Goal: Communication & Community: Participate in discussion

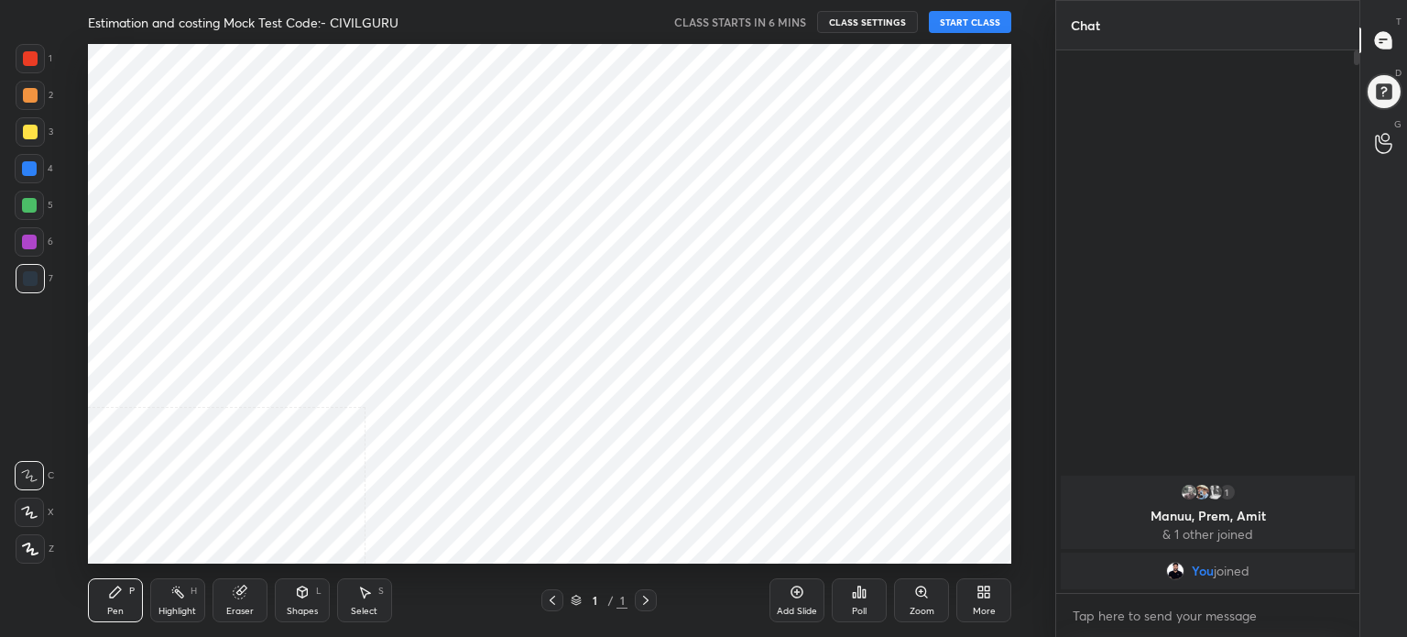
scroll to position [91112, 90650]
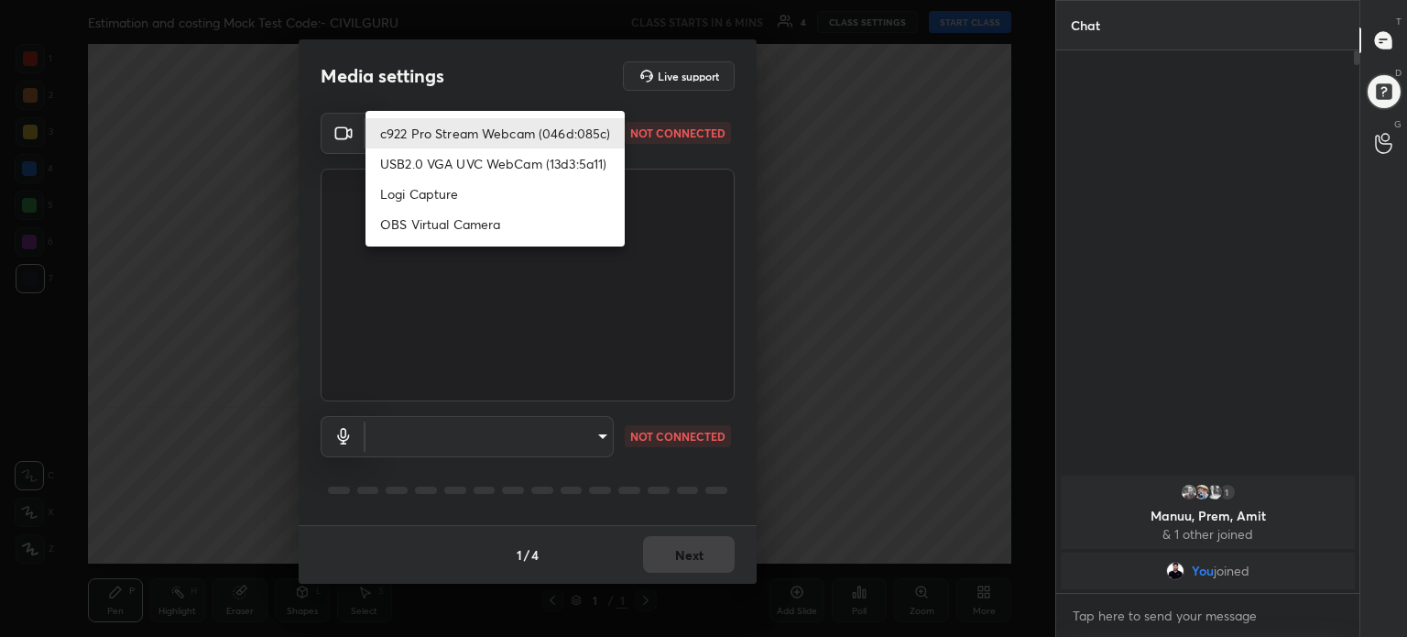
click at [607, 134] on body "1 2 3 4 5 6 7 C X Z C X Z E E Erase all H H Estimation and costing Mock Test Co…" at bounding box center [703, 318] width 1407 height 637
click at [560, 138] on li "c922 Pro Stream Webcam (046d:085c)" at bounding box center [495, 133] width 259 height 30
type input "0bbe895d094eb0ea8b9028bc8b679f6fdec93252fd9db165408fbe59f155246b"
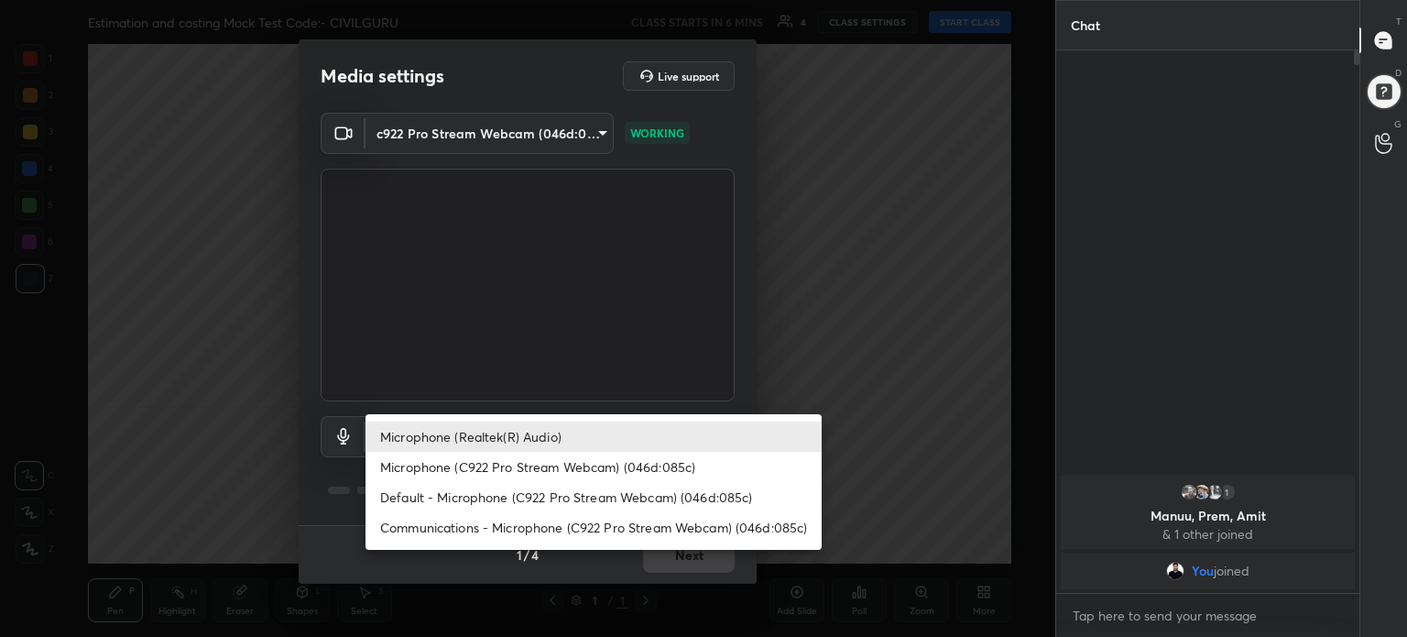
click at [607, 431] on body "1 2 3 4 5 6 7 C X Z C X Z E E Erase all H H Estimation and costing Mock Test Co…" at bounding box center [703, 318] width 1407 height 637
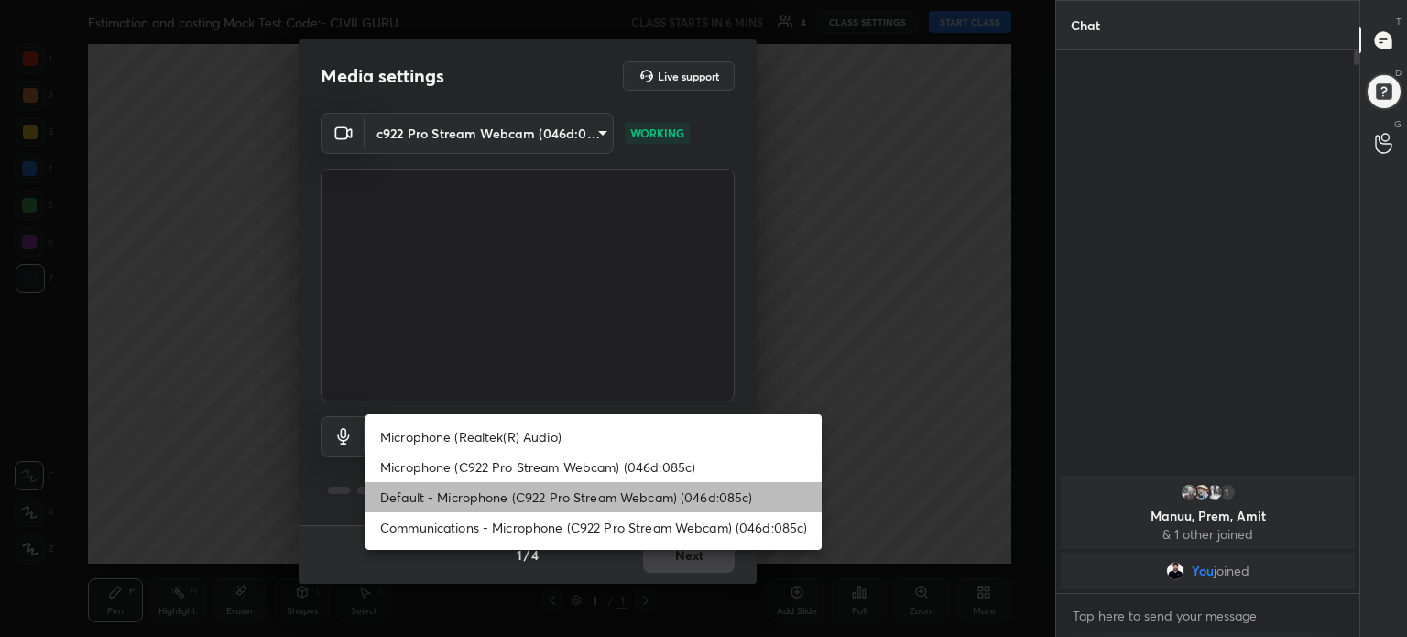
click at [631, 498] on li "Default - Microphone (C922 Pro Stream Webcam) (046d:085c)" at bounding box center [594, 497] width 456 height 30
type input "default"
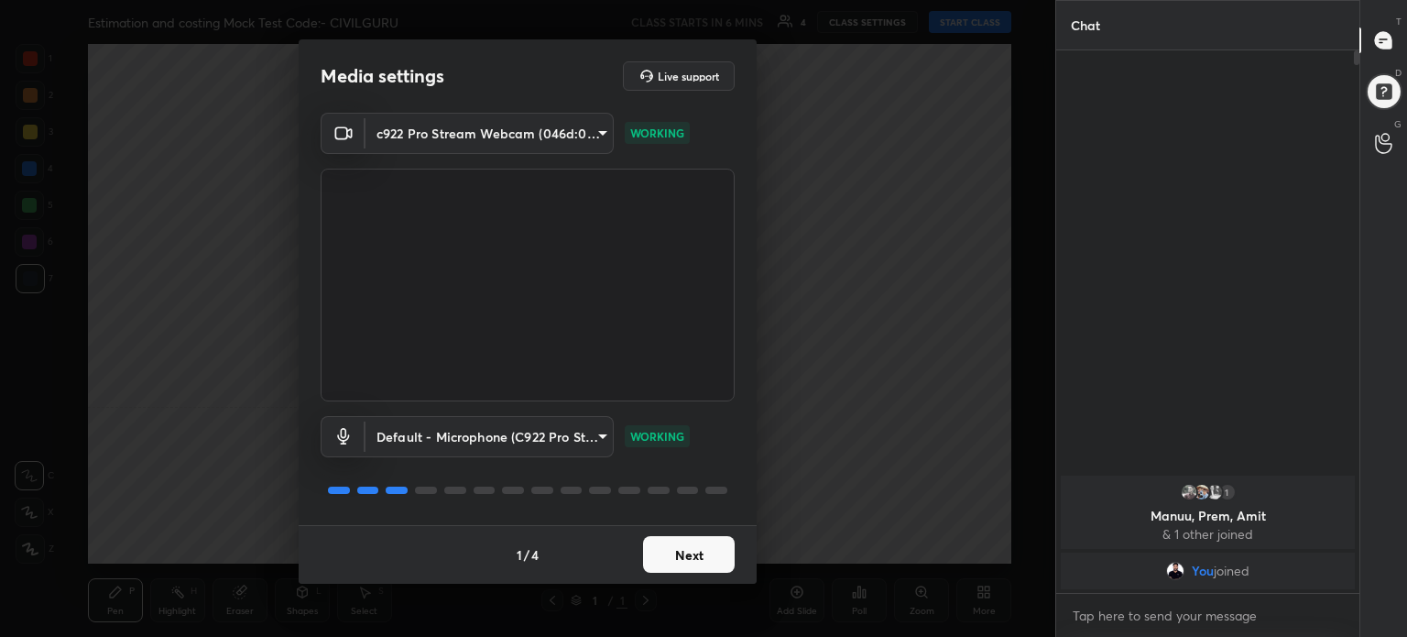
click at [711, 564] on button "Next" at bounding box center [689, 554] width 92 height 37
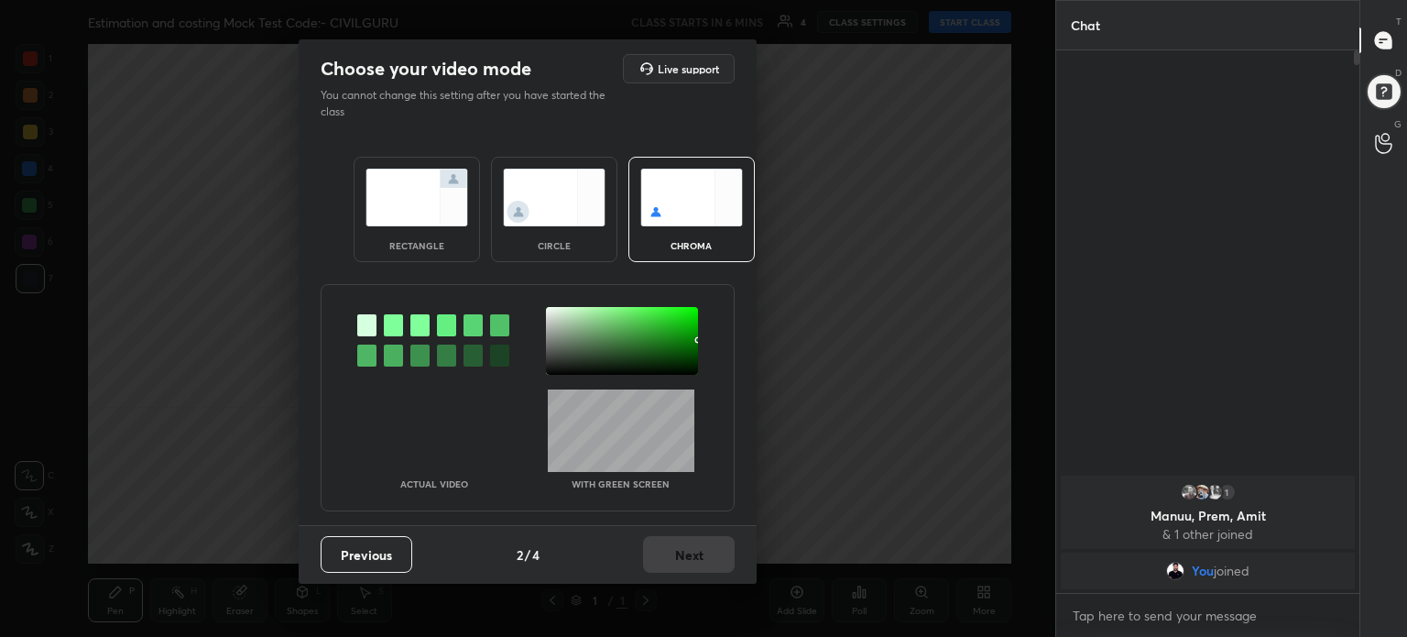
click at [446, 251] on div "rectangle" at bounding box center [417, 209] width 126 height 105
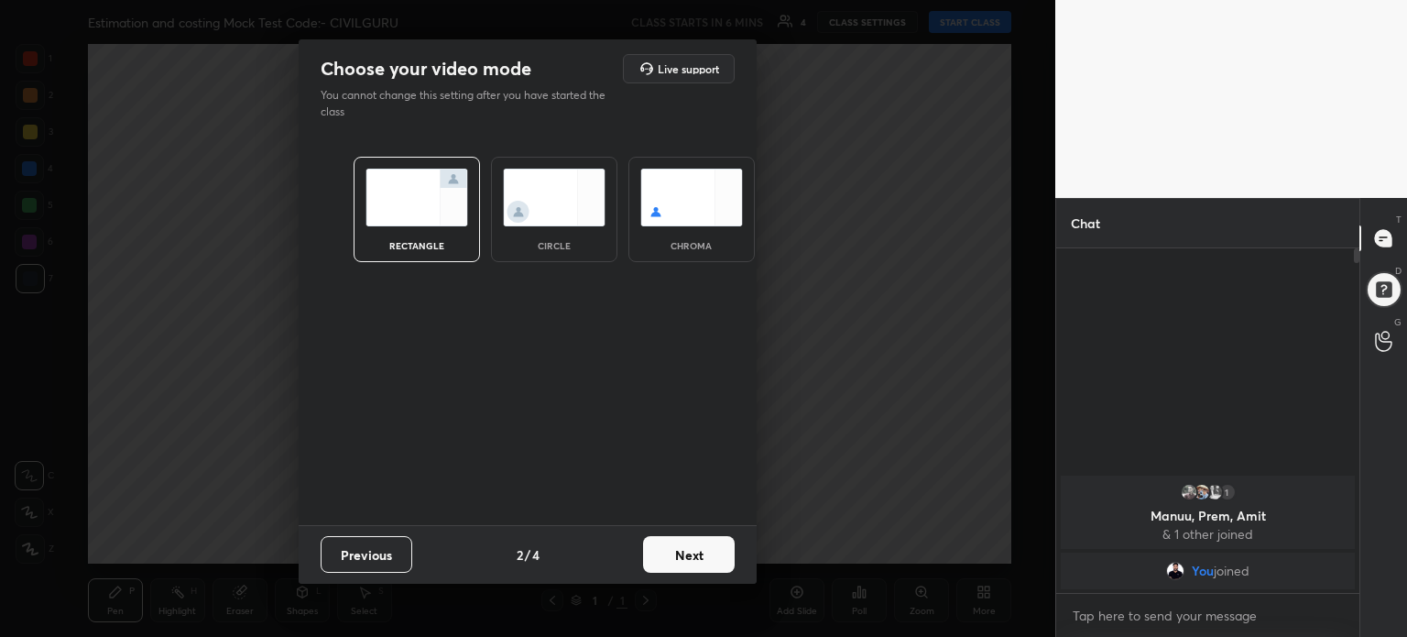
scroll to position [187, 298]
click at [683, 561] on button "Next" at bounding box center [689, 554] width 92 height 37
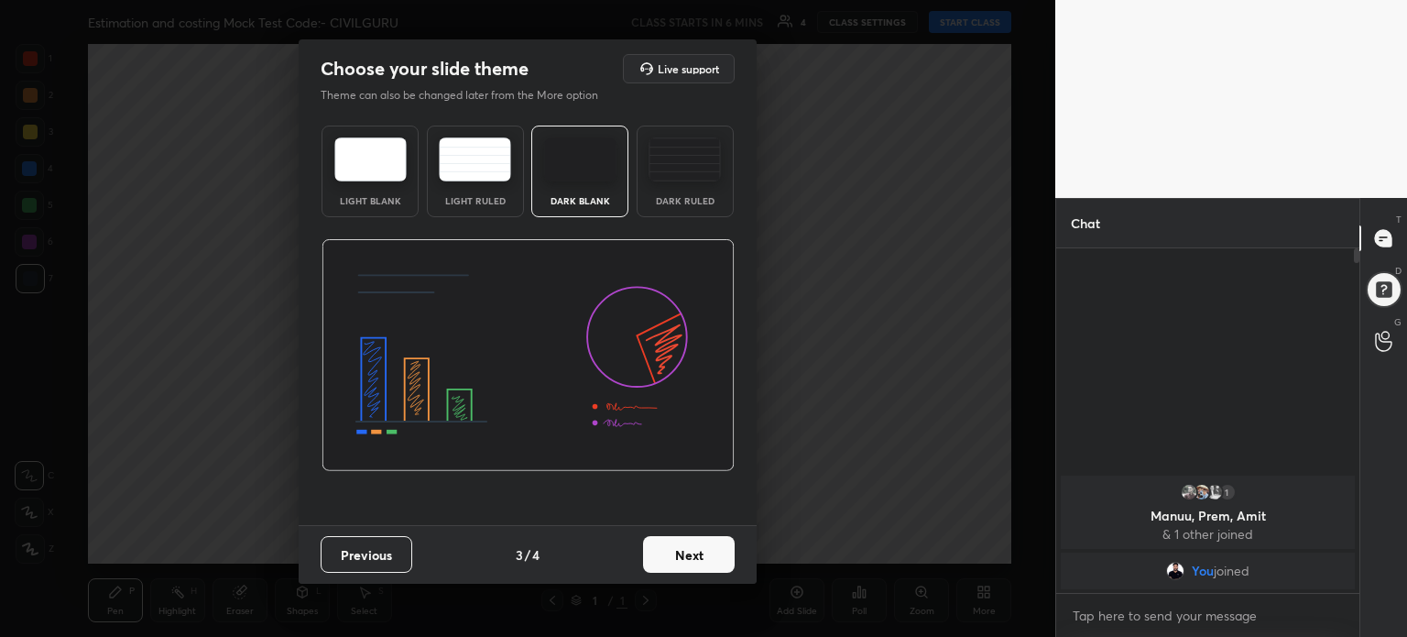
click at [356, 170] on img at bounding box center [370, 159] width 72 height 44
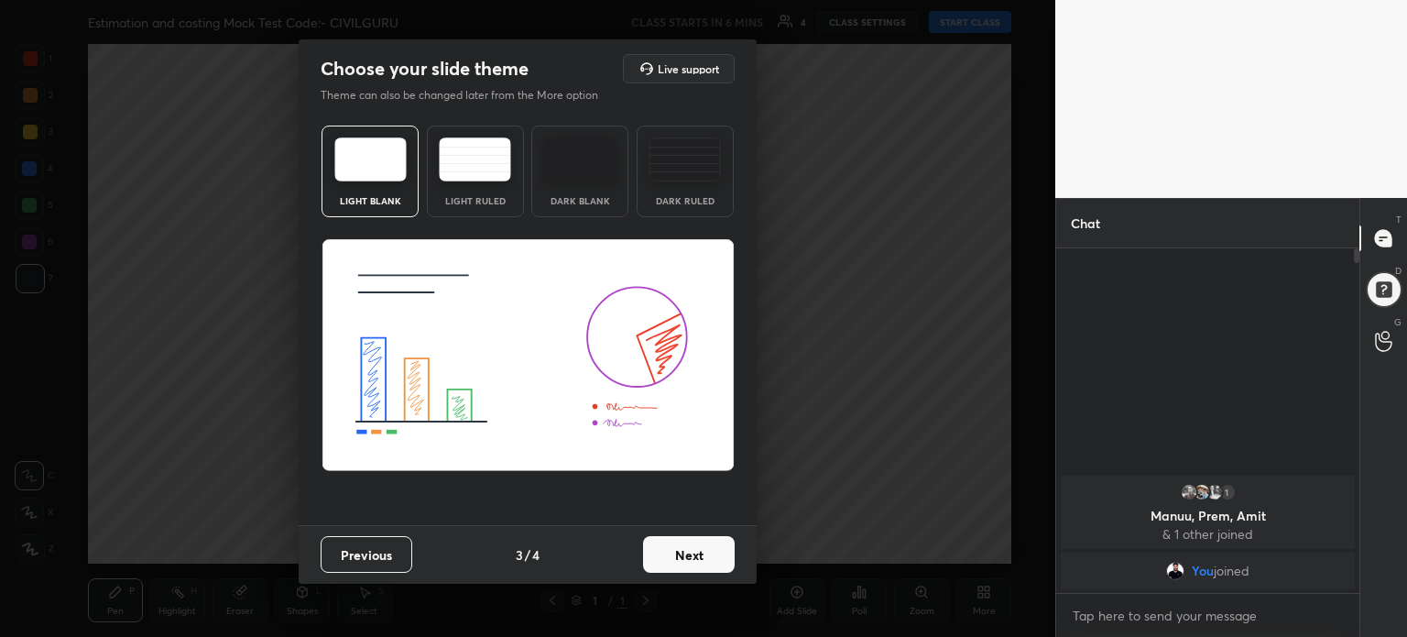
click at [711, 560] on button "Next" at bounding box center [689, 554] width 92 height 37
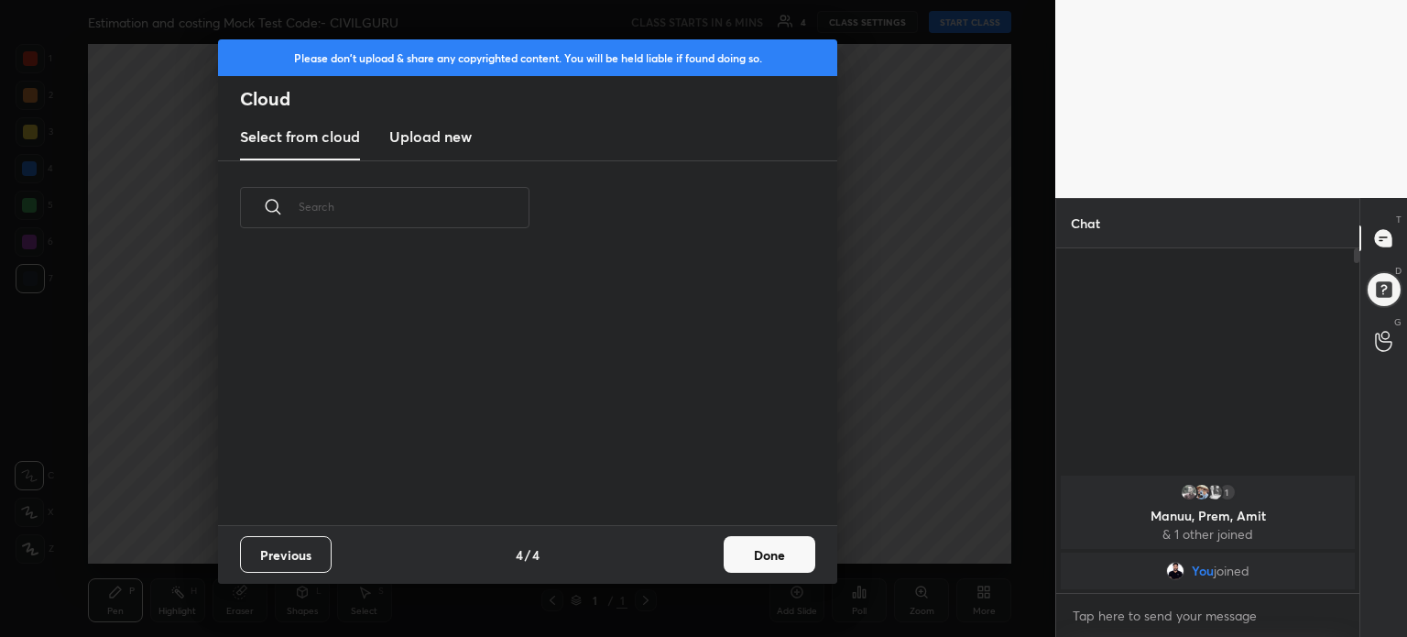
scroll to position [271, 588]
click at [753, 549] on button "Done" at bounding box center [770, 554] width 92 height 37
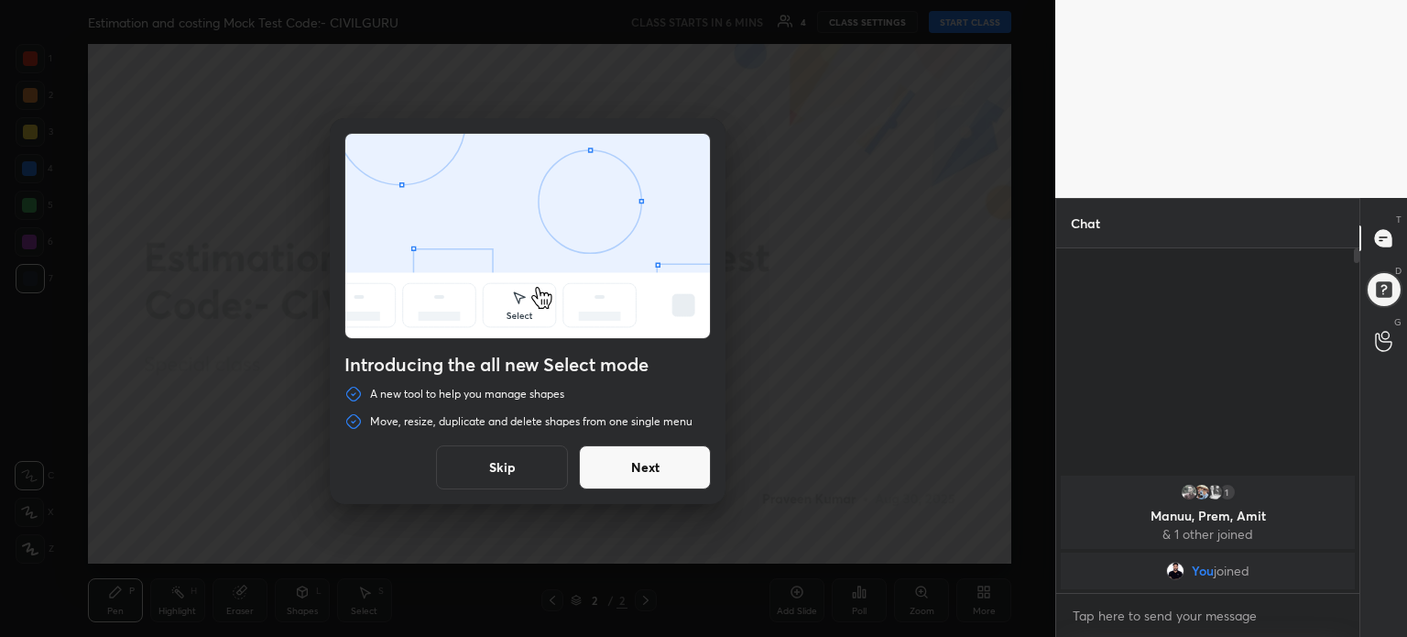
click at [505, 465] on button "Skip" at bounding box center [502, 467] width 132 height 44
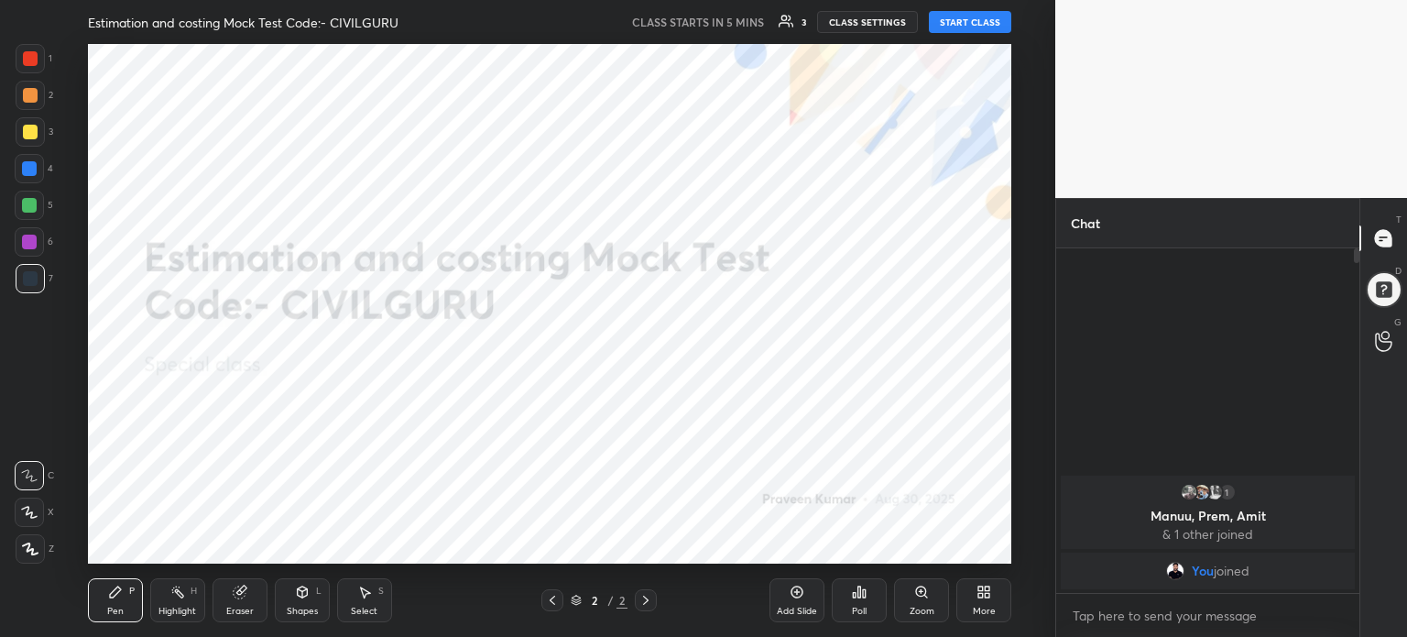
click at [991, 600] on div "More" at bounding box center [984, 600] width 55 height 44
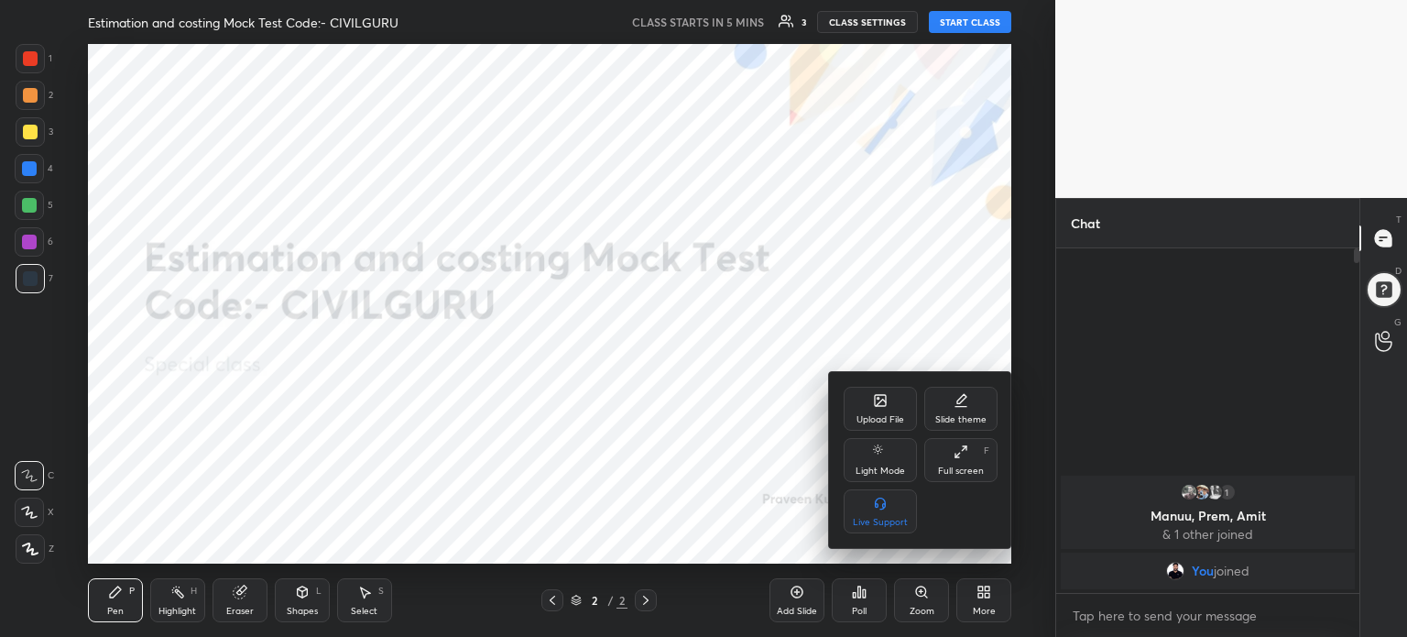
click at [886, 413] on div "Upload File" at bounding box center [880, 409] width 73 height 44
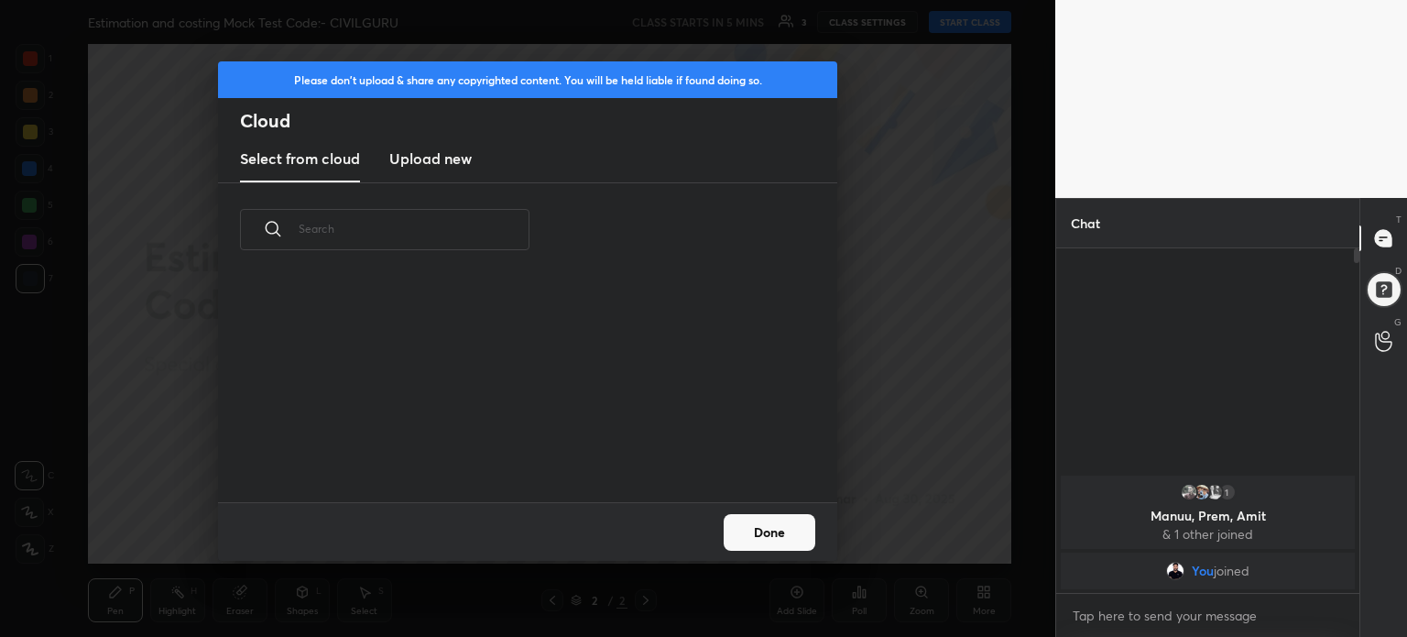
scroll to position [225, 588]
click at [444, 157] on h3 "Upload new" at bounding box center [430, 159] width 82 height 22
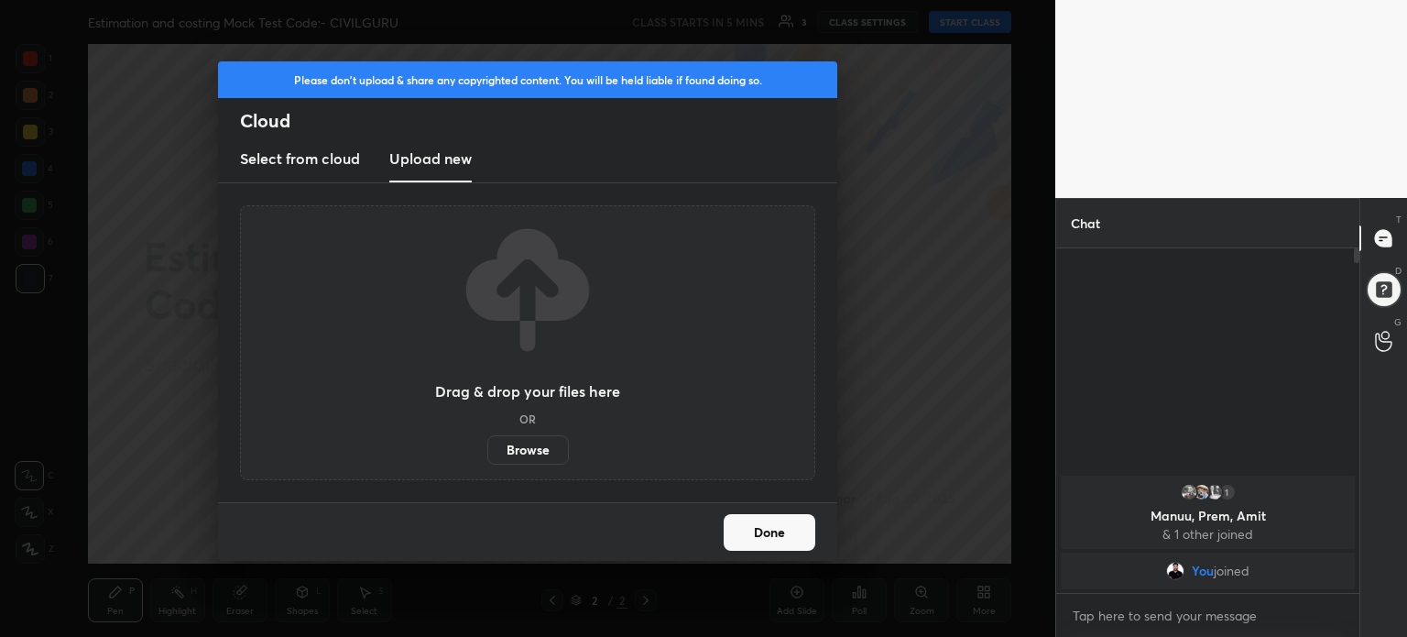
click at [528, 444] on label "Browse" at bounding box center [528, 449] width 82 height 29
click at [487, 444] on input "Browse" at bounding box center [487, 449] width 0 height 29
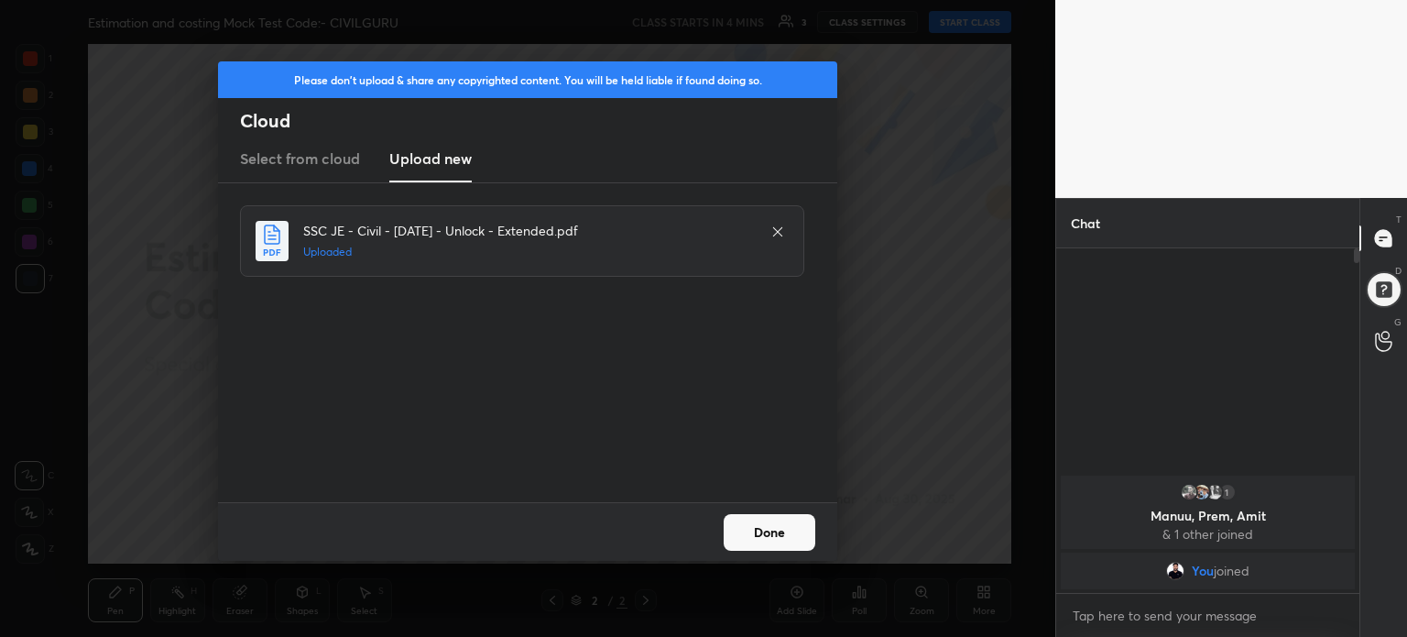
click at [784, 523] on button "Done" at bounding box center [770, 532] width 92 height 37
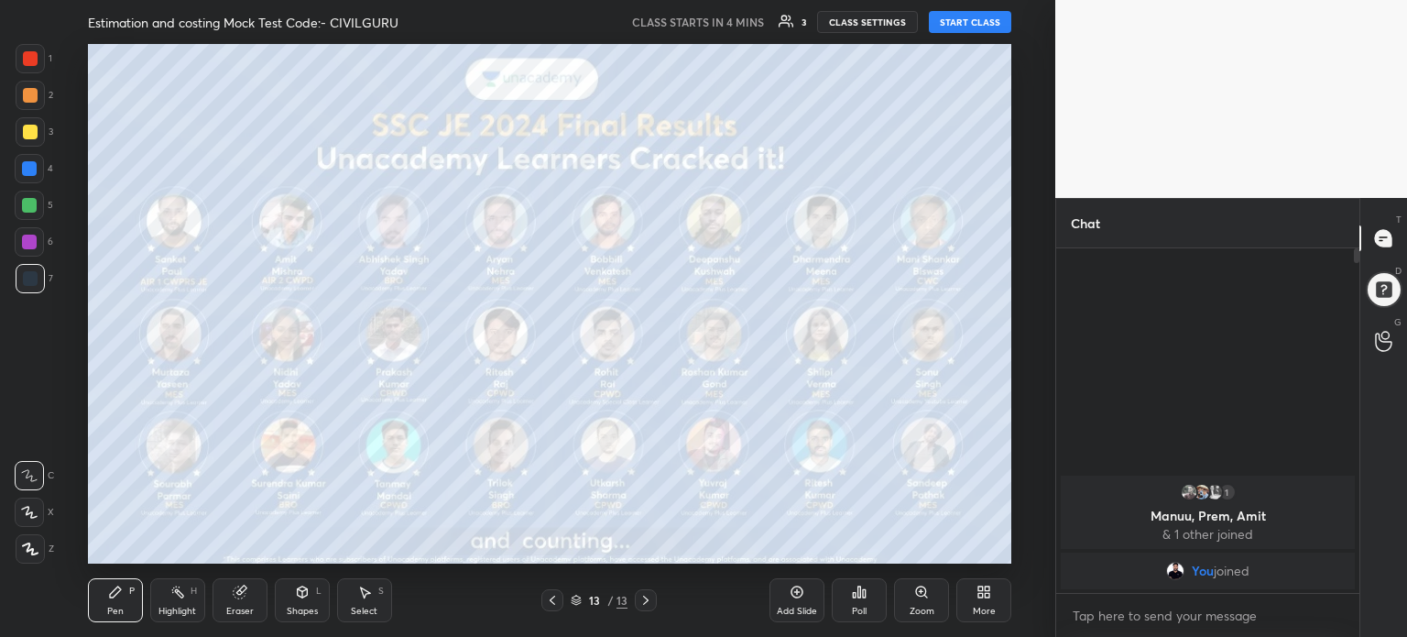
click at [998, 600] on div "More" at bounding box center [984, 600] width 55 height 44
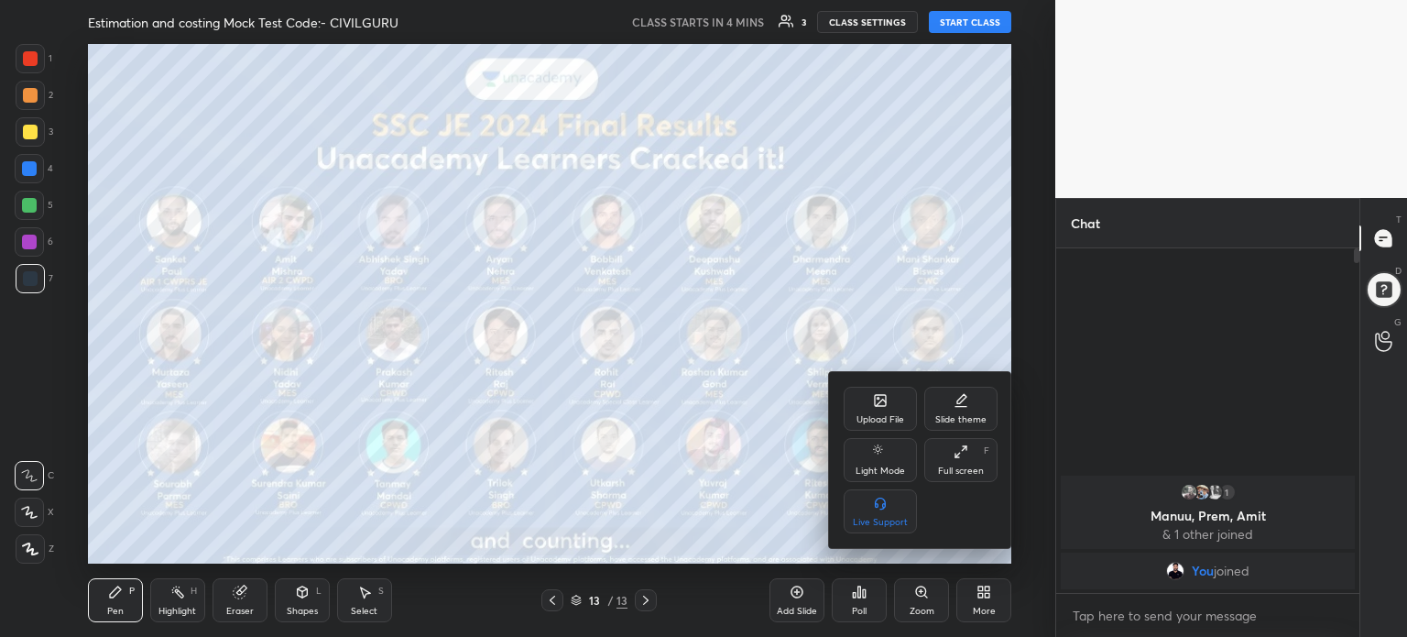
click at [883, 396] on icon at bounding box center [880, 400] width 11 height 11
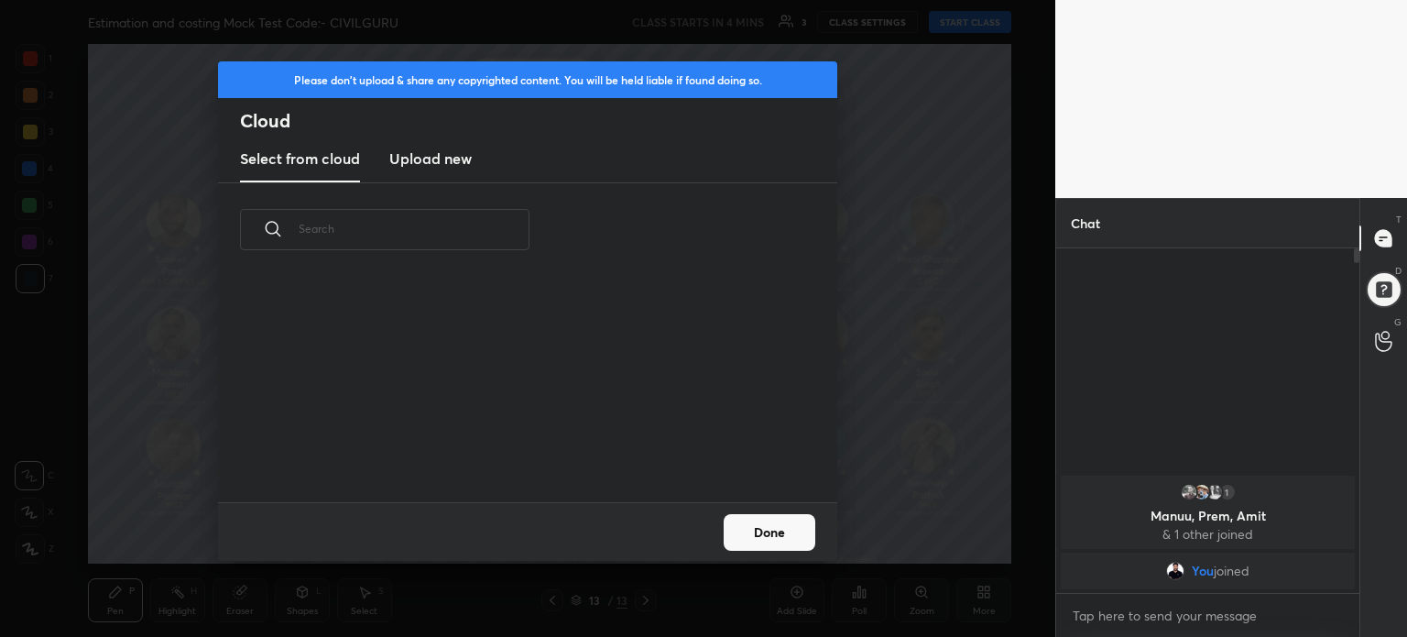
scroll to position [5, 9]
click at [462, 161] on h3 "Upload new" at bounding box center [430, 159] width 82 height 22
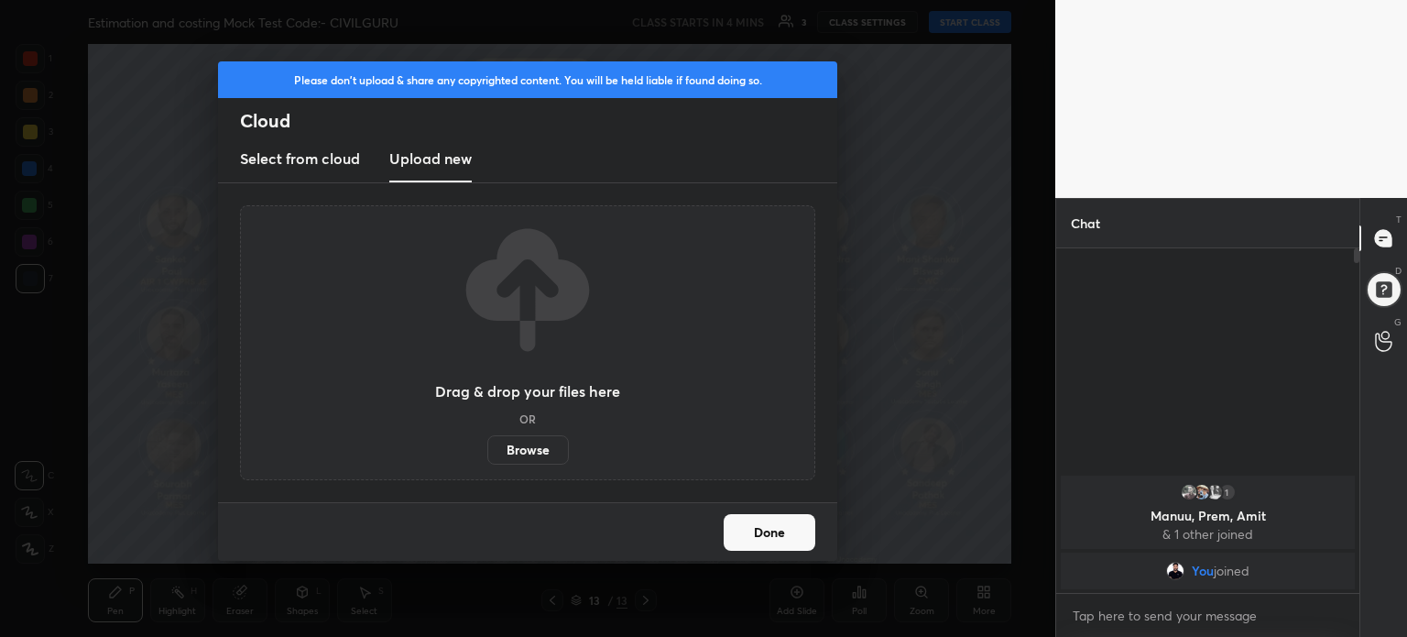
click at [531, 452] on label "Browse" at bounding box center [528, 449] width 82 height 29
click at [487, 452] on input "Browse" at bounding box center [487, 449] width 0 height 29
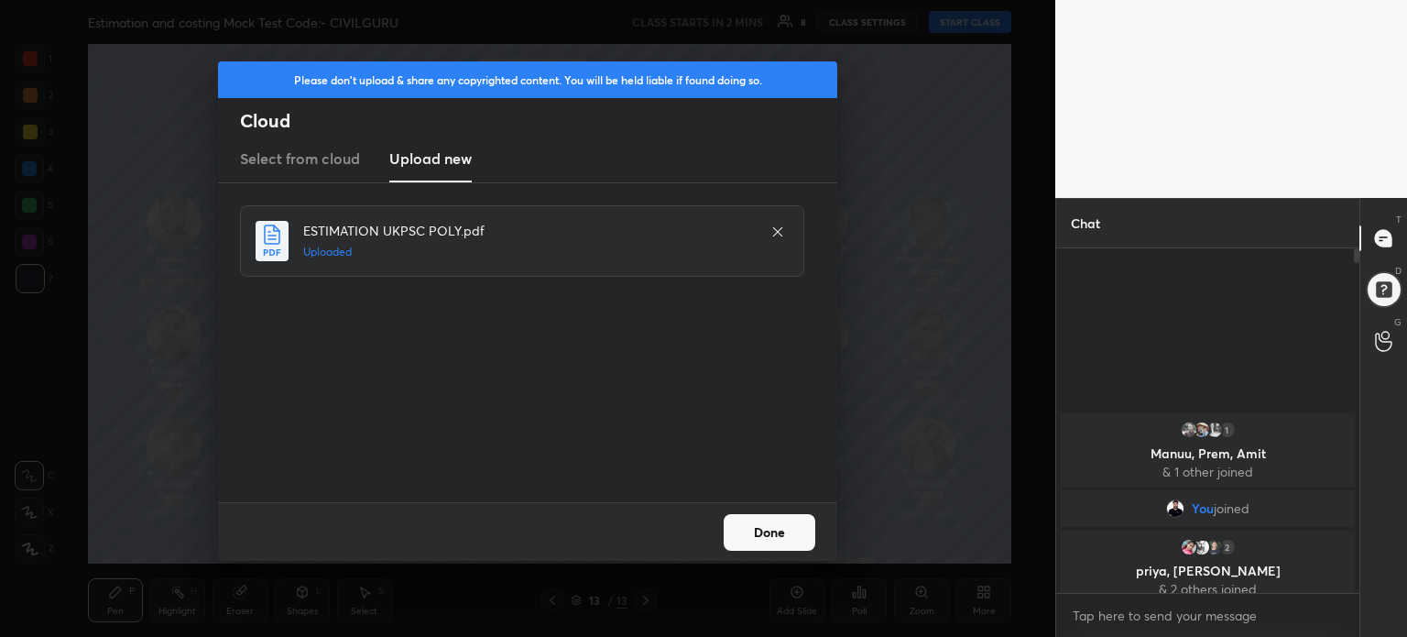
click at [769, 531] on button "Done" at bounding box center [770, 532] width 92 height 37
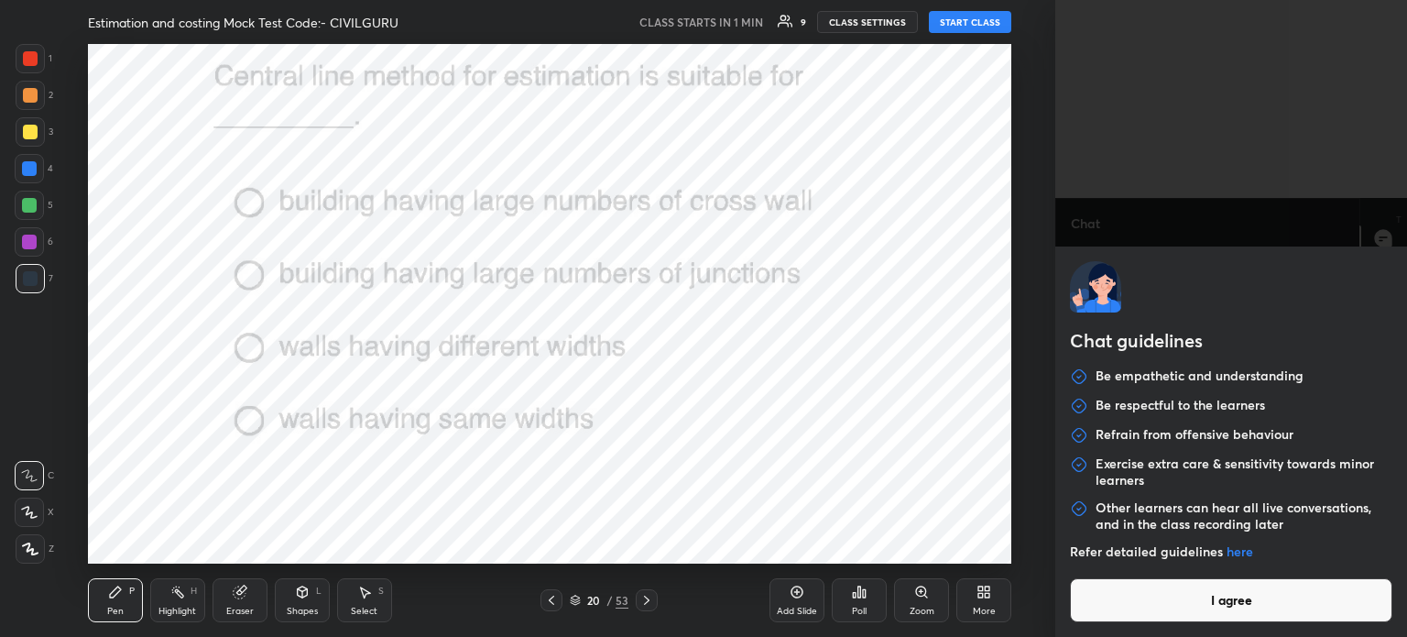
click at [1166, 622] on body "1 2 3 4 5 6 7 C X Z C X Z E E Erase all H H Estimation and costing Mock Test Co…" at bounding box center [703, 318] width 1407 height 637
click at [1143, 608] on button "I agree" at bounding box center [1231, 600] width 323 height 44
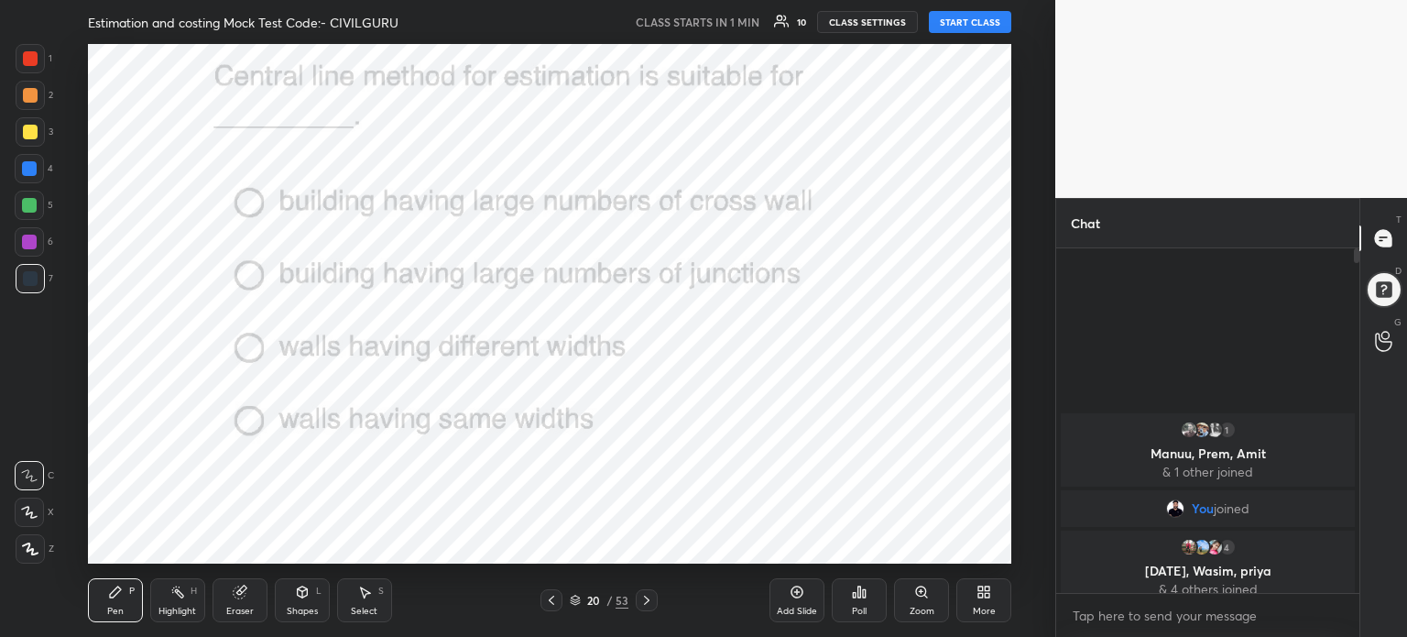
type textarea "x"
click at [1204, 619] on textarea at bounding box center [1208, 615] width 274 height 29
type textarea "T"
type textarea "x"
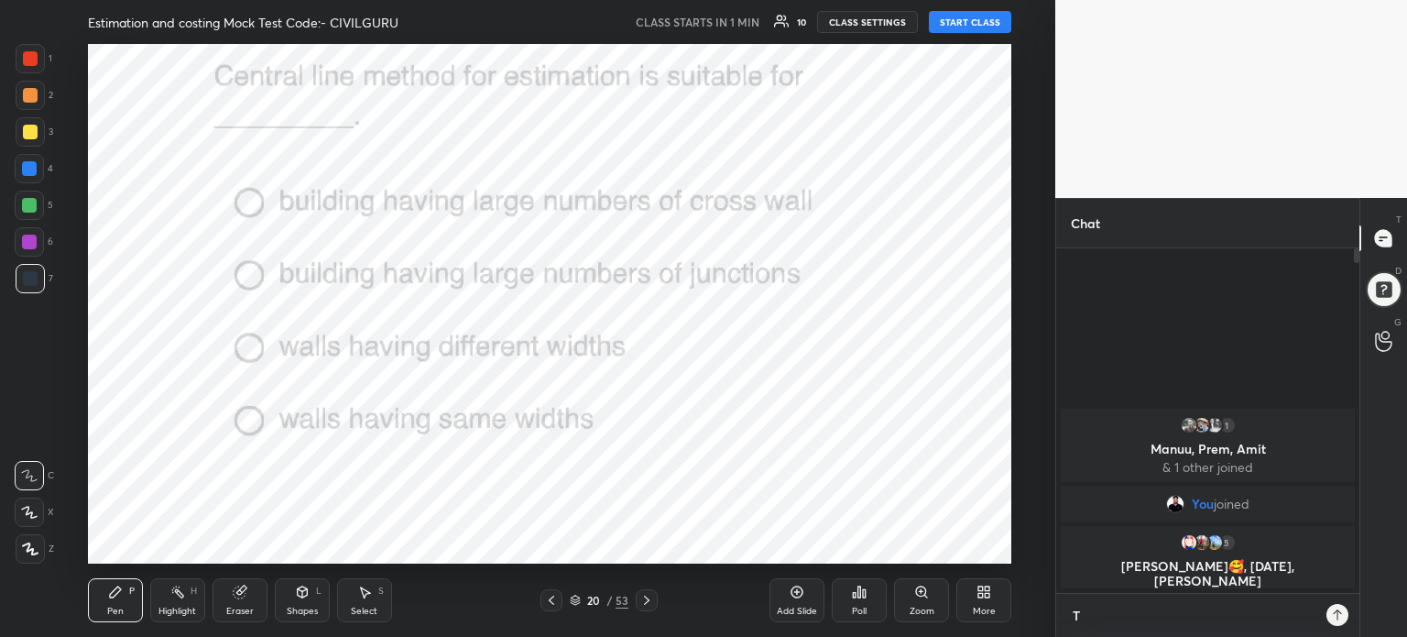
scroll to position [187, 298]
type textarea "TE"
type textarea "x"
type textarea "TEL"
type textarea "x"
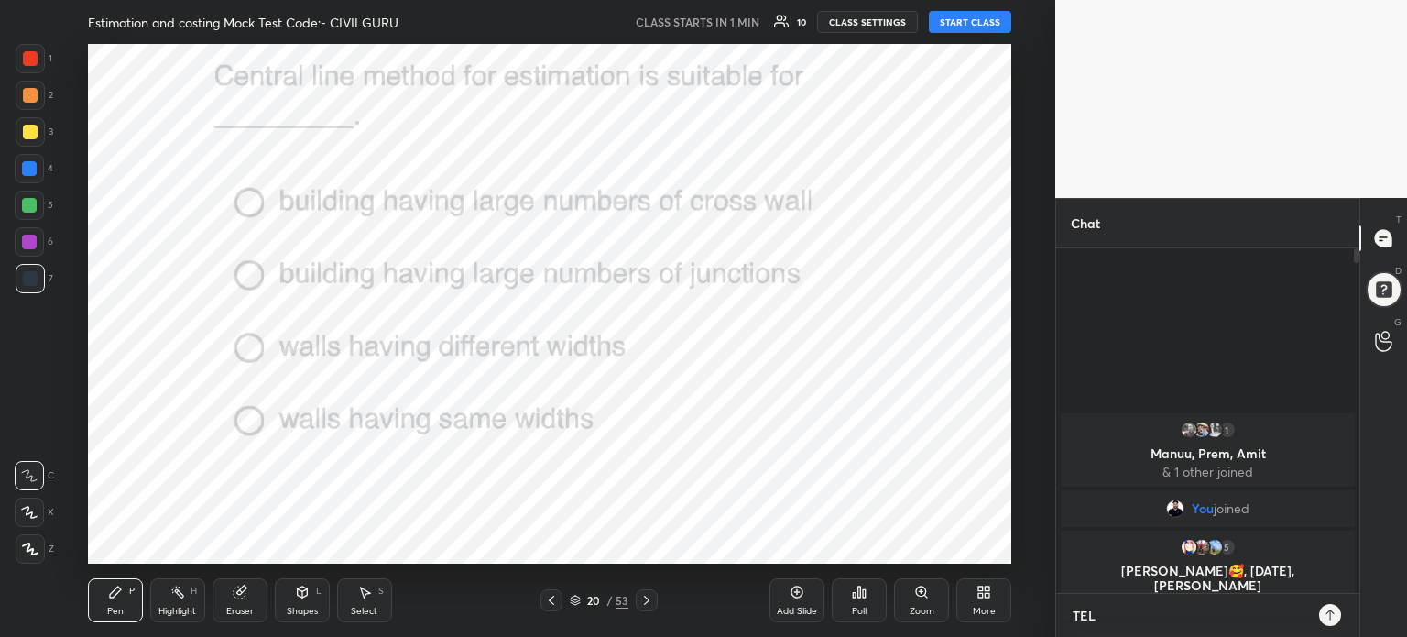
type textarea "TELE"
type textarea "x"
type textarea "TELEG"
type textarea "x"
type textarea "TELEGR"
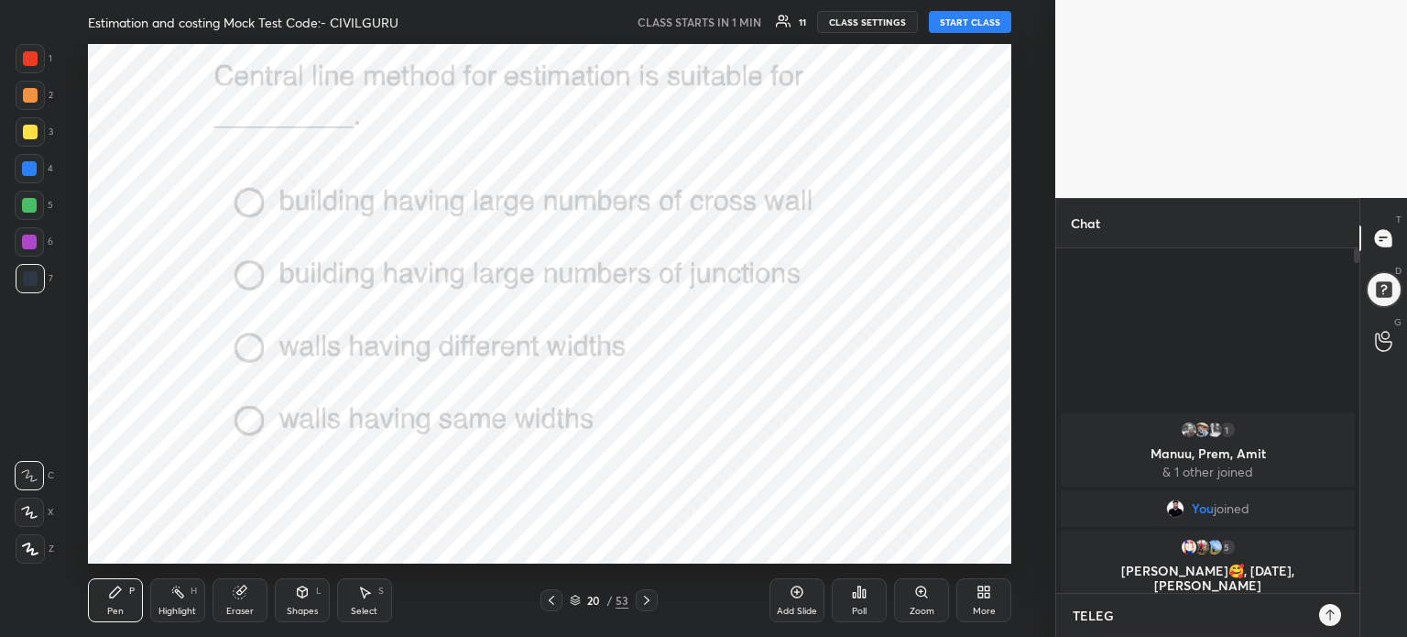
type textarea "x"
type textarea "TELEGRA"
type textarea "x"
type textarea "TELEGRAM"
type textarea "x"
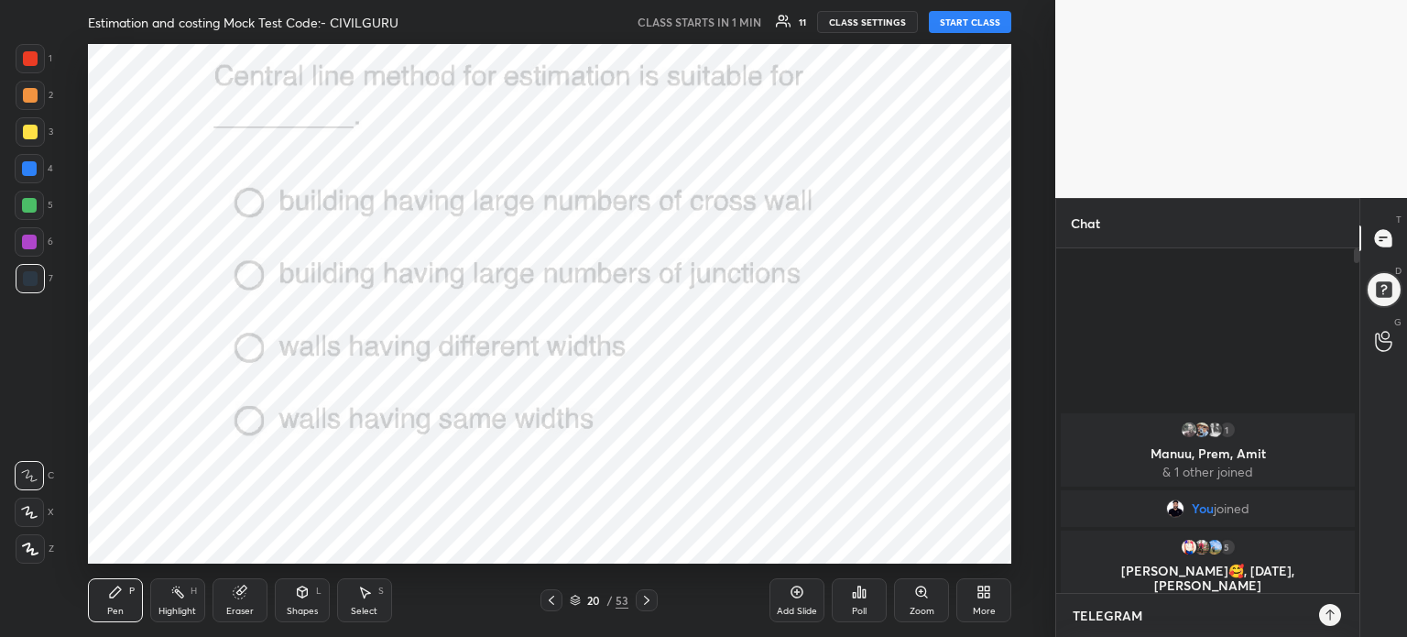
type textarea "TELEGRAM"
type textarea "x"
type textarea "TELEGRAM J"
type textarea "x"
type textarea "TELEGRAM JO"
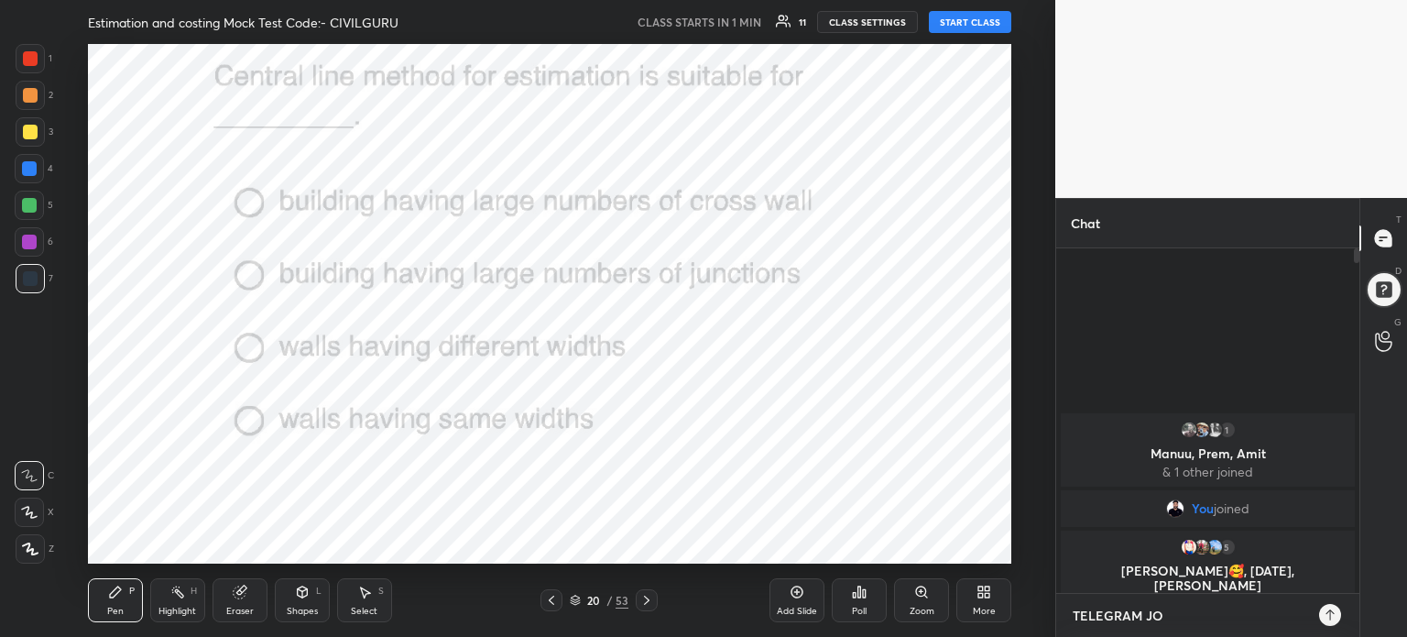
type textarea "x"
type textarea "TELEGRAM JOI"
type textarea "x"
type textarea "TELEGRAM JOIN"
type textarea "x"
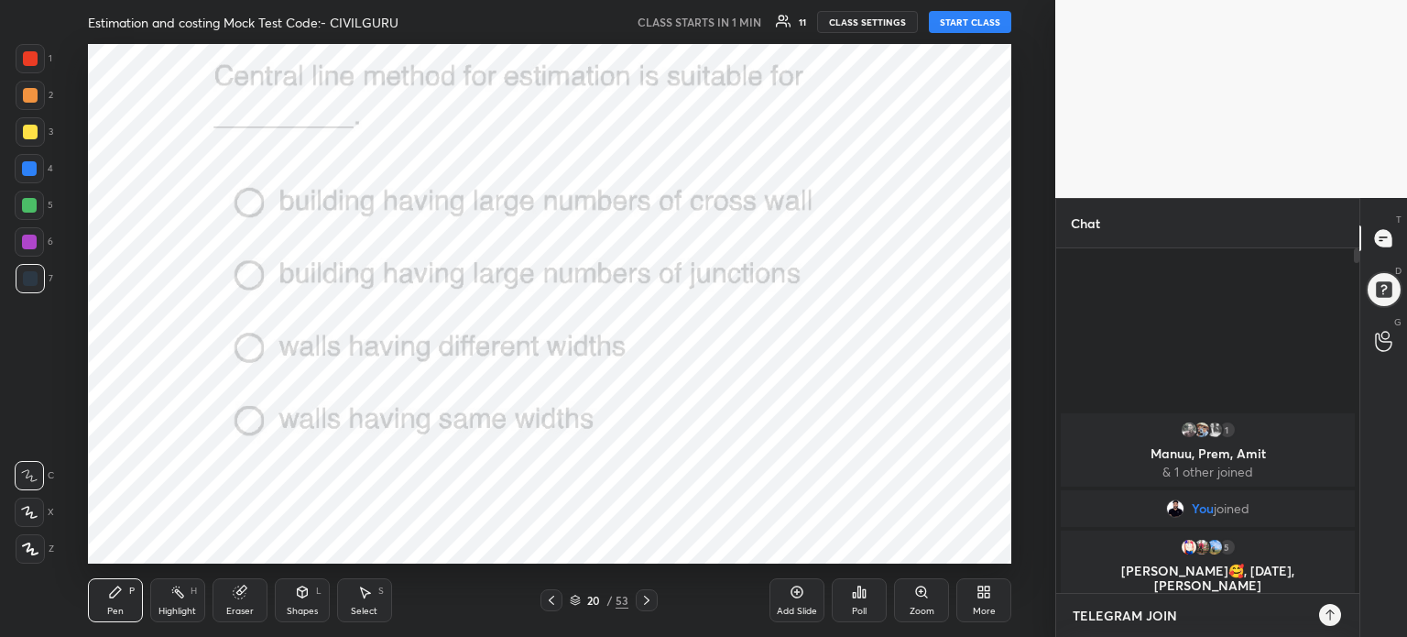
type textarea "TELEGRAM JOIN"
type textarea "x"
paste textarea "[URL][DOMAIN_NAME]"
type textarea "TELEGRAM JOIN [URL][DOMAIN_NAME]"
type textarea "x"
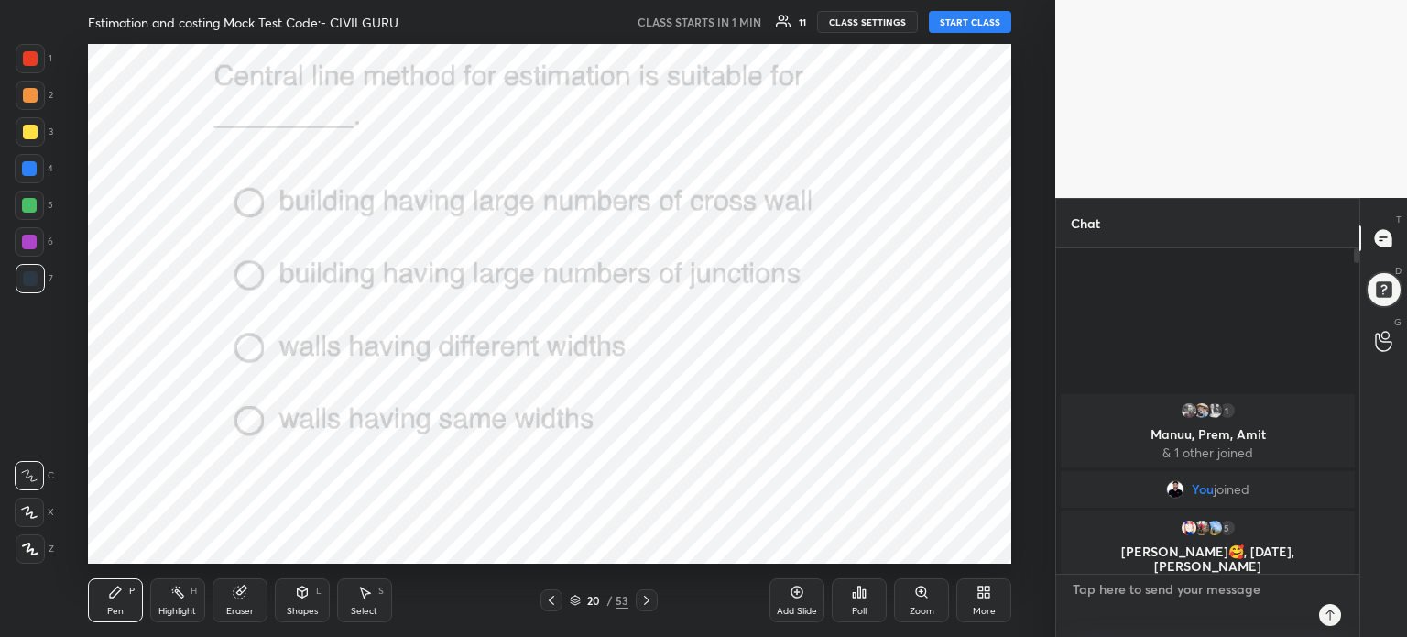
scroll to position [339, 298]
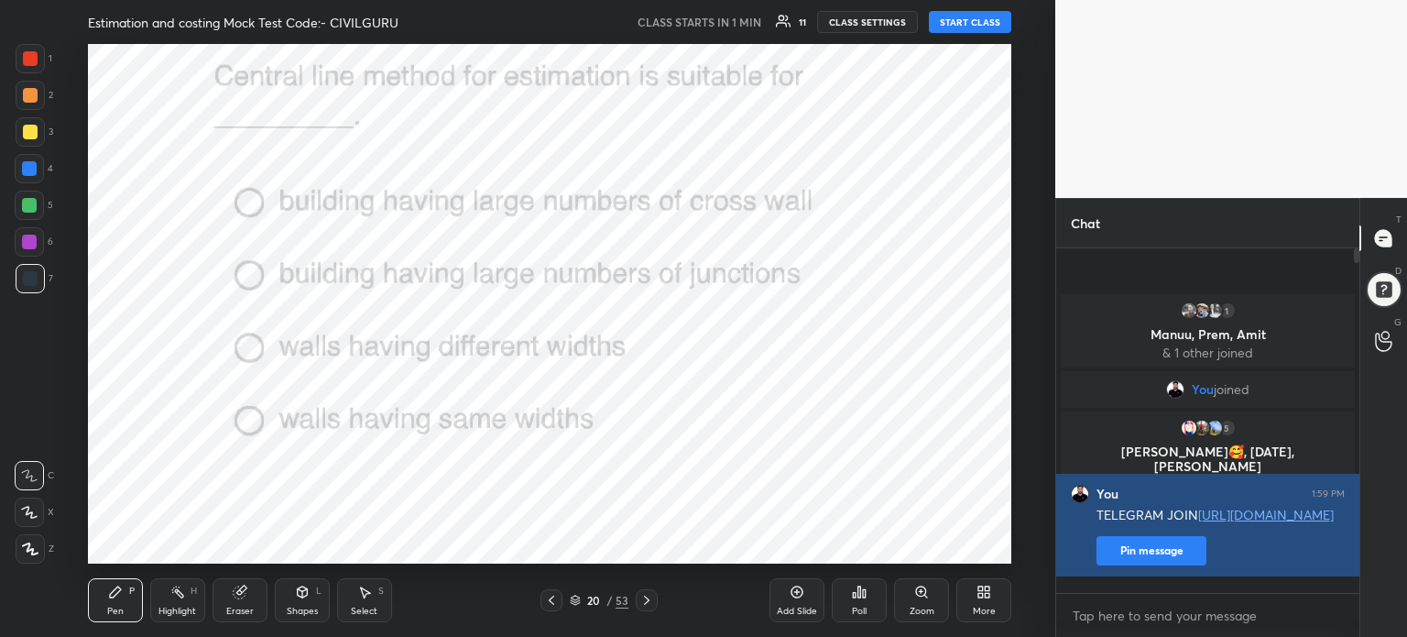
click at [1164, 565] on button "Pin message" at bounding box center [1152, 550] width 110 height 29
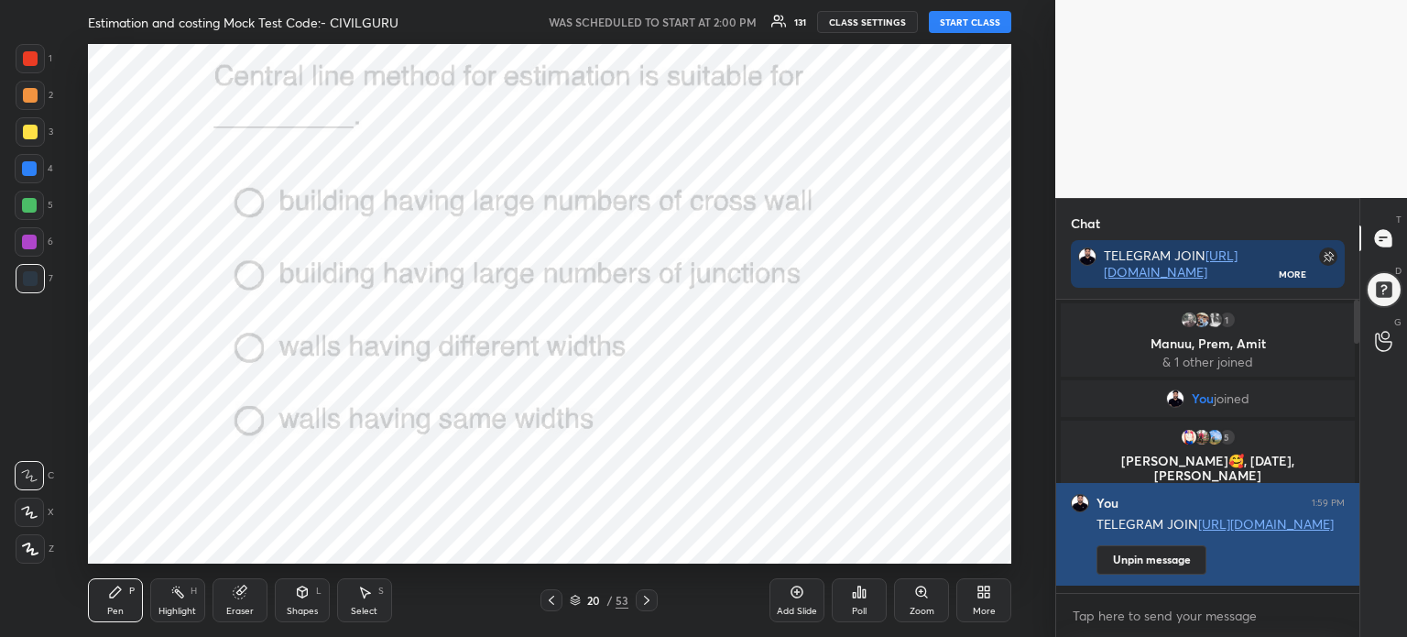
scroll to position [288, 298]
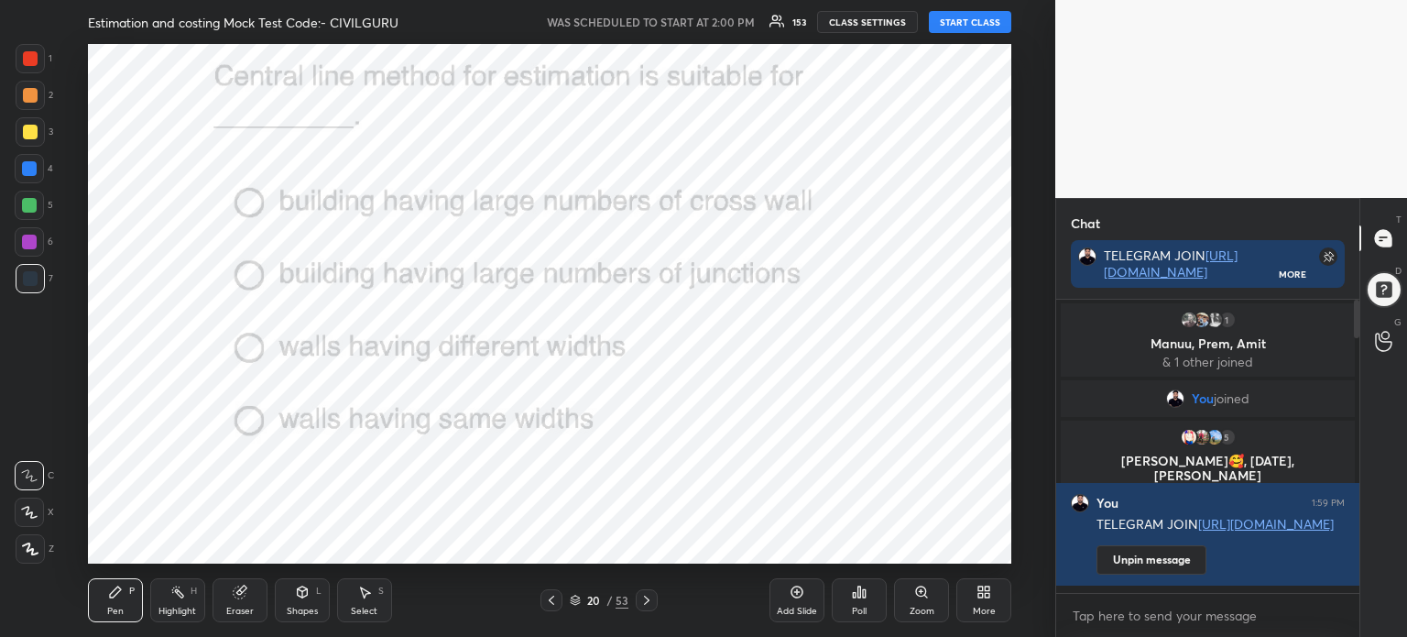
click at [576, 599] on icon at bounding box center [575, 600] width 11 height 11
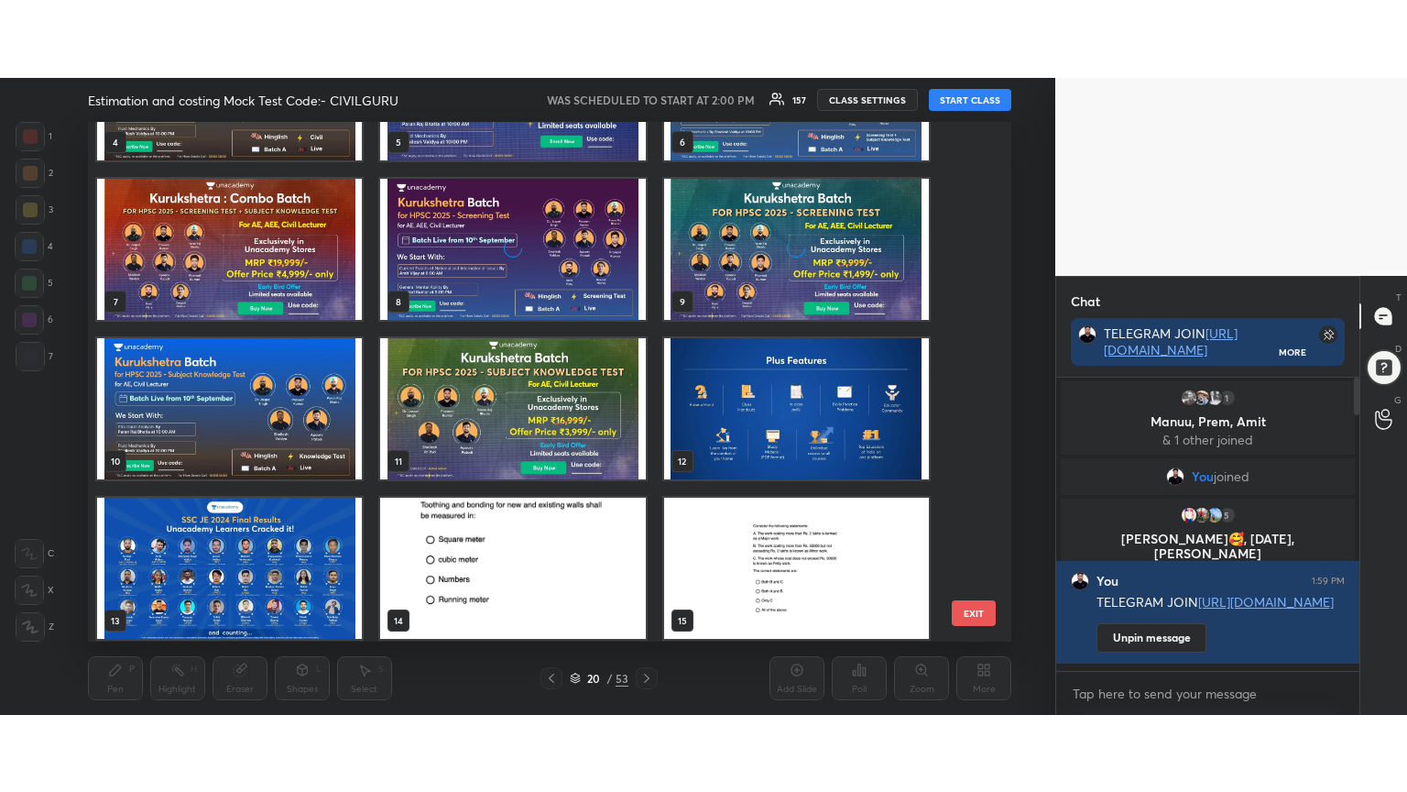
scroll to position [0, 0]
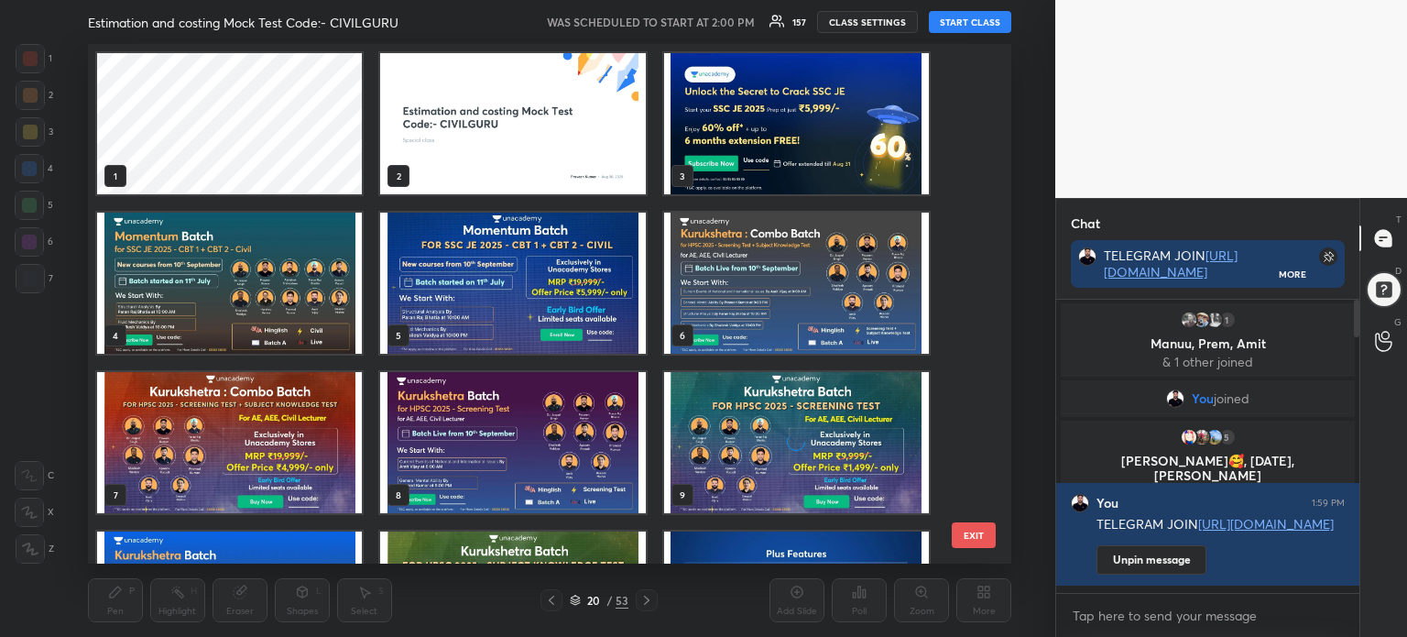
click at [570, 145] on img "grid" at bounding box center [512, 123] width 265 height 141
click at [574, 138] on img "grid" at bounding box center [512, 123] width 265 height 141
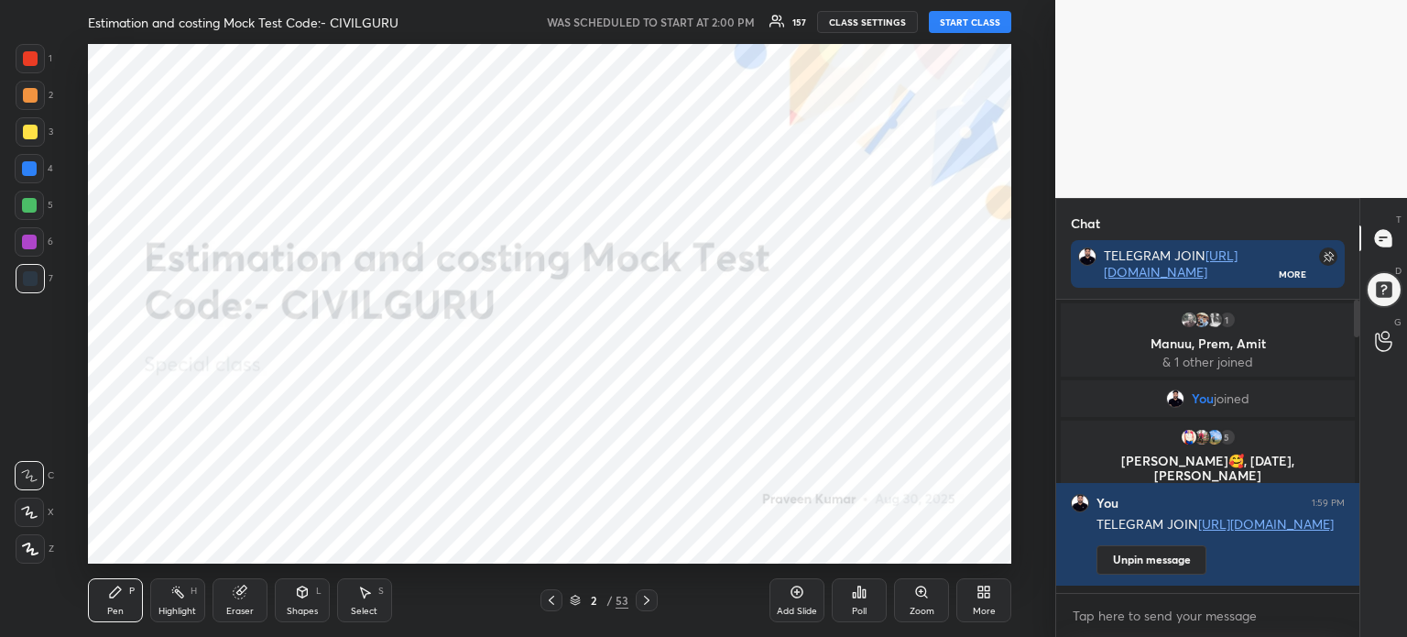
click at [575, 136] on img "grid" at bounding box center [512, 123] width 265 height 141
click at [991, 597] on icon at bounding box center [984, 592] width 15 height 15
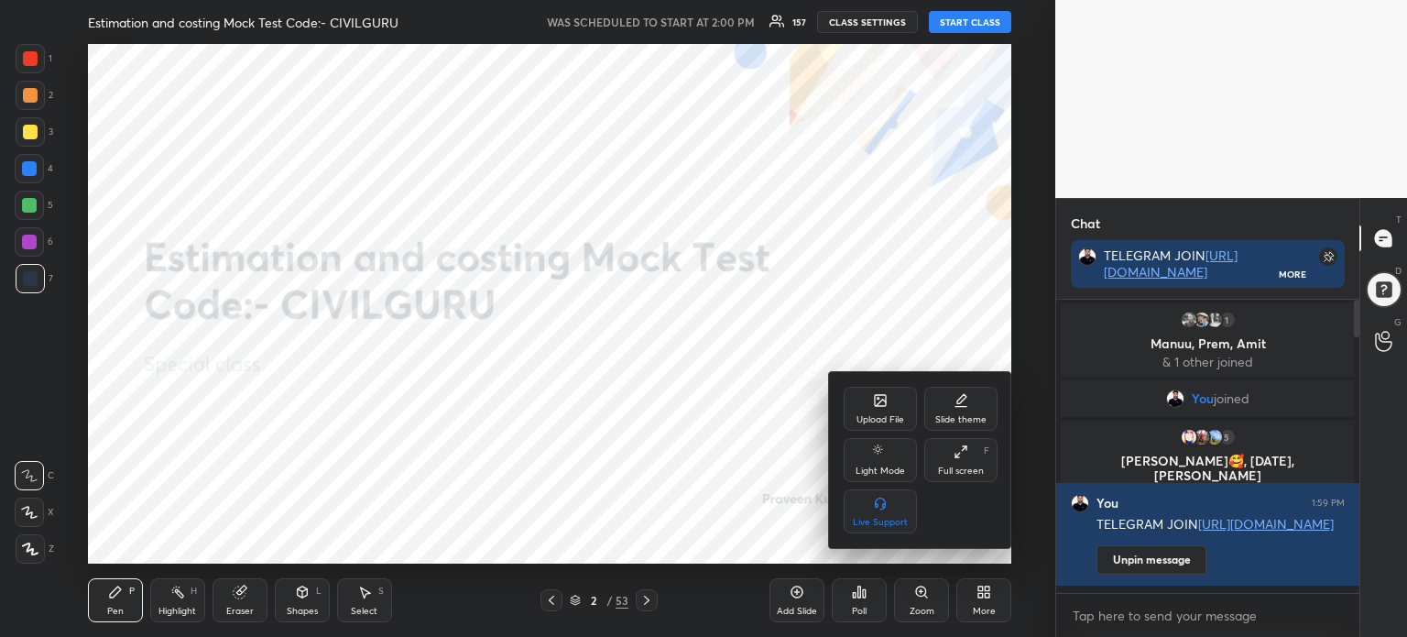
click at [966, 459] on icon at bounding box center [961, 451] width 15 height 15
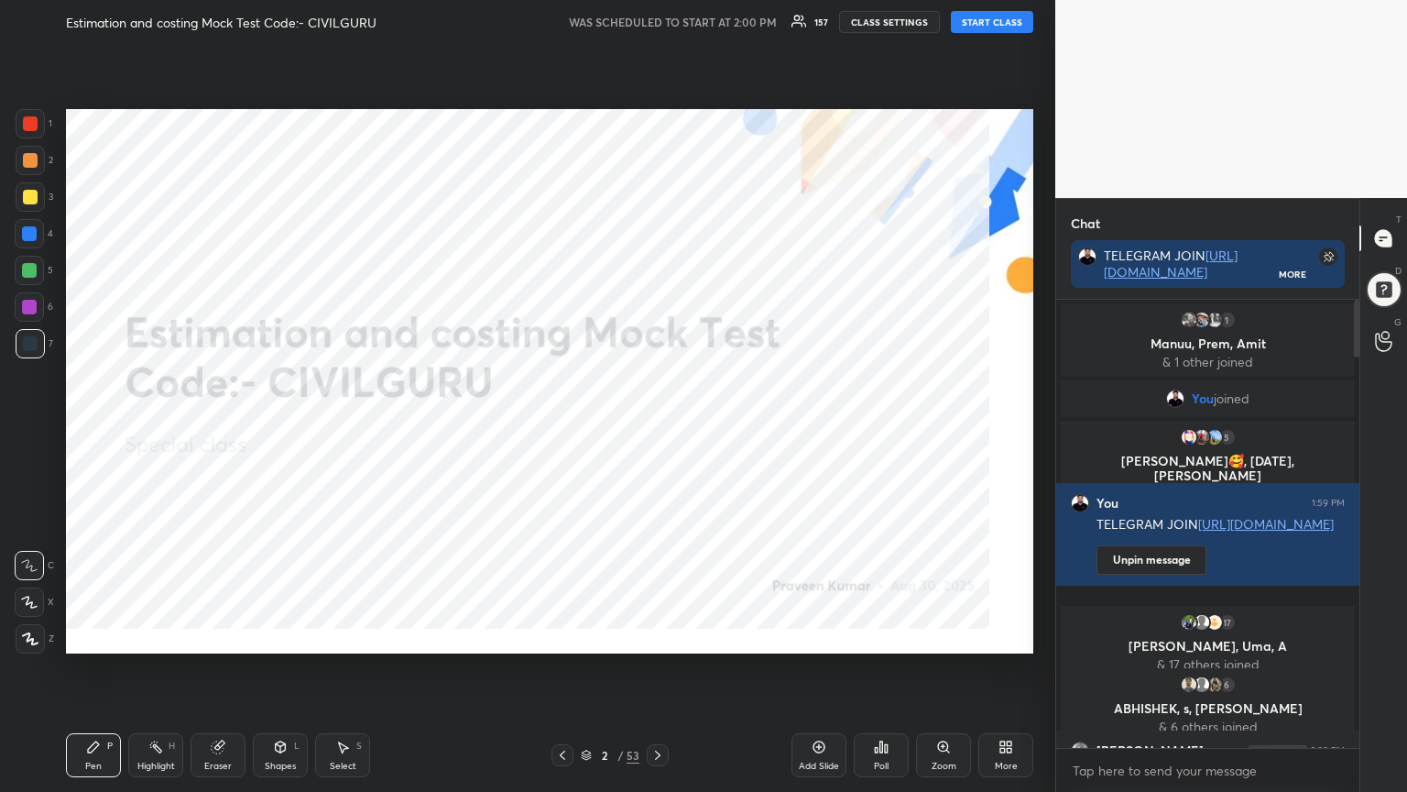
scroll to position [290, 298]
click at [1007, 23] on button "START CLASS" at bounding box center [992, 22] width 82 height 22
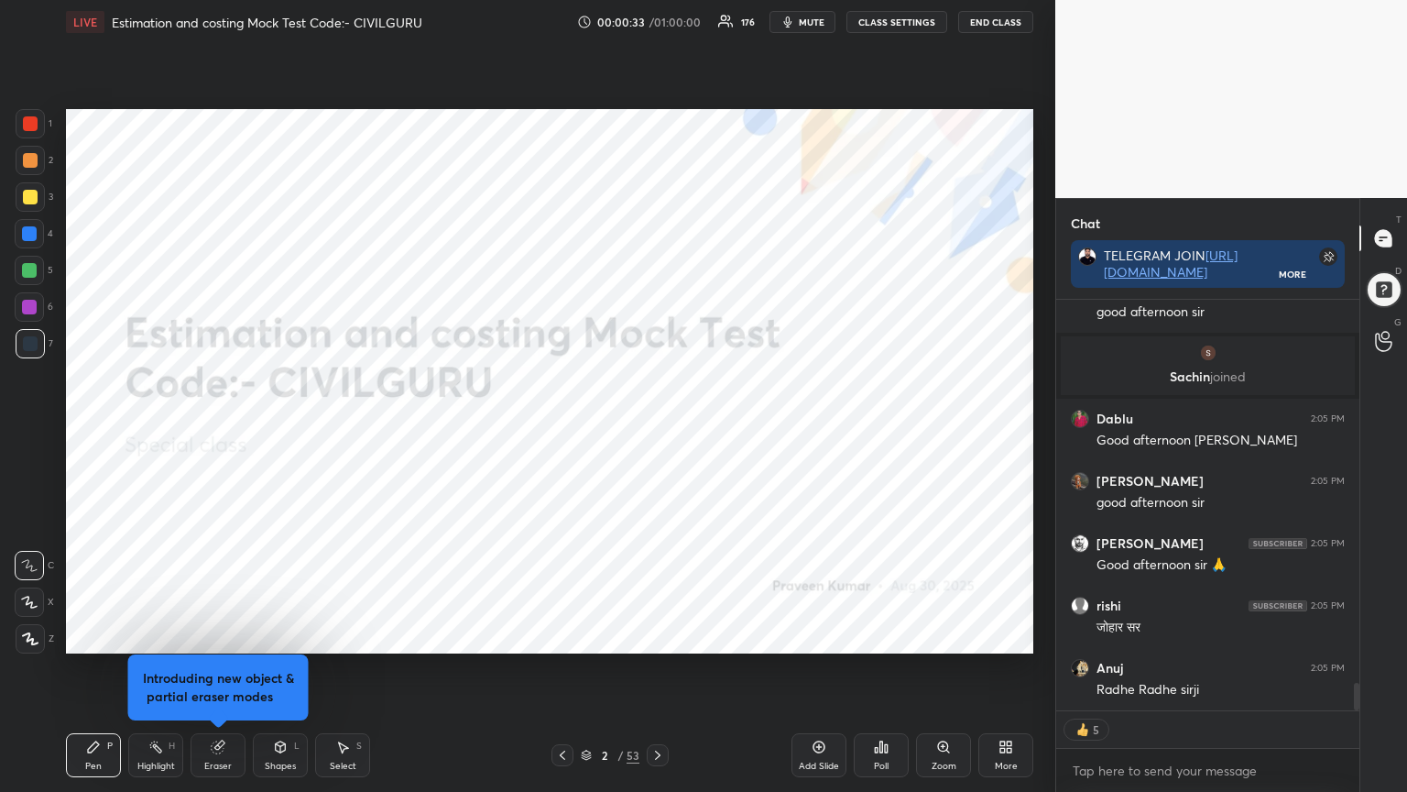
scroll to position [5654, 0]
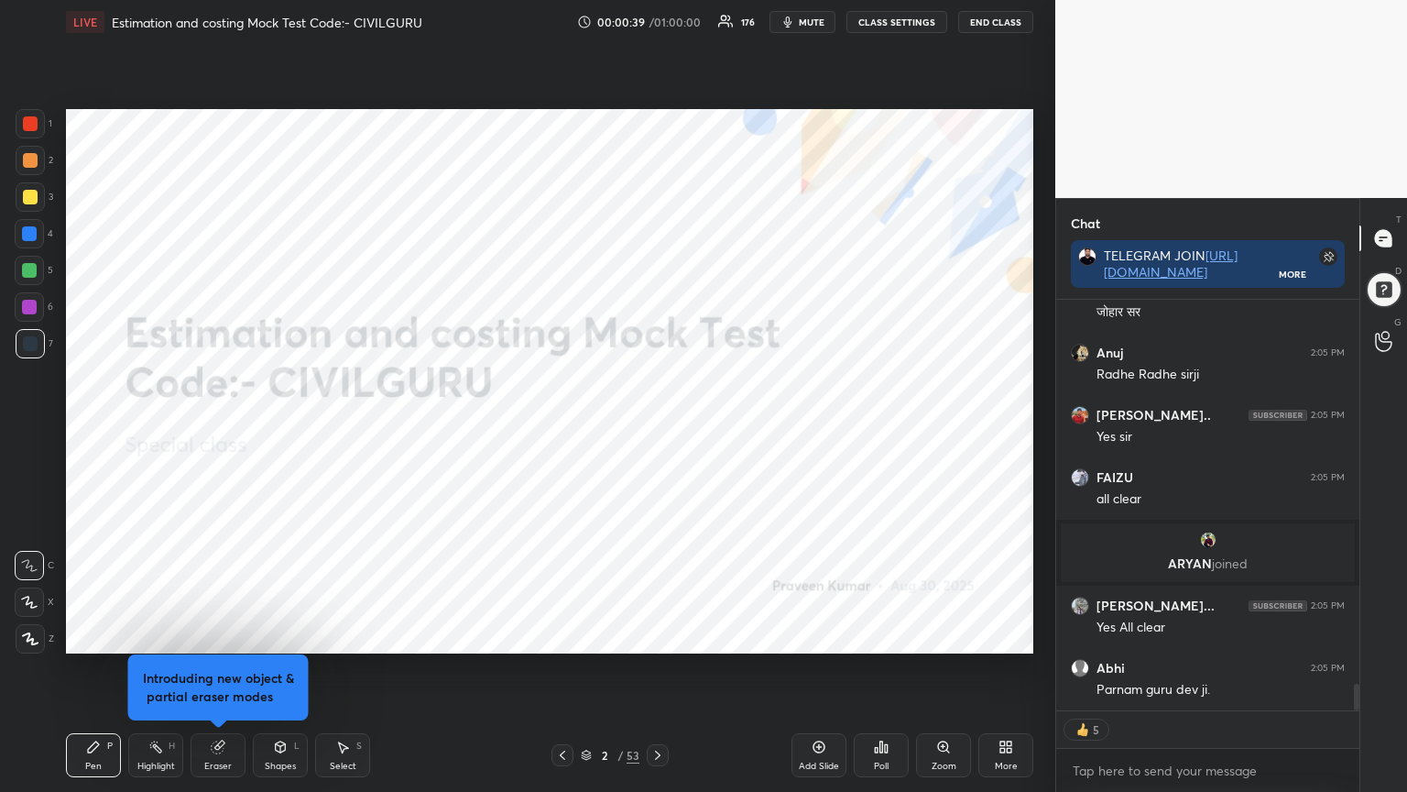
click at [664, 636] on icon at bounding box center [658, 755] width 15 height 15
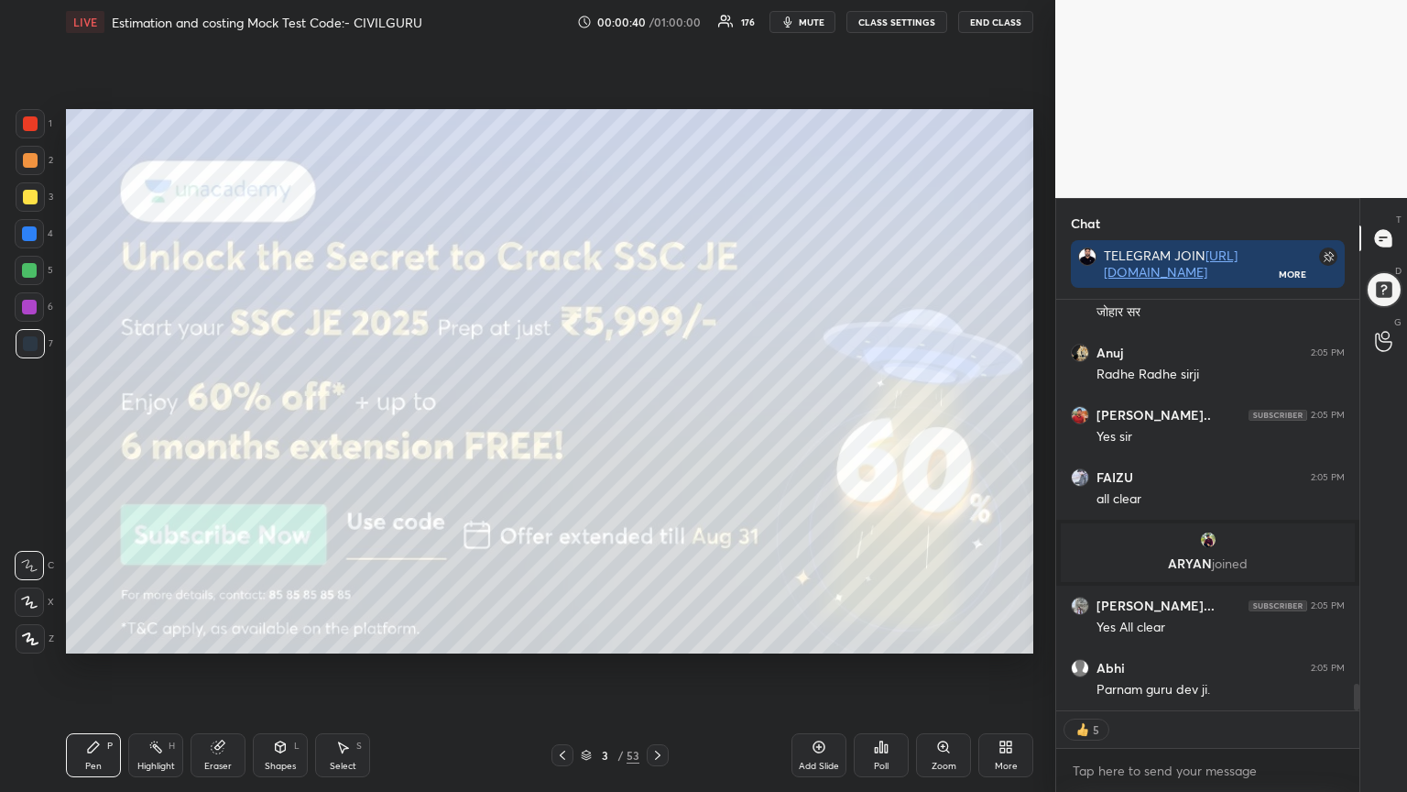
click at [28, 125] on div at bounding box center [30, 123] width 15 height 15
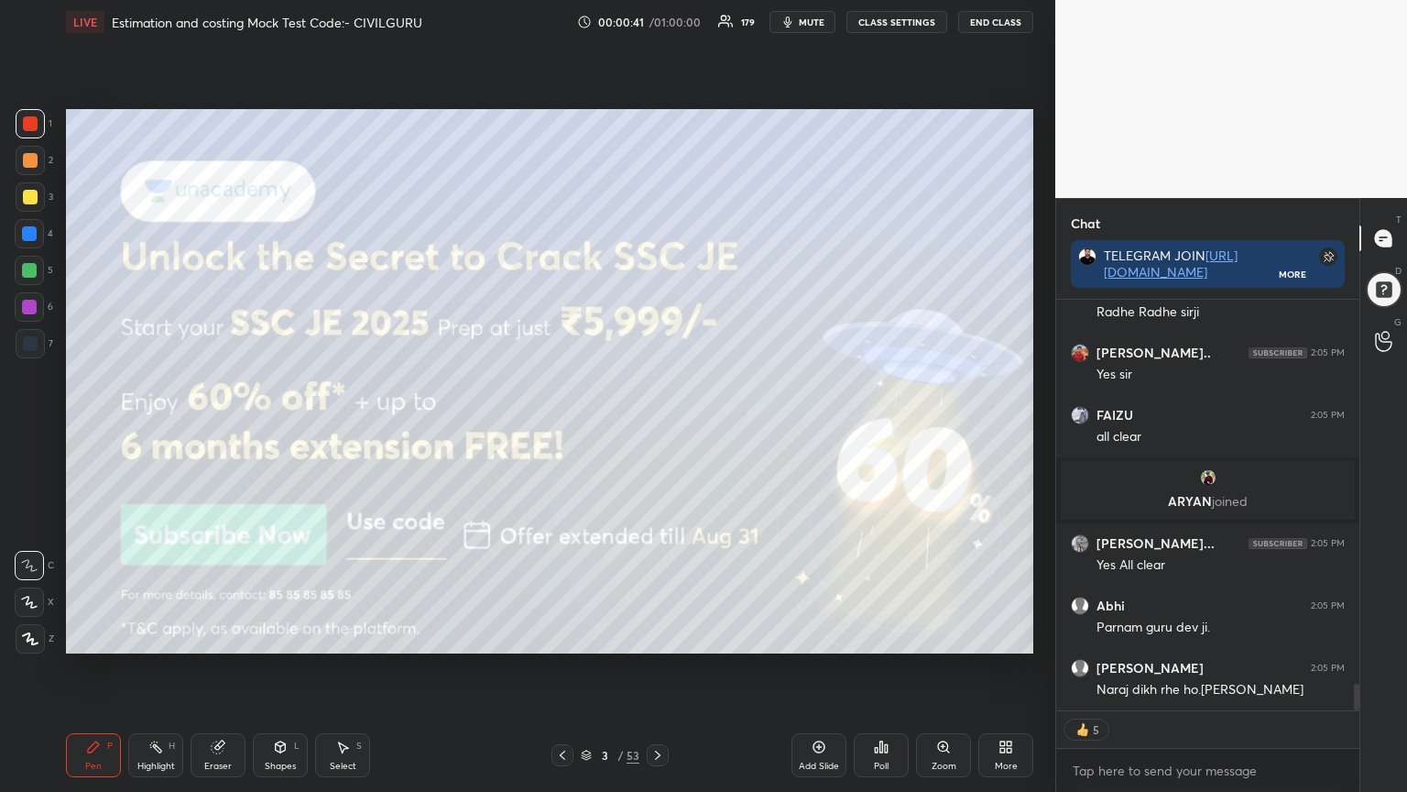
click at [36, 636] on icon at bounding box center [30, 638] width 16 height 13
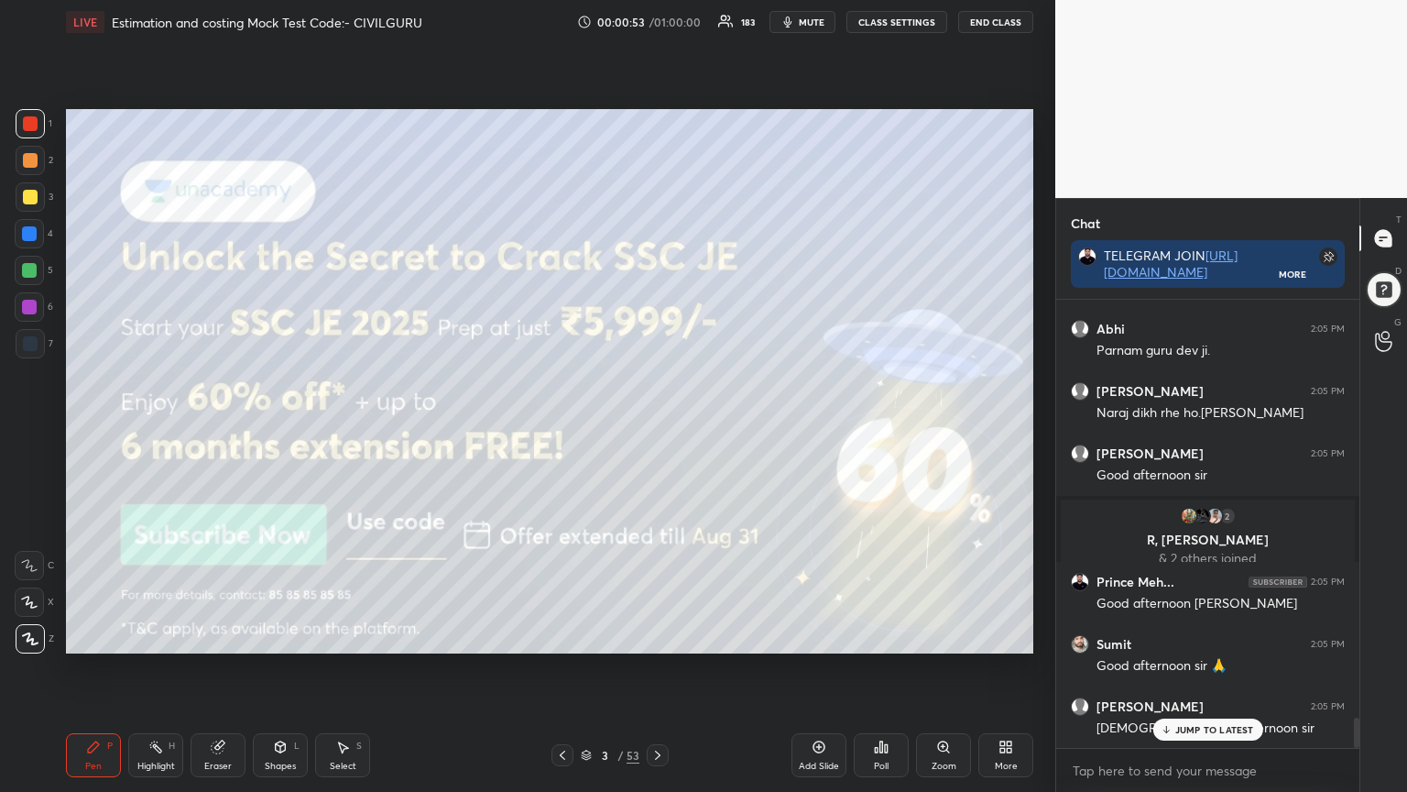
click at [647, 636] on div at bounding box center [658, 755] width 22 height 22
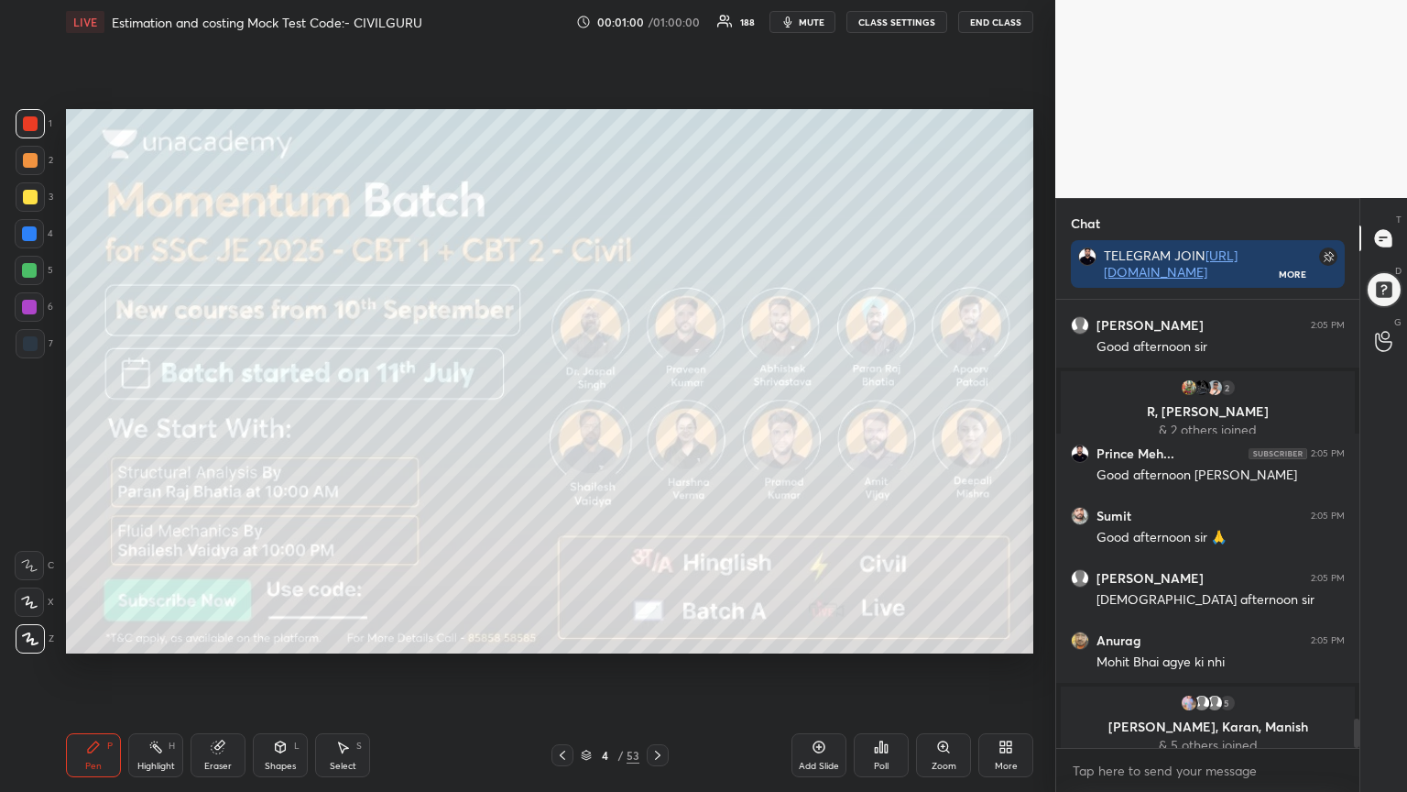
click at [661, 636] on icon at bounding box center [658, 755] width 15 height 15
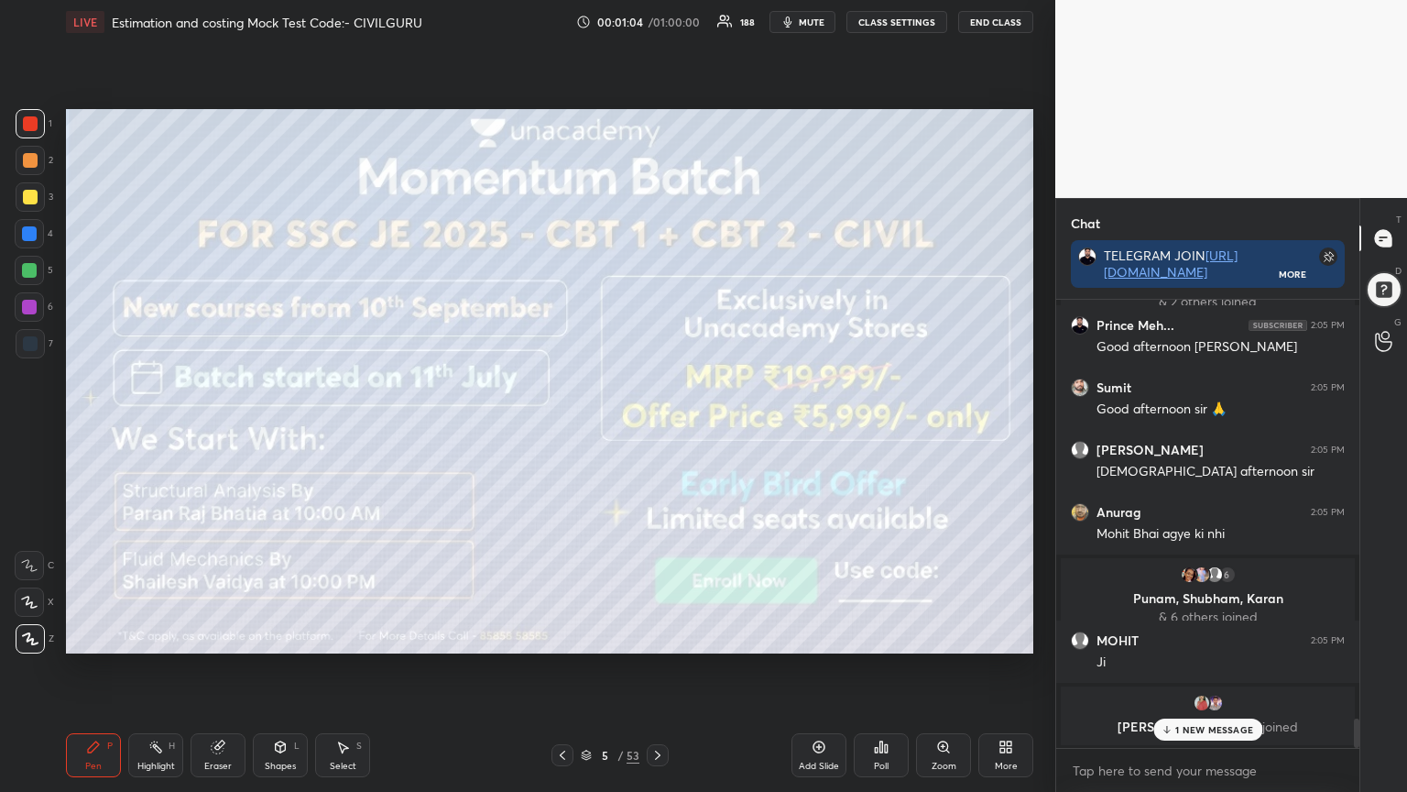
click at [653, 636] on icon at bounding box center [658, 755] width 15 height 15
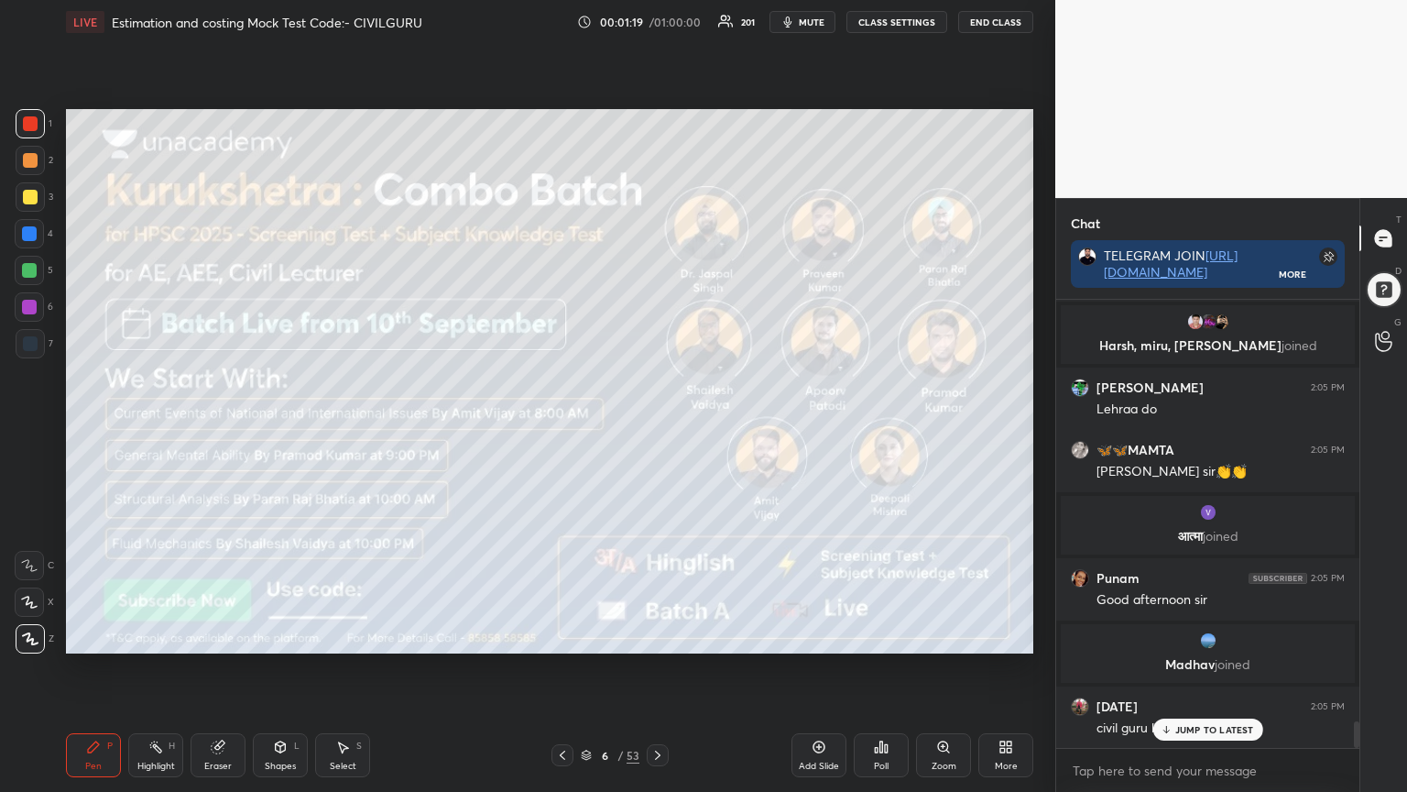
click at [661, 636] on icon at bounding box center [658, 755] width 15 height 15
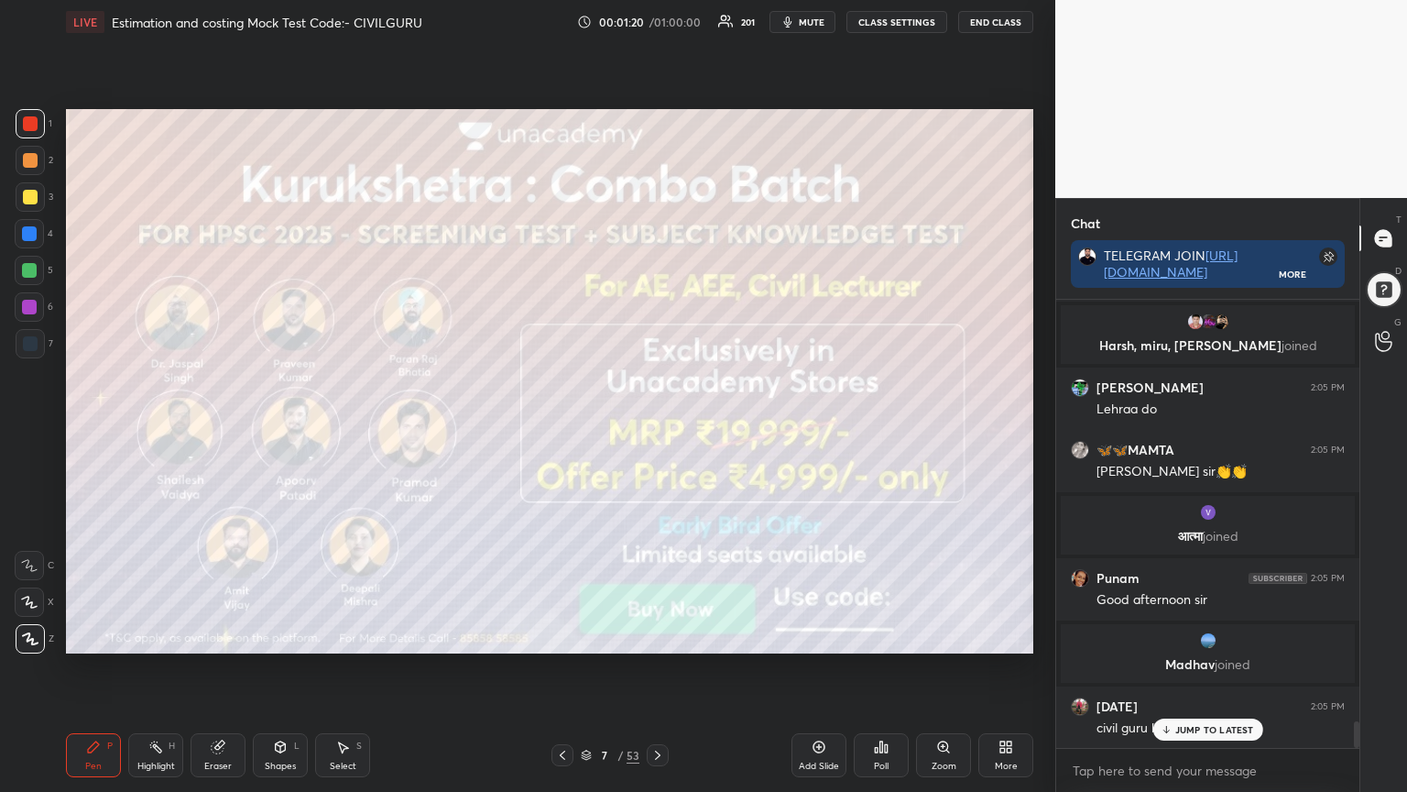
click at [1188, 636] on div "JUMP TO LATEST" at bounding box center [1208, 729] width 110 height 22
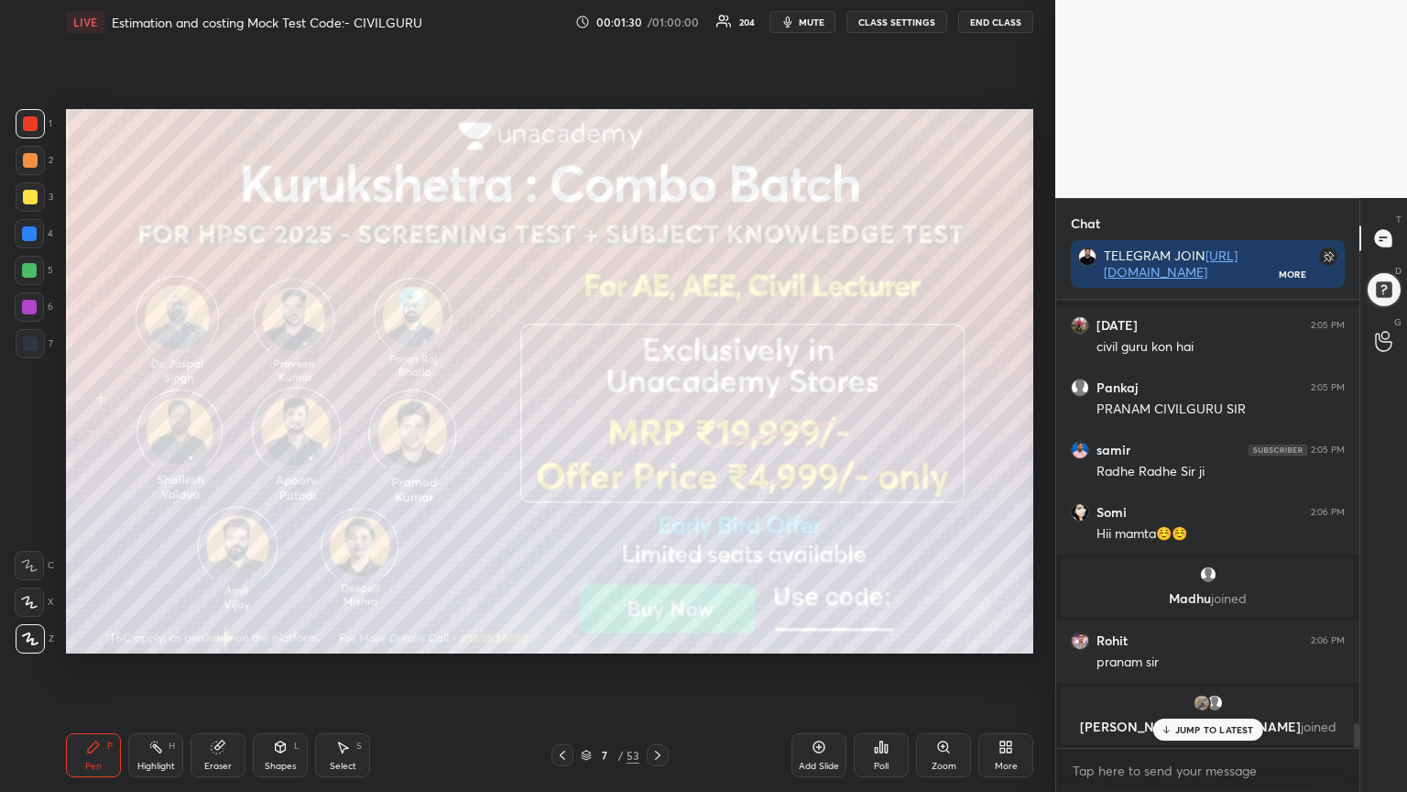
scroll to position [7617, 0]
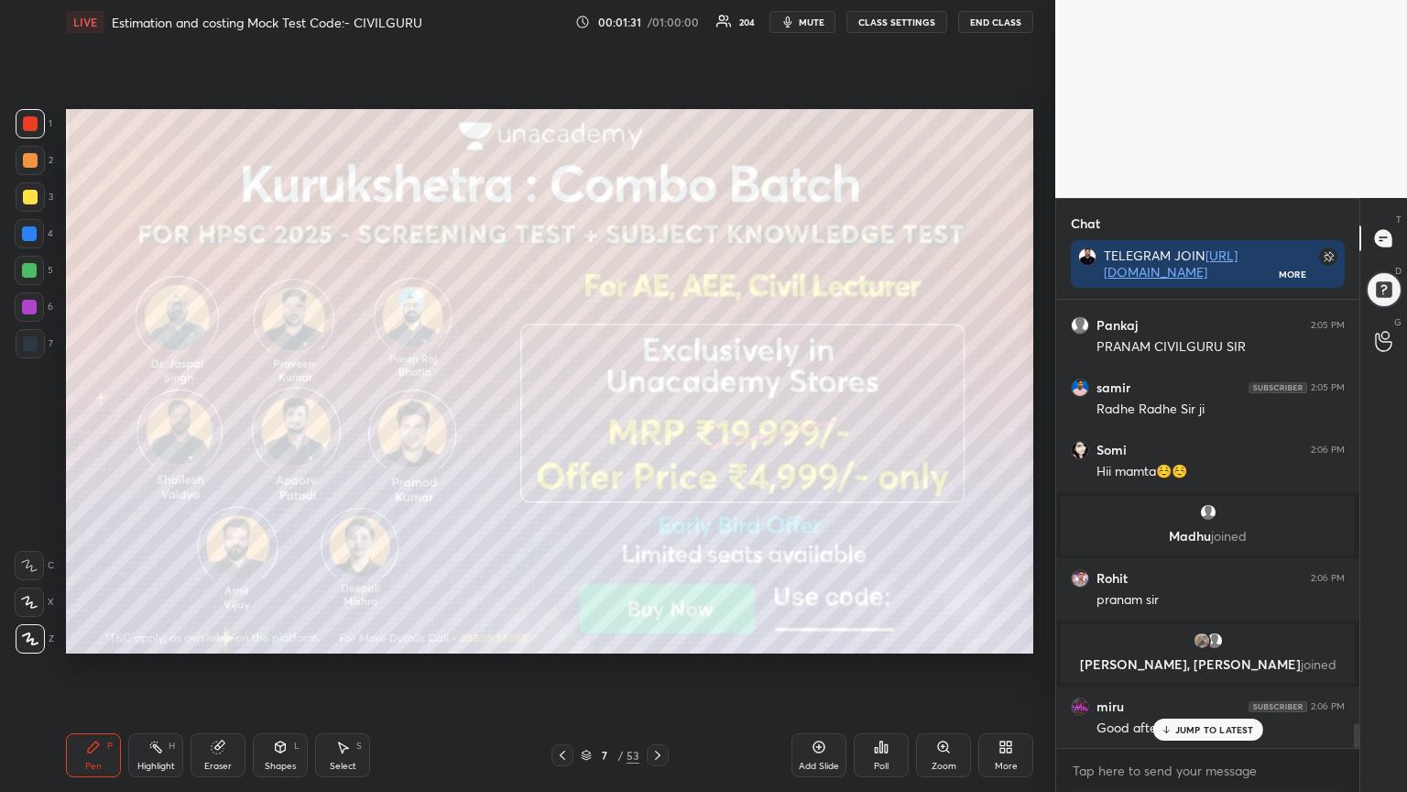
click at [661, 636] on icon at bounding box center [658, 755] width 15 height 15
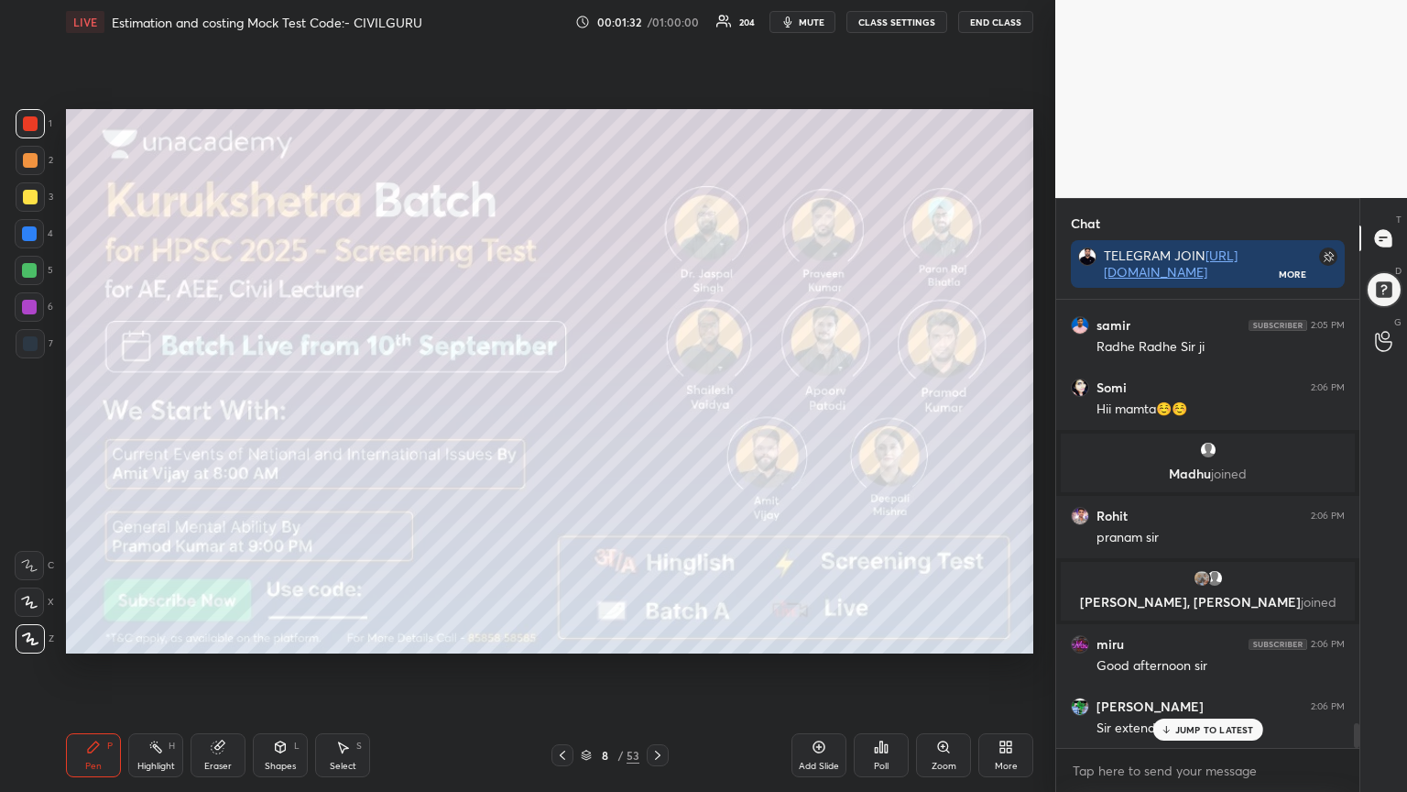
scroll to position [7741, 0]
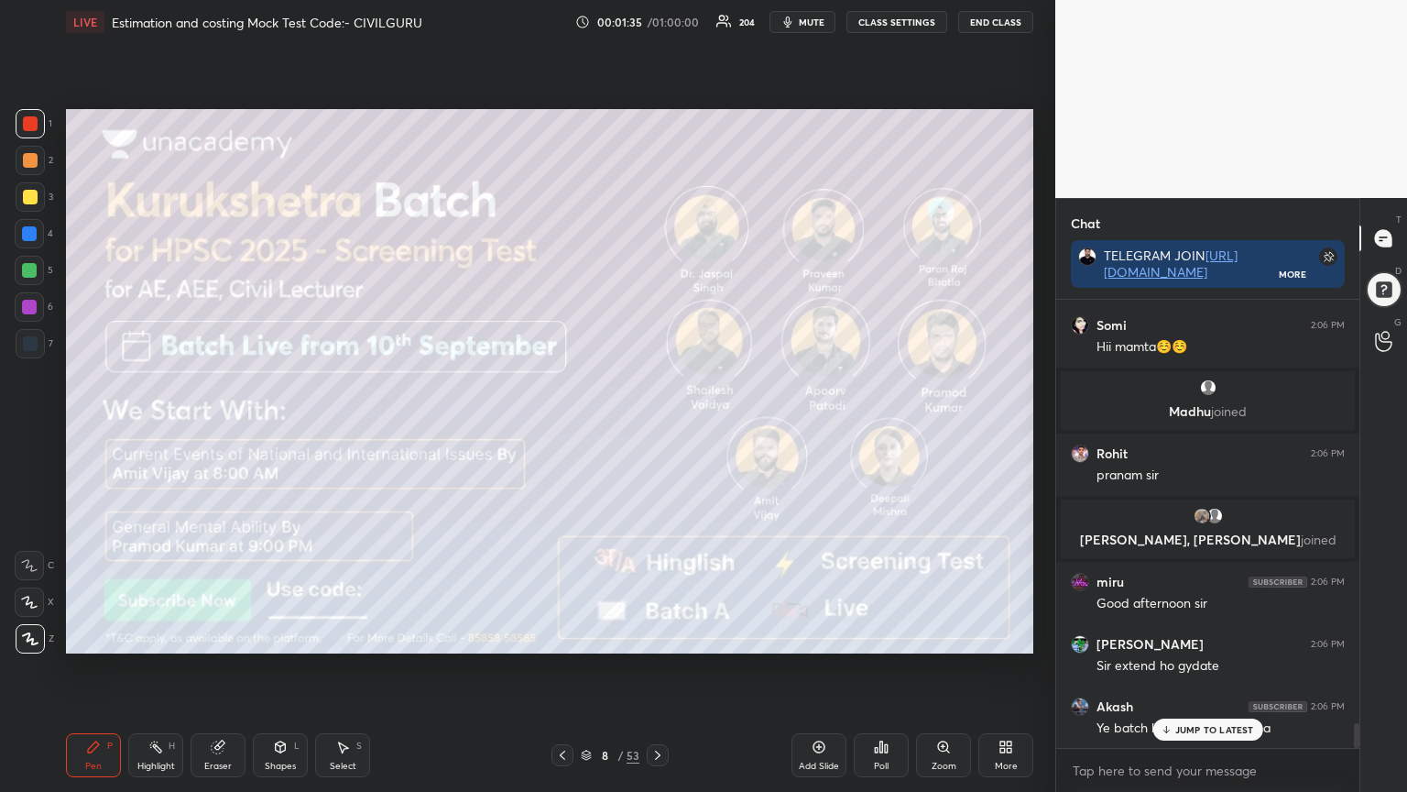
click at [653, 636] on icon at bounding box center [658, 755] width 15 height 15
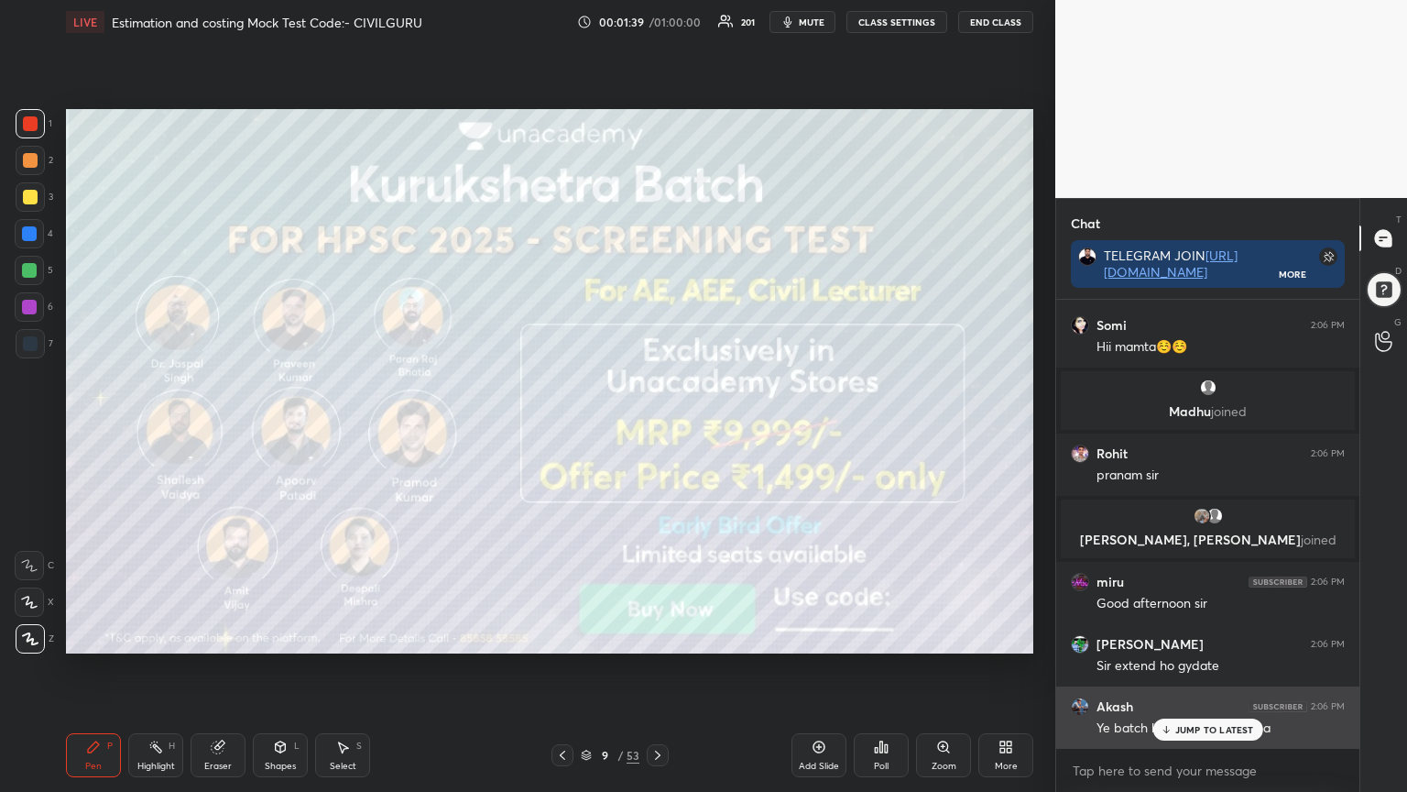
click at [1193, 636] on p "JUMP TO LATEST" at bounding box center [1215, 729] width 79 height 11
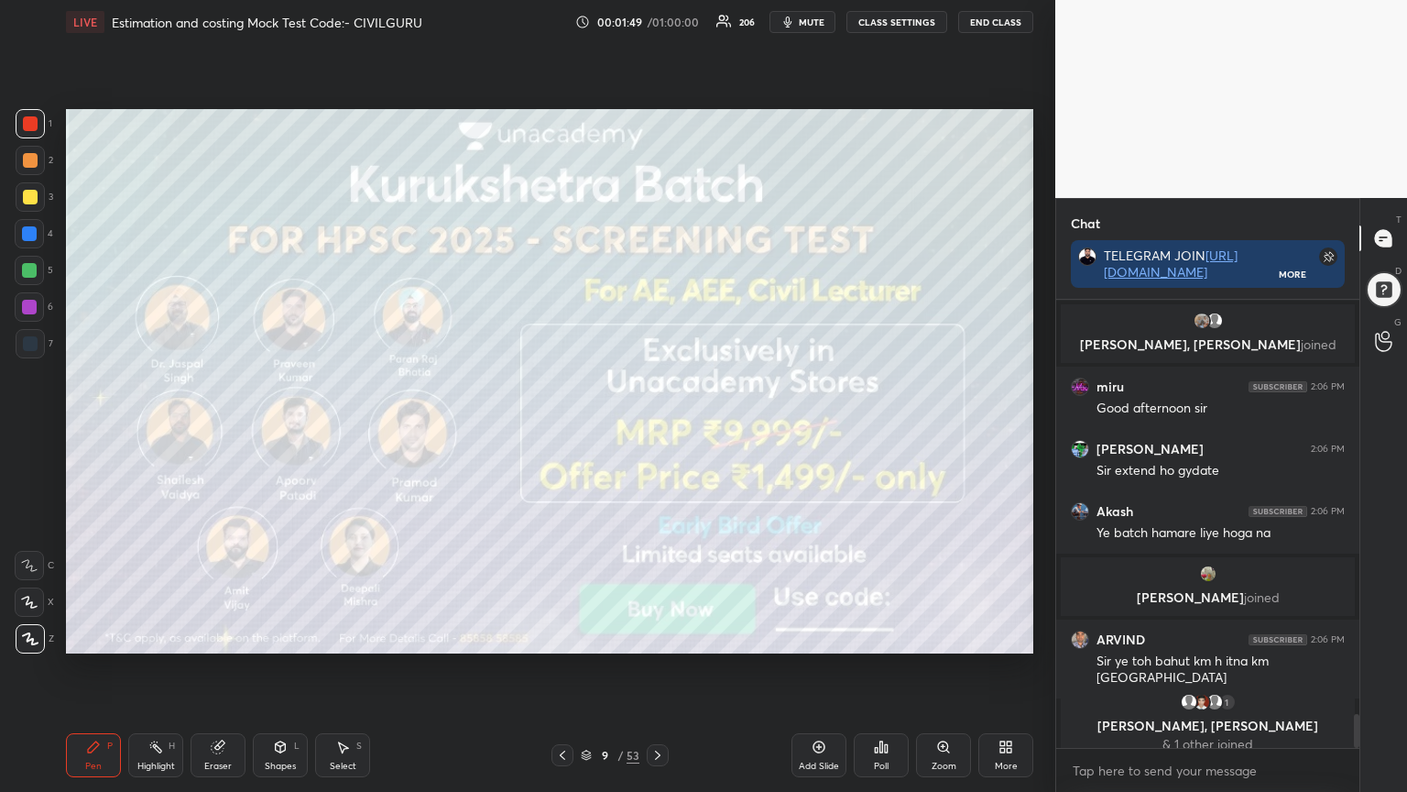
scroll to position [5482, 0]
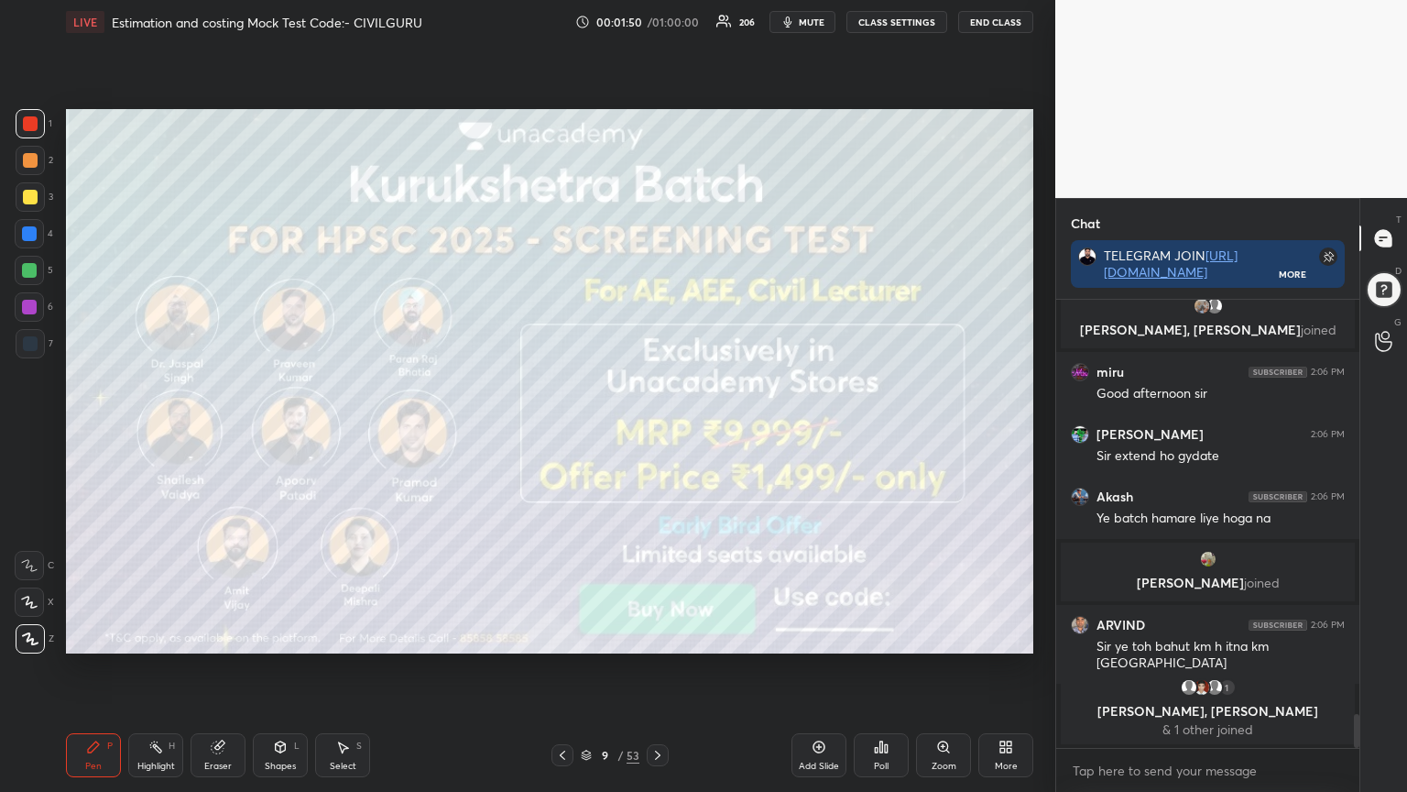
click at [656, 636] on icon at bounding box center [658, 755] width 15 height 15
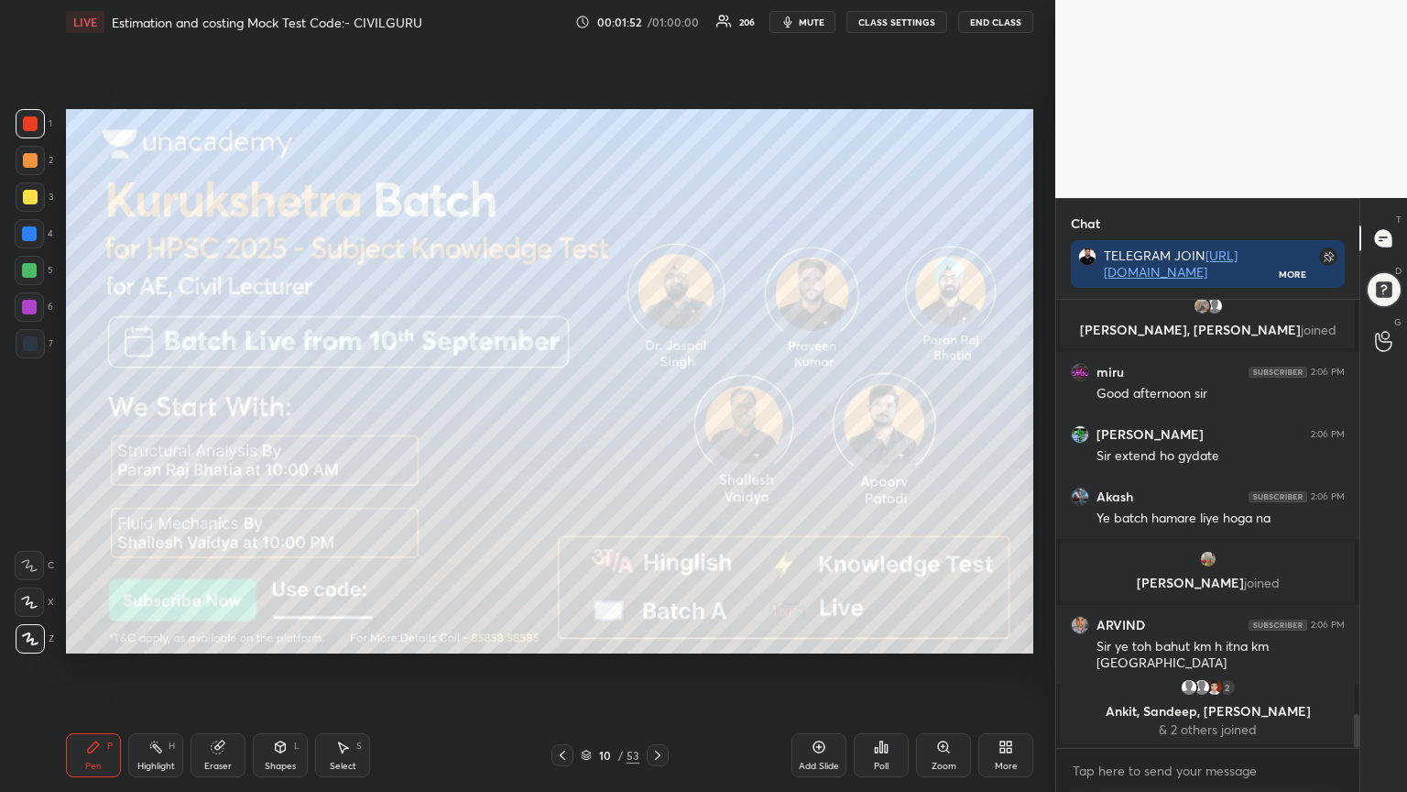
click at [651, 636] on div "Pen P Highlight H Eraser Shapes L Select S 10 / 53 Add Slide Poll Zoom More" at bounding box center [550, 754] width 968 height 73
click at [652, 636] on div at bounding box center [658, 755] width 22 height 22
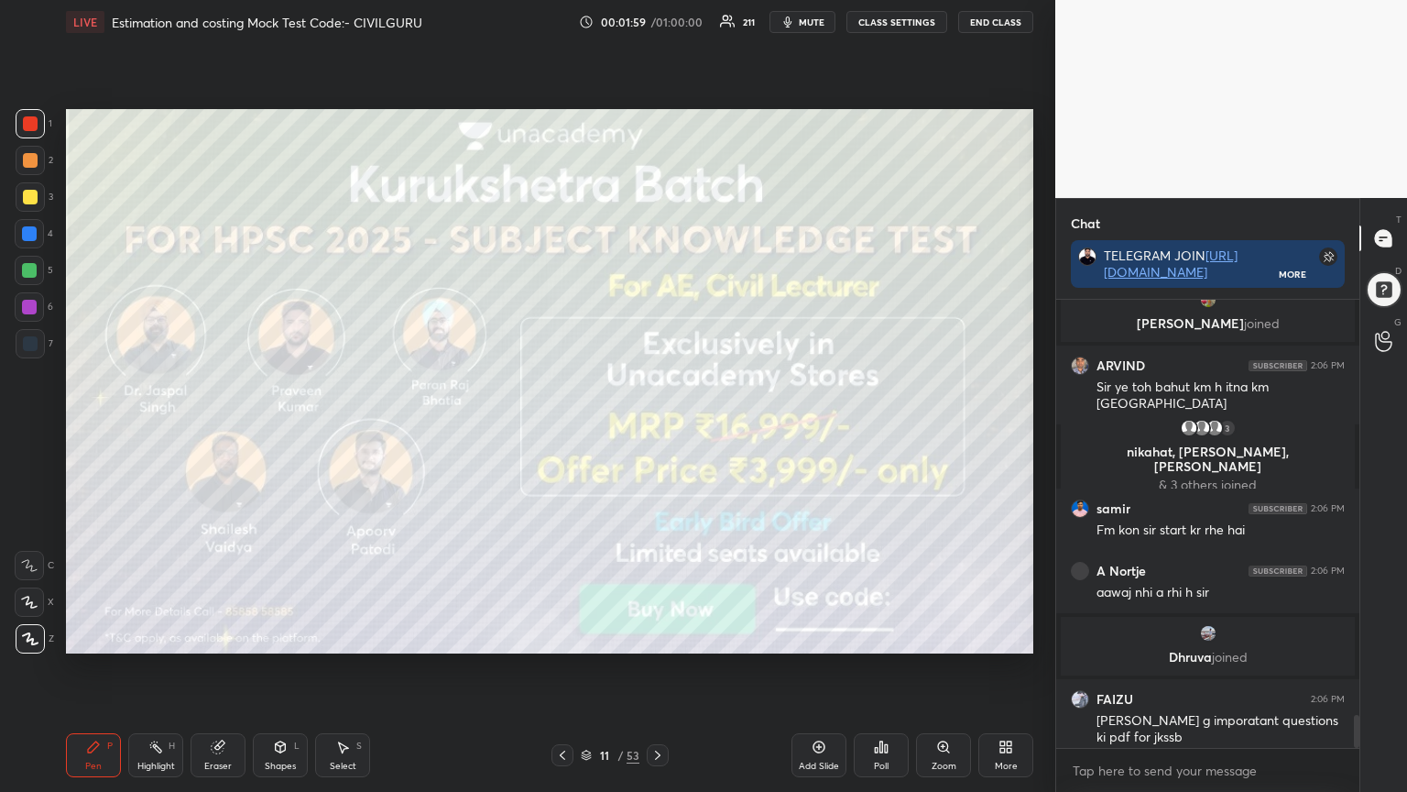
scroll to position [5629, 0]
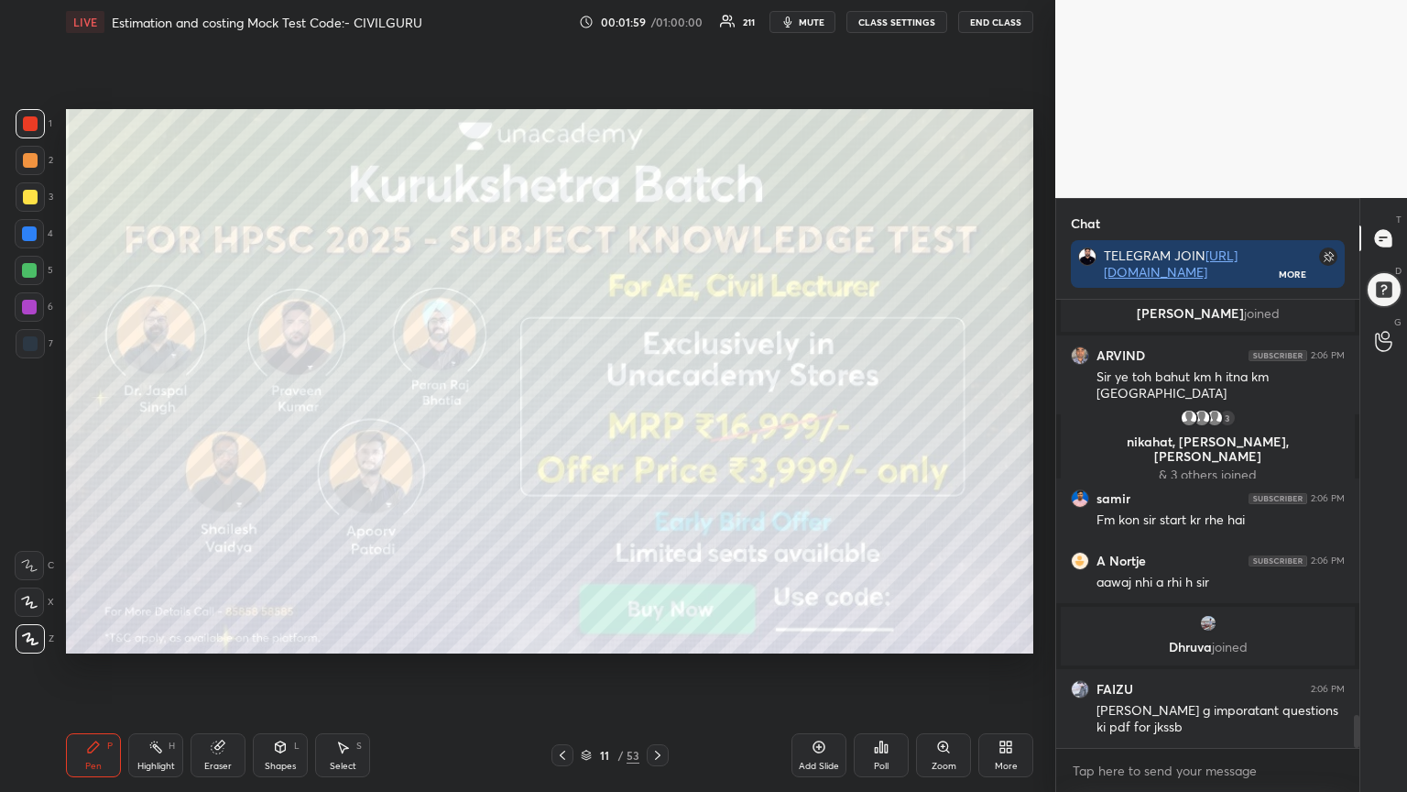
click at [660, 636] on icon at bounding box center [658, 755] width 15 height 15
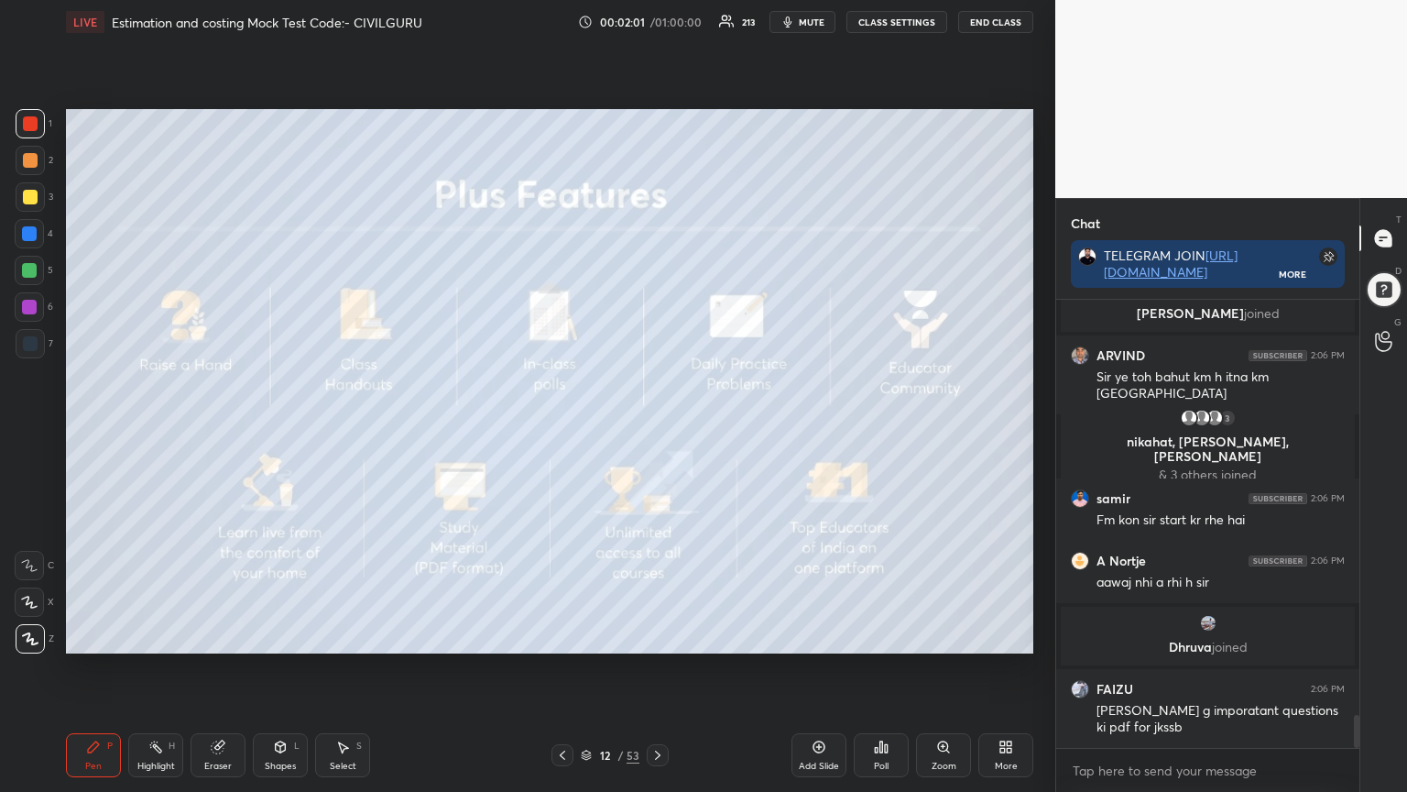
click at [657, 636] on icon at bounding box center [657, 754] width 5 height 9
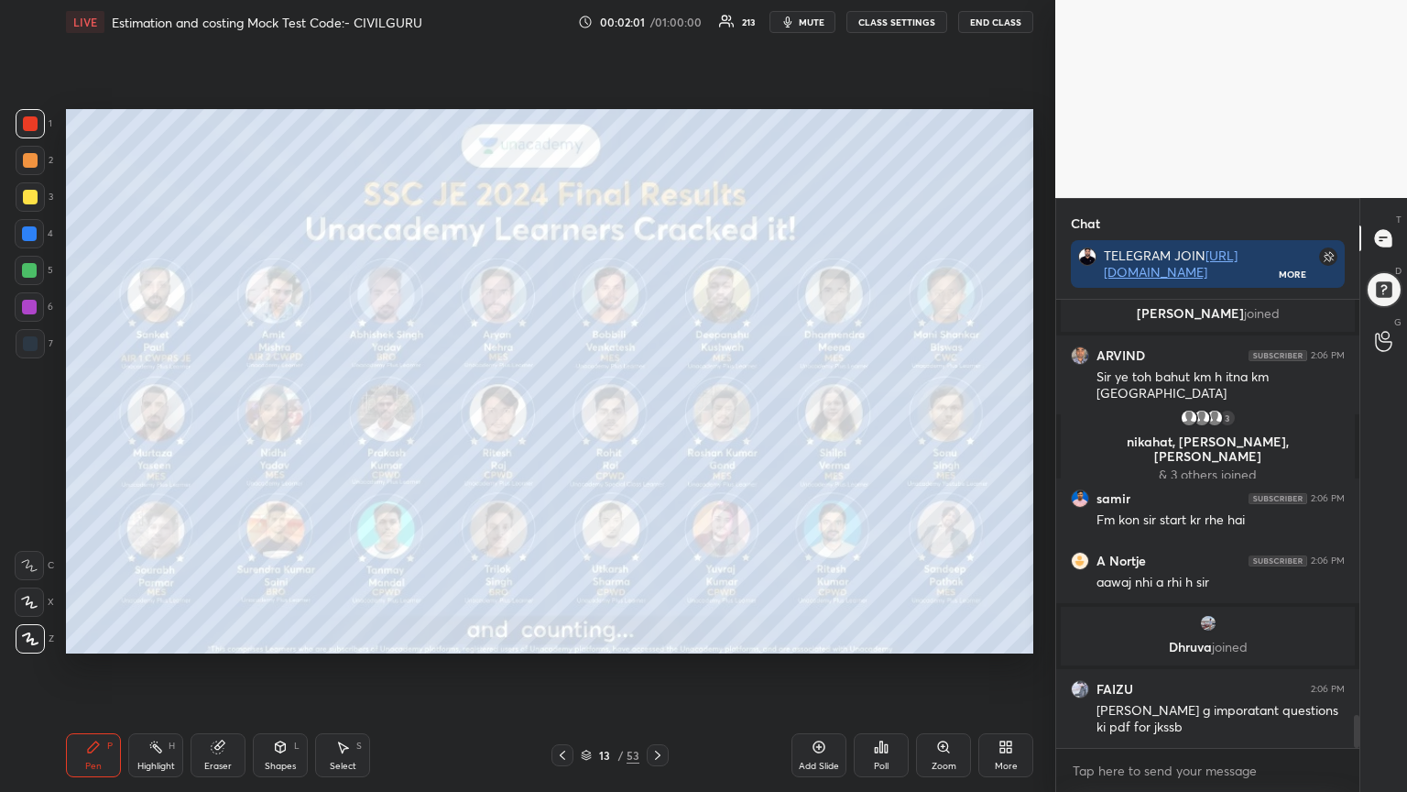
scroll to position [5695, 0]
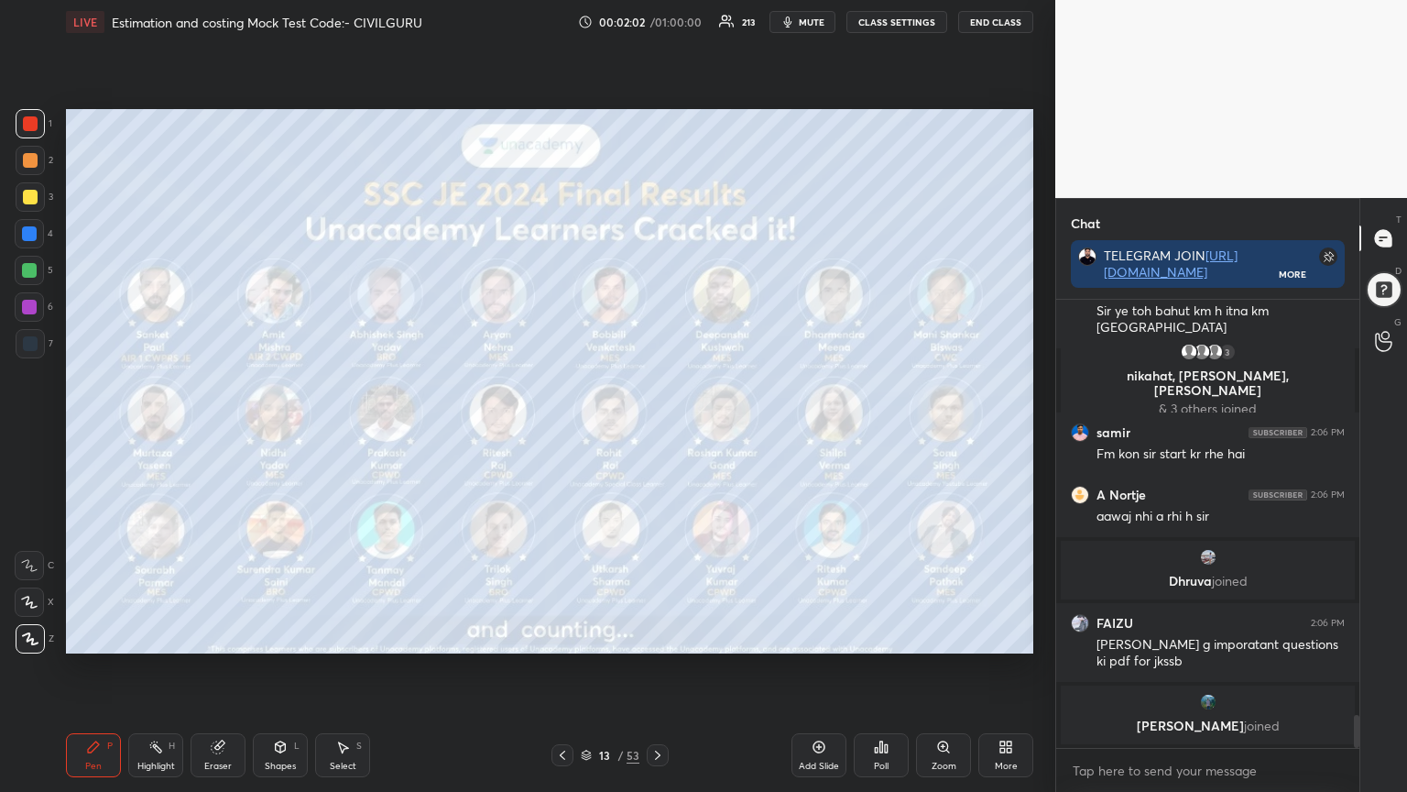
click at [656, 636] on icon at bounding box center [658, 755] width 15 height 15
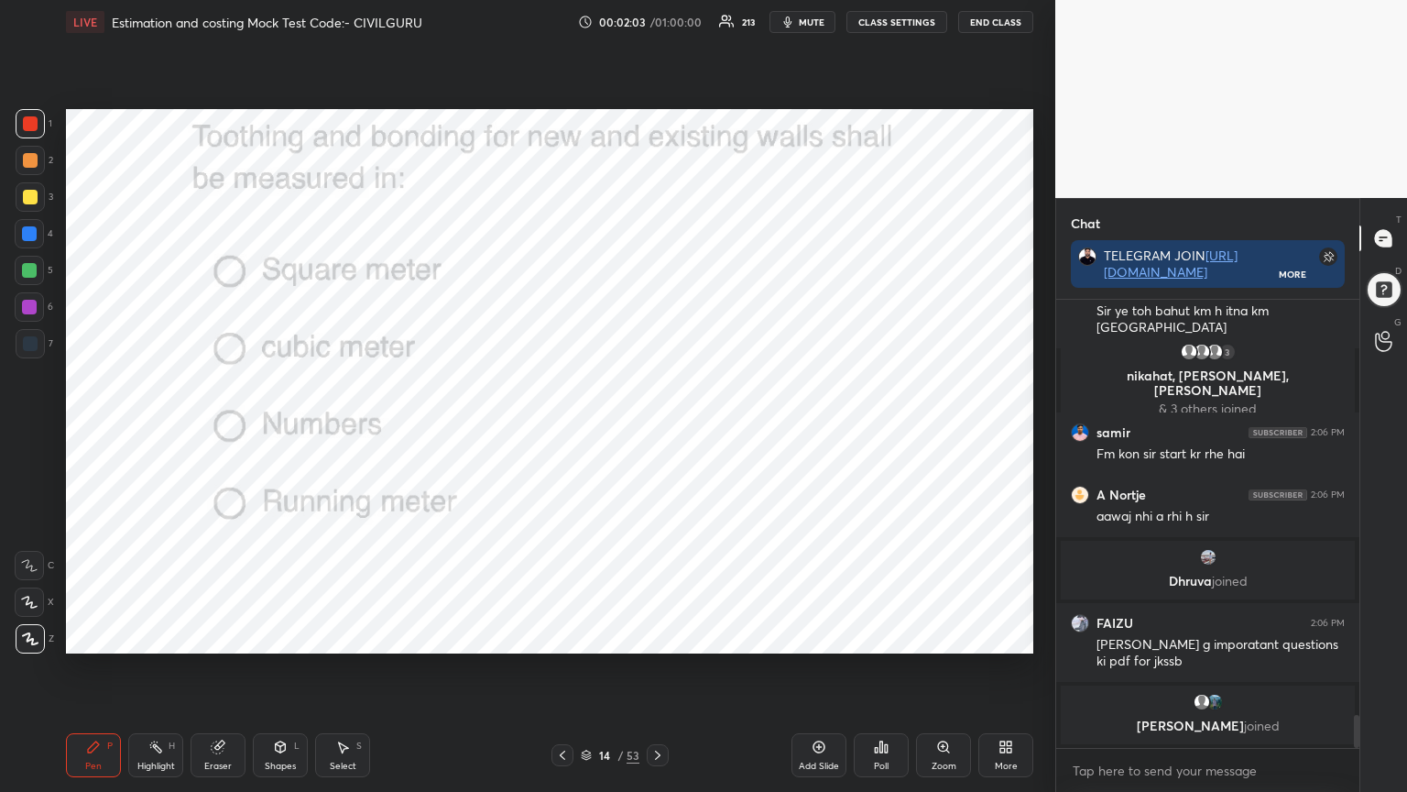
click at [881, 636] on icon at bounding box center [882, 746] width 3 height 11
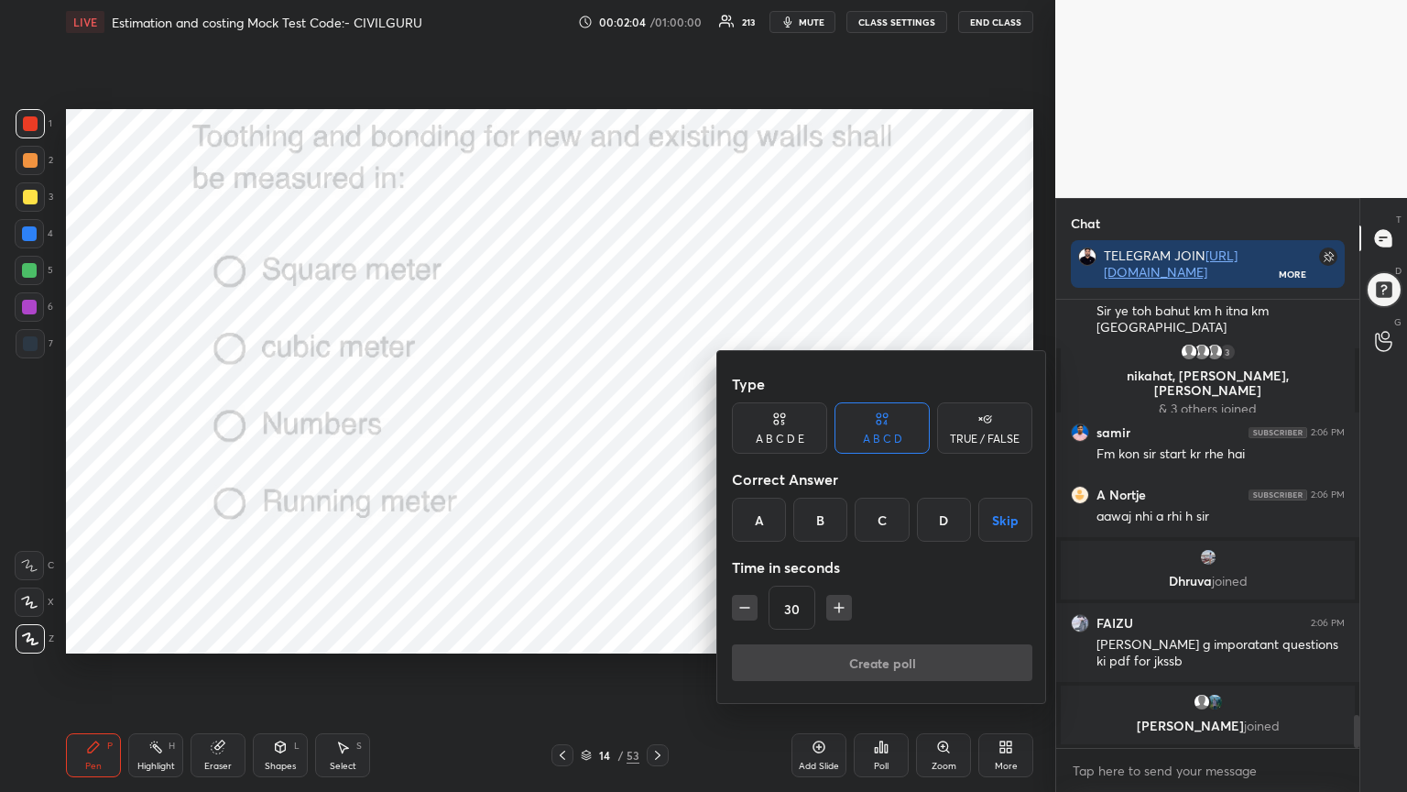
click at [753, 513] on div "A" at bounding box center [759, 520] width 54 height 44
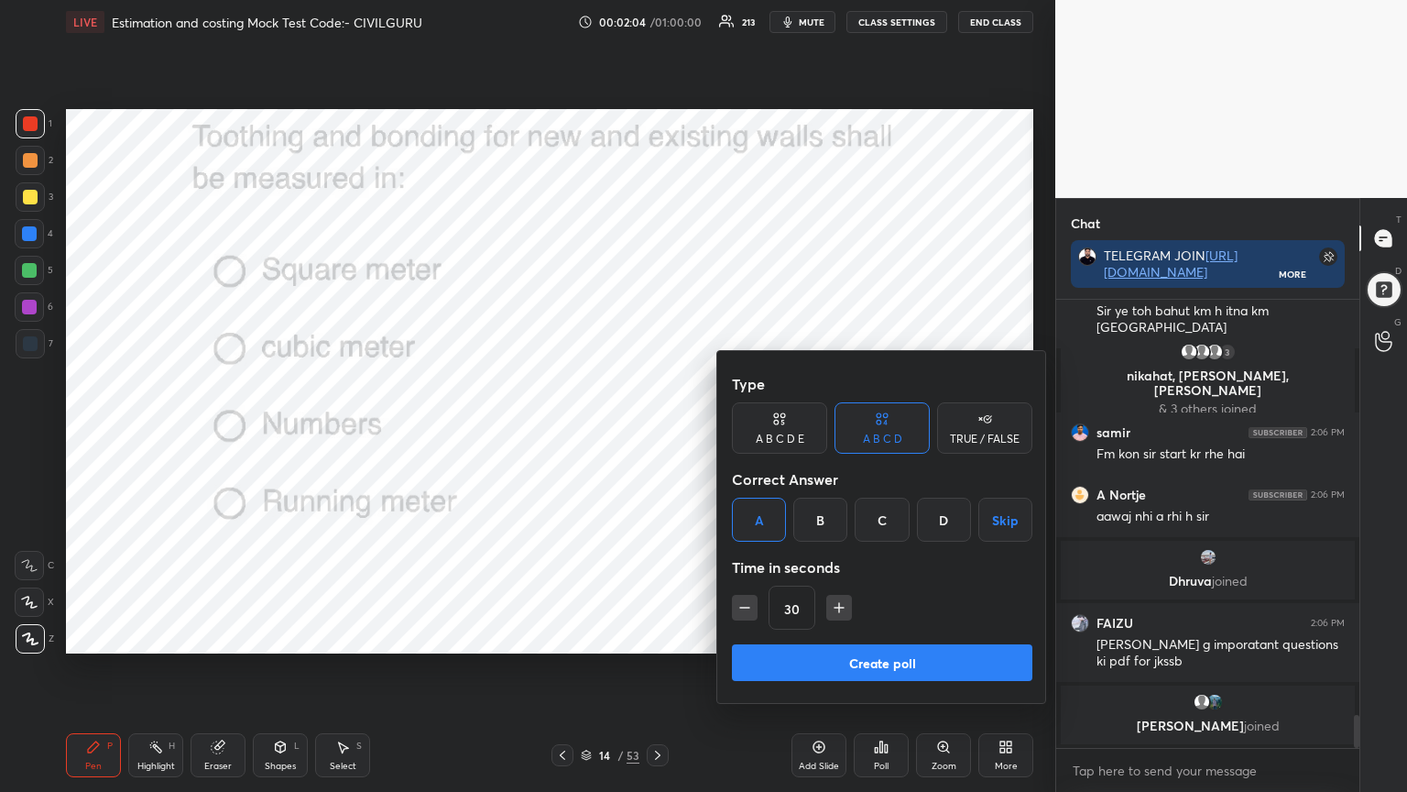
click at [782, 636] on button "Create poll" at bounding box center [882, 662] width 301 height 37
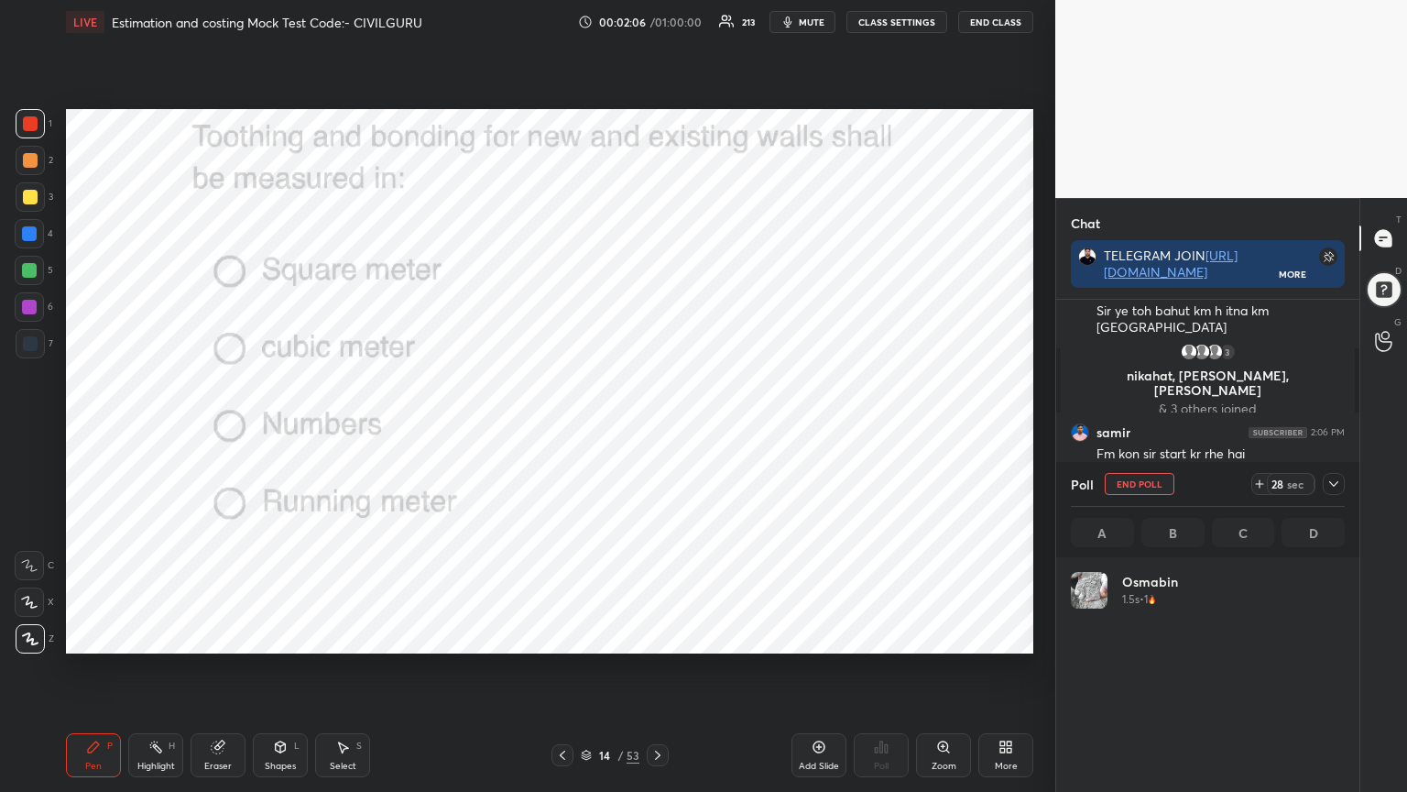
scroll to position [5, 5]
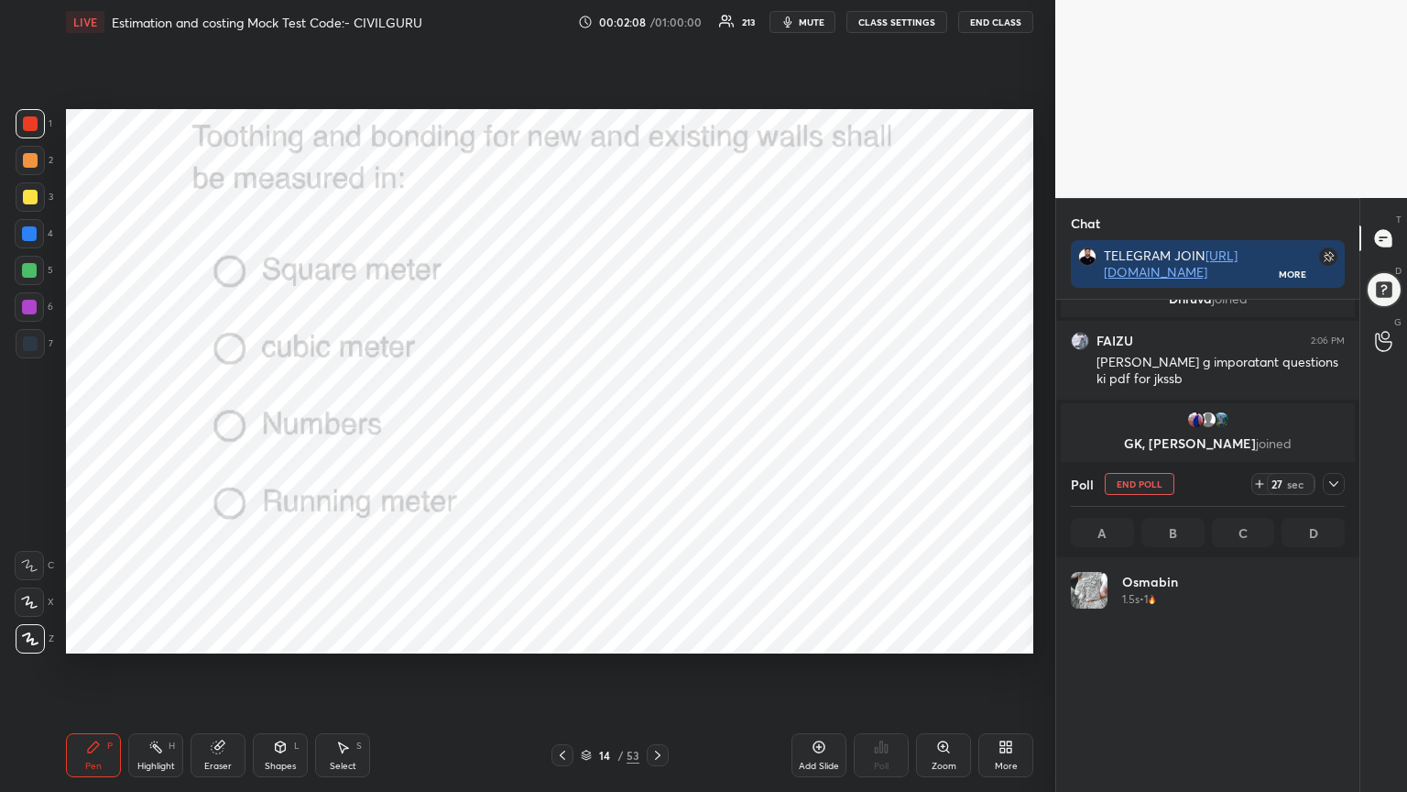
click at [1342, 484] on div at bounding box center [1334, 484] width 22 height 22
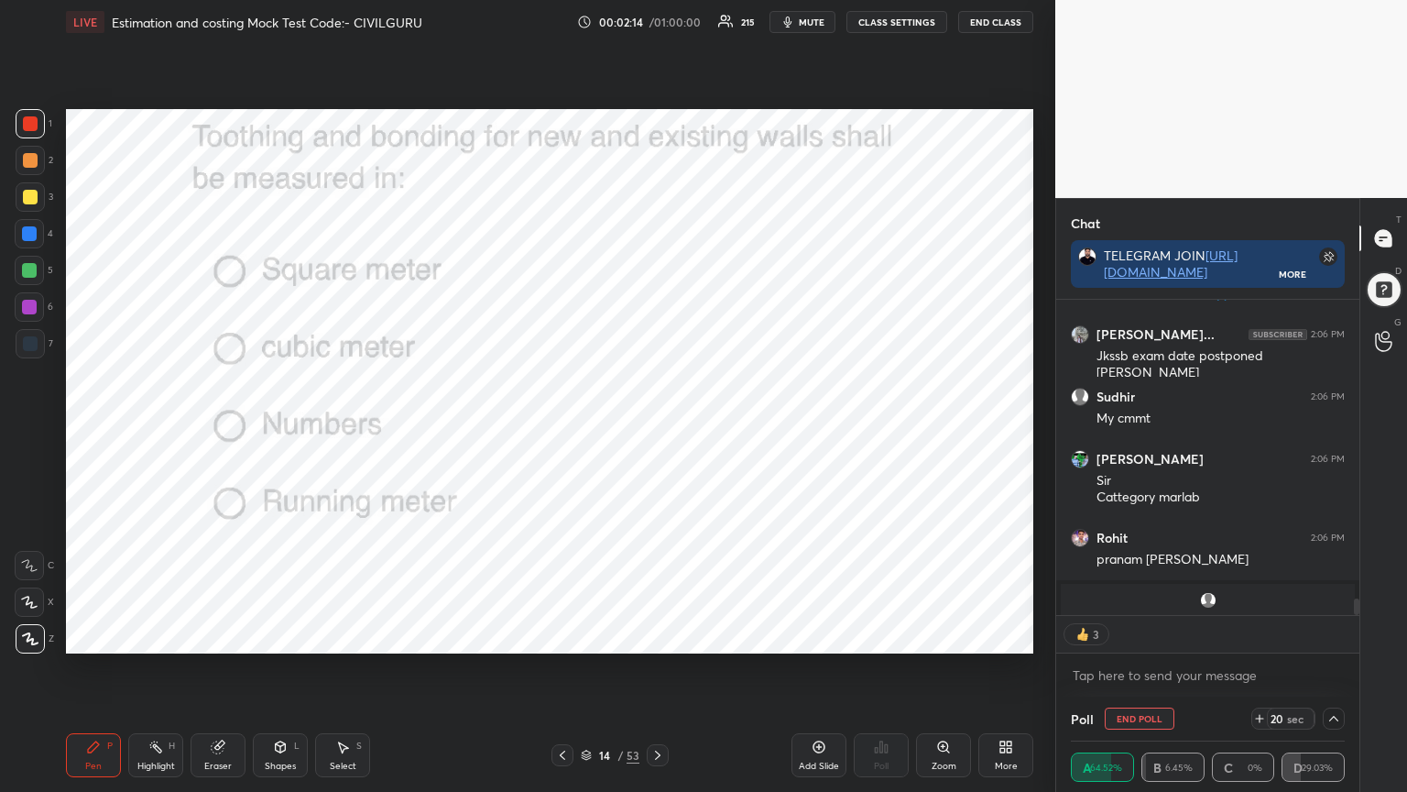
click at [587, 636] on icon at bounding box center [586, 755] width 11 height 11
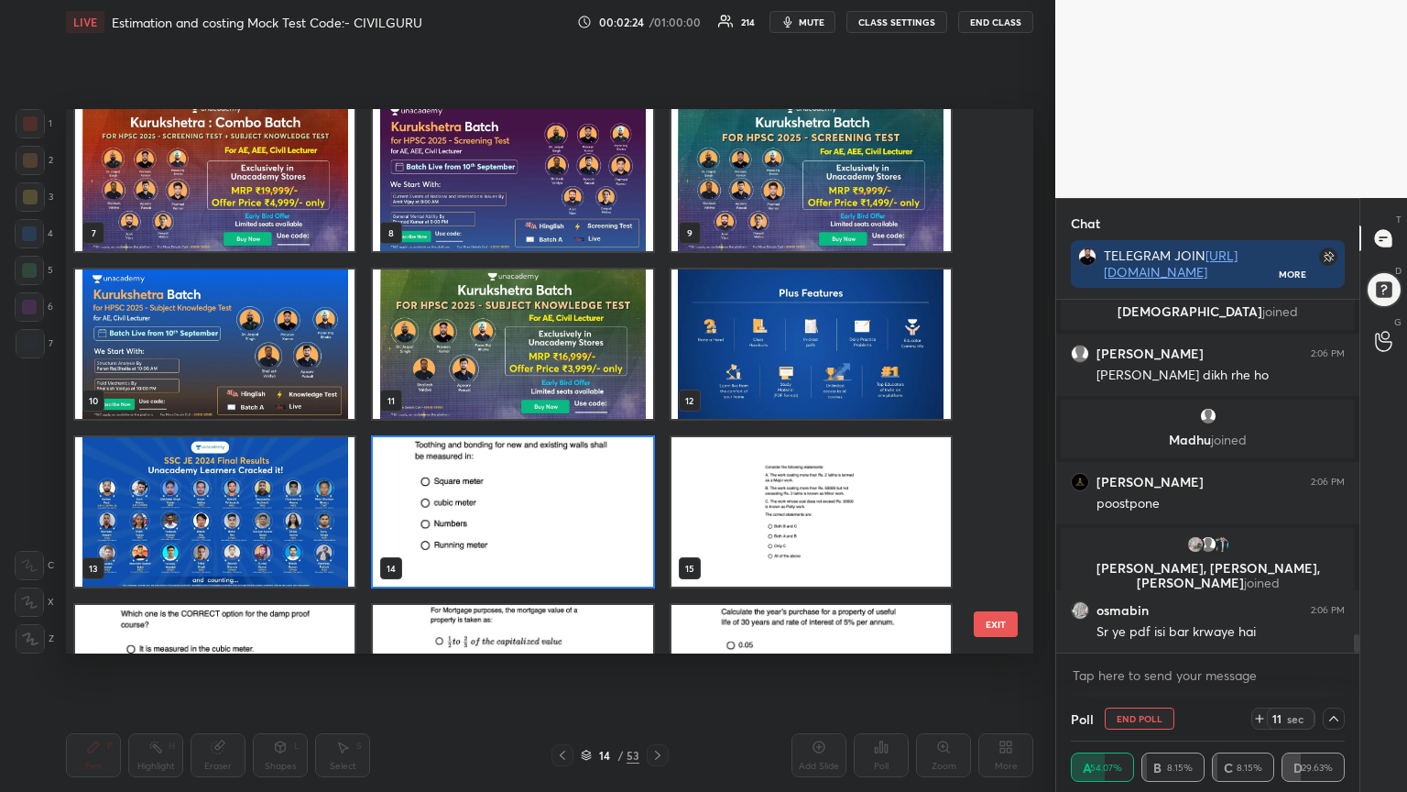
click at [619, 495] on img "grid" at bounding box center [512, 511] width 279 height 149
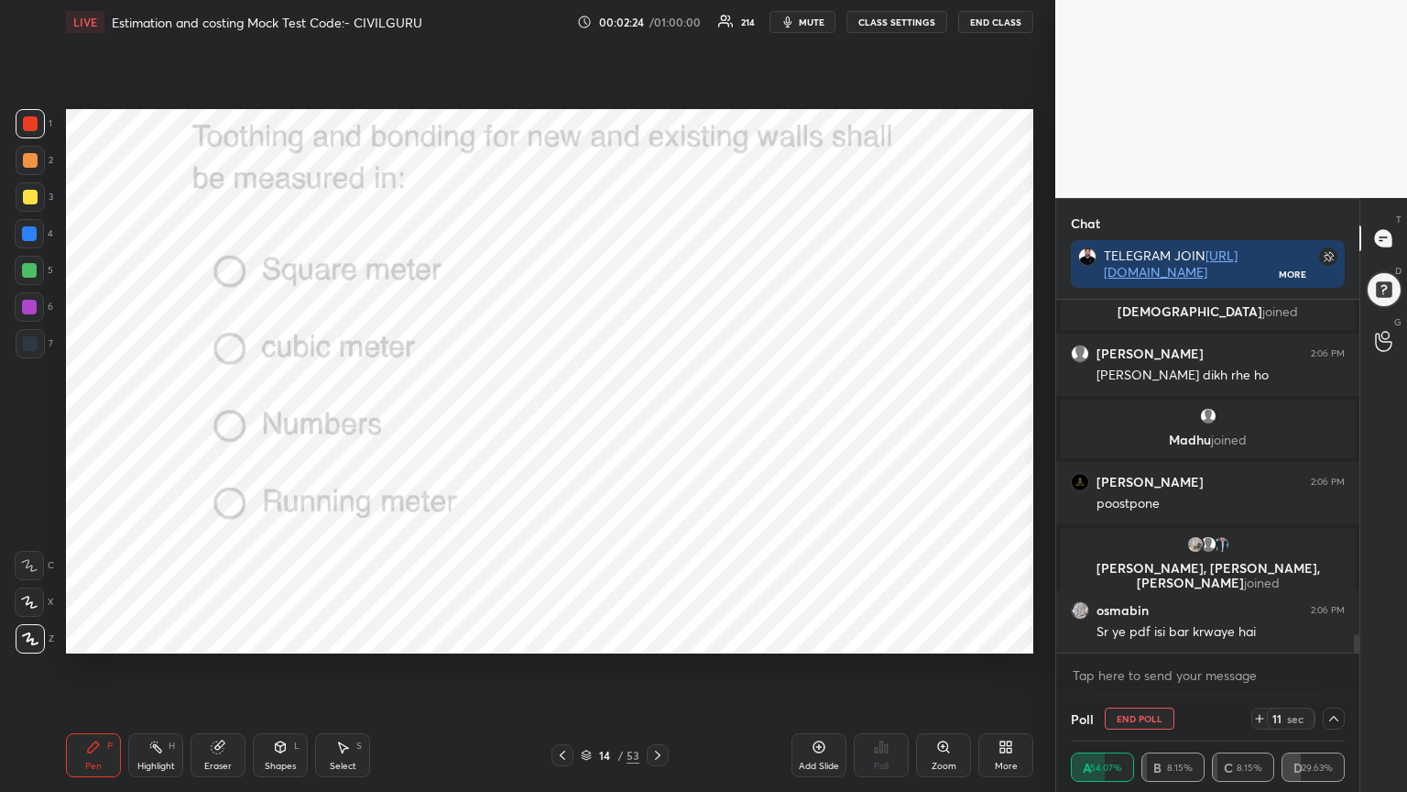
click at [621, 495] on img "grid" at bounding box center [512, 511] width 279 height 149
click at [623, 497] on img "grid" at bounding box center [512, 511] width 279 height 149
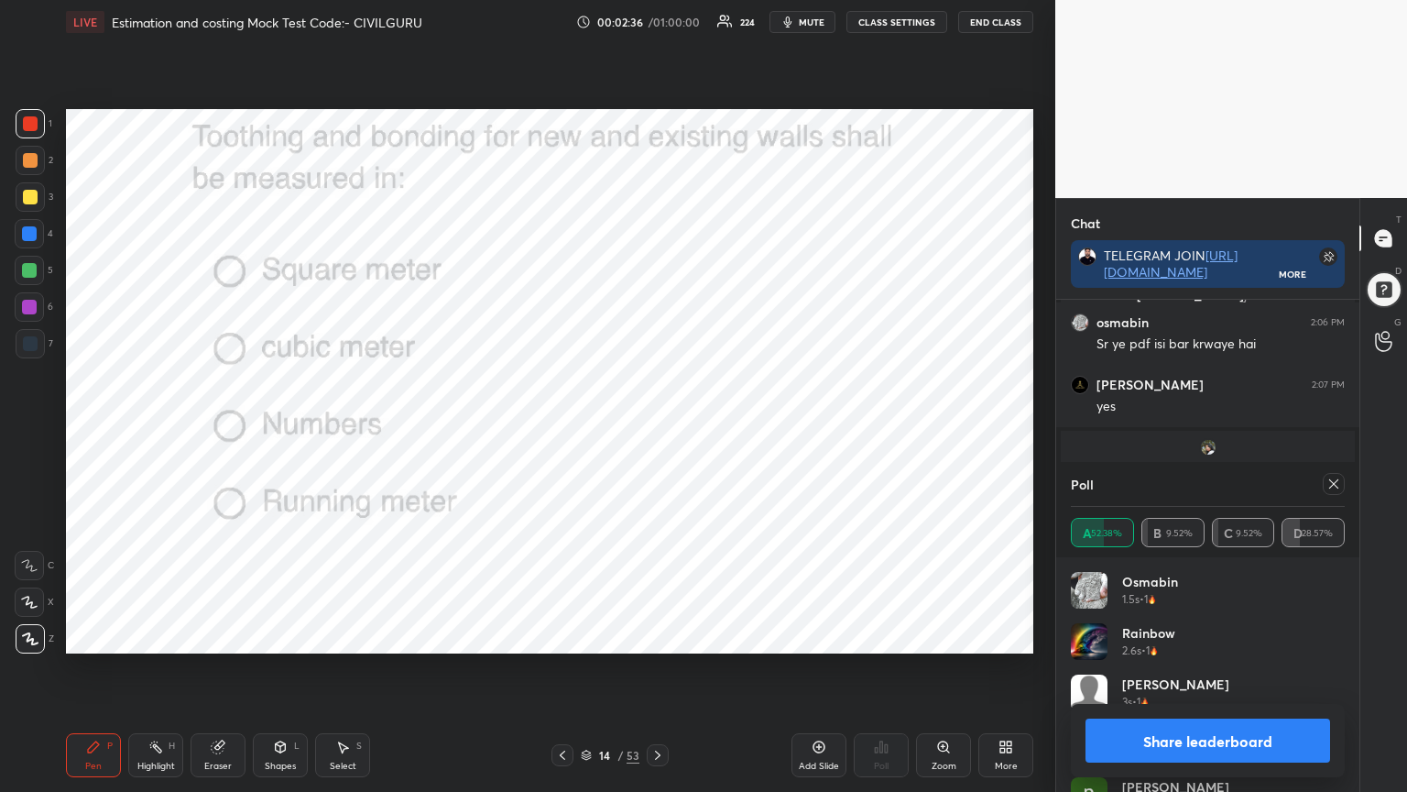
click at [1336, 479] on icon at bounding box center [1334, 483] width 15 height 15
type textarea "x"
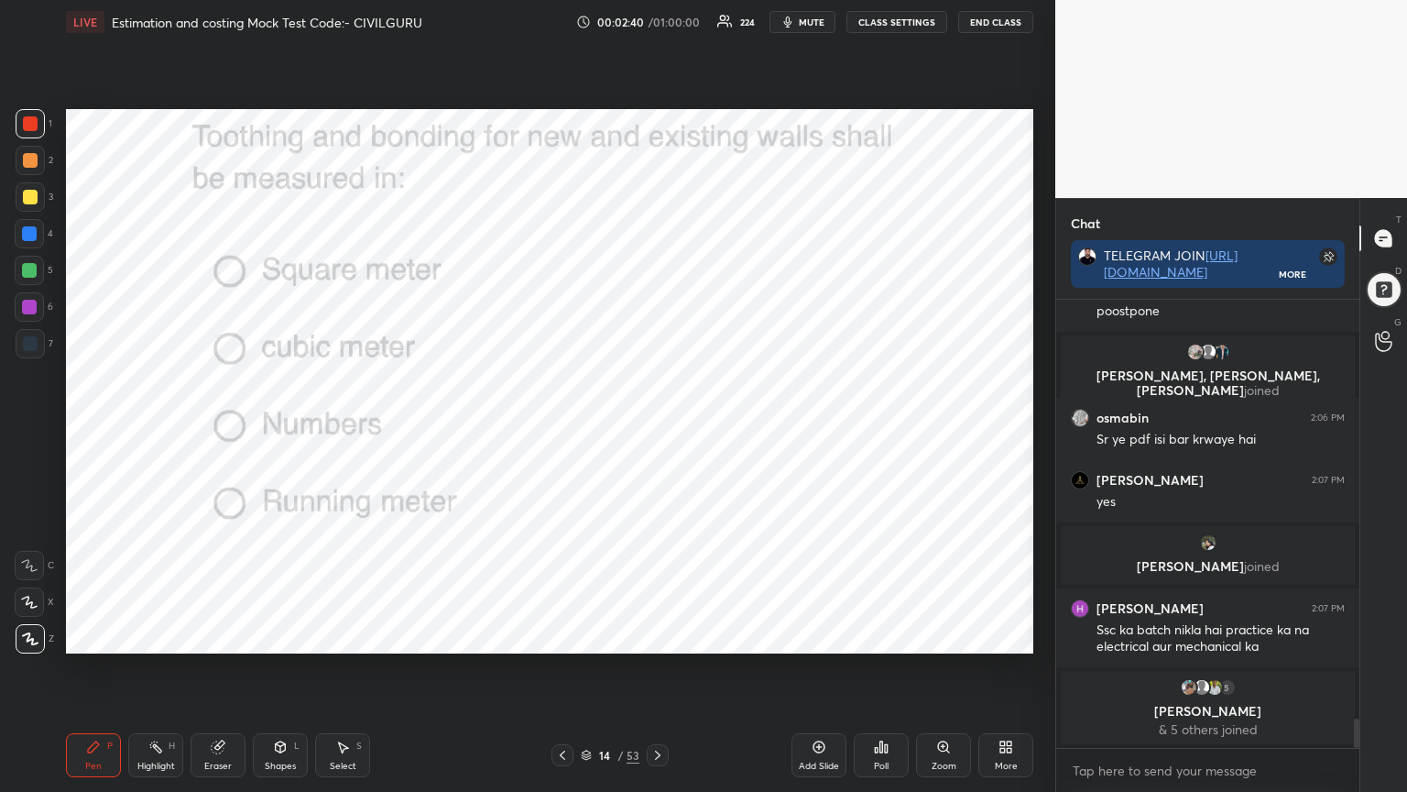
click at [656, 636] on icon at bounding box center [657, 754] width 5 height 9
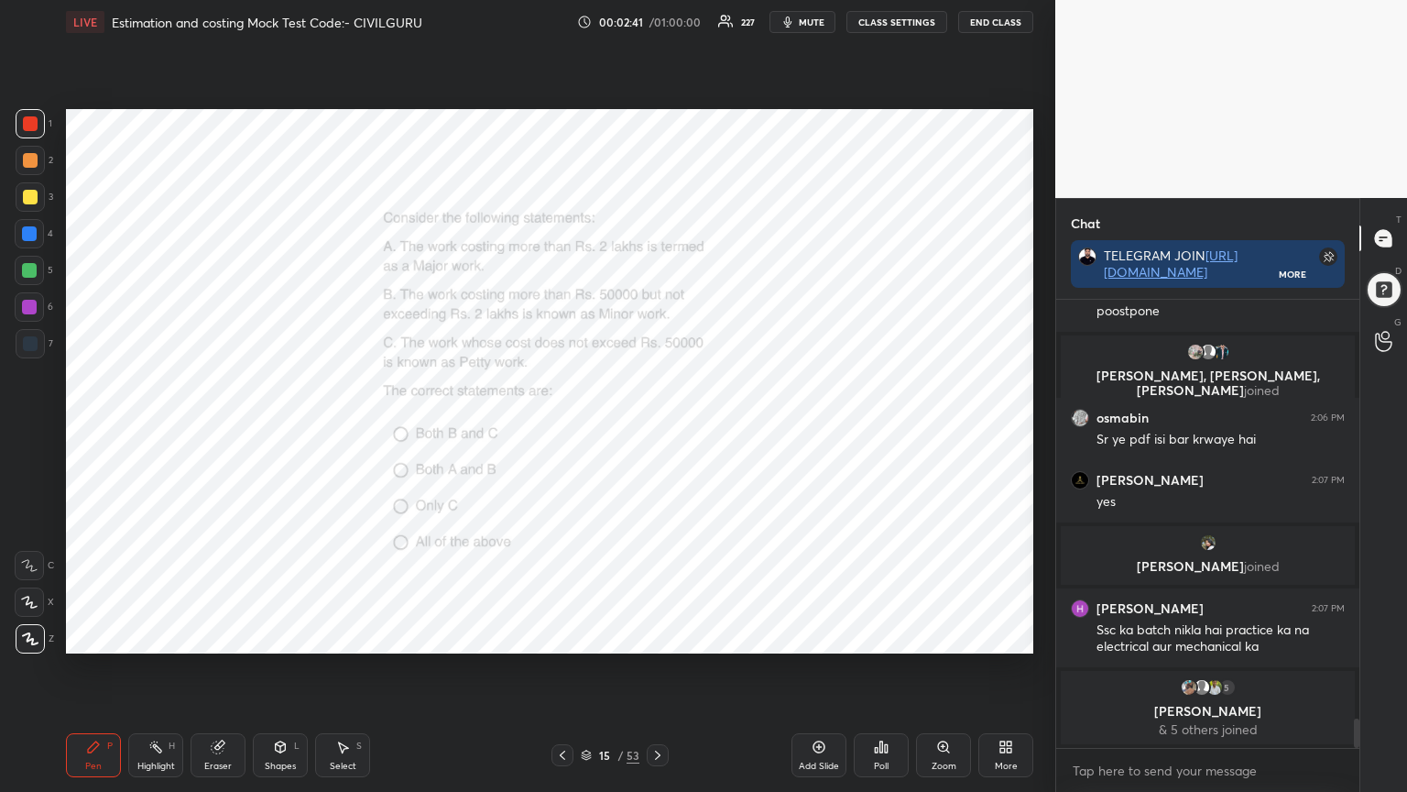
click at [887, 636] on icon at bounding box center [886, 748] width 3 height 8
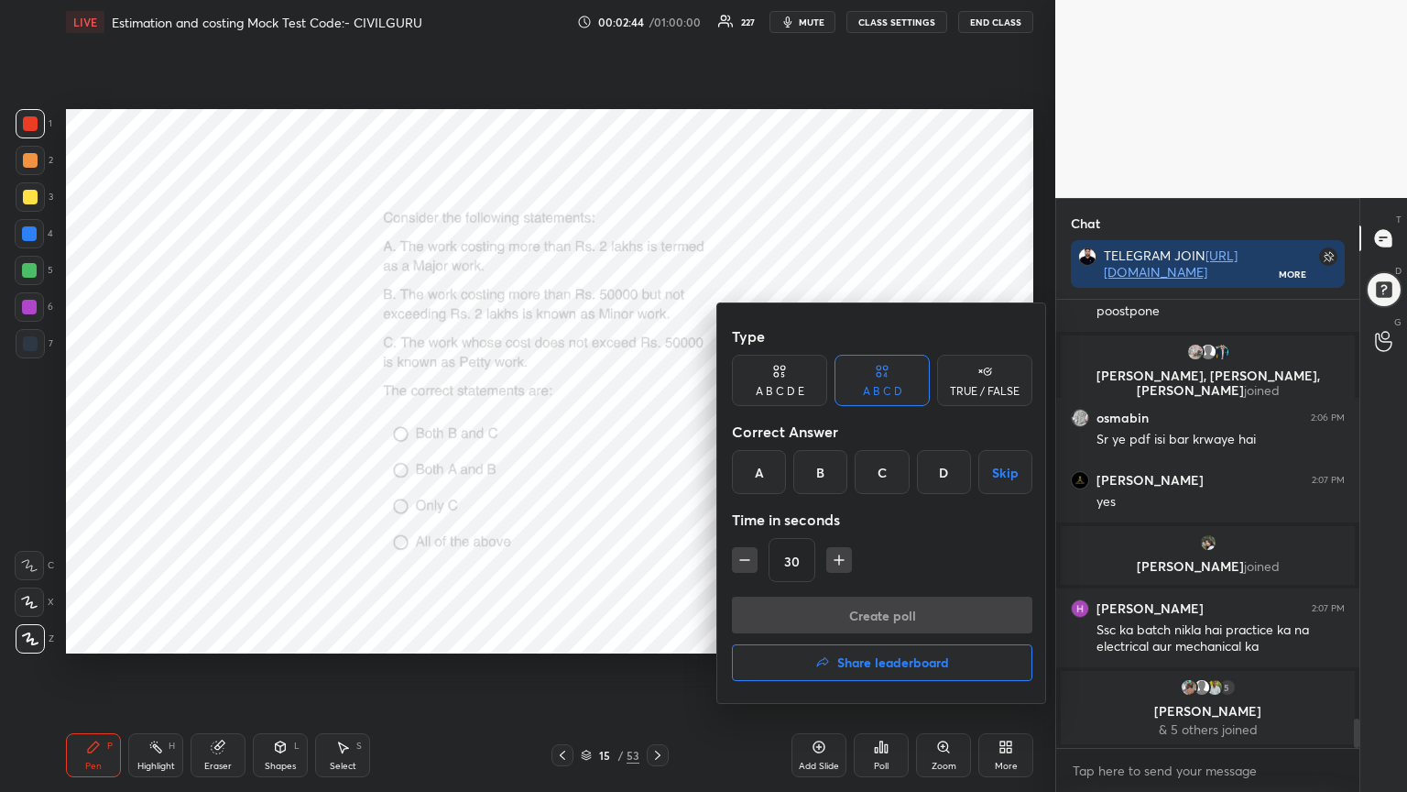
click at [951, 466] on div "D" at bounding box center [944, 472] width 54 height 44
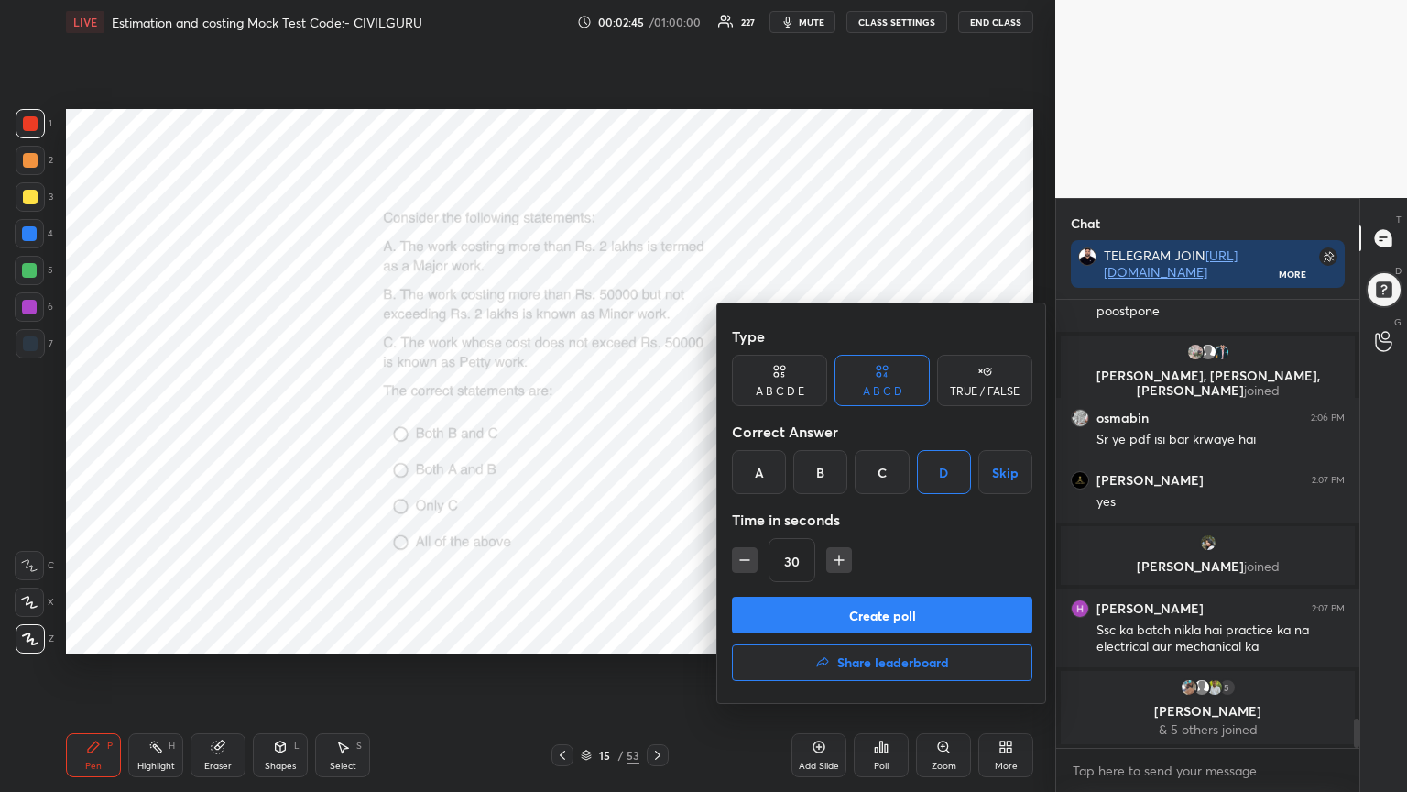
click at [849, 561] on button "button" at bounding box center [840, 560] width 26 height 26
type input "45"
click at [838, 614] on button "Create poll" at bounding box center [882, 615] width 301 height 37
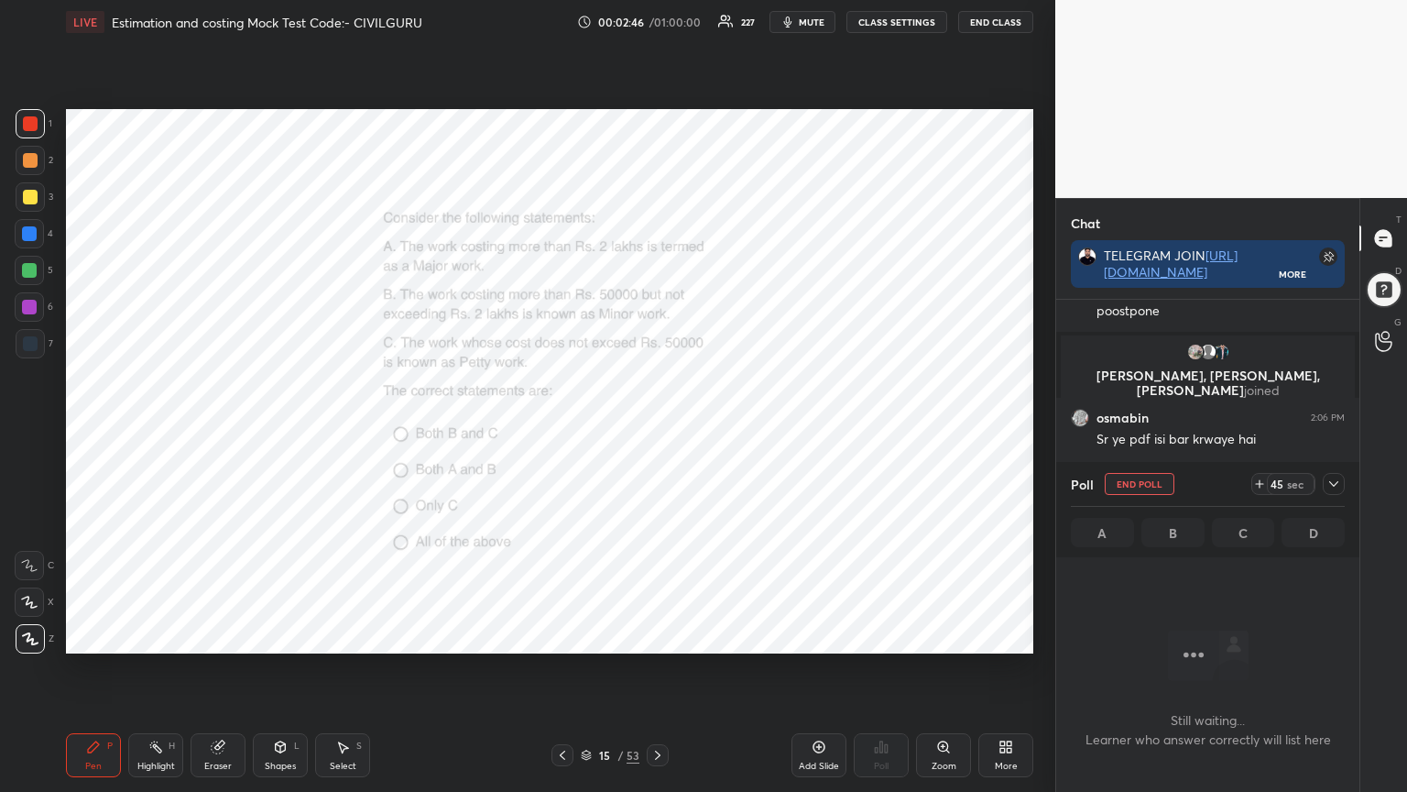
click at [1337, 487] on icon at bounding box center [1334, 483] width 15 height 15
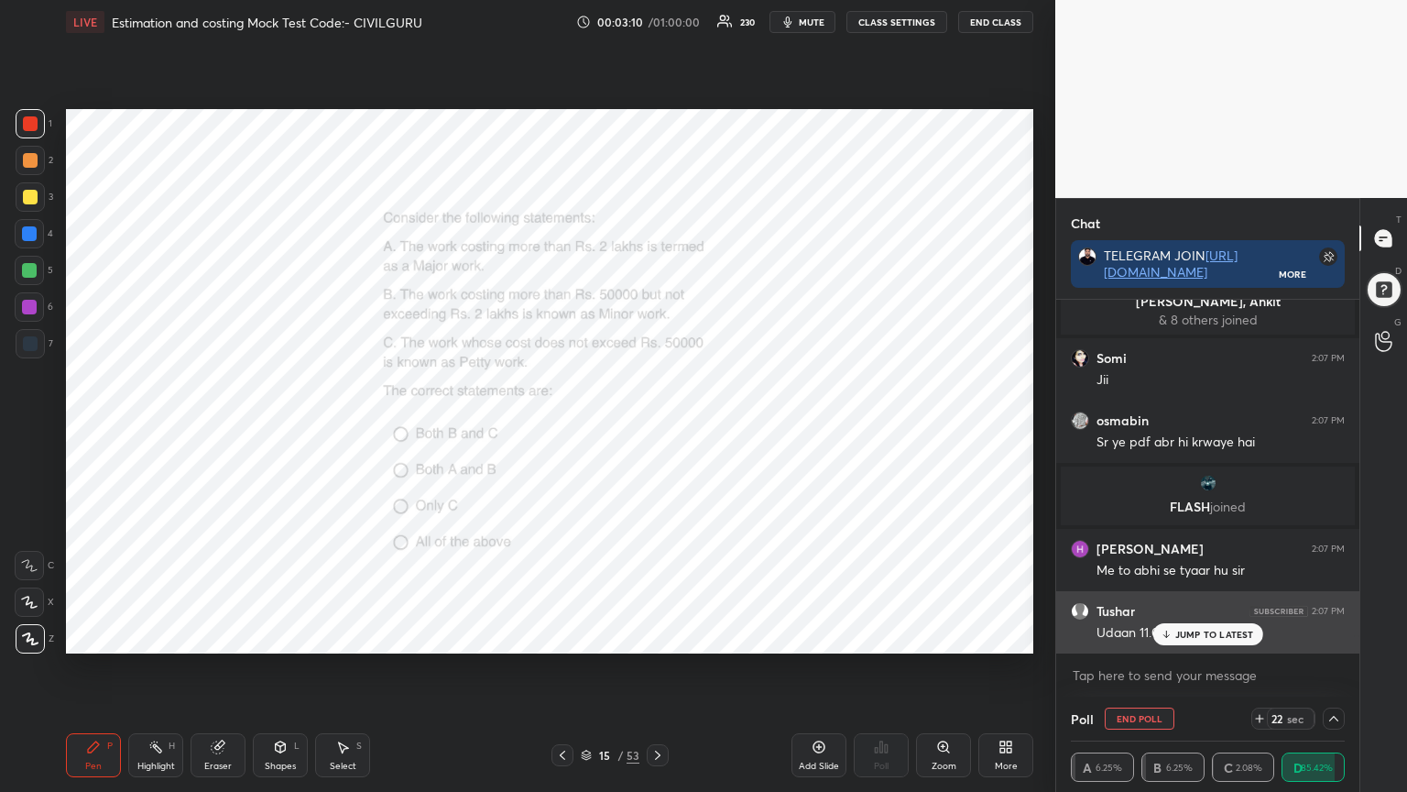
click at [1213, 631] on p "JUMP TO LATEST" at bounding box center [1215, 634] width 79 height 11
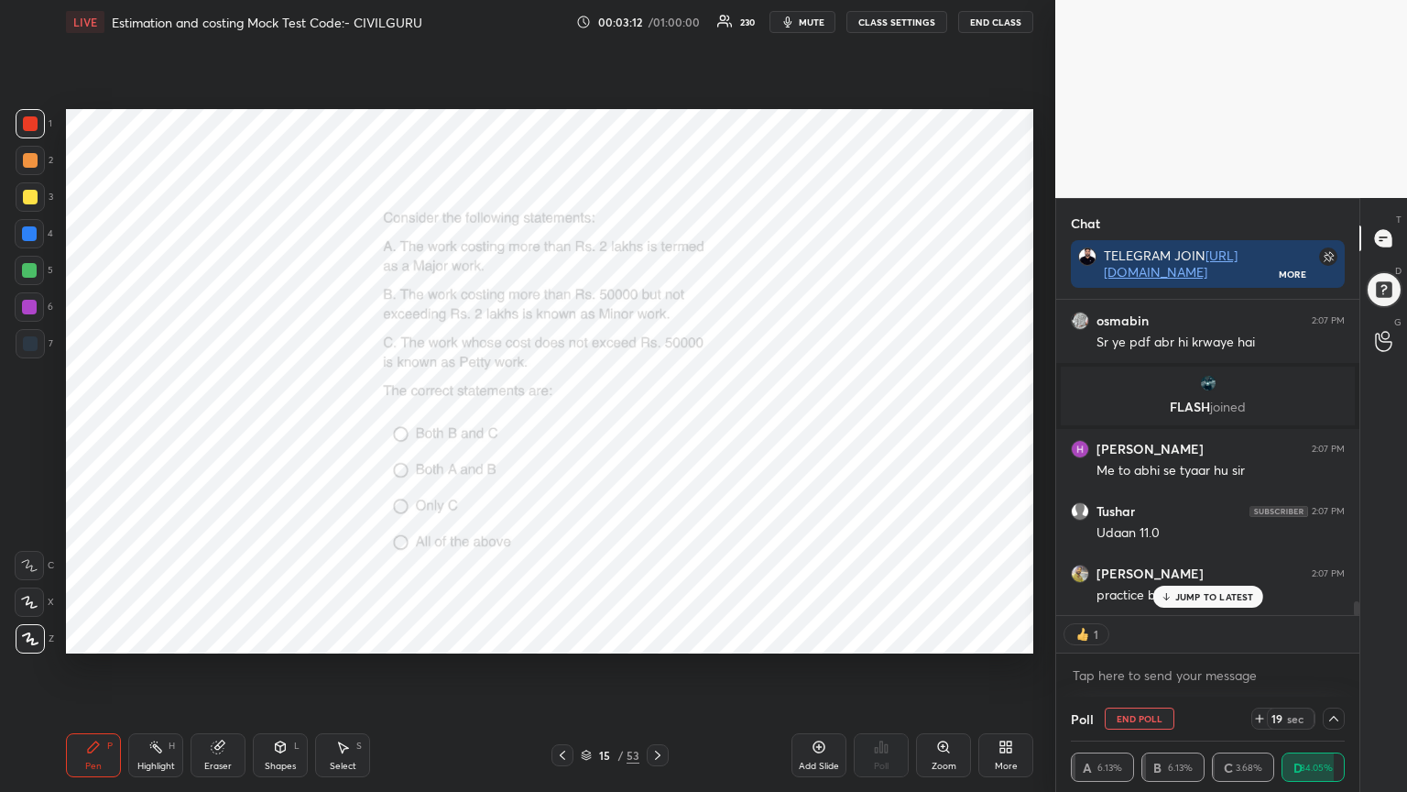
click at [1181, 596] on p "JUMP TO LATEST" at bounding box center [1215, 596] width 79 height 11
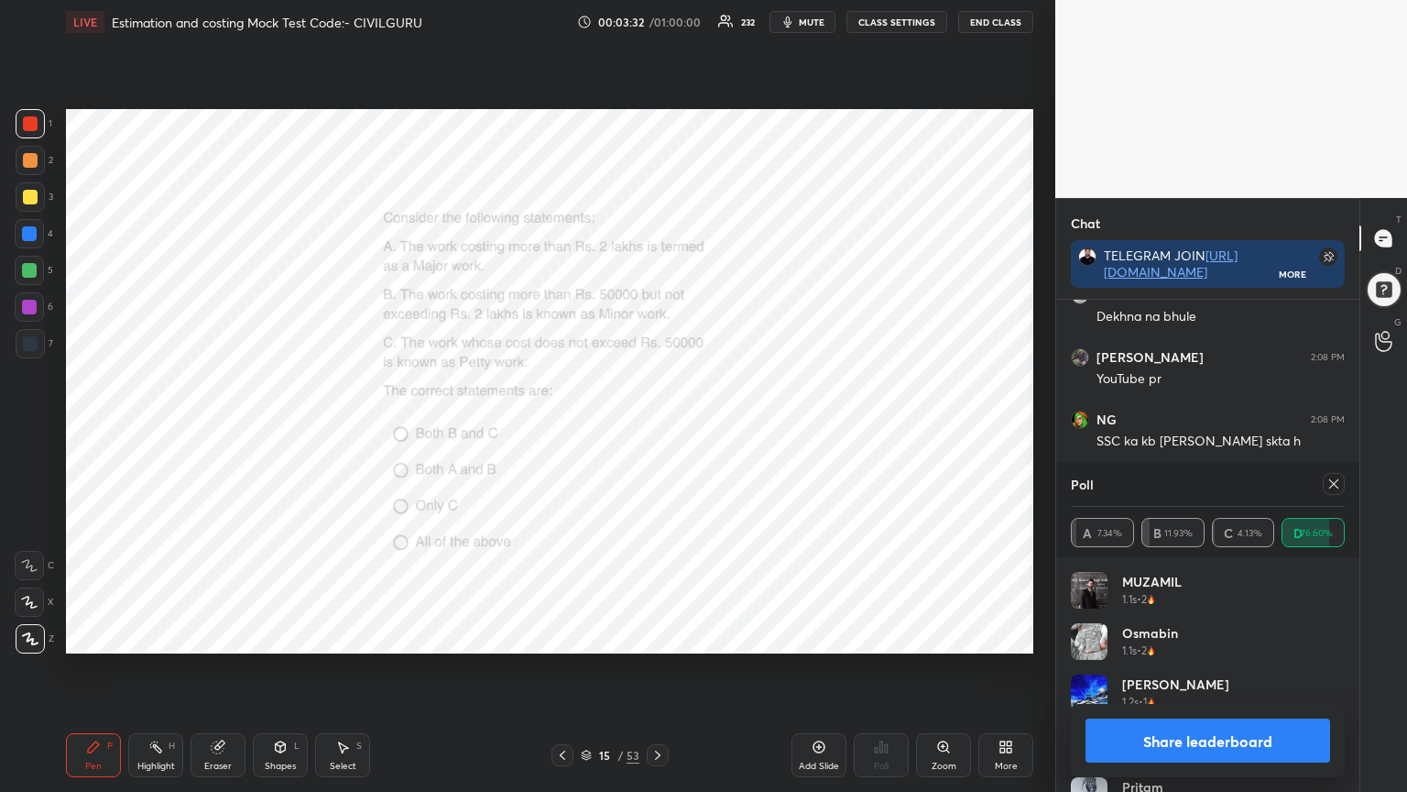
click at [1336, 484] on icon at bounding box center [1334, 483] width 15 height 15
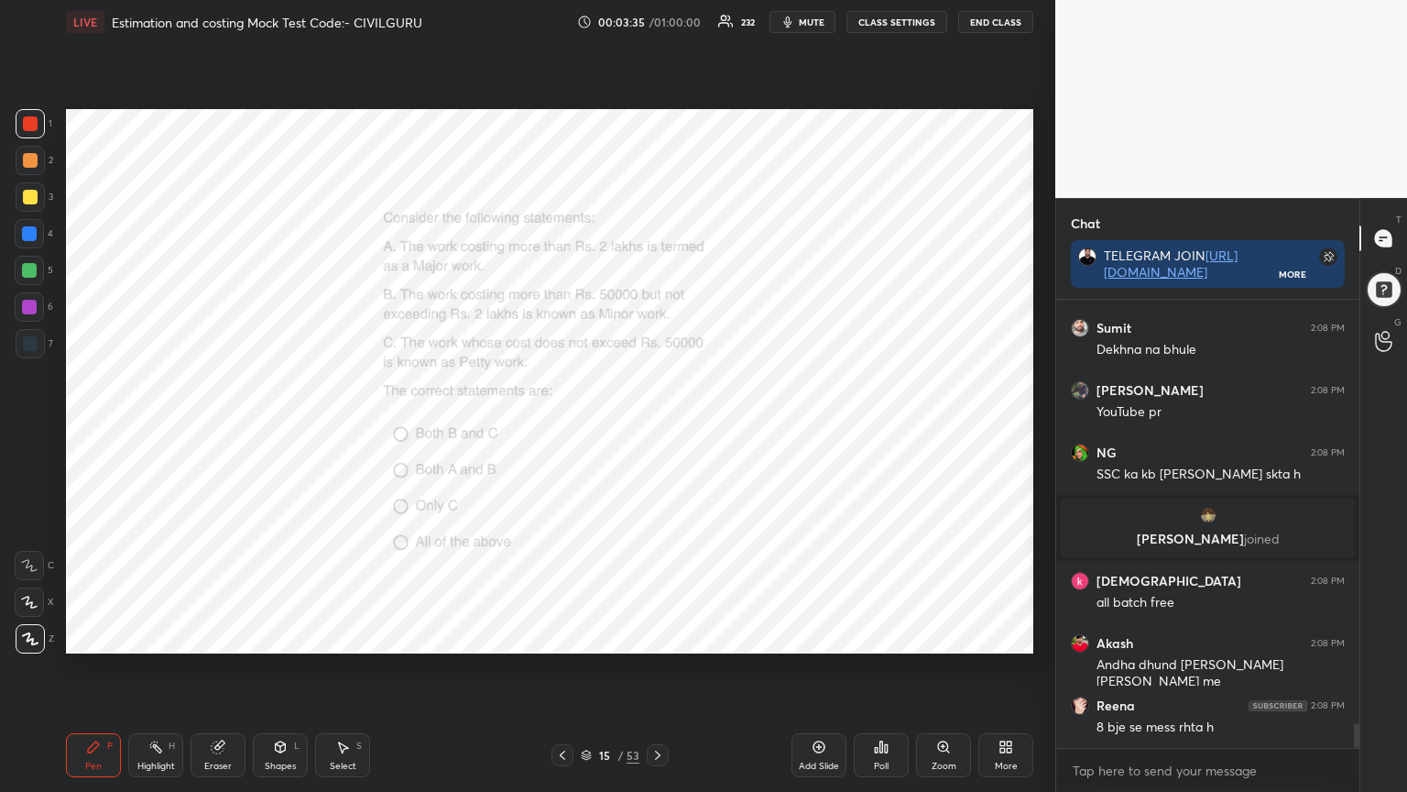
click at [661, 636] on icon at bounding box center [658, 755] width 15 height 15
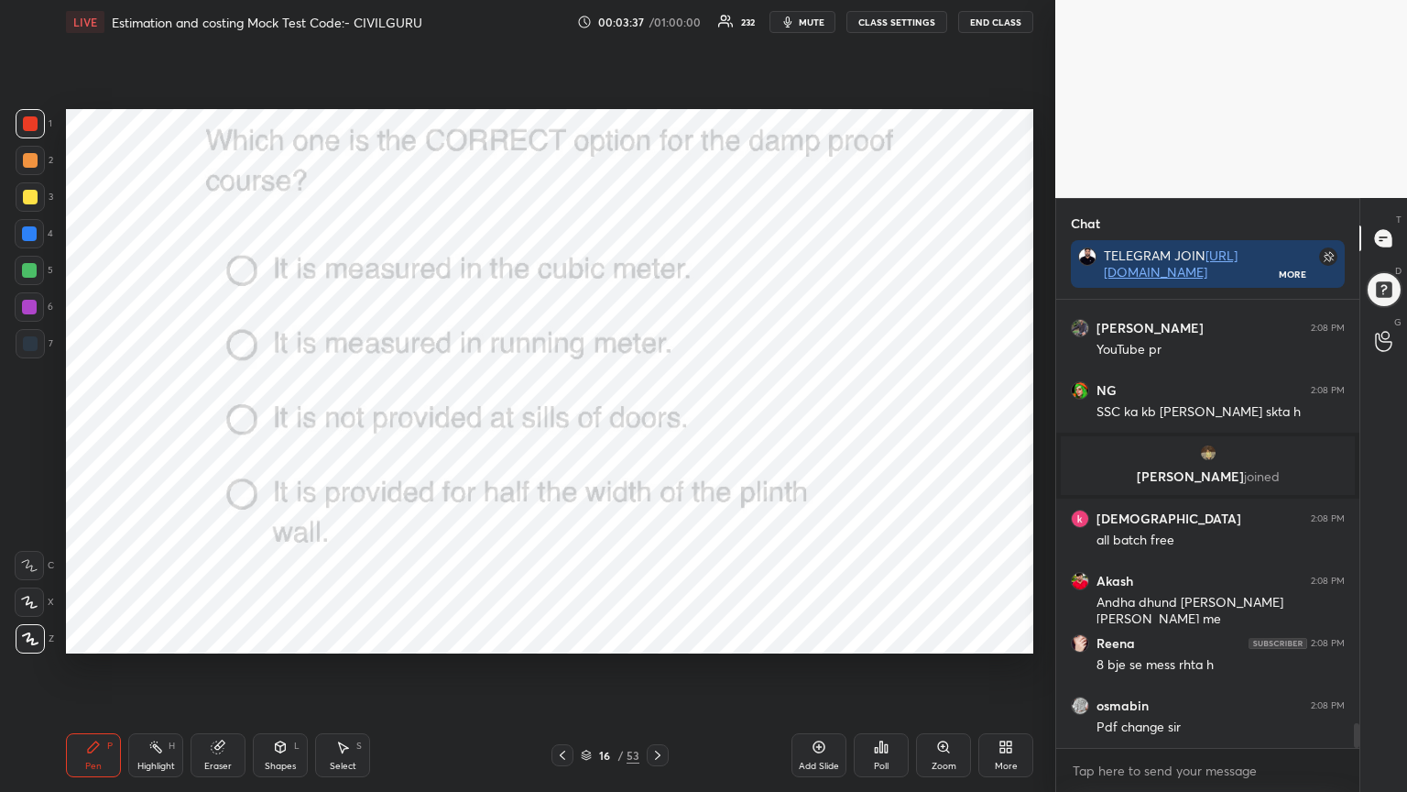
click at [875, 636] on icon at bounding box center [876, 750] width 3 height 5
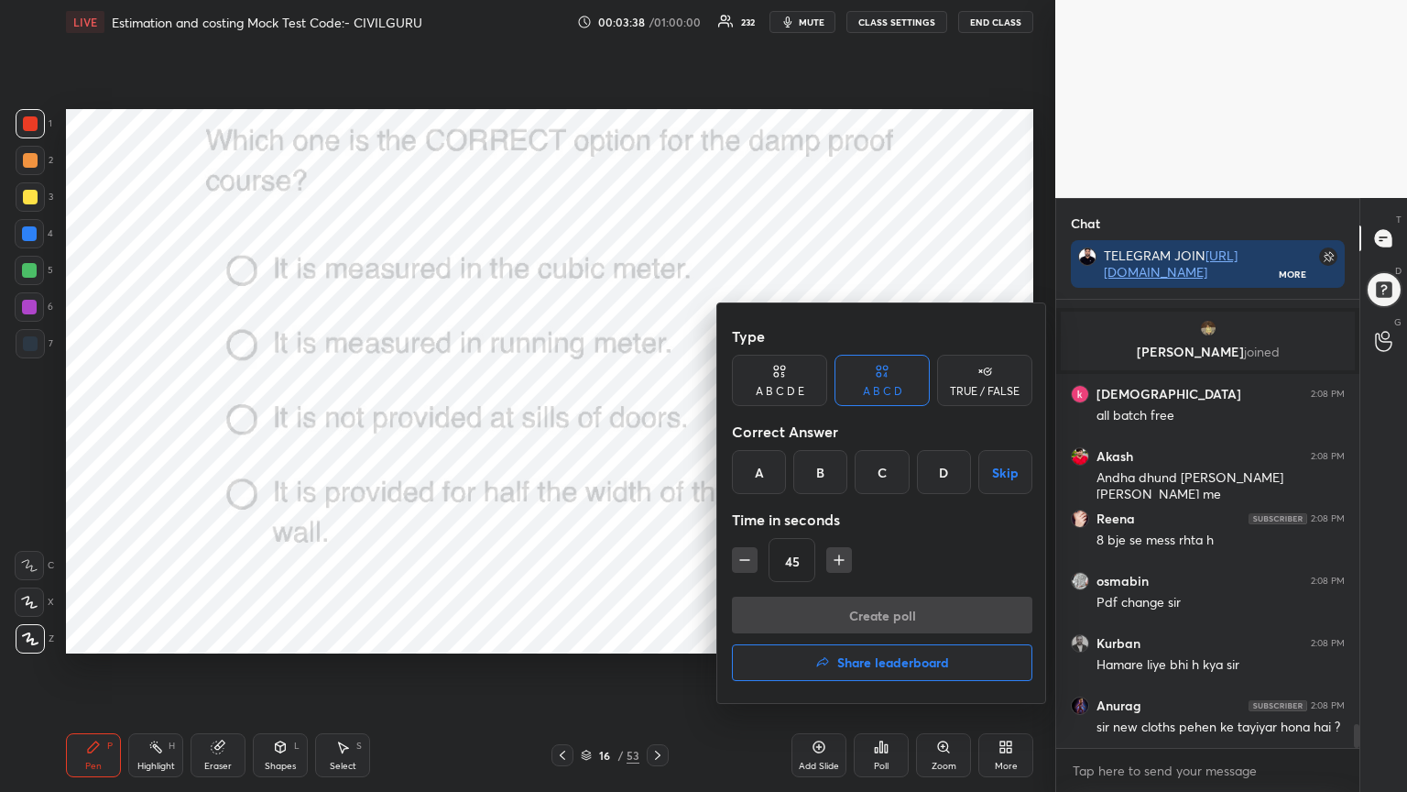
click at [883, 477] on div "C" at bounding box center [882, 472] width 54 height 44
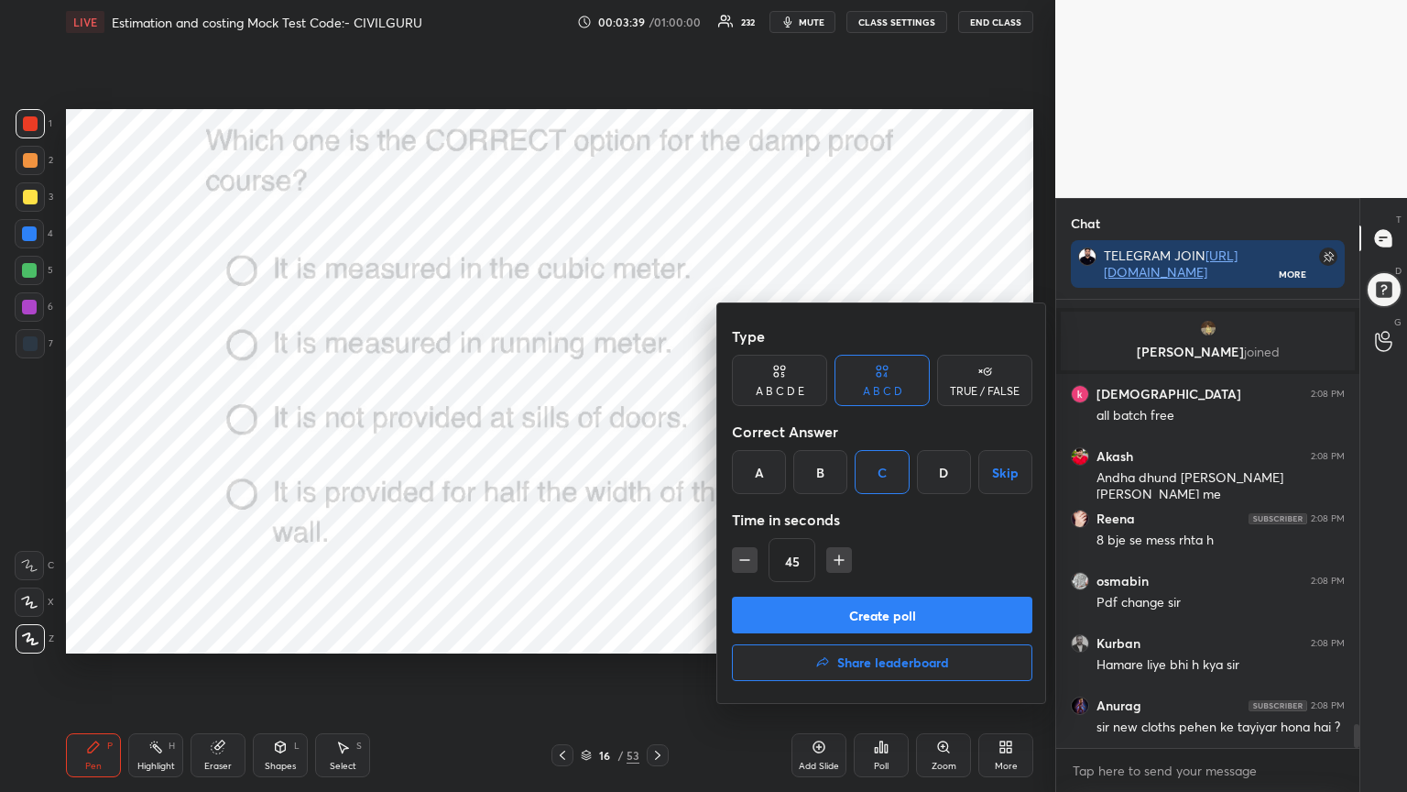
click at [850, 600] on button "Create poll" at bounding box center [882, 615] width 301 height 37
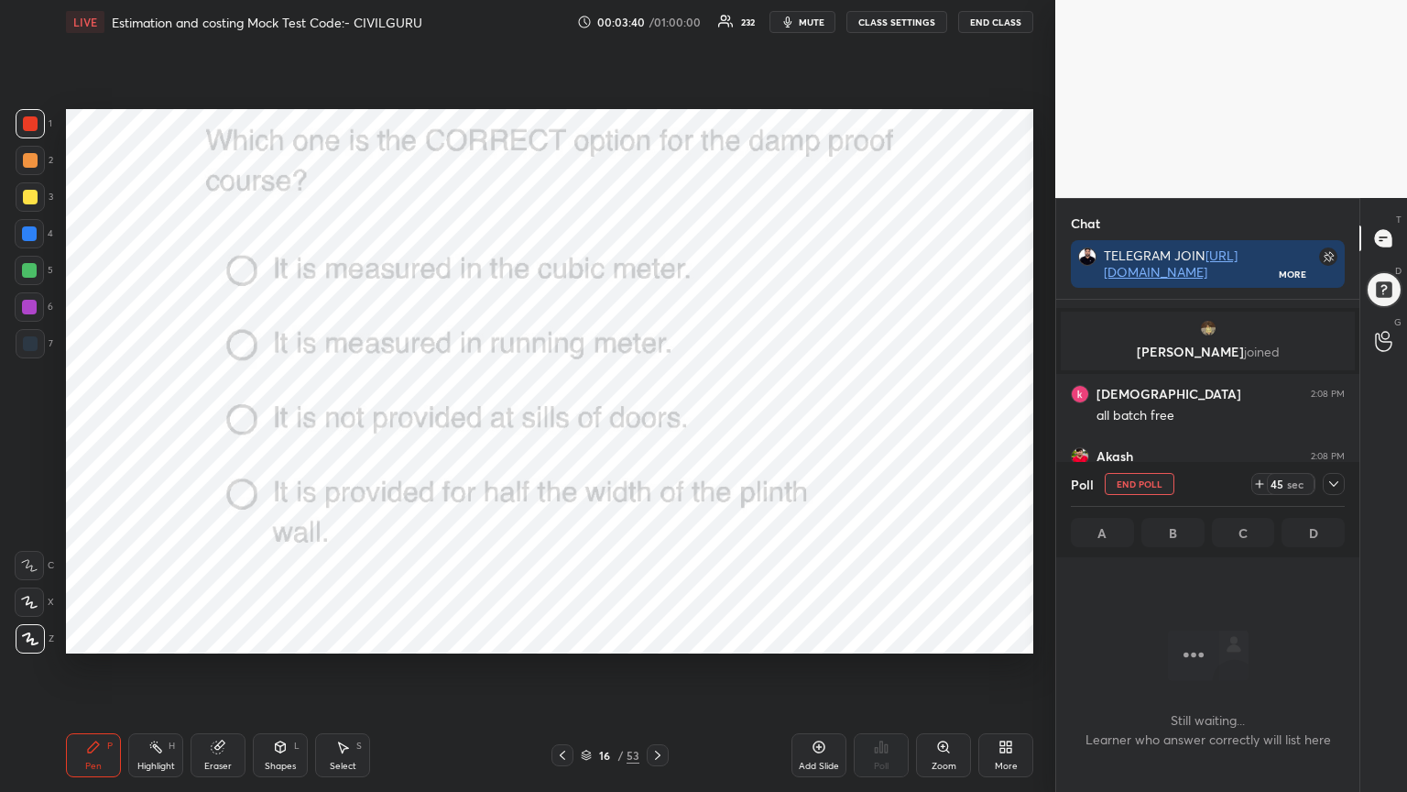
click at [1335, 487] on icon at bounding box center [1334, 483] width 15 height 15
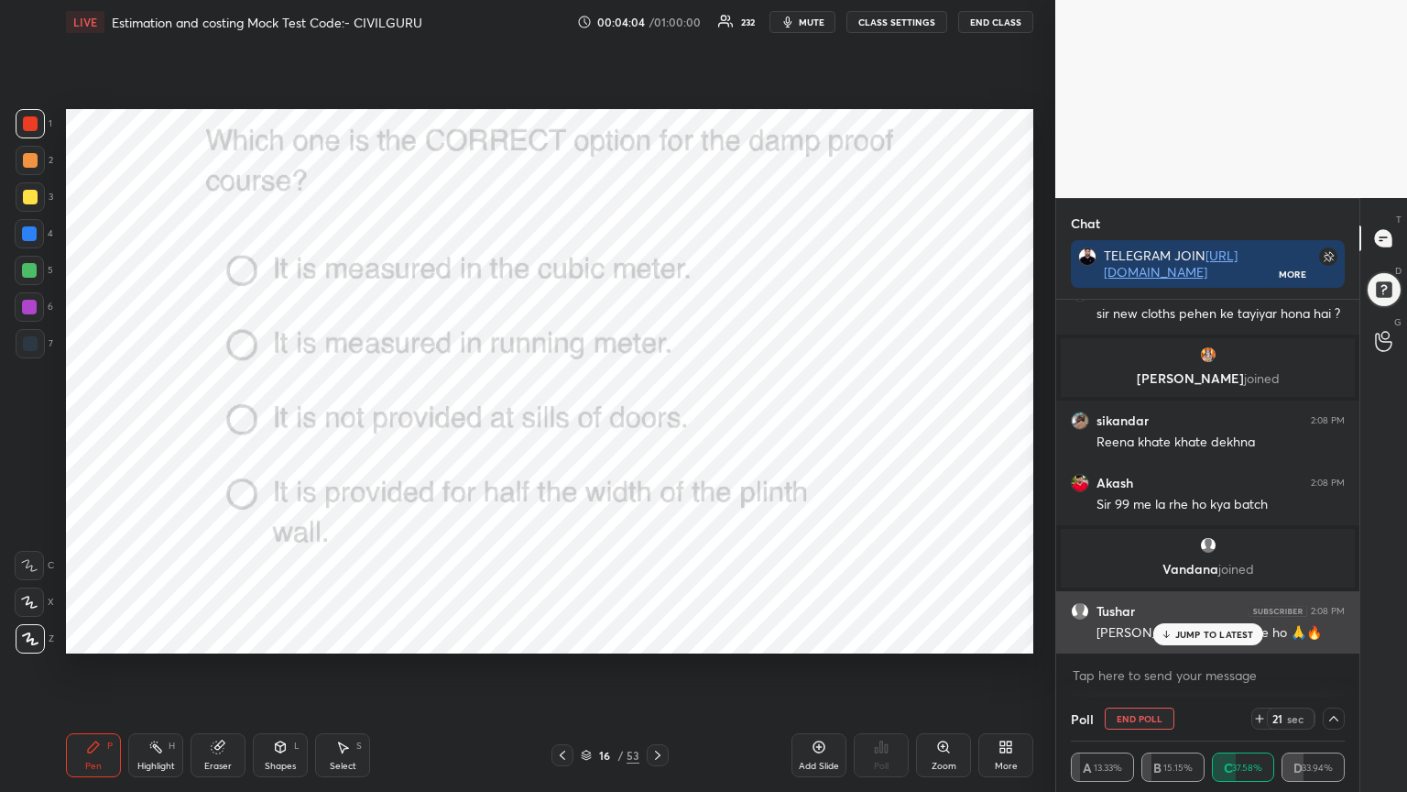
click at [1188, 625] on div "JUMP TO LATEST" at bounding box center [1208, 634] width 110 height 22
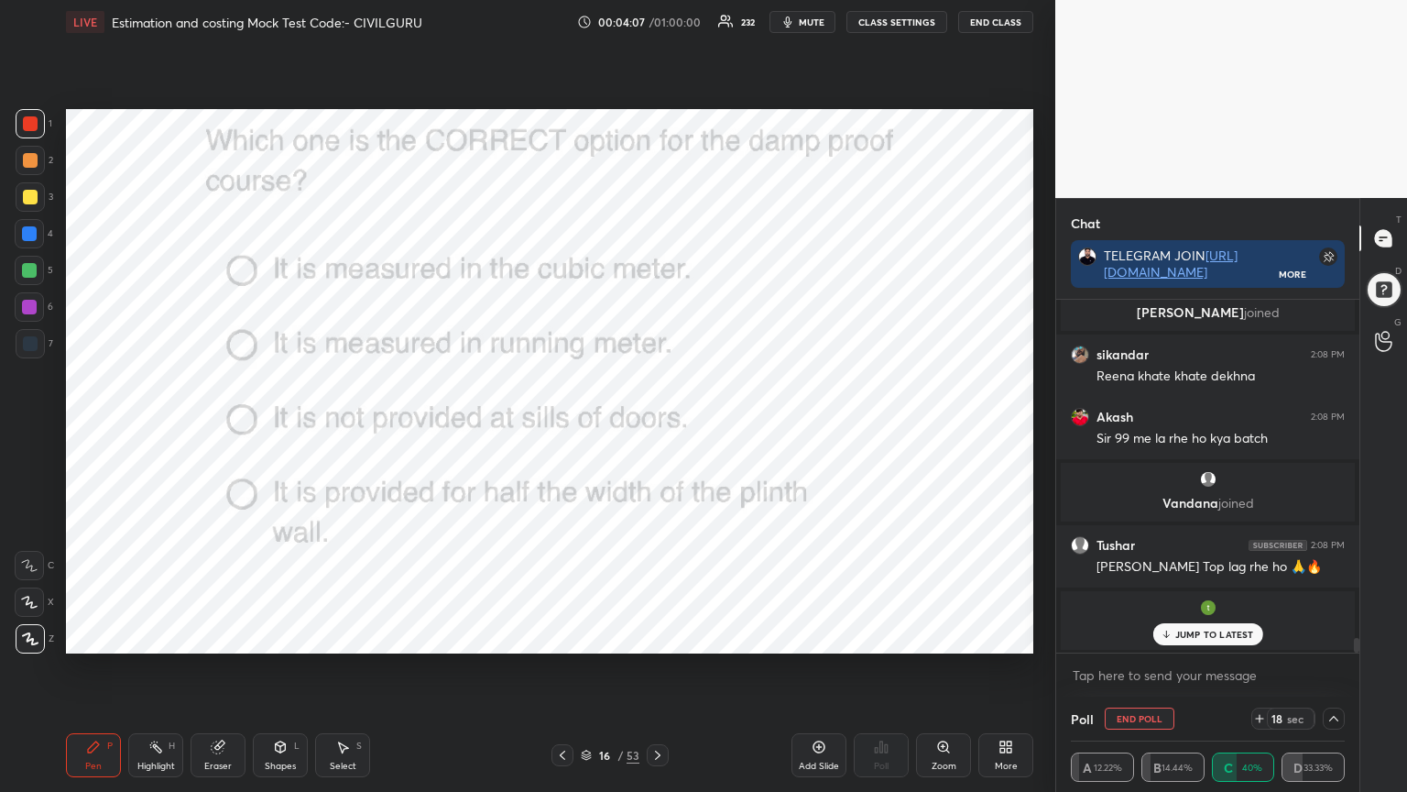
click at [1188, 634] on div "Sumit 2:08 PM Dekhna na bhule [PERSON_NAME] 2:08 PM YouTube pr NG 2:08 PM SSC k…" at bounding box center [1208, 476] width 303 height 353
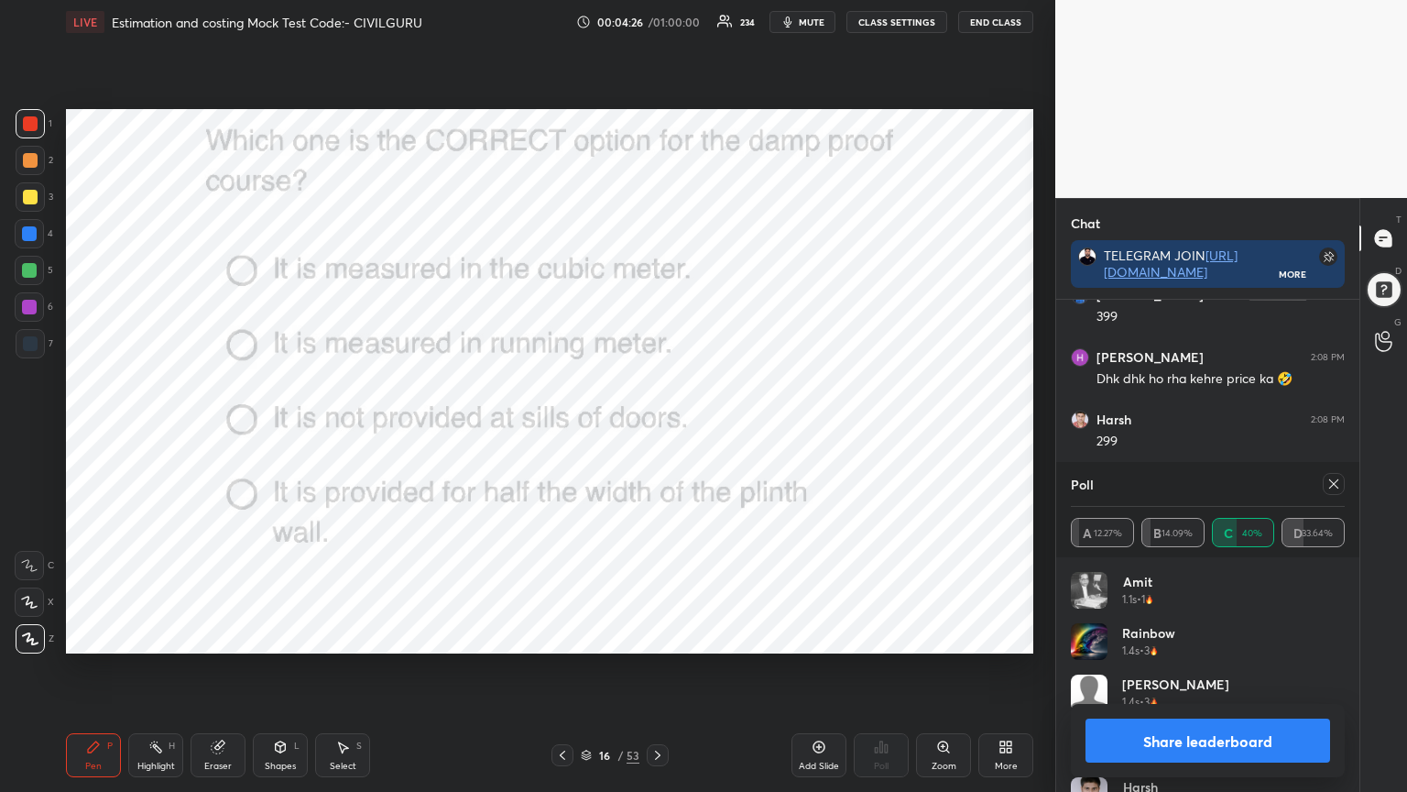
click at [1339, 481] on icon at bounding box center [1334, 483] width 15 height 15
type textarea "x"
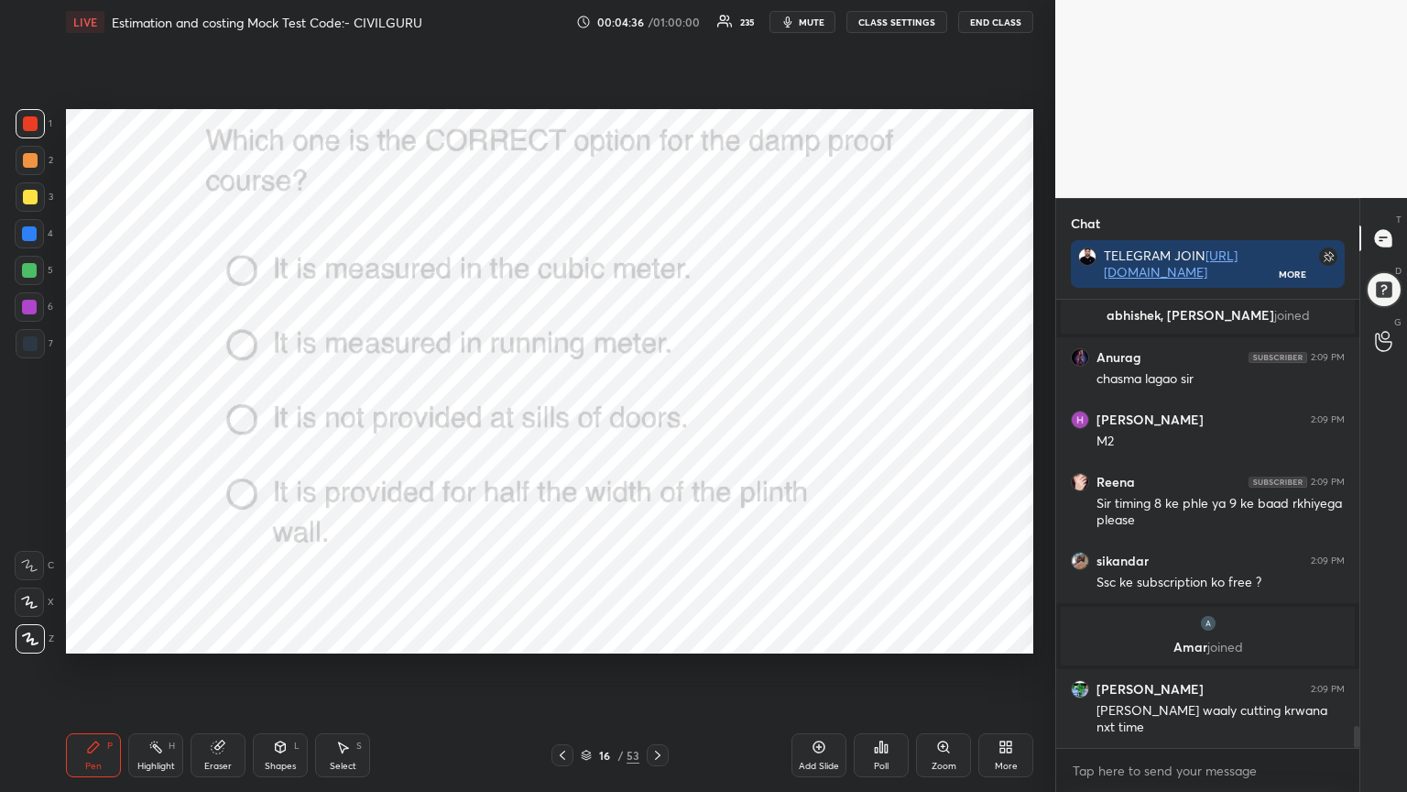
click at [658, 636] on icon at bounding box center [657, 754] width 5 height 9
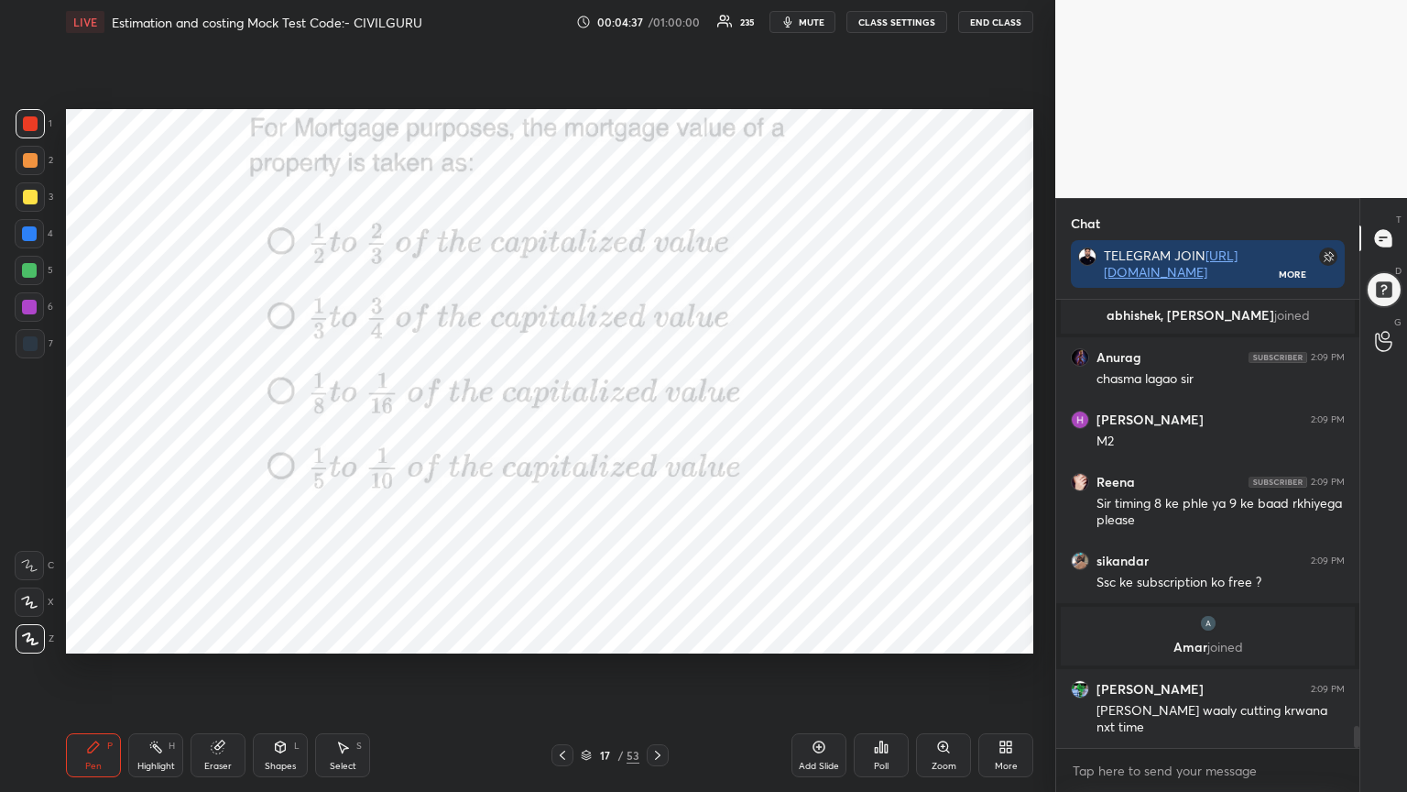
click at [882, 636] on icon at bounding box center [882, 746] width 3 height 11
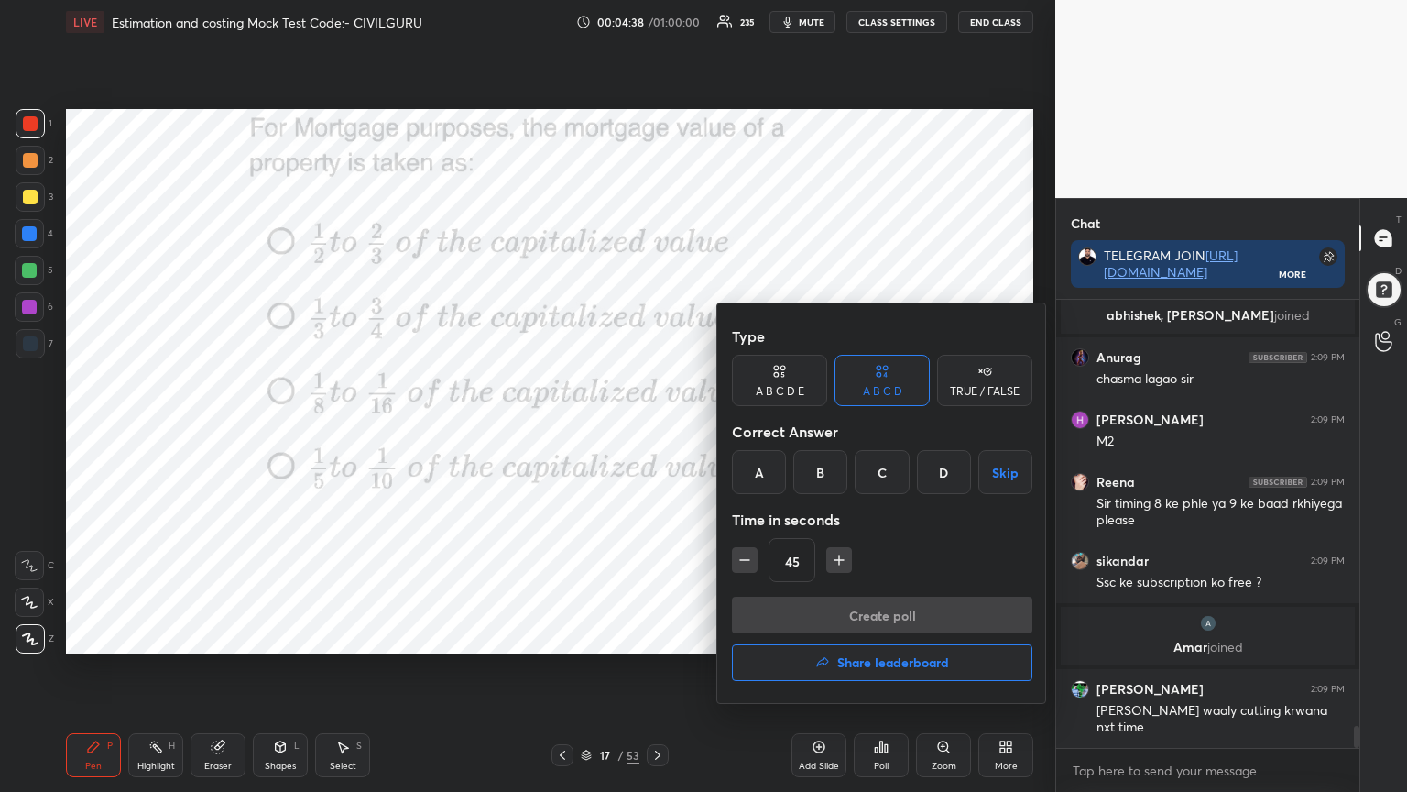
click at [766, 469] on div "A" at bounding box center [759, 472] width 54 height 44
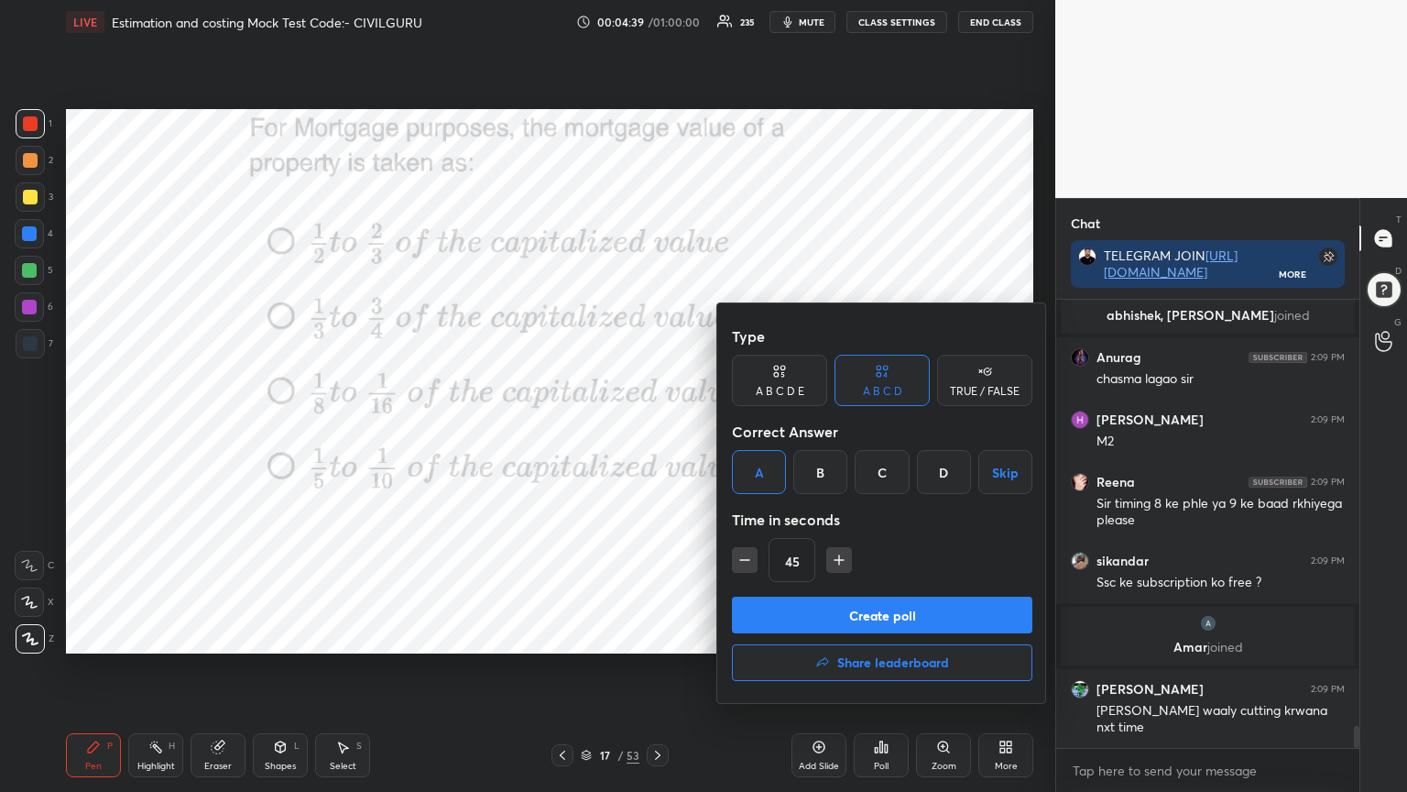
click at [744, 562] on icon "button" at bounding box center [745, 560] width 18 height 18
type input "30"
click at [774, 602] on button "Create poll" at bounding box center [882, 615] width 301 height 37
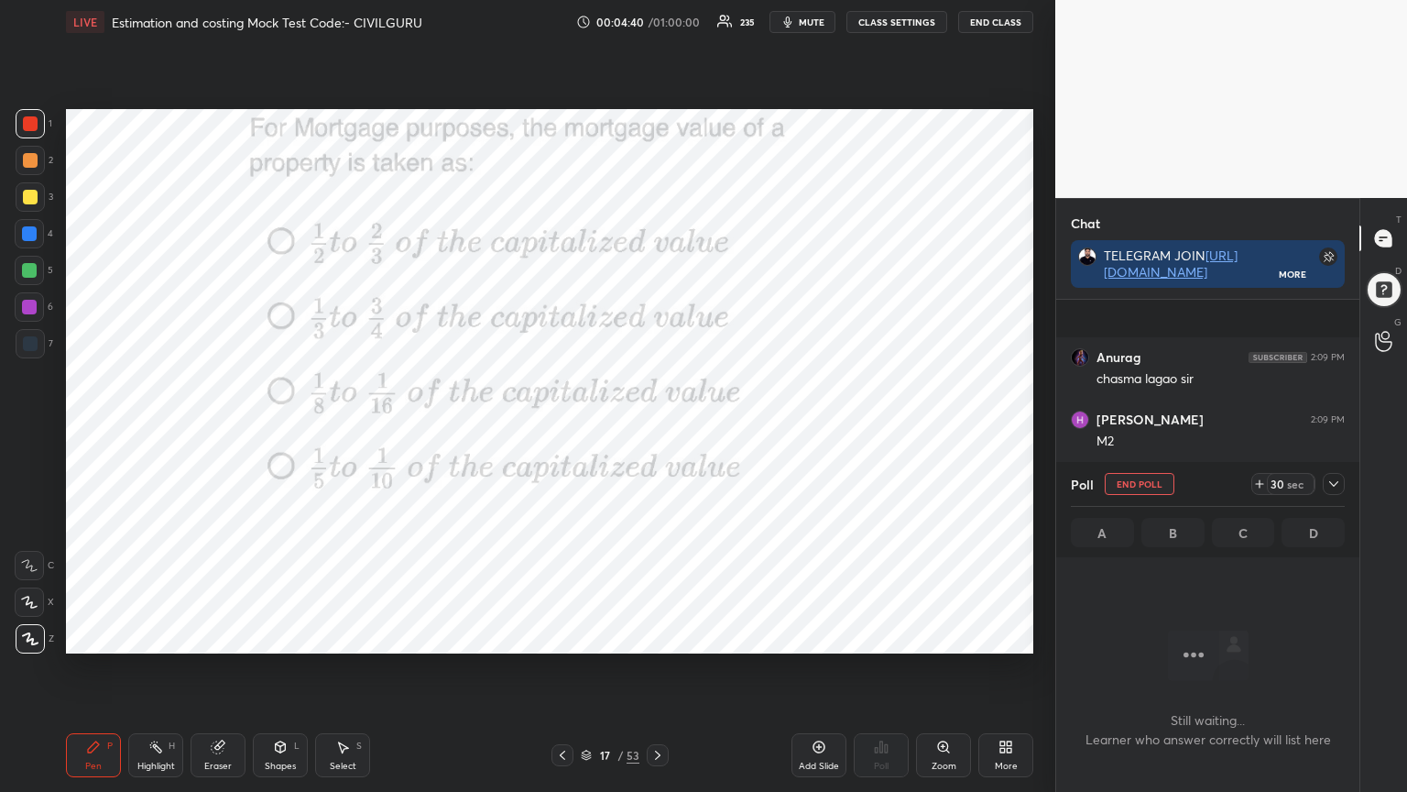
click at [1341, 483] on icon at bounding box center [1334, 483] width 15 height 15
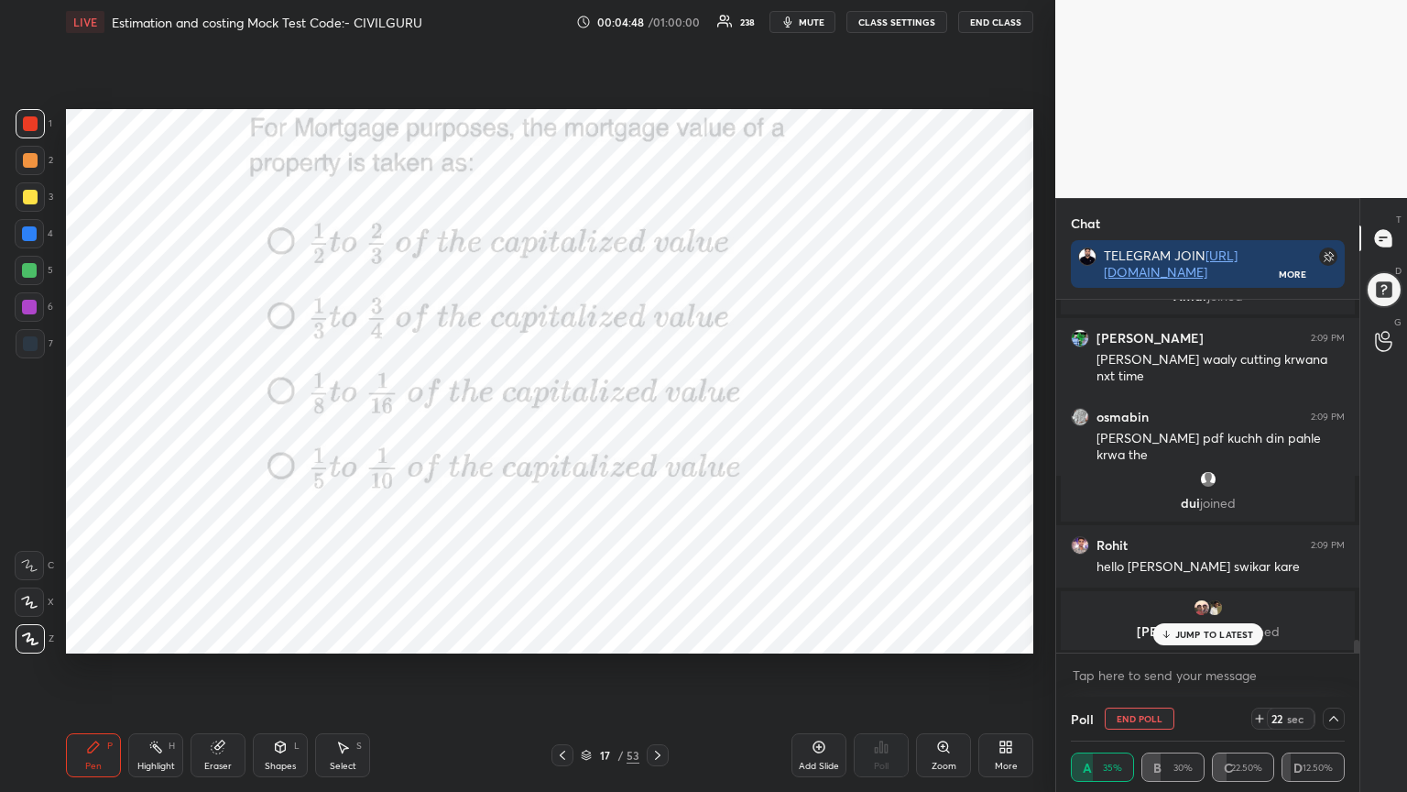
click at [1213, 634] on p "JUMP TO LATEST" at bounding box center [1215, 634] width 79 height 11
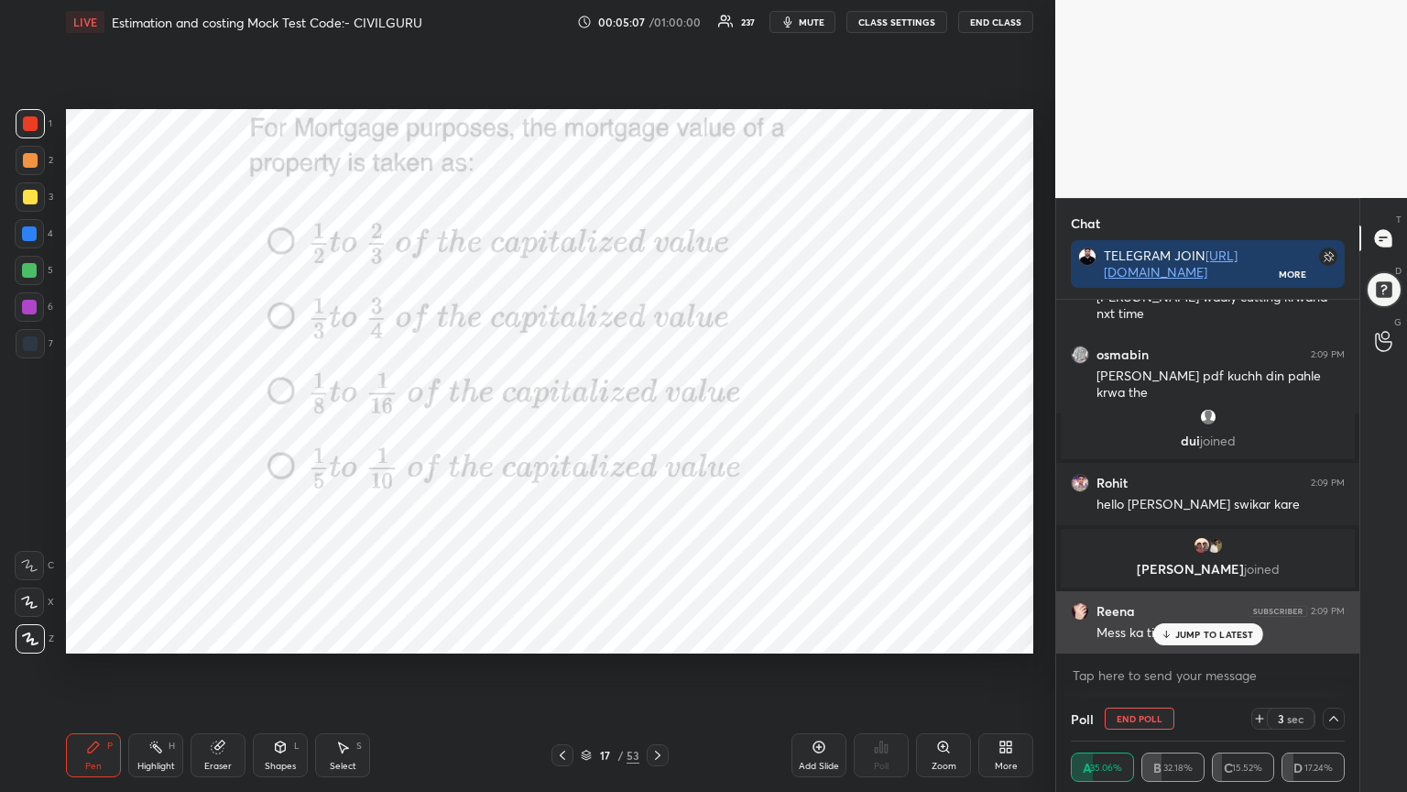
click at [1199, 632] on p "JUMP TO LATEST" at bounding box center [1215, 634] width 79 height 11
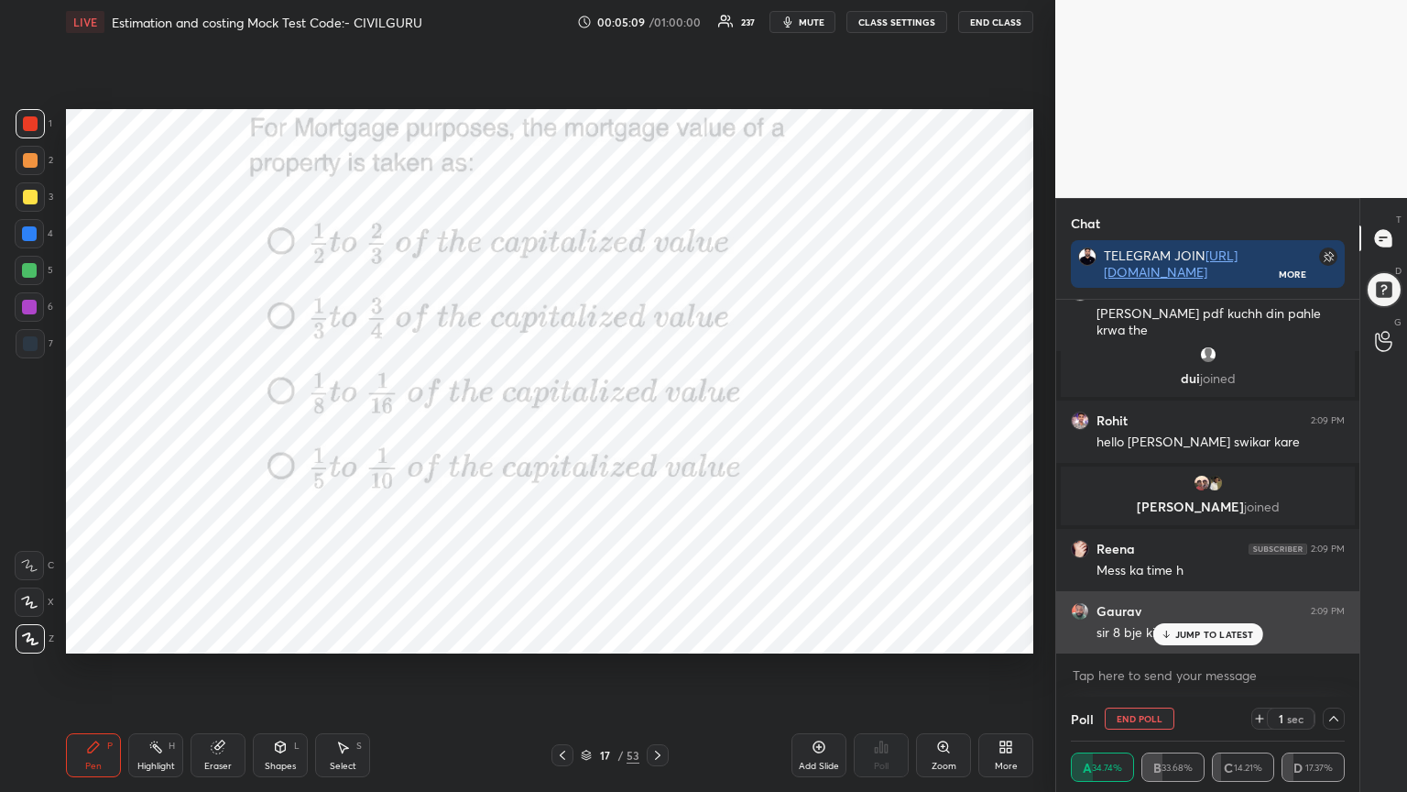
click at [1206, 636] on div "JUMP TO LATEST" at bounding box center [1208, 634] width 110 height 22
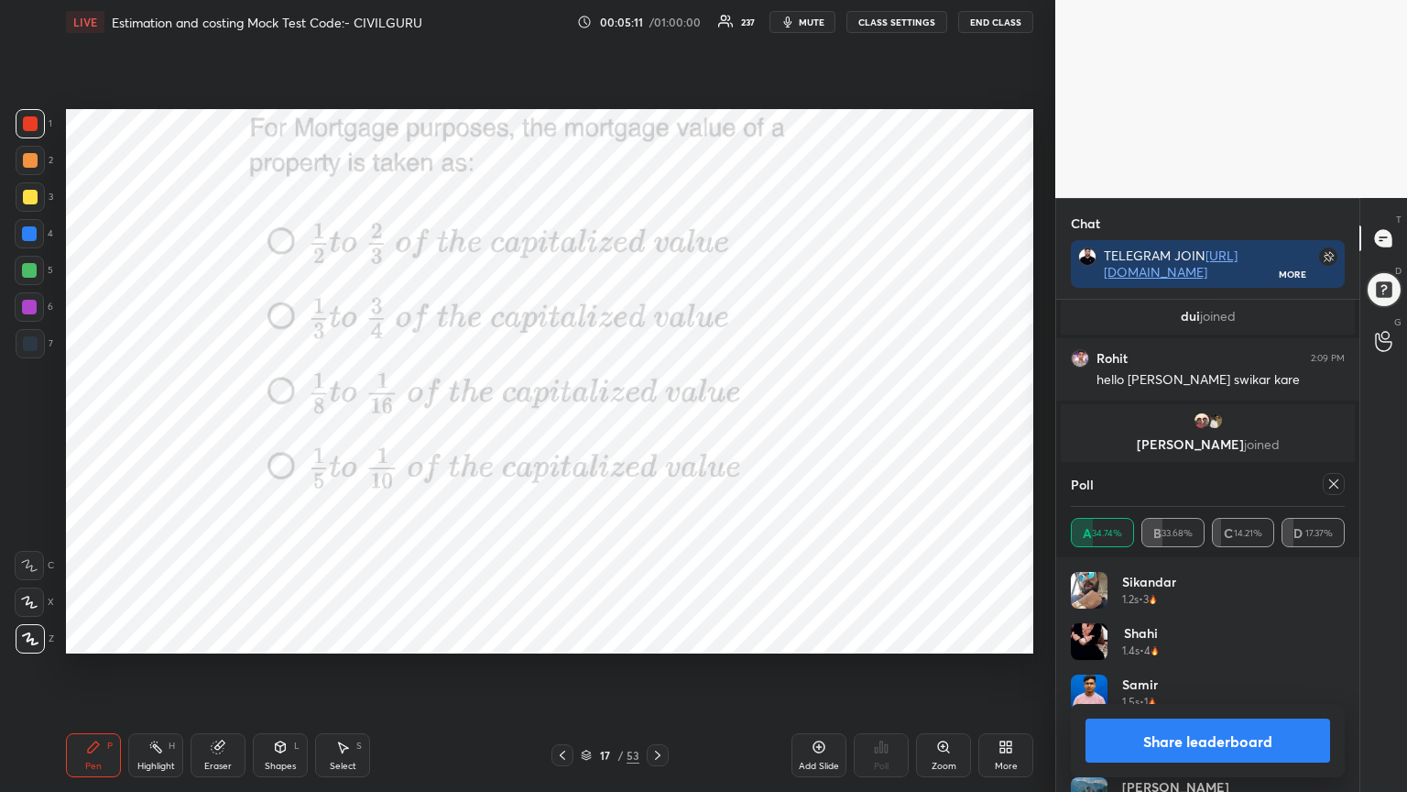
click at [1333, 486] on icon at bounding box center [1334, 483] width 15 height 15
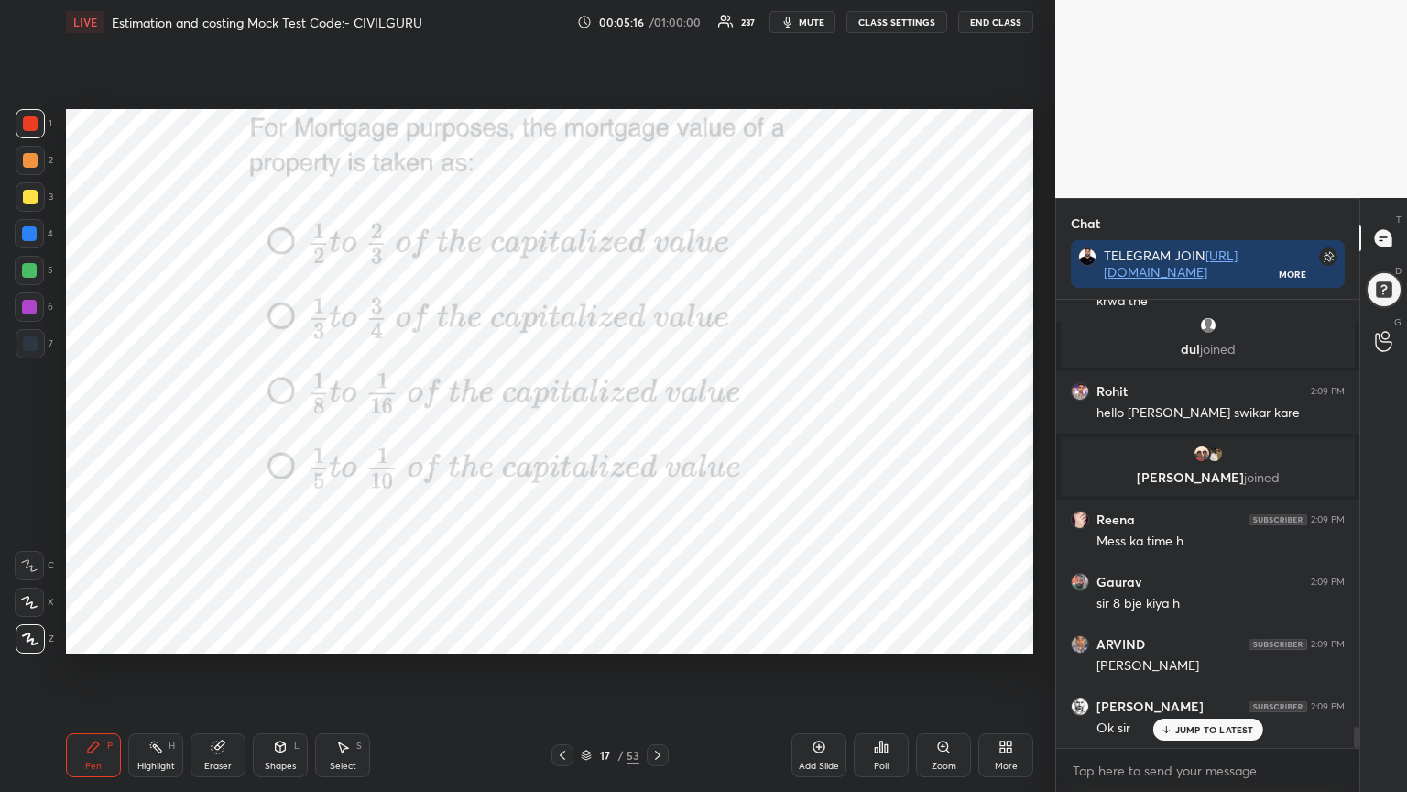
click at [656, 636] on icon at bounding box center [658, 755] width 15 height 15
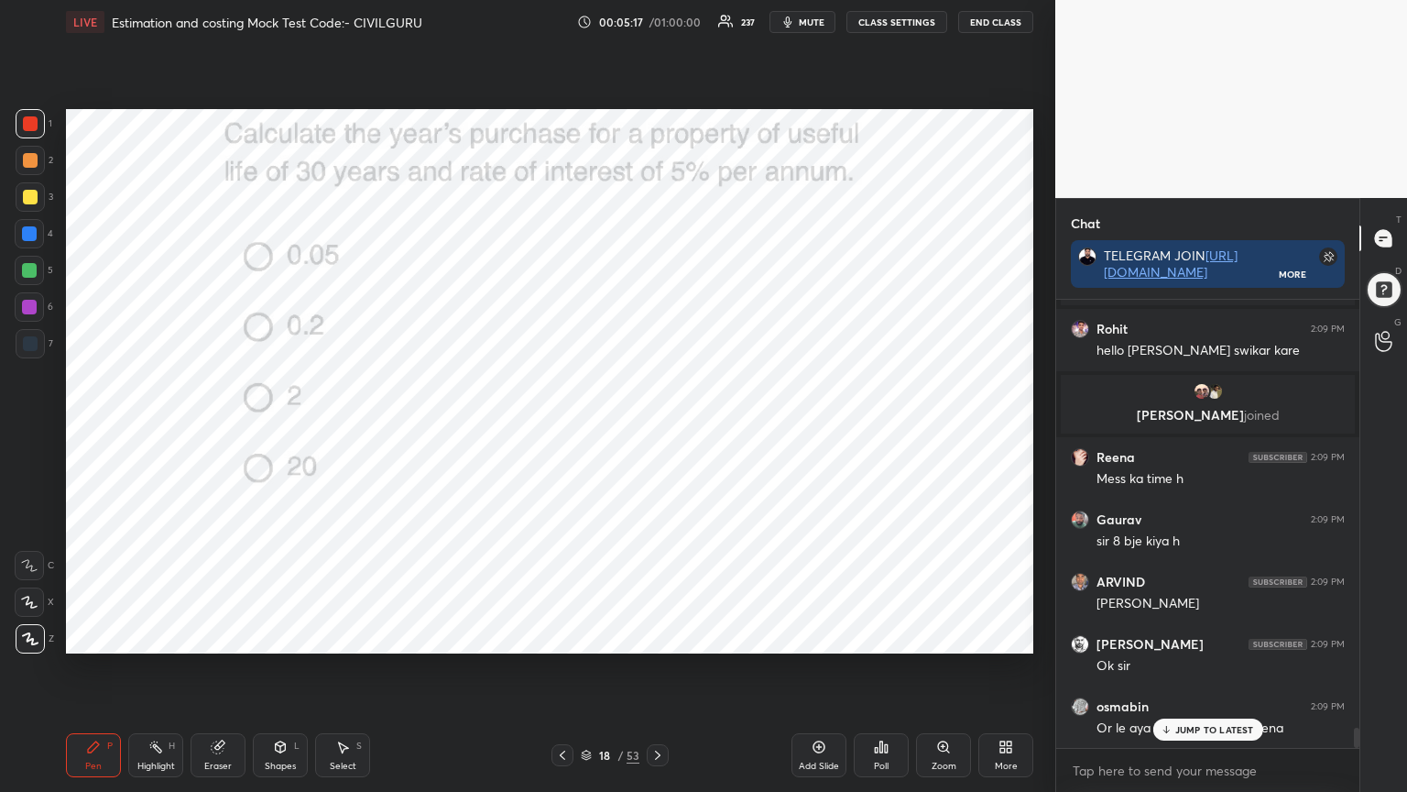
click at [876, 636] on icon at bounding box center [881, 746] width 15 height 15
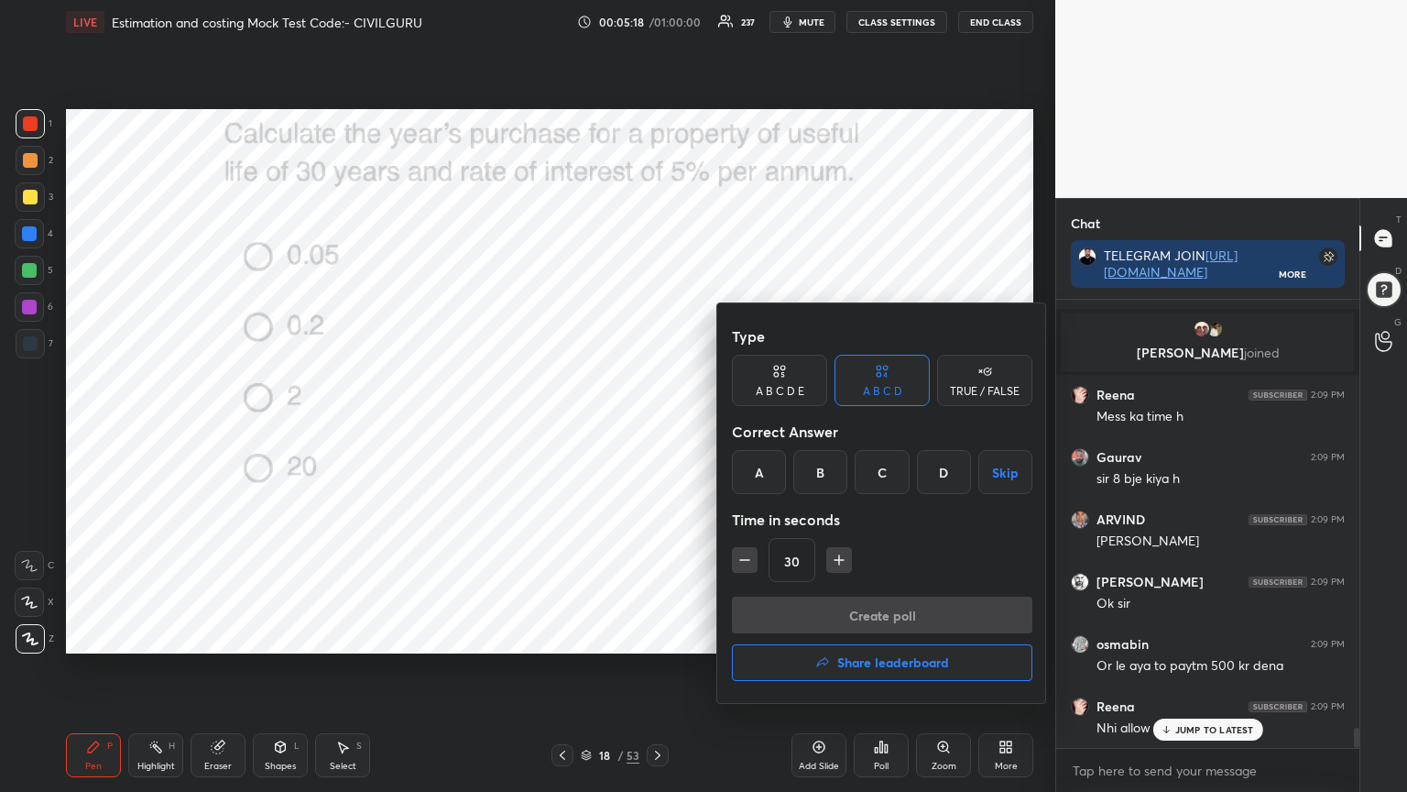
click at [944, 469] on div "D" at bounding box center [944, 472] width 54 height 44
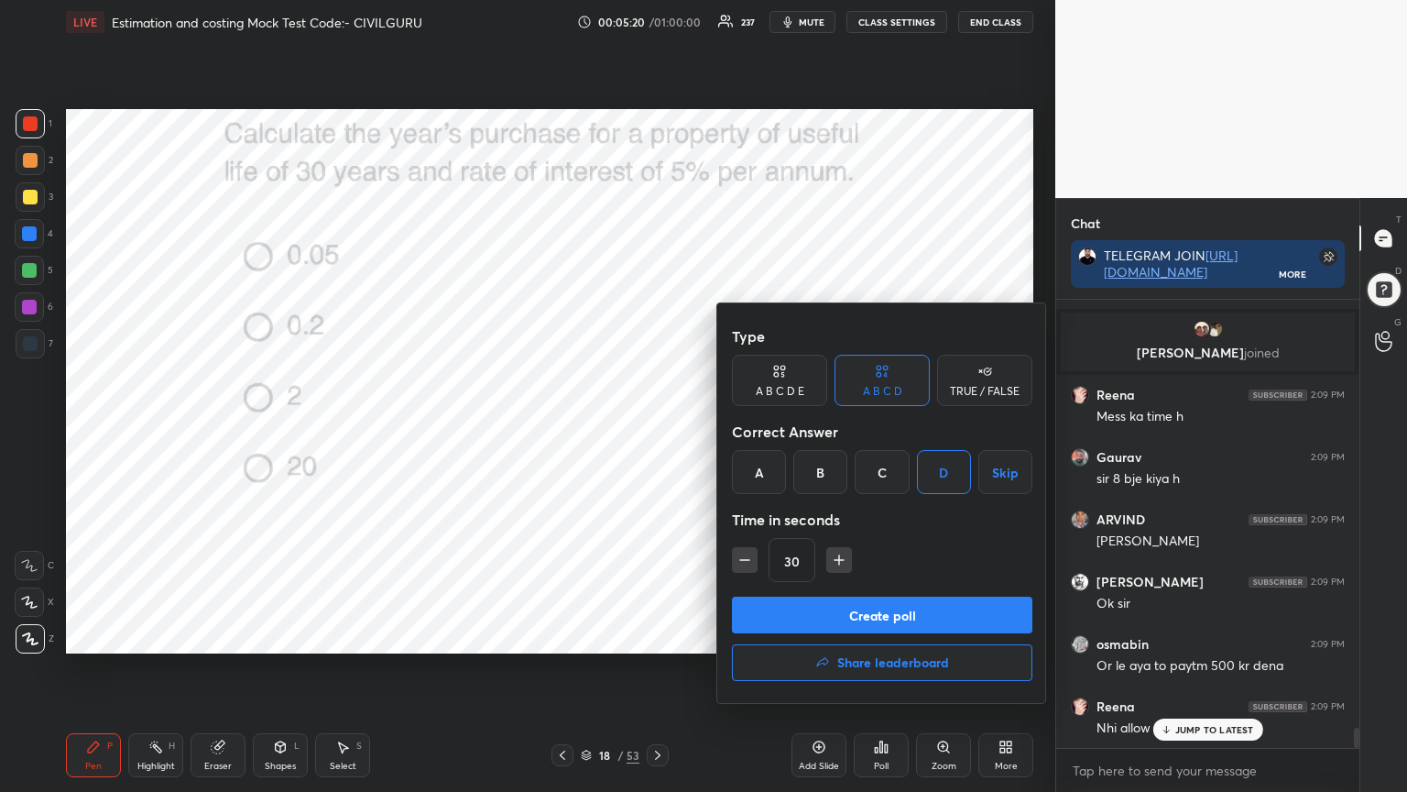
click at [899, 611] on button "Create poll" at bounding box center [882, 615] width 301 height 37
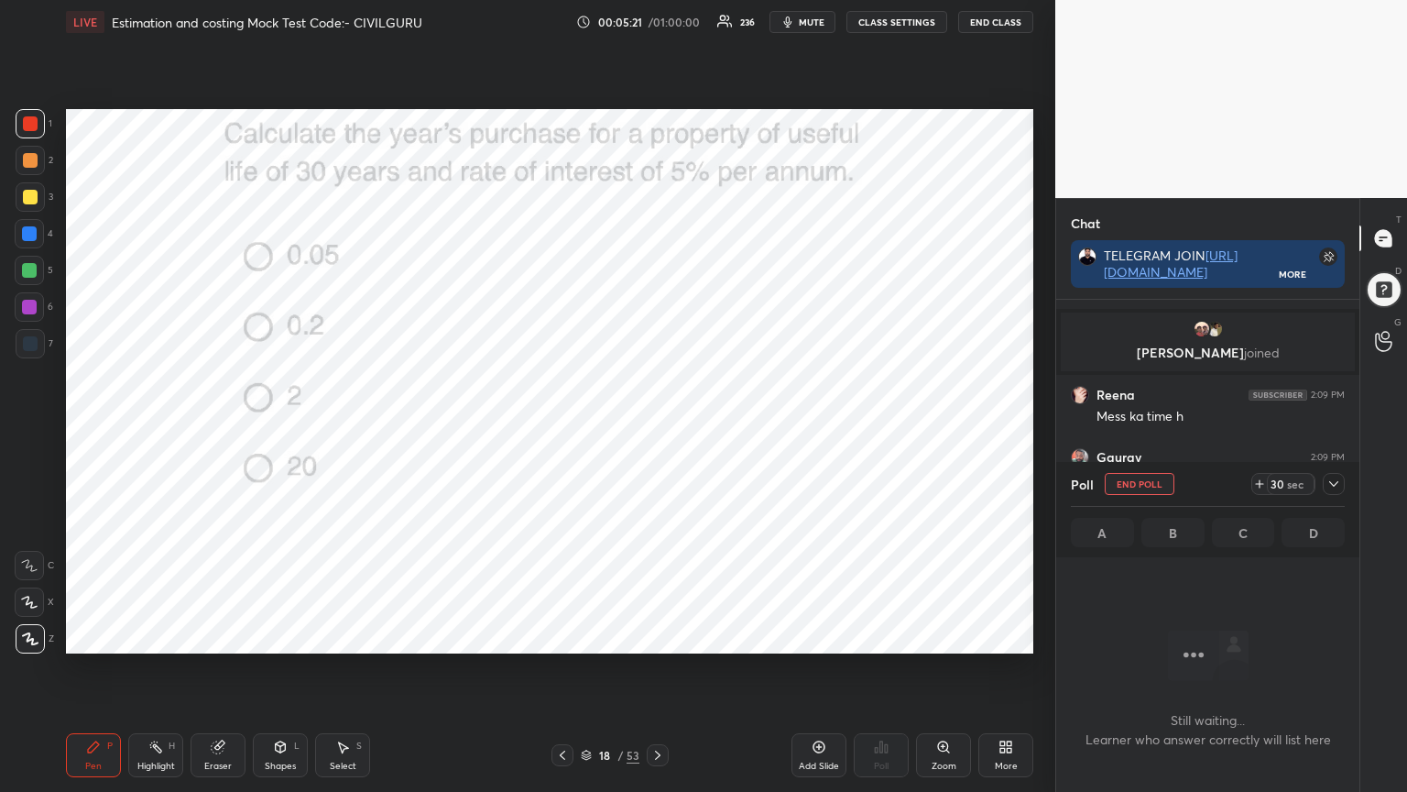
click at [1336, 487] on icon at bounding box center [1334, 483] width 15 height 15
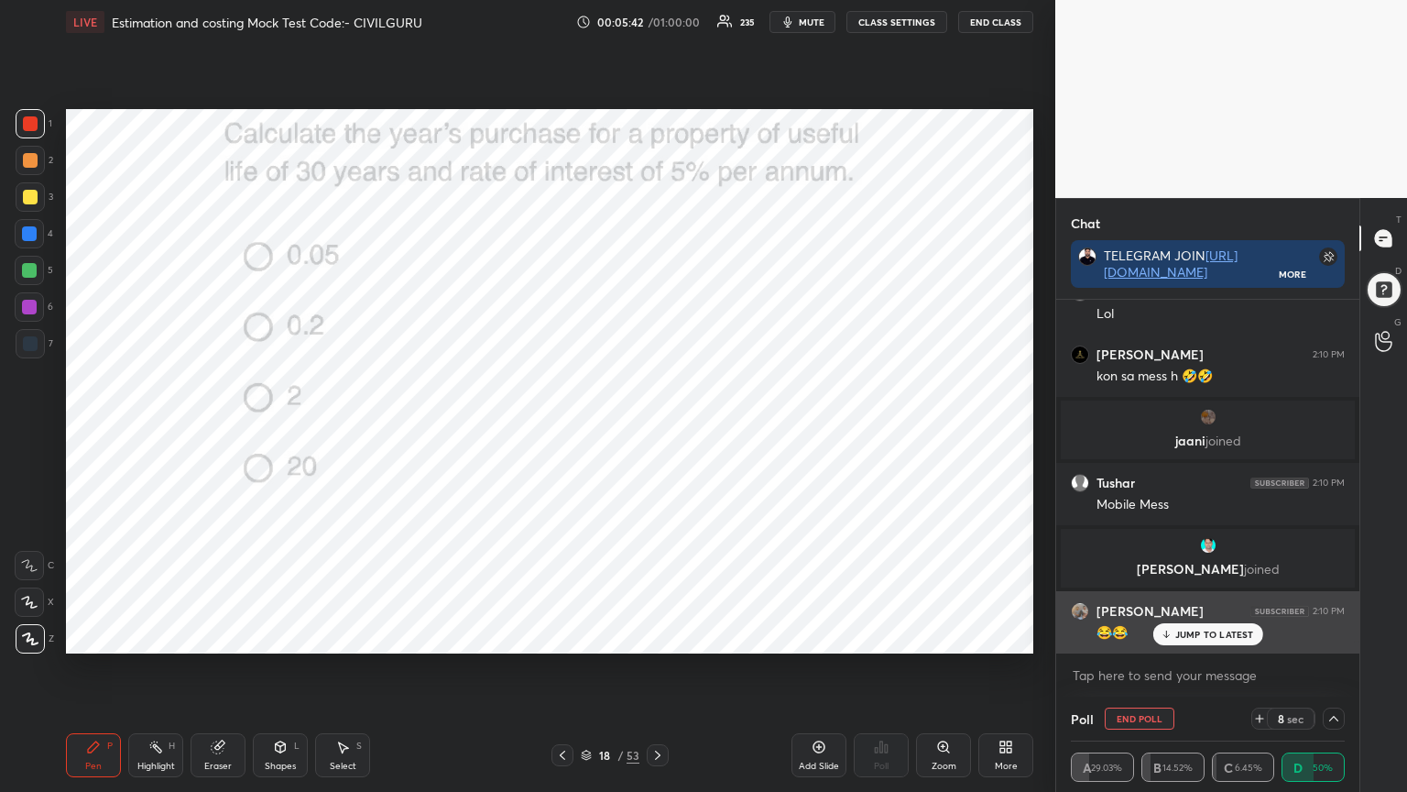
click at [1235, 631] on p "JUMP TO LATEST" at bounding box center [1215, 634] width 79 height 11
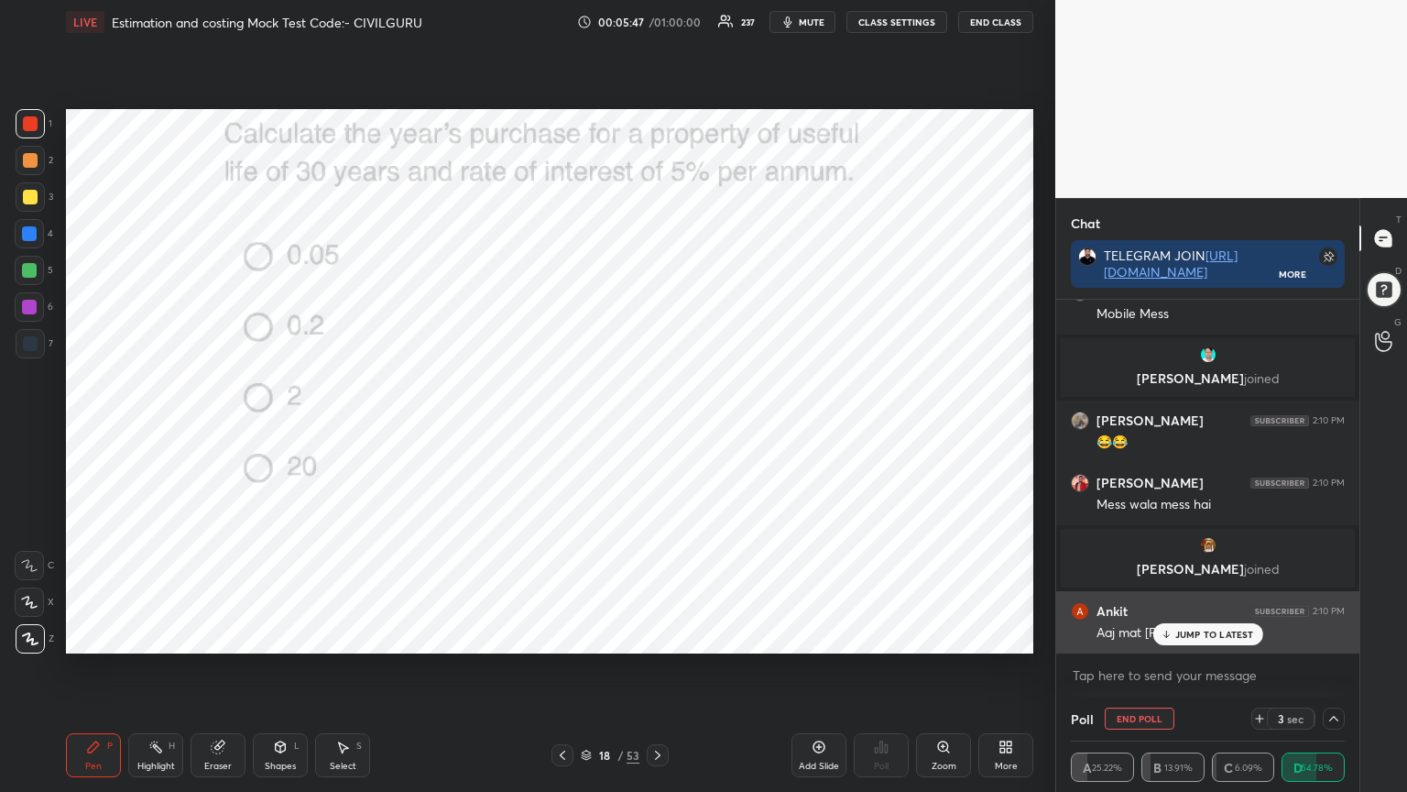
click at [1213, 635] on p "JUMP TO LATEST" at bounding box center [1215, 634] width 79 height 11
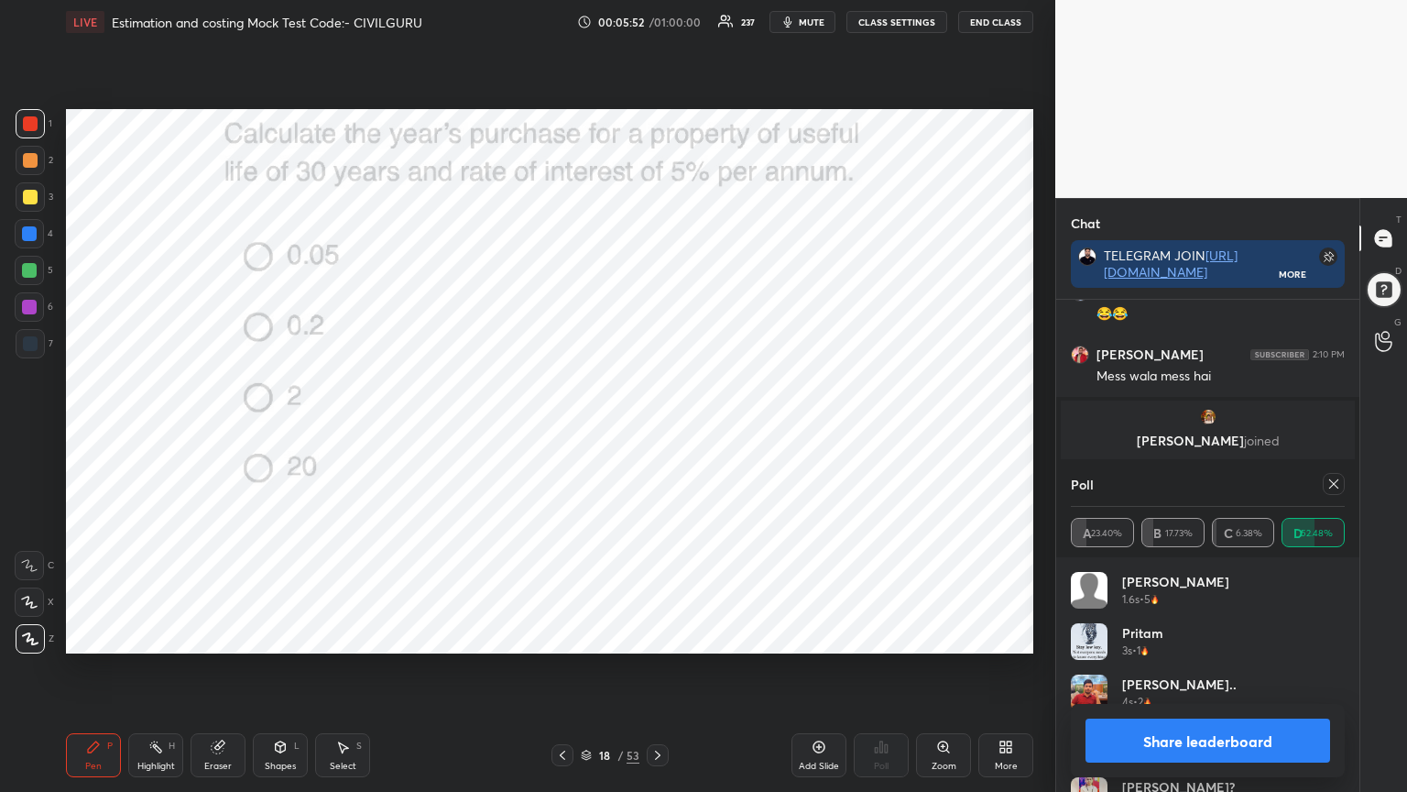
click at [1334, 490] on icon at bounding box center [1334, 483] width 15 height 15
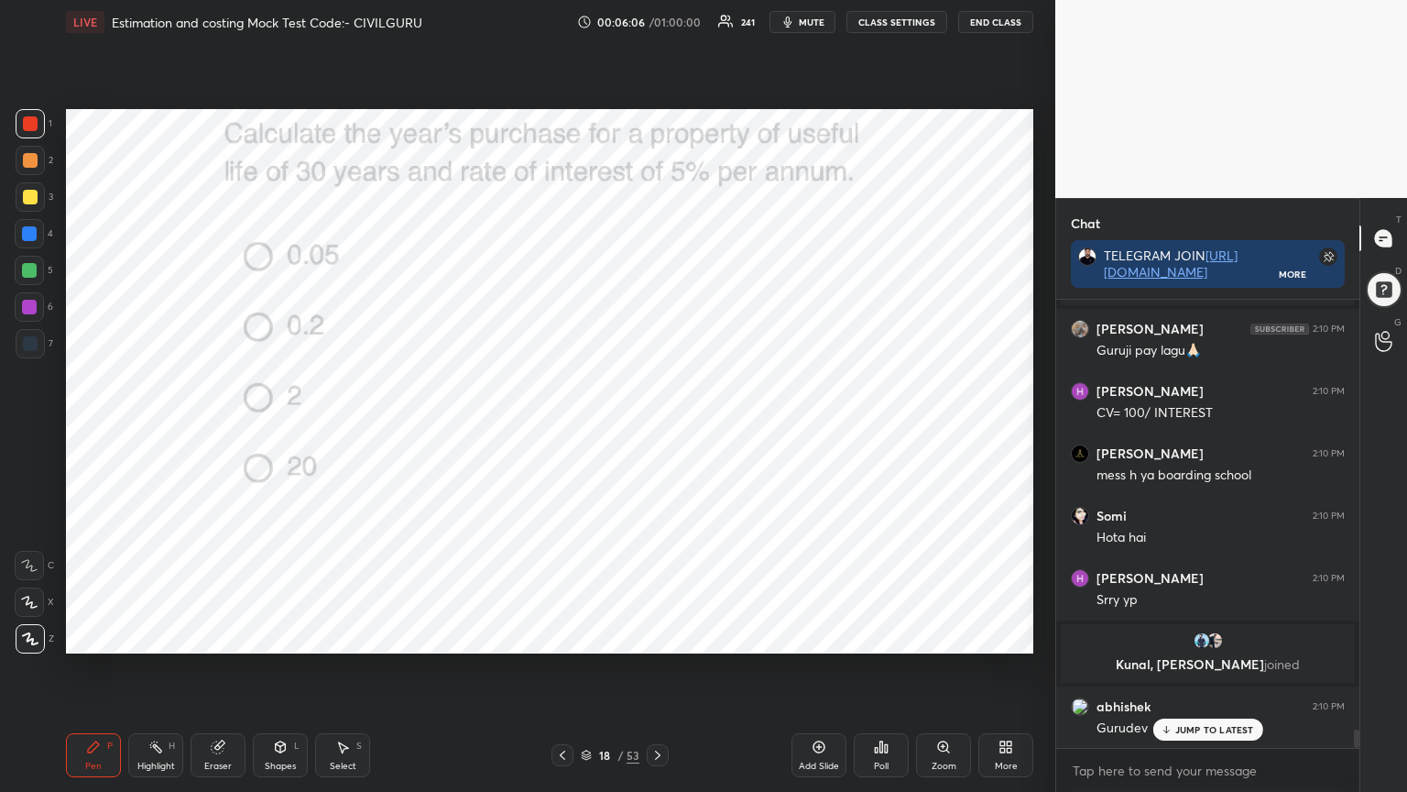
click at [658, 636] on icon at bounding box center [657, 754] width 5 height 9
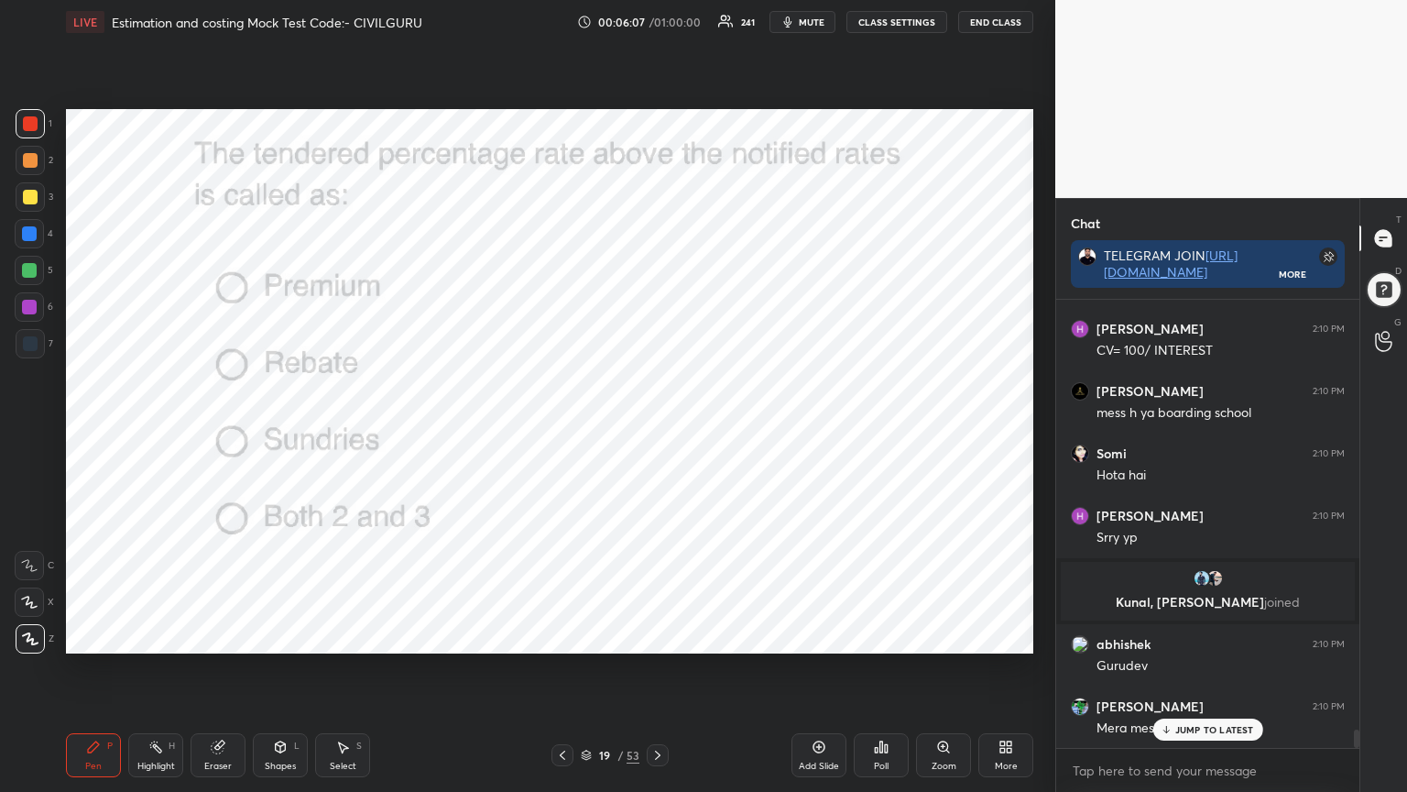
click at [880, 636] on div "Poll" at bounding box center [881, 755] width 55 height 44
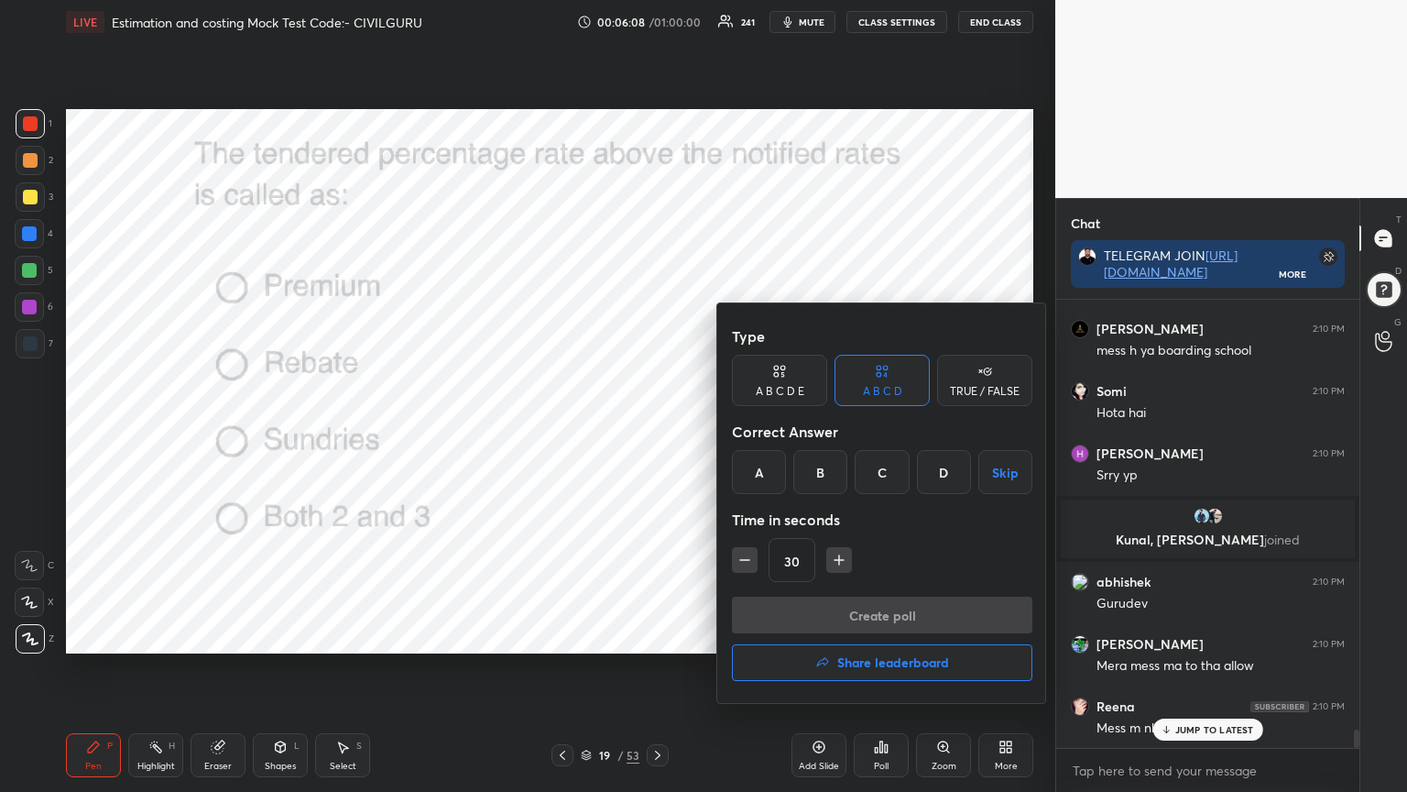
click at [762, 465] on div "A" at bounding box center [759, 472] width 54 height 44
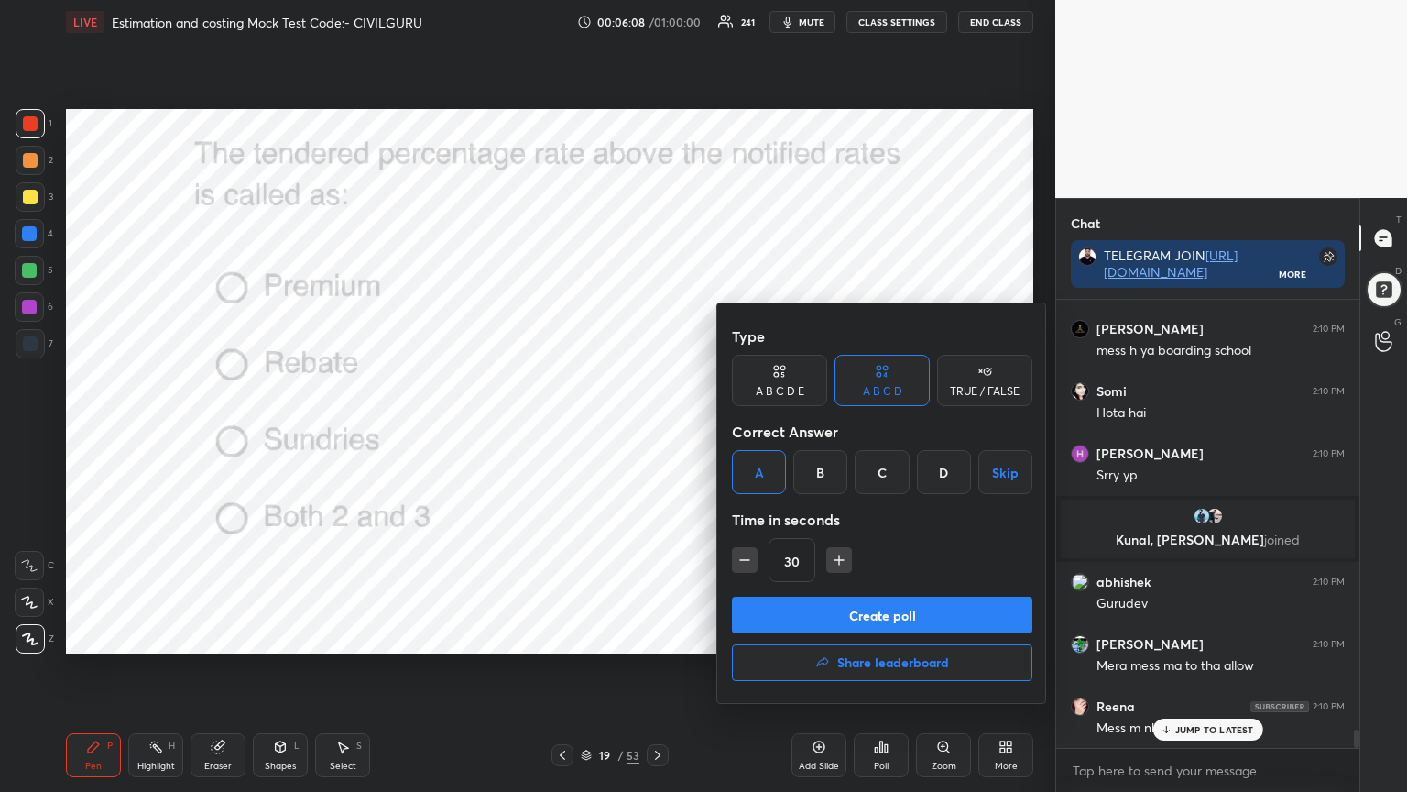
click at [777, 601] on button "Create poll" at bounding box center [882, 615] width 301 height 37
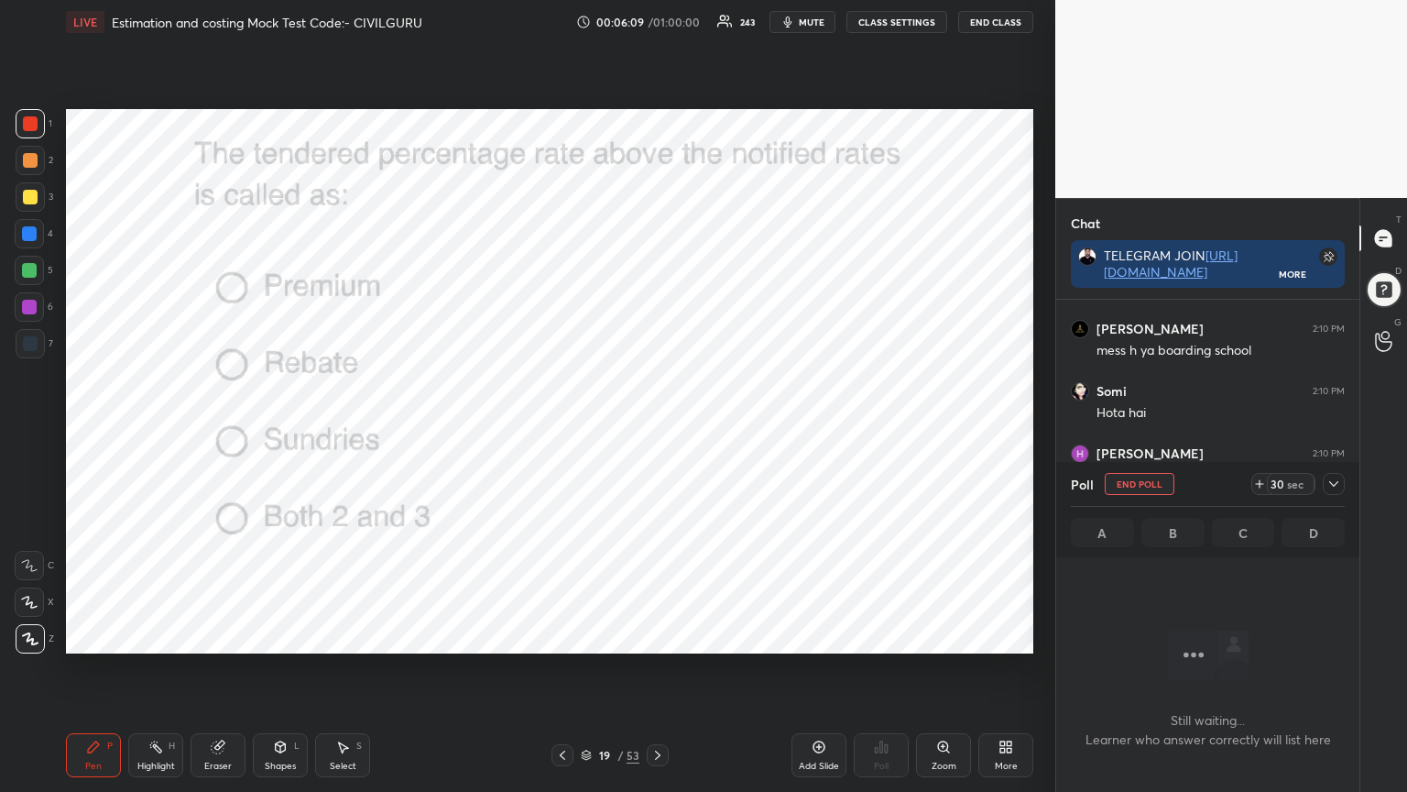
click at [1338, 478] on icon at bounding box center [1334, 483] width 15 height 15
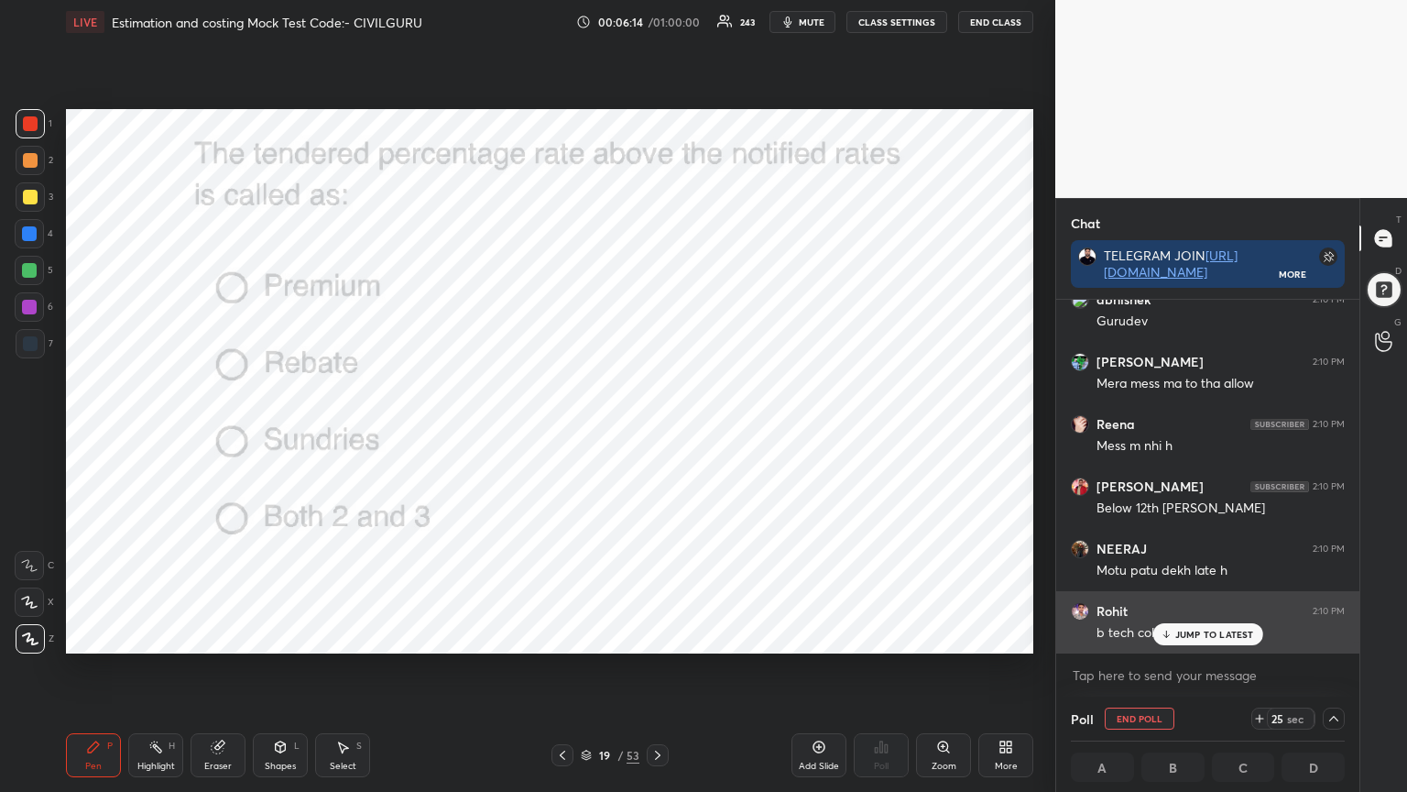
click at [1191, 627] on div "JUMP TO LATEST" at bounding box center [1208, 634] width 110 height 22
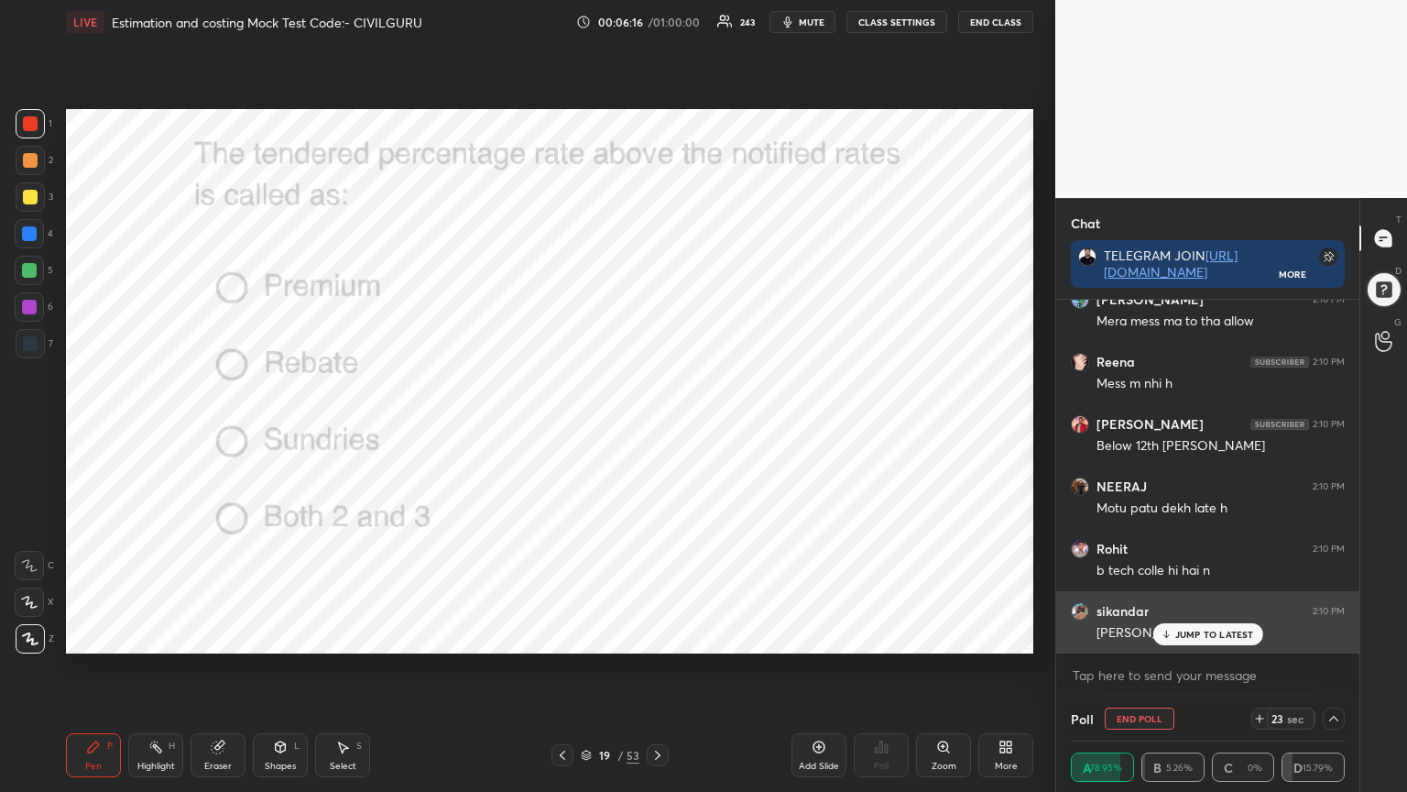
click at [1176, 636] on p "JUMP TO LATEST" at bounding box center [1215, 634] width 79 height 11
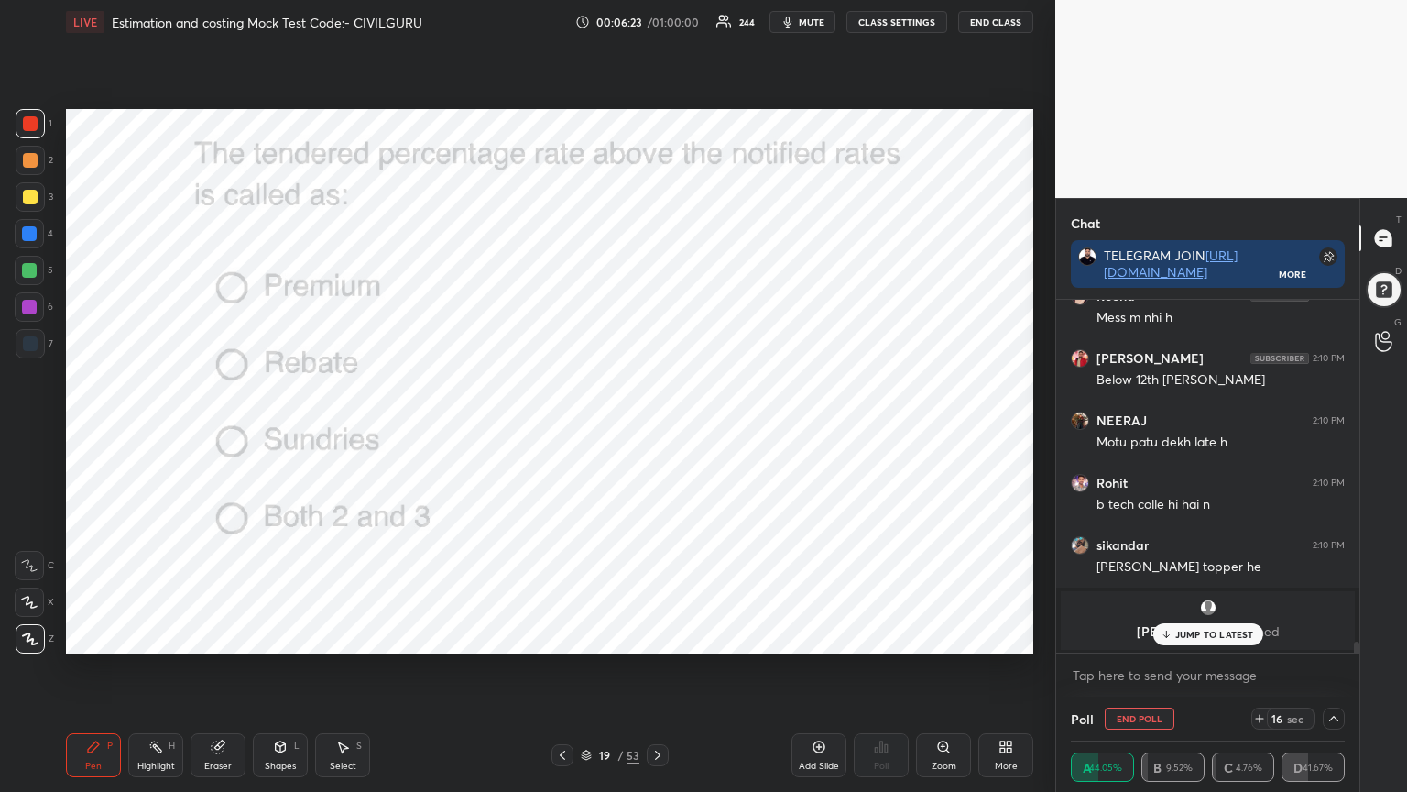
click at [1190, 635] on p "JUMP TO LATEST" at bounding box center [1215, 634] width 79 height 11
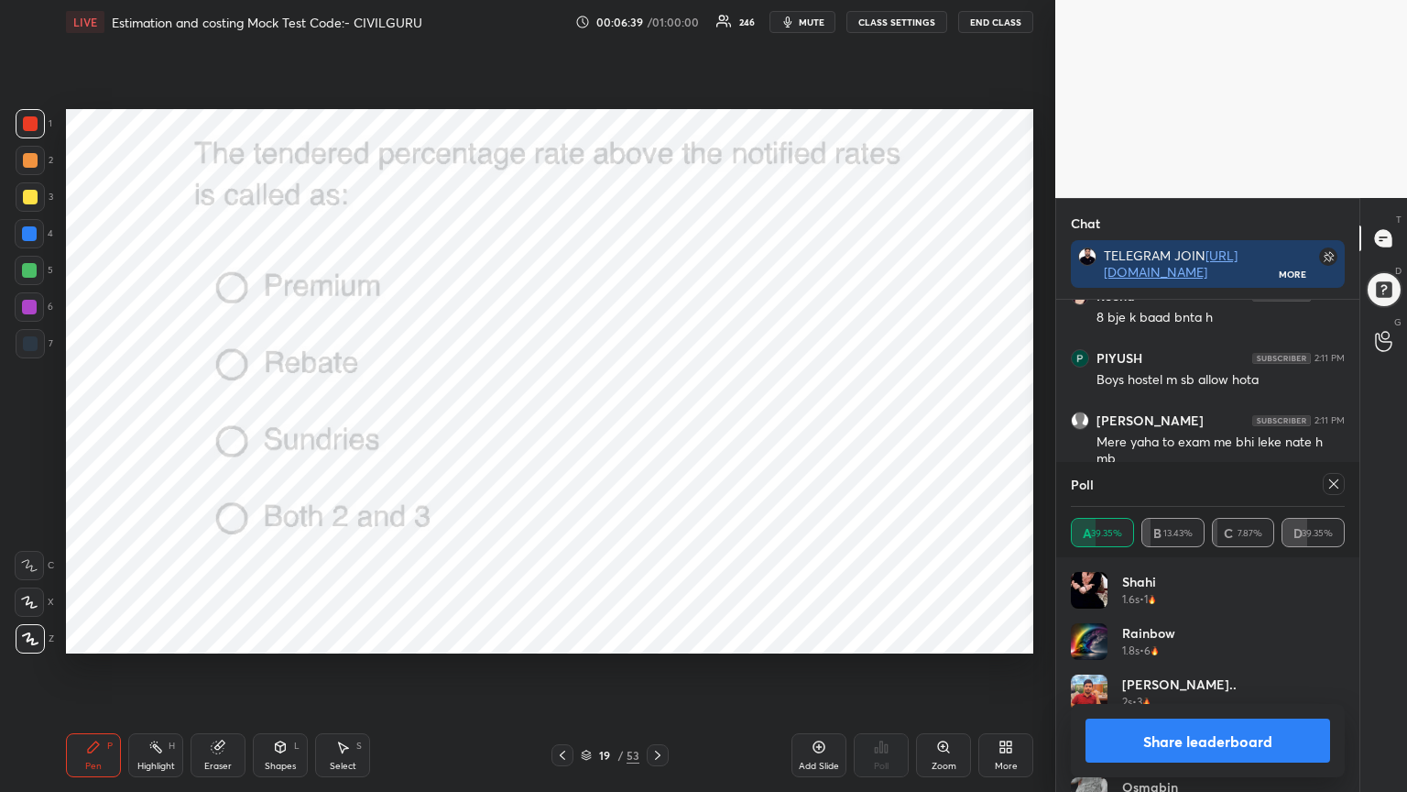
click at [1194, 634] on div "Rainbow 1.8s • 6" at bounding box center [1208, 648] width 274 height 51
click at [1335, 480] on icon at bounding box center [1334, 483] width 15 height 15
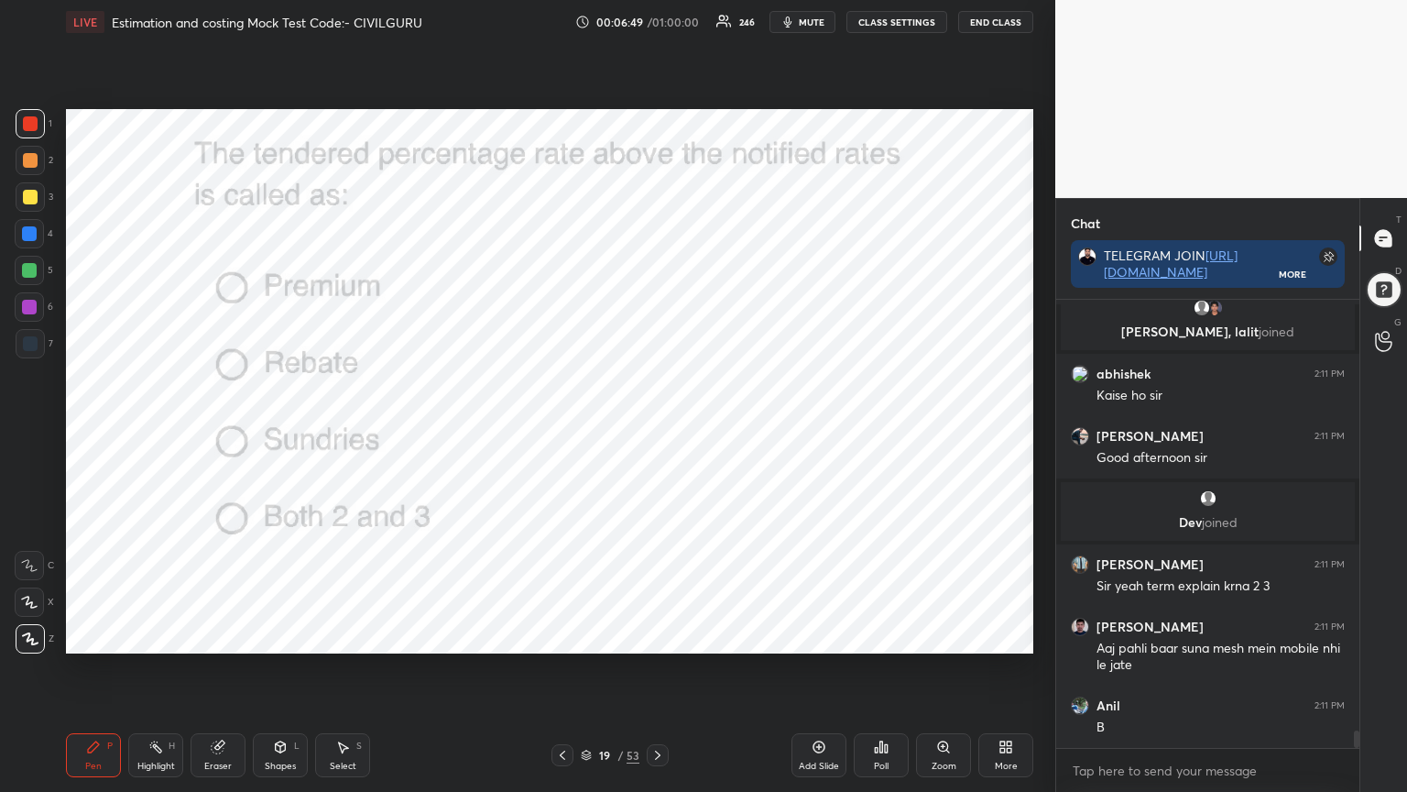
click at [663, 636] on icon at bounding box center [658, 755] width 15 height 15
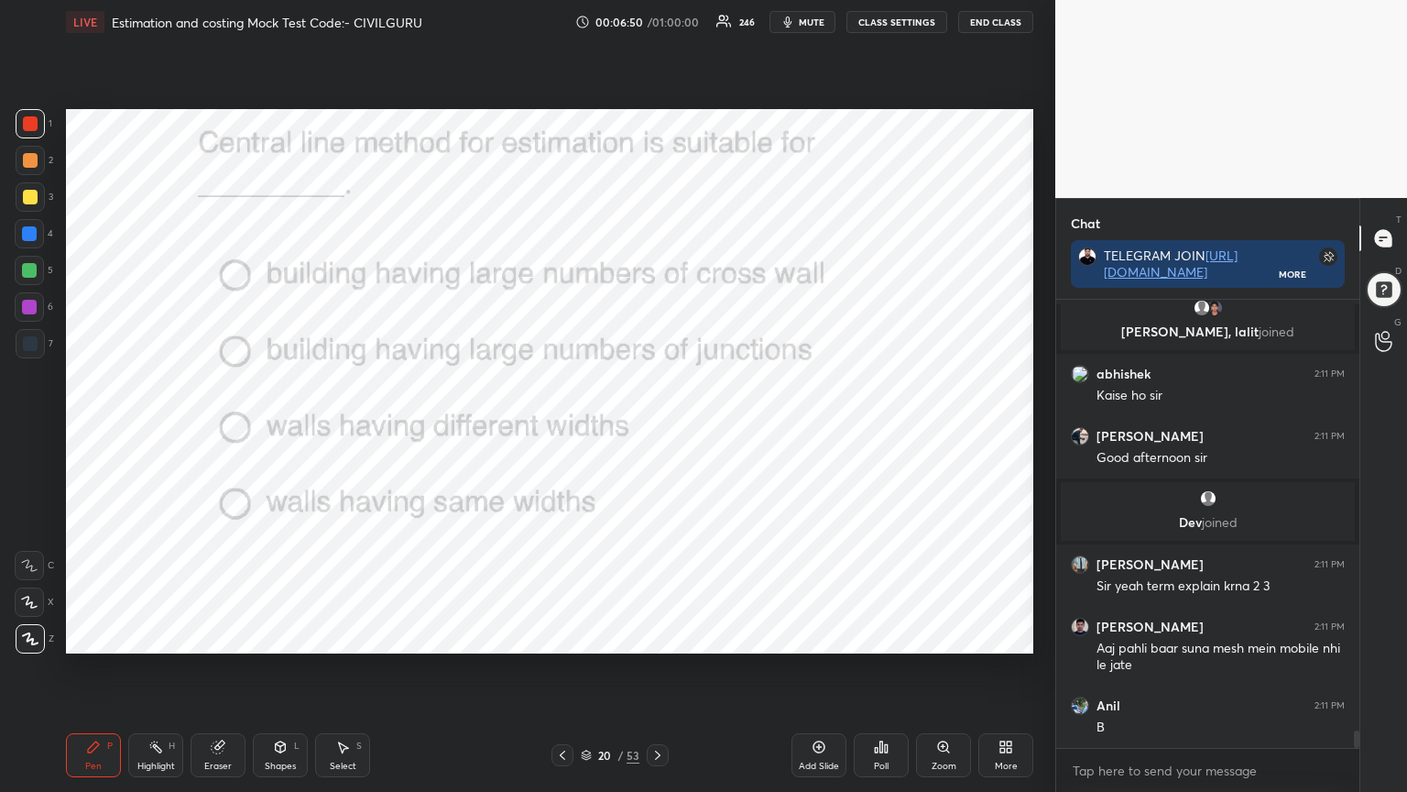
click at [875, 636] on icon at bounding box center [876, 750] width 3 height 5
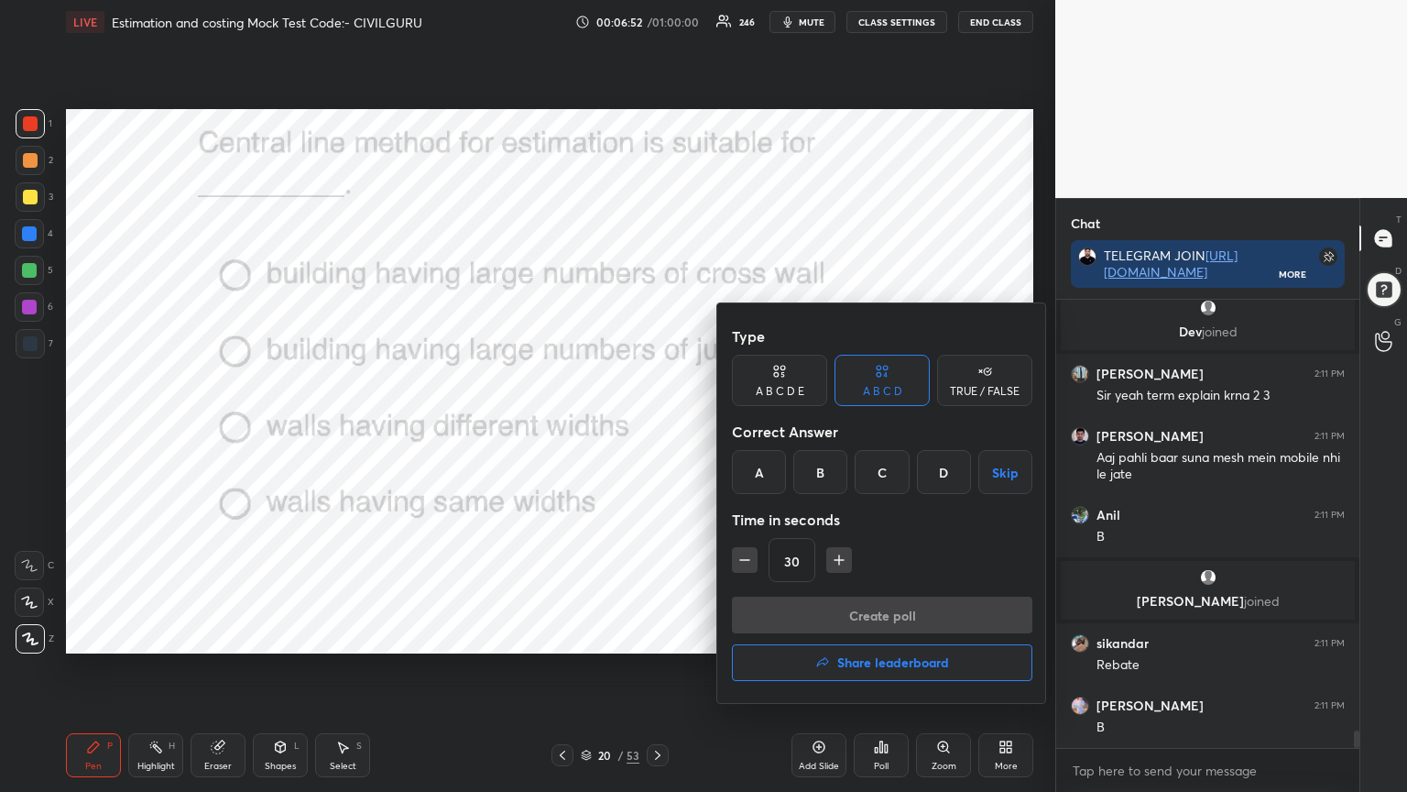
click at [932, 466] on div "D" at bounding box center [944, 472] width 54 height 44
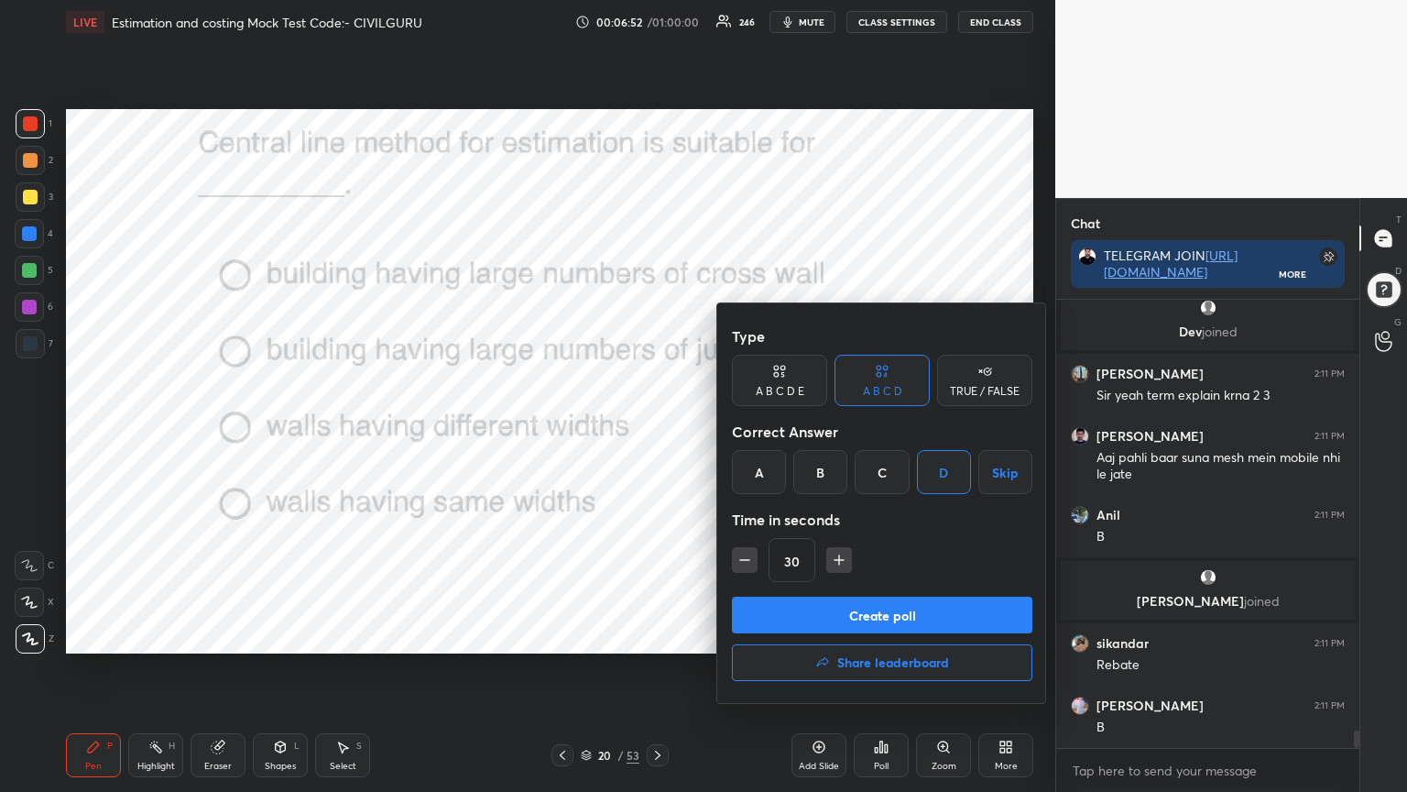
click at [856, 619] on button "Create poll" at bounding box center [882, 615] width 301 height 37
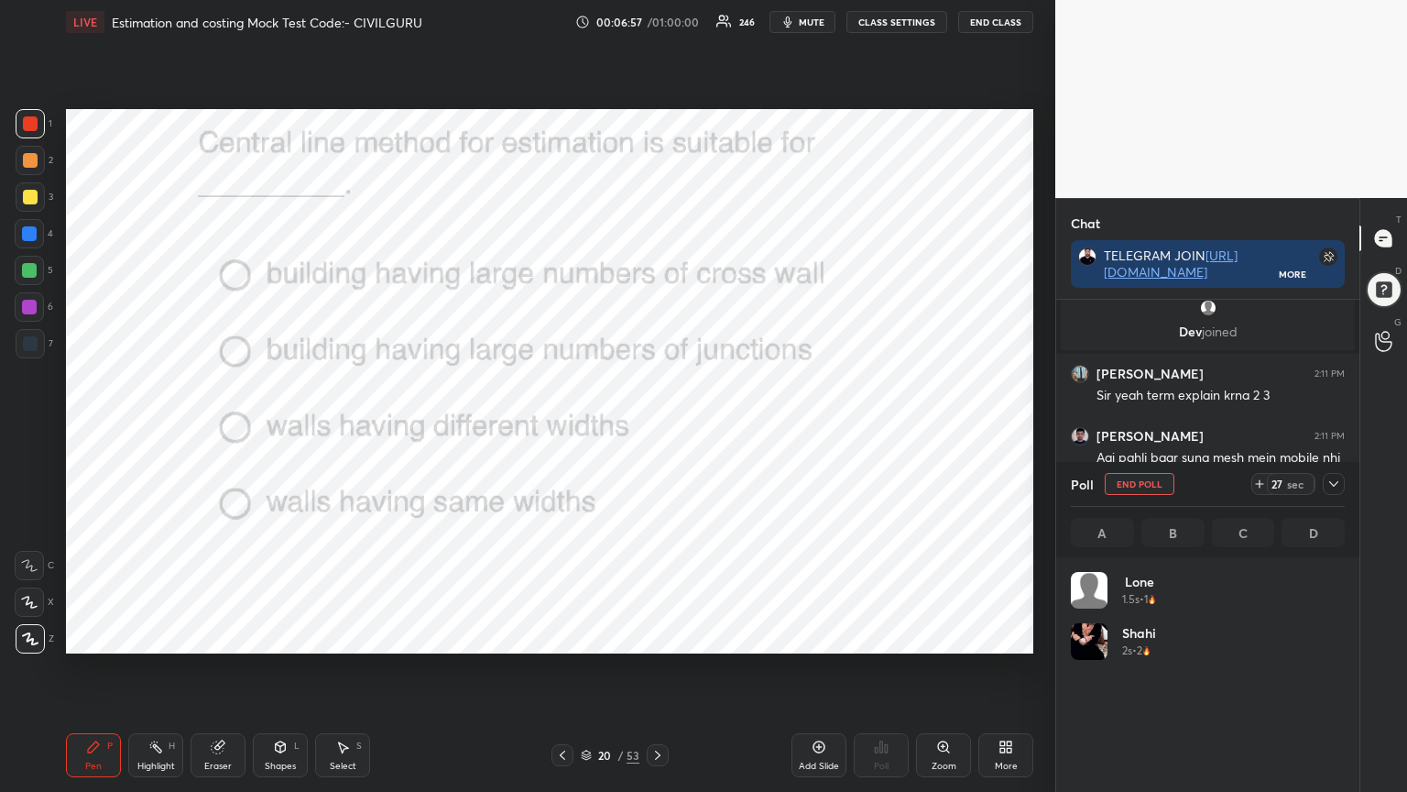
click at [1335, 491] on div at bounding box center [1334, 484] width 22 height 22
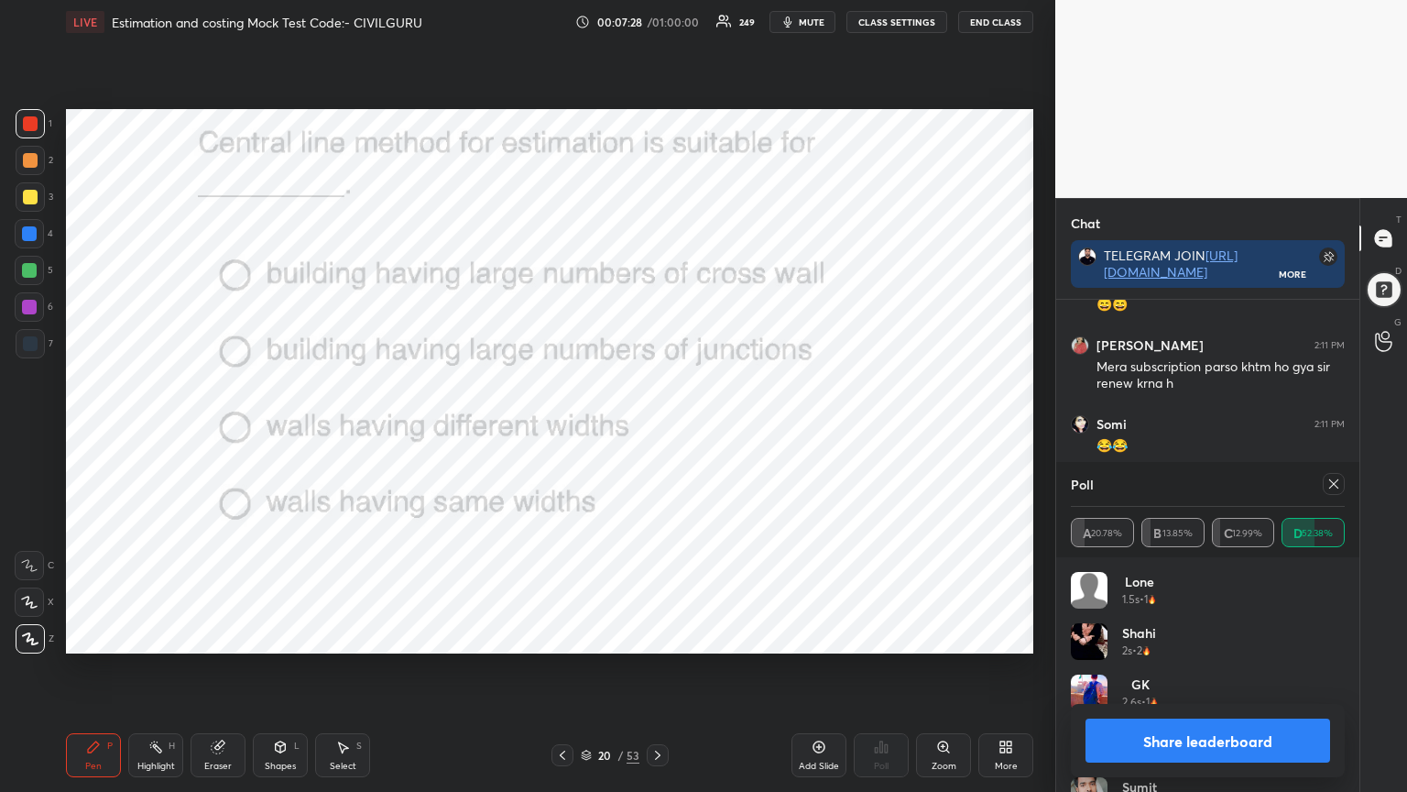
click at [1331, 476] on icon at bounding box center [1334, 483] width 15 height 15
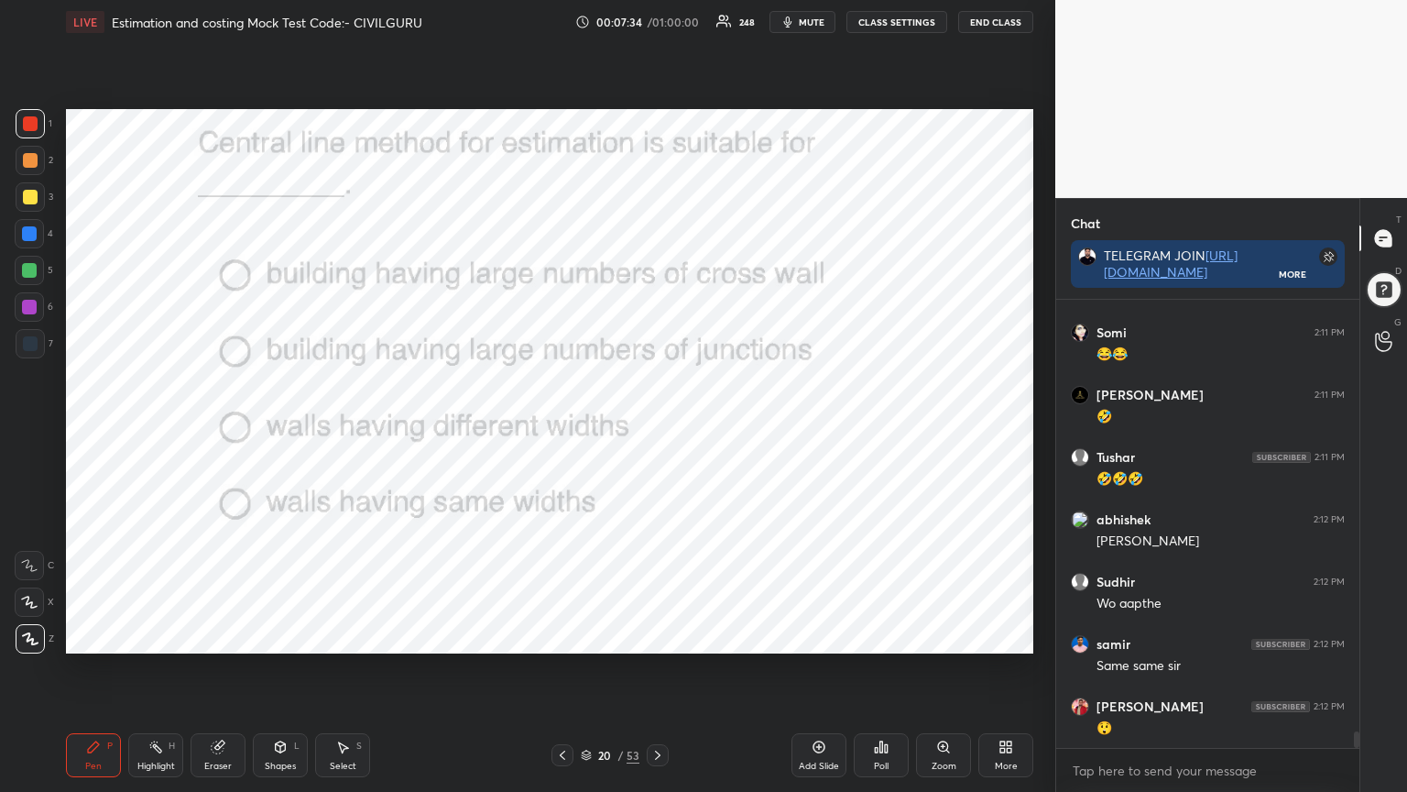
click at [653, 636] on icon at bounding box center [658, 755] width 15 height 15
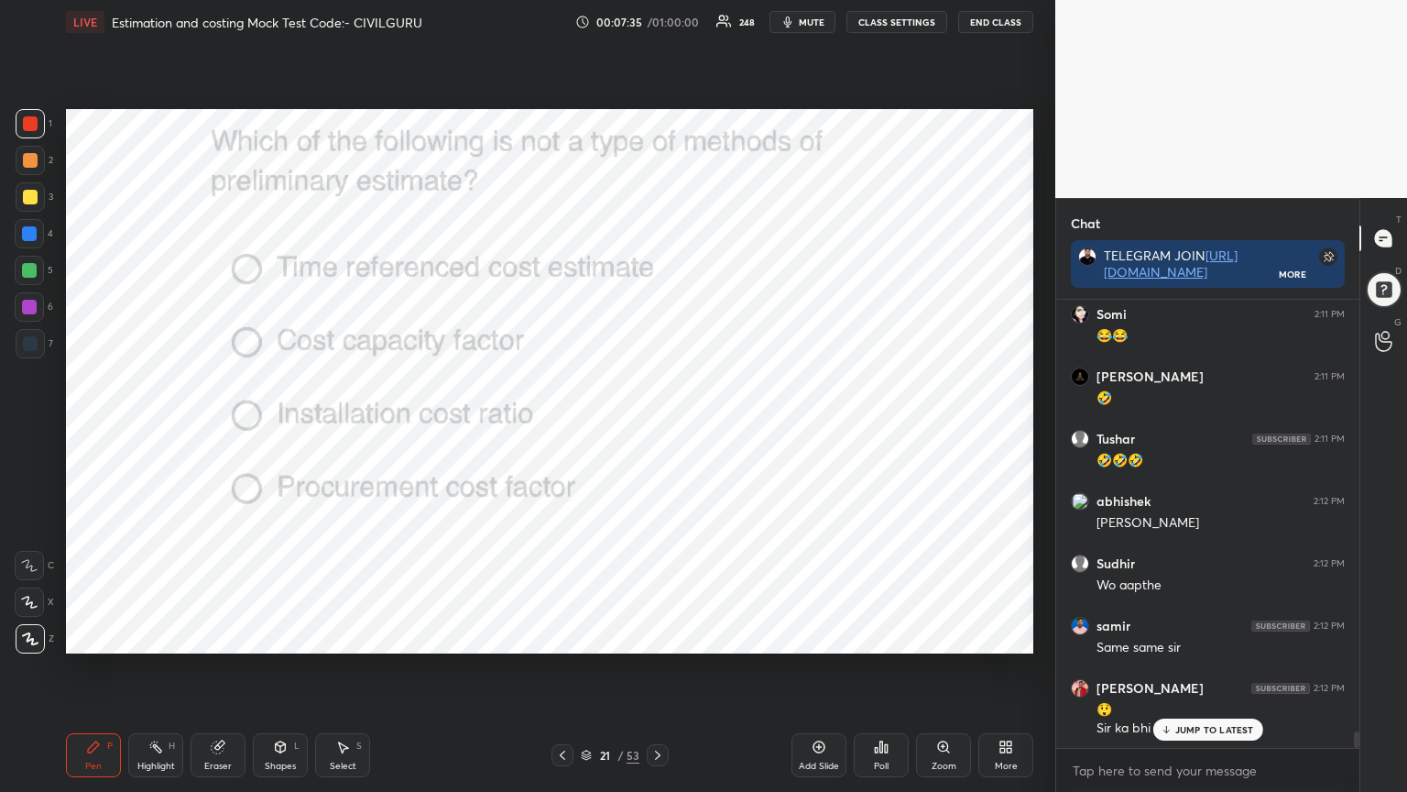
click at [882, 636] on div "Poll" at bounding box center [881, 755] width 55 height 44
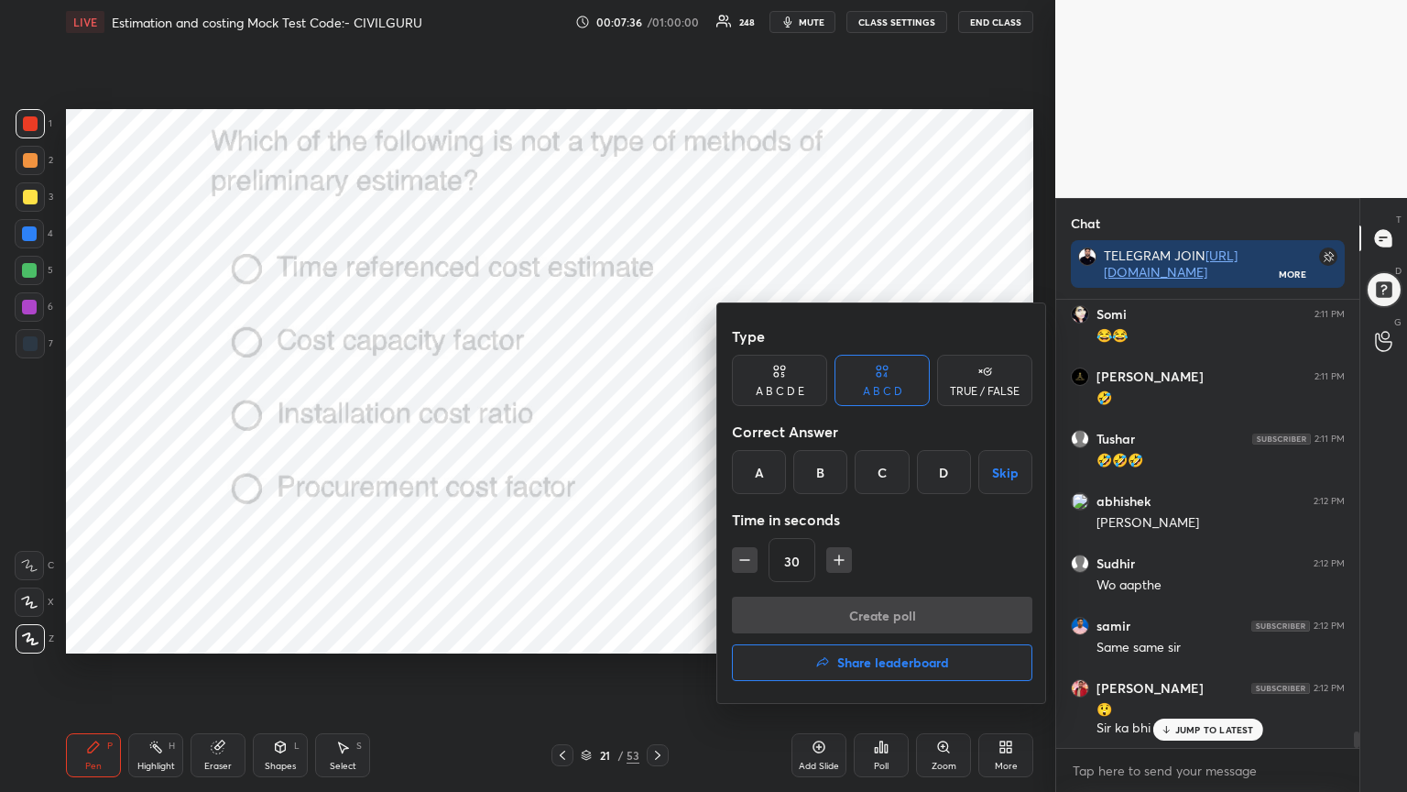
click at [938, 465] on div "D" at bounding box center [944, 472] width 54 height 44
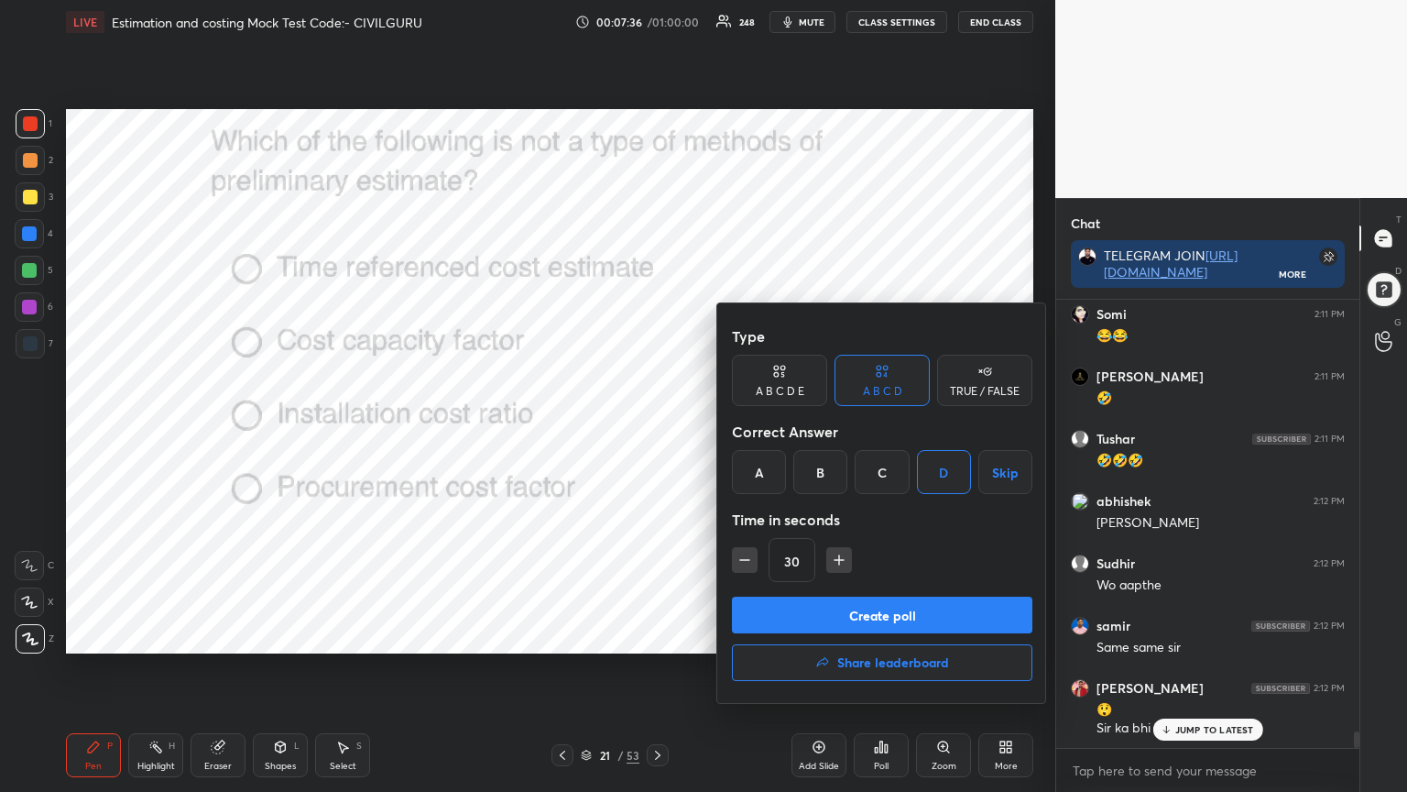
click at [879, 609] on button "Create poll" at bounding box center [882, 615] width 301 height 37
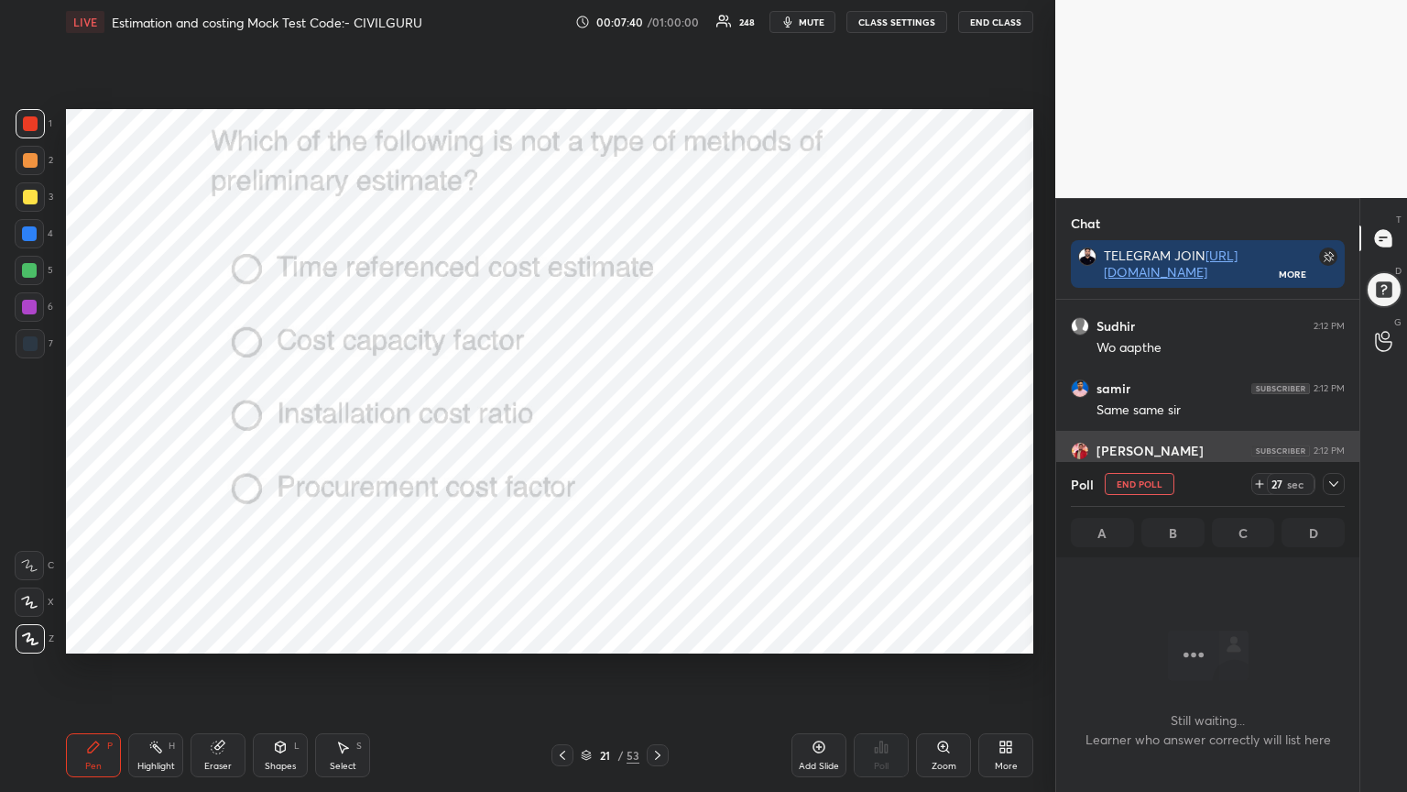
click at [1338, 485] on icon at bounding box center [1334, 483] width 15 height 15
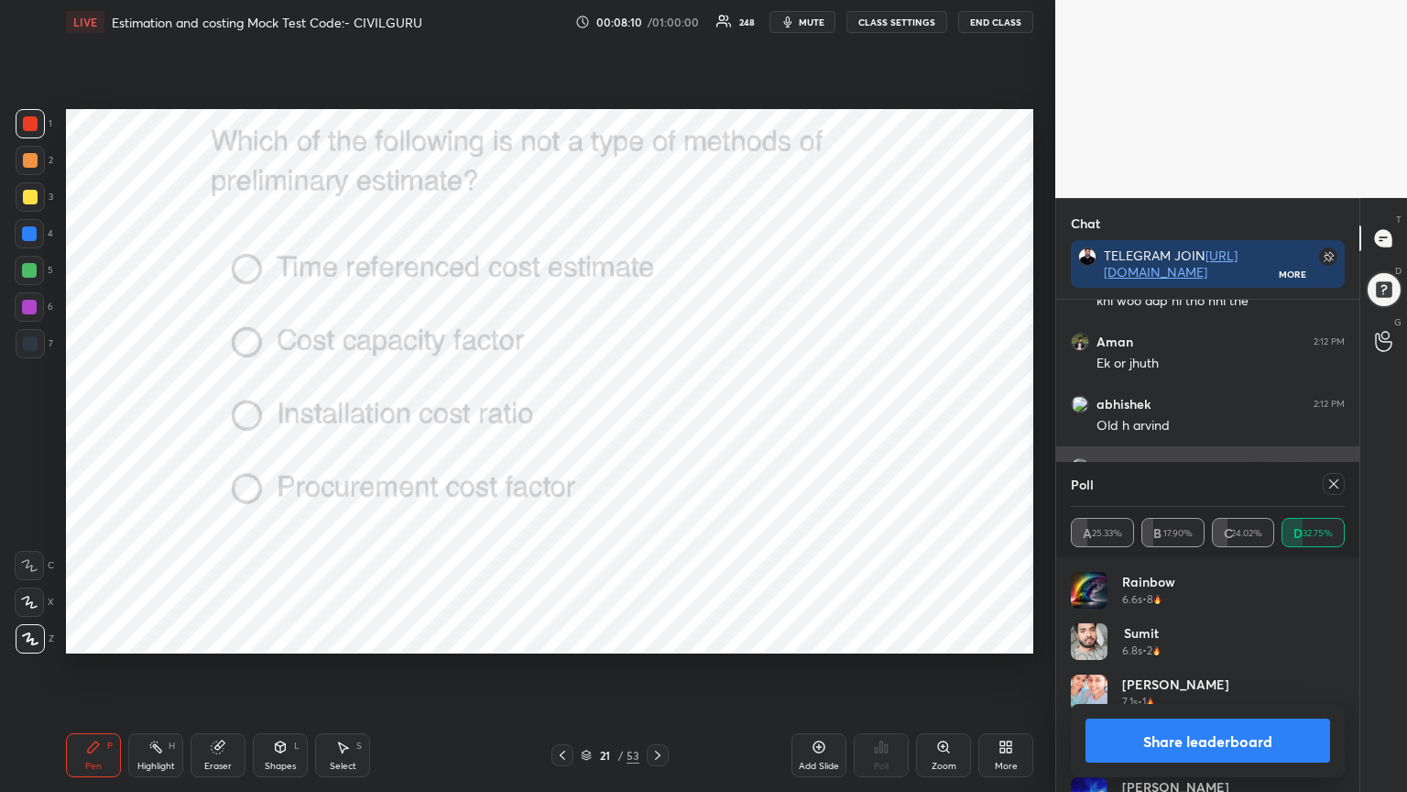
click at [1331, 478] on icon at bounding box center [1334, 483] width 15 height 15
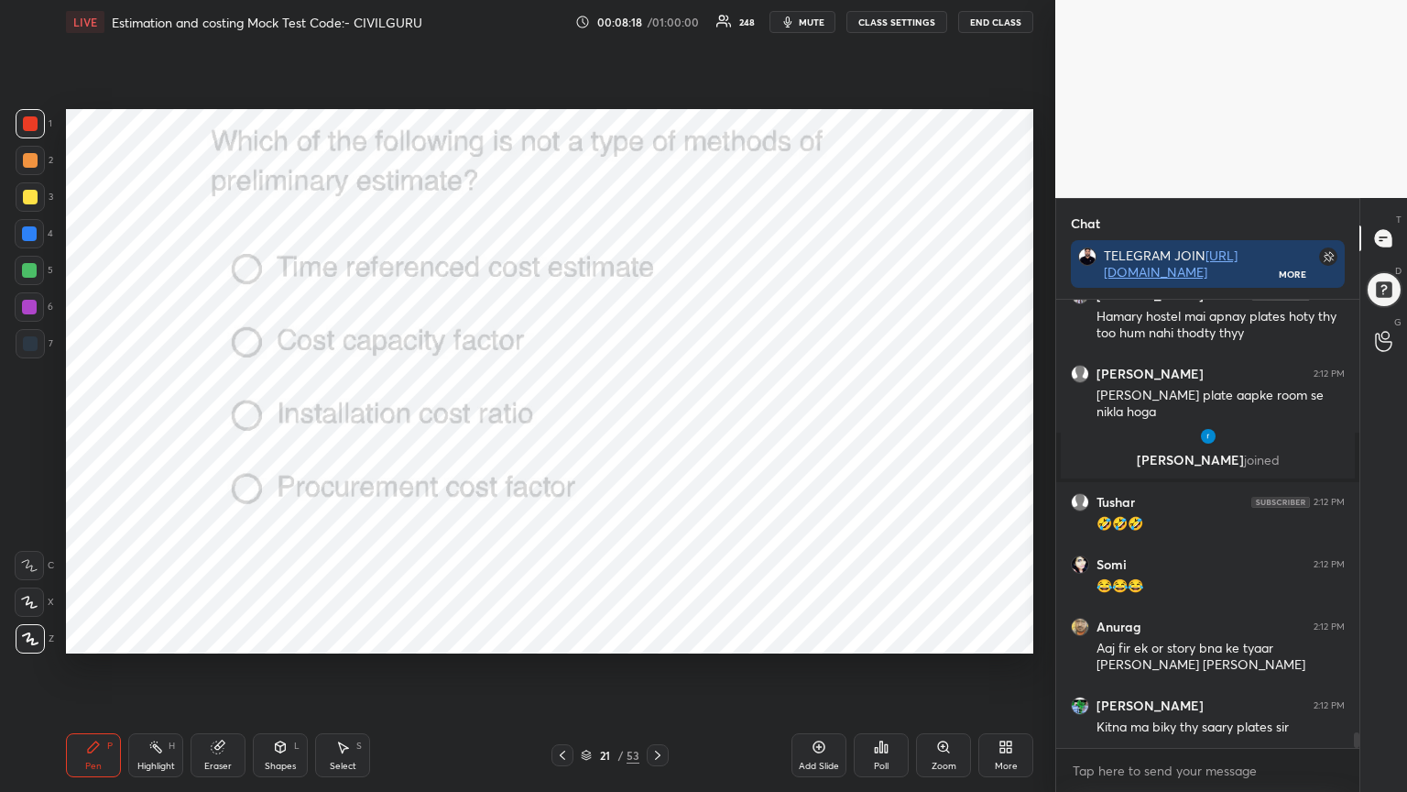
click at [655, 636] on icon at bounding box center [658, 755] width 15 height 15
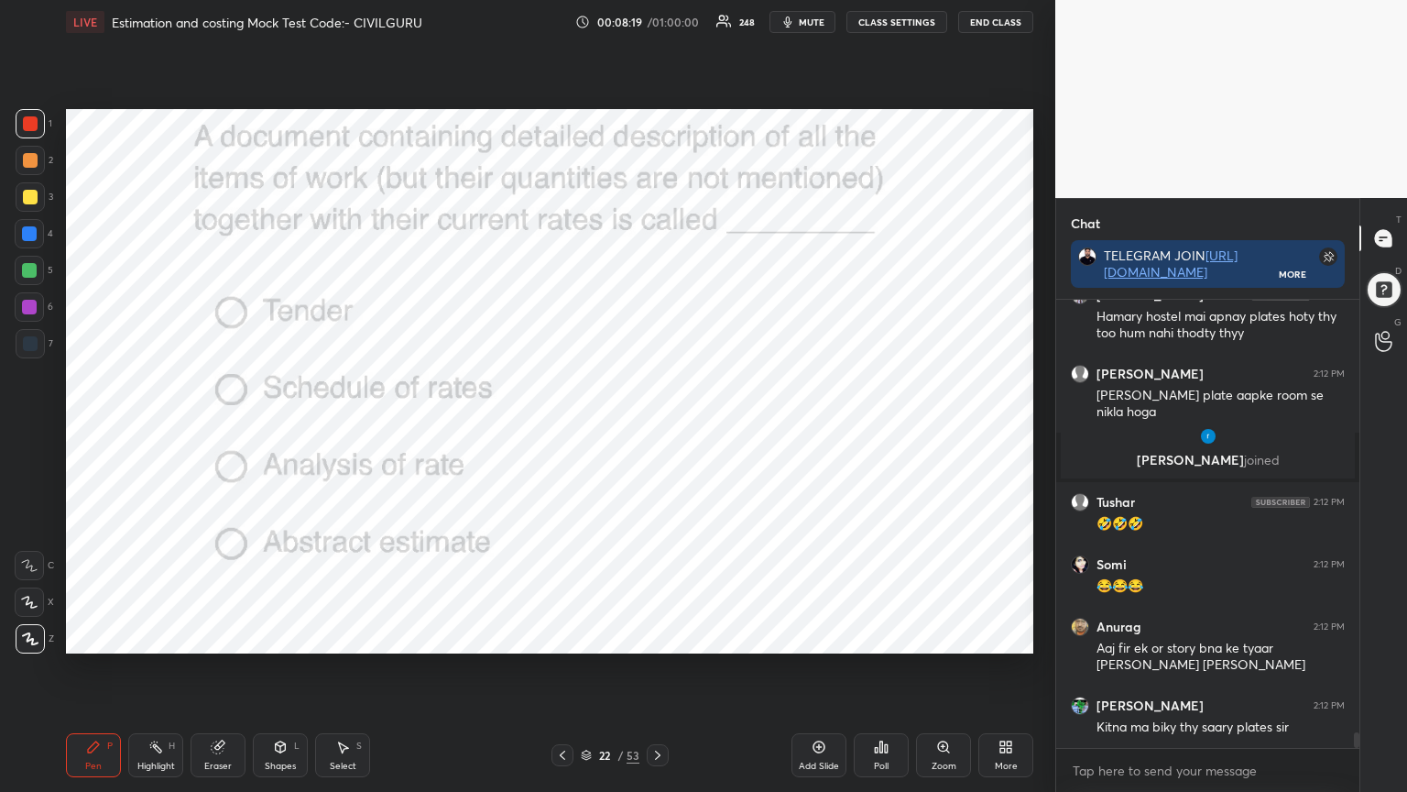
click at [885, 636] on icon at bounding box center [881, 746] width 15 height 15
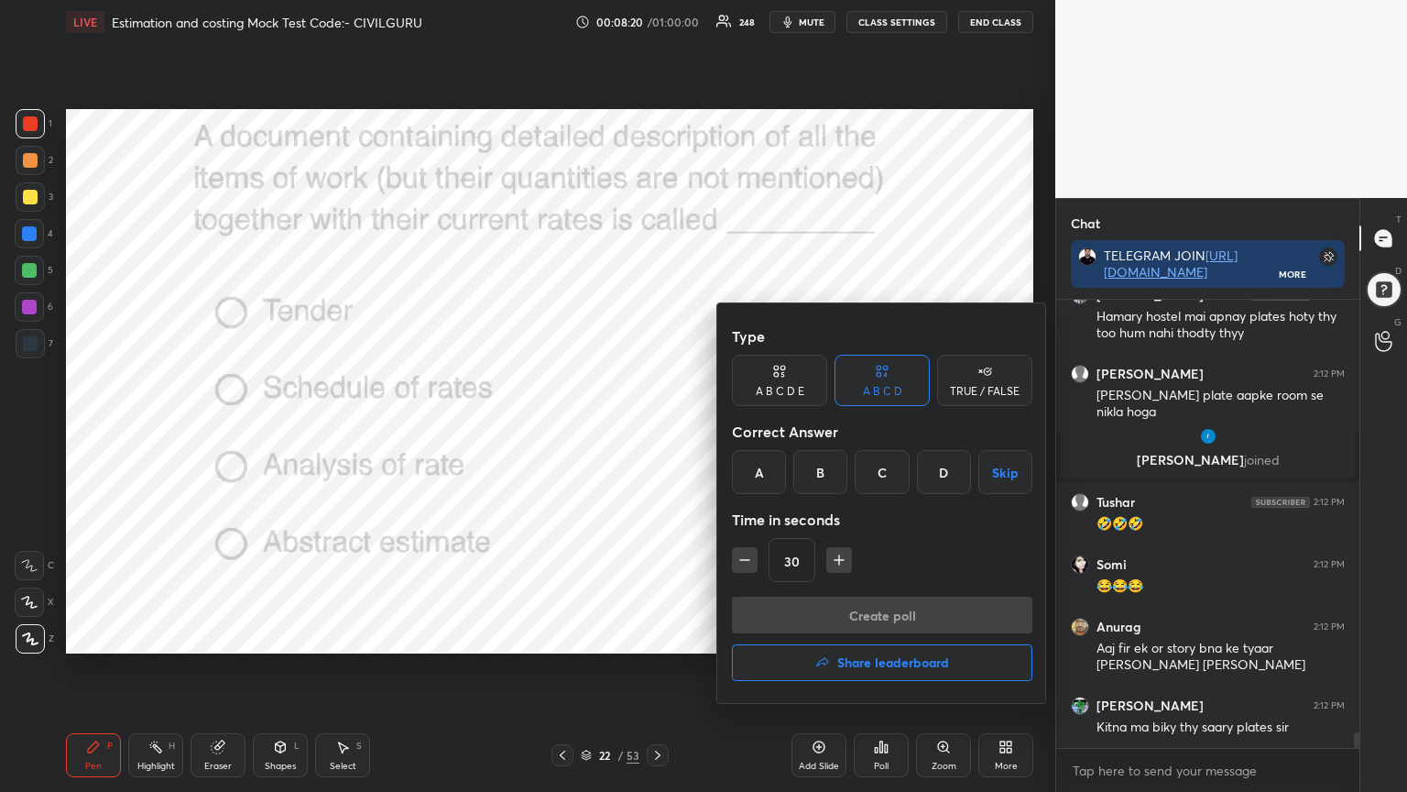
click at [817, 472] on div "B" at bounding box center [821, 472] width 54 height 44
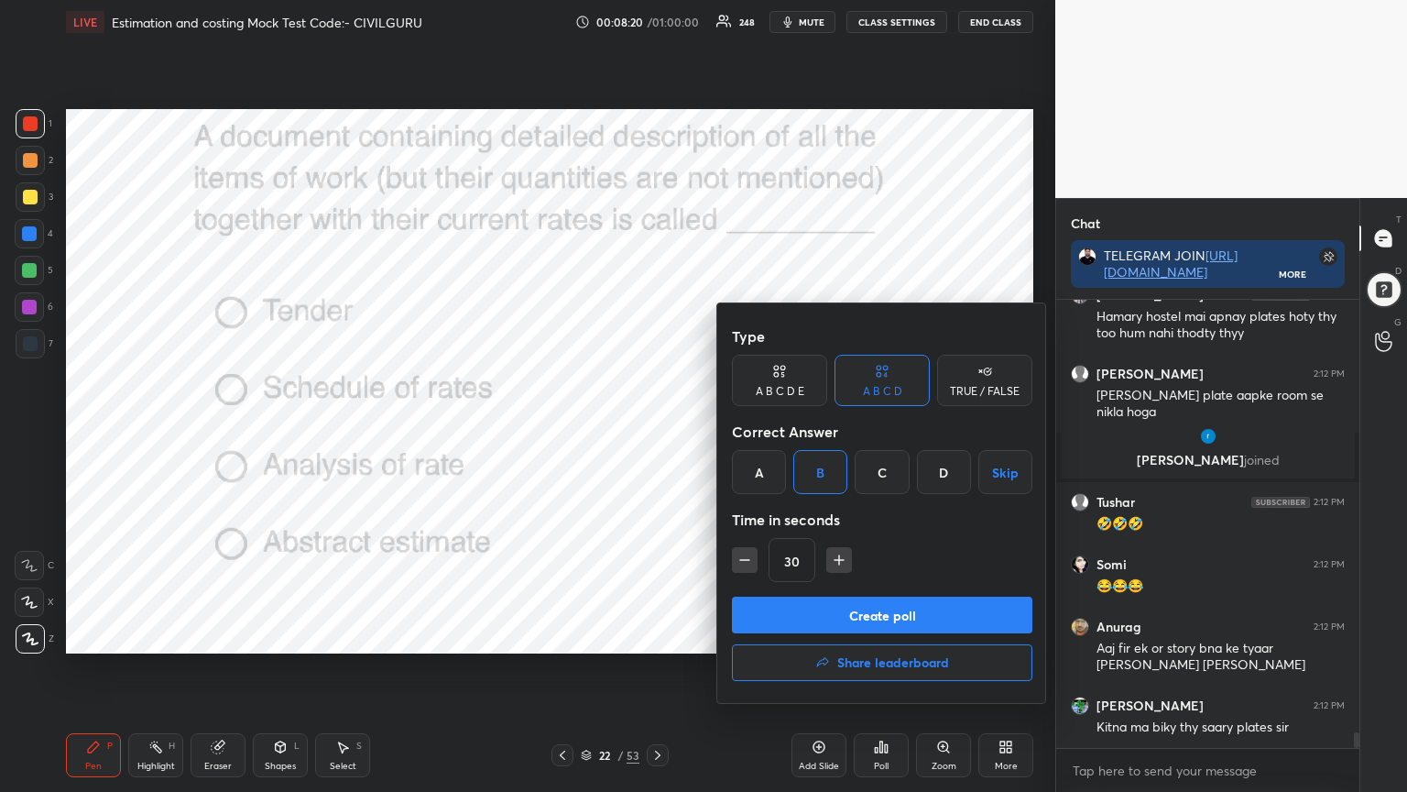
click at [795, 612] on button "Create poll" at bounding box center [882, 615] width 301 height 37
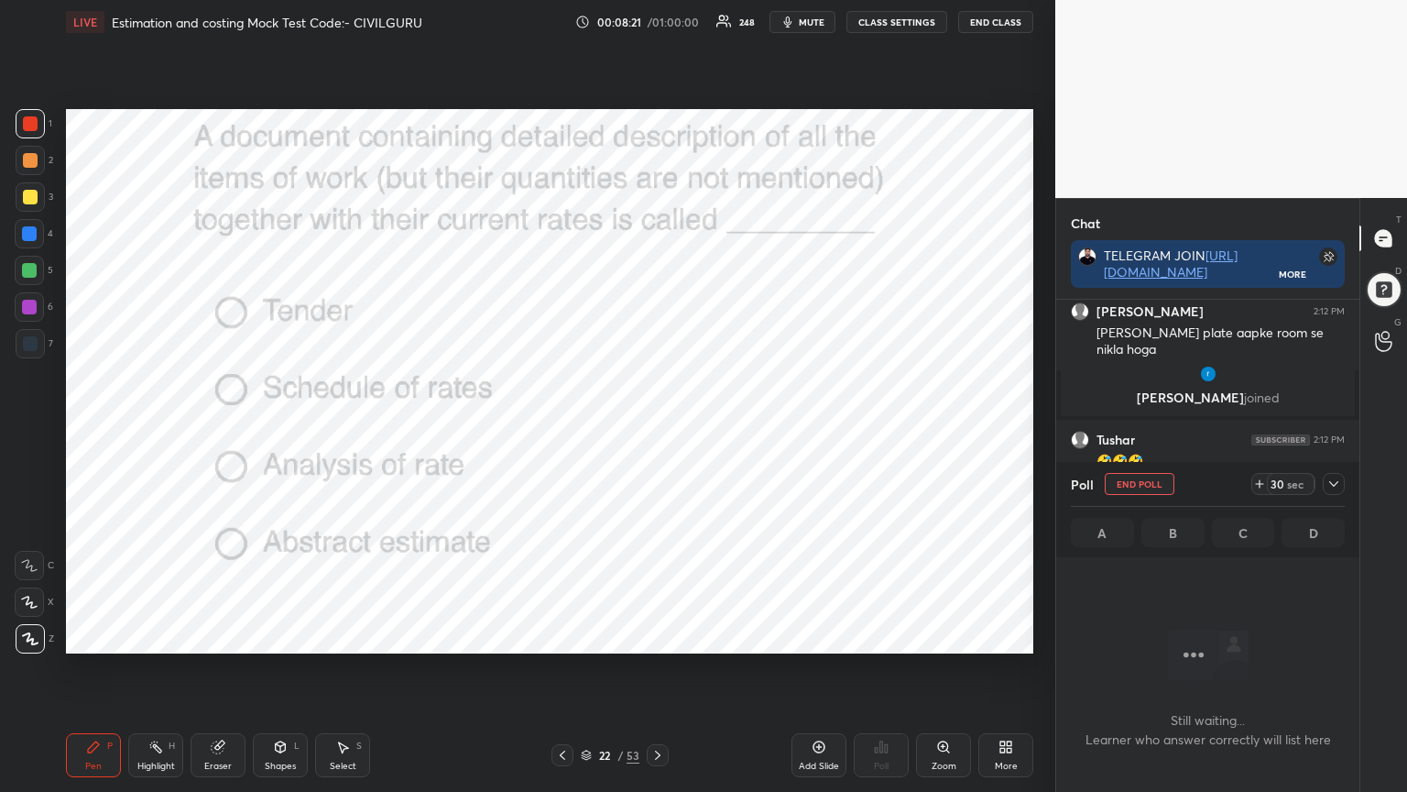
click at [1335, 485] on icon at bounding box center [1334, 483] width 15 height 15
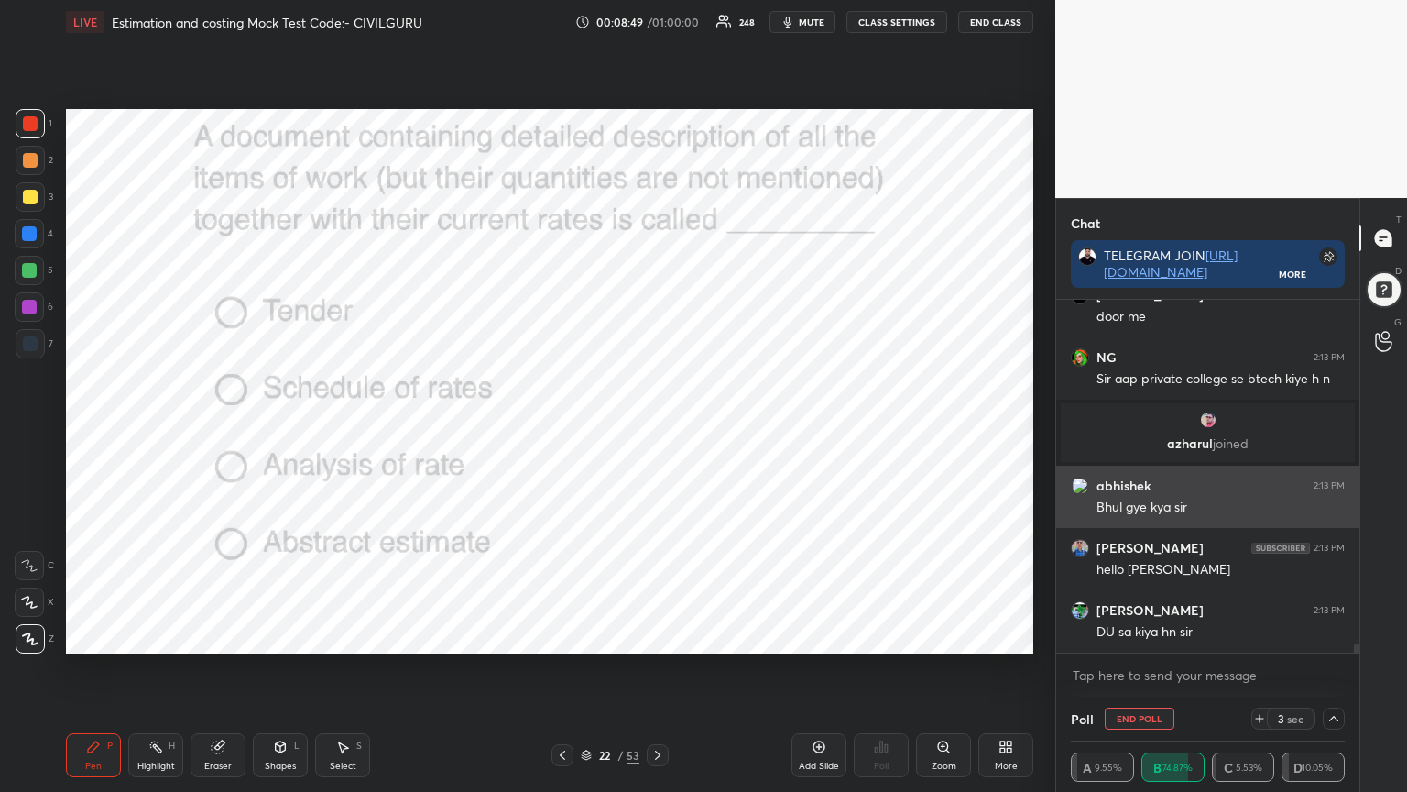
click at [1084, 484] on img "grid" at bounding box center [1080, 485] width 18 height 18
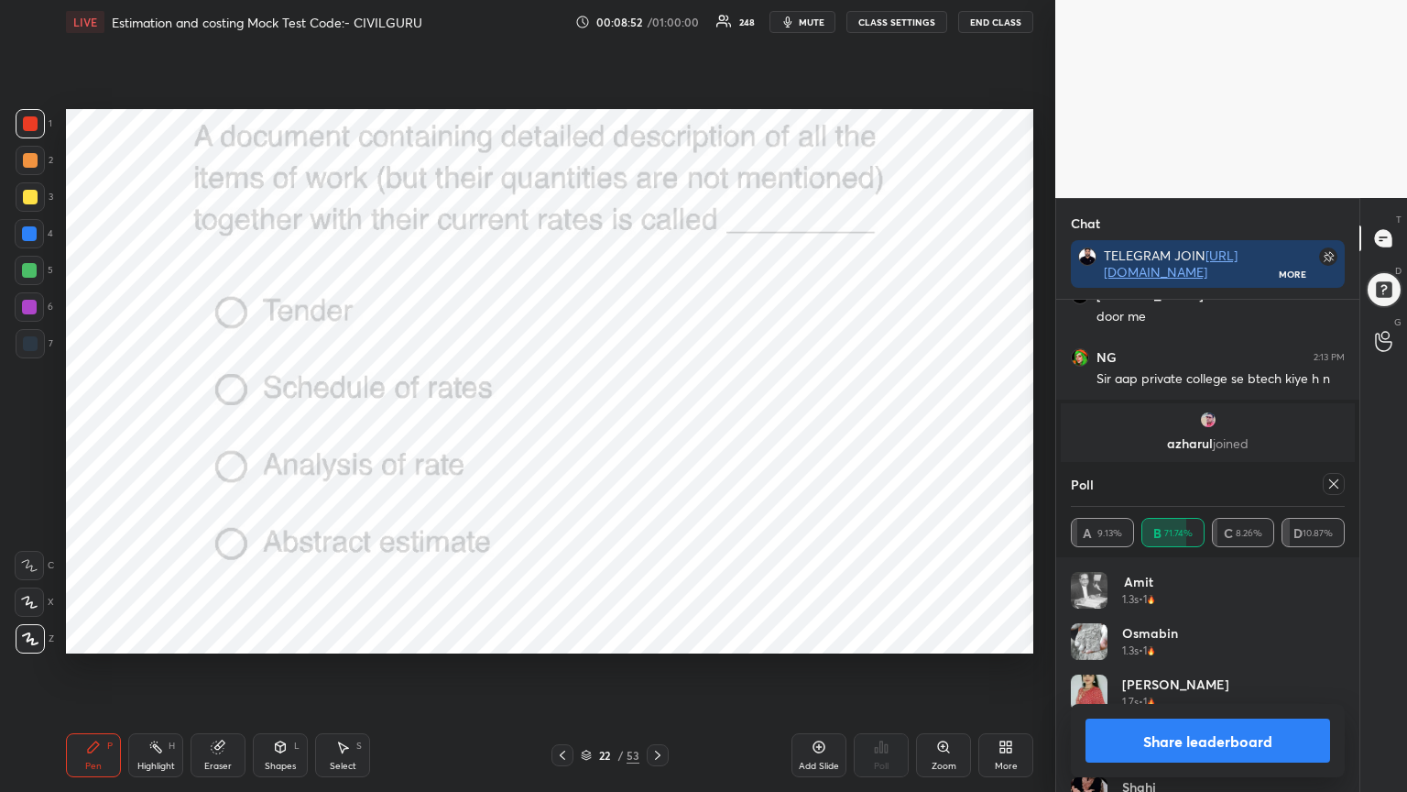
click at [1336, 487] on icon at bounding box center [1334, 483] width 15 height 15
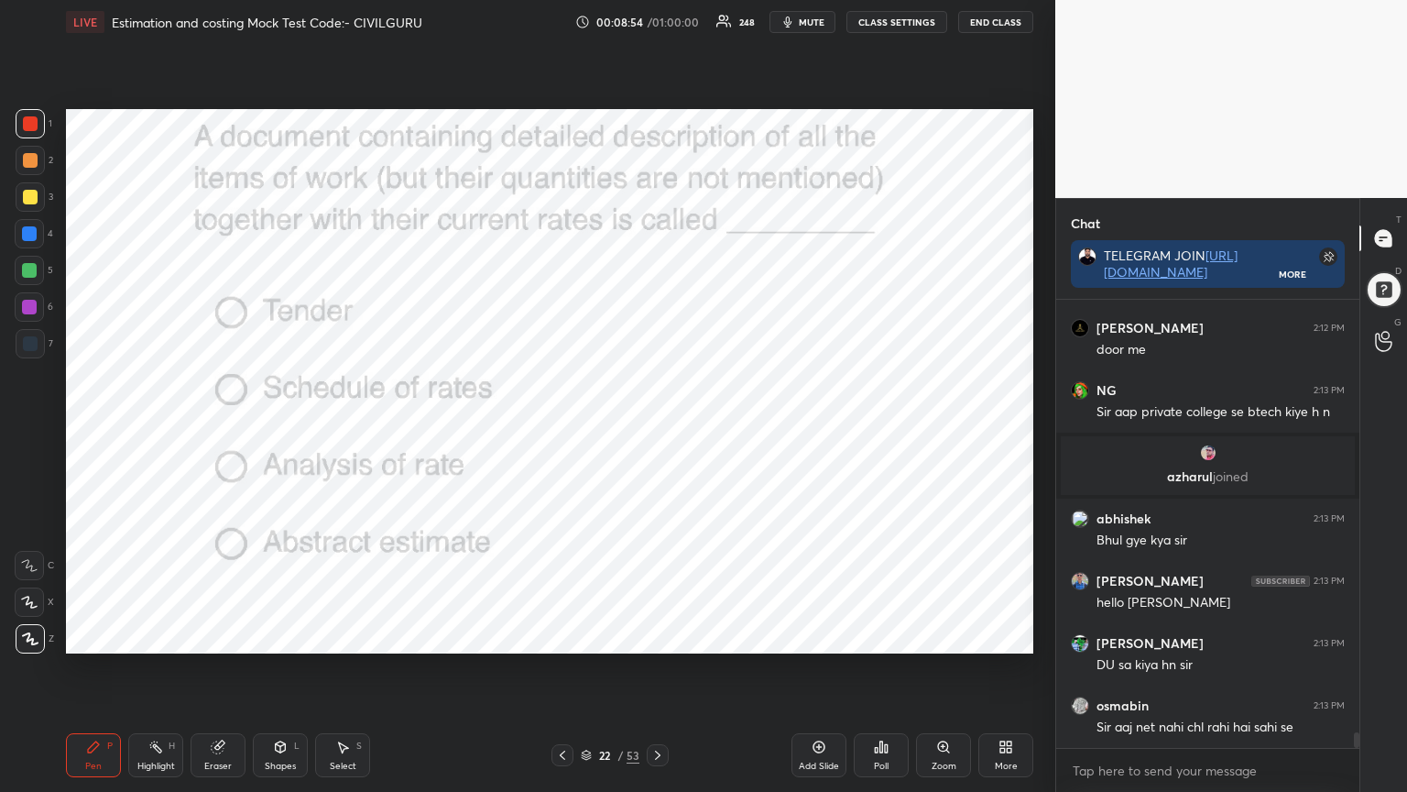
click at [656, 636] on icon at bounding box center [657, 754] width 5 height 9
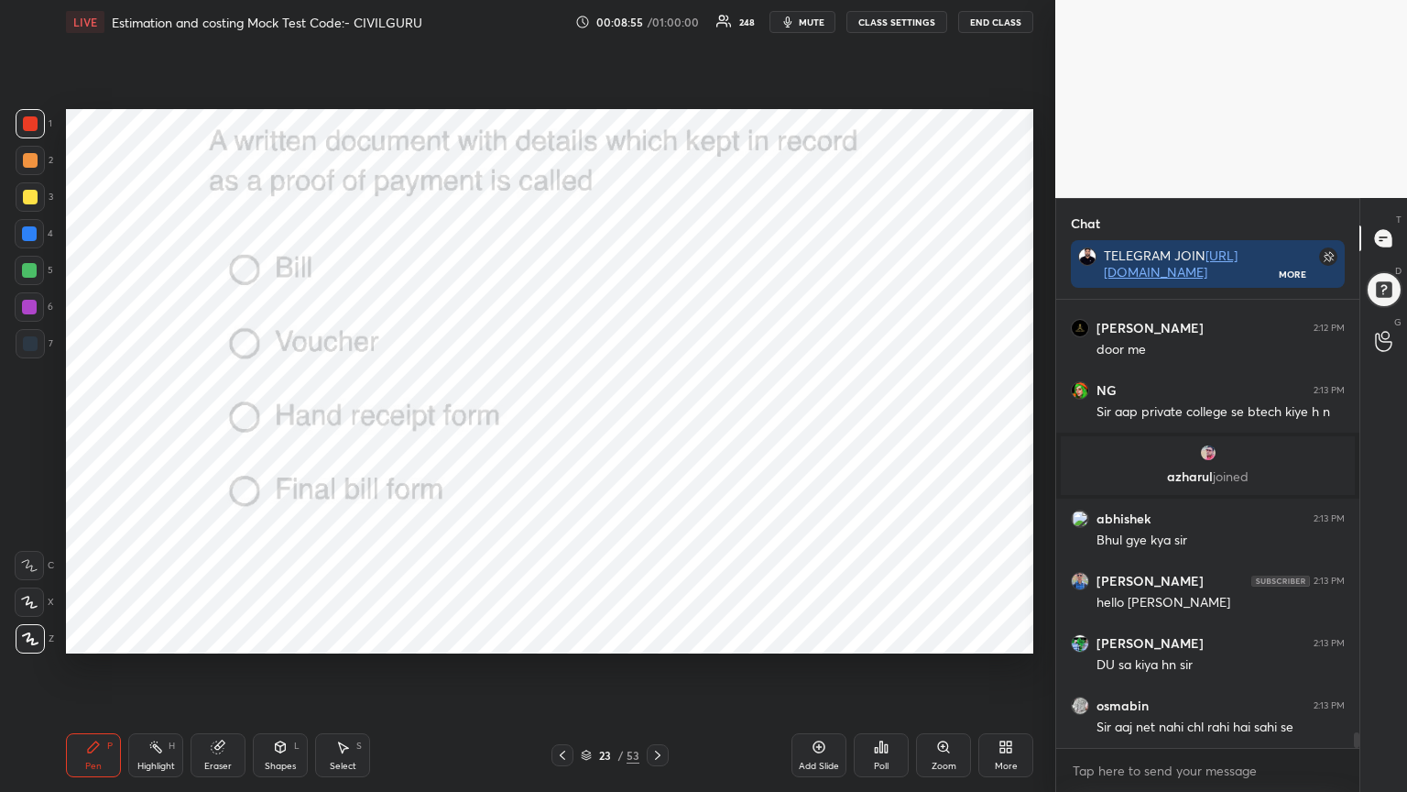
click at [871, 636] on div "Poll" at bounding box center [881, 755] width 55 height 44
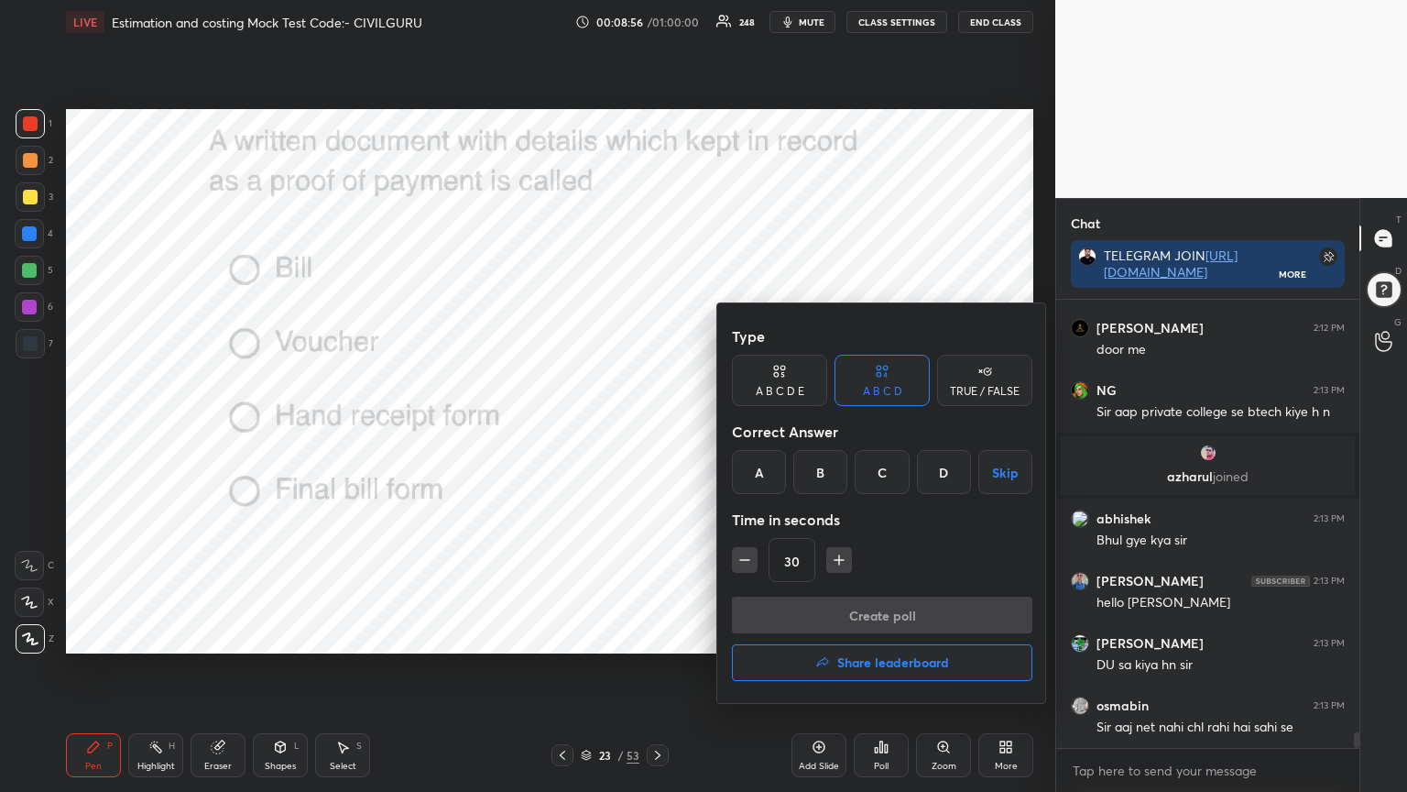
click at [816, 474] on div "B" at bounding box center [821, 472] width 54 height 44
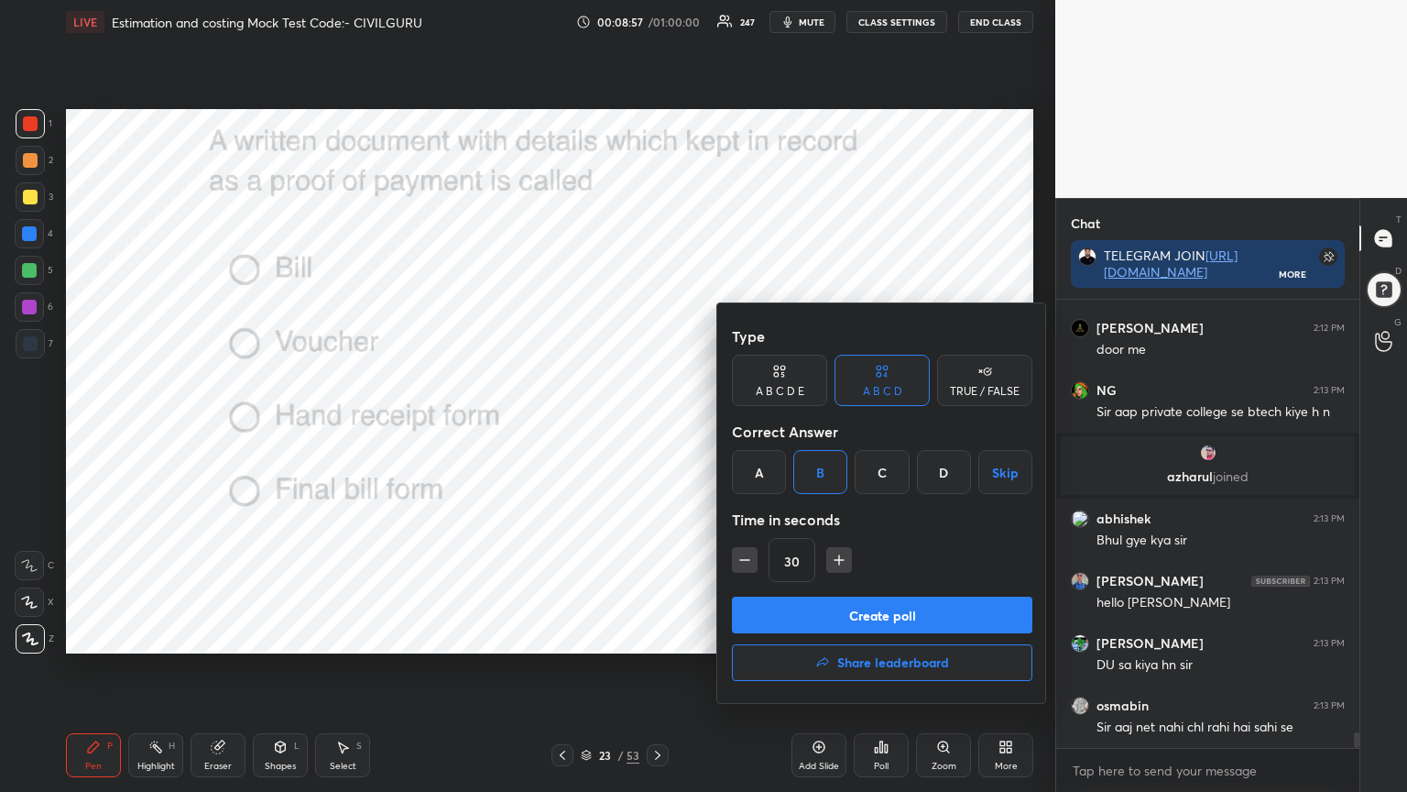
click at [805, 624] on button "Create poll" at bounding box center [882, 615] width 301 height 37
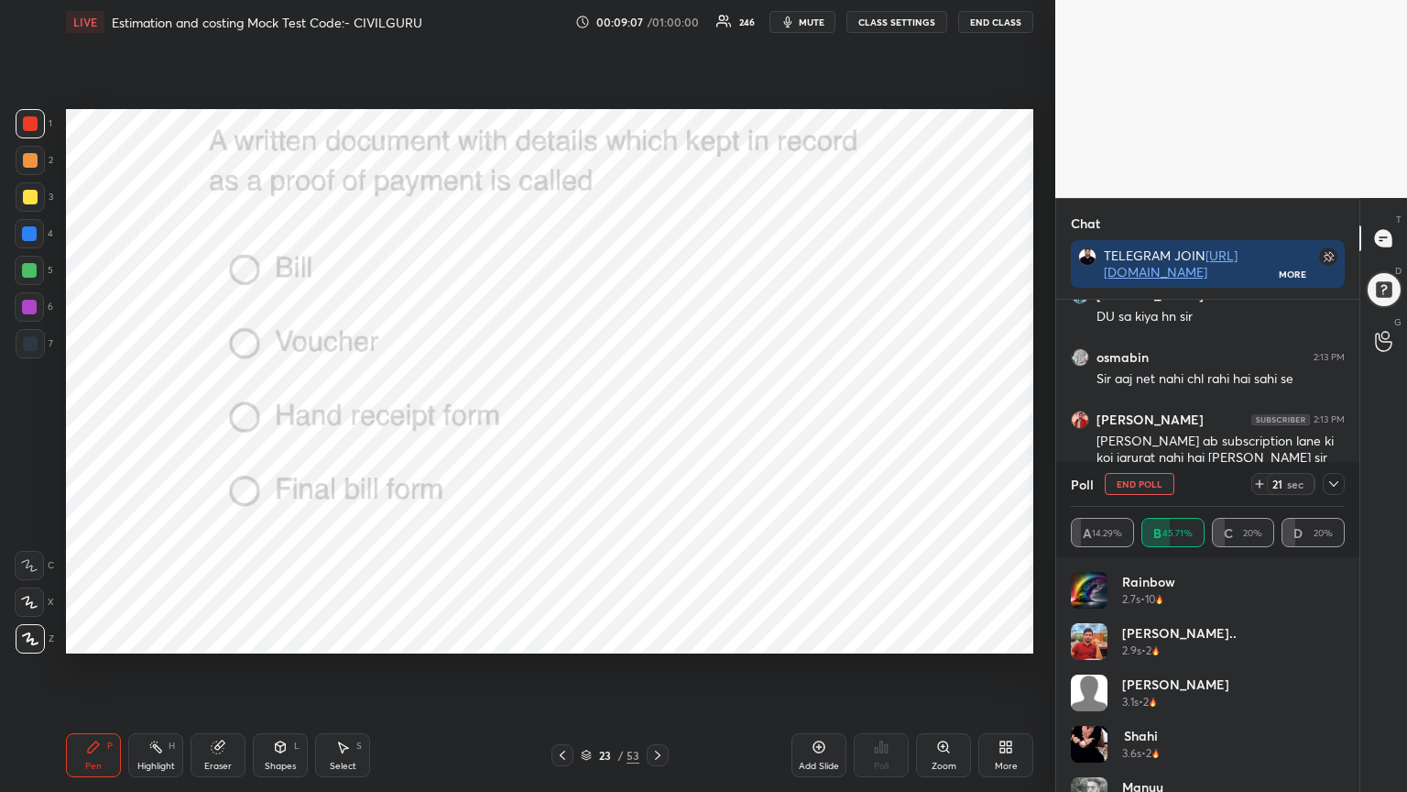
click at [1335, 493] on div at bounding box center [1334, 484] width 22 height 22
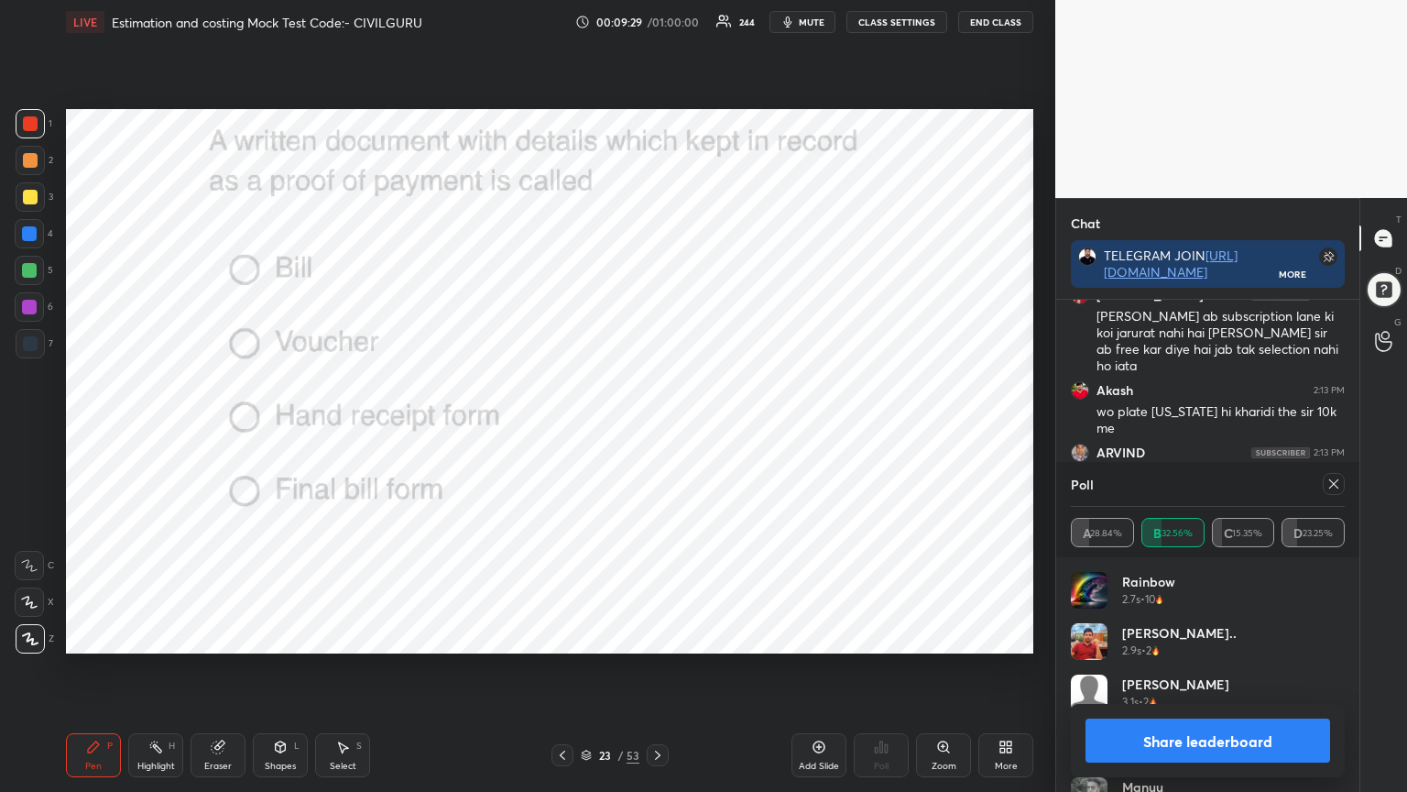
click at [1331, 478] on icon at bounding box center [1334, 483] width 15 height 15
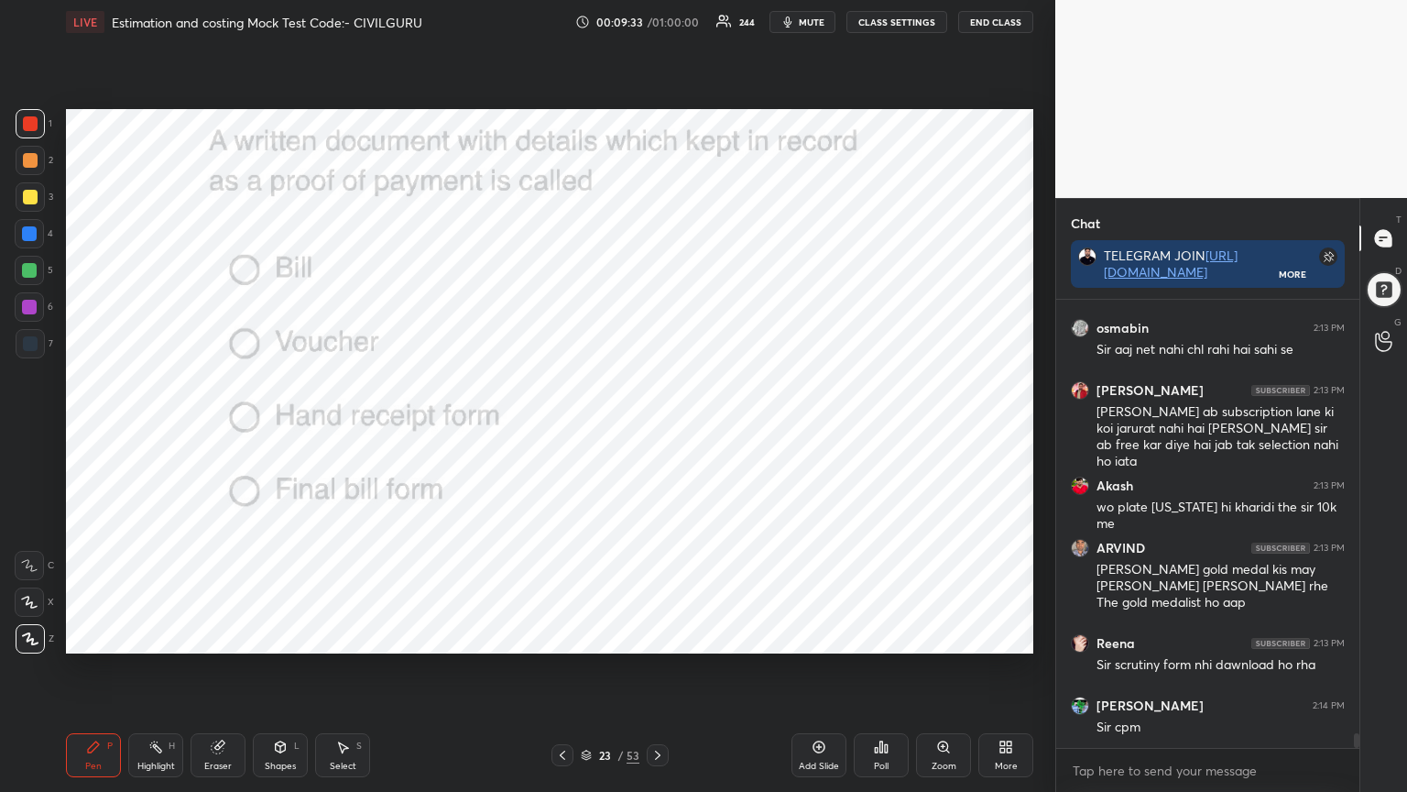
click at [642, 636] on div "23 / 53" at bounding box center [610, 755] width 117 height 22
click at [656, 636] on icon at bounding box center [658, 755] width 15 height 15
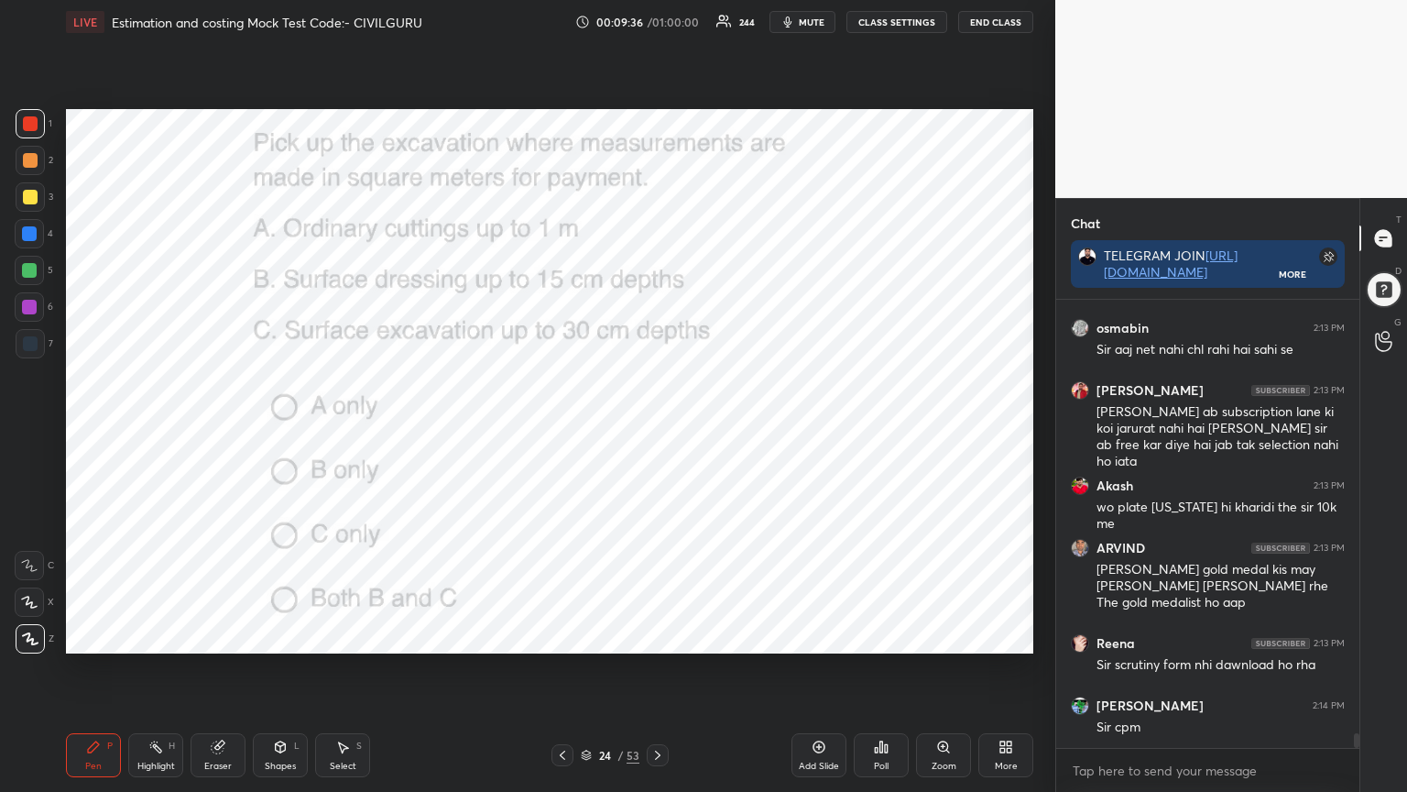
click at [881, 636] on icon at bounding box center [882, 746] width 3 height 11
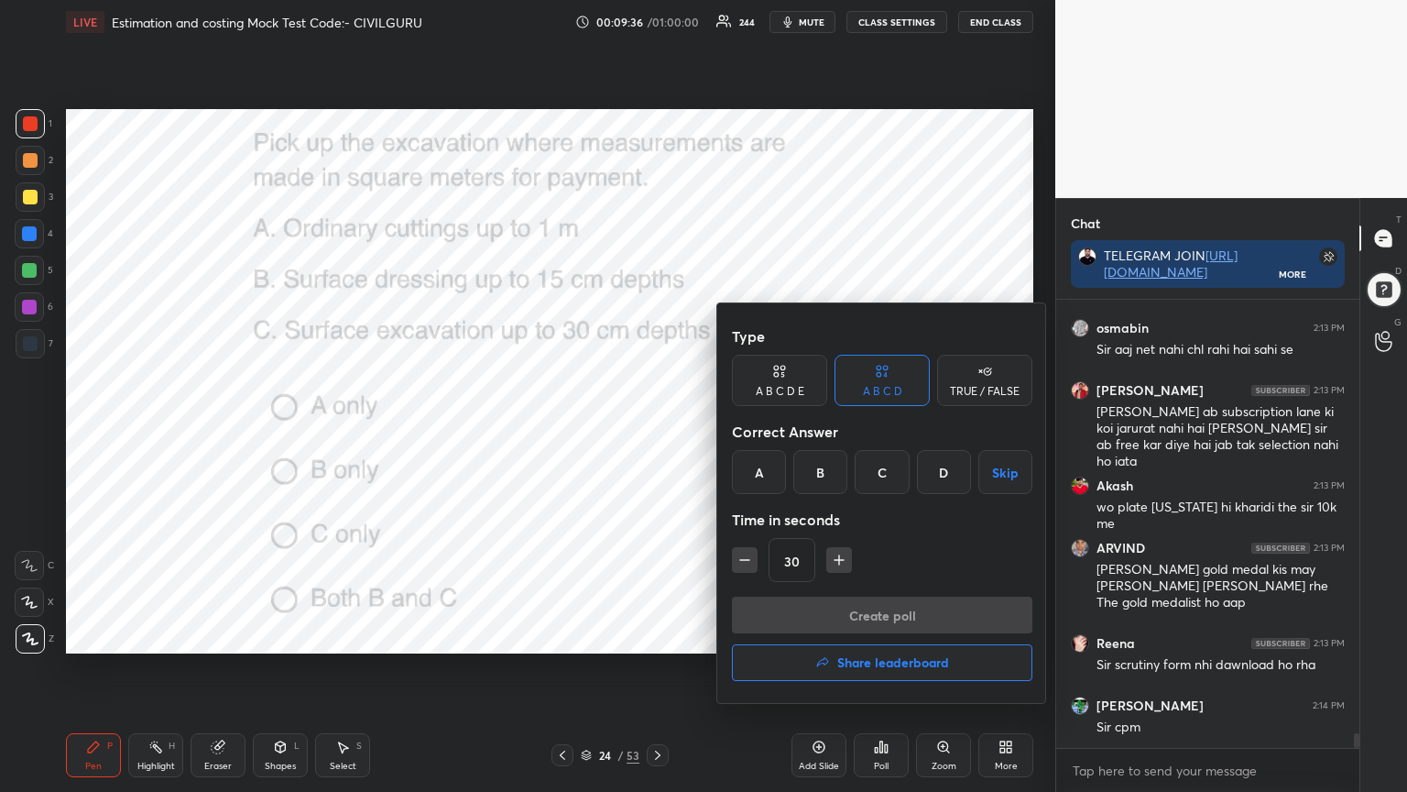
click at [947, 472] on div "D" at bounding box center [944, 472] width 54 height 44
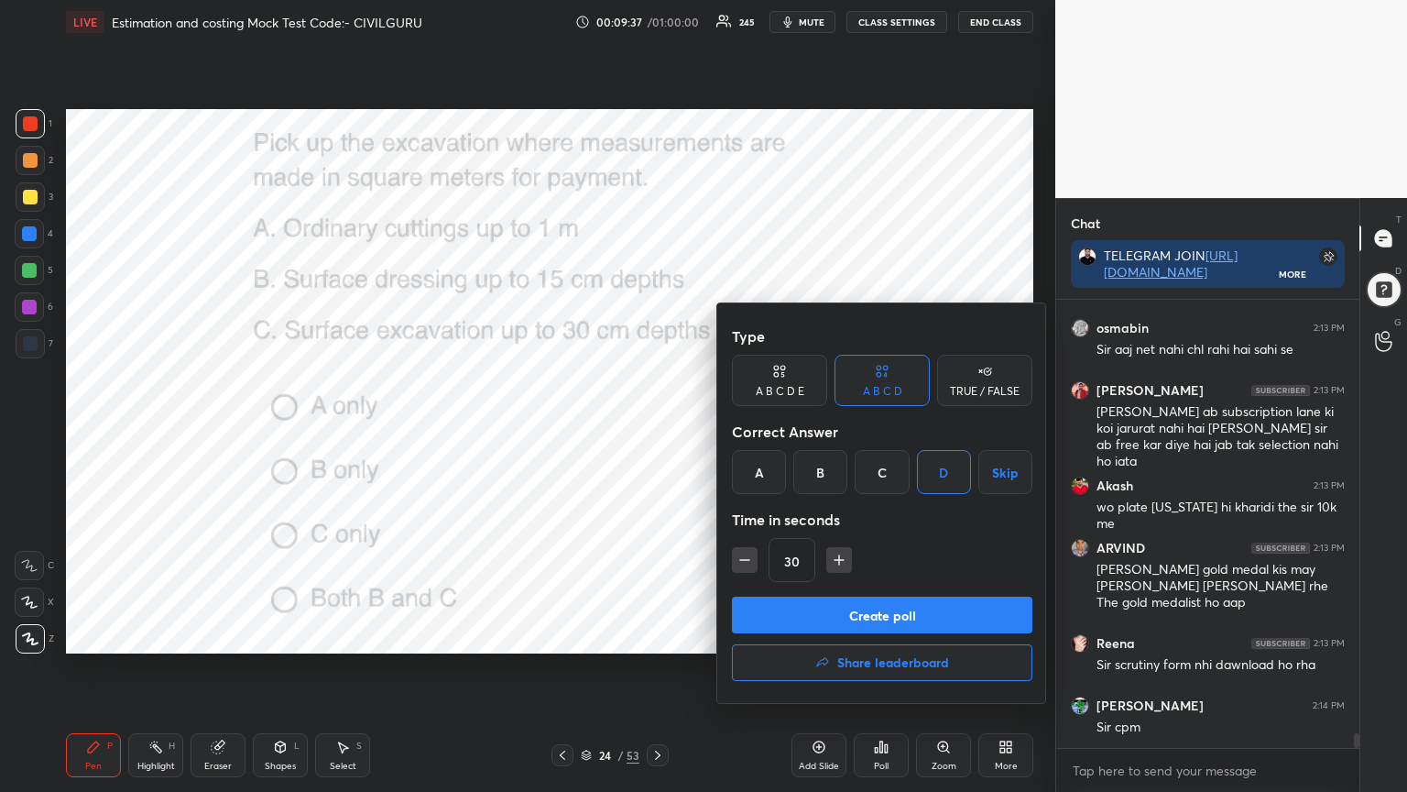
click at [902, 624] on button "Create poll" at bounding box center [882, 615] width 301 height 37
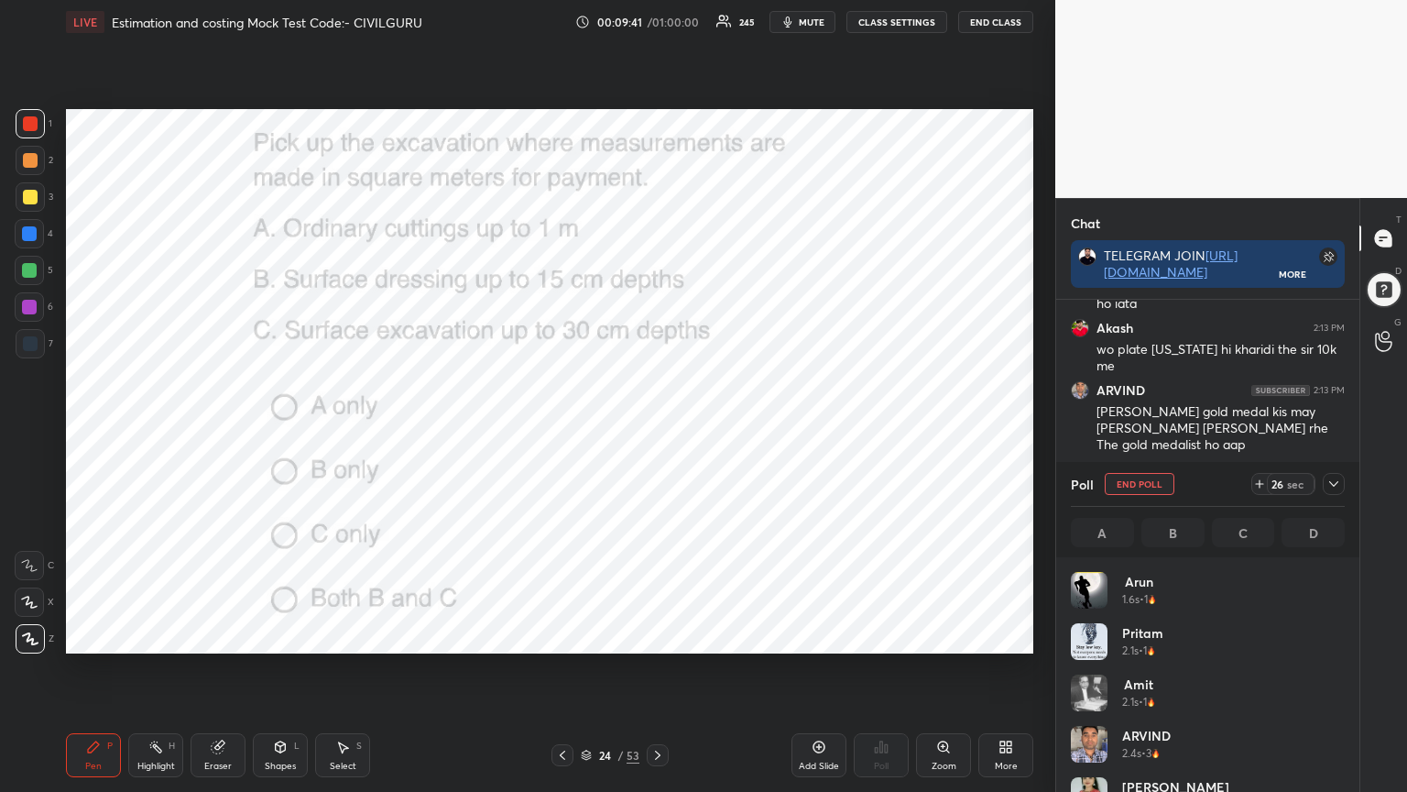
click at [1335, 488] on icon at bounding box center [1334, 483] width 15 height 15
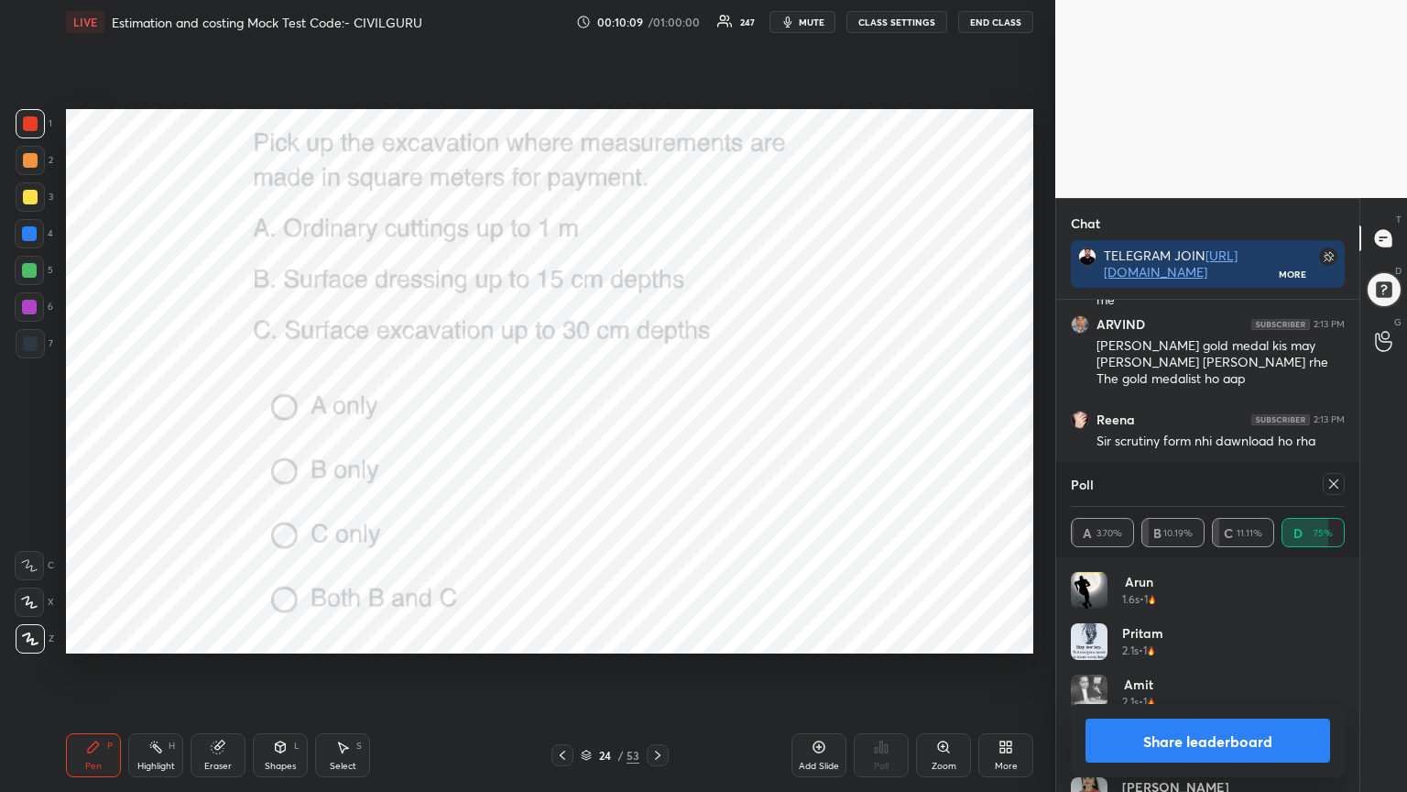
click at [1339, 482] on icon at bounding box center [1334, 483] width 15 height 15
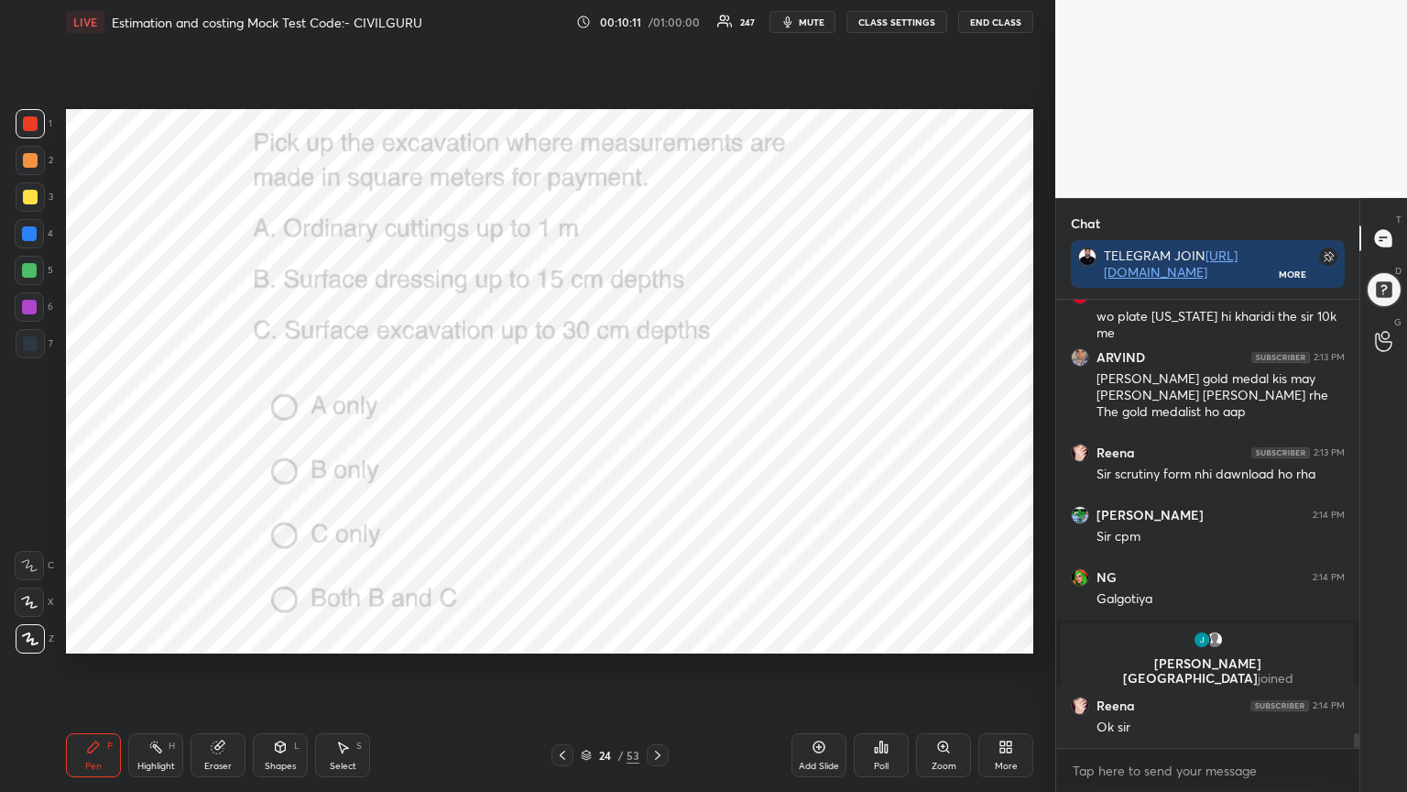
click at [660, 636] on icon at bounding box center [657, 754] width 5 height 9
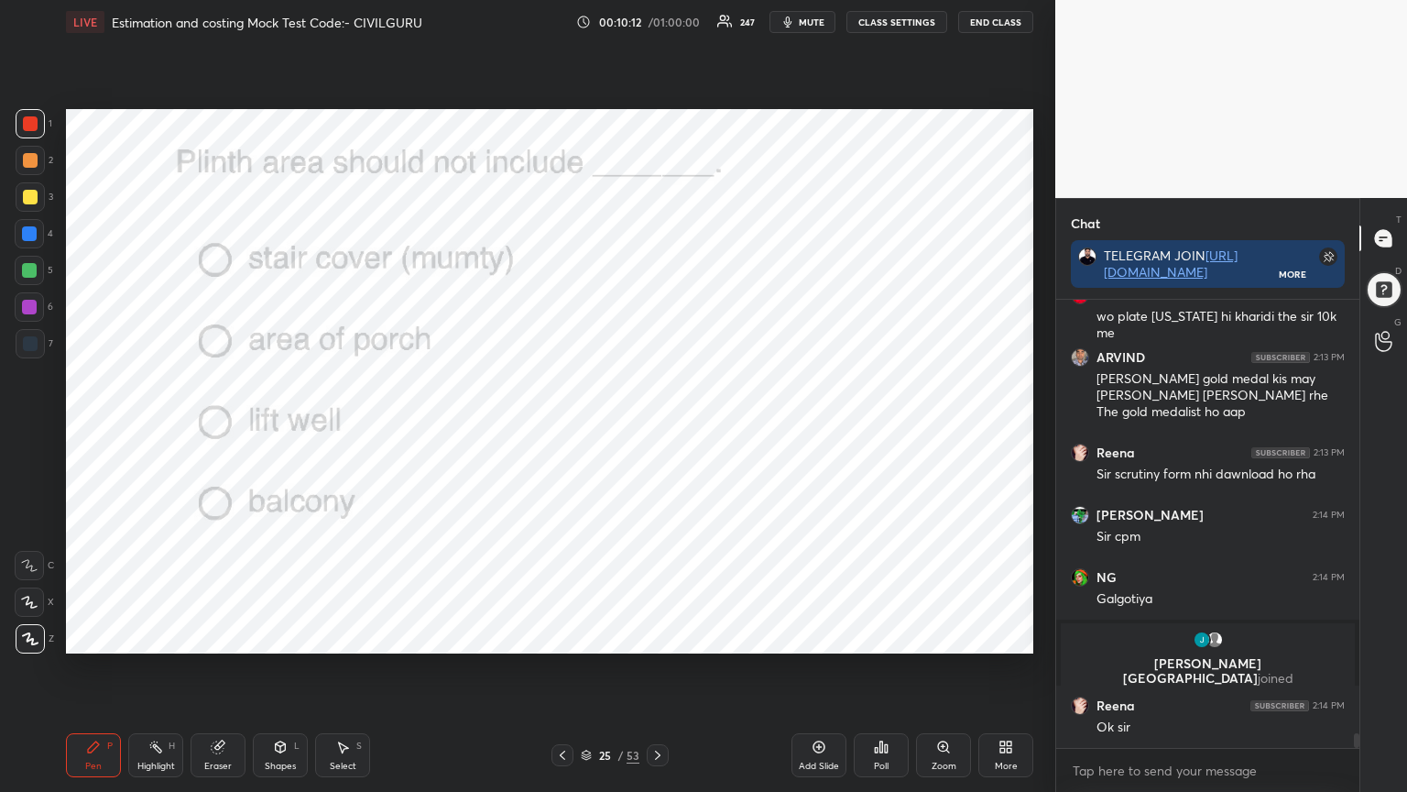
click at [883, 636] on div "Poll" at bounding box center [881, 755] width 55 height 44
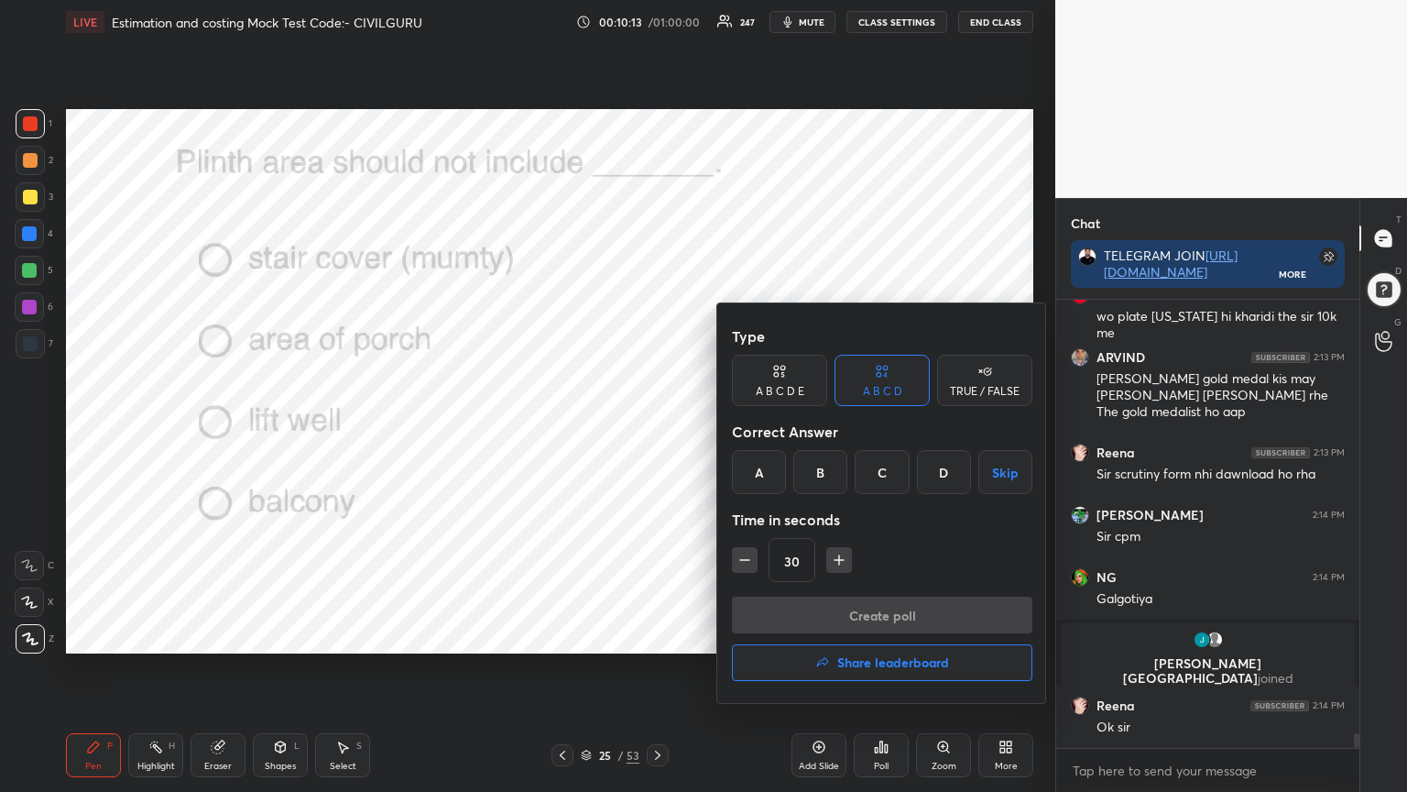
click at [758, 473] on div "A" at bounding box center [759, 472] width 54 height 44
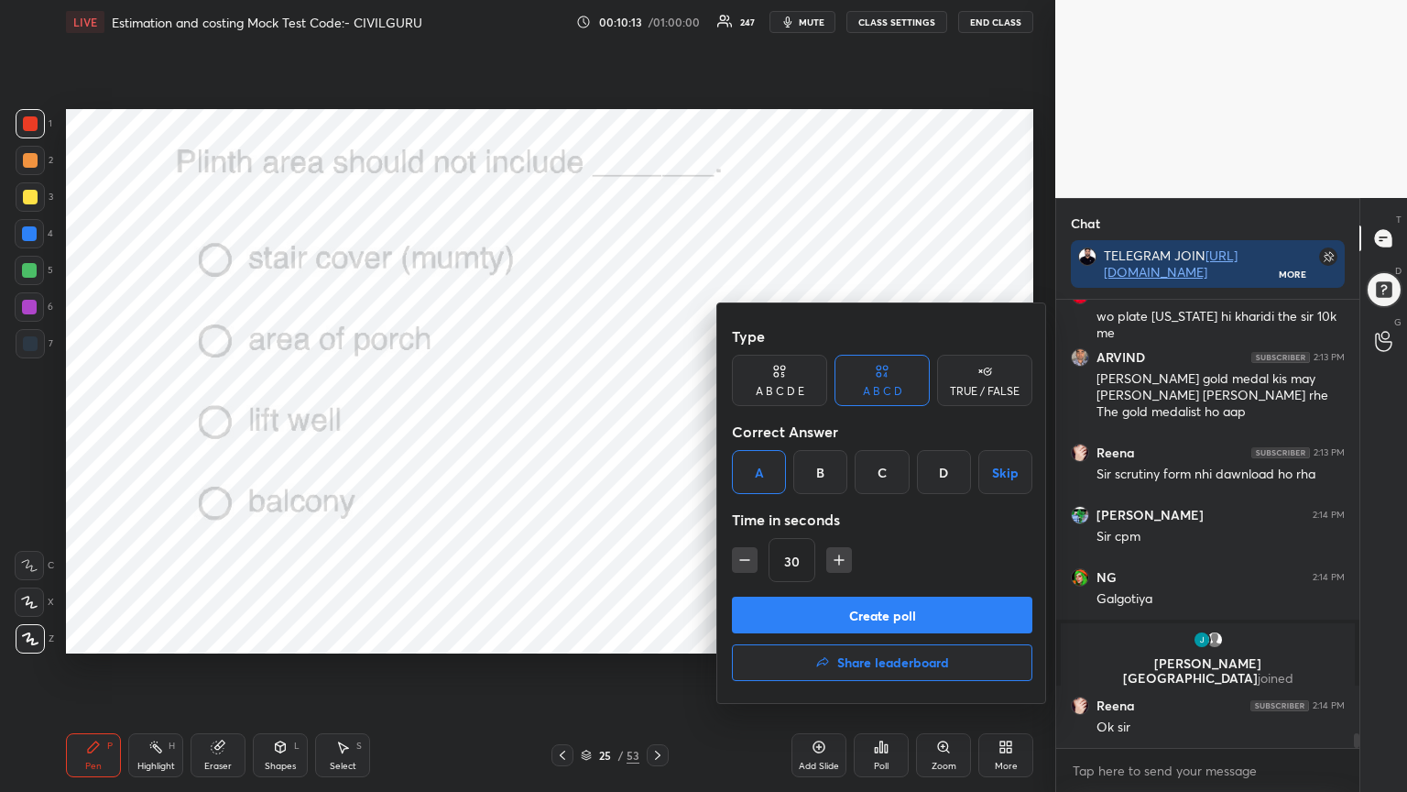
click at [790, 618] on button "Create poll" at bounding box center [882, 615] width 301 height 37
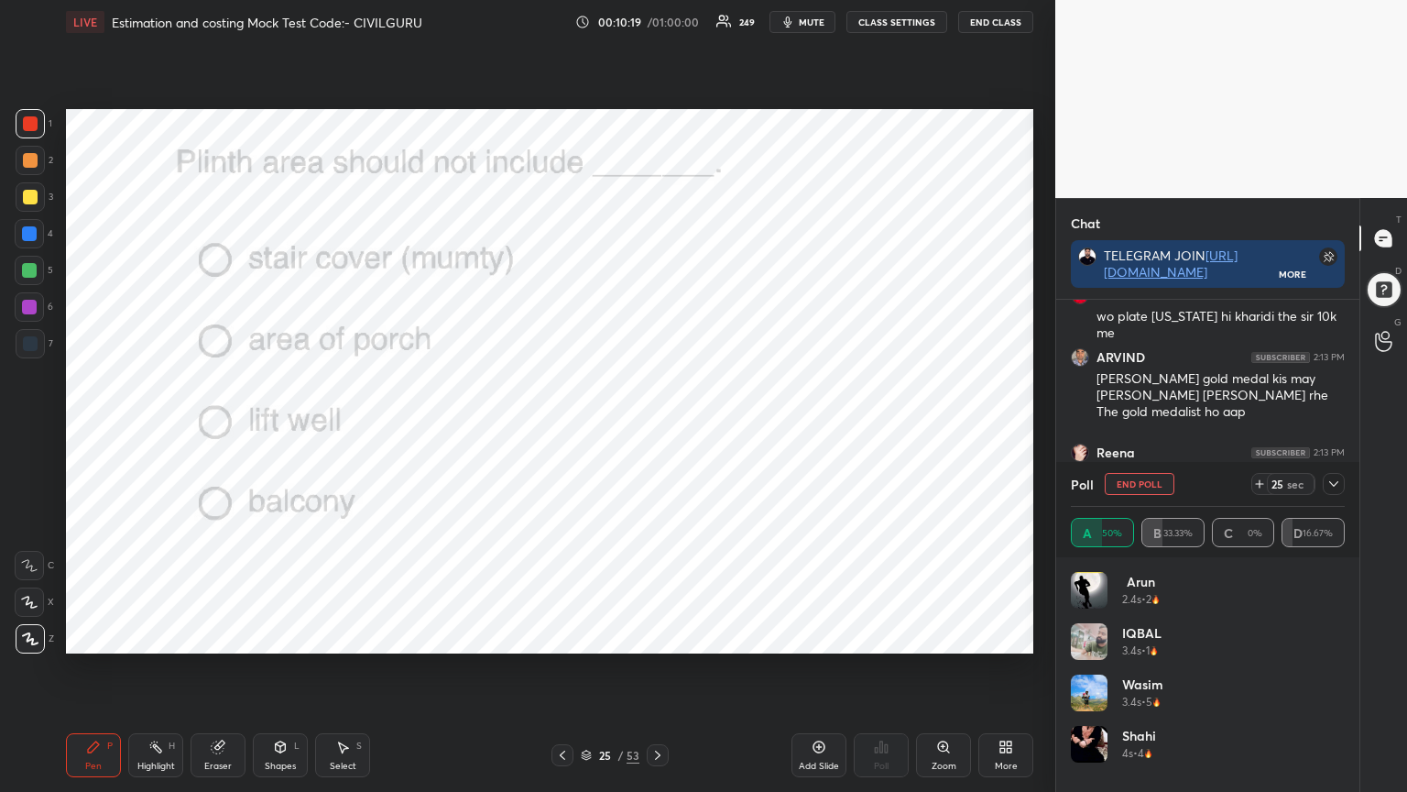
click at [1333, 489] on icon at bounding box center [1334, 483] width 15 height 15
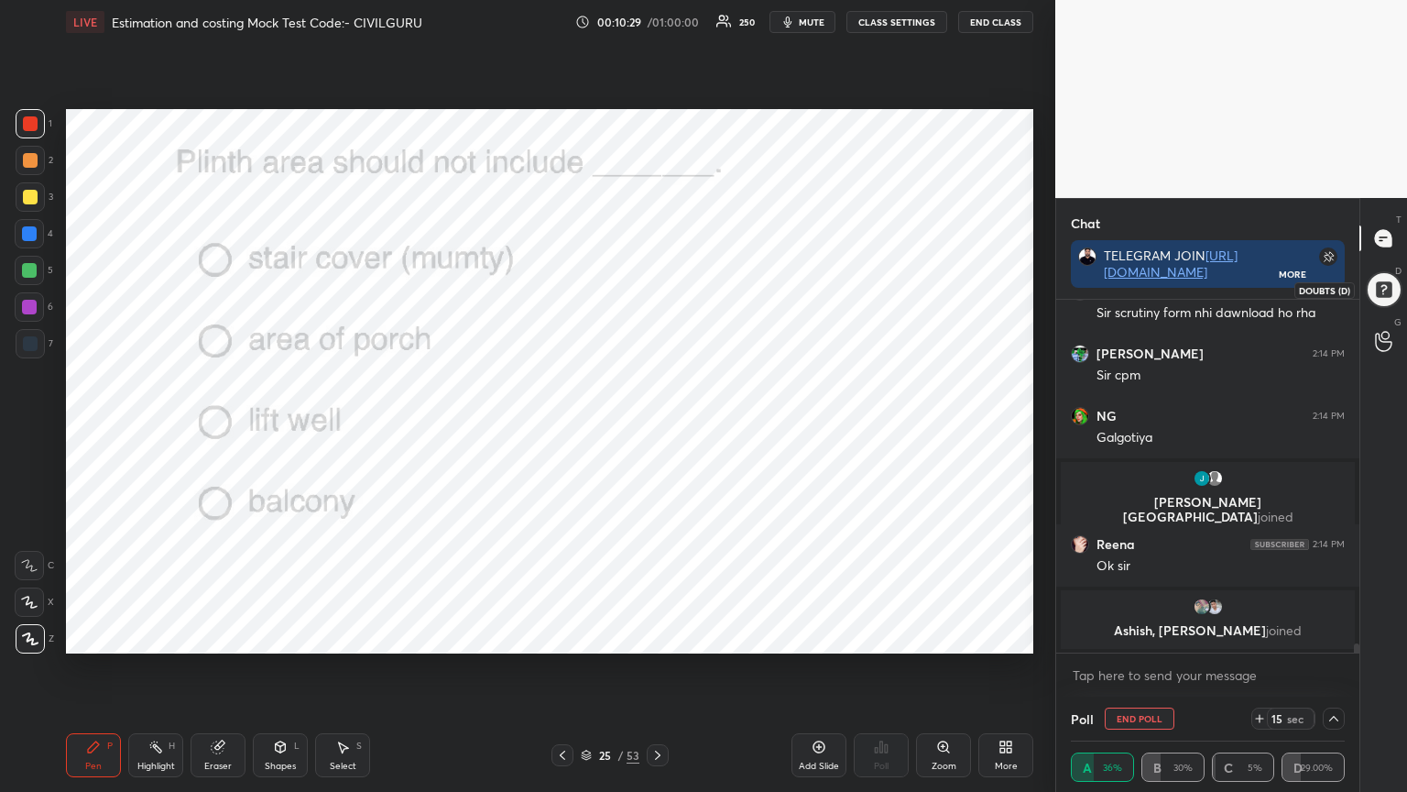
click at [1378, 301] on div at bounding box center [1384, 289] width 37 height 37
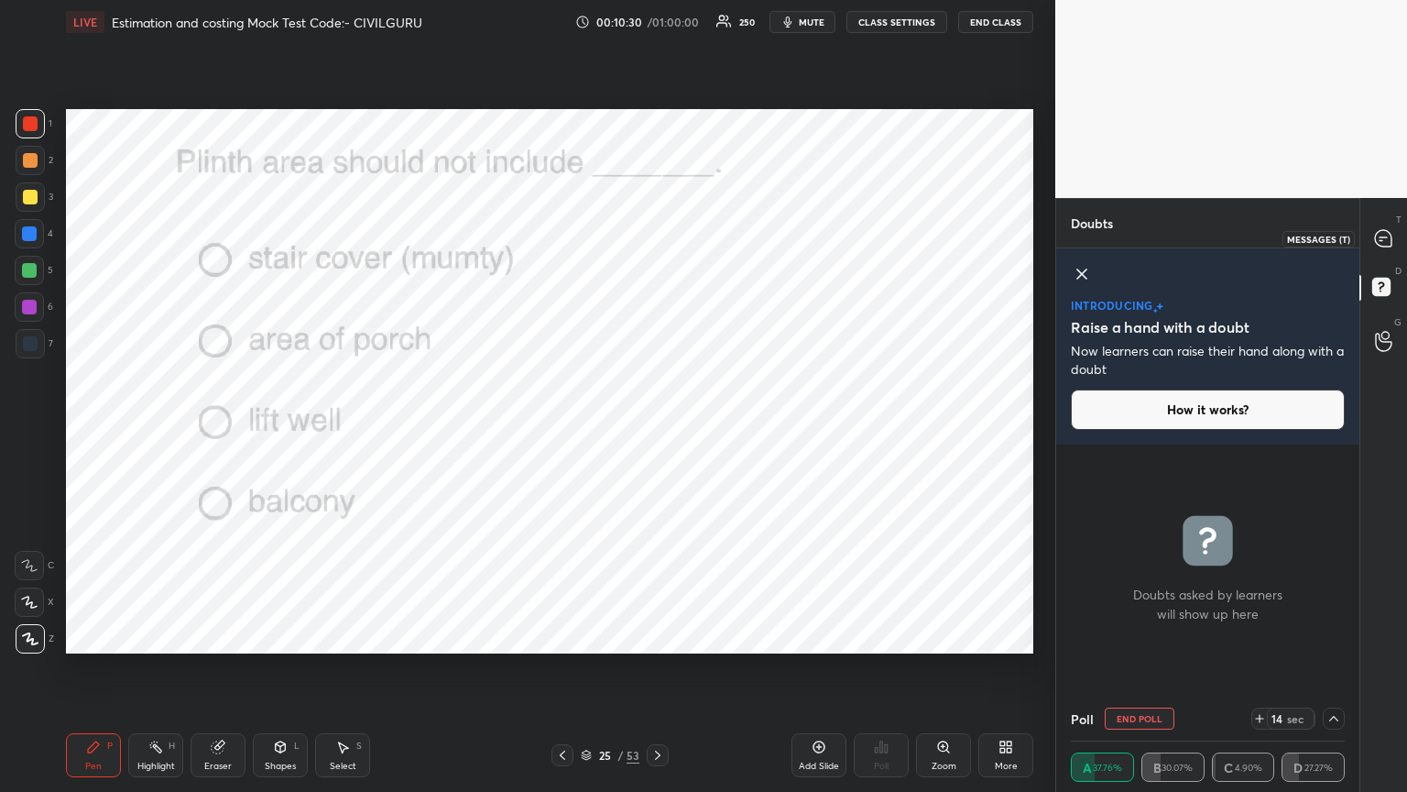
click at [1376, 247] on icon at bounding box center [1383, 238] width 19 height 19
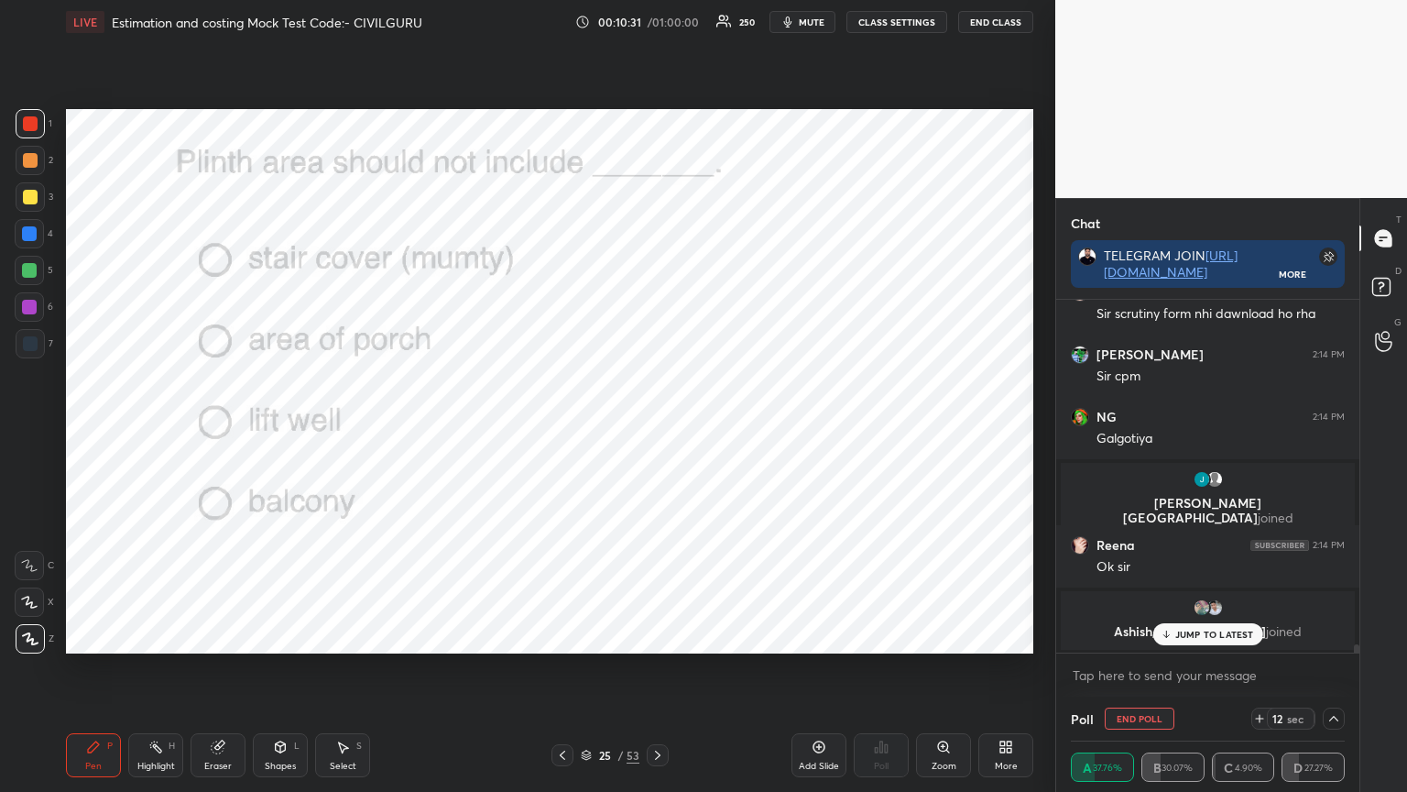
click at [1210, 626] on div "JUMP TO LATEST" at bounding box center [1208, 634] width 110 height 22
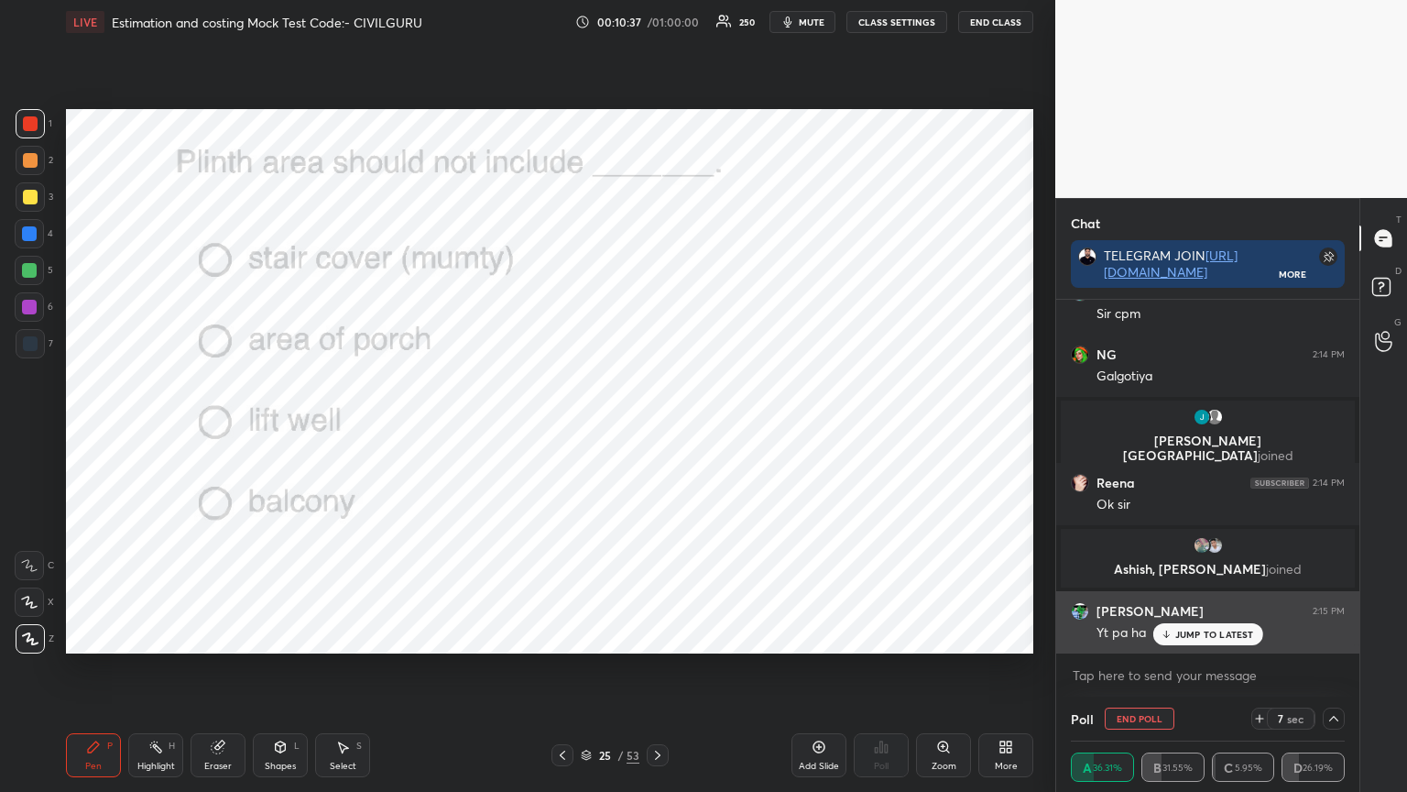
click at [1203, 636] on p "JUMP TO LATEST" at bounding box center [1215, 634] width 79 height 11
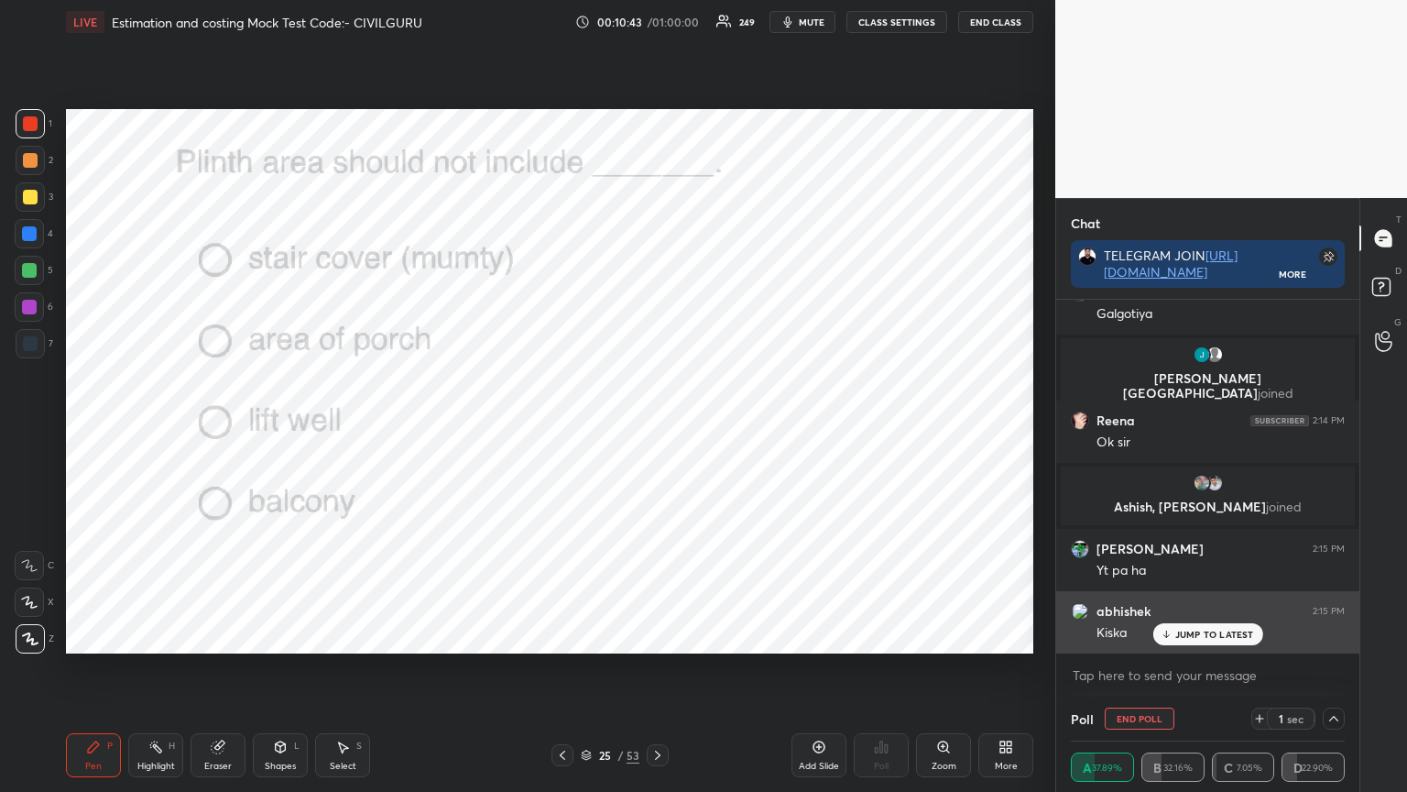
click at [1169, 631] on icon at bounding box center [1166, 634] width 12 height 11
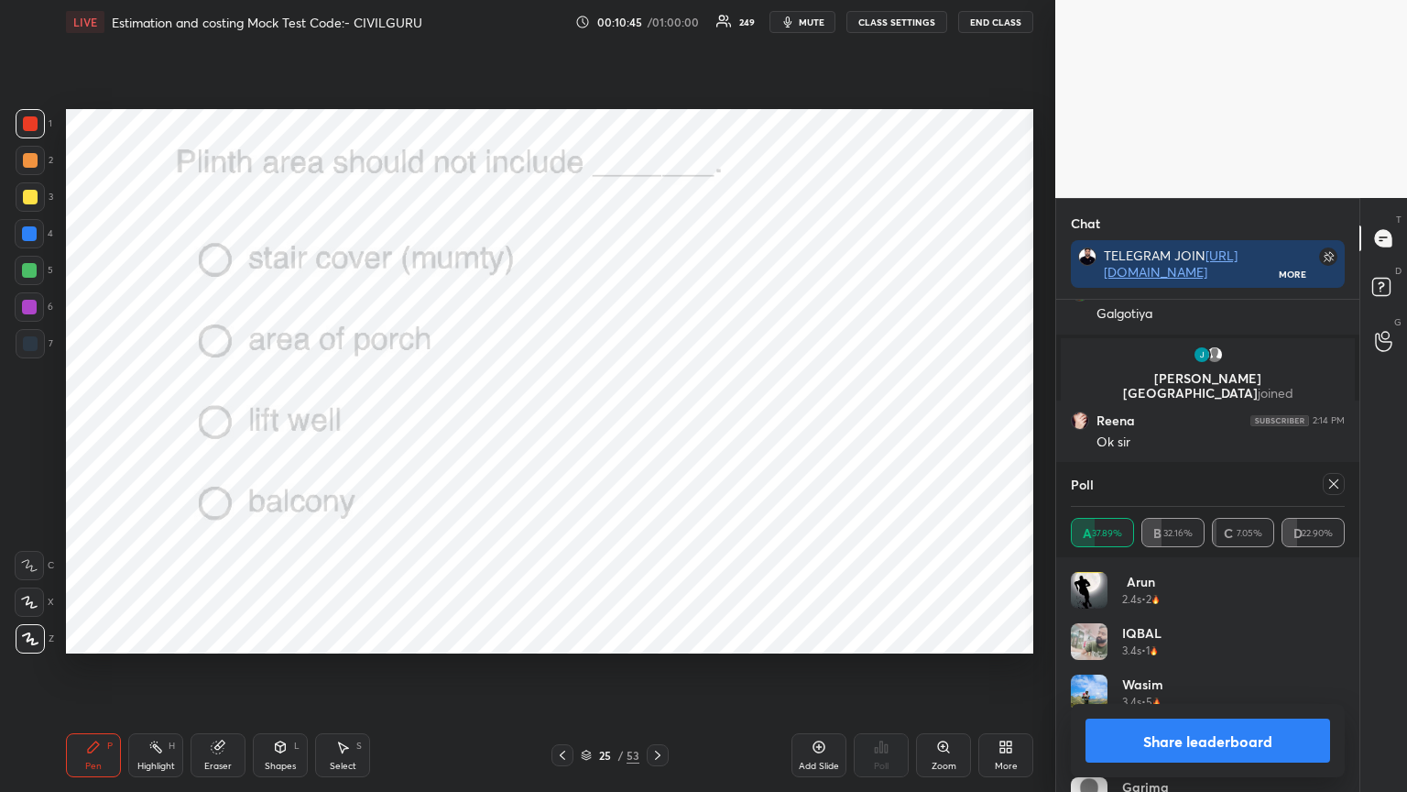
click at [1342, 487] on div at bounding box center [1334, 484] width 22 height 22
type textarea "x"
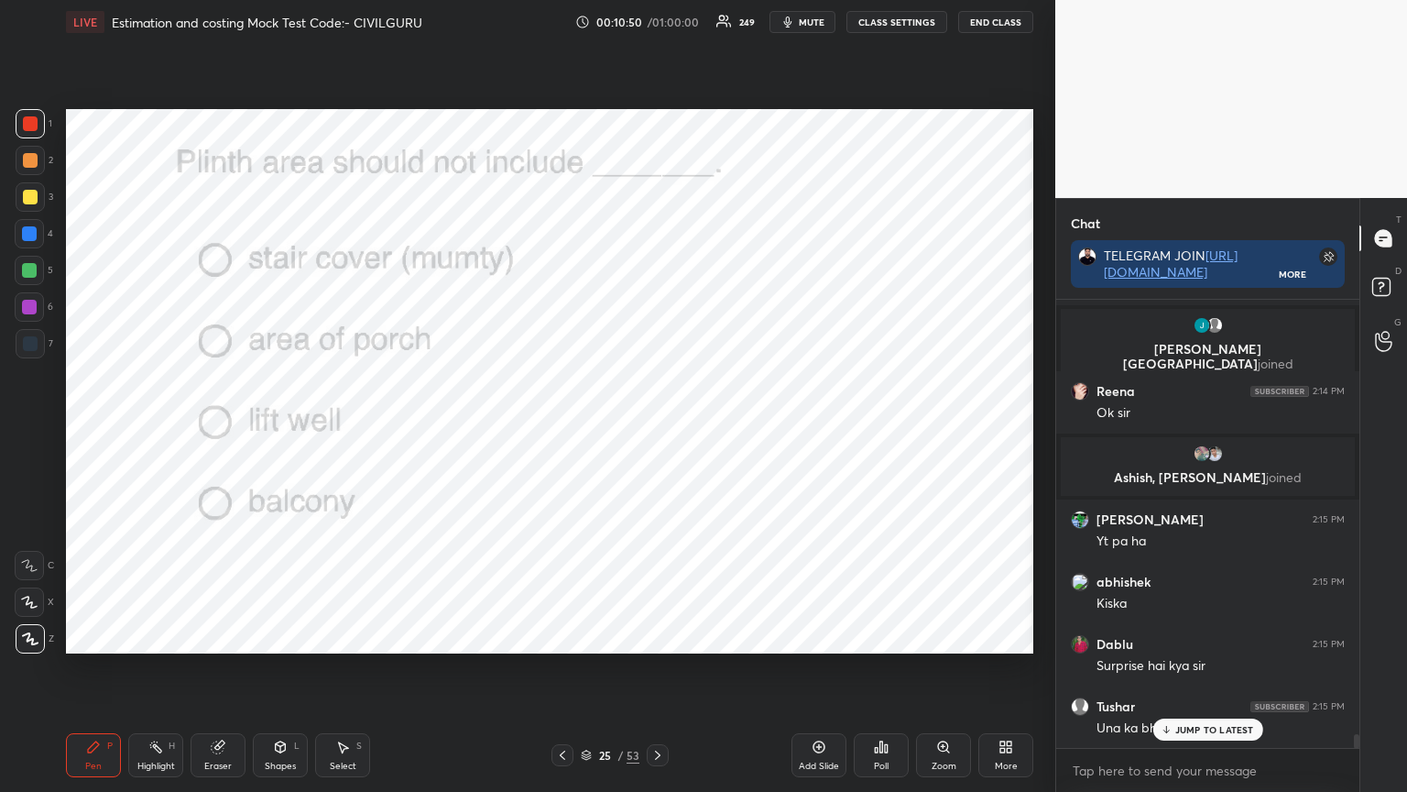
click at [655, 636] on icon at bounding box center [657, 754] width 5 height 9
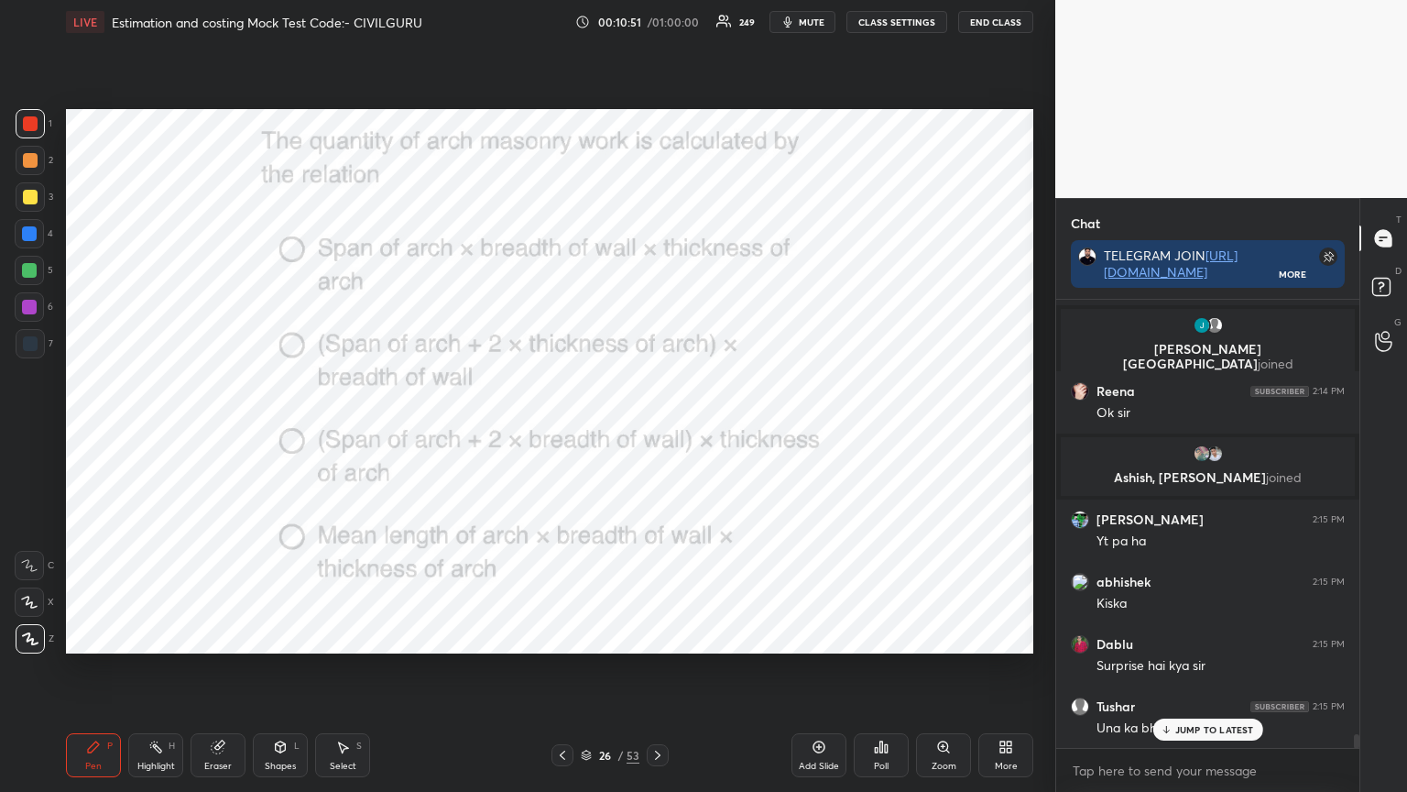
click at [878, 636] on div "Poll" at bounding box center [881, 755] width 55 height 44
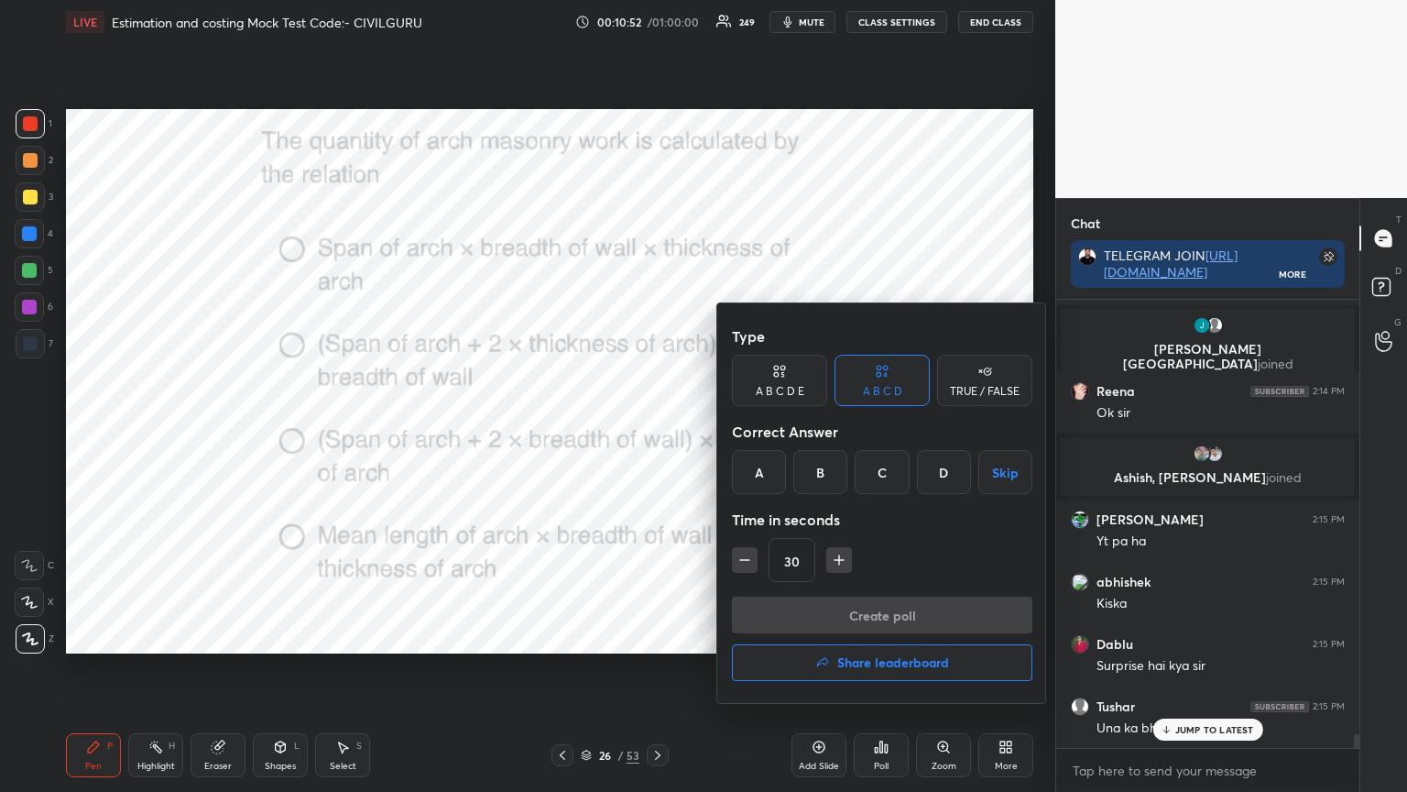
click at [942, 469] on div "D" at bounding box center [944, 472] width 54 height 44
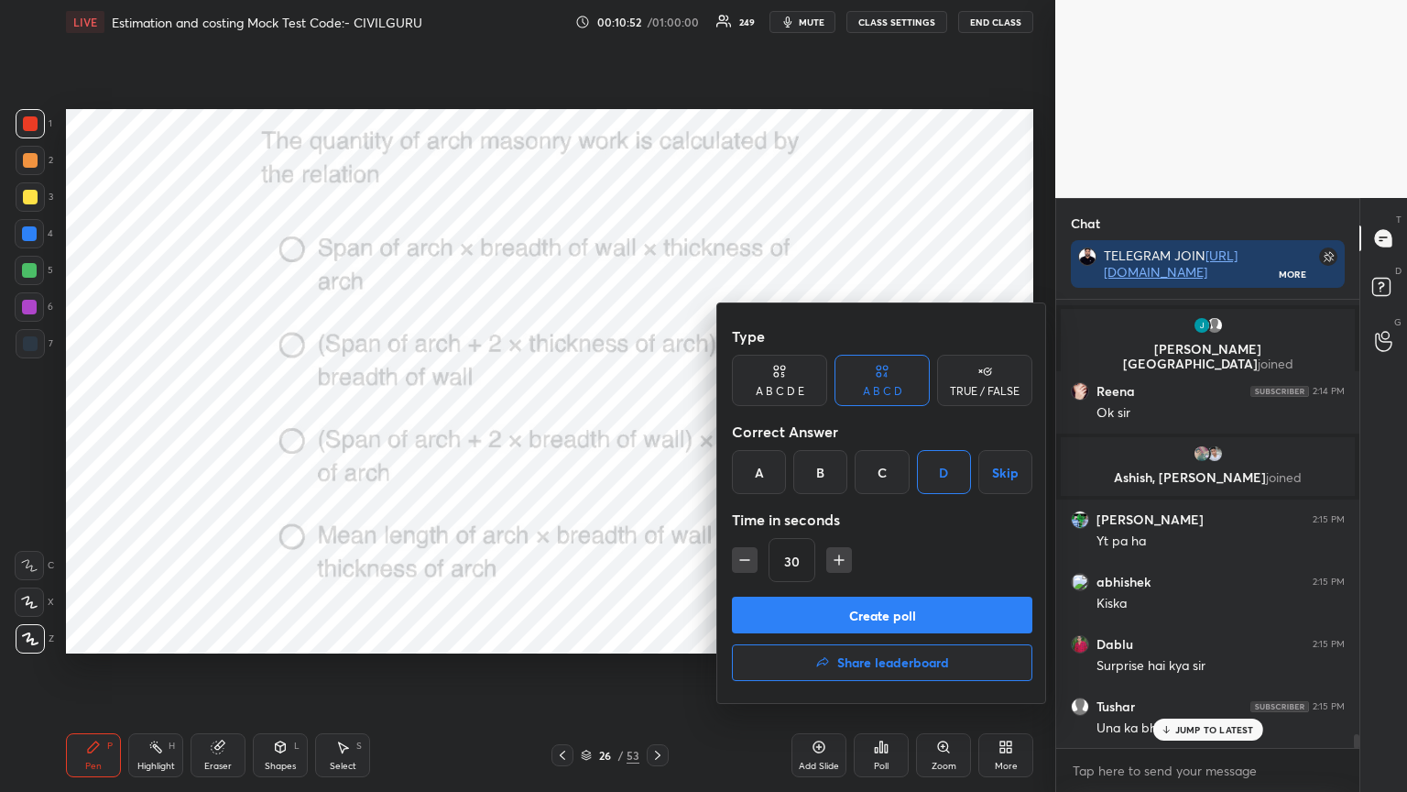
click at [843, 559] on icon "button" at bounding box center [839, 560] width 18 height 18
type input "45"
click at [855, 621] on button "Create poll" at bounding box center [882, 615] width 301 height 37
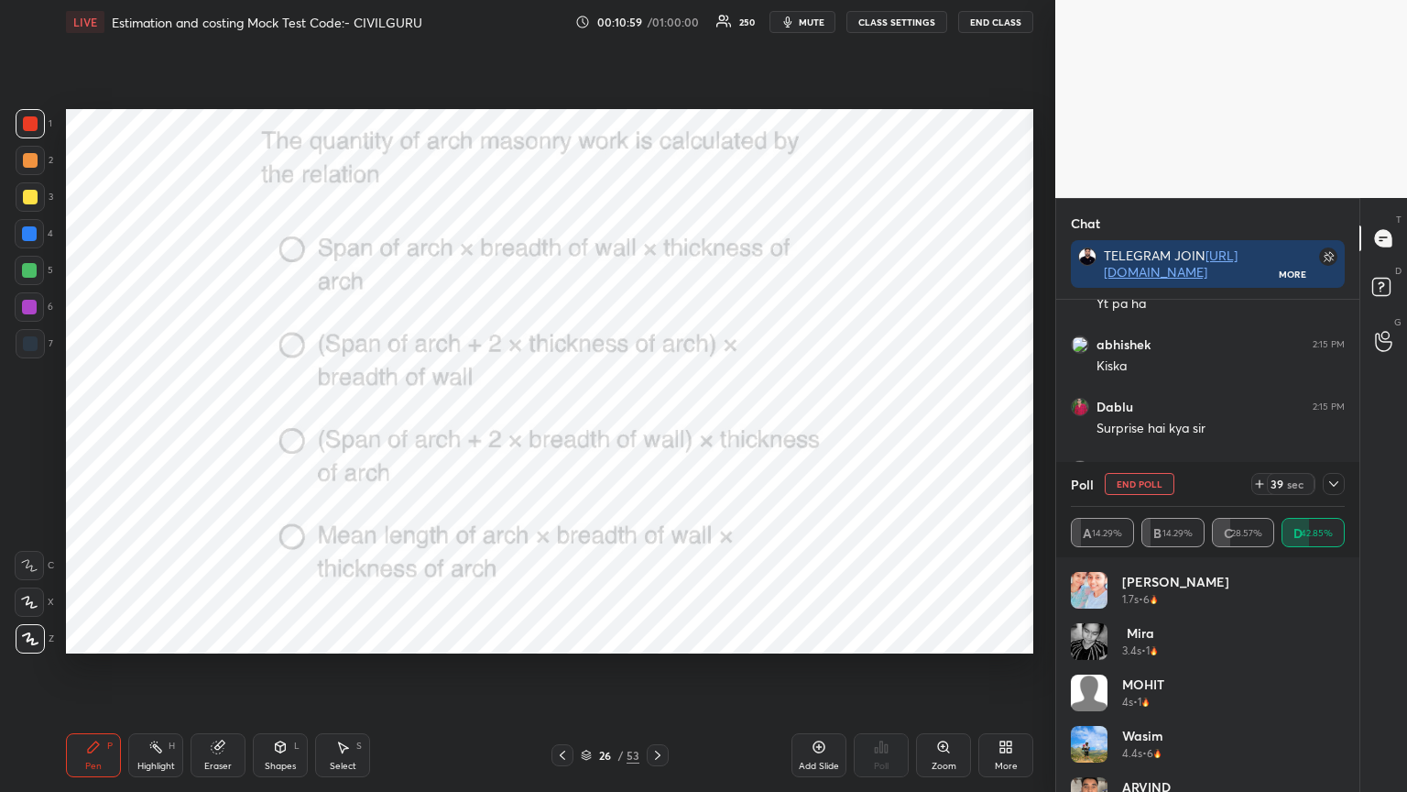
click at [1338, 487] on icon at bounding box center [1334, 483] width 15 height 15
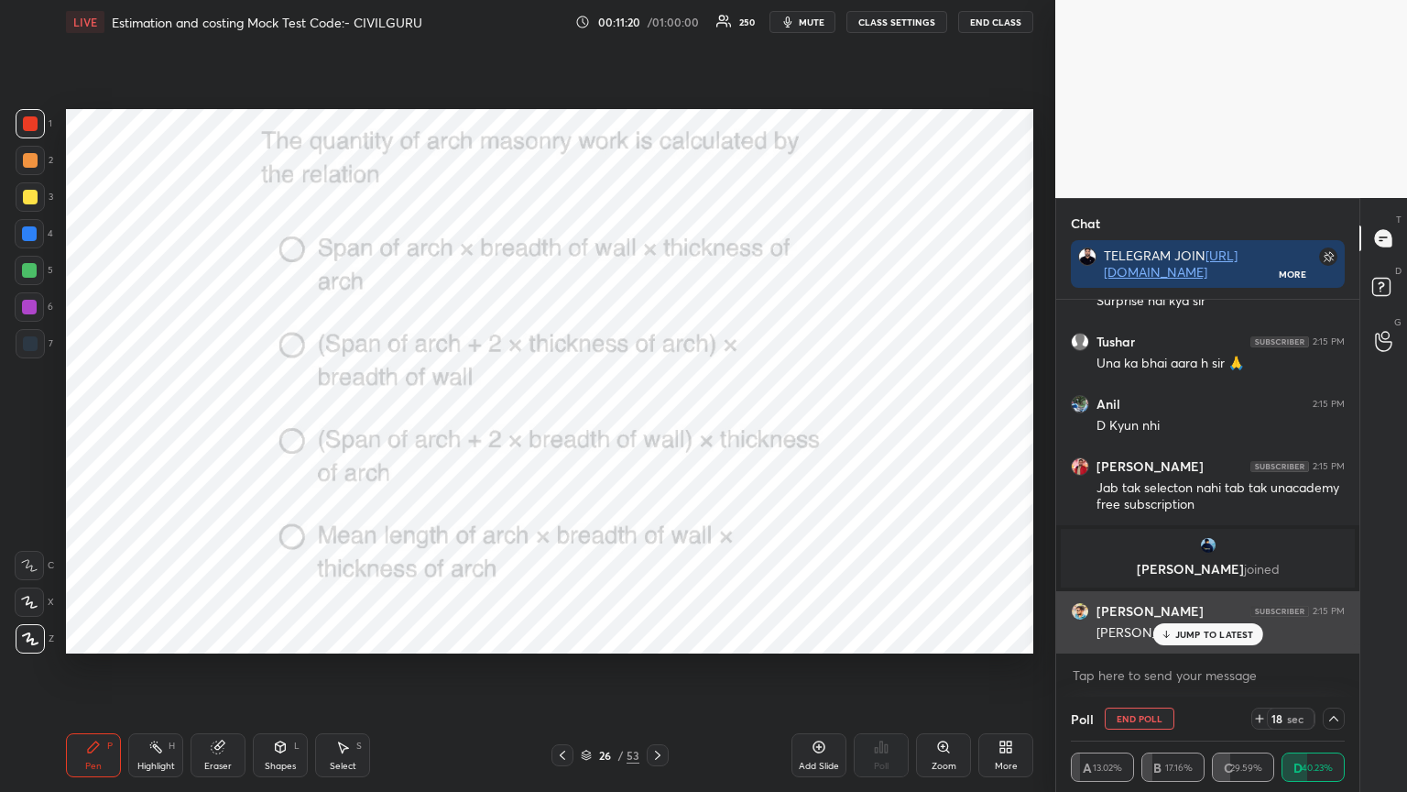
click at [1210, 636] on p "JUMP TO LATEST" at bounding box center [1215, 634] width 79 height 11
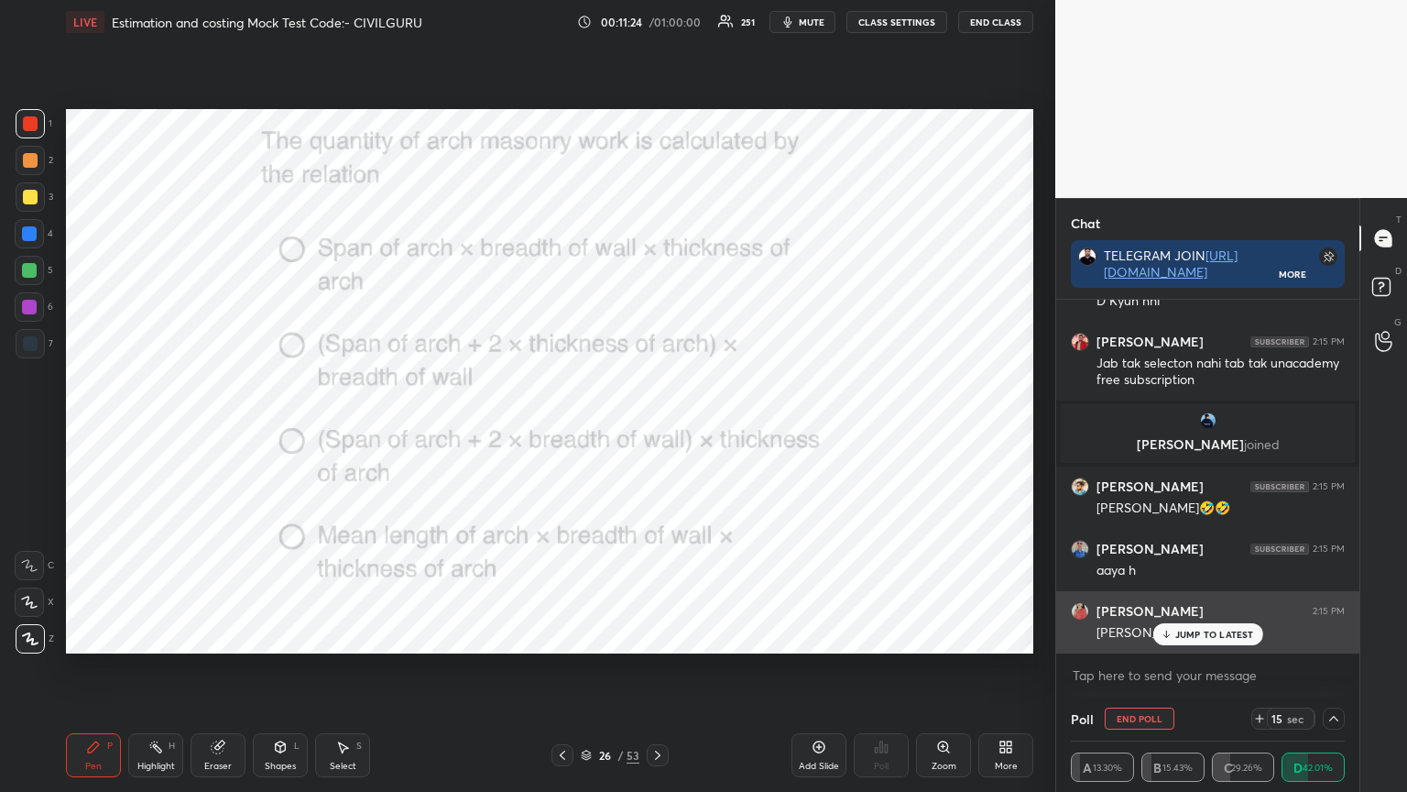
click at [1210, 630] on p "JUMP TO LATEST" at bounding box center [1215, 634] width 79 height 11
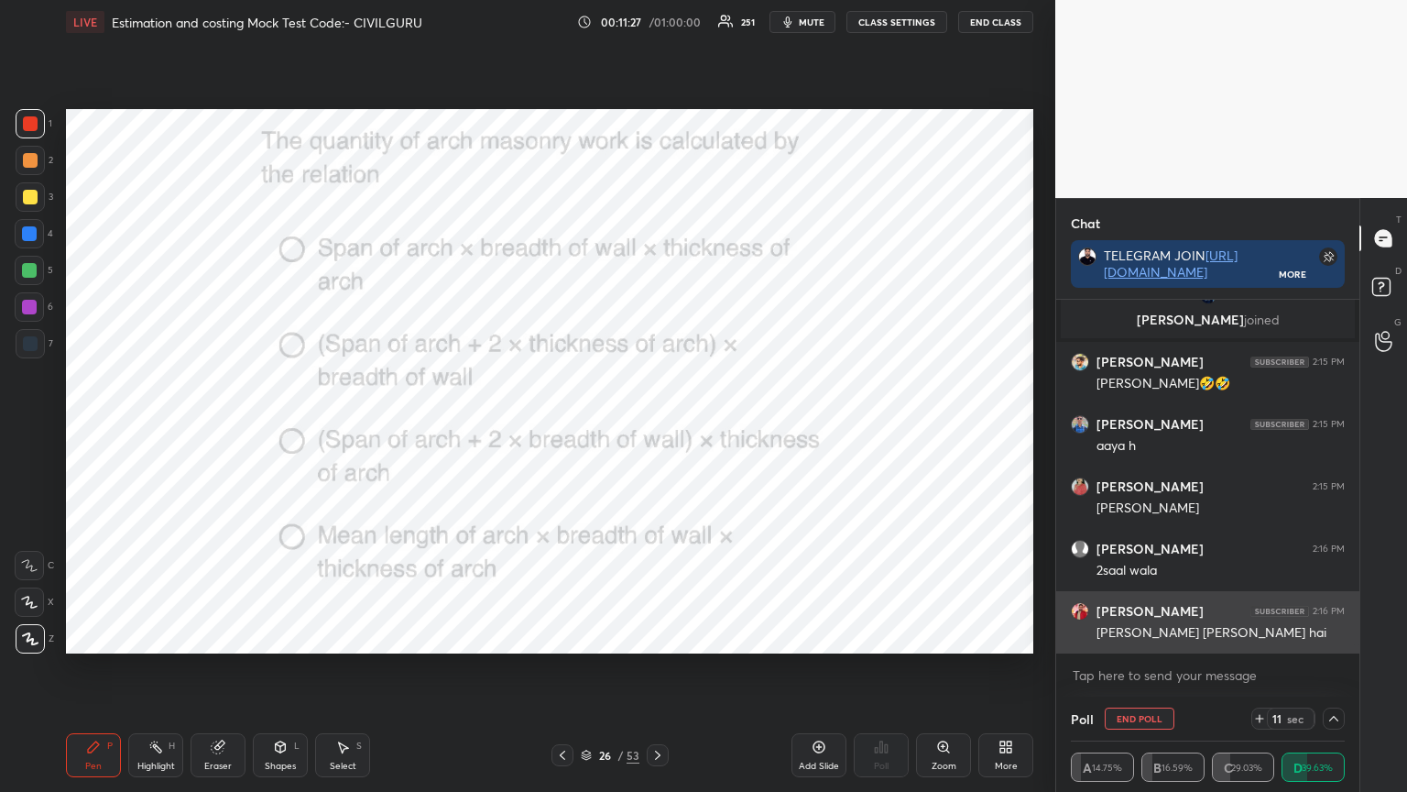
click at [1191, 636] on p "JUMP TO LATEST" at bounding box center [1215, 692] width 79 height 11
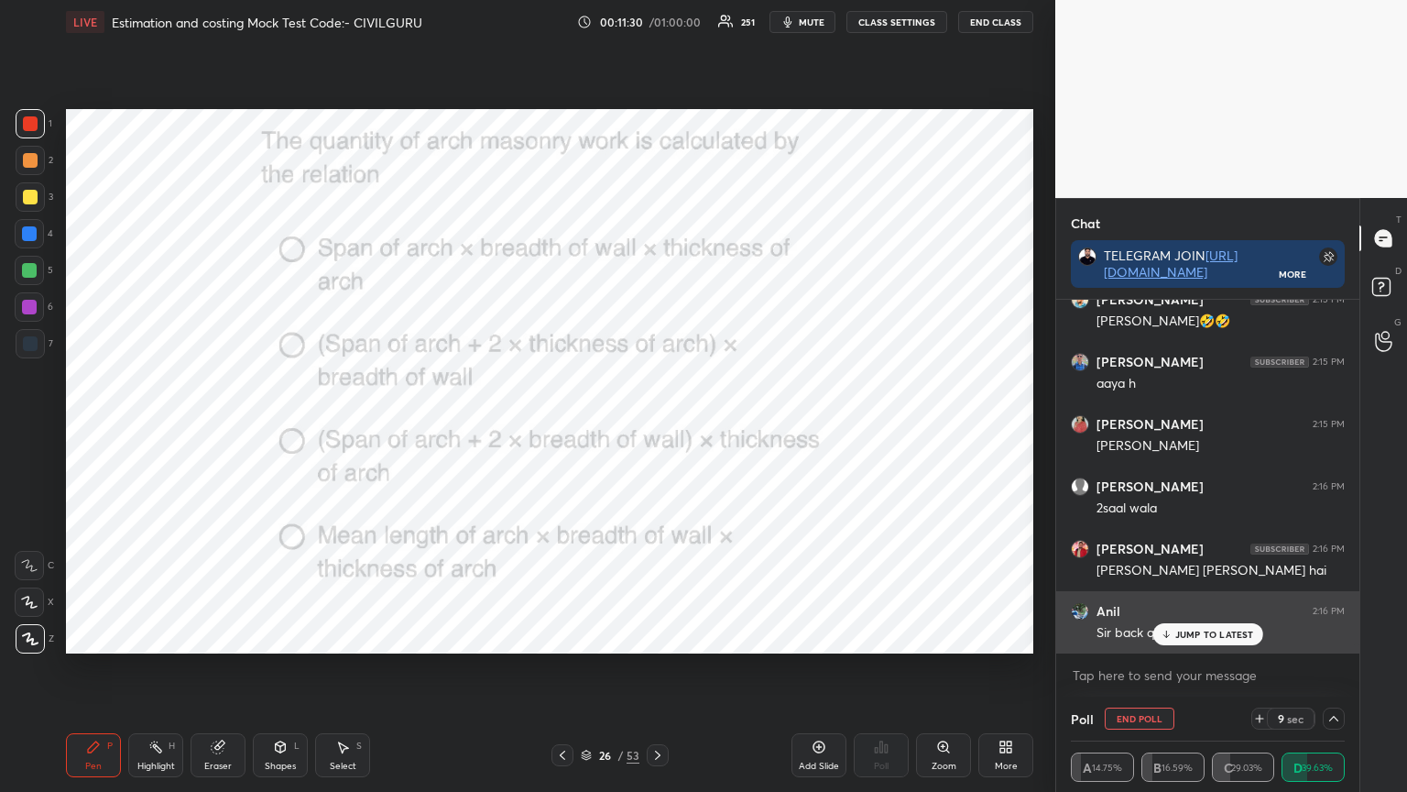
click at [1199, 631] on p "JUMP TO LATEST" at bounding box center [1215, 634] width 79 height 11
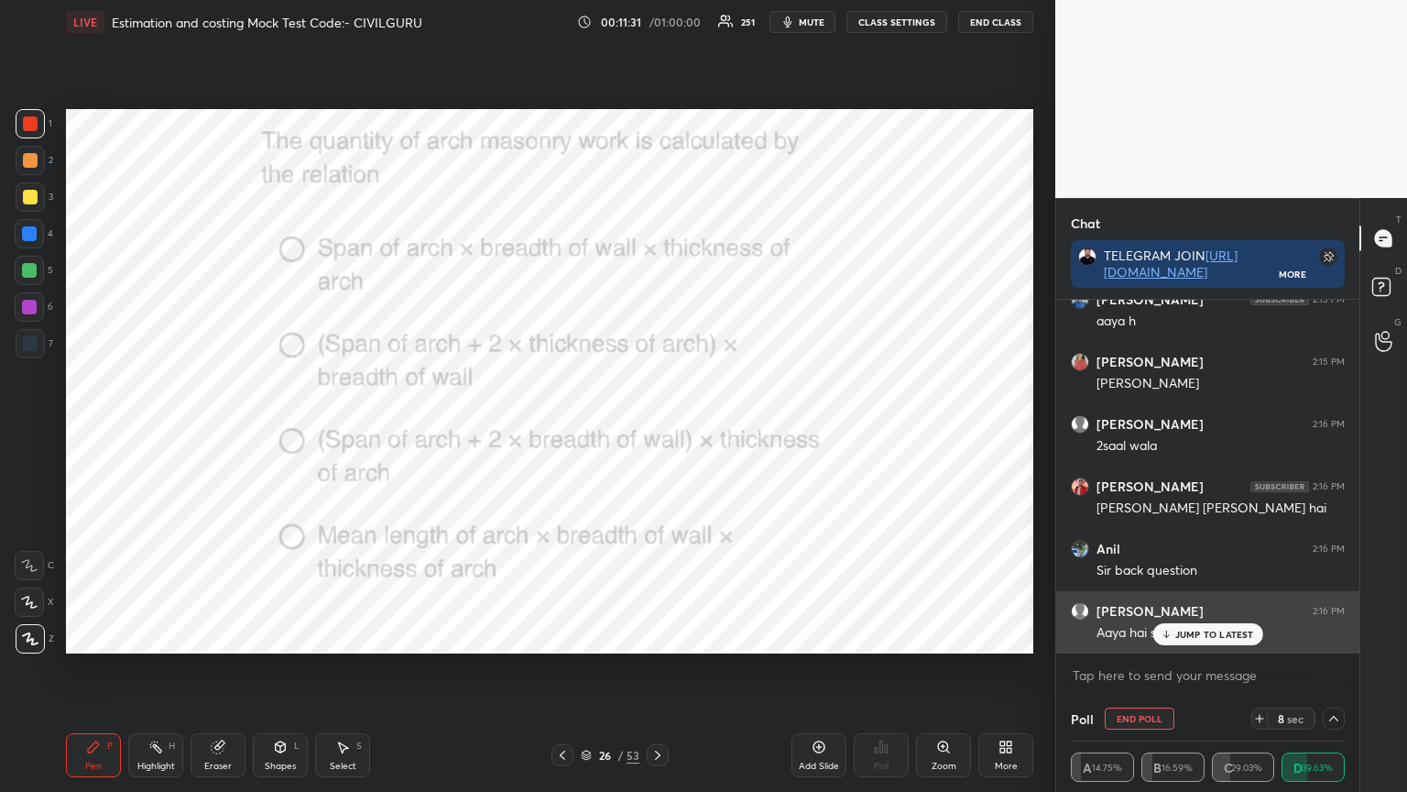
click at [1210, 631] on p "JUMP TO LATEST" at bounding box center [1215, 634] width 79 height 11
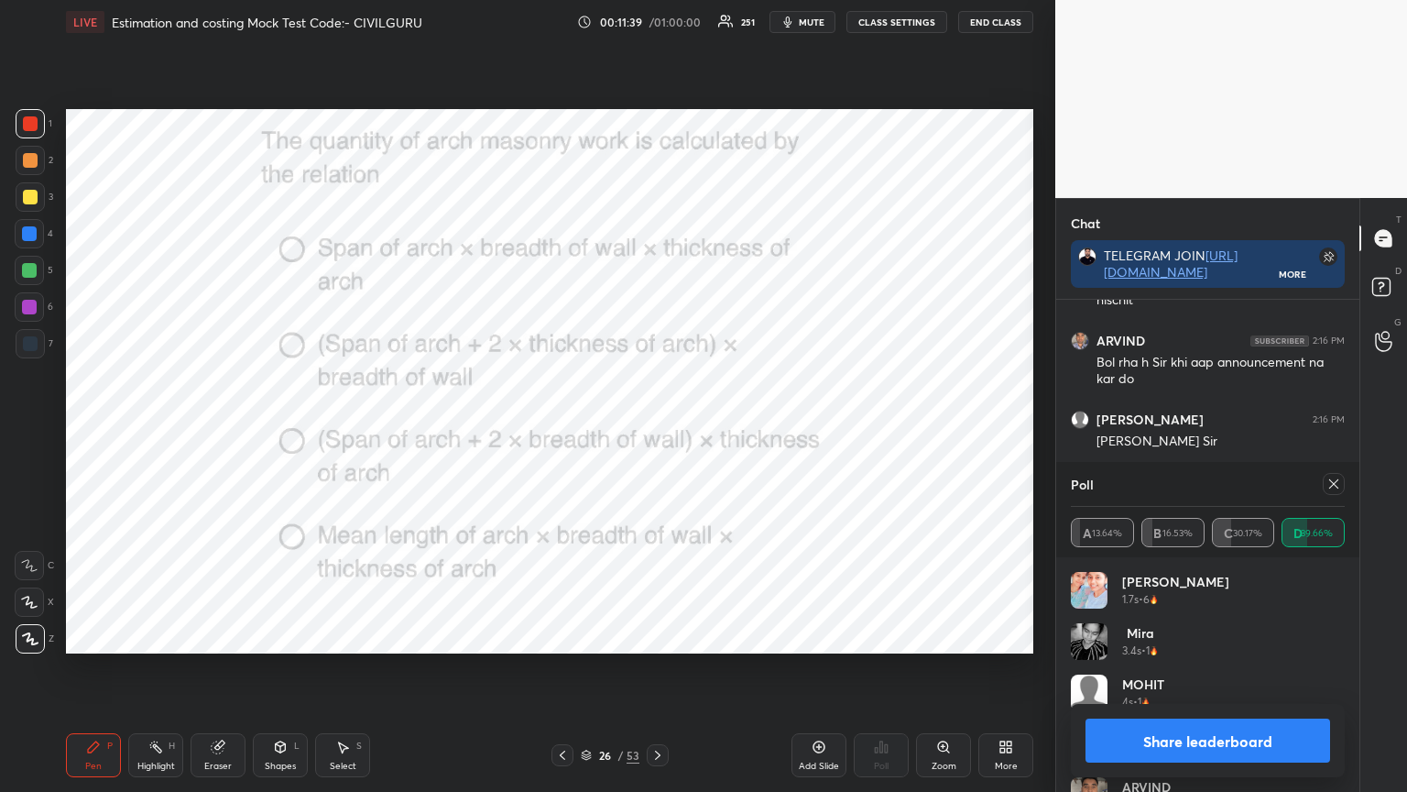
click at [1338, 482] on icon at bounding box center [1334, 483] width 15 height 15
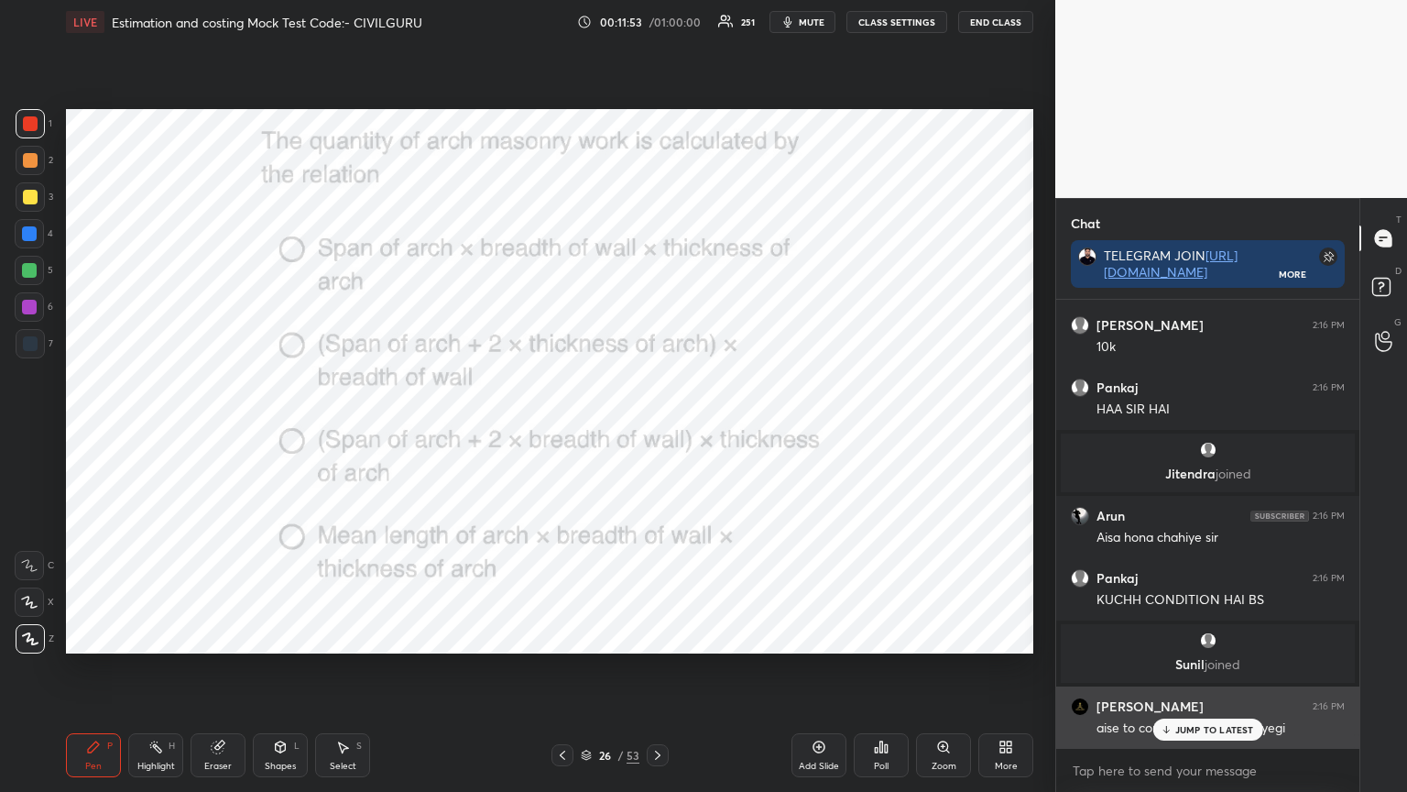
click at [1194, 636] on div "JUMP TO LATEST" at bounding box center [1208, 729] width 110 height 22
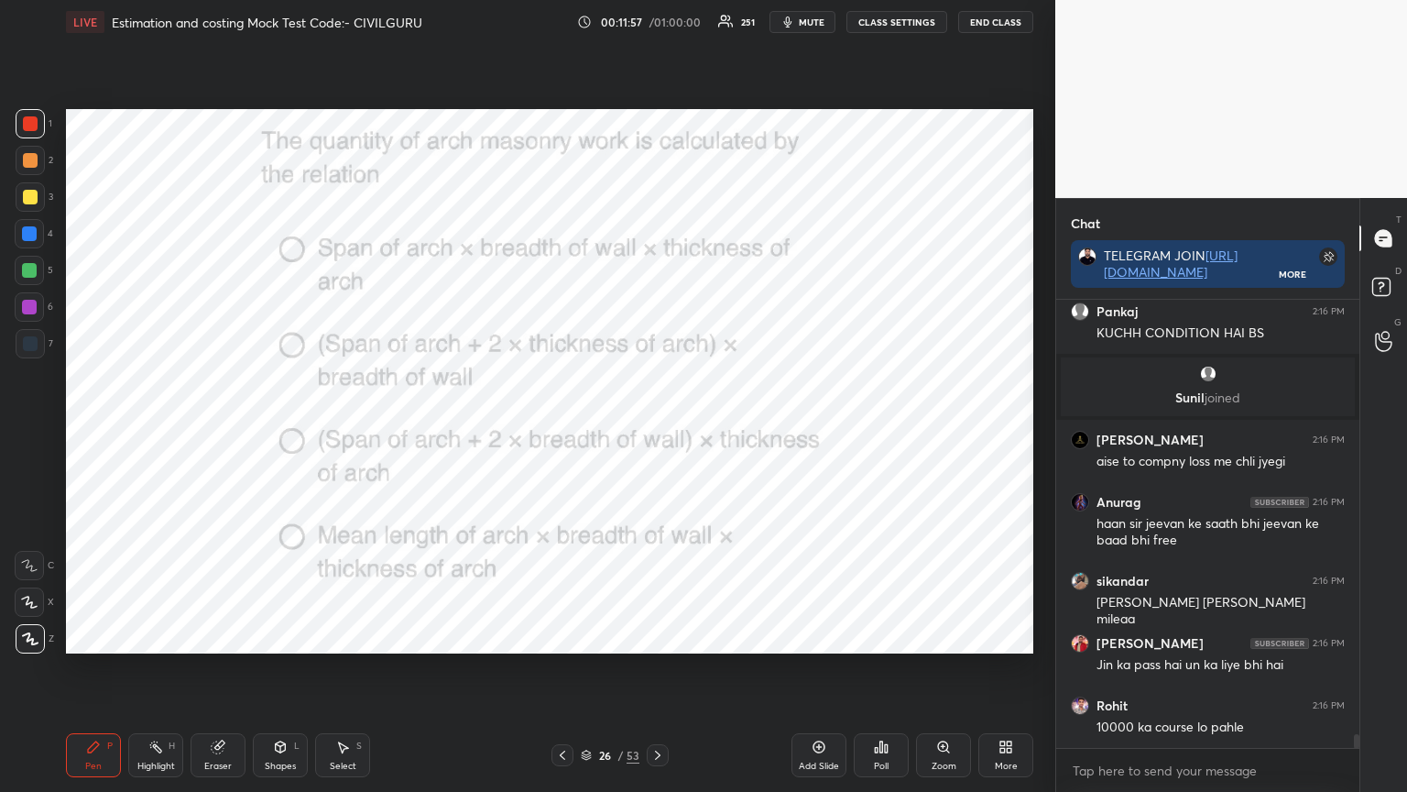
click at [659, 636] on icon at bounding box center [658, 755] width 15 height 15
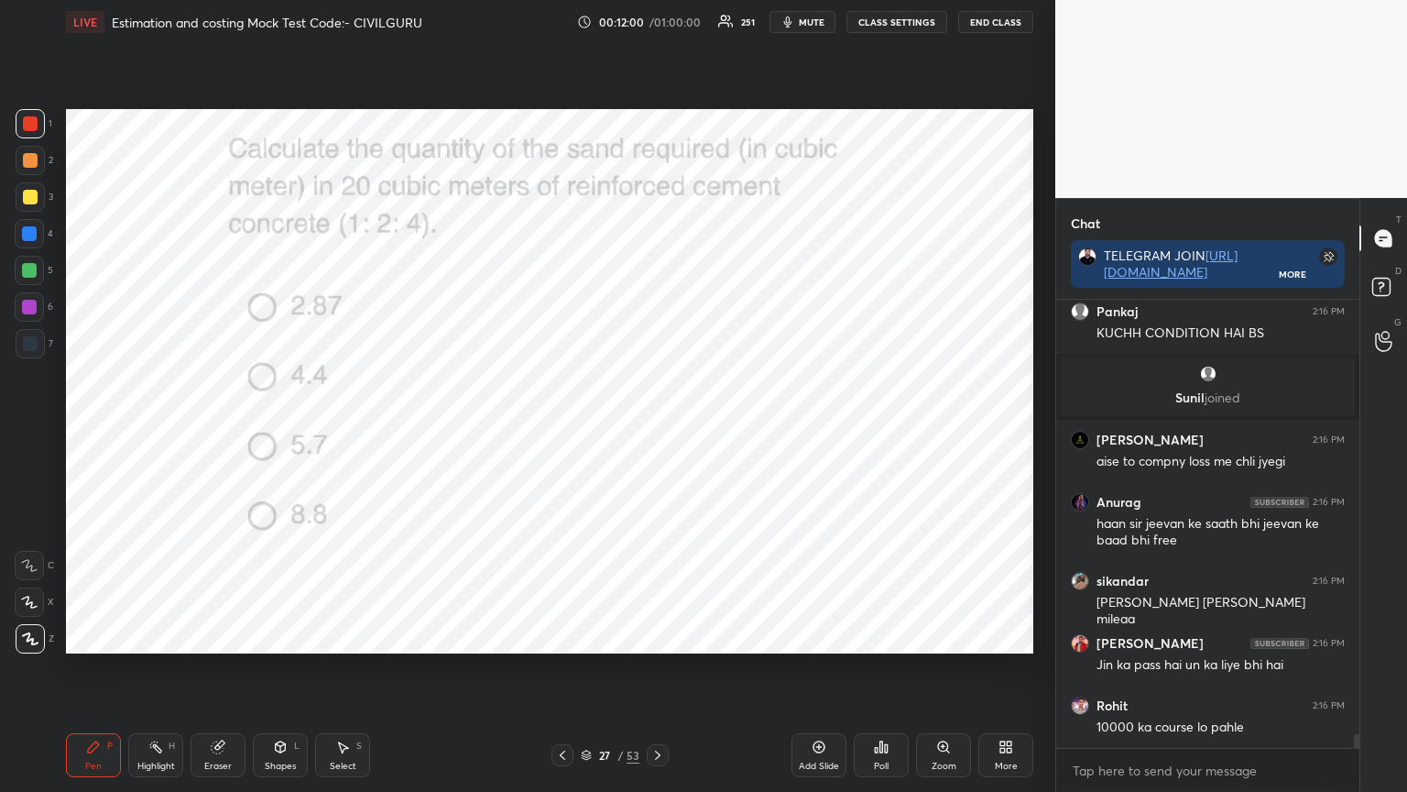
click at [880, 636] on icon at bounding box center [881, 746] width 15 height 15
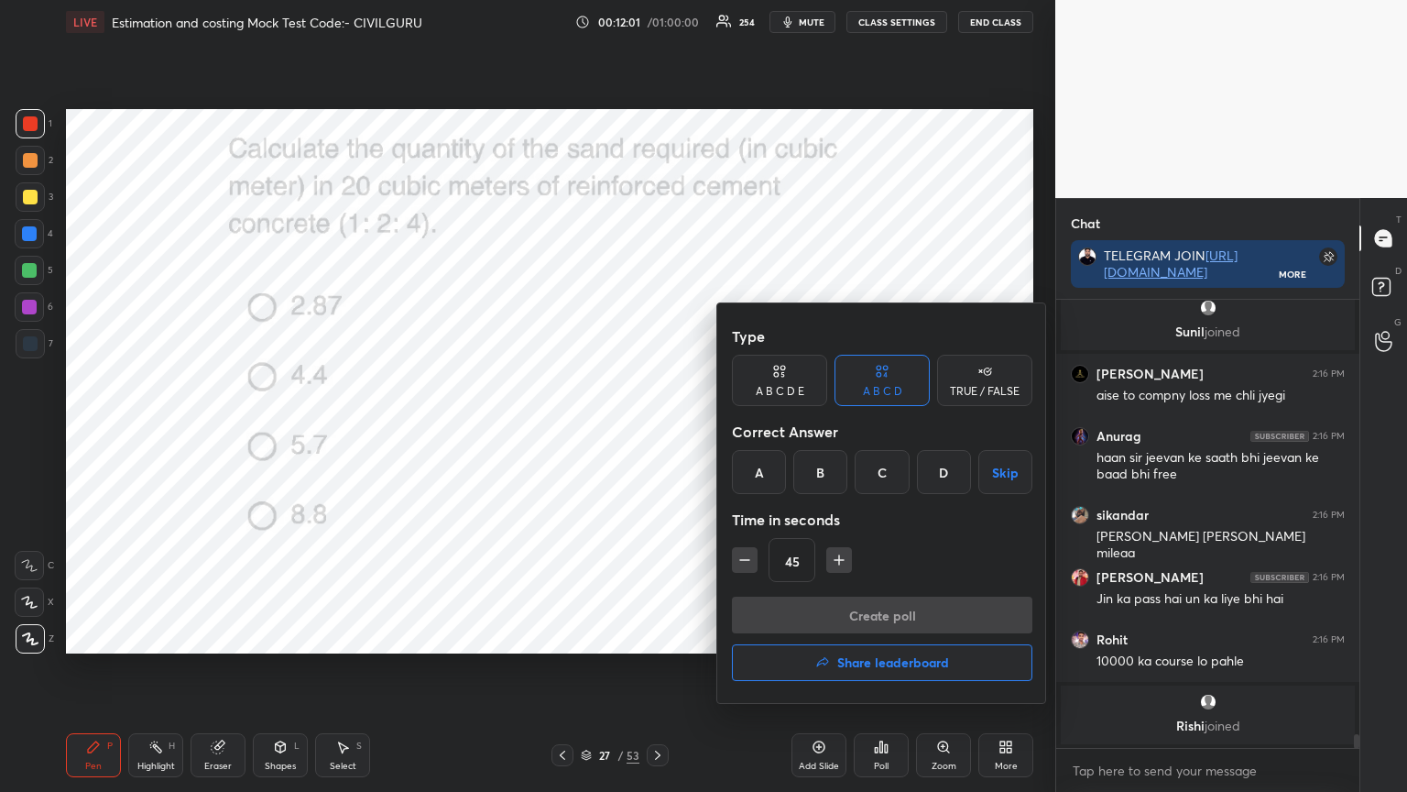
click at [943, 473] on div "D" at bounding box center [944, 472] width 54 height 44
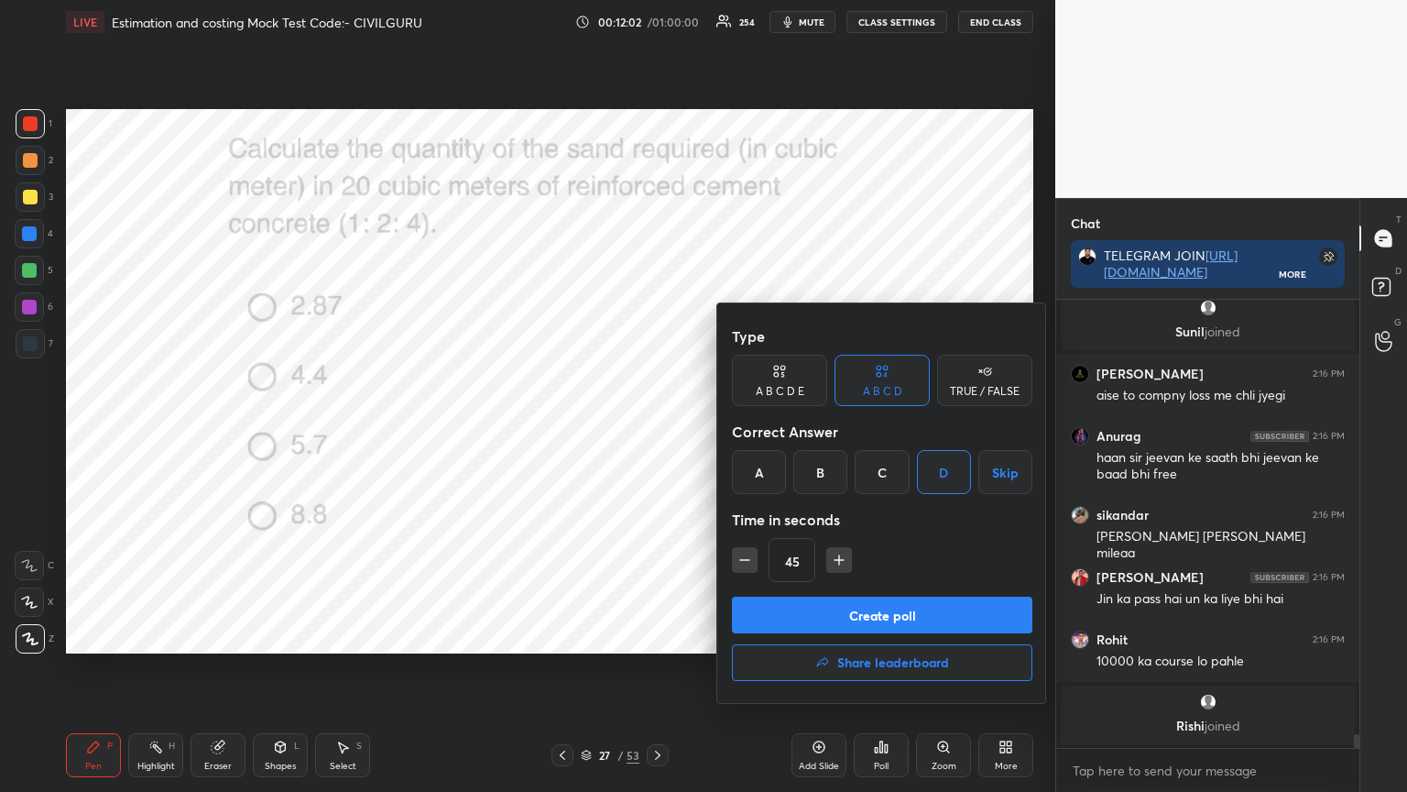
click at [851, 607] on button "Create poll" at bounding box center [882, 615] width 301 height 37
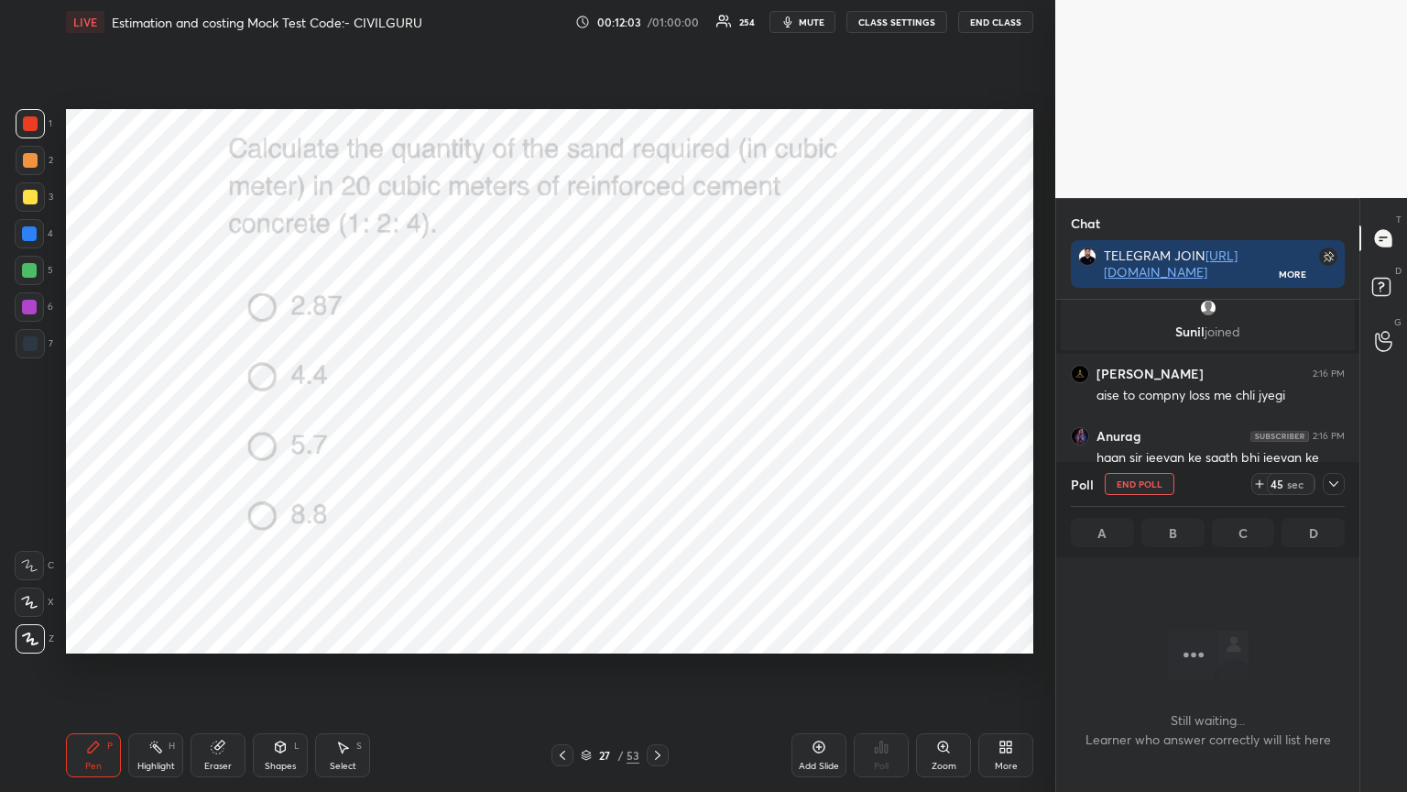
click at [1337, 484] on icon at bounding box center [1334, 483] width 15 height 15
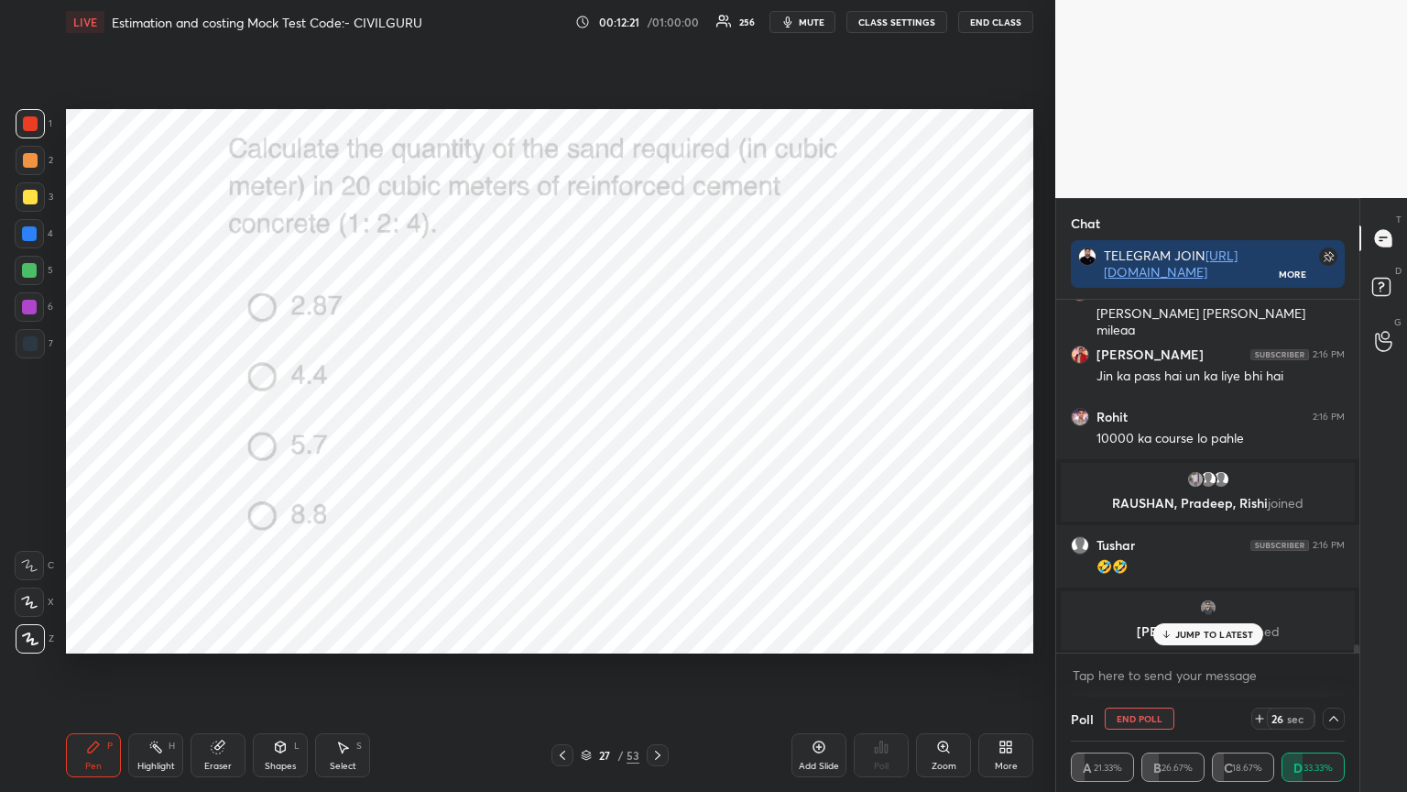
click at [1210, 636] on p "JUMP TO LATEST" at bounding box center [1215, 634] width 79 height 11
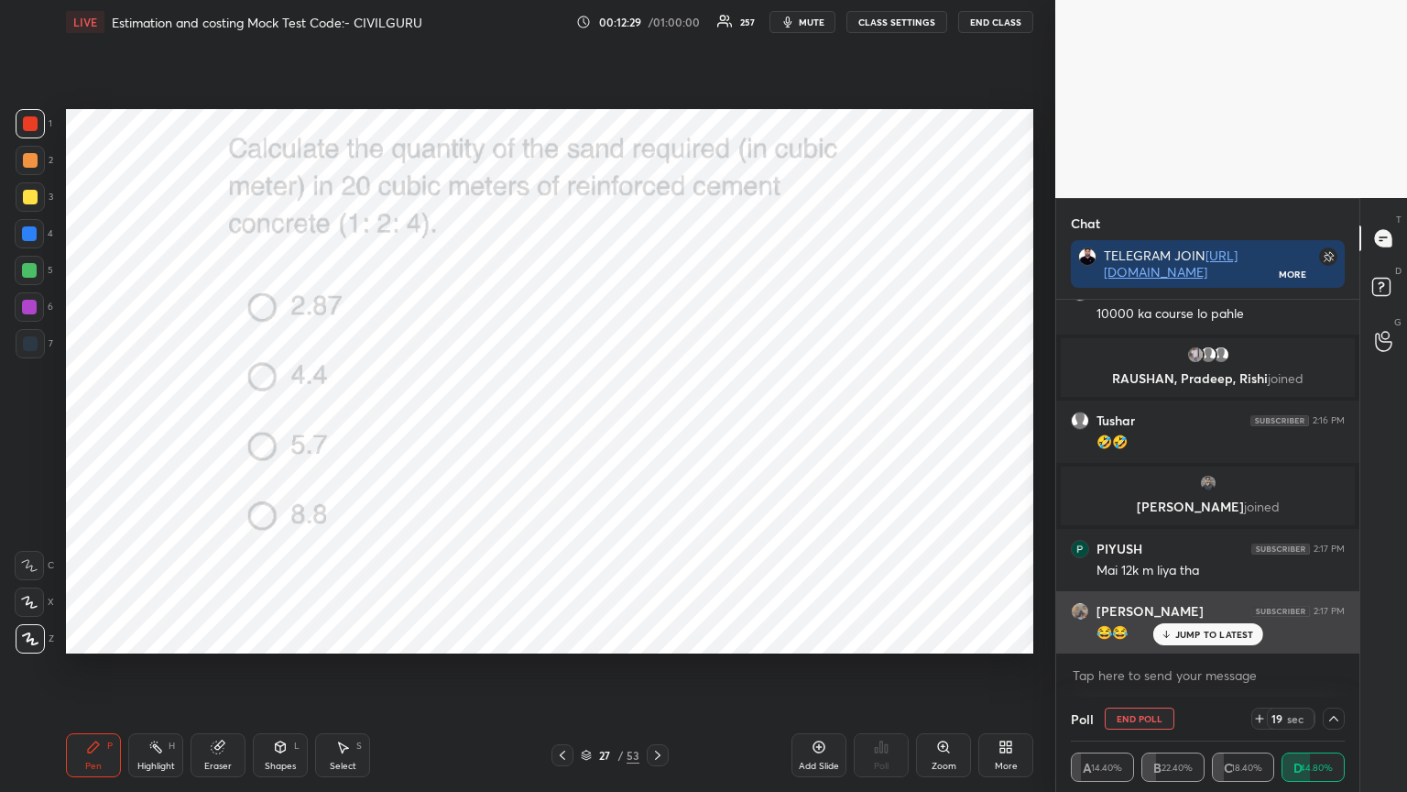
click at [1200, 631] on p "JUMP TO LATEST" at bounding box center [1215, 634] width 79 height 11
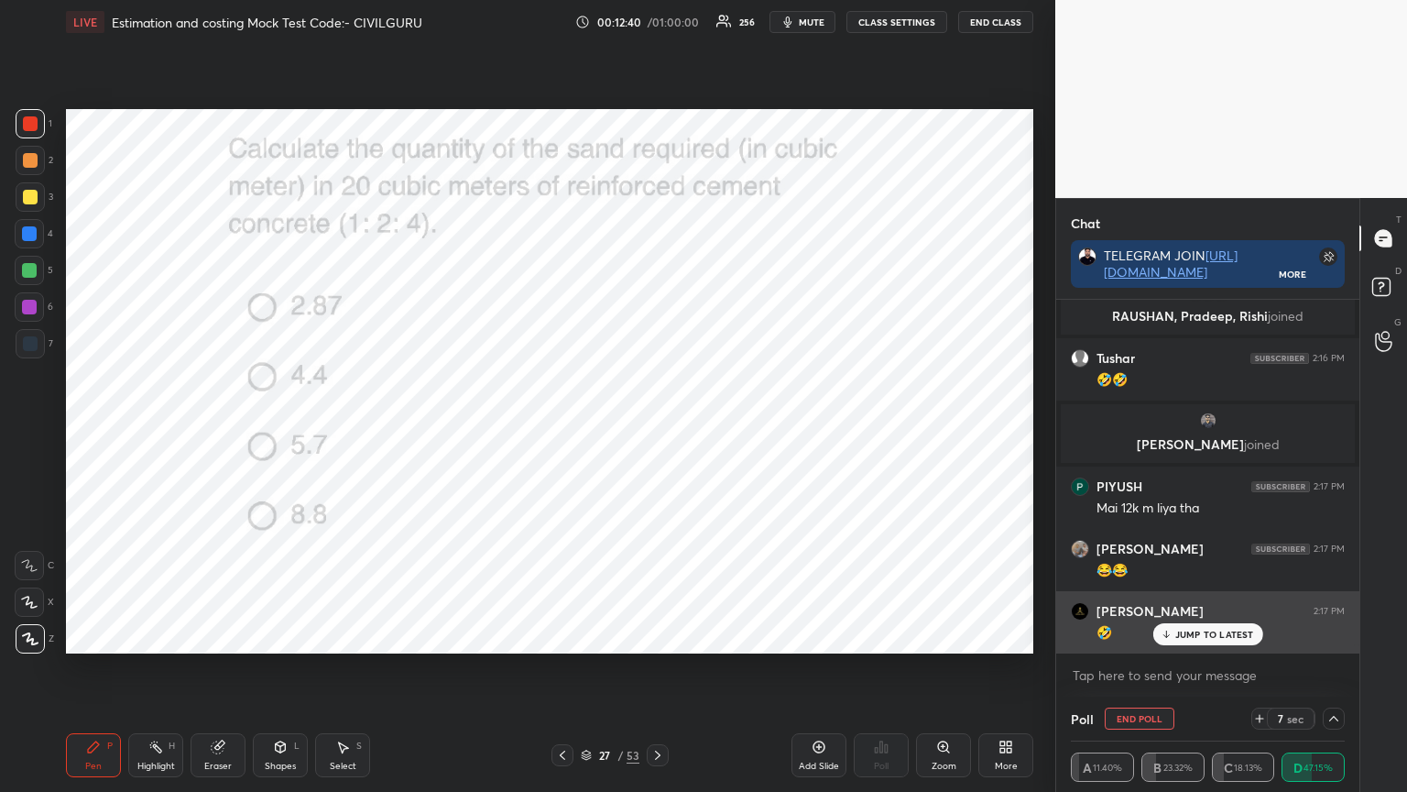
click at [1204, 630] on p "JUMP TO LATEST" at bounding box center [1215, 634] width 79 height 11
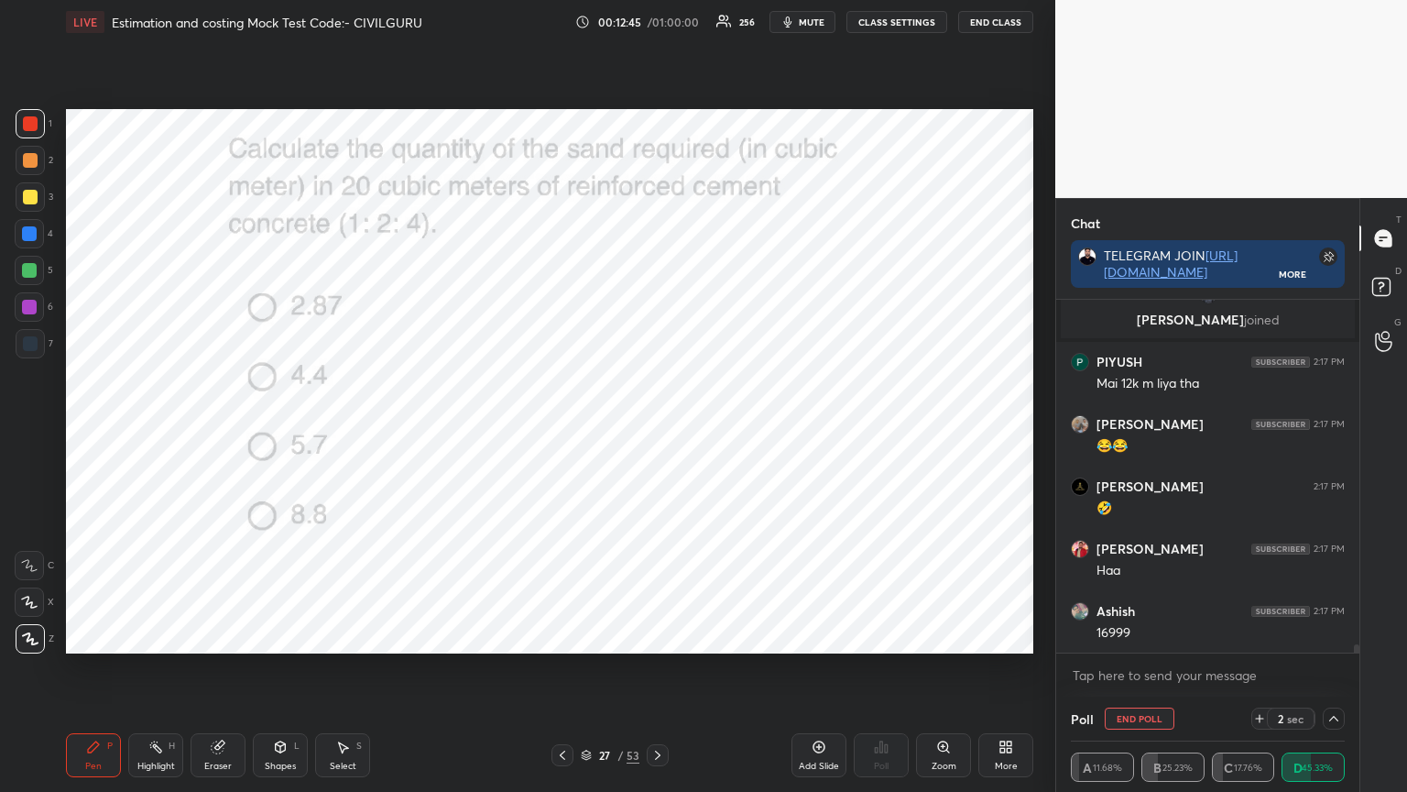
scroll to position [14968, 0]
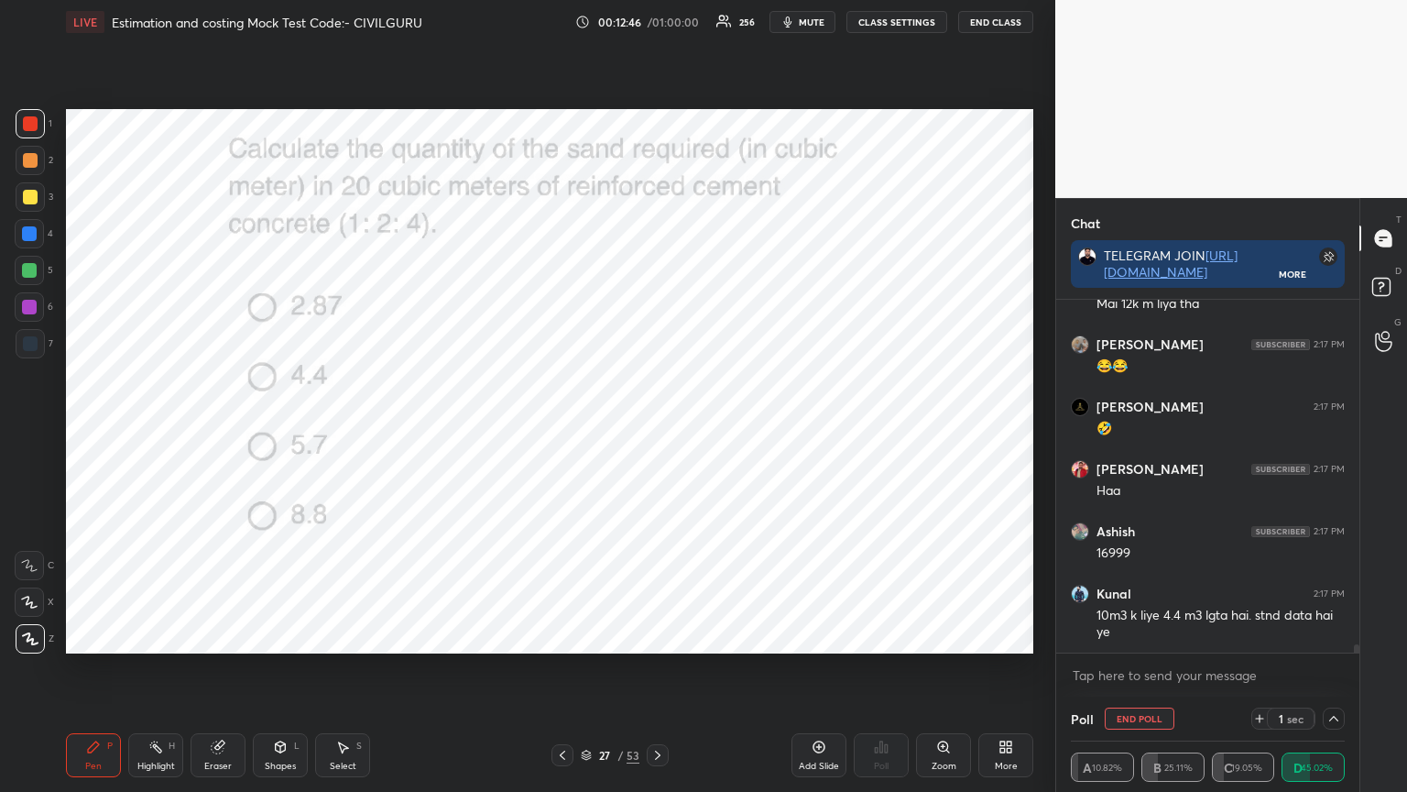
click at [1264, 636] on icon at bounding box center [1260, 718] width 15 height 15
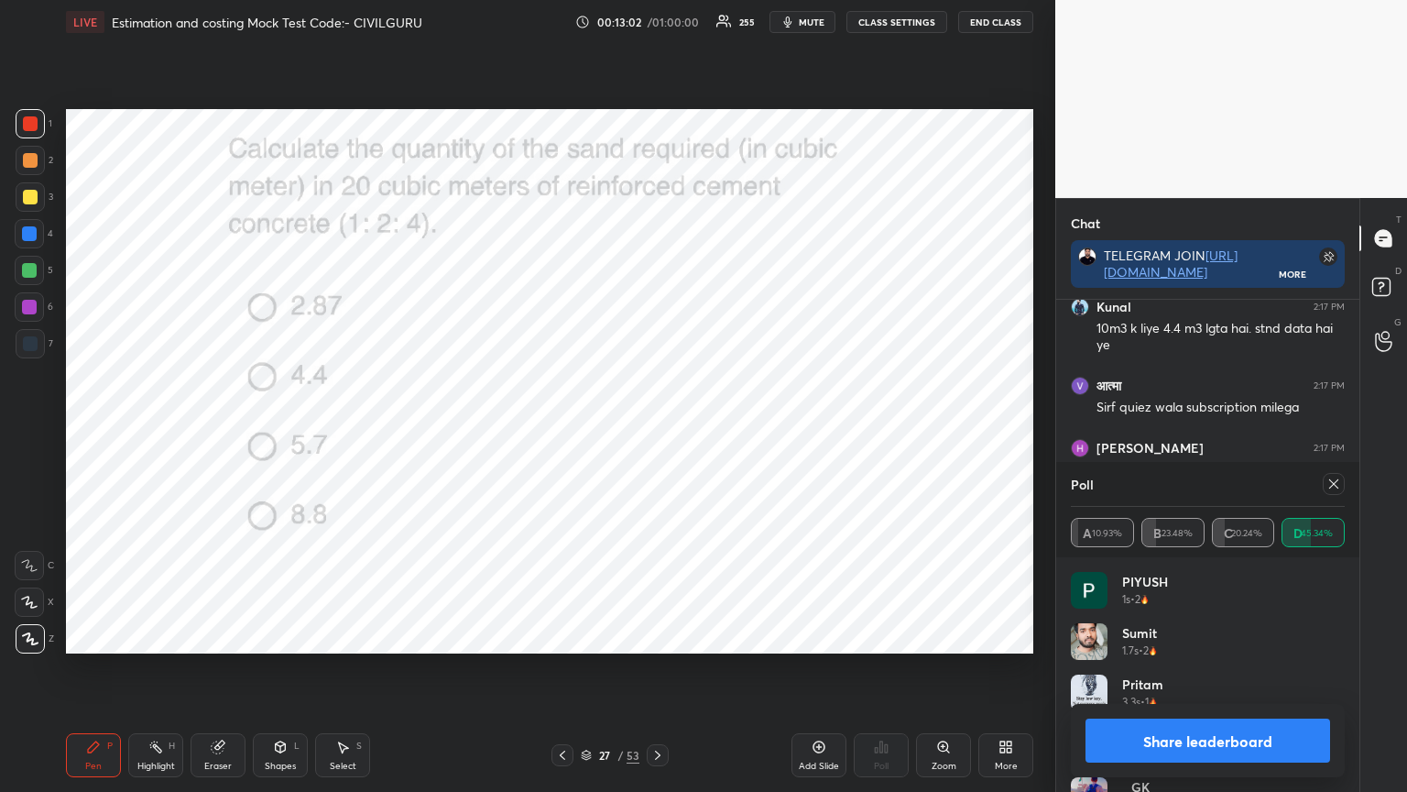
scroll to position [214, 268]
click at [1334, 484] on icon at bounding box center [1334, 483] width 9 height 9
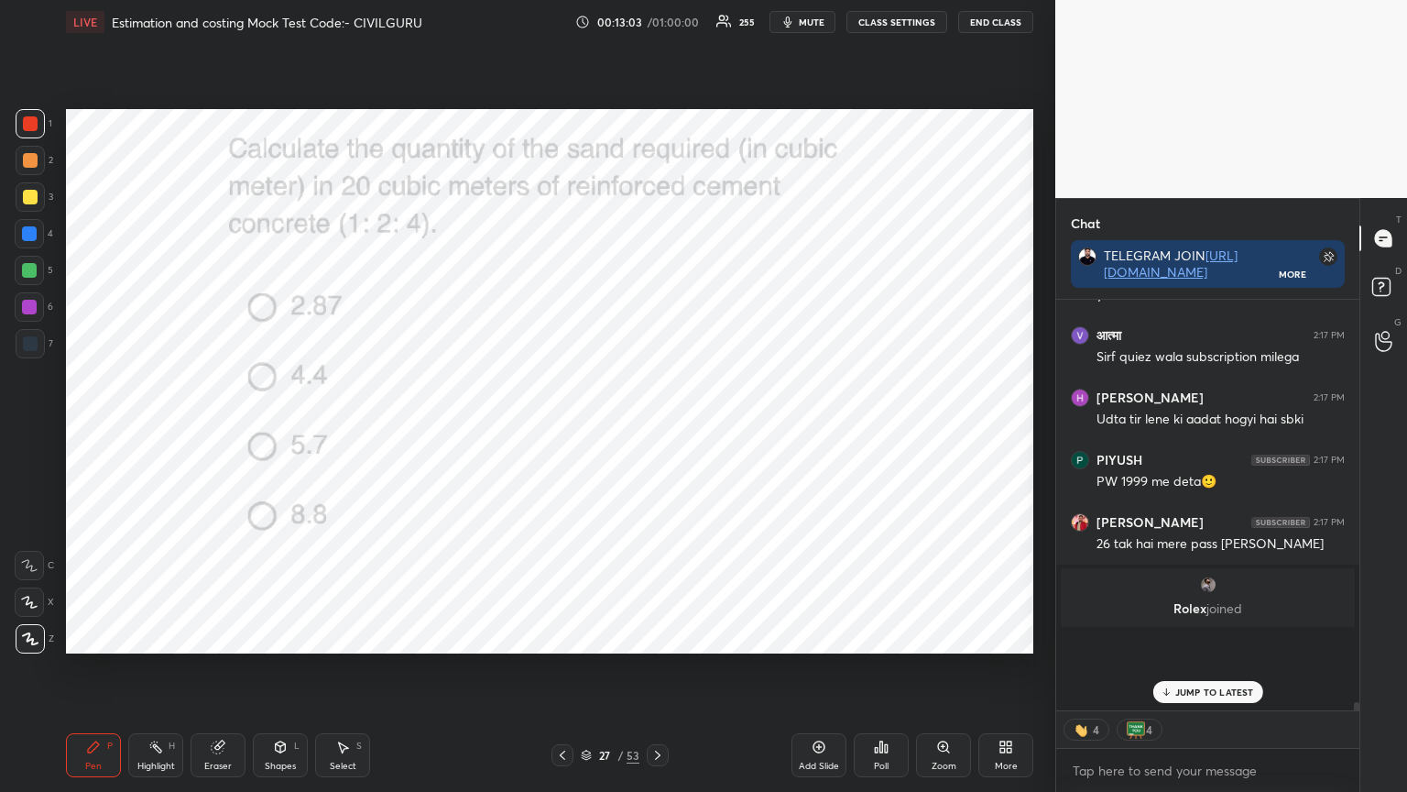
scroll to position [15282, 0]
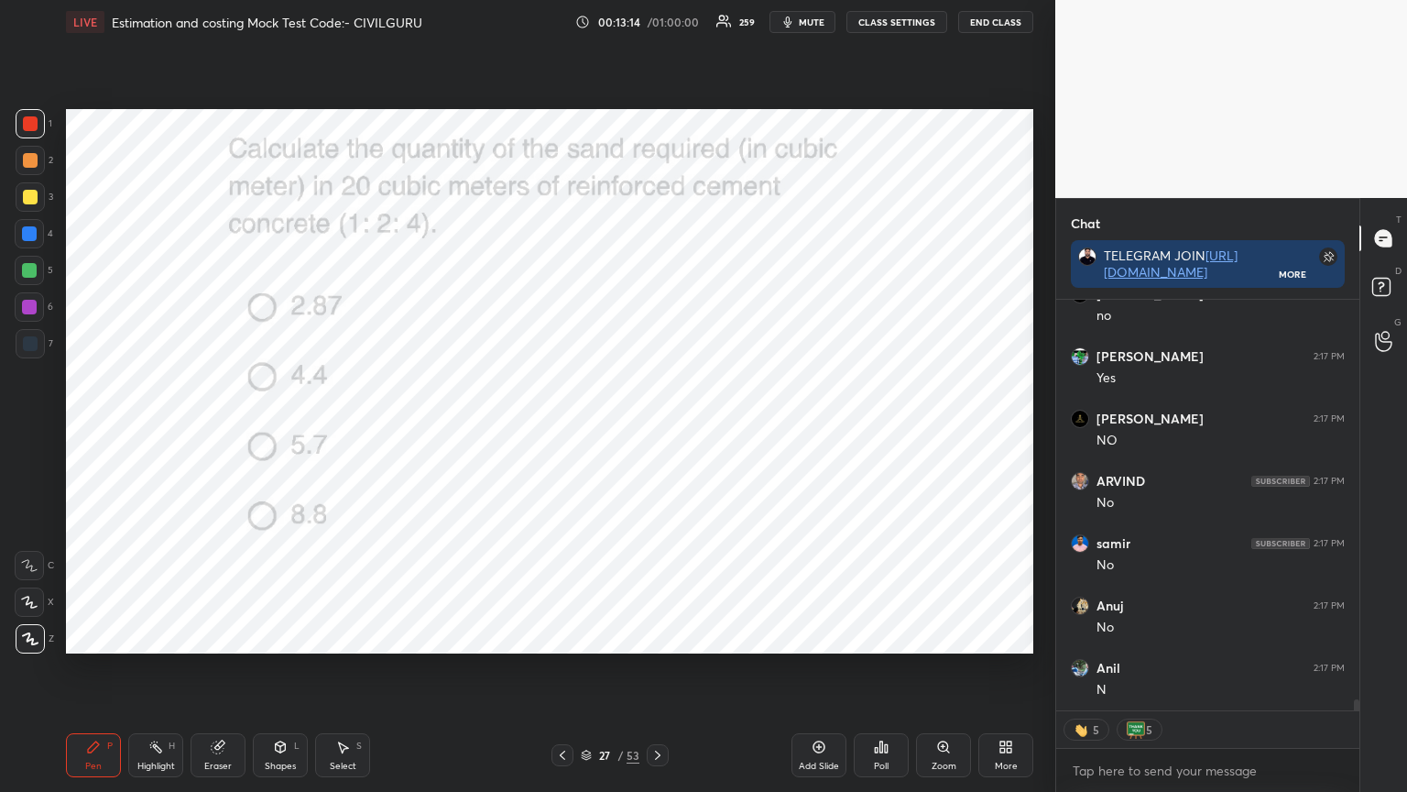
click at [654, 636] on icon at bounding box center [658, 755] width 15 height 15
type textarea "x"
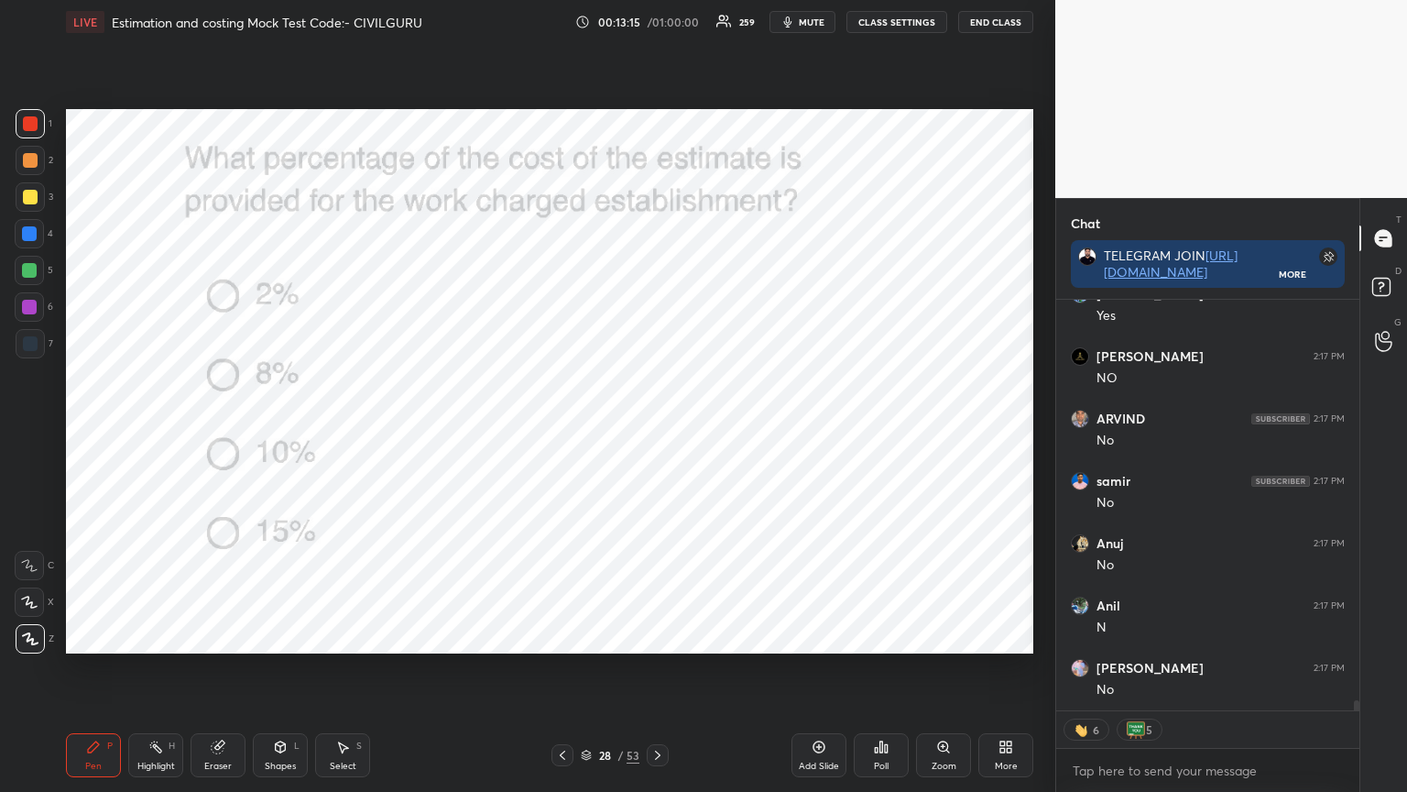
click at [873, 636] on div "Poll" at bounding box center [881, 755] width 55 height 44
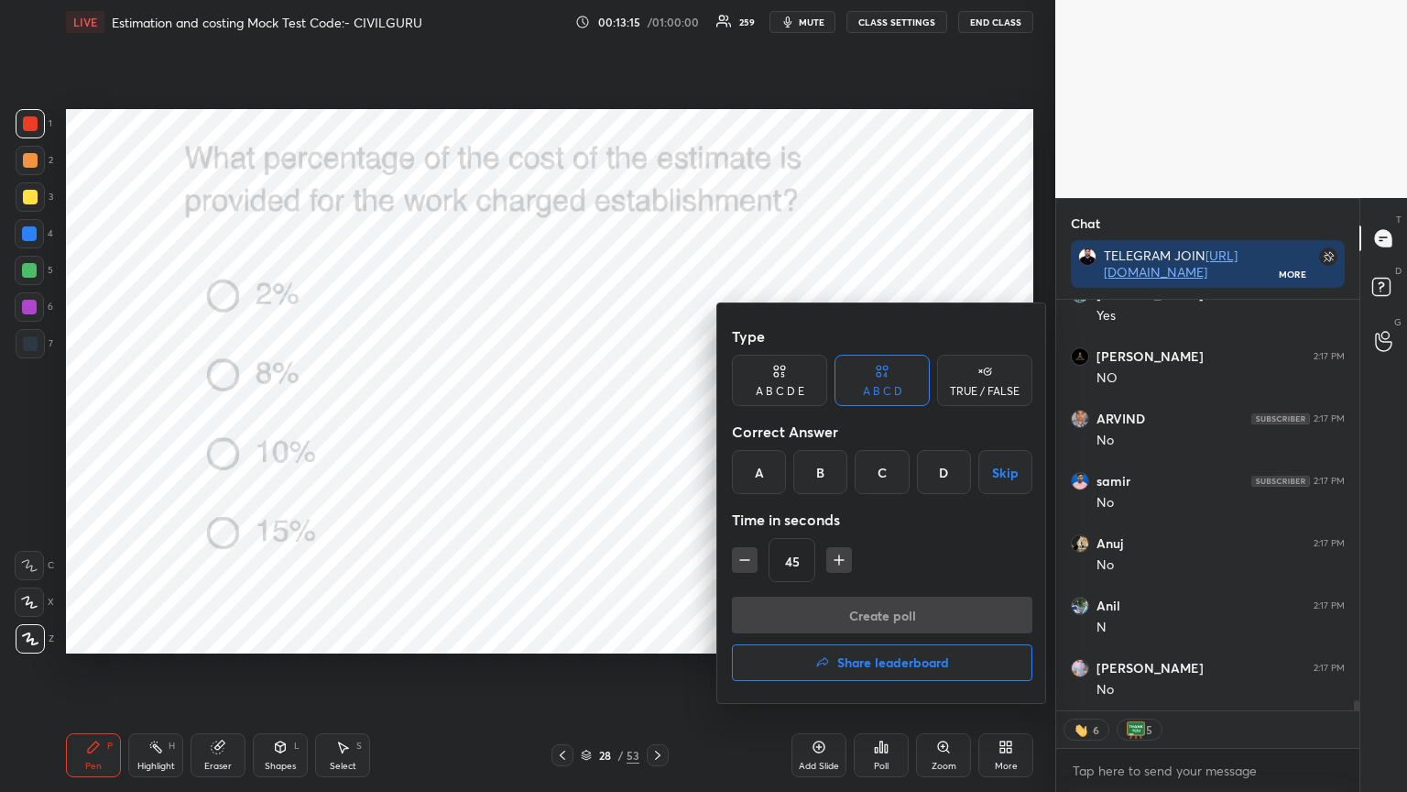
click at [756, 473] on div "A" at bounding box center [759, 472] width 54 height 44
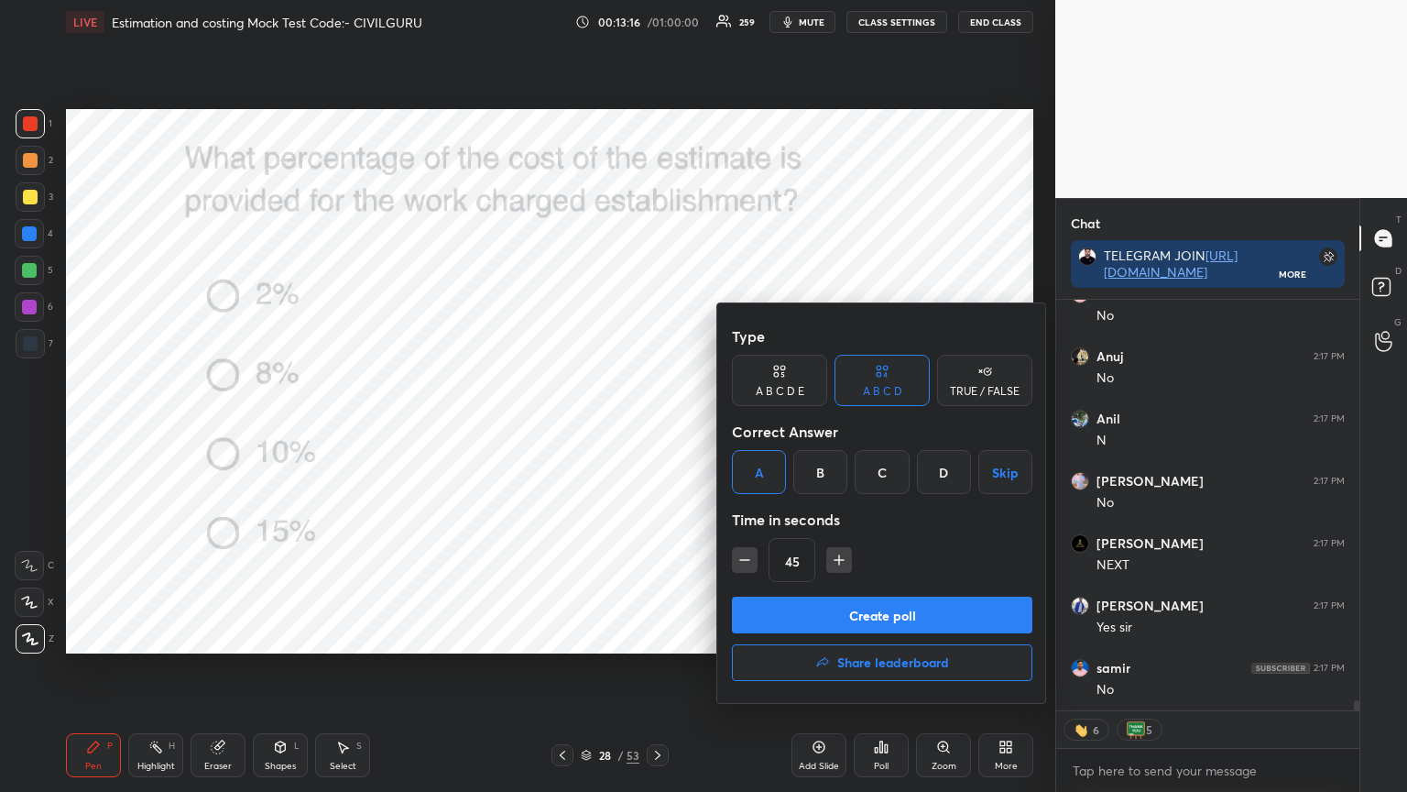
click at [737, 561] on icon "button" at bounding box center [745, 560] width 18 height 18
type input "30"
click at [762, 607] on button "Create poll" at bounding box center [882, 615] width 301 height 37
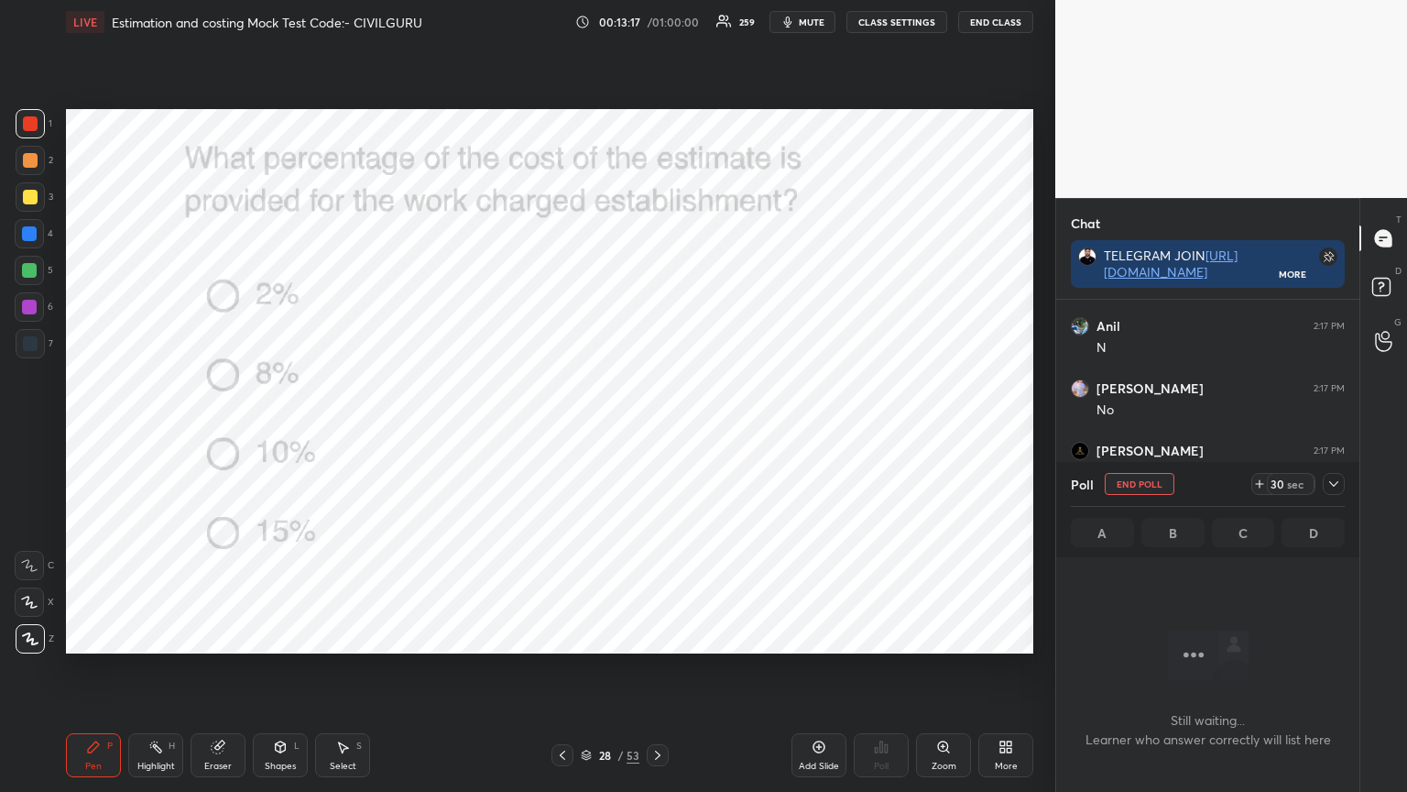
click at [1344, 481] on div at bounding box center [1334, 484] width 22 height 22
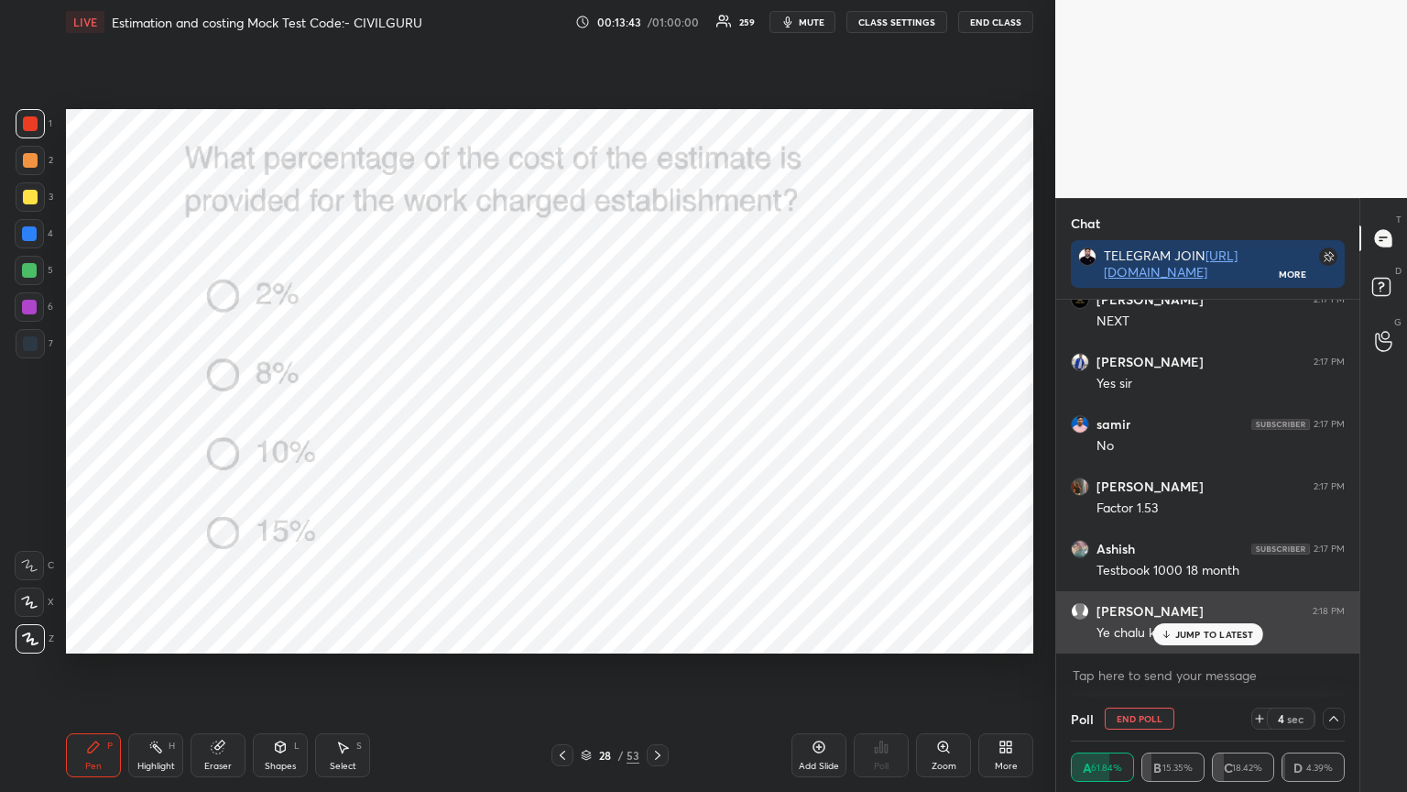
click at [1177, 633] on p "JUMP TO LATEST" at bounding box center [1215, 634] width 79 height 11
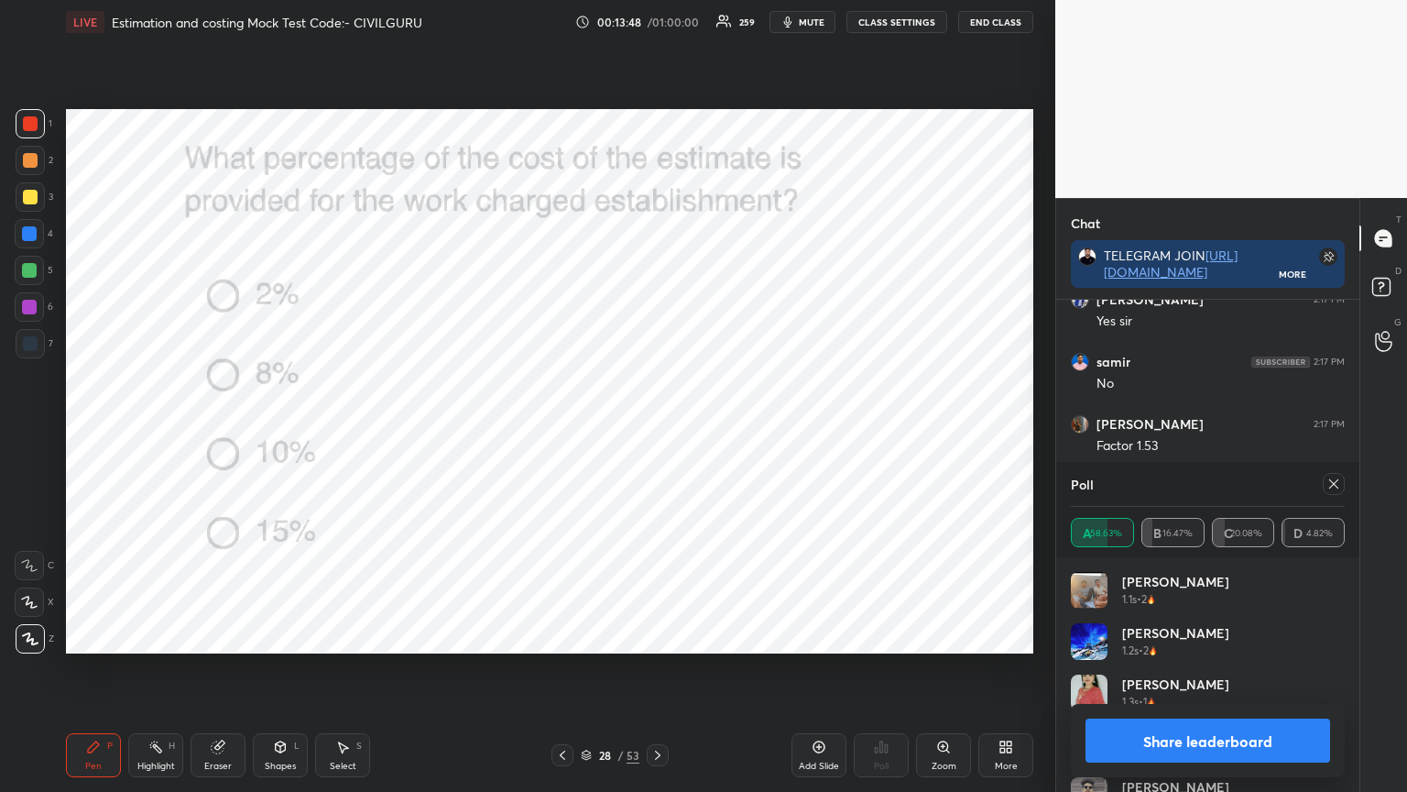
click at [1342, 487] on div at bounding box center [1334, 484] width 22 height 22
type textarea "x"
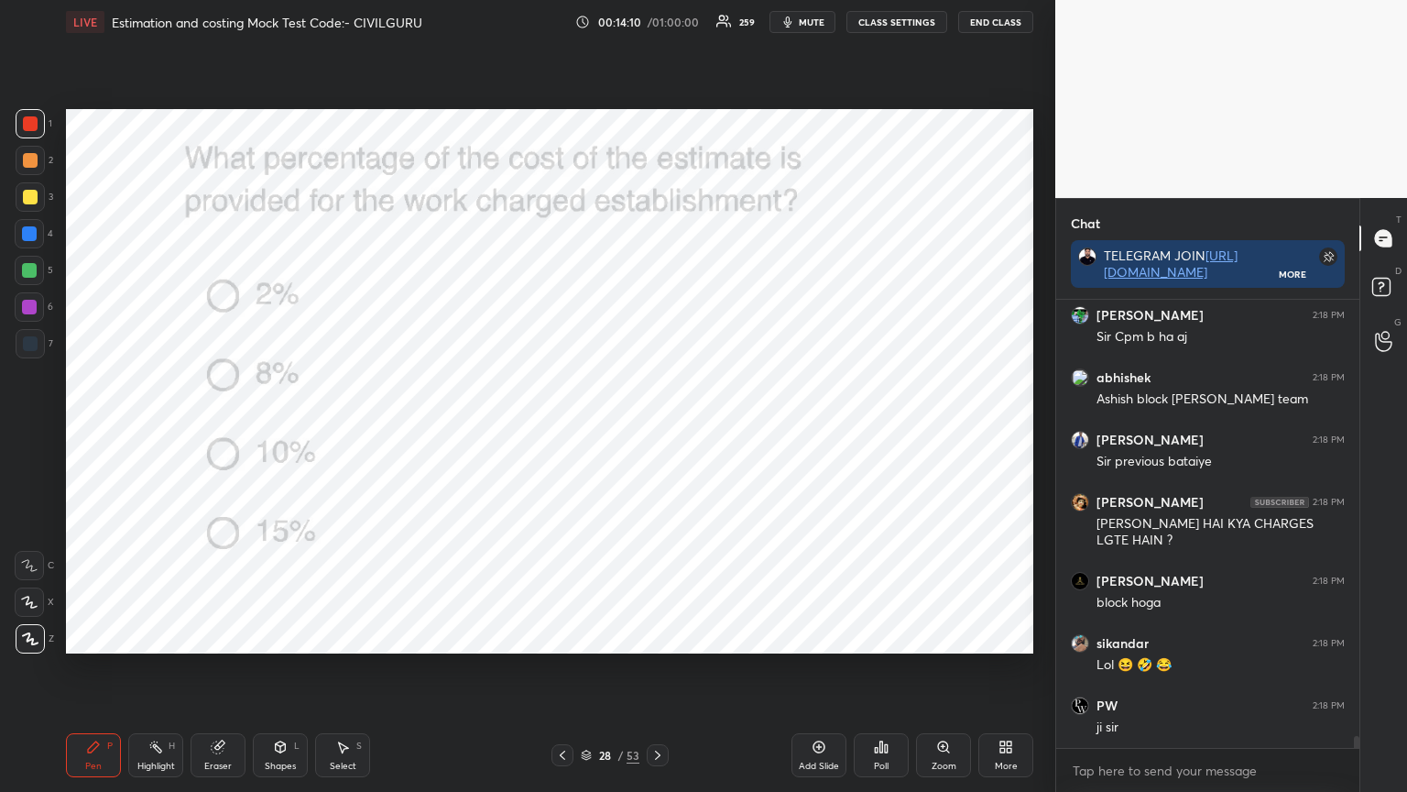
click at [658, 636] on div "Pen P Highlight H Eraser Shapes L Select S 28 / 53 Add Slide Poll Zoom More" at bounding box center [550, 754] width 968 height 73
click at [656, 636] on icon at bounding box center [658, 755] width 15 height 15
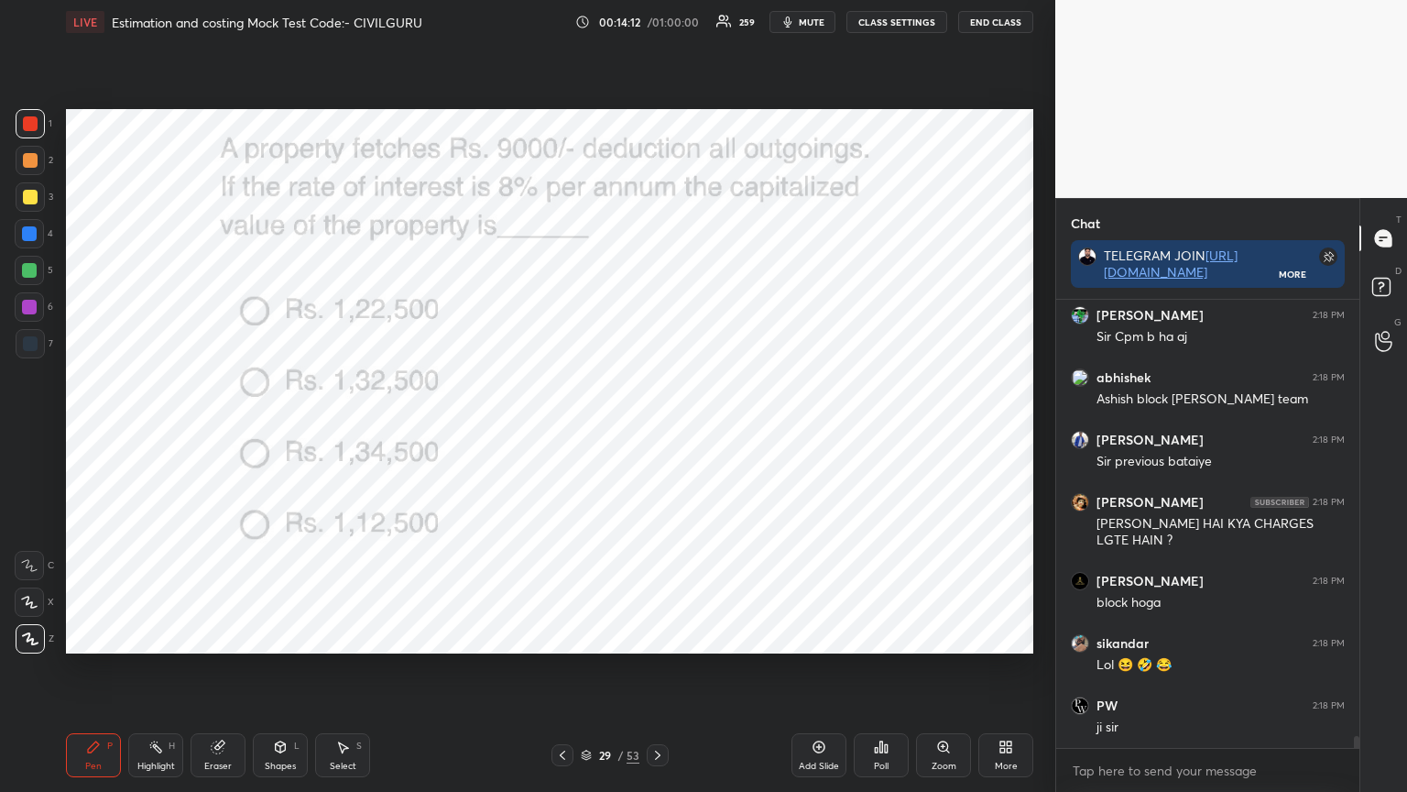
click at [883, 636] on icon at bounding box center [881, 746] width 15 height 15
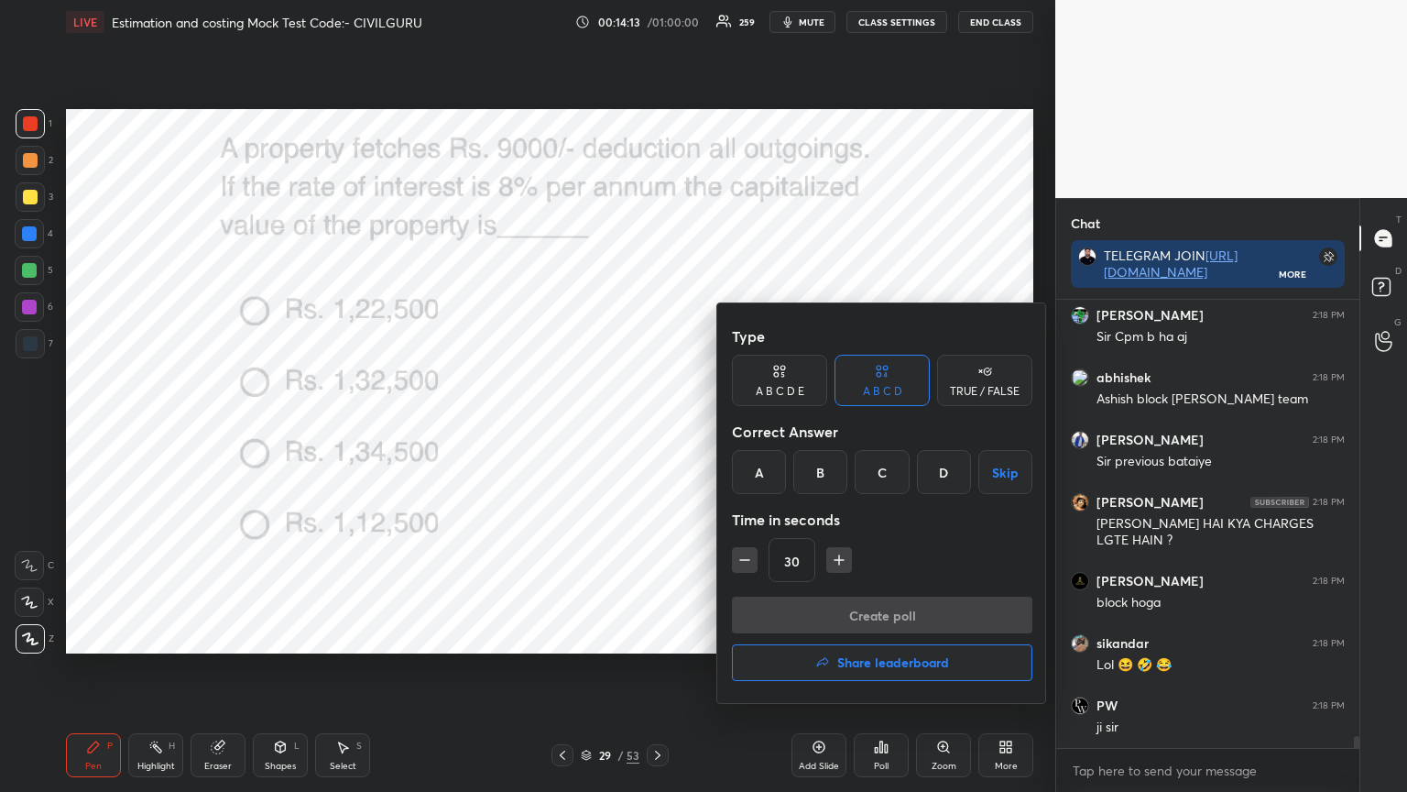
click at [946, 473] on div "D" at bounding box center [944, 472] width 54 height 44
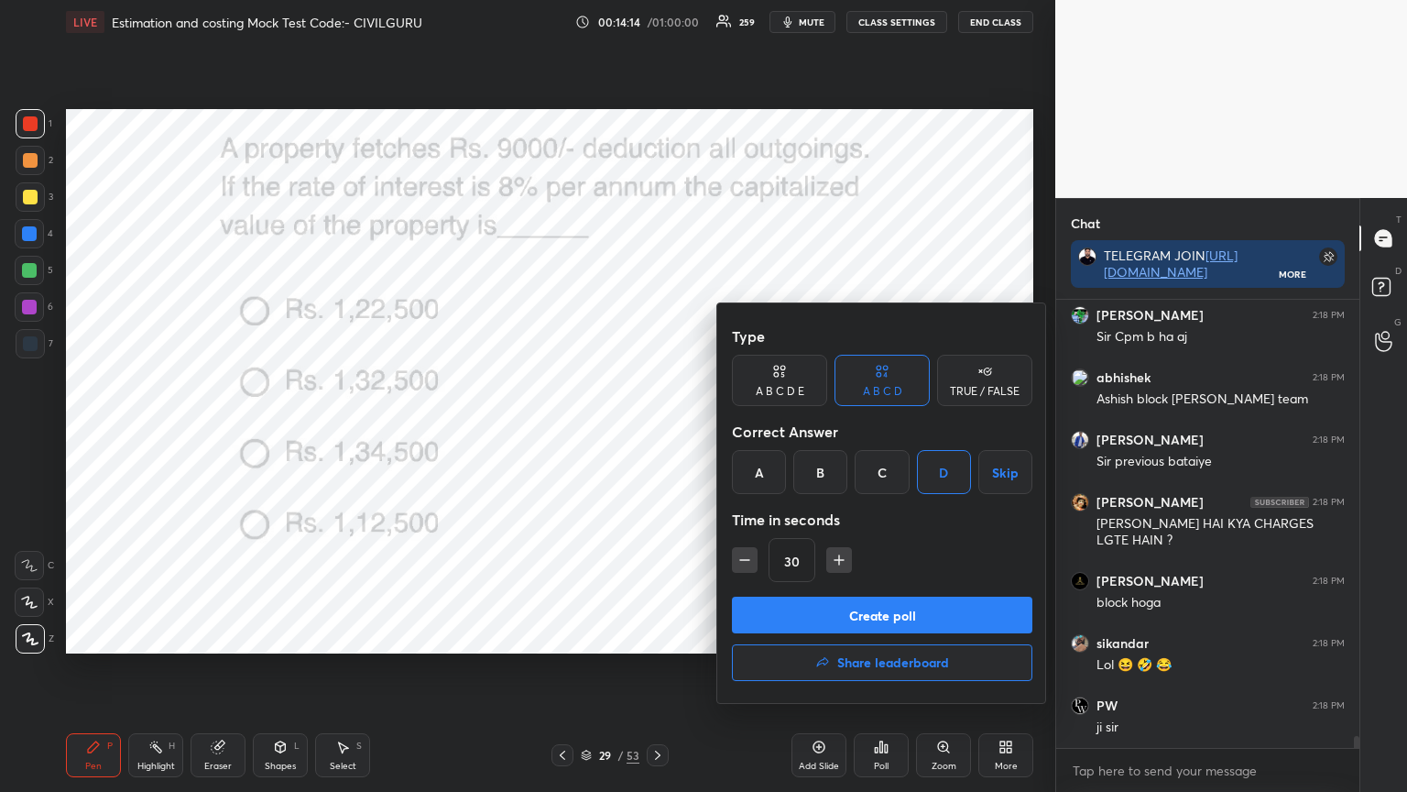
click at [841, 561] on icon "button" at bounding box center [839, 560] width 18 height 18
click at [839, 563] on icon "button" at bounding box center [839, 560] width 18 height 18
type input "60"
click at [832, 608] on button "Create poll" at bounding box center [882, 615] width 301 height 37
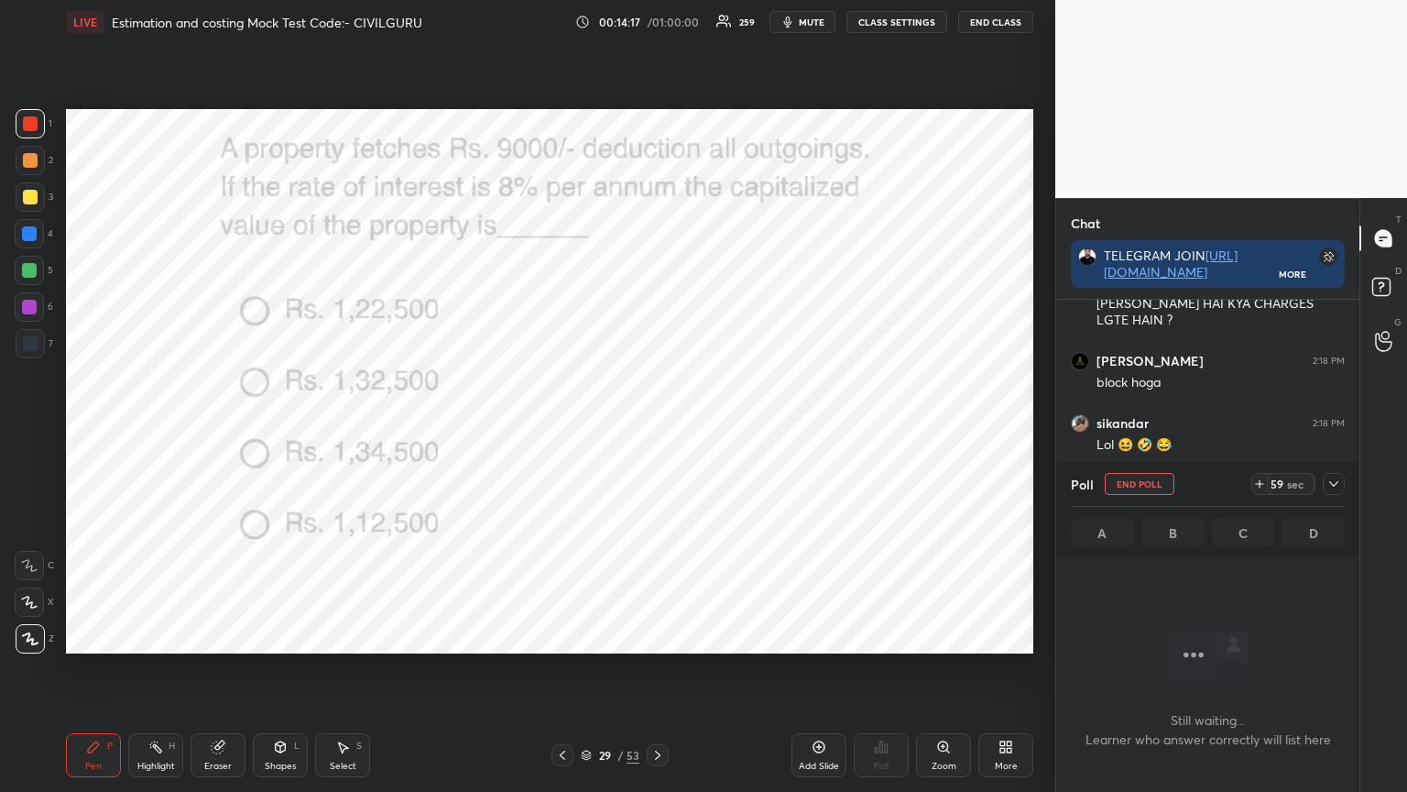
click at [1331, 485] on icon at bounding box center [1334, 483] width 15 height 15
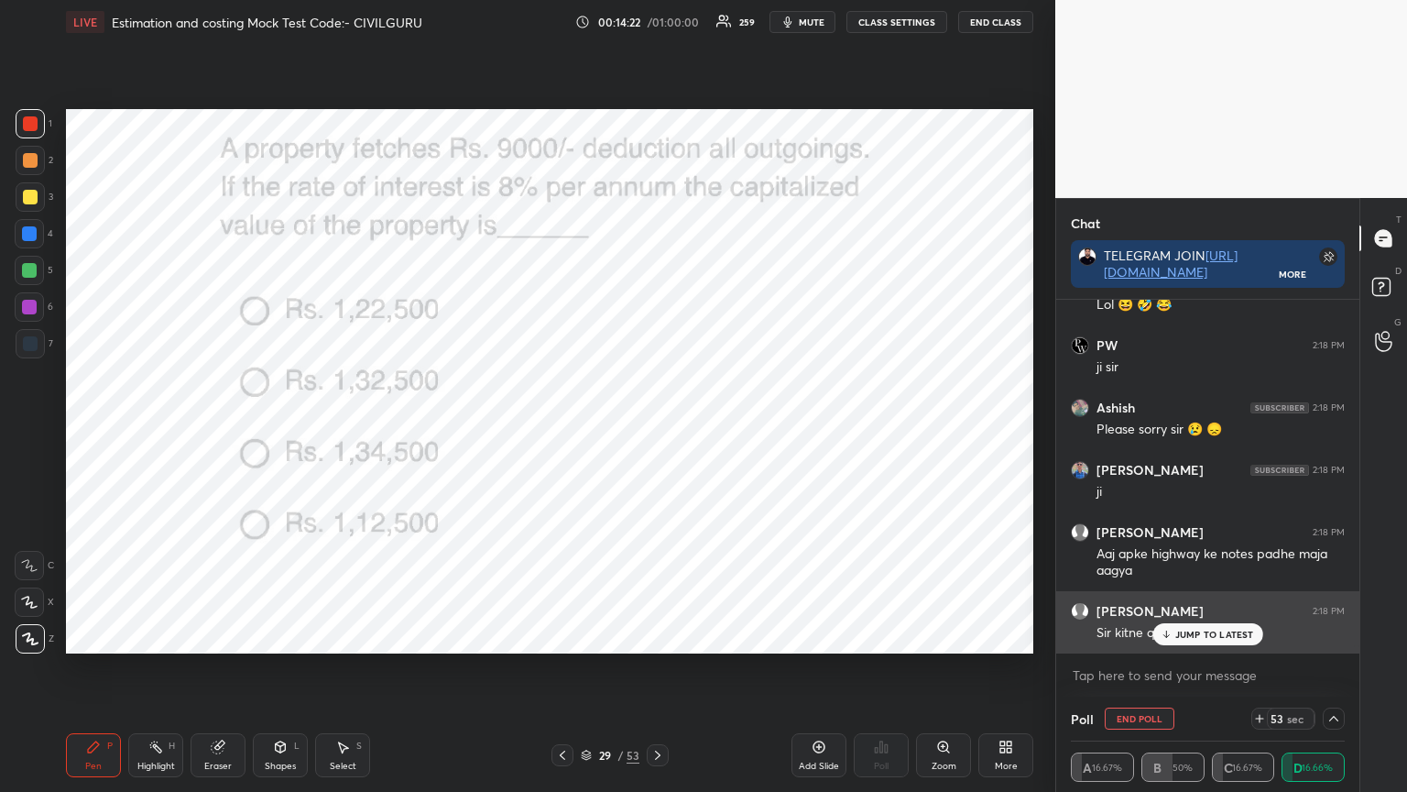
click at [1201, 634] on p "JUMP TO LATEST" at bounding box center [1215, 634] width 79 height 11
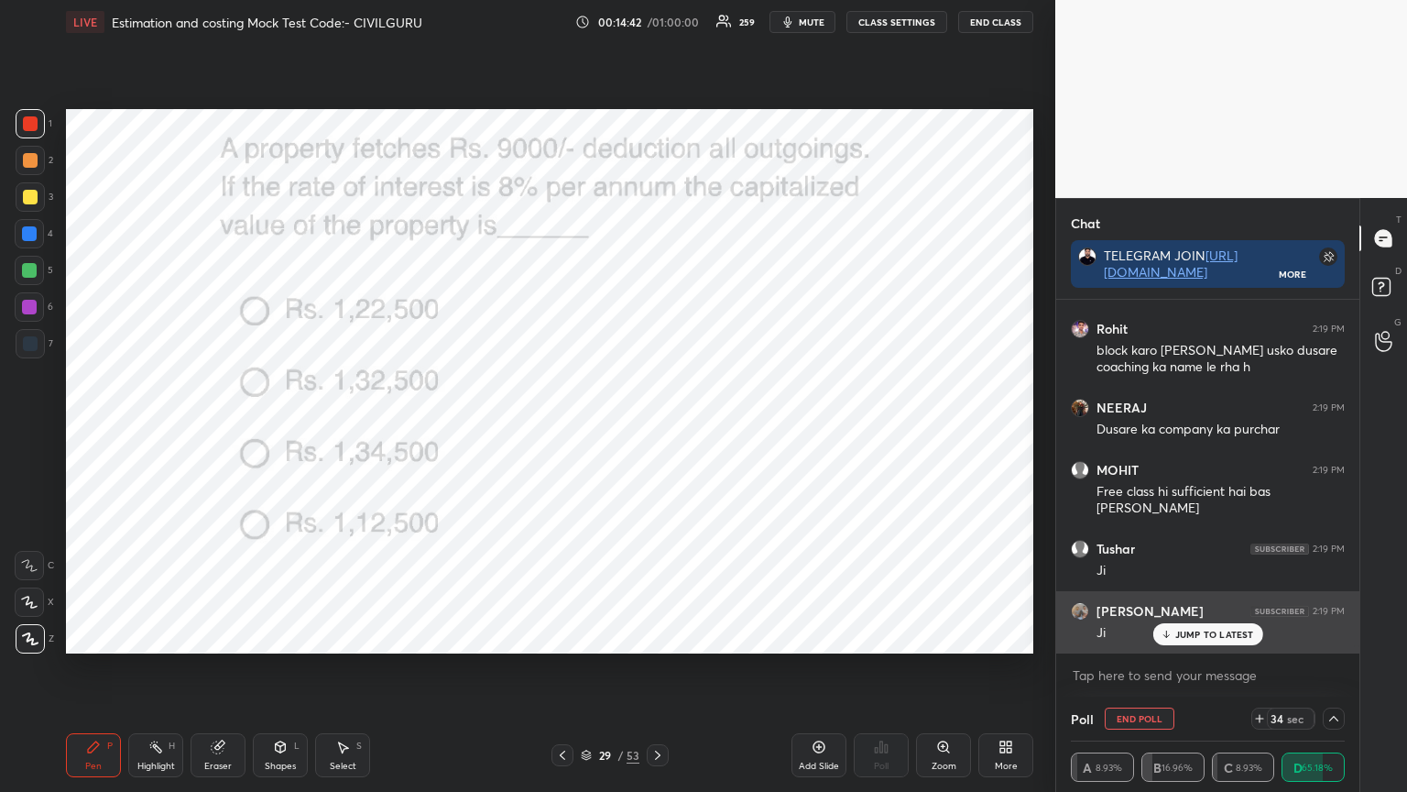
click at [1198, 630] on p "JUMP TO LATEST" at bounding box center [1215, 634] width 79 height 11
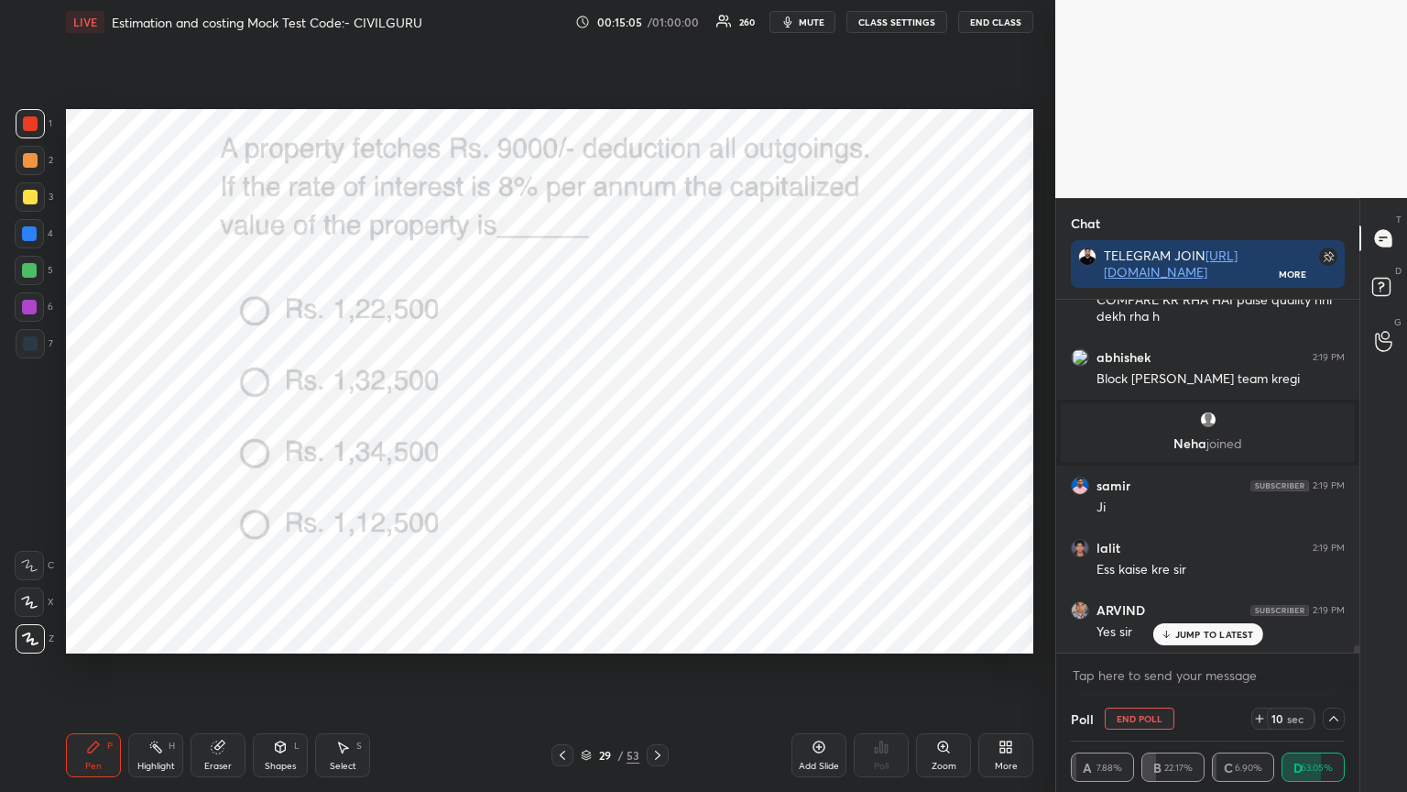
scroll to position [17110, 0]
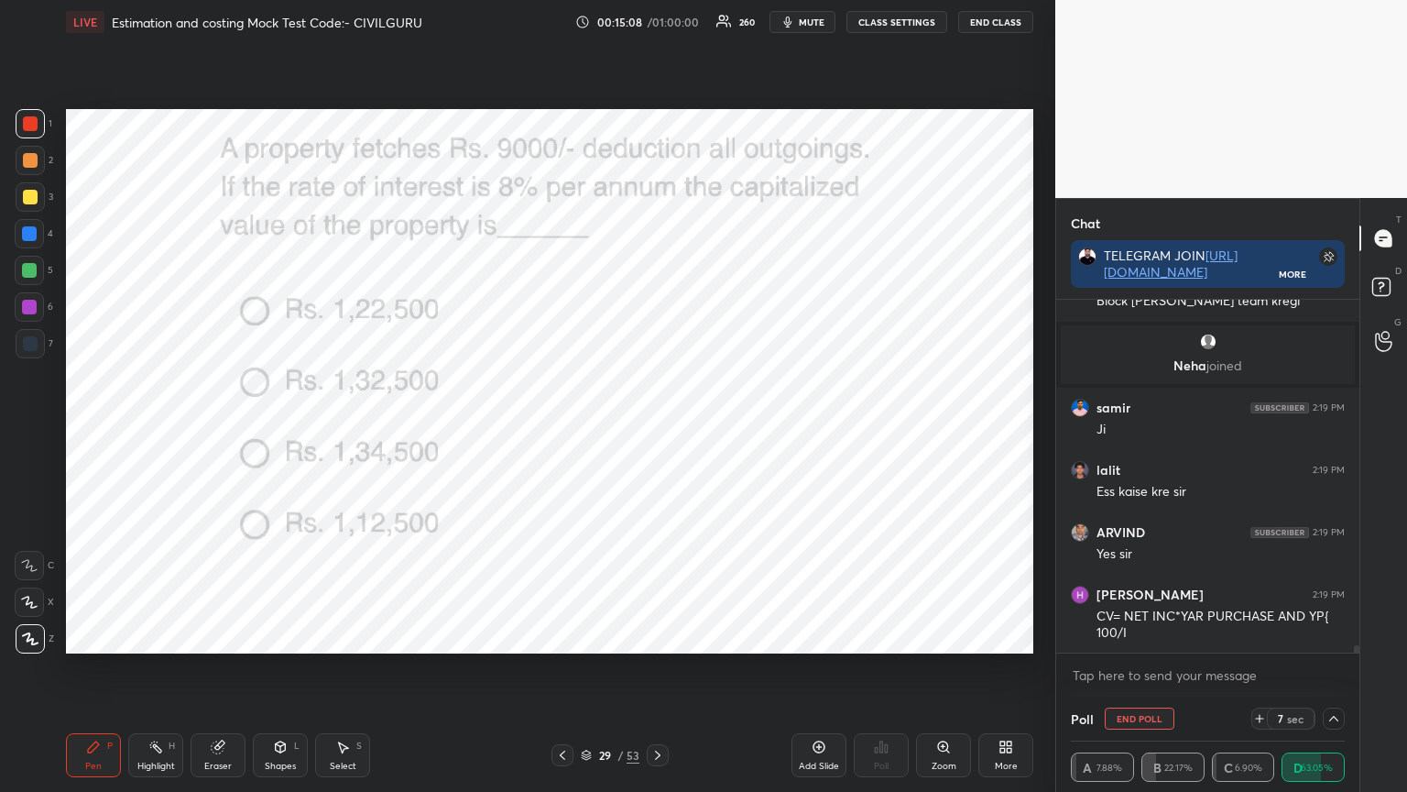
click at [1203, 636] on div "abhishek 2:19 PM Block [PERSON_NAME] team kregi [PERSON_NAME] joined samir 2:19…" at bounding box center [1208, 476] width 303 height 353
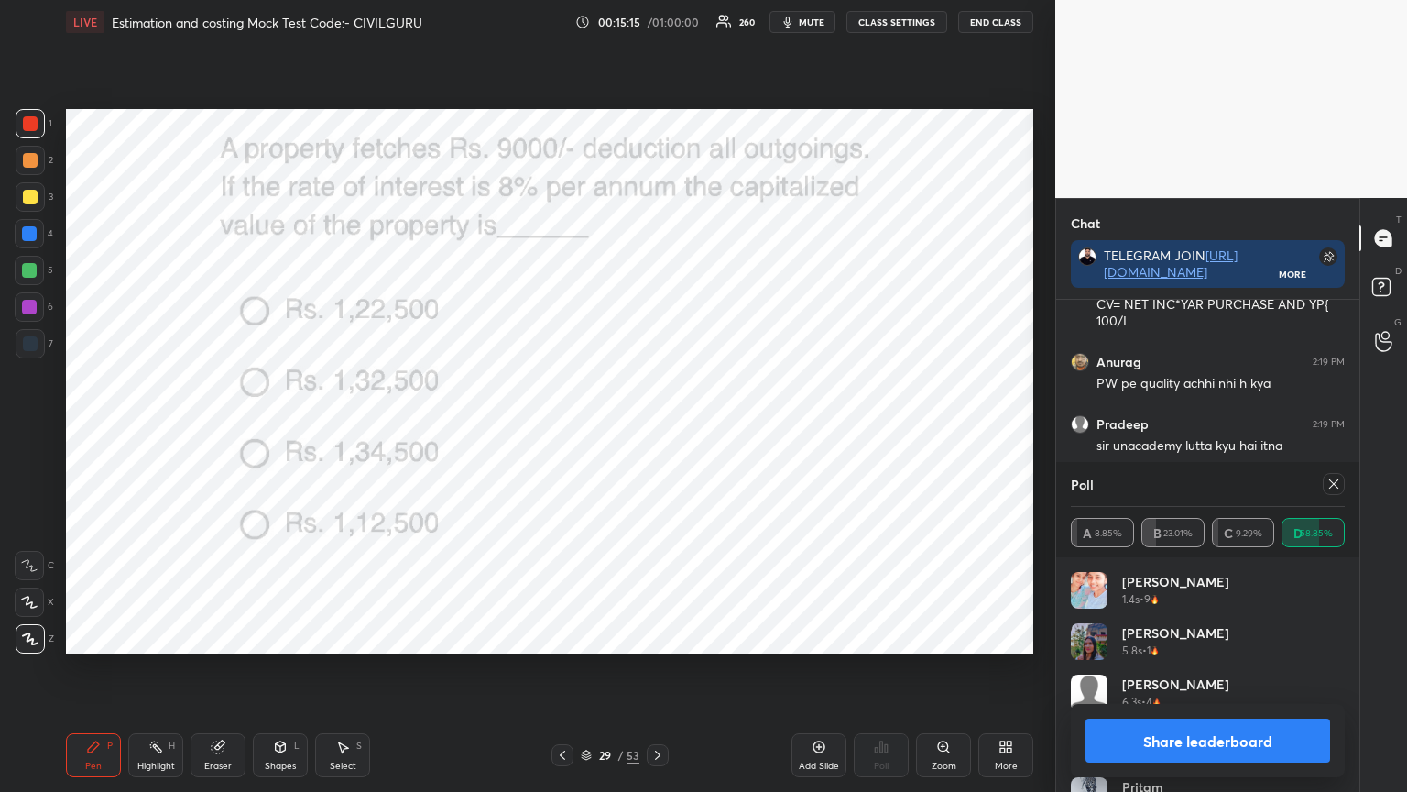
scroll to position [17501, 0]
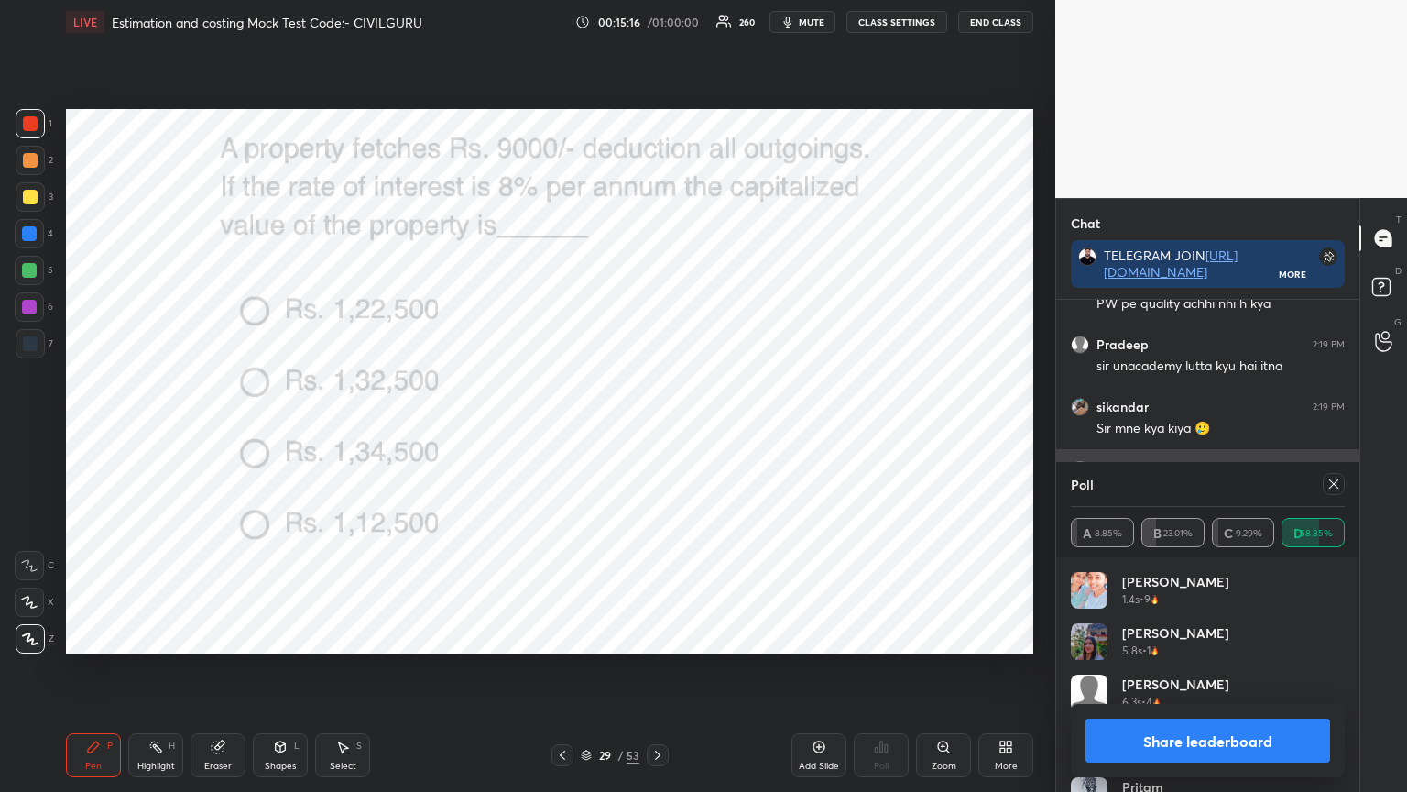
click at [1333, 482] on icon at bounding box center [1334, 483] width 15 height 15
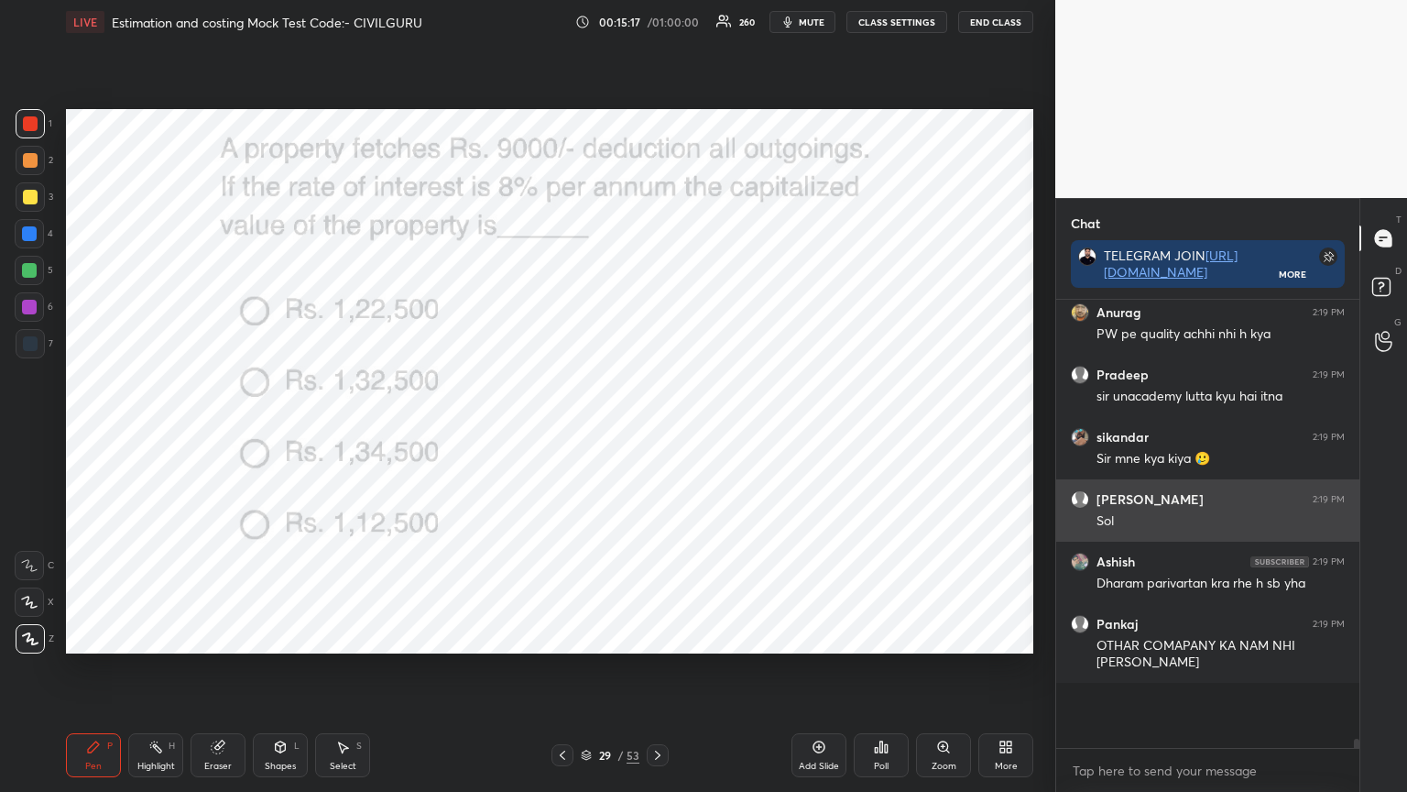
scroll to position [5, 5]
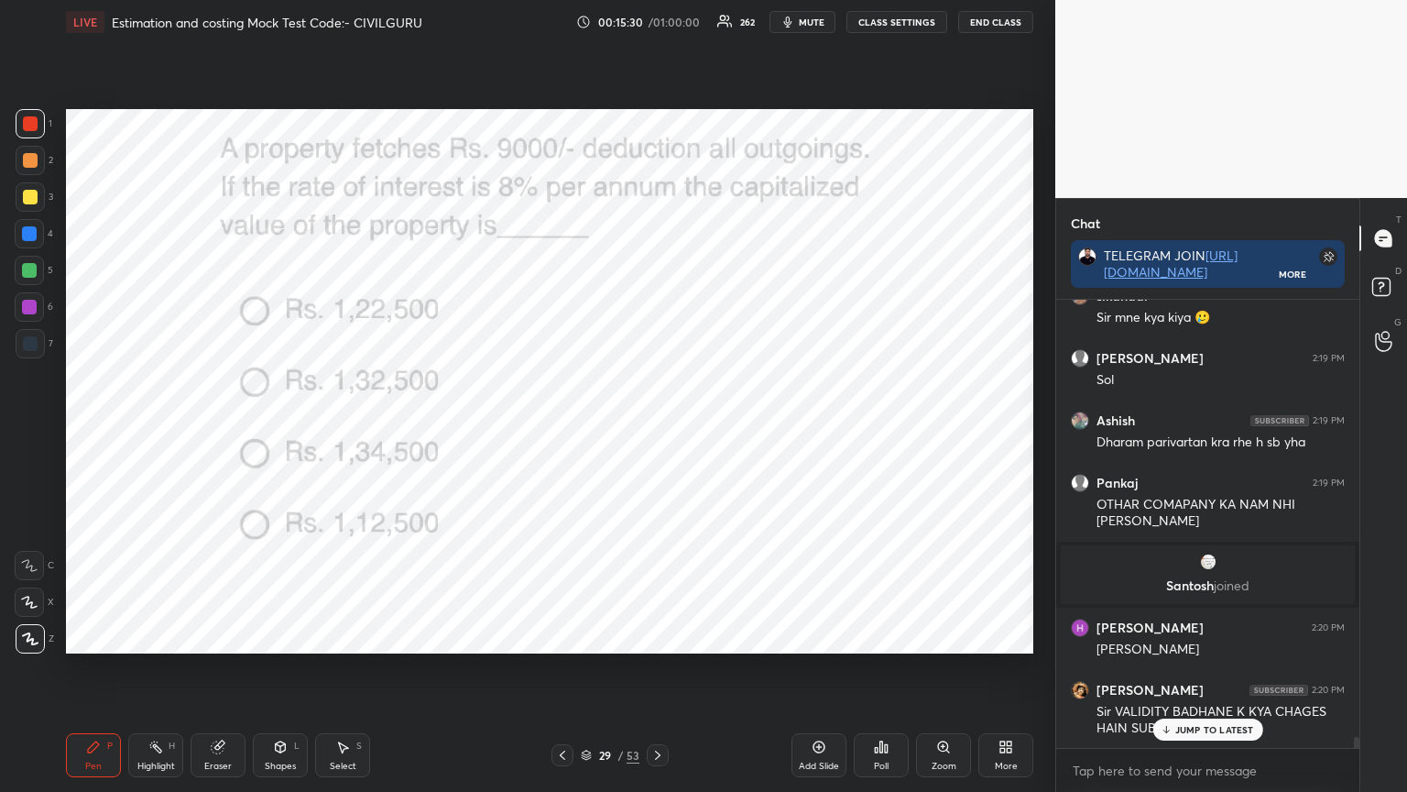
click at [589, 636] on icon at bounding box center [586, 752] width 9 height 5
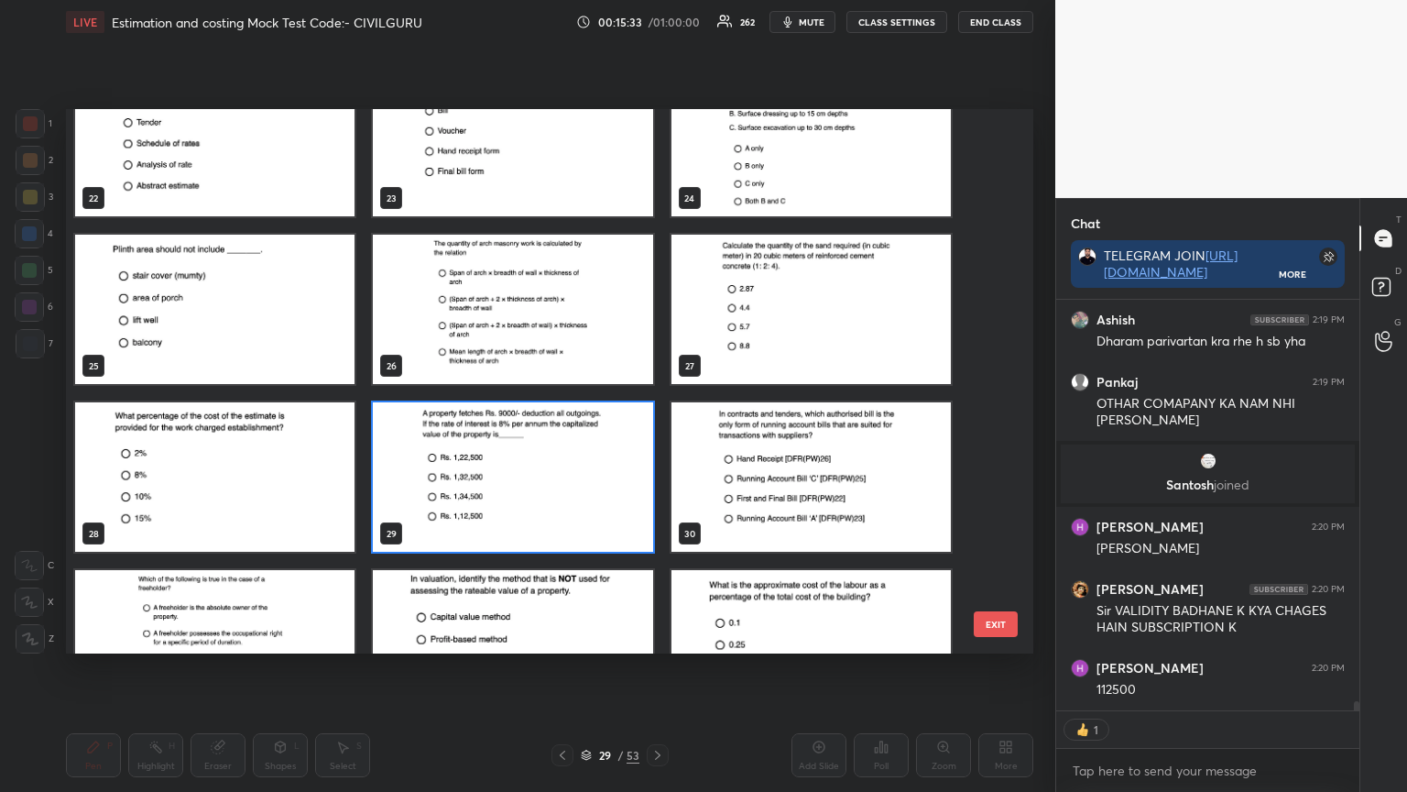
click at [275, 601] on img "grid" at bounding box center [214, 644] width 279 height 149
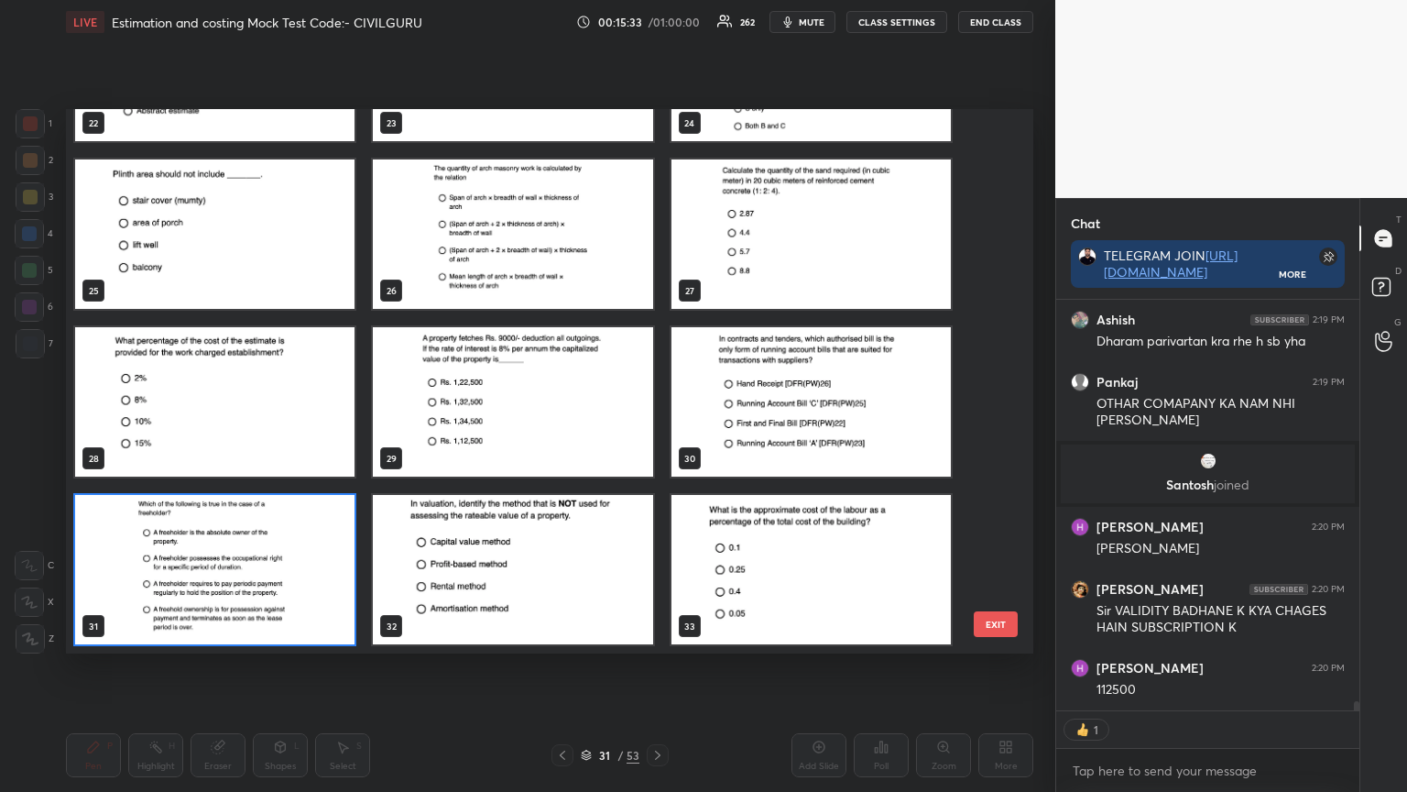
click at [279, 599] on div "22 23 24 25 26 27 28 29 30 31 32 33 34 35 36 37 38 39" at bounding box center [534, 381] width 936 height 544
click at [277, 599] on img "grid" at bounding box center [214, 569] width 279 height 149
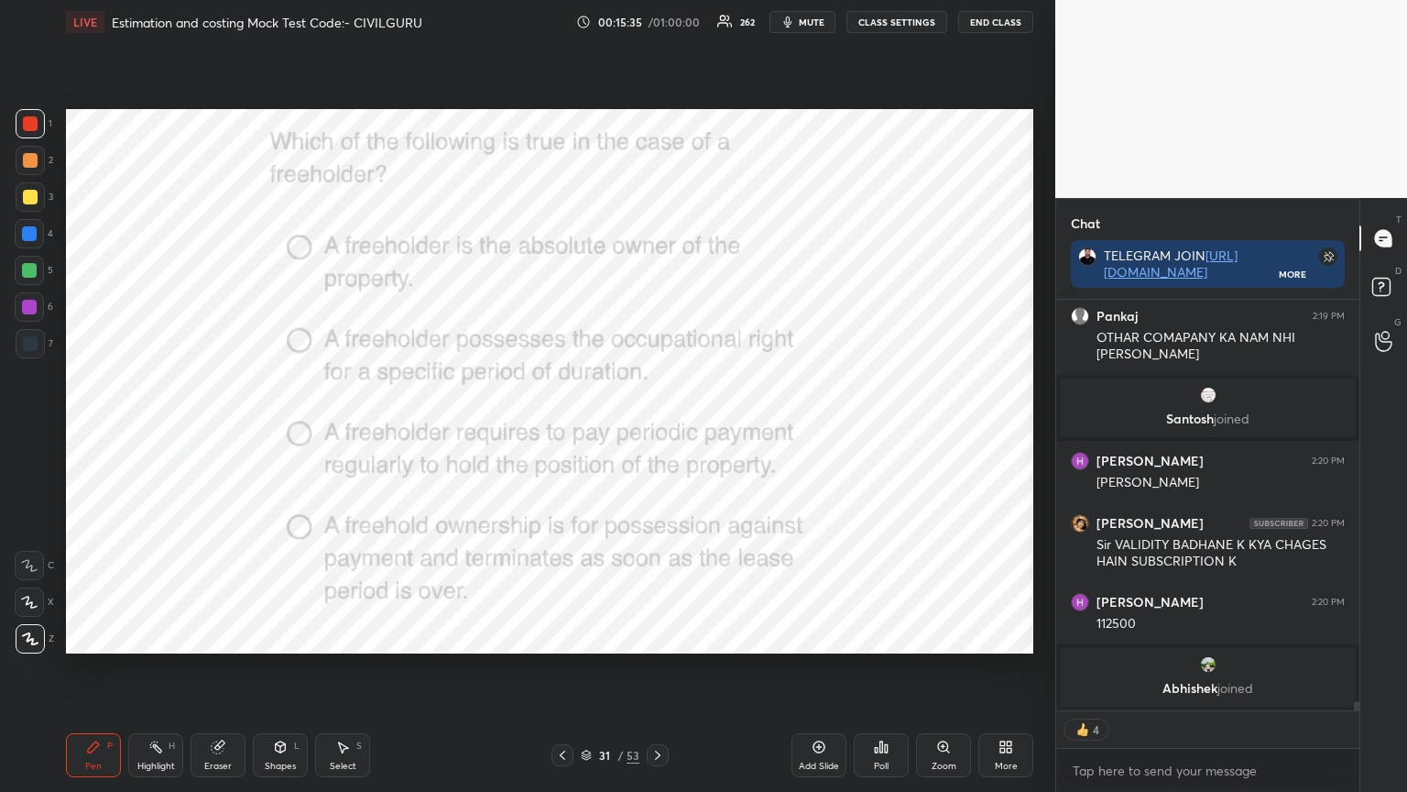
click at [887, 636] on div "Poll" at bounding box center [881, 765] width 15 height 9
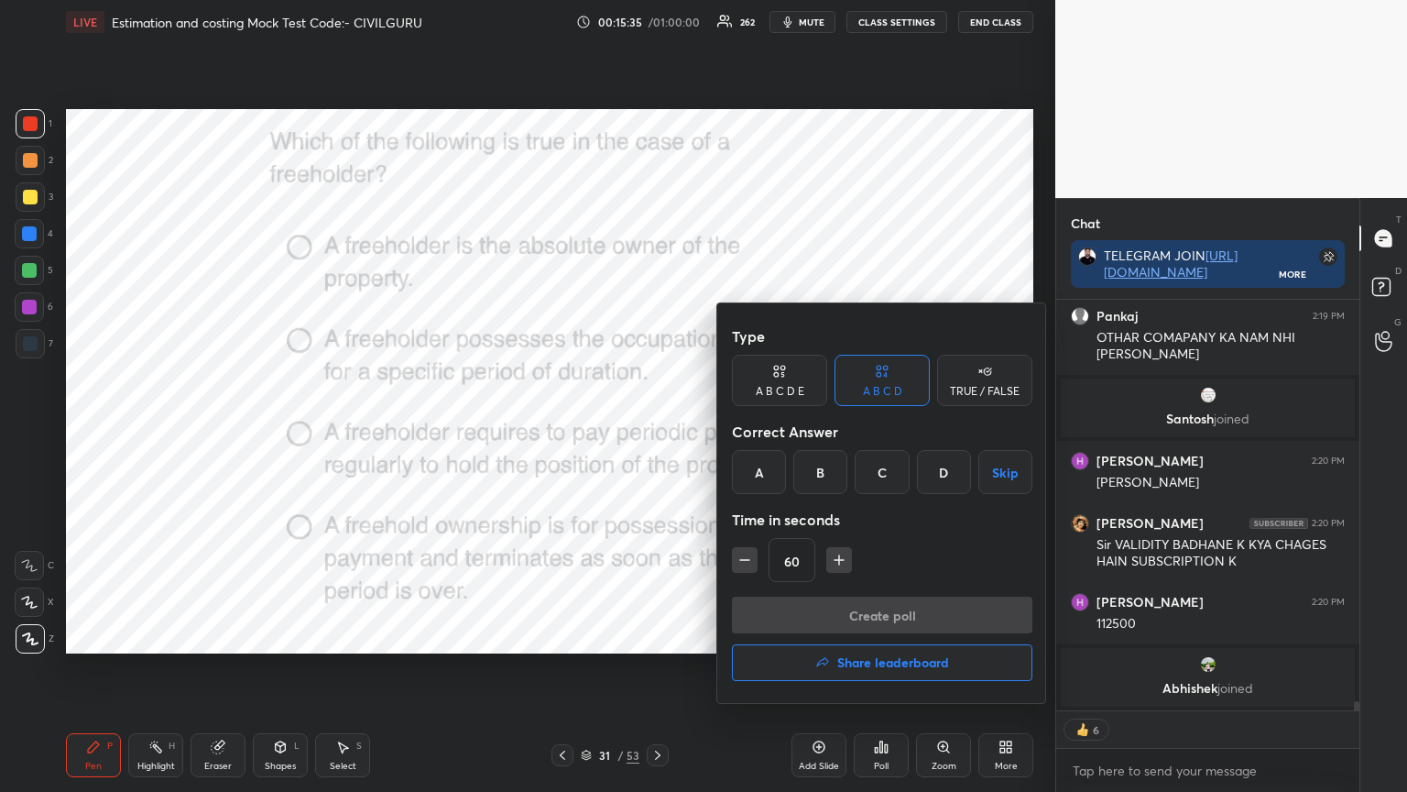
type textarea "x"
click at [759, 467] on div "A" at bounding box center [759, 472] width 54 height 44
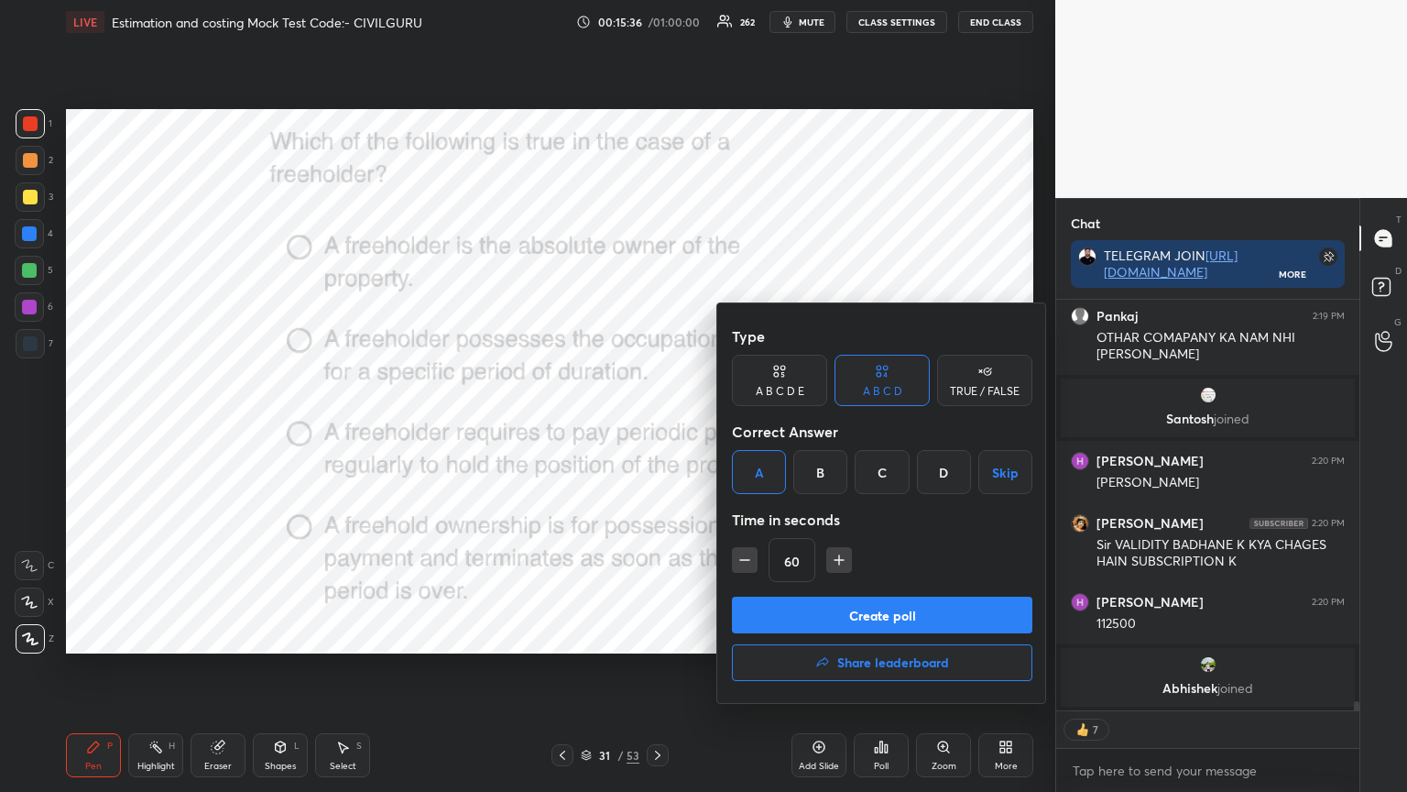
click at [747, 561] on icon "button" at bounding box center [745, 560] width 18 height 18
click at [746, 563] on icon "button" at bounding box center [745, 560] width 18 height 18
type input "30"
click at [777, 612] on button "Create poll" at bounding box center [882, 615] width 301 height 37
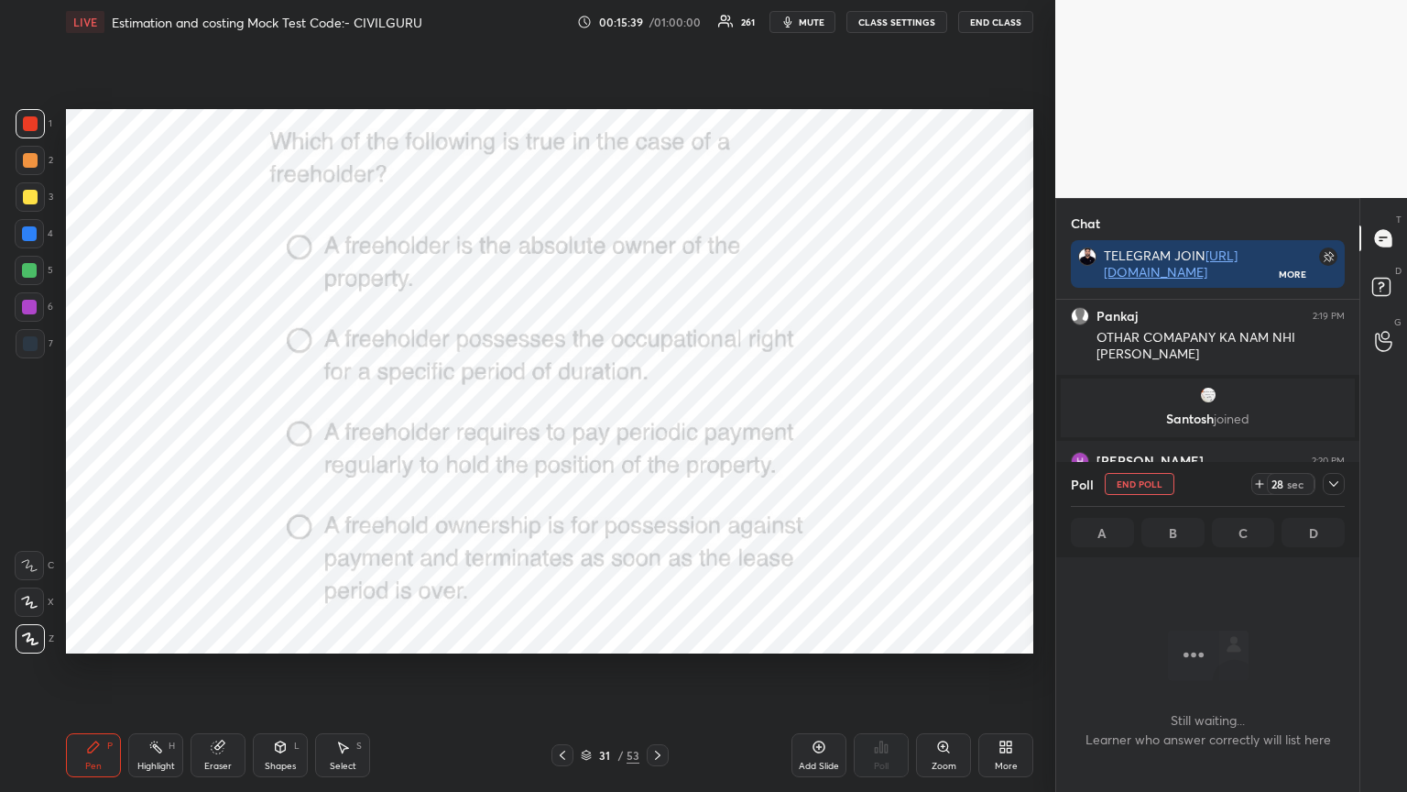
click at [1333, 486] on icon at bounding box center [1334, 483] width 15 height 15
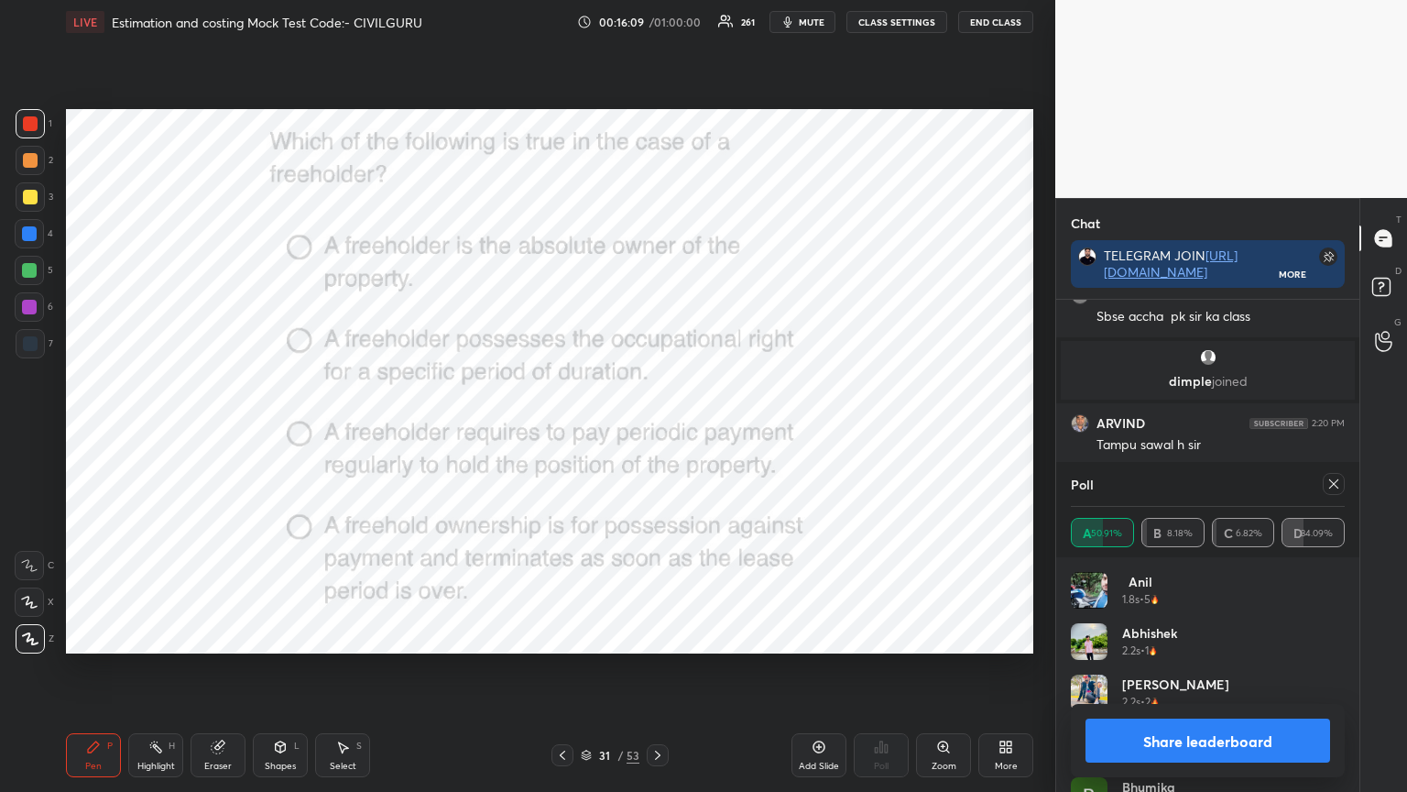
click at [1333, 485] on icon at bounding box center [1334, 483] width 15 height 15
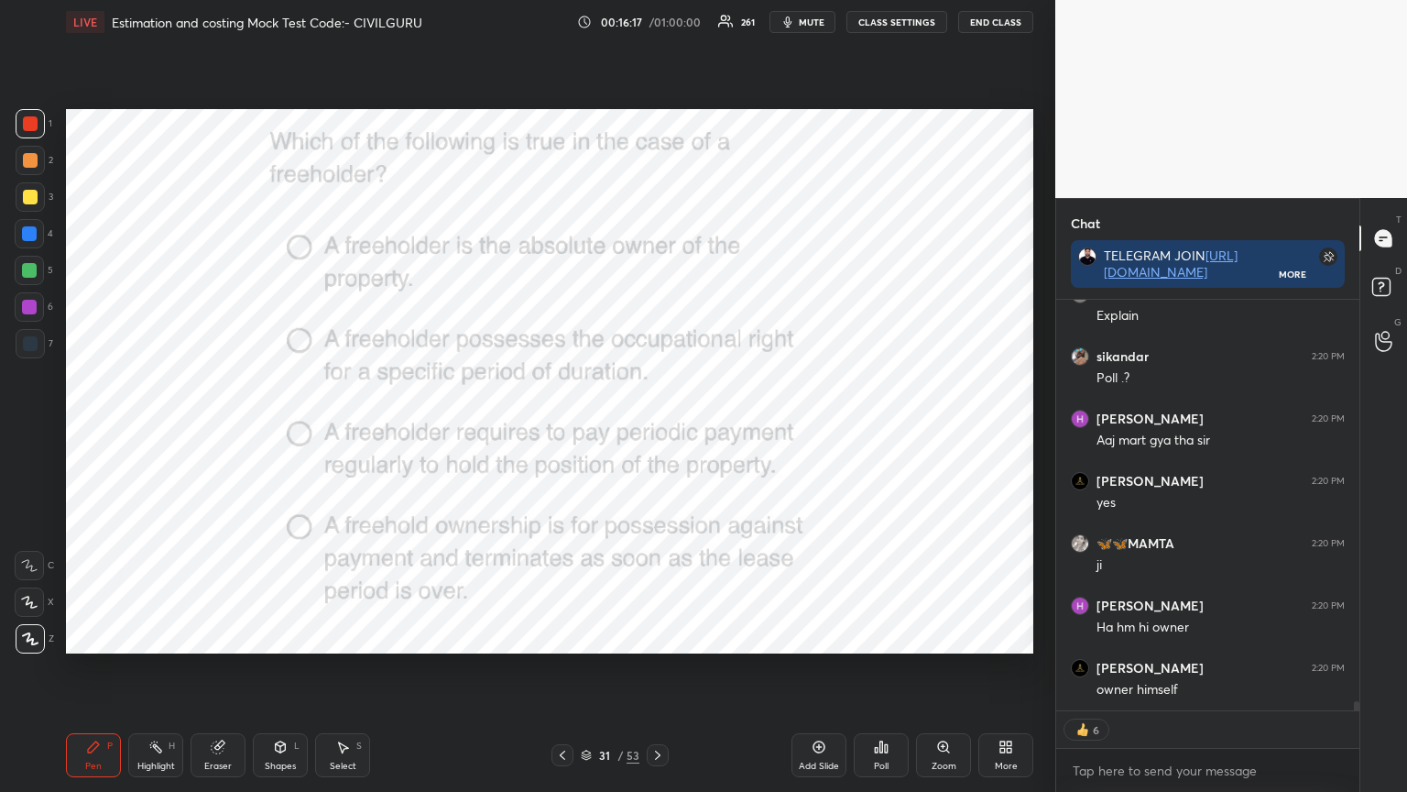
click at [662, 636] on icon at bounding box center [658, 755] width 15 height 15
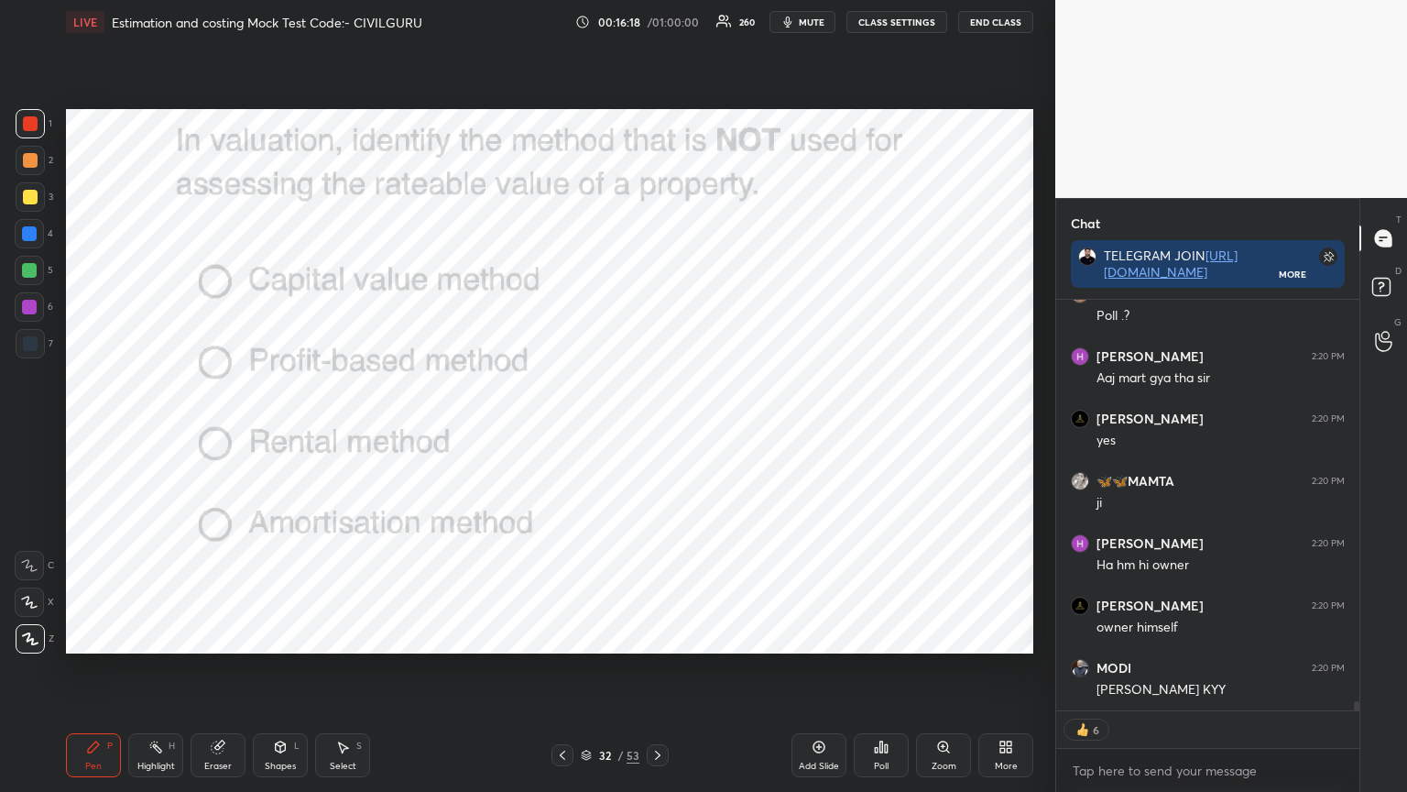
click at [877, 636] on icon at bounding box center [881, 746] width 15 height 15
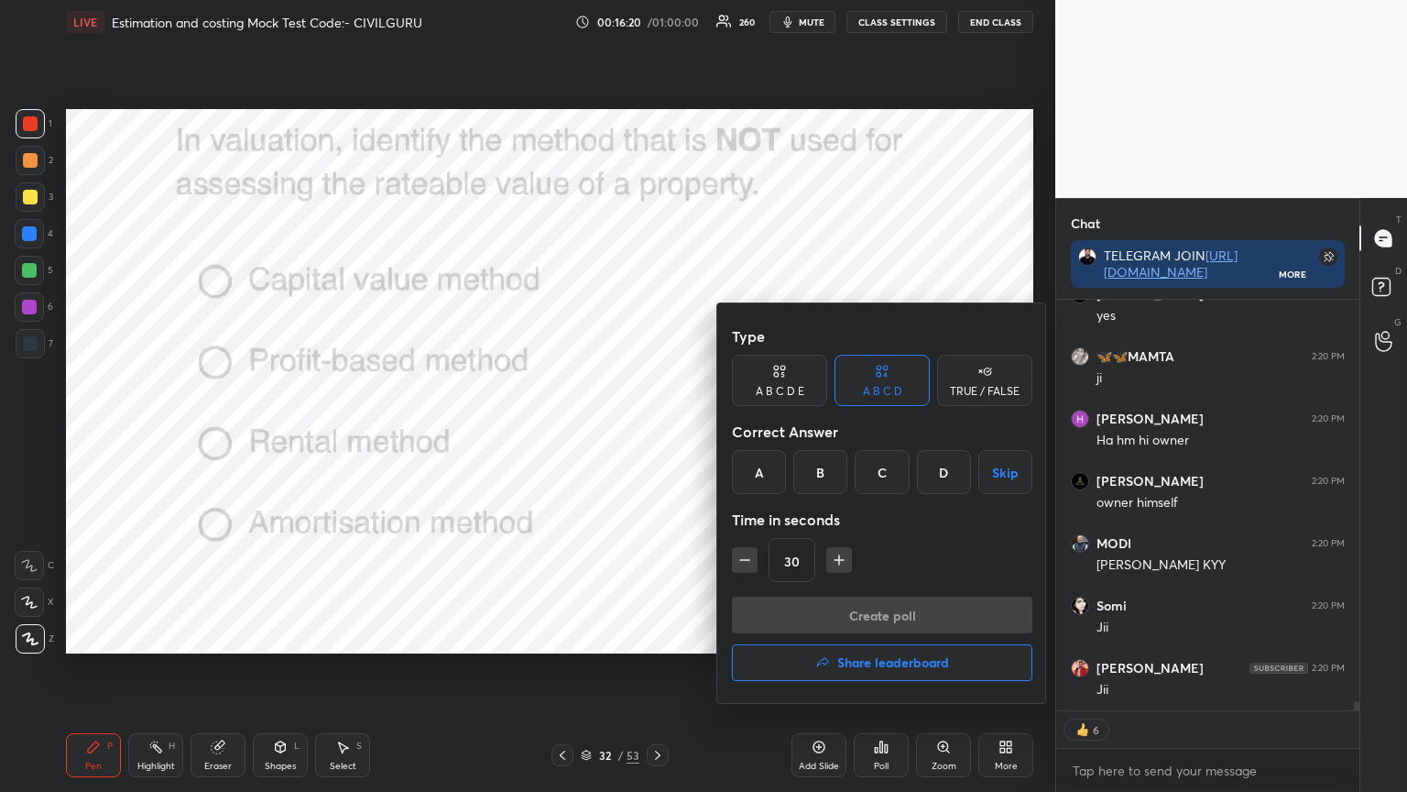
click at [948, 470] on div "D" at bounding box center [944, 472] width 54 height 44
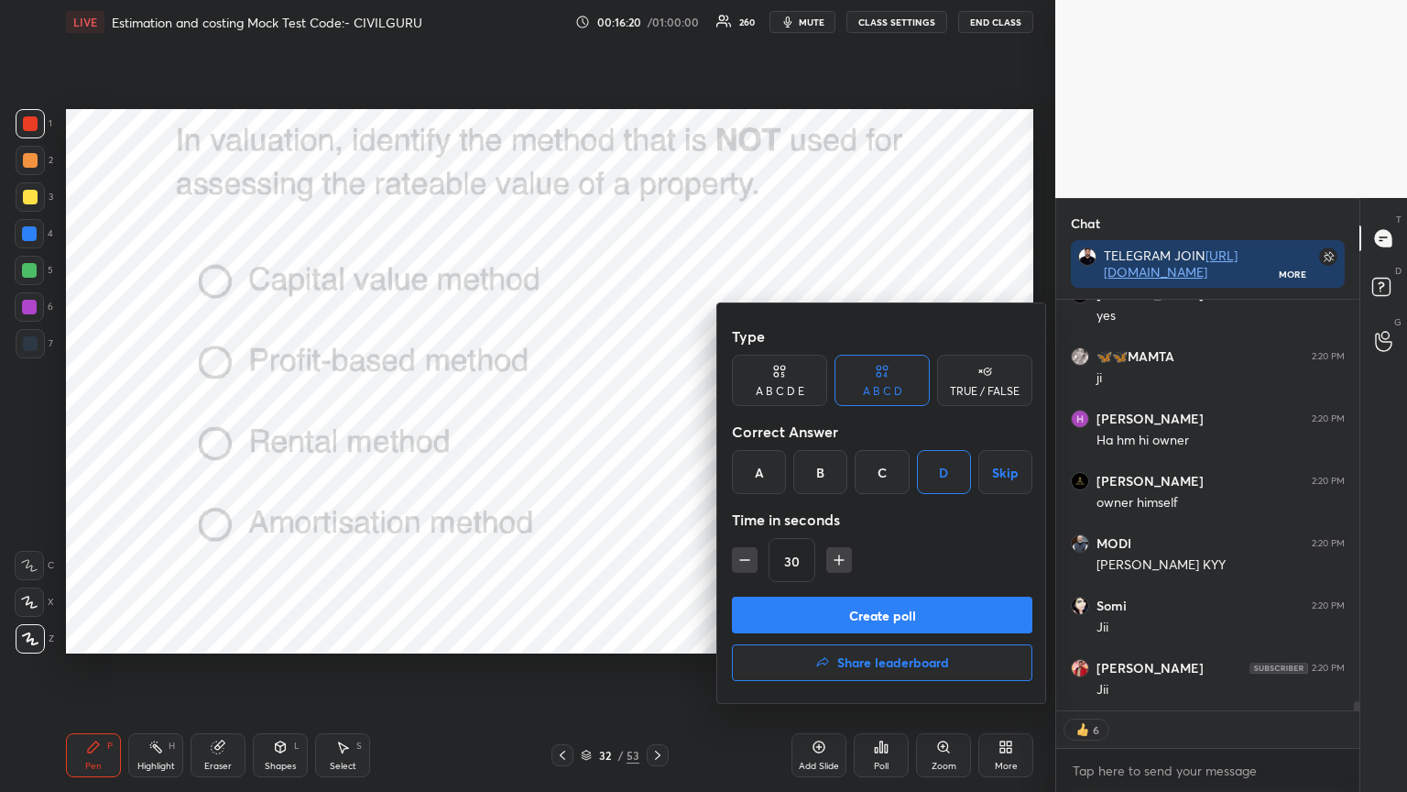
click at [883, 601] on button "Create poll" at bounding box center [882, 615] width 301 height 37
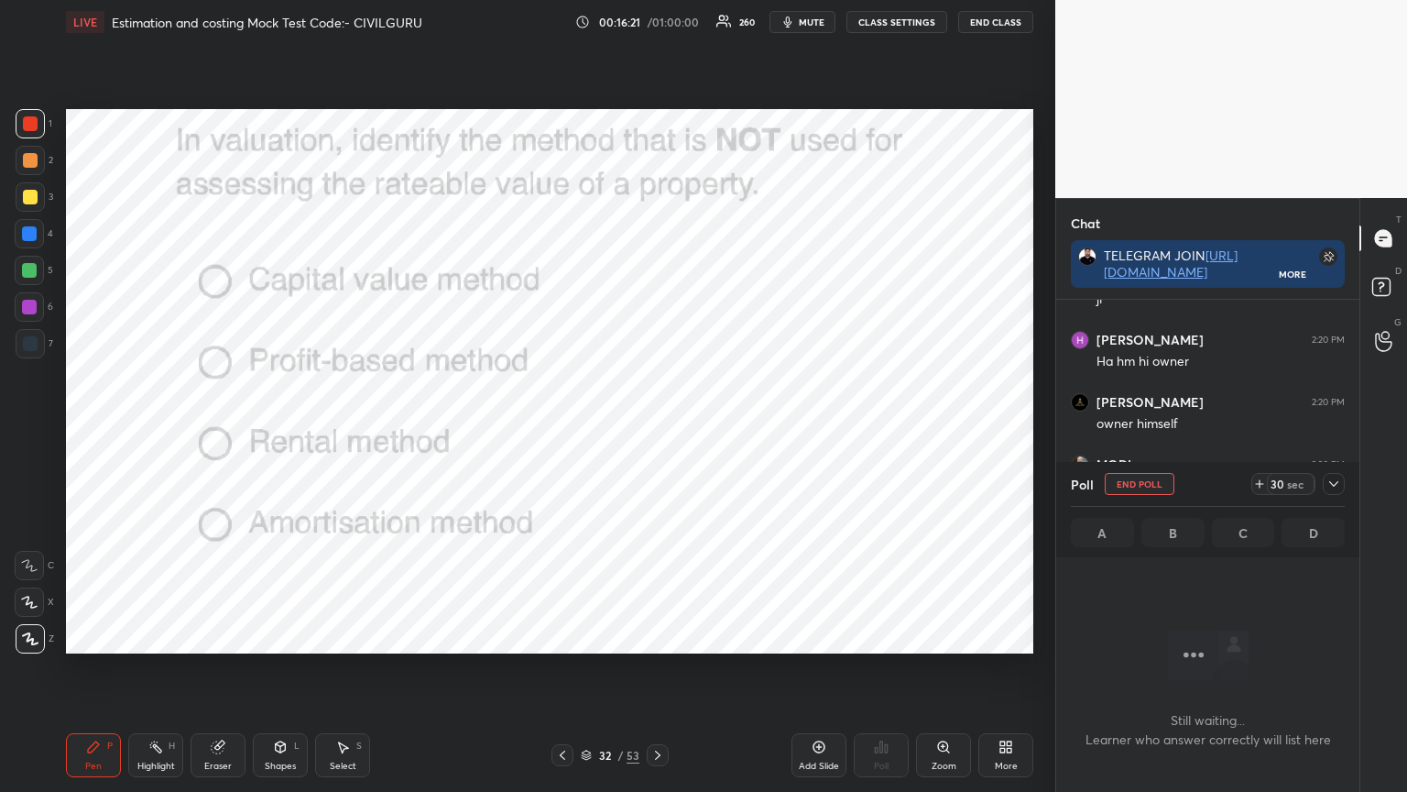
click at [1341, 487] on icon at bounding box center [1334, 483] width 15 height 15
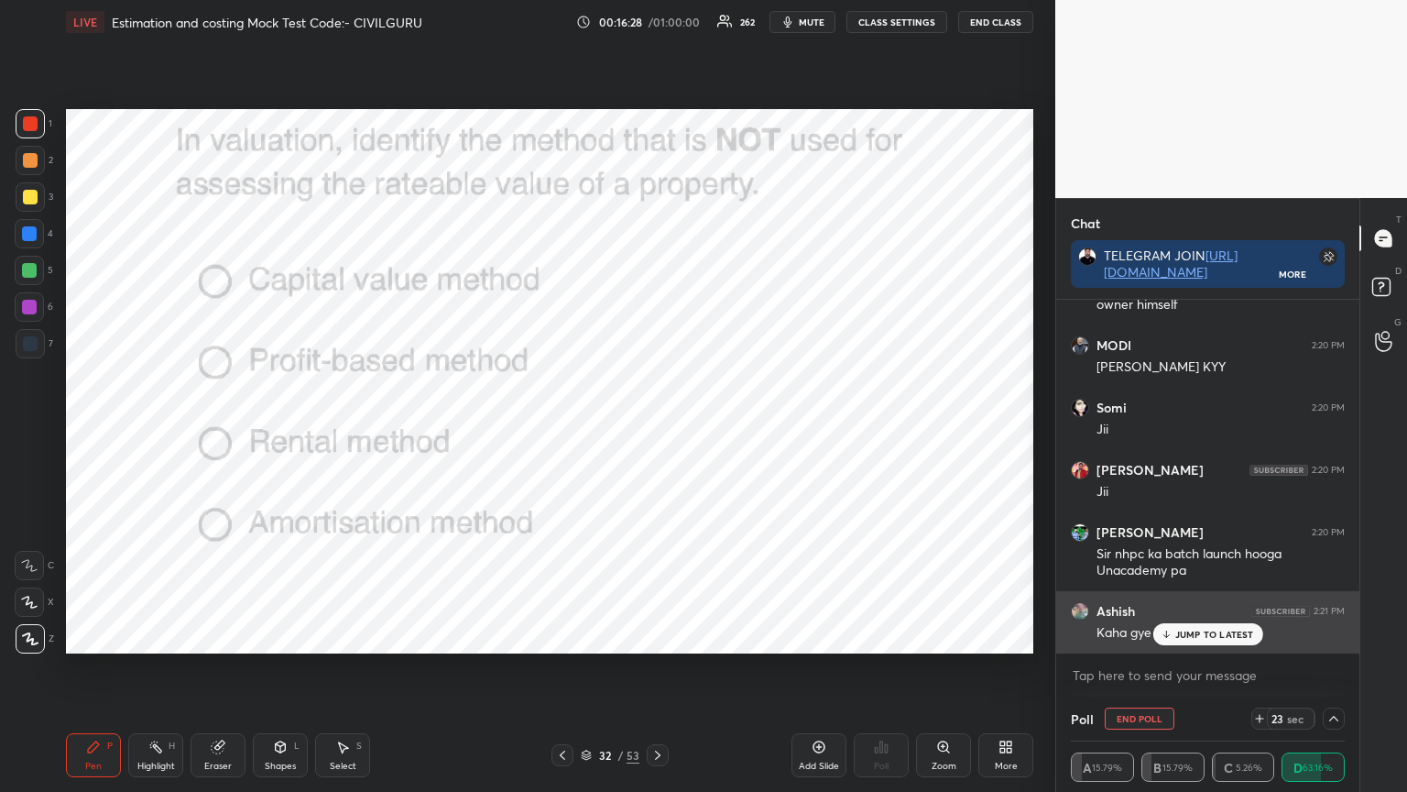
click at [1176, 627] on div "JUMP TO LATEST" at bounding box center [1208, 634] width 110 height 22
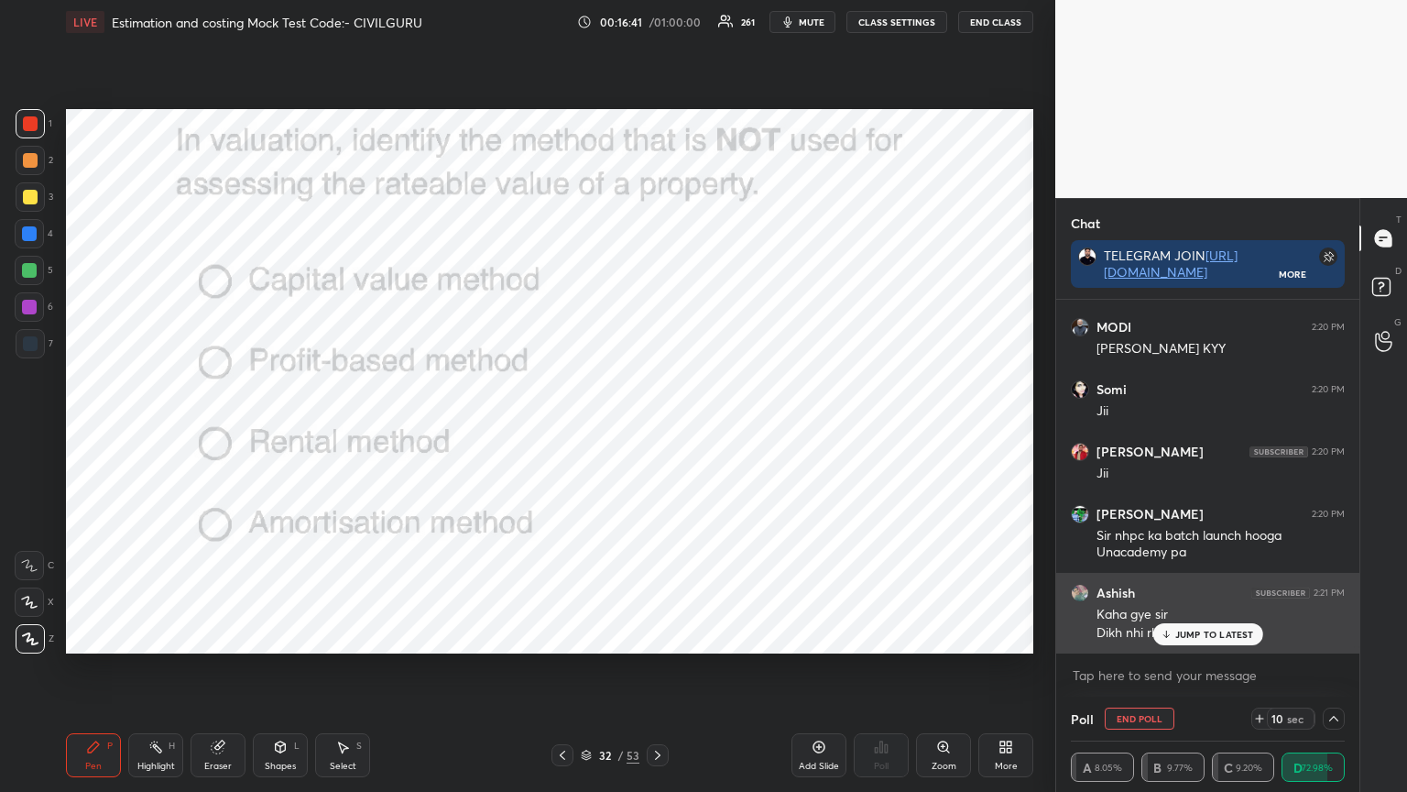
click at [1172, 633] on icon at bounding box center [1166, 634] width 12 height 11
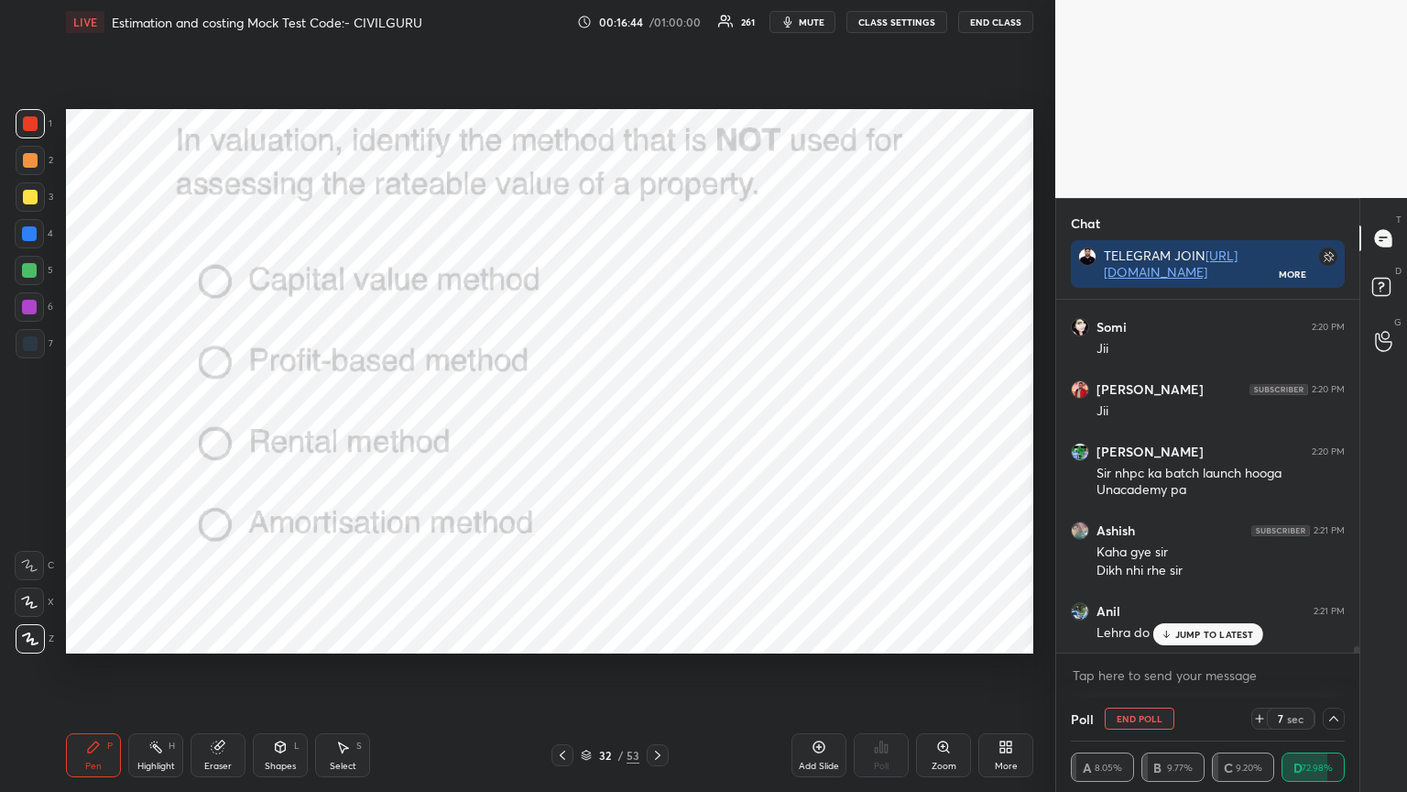
click at [1197, 634] on p "JUMP TO LATEST" at bounding box center [1215, 634] width 79 height 11
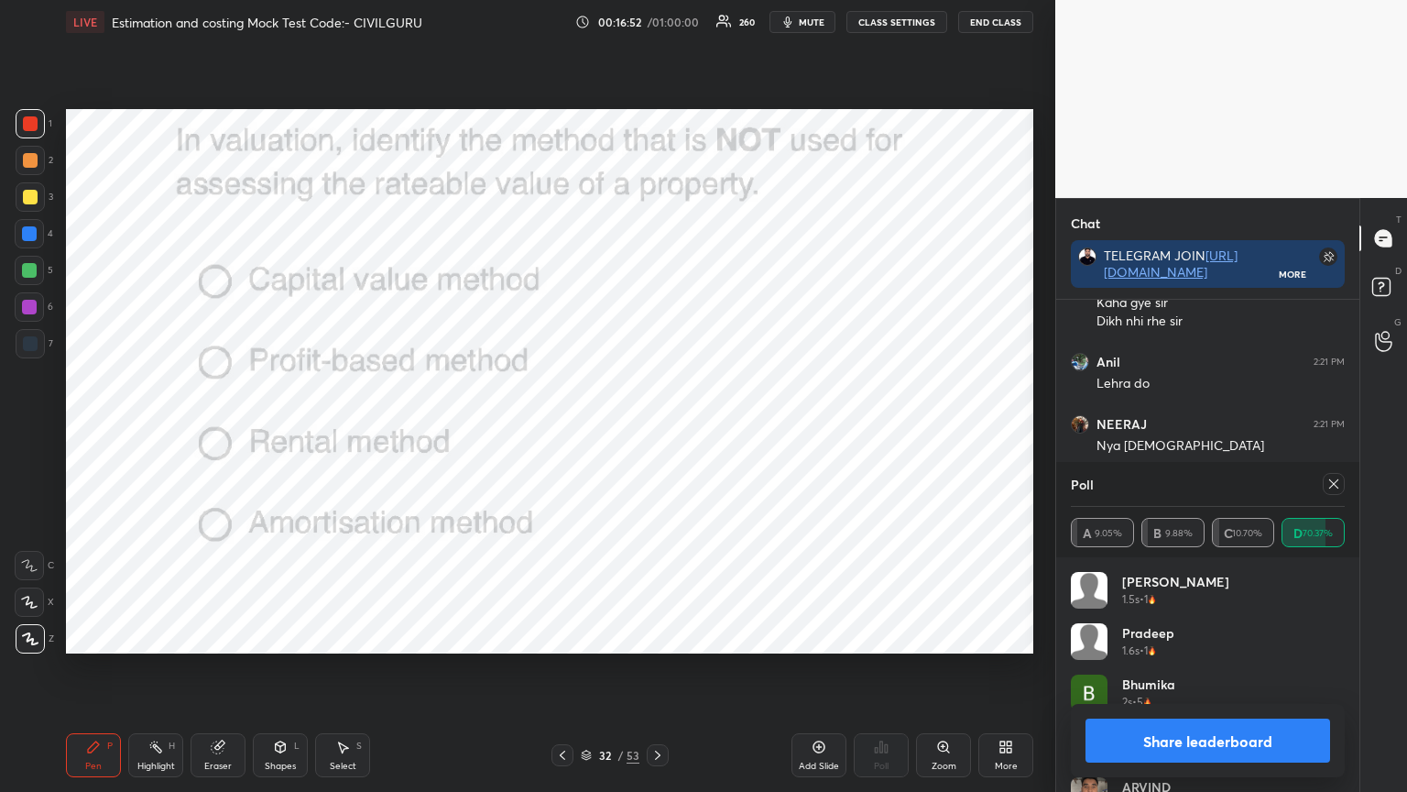
click at [1332, 486] on icon at bounding box center [1334, 483] width 15 height 15
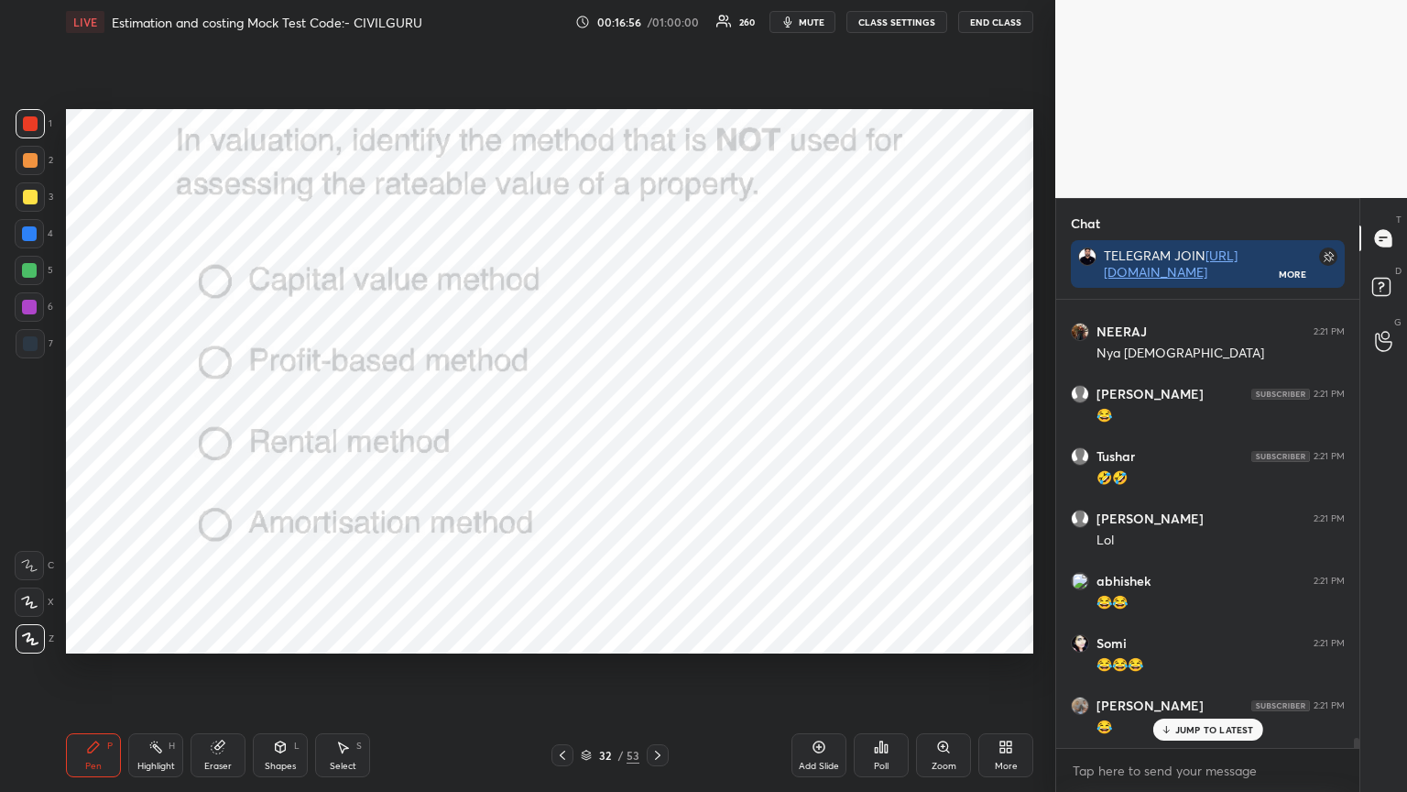
click at [656, 636] on icon at bounding box center [657, 754] width 5 height 9
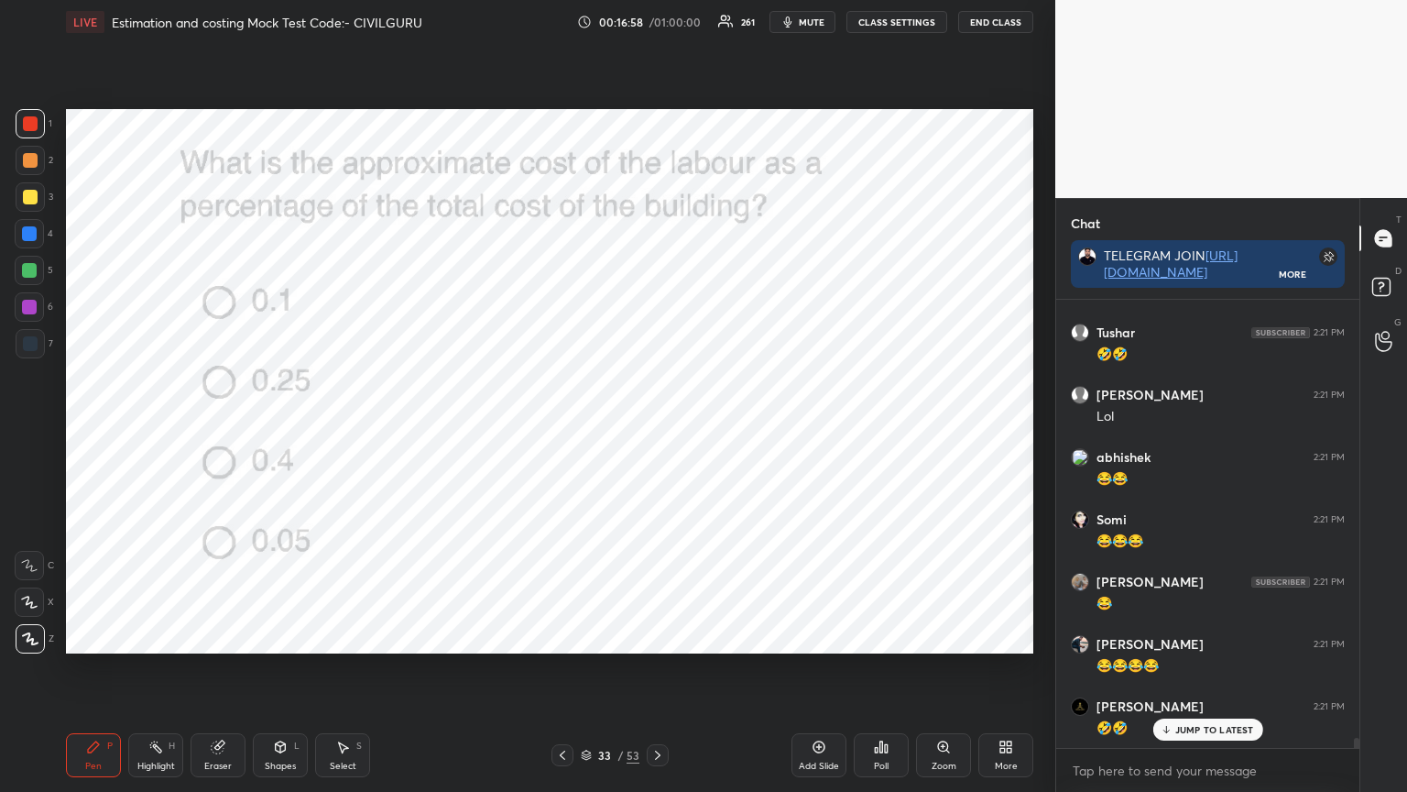
click at [888, 636] on icon at bounding box center [881, 746] width 15 height 15
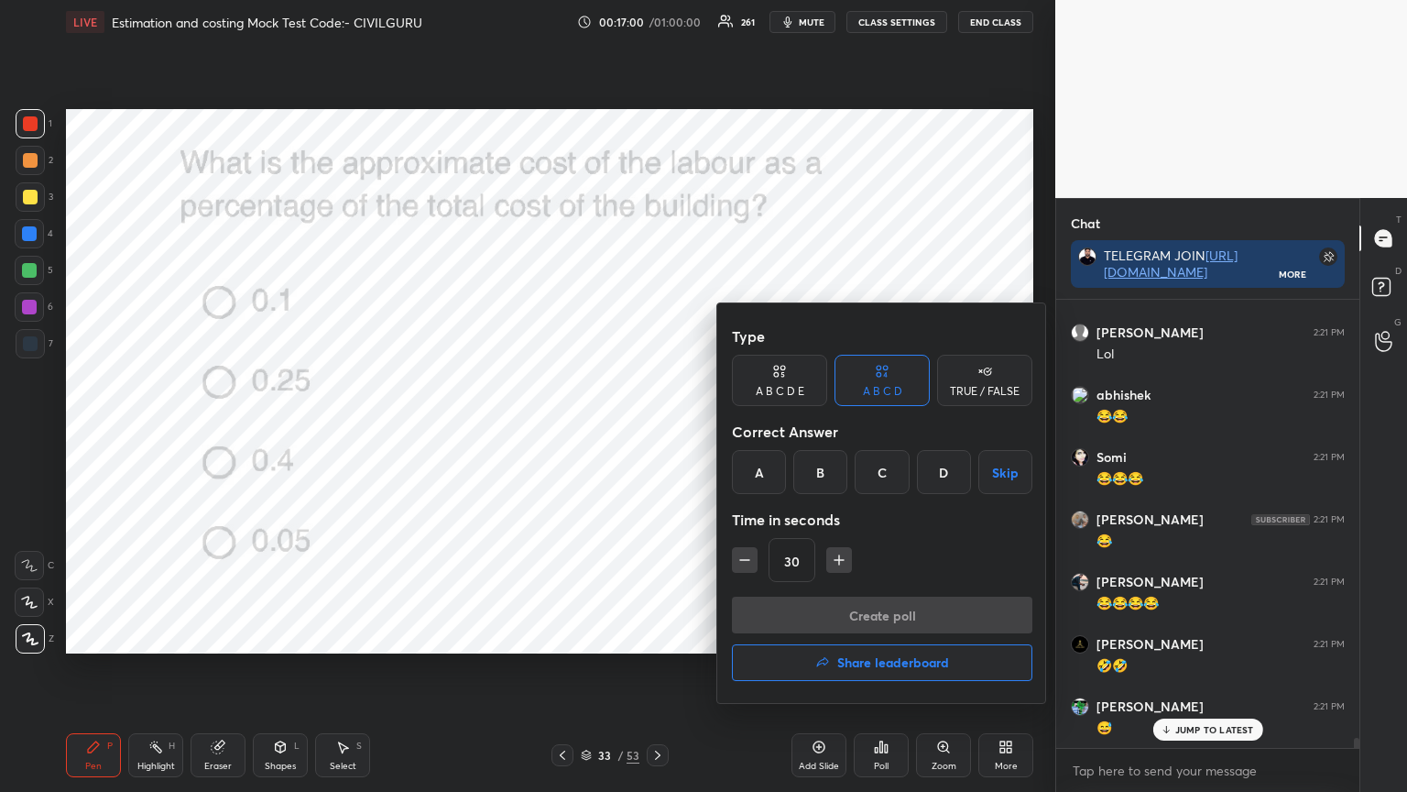
click at [832, 470] on div "B" at bounding box center [821, 472] width 54 height 44
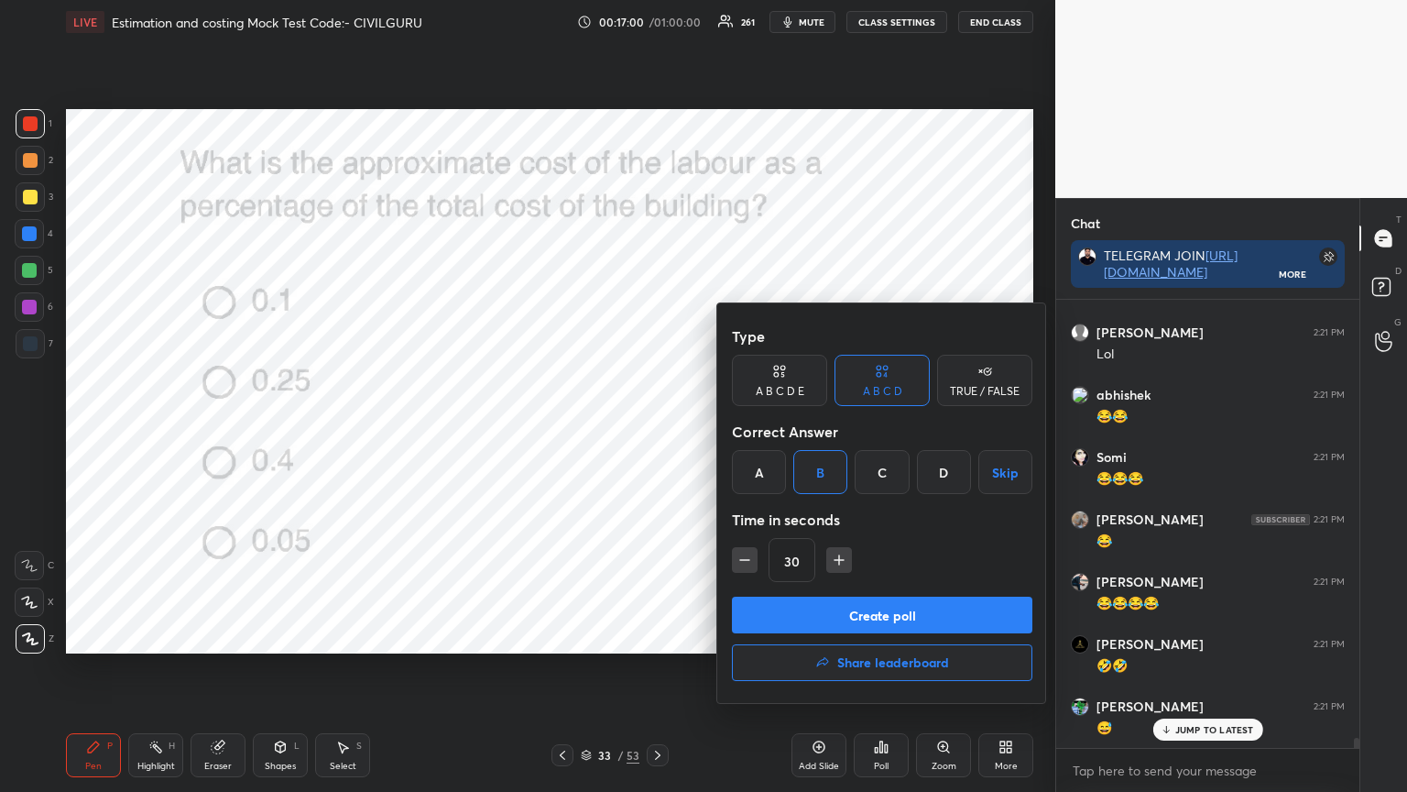
click at [825, 626] on button "Create poll" at bounding box center [882, 615] width 301 height 37
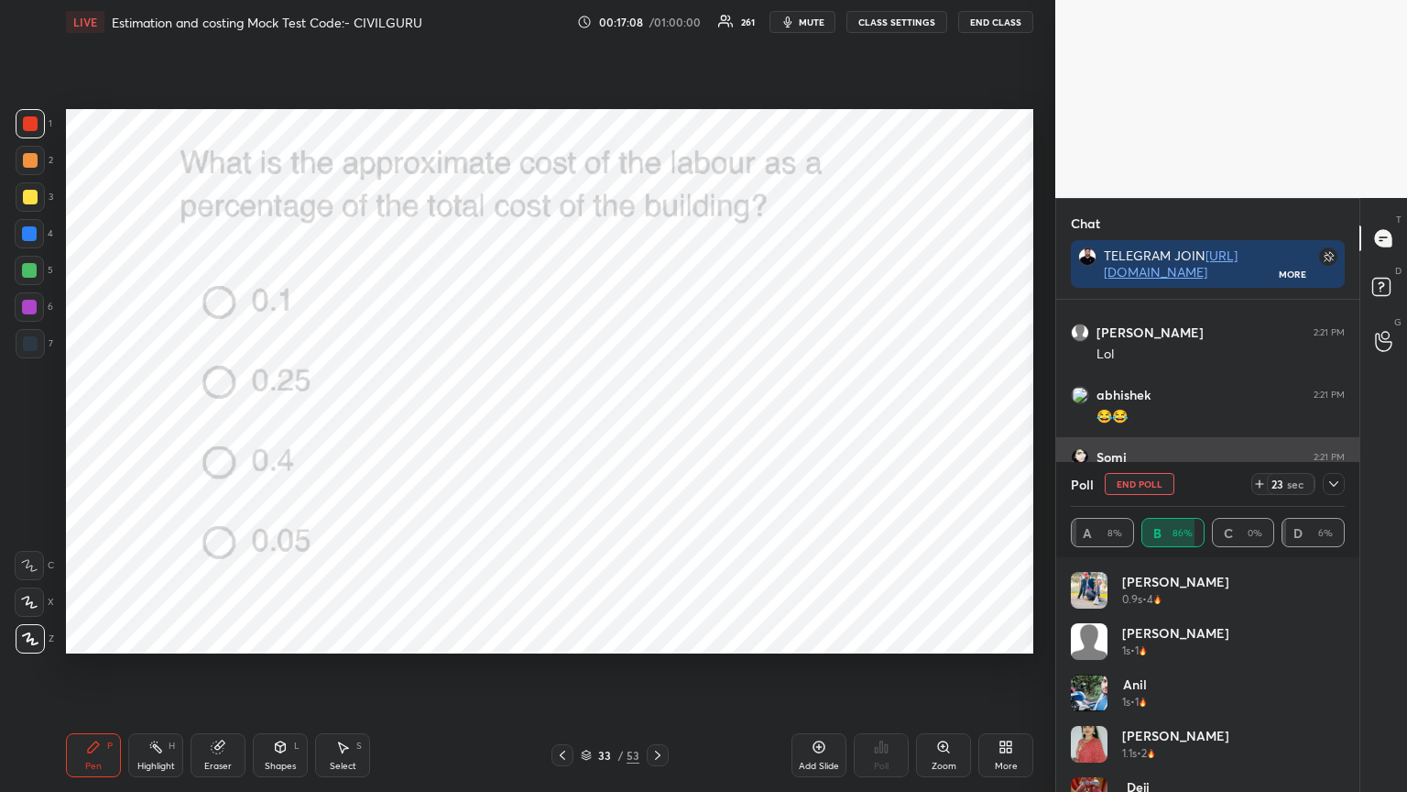
click at [1334, 480] on icon at bounding box center [1334, 483] width 15 height 15
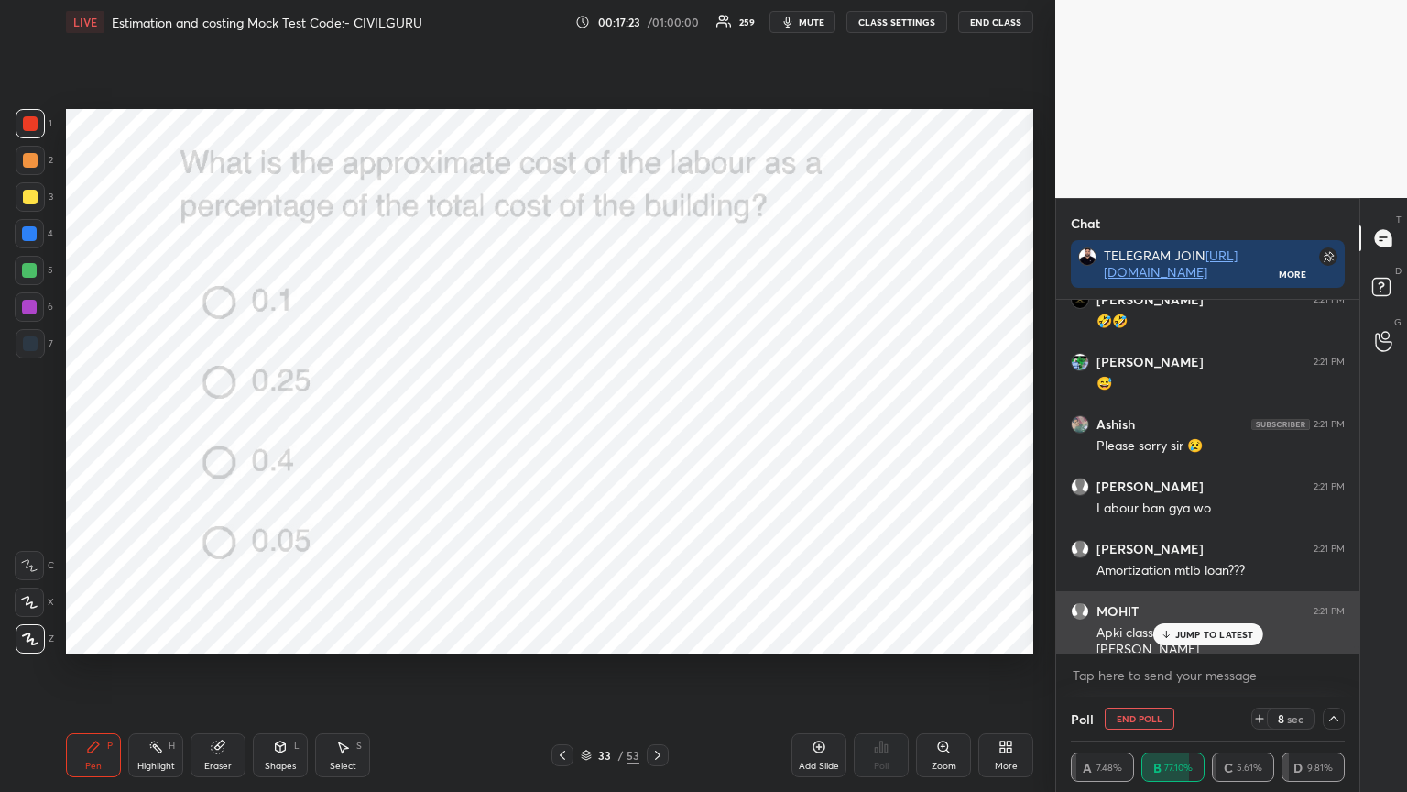
click at [1192, 636] on p "JUMP TO LATEST" at bounding box center [1215, 634] width 79 height 11
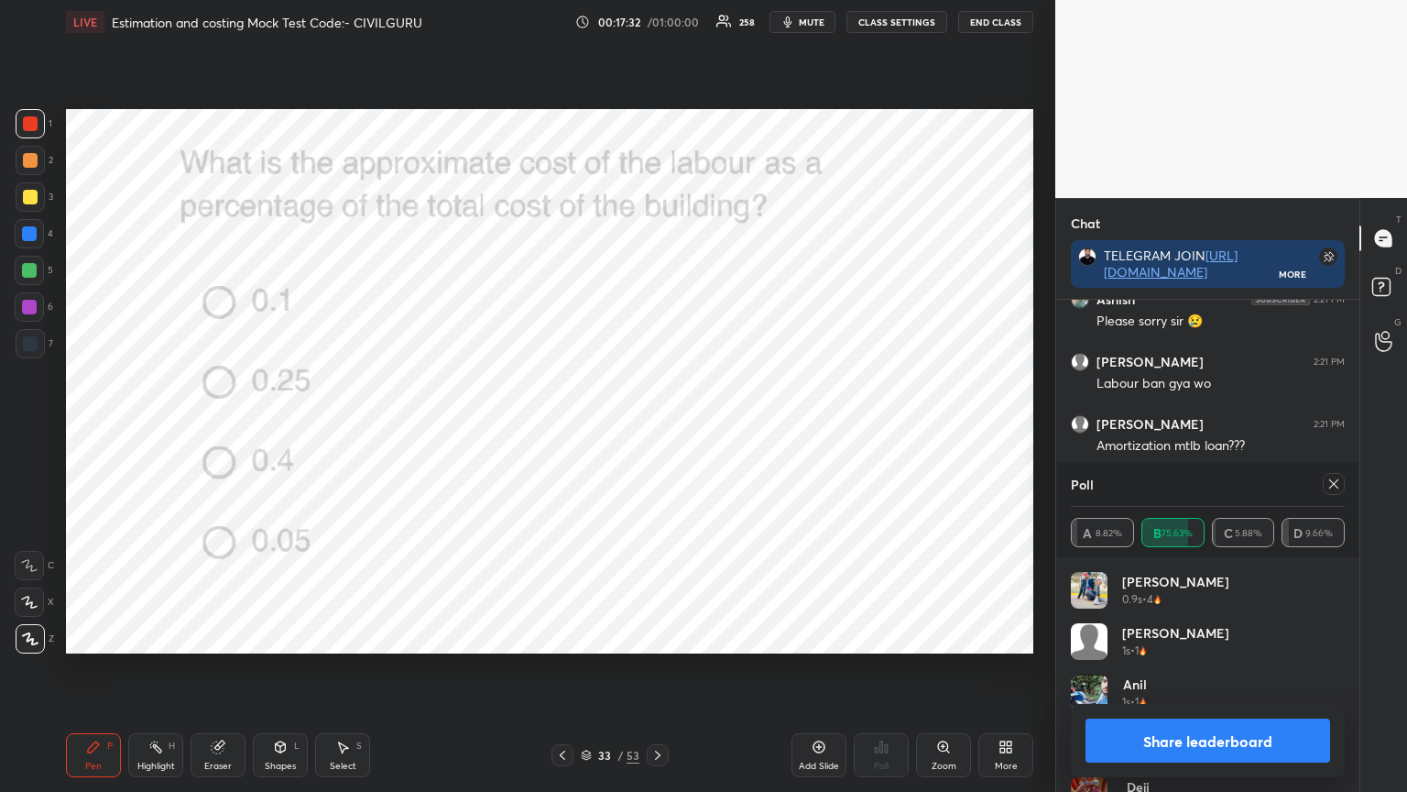
click at [1334, 490] on icon at bounding box center [1334, 483] width 15 height 15
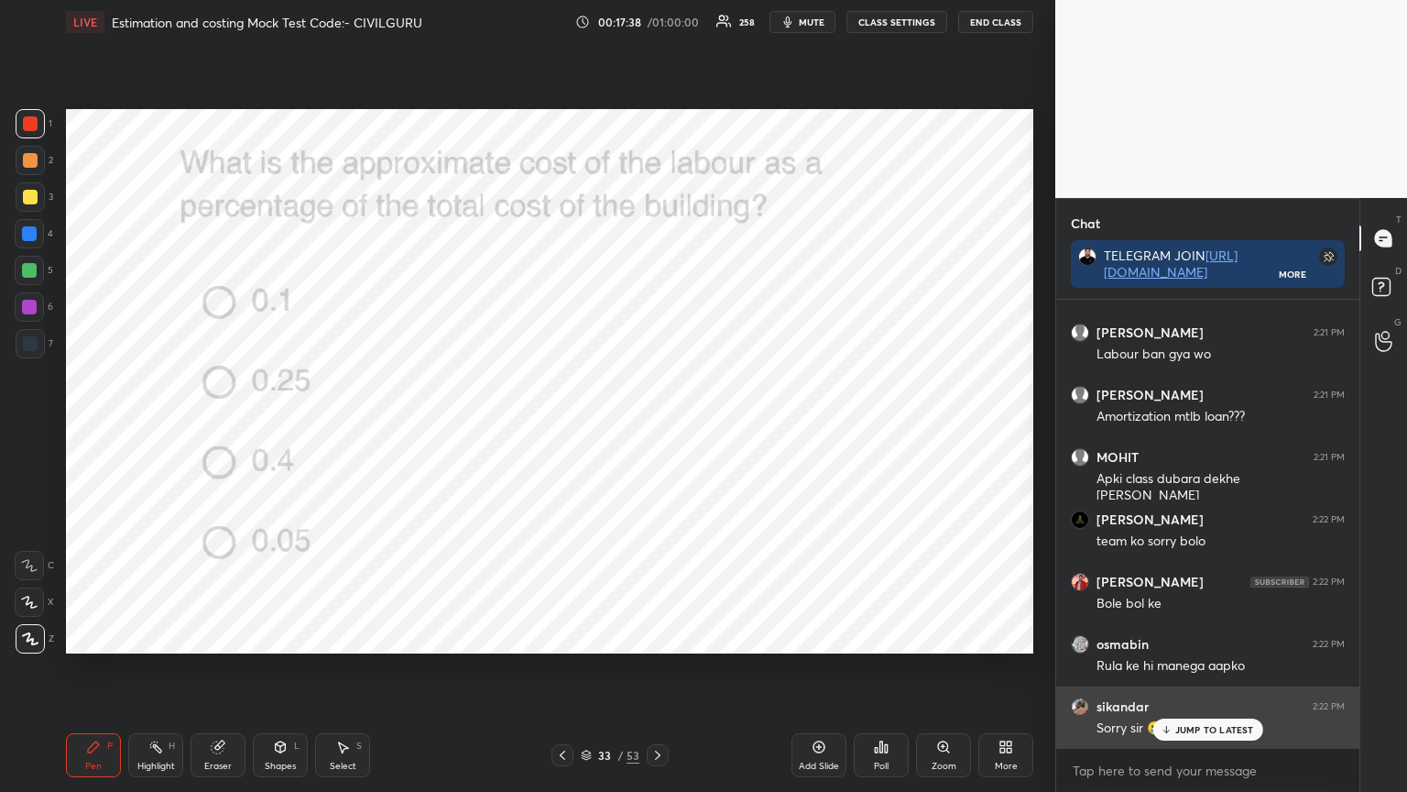
click at [1199, 636] on p "JUMP TO LATEST" at bounding box center [1215, 729] width 79 height 11
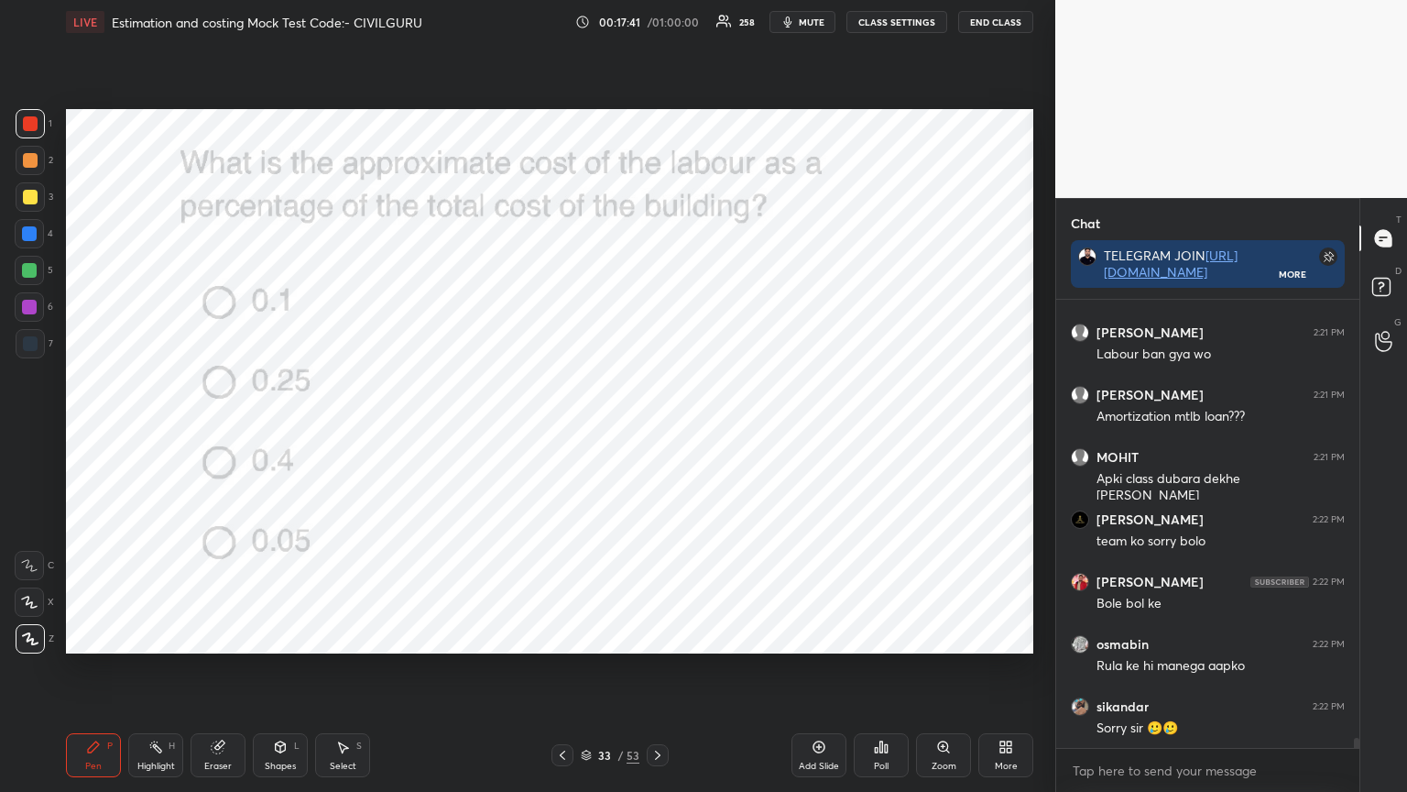
click at [658, 636] on div at bounding box center [658, 755] width 22 height 22
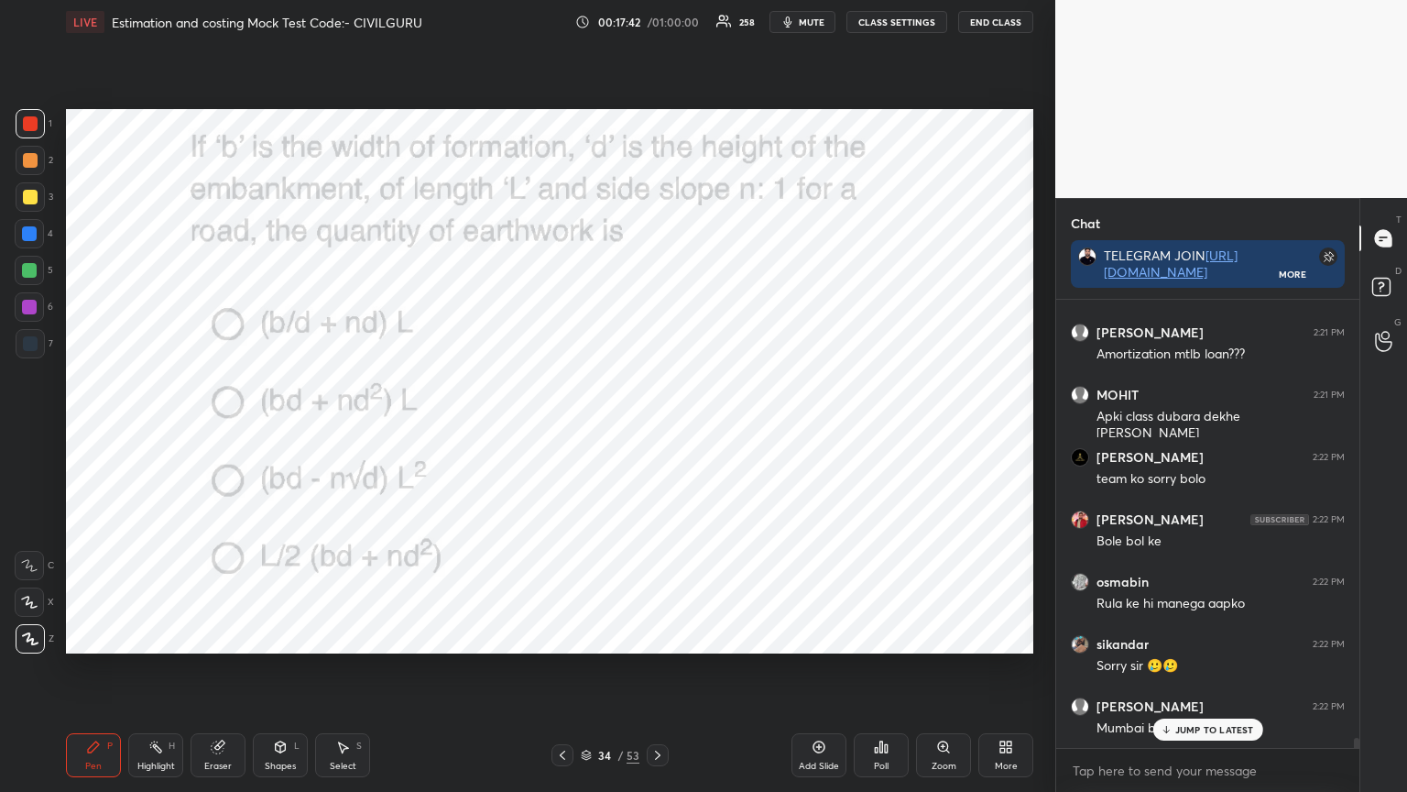
click at [884, 636] on div "Poll" at bounding box center [881, 765] width 15 height 9
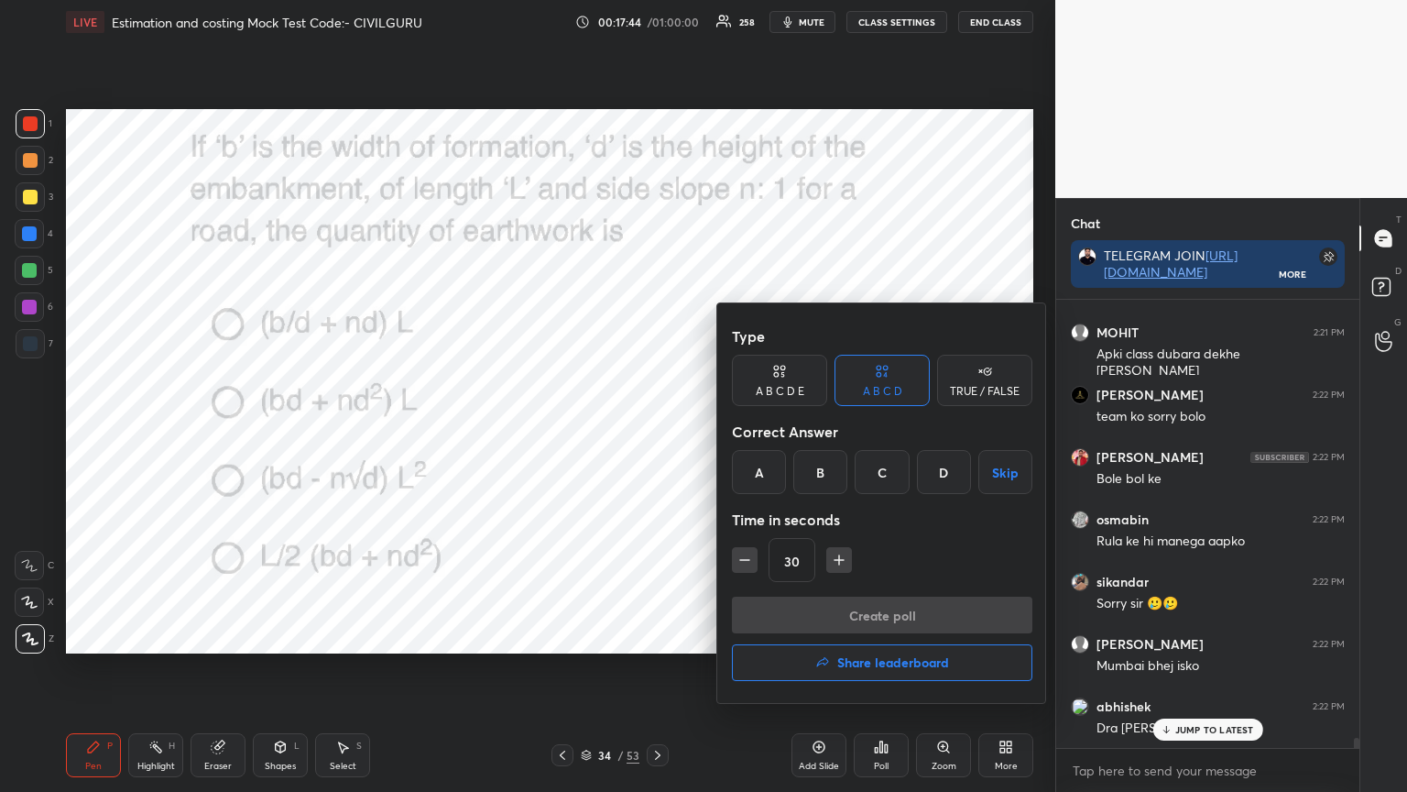
click at [825, 465] on div "B" at bounding box center [821, 472] width 54 height 44
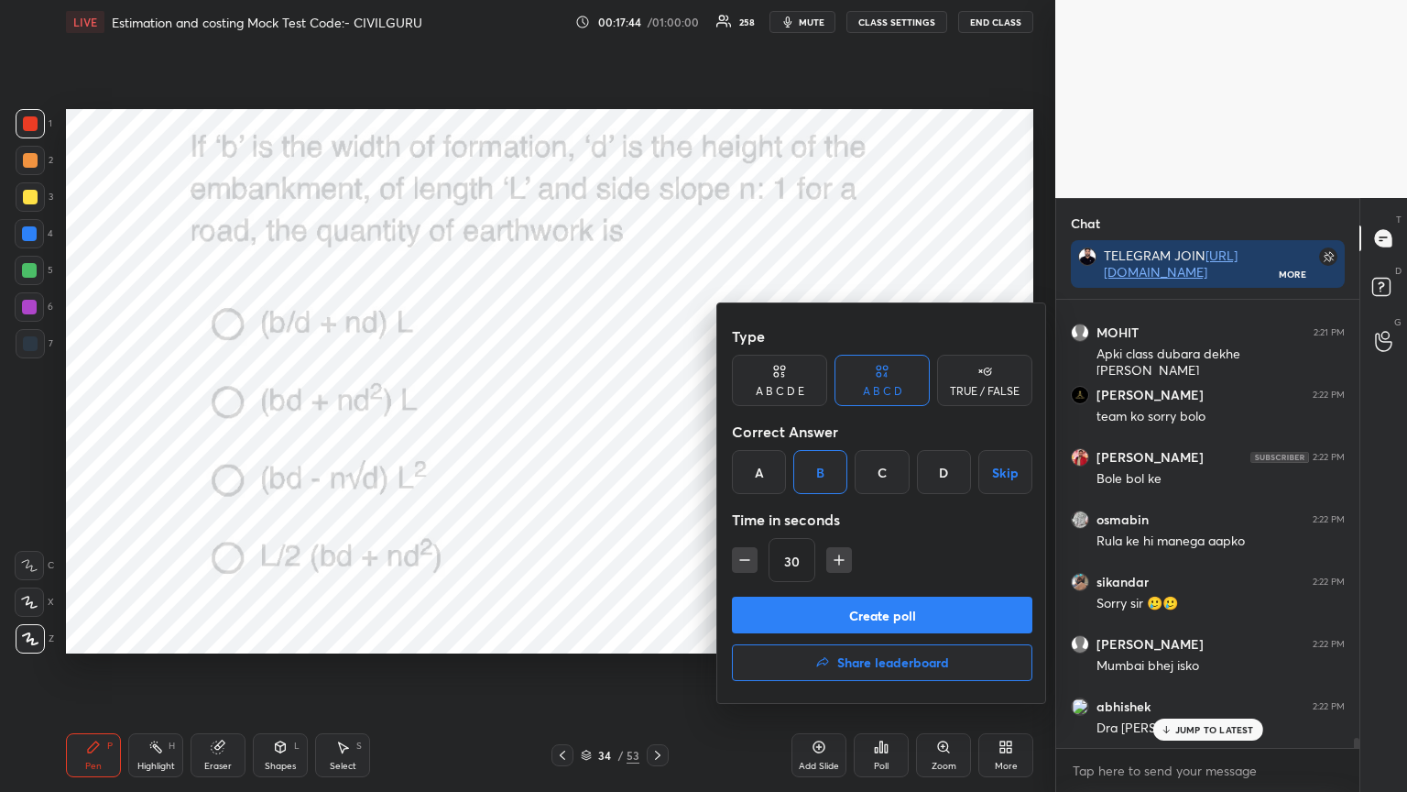
click at [821, 617] on button "Create poll" at bounding box center [882, 615] width 301 height 37
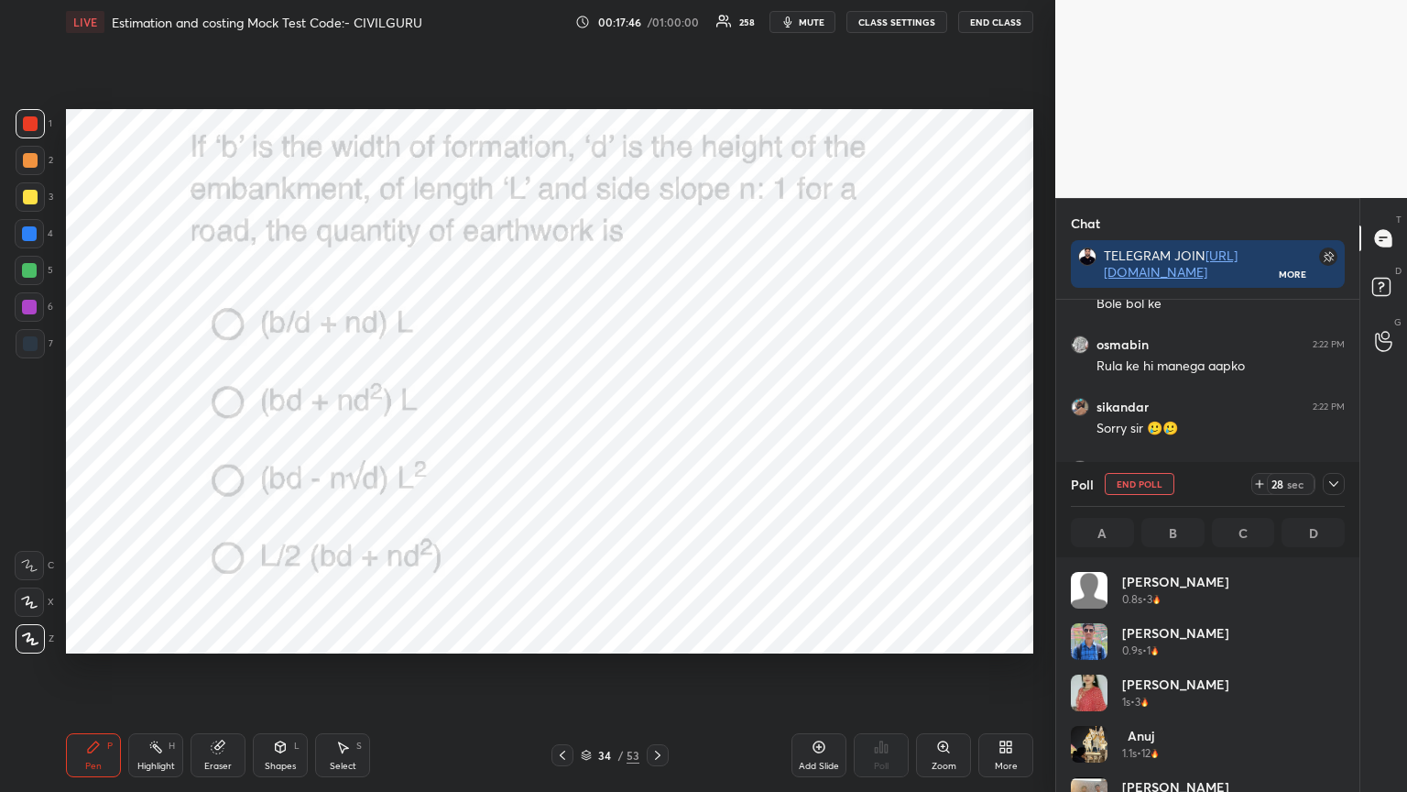
click at [1329, 487] on icon at bounding box center [1334, 483] width 15 height 15
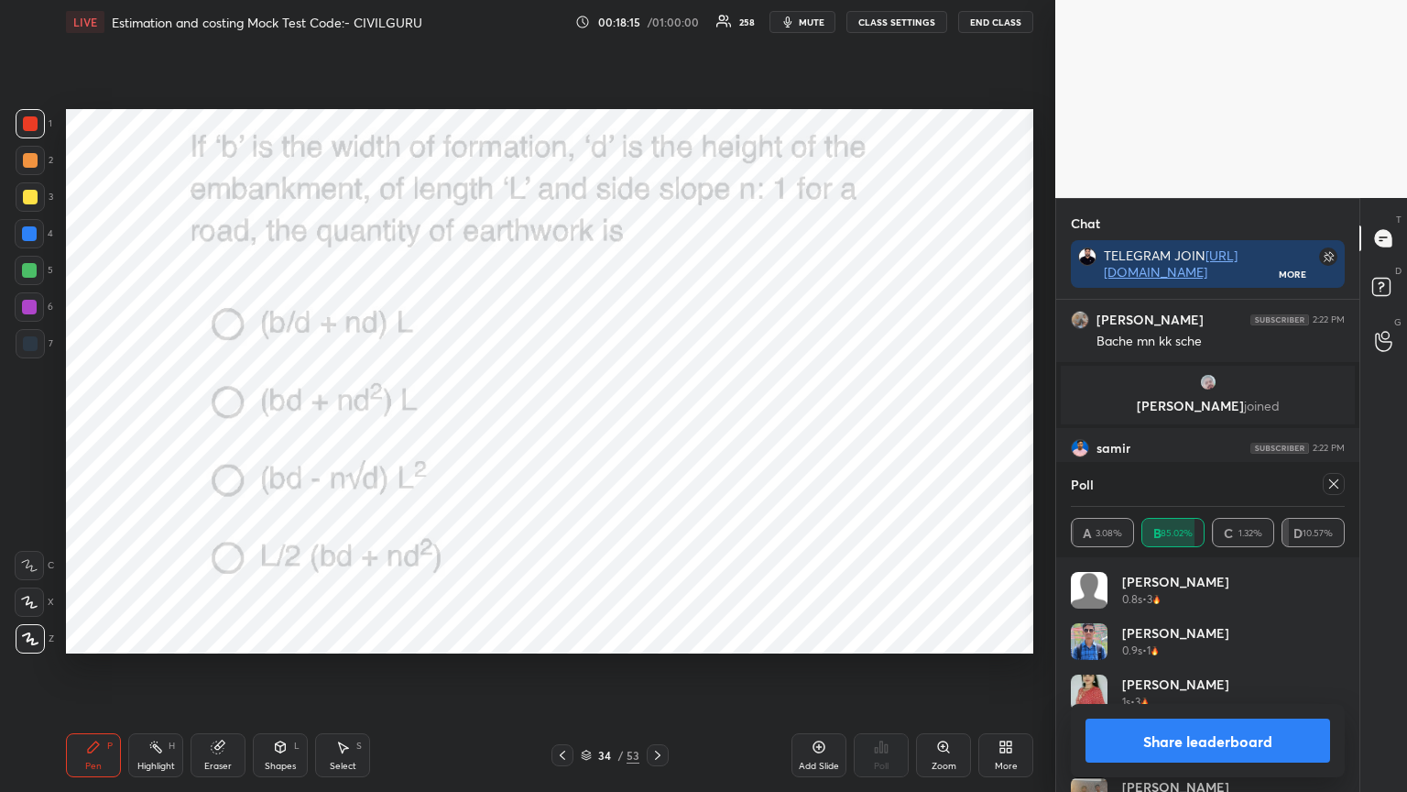
click at [1336, 487] on icon at bounding box center [1334, 483] width 15 height 15
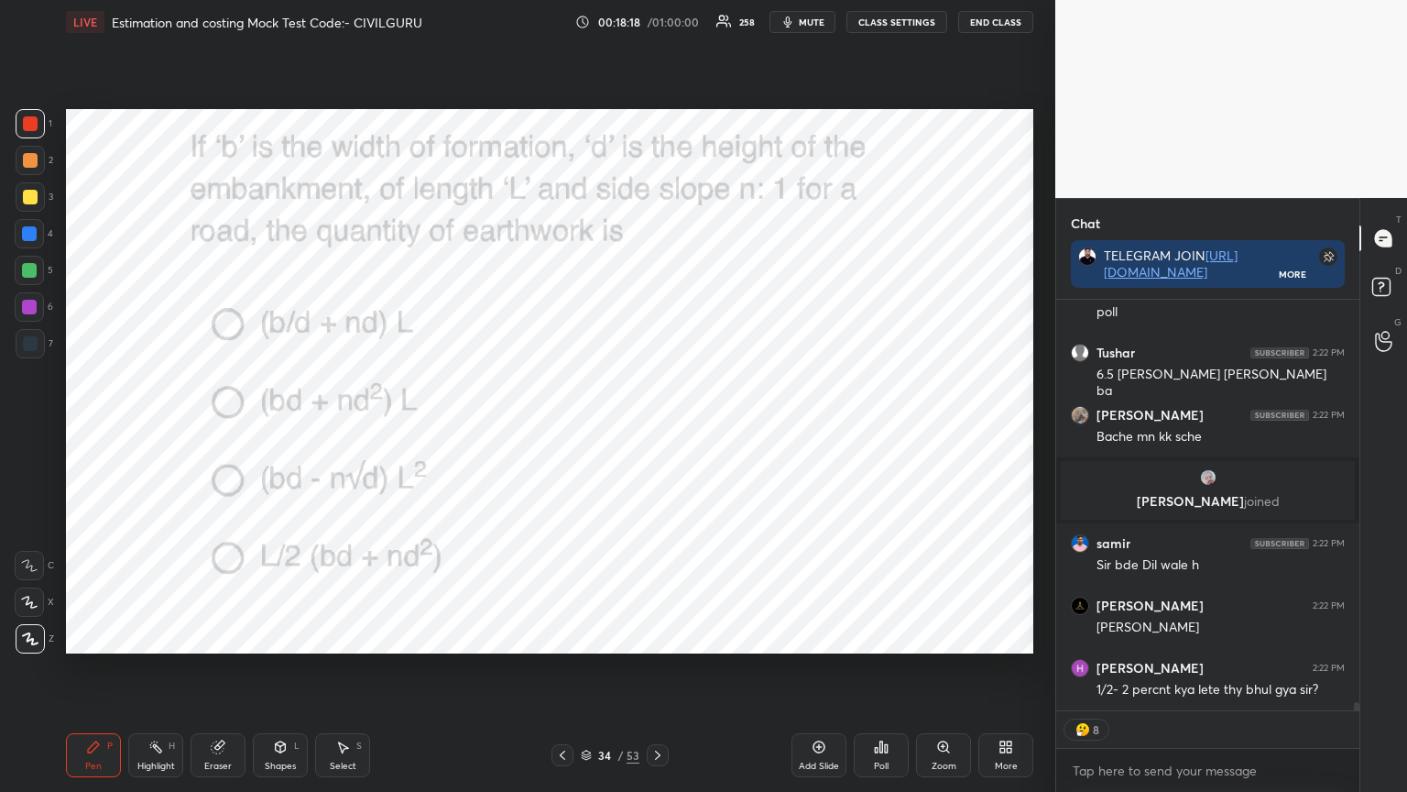
click at [656, 636] on icon at bounding box center [658, 755] width 15 height 15
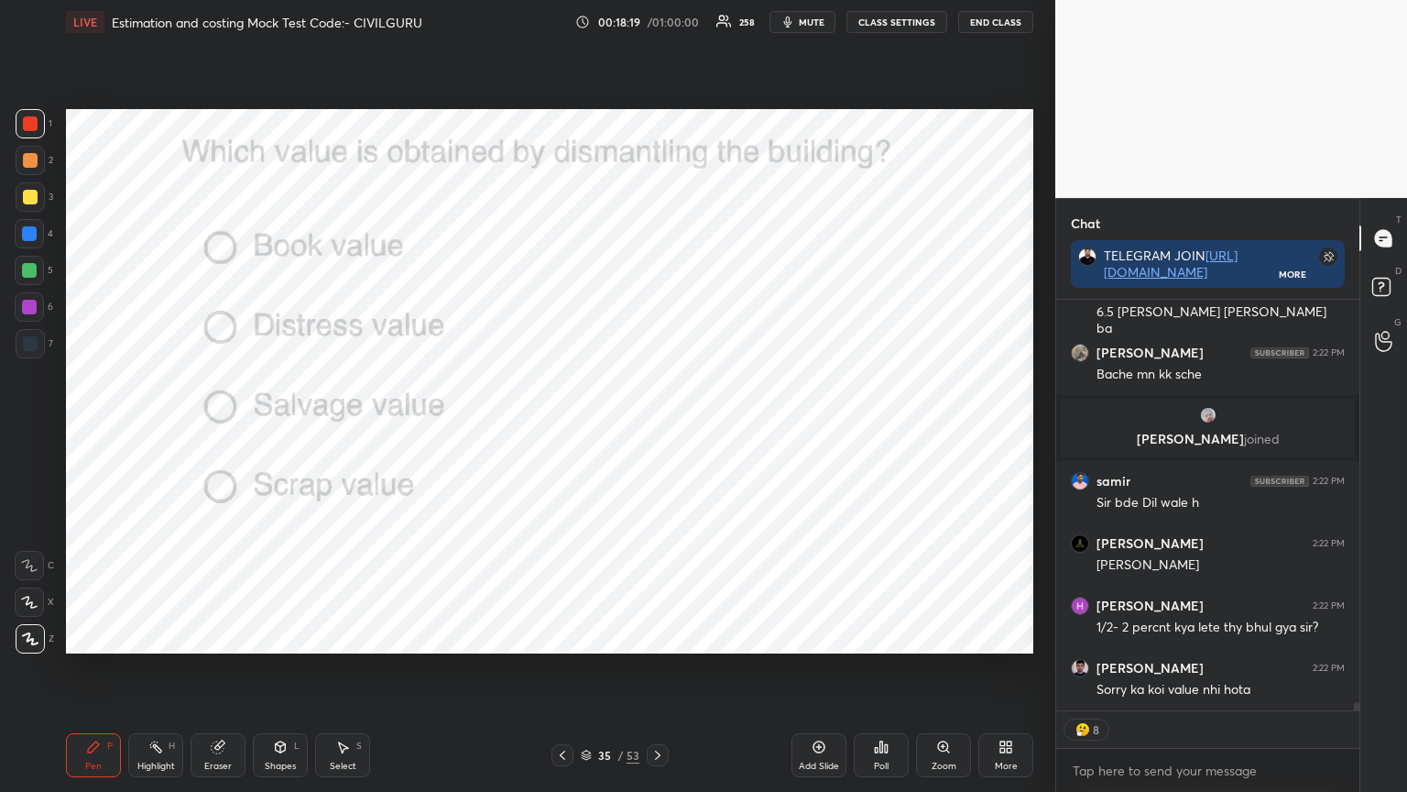
click at [893, 636] on div "Poll" at bounding box center [881, 755] width 55 height 44
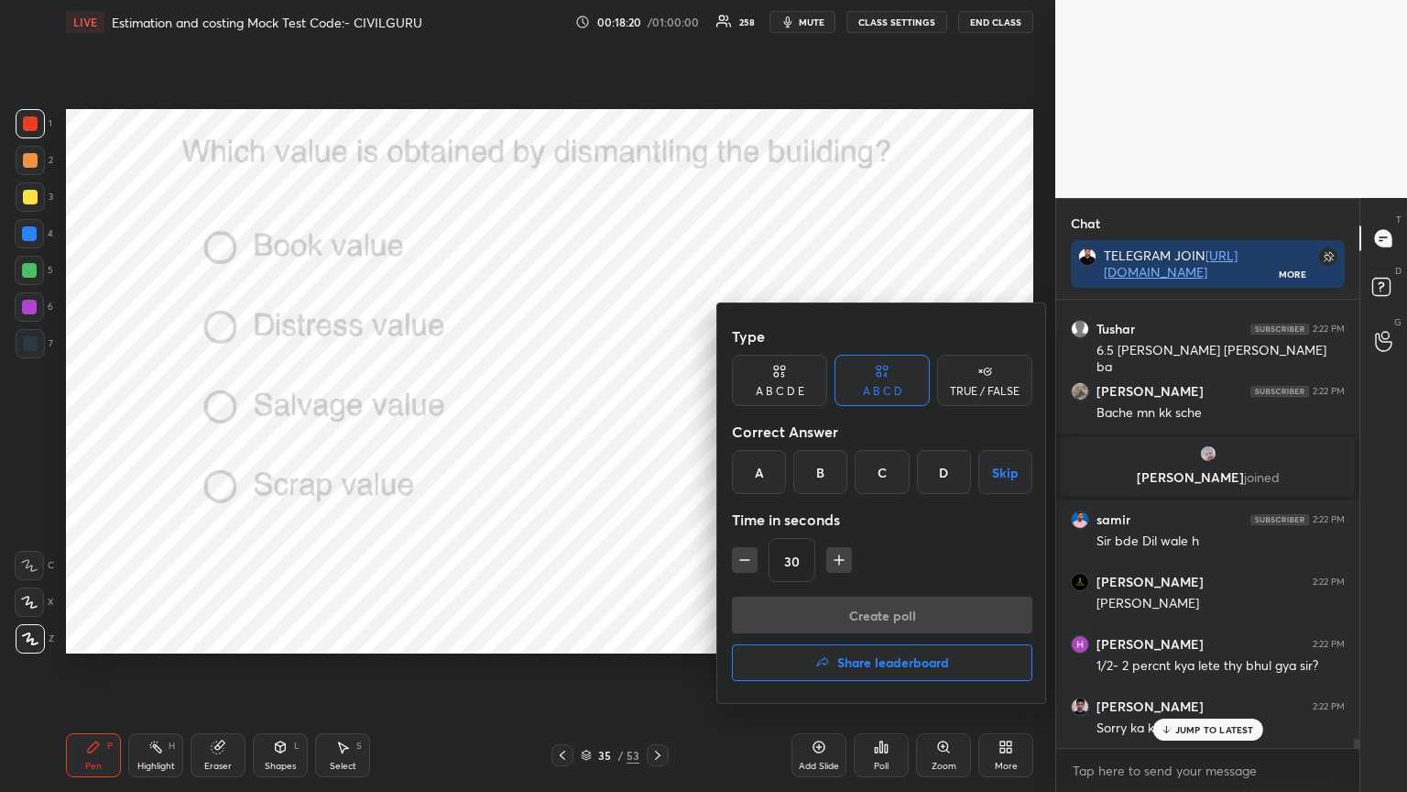
click at [935, 469] on div "D" at bounding box center [944, 472] width 54 height 44
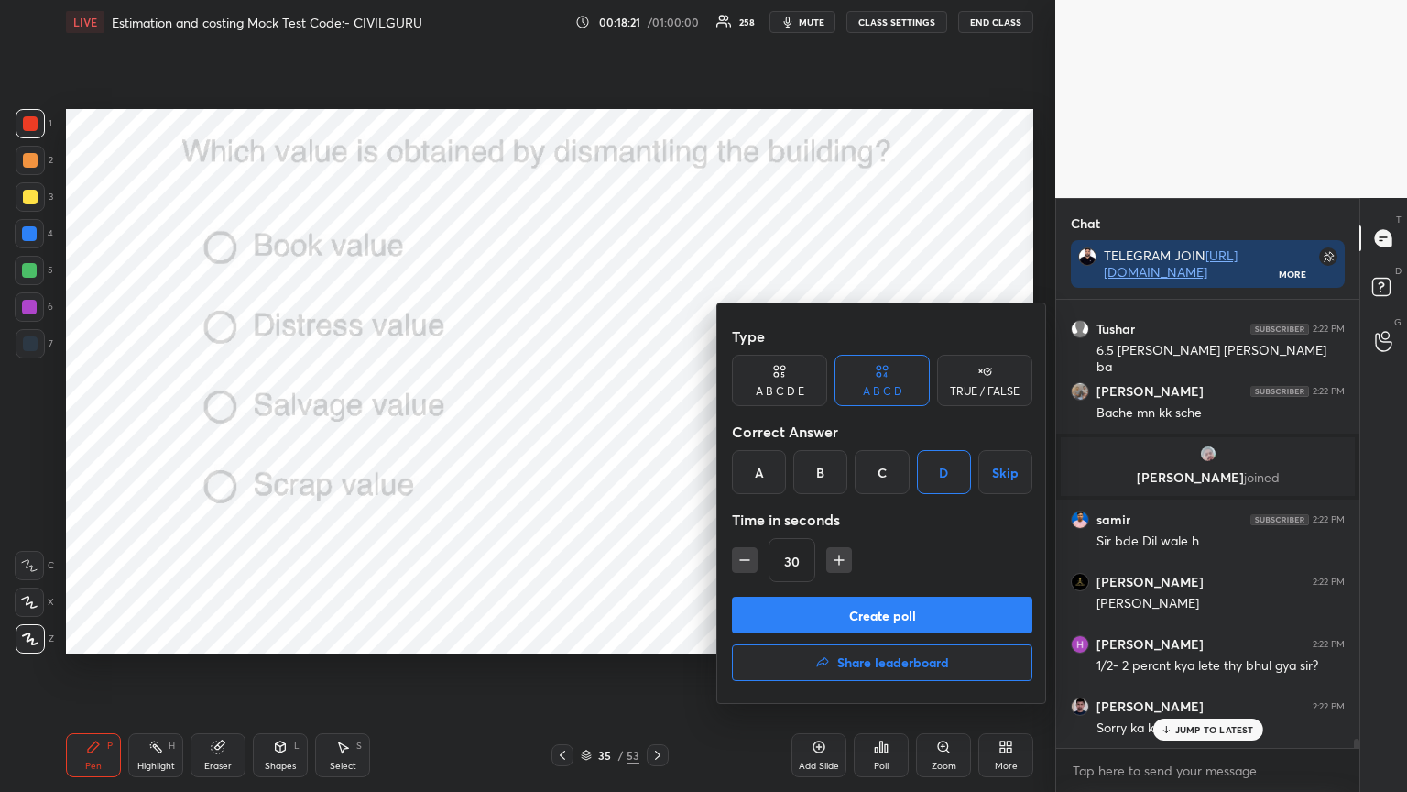
click at [868, 608] on button "Create poll" at bounding box center [882, 615] width 301 height 37
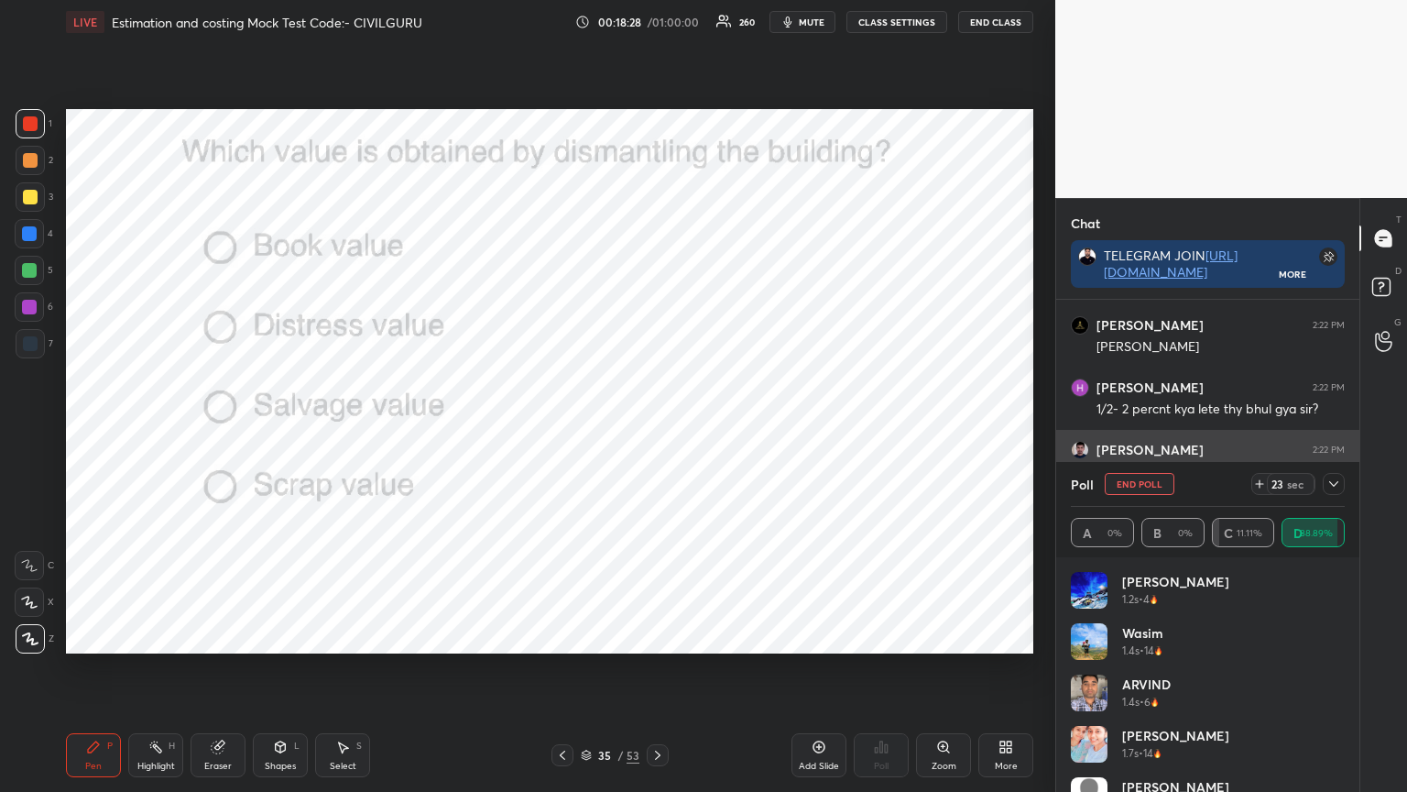
click at [1336, 477] on icon at bounding box center [1334, 483] width 15 height 15
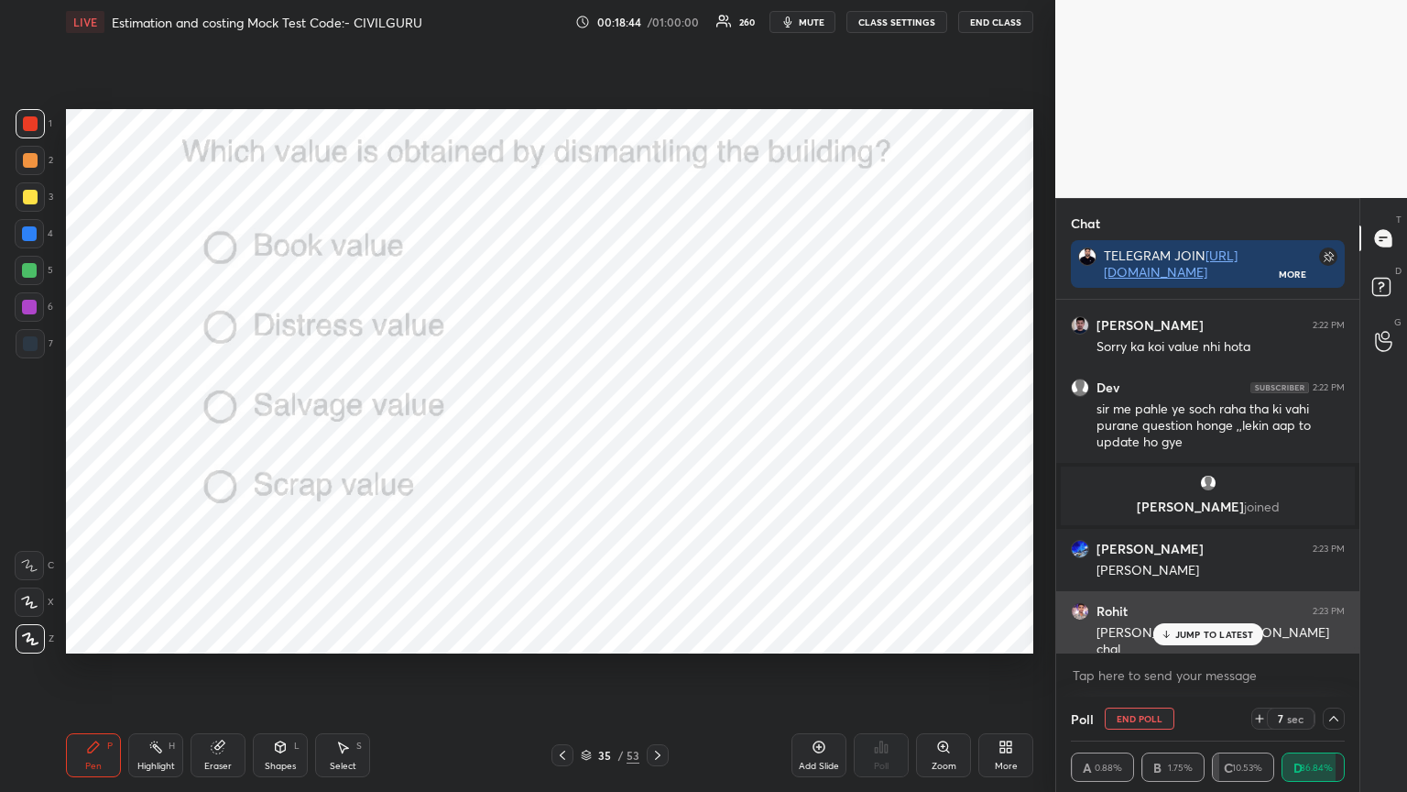
click at [1200, 634] on p "JUMP TO LATEST" at bounding box center [1215, 634] width 79 height 11
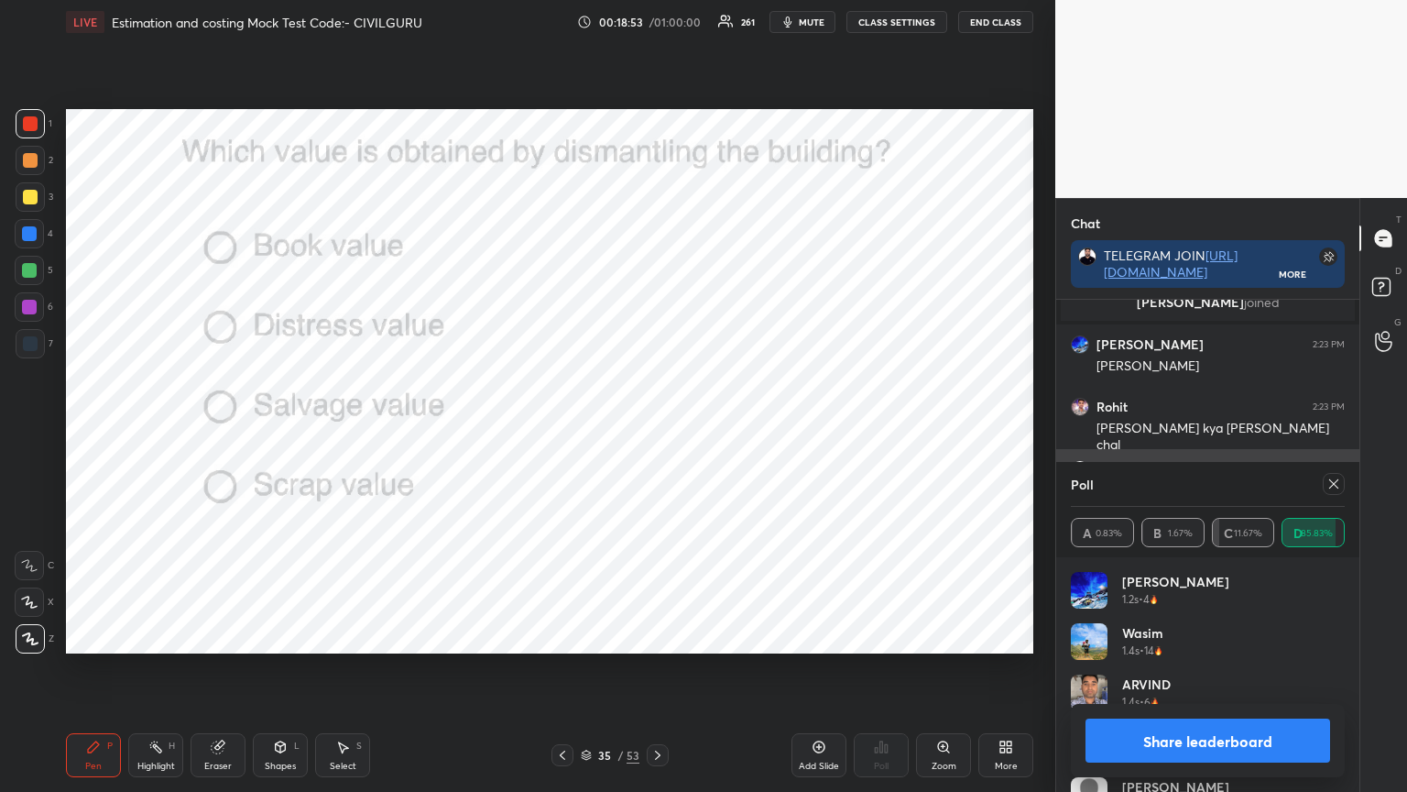
click at [1333, 487] on icon at bounding box center [1334, 483] width 15 height 15
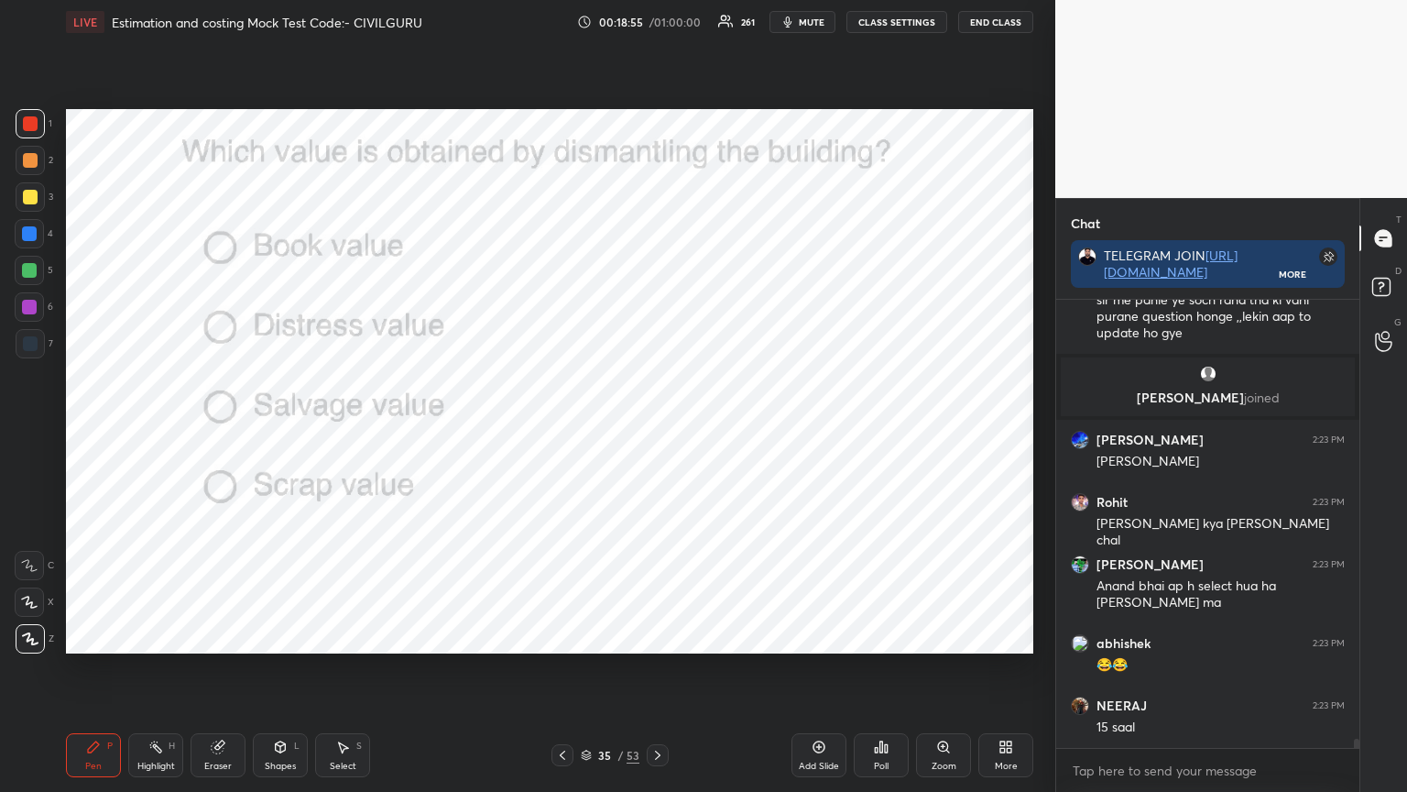
click at [657, 636] on icon at bounding box center [657, 754] width 5 height 9
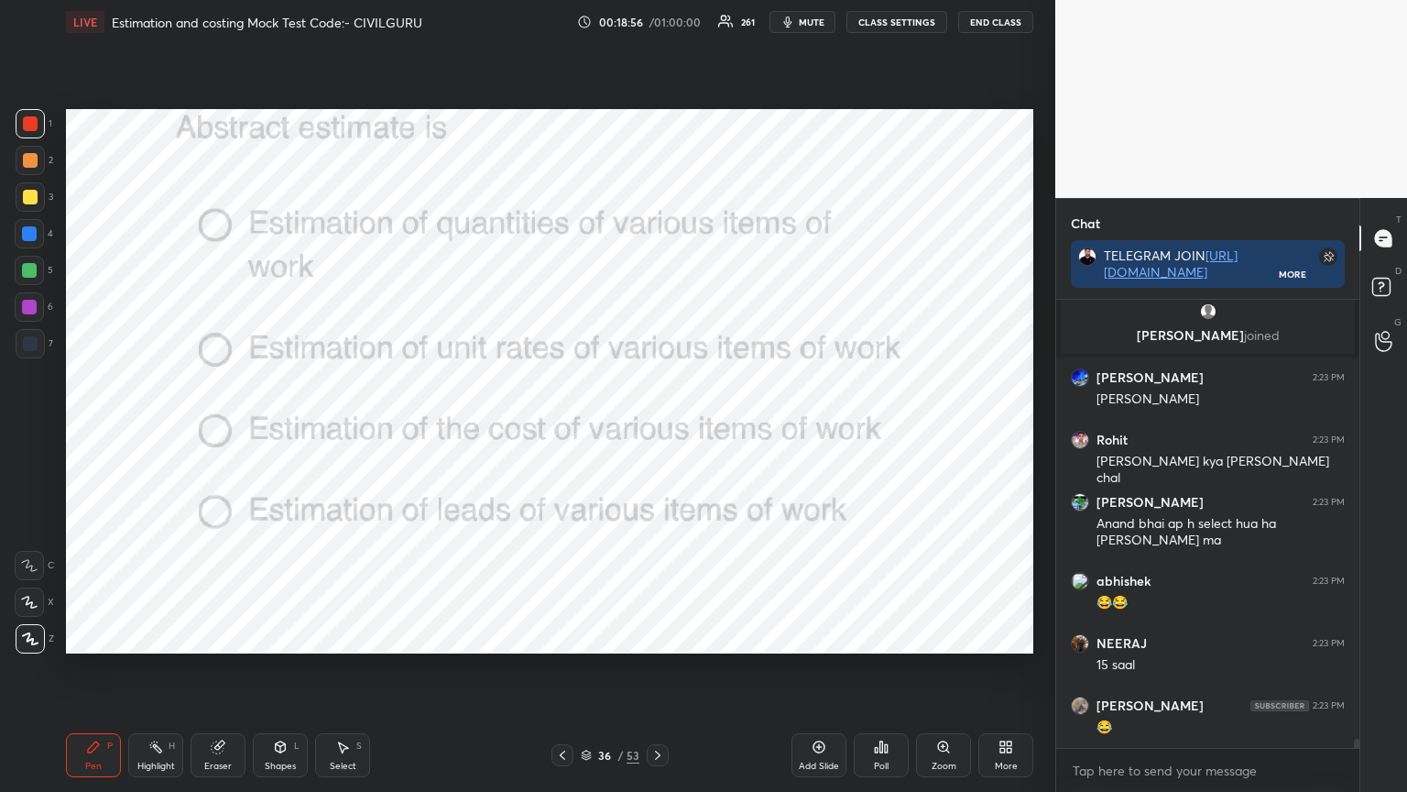
click at [889, 636] on div "Poll" at bounding box center [881, 755] width 55 height 44
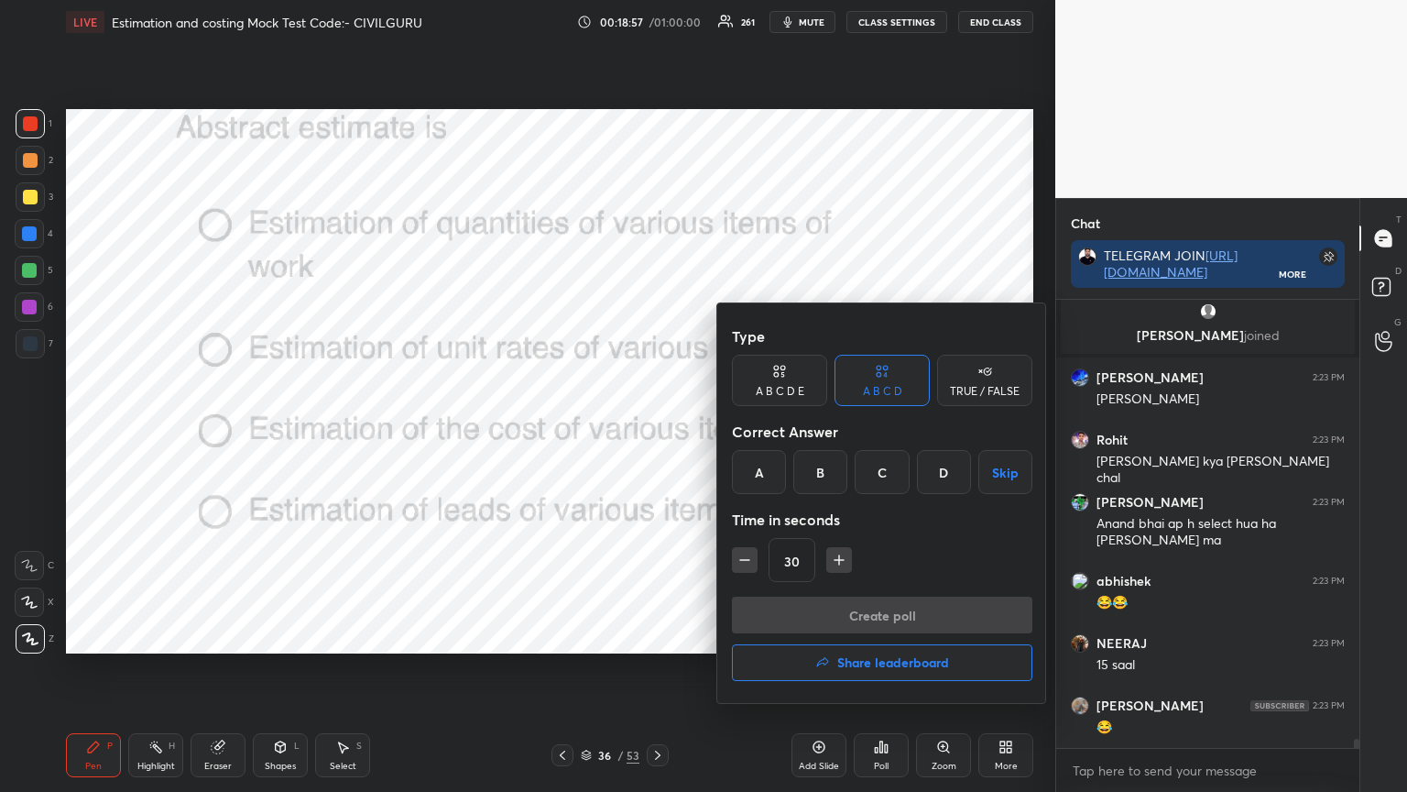
click at [877, 469] on div "C" at bounding box center [882, 472] width 54 height 44
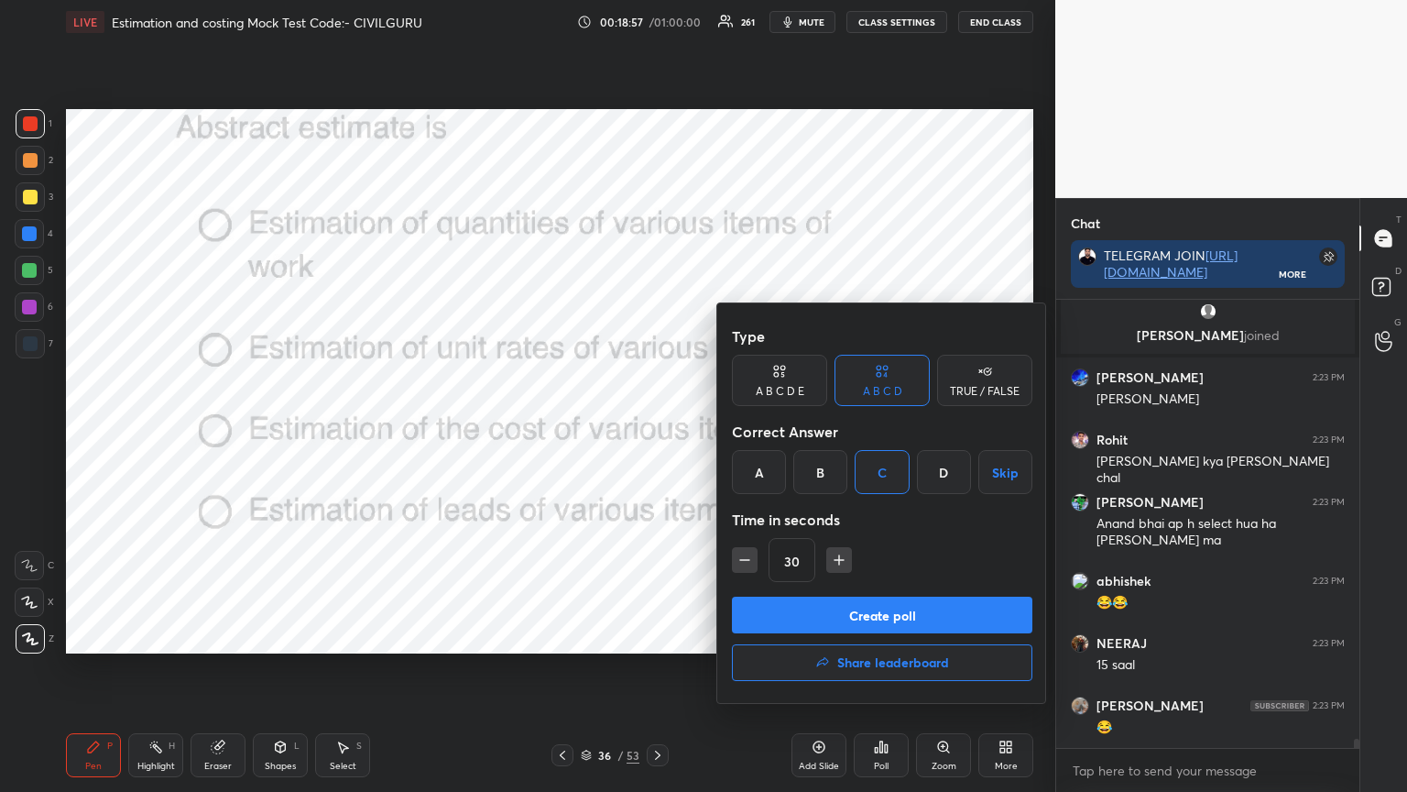
click at [860, 619] on button "Create poll" at bounding box center [882, 615] width 301 height 37
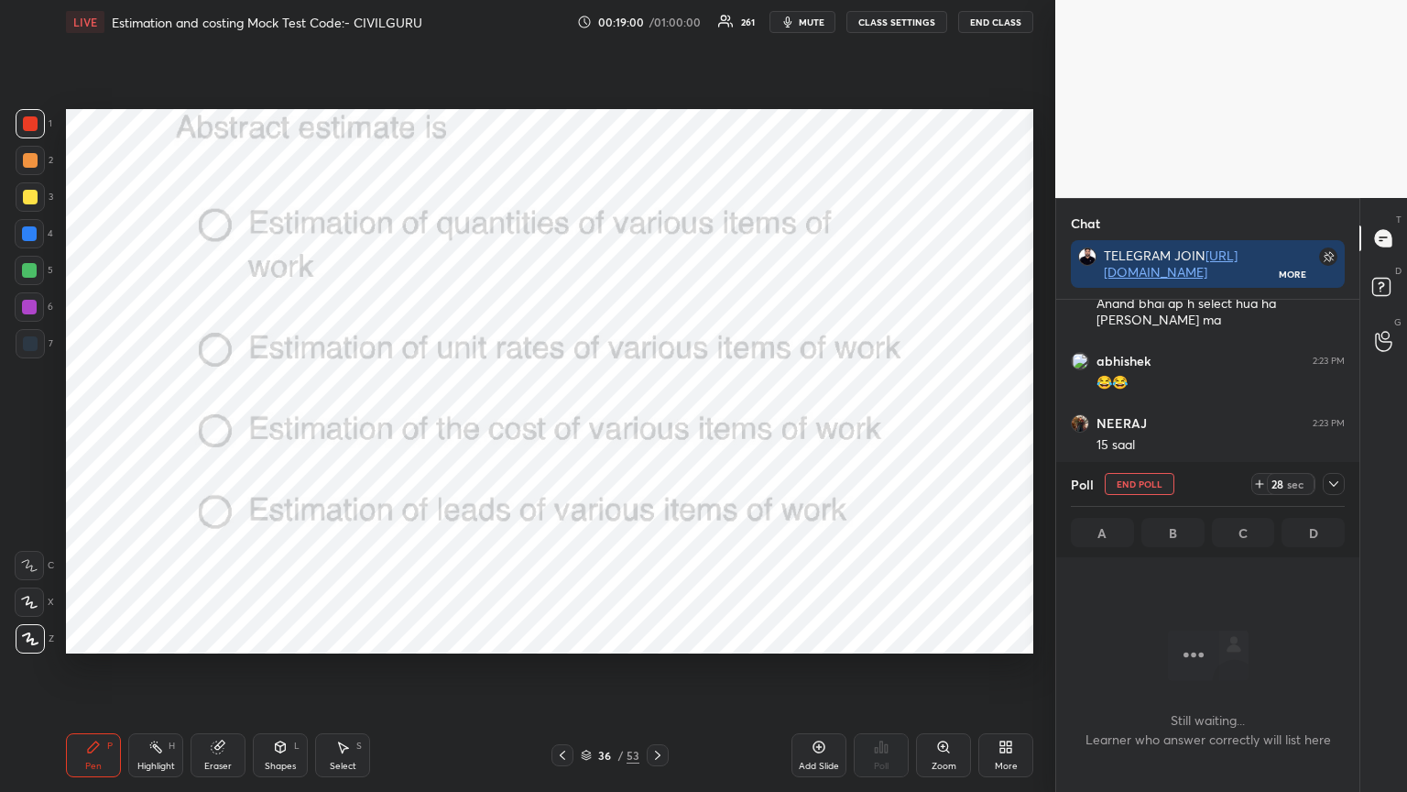
click at [1334, 485] on icon at bounding box center [1334, 483] width 9 height 5
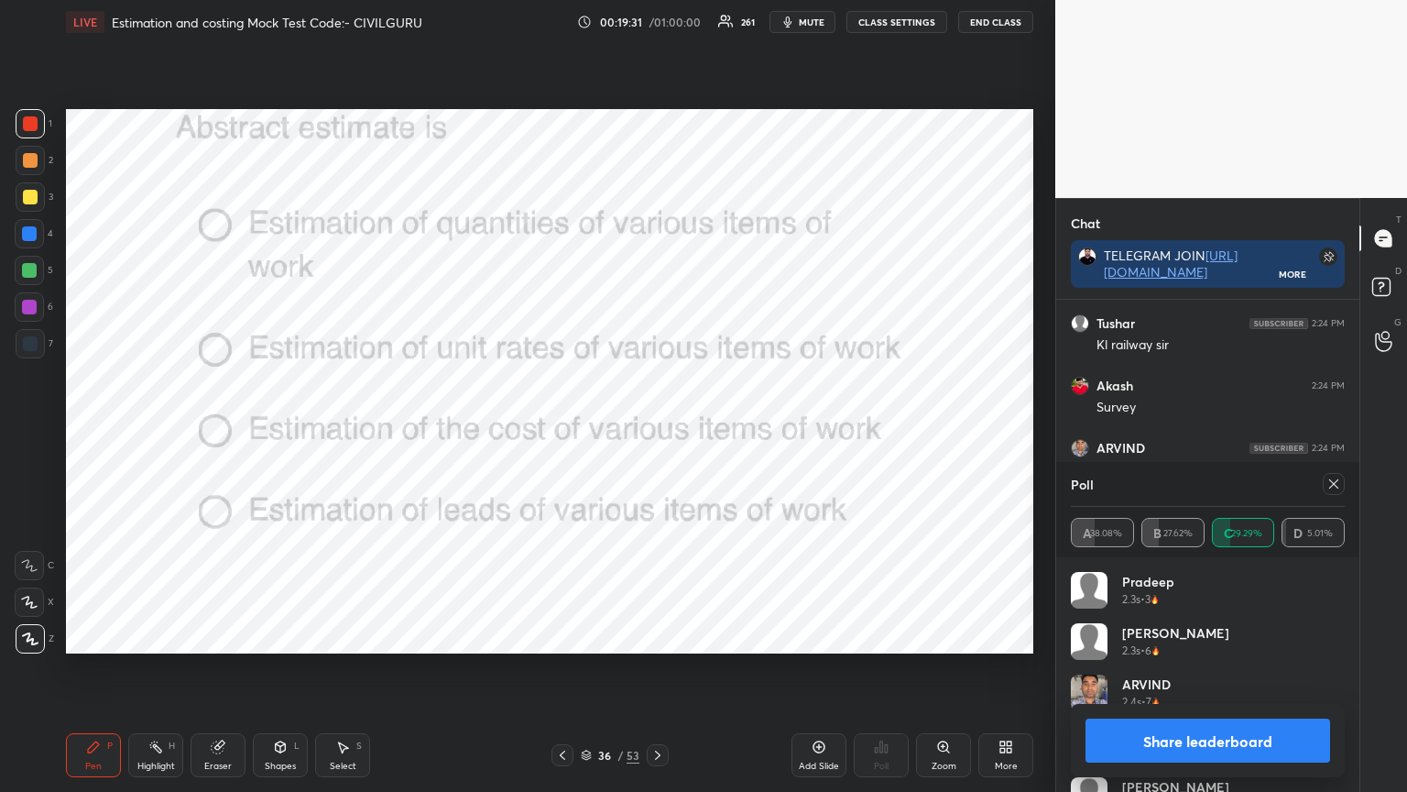
click at [1334, 485] on icon at bounding box center [1334, 483] width 15 height 15
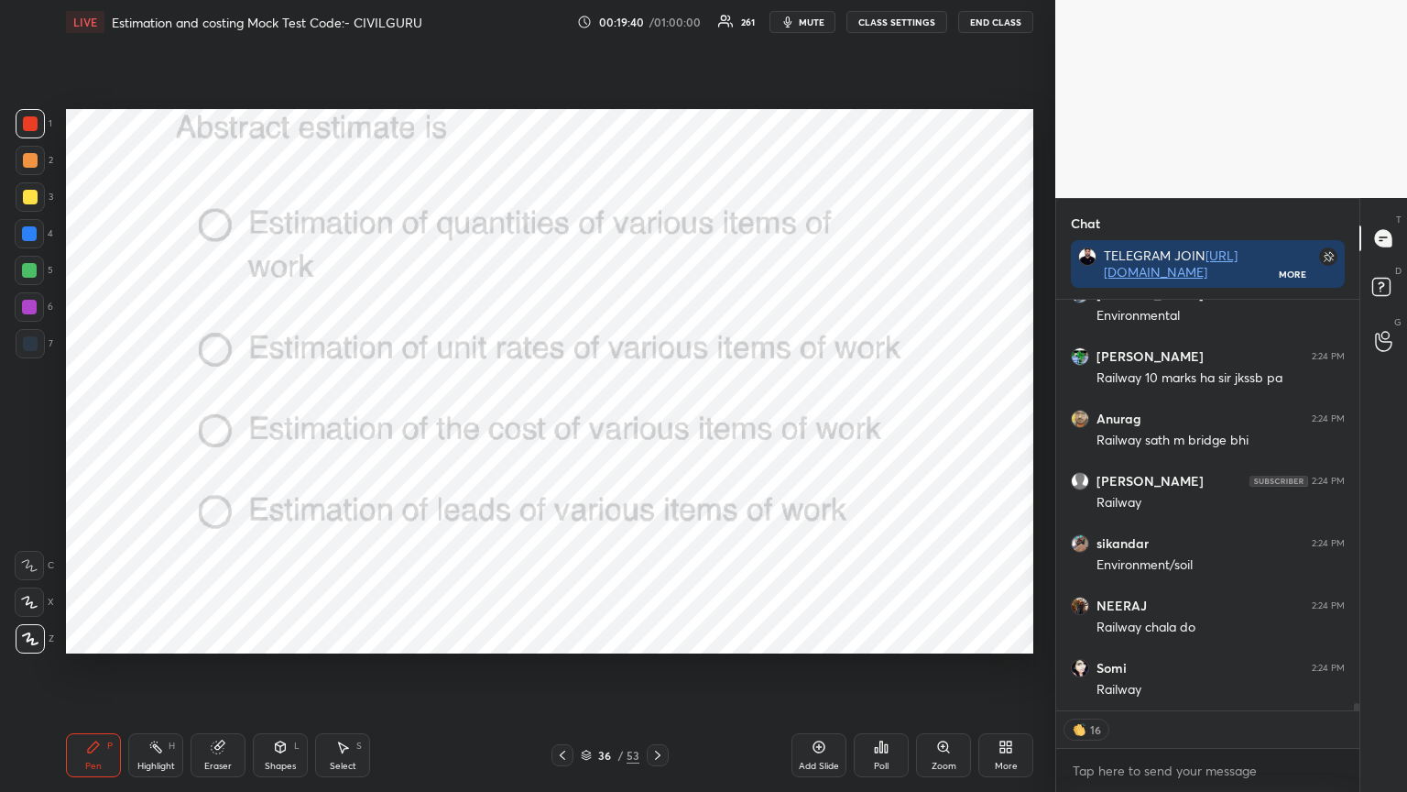
type textarea "x"
click at [652, 636] on icon at bounding box center [658, 755] width 15 height 15
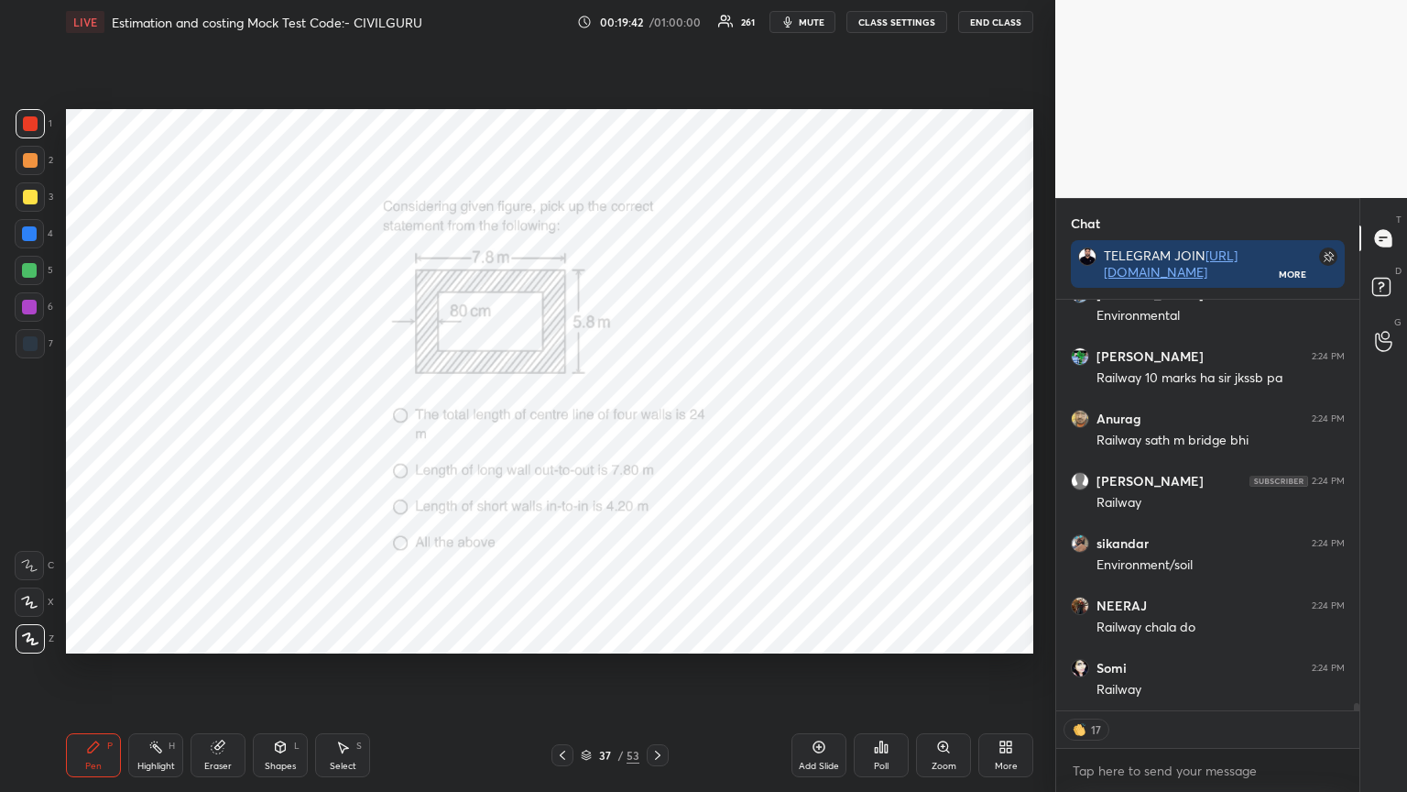
click at [875, 636] on icon at bounding box center [876, 750] width 3 height 5
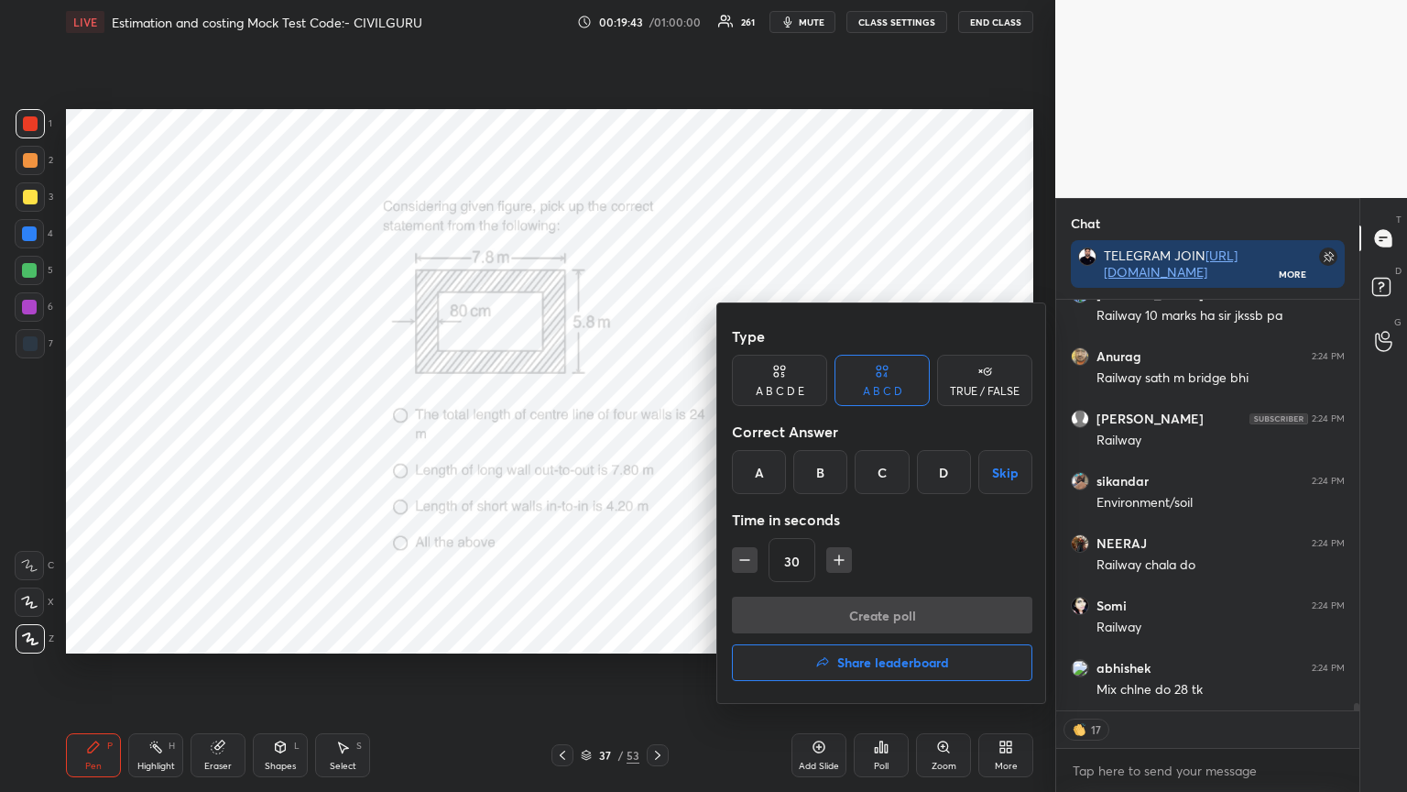
click at [950, 469] on div "D" at bounding box center [944, 472] width 54 height 44
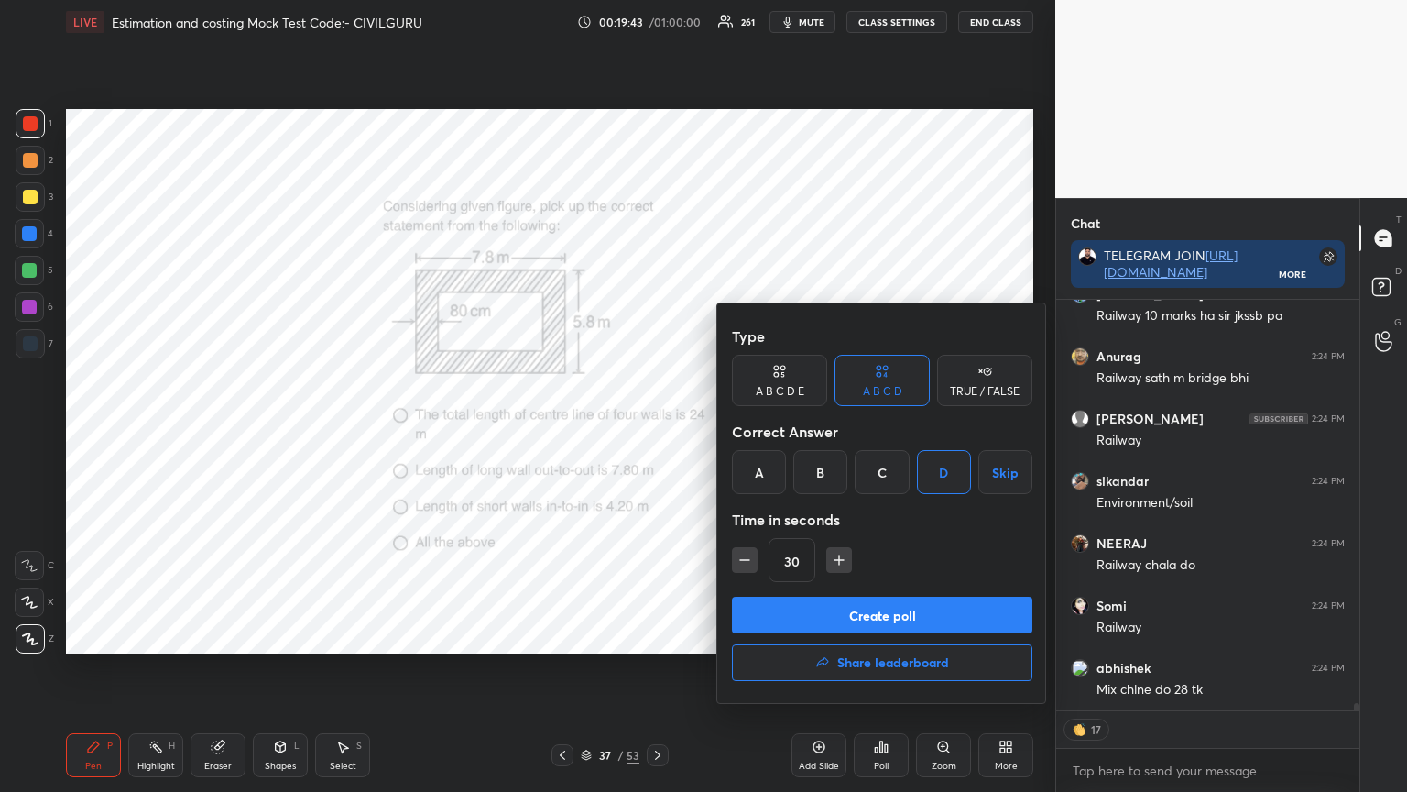
click at [839, 563] on icon "button" at bounding box center [839, 559] width 0 height 9
type input "45"
click at [839, 619] on button "Create poll" at bounding box center [882, 615] width 301 height 37
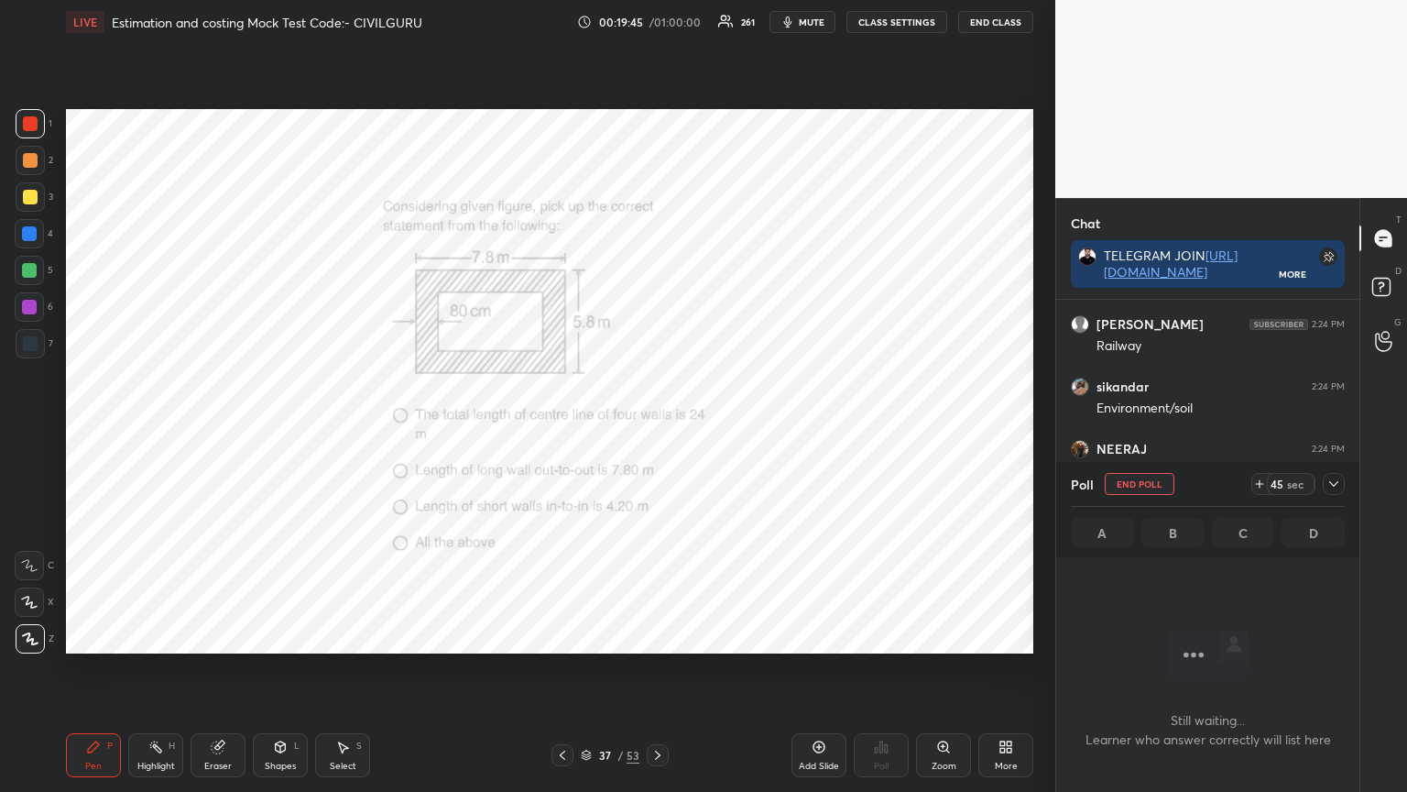
click at [1260, 487] on icon at bounding box center [1260, 483] width 15 height 15
click at [1344, 484] on div at bounding box center [1334, 484] width 22 height 22
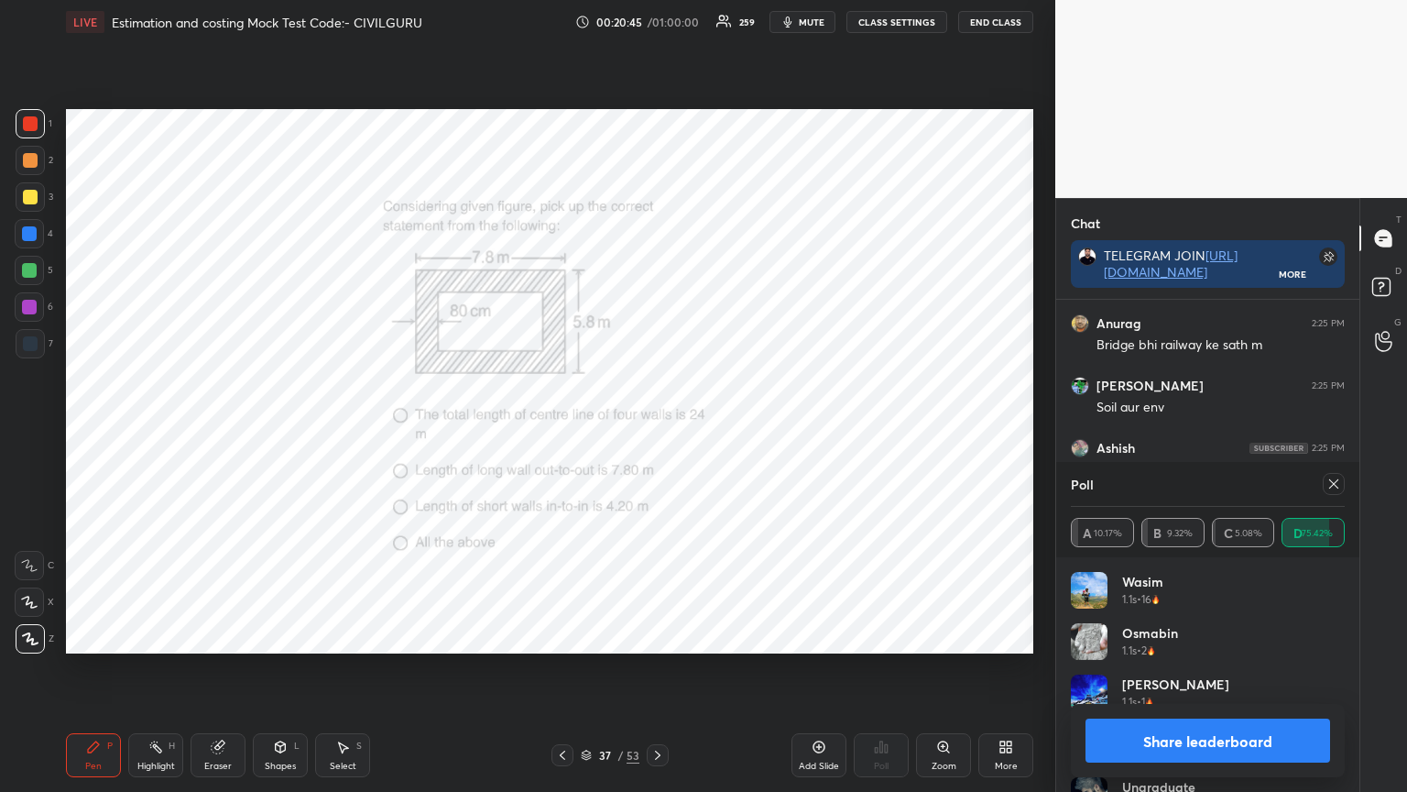
click at [1336, 479] on icon at bounding box center [1334, 483] width 15 height 15
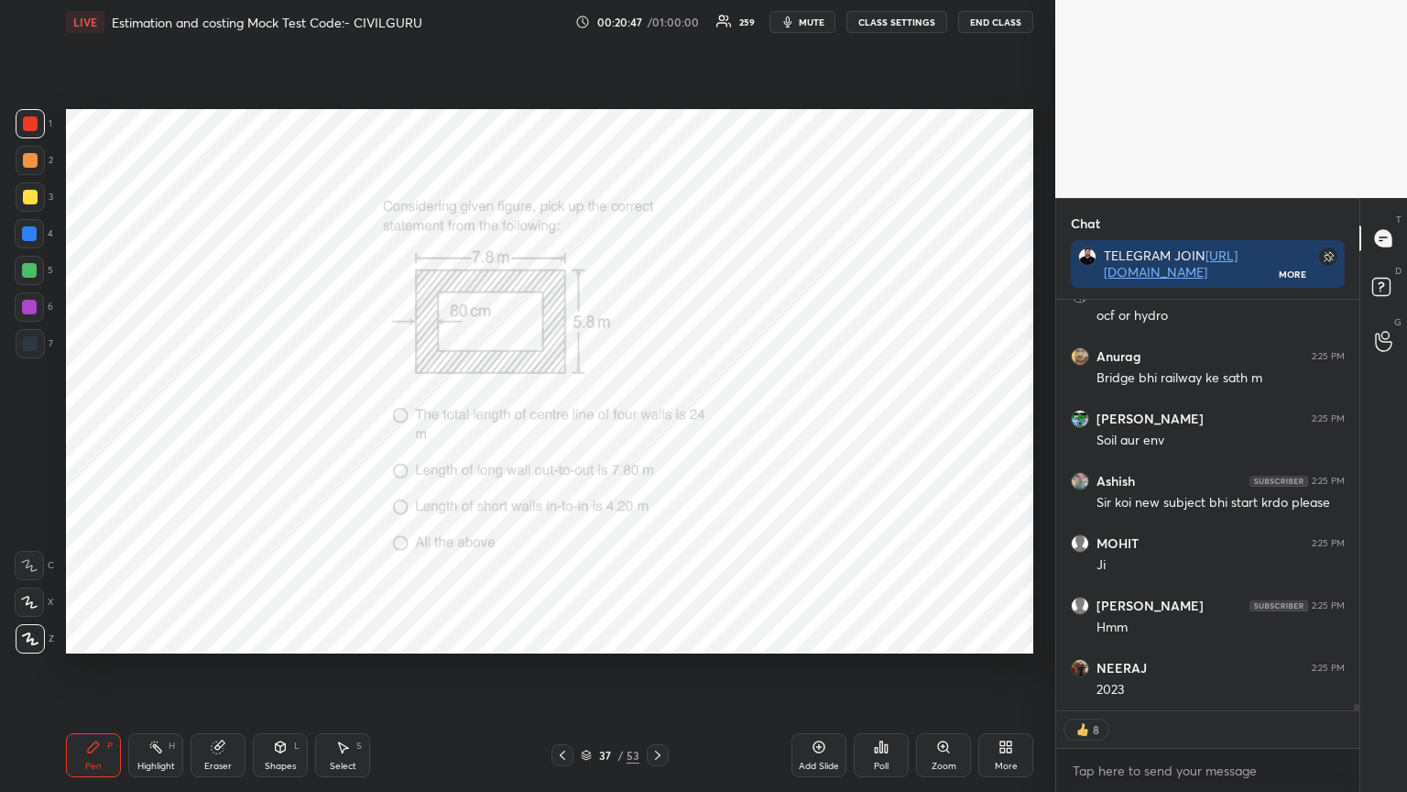
type textarea "x"
click at [658, 636] on icon at bounding box center [657, 754] width 5 height 9
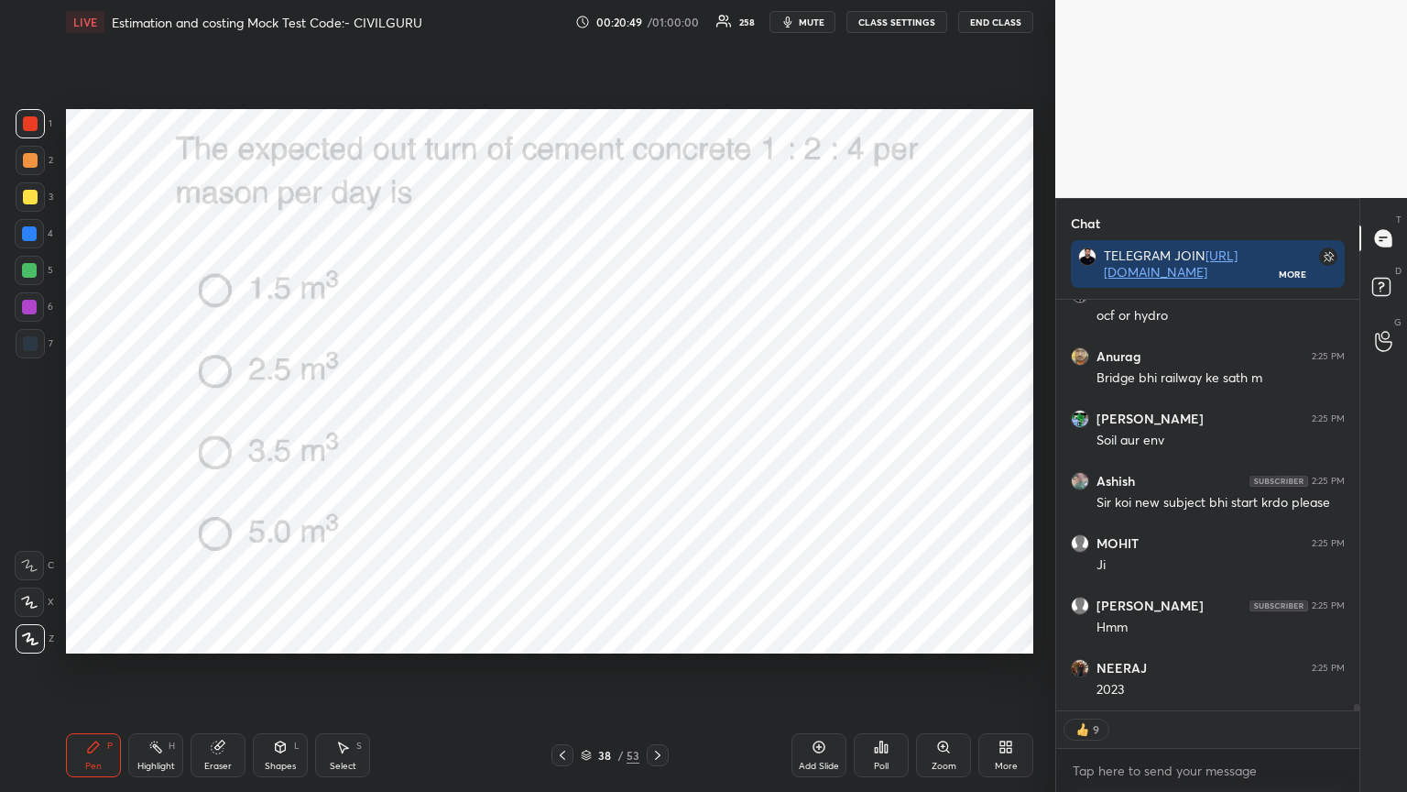
click at [883, 636] on icon at bounding box center [881, 746] width 15 height 15
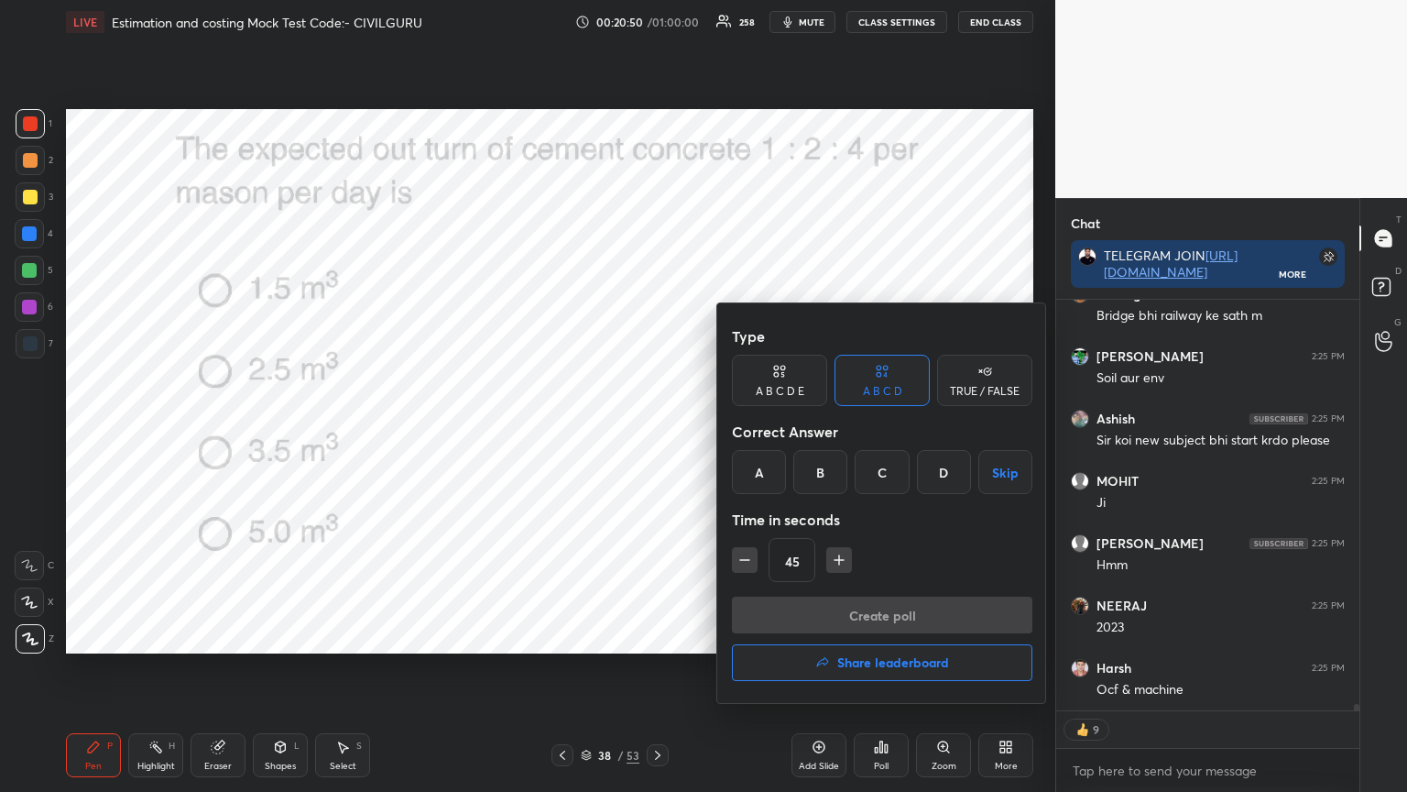
click at [935, 474] on div "D" at bounding box center [944, 472] width 54 height 44
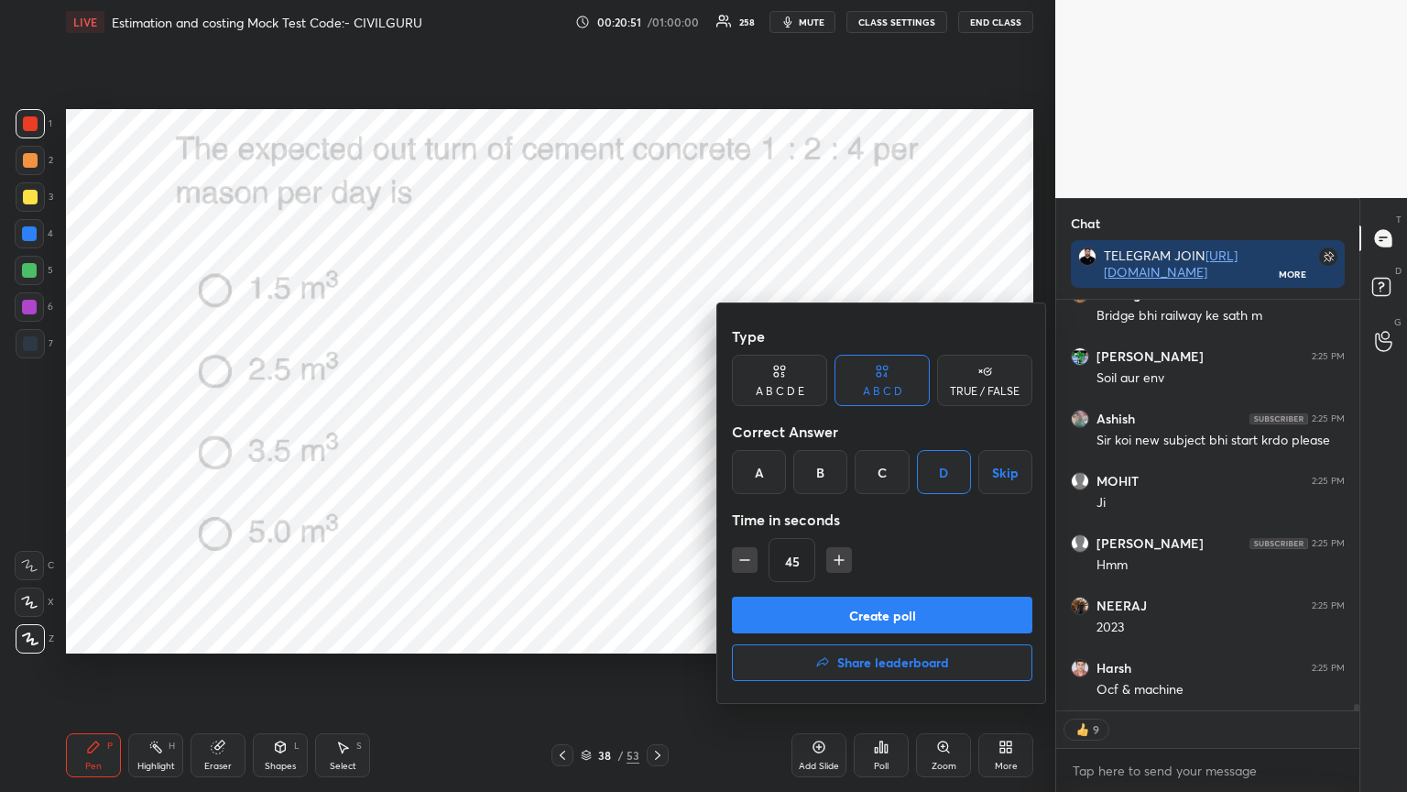
click at [744, 564] on icon "button" at bounding box center [745, 560] width 18 height 18
type input "30"
click at [802, 617] on button "Create poll" at bounding box center [882, 615] width 301 height 37
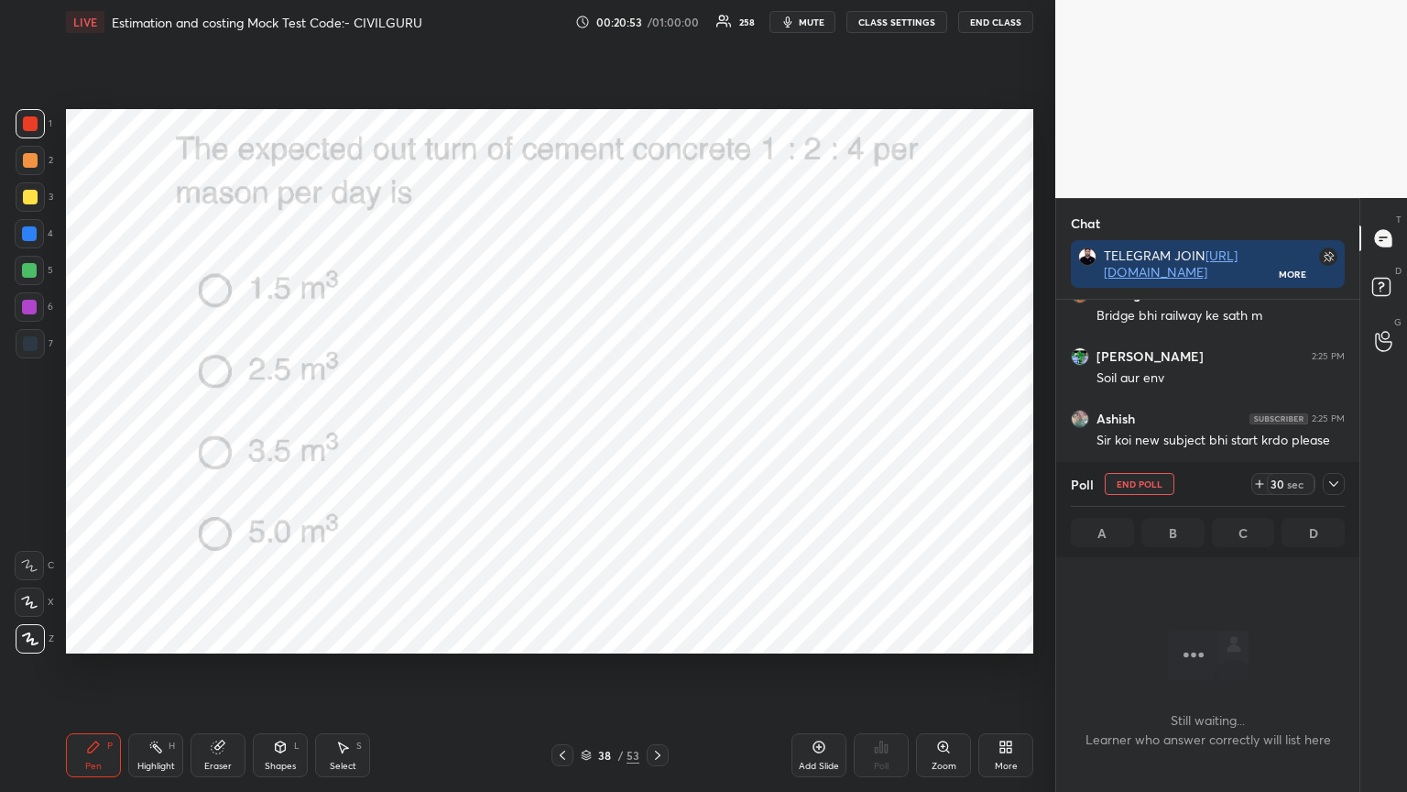
click at [1335, 490] on icon at bounding box center [1334, 483] width 15 height 15
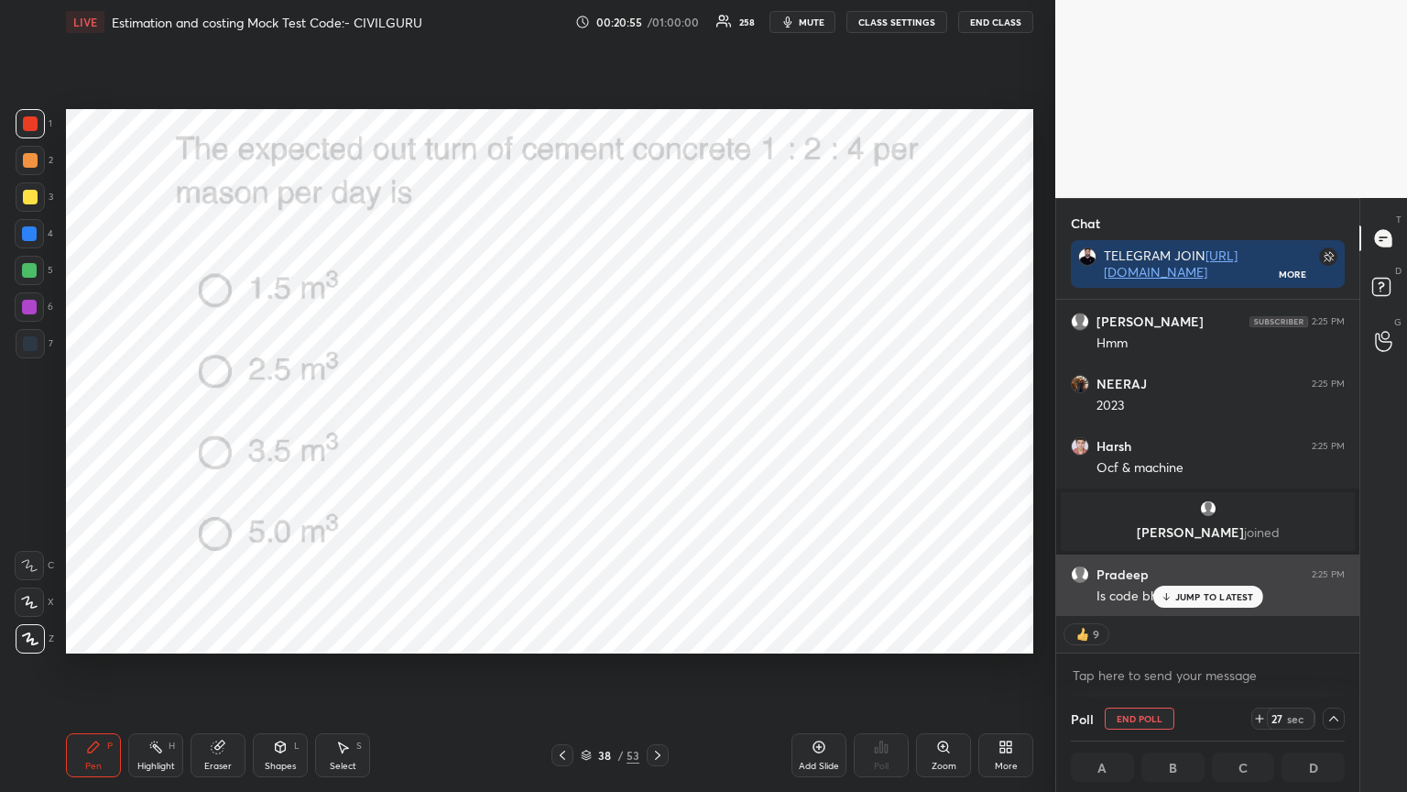
click at [1200, 595] on p "JUMP TO LATEST" at bounding box center [1215, 596] width 79 height 11
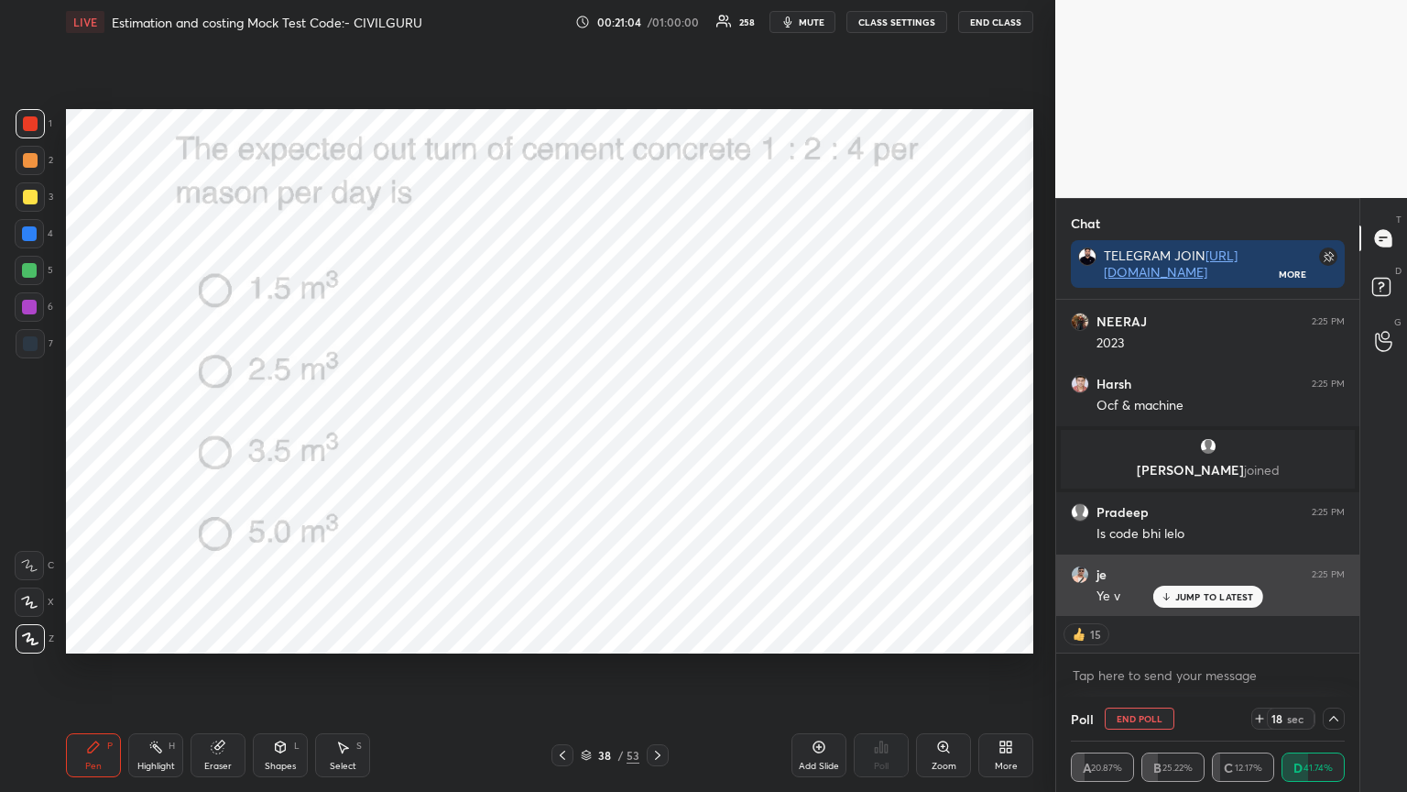
click at [1191, 594] on p "JUMP TO LATEST" at bounding box center [1215, 596] width 79 height 11
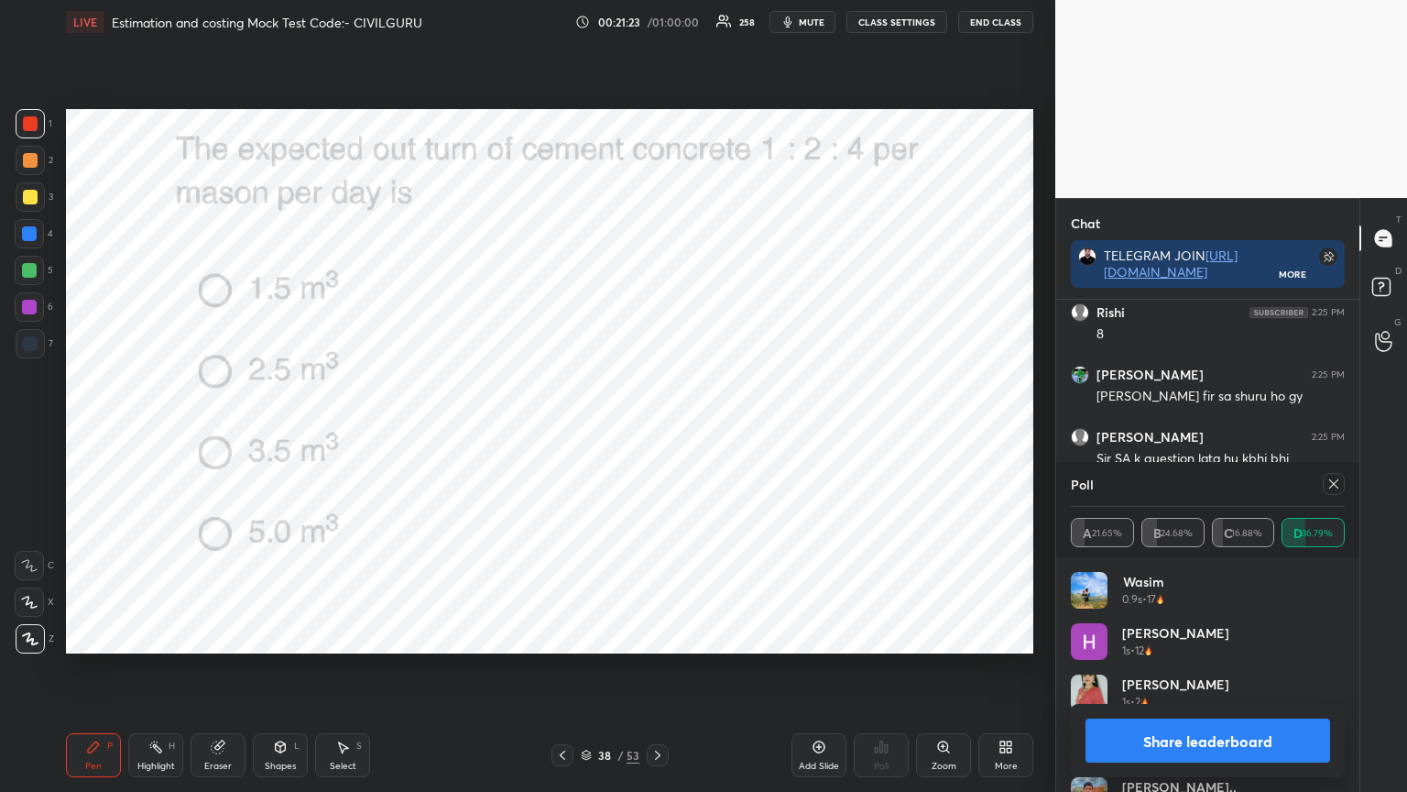
click at [1334, 487] on icon at bounding box center [1334, 483] width 15 height 15
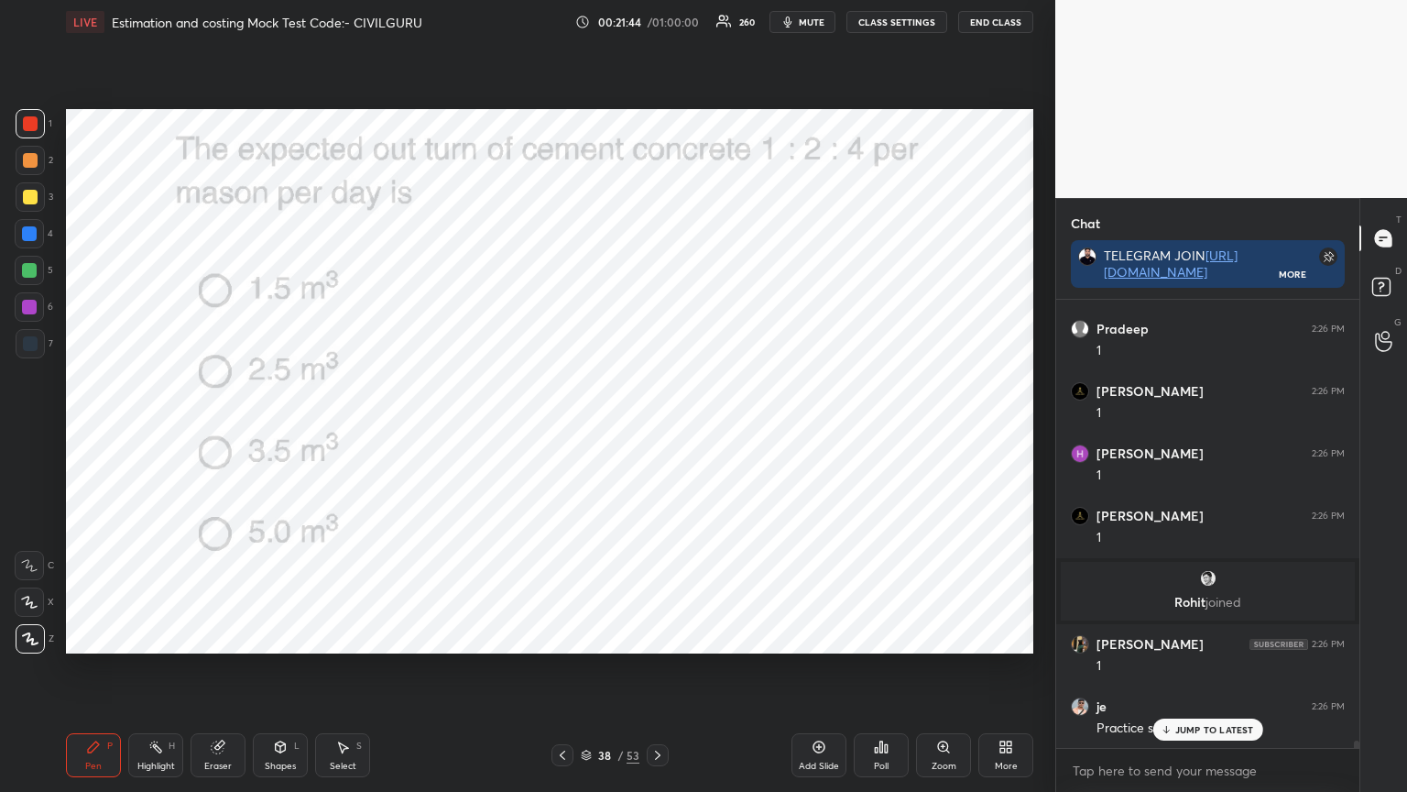
click at [654, 636] on icon at bounding box center [658, 755] width 15 height 15
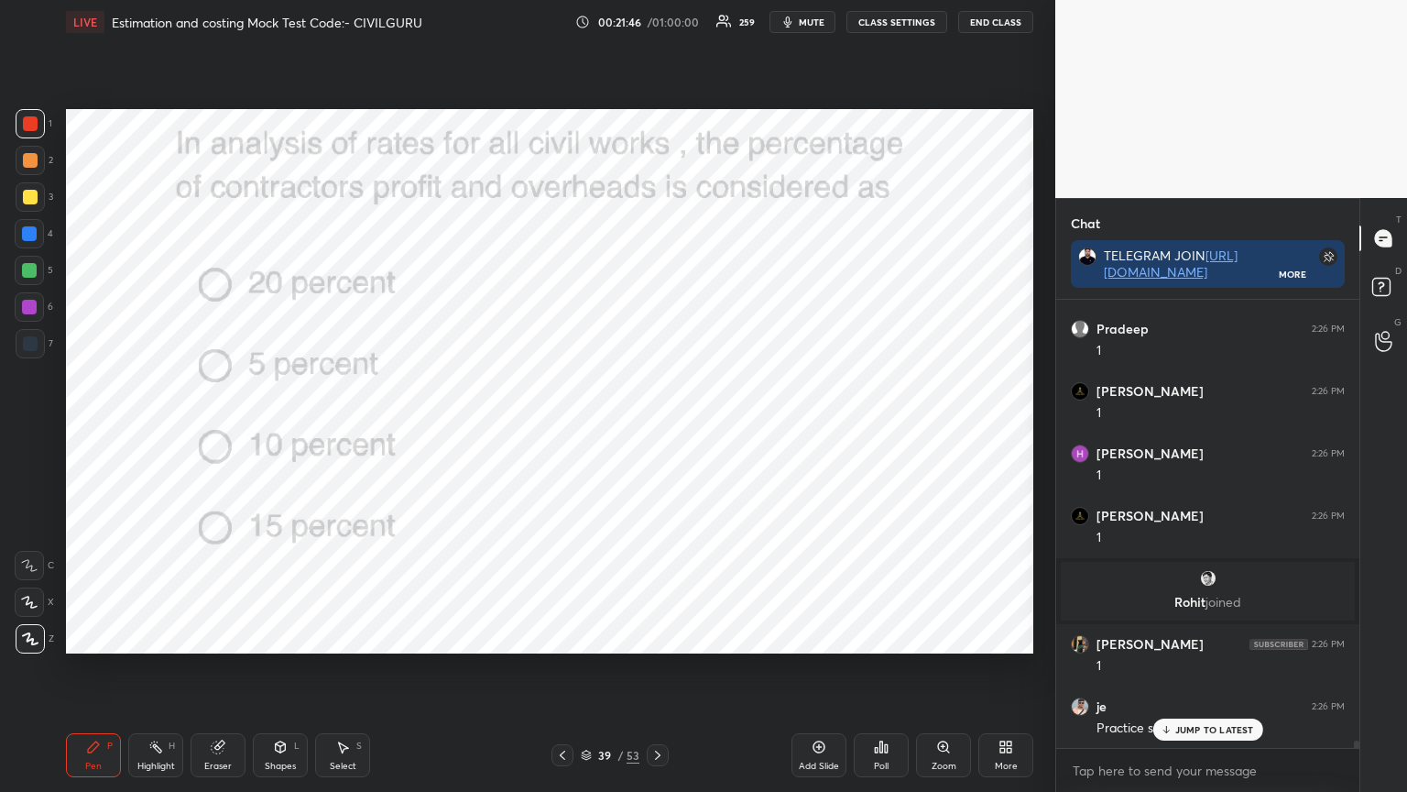
click at [880, 636] on icon at bounding box center [881, 746] width 15 height 15
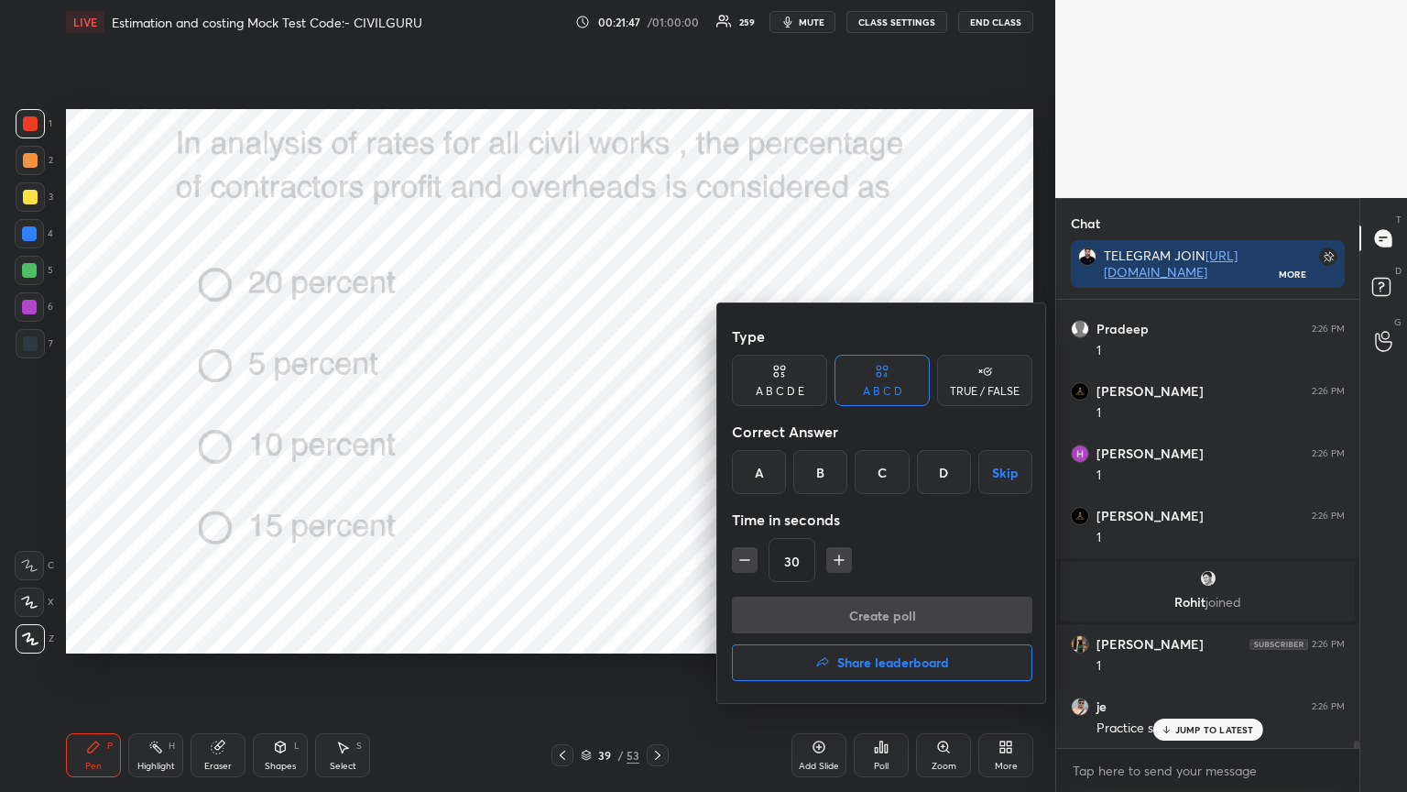
click at [942, 465] on div "D" at bounding box center [944, 472] width 54 height 44
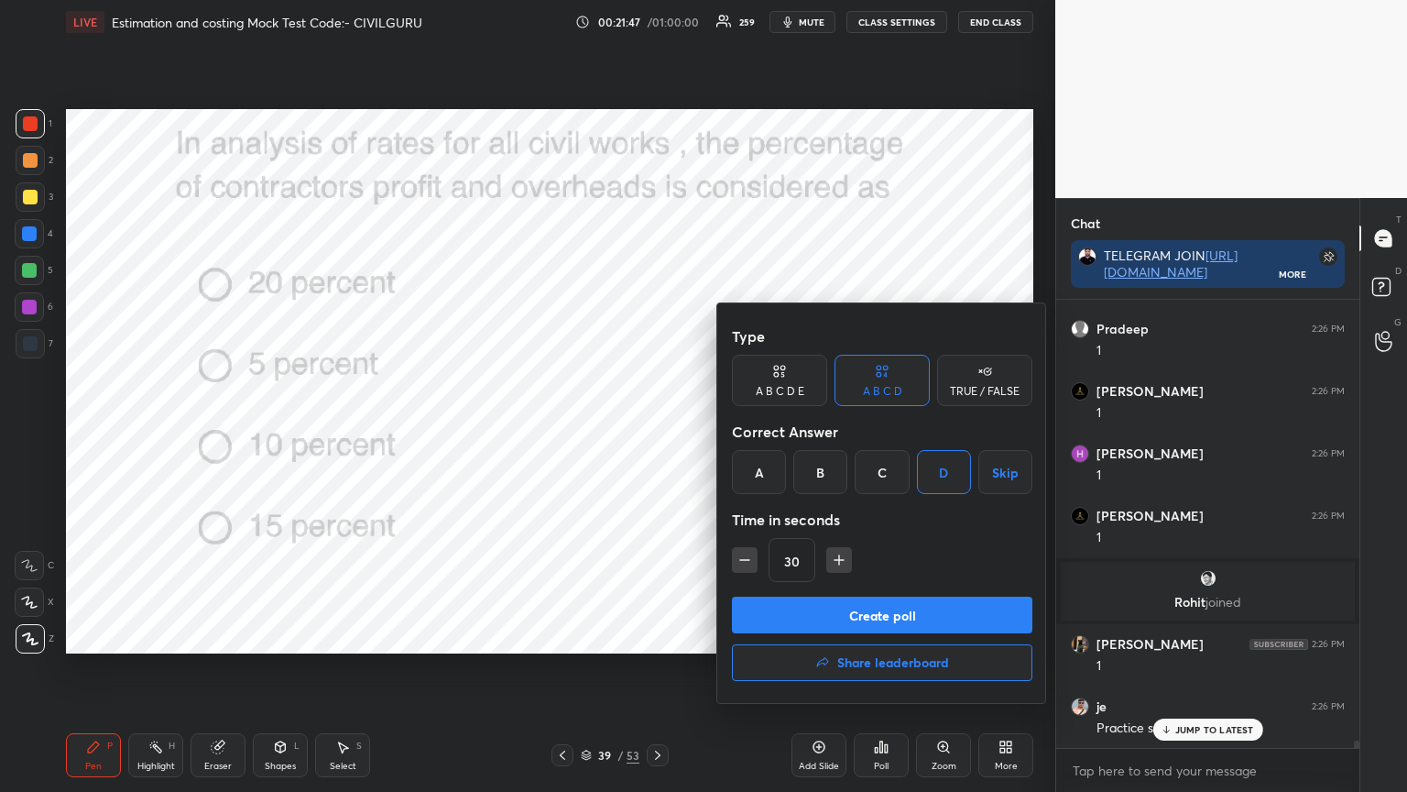
click at [853, 607] on button "Create poll" at bounding box center [882, 615] width 301 height 37
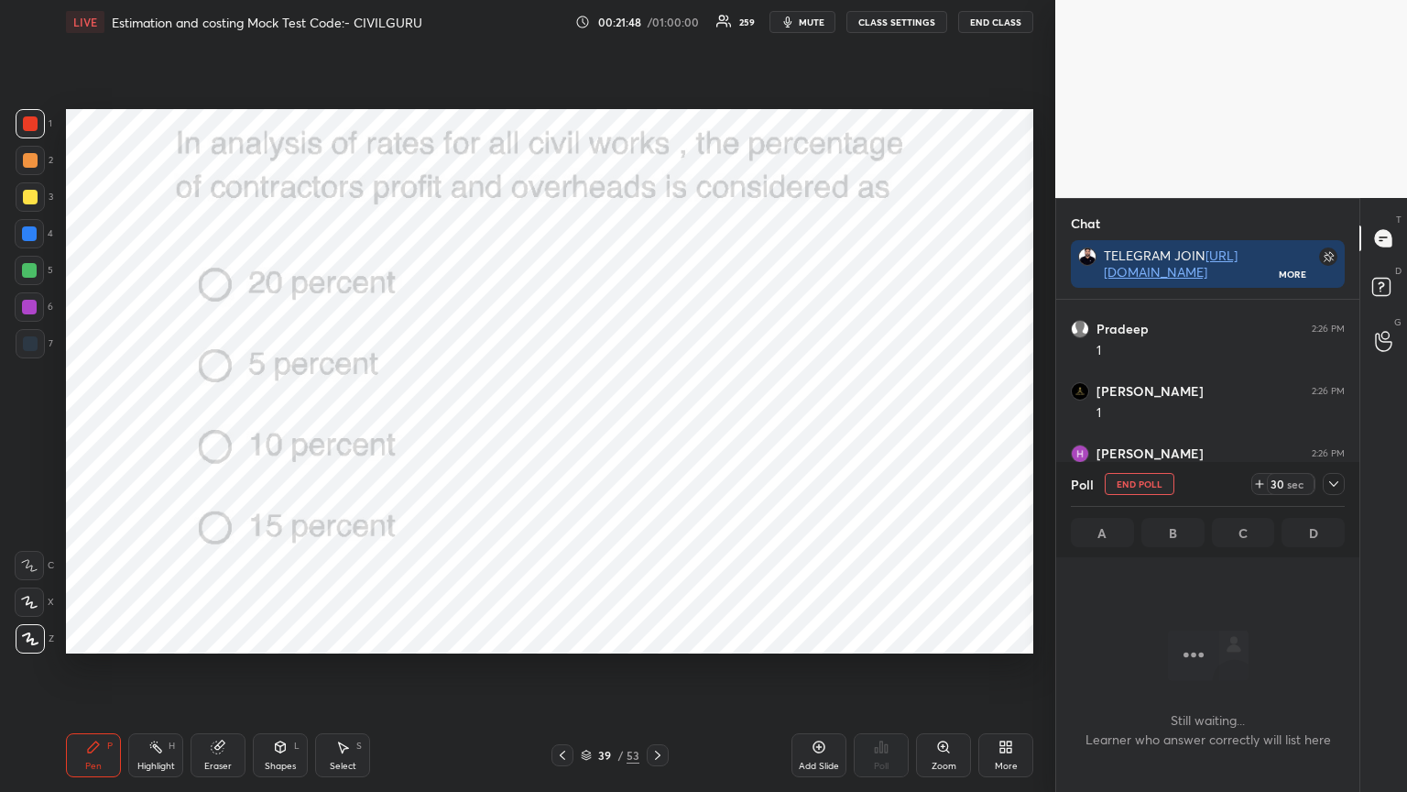
click at [1339, 481] on icon at bounding box center [1334, 483] width 15 height 15
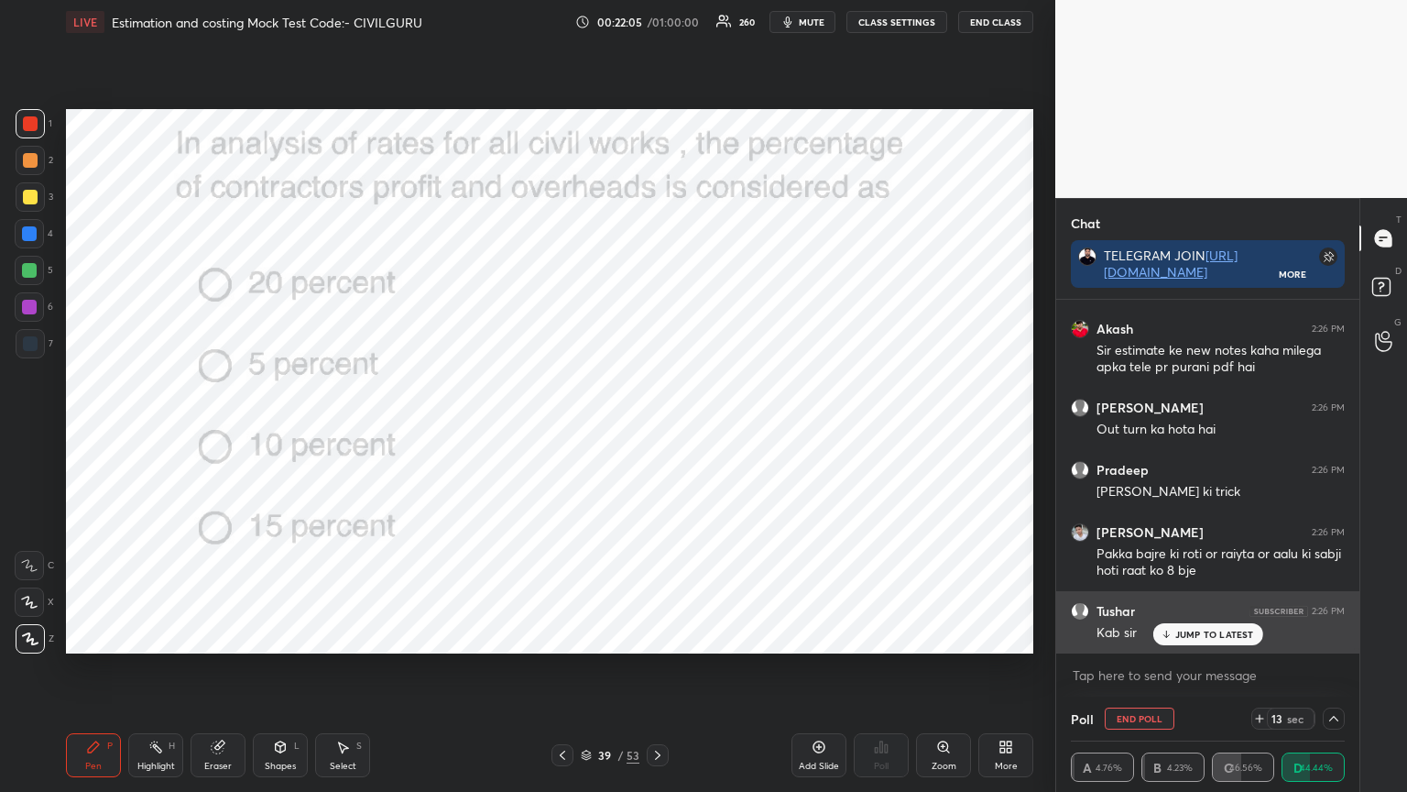
click at [1200, 636] on p "JUMP TO LATEST" at bounding box center [1215, 634] width 79 height 11
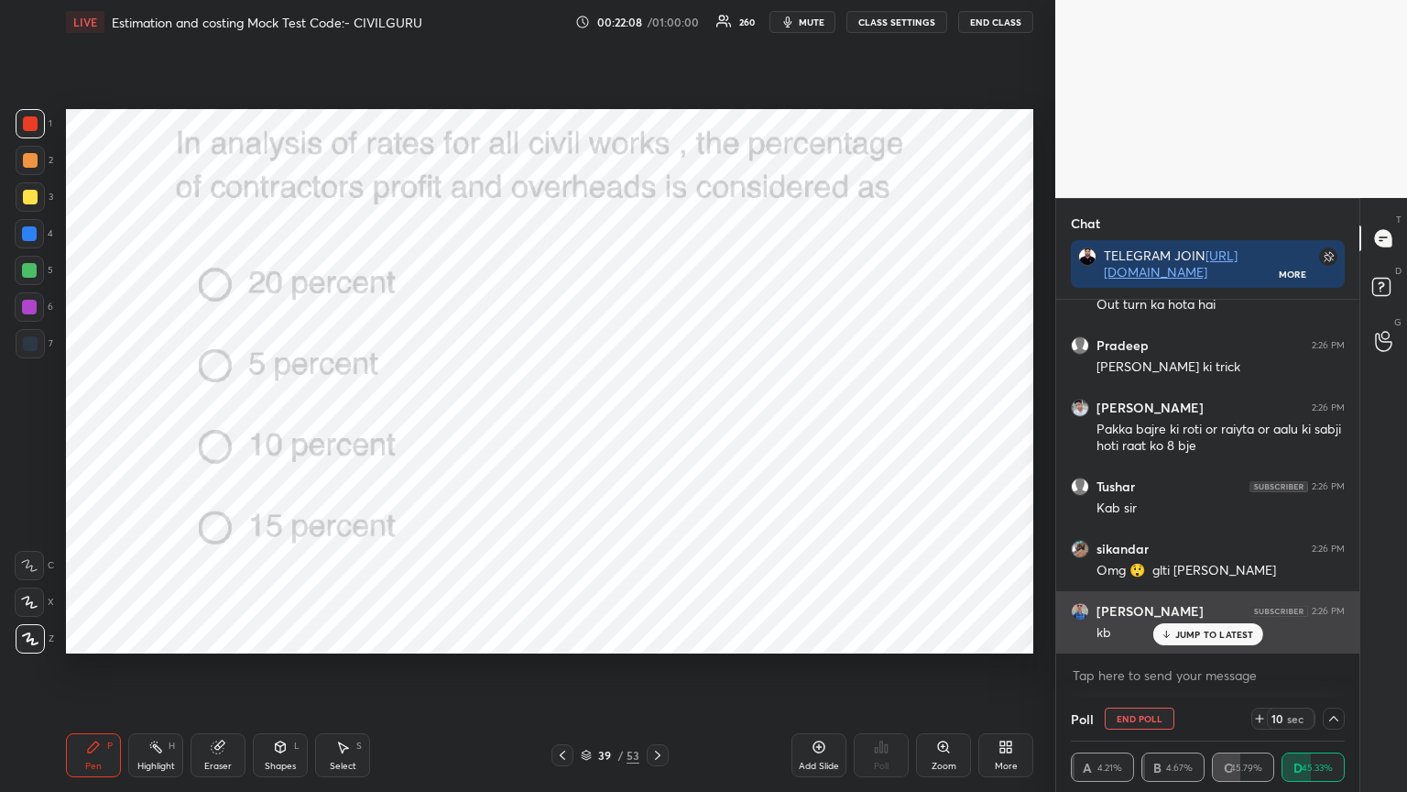
click at [1181, 630] on p "JUMP TO LATEST" at bounding box center [1215, 634] width 79 height 11
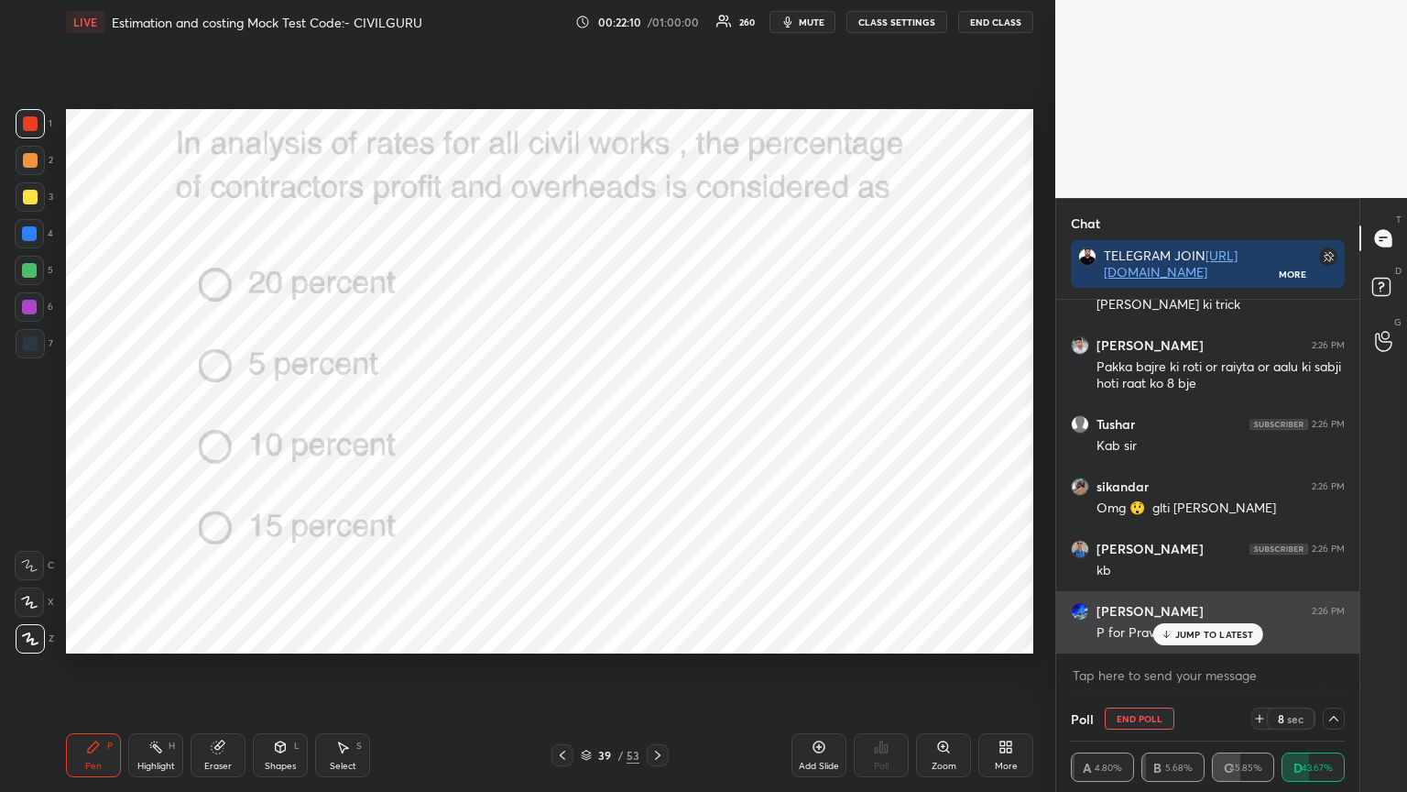
click at [1171, 627] on div "JUMP TO LATEST" at bounding box center [1208, 634] width 110 height 22
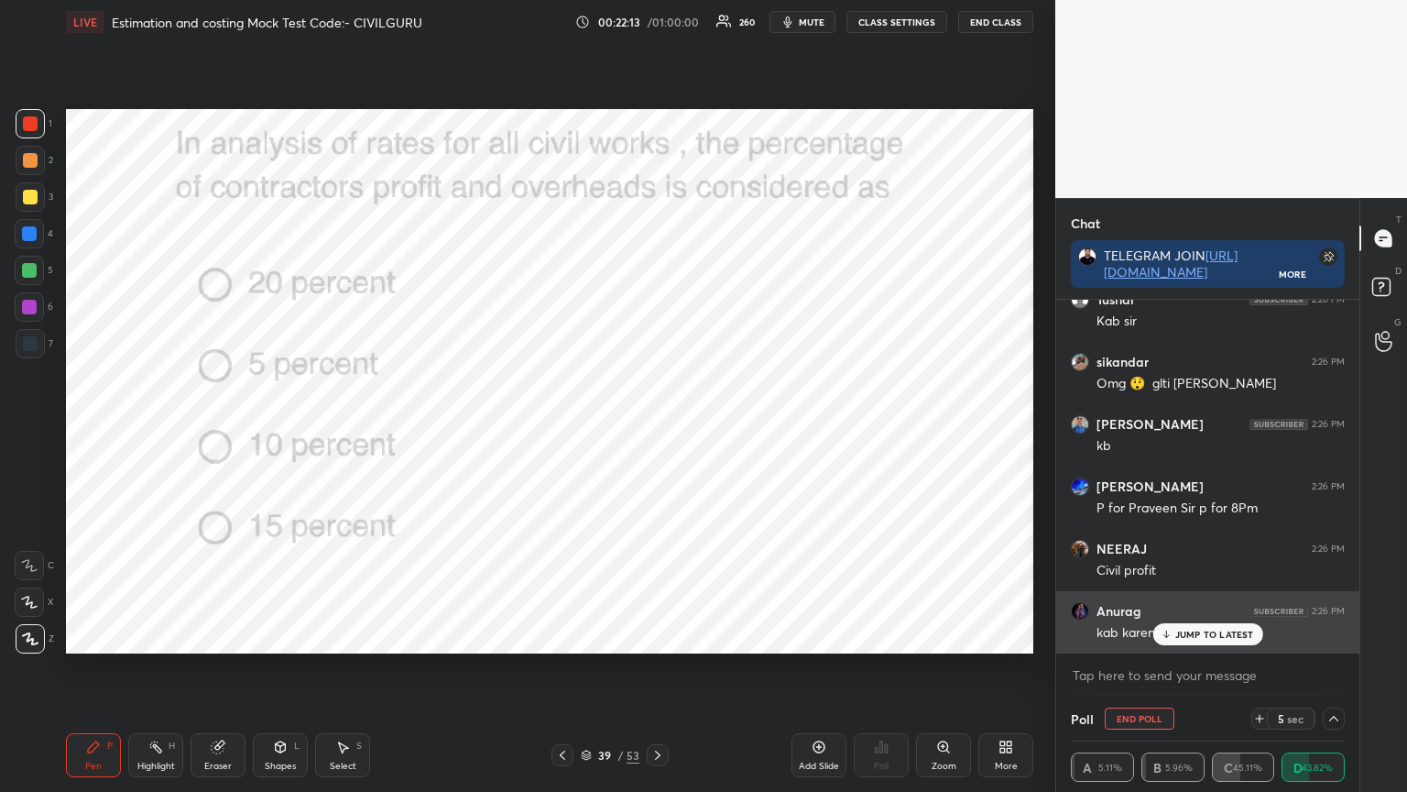
click at [1200, 631] on p "JUMP TO LATEST" at bounding box center [1215, 634] width 79 height 11
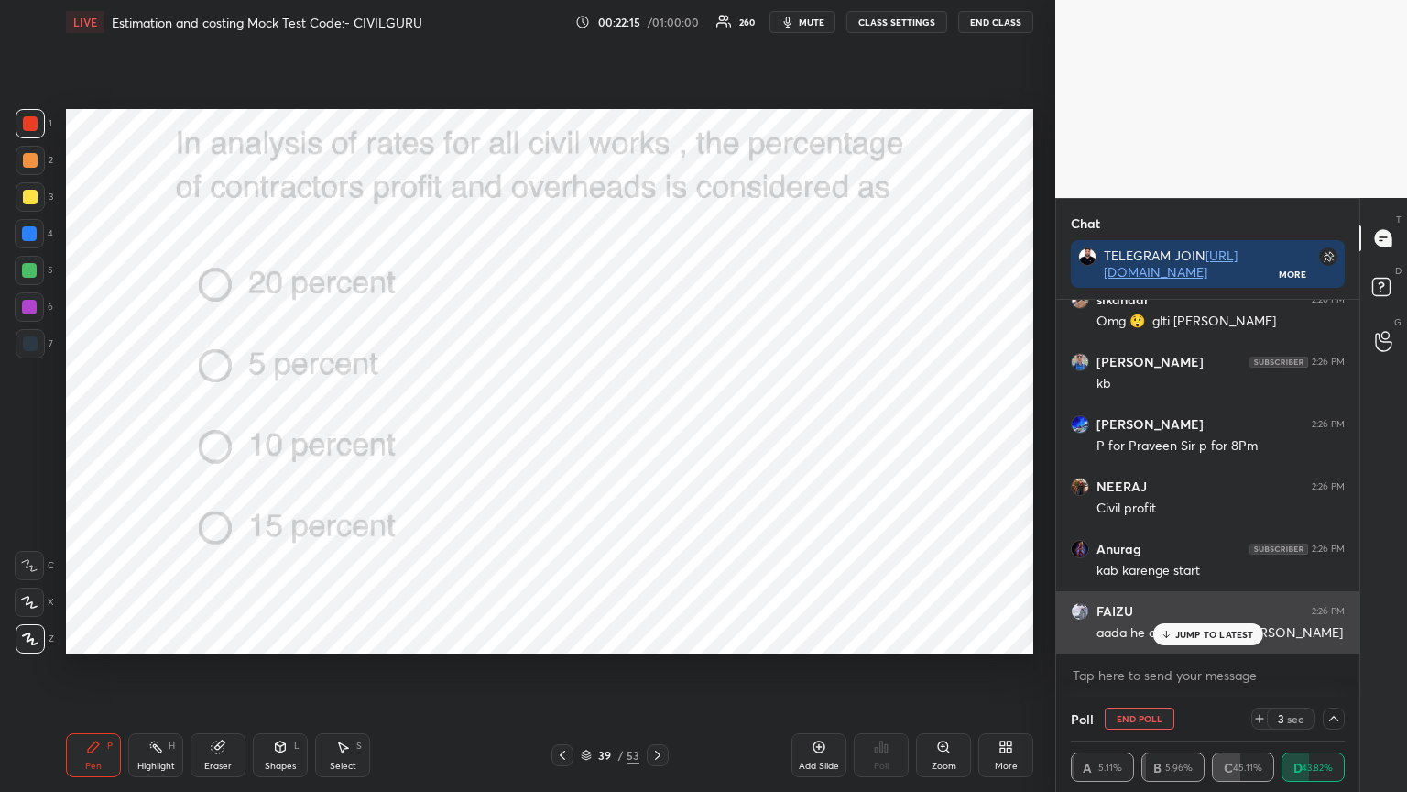
click at [1184, 630] on p "JUMP TO LATEST" at bounding box center [1215, 634] width 79 height 11
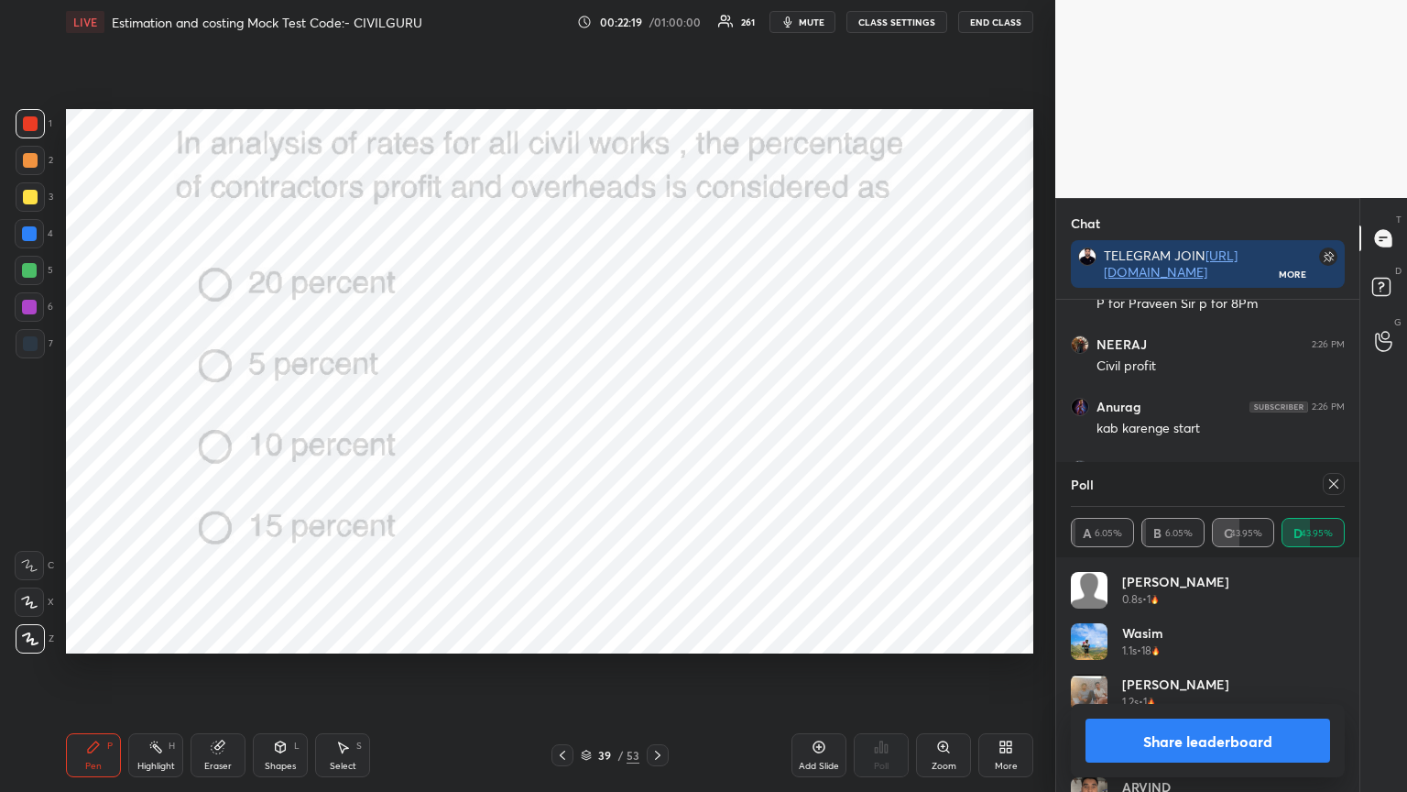
click at [1333, 484] on icon at bounding box center [1334, 483] width 9 height 9
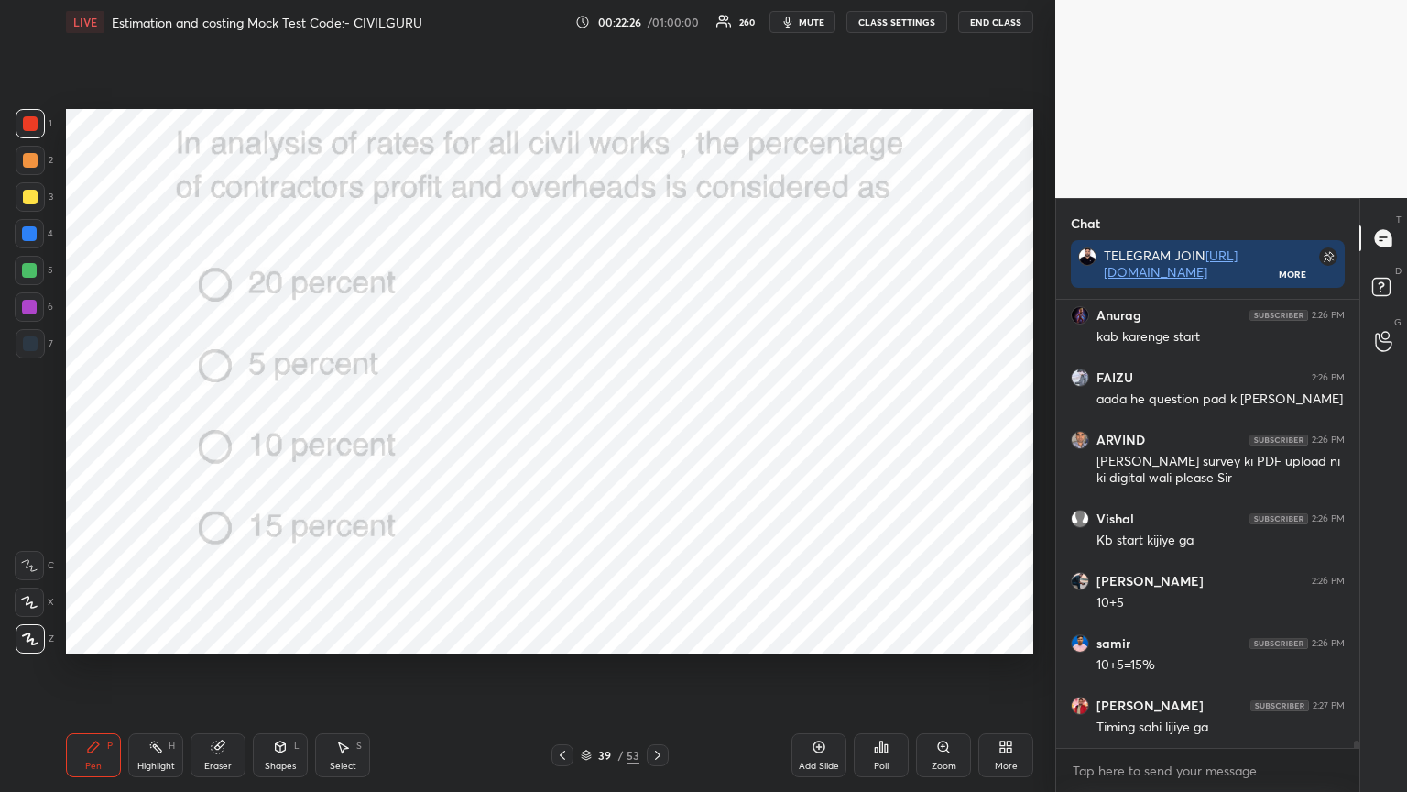
click at [656, 636] on icon at bounding box center [658, 755] width 15 height 15
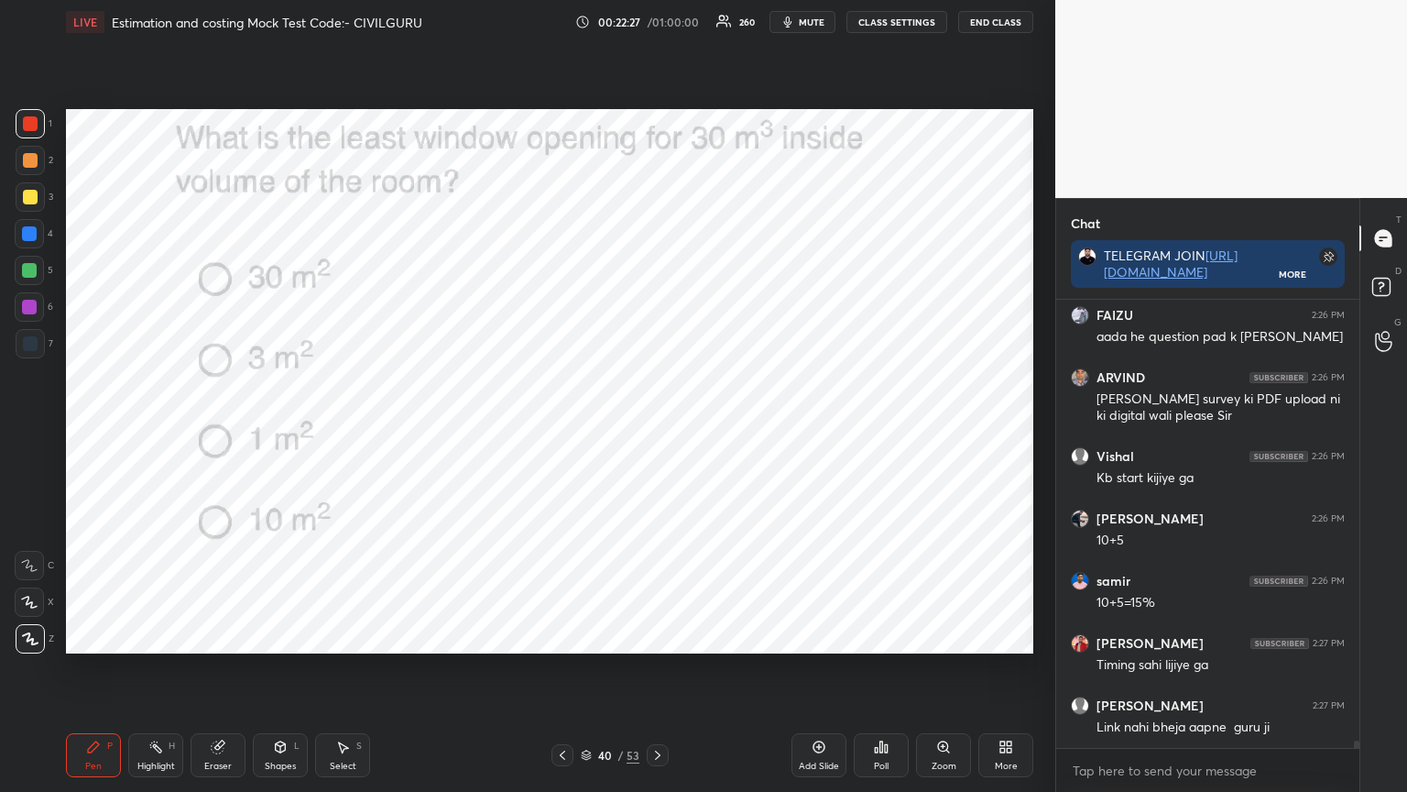
click at [876, 636] on icon at bounding box center [876, 750] width 3 height 5
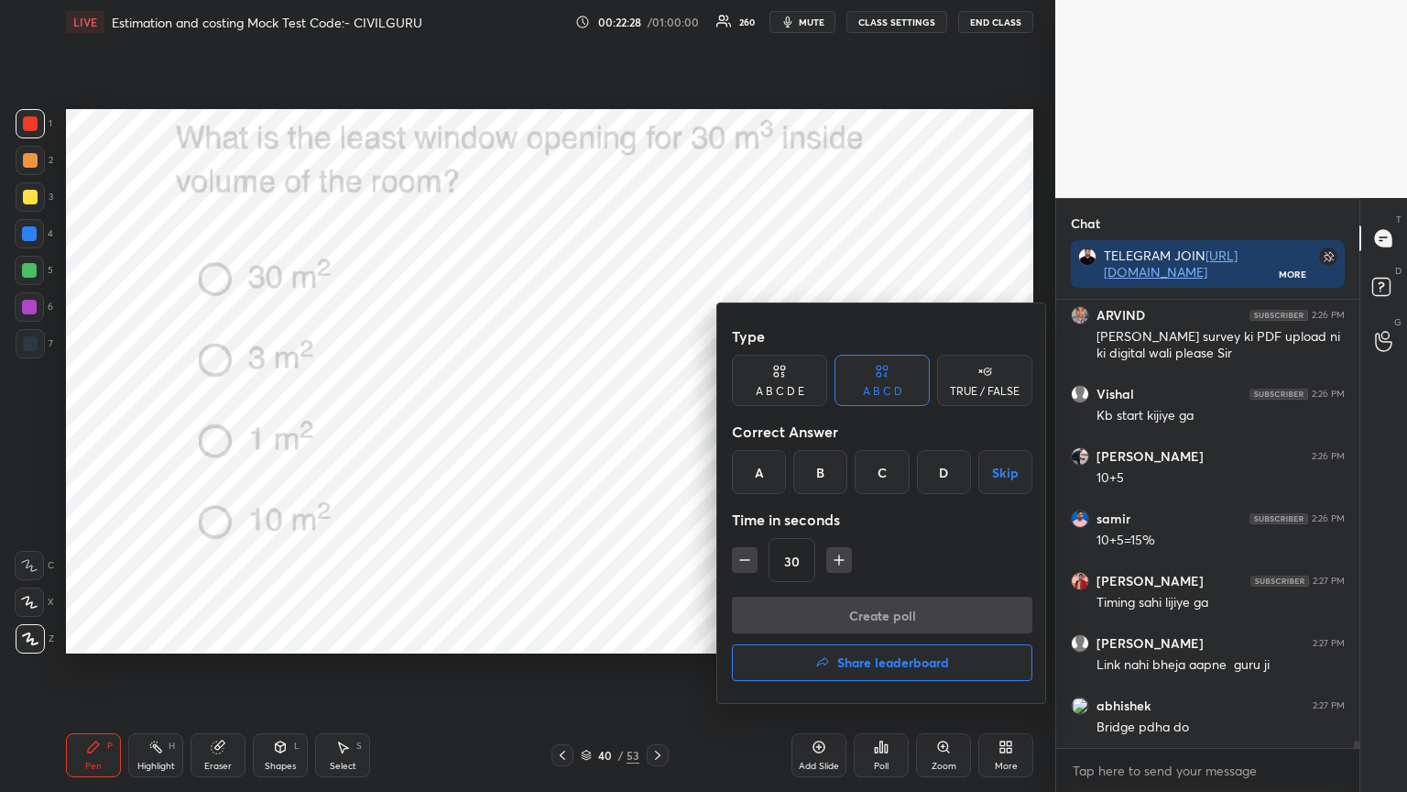
click at [876, 474] on div "C" at bounding box center [882, 472] width 54 height 44
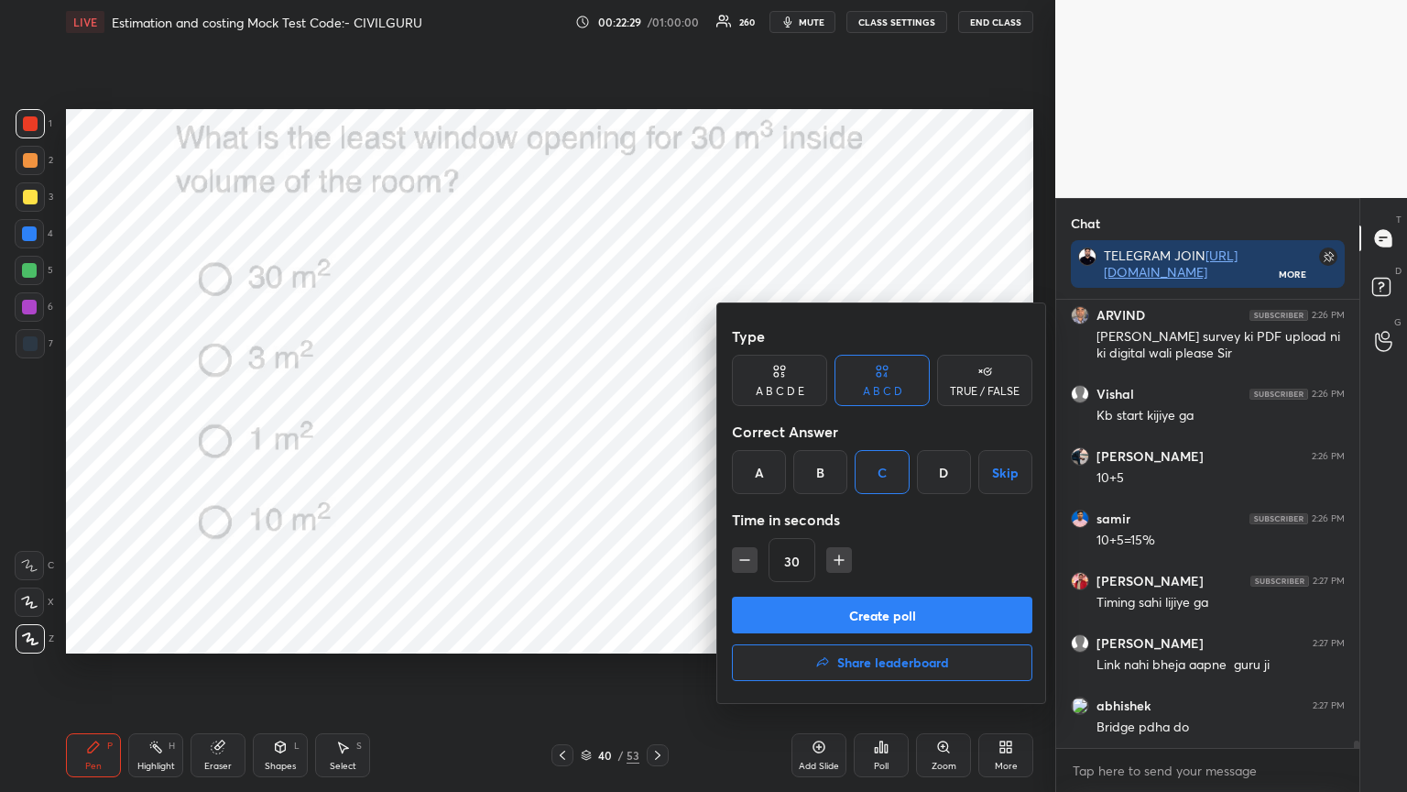
click at [839, 601] on button "Create poll" at bounding box center [882, 615] width 301 height 37
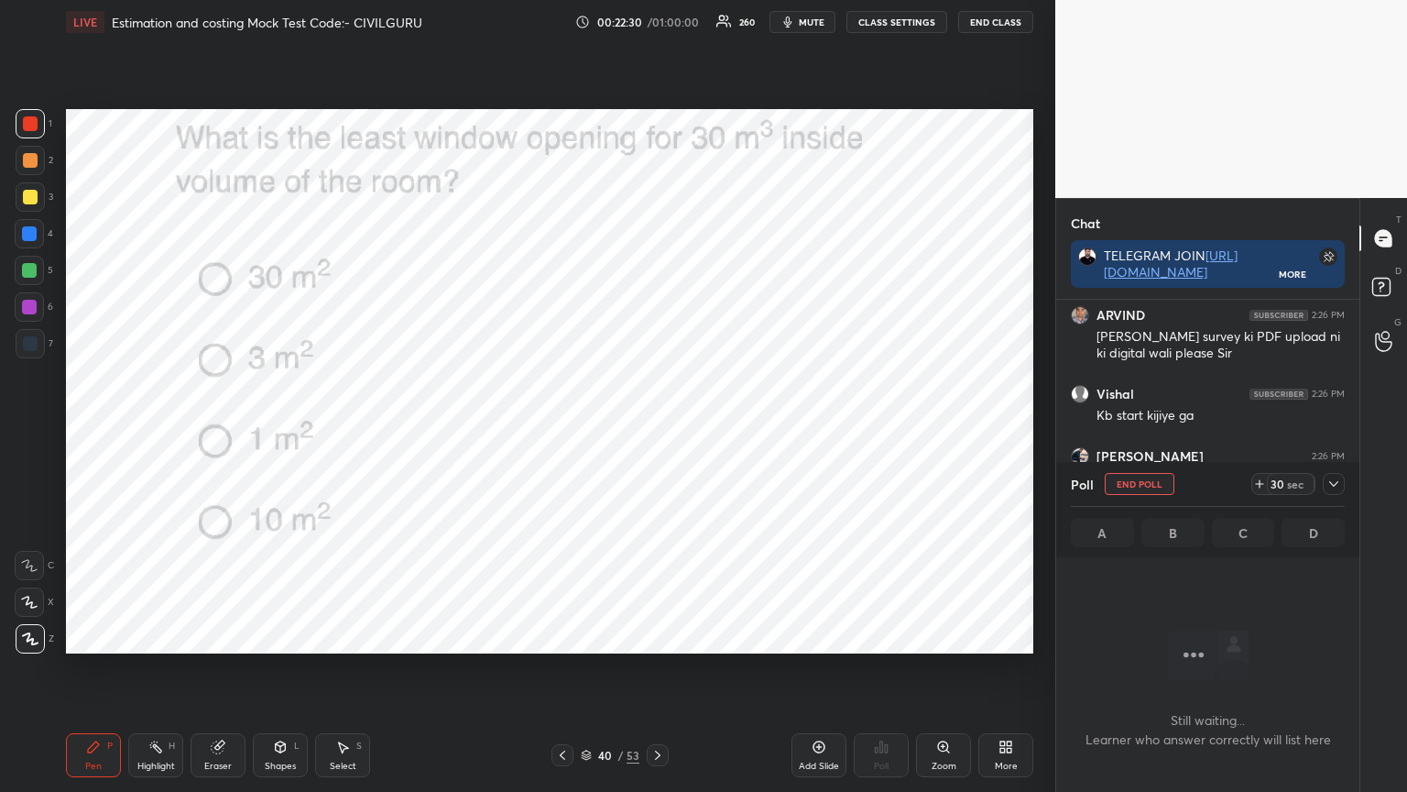
click at [1340, 484] on icon at bounding box center [1334, 483] width 15 height 15
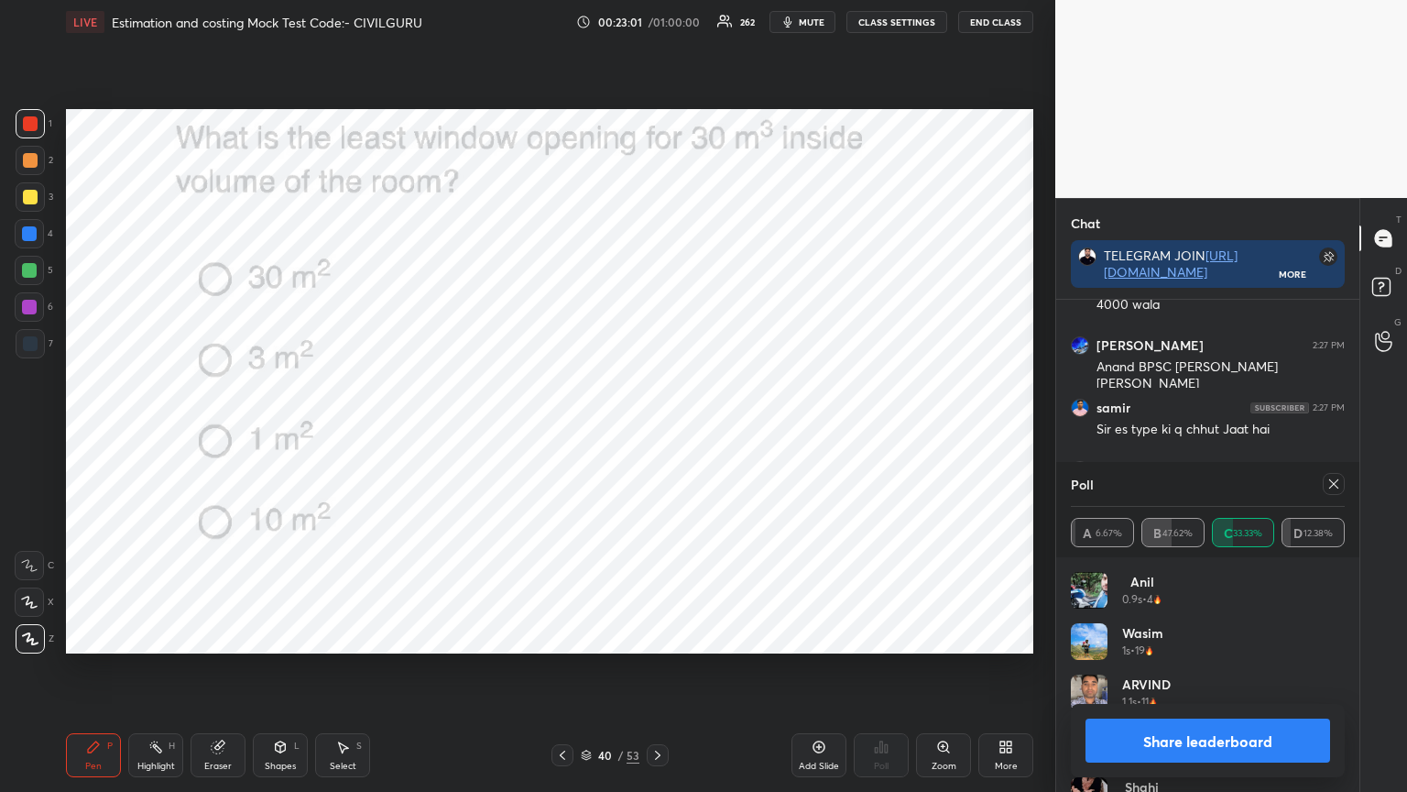
click at [1331, 481] on icon at bounding box center [1334, 483] width 9 height 9
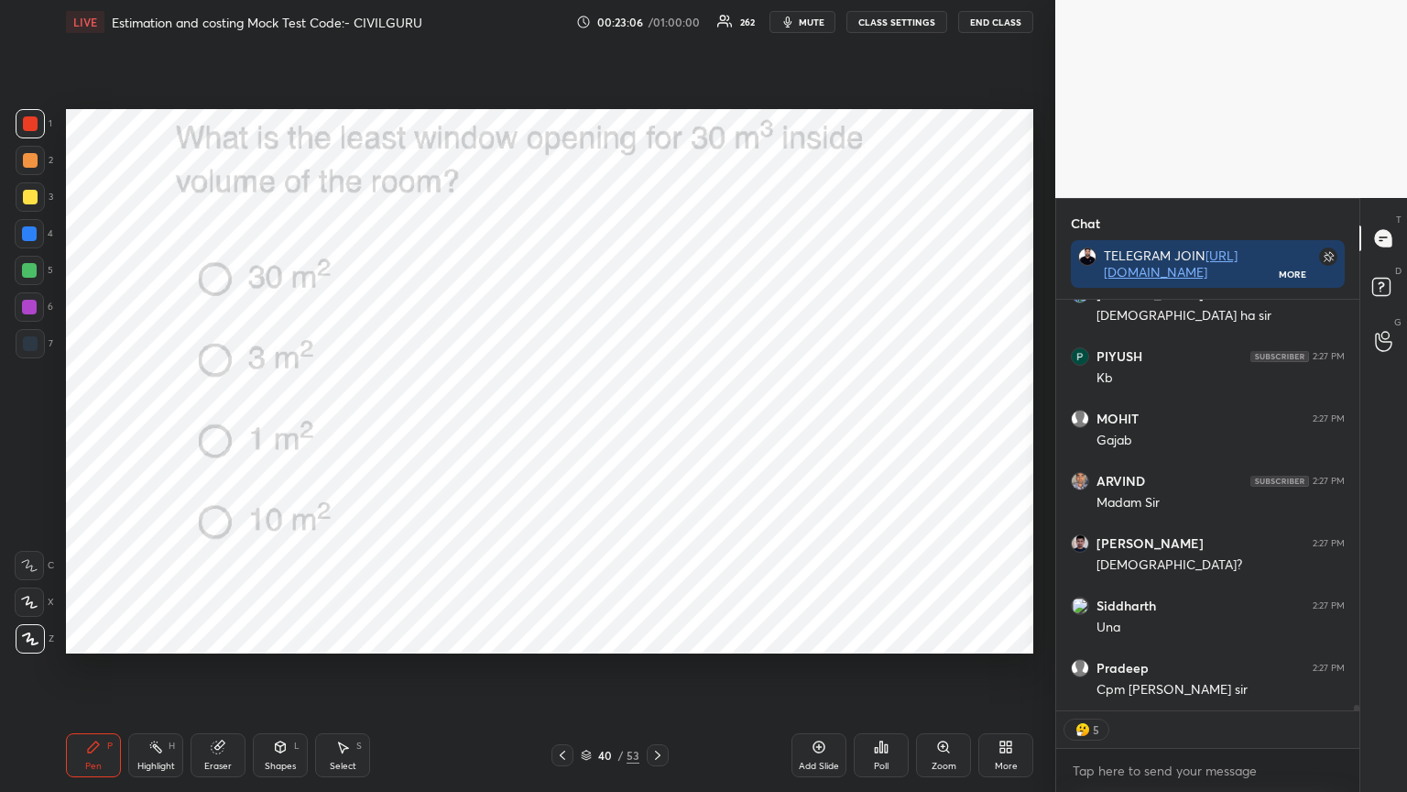
click at [657, 636] on icon at bounding box center [658, 755] width 15 height 15
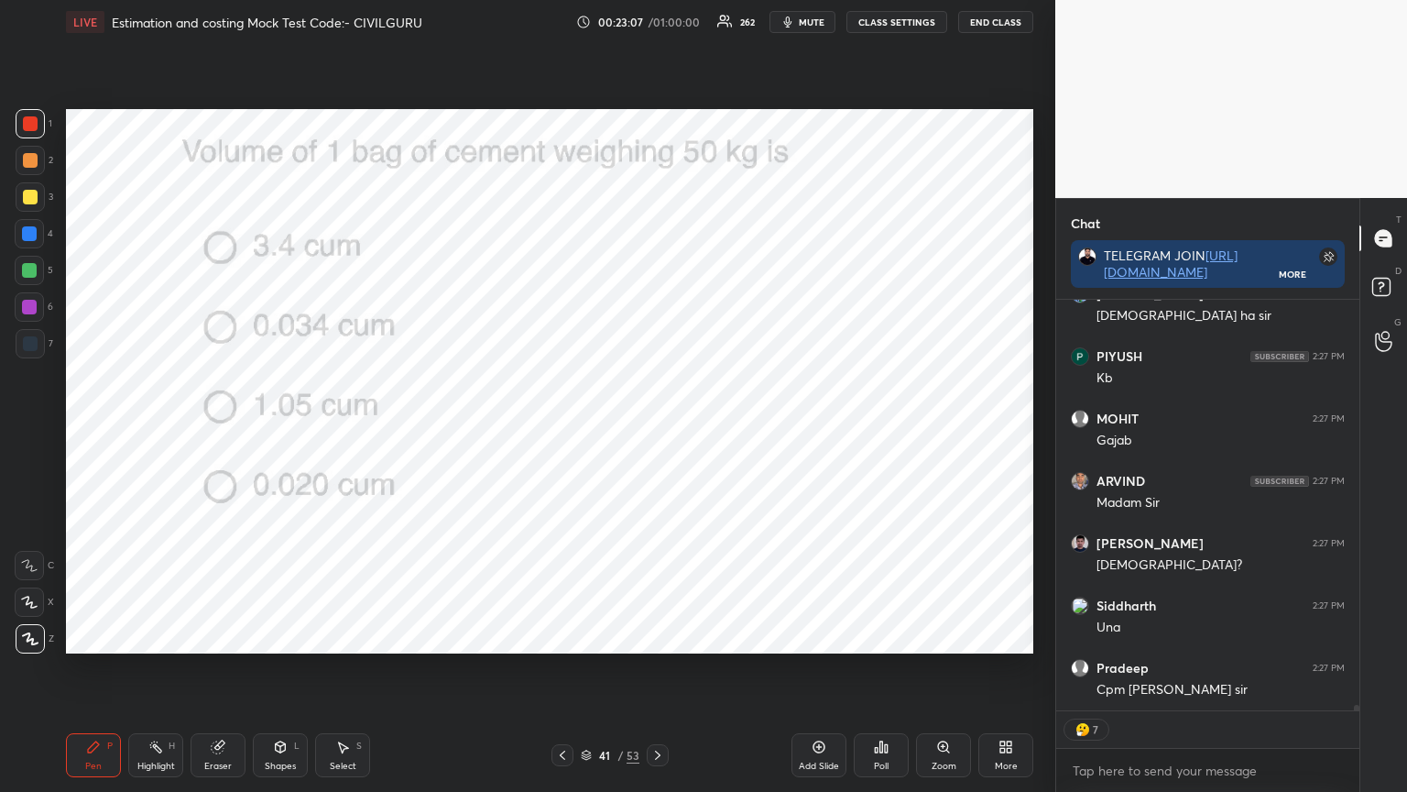
click at [882, 636] on icon at bounding box center [881, 746] width 15 height 15
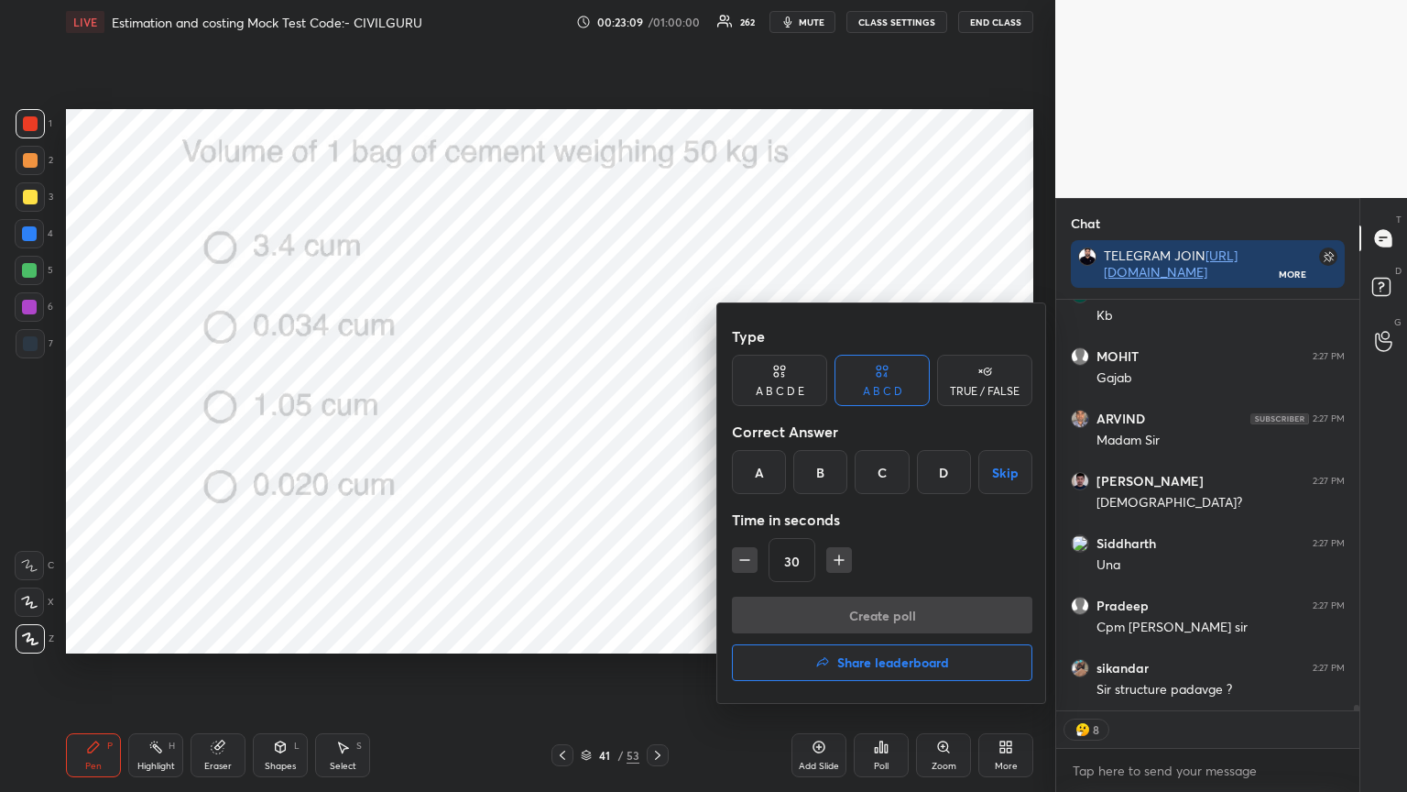
click at [815, 470] on div "B" at bounding box center [821, 472] width 54 height 44
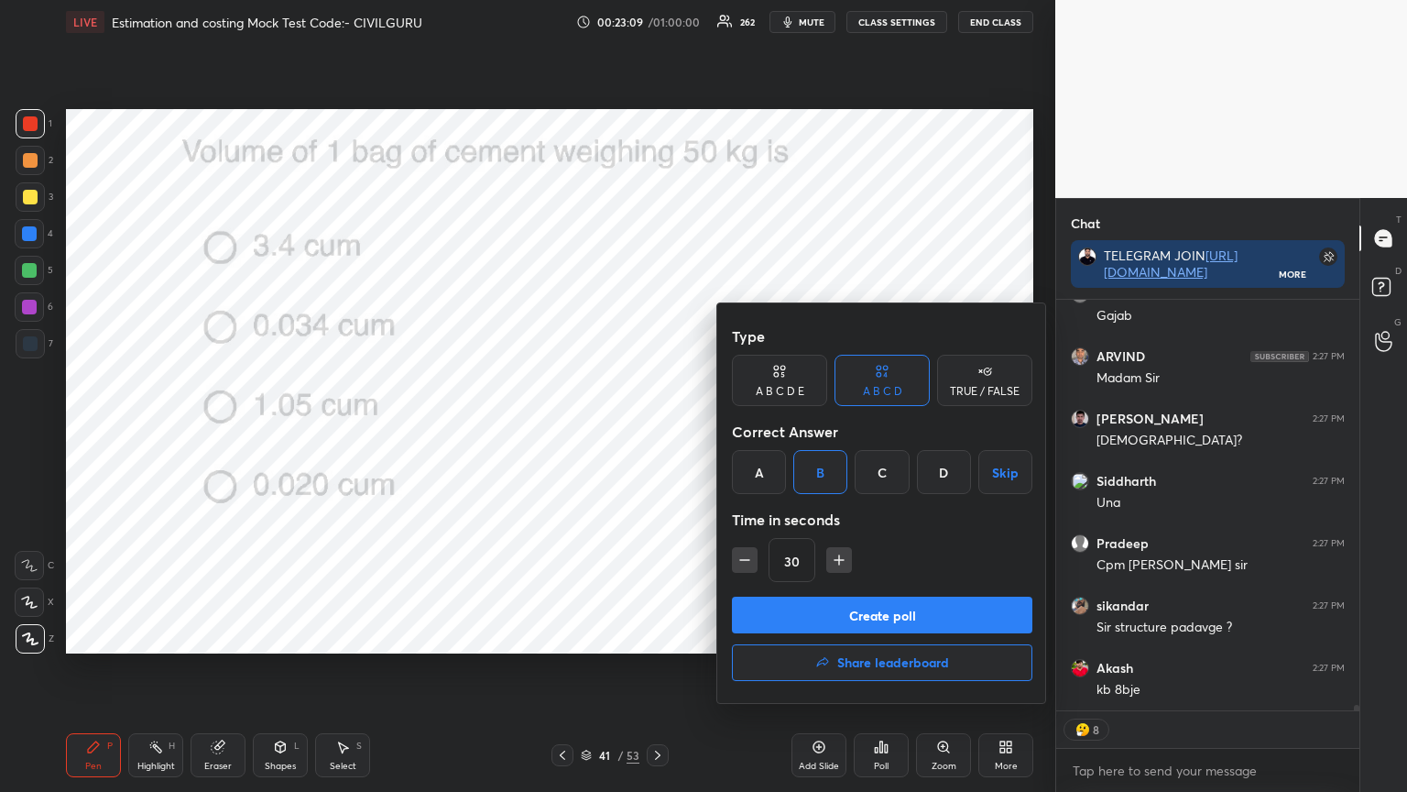
click at [807, 608] on button "Create poll" at bounding box center [882, 615] width 301 height 37
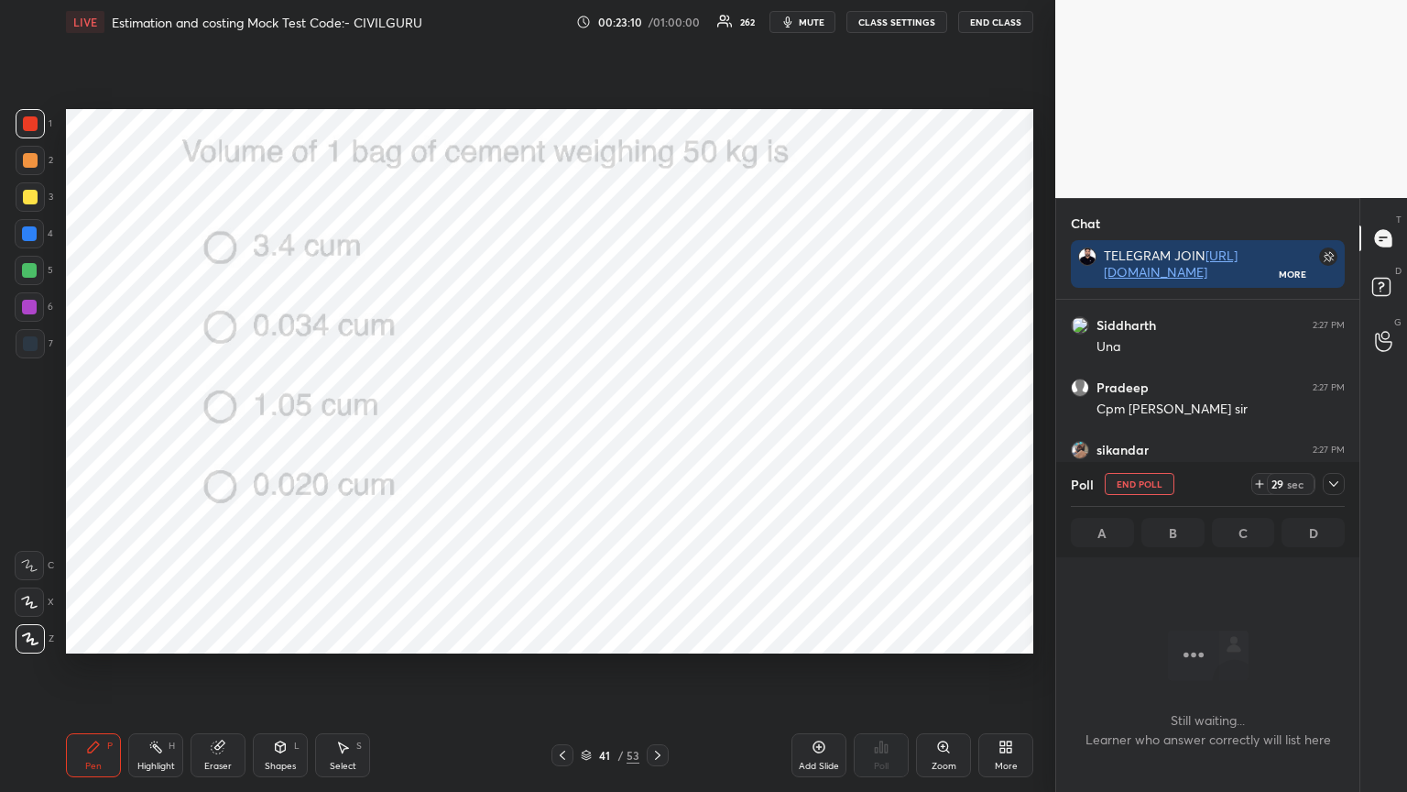
click at [1331, 487] on icon at bounding box center [1334, 483] width 15 height 15
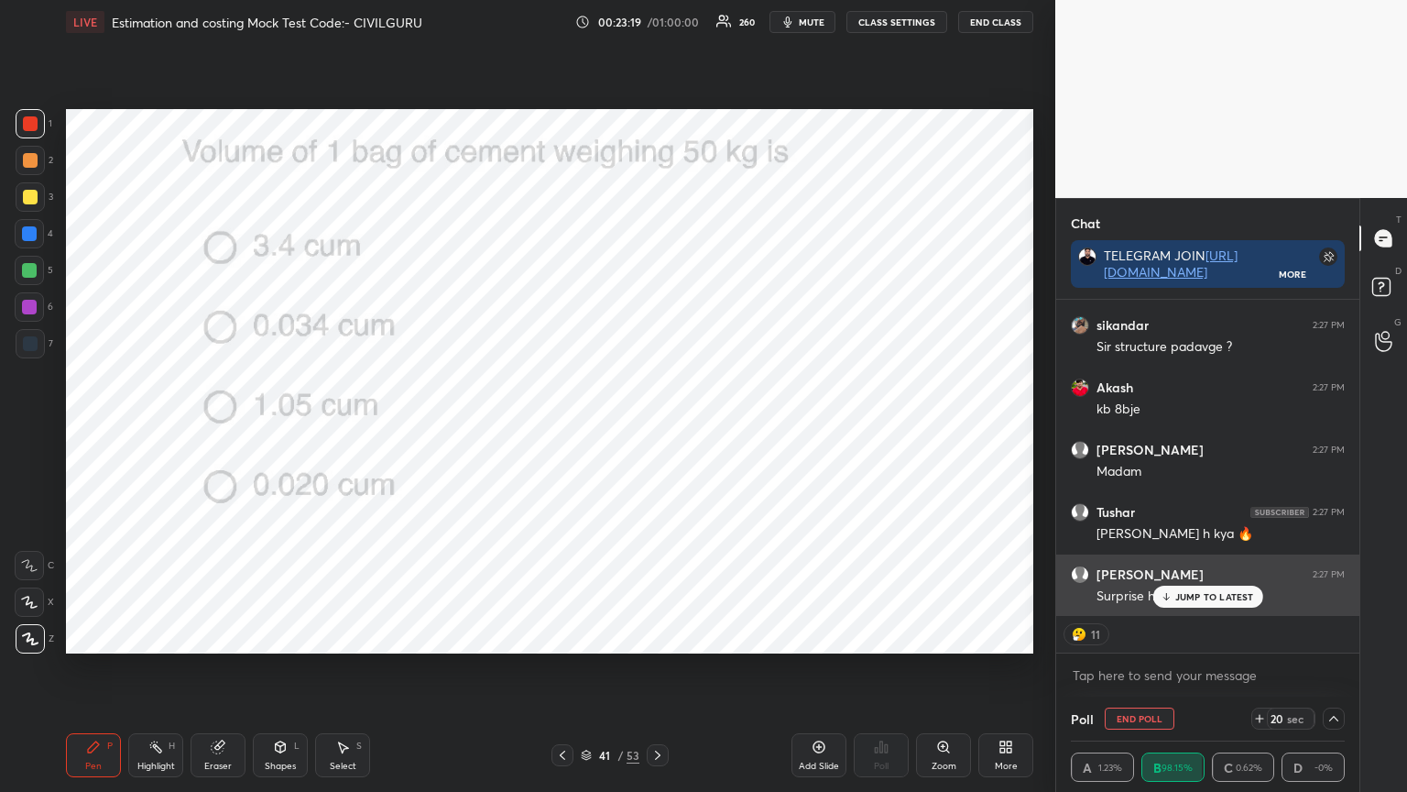
click at [1207, 600] on p "JUMP TO LATEST" at bounding box center [1215, 596] width 79 height 11
click at [1213, 597] on p "JUMP TO LATEST" at bounding box center [1215, 596] width 79 height 11
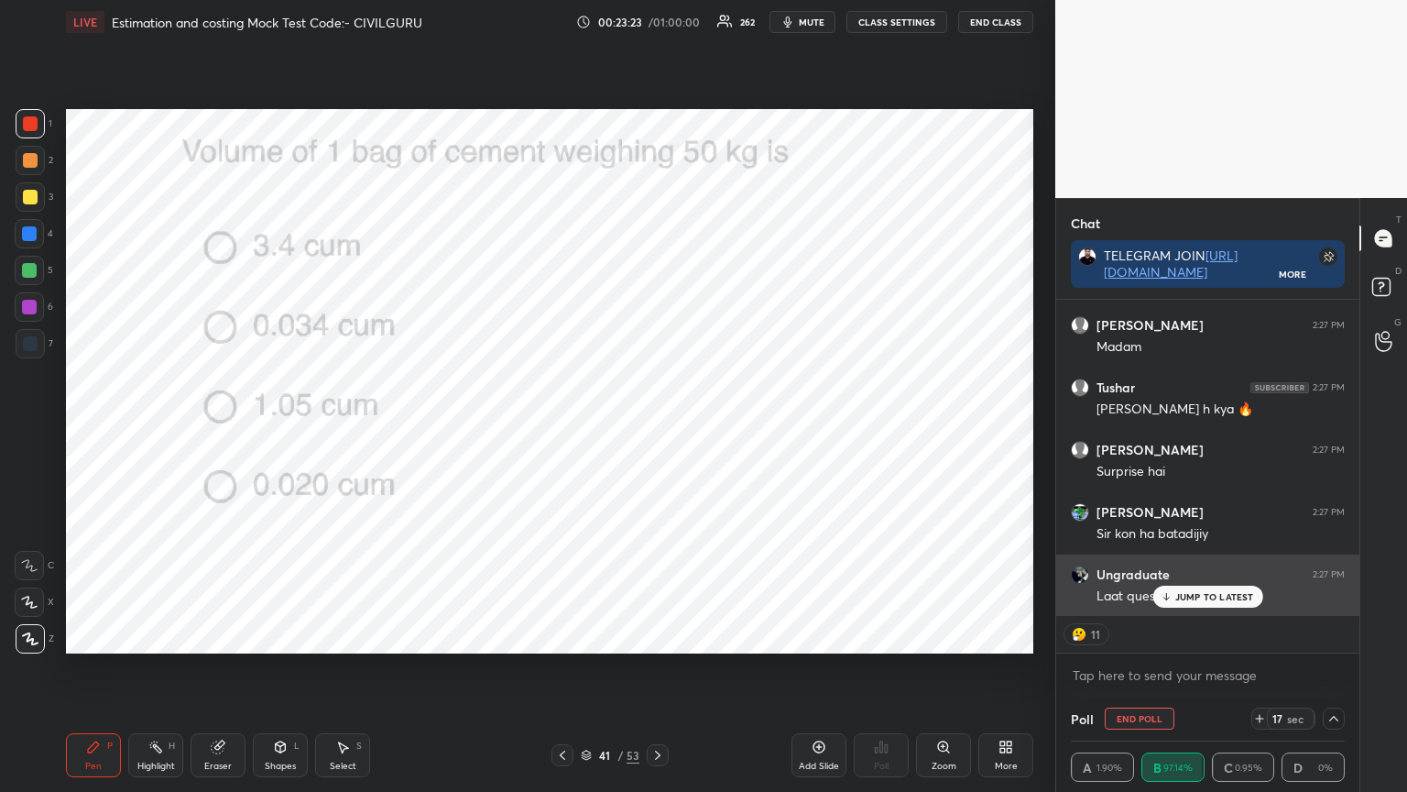
click at [1172, 598] on icon at bounding box center [1166, 596] width 12 height 11
click at [1204, 591] on p "JUMP TO LATEST" at bounding box center [1215, 596] width 79 height 11
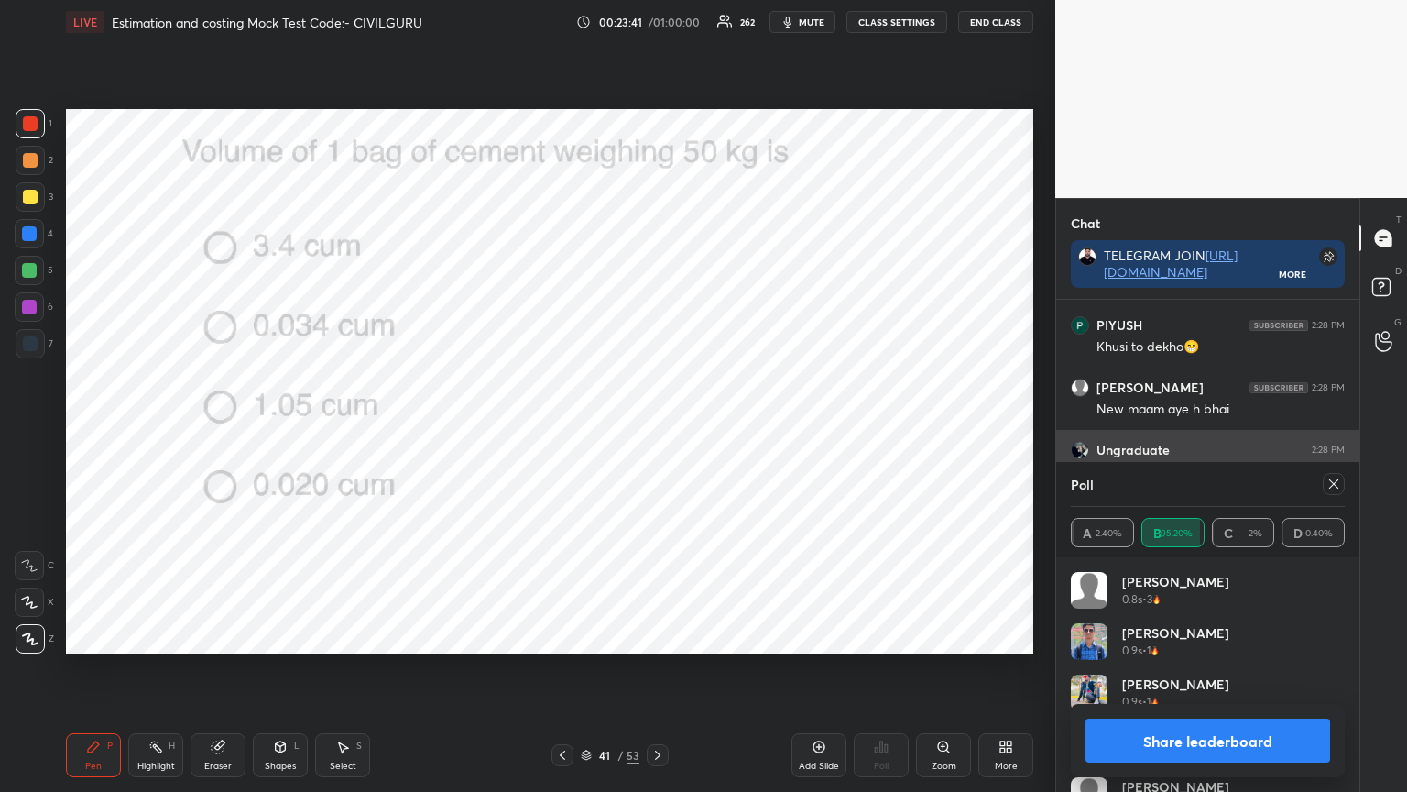
click at [1334, 483] on icon at bounding box center [1334, 483] width 9 height 9
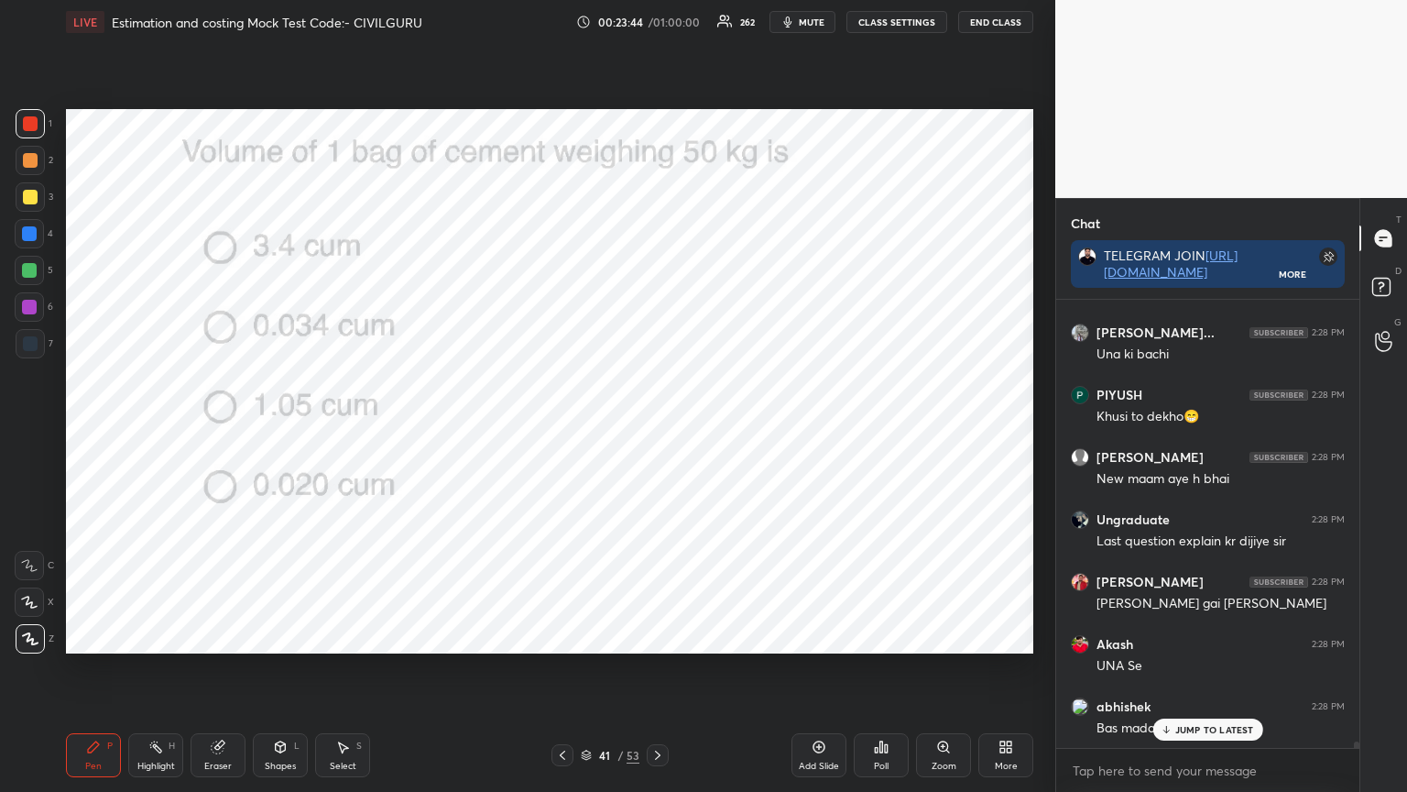
click at [662, 636] on icon at bounding box center [658, 755] width 15 height 15
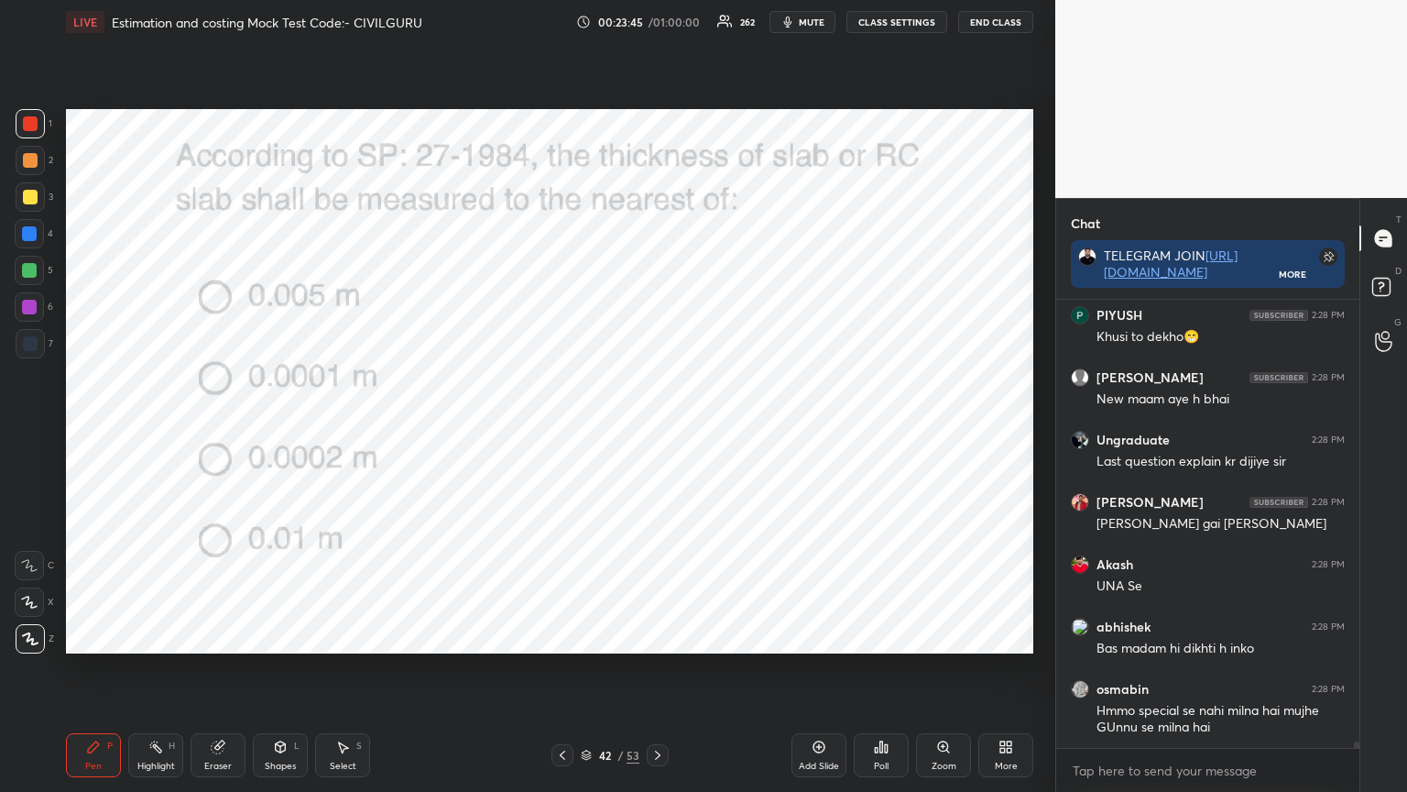
click at [872, 636] on div "Poll" at bounding box center [881, 755] width 55 height 44
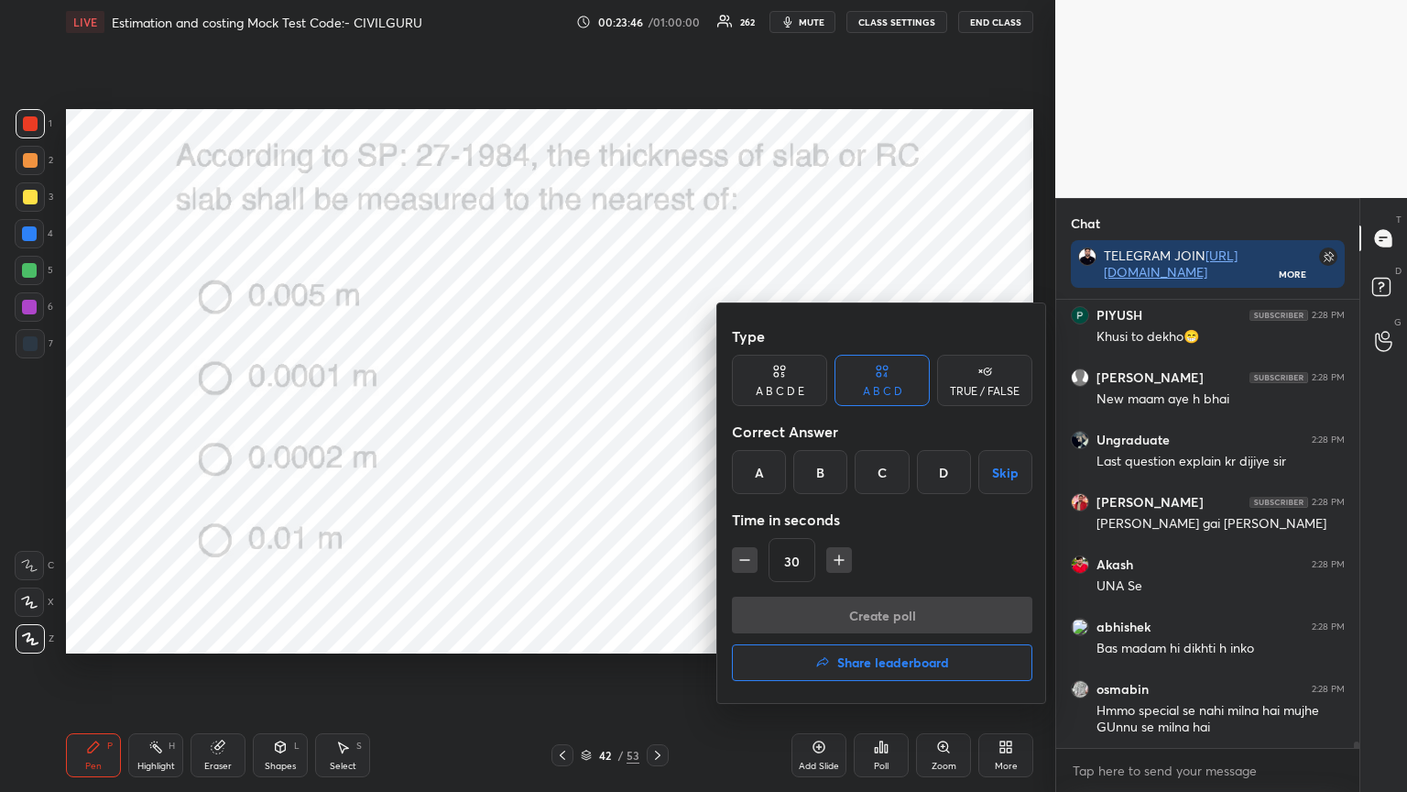
click at [755, 467] on div "A" at bounding box center [759, 472] width 54 height 44
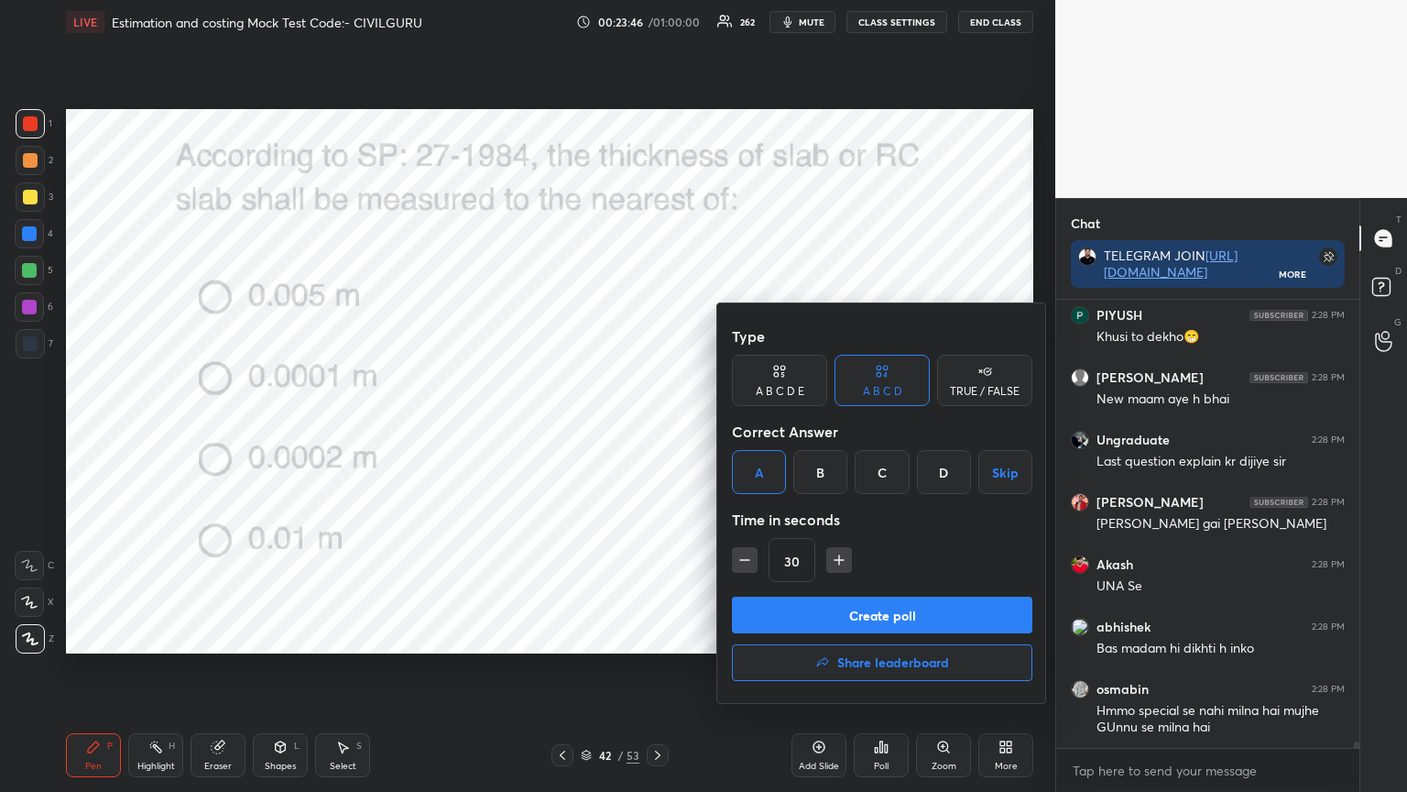
click at [787, 611] on button "Create poll" at bounding box center [882, 615] width 301 height 37
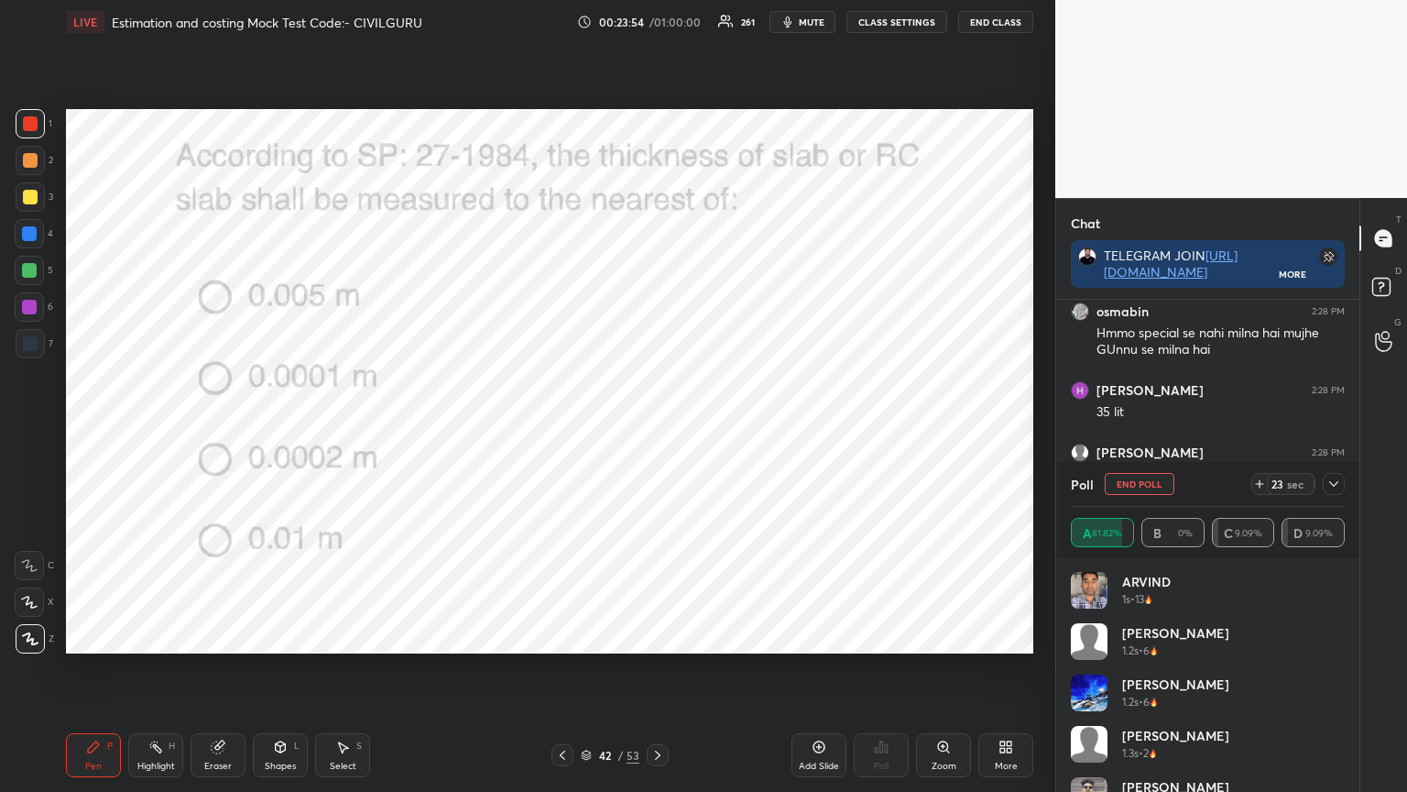
click at [1338, 482] on icon at bounding box center [1334, 483] width 15 height 15
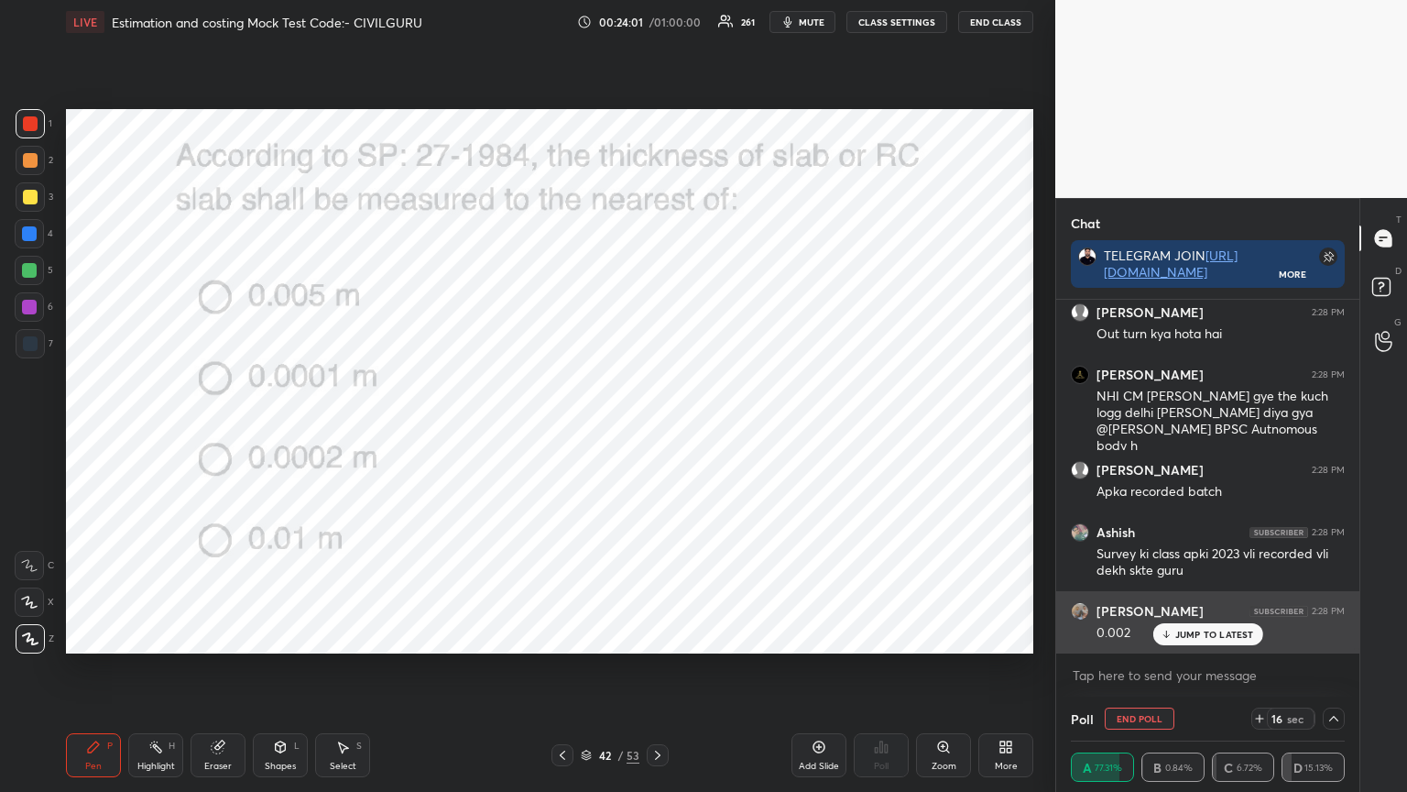
click at [1206, 633] on p "JUMP TO LATEST" at bounding box center [1215, 634] width 79 height 11
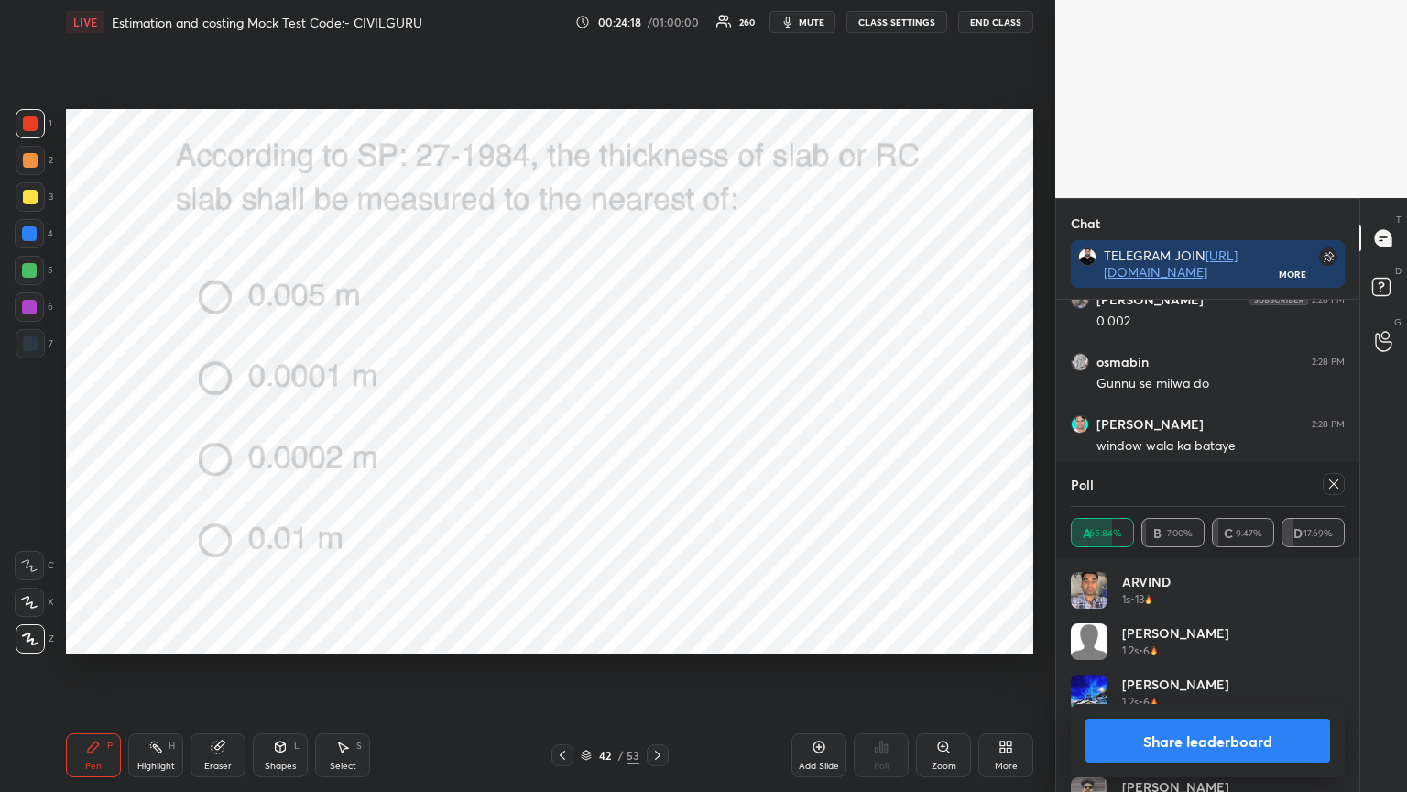
click at [1331, 491] on div at bounding box center [1334, 484] width 22 height 22
type textarea "x"
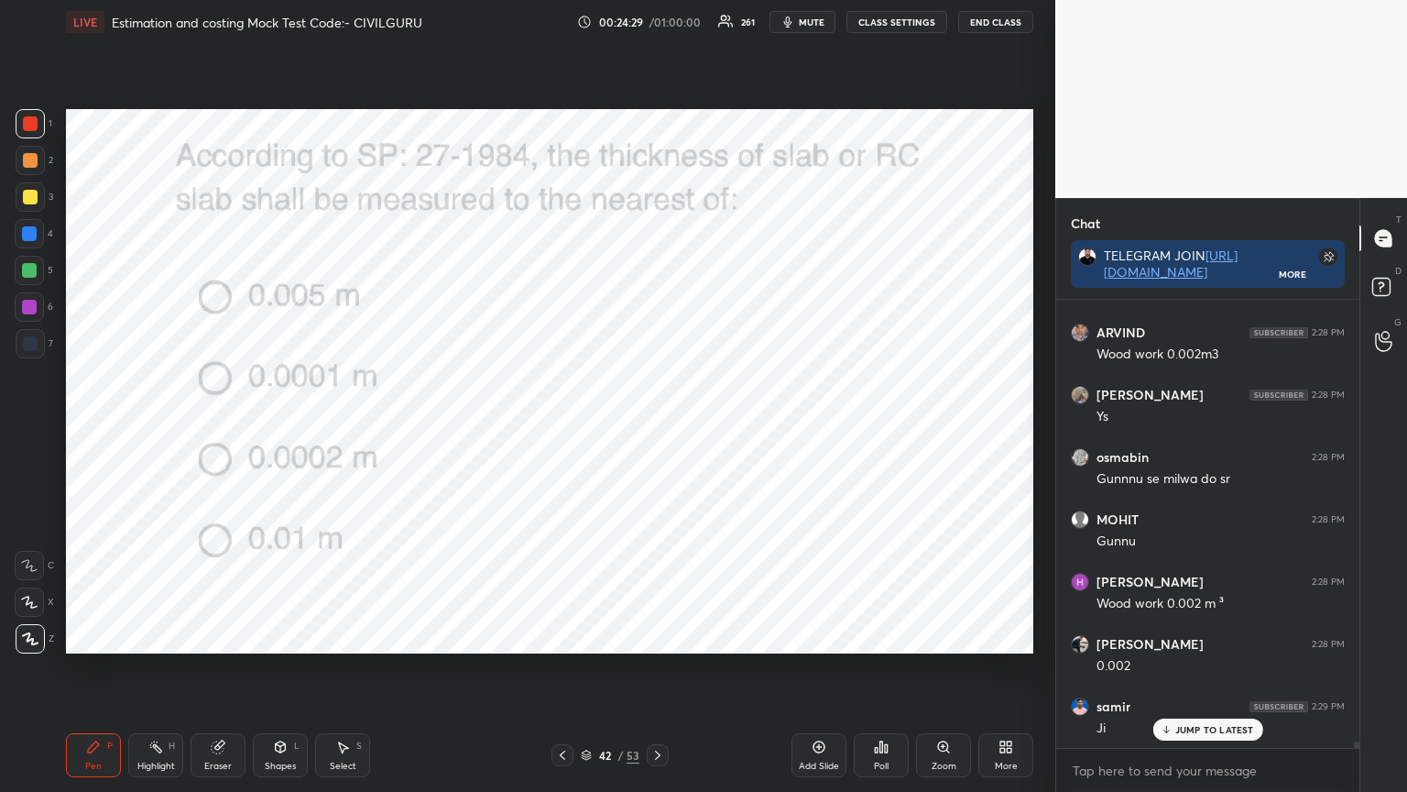
click at [660, 636] on icon at bounding box center [658, 755] width 15 height 15
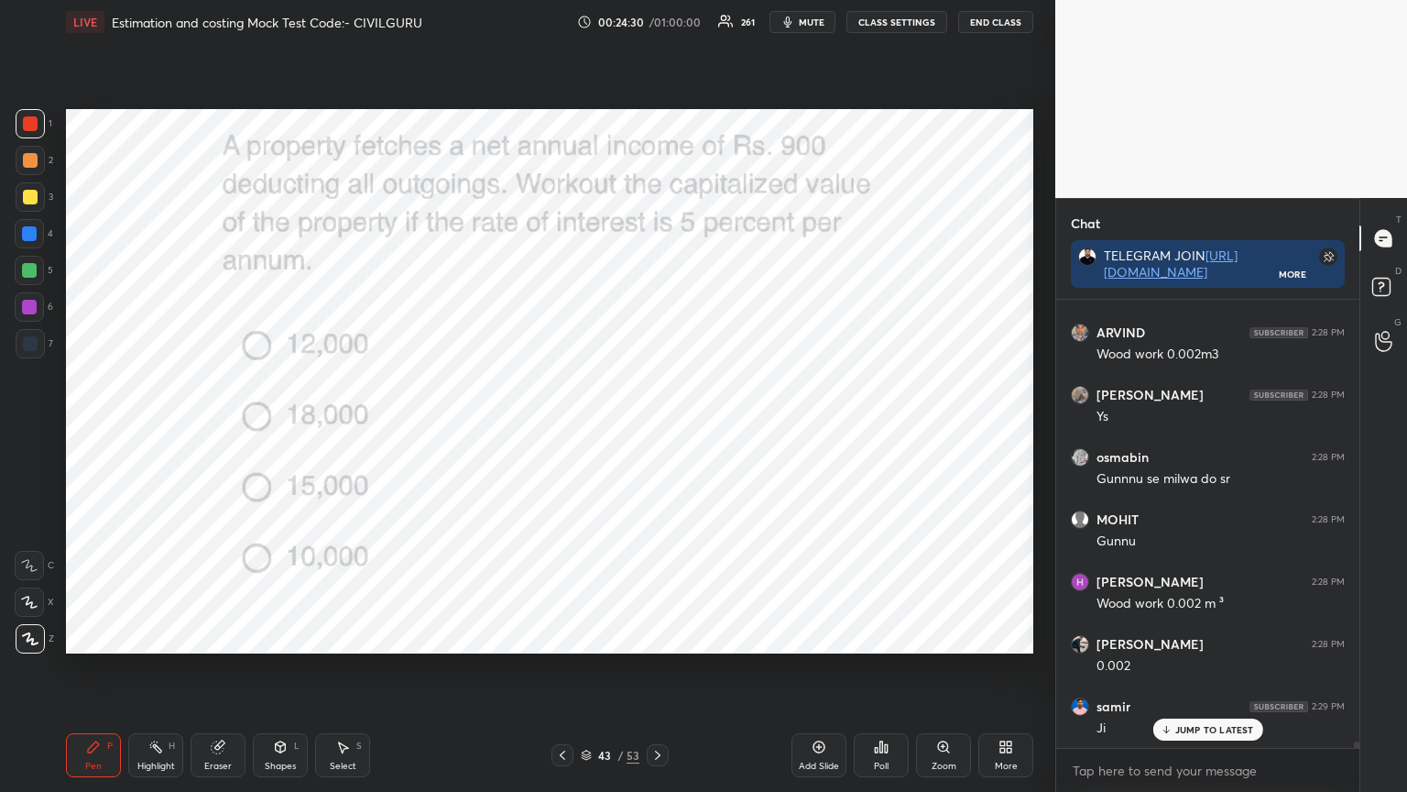
click at [889, 636] on div "Poll" at bounding box center [881, 755] width 55 height 44
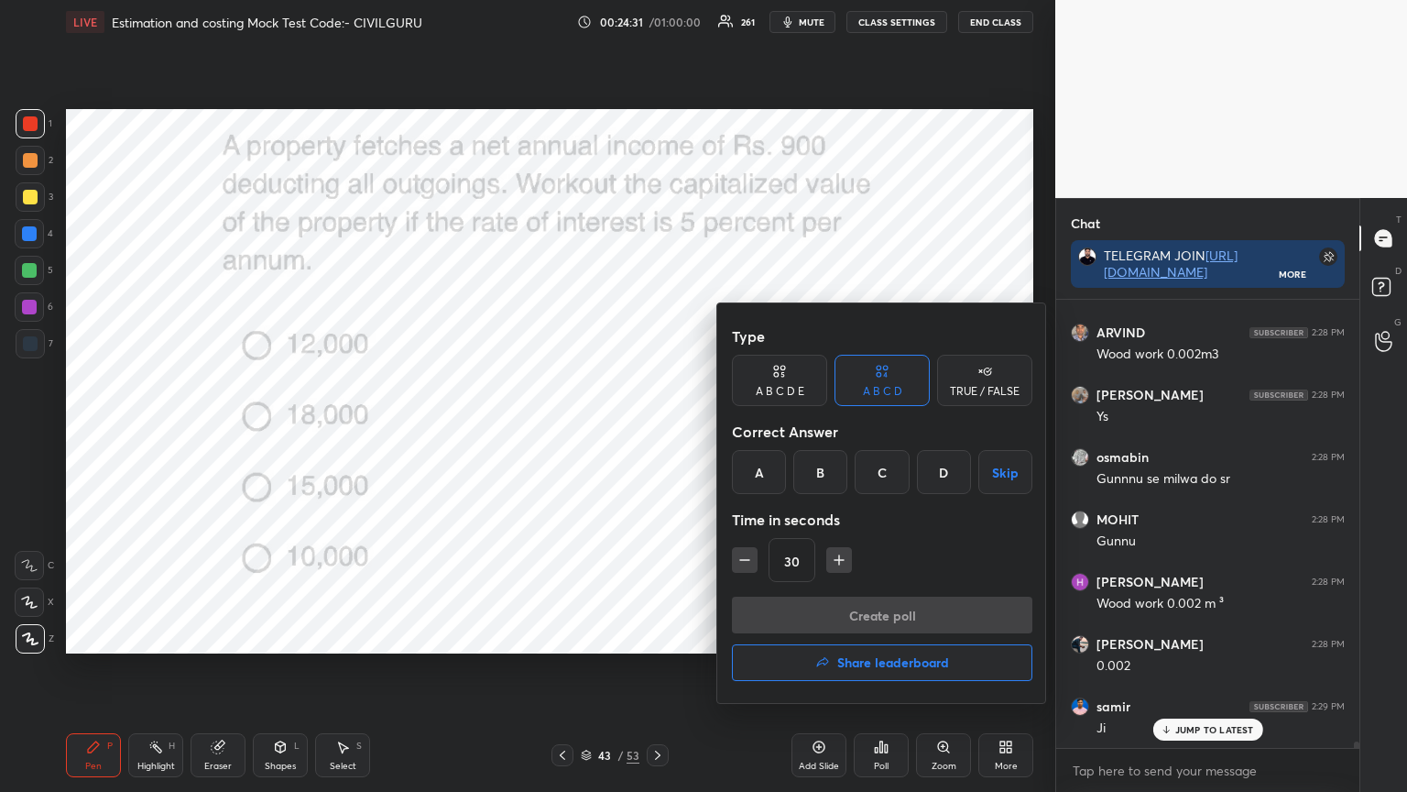
click at [834, 465] on div "B" at bounding box center [821, 472] width 54 height 44
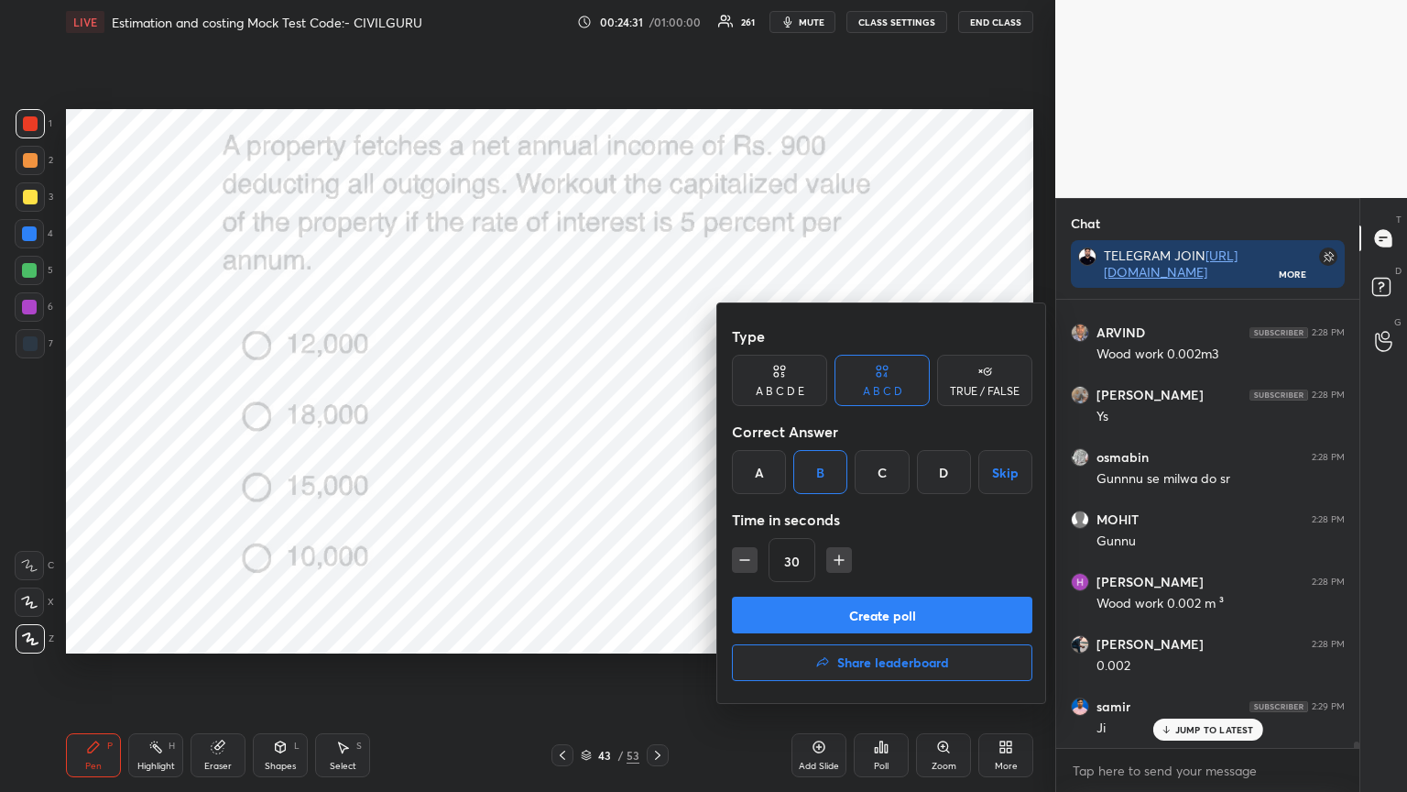
click at [836, 554] on icon "button" at bounding box center [839, 560] width 18 height 18
type input "45"
click at [830, 615] on button "Create poll" at bounding box center [882, 615] width 301 height 37
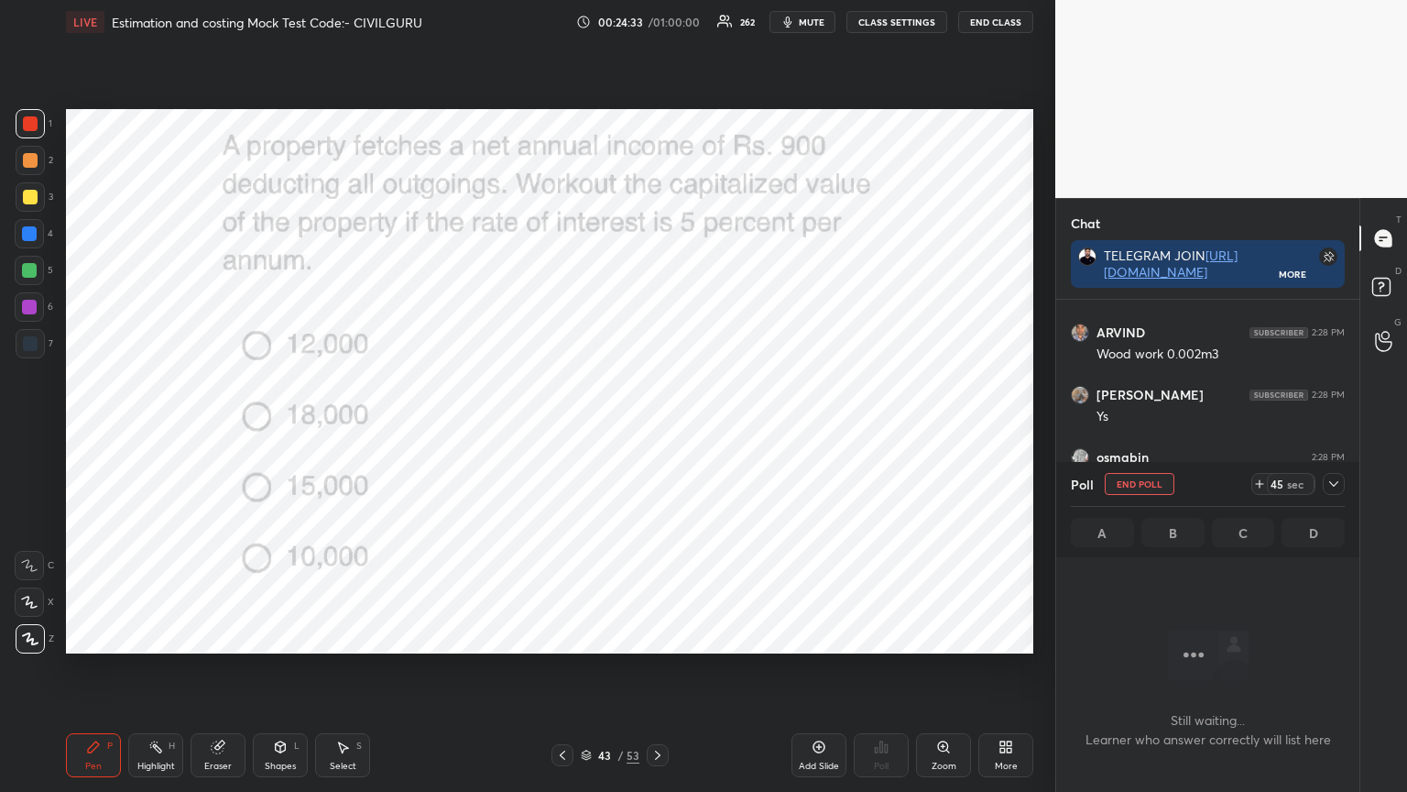
click at [1339, 484] on icon at bounding box center [1334, 483] width 15 height 15
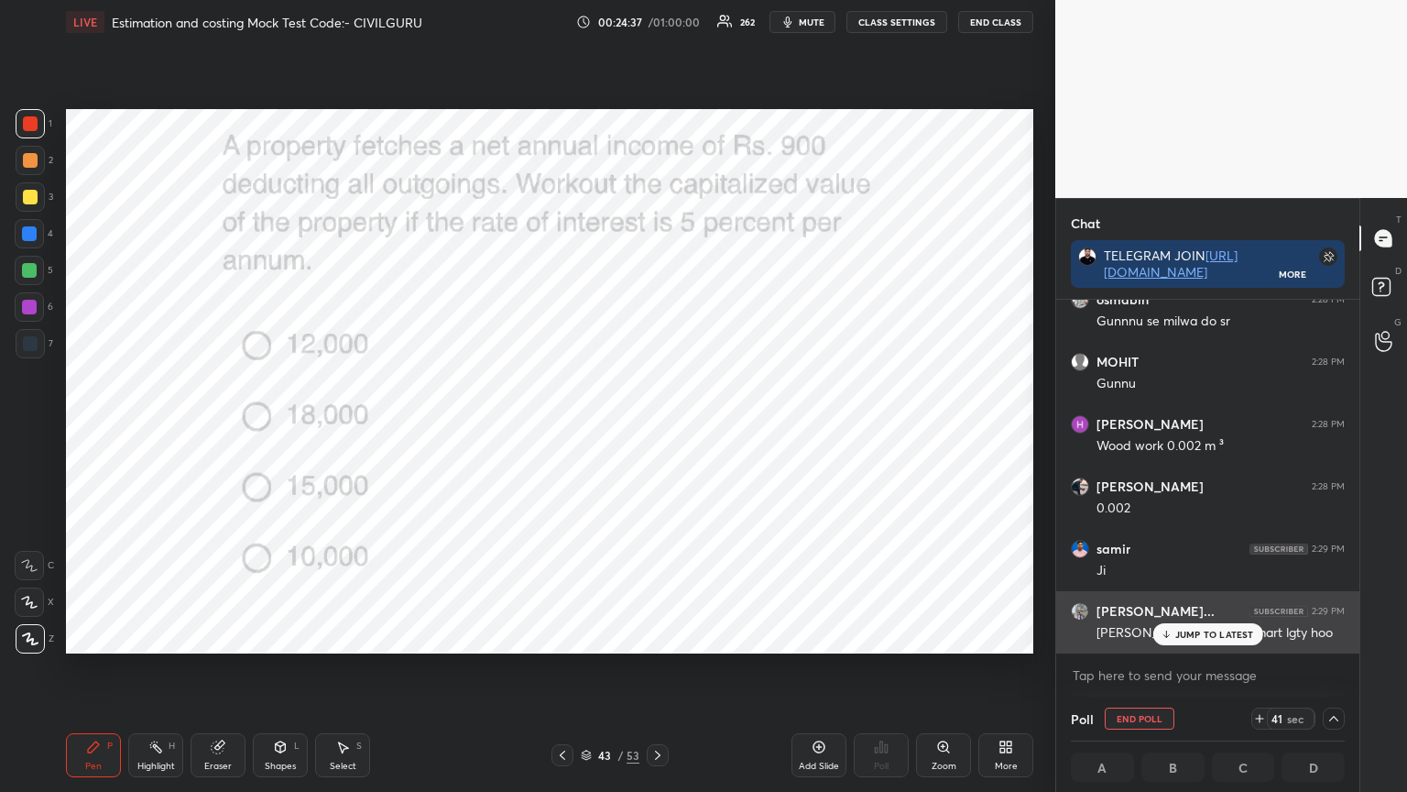
click at [1177, 634] on p "JUMP TO LATEST" at bounding box center [1215, 634] width 79 height 11
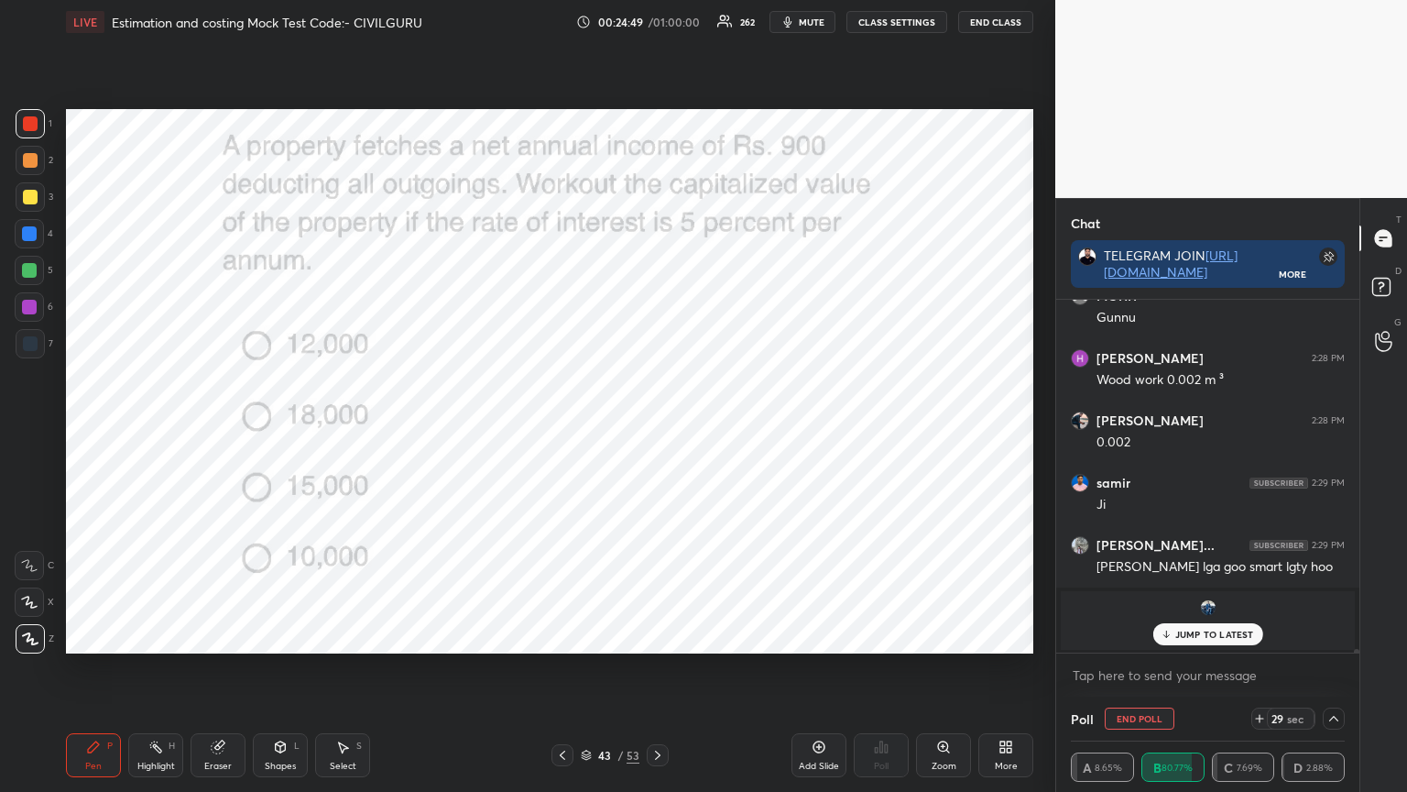
click at [1199, 629] on p "JUMP TO LATEST" at bounding box center [1215, 634] width 79 height 11
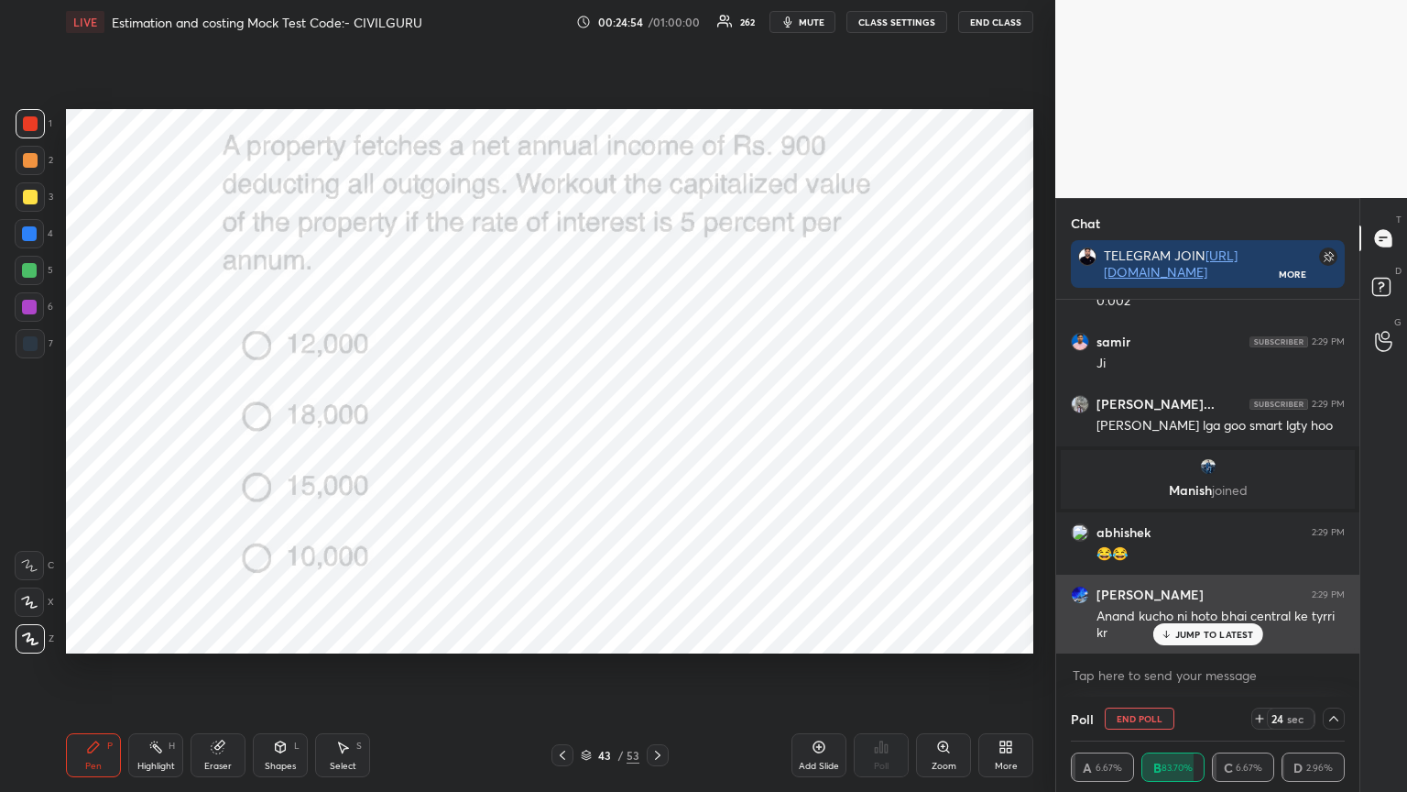
click at [1202, 631] on p "JUMP TO LATEST" at bounding box center [1215, 634] width 79 height 11
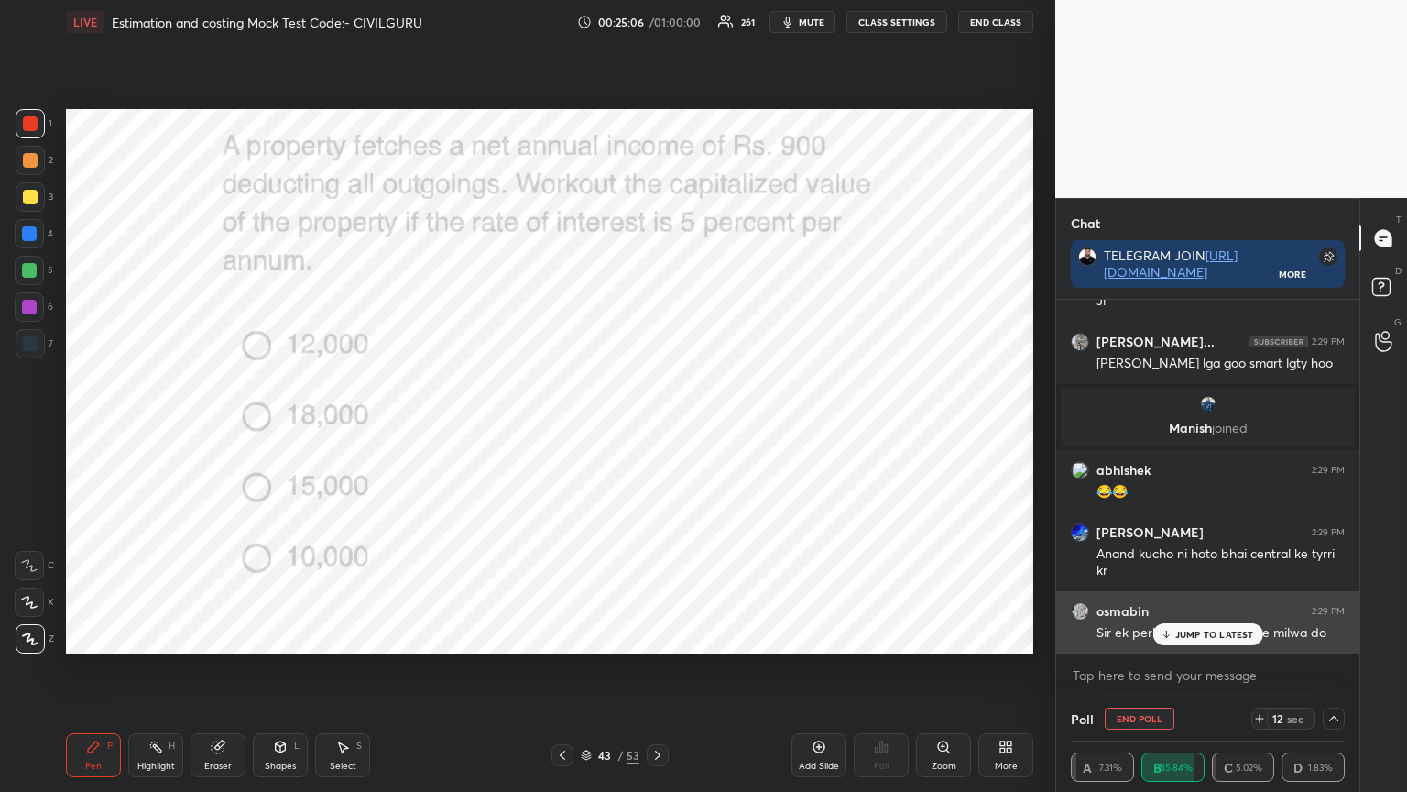
click at [1210, 636] on div "JUMP TO LATEST" at bounding box center [1208, 634] width 110 height 22
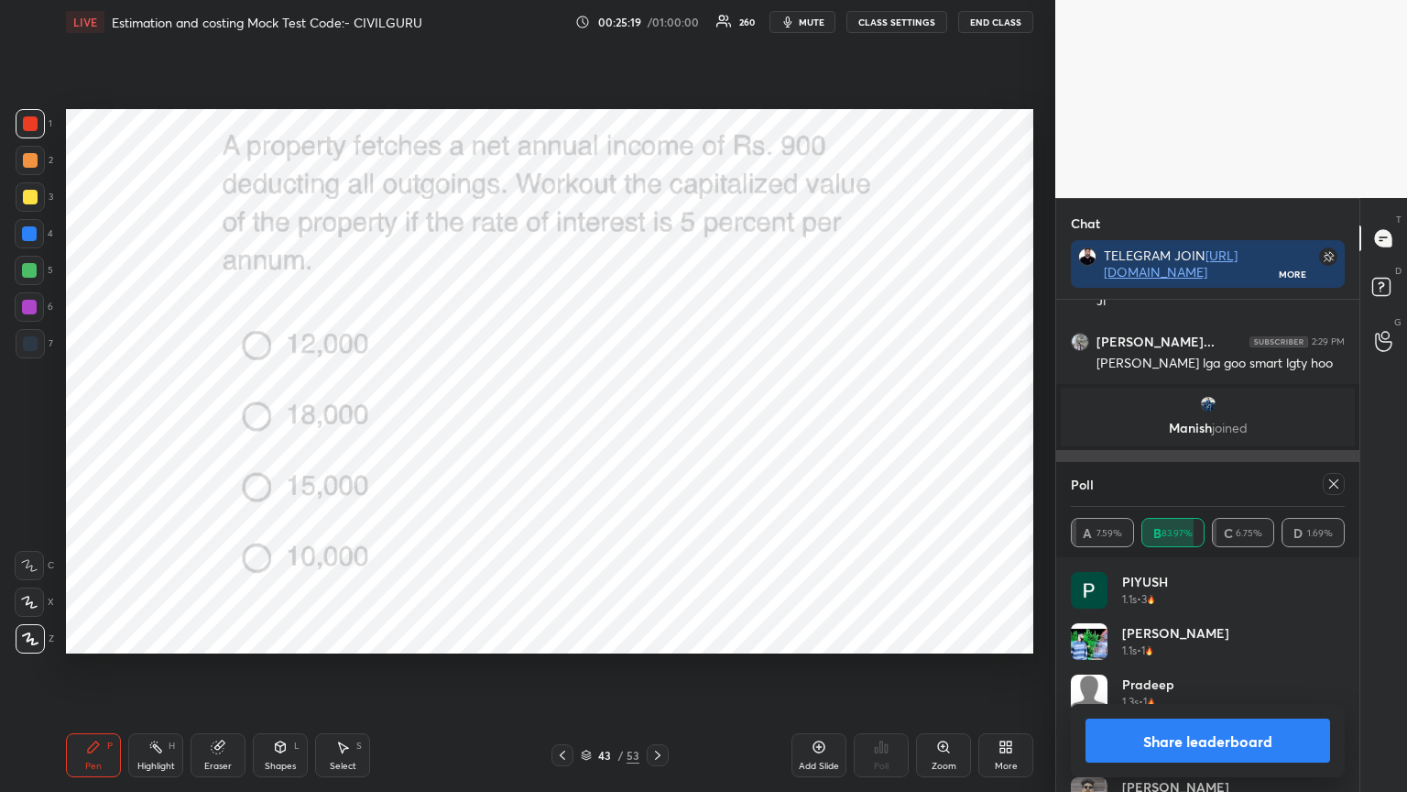
click at [1336, 486] on icon at bounding box center [1334, 483] width 9 height 9
type textarea "x"
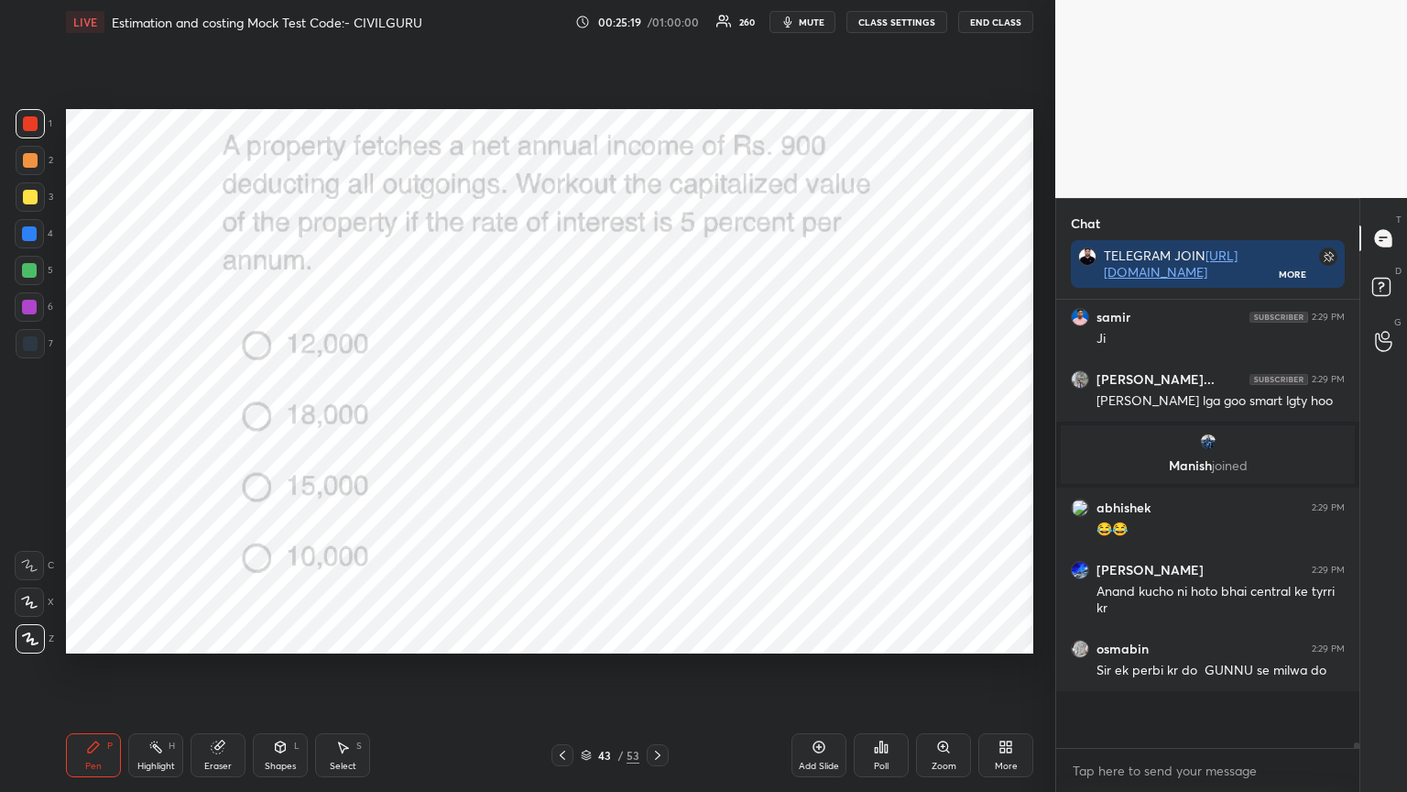
scroll to position [385, 298]
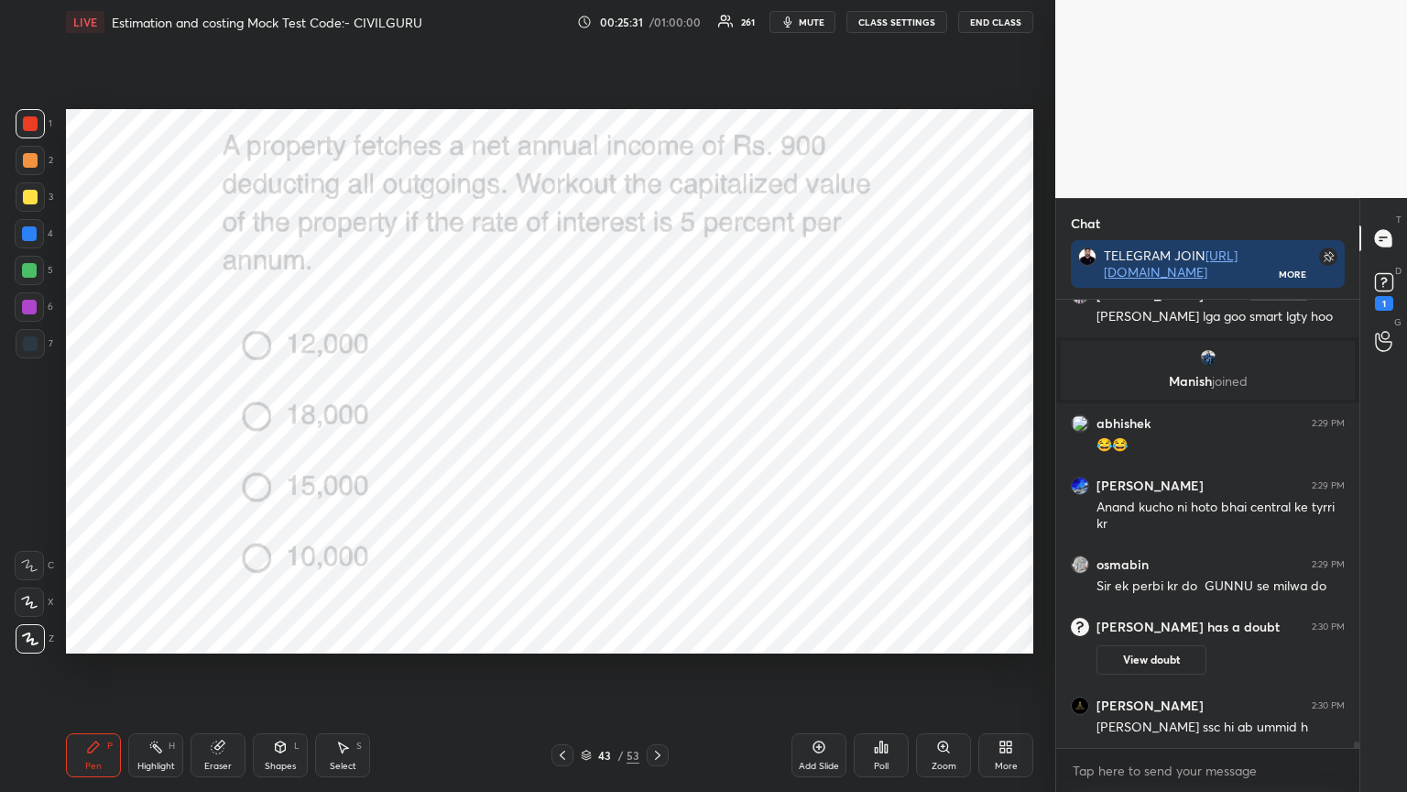
click at [584, 636] on icon at bounding box center [586, 752] width 9 height 5
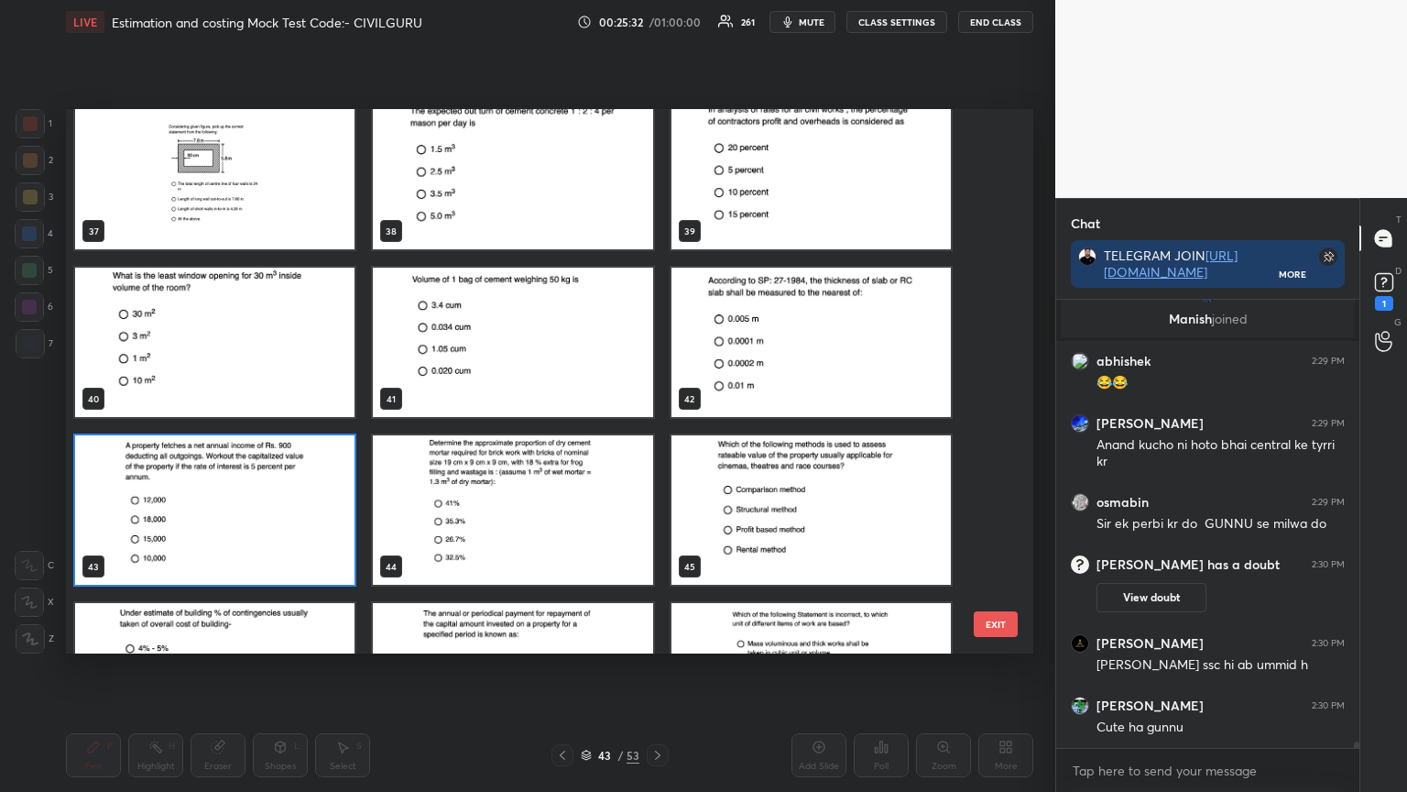
scroll to position [2047, 0]
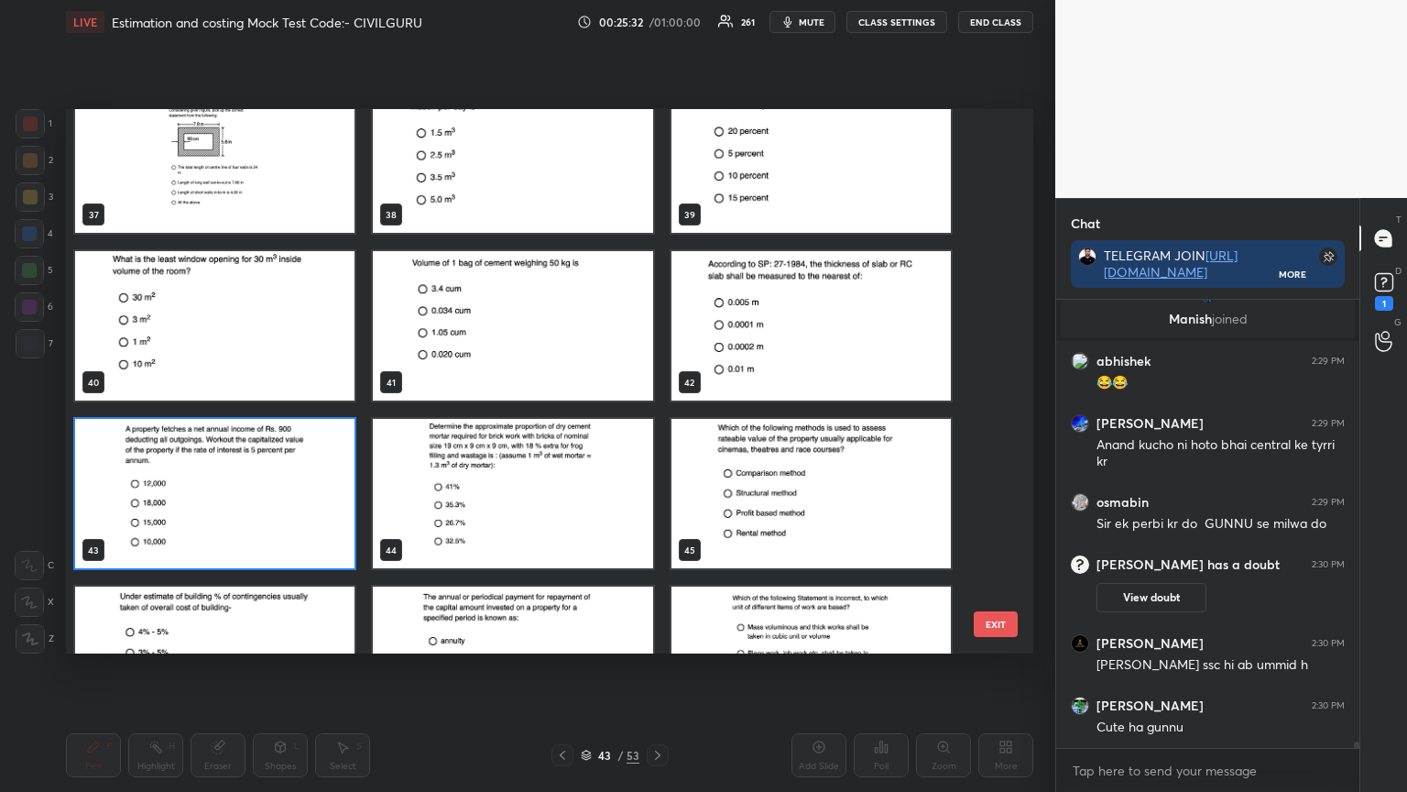
click at [784, 495] on img "grid" at bounding box center [811, 493] width 279 height 149
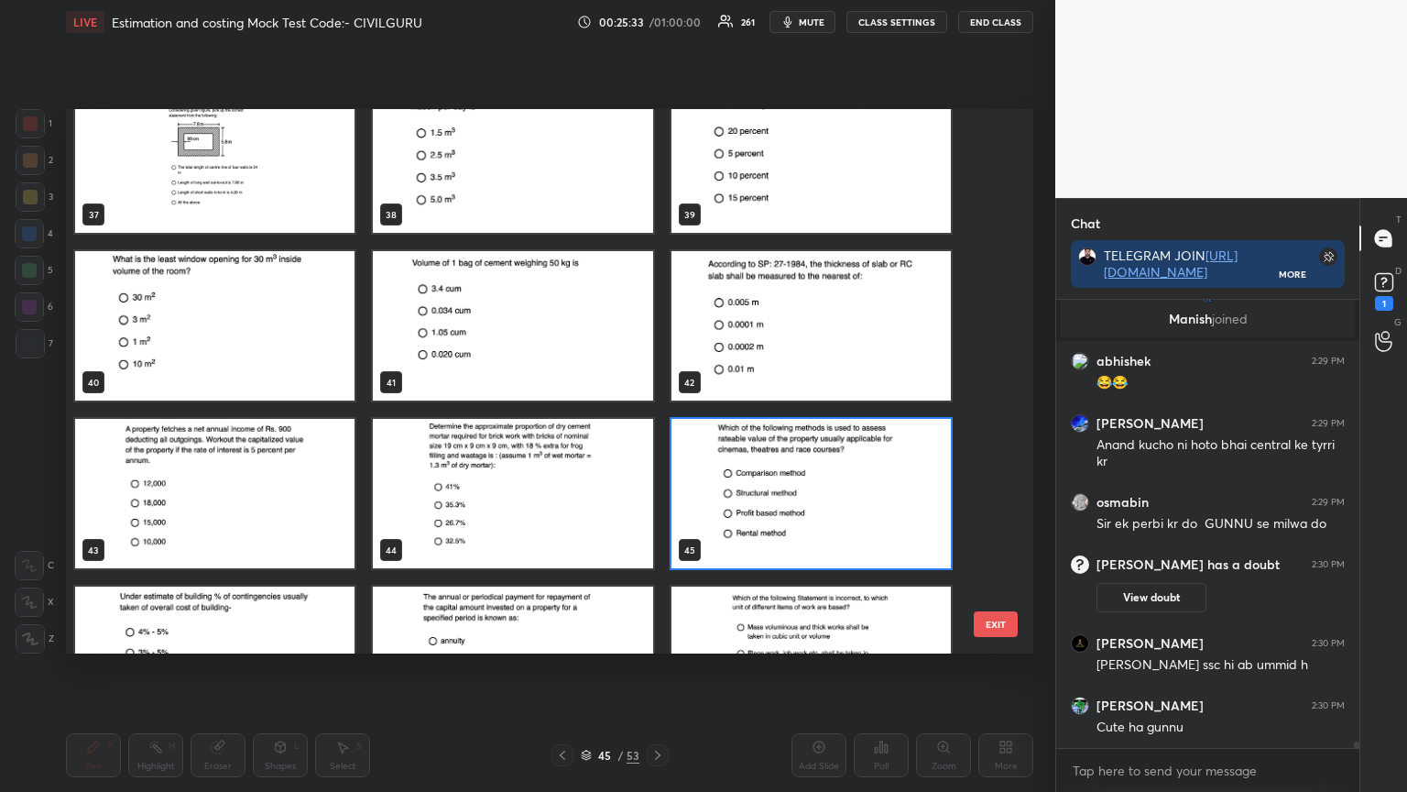
click at [784, 496] on img "grid" at bounding box center [811, 493] width 279 height 149
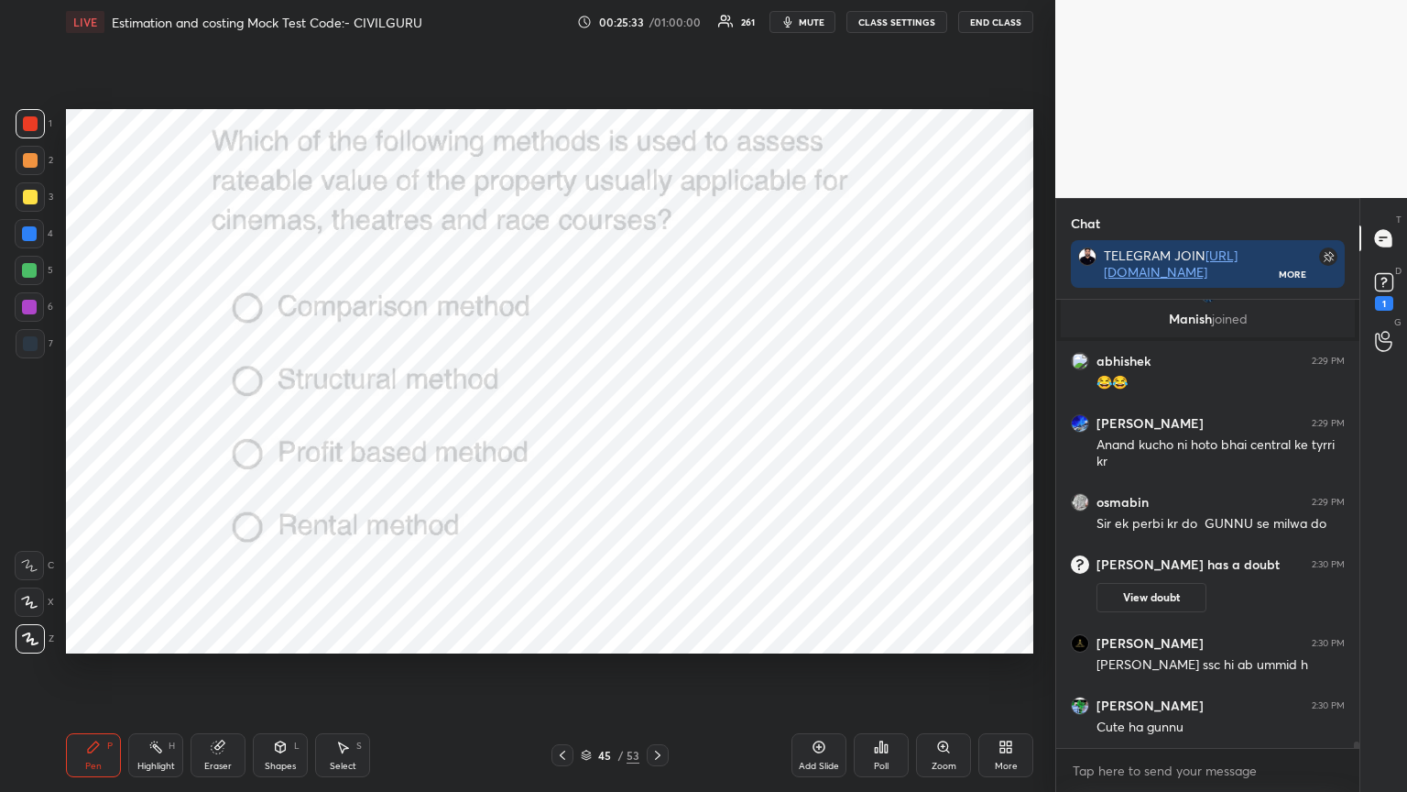
click at [784, 498] on img "grid" at bounding box center [811, 493] width 279 height 149
click at [881, 636] on div "Poll" at bounding box center [881, 755] width 55 height 44
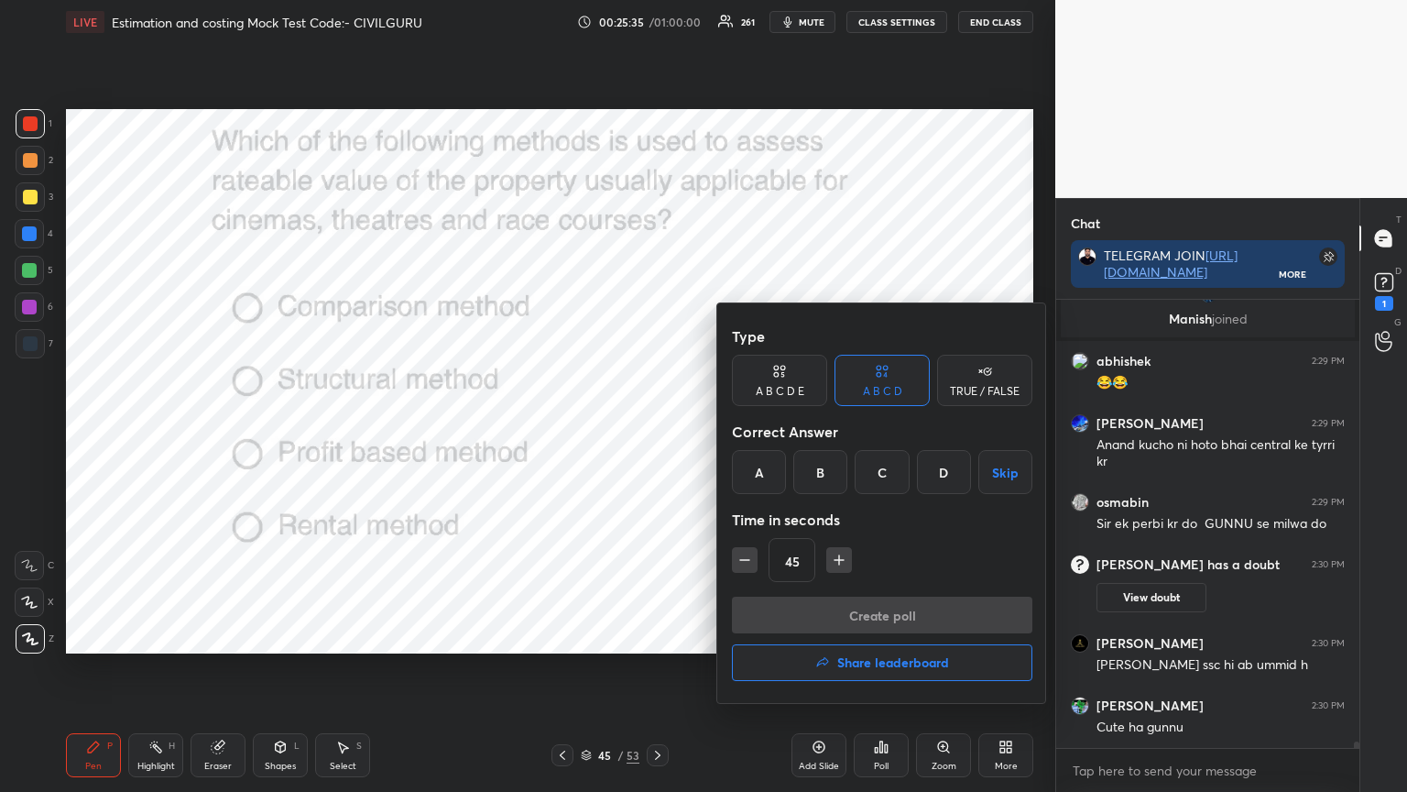
click at [886, 476] on div "C" at bounding box center [882, 472] width 54 height 44
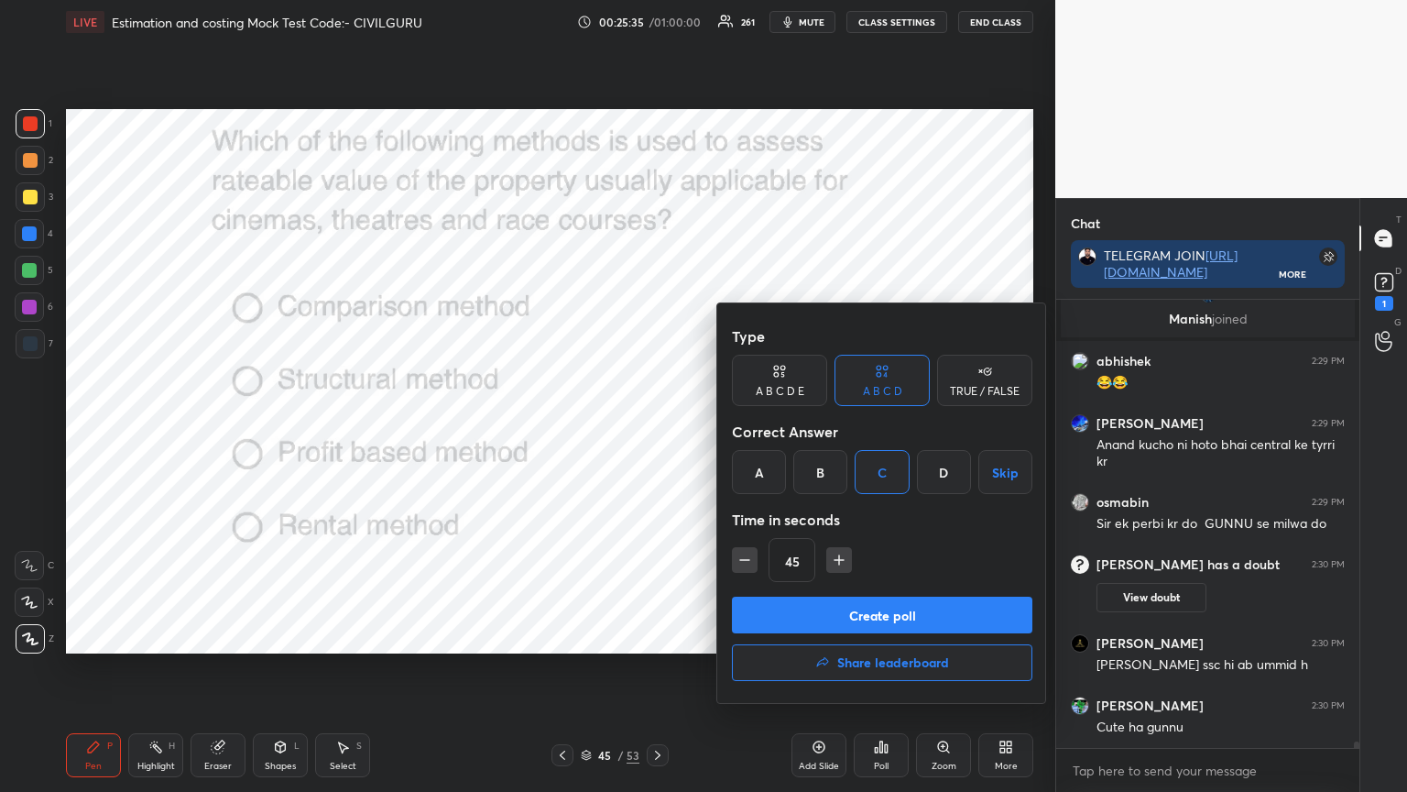
click at [744, 562] on icon "button" at bounding box center [745, 560] width 18 height 18
type input "30"
click at [784, 608] on button "Create poll" at bounding box center [882, 615] width 301 height 37
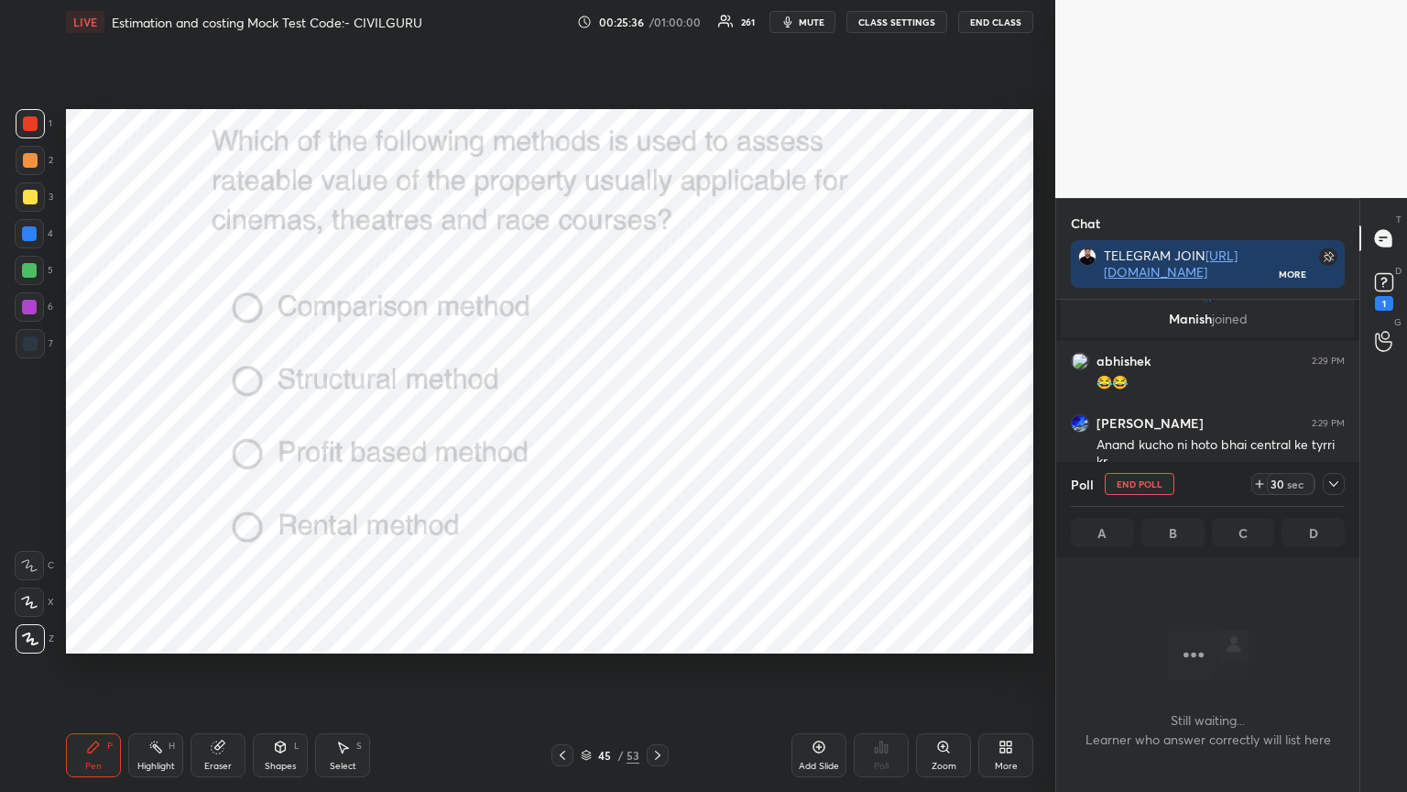
scroll to position [5, 5]
click at [1334, 485] on icon at bounding box center [1334, 483] width 9 height 5
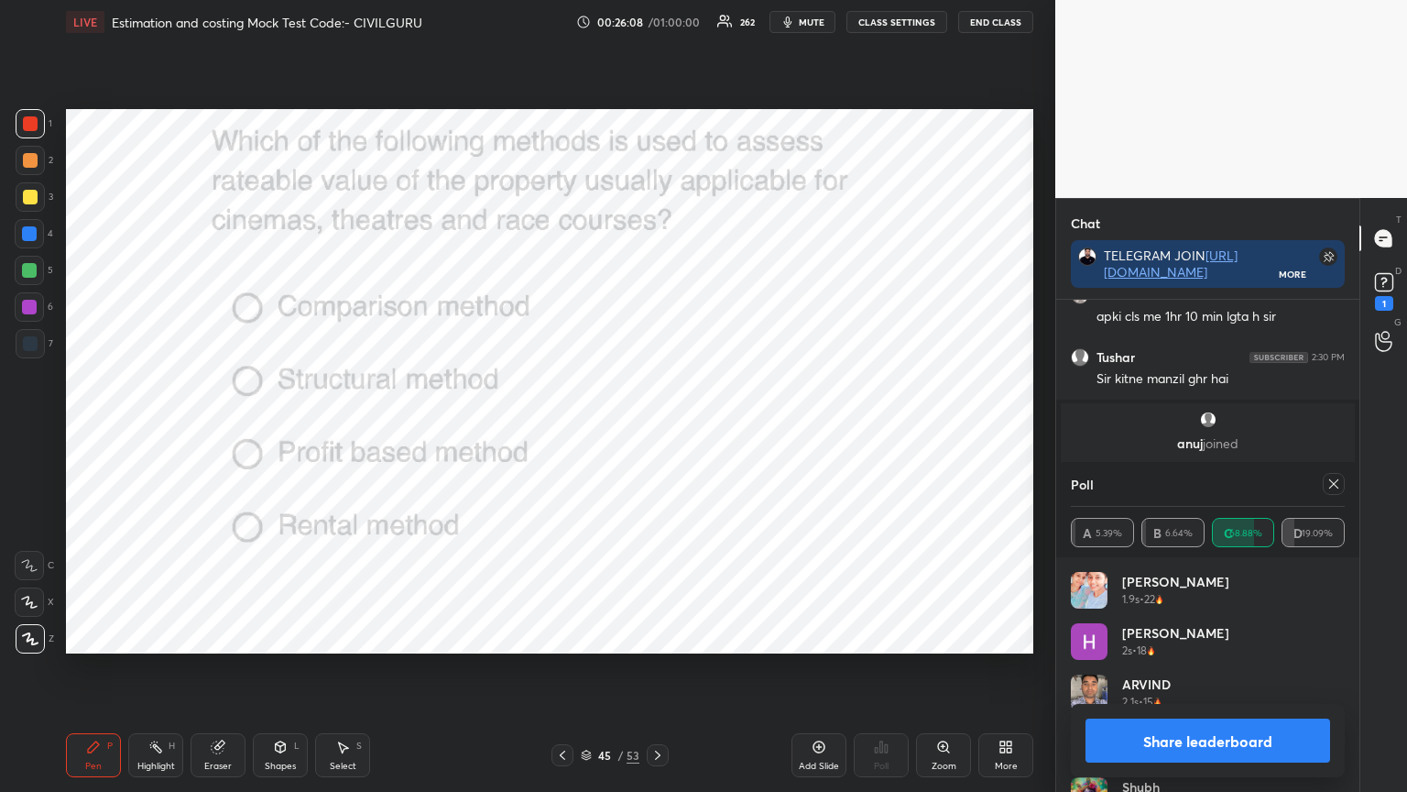
click at [1334, 487] on icon at bounding box center [1334, 483] width 15 height 15
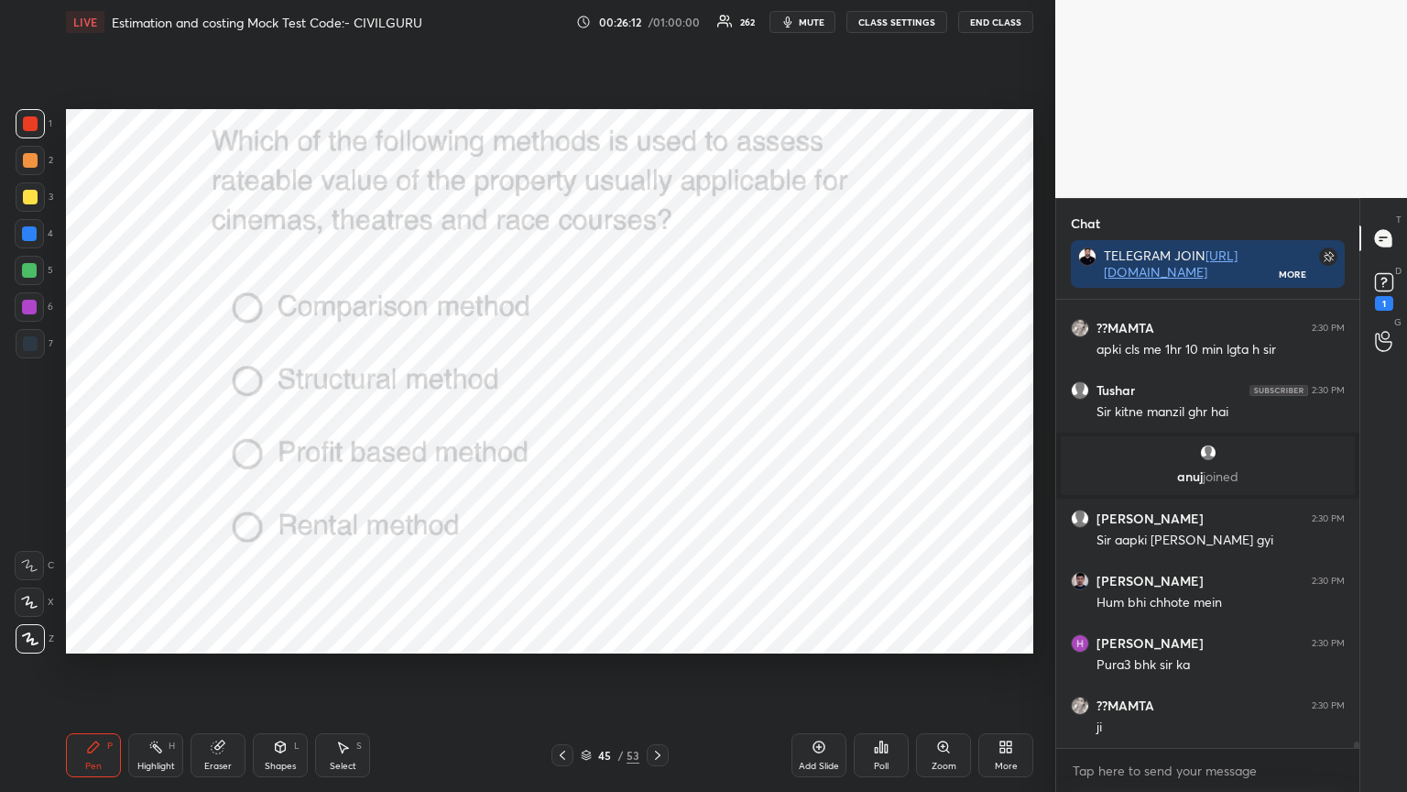
click at [652, 636] on icon at bounding box center [658, 755] width 15 height 15
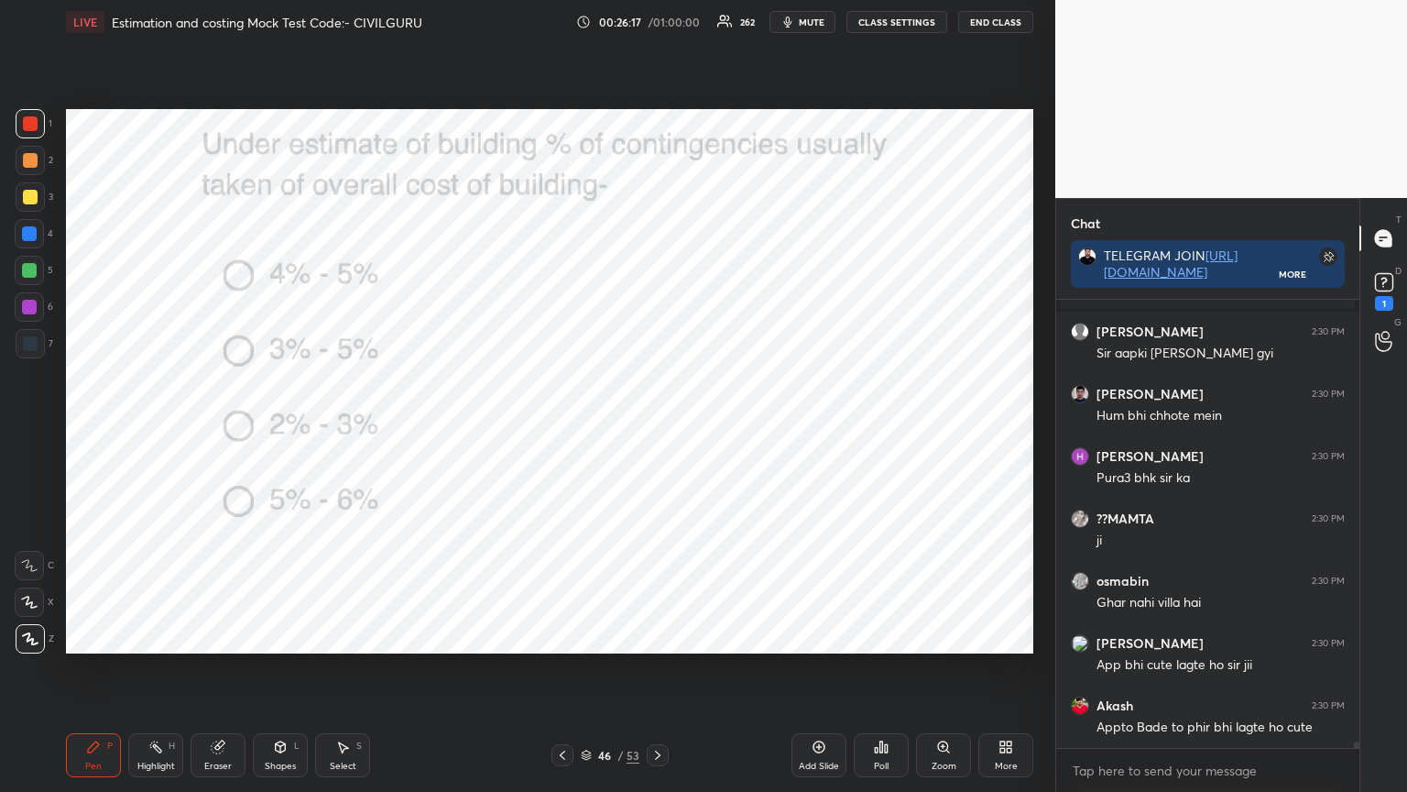
click at [884, 636] on div "Poll" at bounding box center [881, 755] width 55 height 44
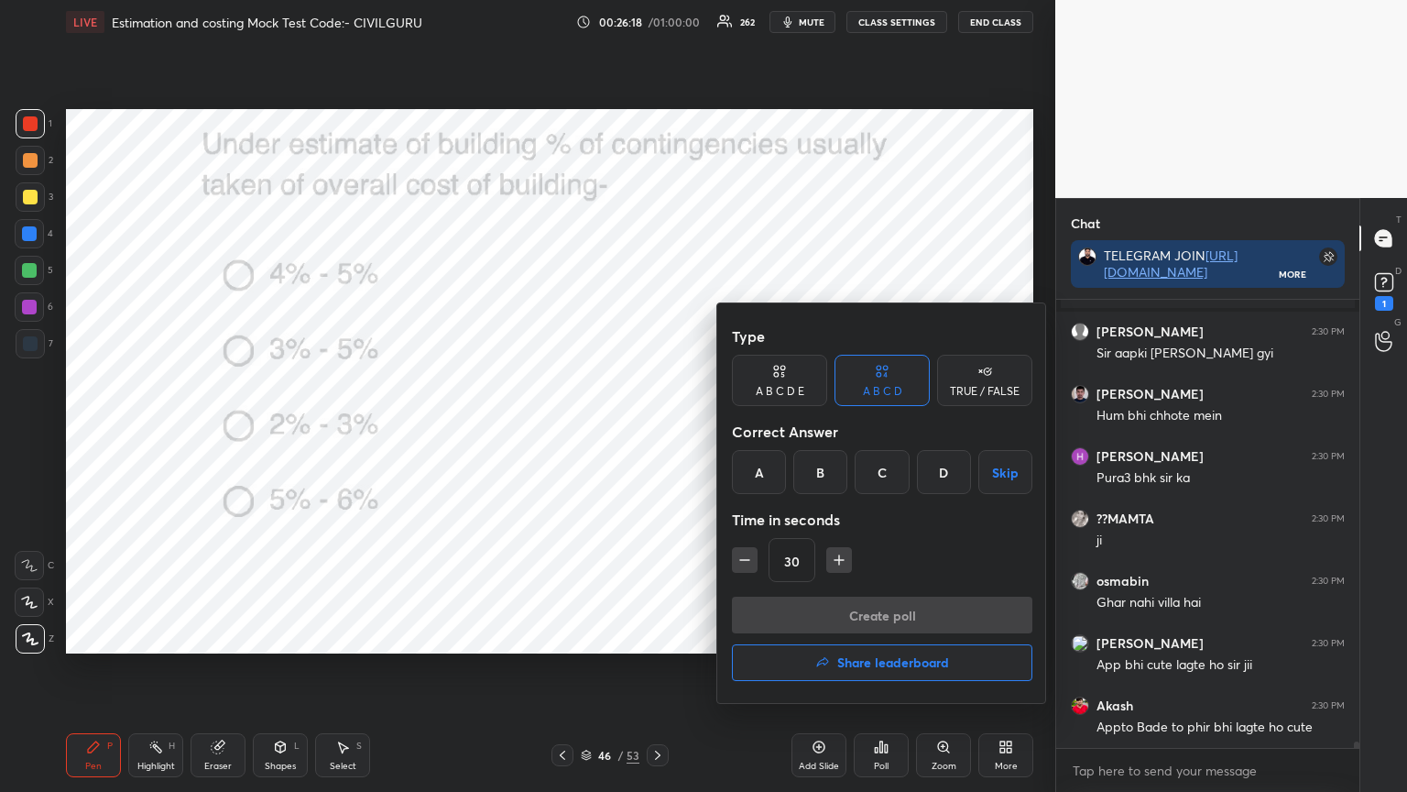
click at [828, 471] on div "B" at bounding box center [821, 472] width 54 height 44
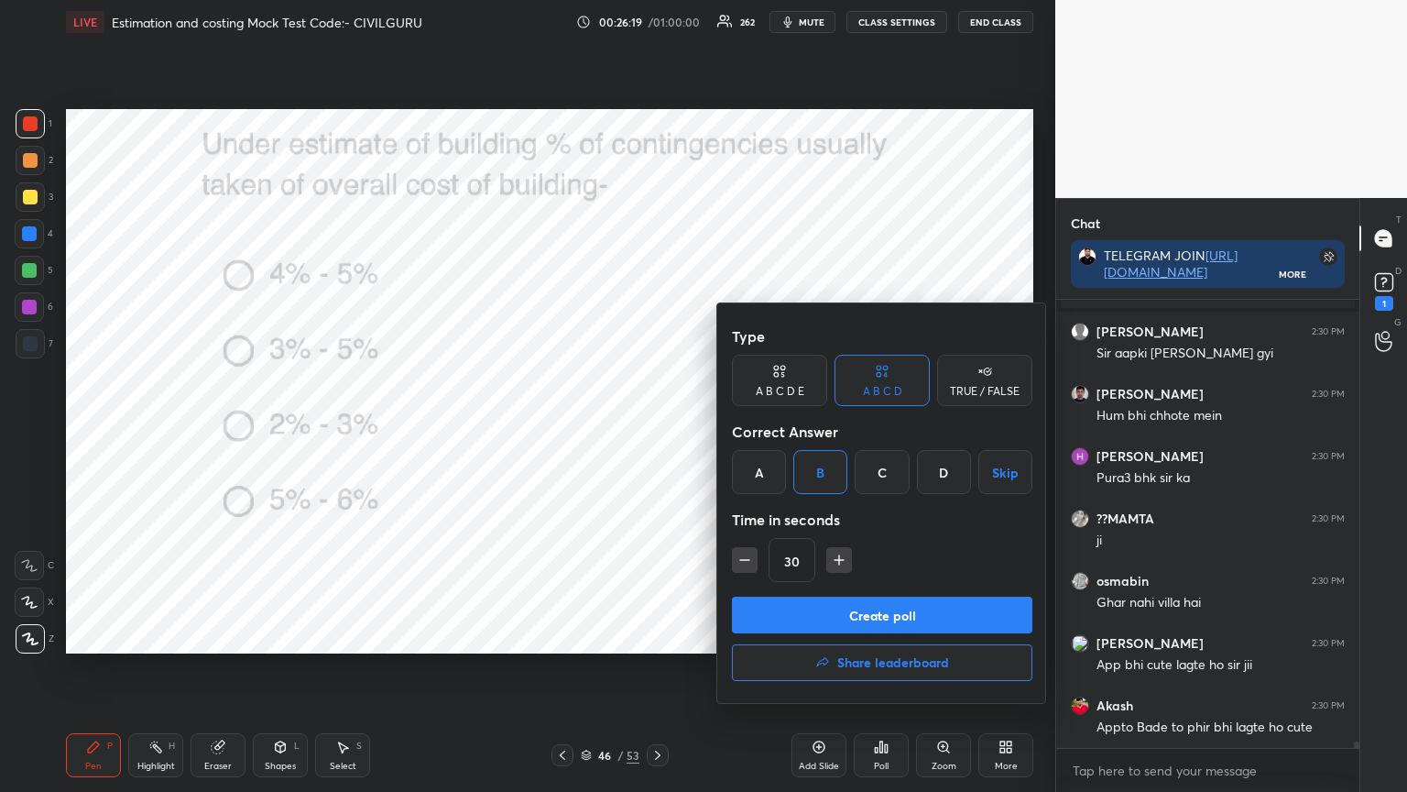
click at [817, 608] on button "Create poll" at bounding box center [882, 615] width 301 height 37
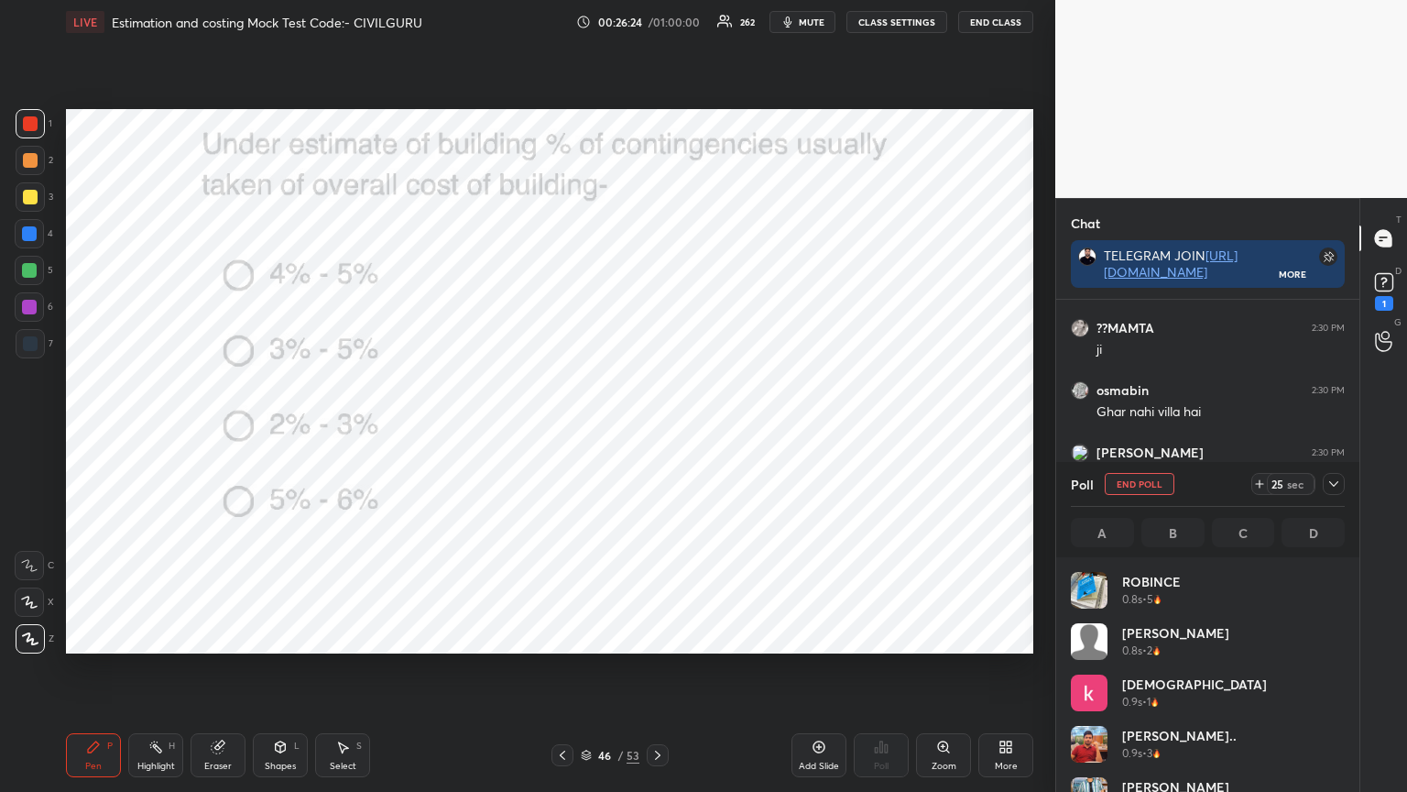
click at [1332, 490] on icon at bounding box center [1334, 483] width 15 height 15
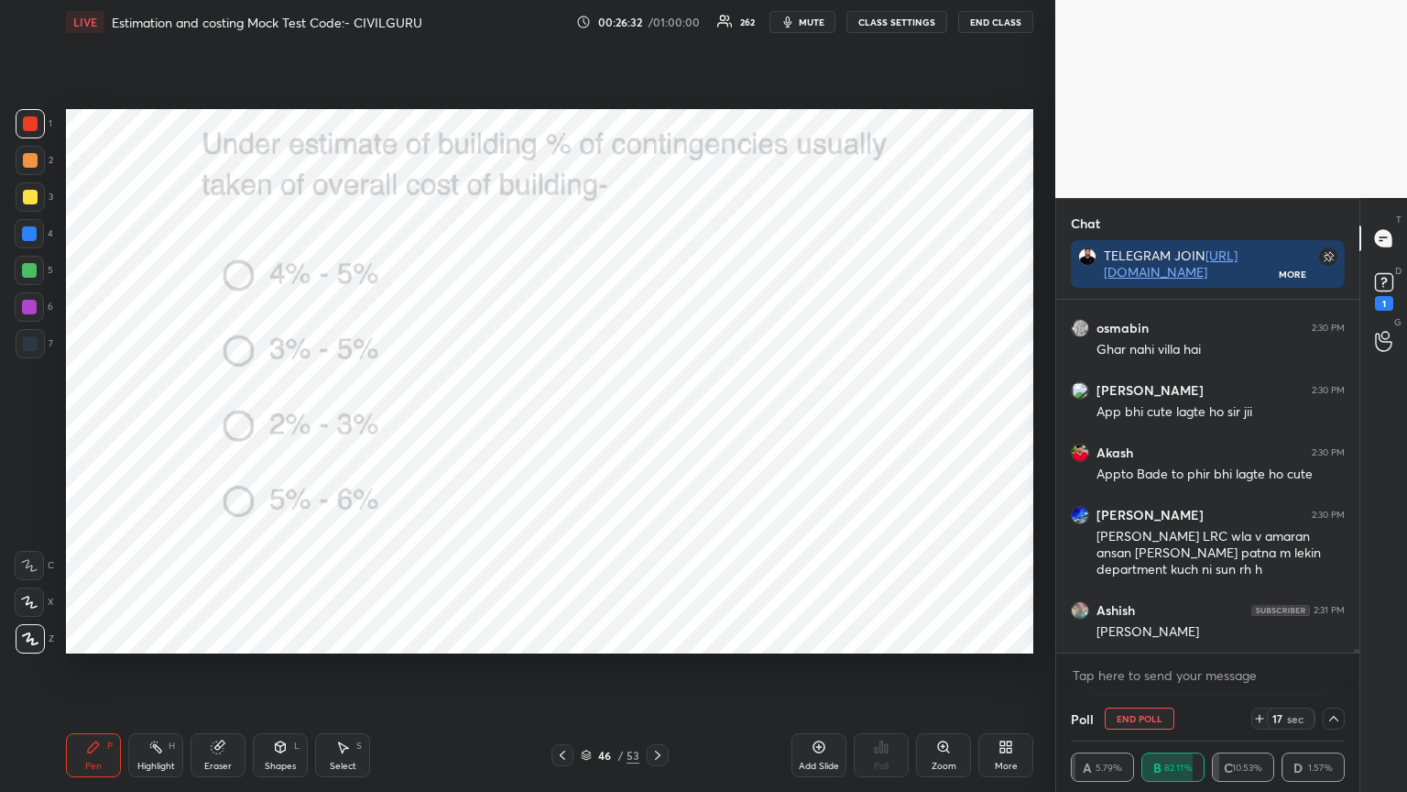
click at [1388, 287] on rect at bounding box center [1383, 282] width 17 height 17
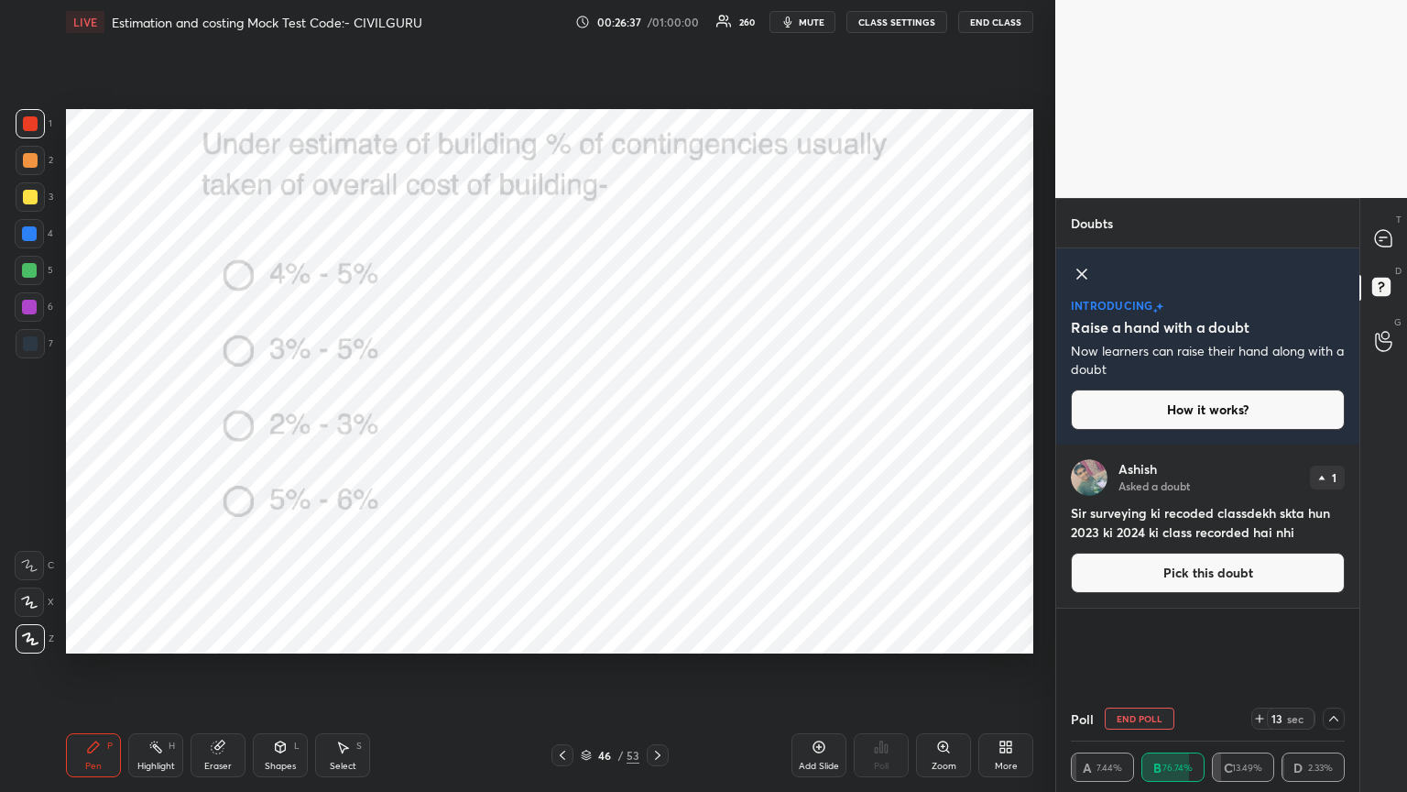
click at [1078, 271] on icon at bounding box center [1082, 274] width 22 height 22
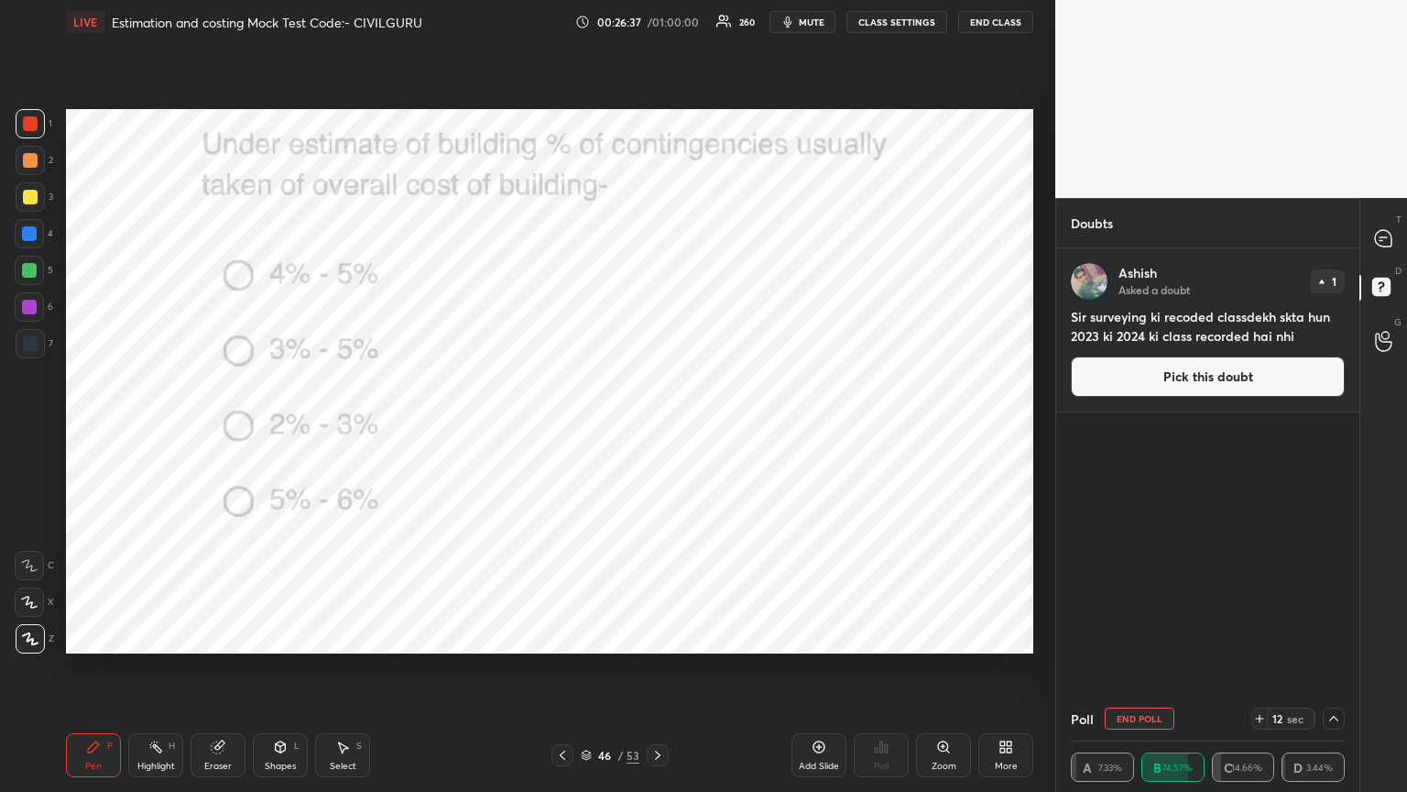
click at [1393, 245] on icon at bounding box center [1383, 238] width 19 height 19
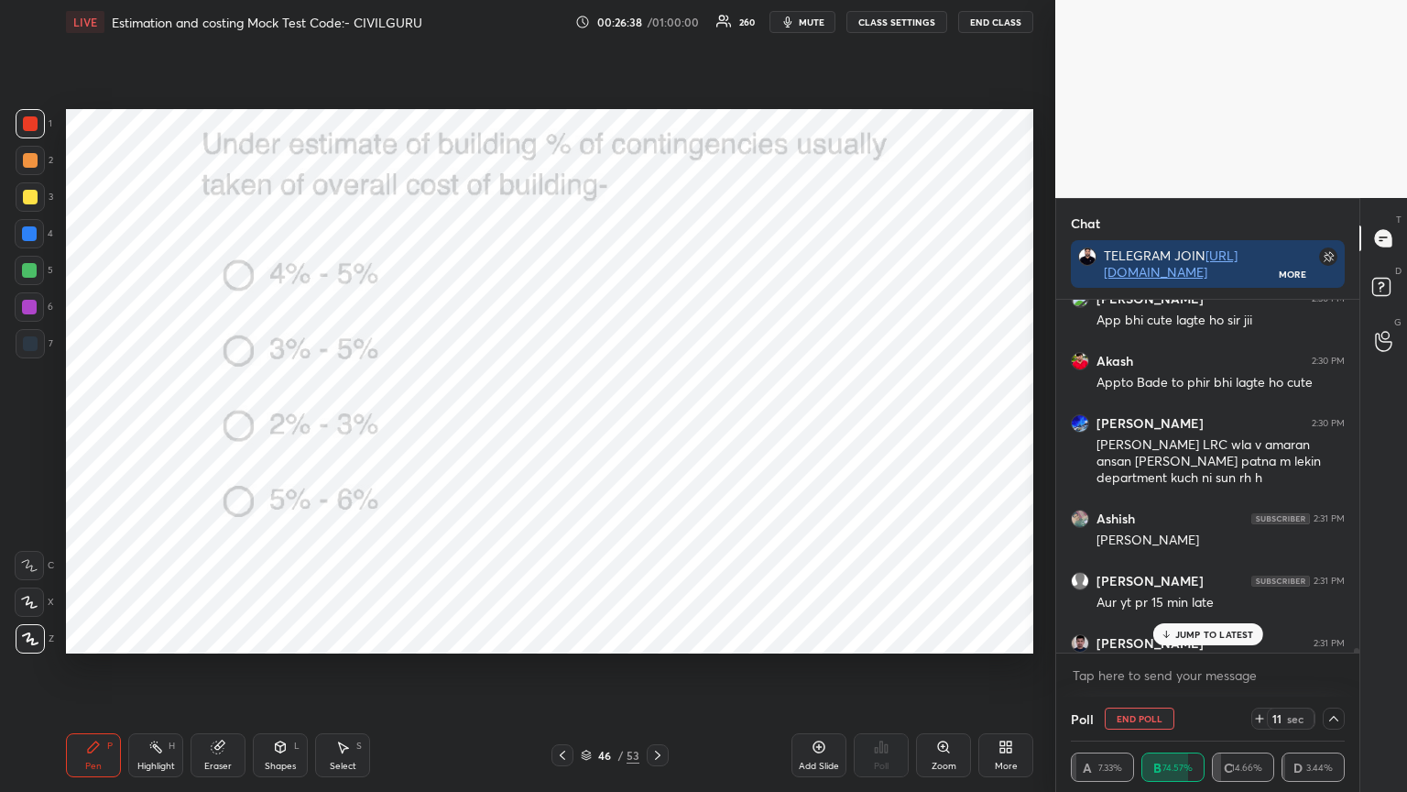
click at [1216, 632] on p "JUMP TO LATEST" at bounding box center [1215, 634] width 79 height 11
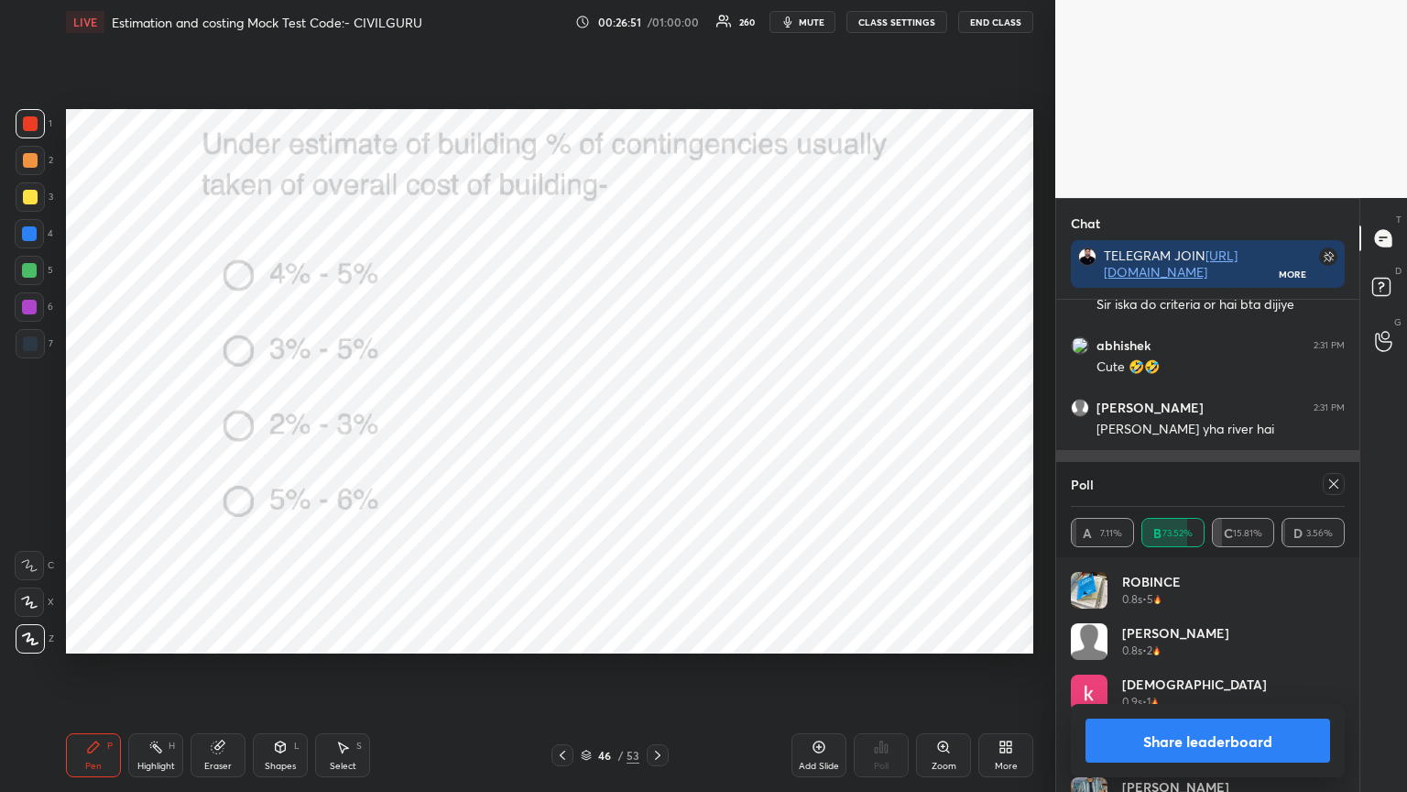
click at [1332, 485] on icon at bounding box center [1334, 483] width 9 height 9
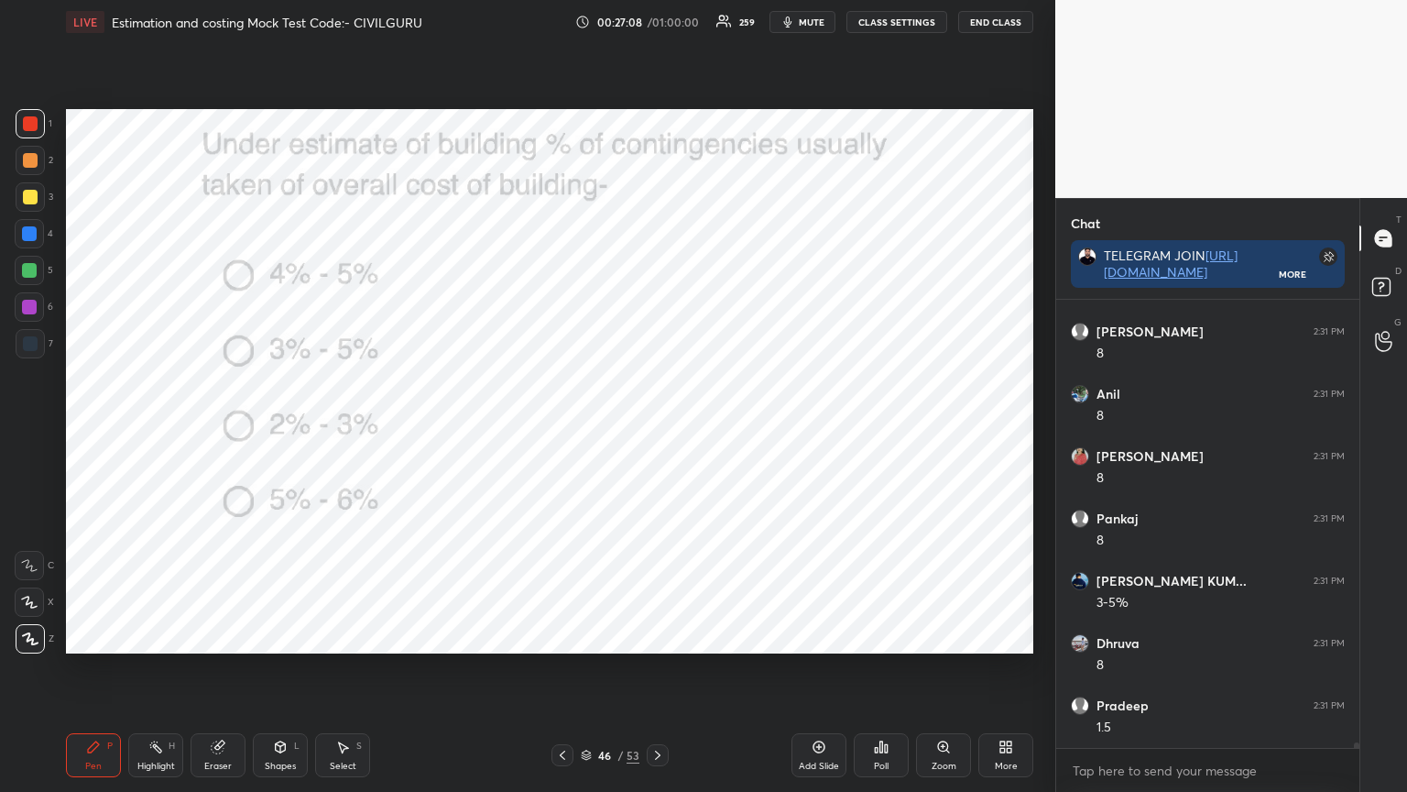
click at [657, 636] on icon at bounding box center [657, 754] width 5 height 9
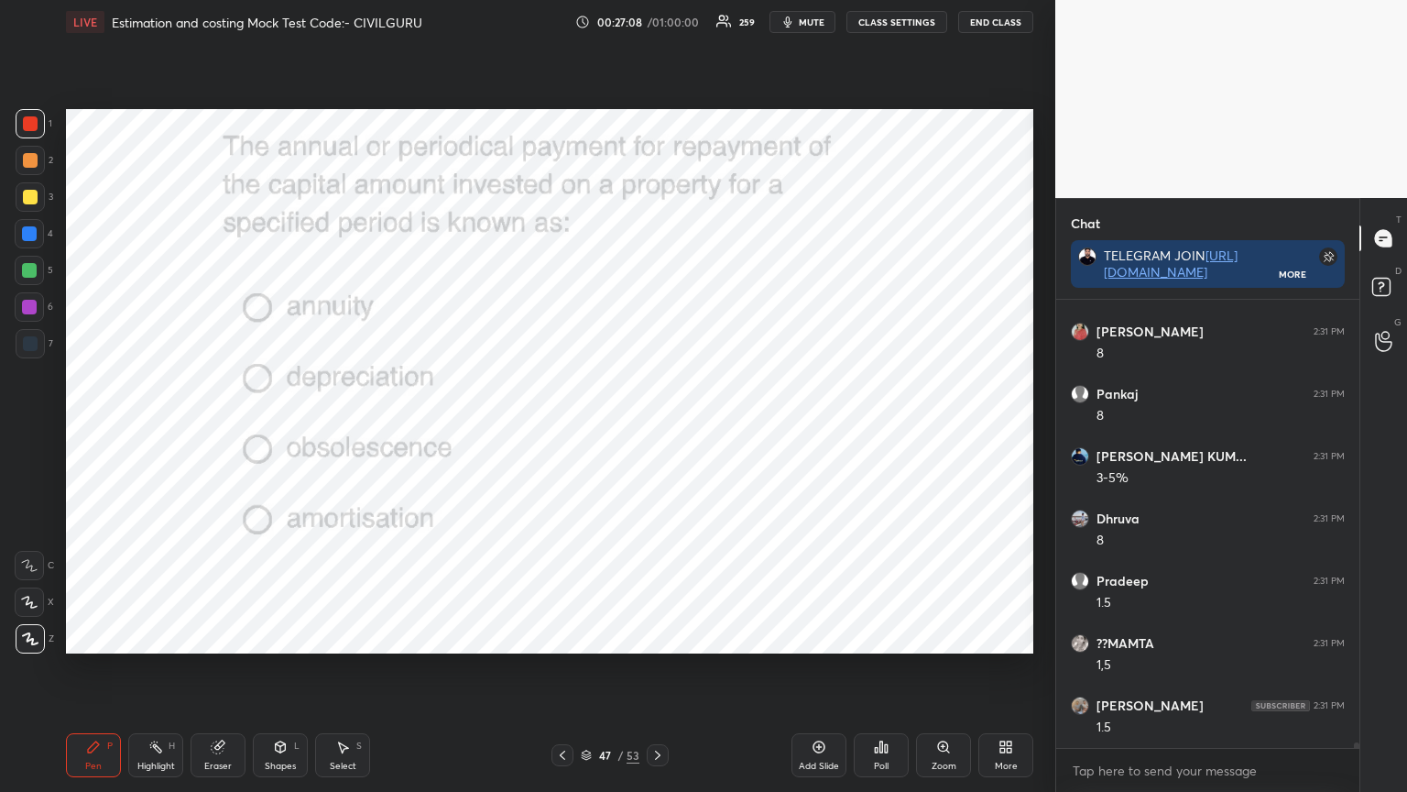
click at [877, 636] on div "Poll" at bounding box center [881, 755] width 55 height 44
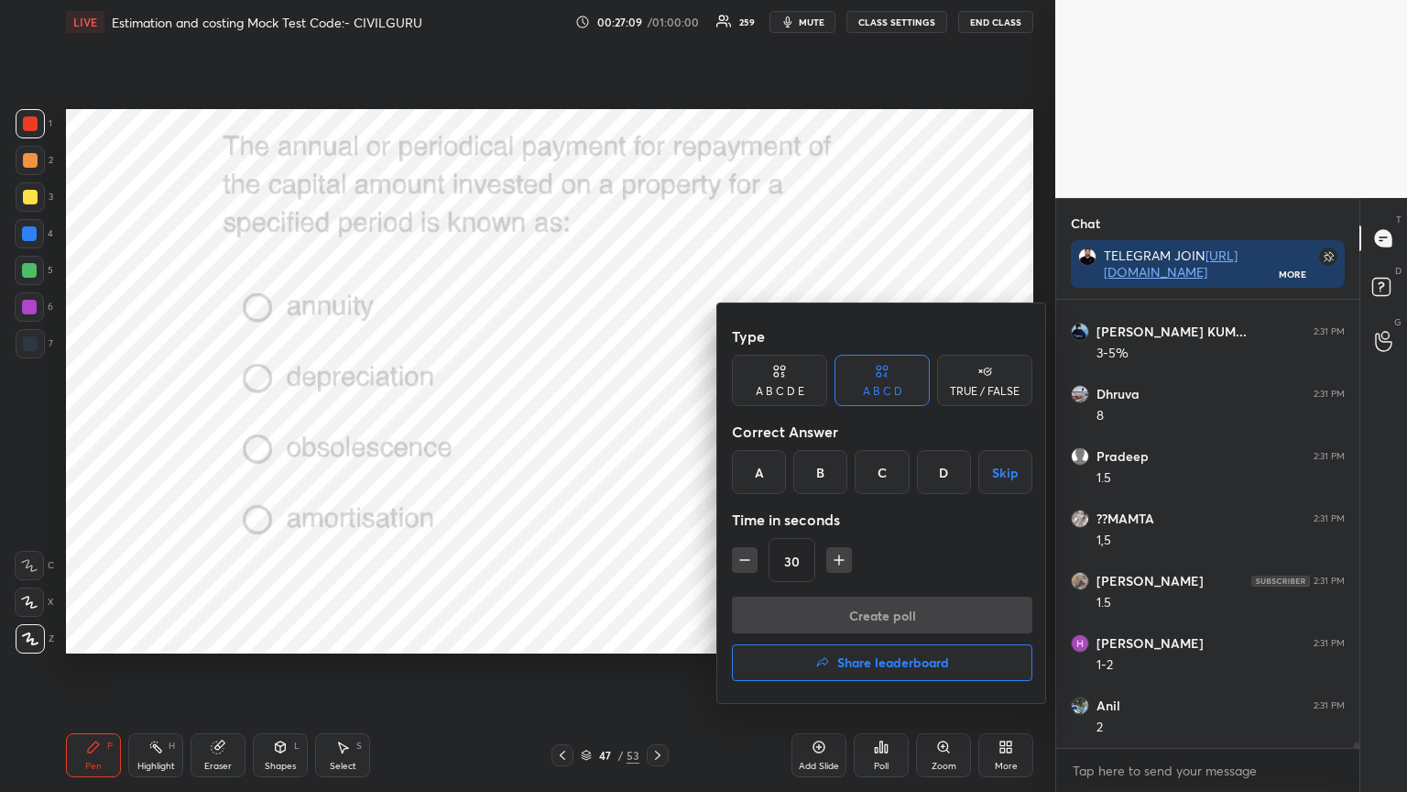
click at [767, 476] on div "A" at bounding box center [759, 472] width 54 height 44
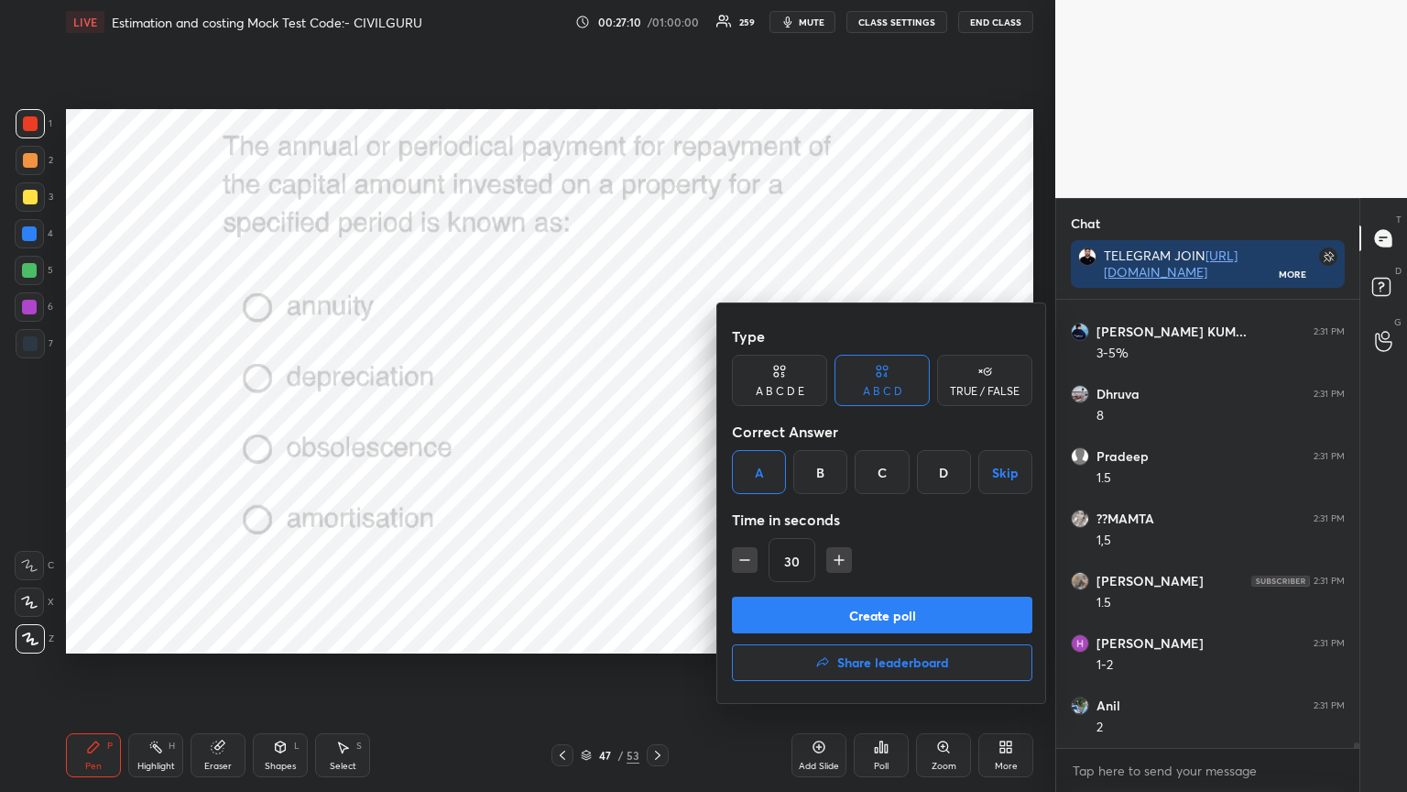
click at [788, 608] on button "Create poll" at bounding box center [882, 615] width 301 height 37
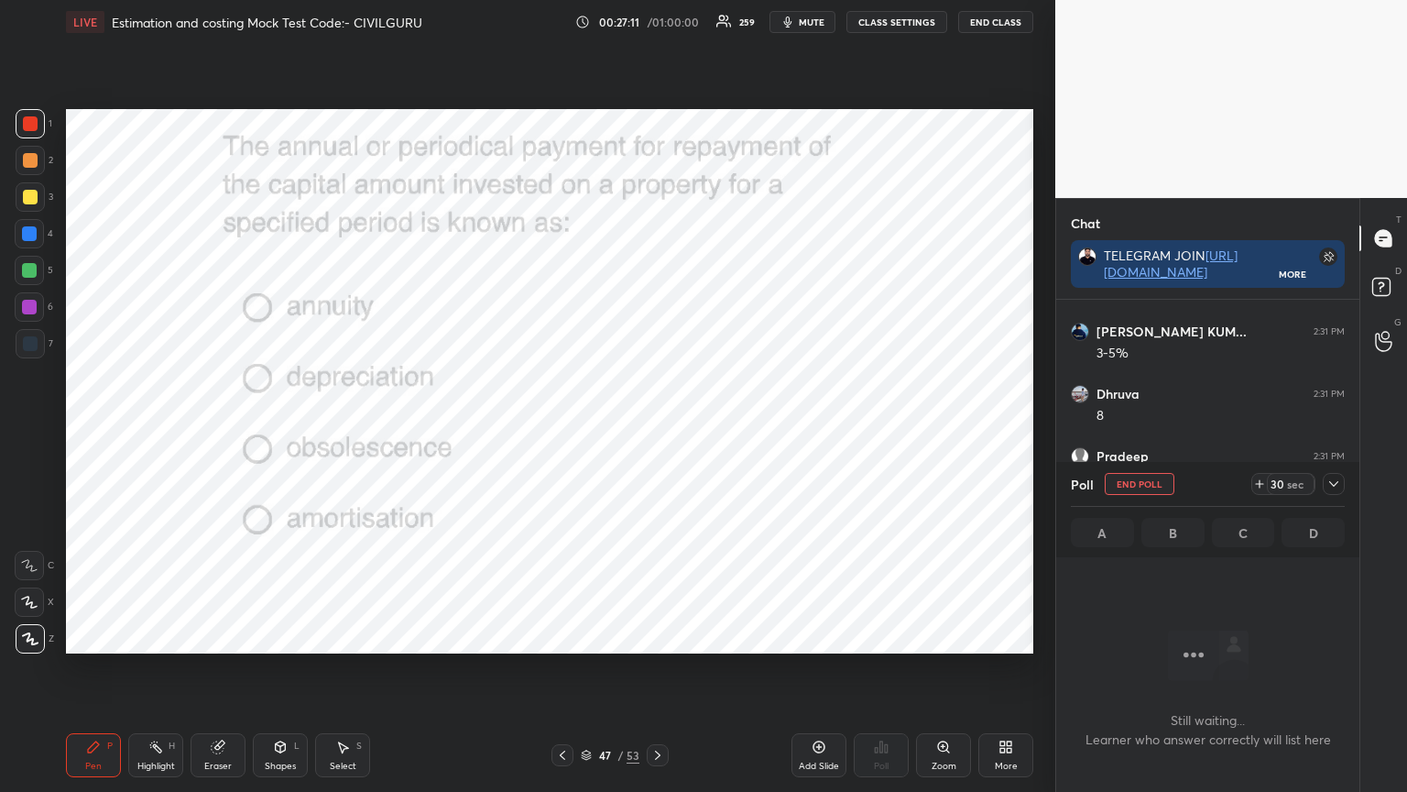
click at [1338, 491] on div at bounding box center [1334, 484] width 22 height 22
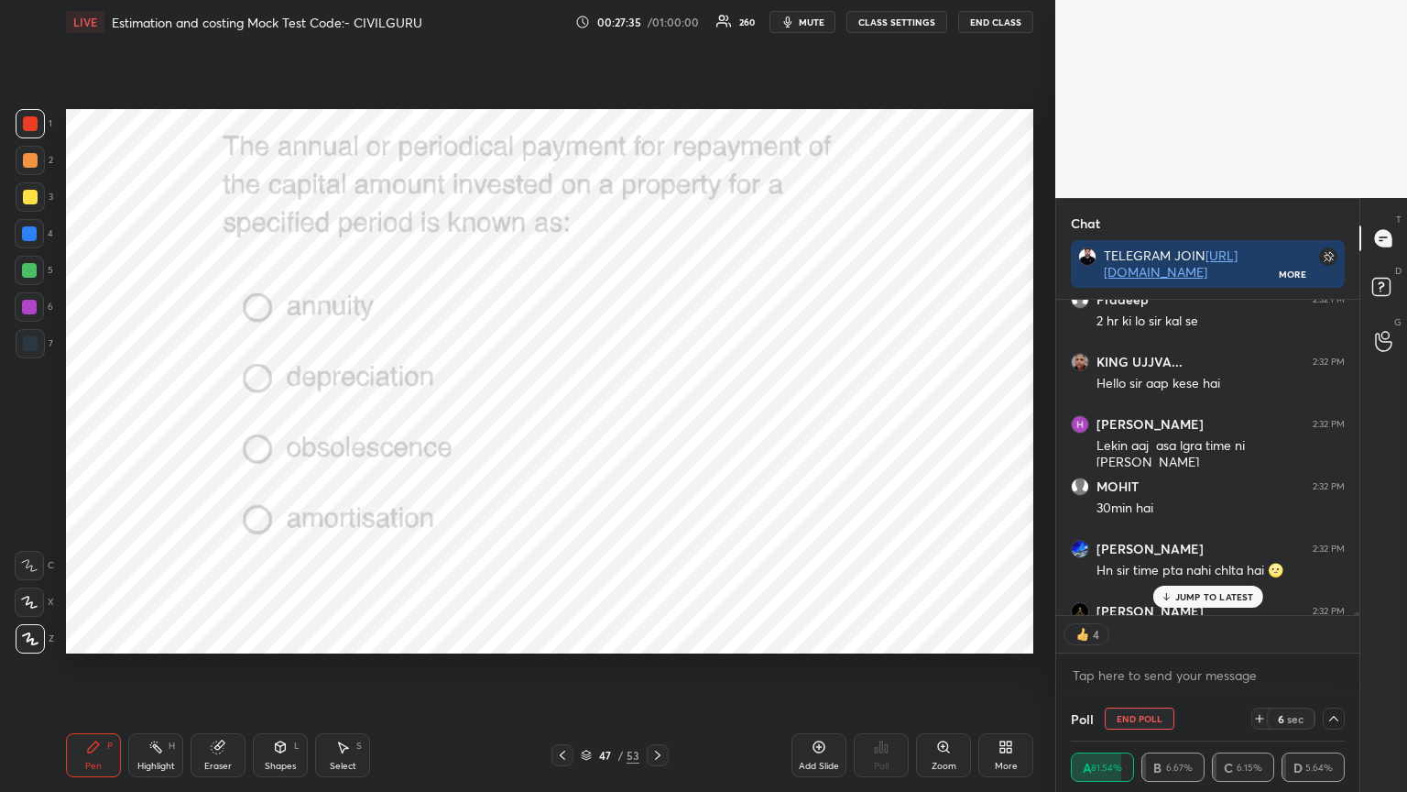
click at [1185, 597] on p "JUMP TO LATEST" at bounding box center [1215, 596] width 79 height 11
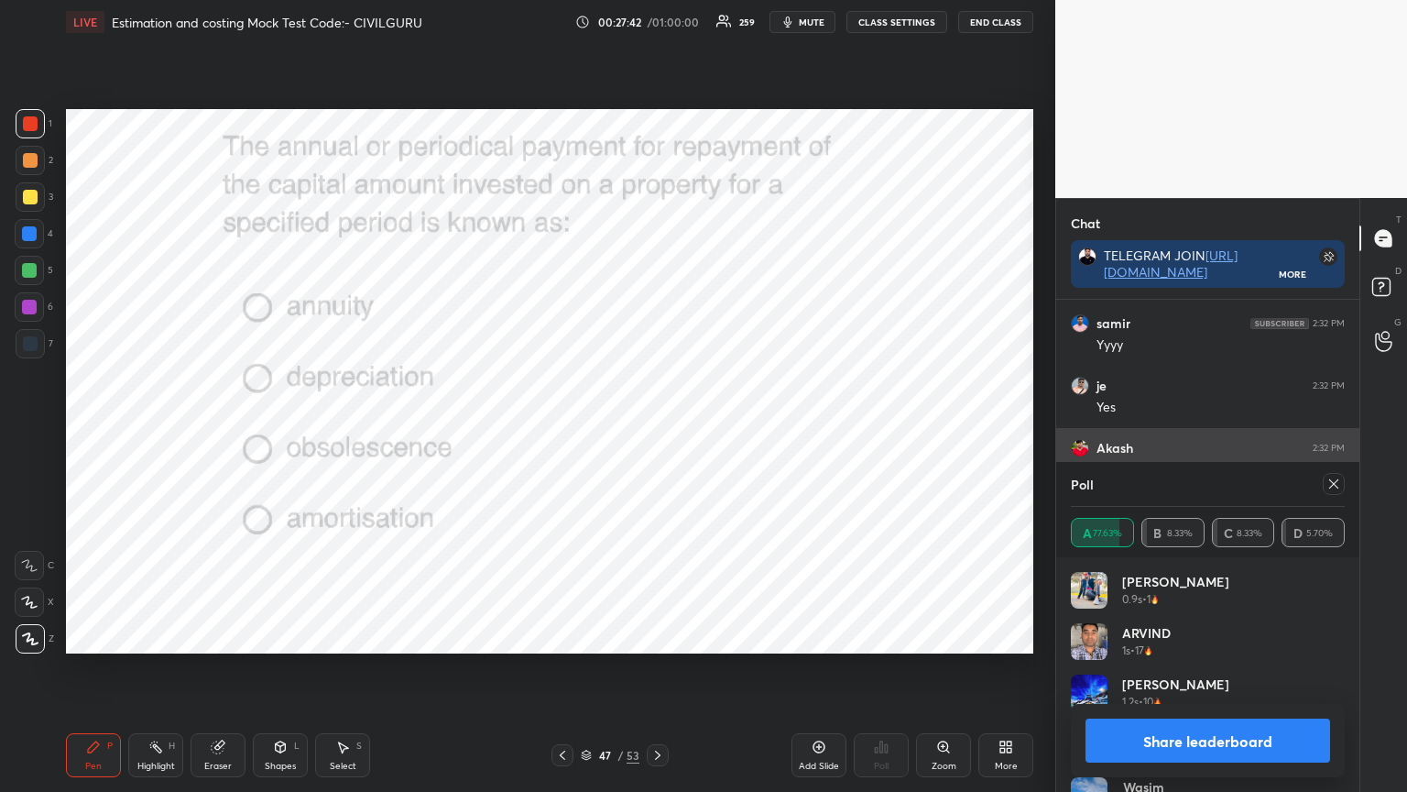
click at [1334, 481] on icon at bounding box center [1334, 483] width 15 height 15
type textarea "x"
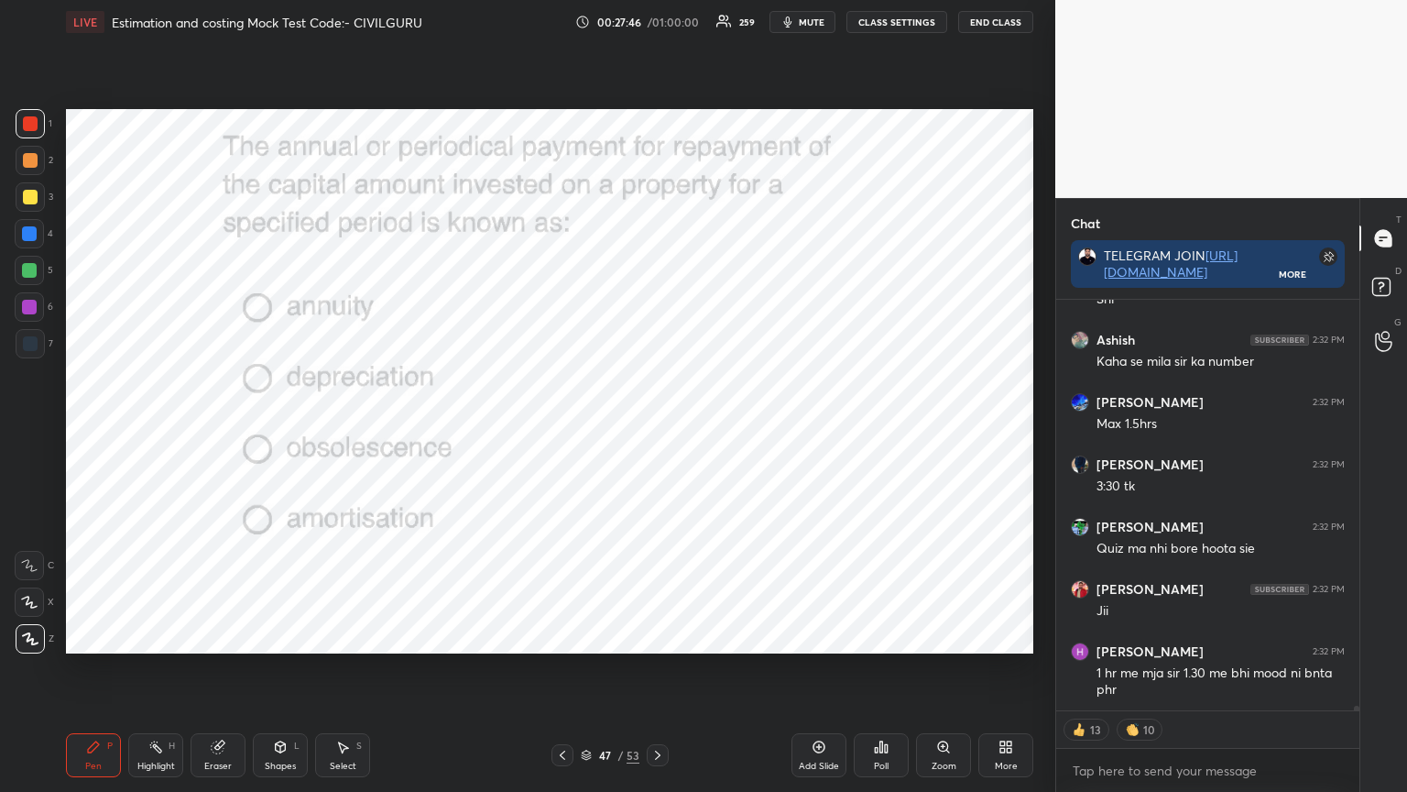
click at [657, 636] on icon at bounding box center [657, 754] width 5 height 9
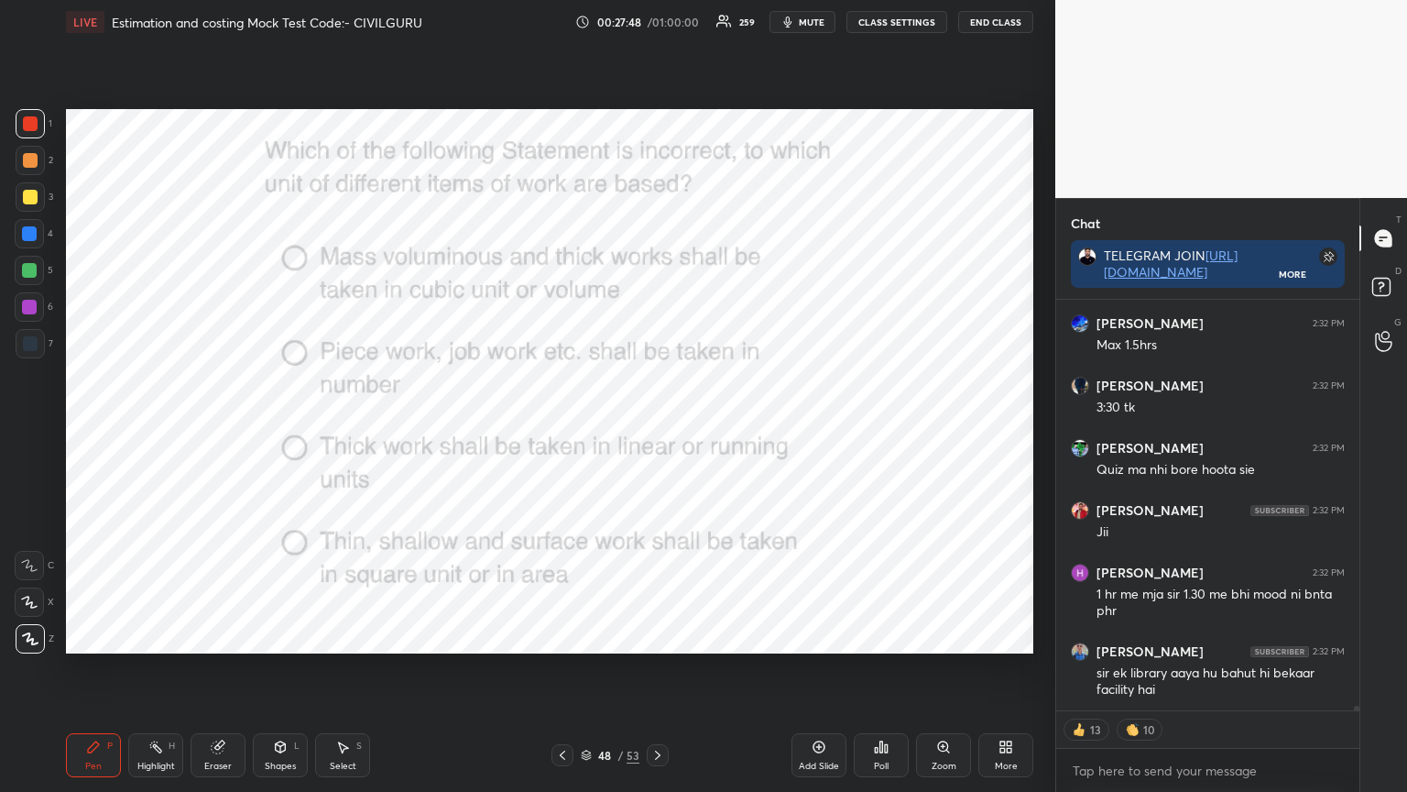
click at [877, 636] on icon at bounding box center [876, 750] width 3 height 5
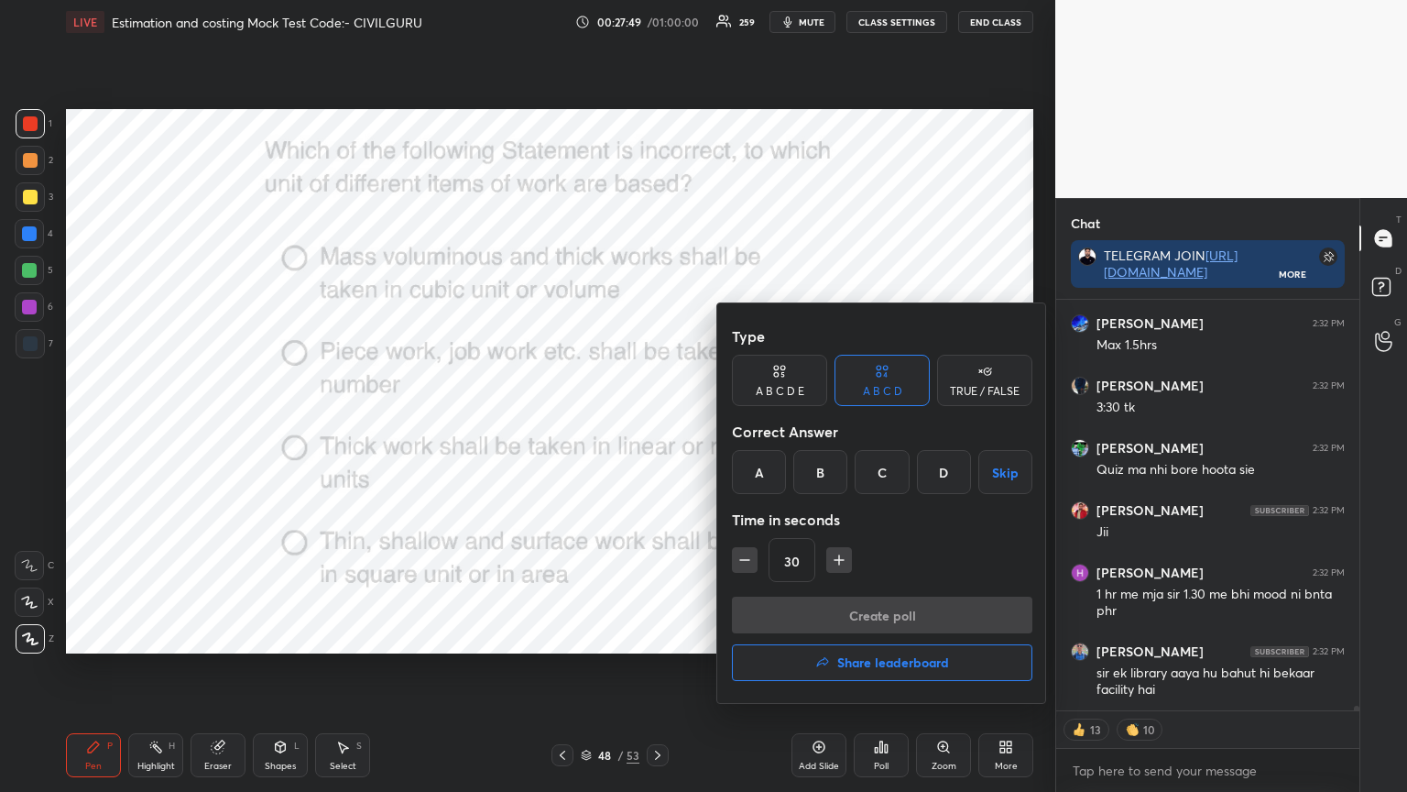
click at [881, 468] on div "C" at bounding box center [882, 472] width 54 height 44
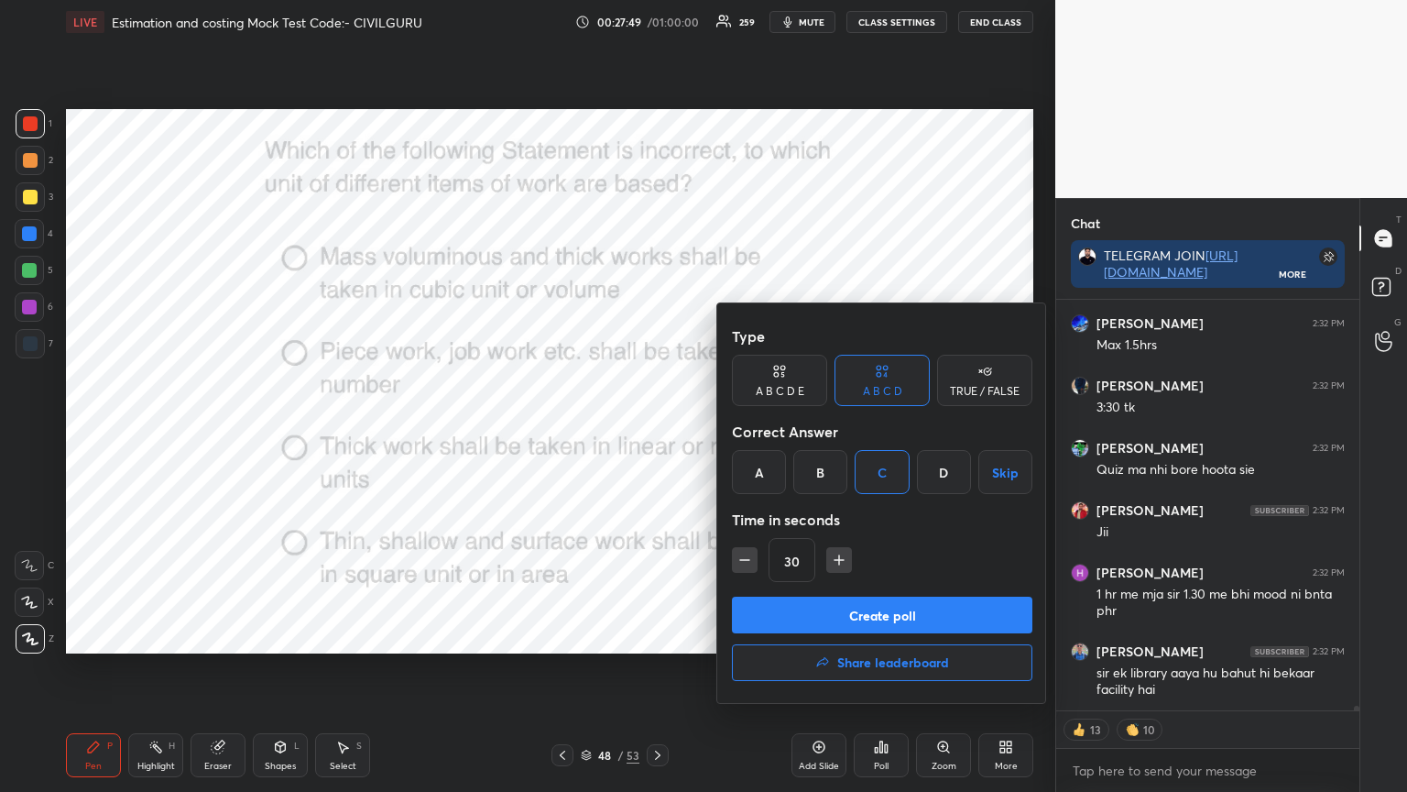
click at [839, 564] on icon "button" at bounding box center [839, 559] width 0 height 9
type input "45"
click at [835, 605] on button "Create poll" at bounding box center [882, 615] width 301 height 37
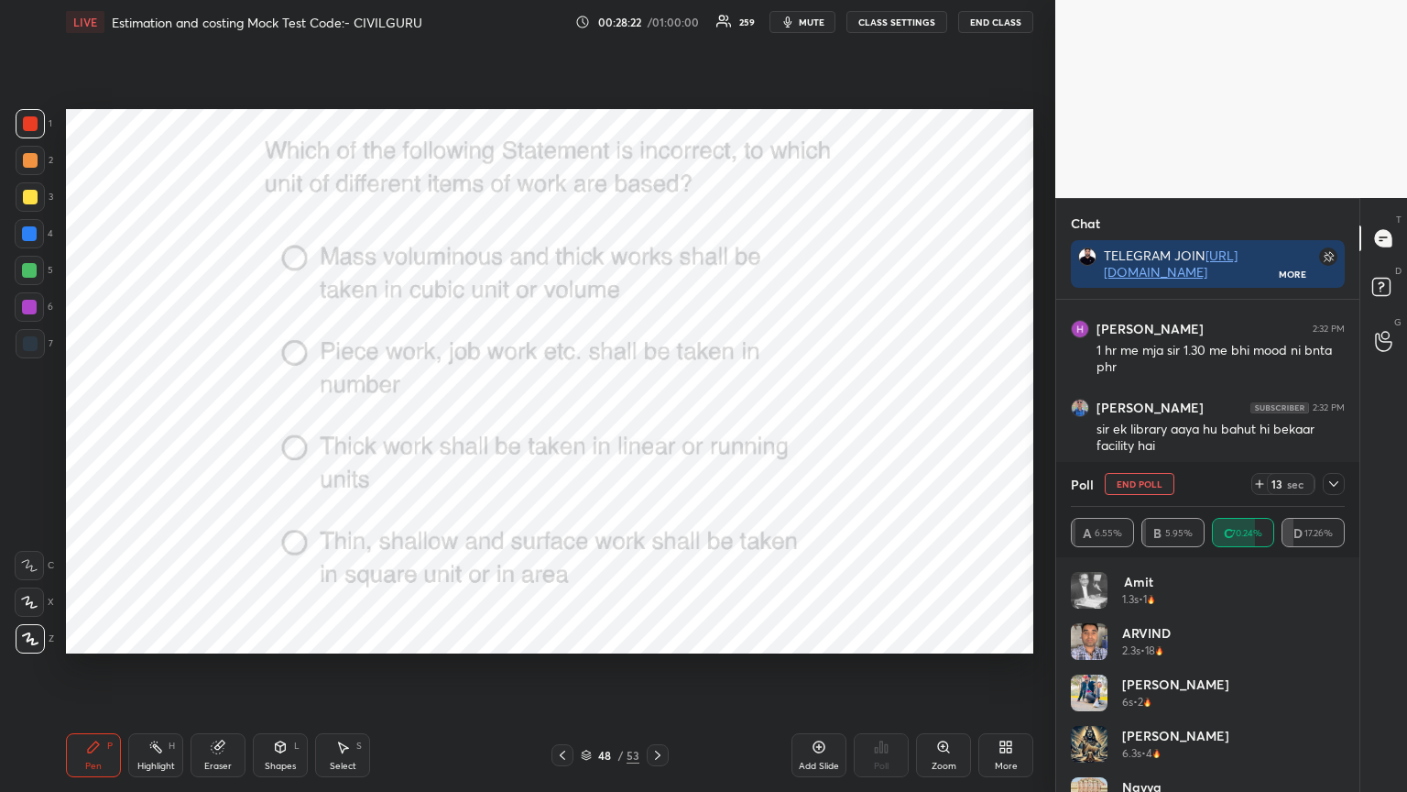
click at [1334, 491] on div at bounding box center [1334, 484] width 22 height 22
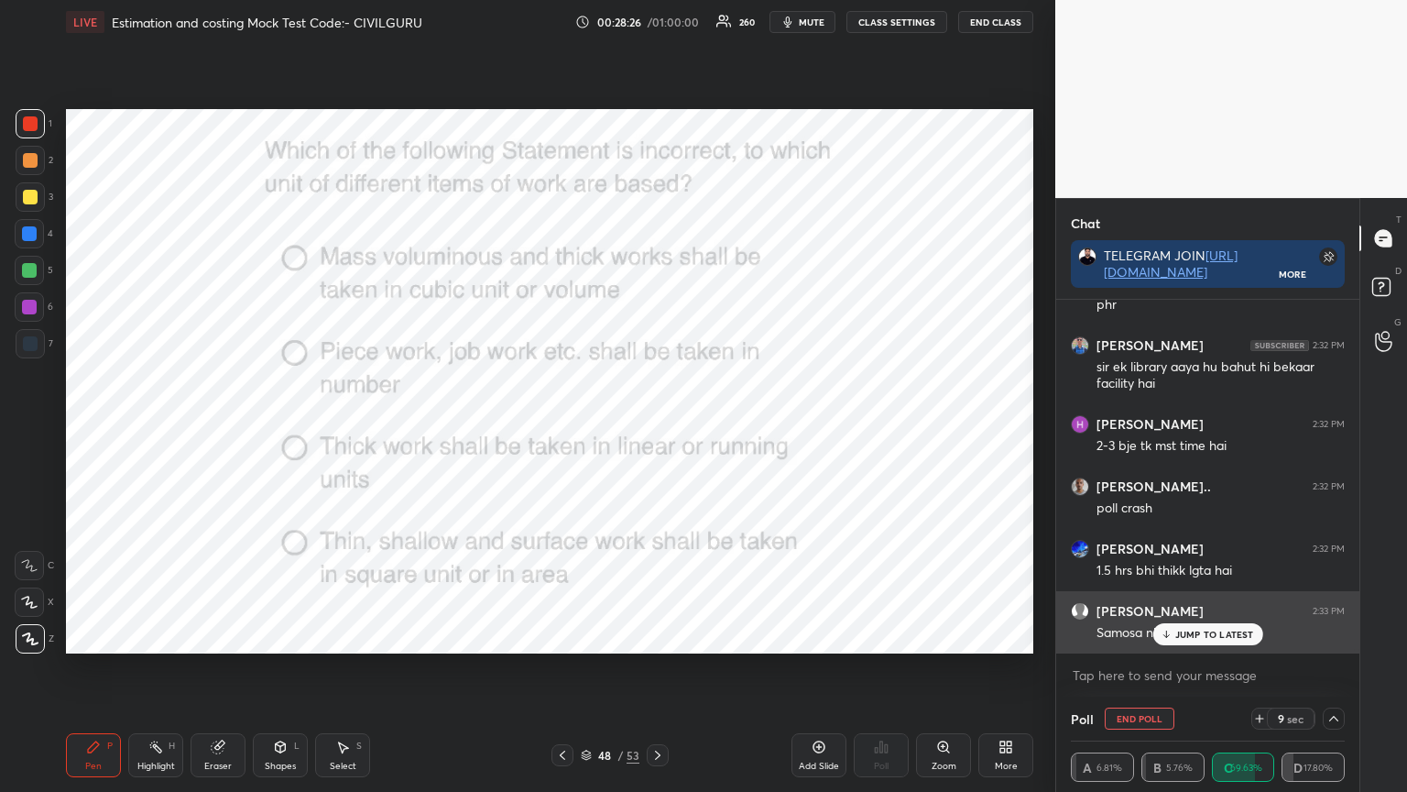
click at [1195, 622] on div "Samosa nhi dete kya" at bounding box center [1221, 631] width 248 height 22
click at [1196, 634] on p "JUMP TO LATEST" at bounding box center [1215, 634] width 79 height 11
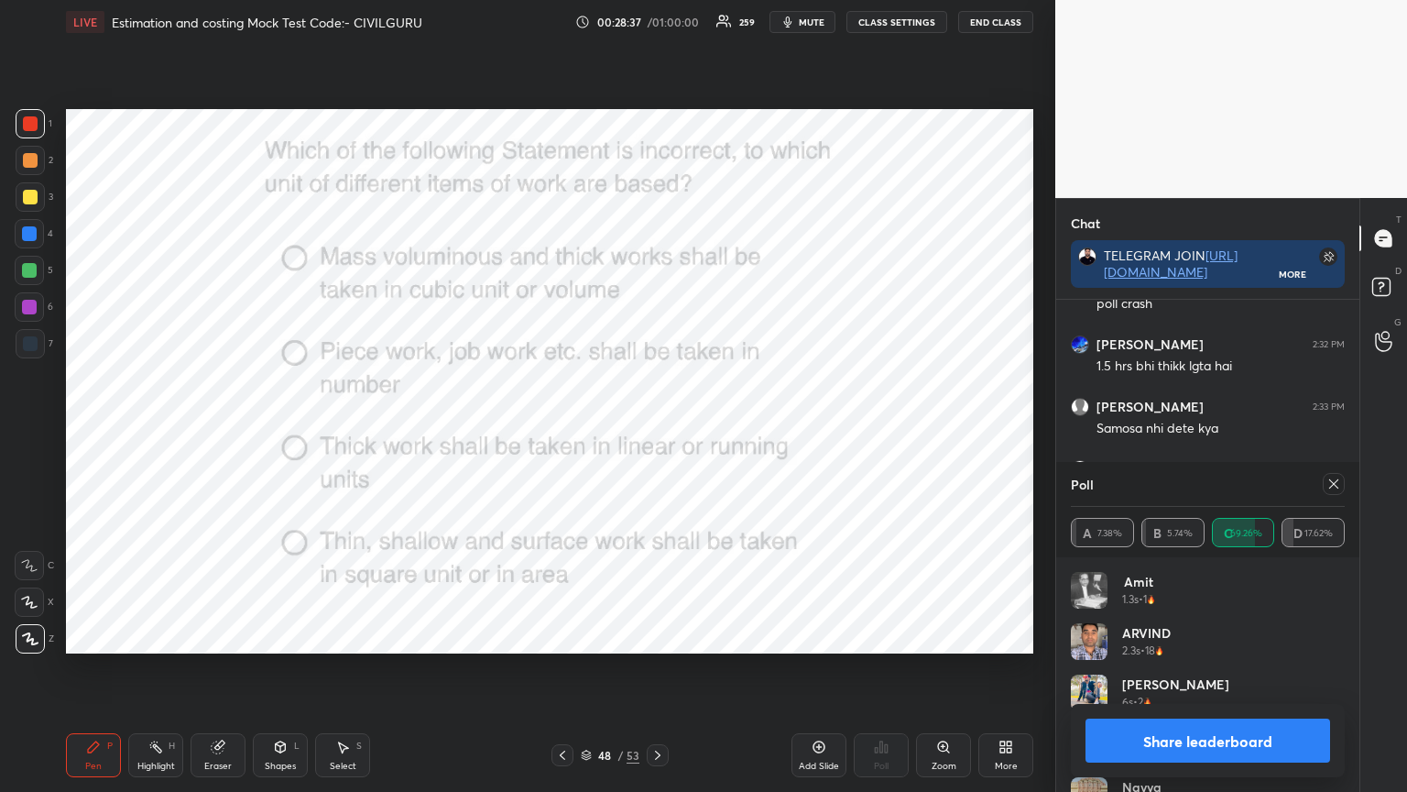
click at [1335, 485] on icon at bounding box center [1334, 483] width 9 height 9
type textarea "x"
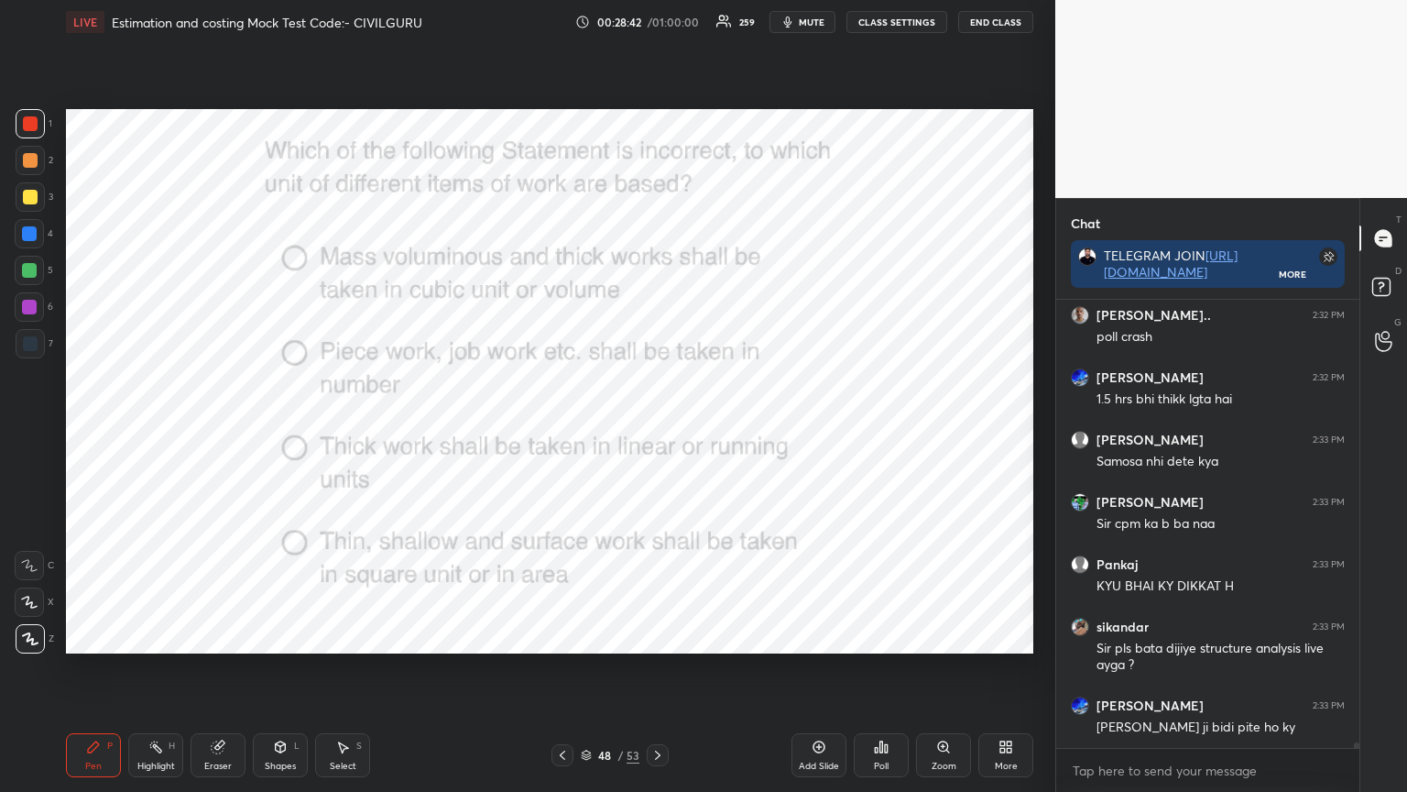
click at [656, 636] on icon at bounding box center [658, 755] width 15 height 15
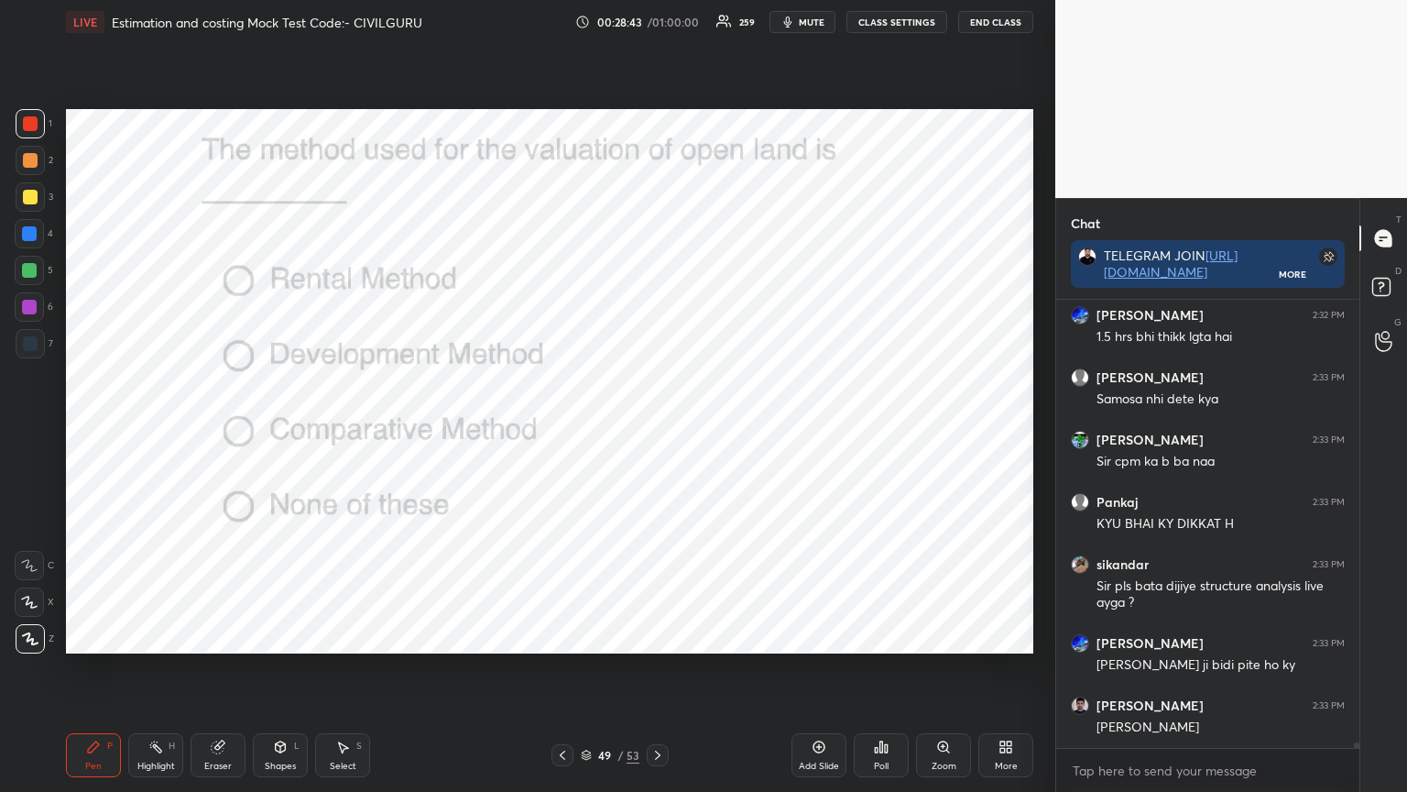
click at [893, 636] on div "Poll" at bounding box center [881, 755] width 55 height 44
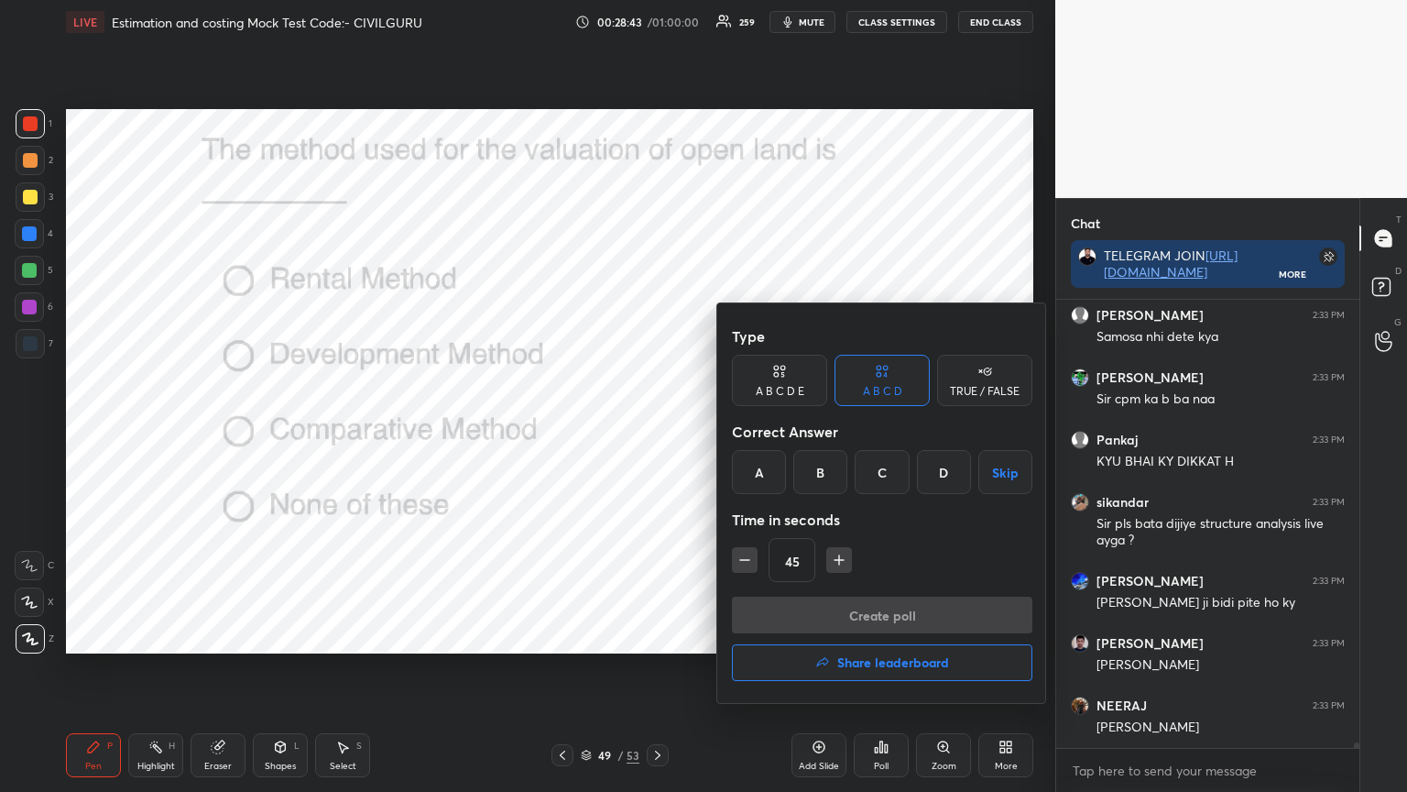
click at [883, 468] on div "C" at bounding box center [882, 472] width 54 height 44
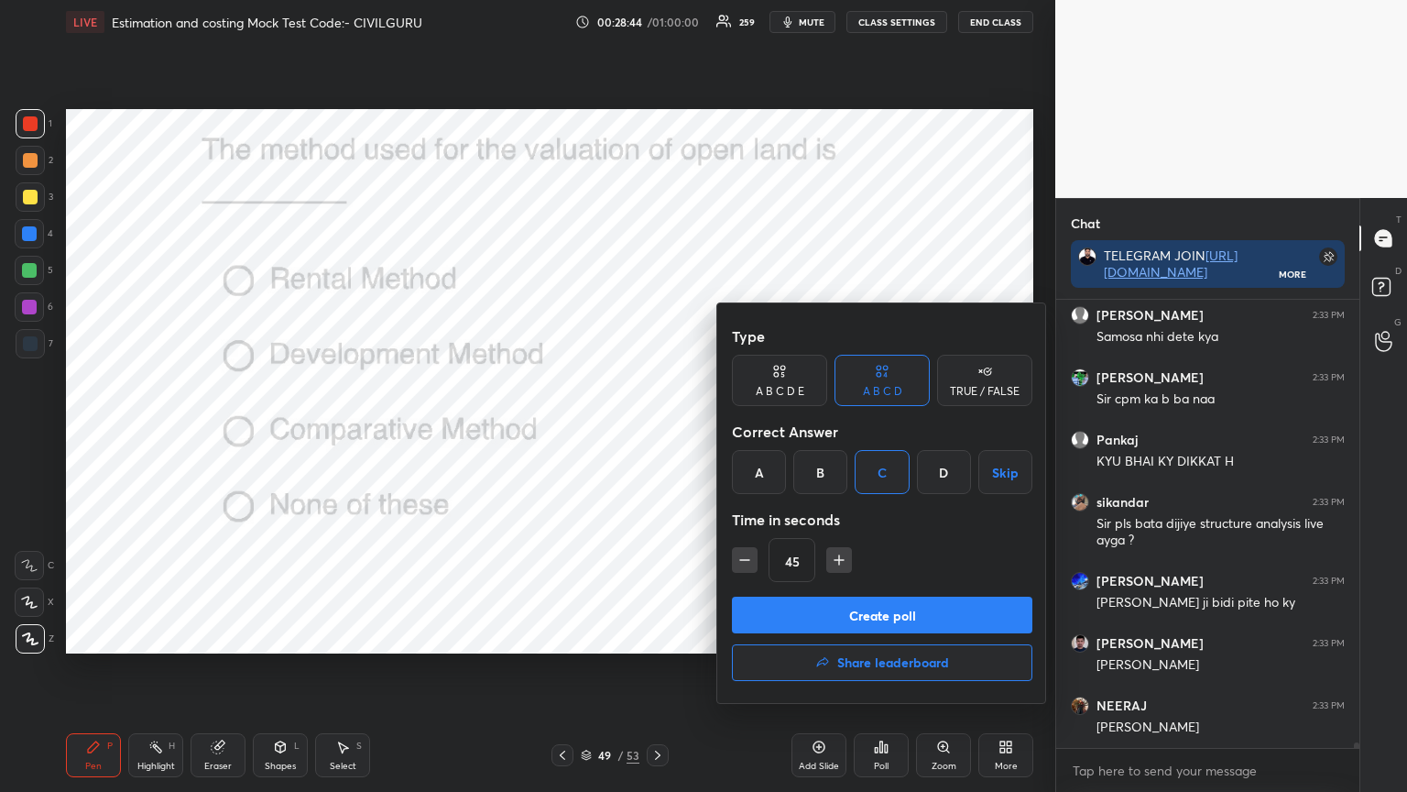
click at [743, 561] on icon "button" at bounding box center [745, 560] width 18 height 18
type input "30"
click at [792, 609] on button "Create poll" at bounding box center [882, 615] width 301 height 37
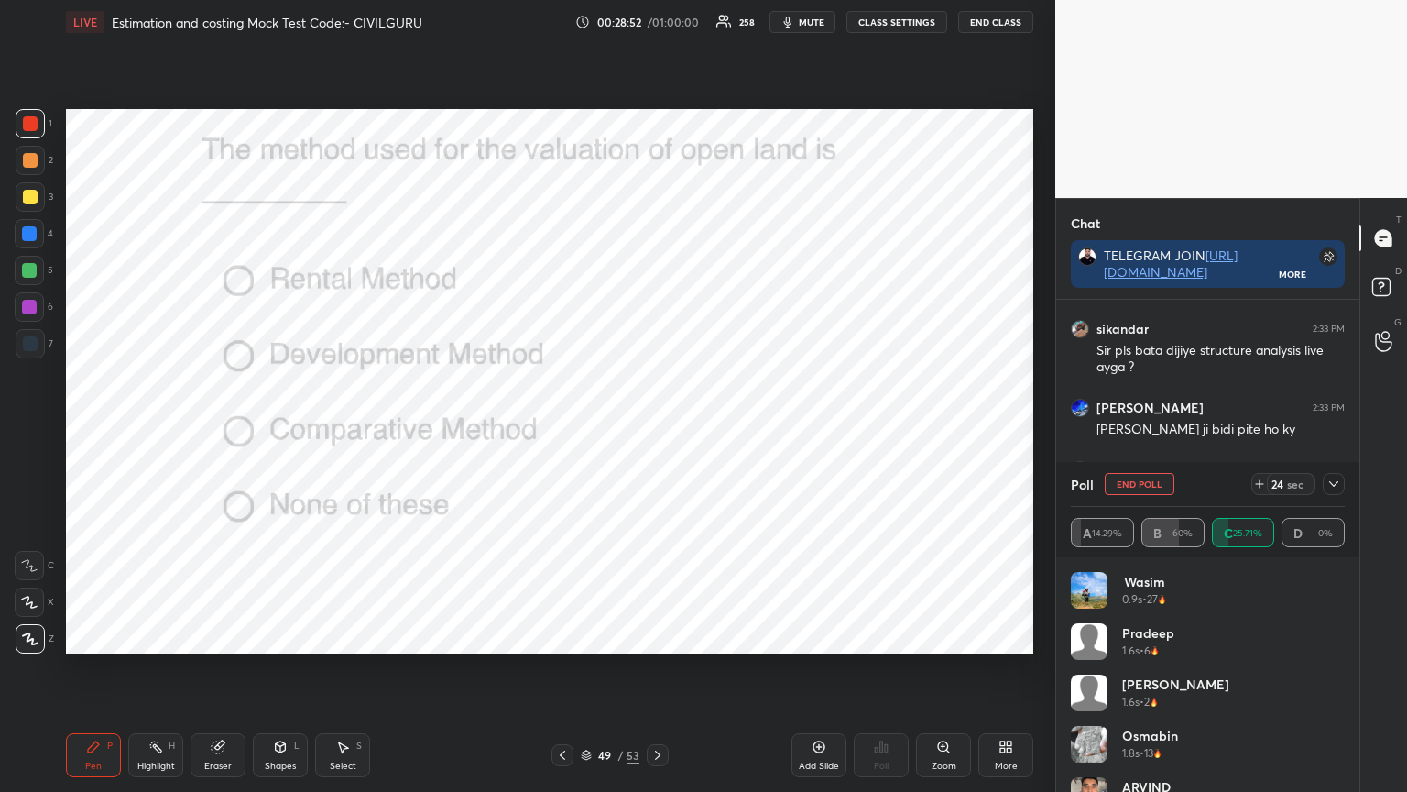
click at [1336, 487] on icon at bounding box center [1334, 483] width 15 height 15
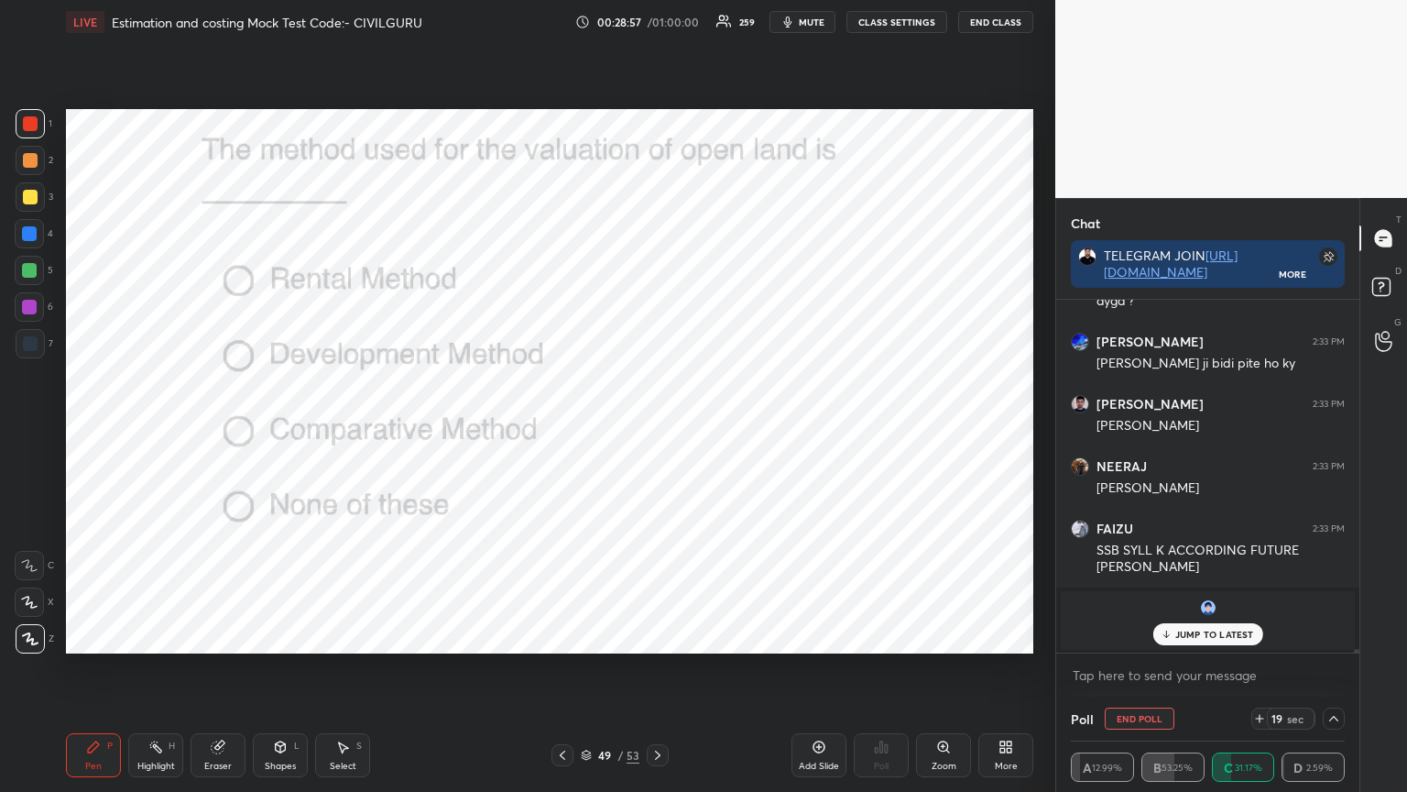
click at [1201, 631] on p "JUMP TO LATEST" at bounding box center [1215, 634] width 79 height 11
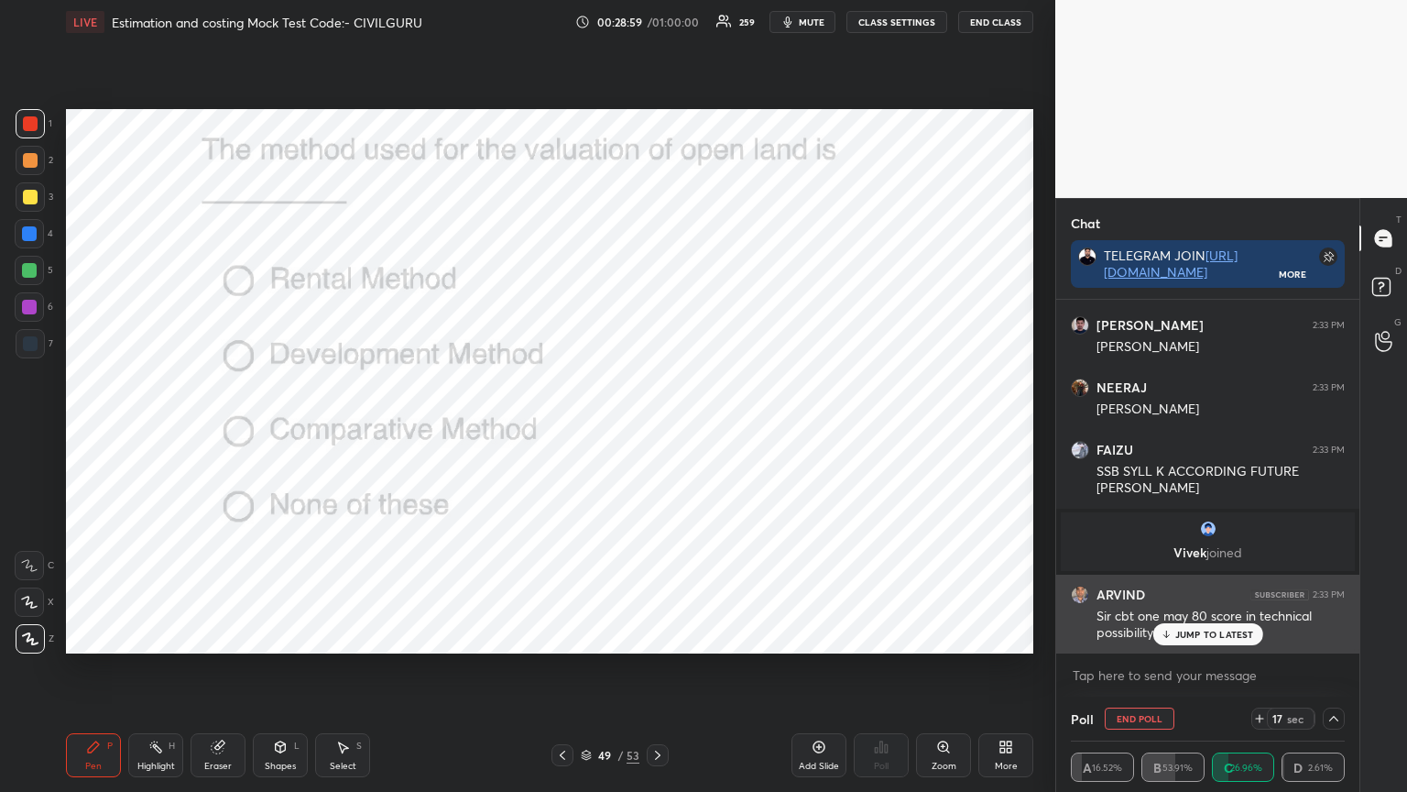
click at [1206, 633] on p "JUMP TO LATEST" at bounding box center [1215, 634] width 79 height 11
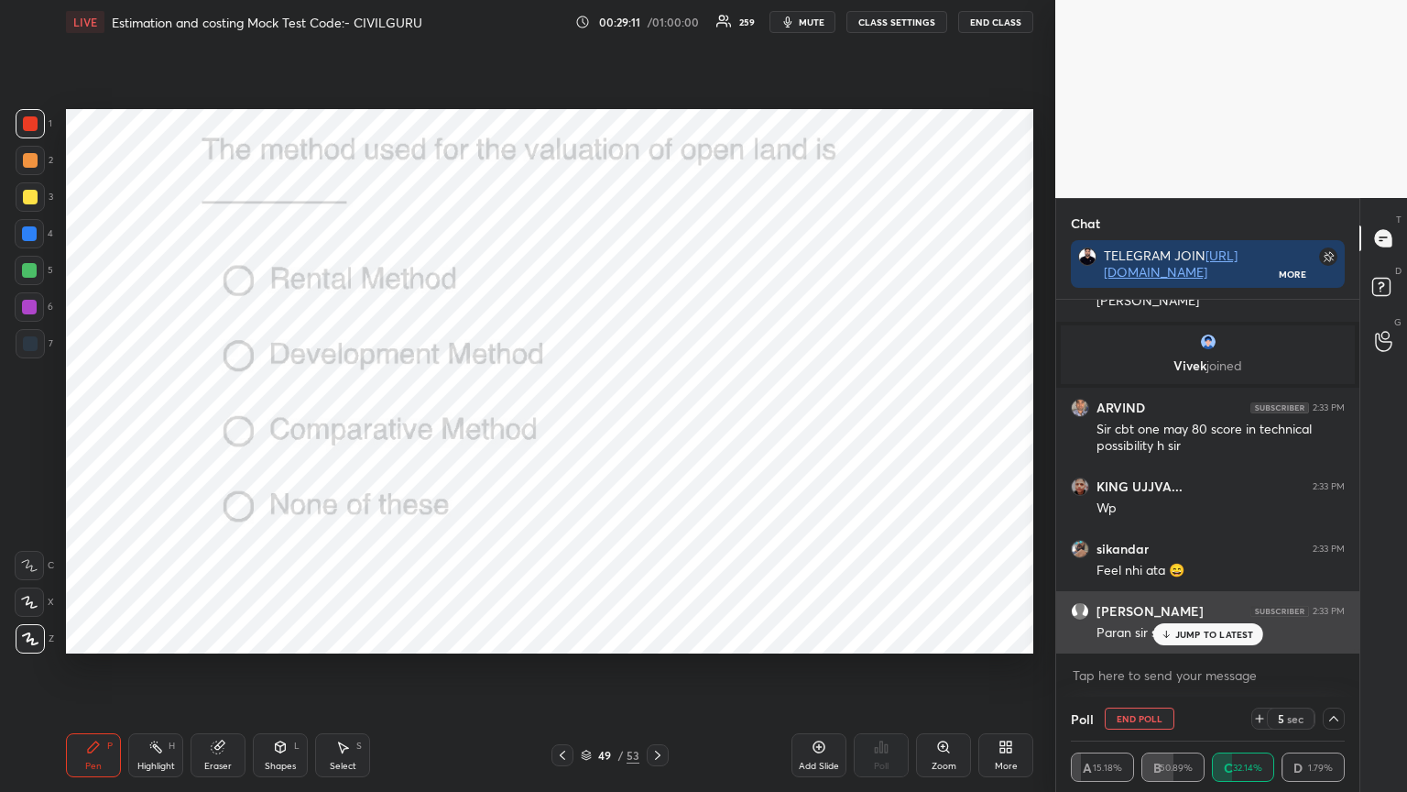
click at [1217, 636] on p "JUMP TO LATEST" at bounding box center [1215, 634] width 79 height 11
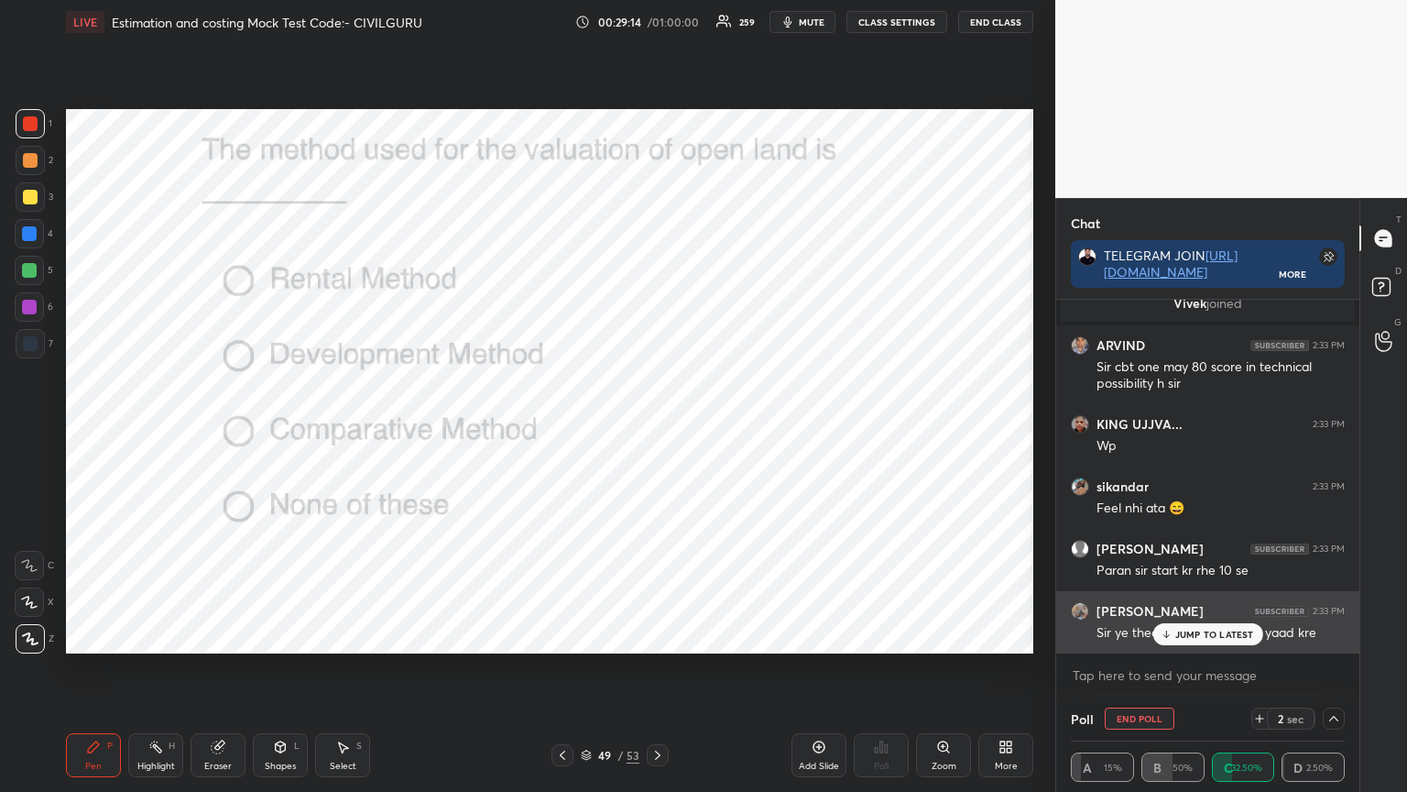
click at [1208, 636] on p "JUMP TO LATEST" at bounding box center [1215, 634] width 79 height 11
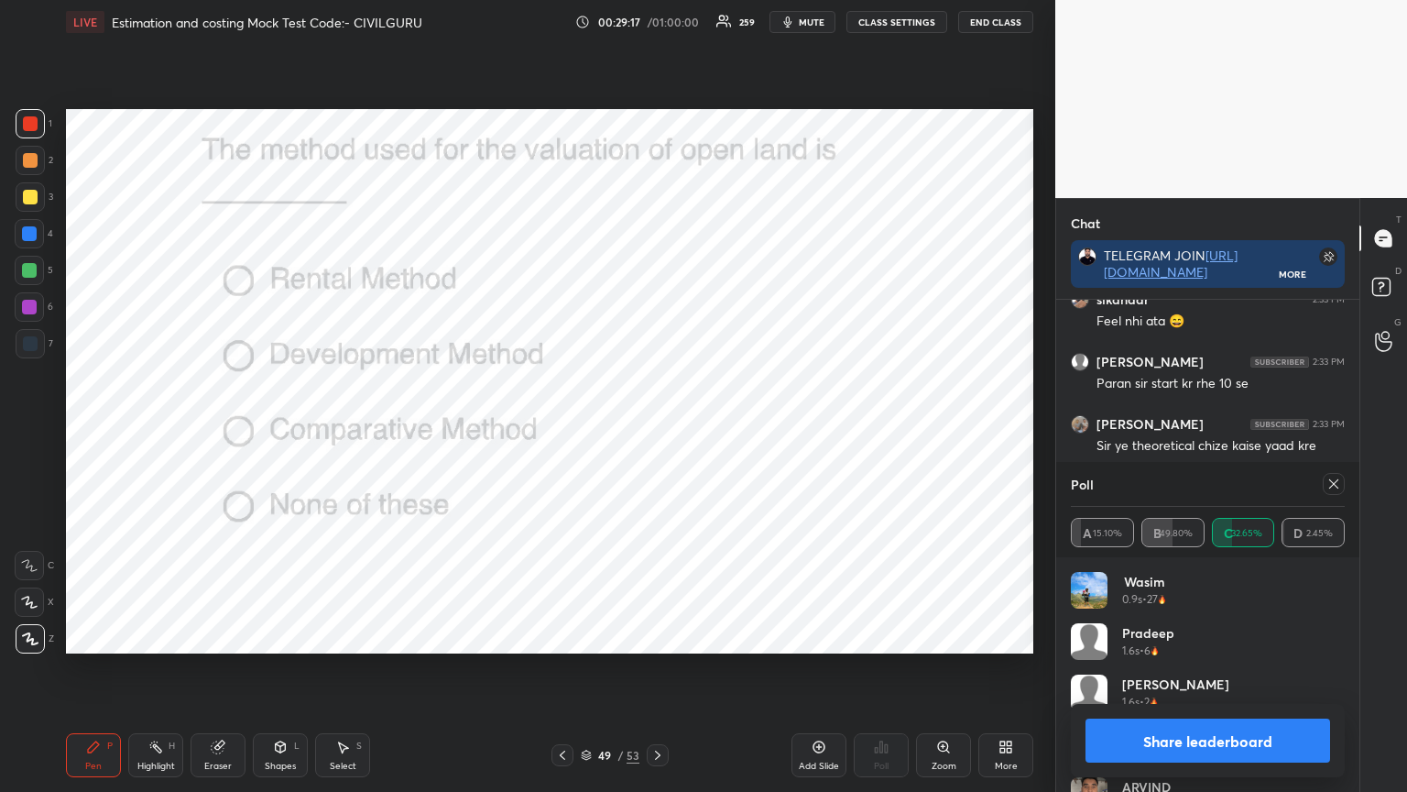
click at [1341, 484] on icon at bounding box center [1334, 483] width 15 height 15
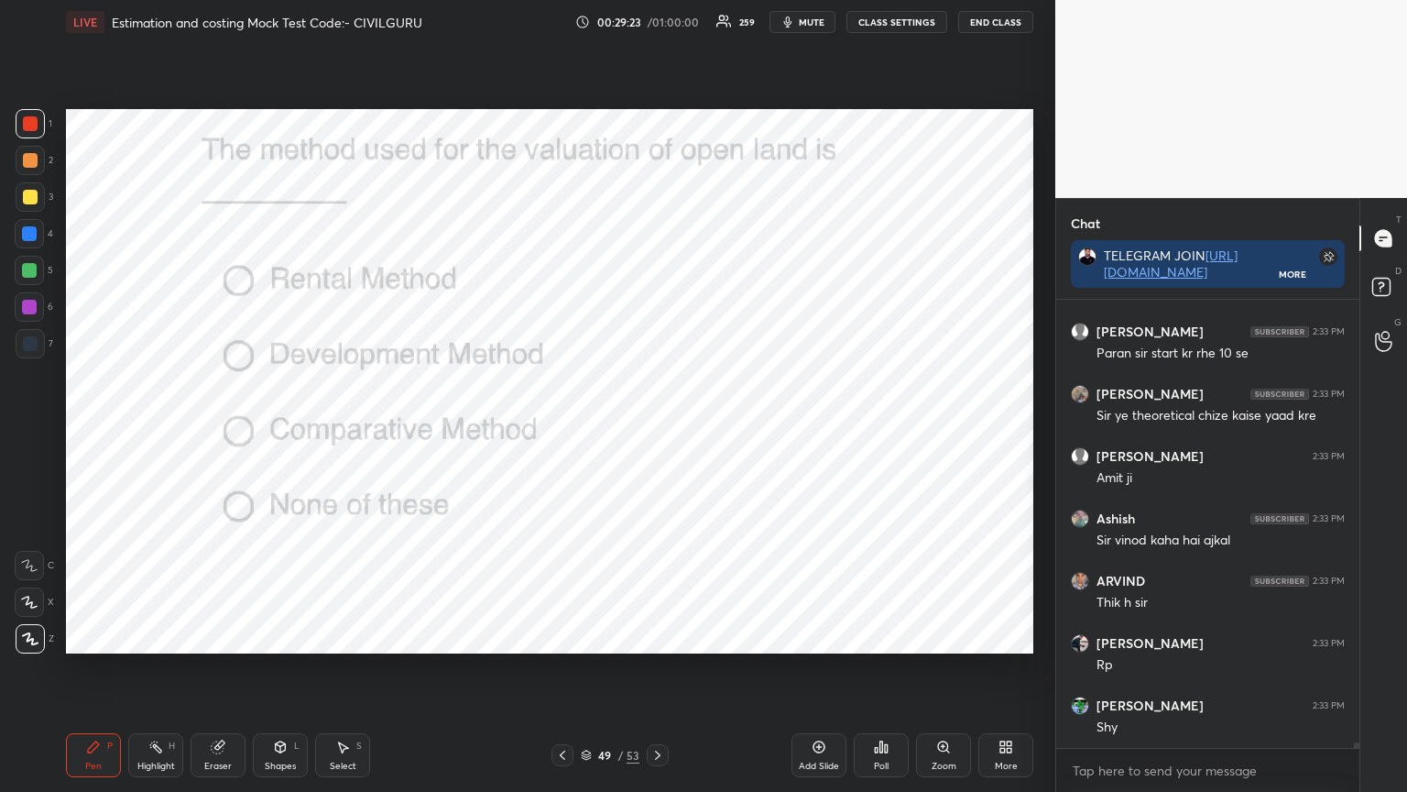
click at [648, 636] on div at bounding box center [658, 755] width 22 height 22
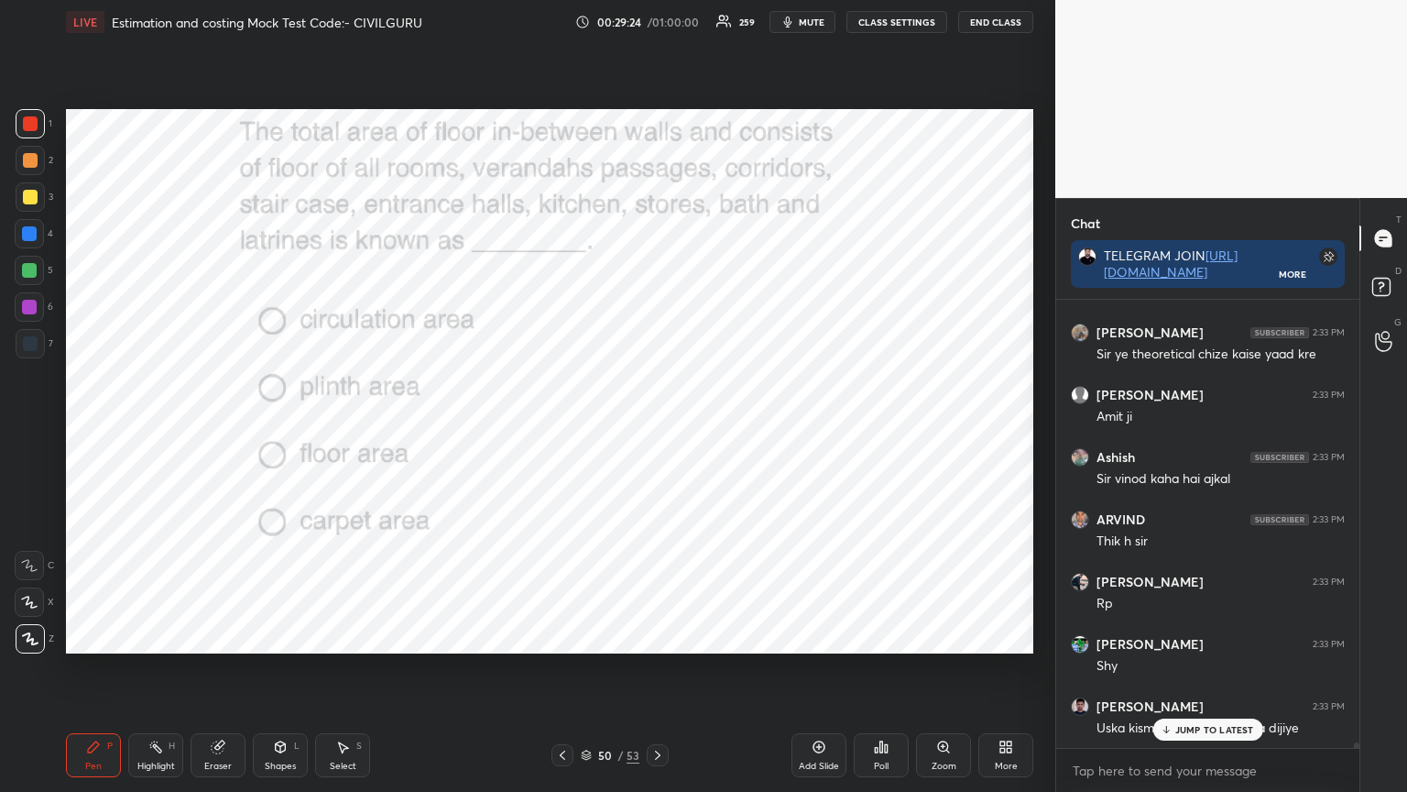
click at [876, 636] on icon at bounding box center [876, 750] width 3 height 5
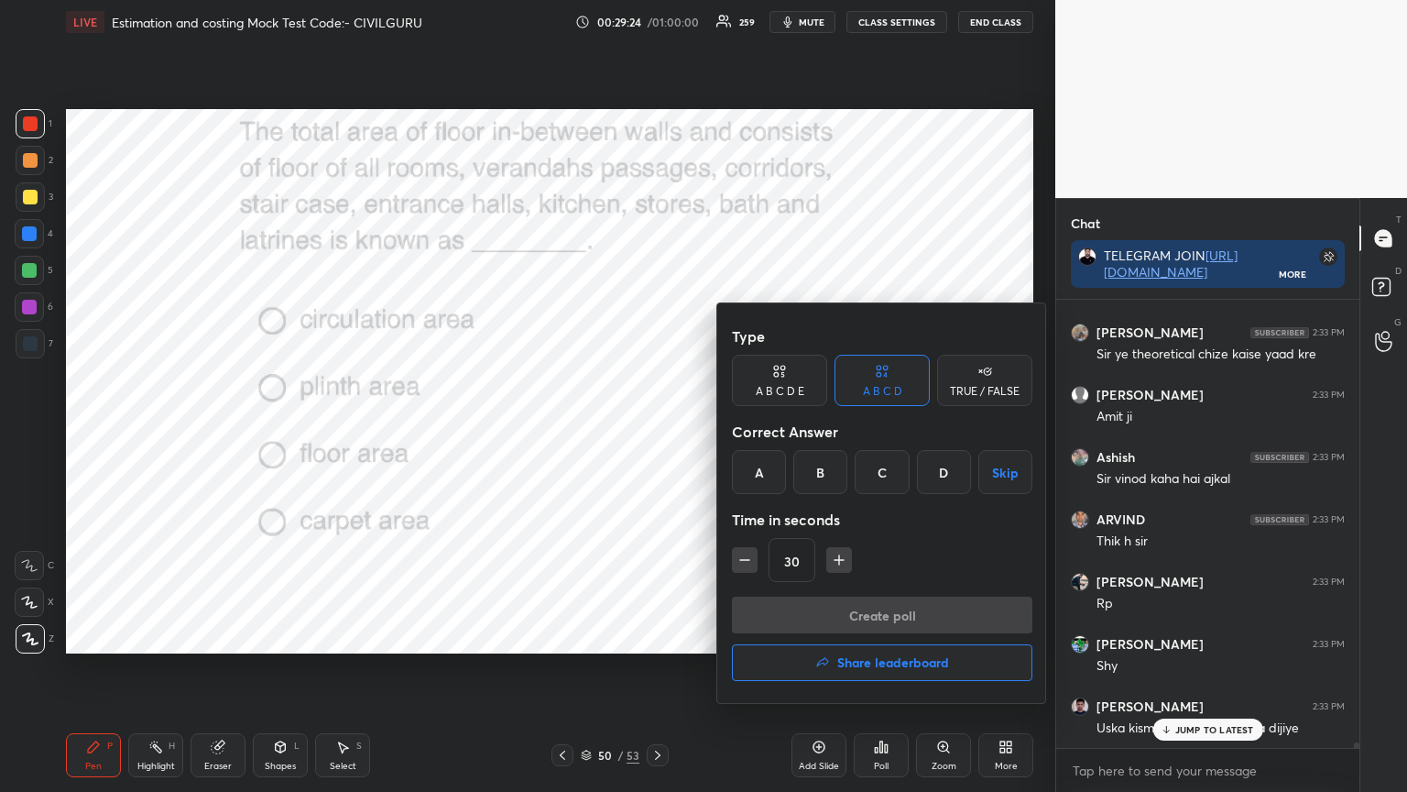
click at [883, 467] on div "C" at bounding box center [882, 472] width 54 height 44
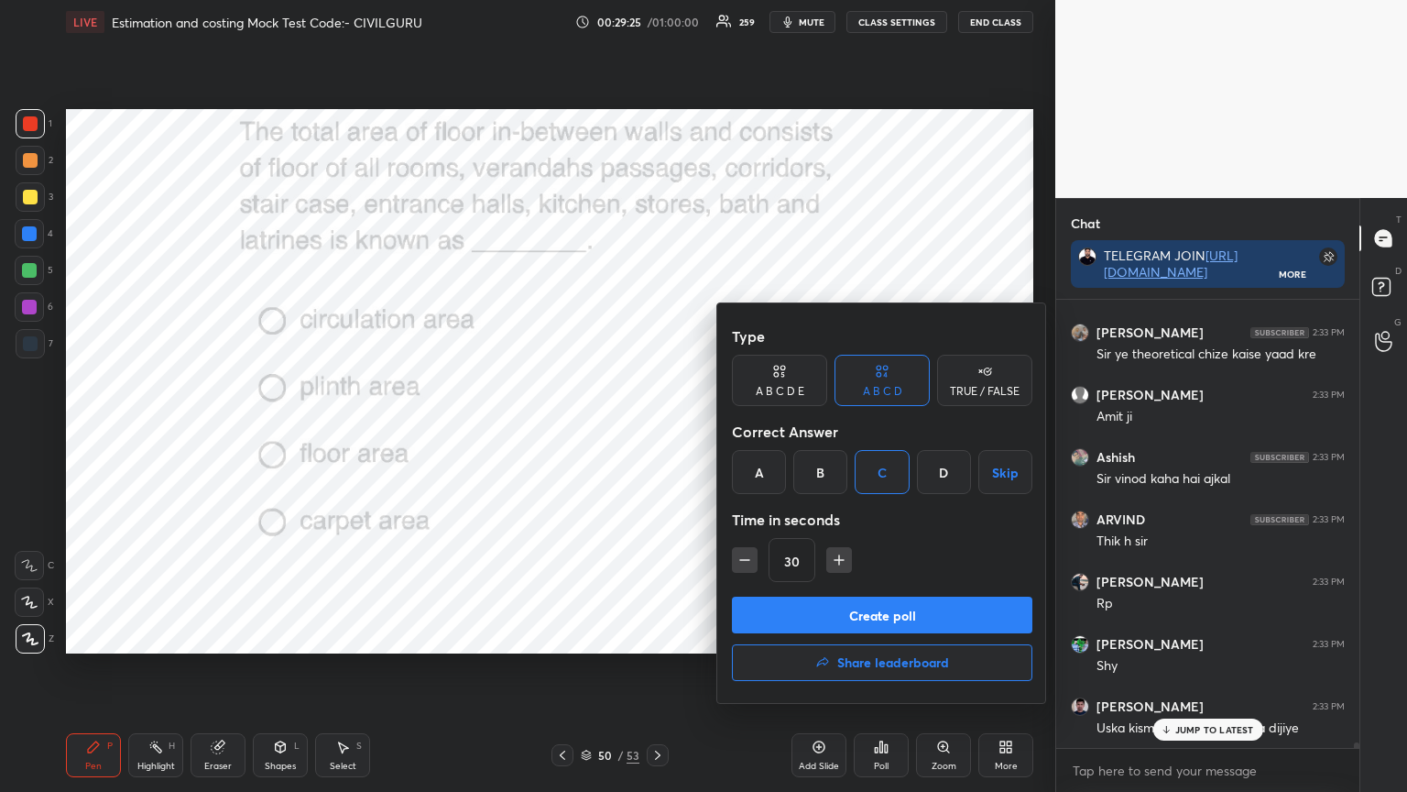
click at [858, 608] on button "Create poll" at bounding box center [882, 615] width 301 height 37
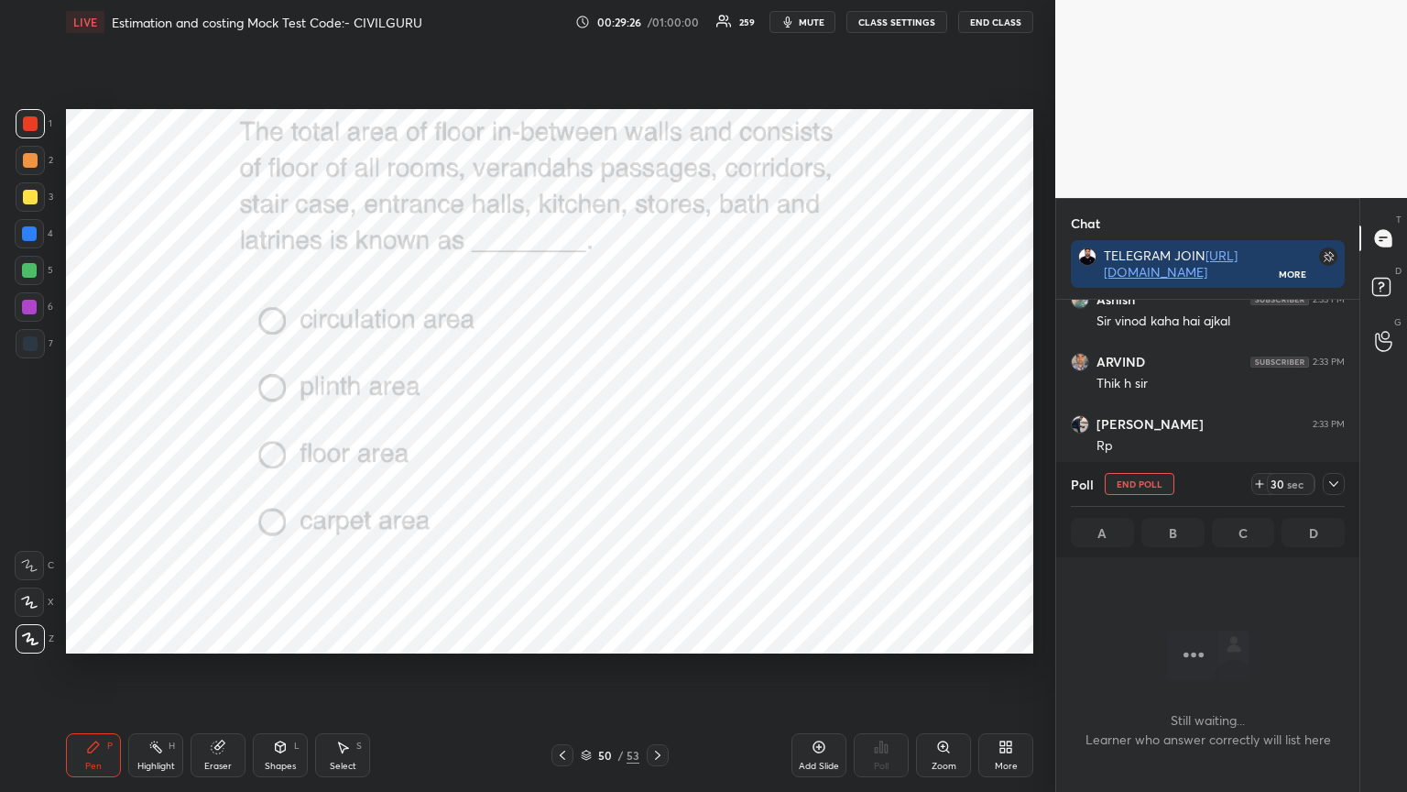
click at [1335, 482] on icon at bounding box center [1334, 483] width 15 height 15
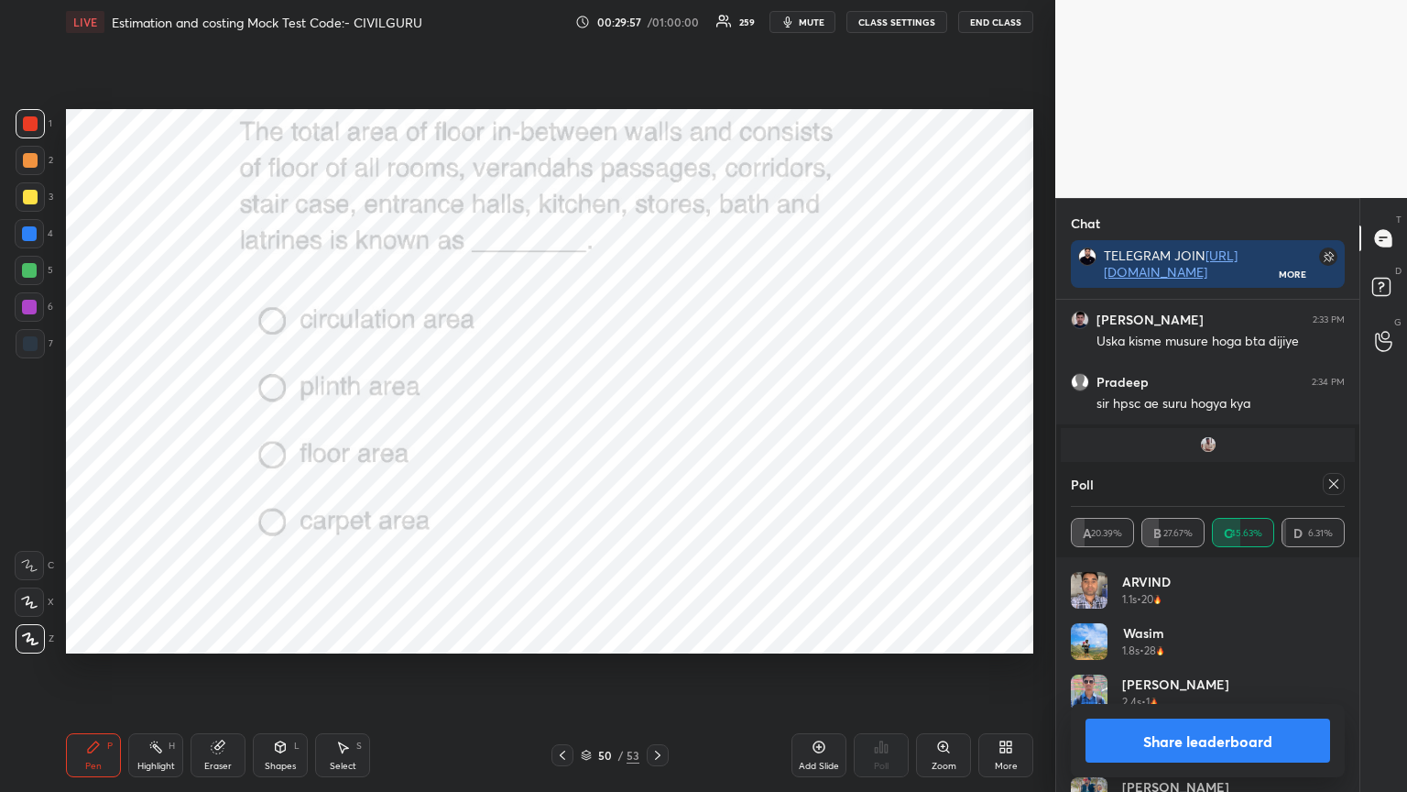
click at [1332, 484] on icon at bounding box center [1334, 483] width 15 height 15
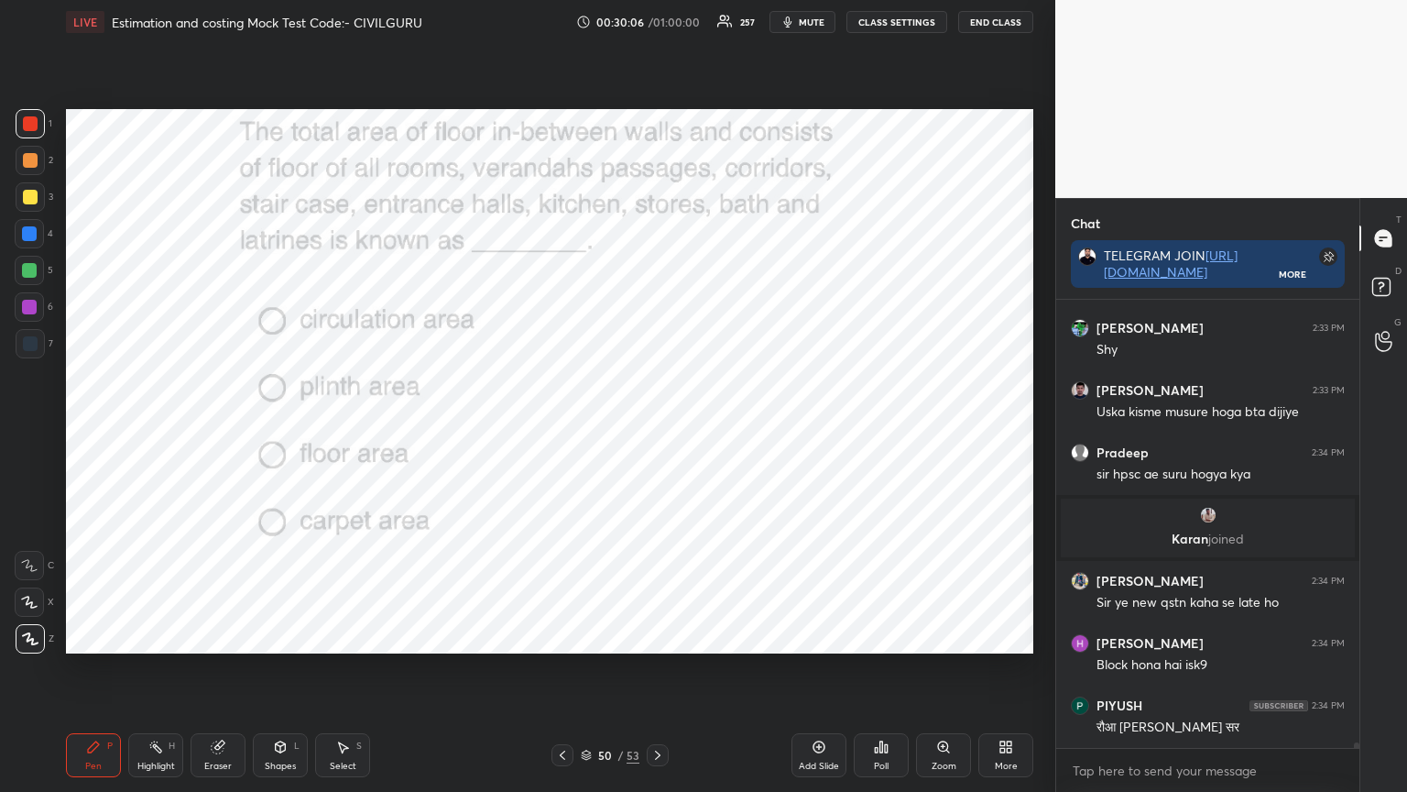
click at [586, 636] on icon at bounding box center [586, 755] width 11 height 11
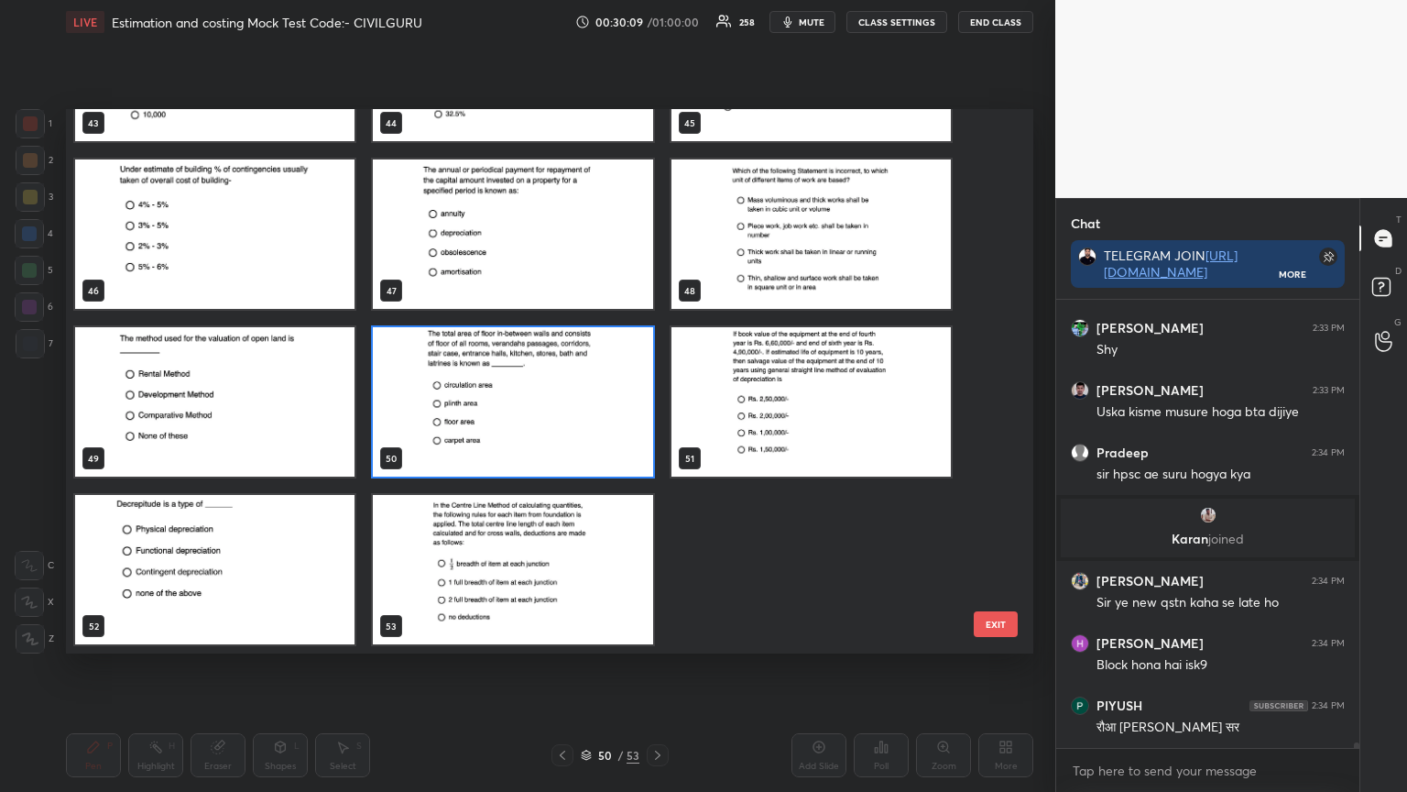
click at [263, 568] on img "grid" at bounding box center [214, 569] width 279 height 149
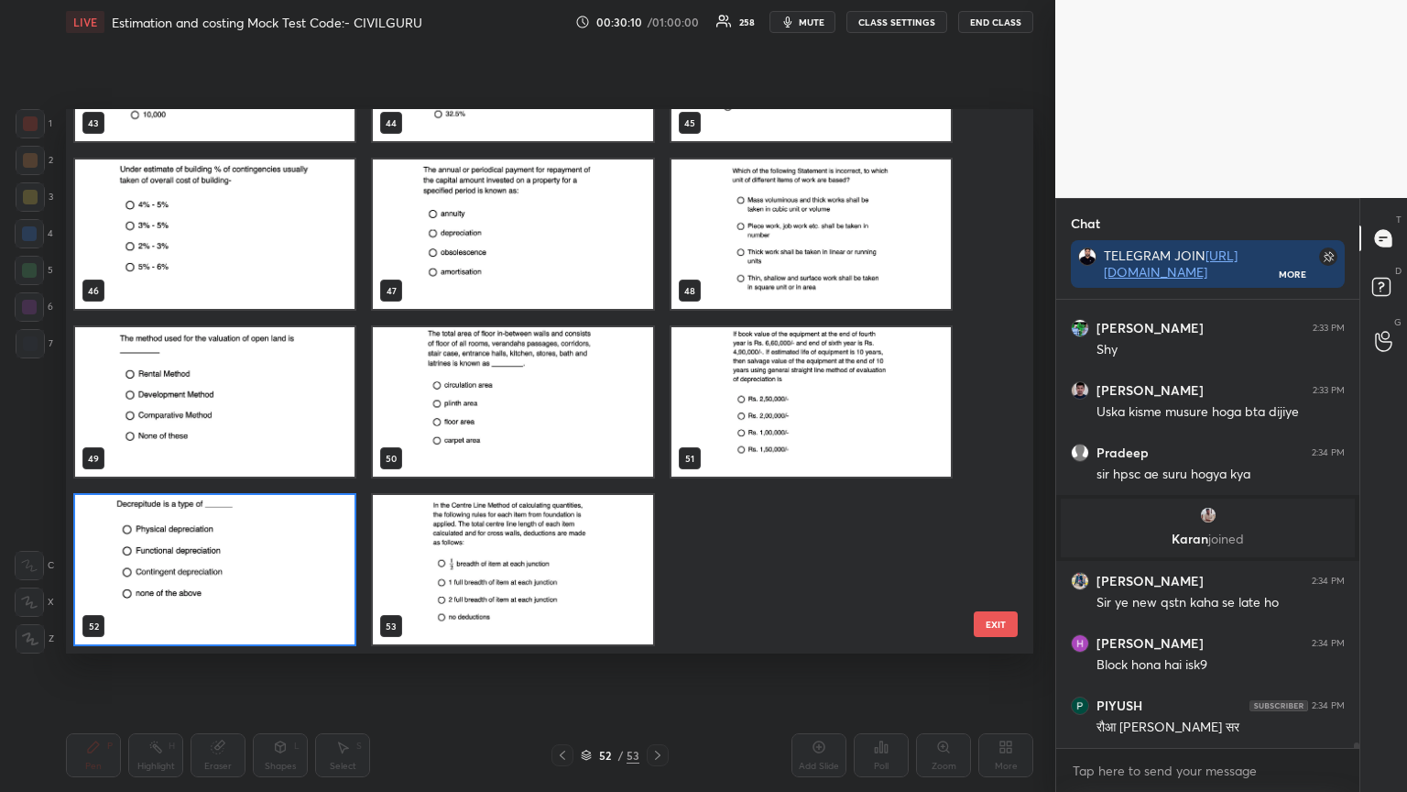
click at [268, 564] on img "grid" at bounding box center [214, 569] width 279 height 149
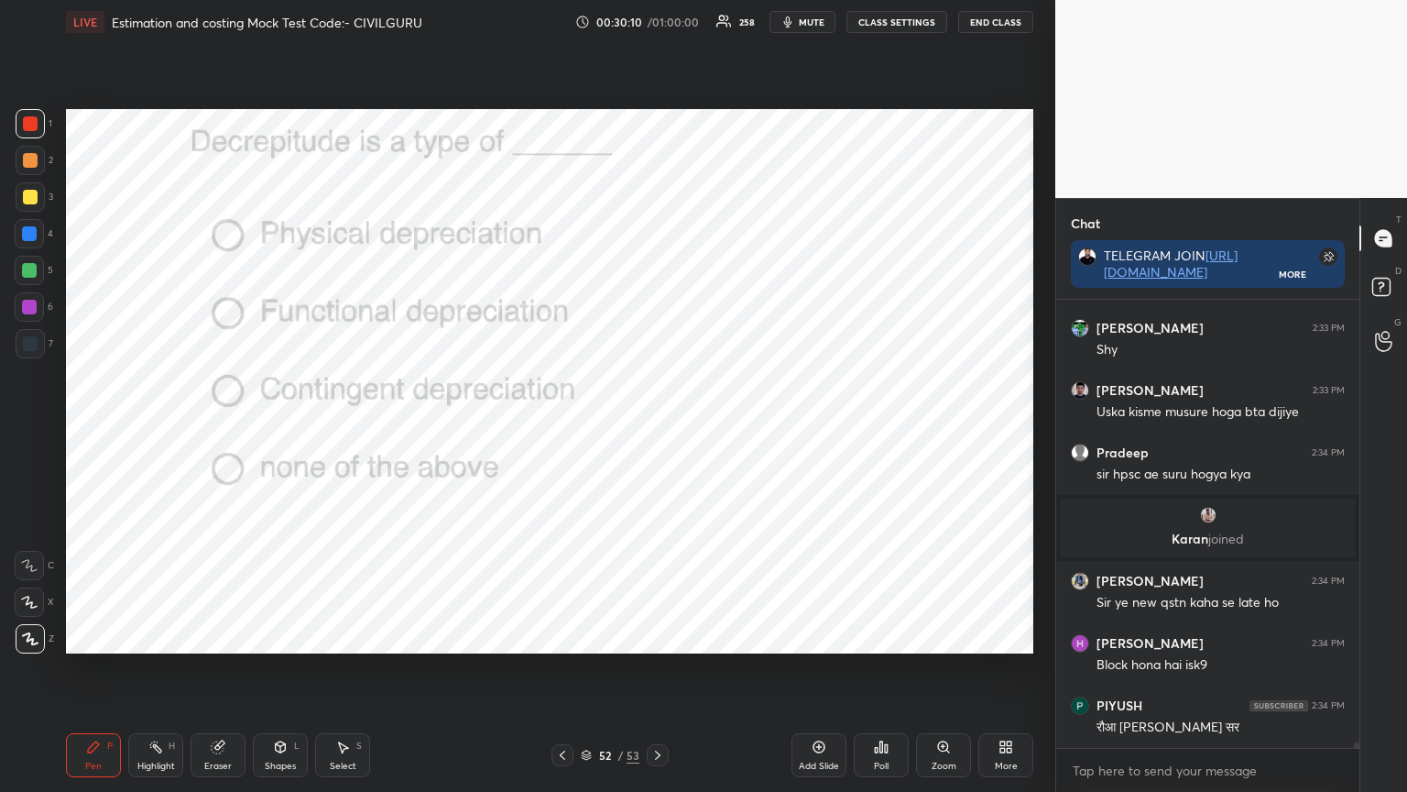
click at [268, 567] on img "grid" at bounding box center [214, 569] width 279 height 149
click at [876, 636] on div "Poll" at bounding box center [881, 765] width 15 height 9
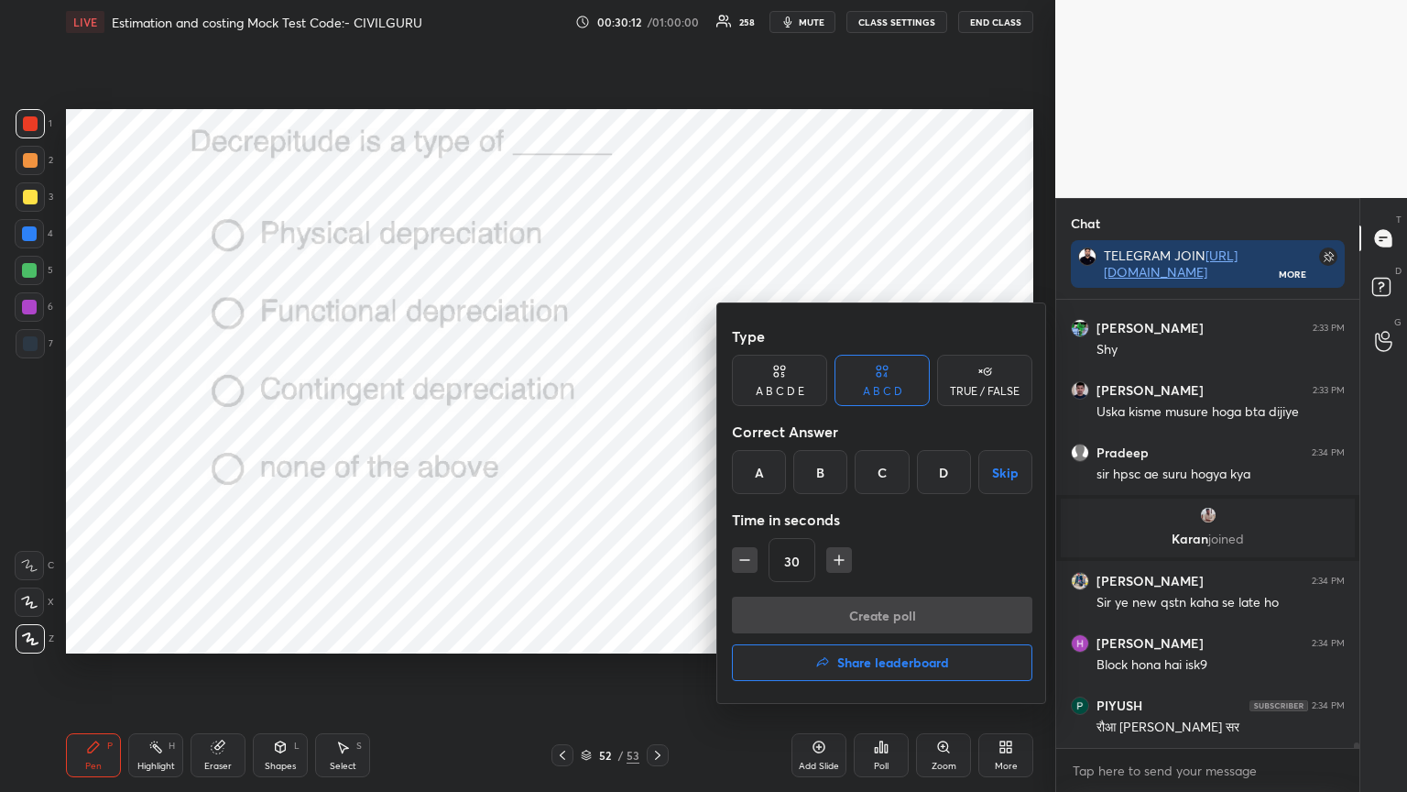
click at [752, 473] on div "A" at bounding box center [759, 472] width 54 height 44
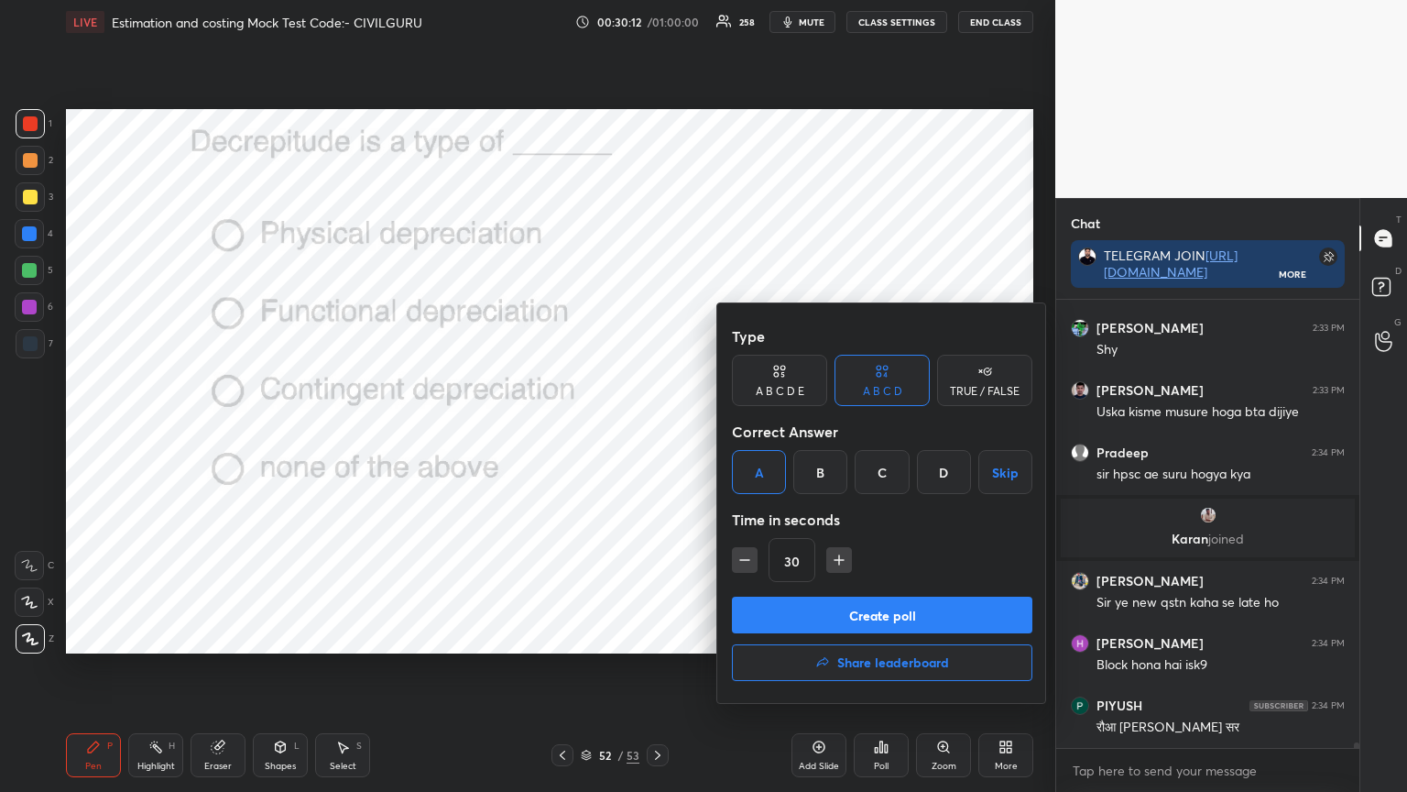
click at [783, 611] on button "Create poll" at bounding box center [882, 615] width 301 height 37
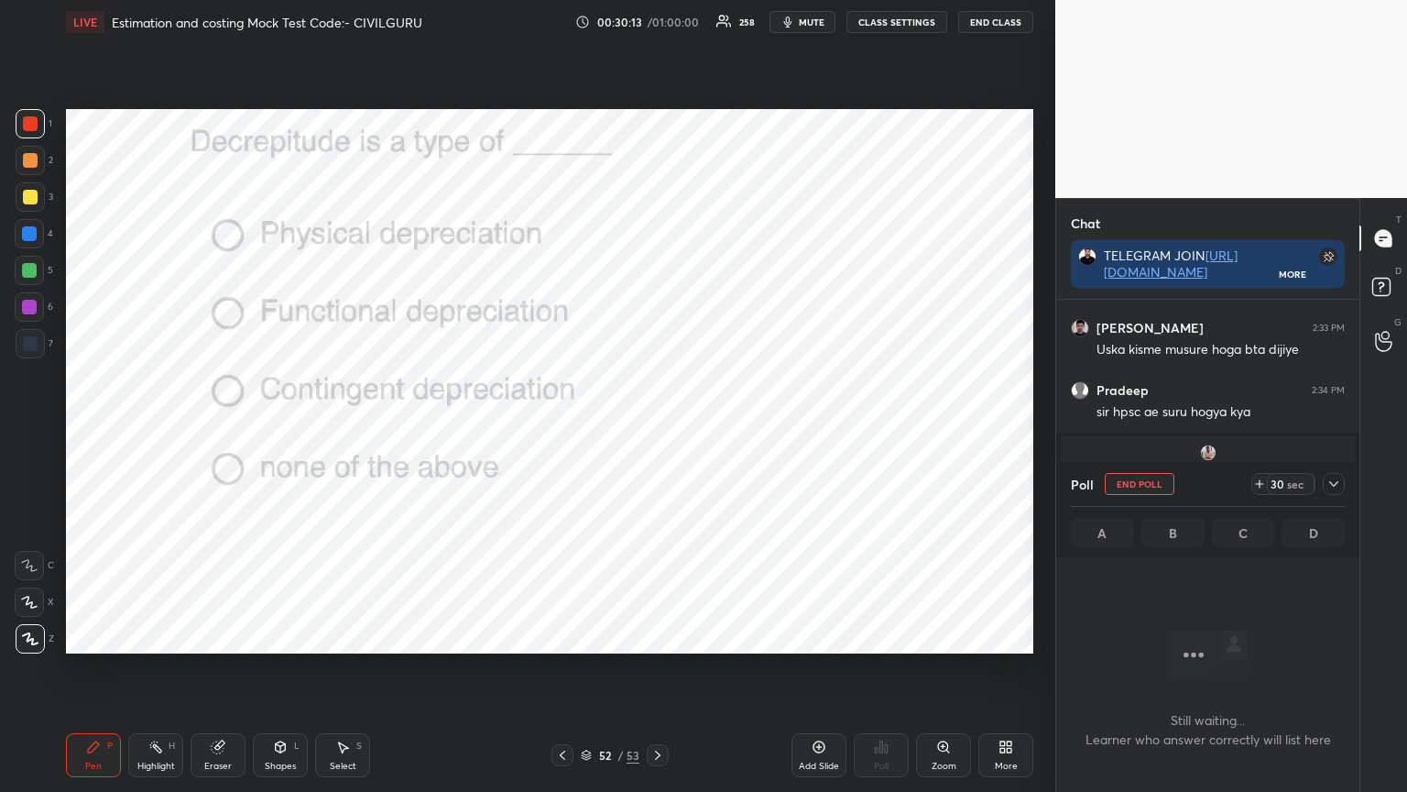
click at [1340, 491] on div at bounding box center [1334, 484] width 22 height 22
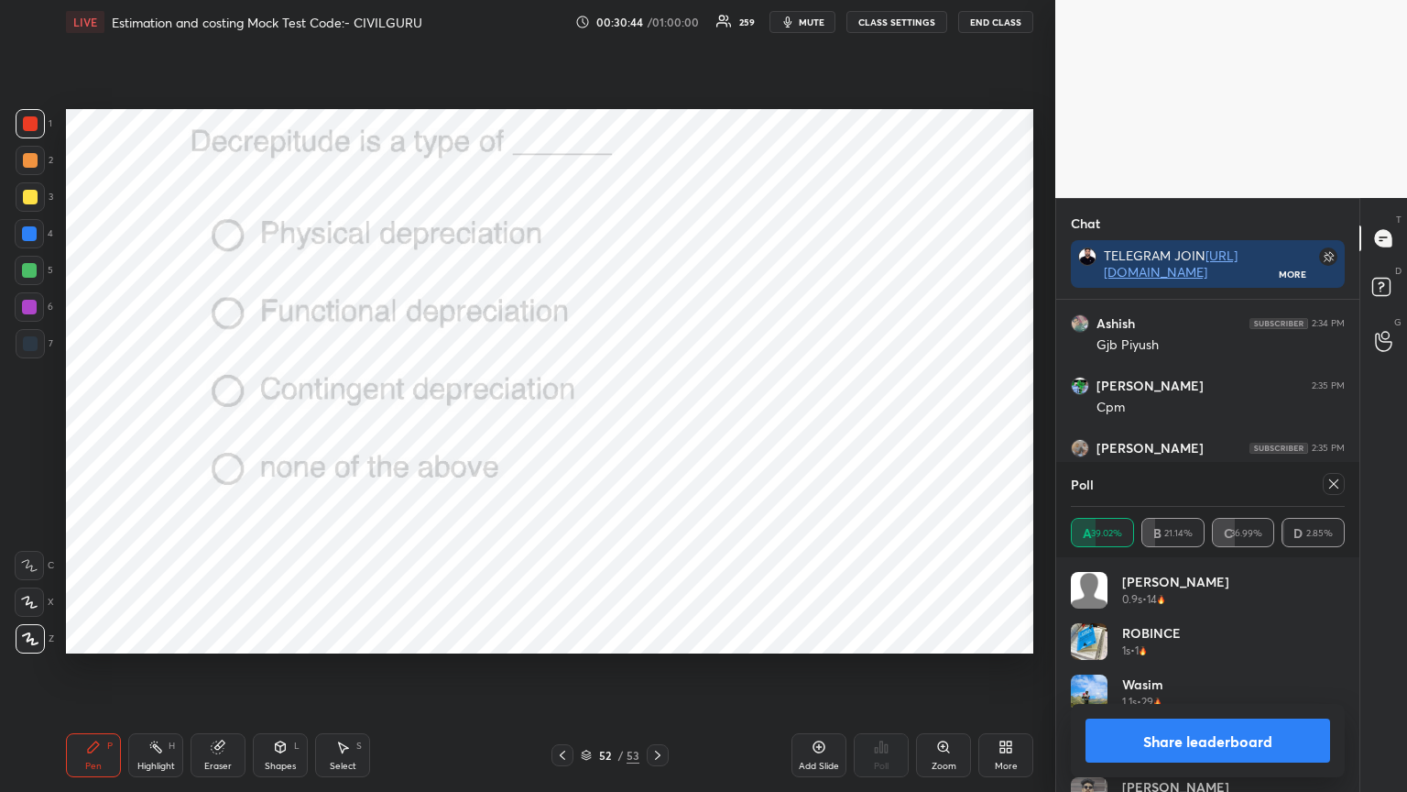
click at [1334, 479] on icon at bounding box center [1334, 483] width 15 height 15
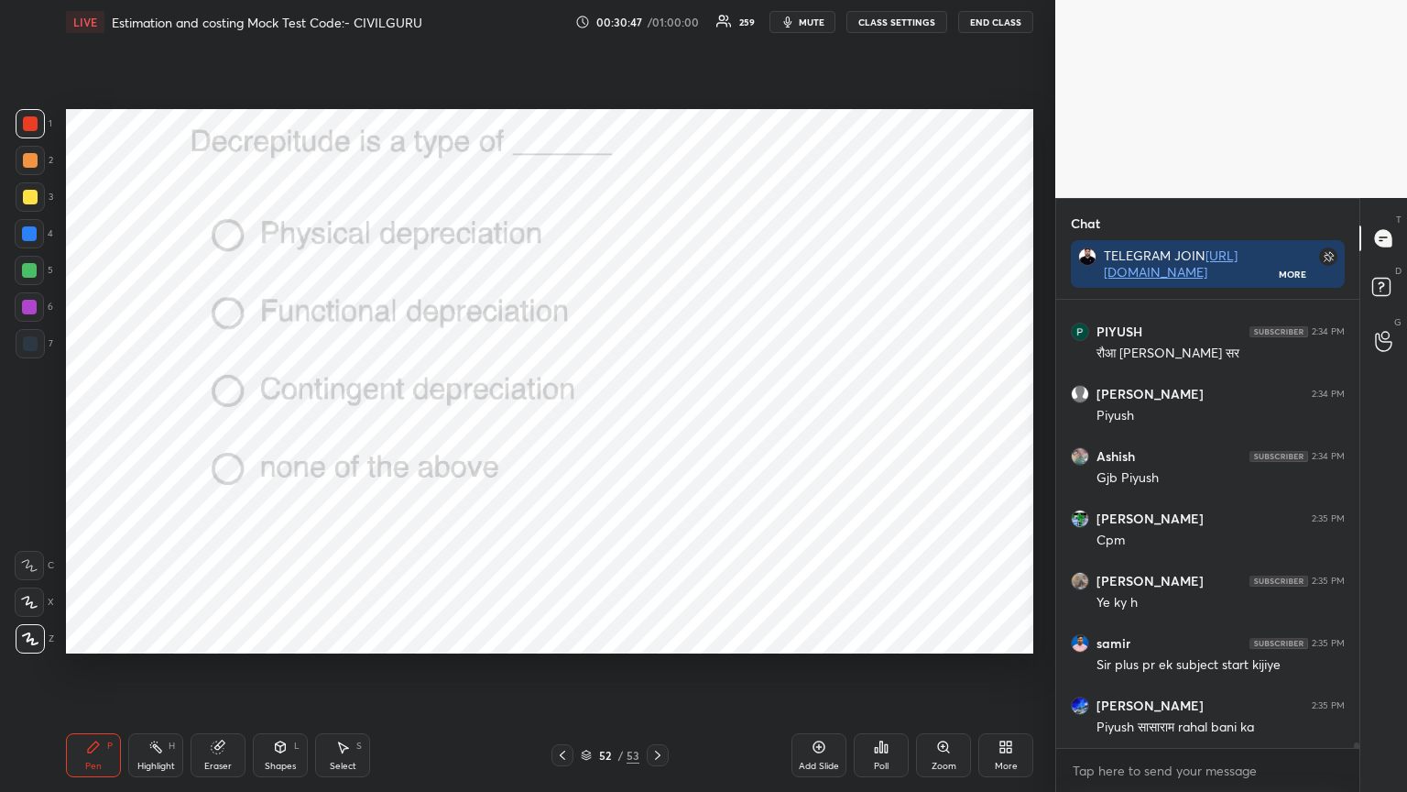
click at [1004, 636] on div "More" at bounding box center [1006, 755] width 55 height 44
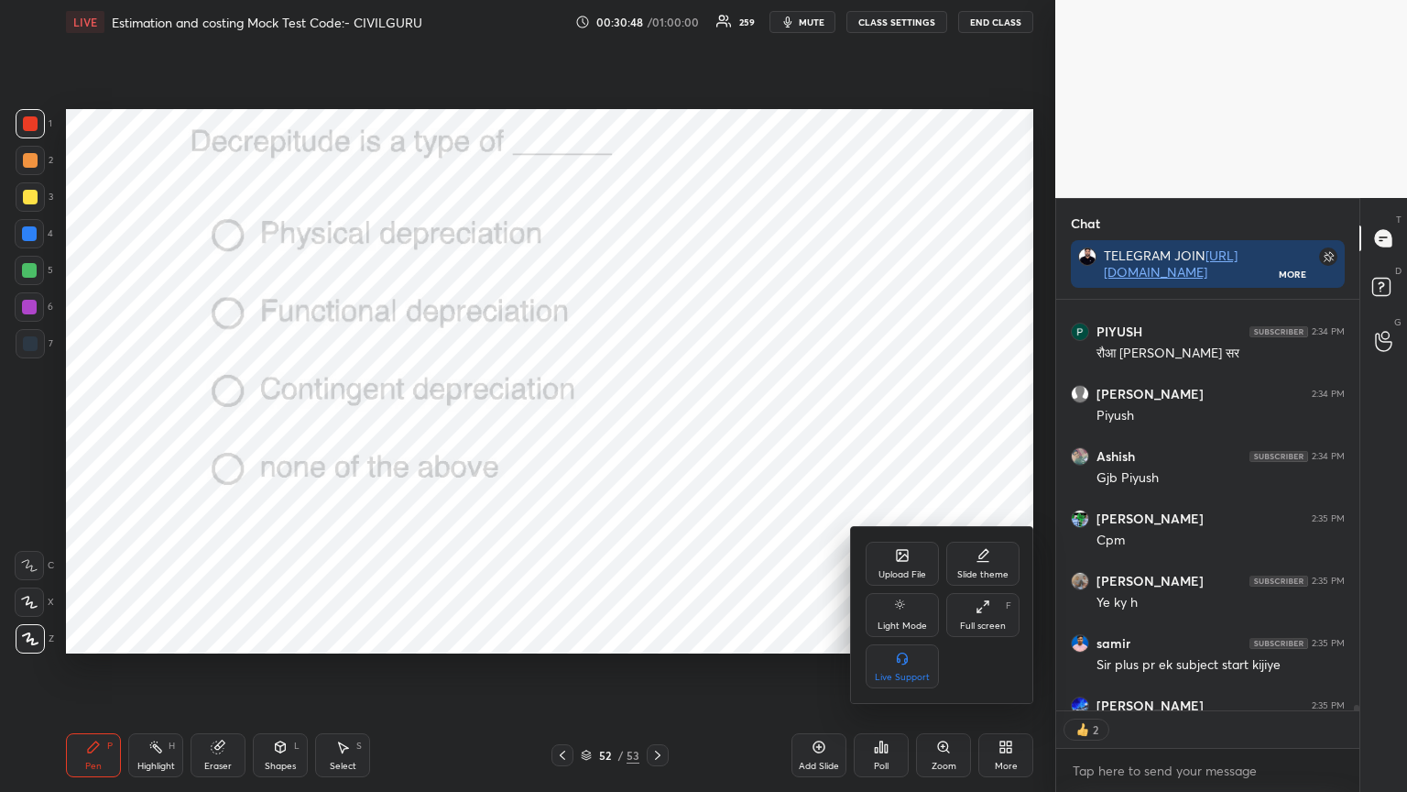
click at [902, 565] on div "Upload File" at bounding box center [902, 564] width 73 height 44
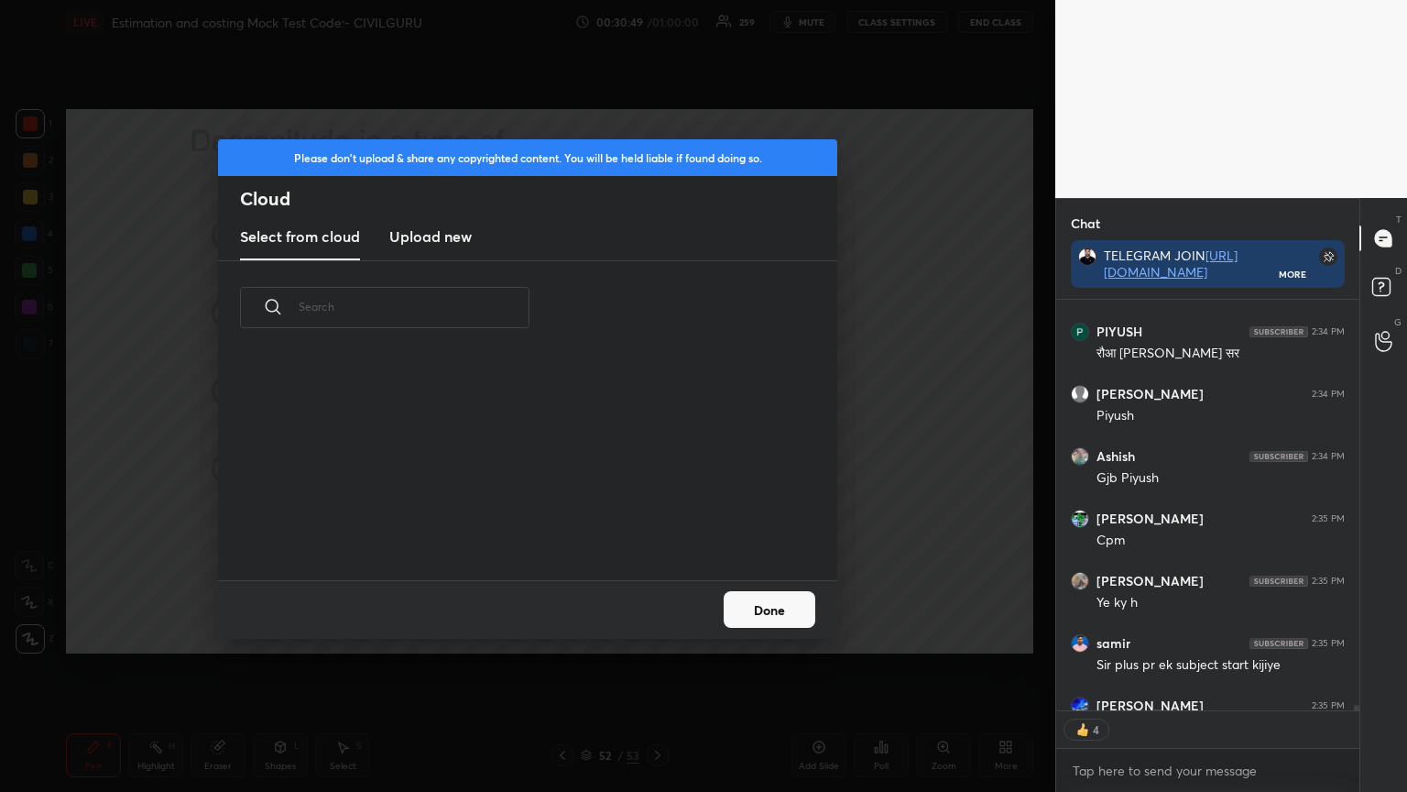
click at [433, 238] on h3 "Upload new" at bounding box center [430, 236] width 82 height 22
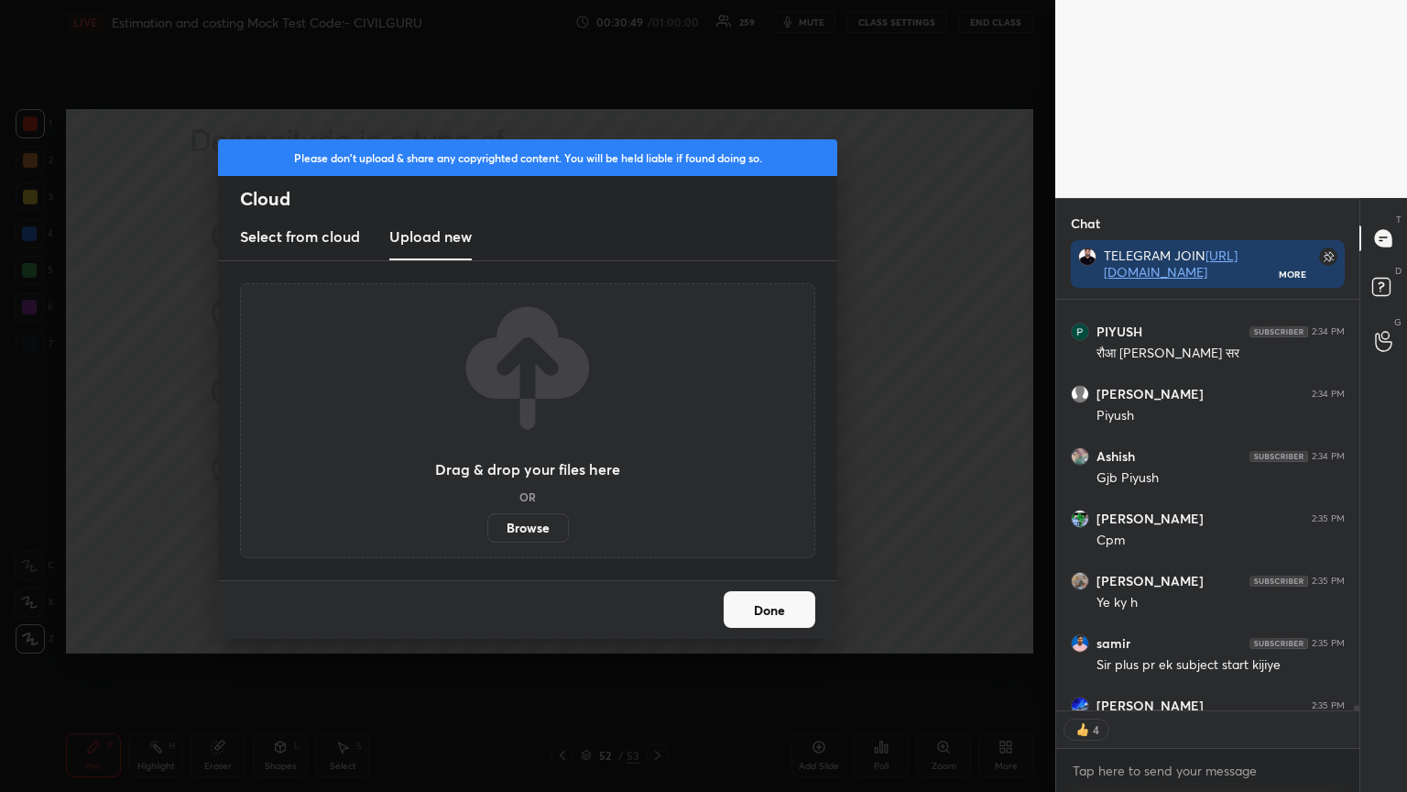
click at [522, 531] on label "Browse" at bounding box center [528, 527] width 82 height 29
click at [487, 531] on input "Browse" at bounding box center [487, 527] width 0 height 29
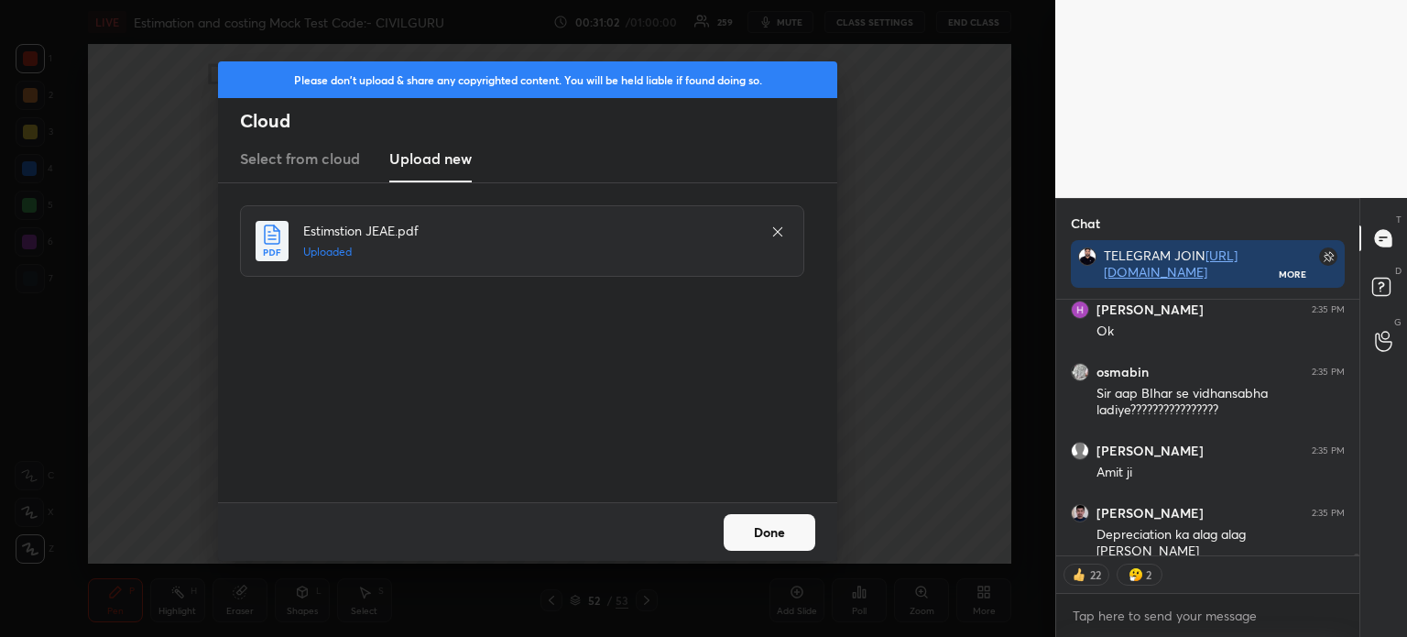
click at [777, 542] on button "Done" at bounding box center [770, 532] width 92 height 37
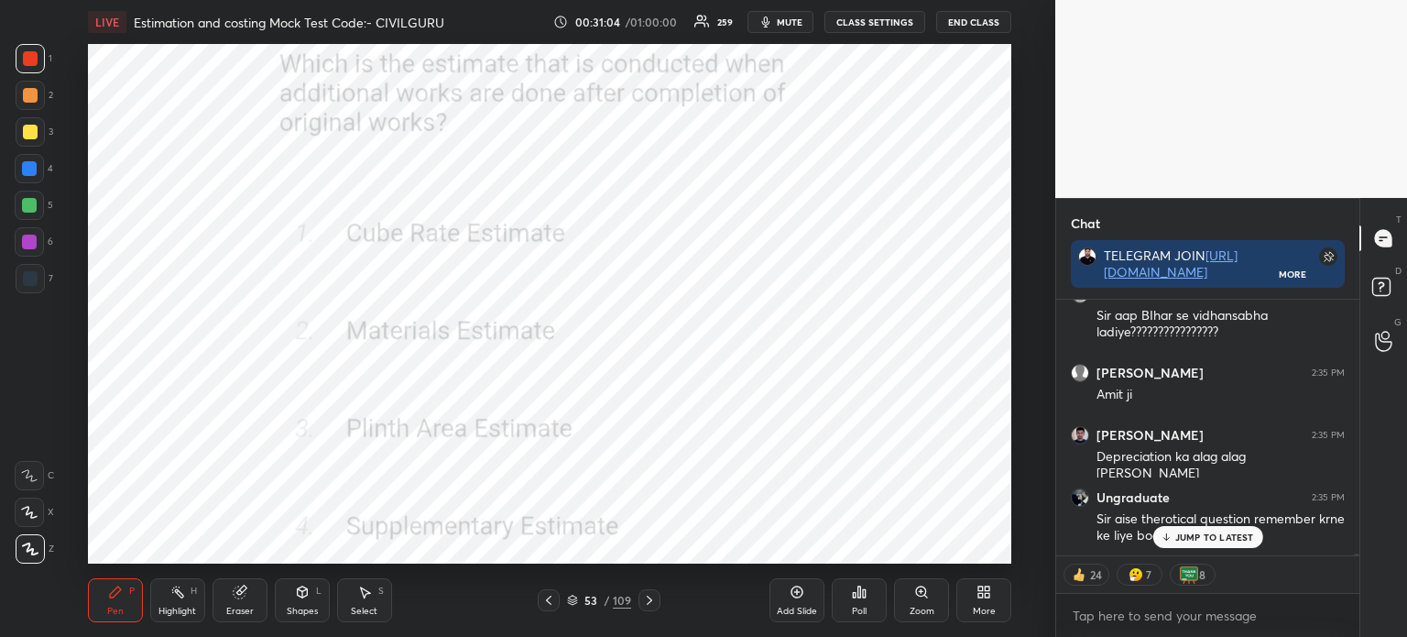
click at [982, 601] on div "More" at bounding box center [984, 600] width 55 height 44
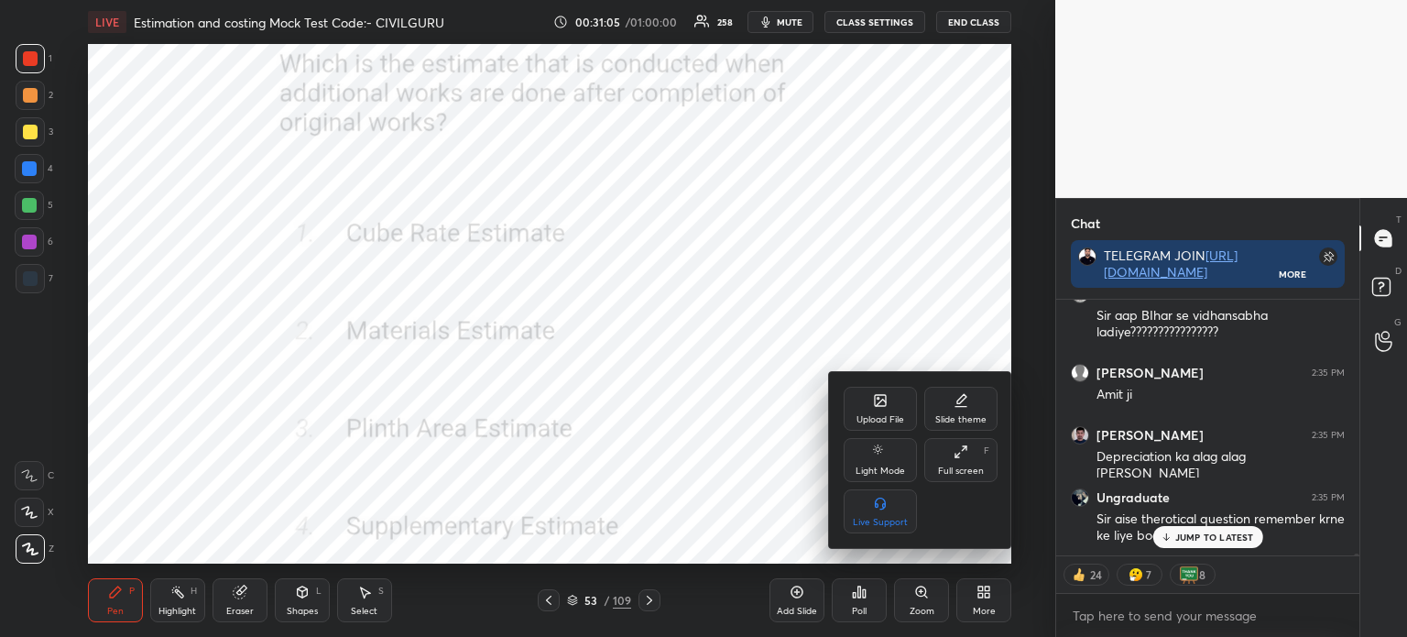
click at [957, 457] on icon at bounding box center [958, 456] width 4 height 4
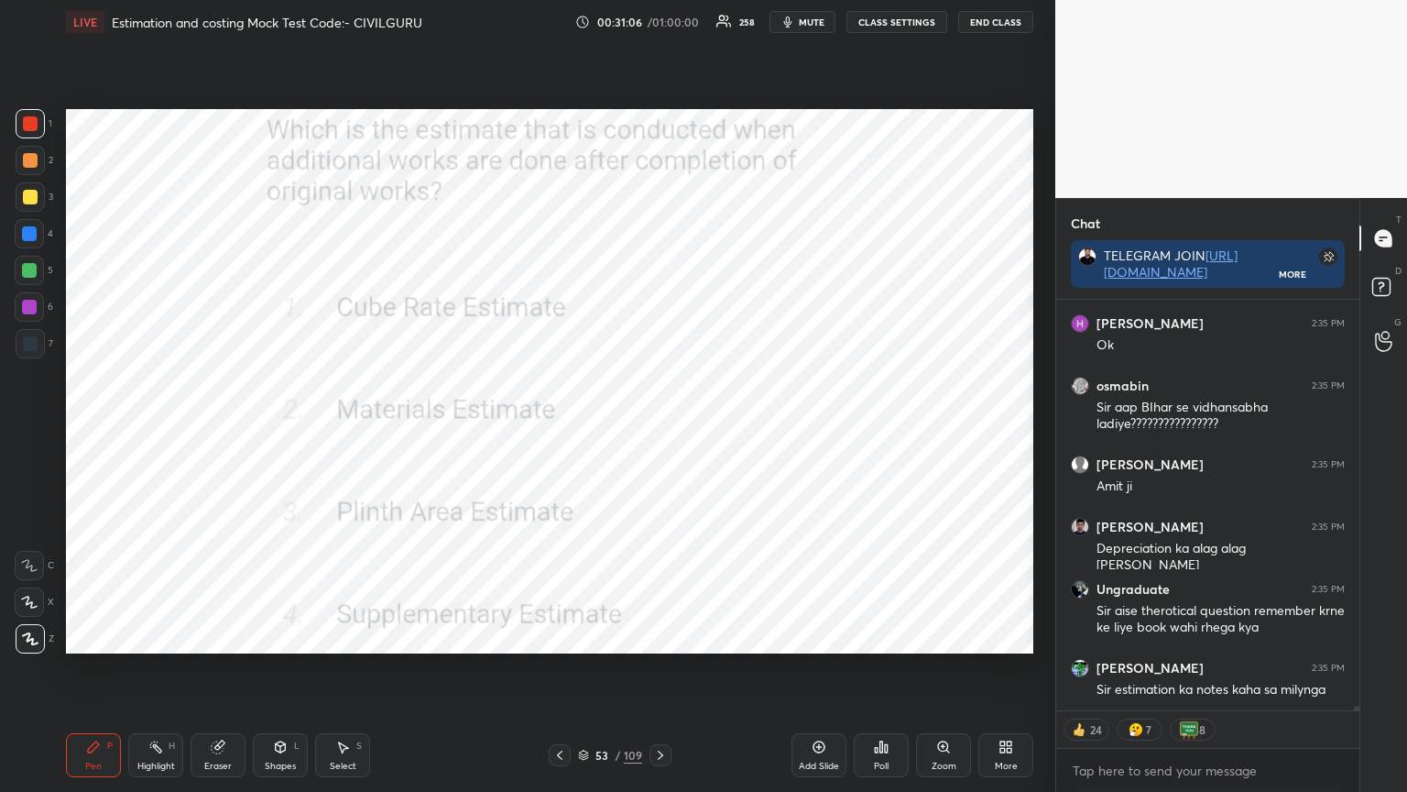
click at [887, 636] on icon at bounding box center [886, 748] width 3 height 8
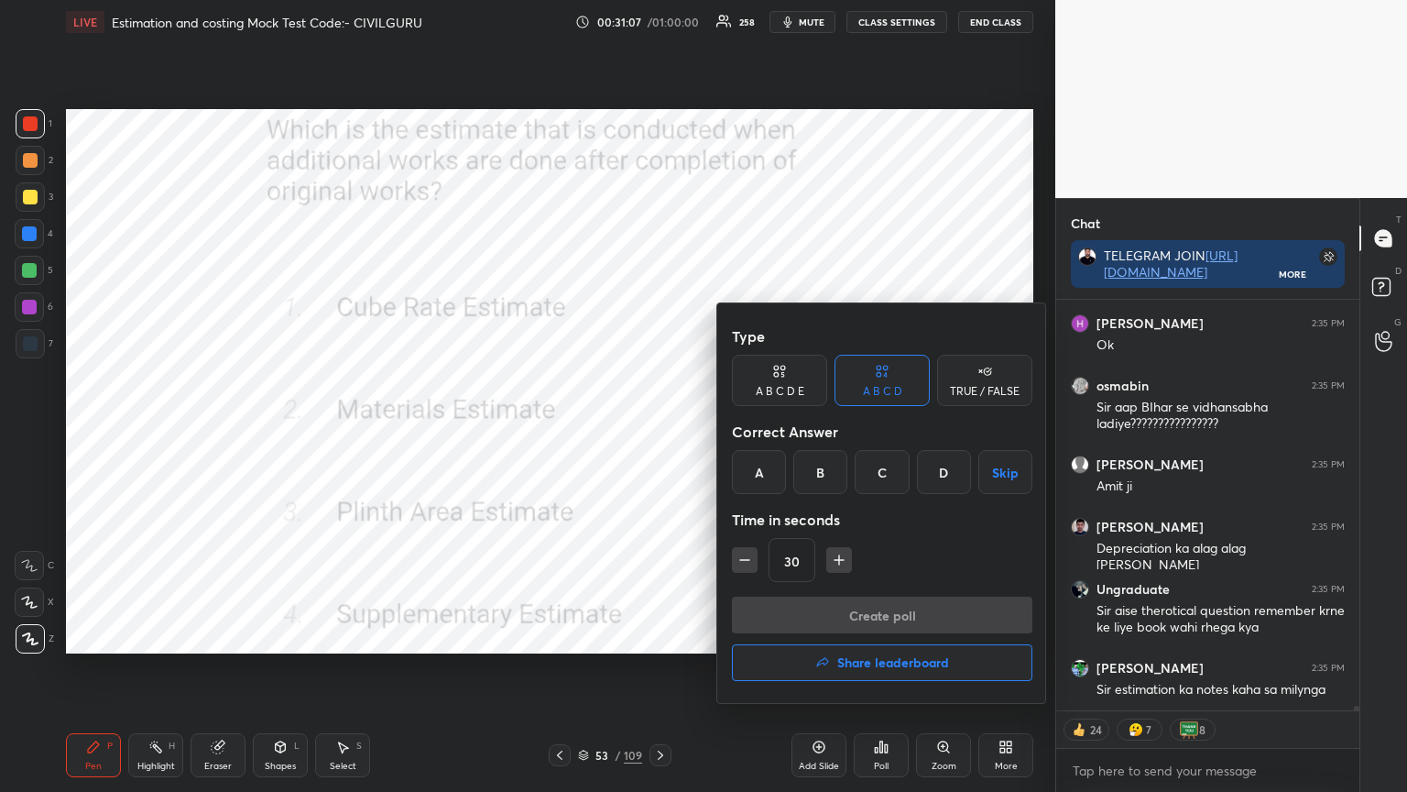
click at [943, 478] on div "D" at bounding box center [944, 472] width 54 height 44
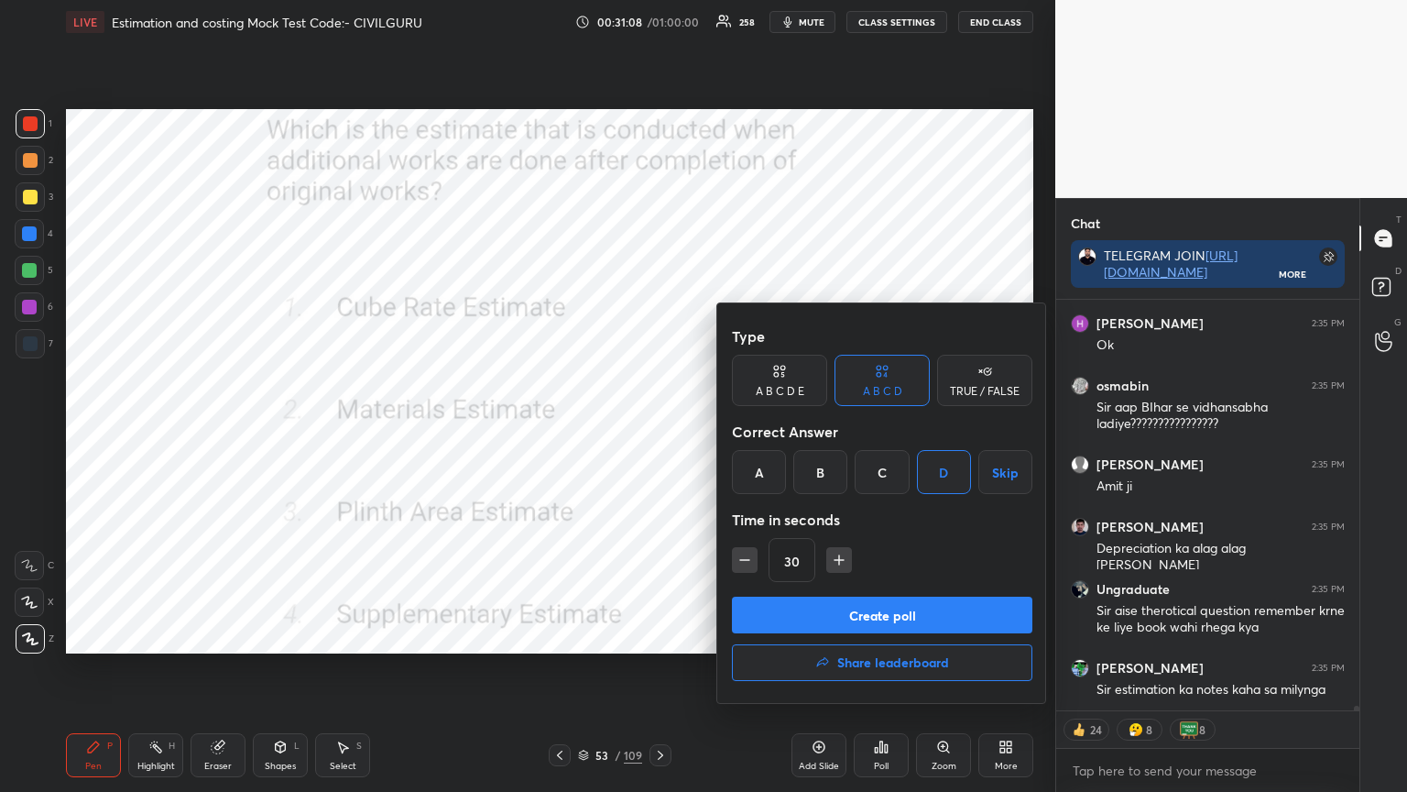
click at [789, 608] on button "Create poll" at bounding box center [882, 615] width 301 height 37
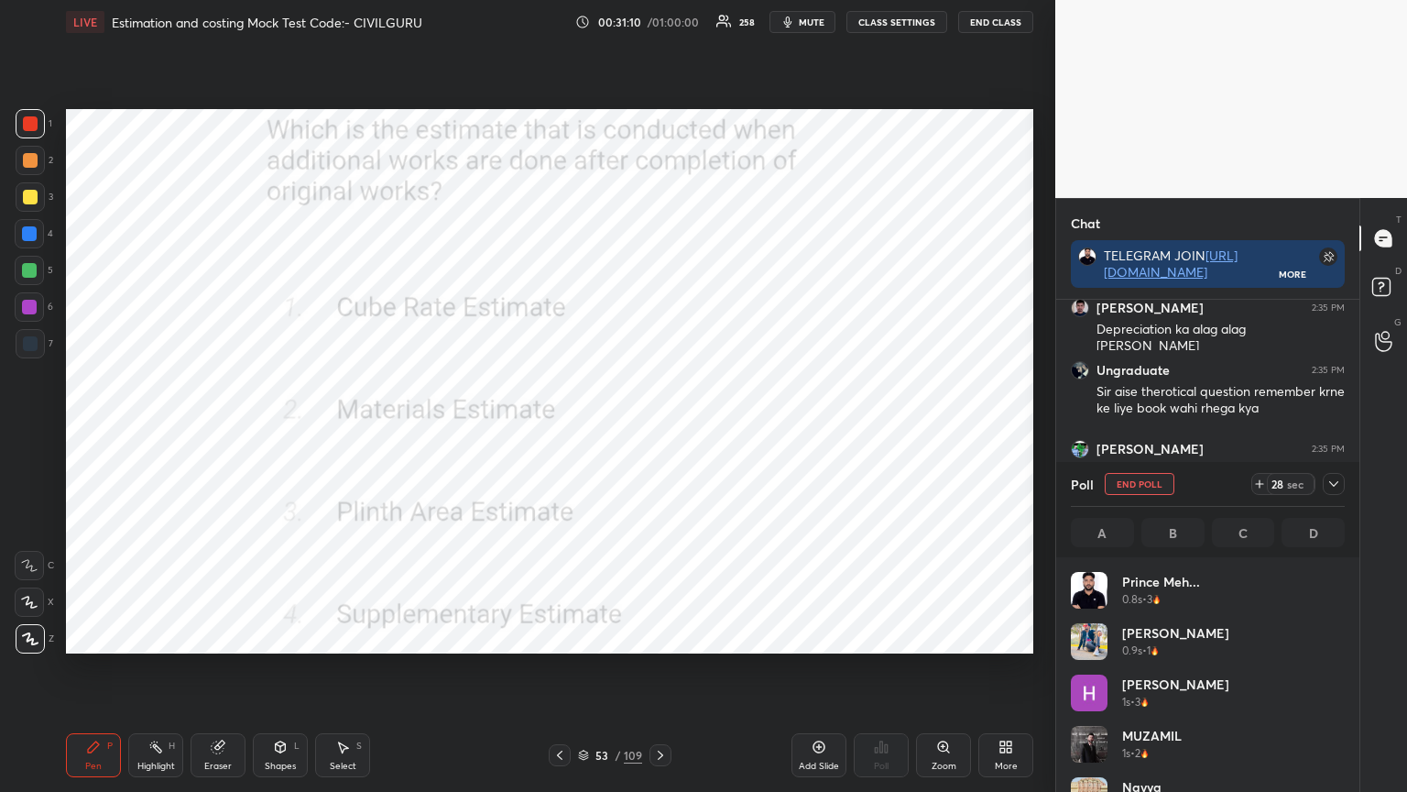
click at [1341, 489] on icon at bounding box center [1334, 483] width 15 height 15
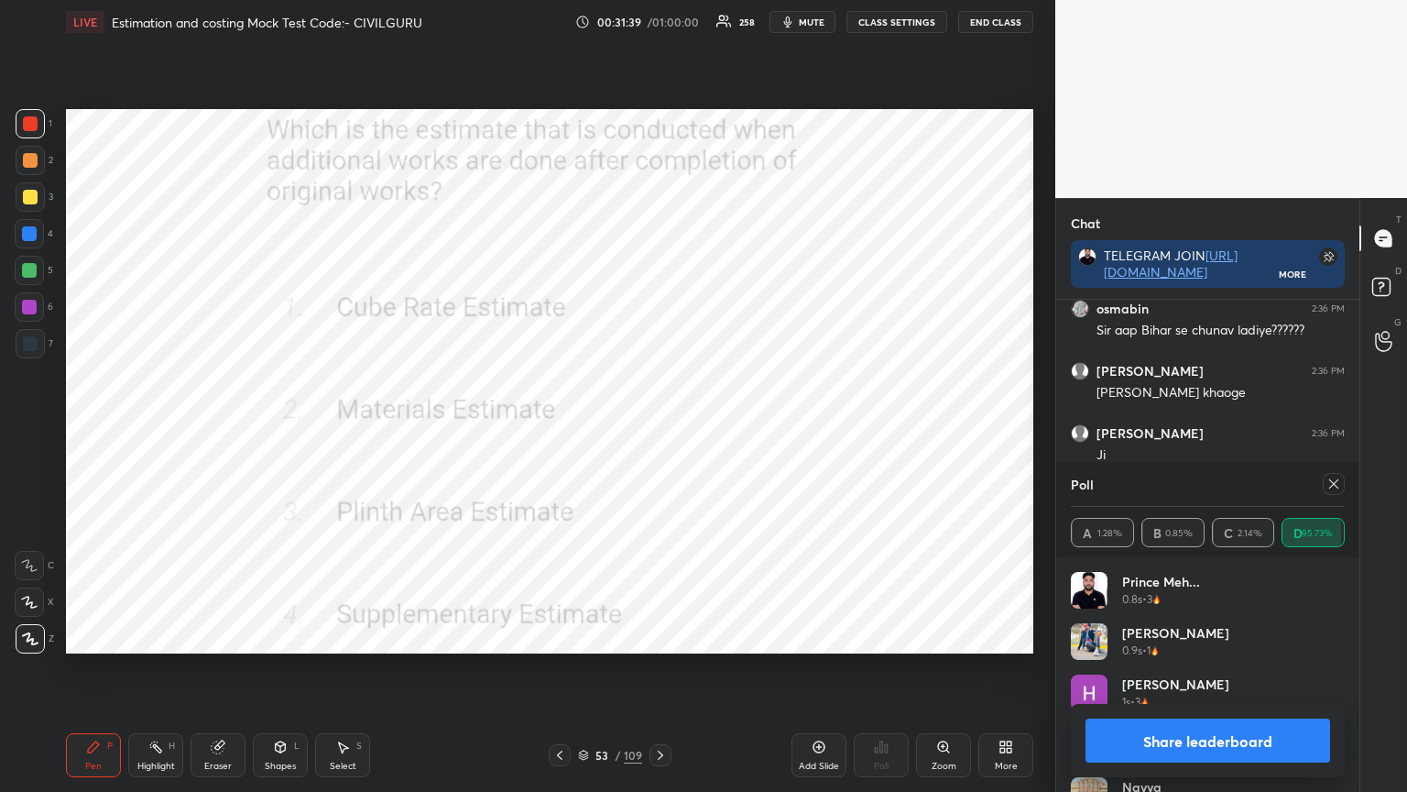
click at [1333, 482] on icon at bounding box center [1334, 483] width 15 height 15
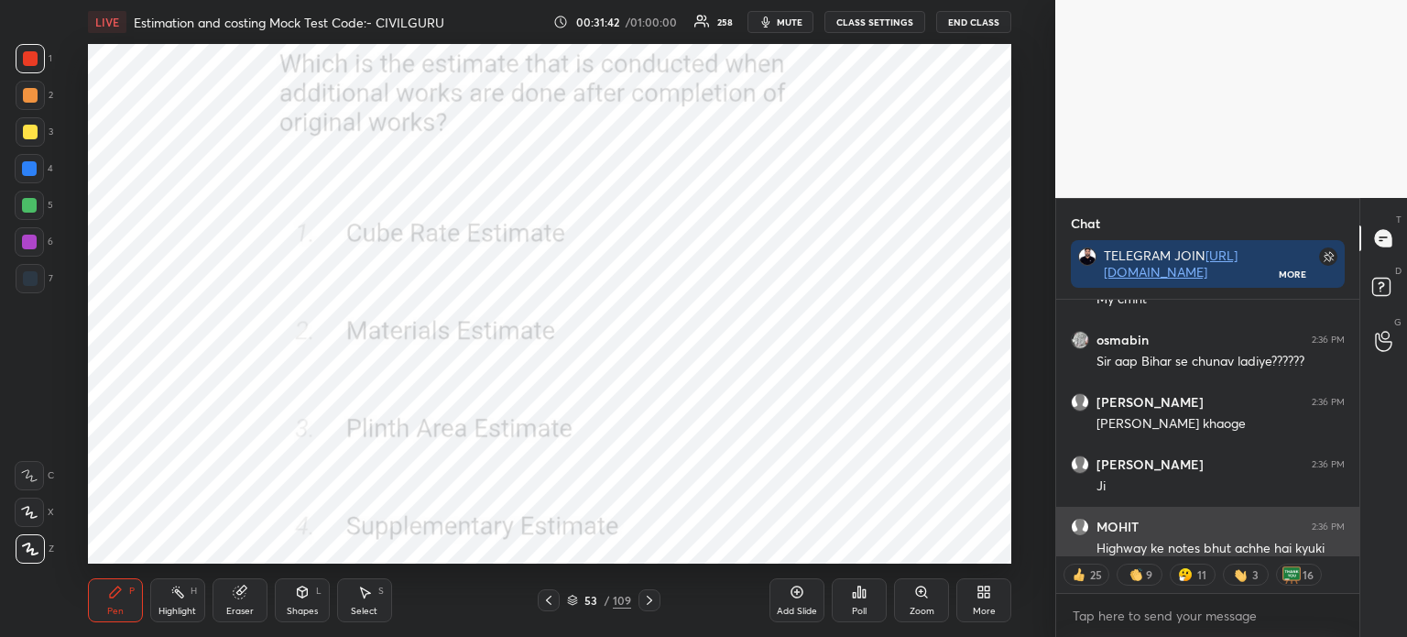
type textarea "x"
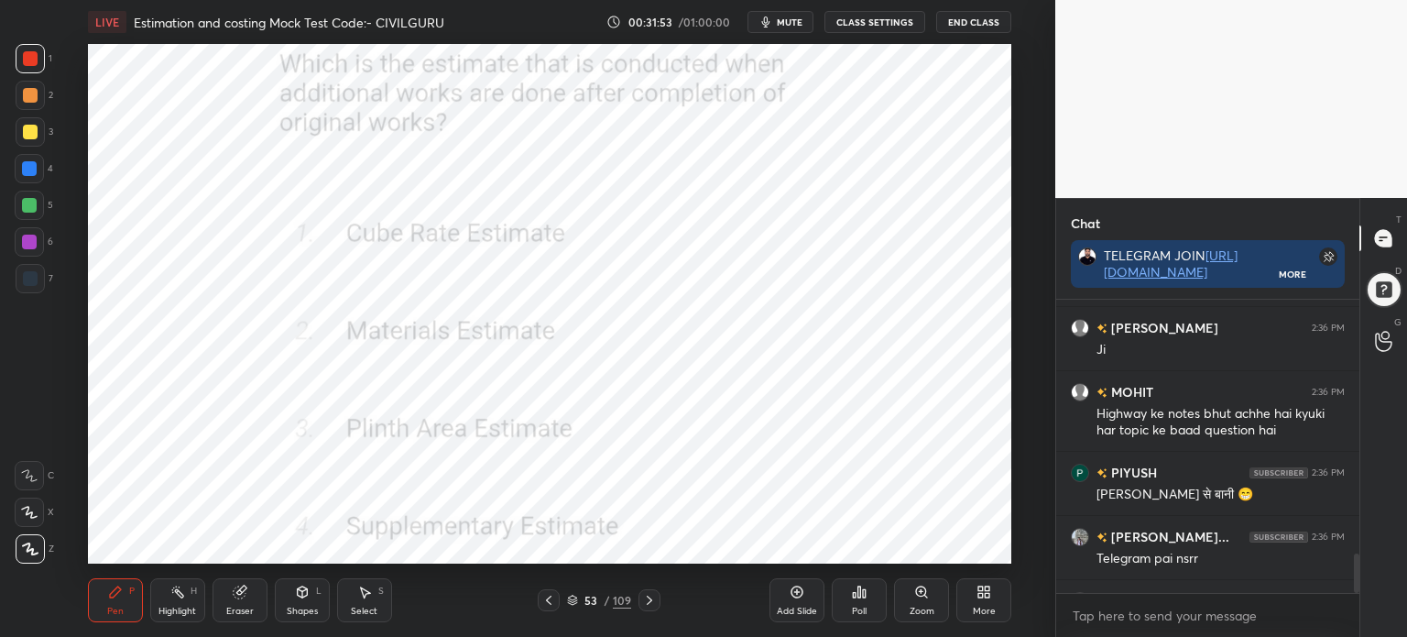
scroll to position [520, 982]
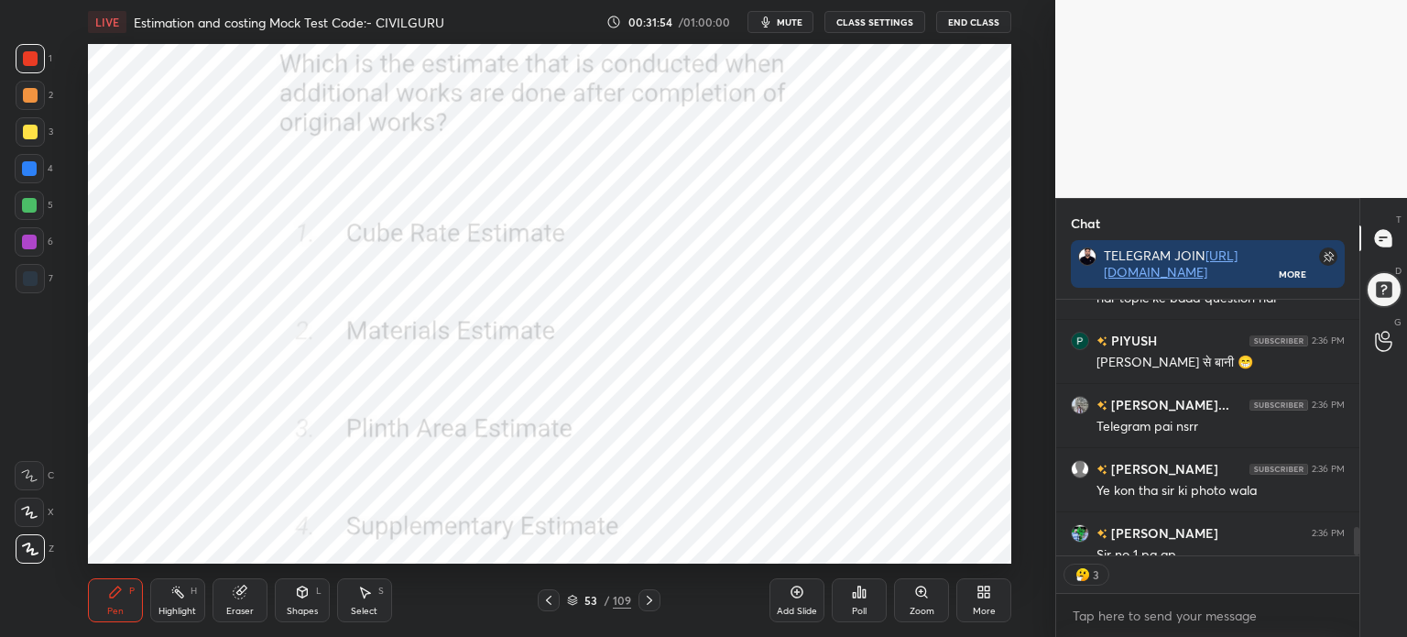
click at [995, 599] on div "More" at bounding box center [984, 600] width 55 height 44
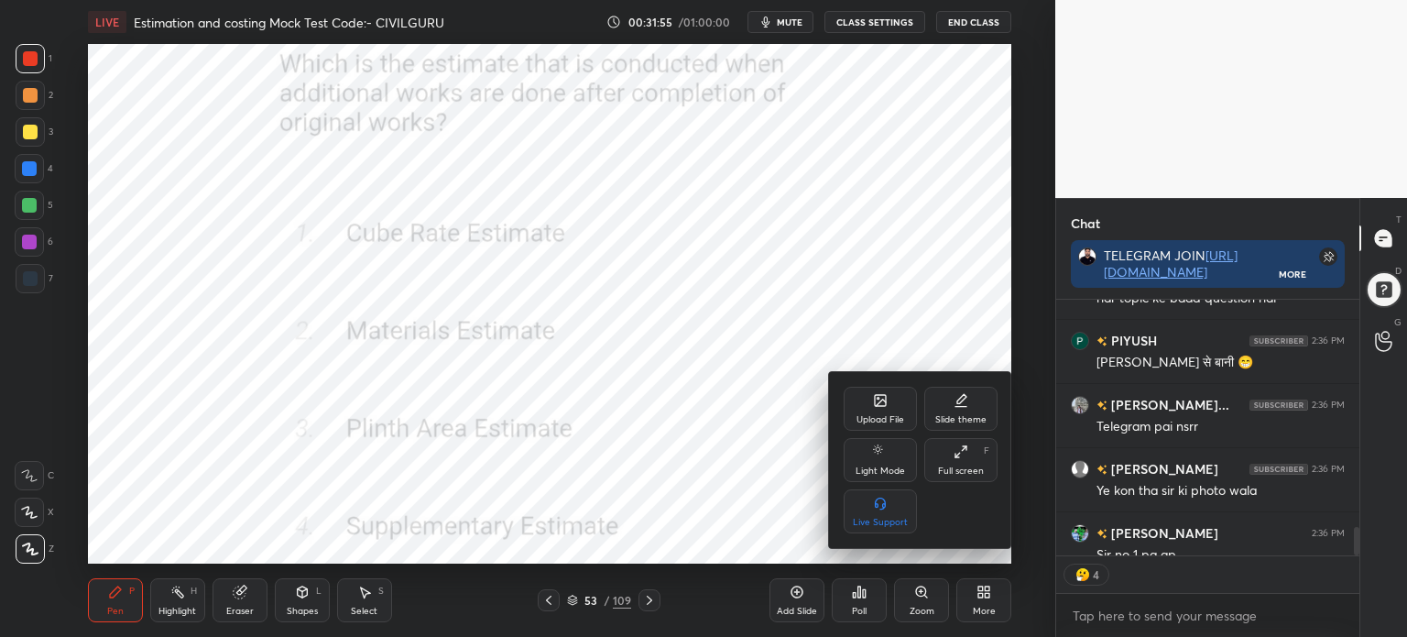
click at [970, 467] on div "Full screen" at bounding box center [961, 470] width 46 height 9
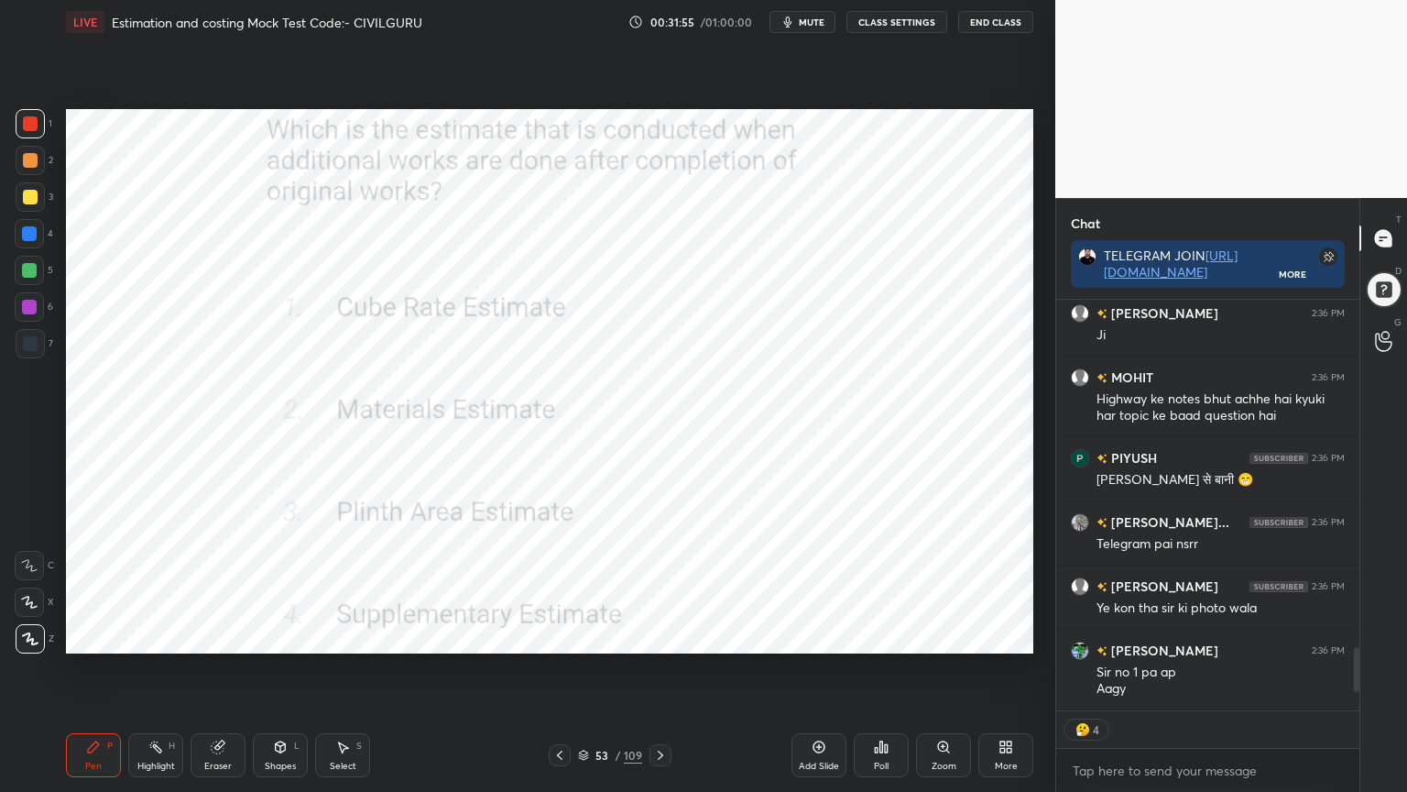
scroll to position [406, 298]
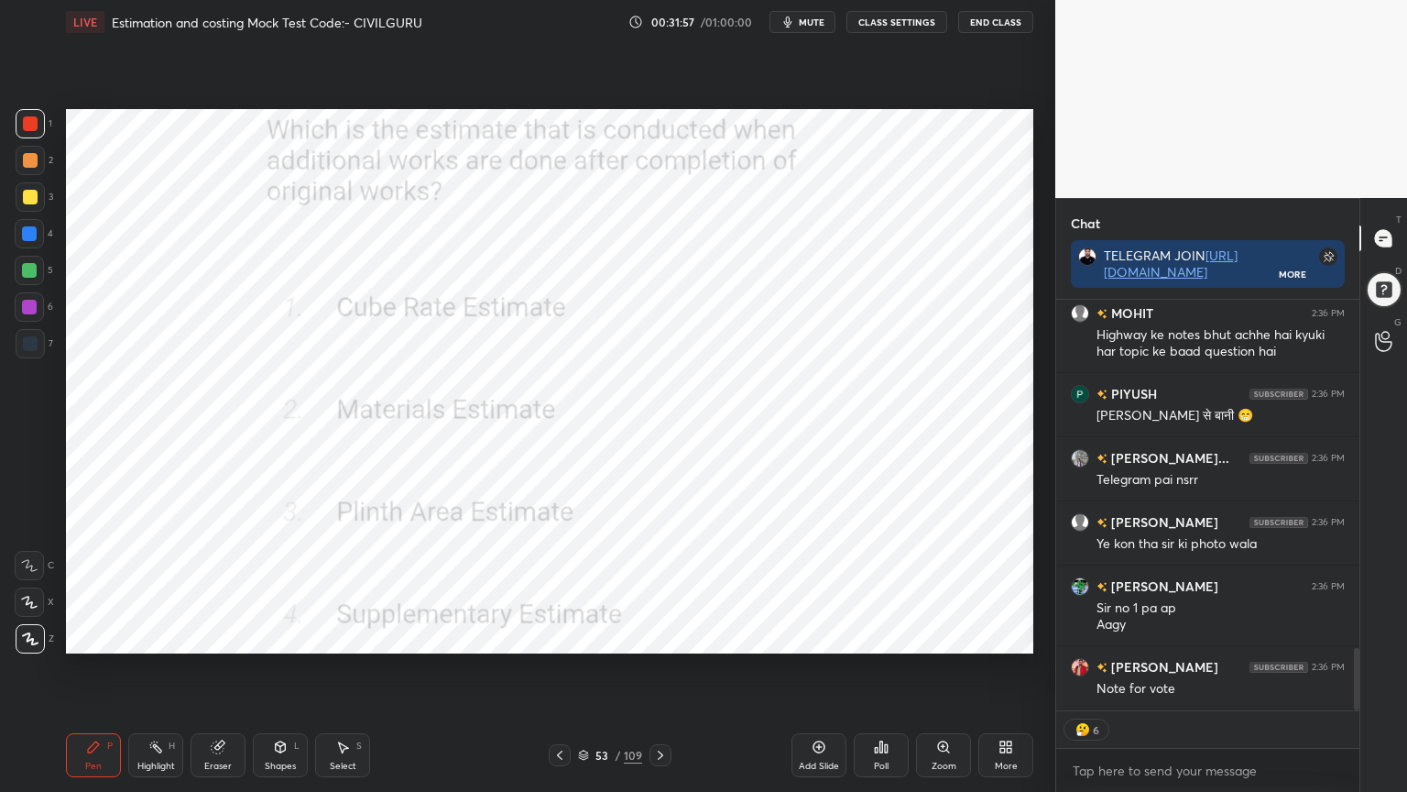
click at [657, 636] on icon at bounding box center [660, 755] width 15 height 15
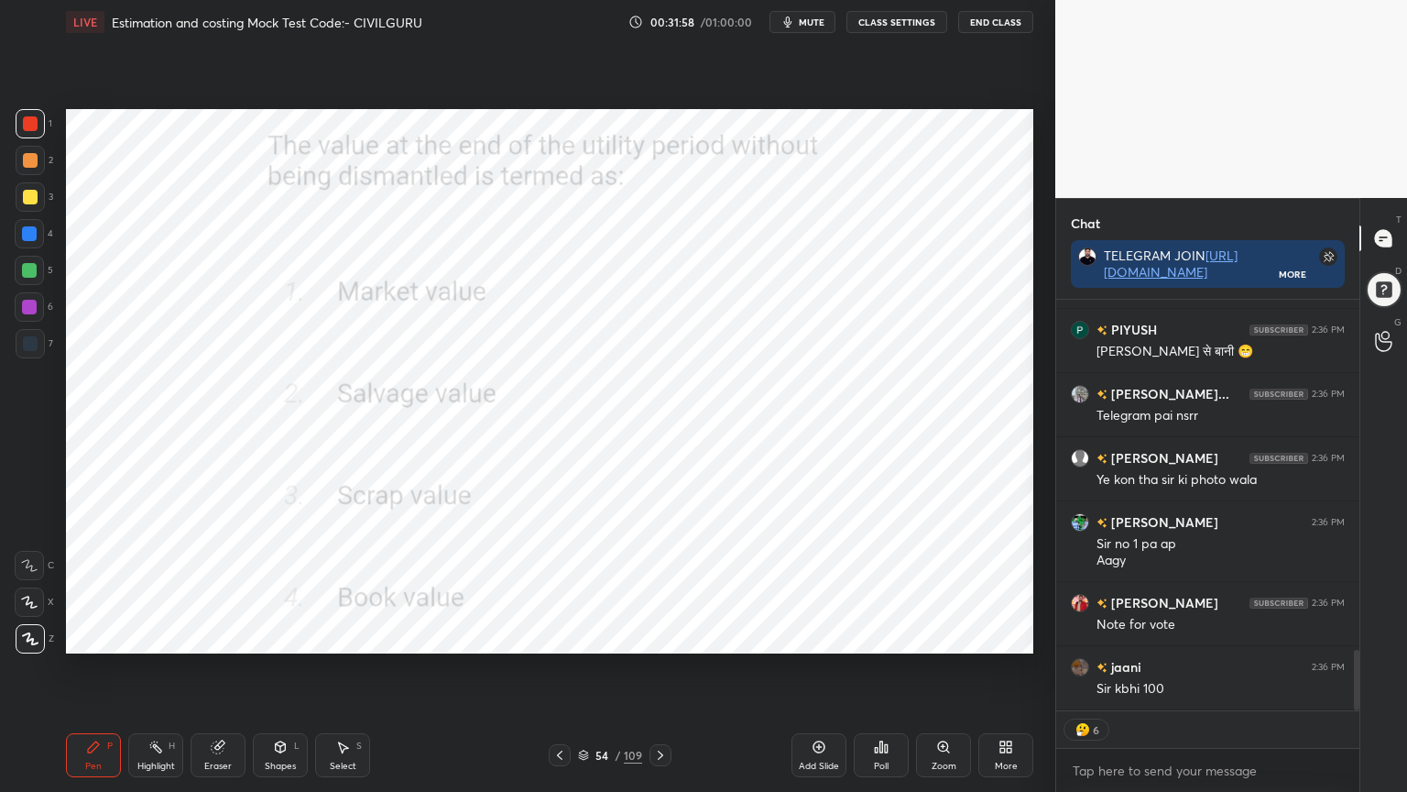
click at [888, 636] on div "Poll" at bounding box center [881, 755] width 55 height 44
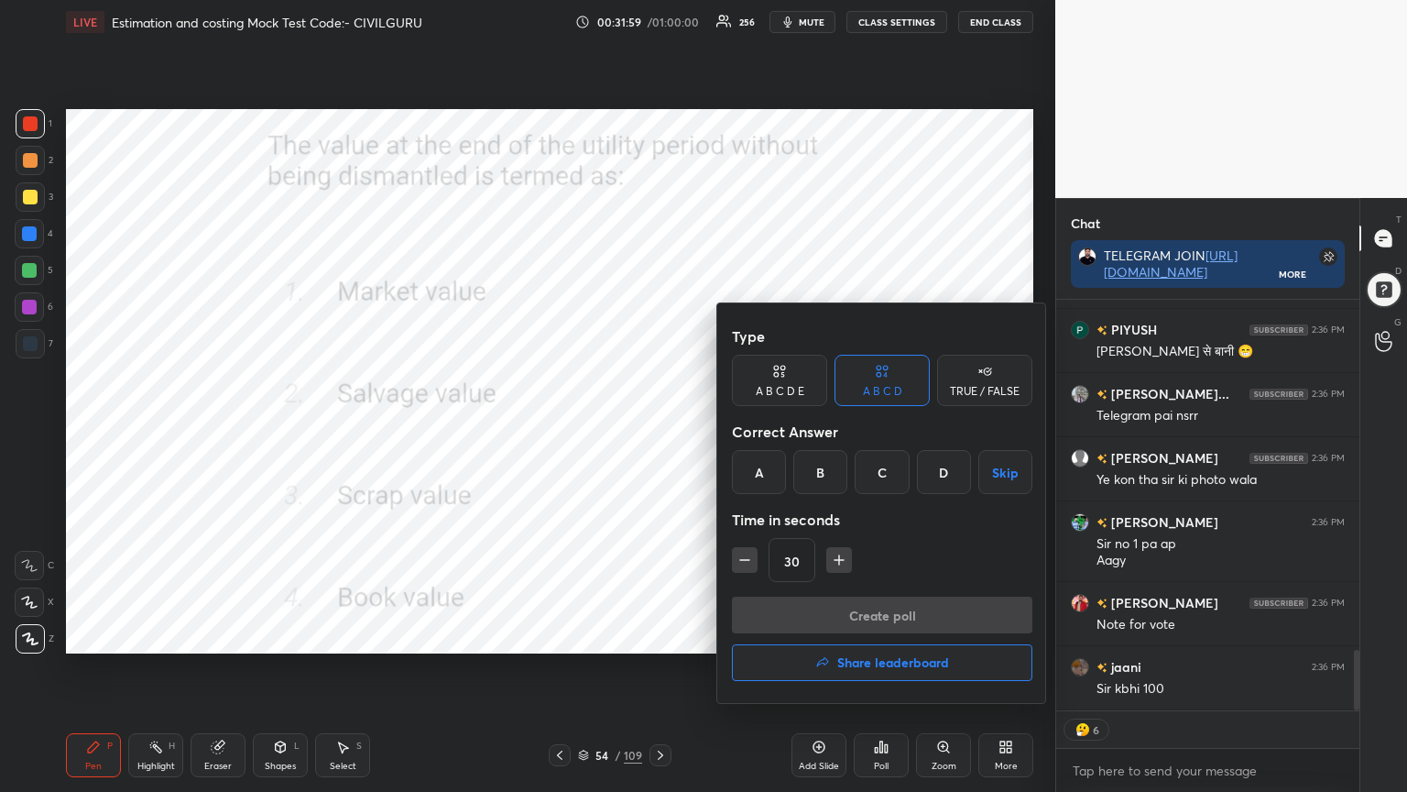
click at [824, 472] on div "B" at bounding box center [821, 472] width 54 height 44
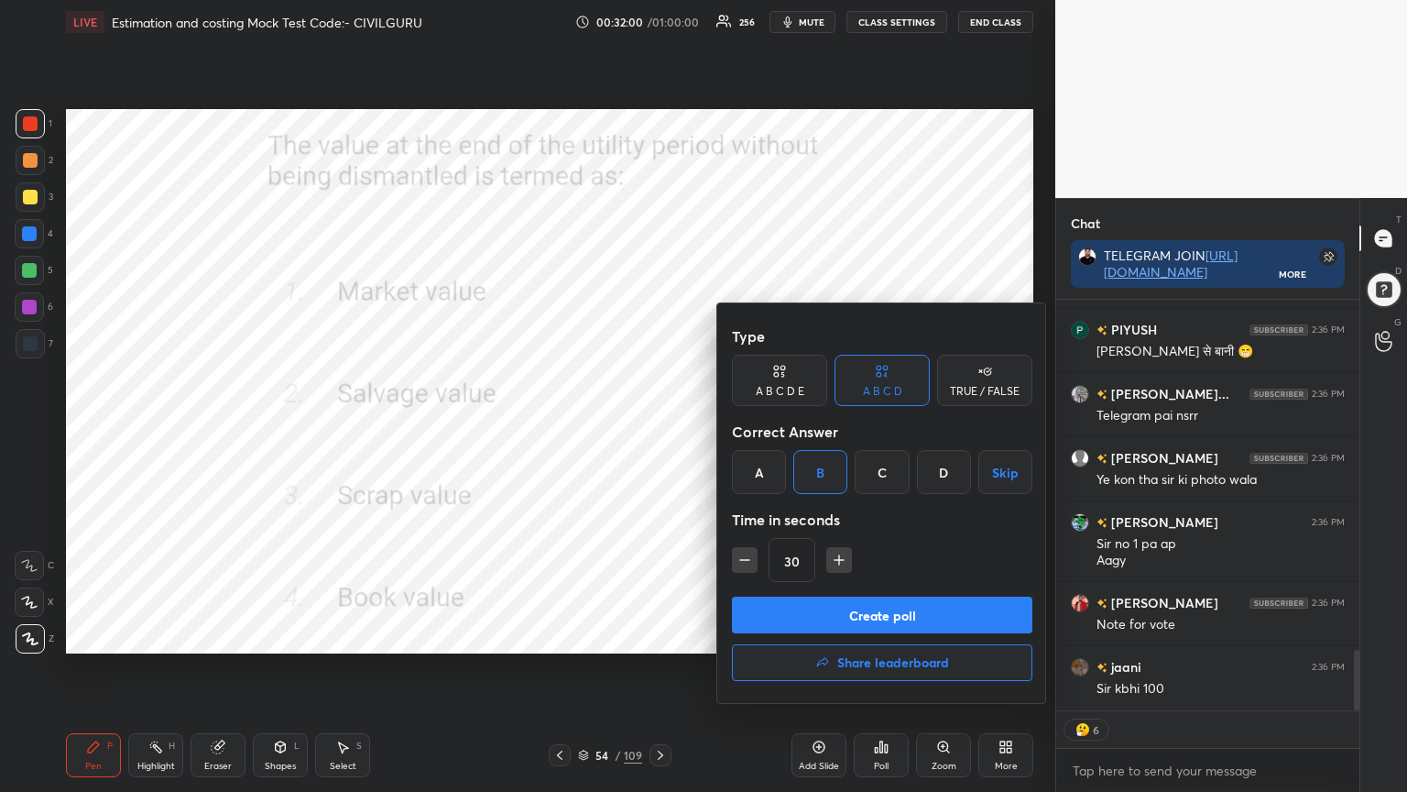
click at [824, 607] on button "Create poll" at bounding box center [882, 615] width 301 height 37
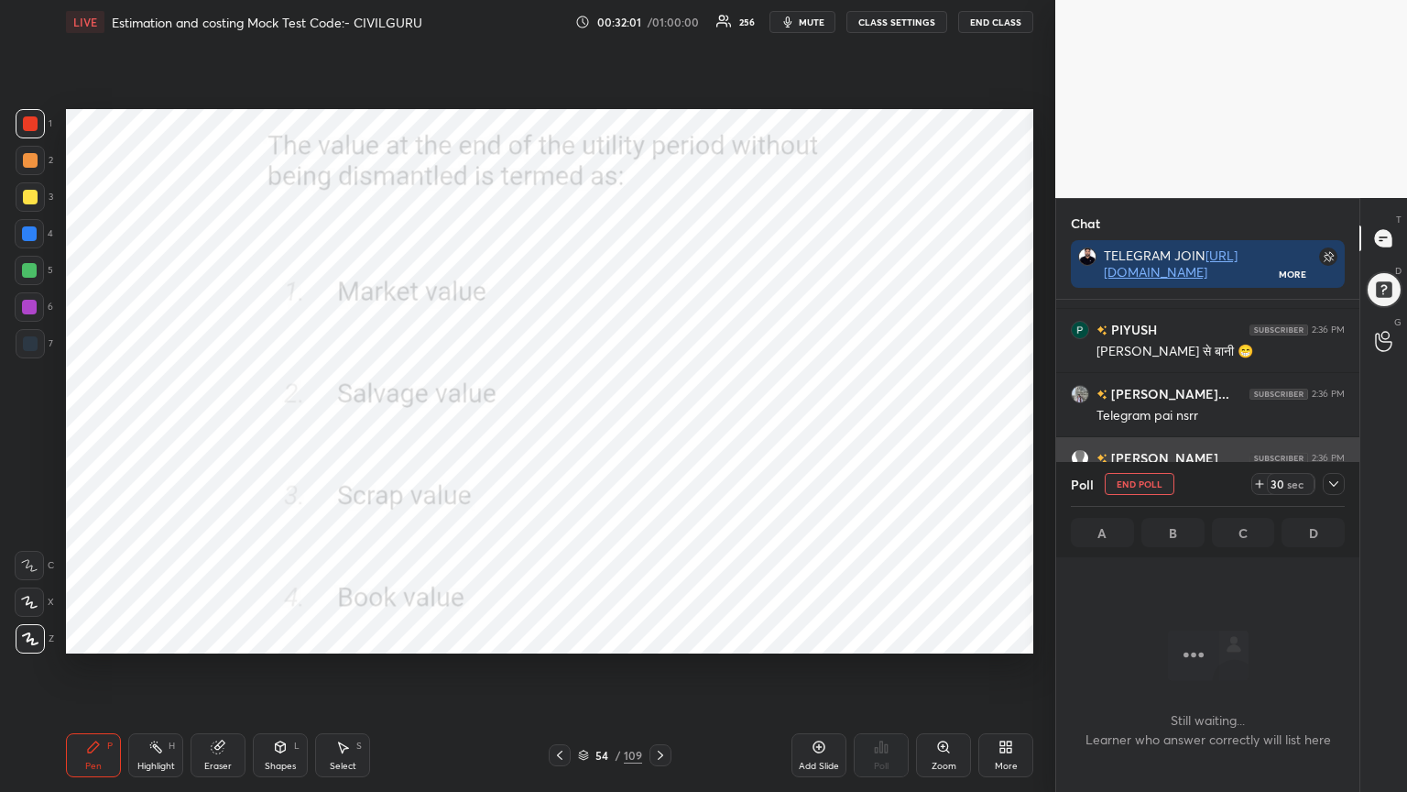
click at [1342, 491] on div at bounding box center [1334, 484] width 22 height 22
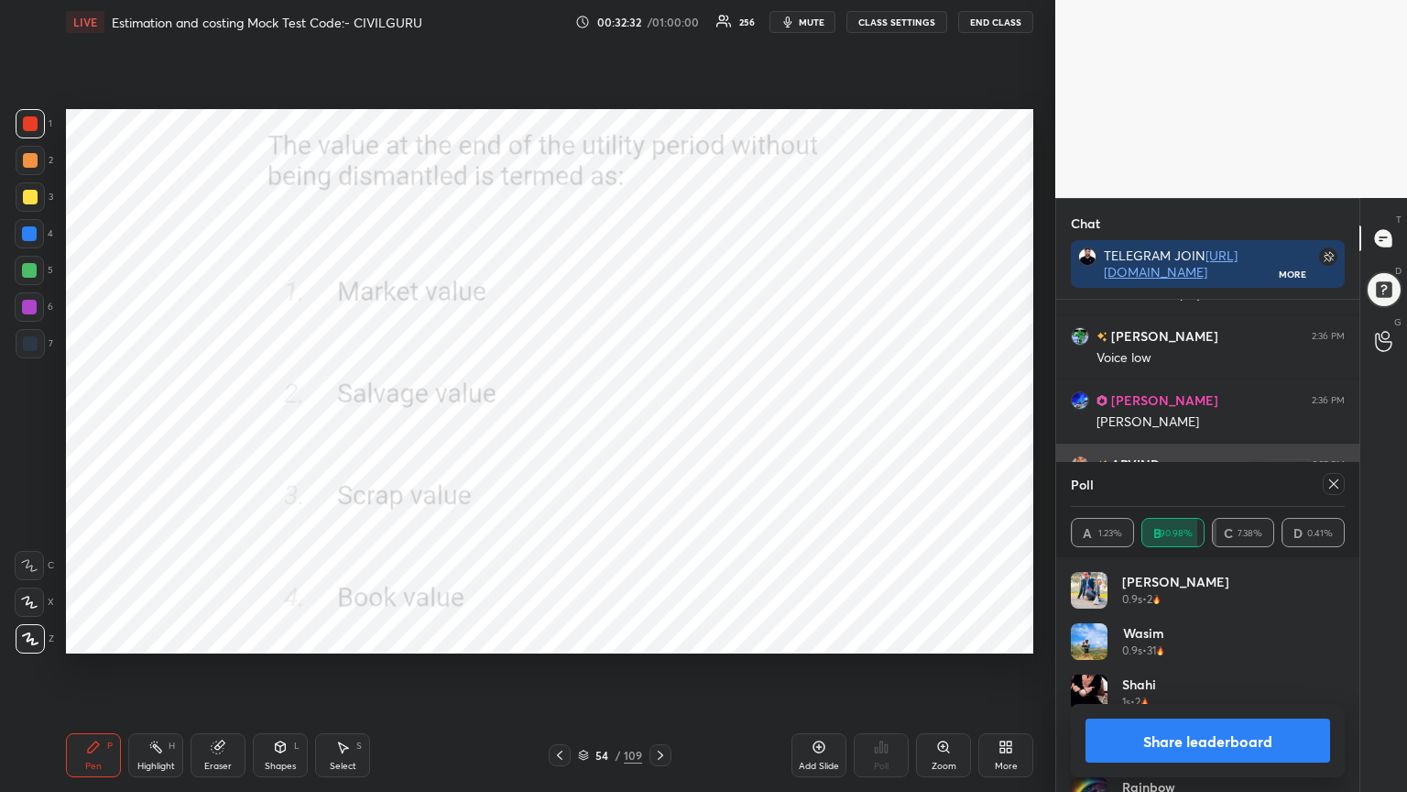
click at [1338, 477] on icon at bounding box center [1334, 483] width 15 height 15
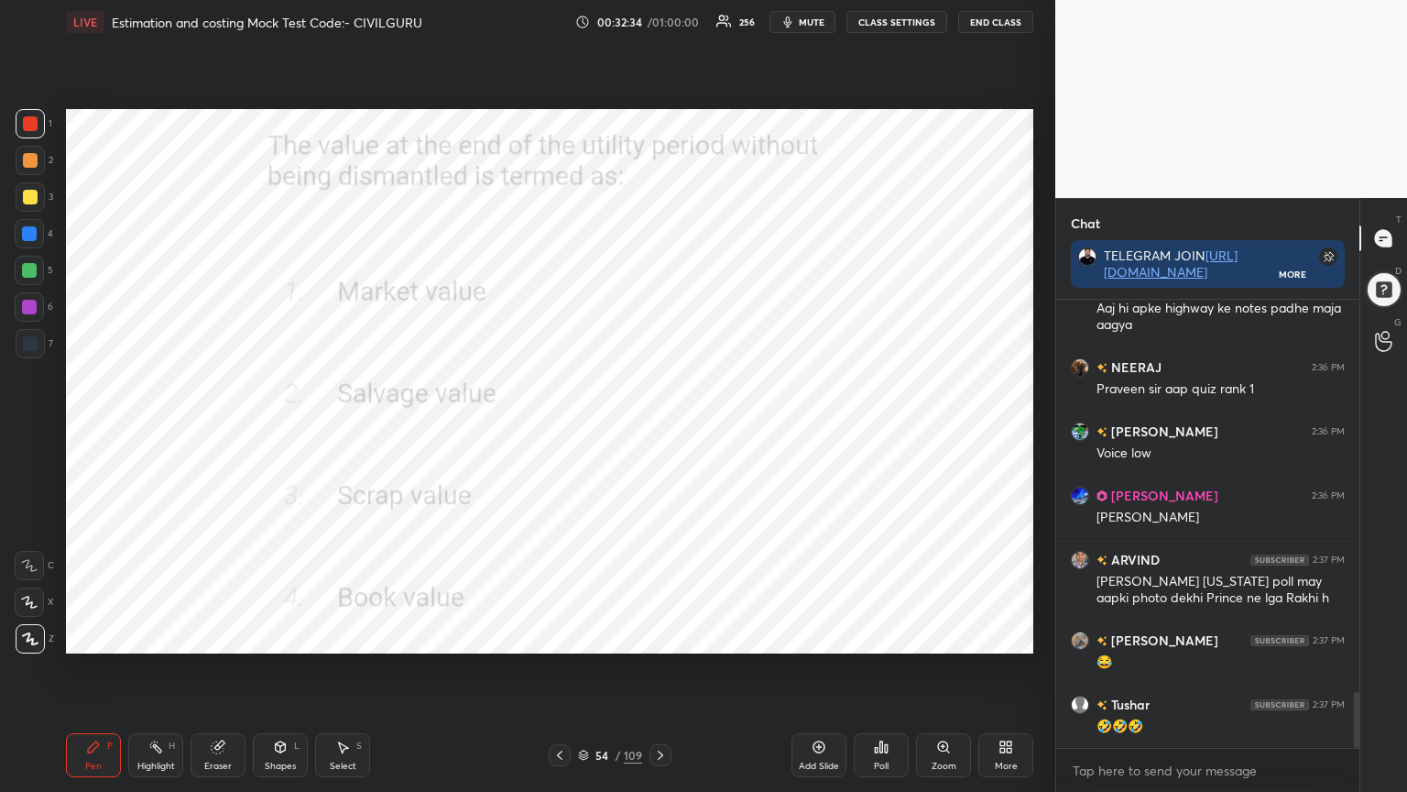
click at [656, 636] on icon at bounding box center [660, 755] width 15 height 15
click at [877, 636] on div "Poll" at bounding box center [881, 755] width 55 height 44
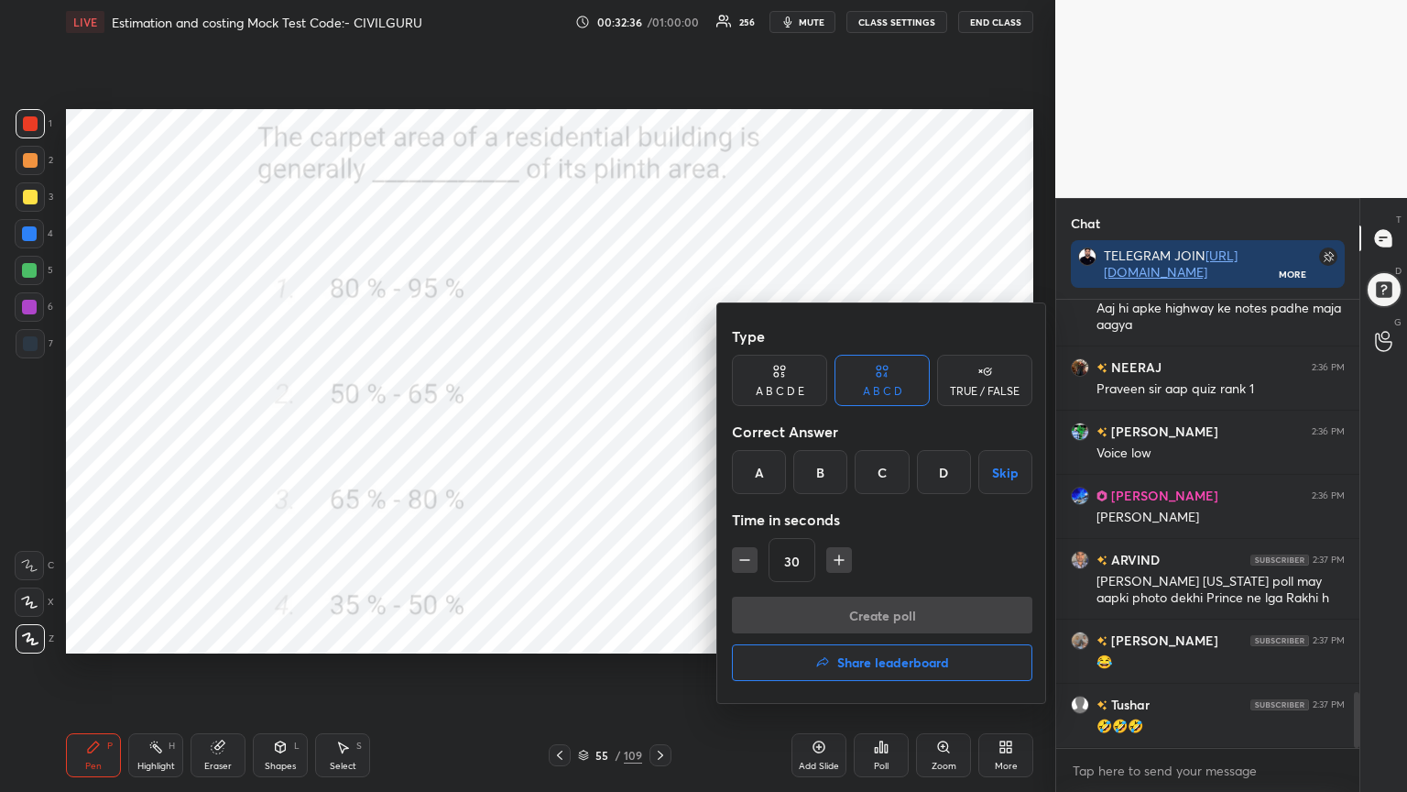
click at [816, 476] on div "B" at bounding box center [821, 472] width 54 height 44
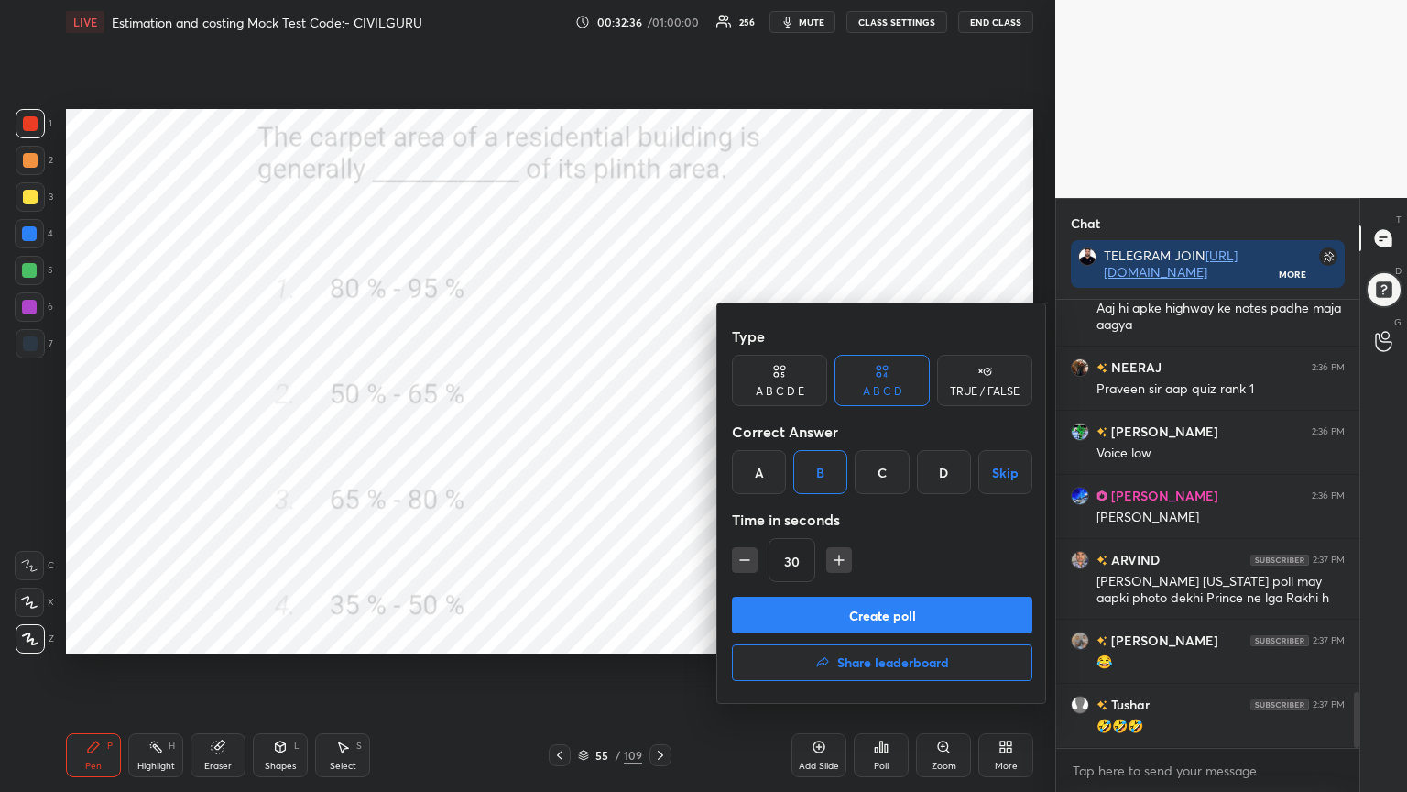
click at [797, 621] on button "Create poll" at bounding box center [882, 615] width 301 height 37
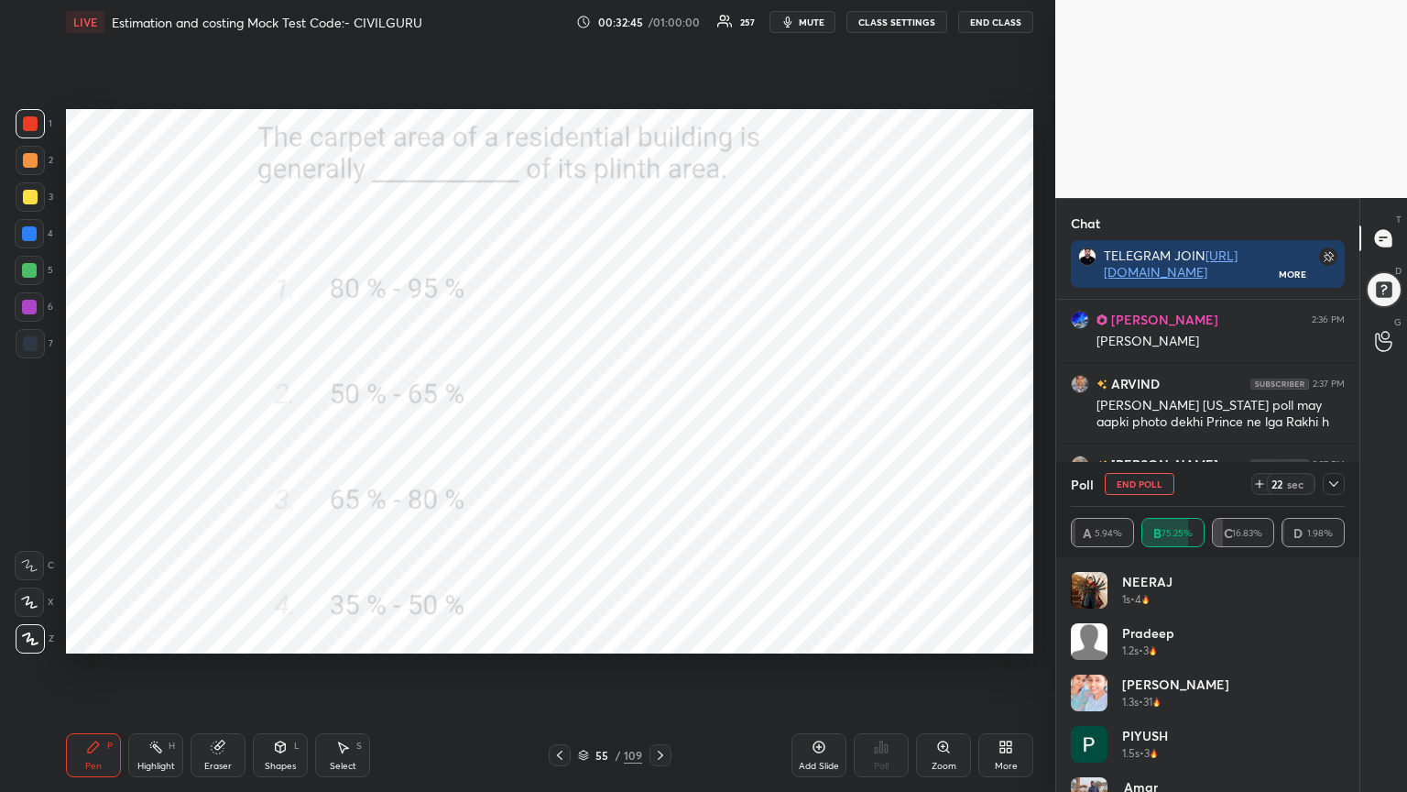
click at [1342, 471] on div "Poll End Poll 22 sec" at bounding box center [1208, 484] width 274 height 44
click at [1335, 480] on icon at bounding box center [1334, 483] width 15 height 15
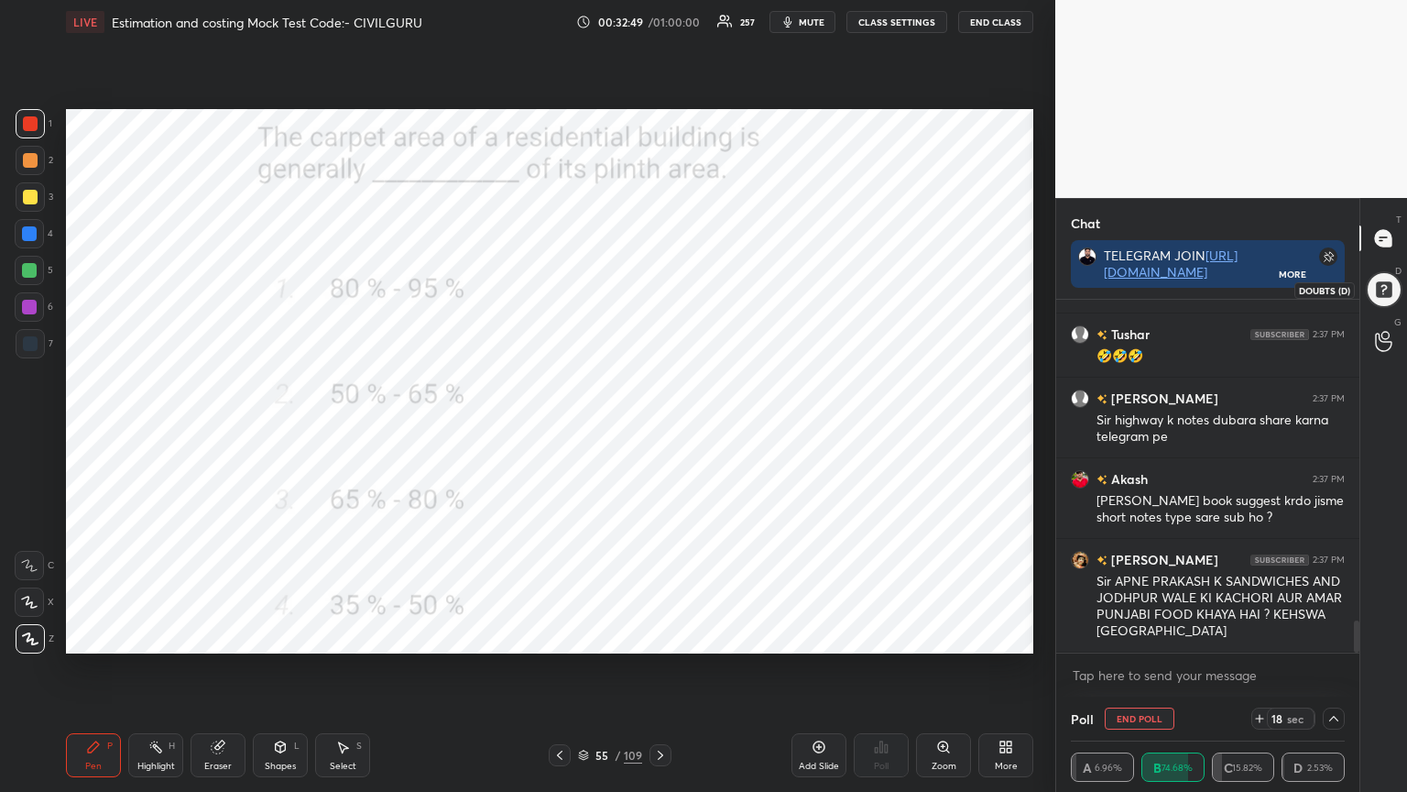
click at [1387, 296] on div at bounding box center [1384, 289] width 37 height 37
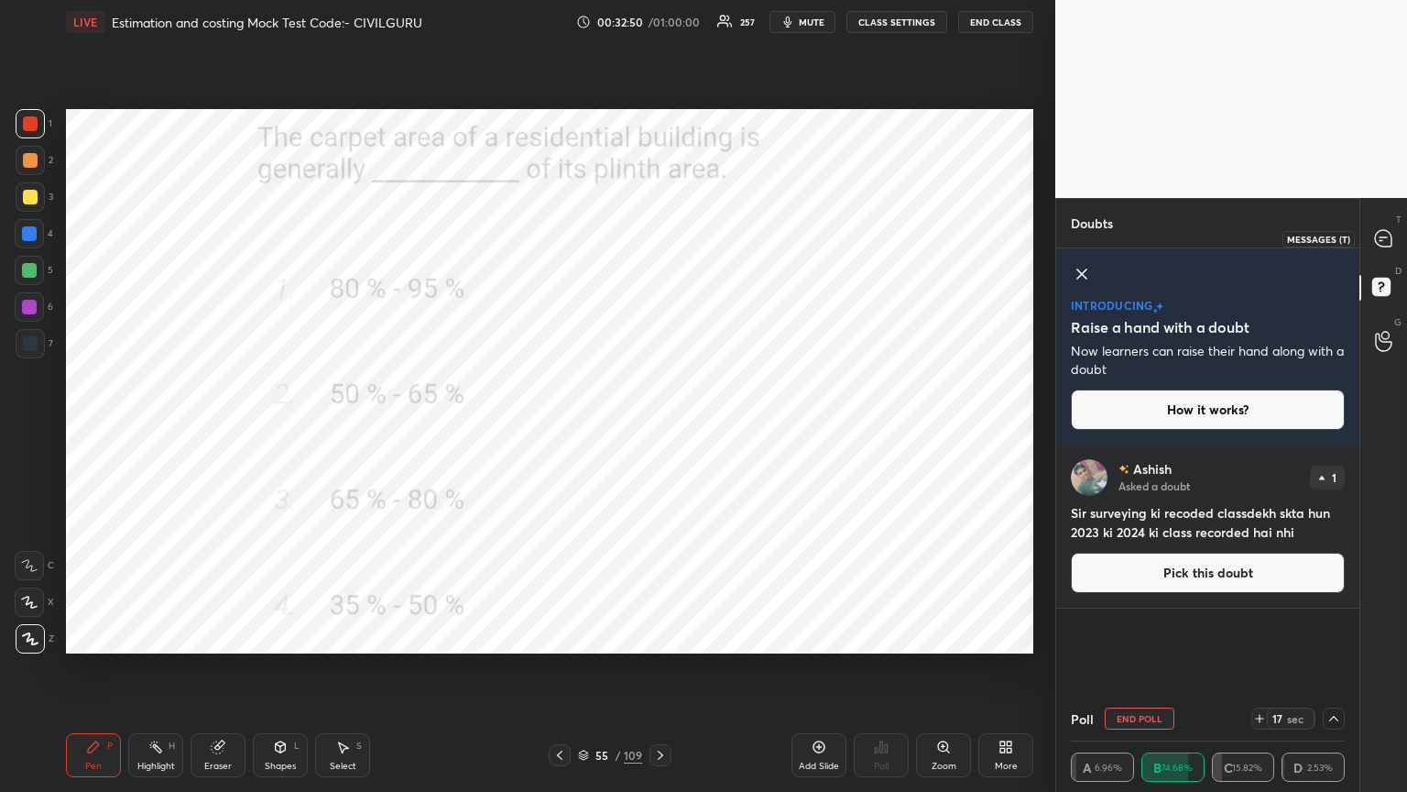
click at [1378, 246] on icon at bounding box center [1383, 238] width 19 height 19
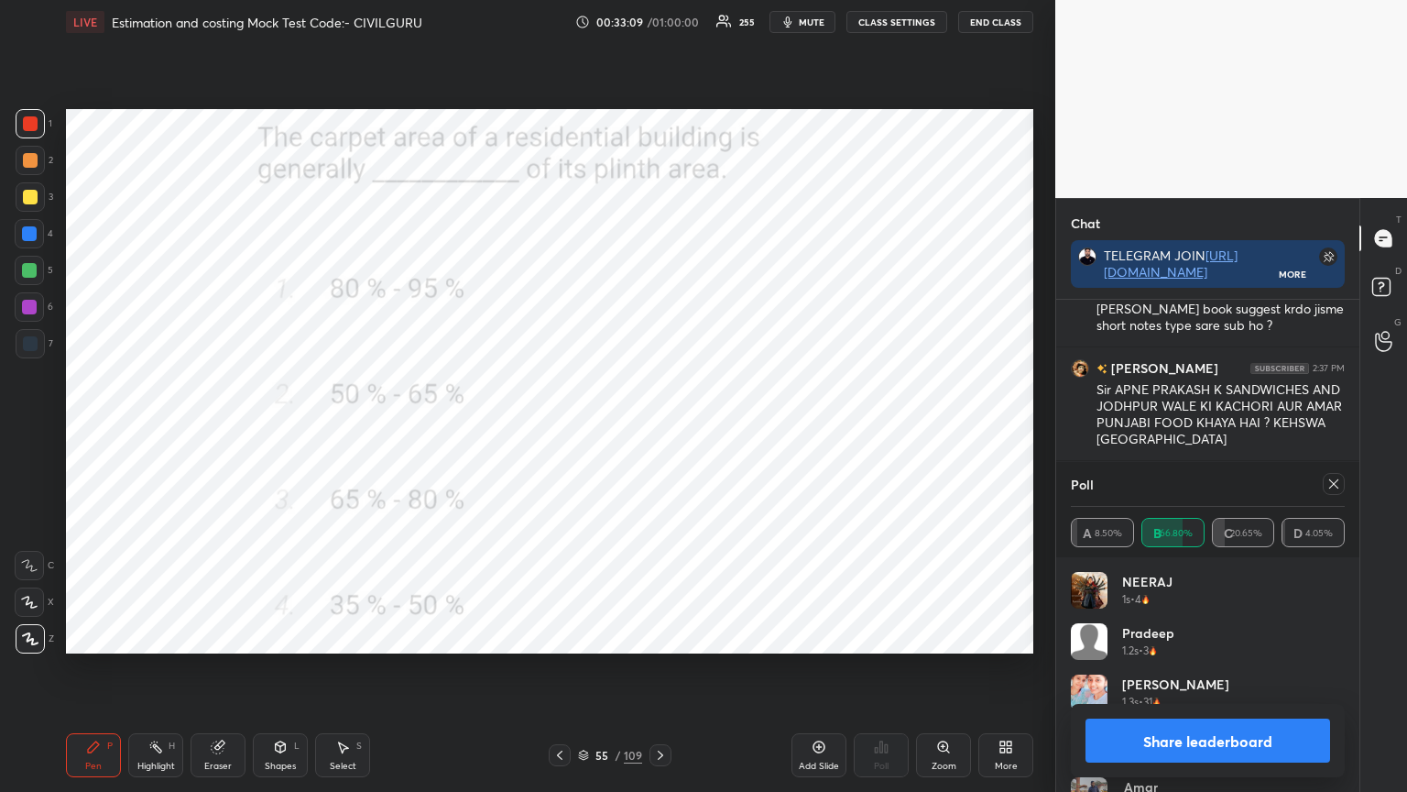
click at [1334, 483] on icon at bounding box center [1334, 483] width 9 height 9
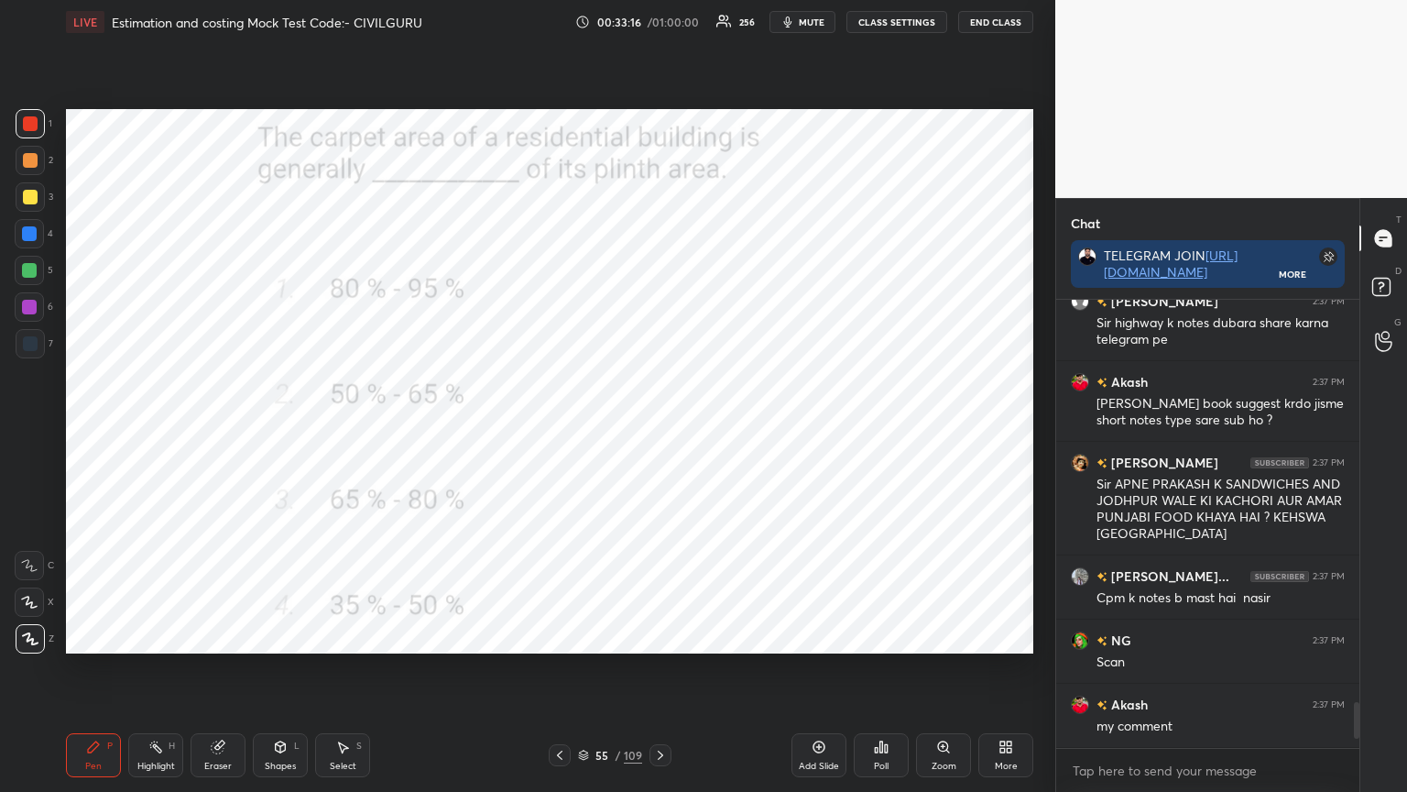
click at [584, 636] on icon at bounding box center [583, 755] width 11 height 11
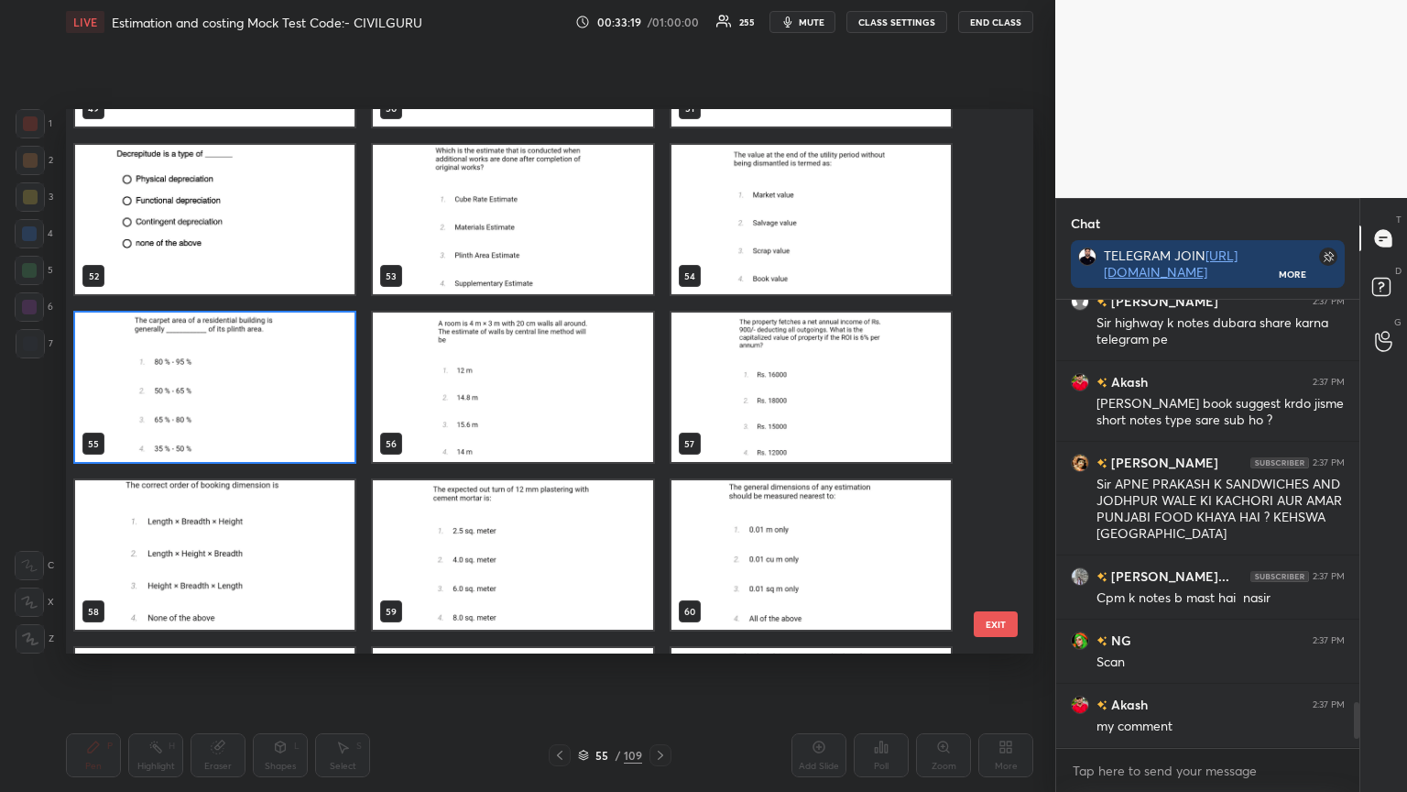
click at [847, 392] on img "grid" at bounding box center [811, 386] width 279 height 149
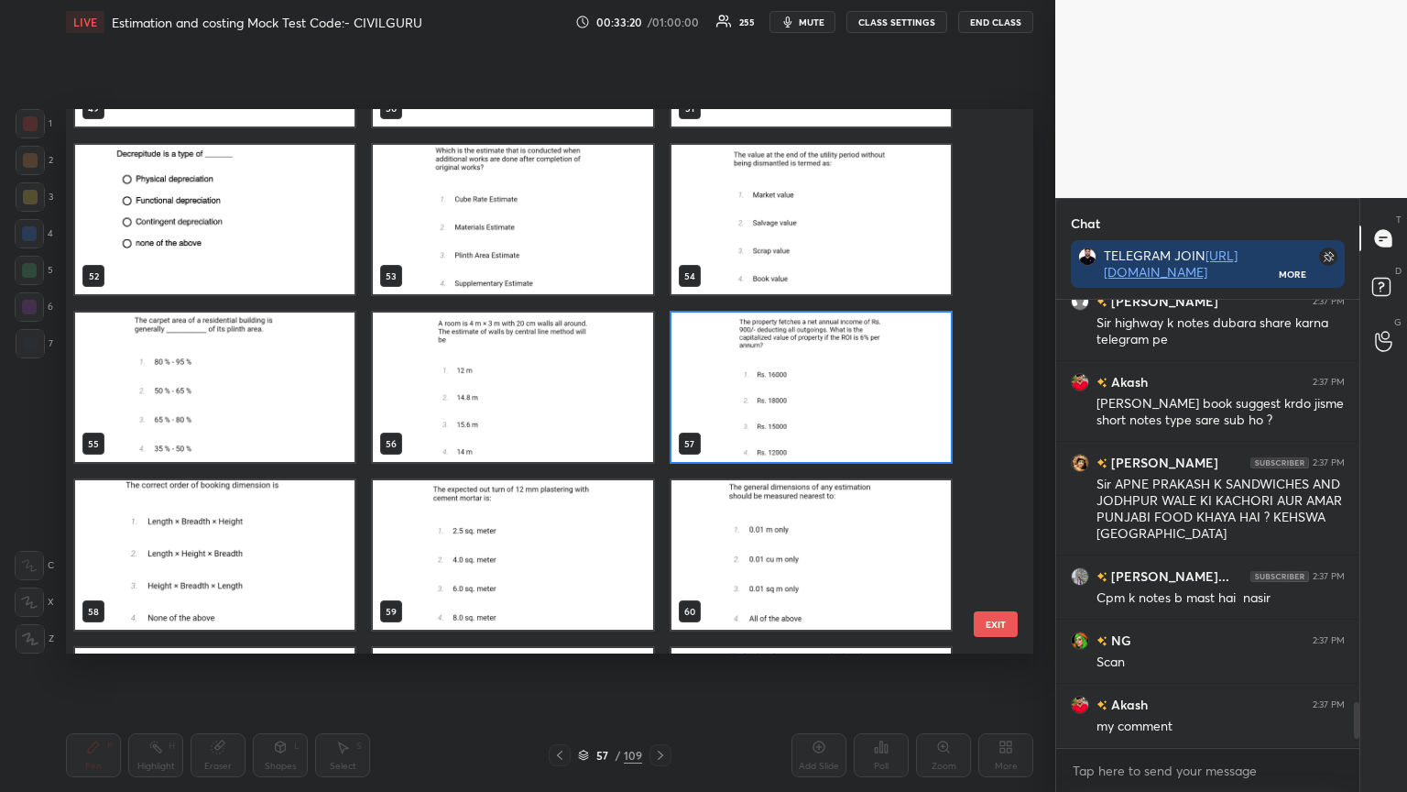
click at [846, 399] on img "grid" at bounding box center [811, 386] width 279 height 149
click at [844, 399] on img "grid" at bounding box center [811, 386] width 279 height 149
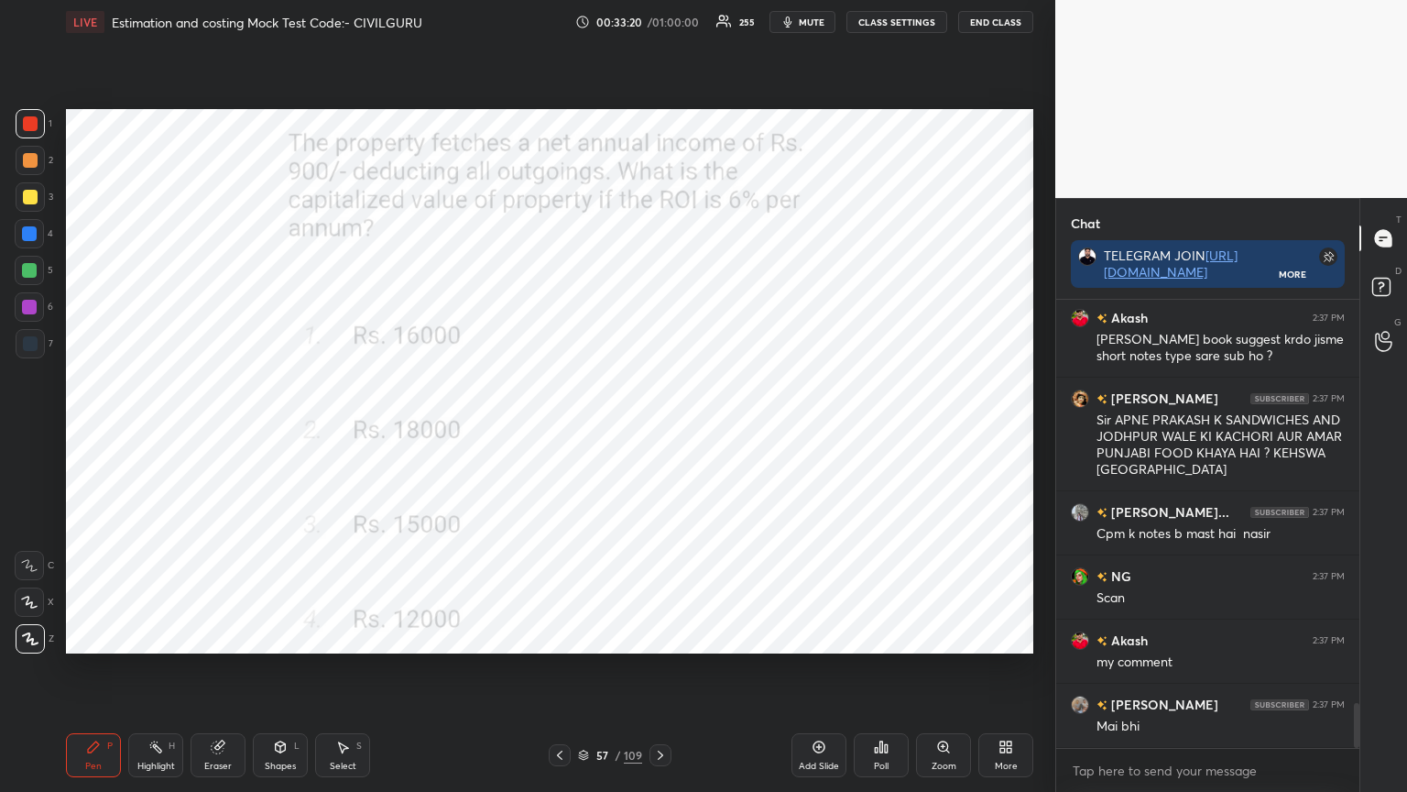
click at [843, 403] on img "grid" at bounding box center [811, 386] width 279 height 149
click at [872, 636] on div "Poll" at bounding box center [881, 755] width 55 height 44
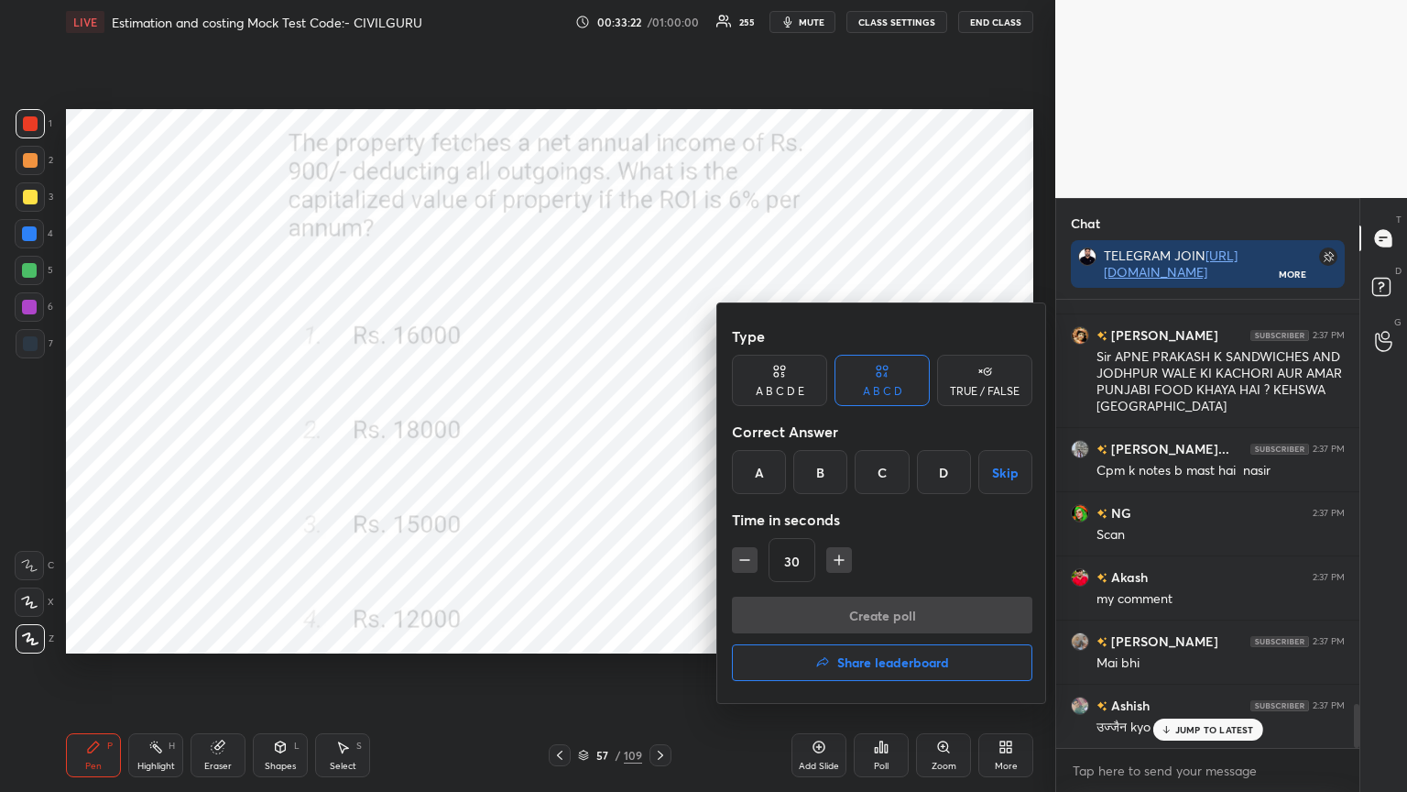
click at [876, 471] on div "C" at bounding box center [882, 472] width 54 height 44
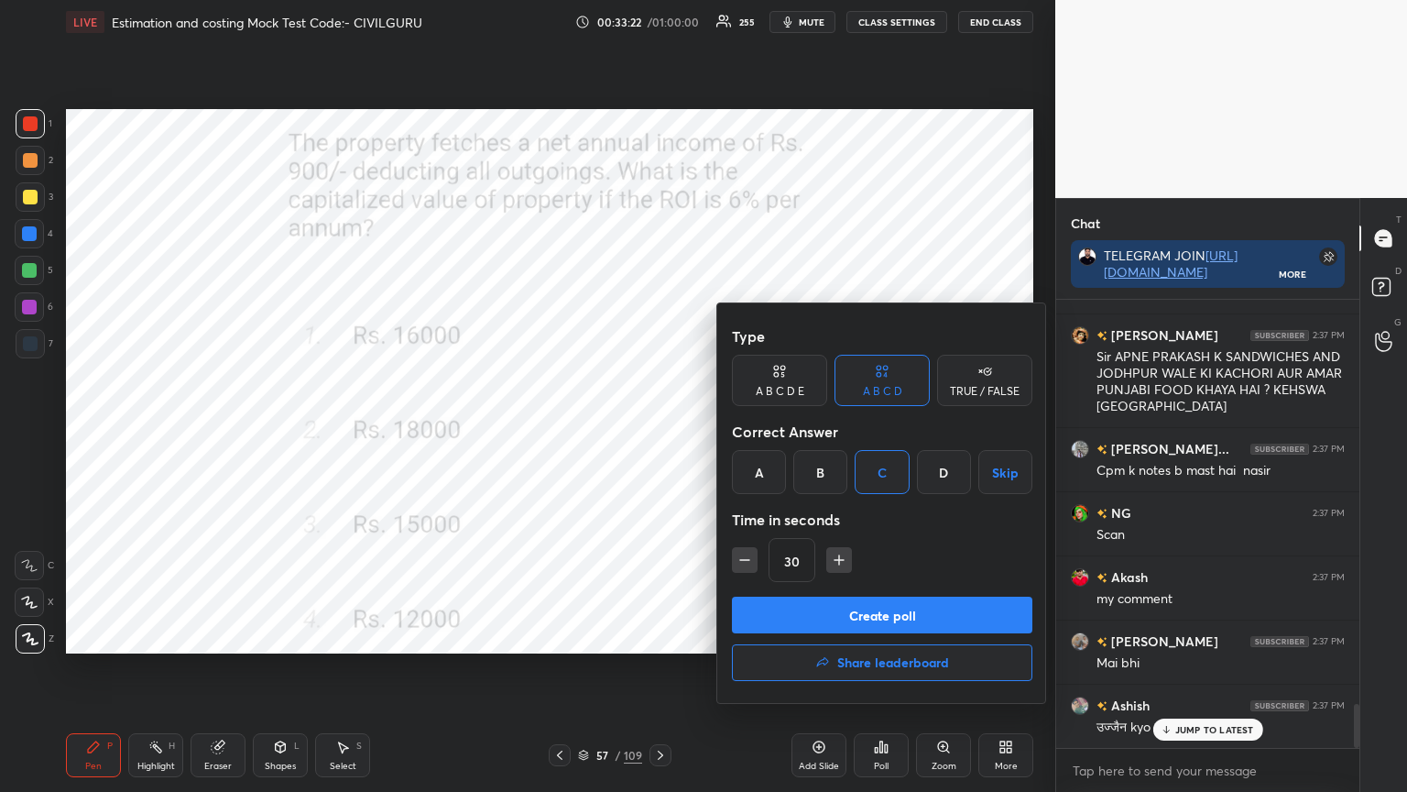
click at [847, 610] on button "Create poll" at bounding box center [882, 615] width 301 height 37
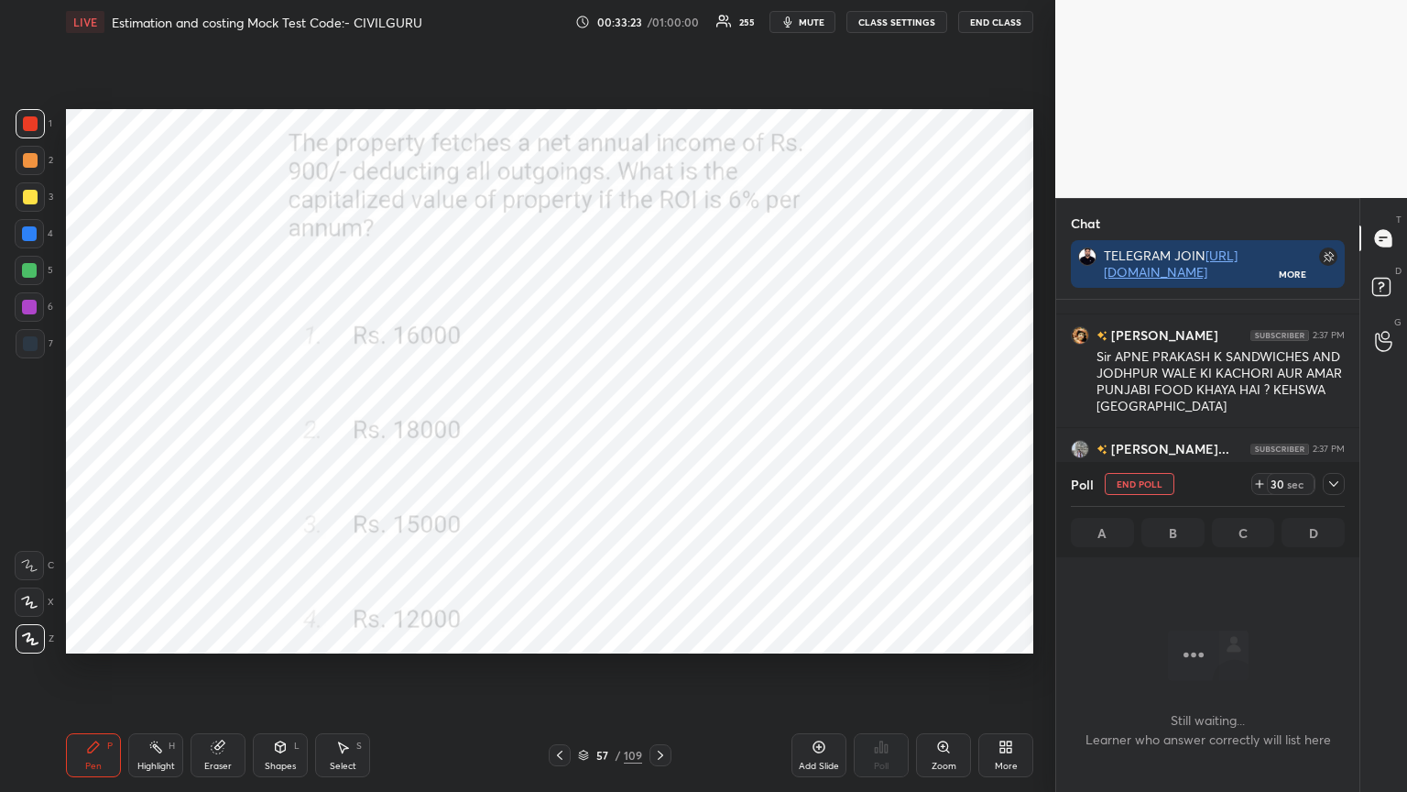
click at [1336, 484] on icon at bounding box center [1334, 483] width 15 height 15
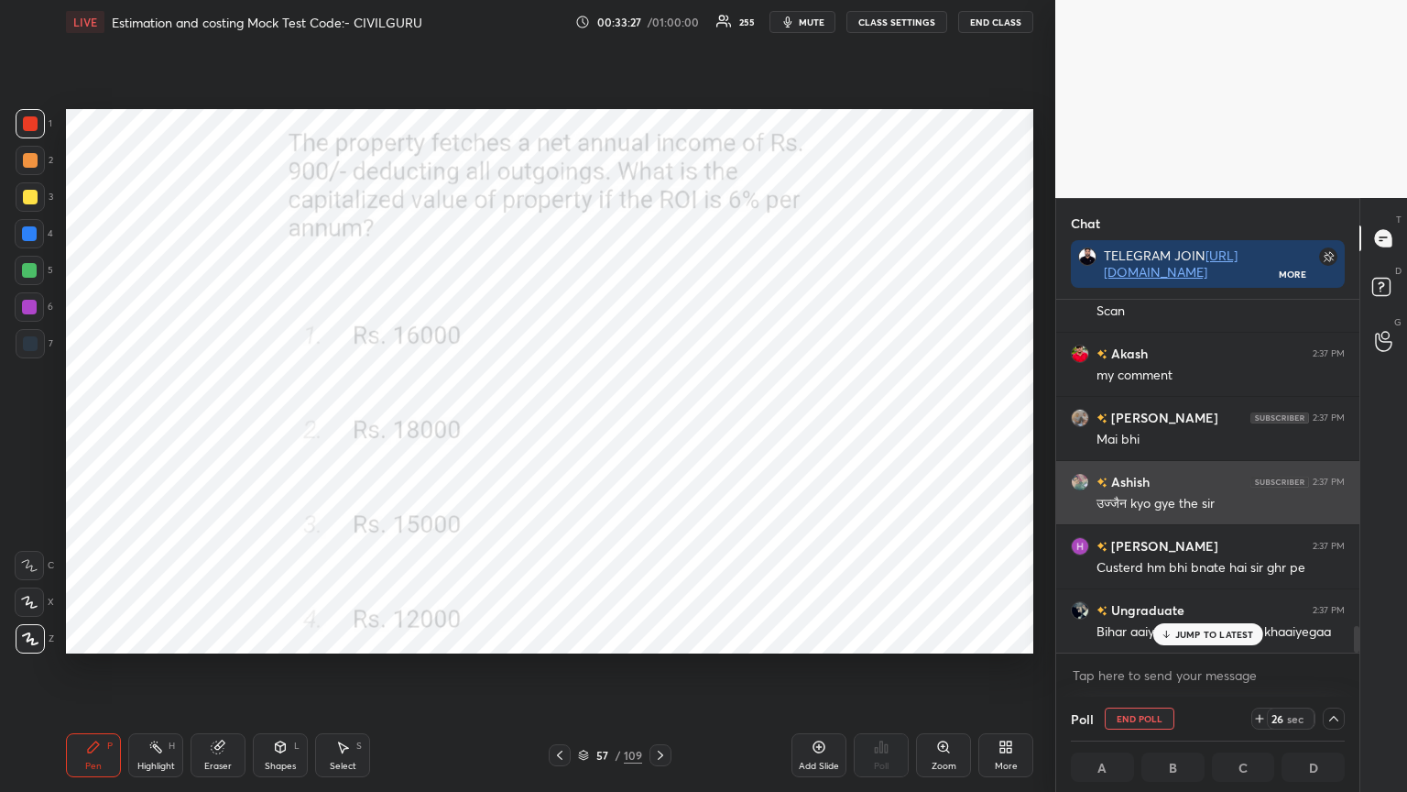
click at [1088, 472] on div "Ashish" at bounding box center [1110, 481] width 79 height 19
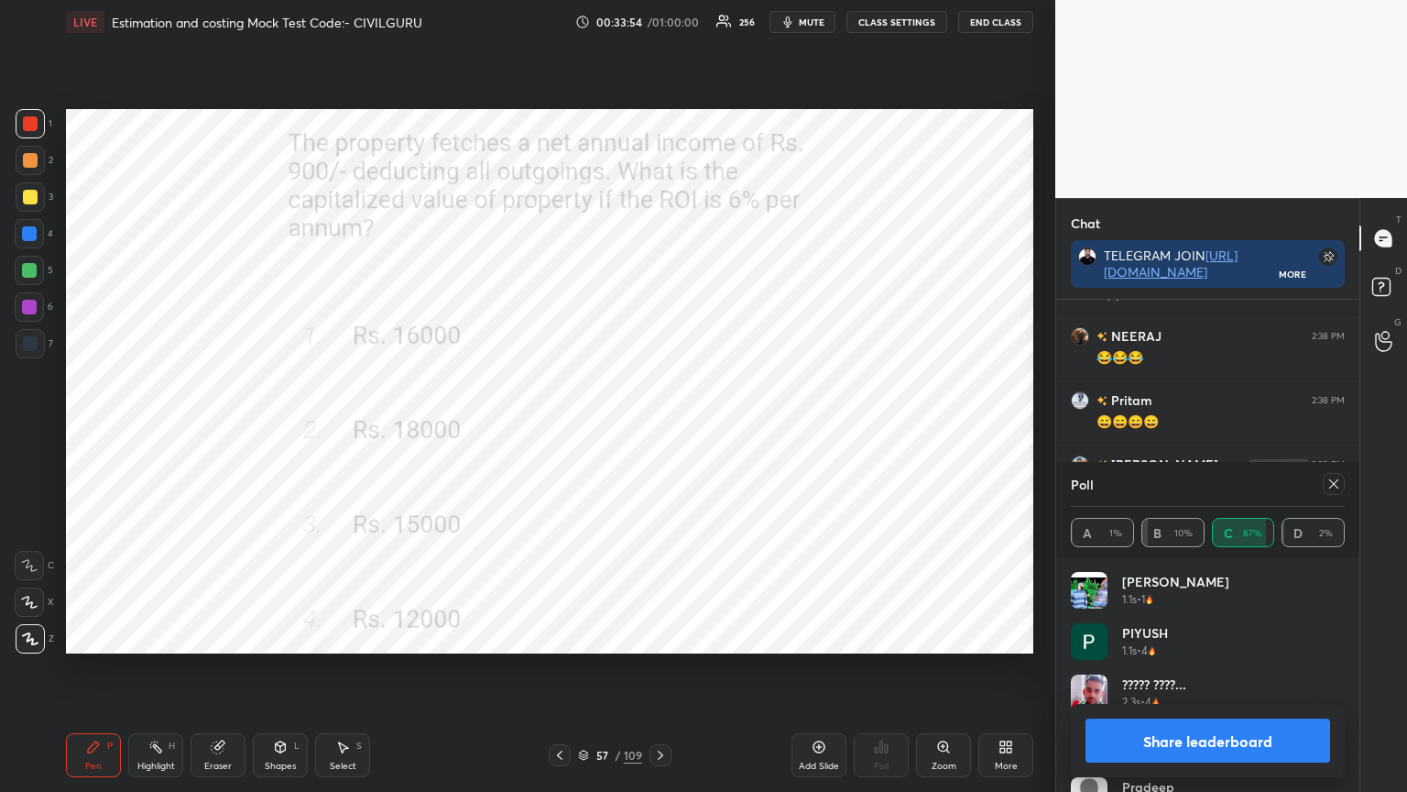
click at [1334, 480] on icon at bounding box center [1334, 483] width 15 height 15
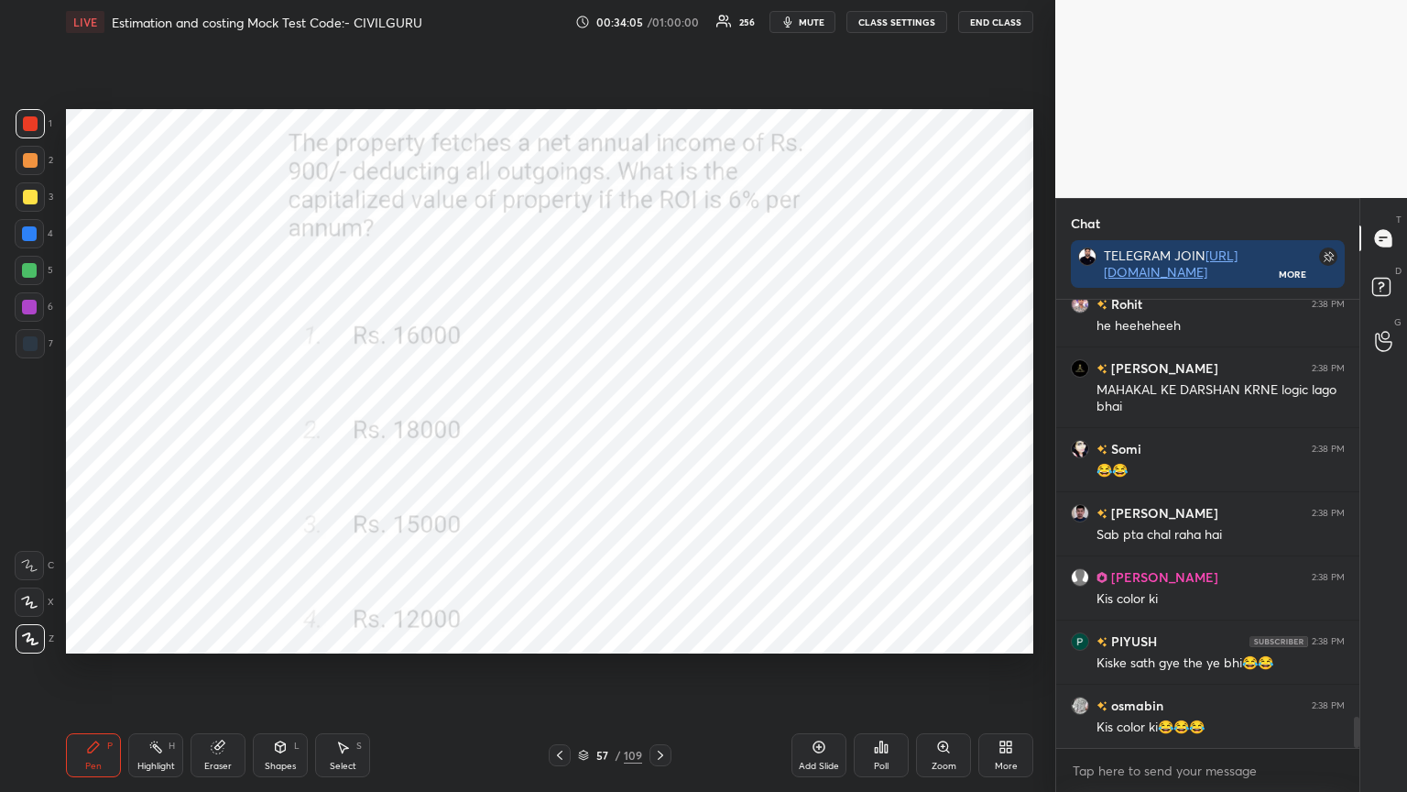
click at [654, 636] on icon at bounding box center [660, 755] width 15 height 15
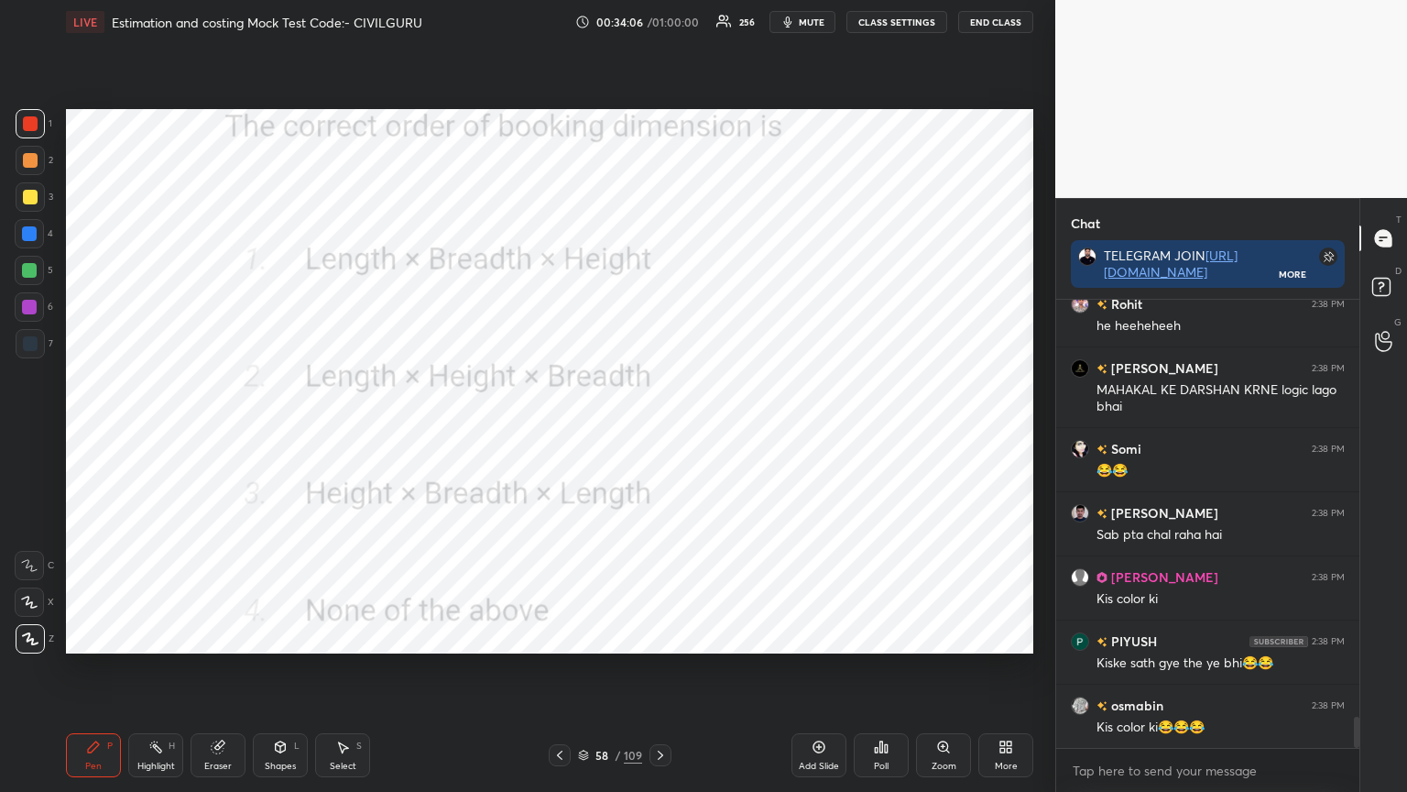
click at [880, 636] on icon at bounding box center [881, 746] width 15 height 15
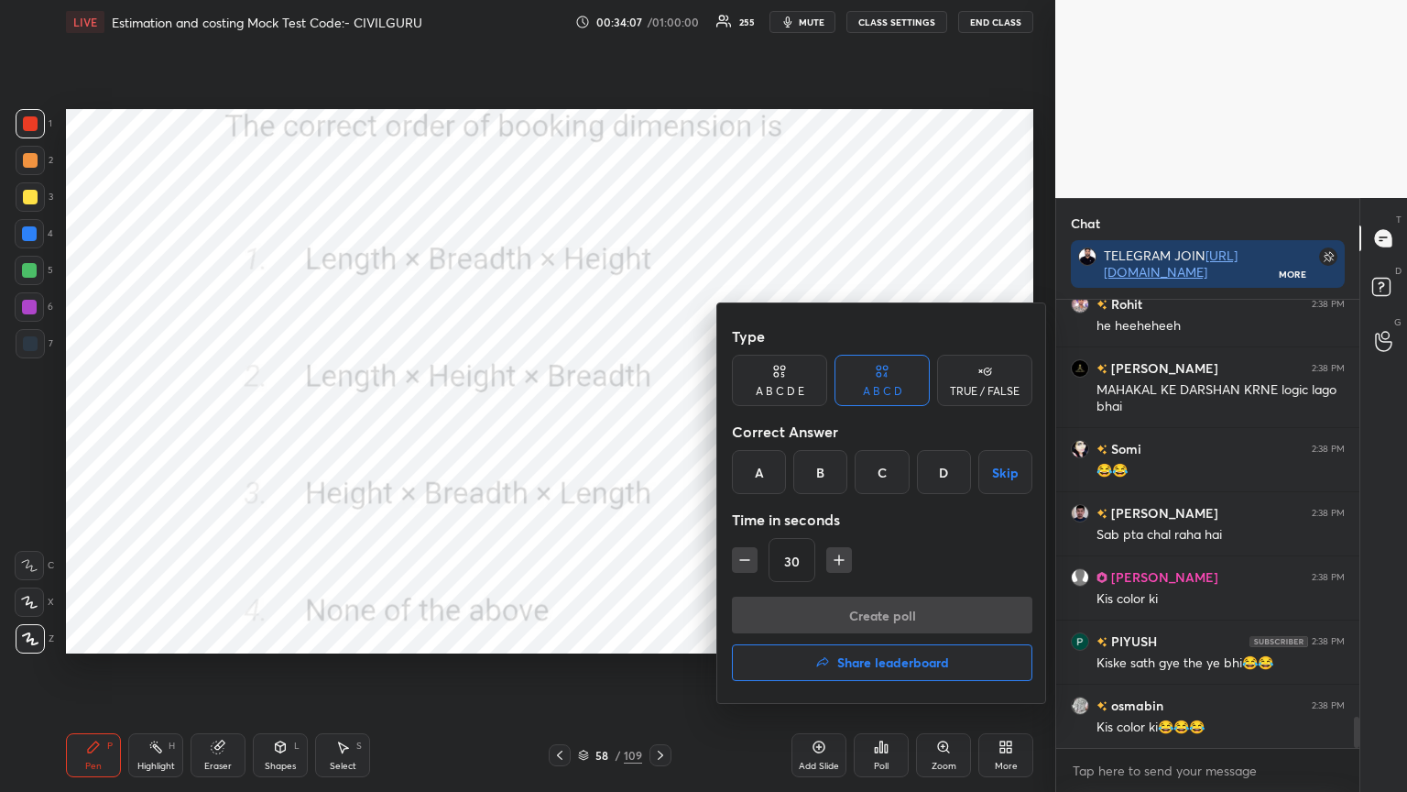
click at [661, 542] on div at bounding box center [703, 396] width 1407 height 792
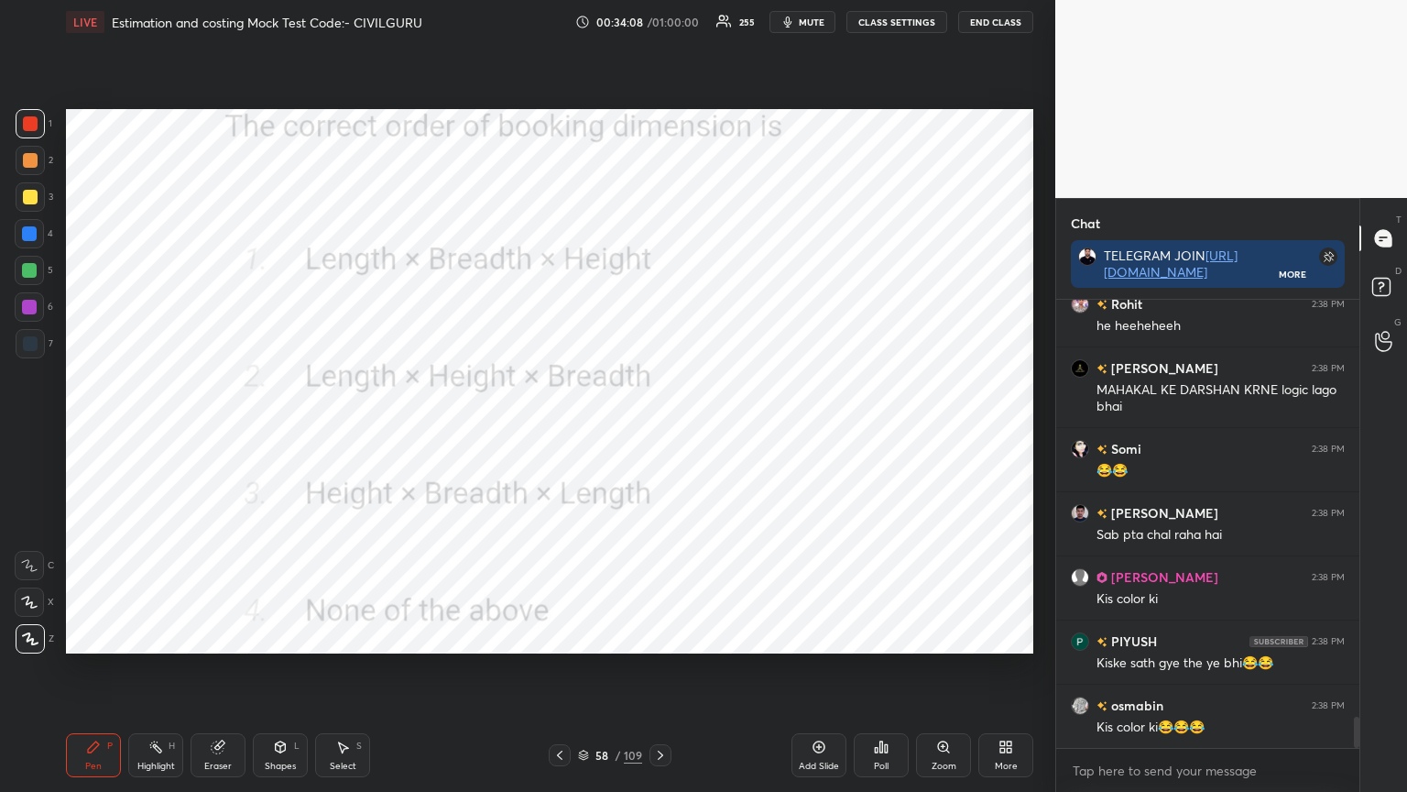
click at [656, 636] on icon at bounding box center [660, 755] width 15 height 15
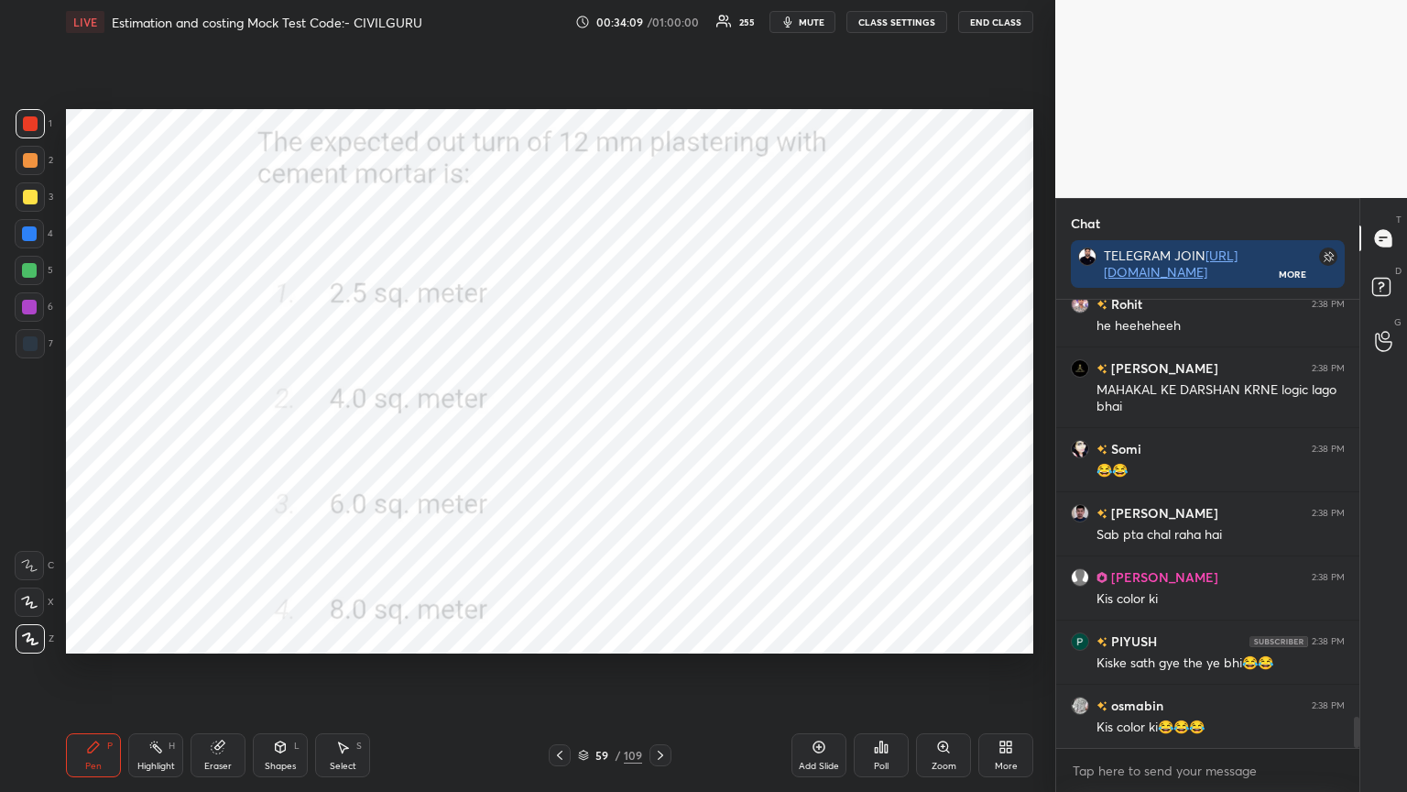
click at [876, 636] on icon at bounding box center [876, 750] width 3 height 5
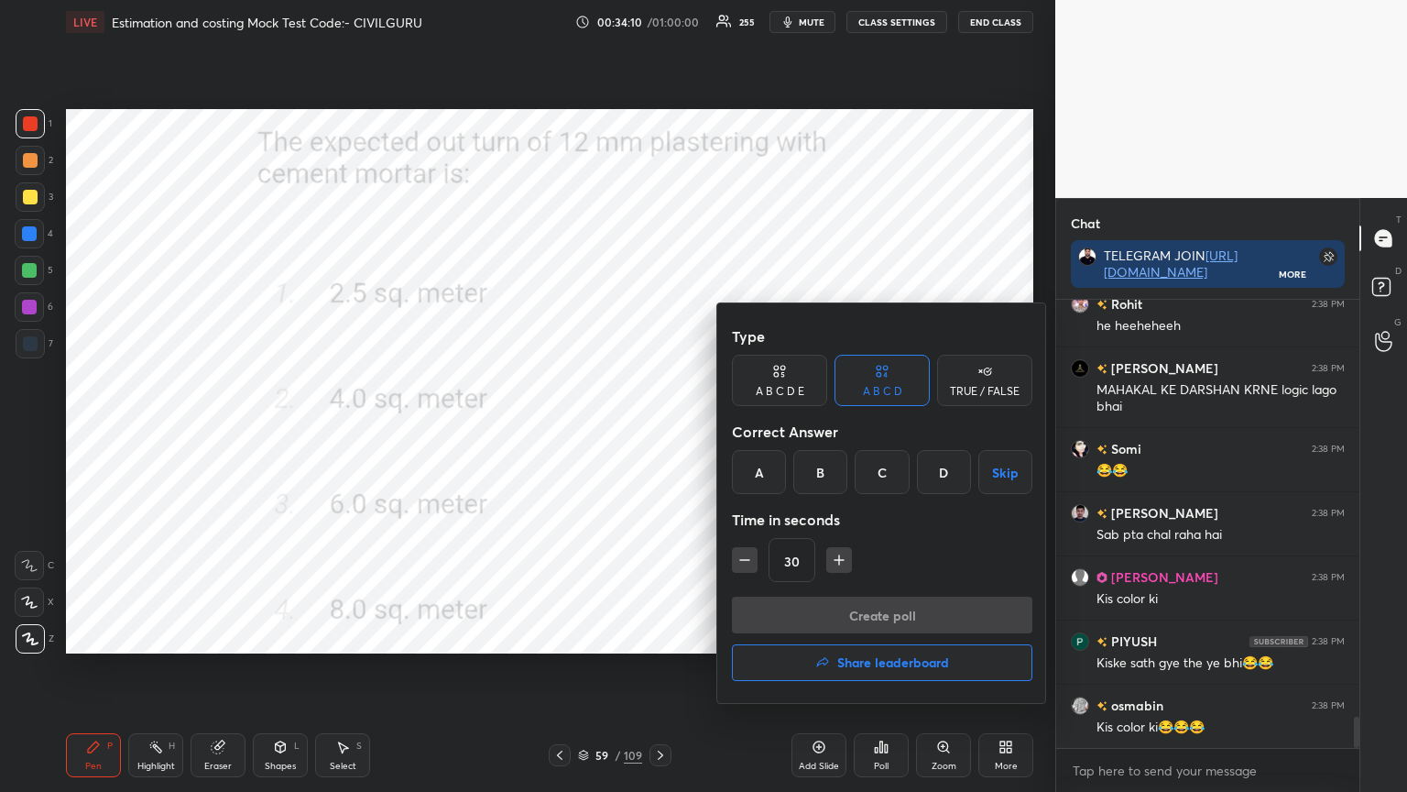
click at [945, 470] on div "D" at bounding box center [944, 472] width 54 height 44
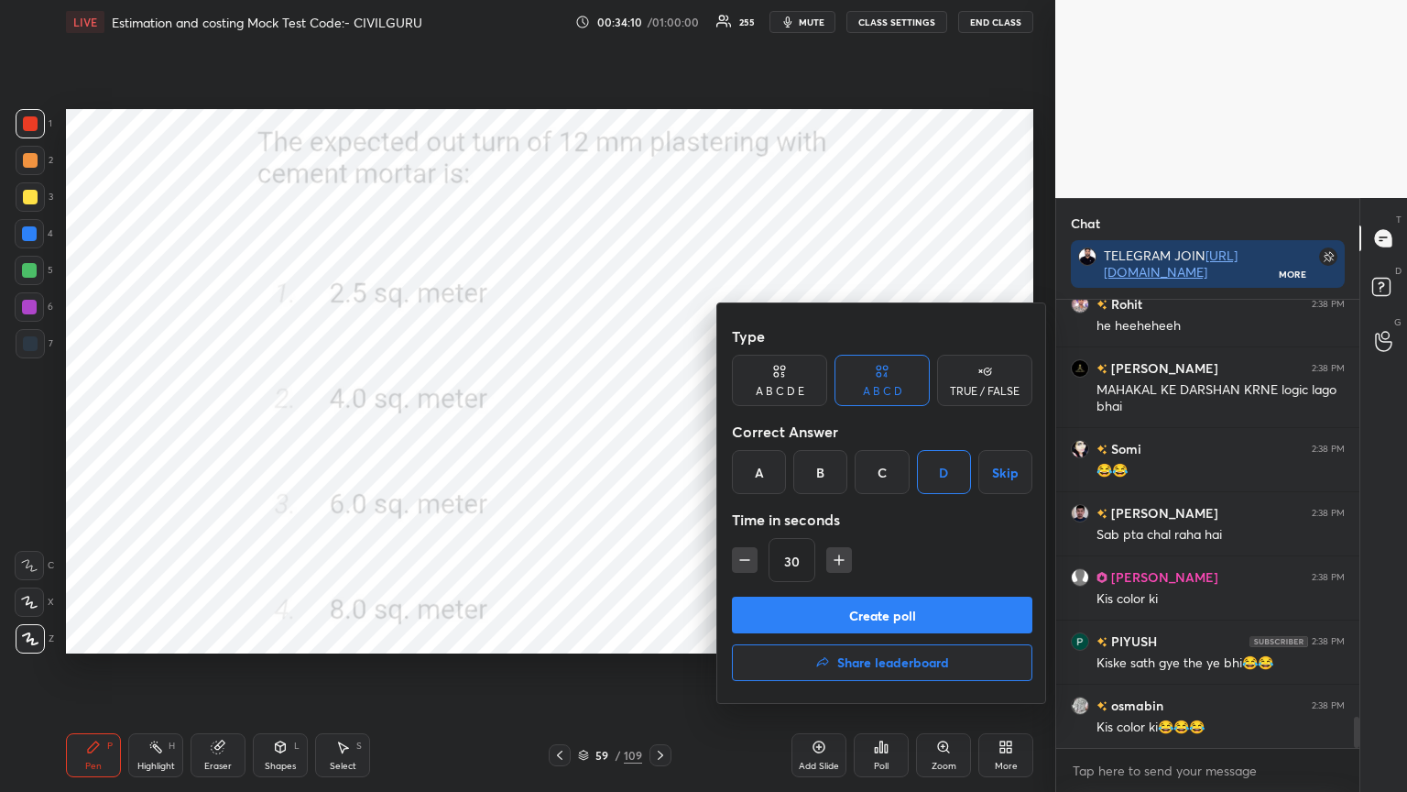
click at [782, 612] on button "Create poll" at bounding box center [882, 615] width 301 height 37
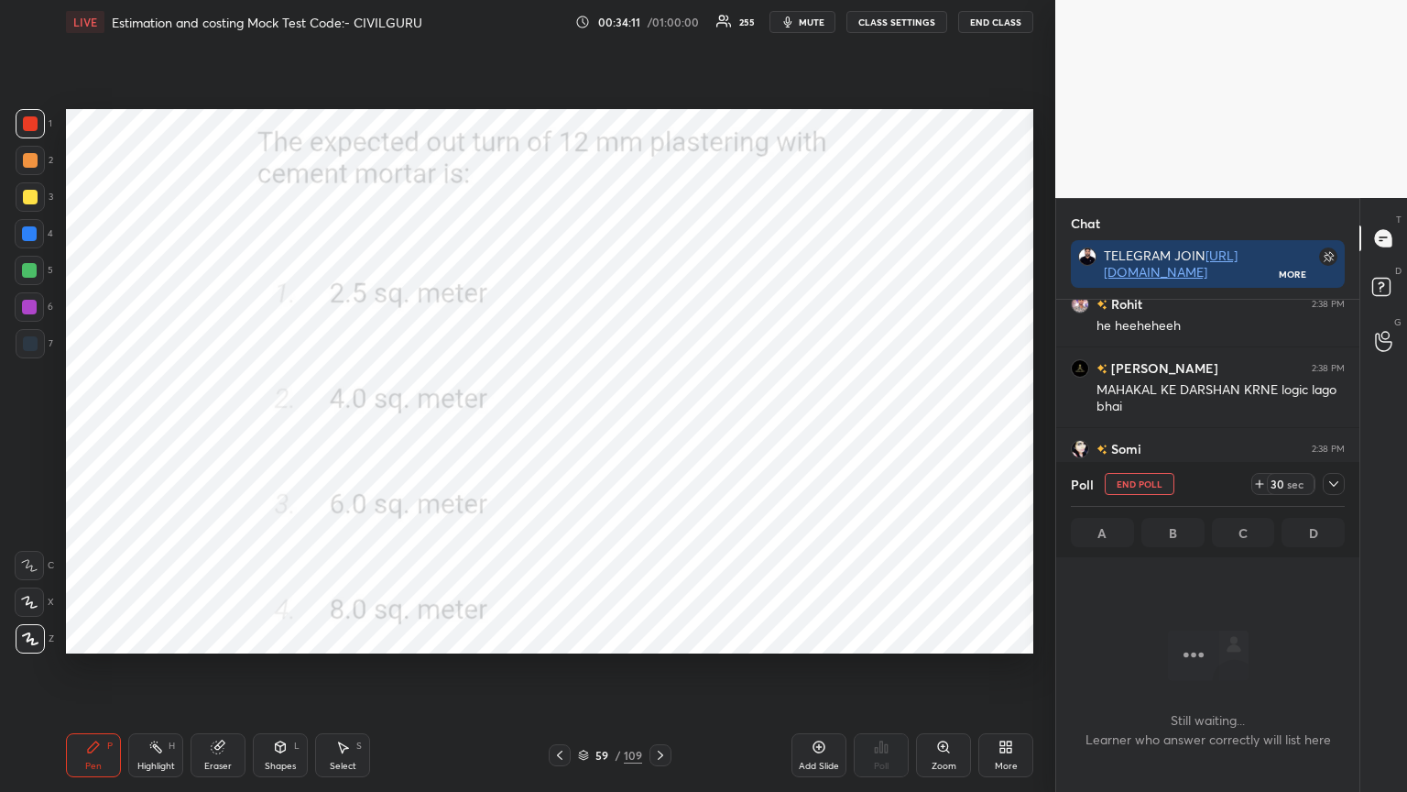
click at [1336, 488] on icon at bounding box center [1334, 483] width 15 height 15
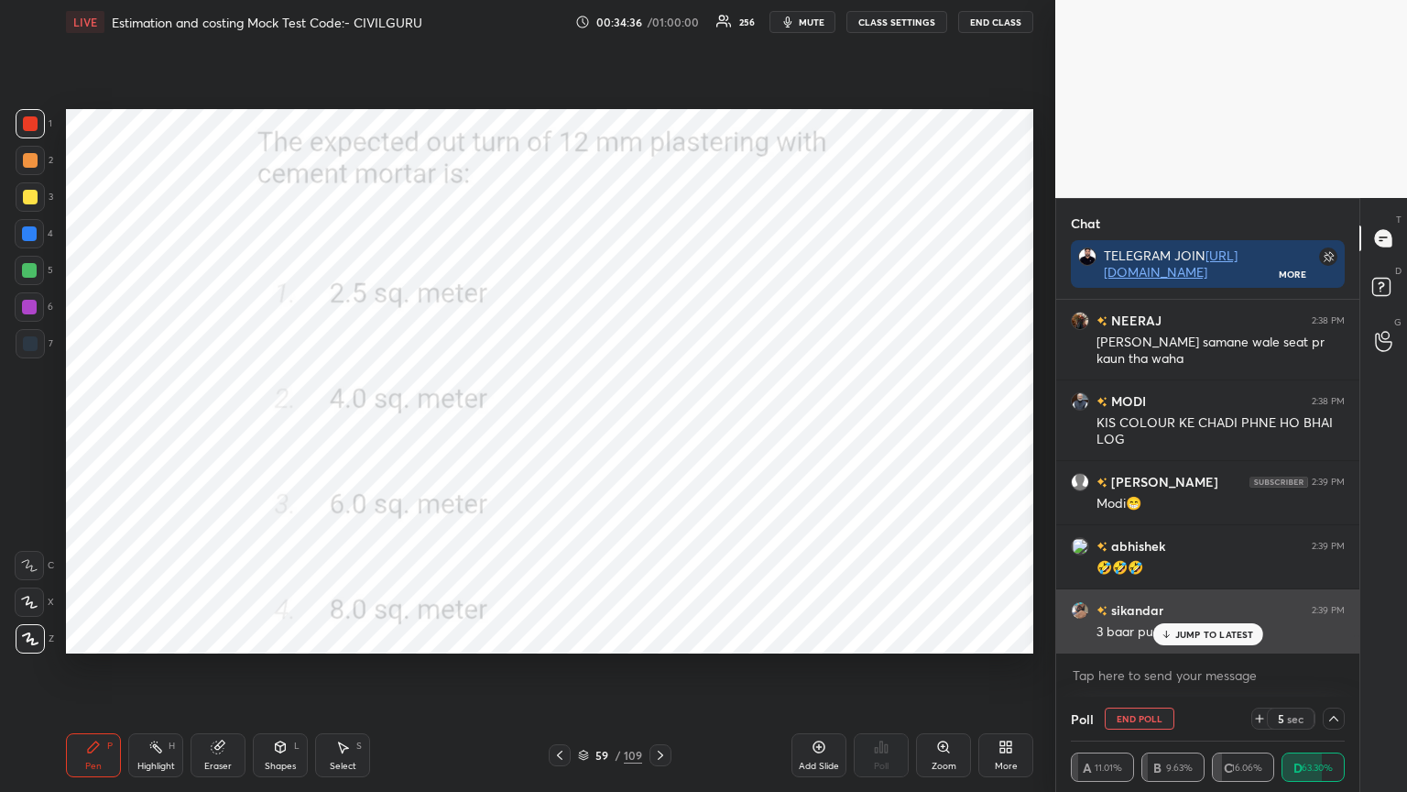
click at [1186, 636] on div "JUMP TO LATEST" at bounding box center [1208, 634] width 110 height 22
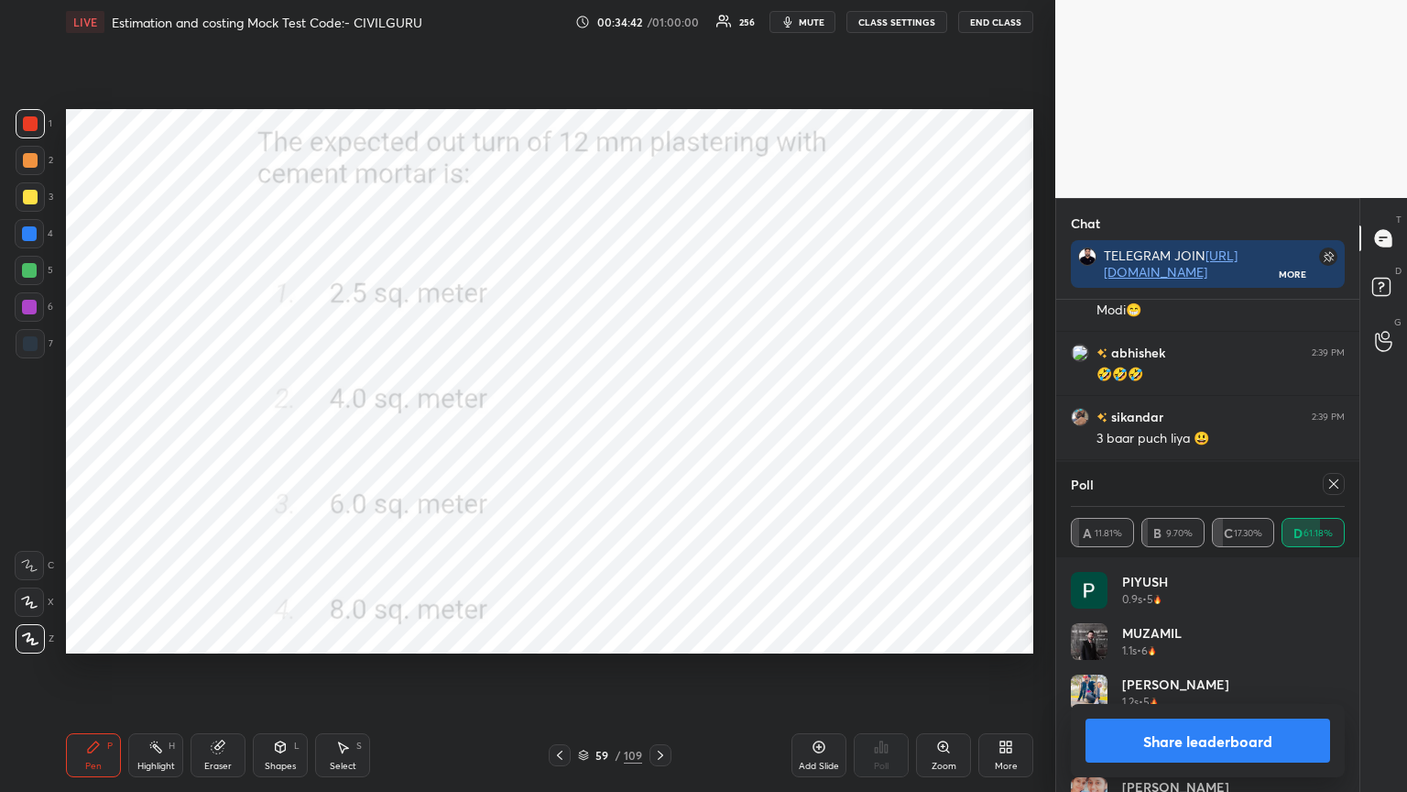
click at [1333, 487] on icon at bounding box center [1334, 483] width 15 height 15
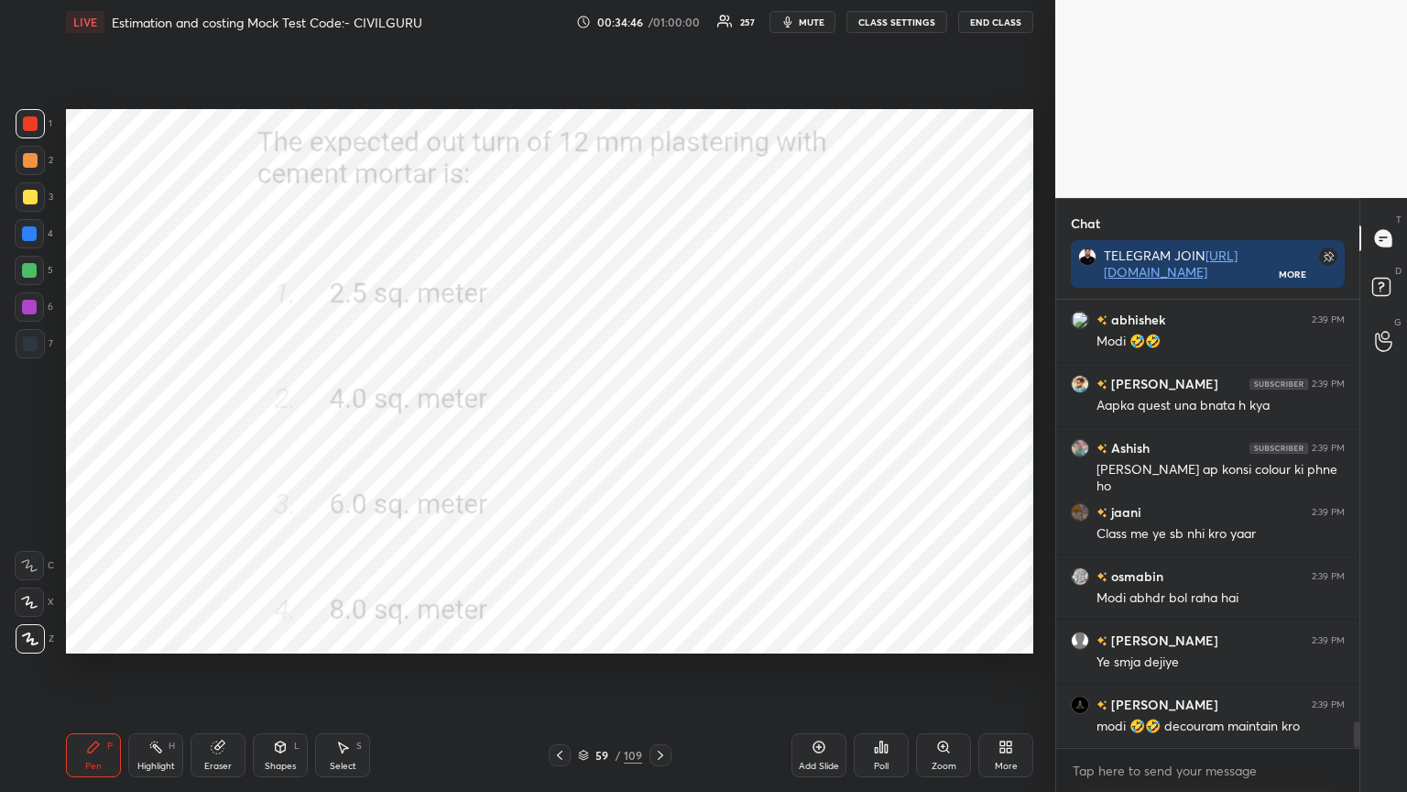
click at [586, 636] on icon at bounding box center [583, 756] width 9 height 3
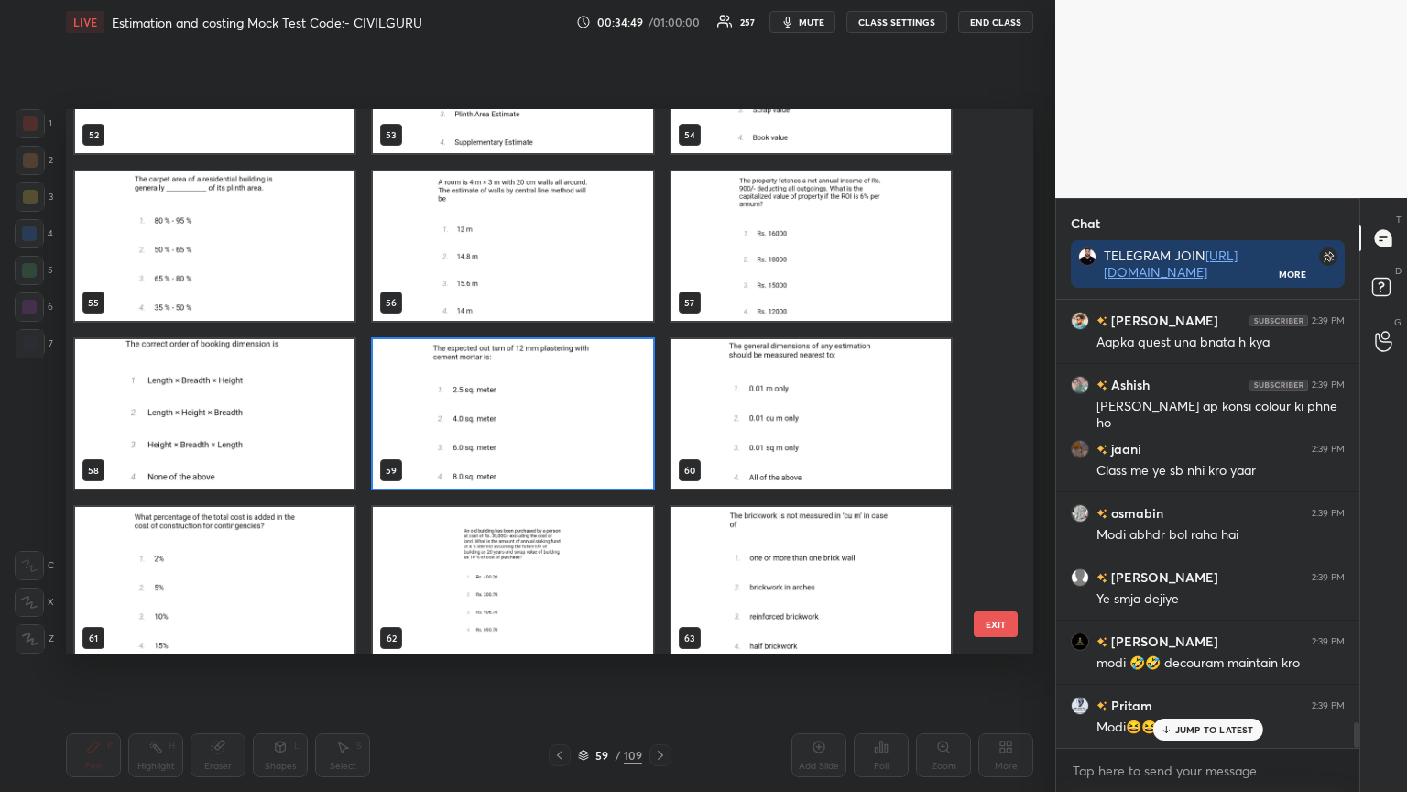
click at [280, 590] on img "grid" at bounding box center [214, 581] width 279 height 149
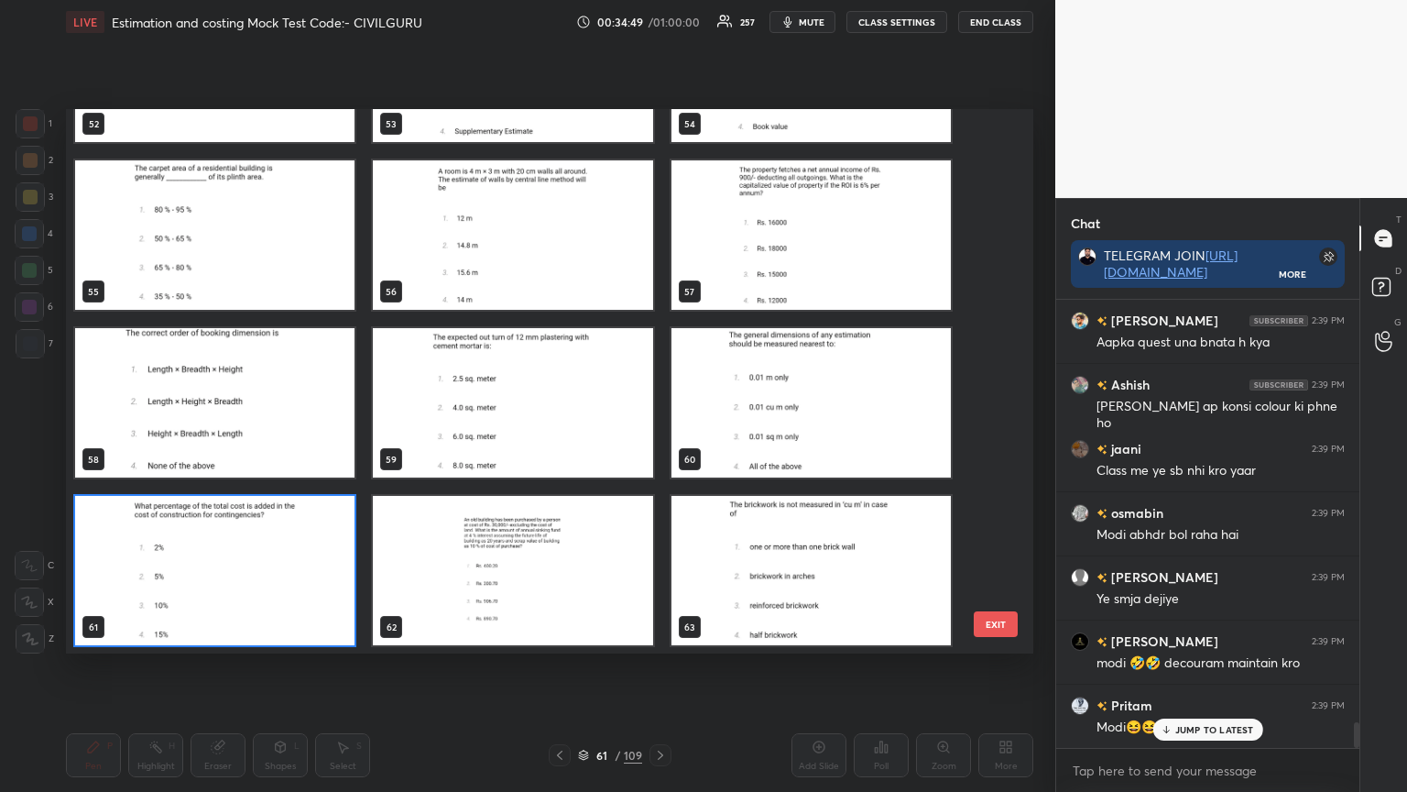
click at [285, 594] on div "49 50 51 52 53 54 55 56 57 58 59 60 61 62 63" at bounding box center [534, 381] width 936 height 544
click at [286, 594] on img "grid" at bounding box center [214, 570] width 279 height 149
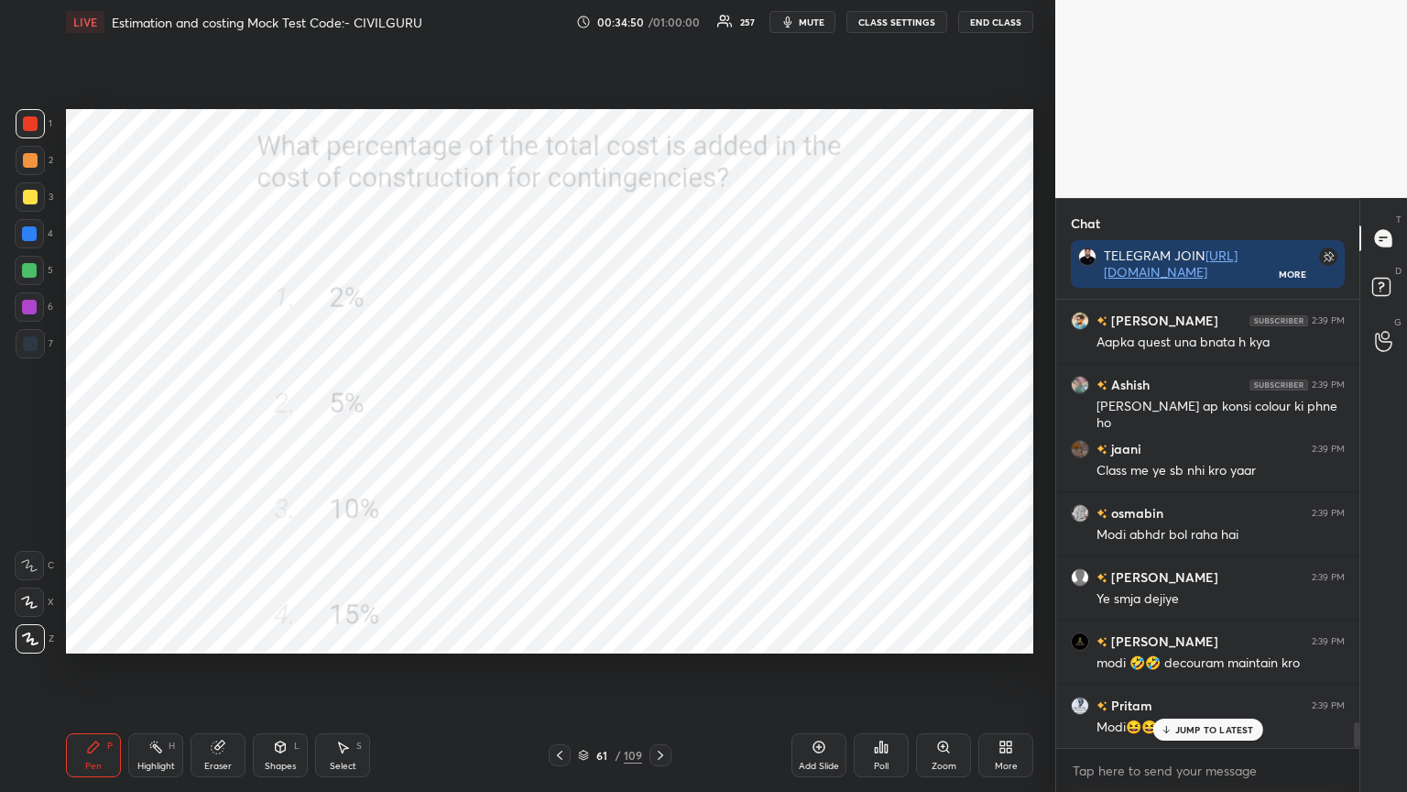
click at [891, 636] on div "Poll" at bounding box center [881, 755] width 55 height 44
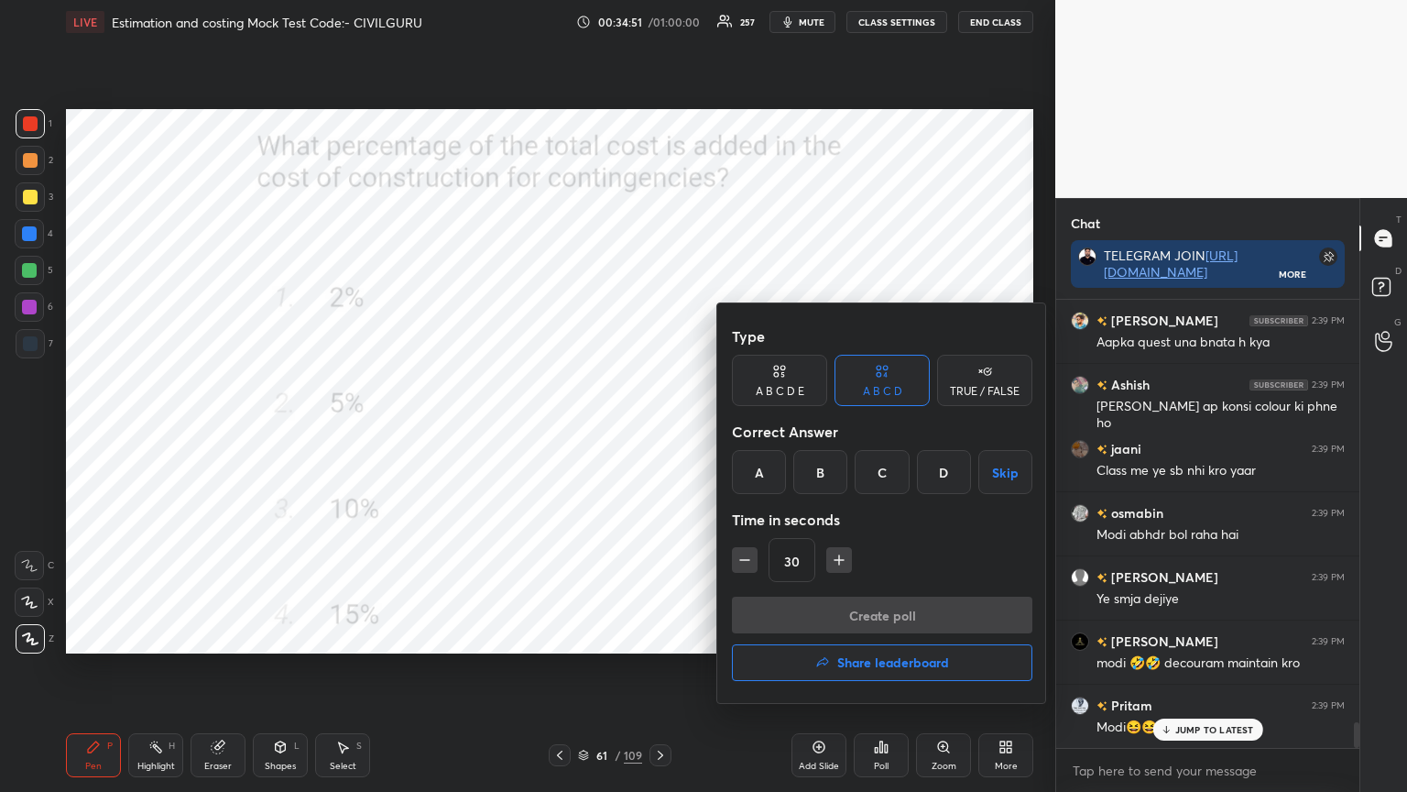
click at [818, 476] on div "B" at bounding box center [821, 472] width 54 height 44
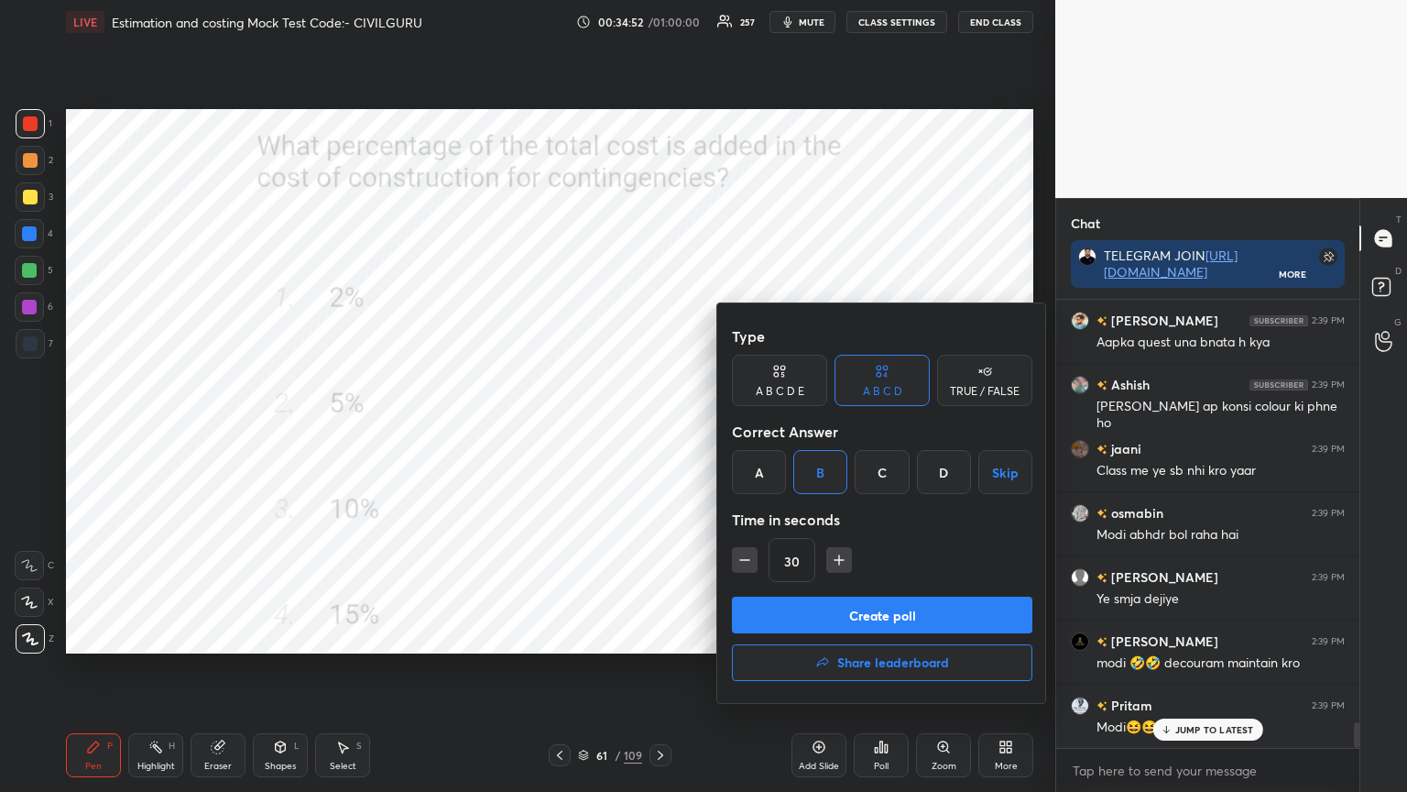
click at [806, 627] on button "Create poll" at bounding box center [882, 615] width 301 height 37
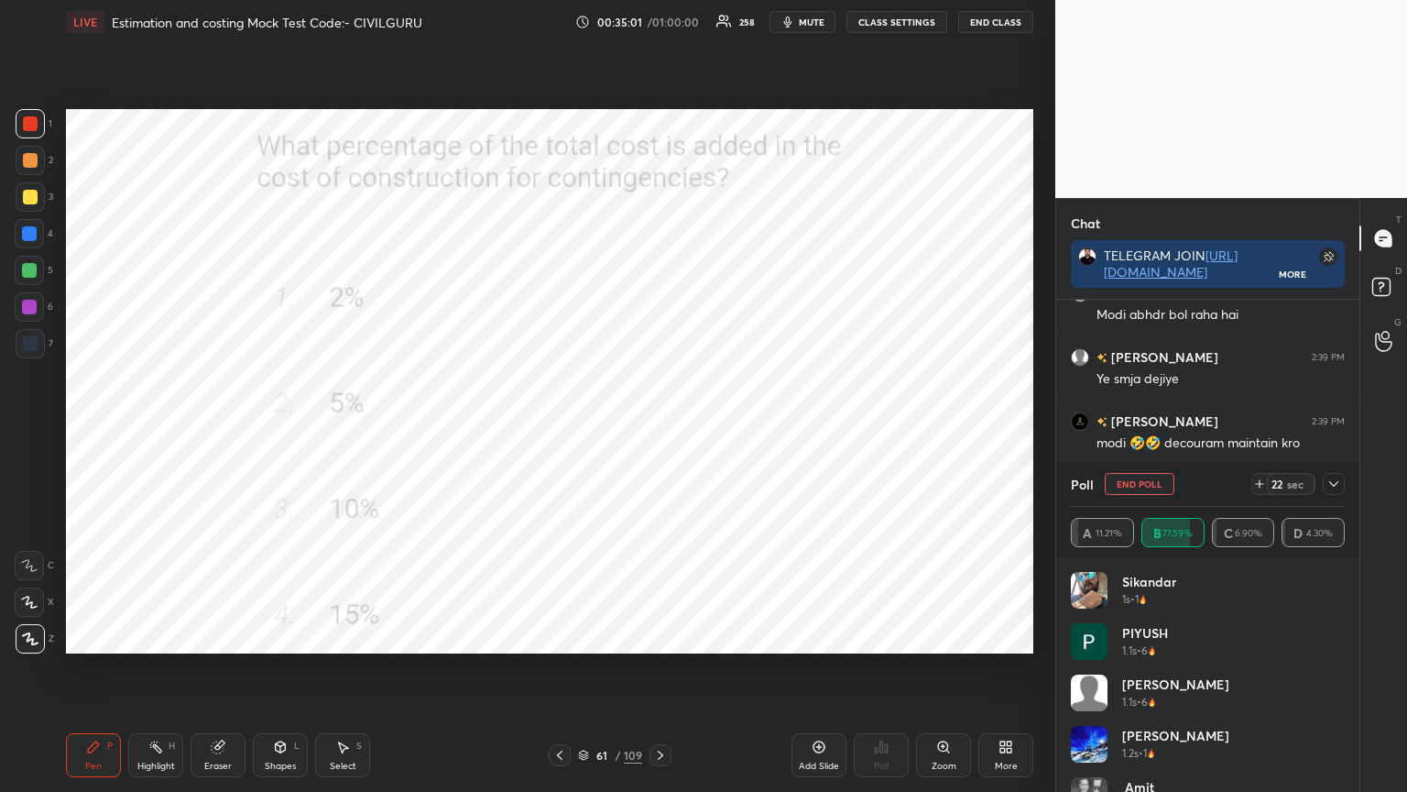
click at [1340, 479] on icon at bounding box center [1334, 483] width 15 height 15
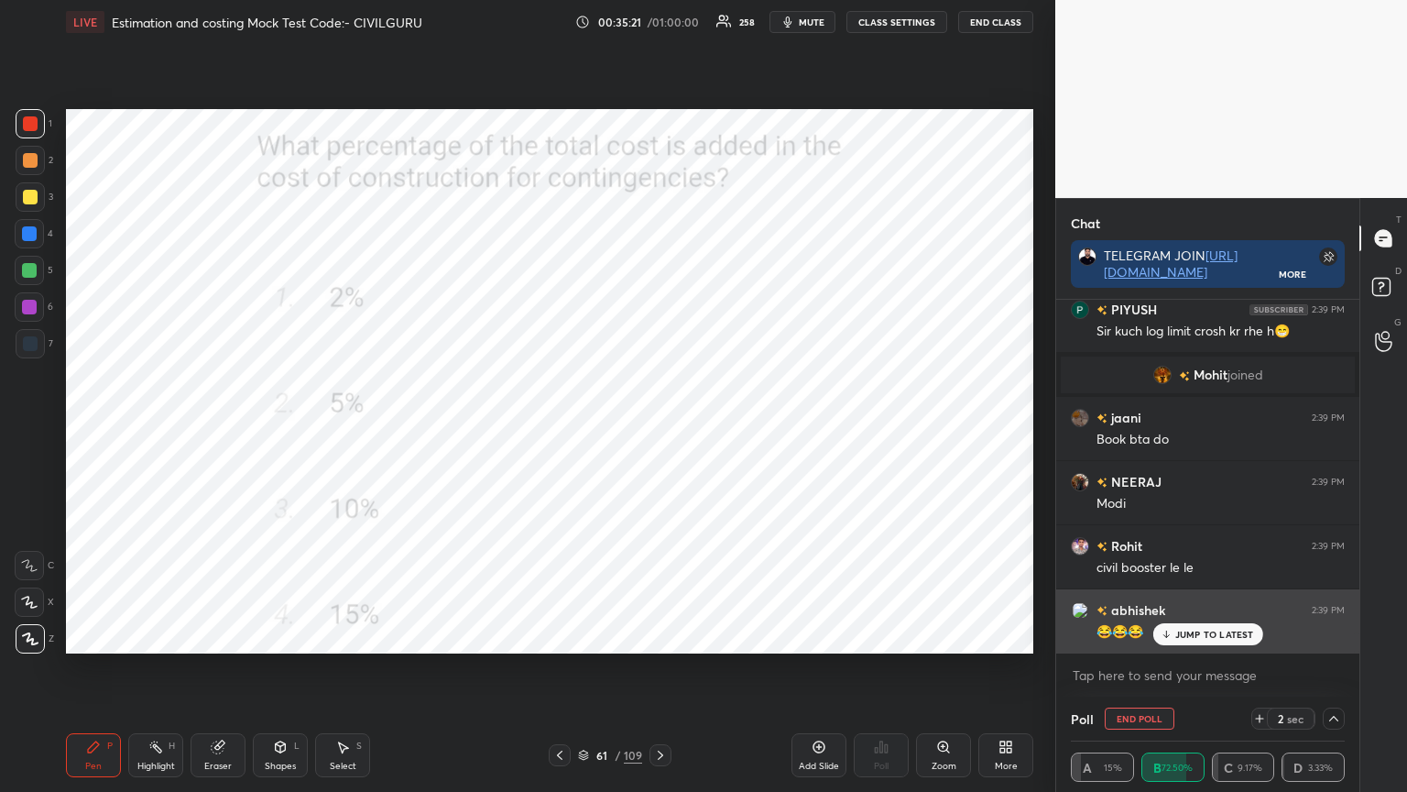
click at [1201, 634] on p "JUMP TO LATEST" at bounding box center [1215, 634] width 79 height 11
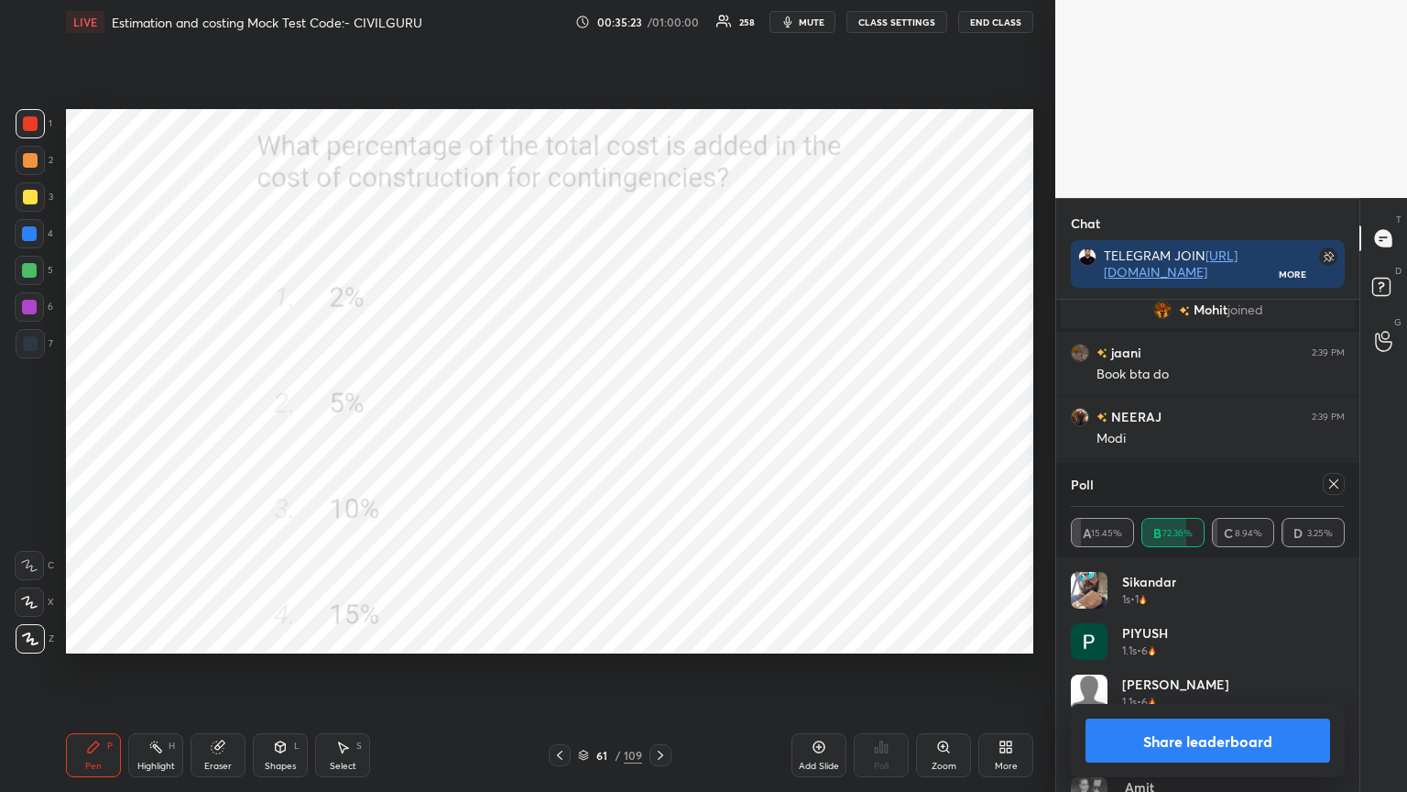
click at [1331, 486] on icon at bounding box center [1334, 483] width 15 height 15
type textarea "x"
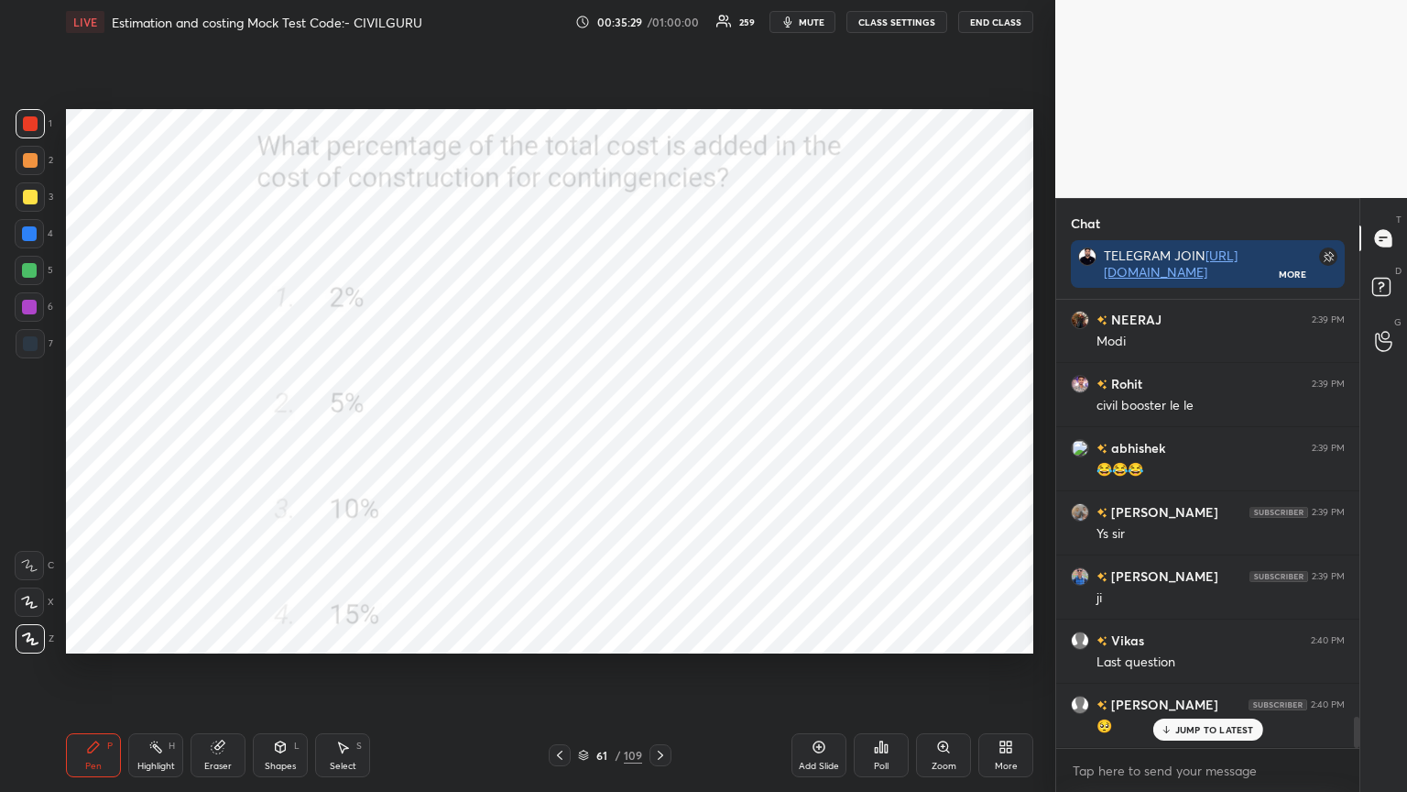
click at [667, 636] on icon at bounding box center [660, 755] width 15 height 15
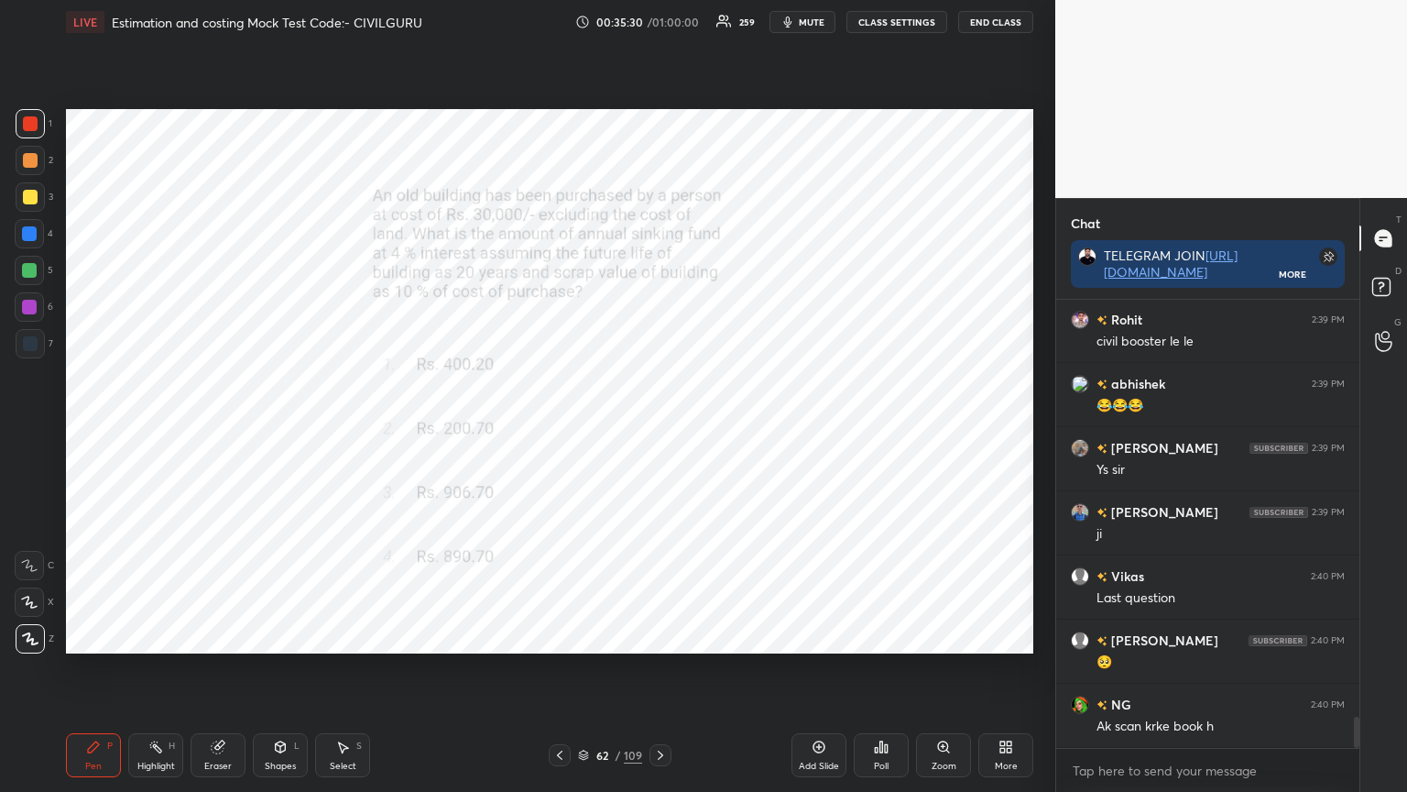
click at [891, 636] on div "Poll" at bounding box center [881, 755] width 55 height 44
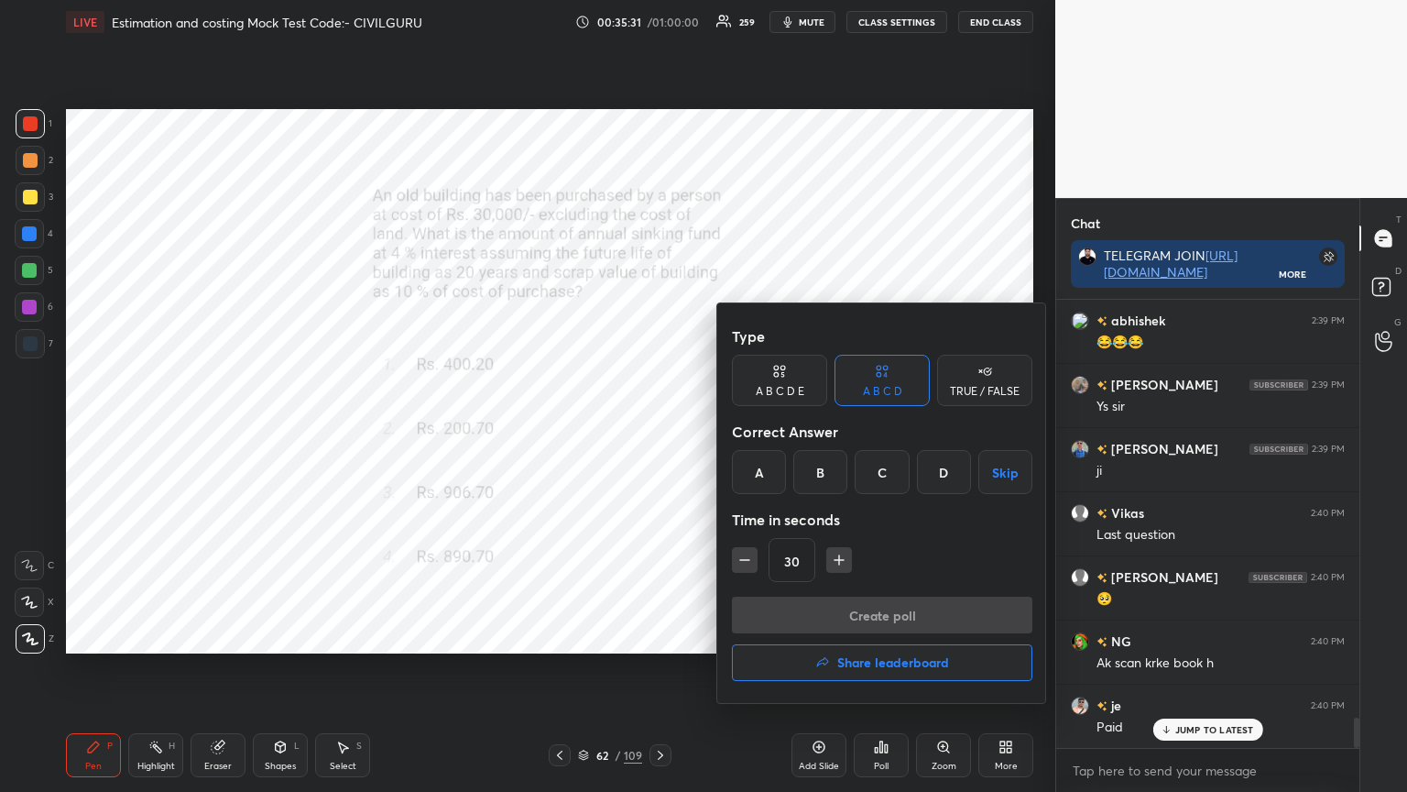
click at [887, 469] on div "C" at bounding box center [882, 472] width 54 height 44
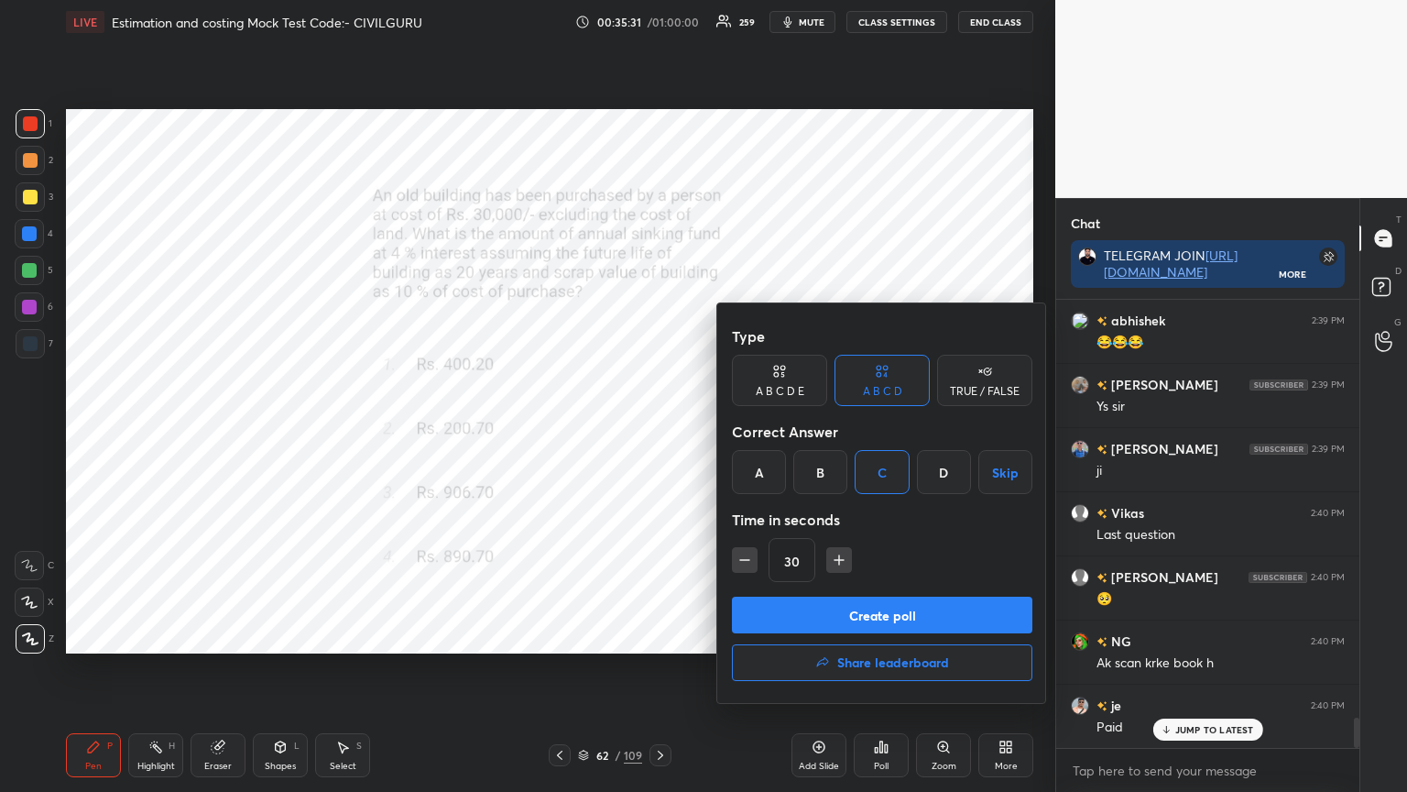
click at [847, 561] on button "button" at bounding box center [840, 560] width 26 height 26
click at [847, 565] on icon "button" at bounding box center [839, 560] width 18 height 18
type input "60"
click at [844, 612] on button "Create poll" at bounding box center [882, 615] width 301 height 37
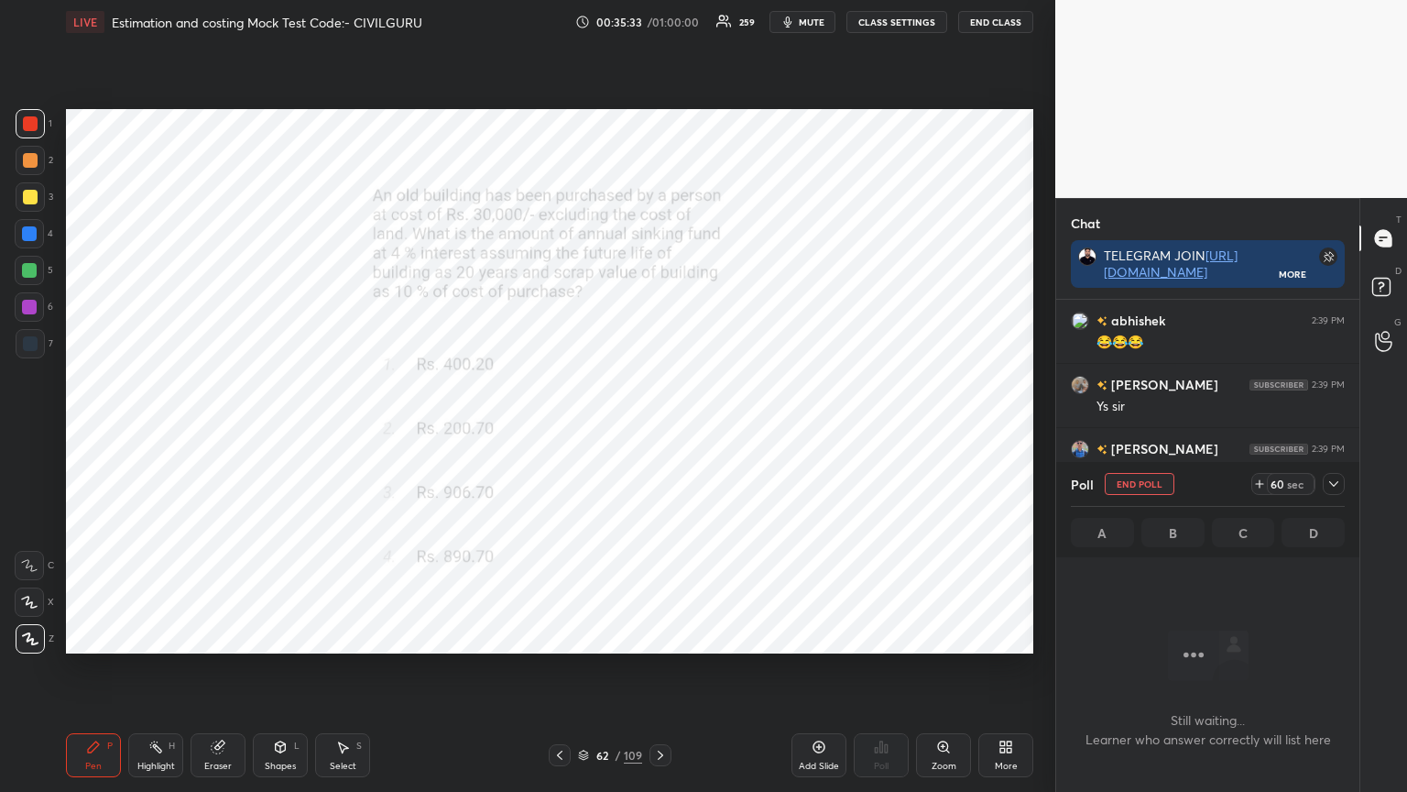
click at [1334, 480] on icon at bounding box center [1334, 483] width 15 height 15
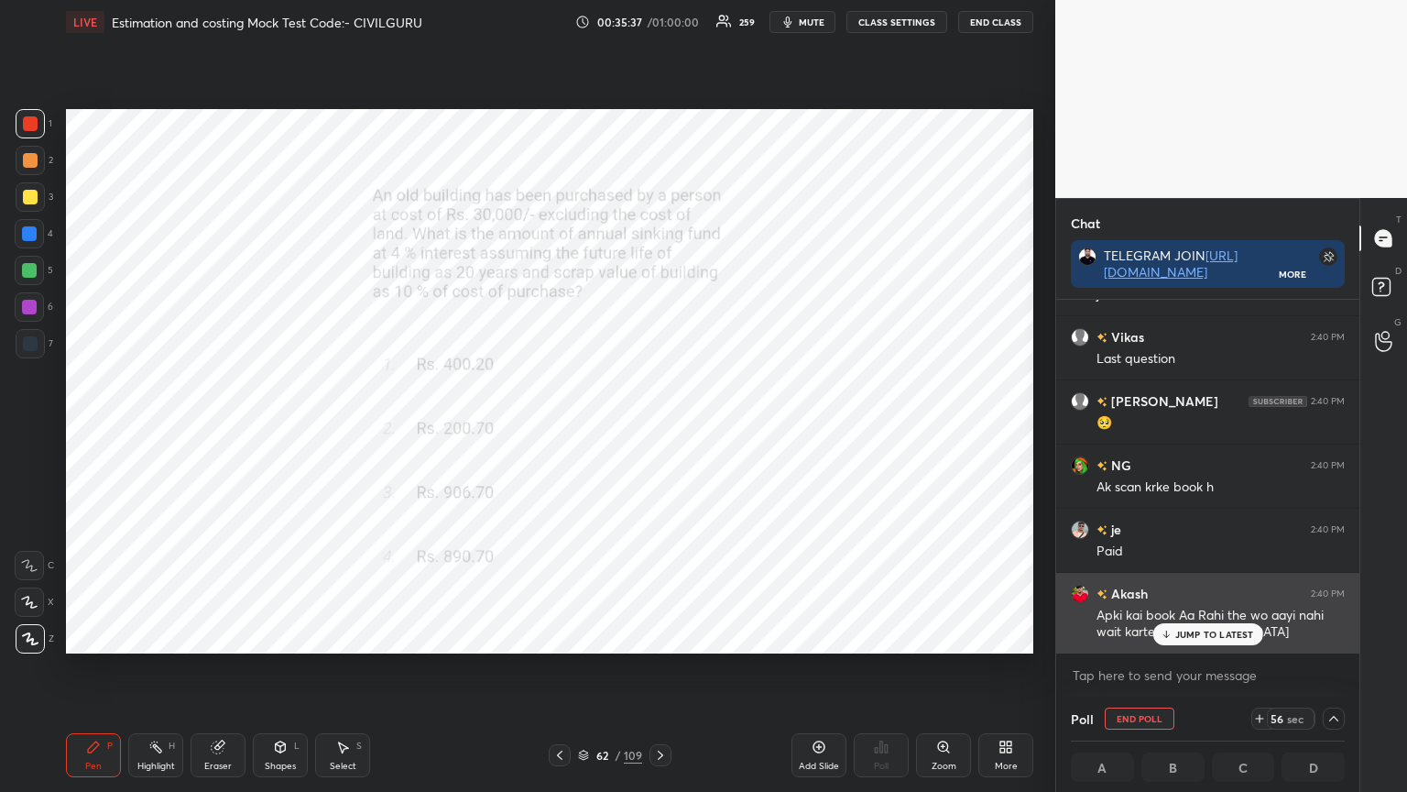
click at [1183, 636] on div "JUMP TO LATEST" at bounding box center [1208, 634] width 110 height 22
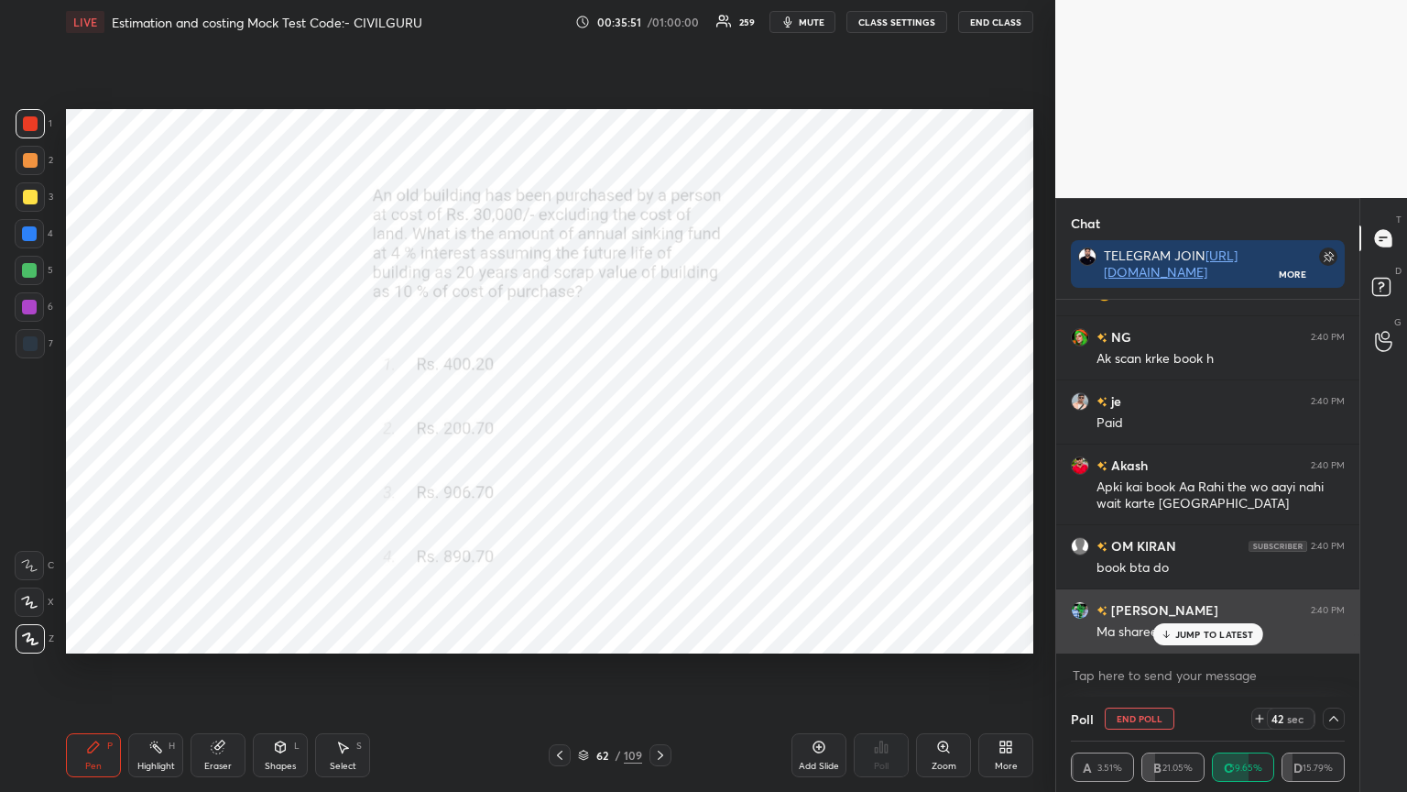
click at [1196, 636] on div "JUMP TO LATEST" at bounding box center [1208, 634] width 110 height 22
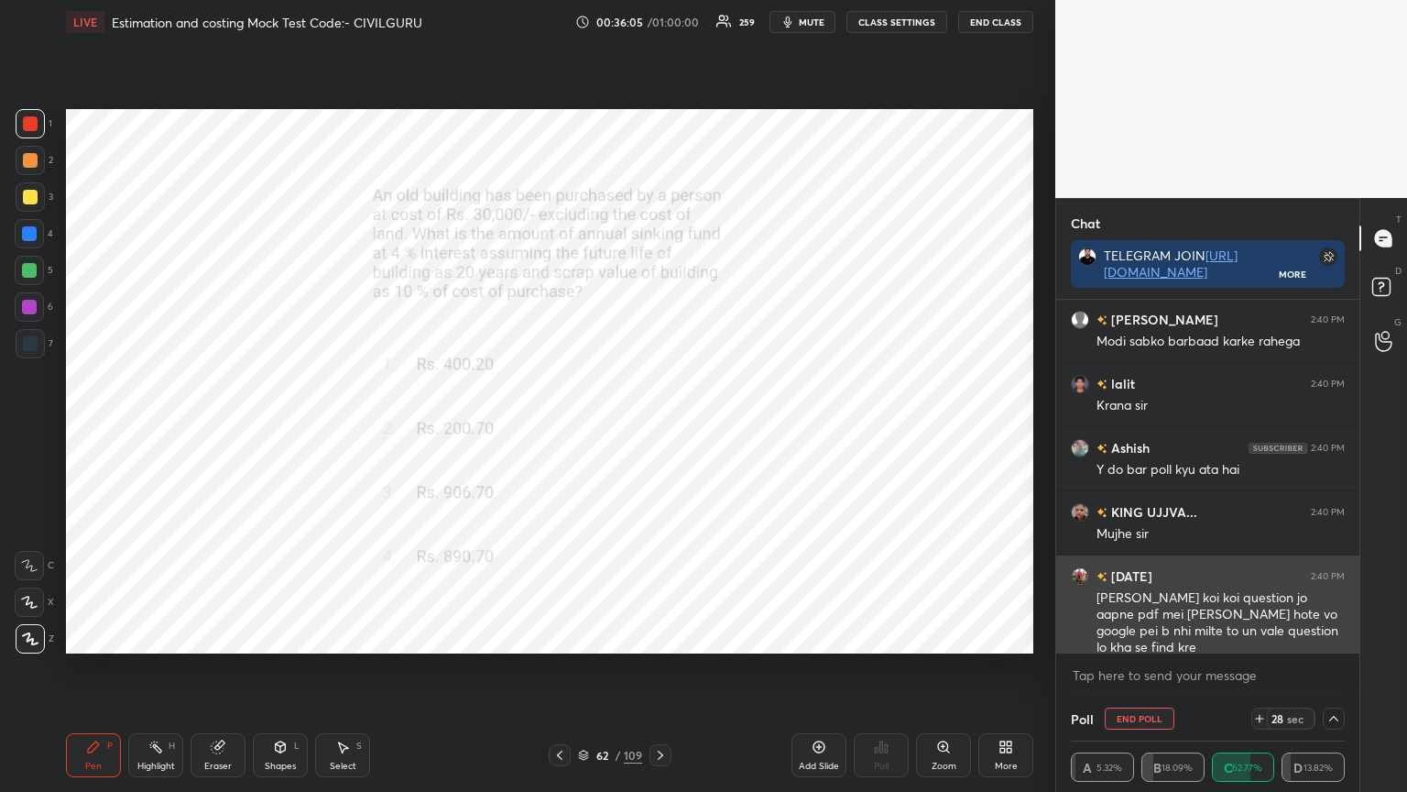
click at [1204, 633] on div "sir aapke koi koi question jo aapne pdf mei nhi kraye hote vo google pei b nhi …" at bounding box center [1221, 623] width 248 height 68
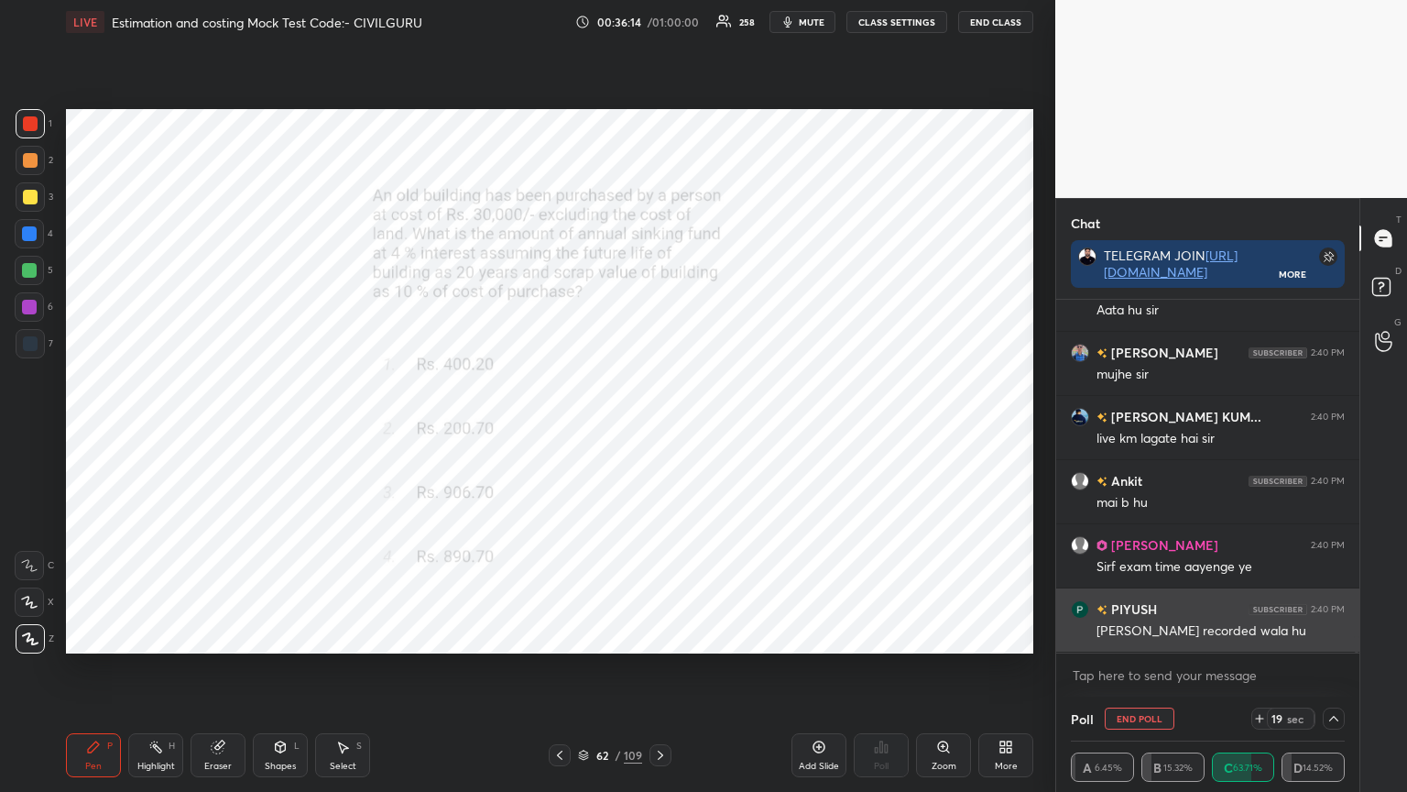
click at [1197, 635] on div "Sir mai recorded wala hu" at bounding box center [1221, 631] width 248 height 18
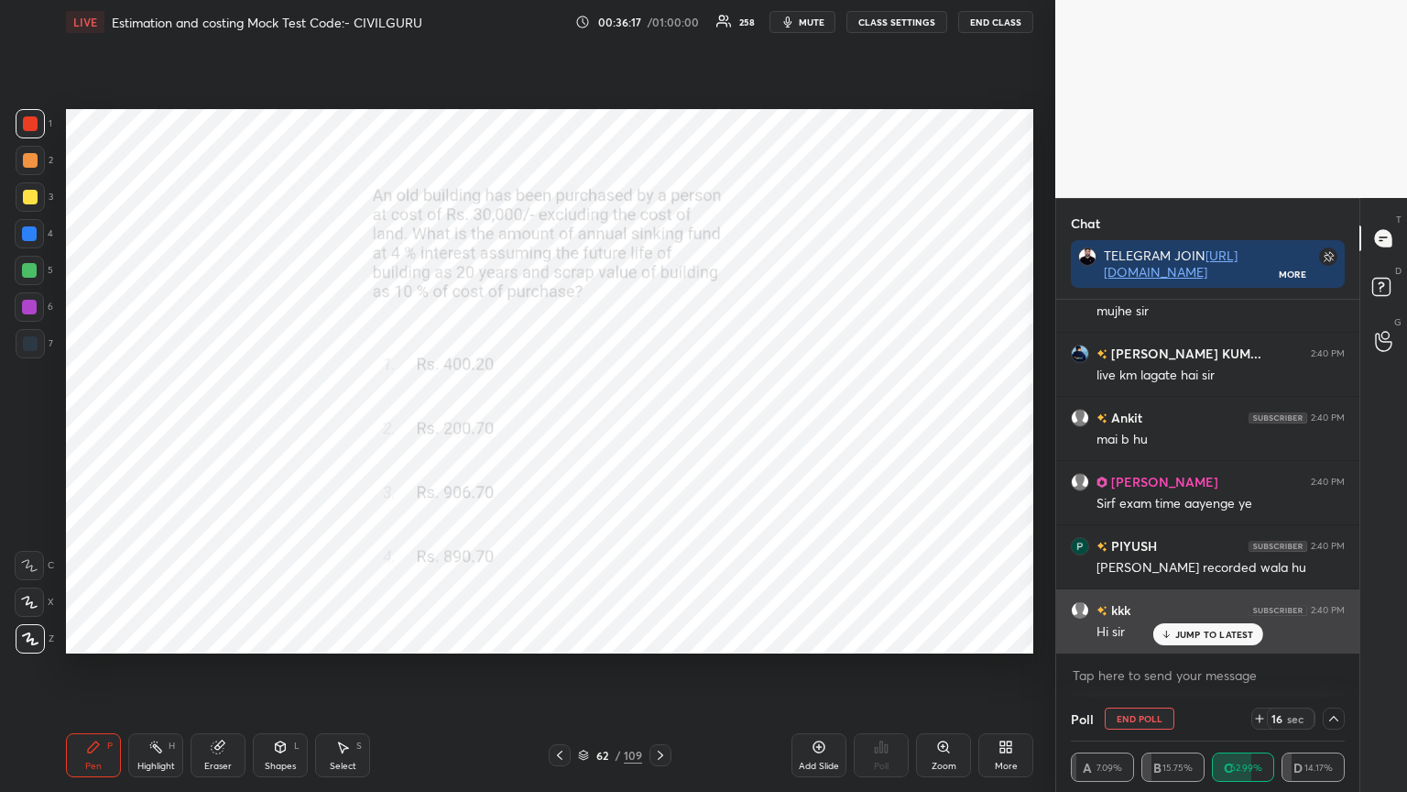
click at [1180, 630] on p "JUMP TO LATEST" at bounding box center [1215, 634] width 79 height 11
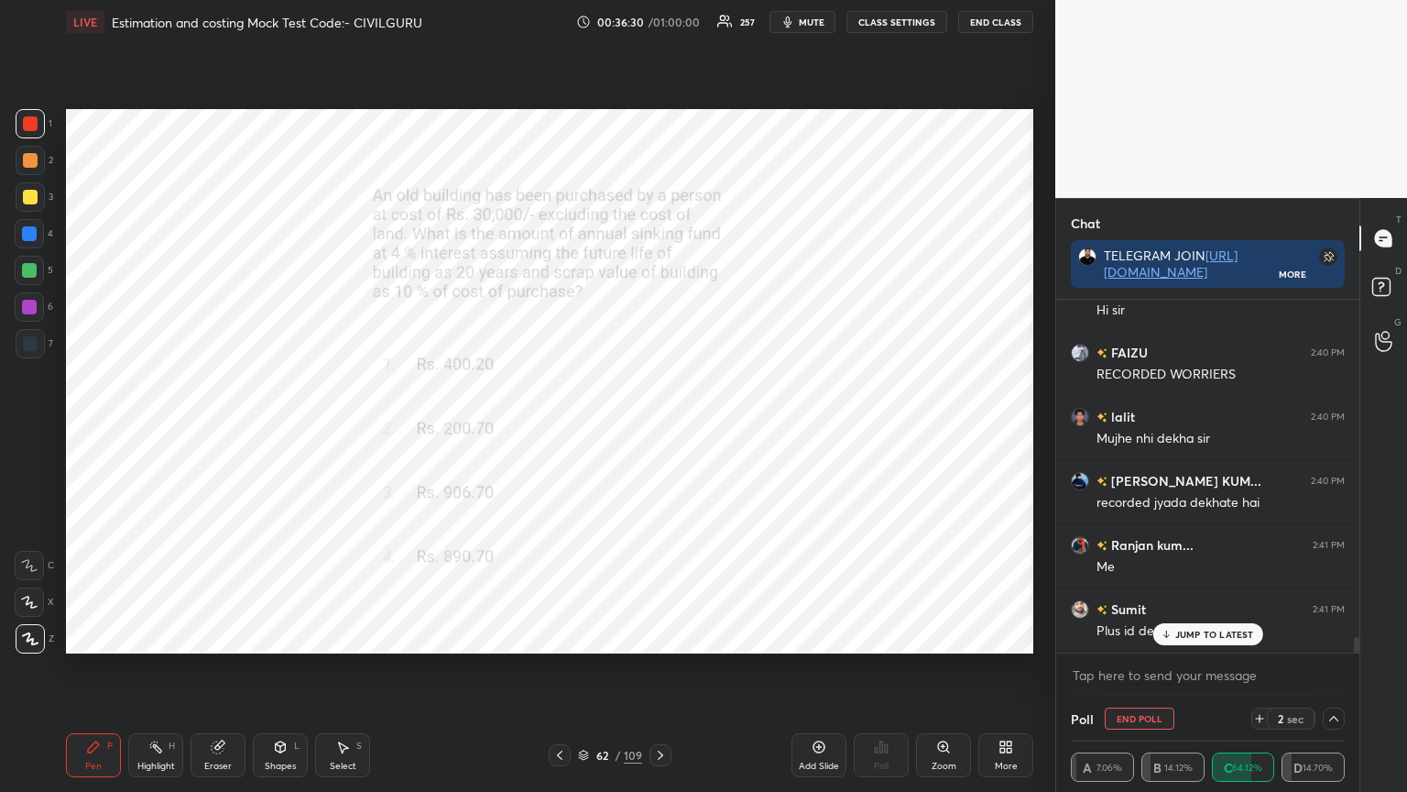
scroll to position [7759, 0]
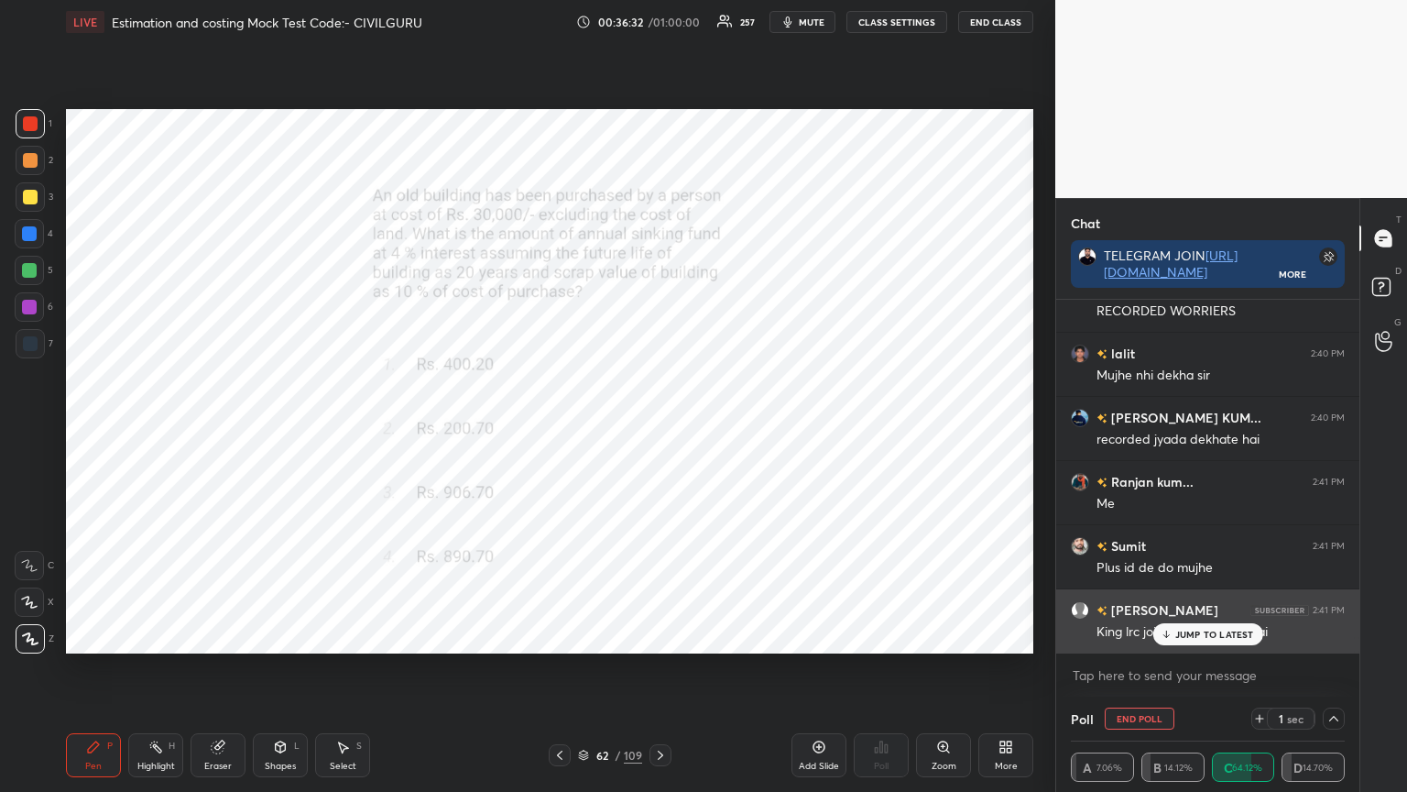
click at [1199, 634] on p "JUMP TO LATEST" at bounding box center [1215, 634] width 79 height 11
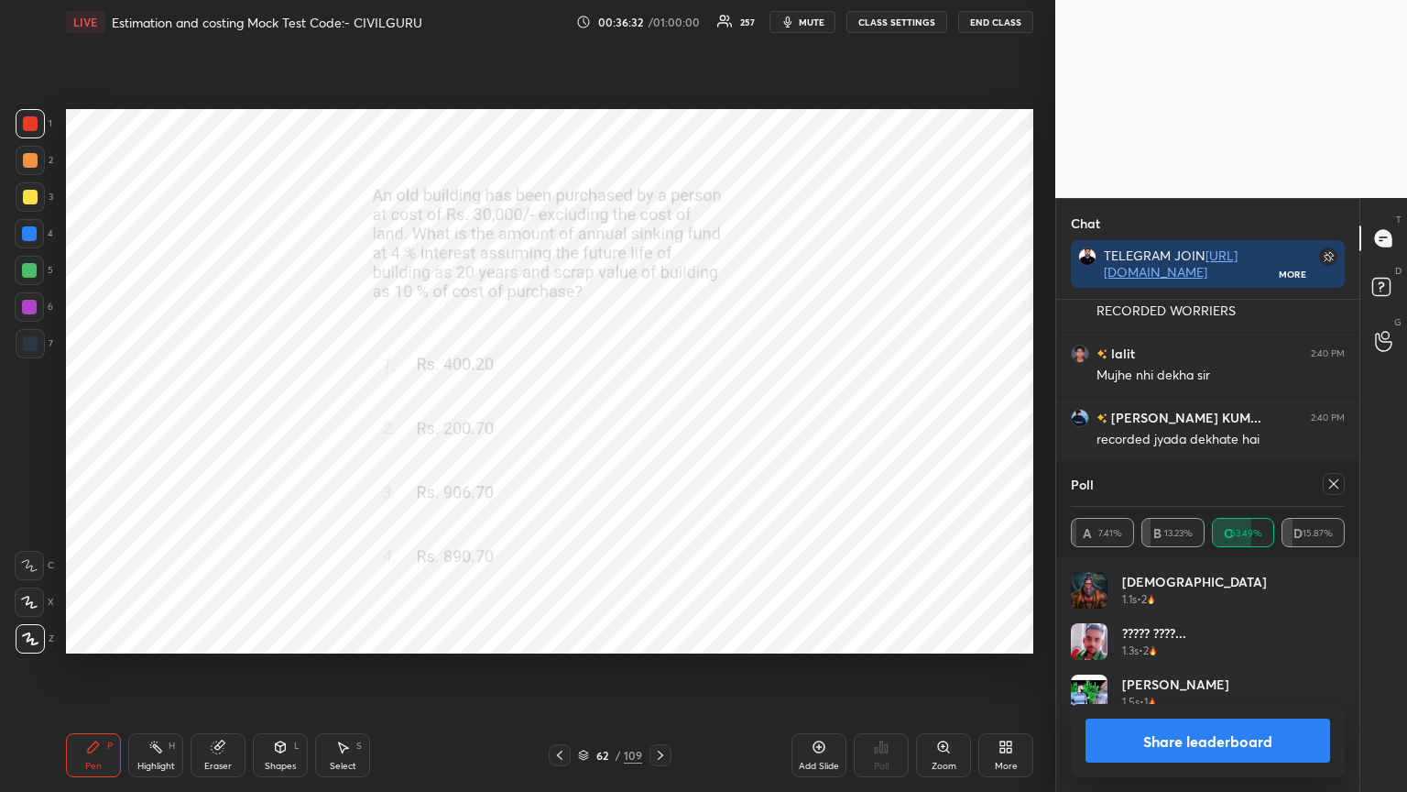
scroll to position [5, 5]
click at [1336, 482] on icon at bounding box center [1334, 483] width 15 height 15
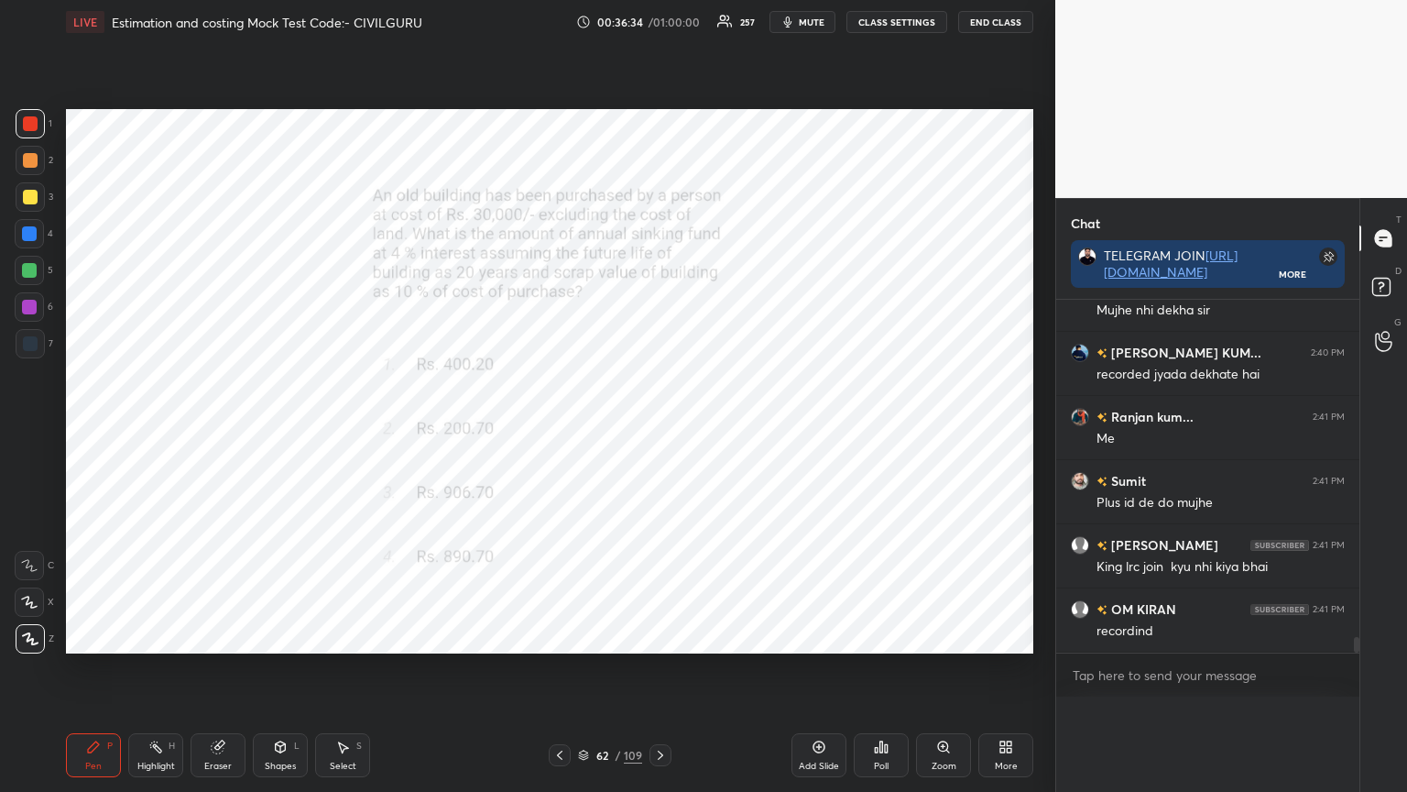
scroll to position [378, 298]
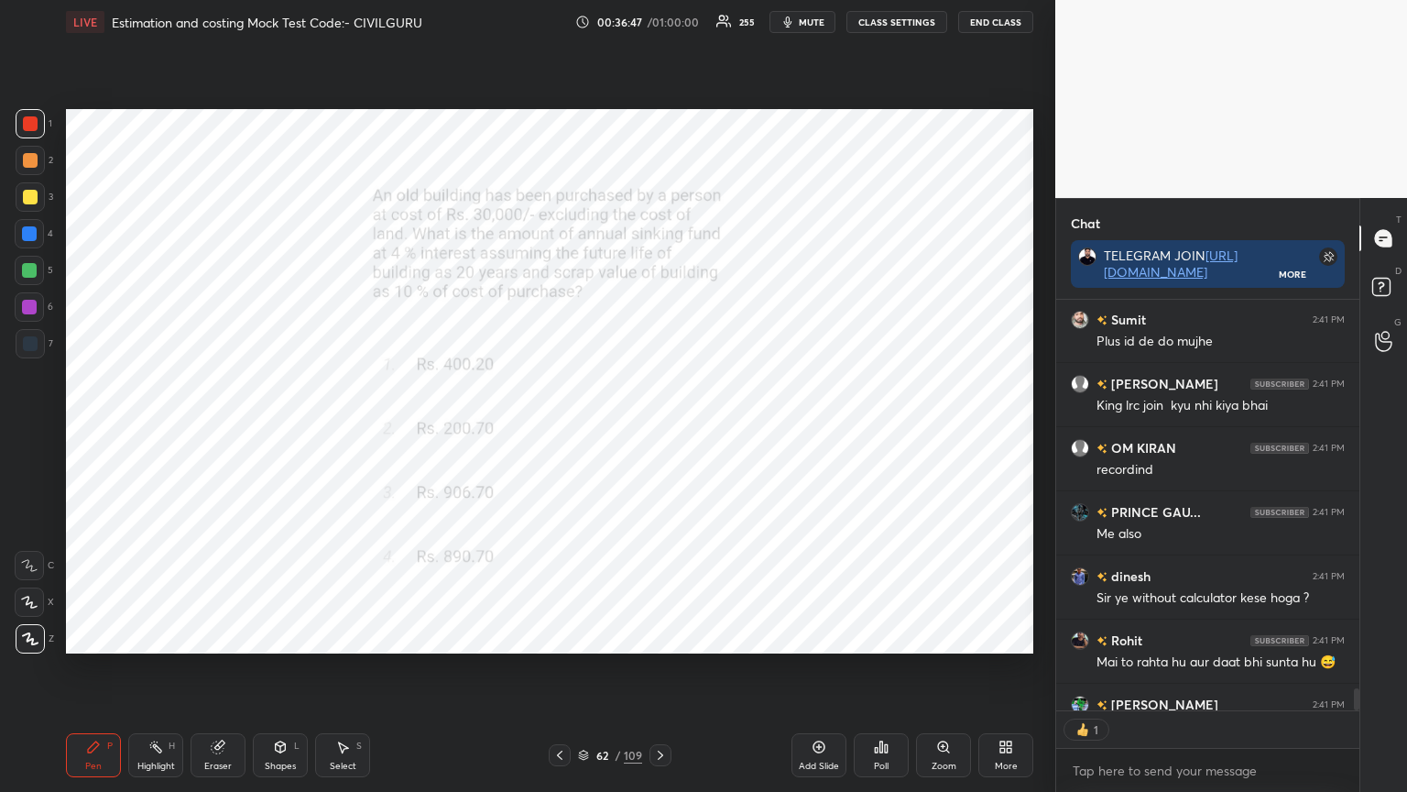
type textarea "x"
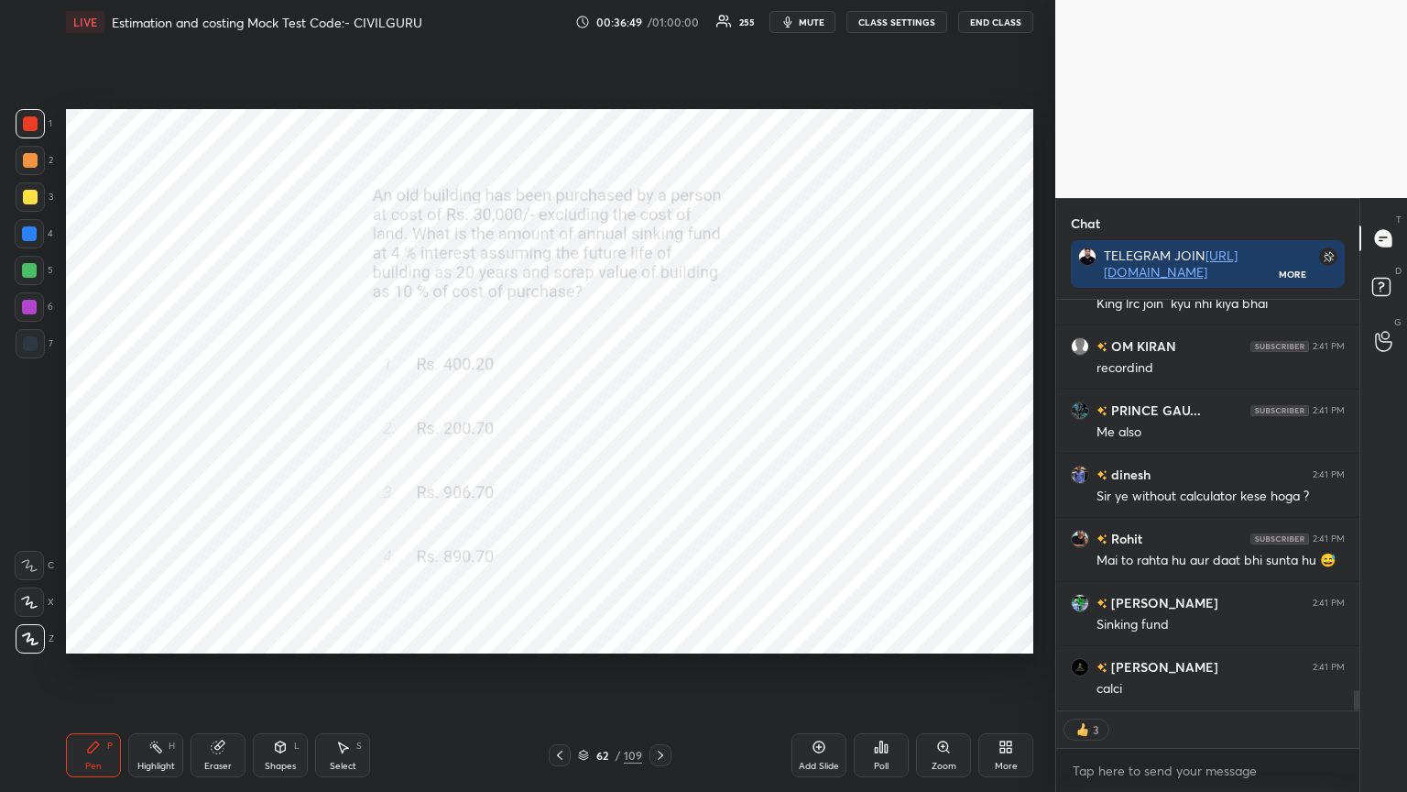
click at [658, 636] on icon at bounding box center [660, 755] width 15 height 15
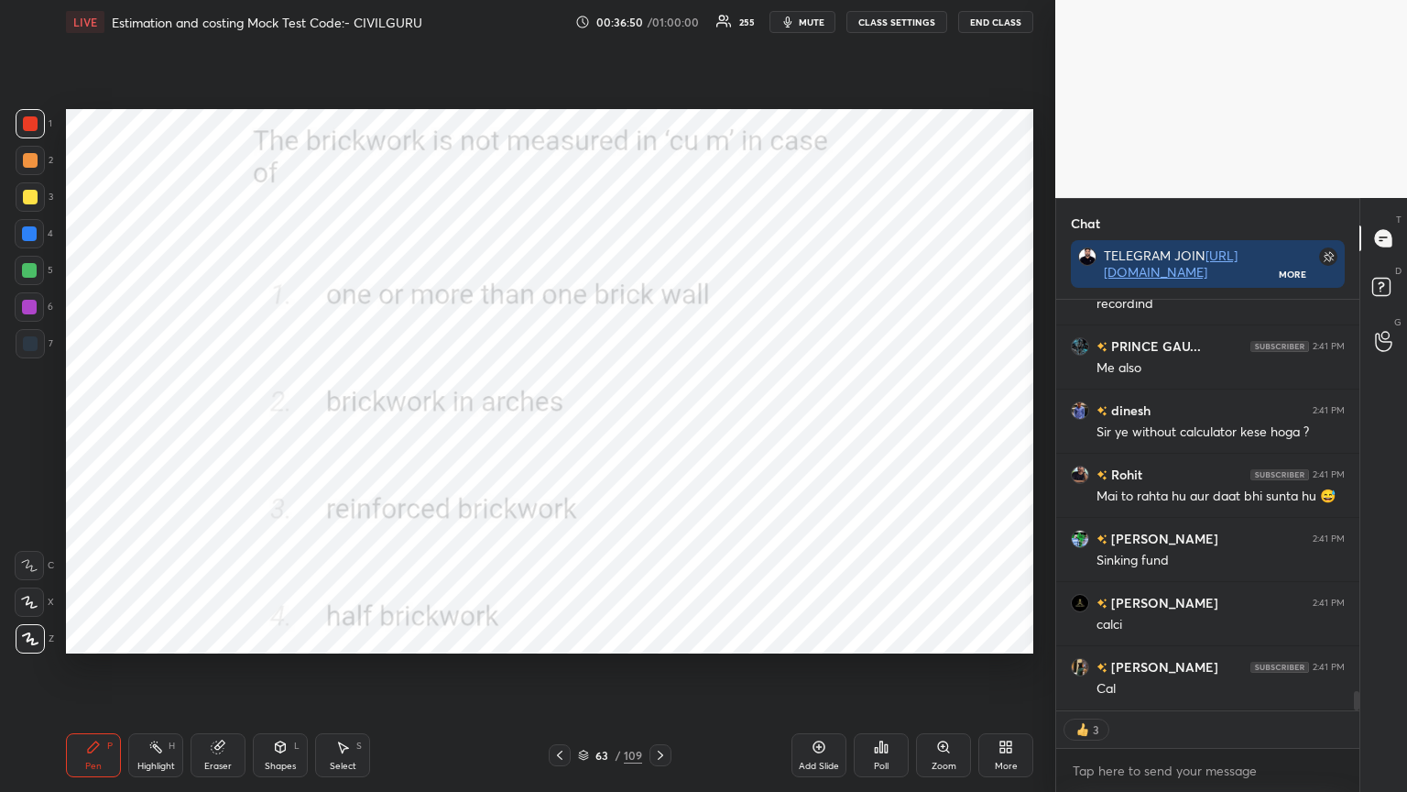
click at [897, 636] on div "Poll" at bounding box center [881, 755] width 55 height 44
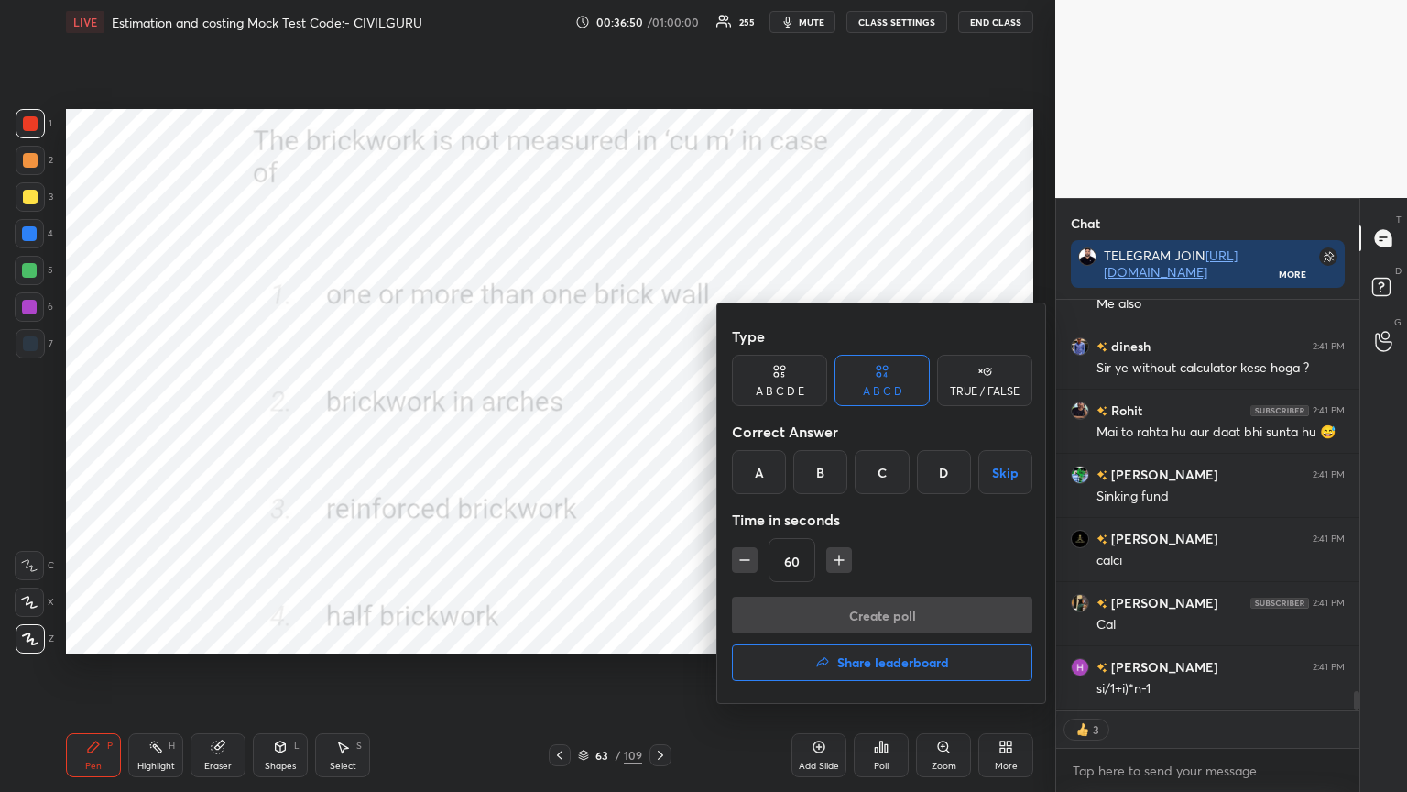
click at [946, 460] on div "D" at bounding box center [944, 472] width 54 height 44
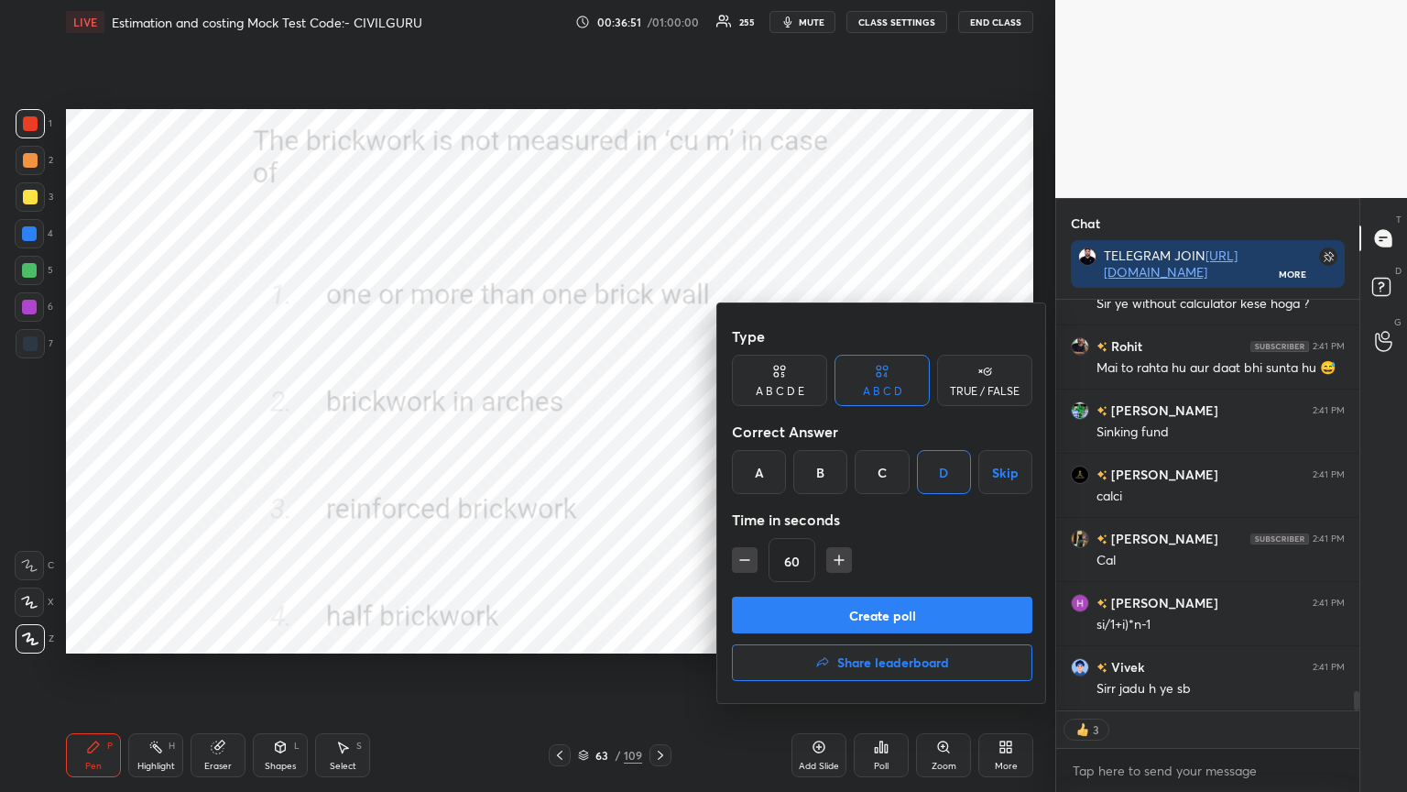
click at [738, 557] on icon "button" at bounding box center [745, 560] width 18 height 18
click at [743, 563] on icon "button" at bounding box center [745, 560] width 18 height 18
type input "30"
click at [781, 606] on button "Create poll" at bounding box center [882, 615] width 301 height 37
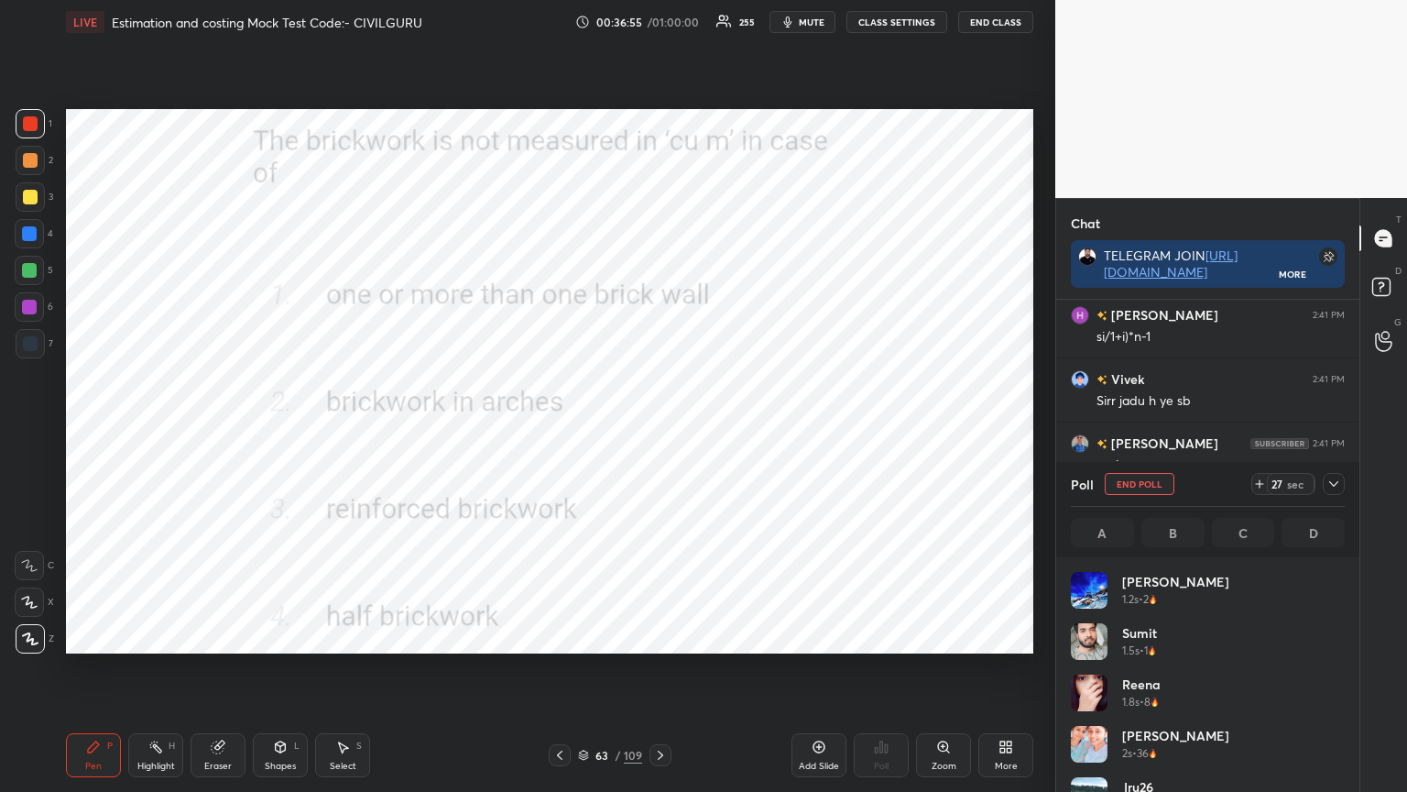
click at [1338, 487] on icon at bounding box center [1334, 483] width 15 height 15
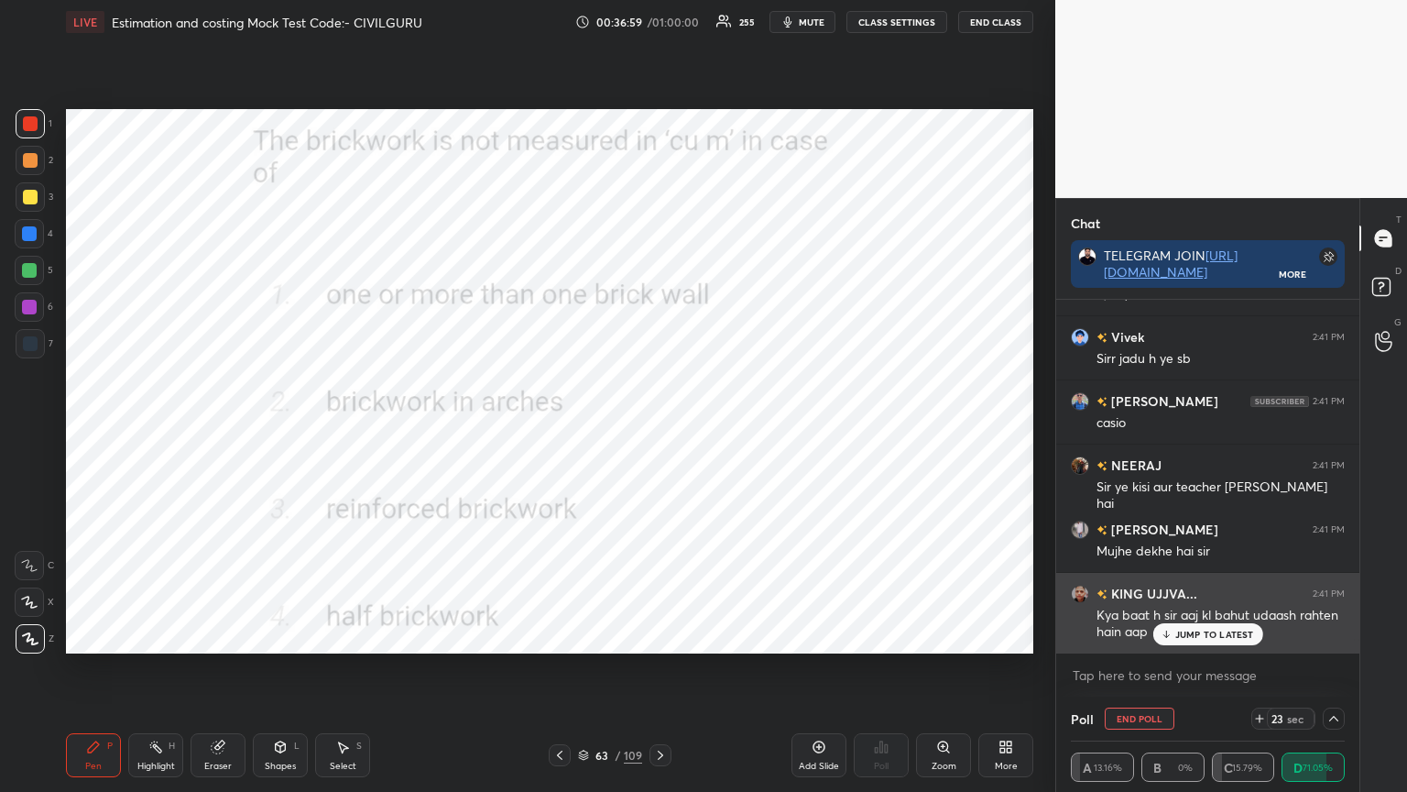
click at [1193, 636] on p "JUMP TO LATEST" at bounding box center [1215, 634] width 79 height 11
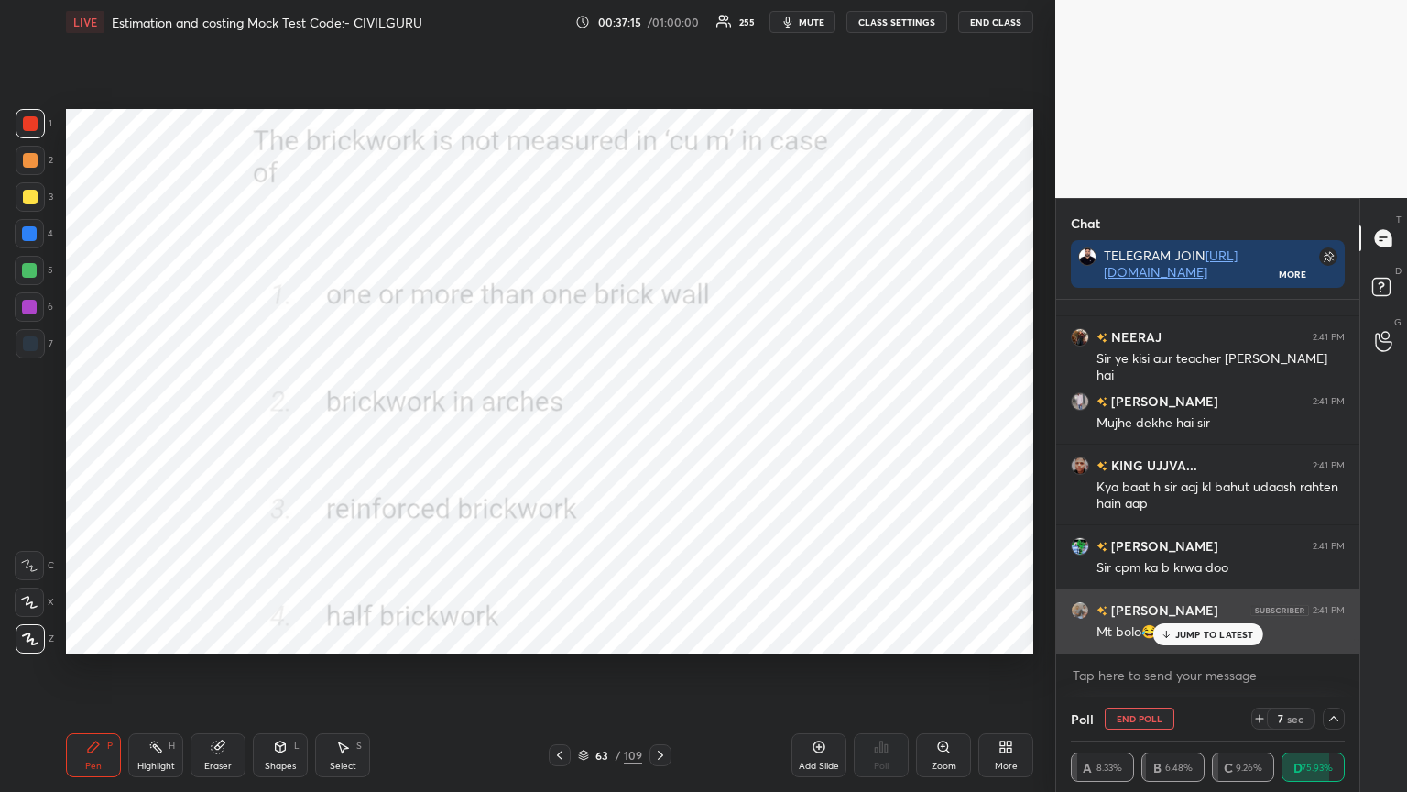
click at [1195, 630] on p "JUMP TO LATEST" at bounding box center [1215, 634] width 79 height 11
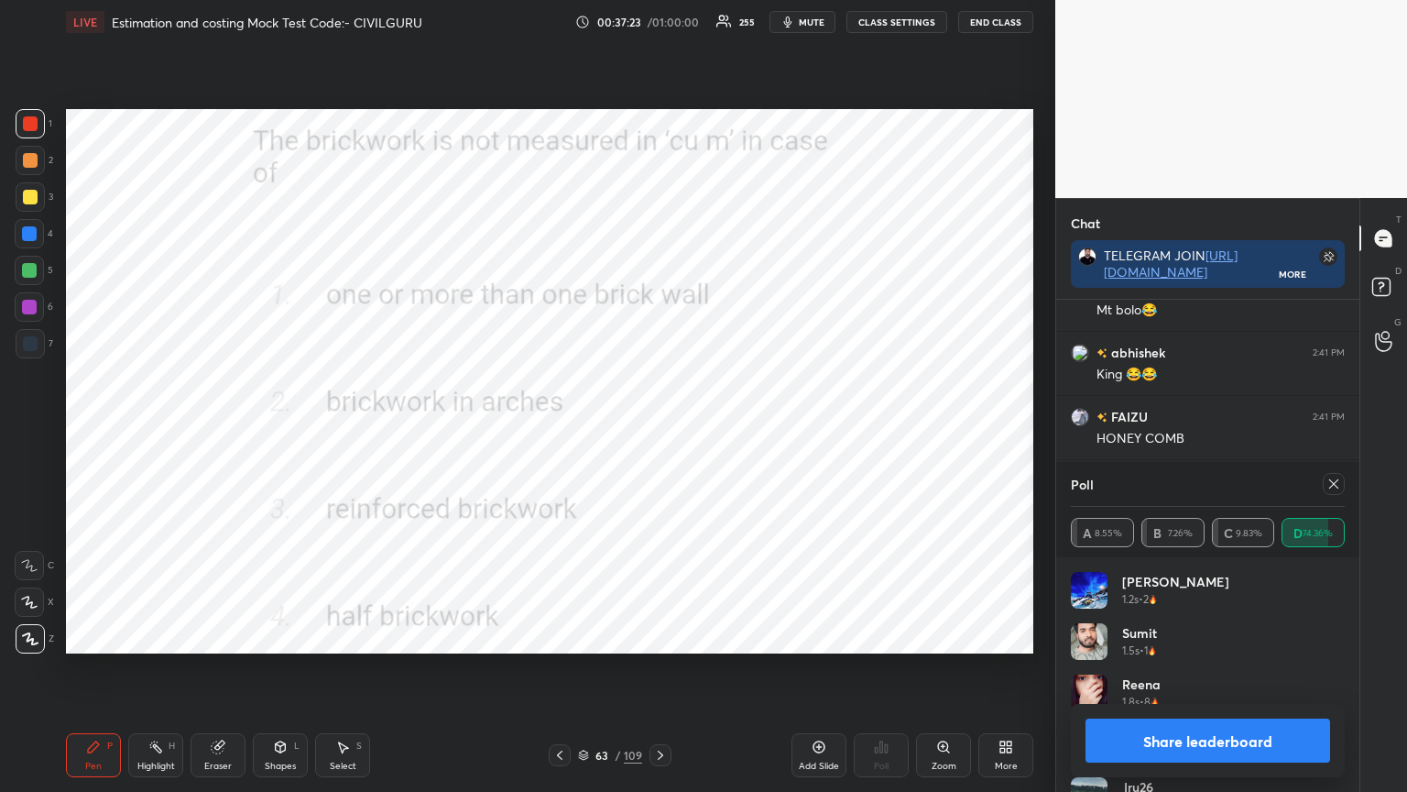
click at [1334, 487] on icon at bounding box center [1334, 483] width 15 height 15
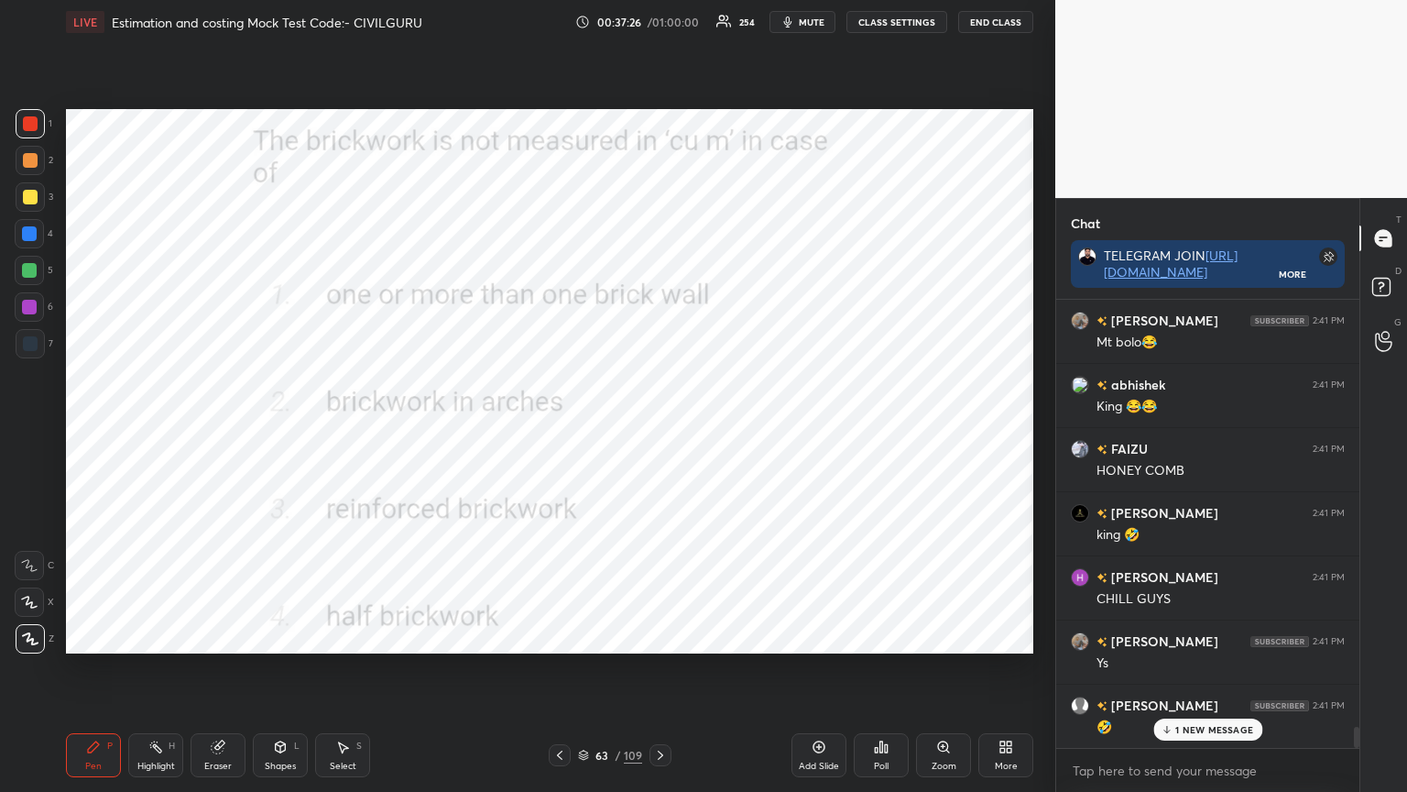
click at [663, 636] on icon at bounding box center [660, 755] width 15 height 15
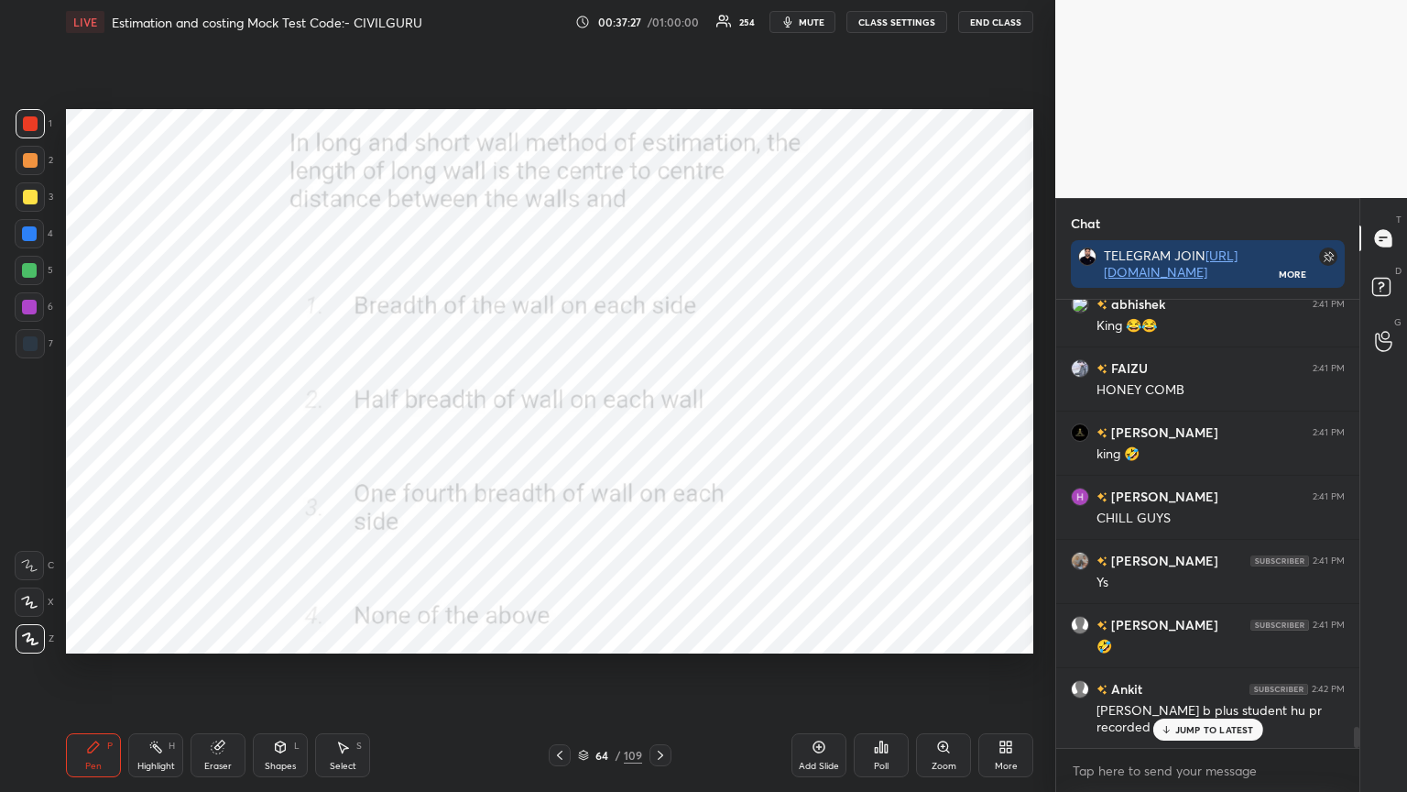
click at [880, 636] on div "Poll" at bounding box center [881, 755] width 55 height 44
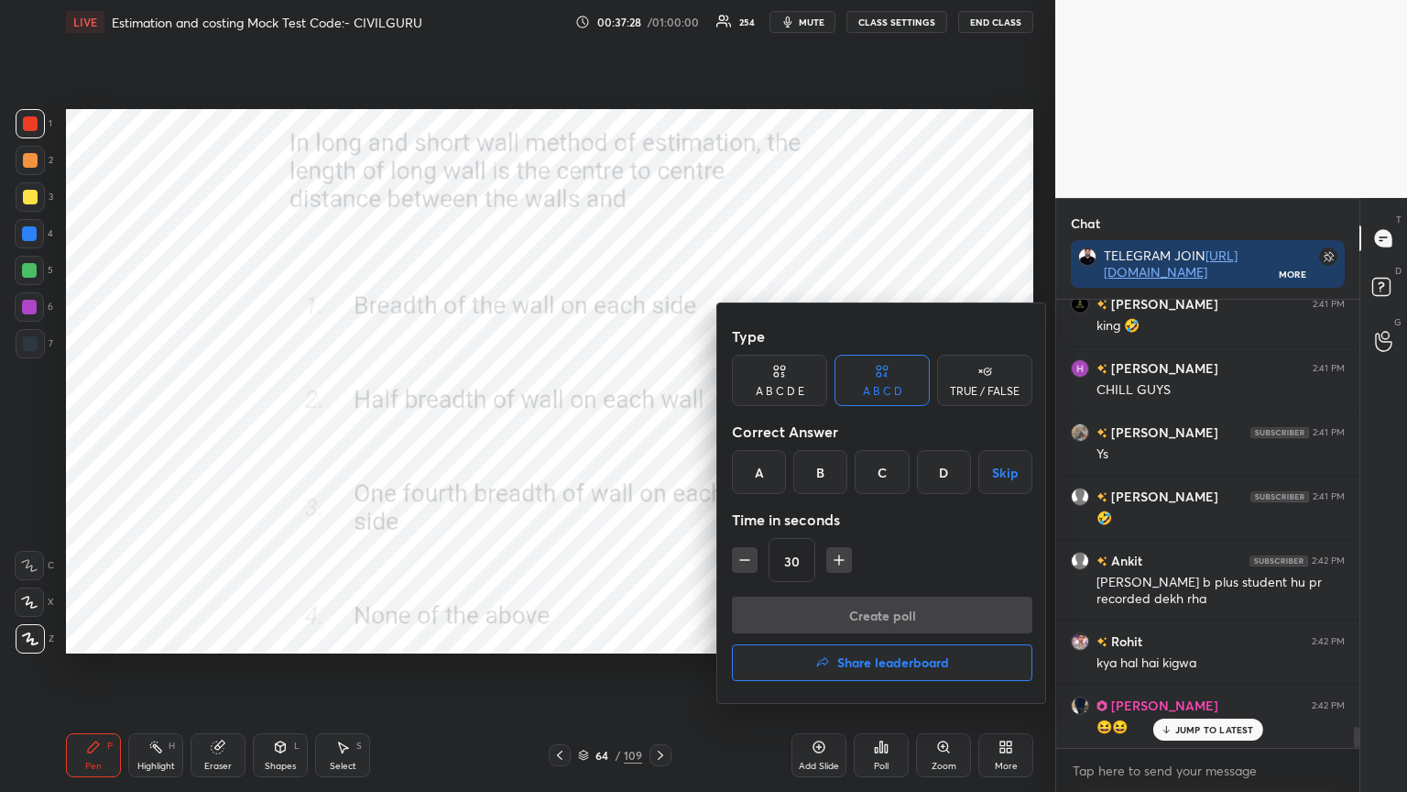
click at [823, 469] on div "B" at bounding box center [821, 472] width 54 height 44
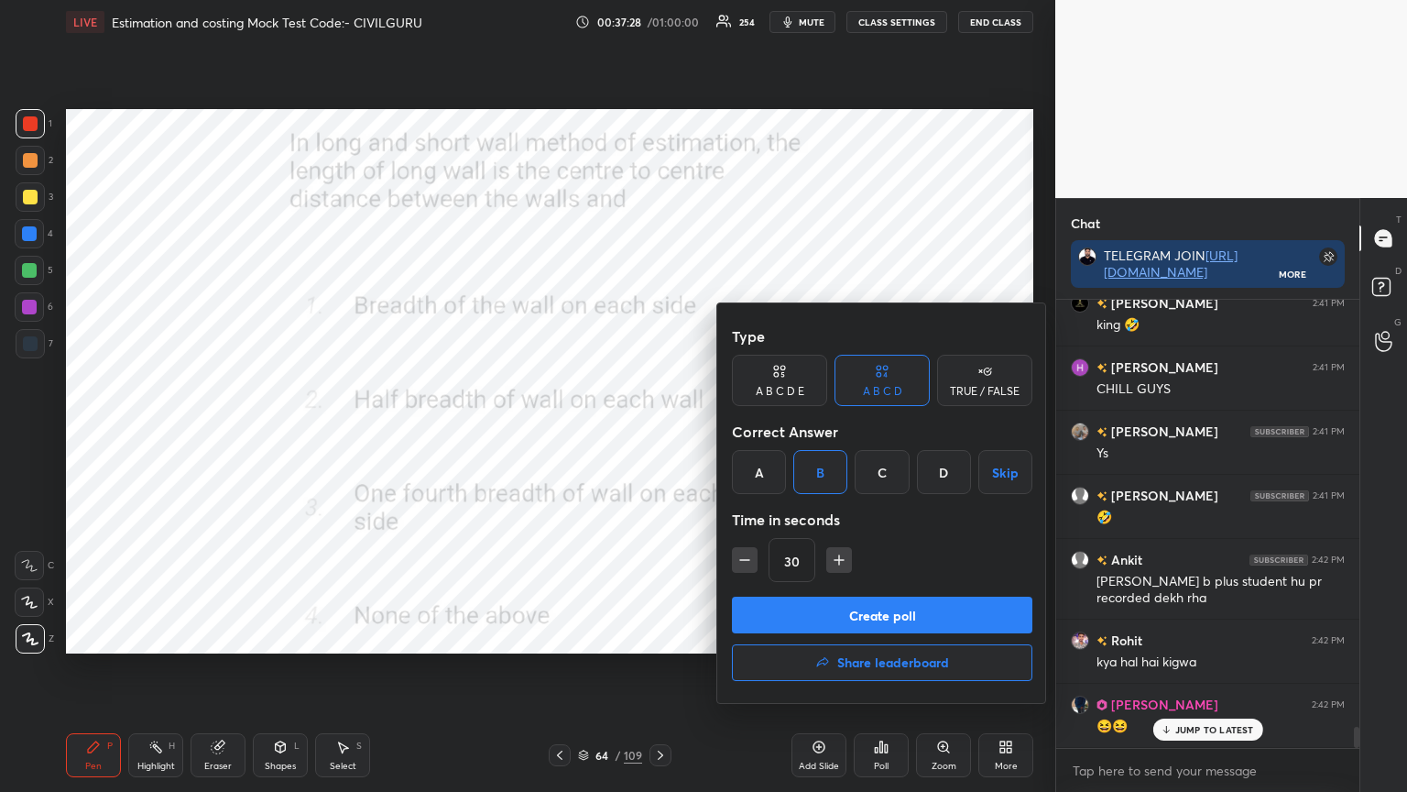
click at [792, 608] on button "Create poll" at bounding box center [882, 615] width 301 height 37
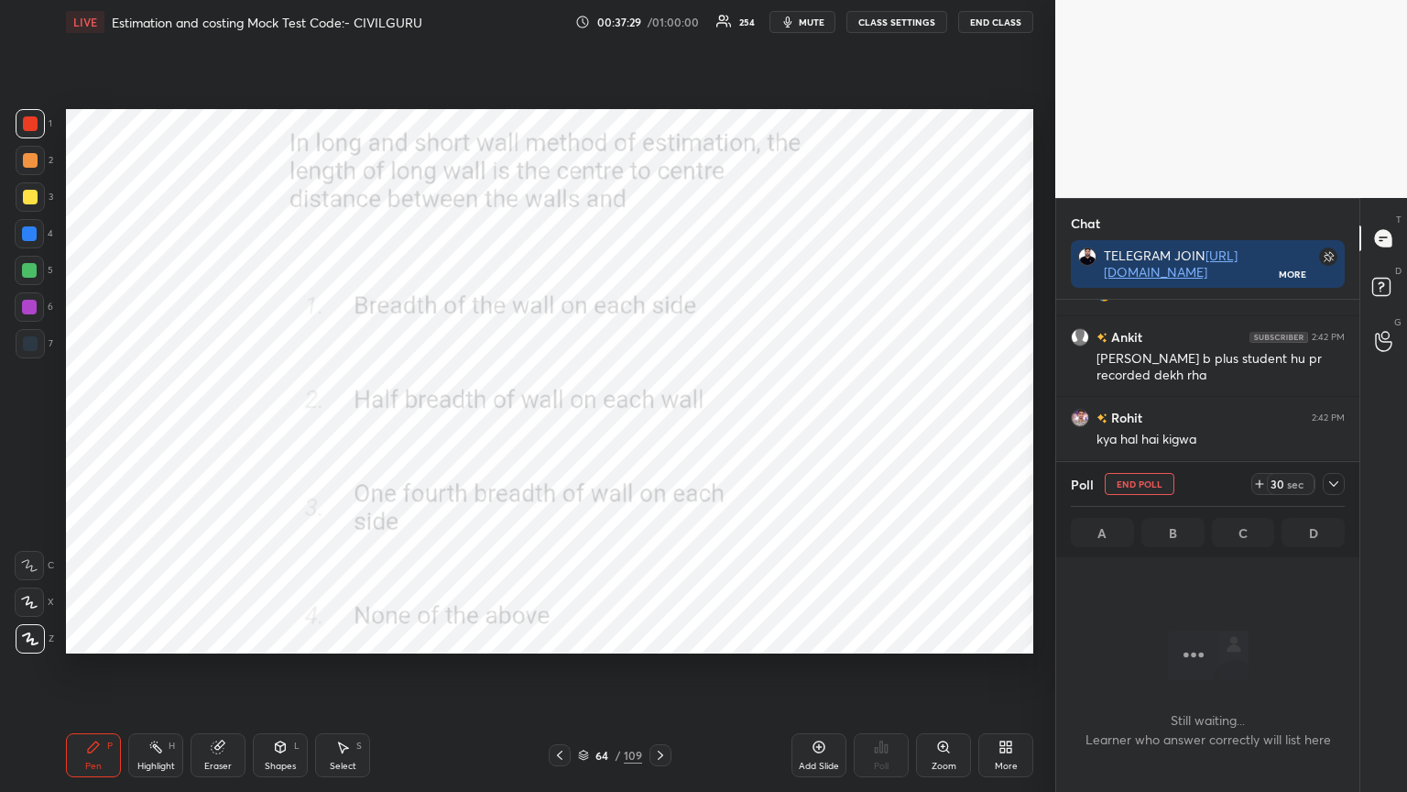
click at [1338, 481] on icon at bounding box center [1334, 483] width 9 height 5
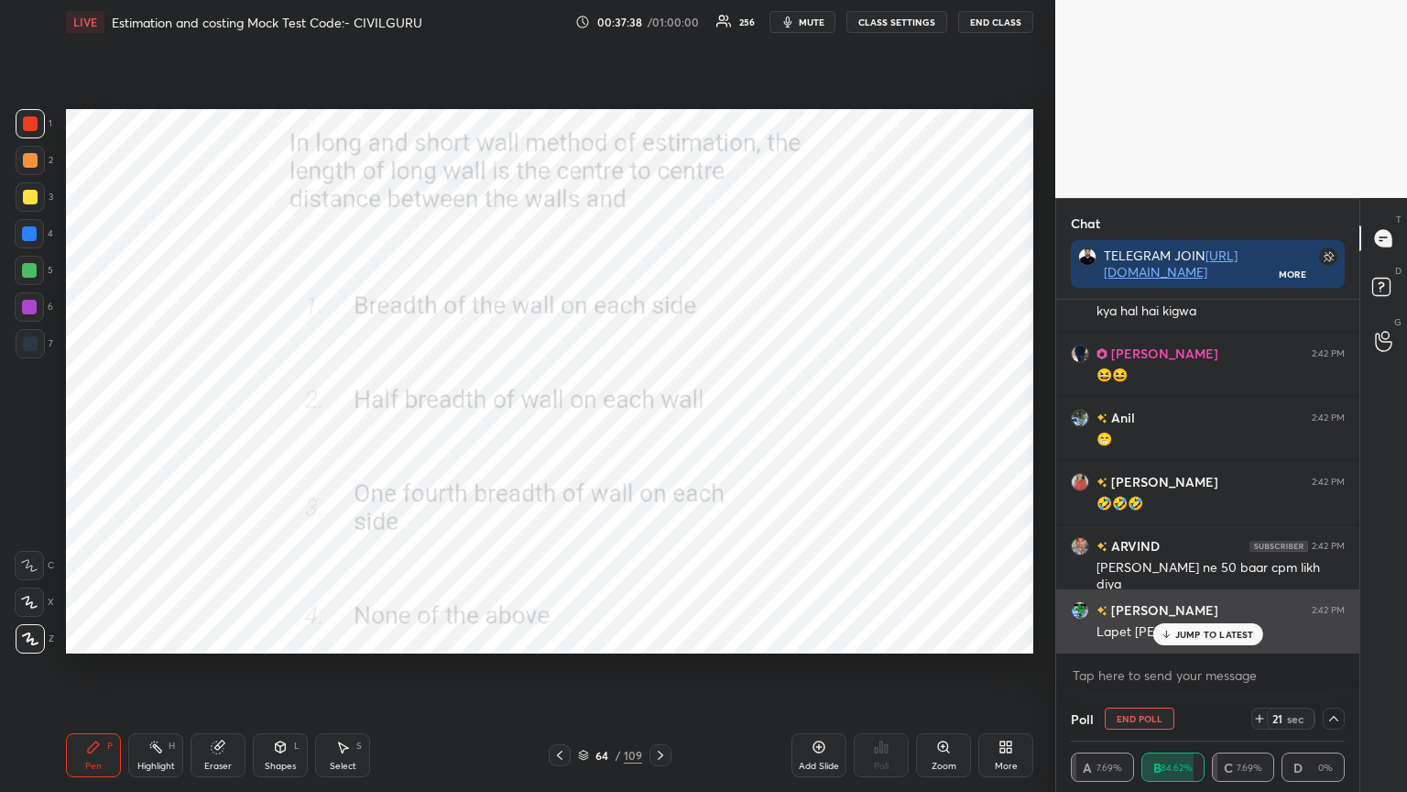
click at [1210, 634] on p "JUMP TO LATEST" at bounding box center [1215, 634] width 79 height 11
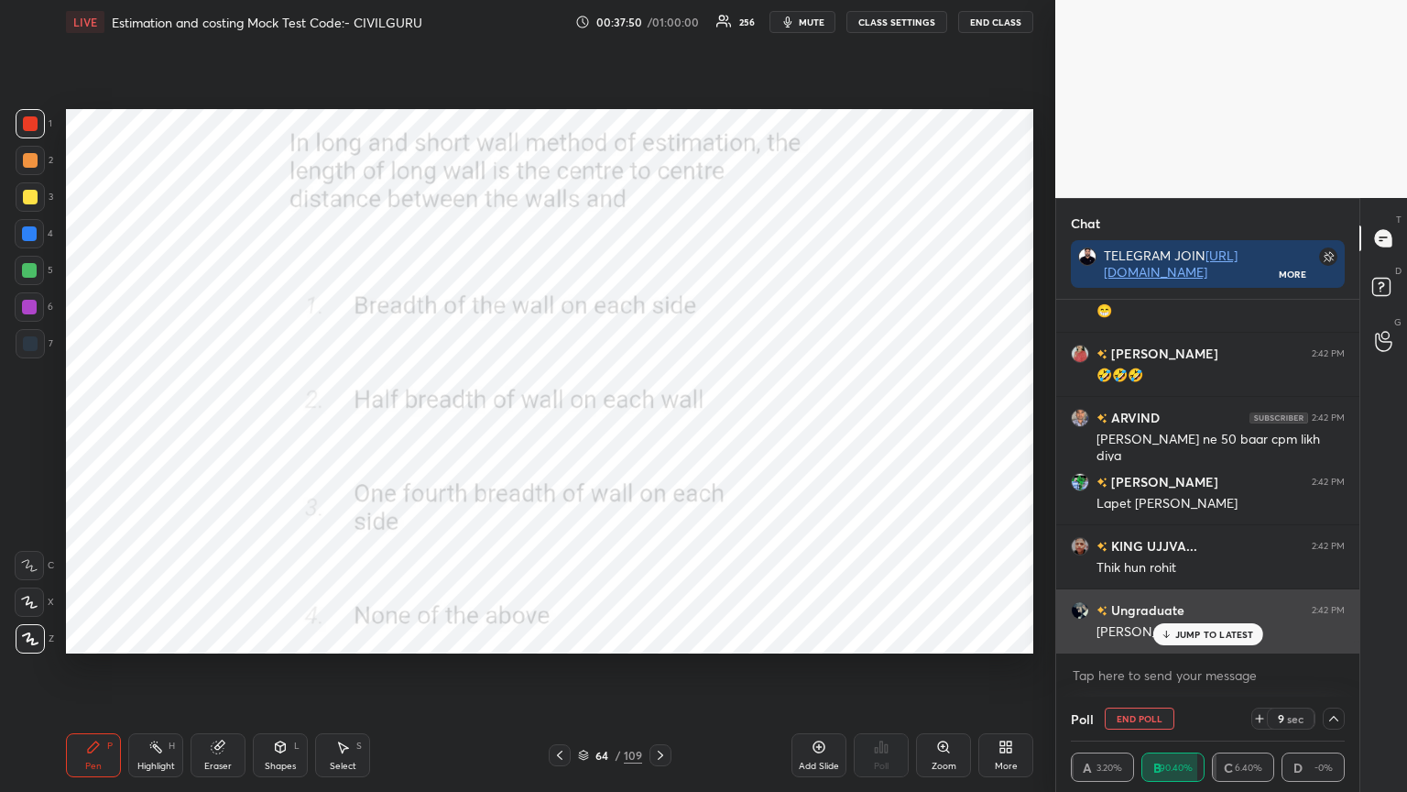
click at [1208, 634] on p "JUMP TO LATEST" at bounding box center [1215, 634] width 79 height 11
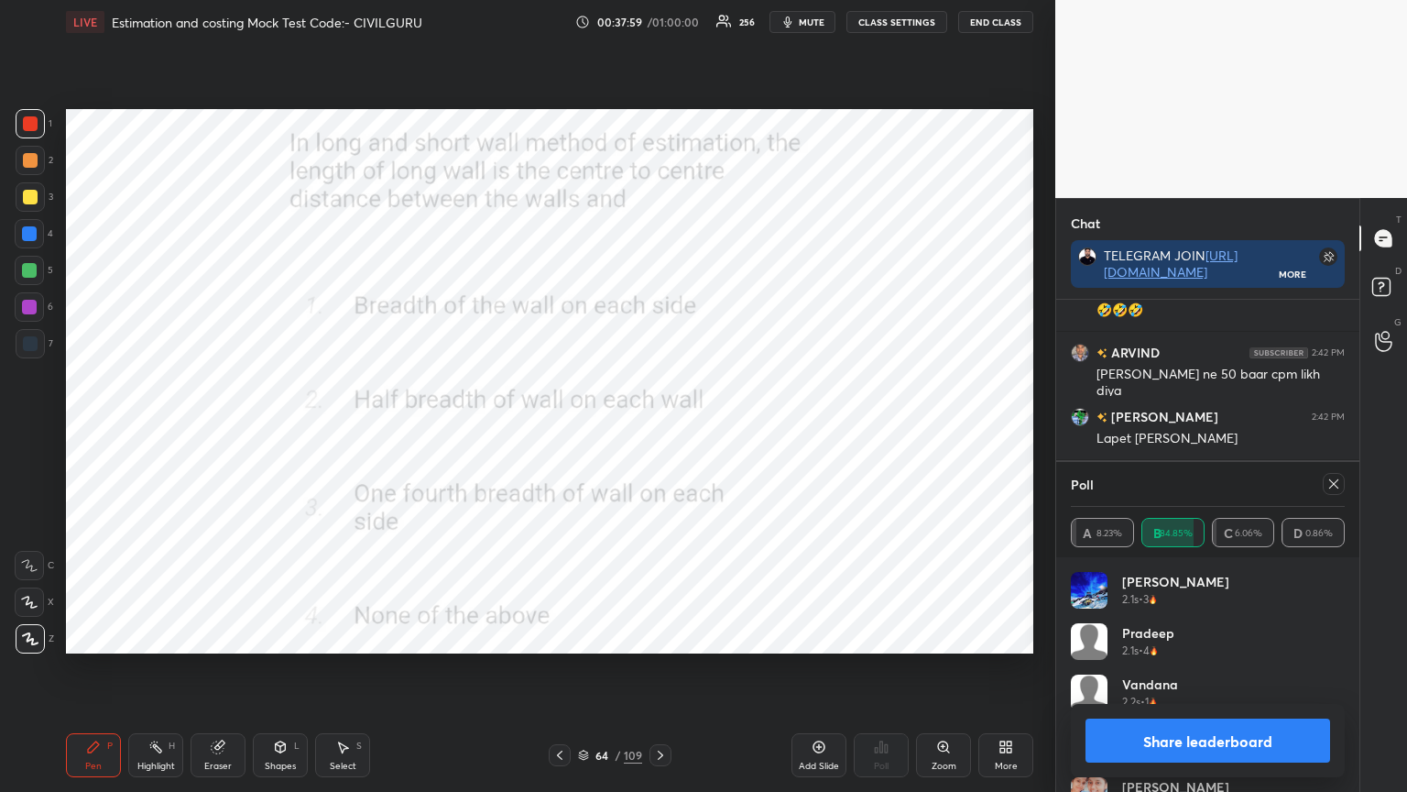
click at [1334, 491] on div at bounding box center [1334, 484] width 22 height 22
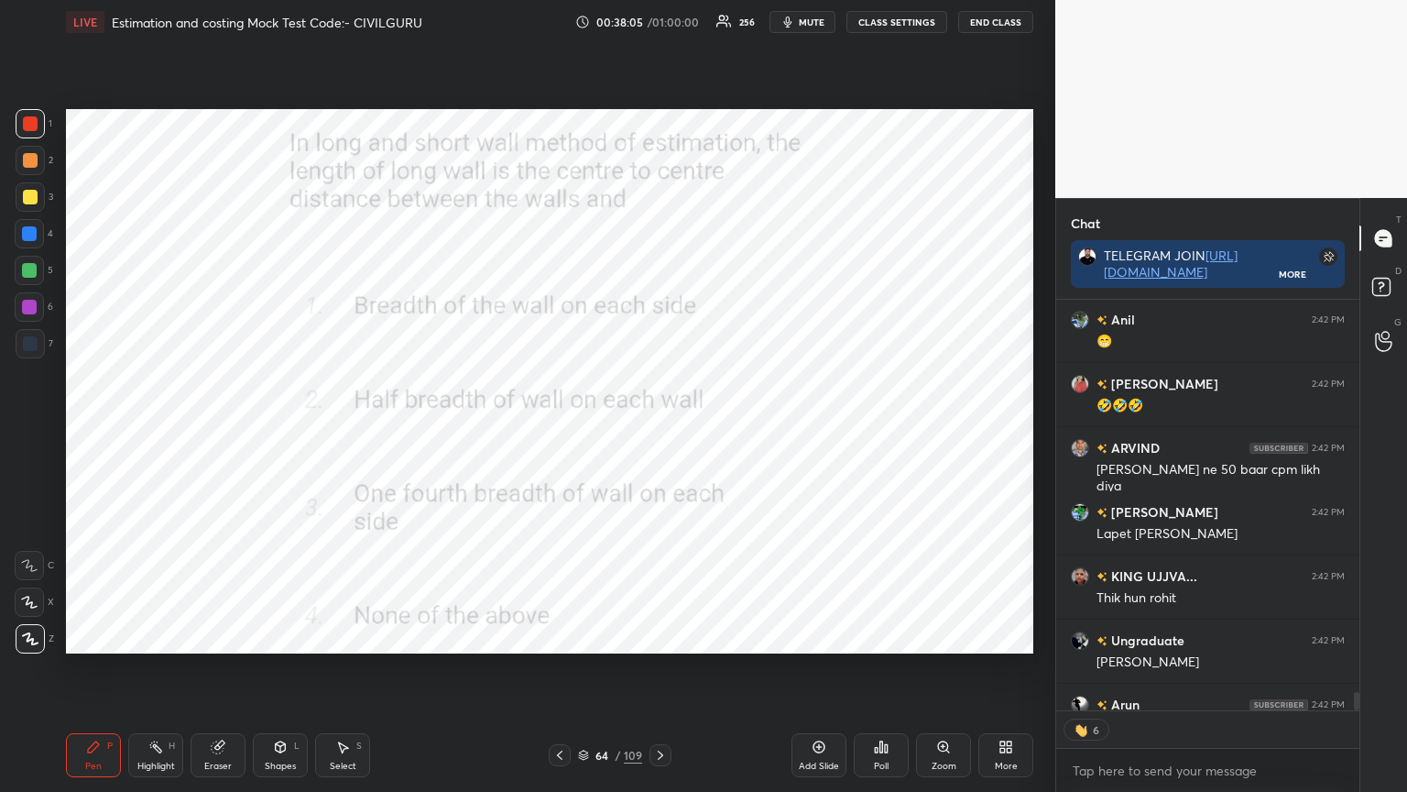
click at [214, 636] on icon at bounding box center [218, 747] width 12 height 12
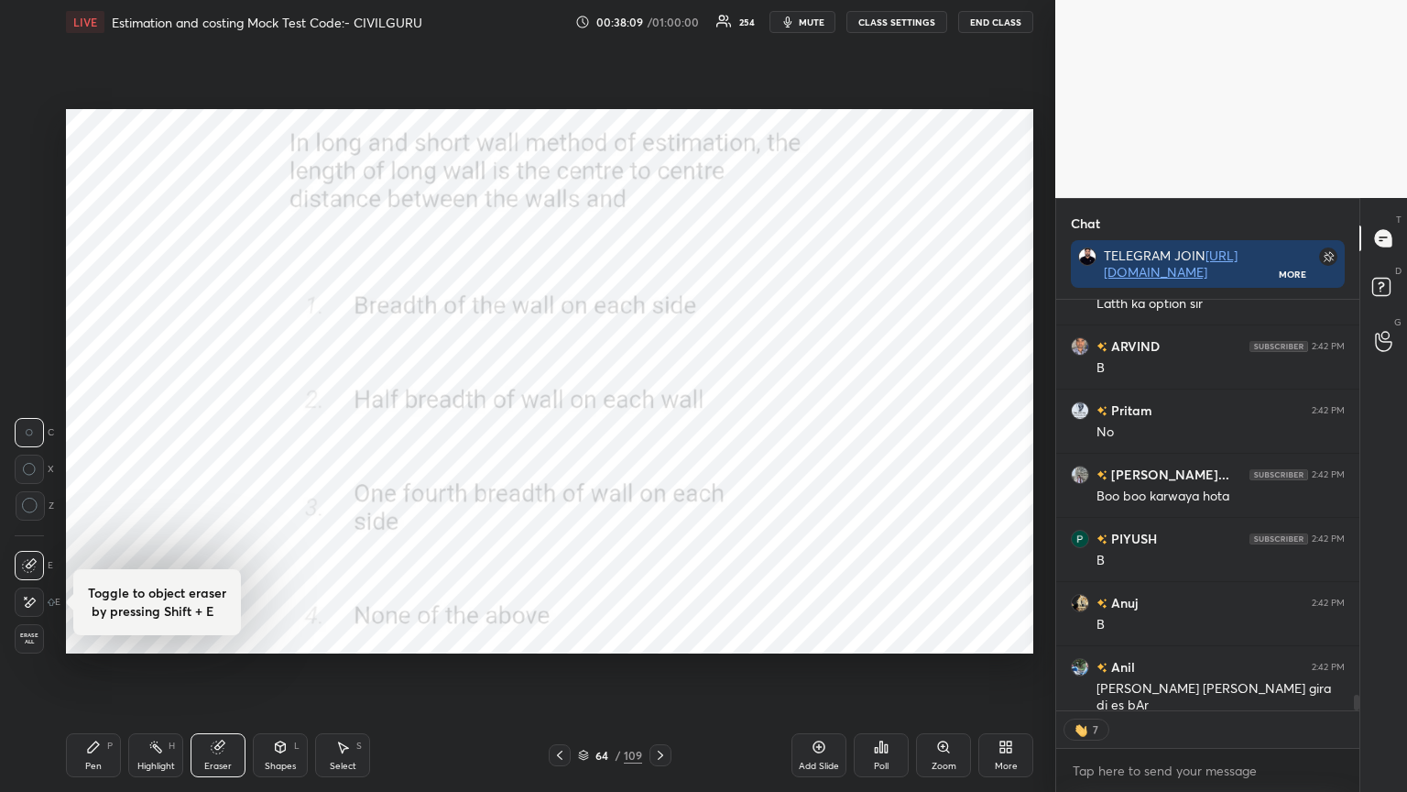
click at [96, 636] on icon at bounding box center [93, 746] width 15 height 15
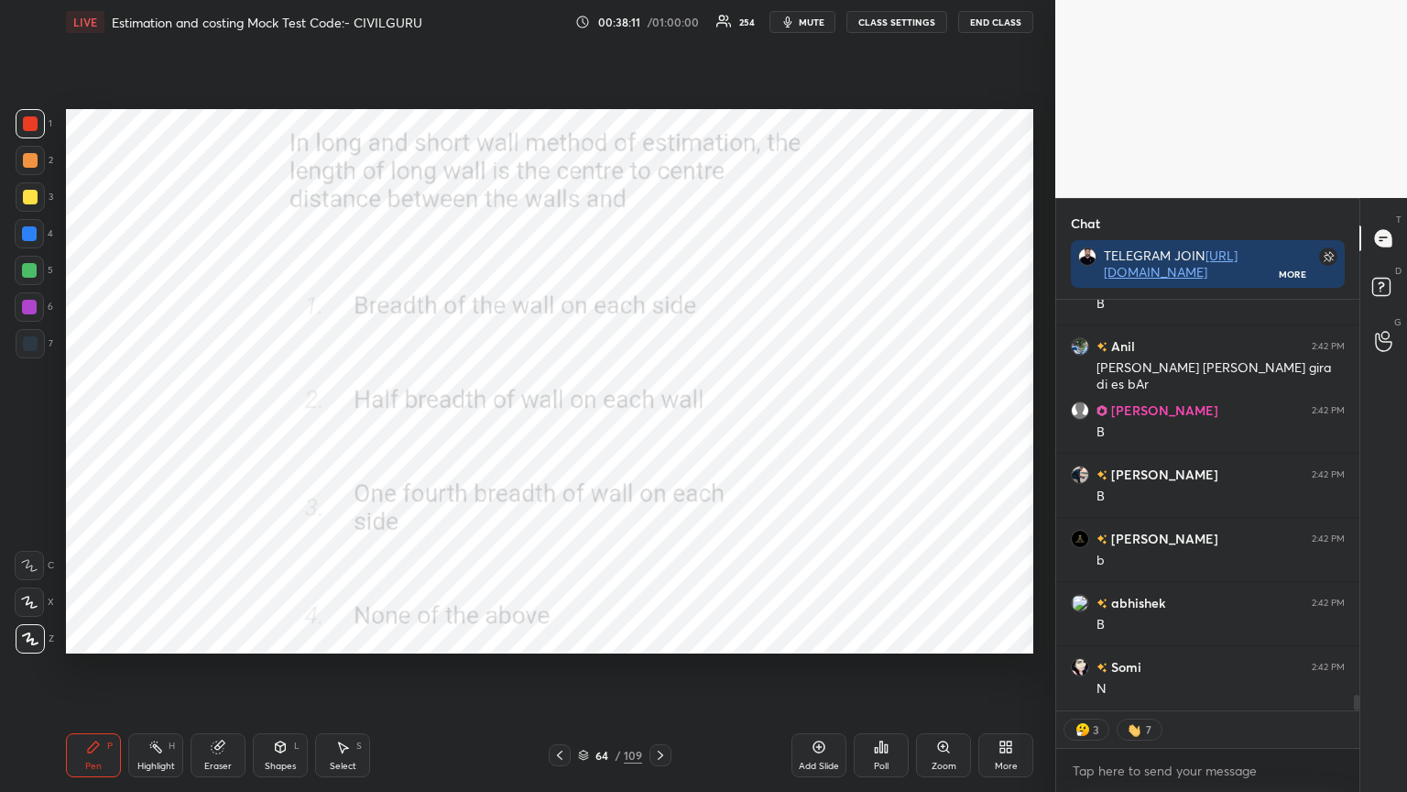
click at [579, 636] on icon at bounding box center [583, 752] width 9 height 5
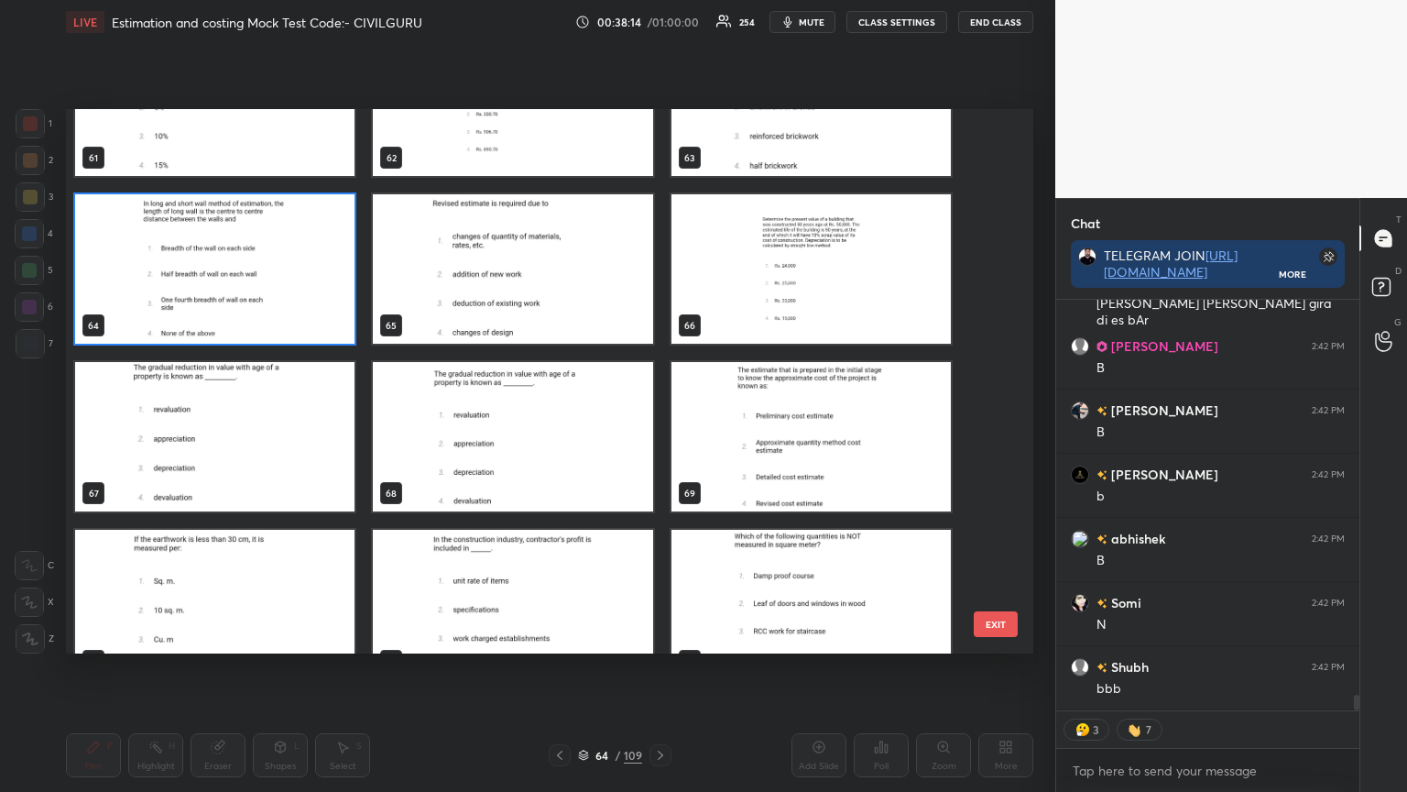
click at [558, 455] on img "grid" at bounding box center [512, 436] width 279 height 149
click at [561, 454] on img "grid" at bounding box center [512, 436] width 279 height 149
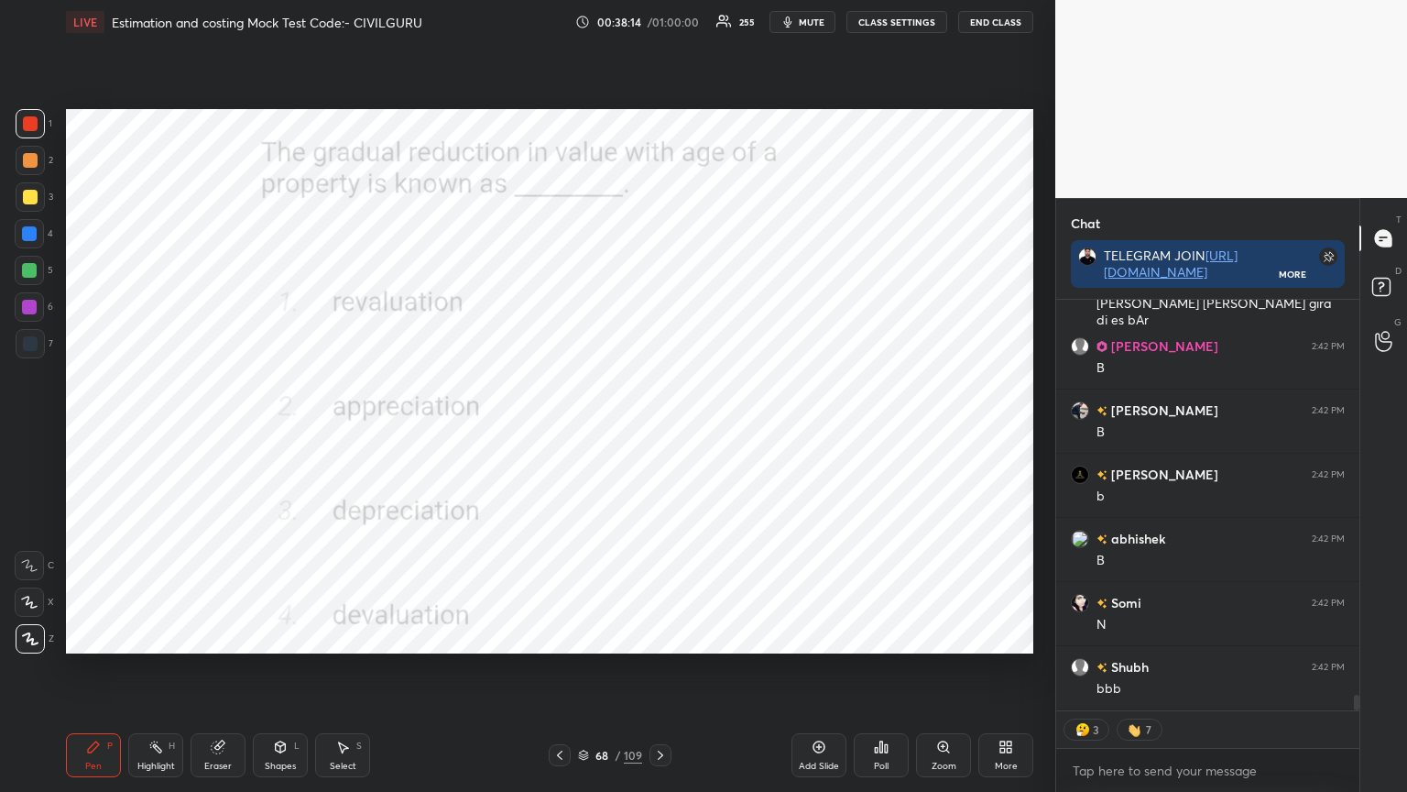
click at [564, 456] on img "grid" at bounding box center [512, 436] width 279 height 149
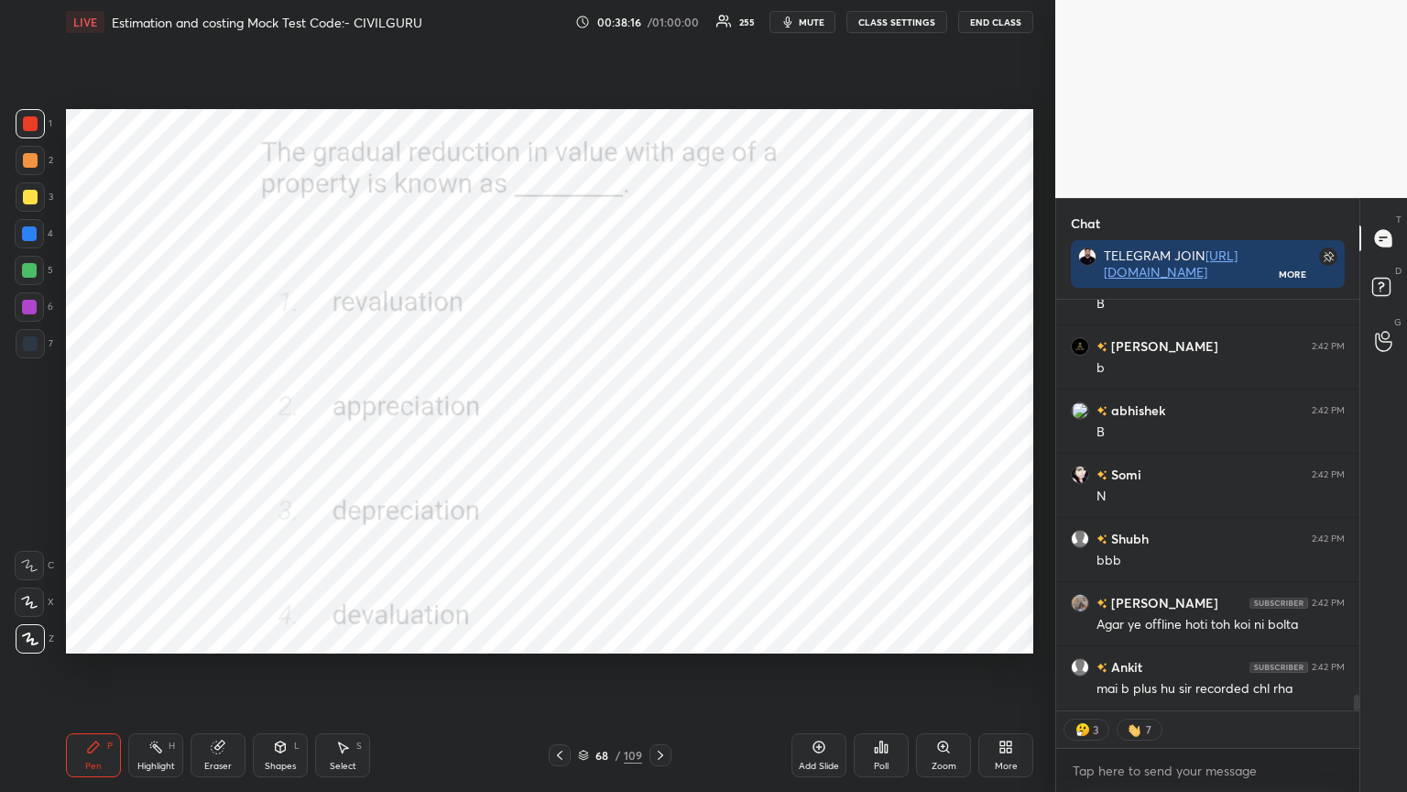
click at [892, 636] on div "Poll" at bounding box center [881, 755] width 55 height 44
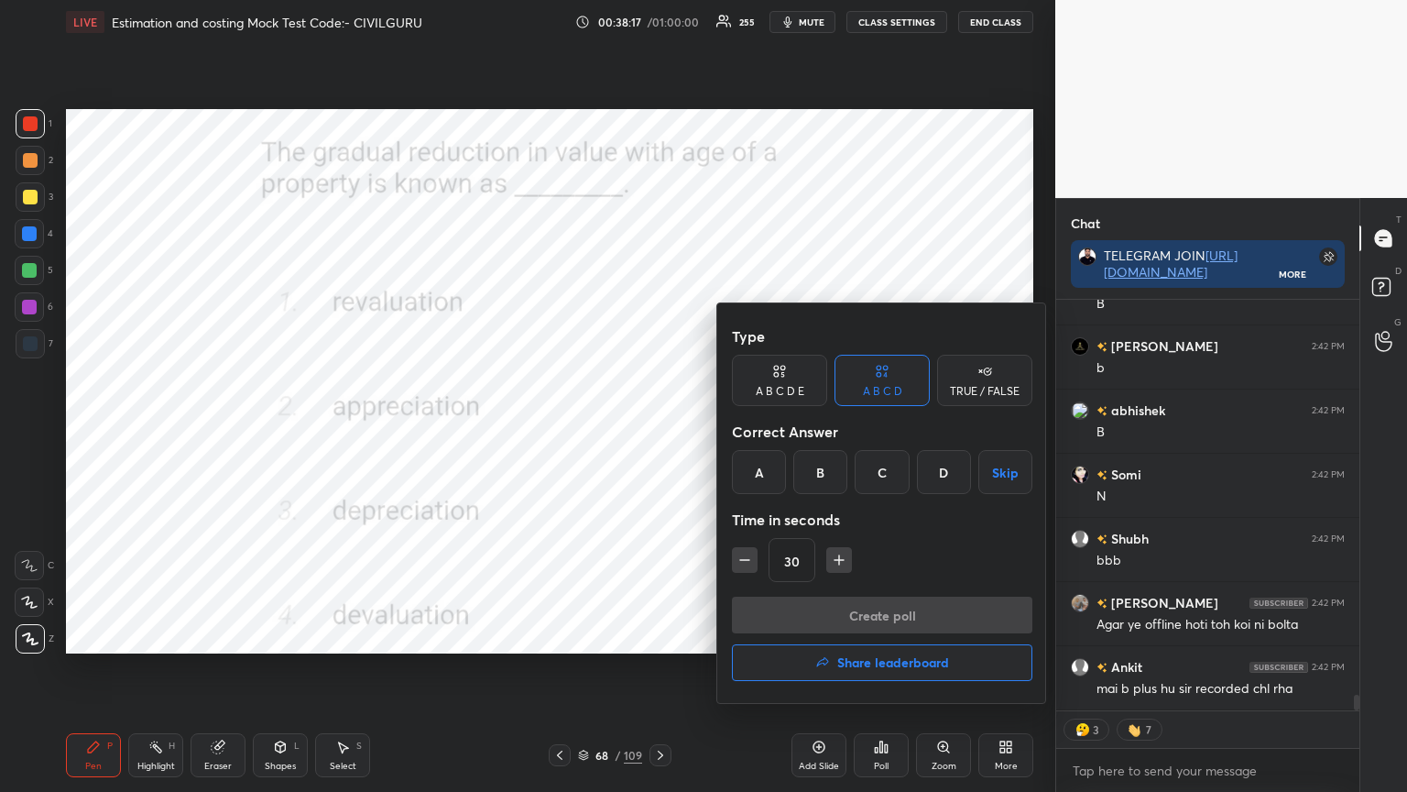
click at [879, 469] on div "C" at bounding box center [882, 472] width 54 height 44
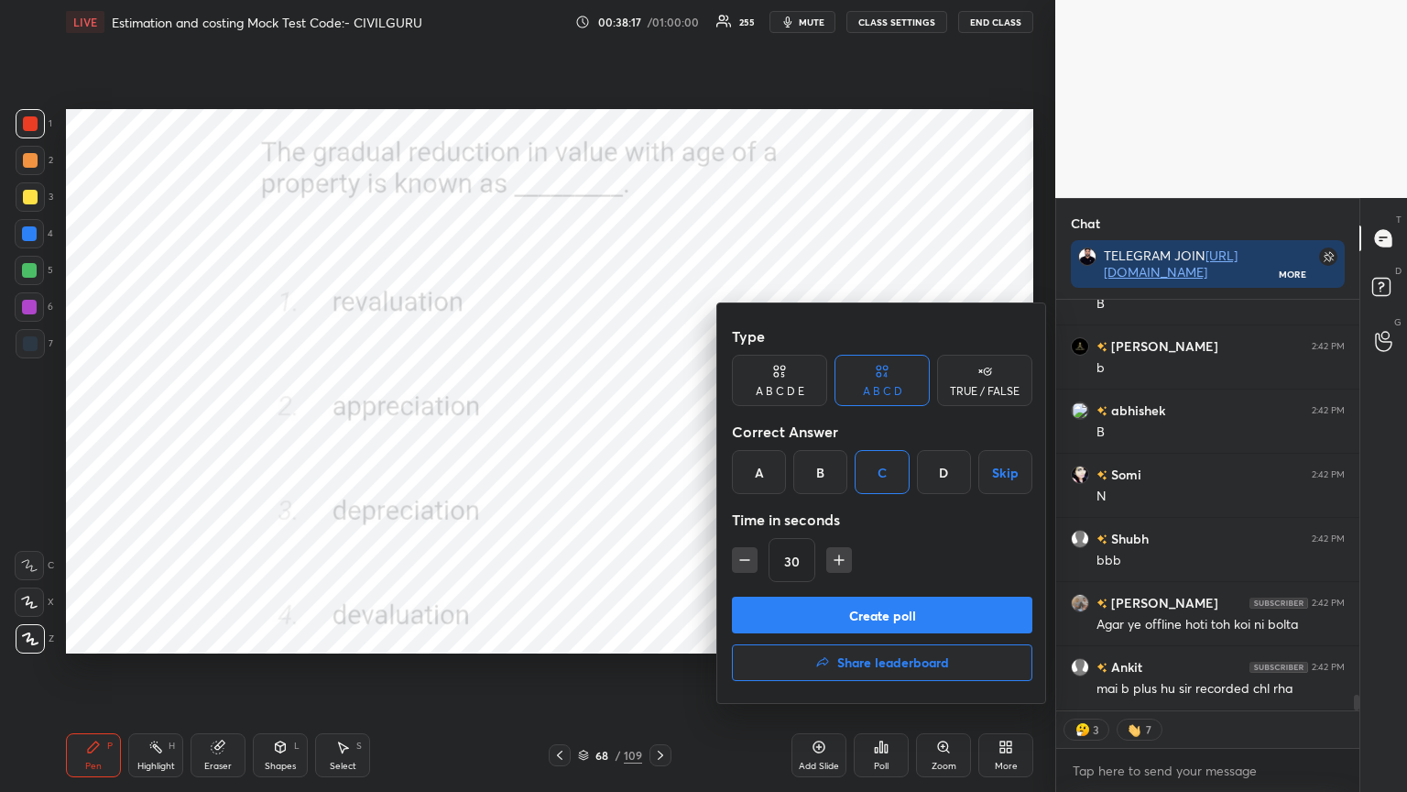
click at [839, 611] on button "Create poll" at bounding box center [882, 615] width 301 height 37
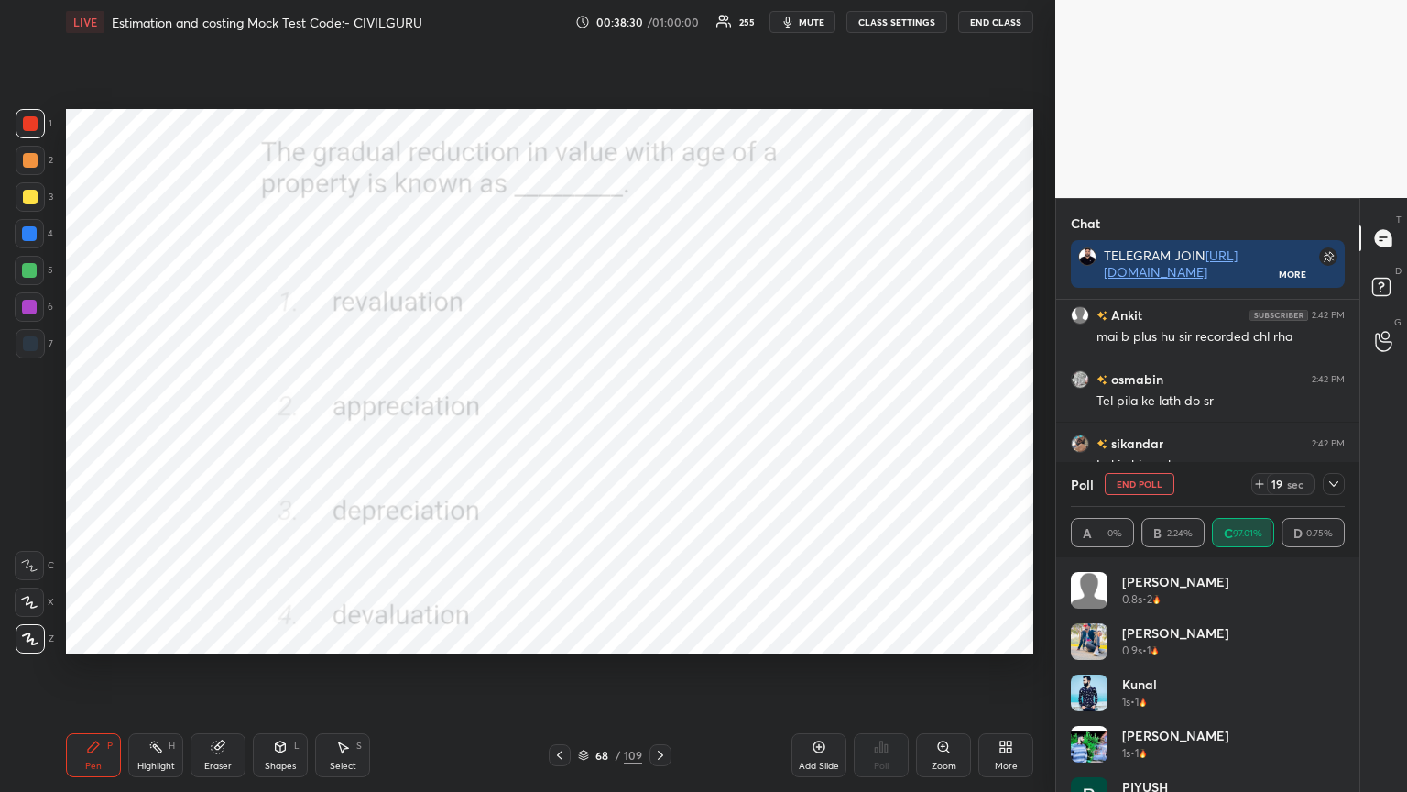
click at [1332, 489] on icon at bounding box center [1334, 483] width 15 height 15
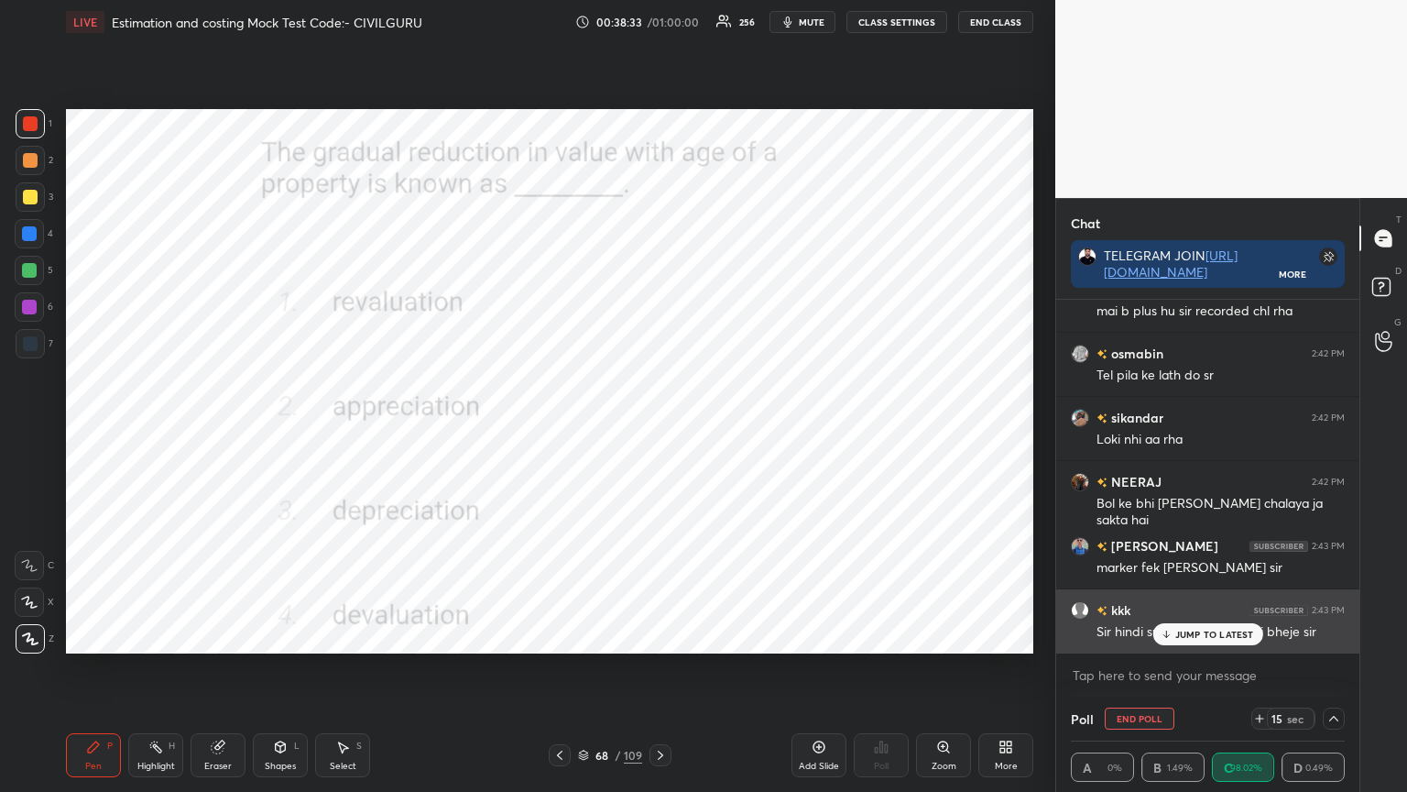
click at [1188, 635] on p "JUMP TO LATEST" at bounding box center [1215, 634] width 79 height 11
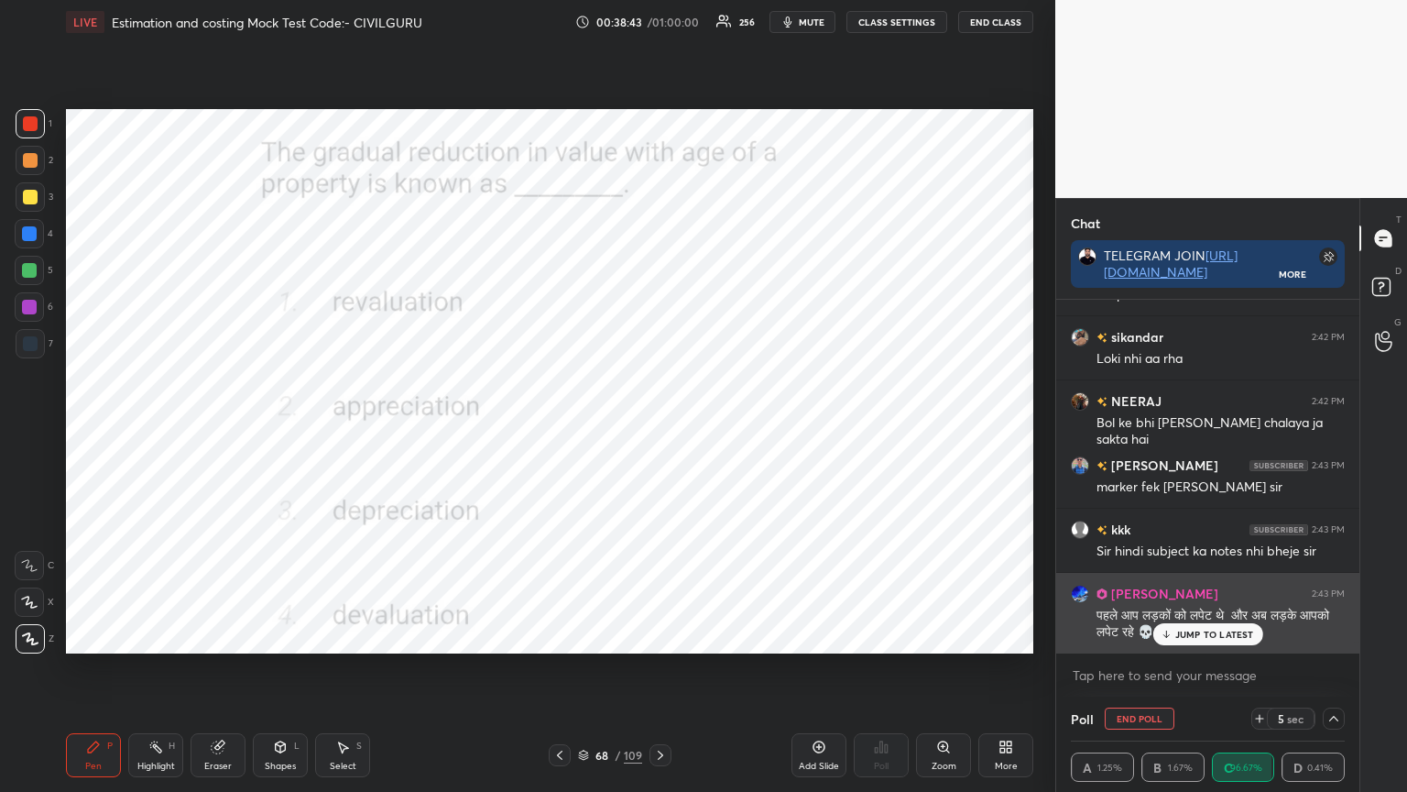
click at [1177, 632] on p "JUMP TO LATEST" at bounding box center [1215, 634] width 79 height 11
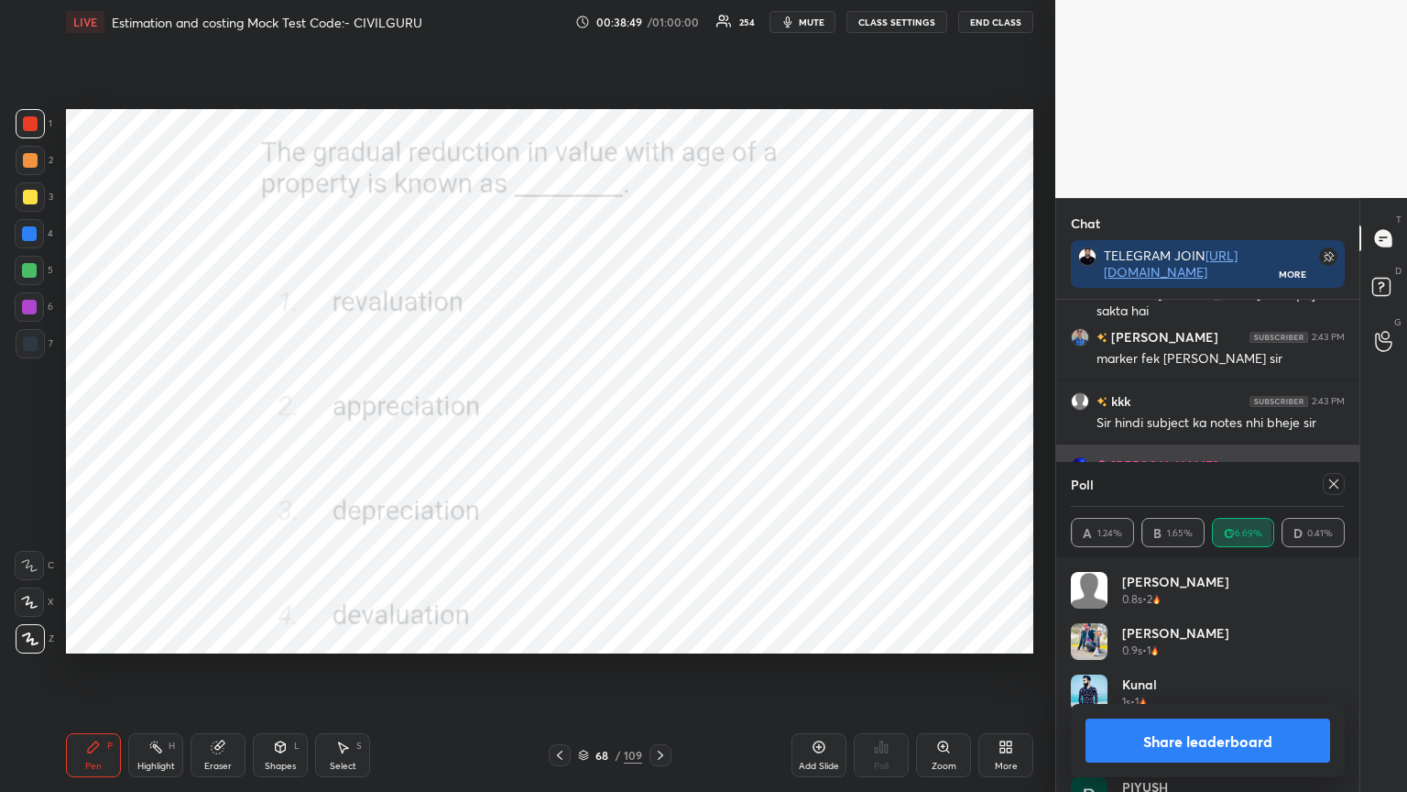
click at [1331, 487] on icon at bounding box center [1334, 483] width 15 height 15
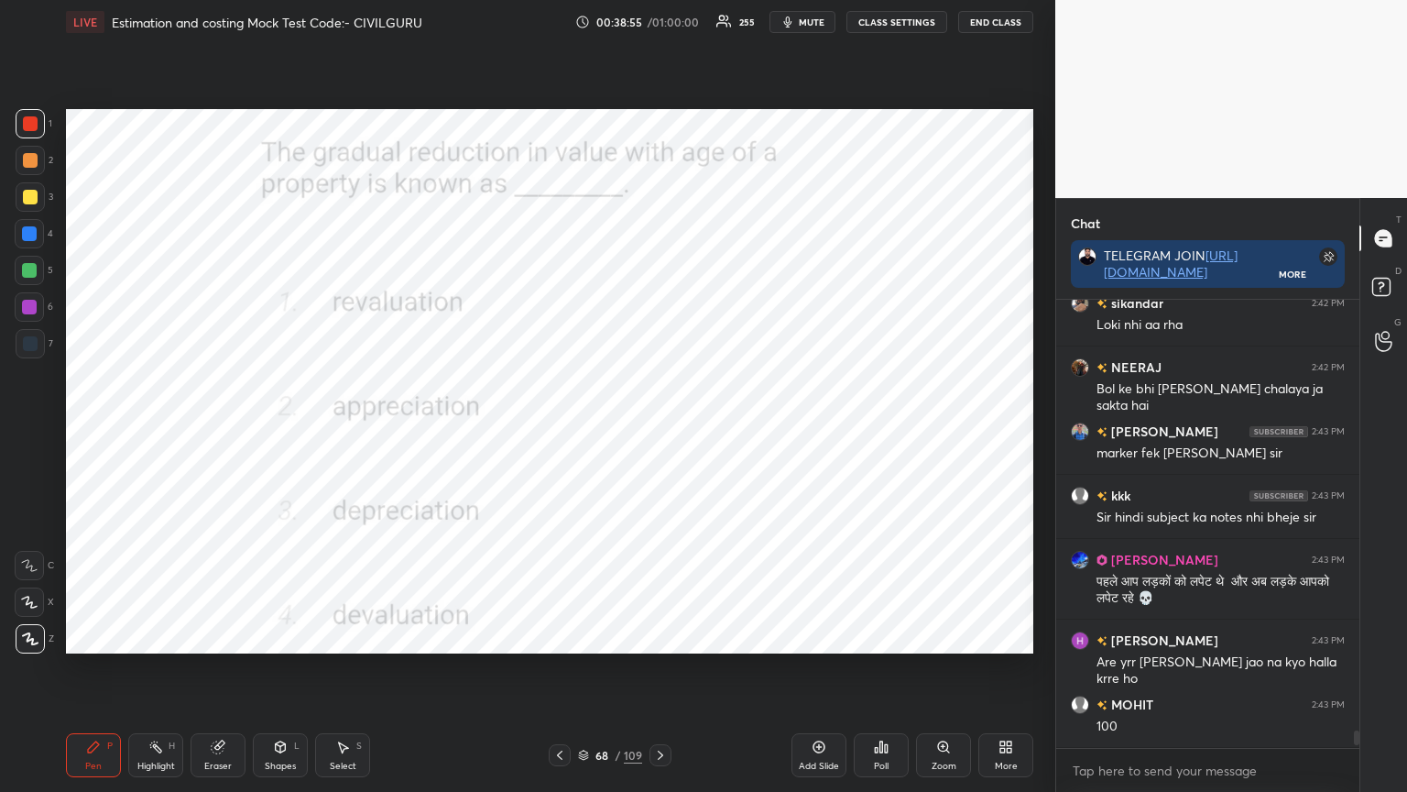
click at [663, 636] on icon at bounding box center [660, 755] width 15 height 15
click at [881, 636] on icon at bounding box center [882, 746] width 3 height 11
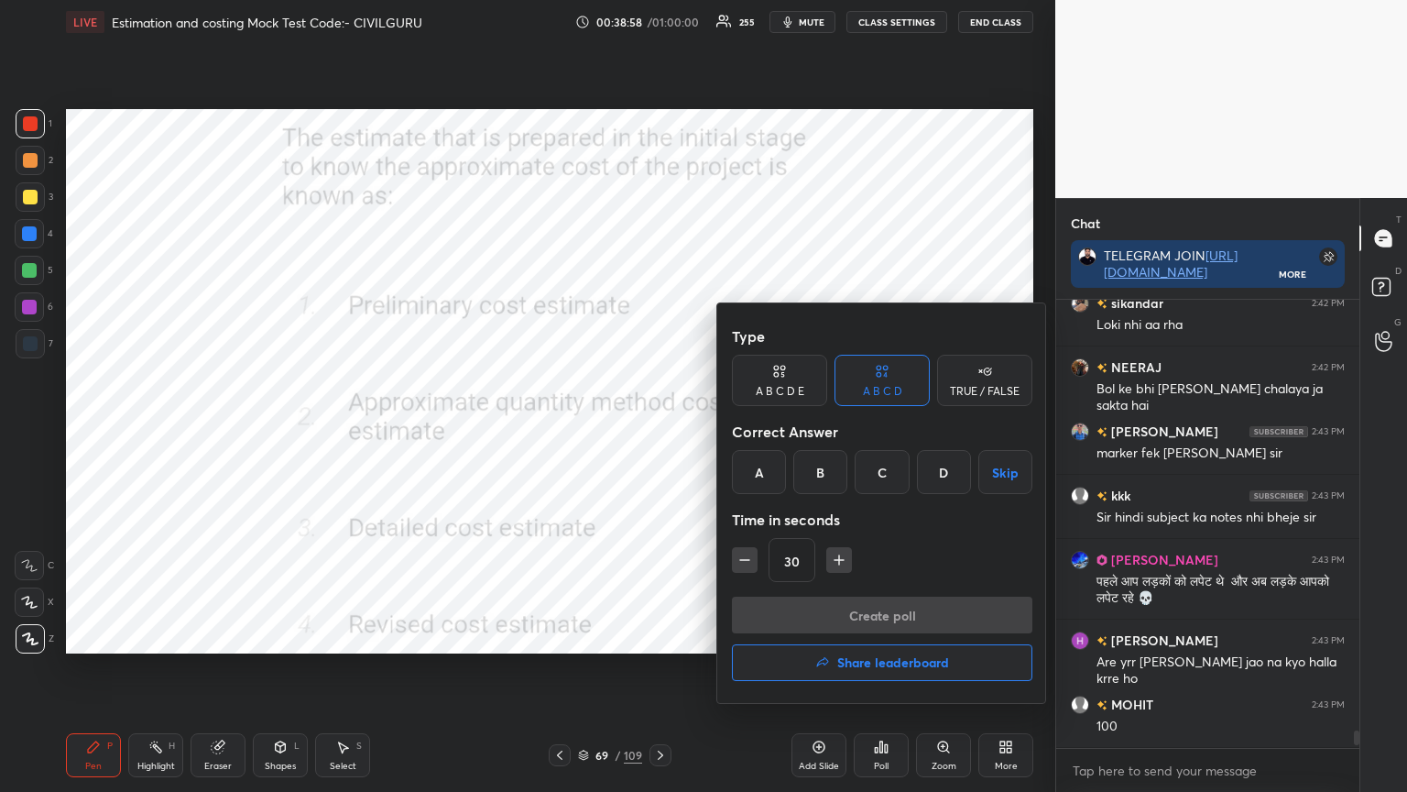
click at [757, 464] on div "A" at bounding box center [759, 472] width 54 height 44
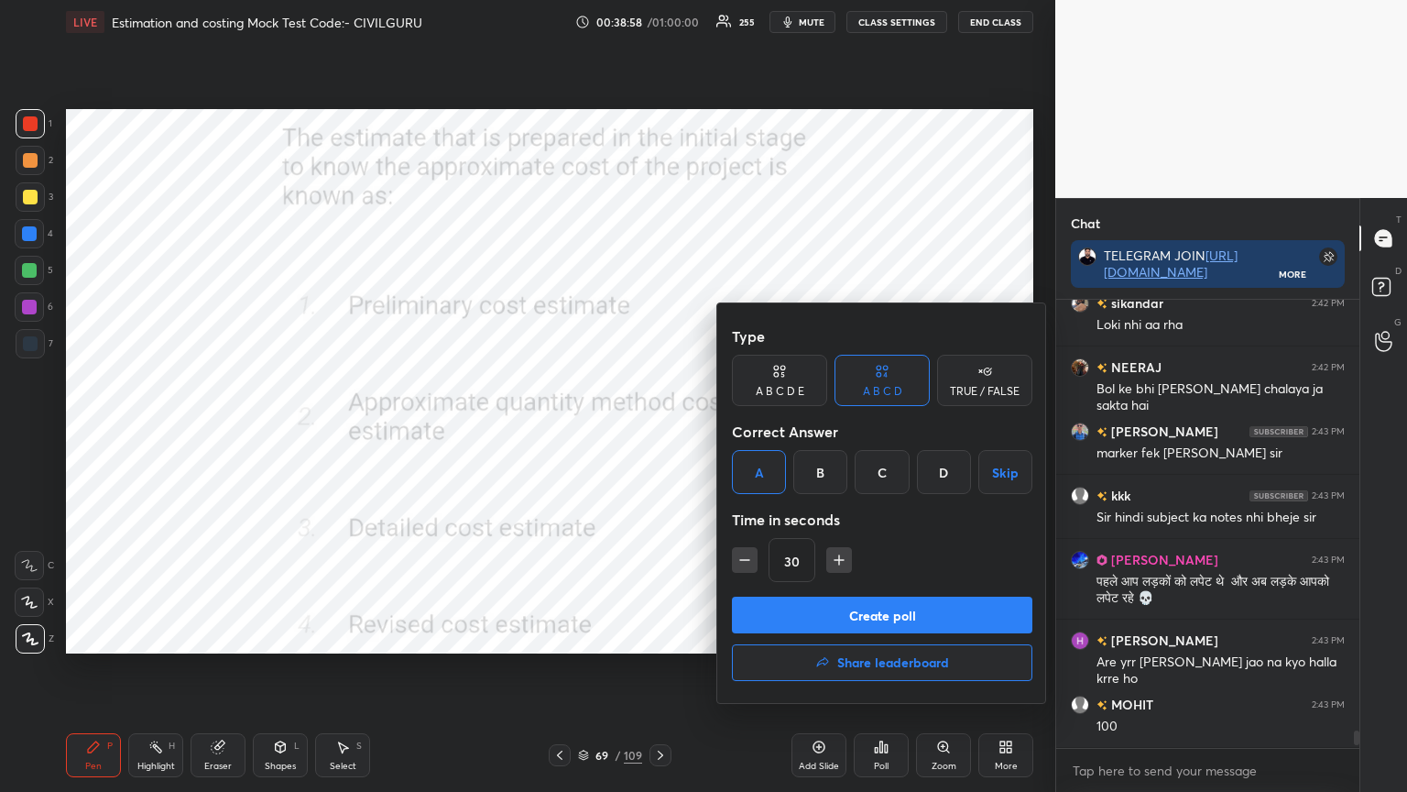
click at [783, 608] on button "Create poll" at bounding box center [882, 615] width 301 height 37
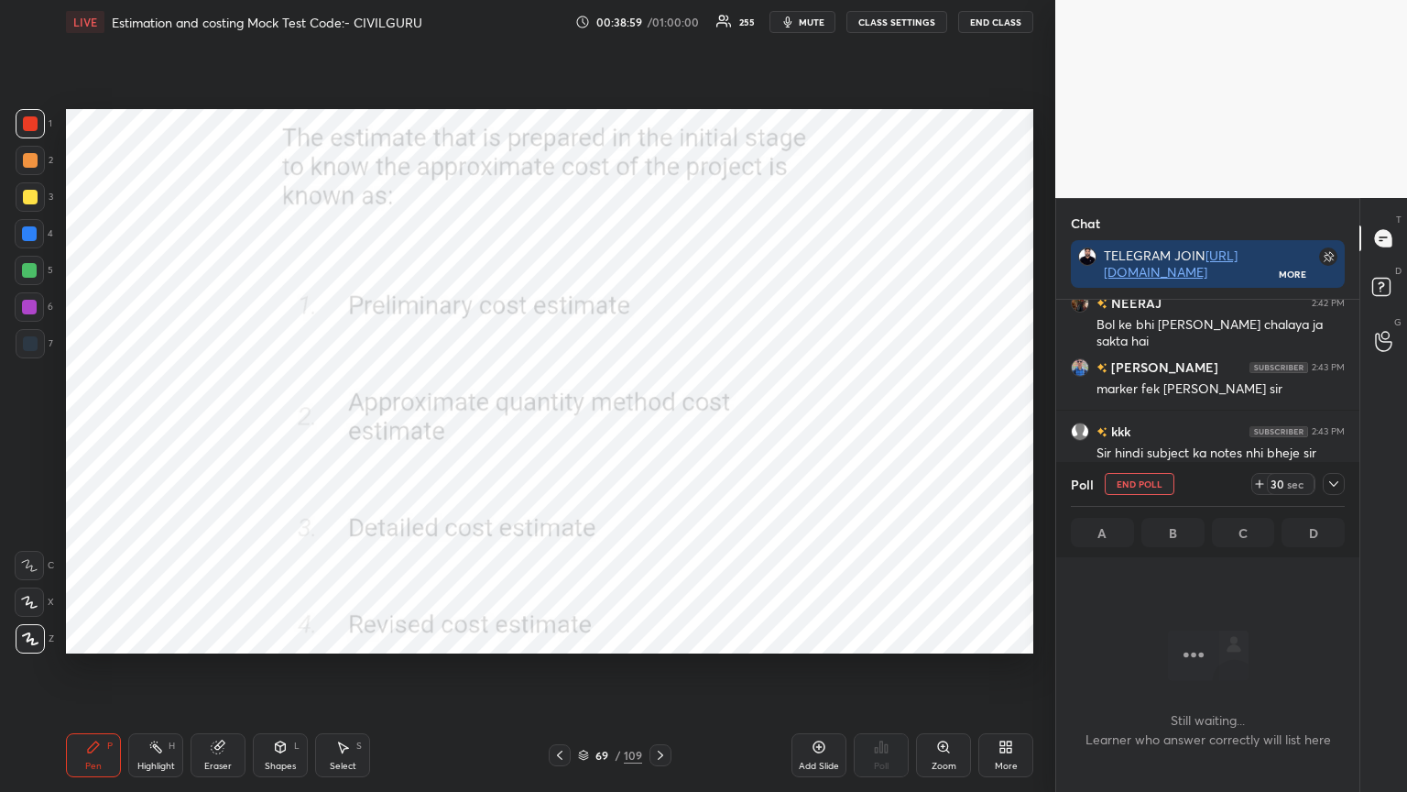
click at [1338, 487] on icon at bounding box center [1334, 483] width 15 height 15
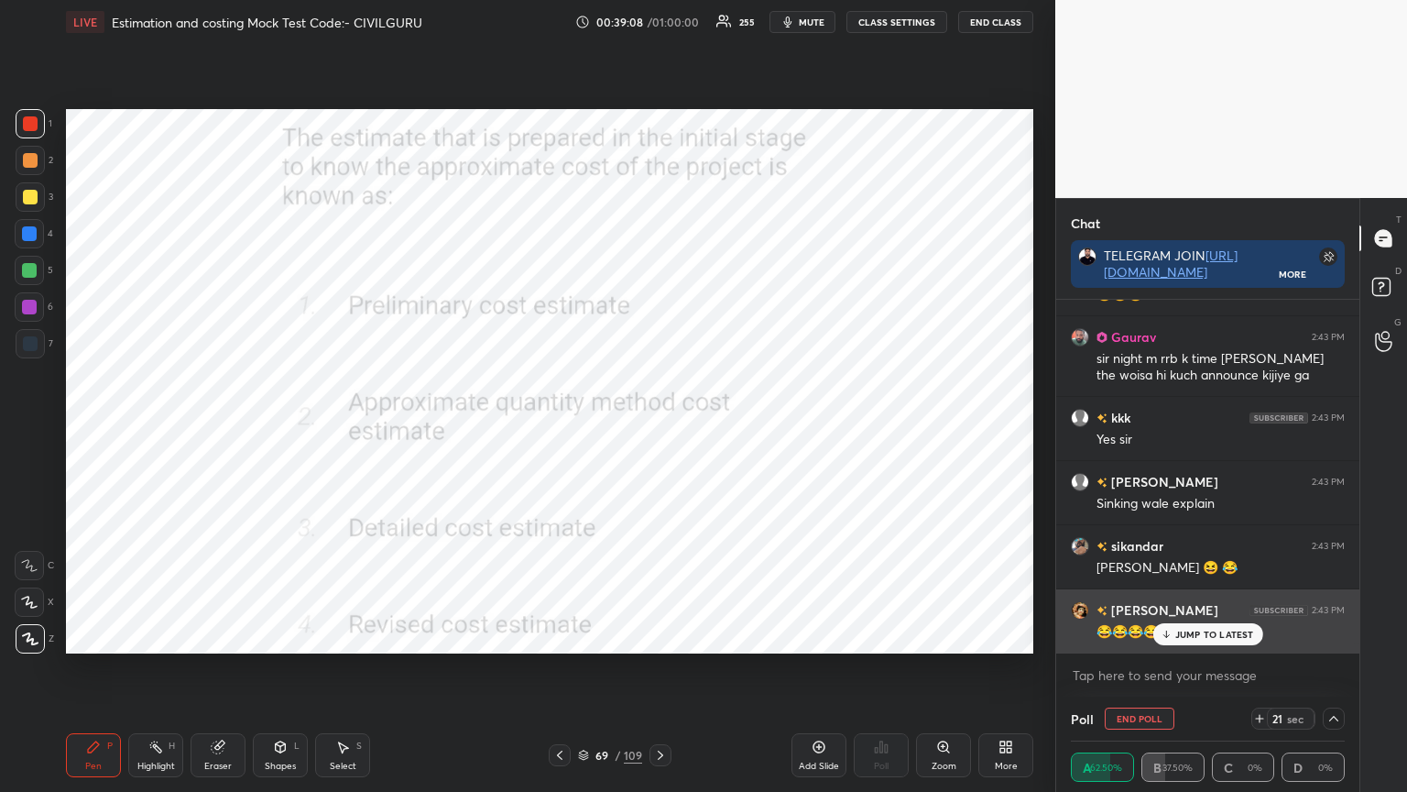
click at [1186, 634] on p "JUMP TO LATEST" at bounding box center [1215, 634] width 79 height 11
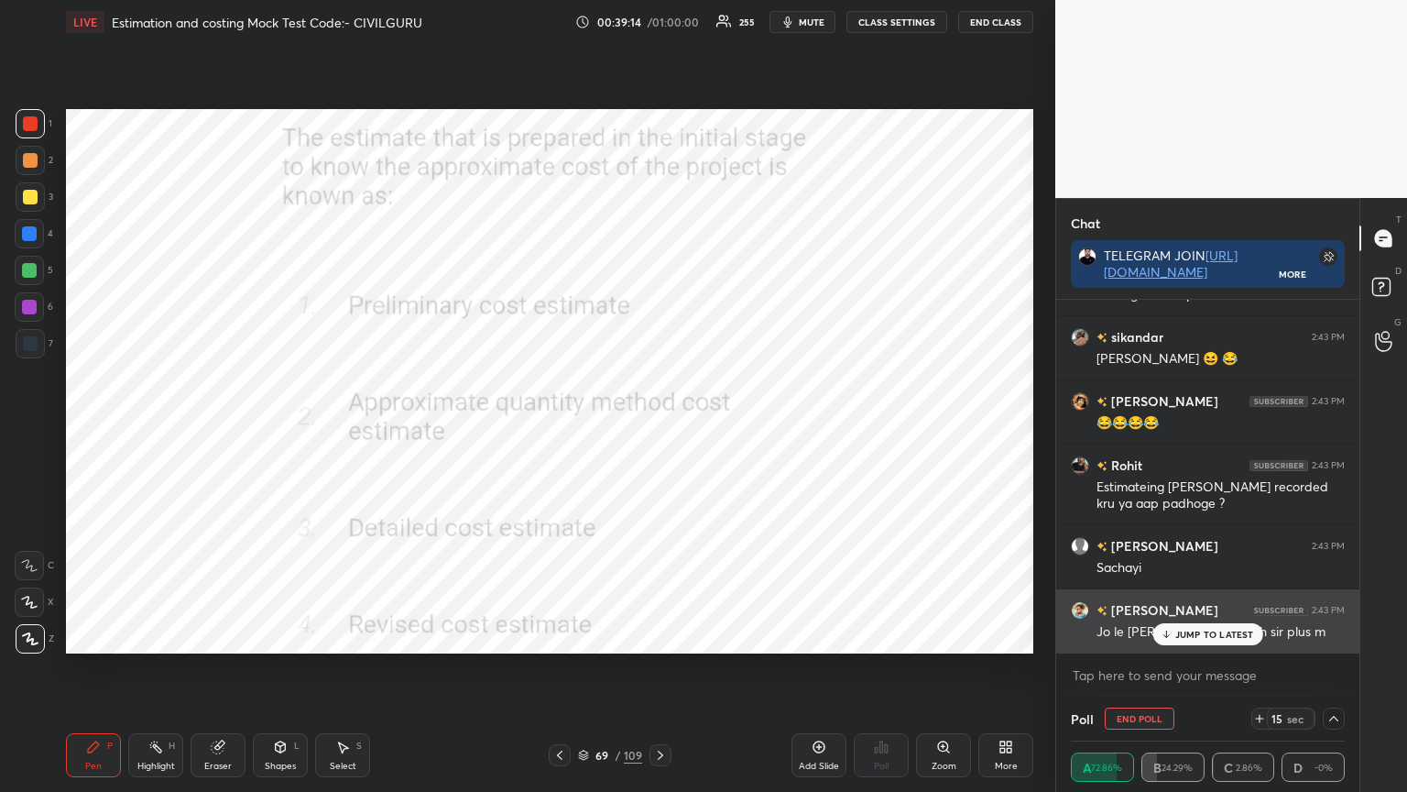
click at [1217, 634] on p "JUMP TO LATEST" at bounding box center [1215, 634] width 79 height 11
click at [1214, 634] on div "Jo le liya usko lete h sir plus m" at bounding box center [1221, 632] width 248 height 18
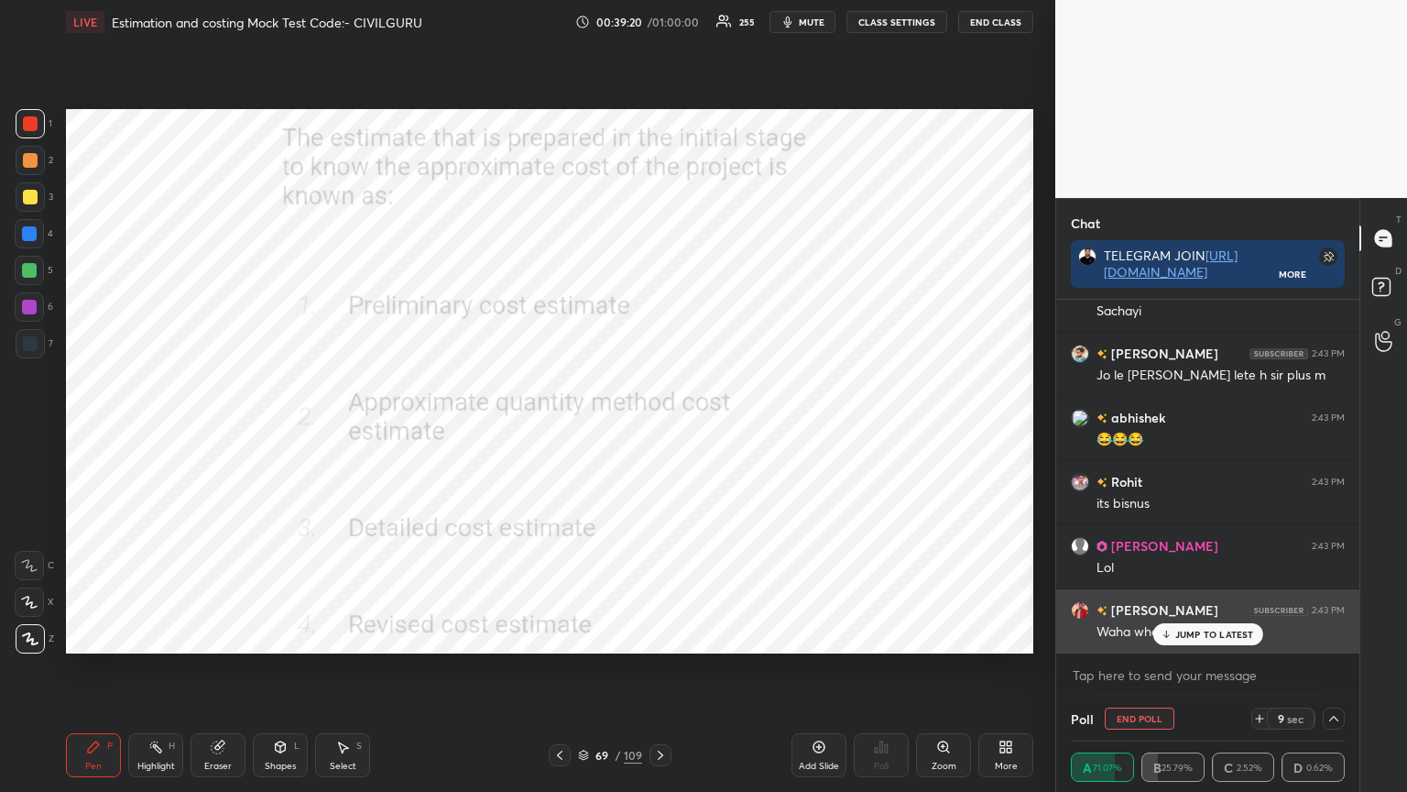
click at [1188, 634] on p "JUMP TO LATEST" at bounding box center [1215, 634] width 79 height 11
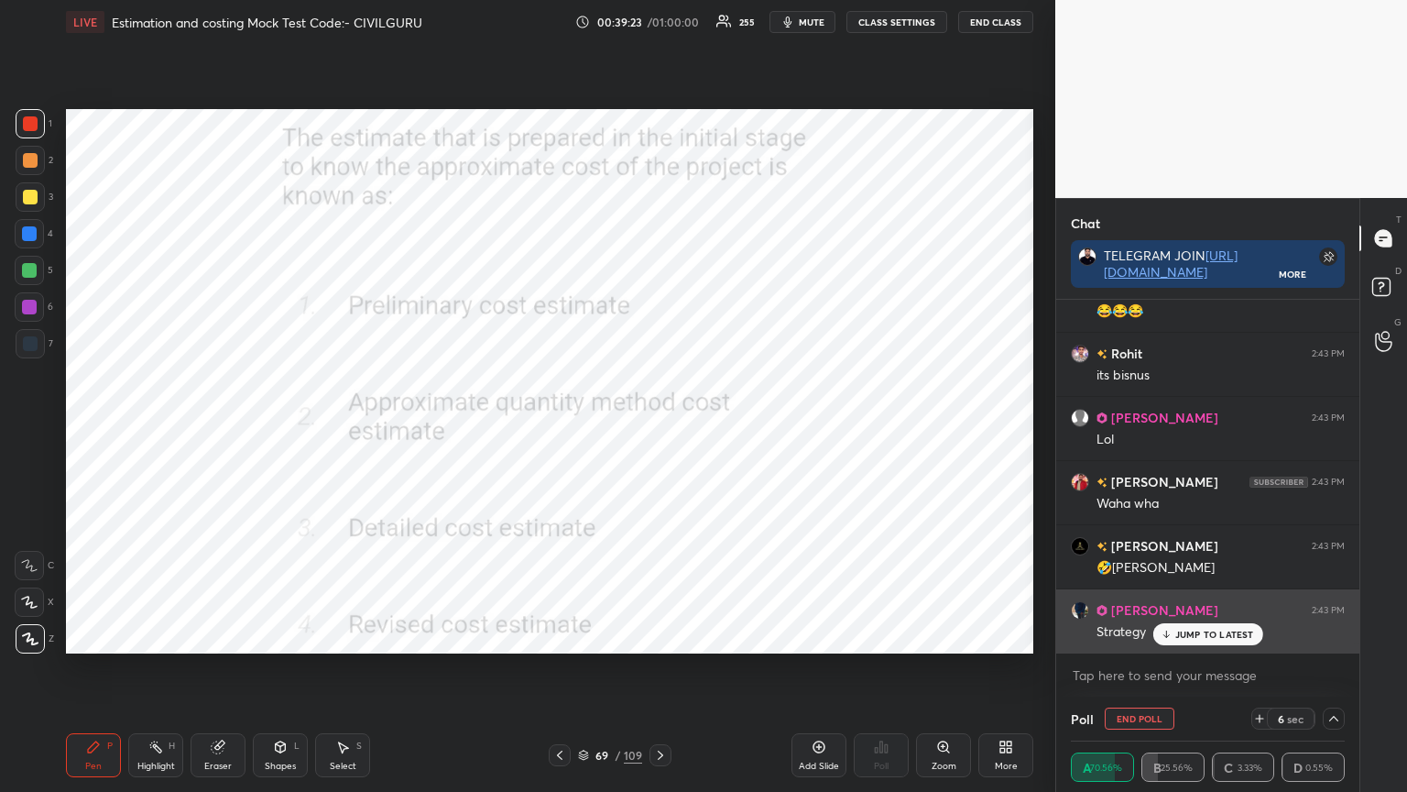
click at [1183, 631] on p "JUMP TO LATEST" at bounding box center [1215, 634] width 79 height 11
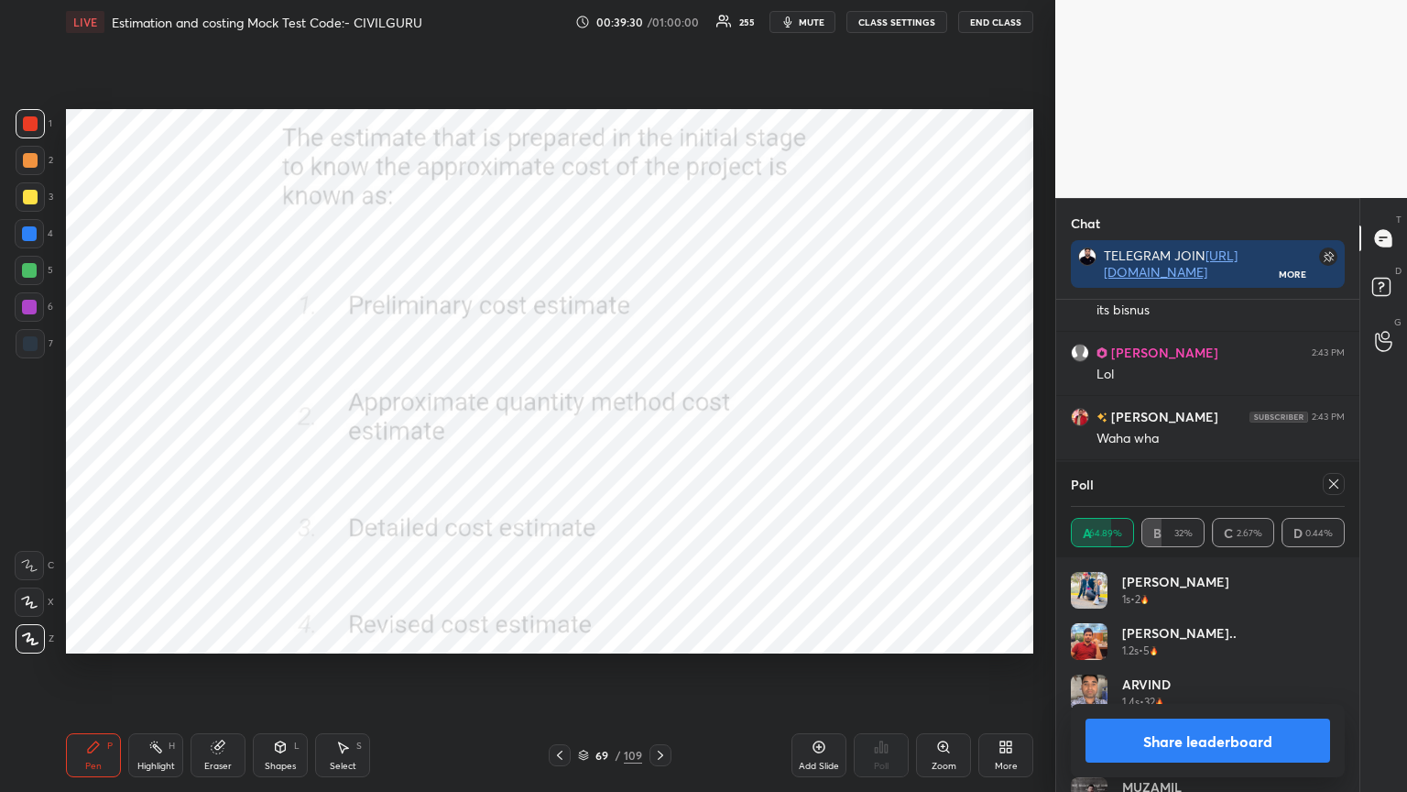
click at [1335, 483] on icon at bounding box center [1334, 483] width 15 height 15
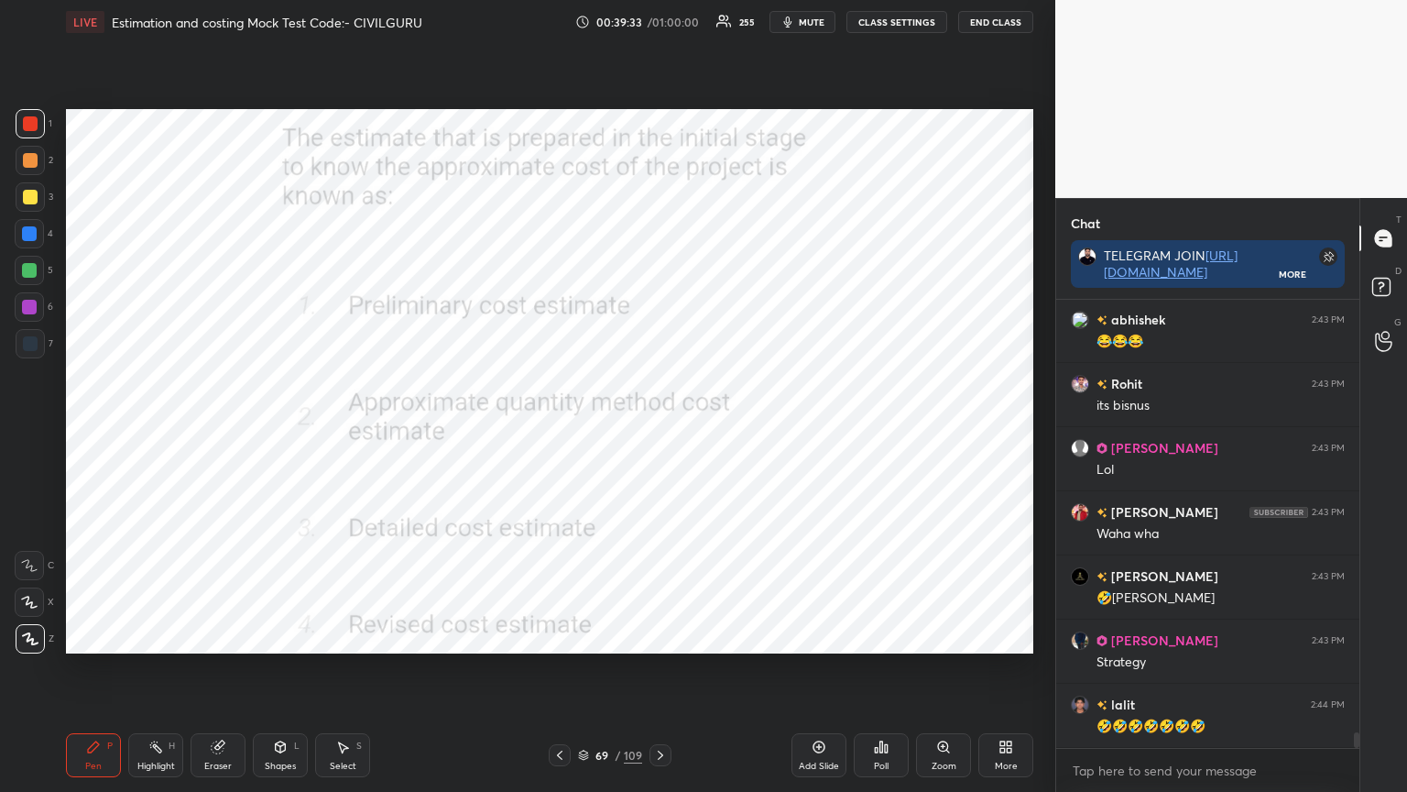
click at [660, 636] on icon at bounding box center [660, 755] width 15 height 15
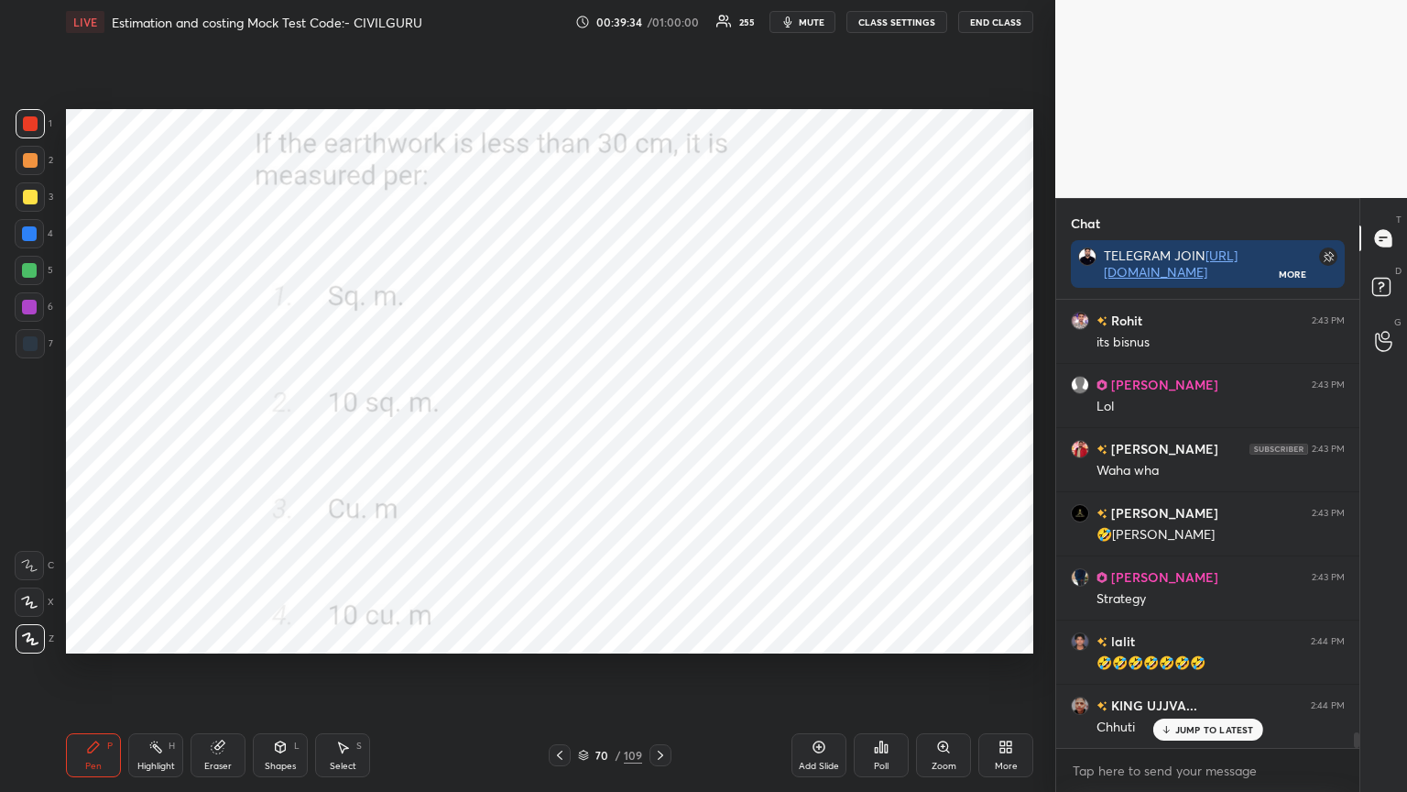
click at [889, 636] on div "Poll" at bounding box center [881, 755] width 55 height 44
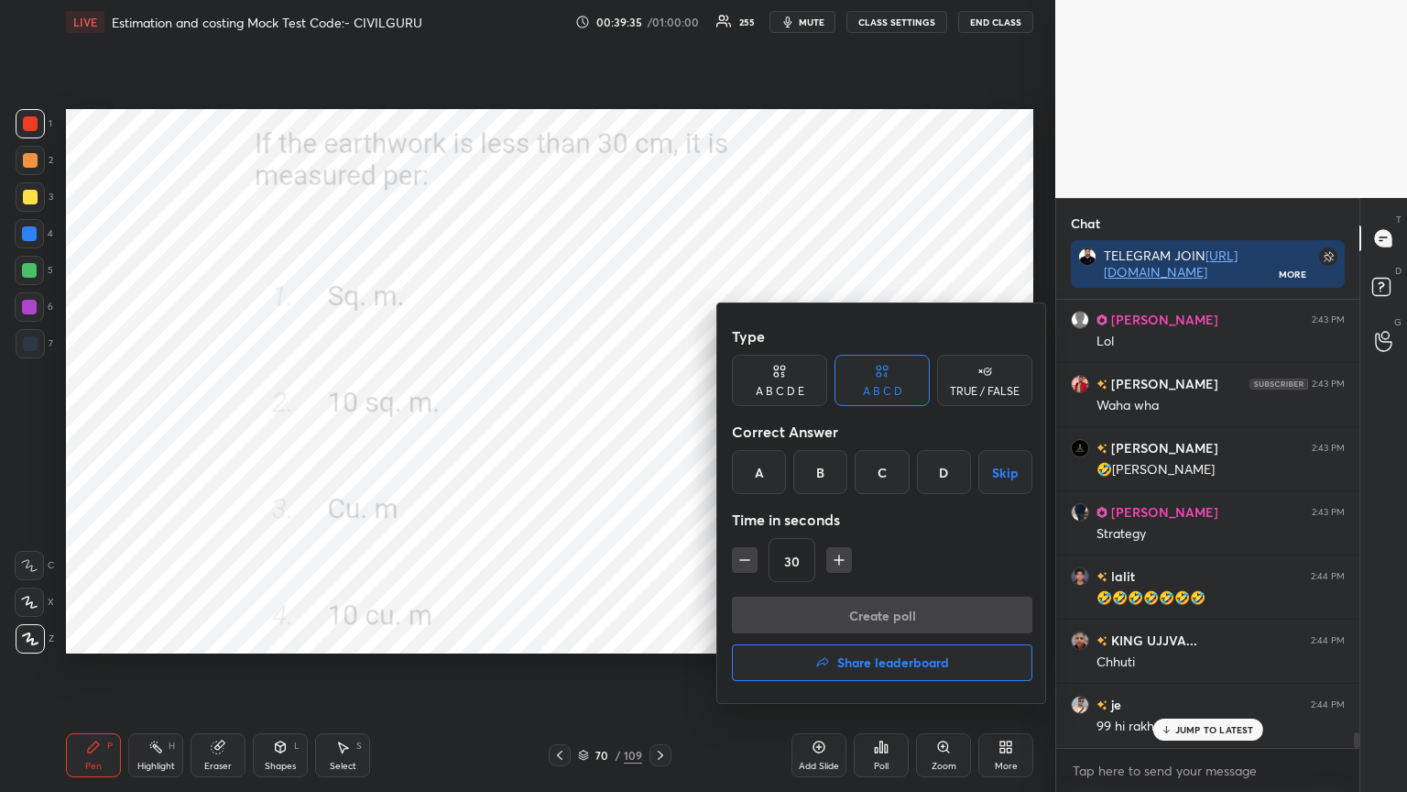
click at [767, 477] on div "A" at bounding box center [759, 472] width 54 height 44
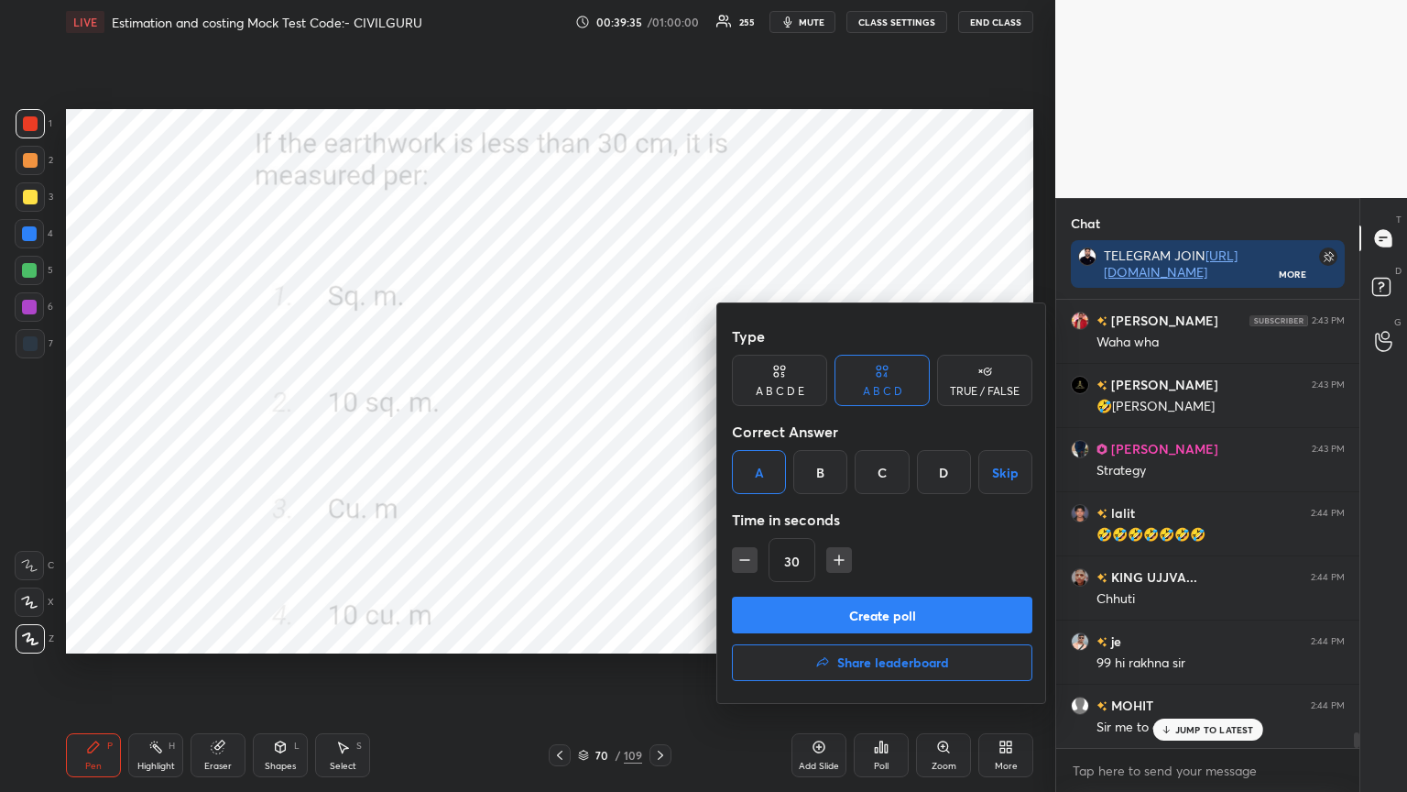
click at [787, 605] on button "Create poll" at bounding box center [882, 615] width 301 height 37
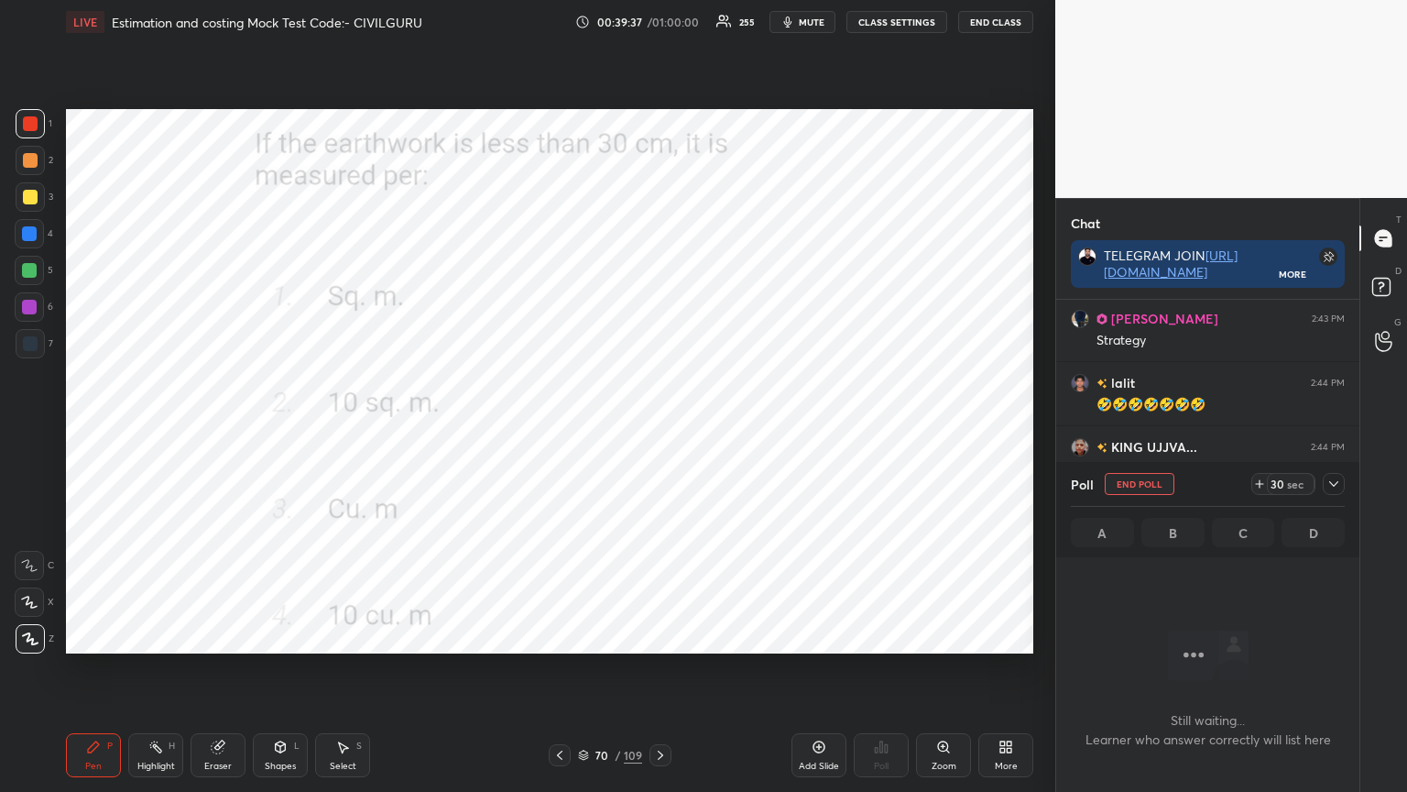
click at [1338, 484] on icon at bounding box center [1334, 483] width 15 height 15
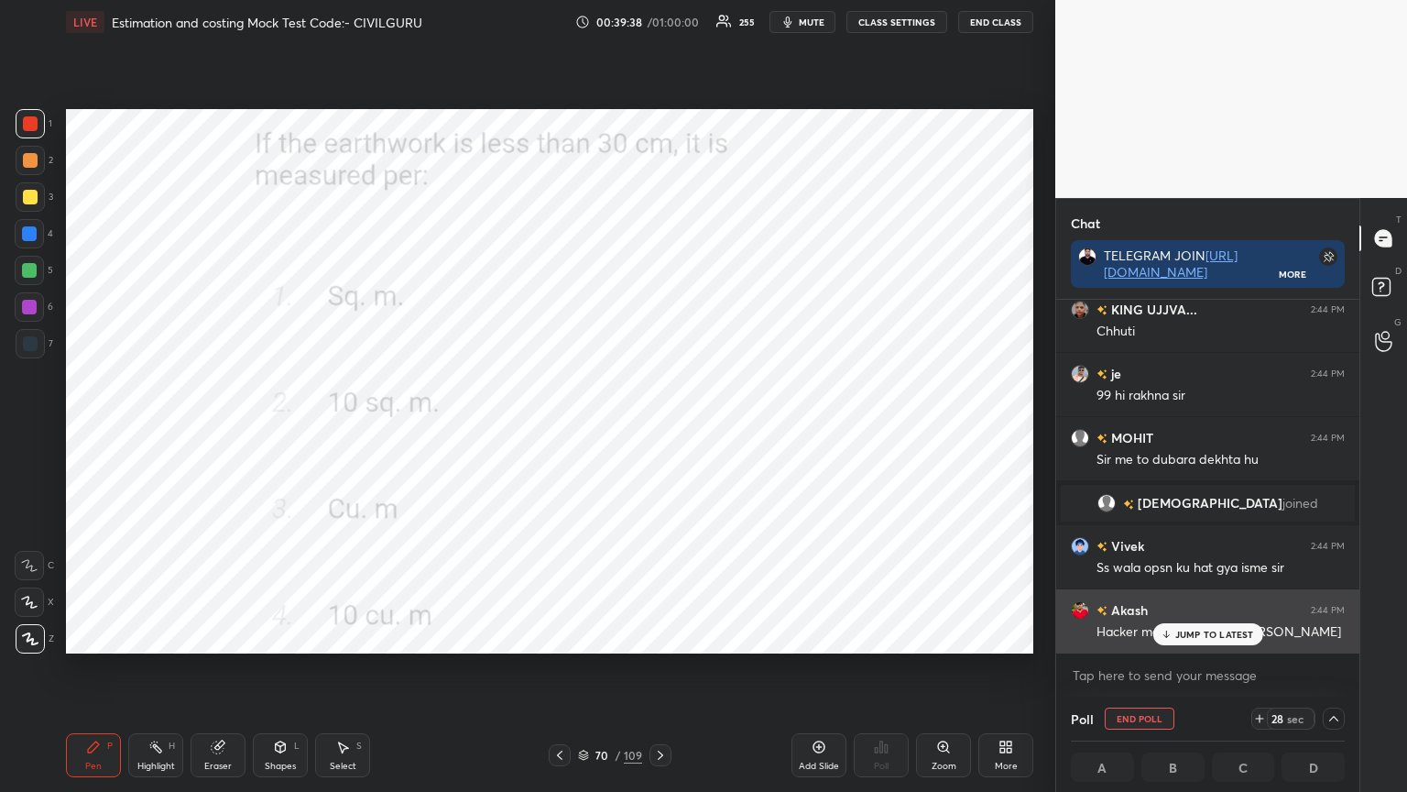
click at [1209, 636] on p "JUMP TO LATEST" at bounding box center [1215, 634] width 79 height 11
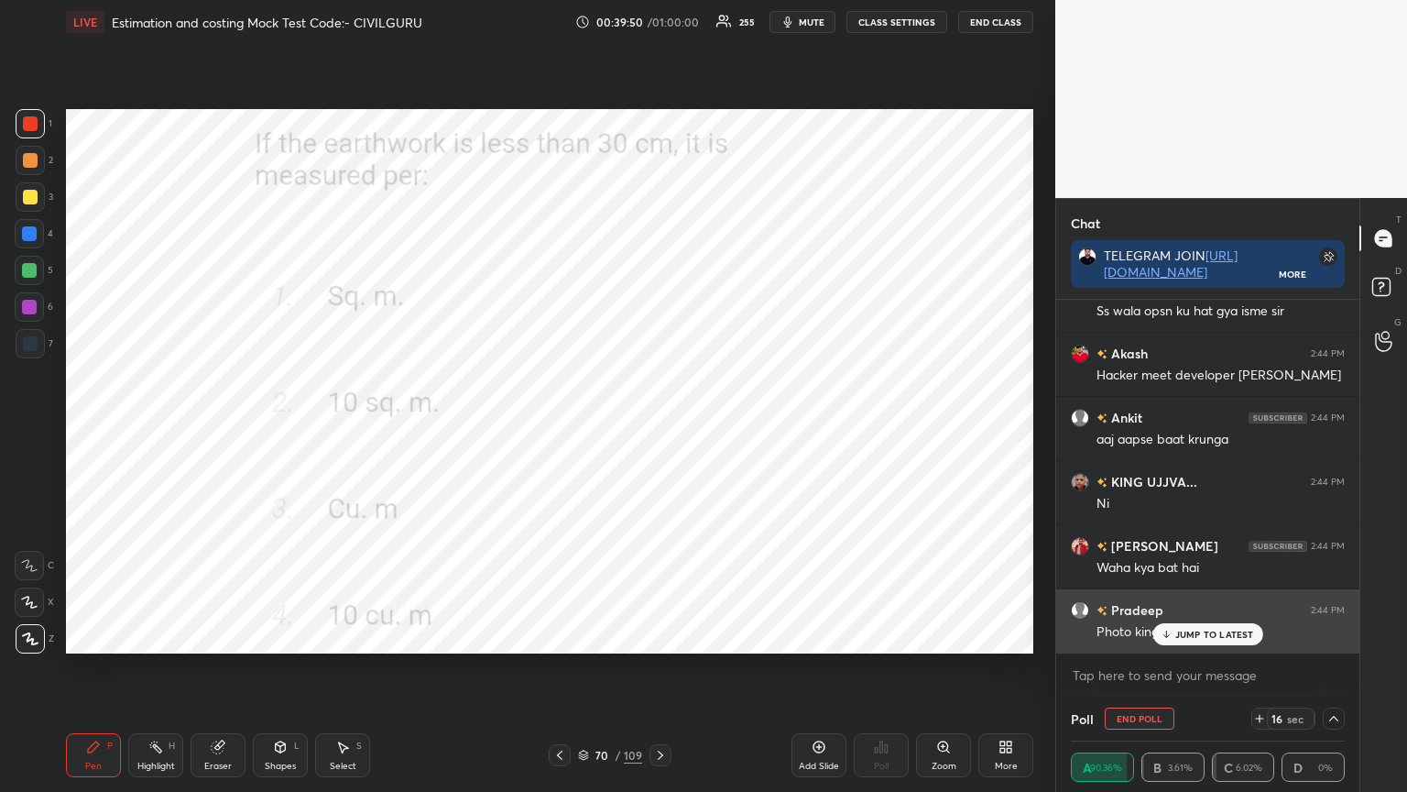
click at [1188, 636] on p "JUMP TO LATEST" at bounding box center [1215, 634] width 79 height 11
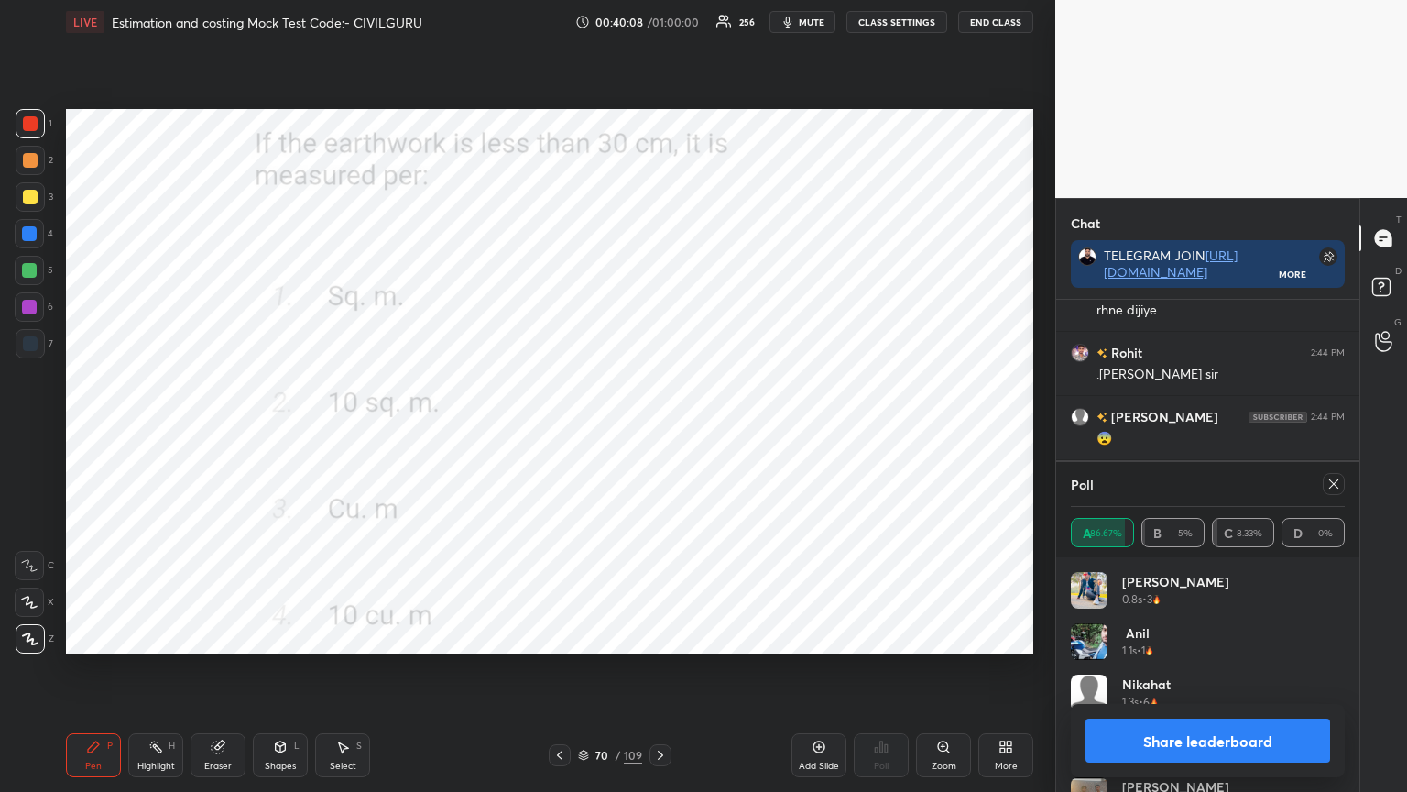
click at [1338, 481] on icon at bounding box center [1334, 483] width 15 height 15
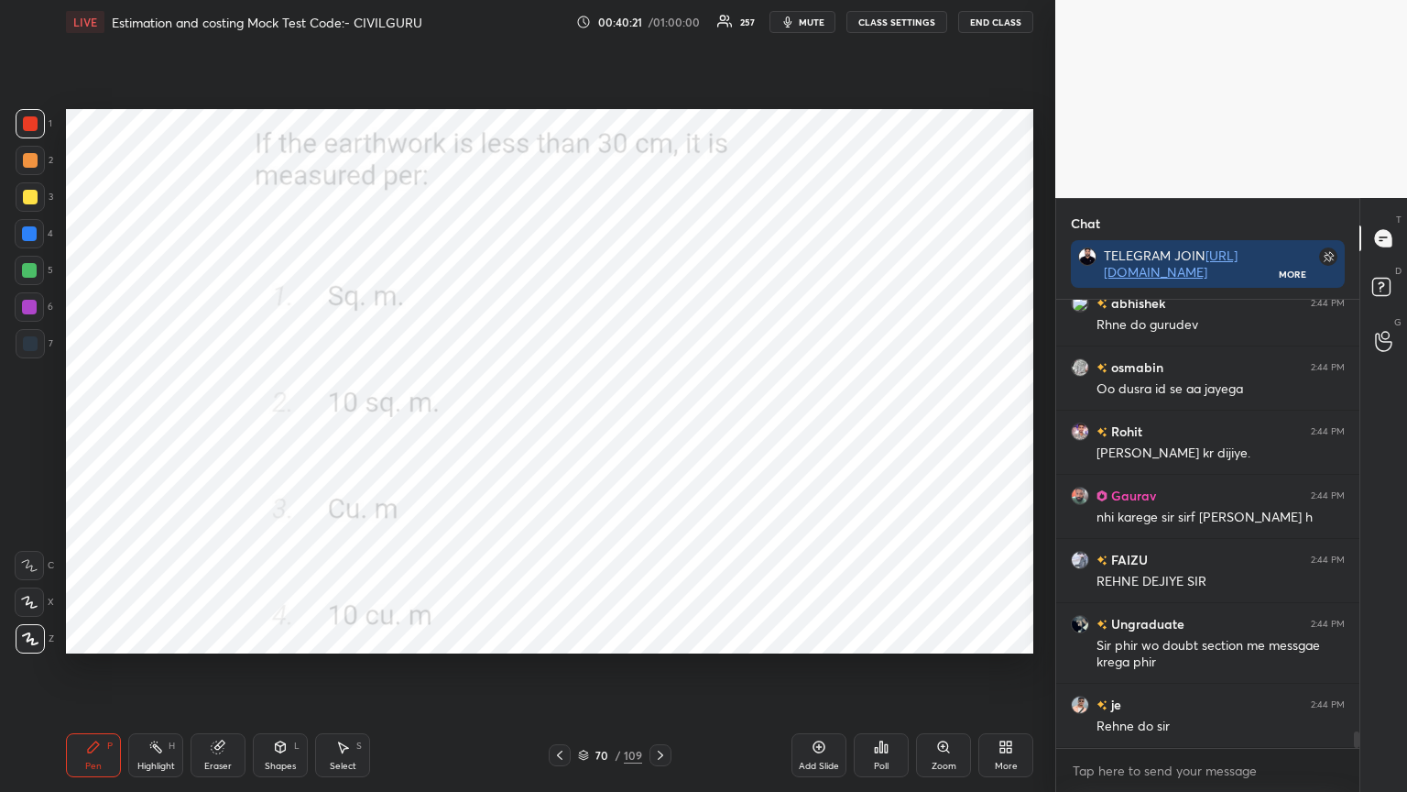
click at [586, 636] on icon at bounding box center [583, 752] width 9 height 5
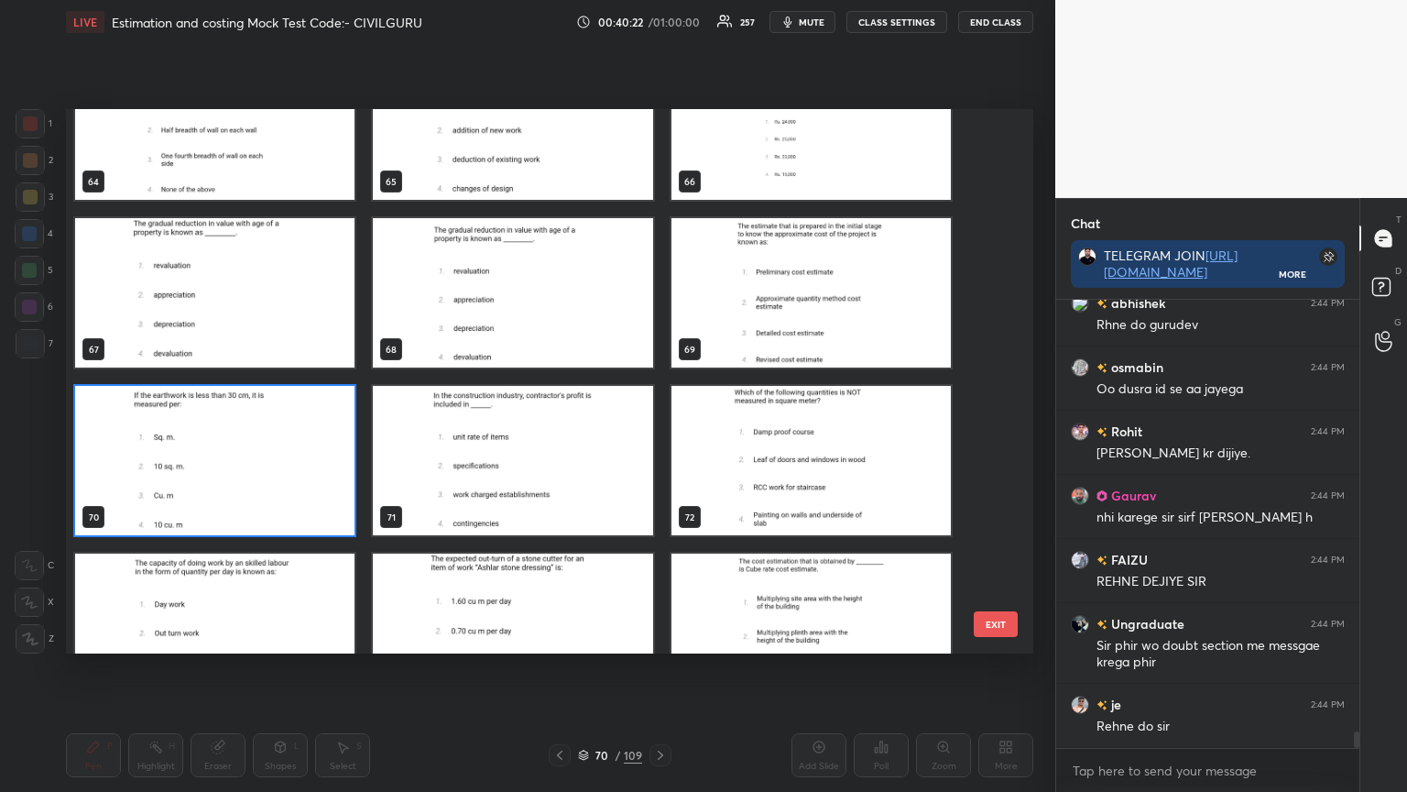
click at [788, 473] on img "grid" at bounding box center [811, 460] width 279 height 149
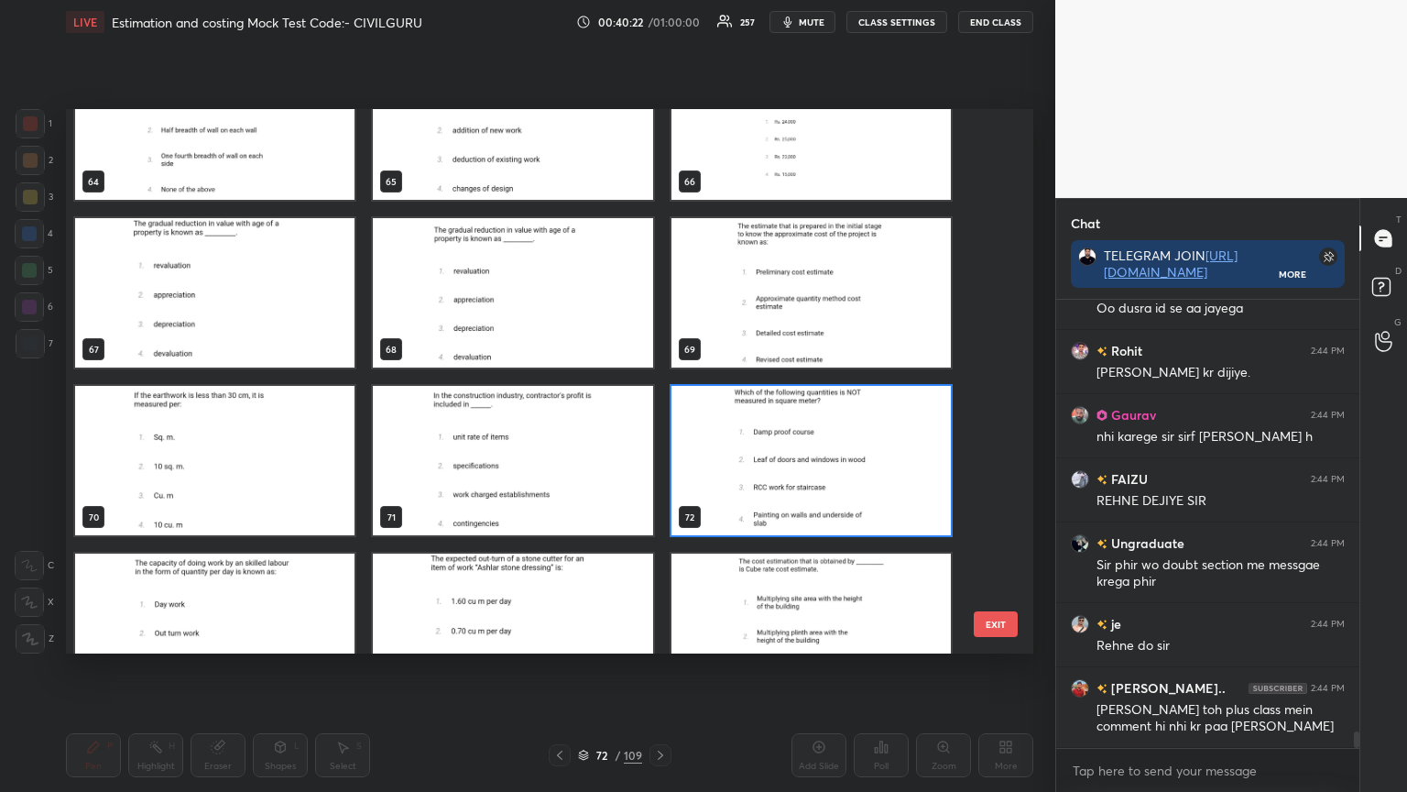
click at [789, 469] on img "grid" at bounding box center [811, 460] width 279 height 149
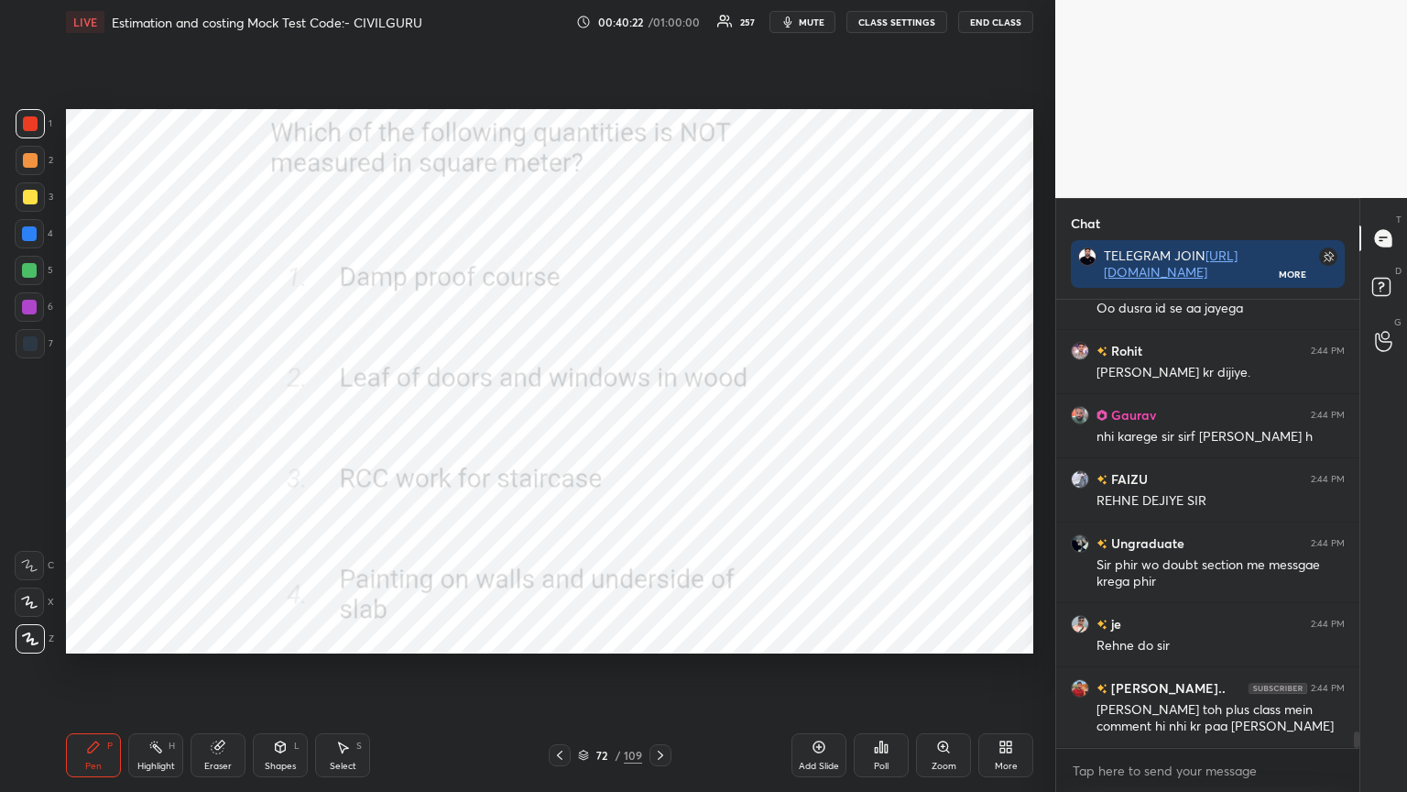
click at [794, 470] on img "grid" at bounding box center [811, 460] width 279 height 149
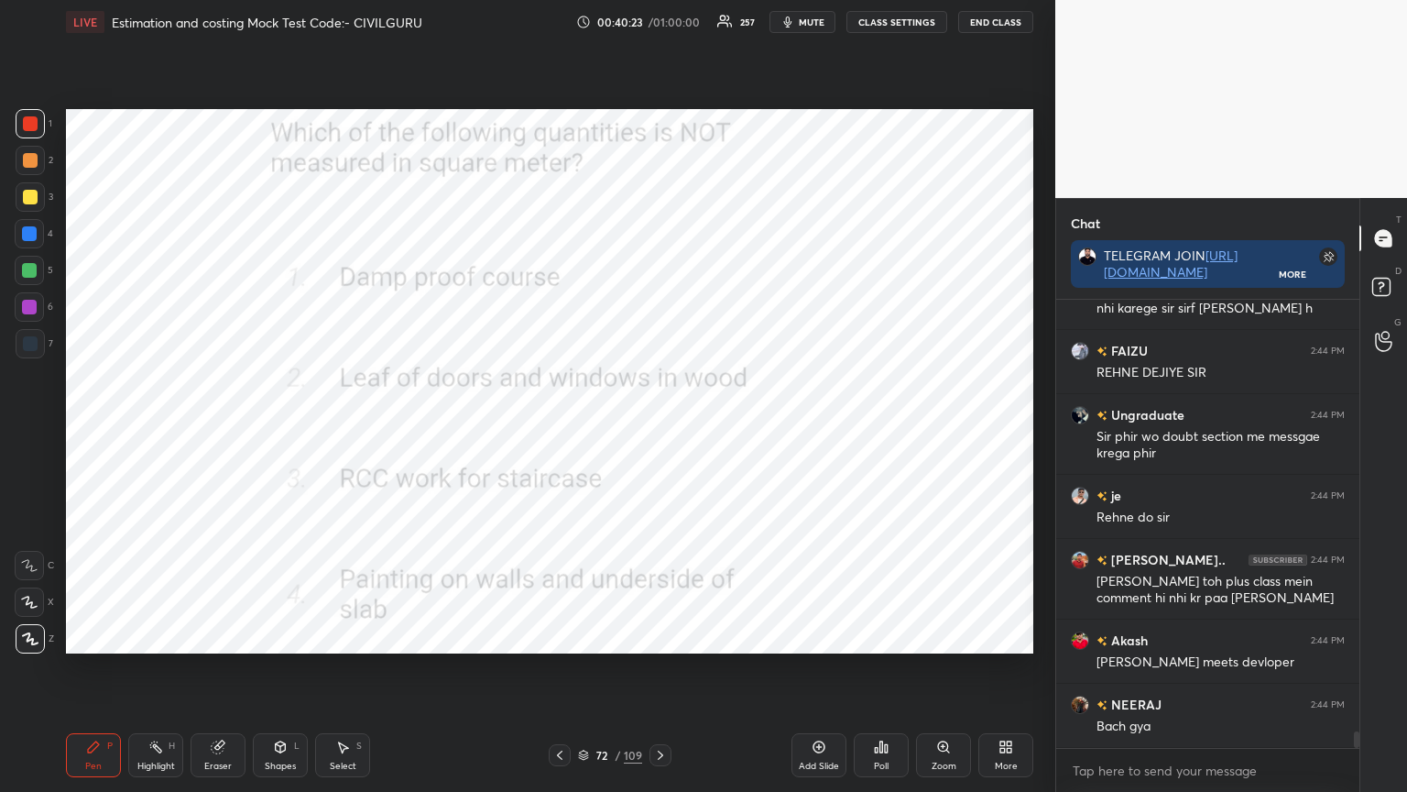
click at [872, 636] on div "Poll" at bounding box center [881, 755] width 55 height 44
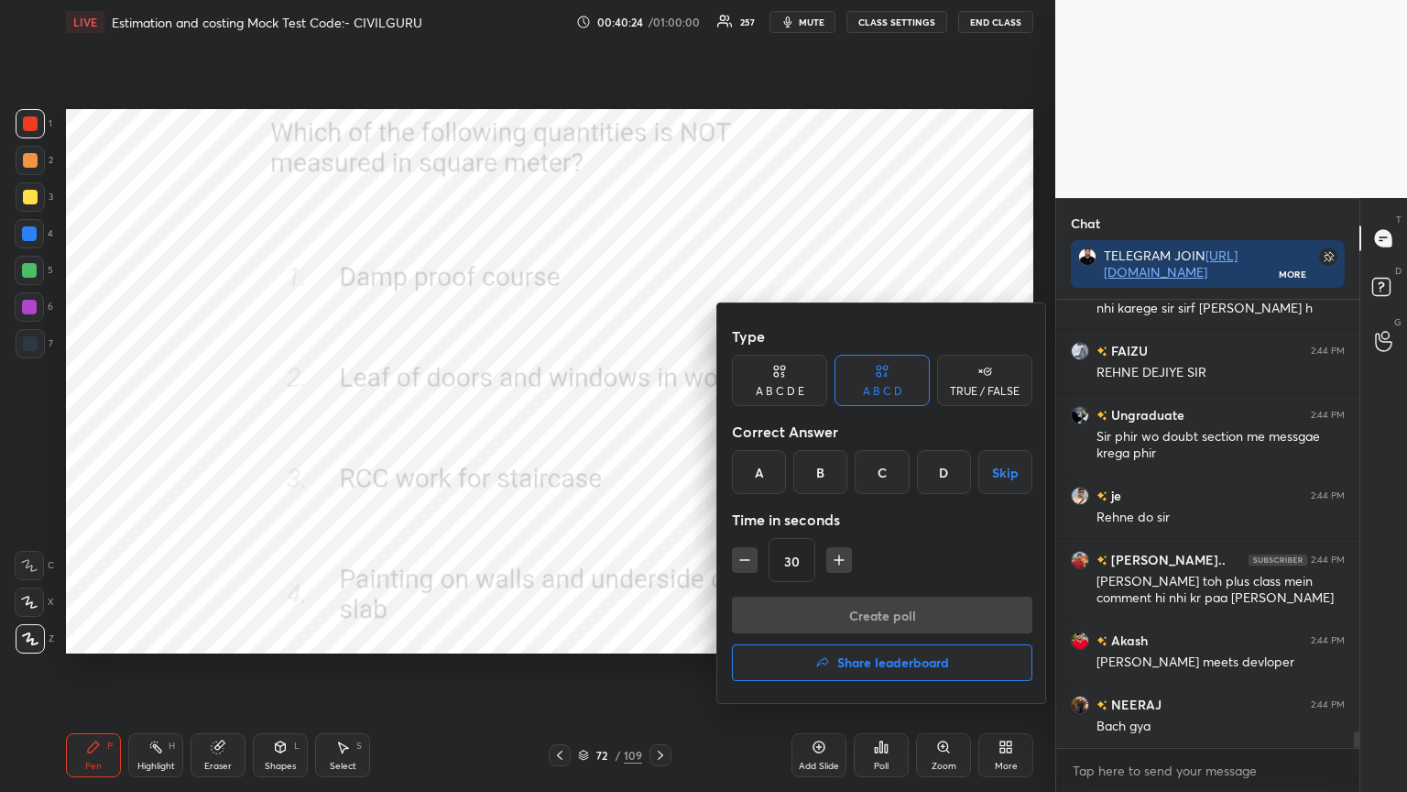
click at [883, 466] on div "C" at bounding box center [882, 472] width 54 height 44
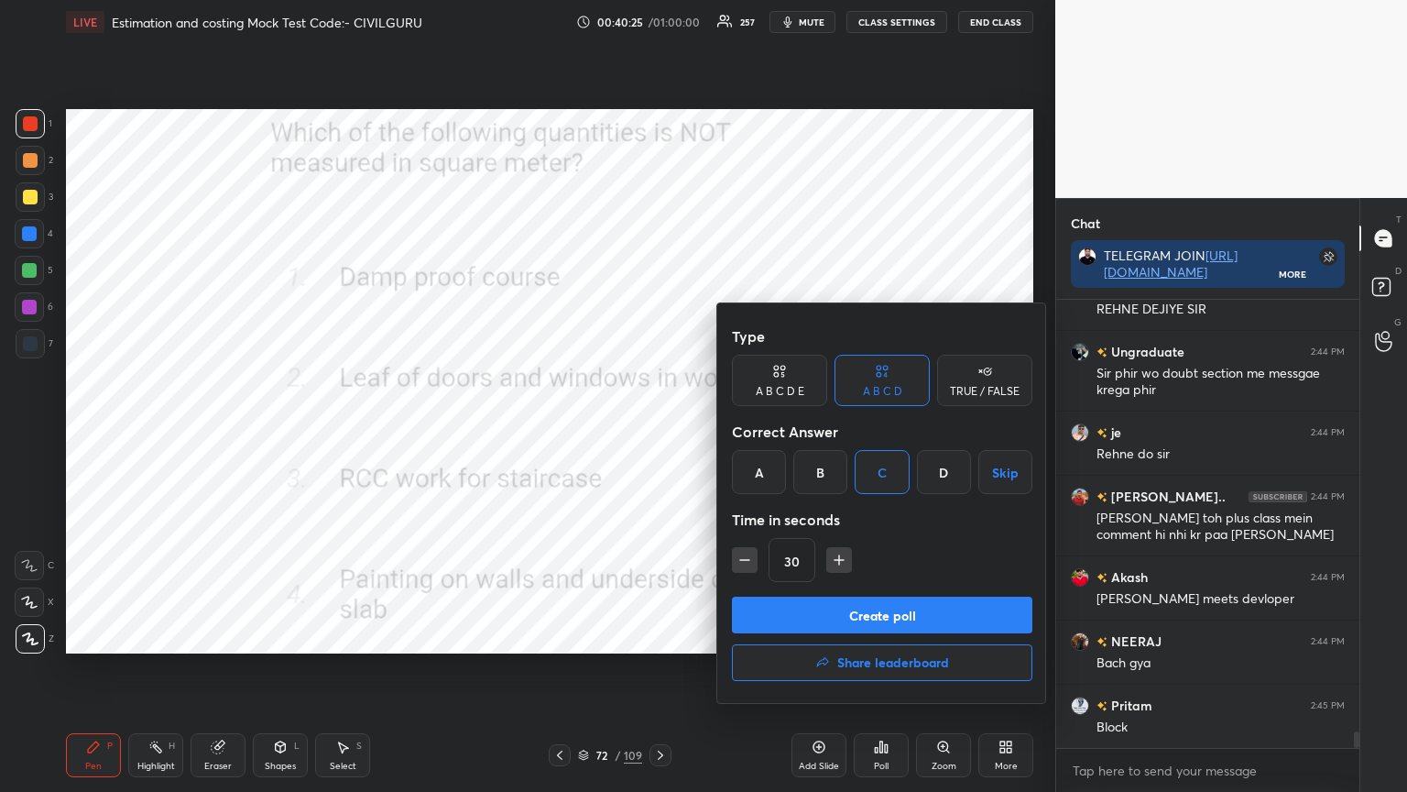
click at [857, 619] on button "Create poll" at bounding box center [882, 615] width 301 height 37
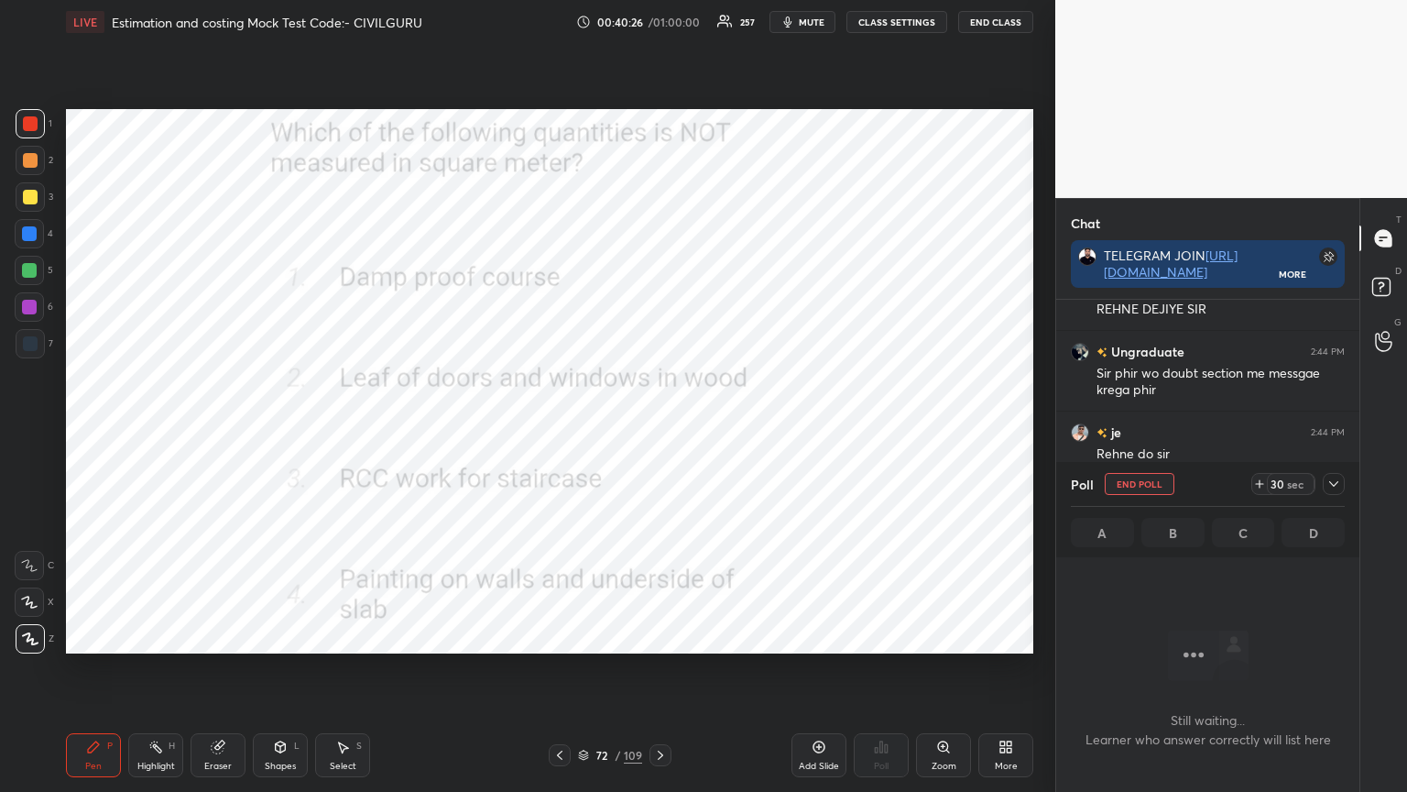
click at [1331, 489] on icon at bounding box center [1334, 483] width 15 height 15
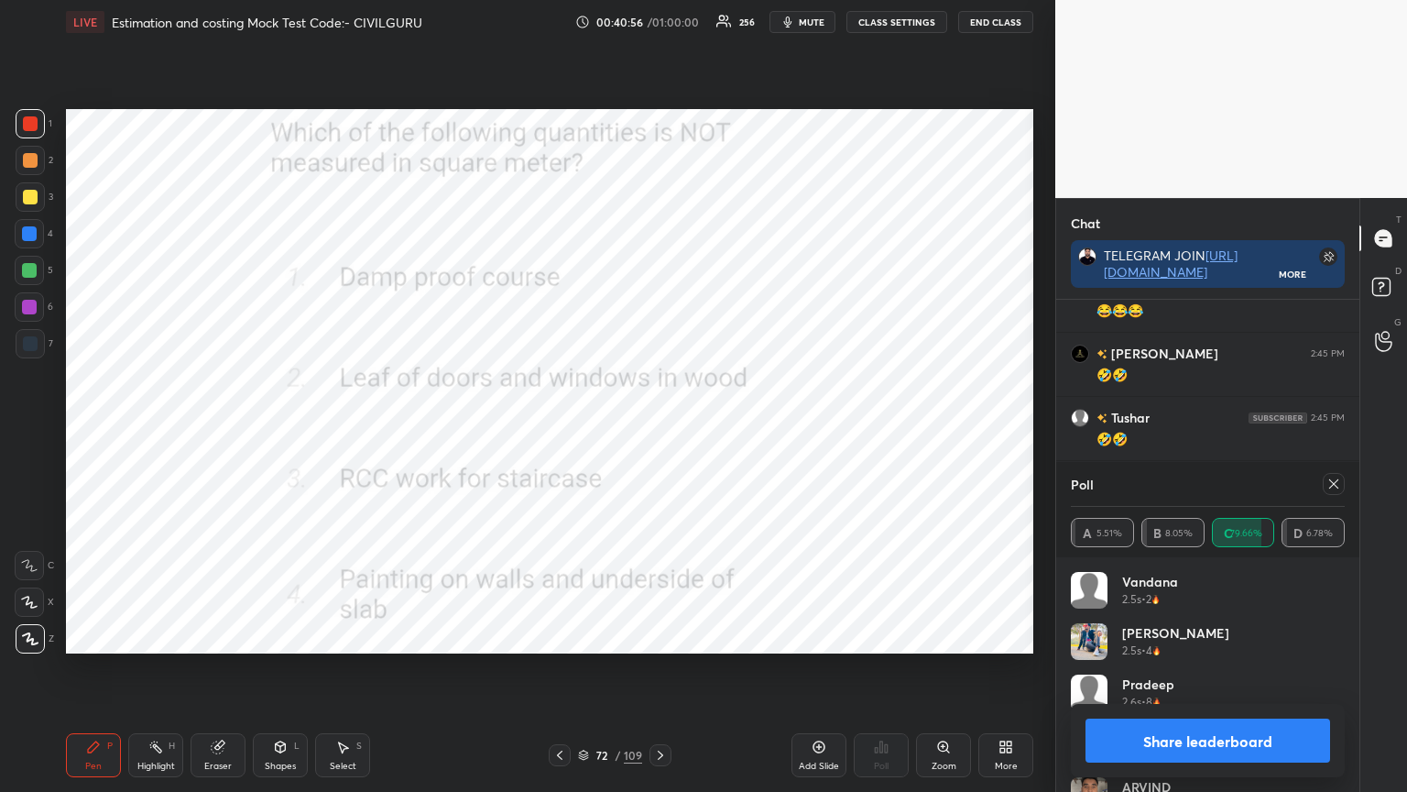
click at [1328, 487] on icon at bounding box center [1334, 483] width 15 height 15
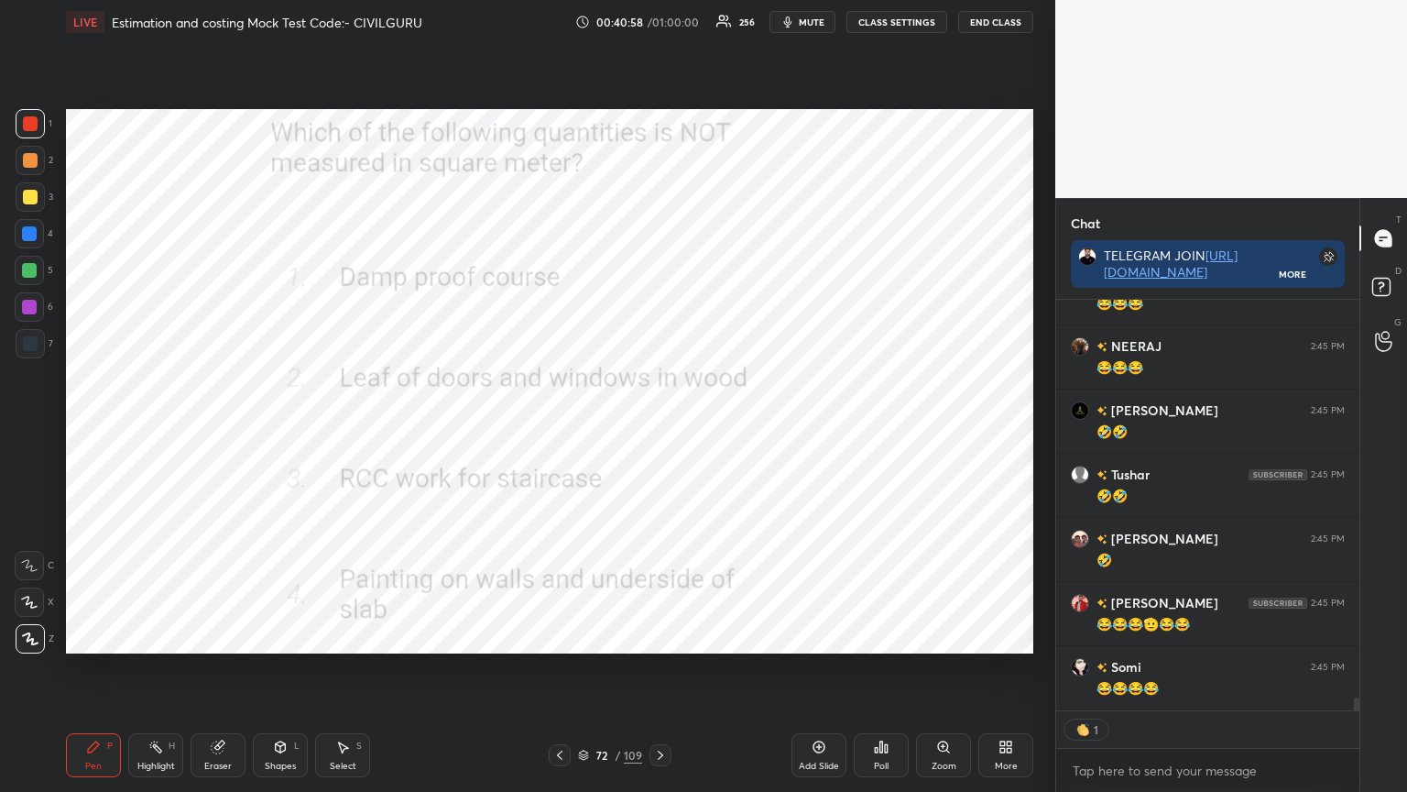
click at [660, 636] on icon at bounding box center [660, 755] width 15 height 15
click at [876, 636] on div "Poll" at bounding box center [881, 755] width 55 height 44
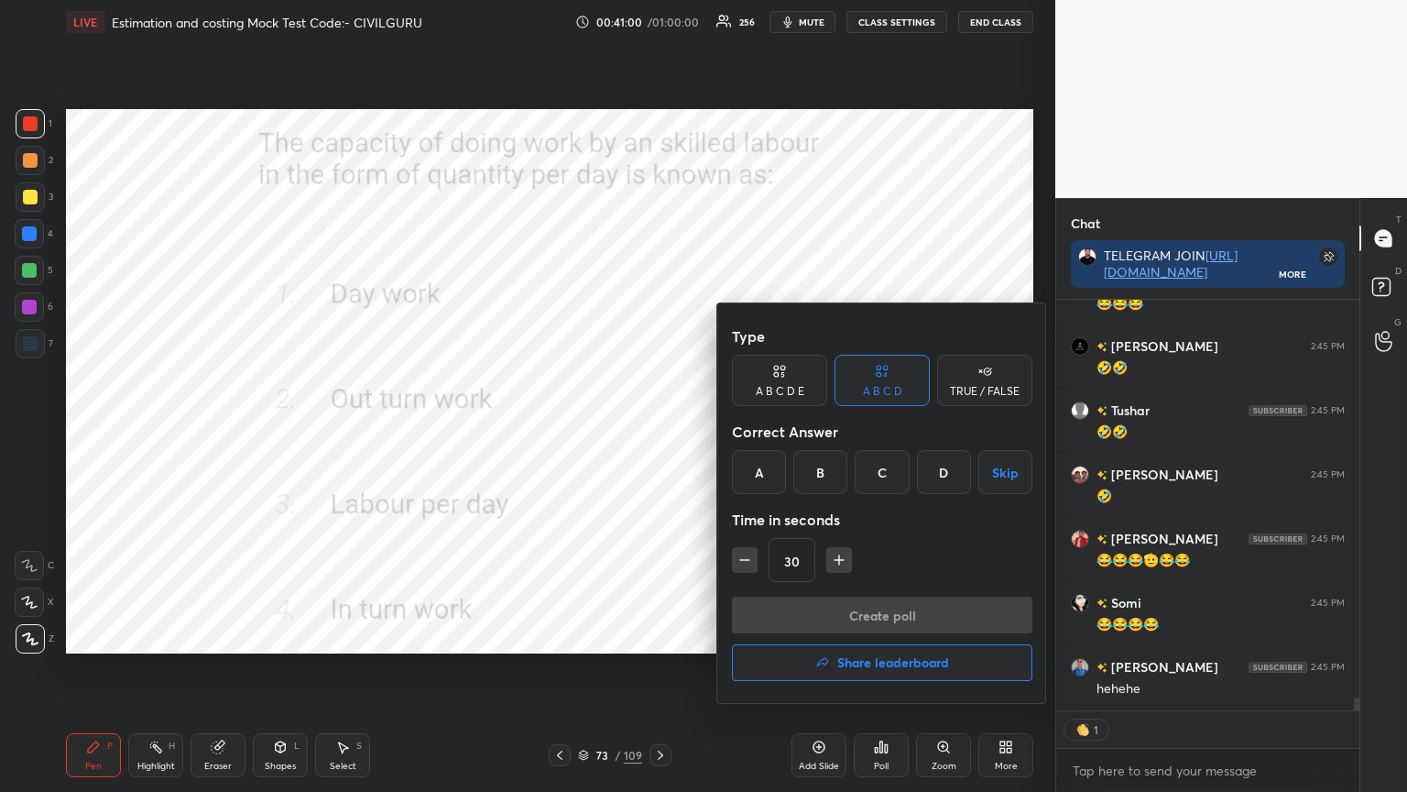
click at [826, 467] on div "B" at bounding box center [821, 472] width 54 height 44
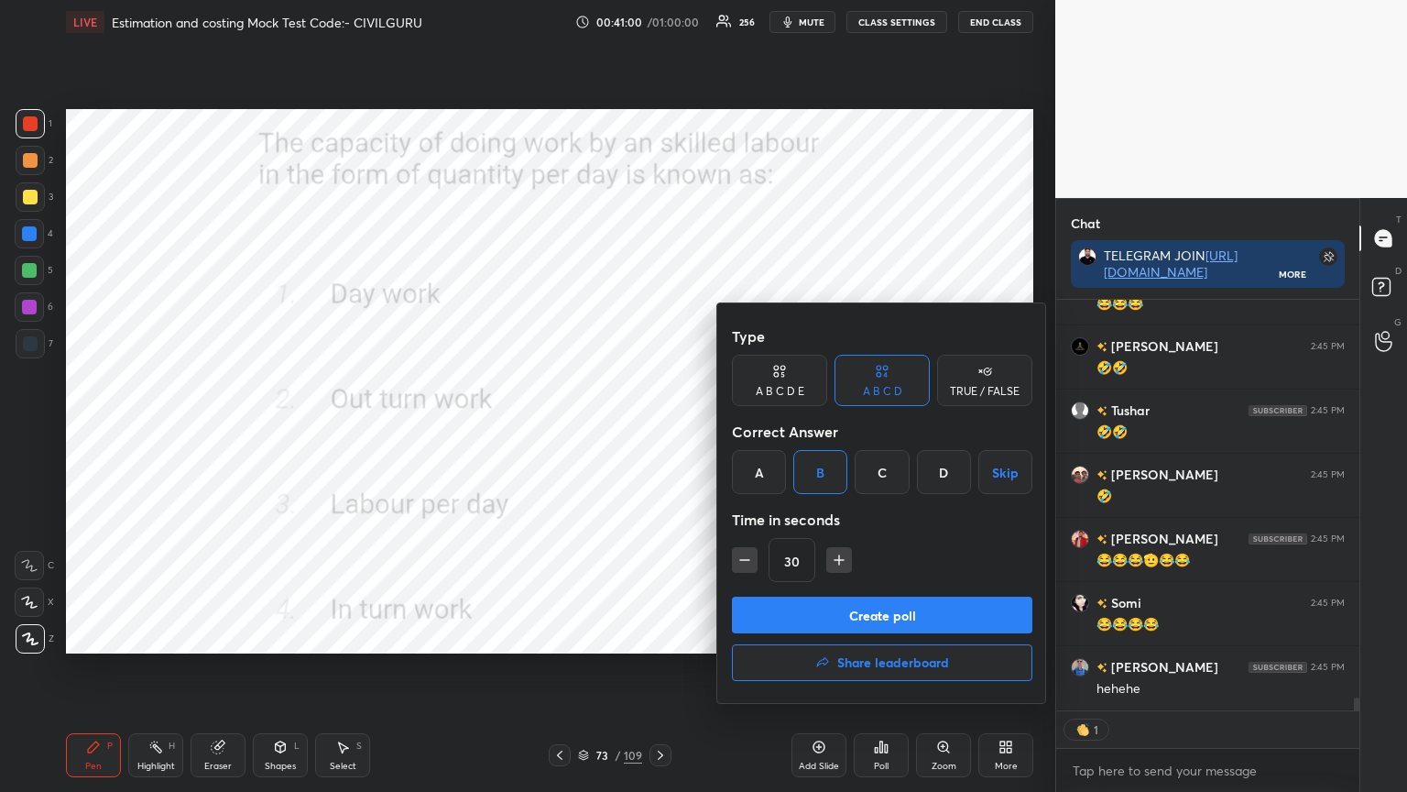
click at [817, 608] on button "Create poll" at bounding box center [882, 615] width 301 height 37
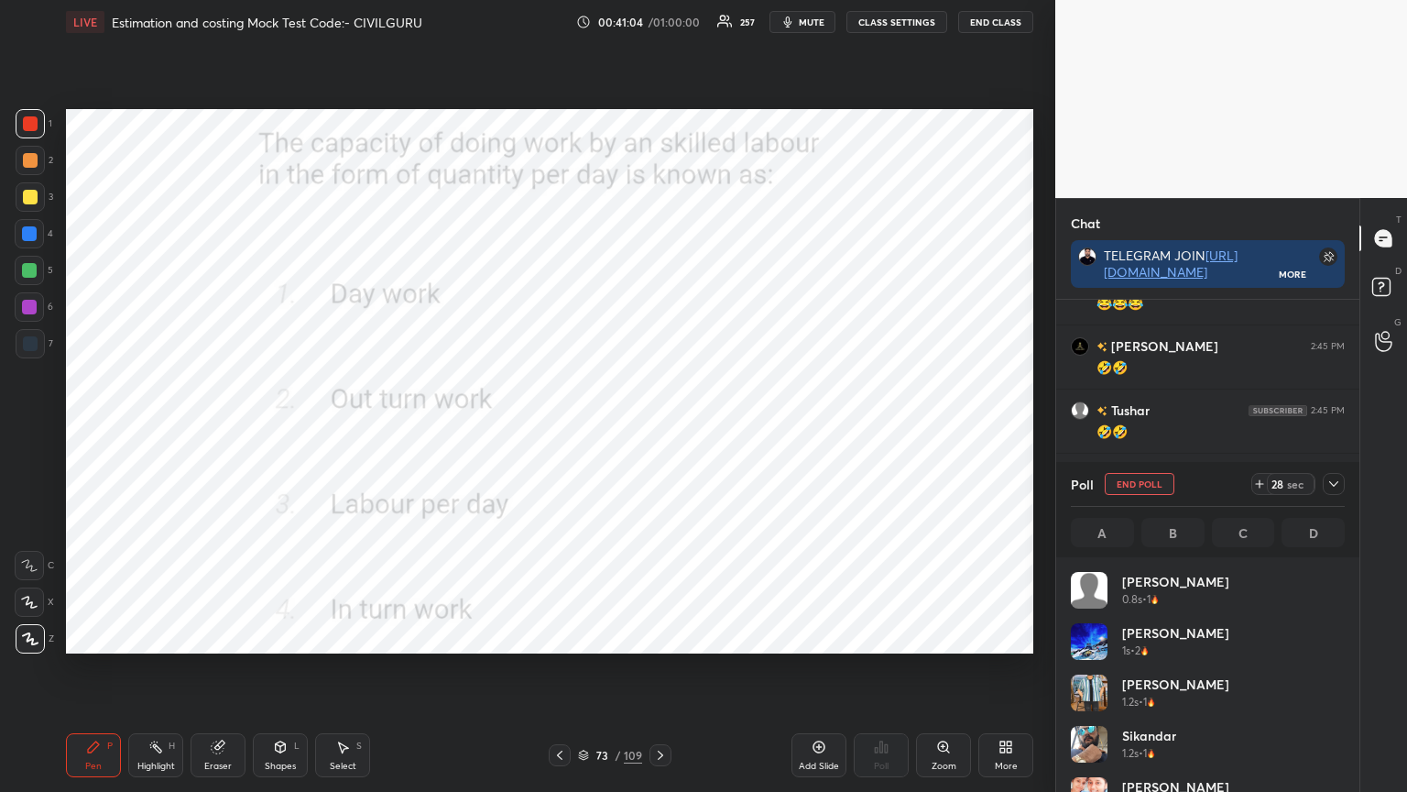
click at [1338, 486] on icon at bounding box center [1334, 483] width 15 height 15
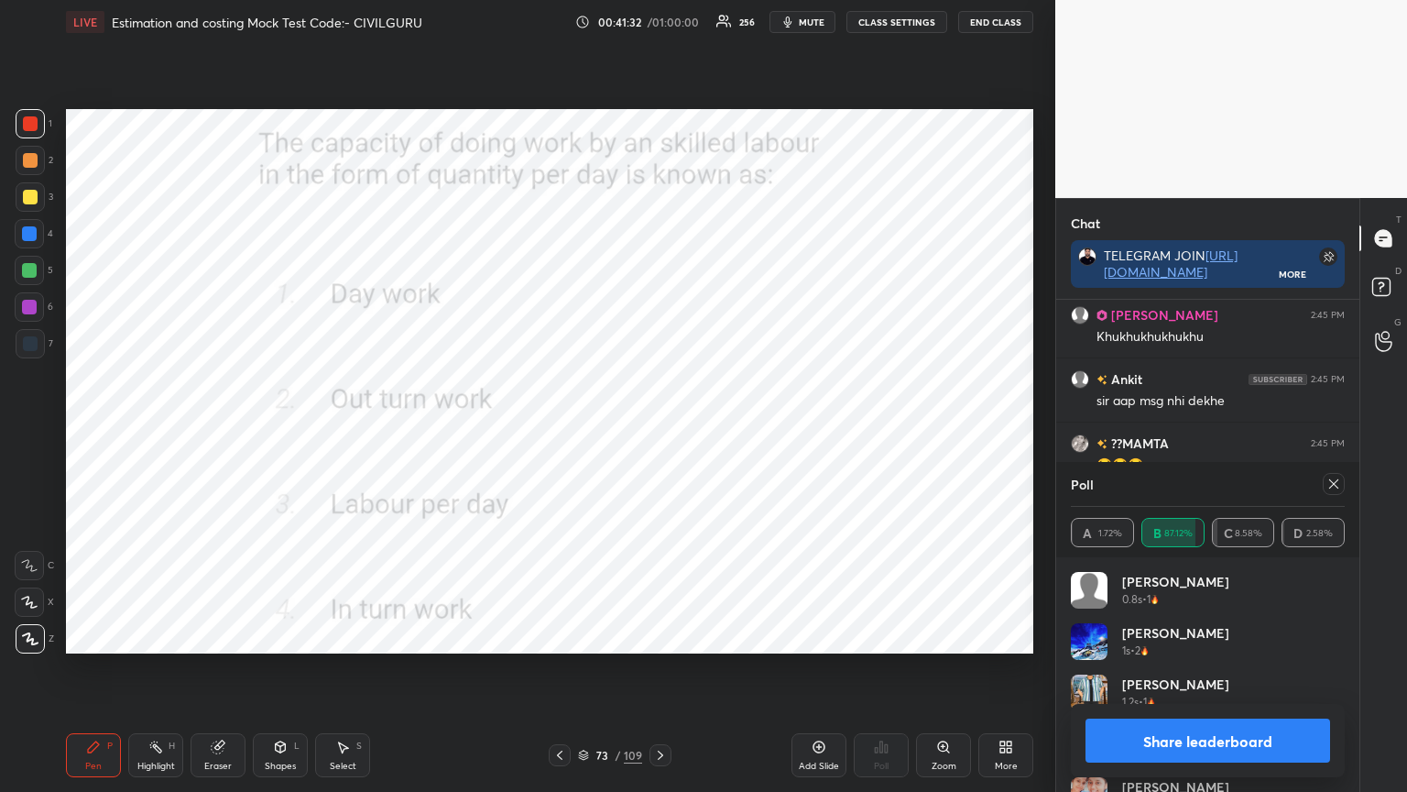
click at [1330, 484] on icon at bounding box center [1334, 483] width 15 height 15
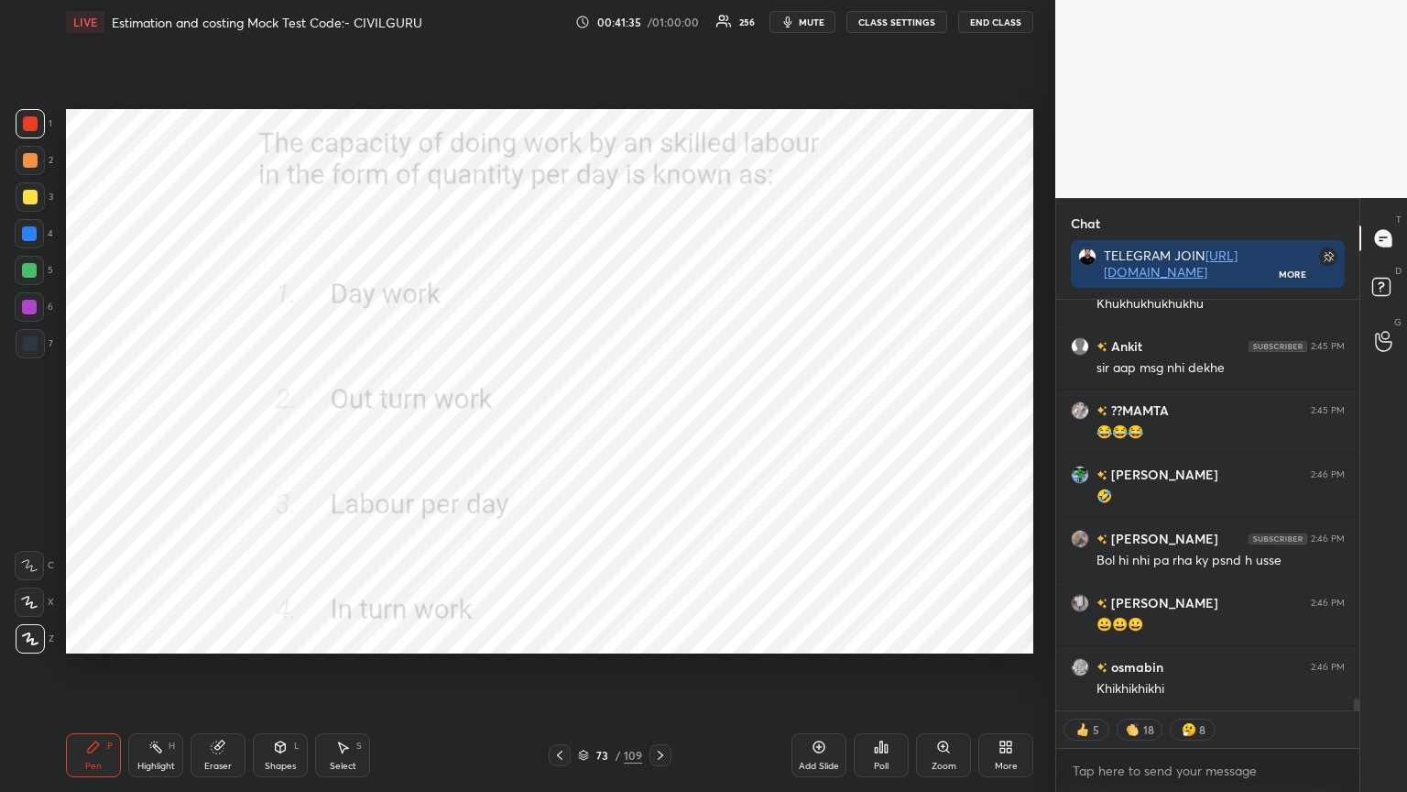
click at [656, 636] on icon at bounding box center [660, 755] width 15 height 15
click at [886, 636] on icon at bounding box center [886, 748] width 3 height 8
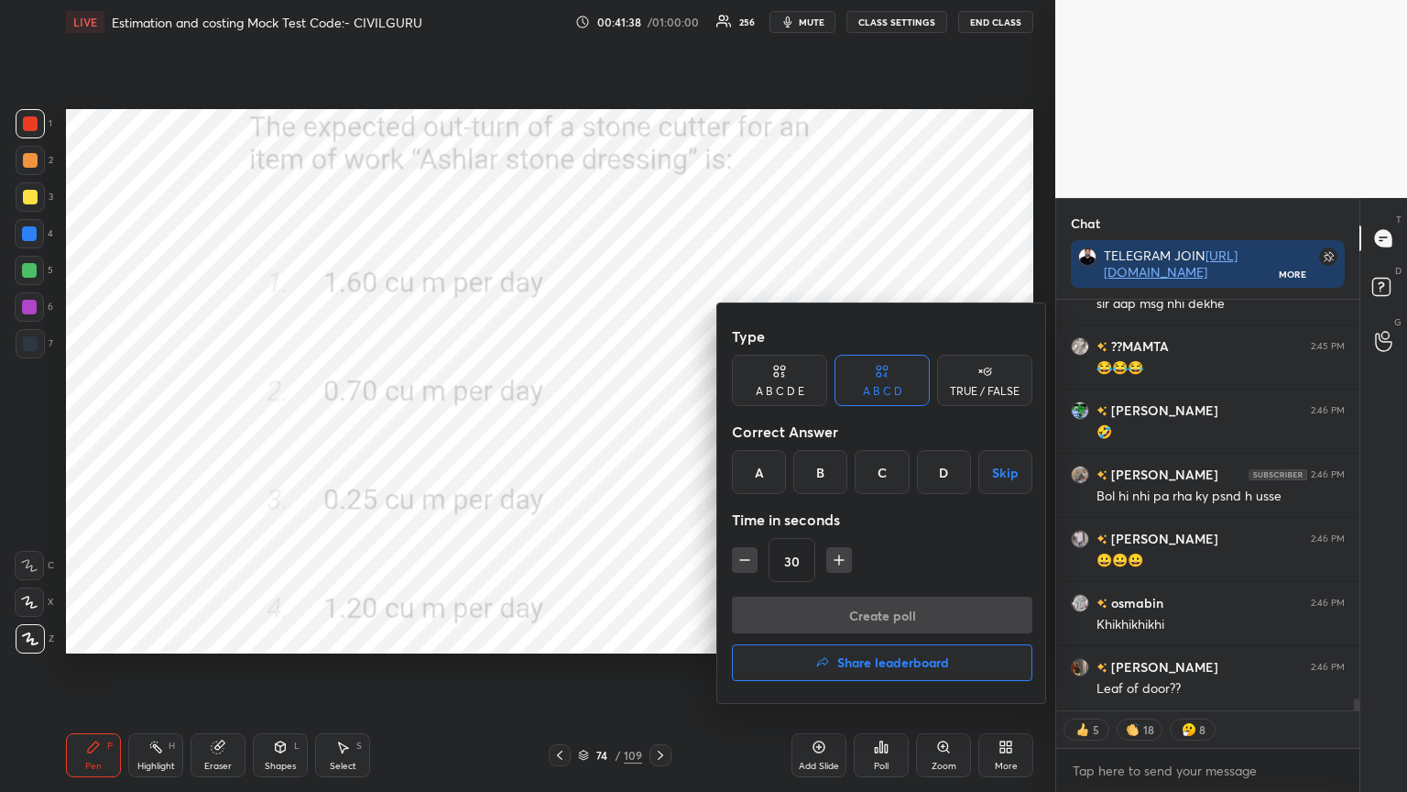
click at [832, 469] on div "B" at bounding box center [821, 472] width 54 height 44
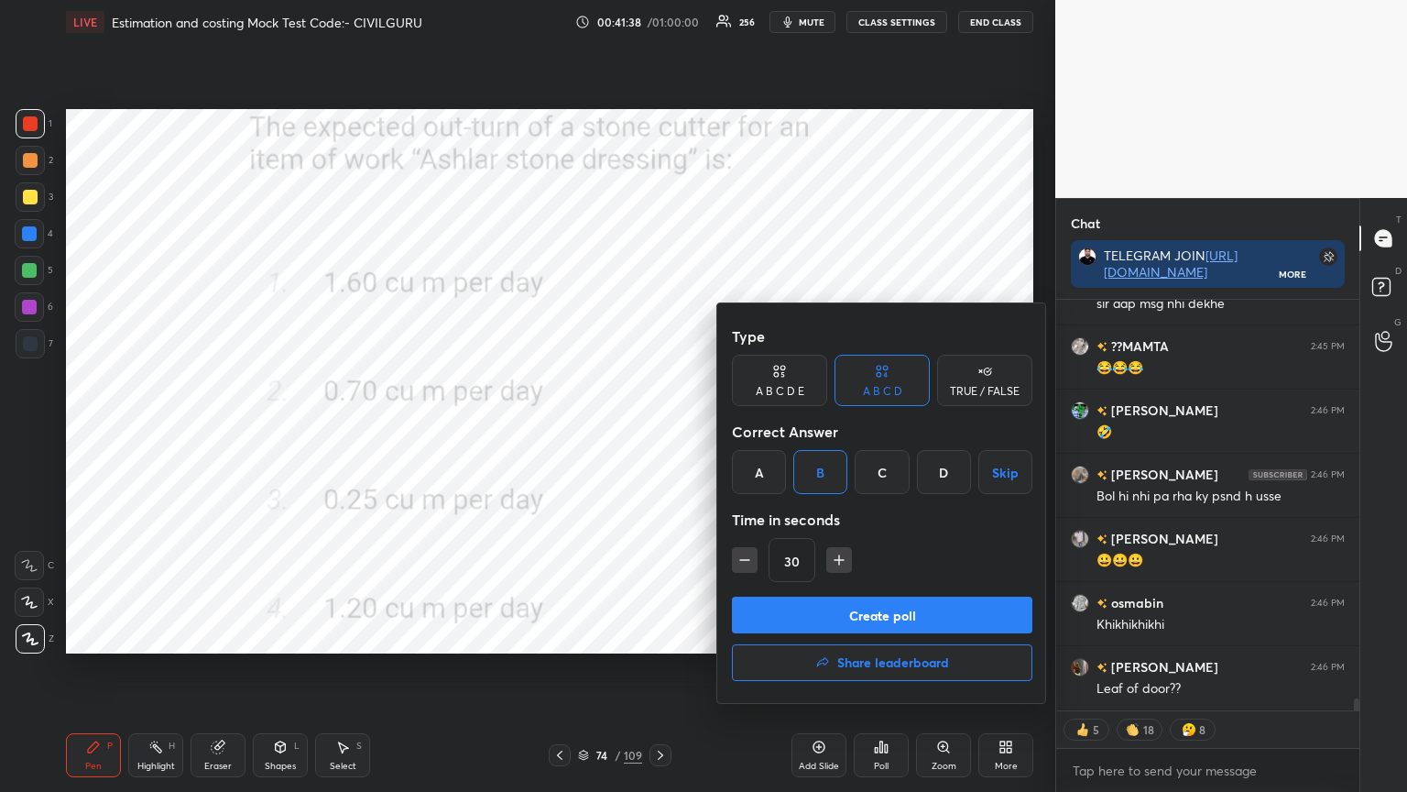
click at [832, 601] on button "Create poll" at bounding box center [882, 615] width 301 height 37
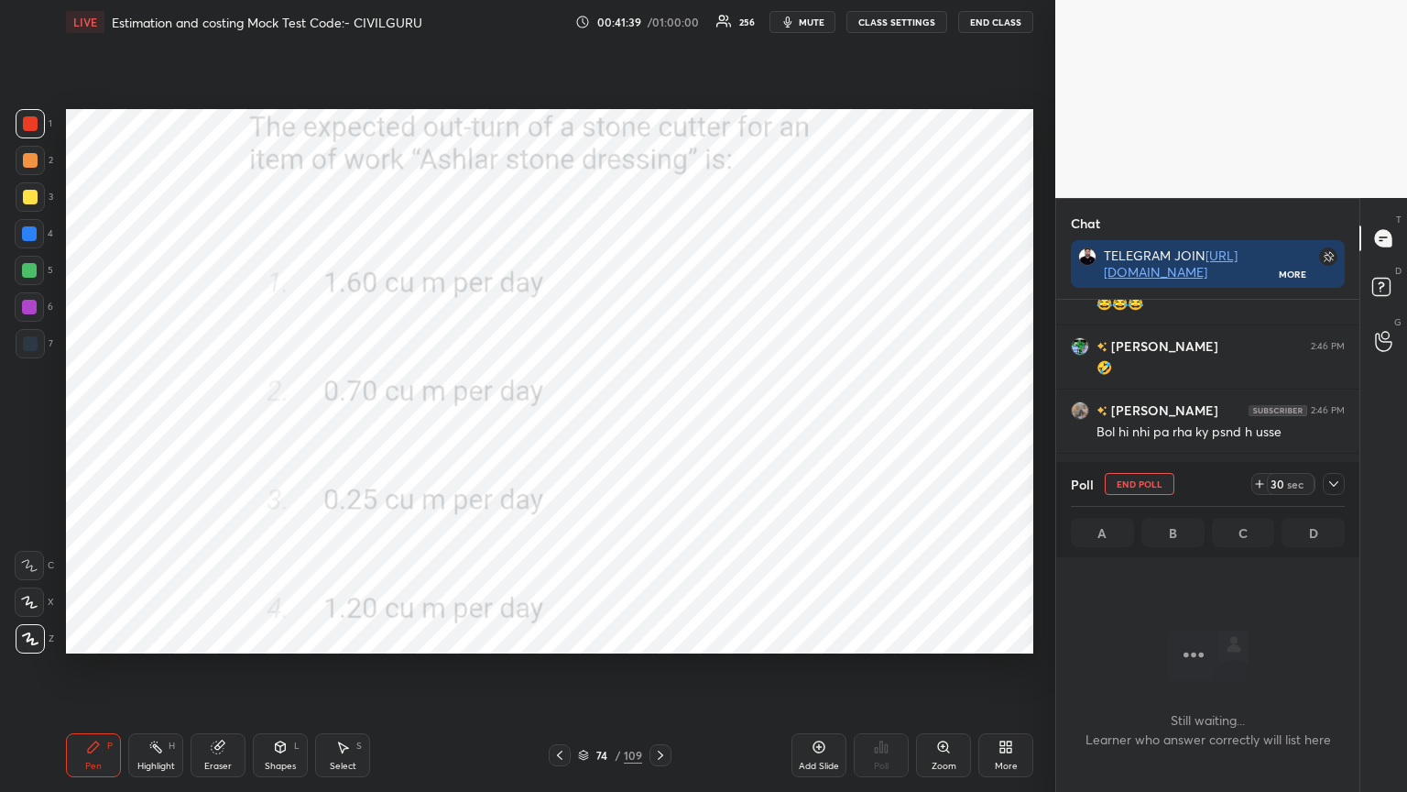
click at [1342, 484] on div at bounding box center [1334, 484] width 22 height 22
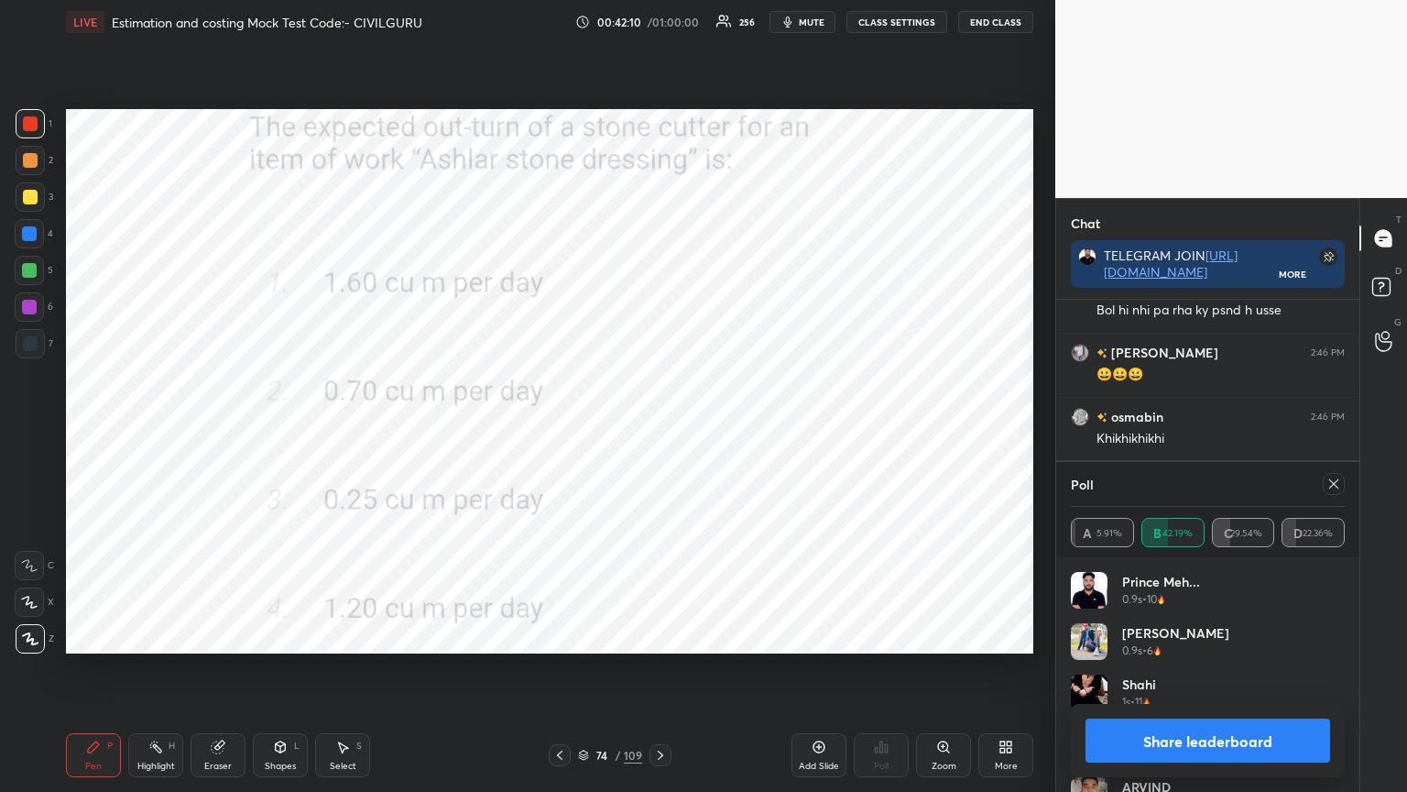
click at [1338, 484] on icon at bounding box center [1334, 483] width 15 height 15
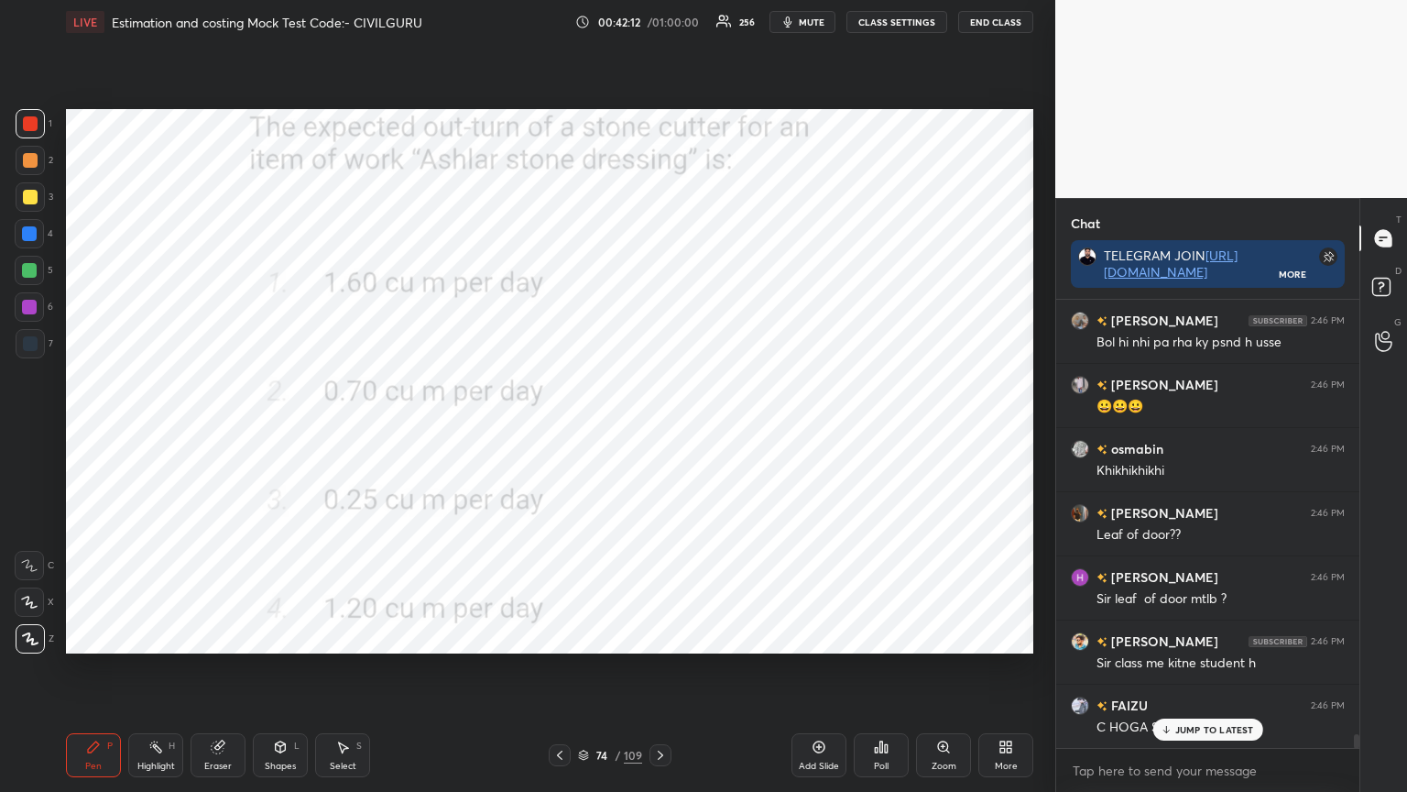
click at [583, 636] on icon at bounding box center [583, 752] width 9 height 5
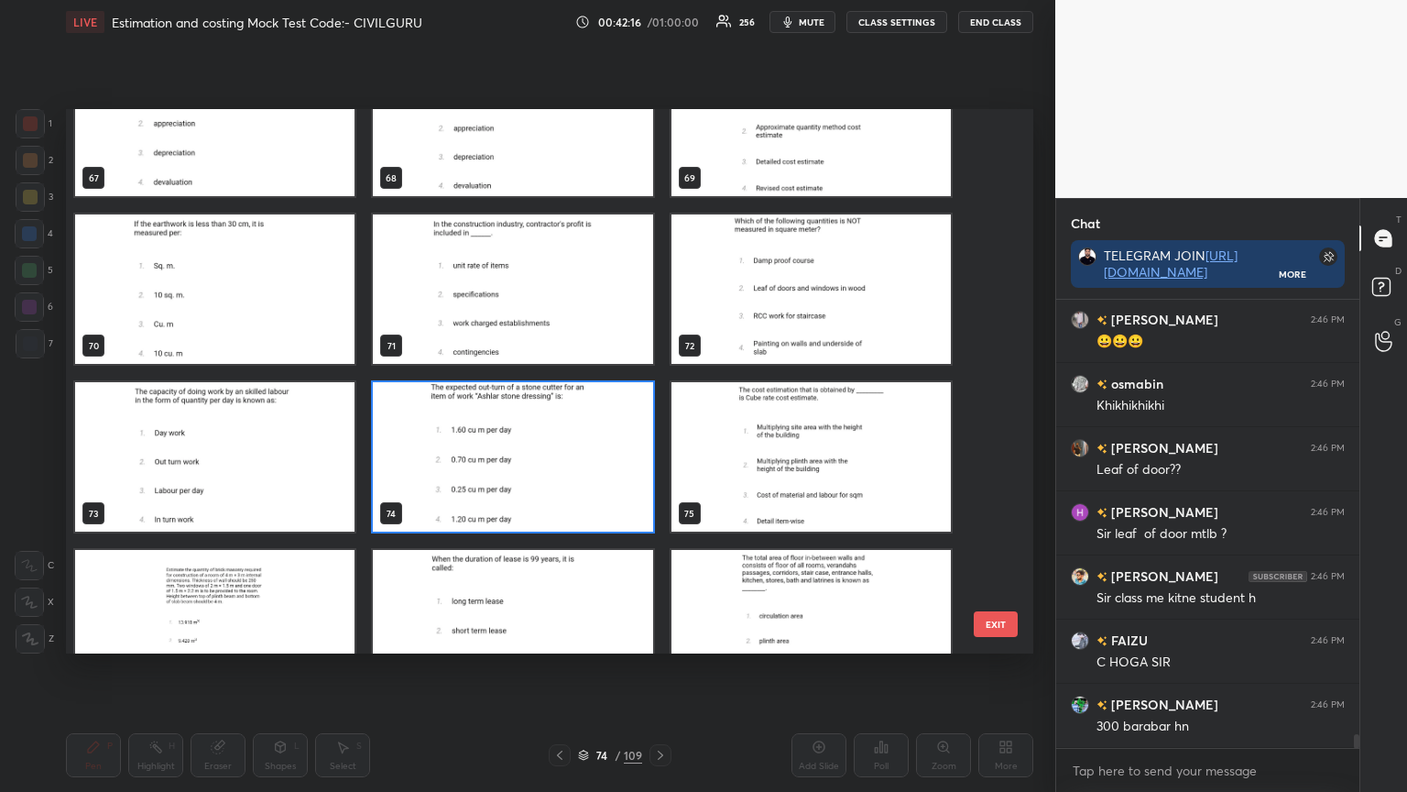
click at [508, 591] on img "grid" at bounding box center [512, 624] width 279 height 149
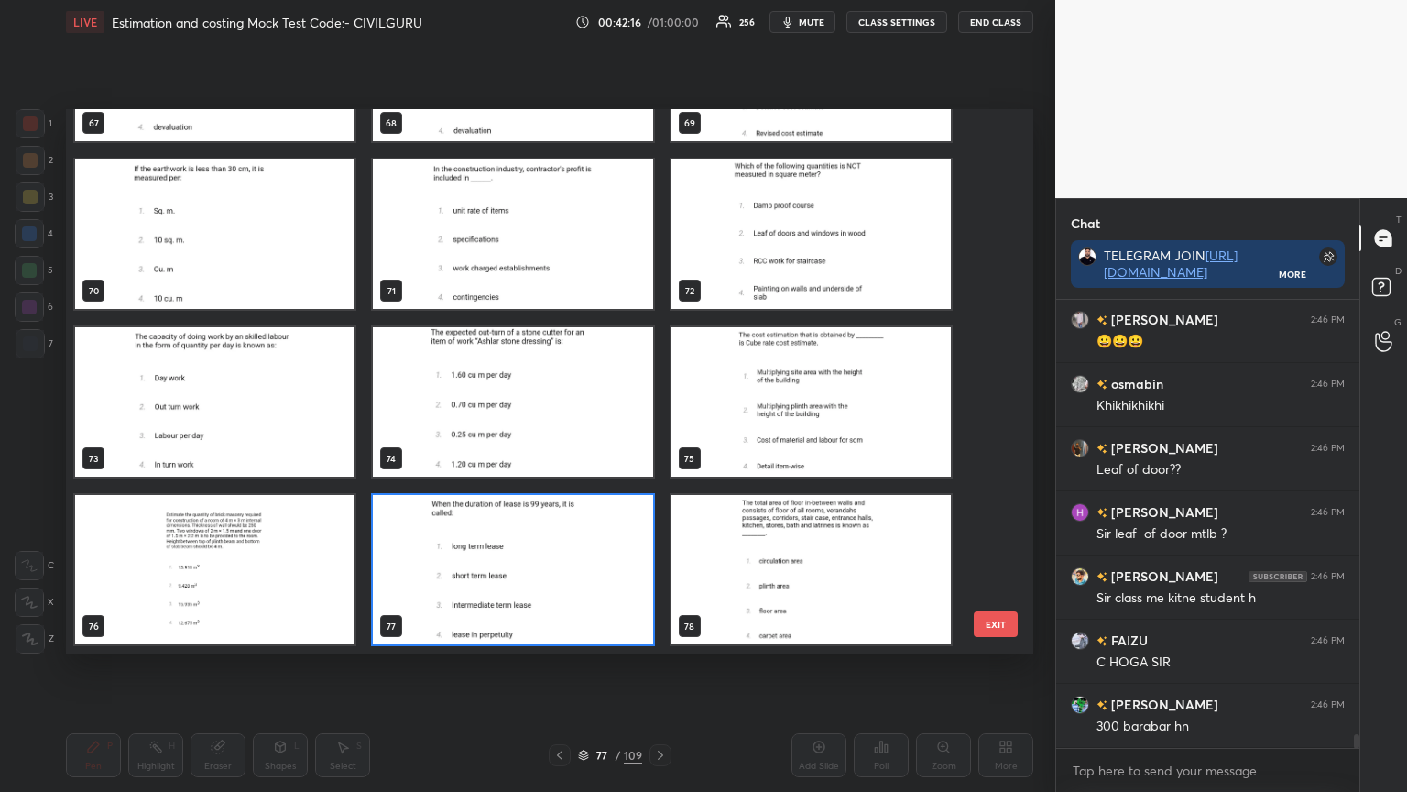
click at [506, 593] on img "grid" at bounding box center [512, 569] width 279 height 149
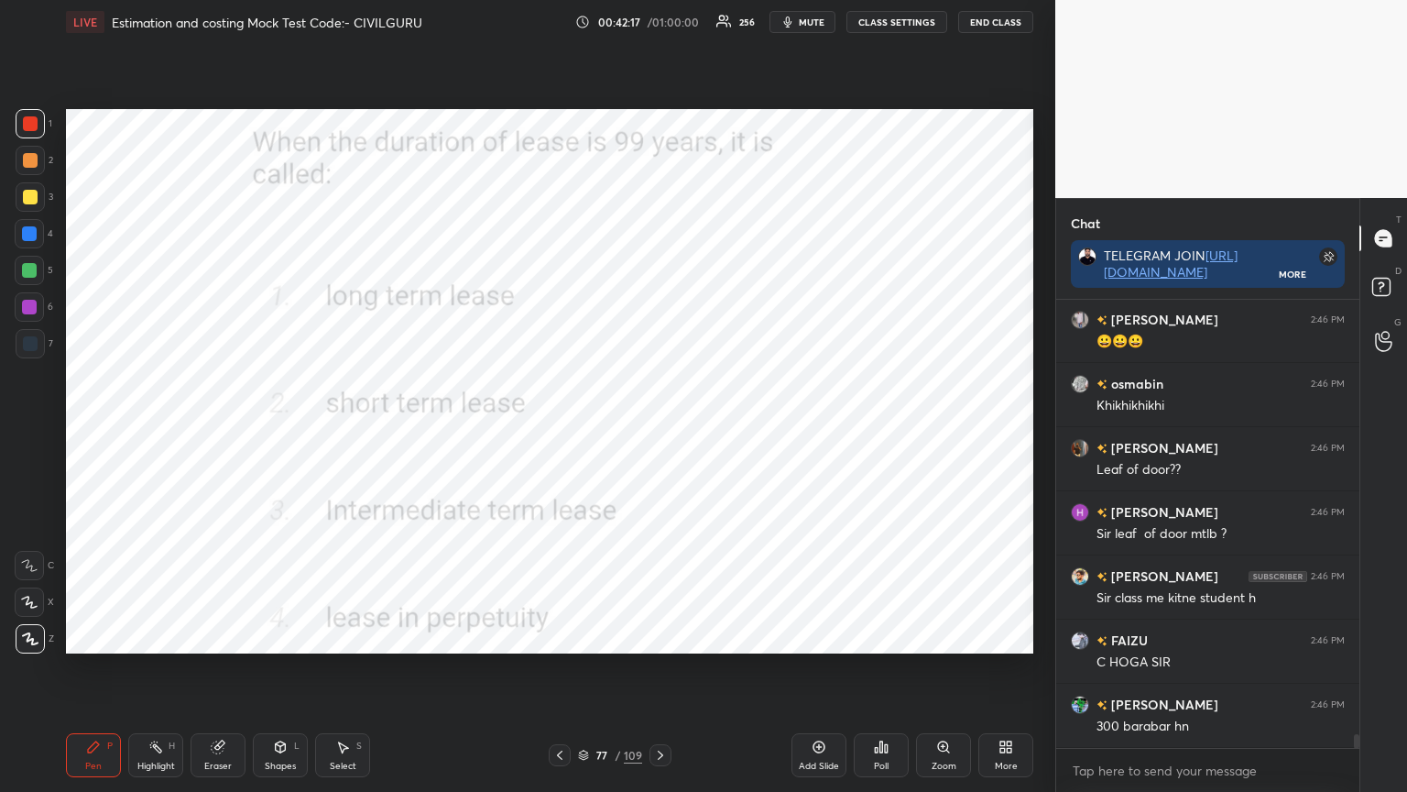
click at [881, 636] on div "Poll" at bounding box center [881, 765] width 15 height 9
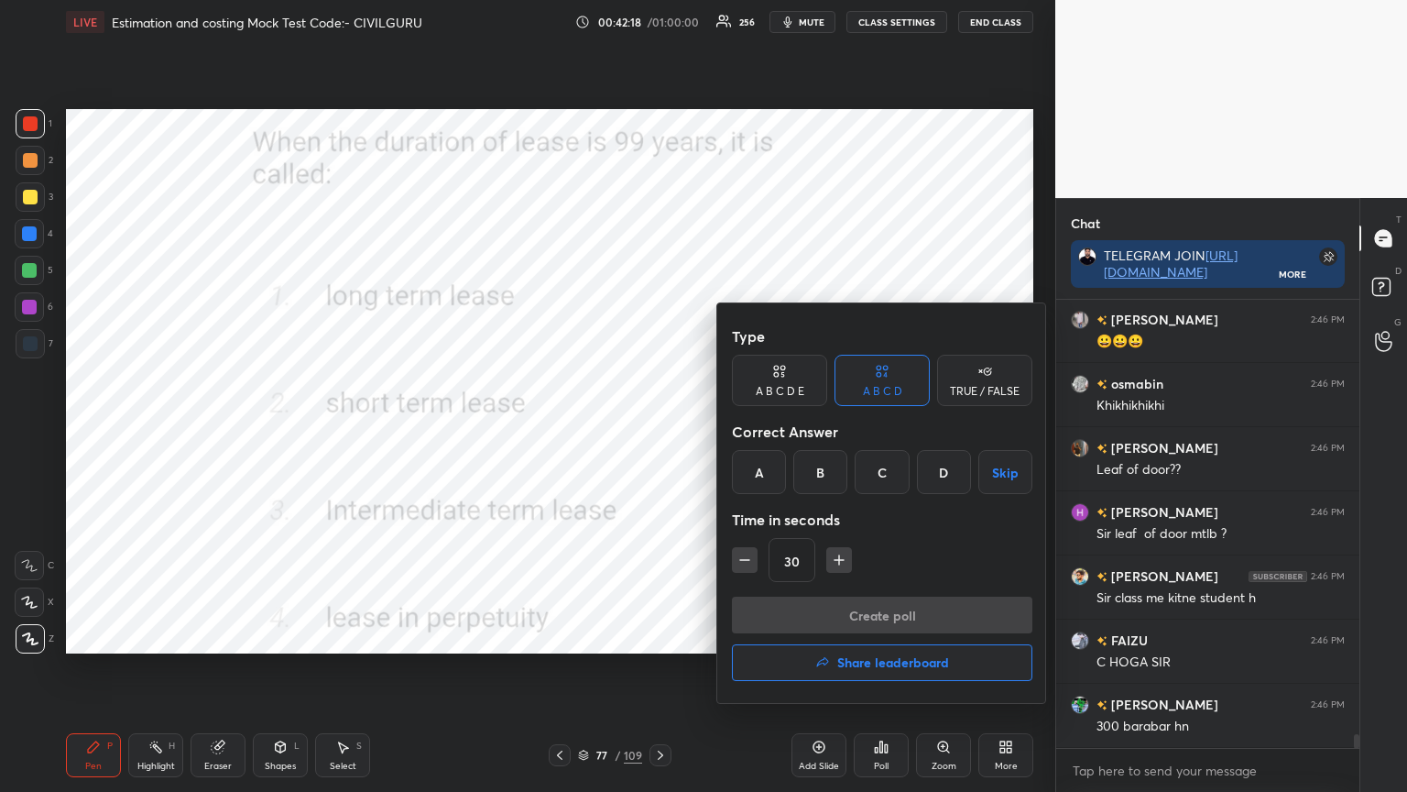
click at [756, 478] on div "A" at bounding box center [759, 472] width 54 height 44
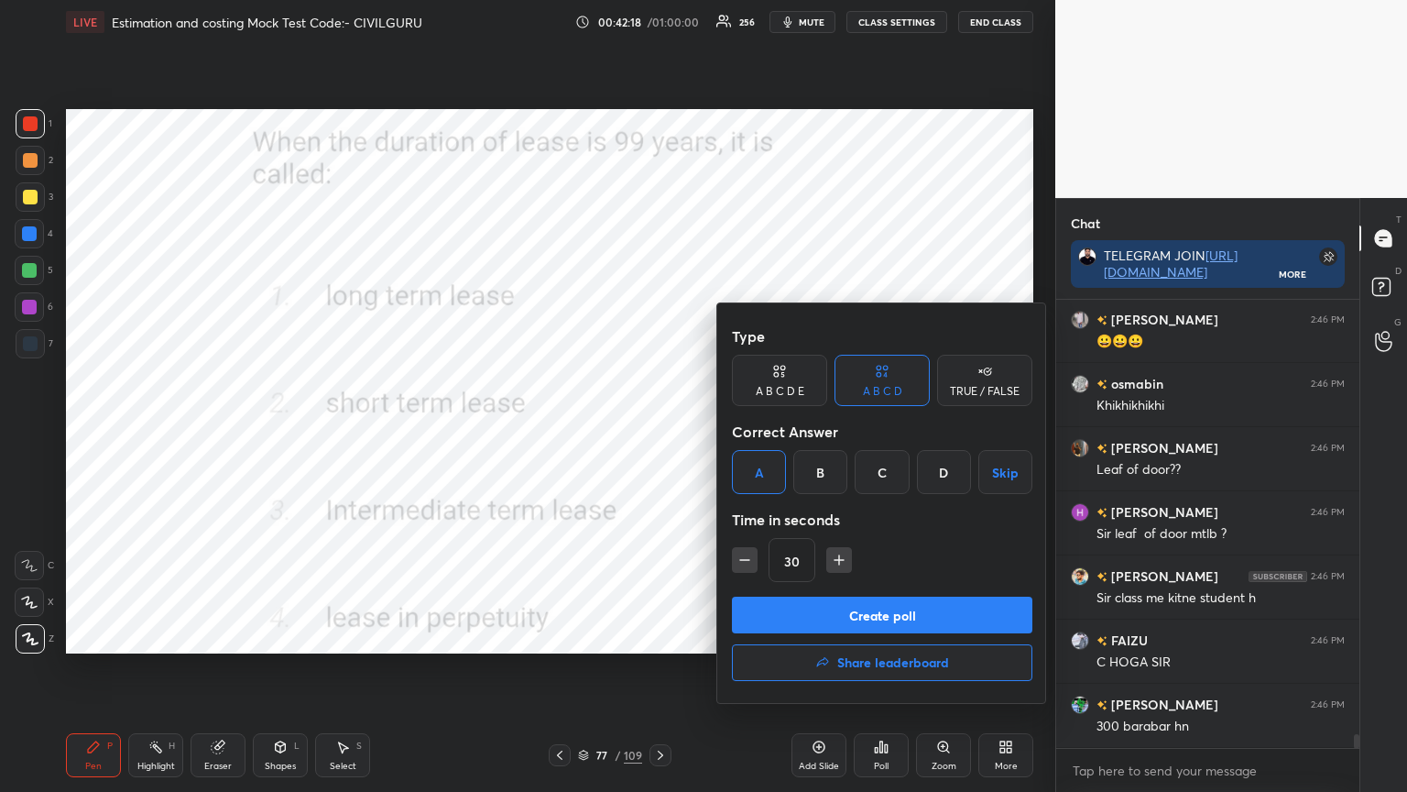
click at [777, 612] on button "Create poll" at bounding box center [882, 615] width 301 height 37
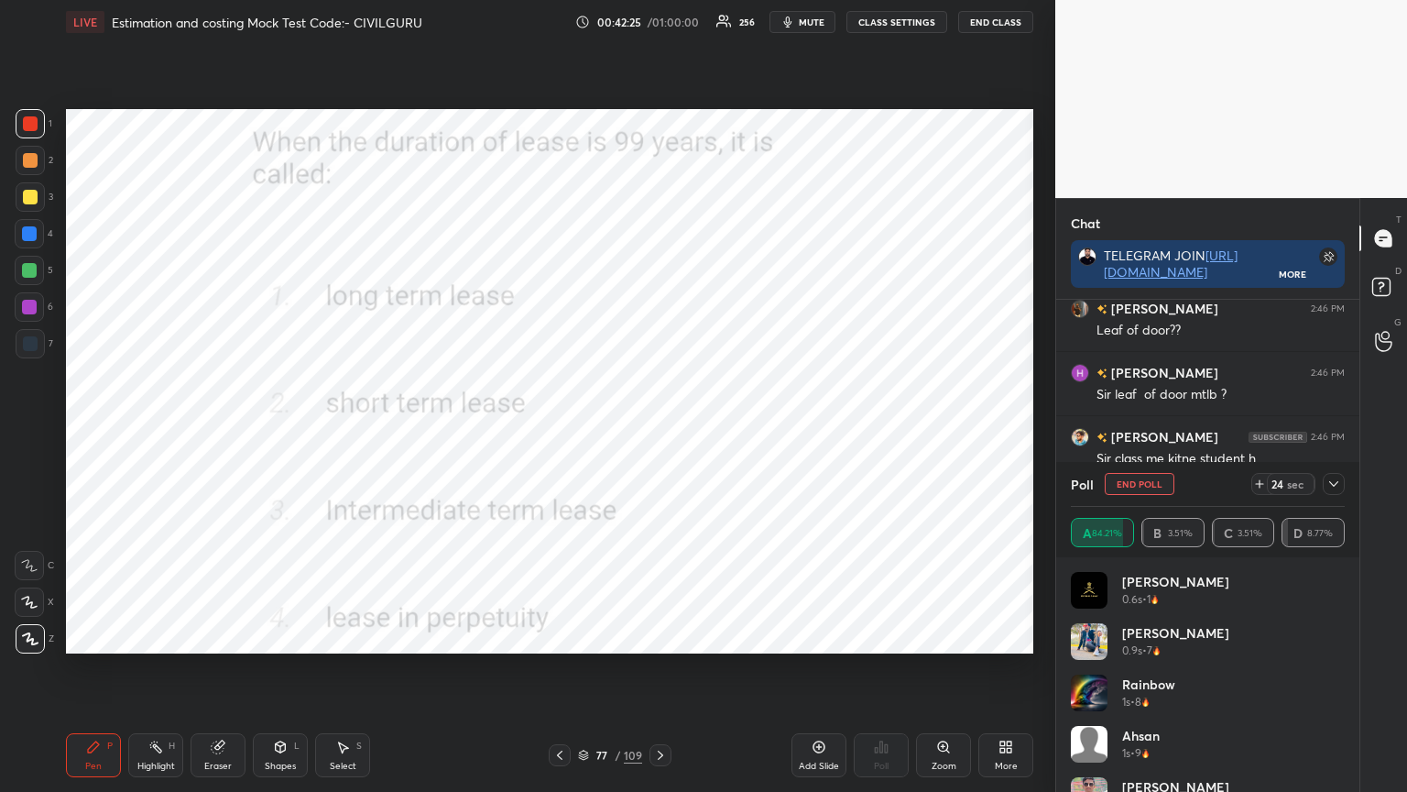
click at [1330, 486] on icon at bounding box center [1334, 483] width 15 height 15
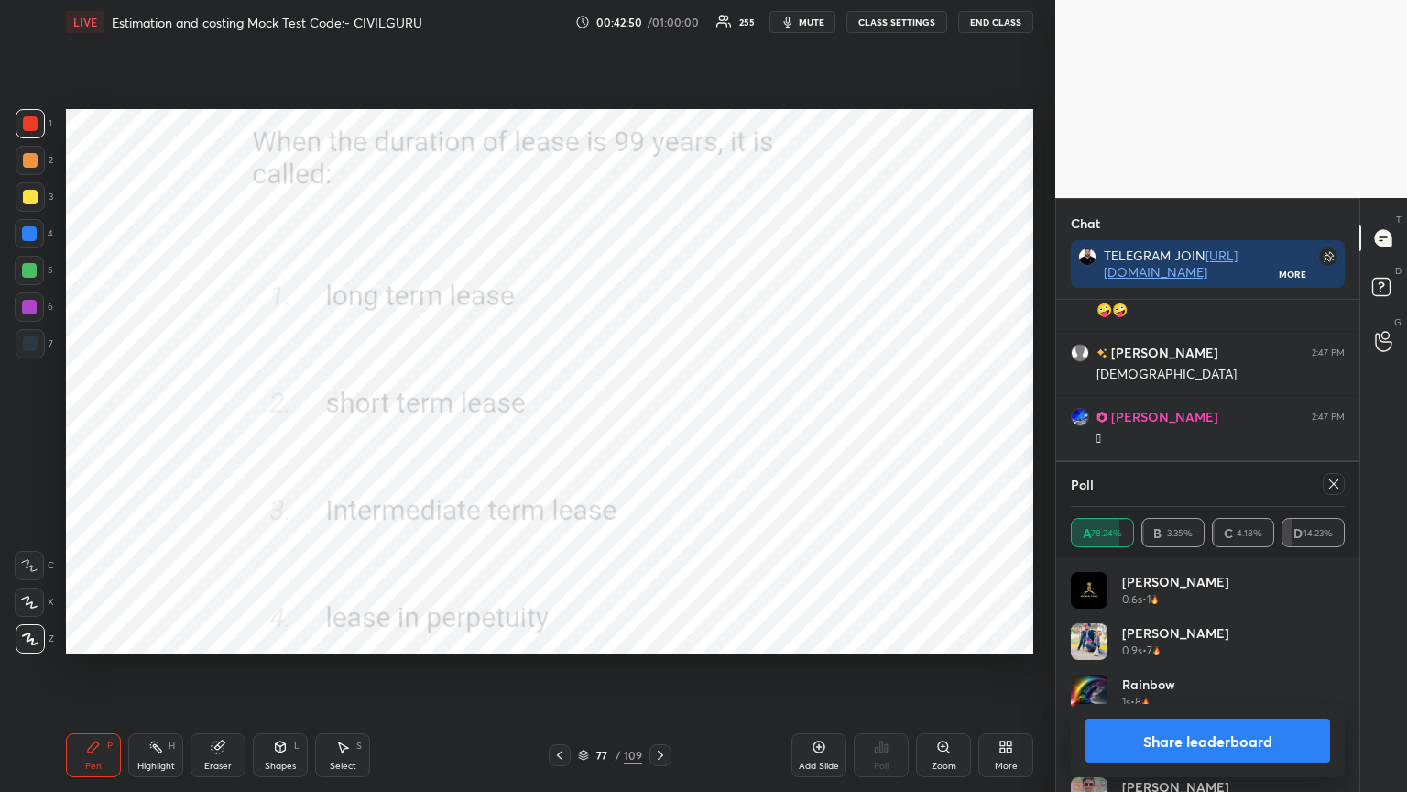
click at [1338, 484] on icon at bounding box center [1334, 483] width 15 height 15
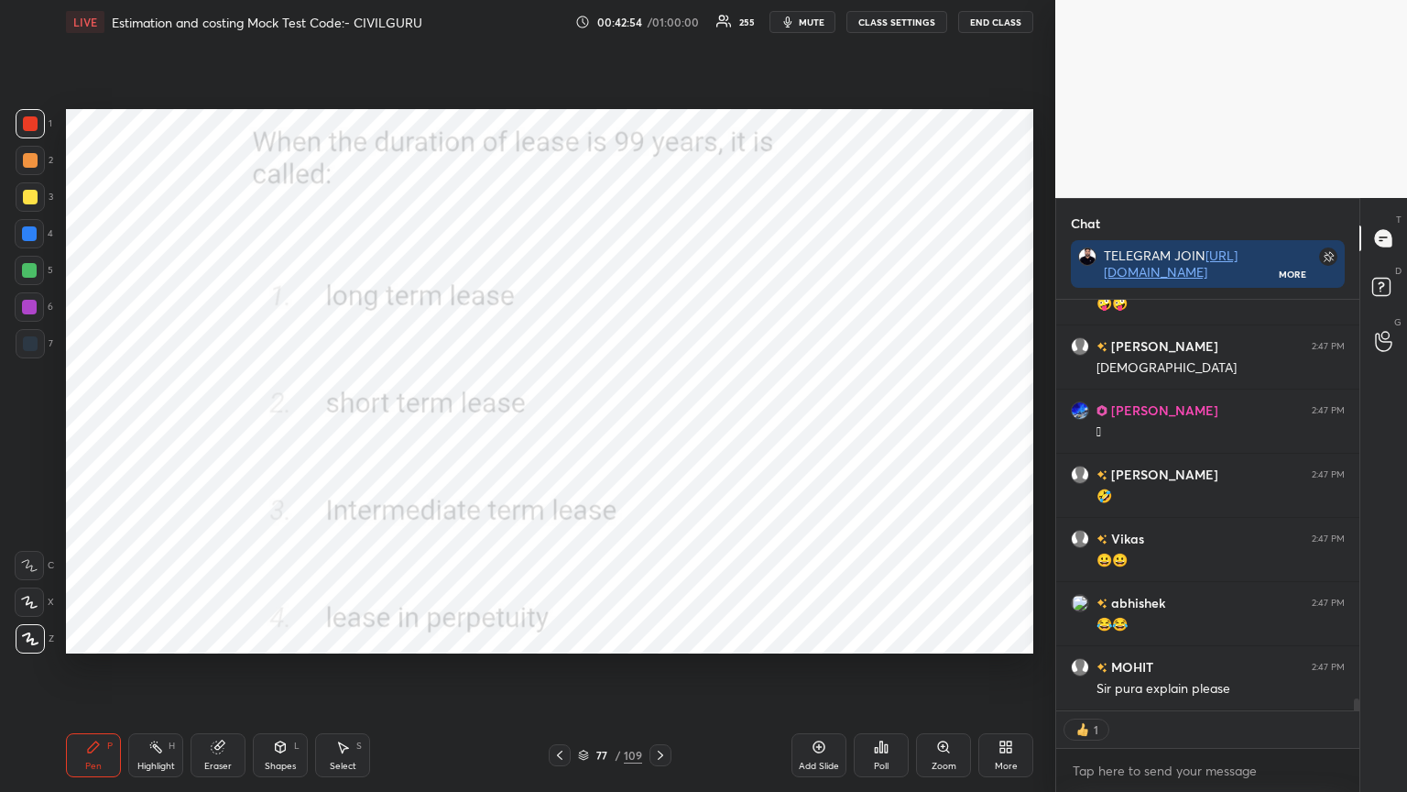
click at [589, 636] on icon at bounding box center [583, 755] width 11 height 11
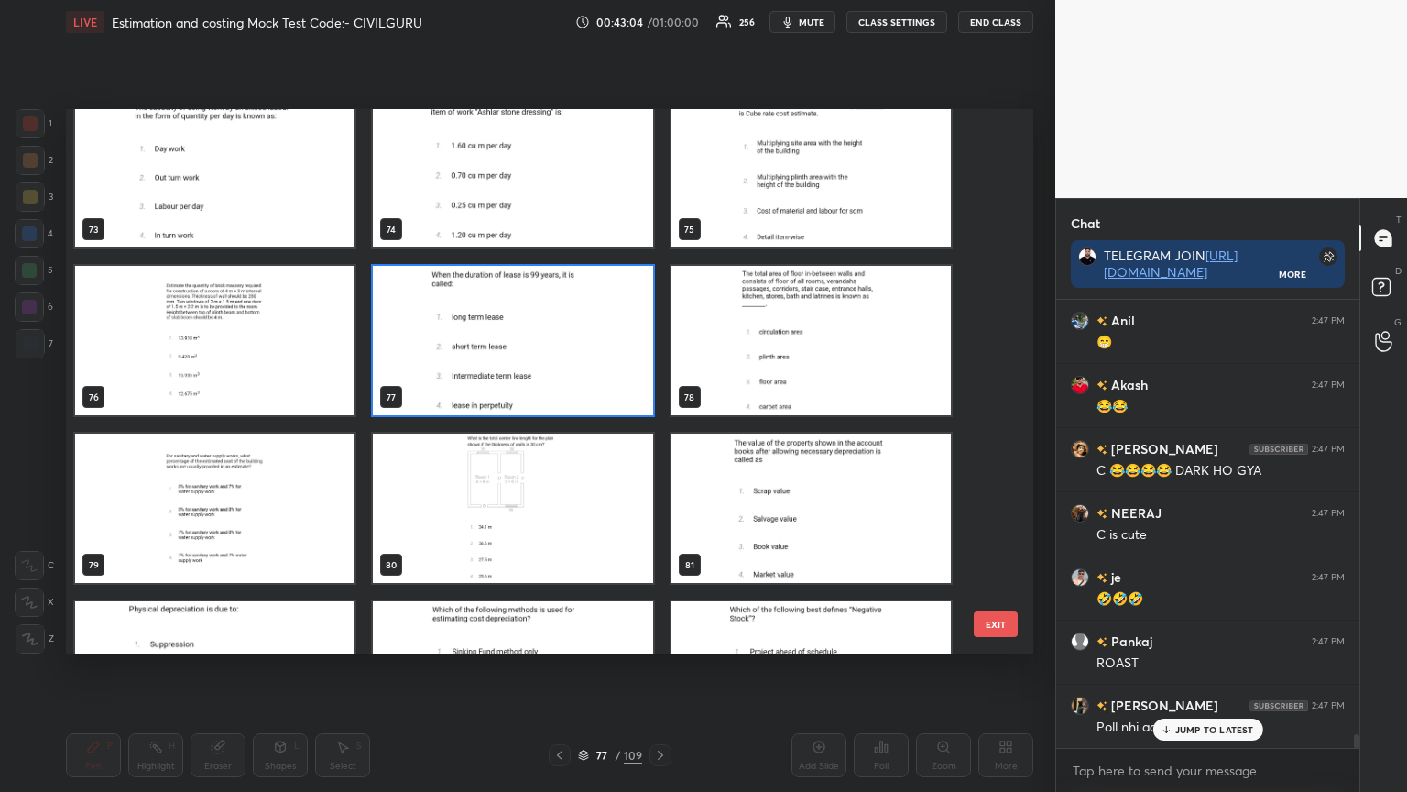
click at [273, 517] on img "grid" at bounding box center [214, 507] width 279 height 149
click at [268, 514] on img "grid" at bounding box center [214, 507] width 279 height 149
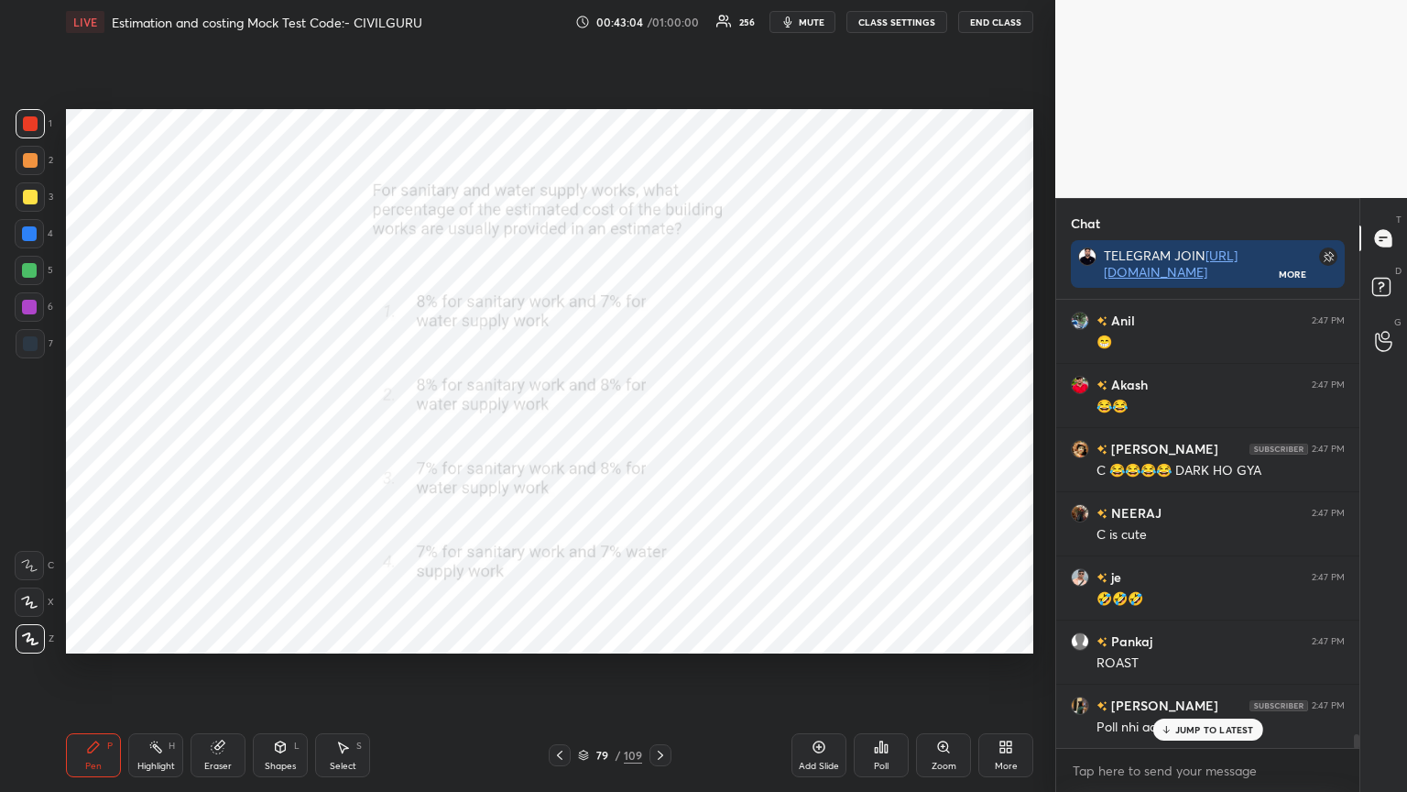
click at [268, 515] on img "grid" at bounding box center [214, 507] width 279 height 149
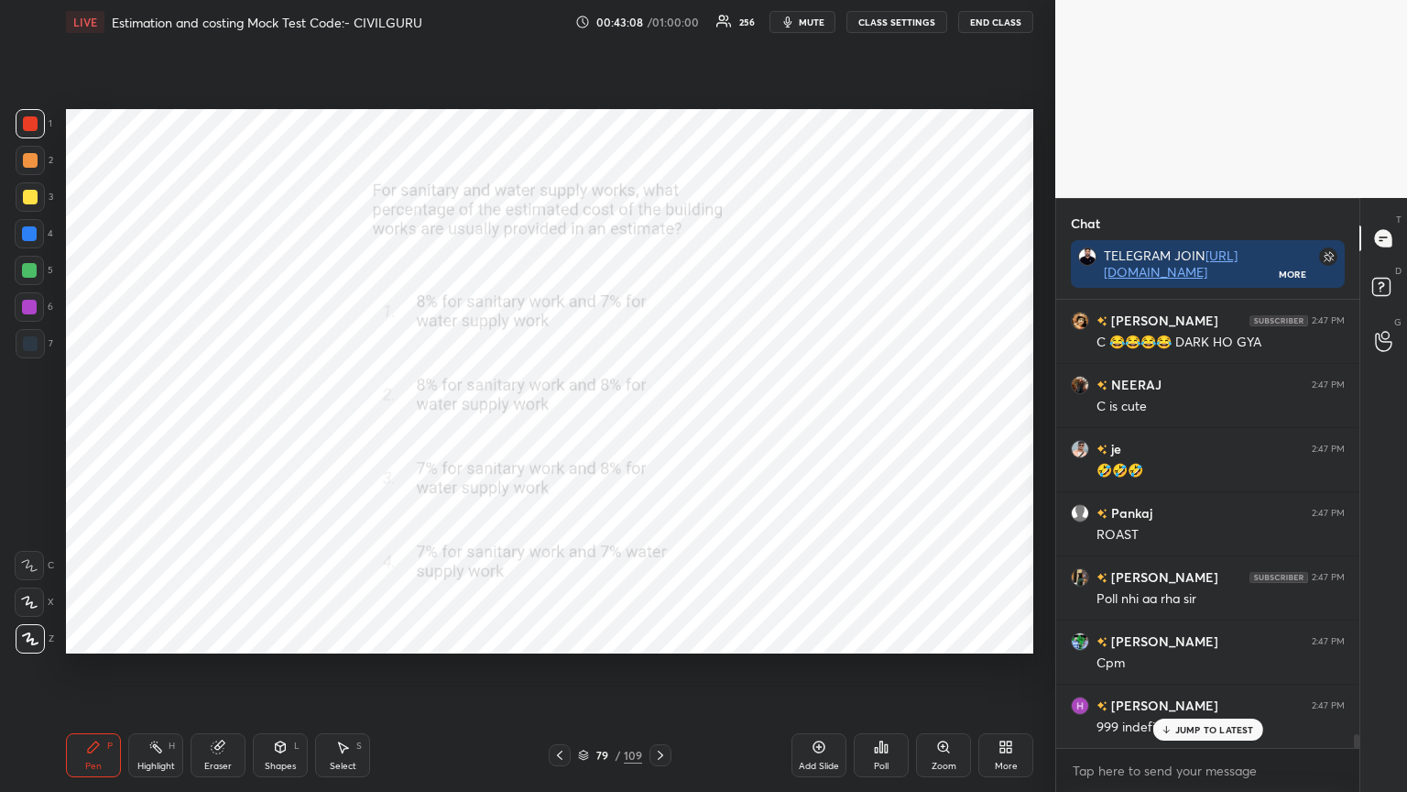
click at [883, 636] on icon at bounding box center [881, 746] width 15 height 15
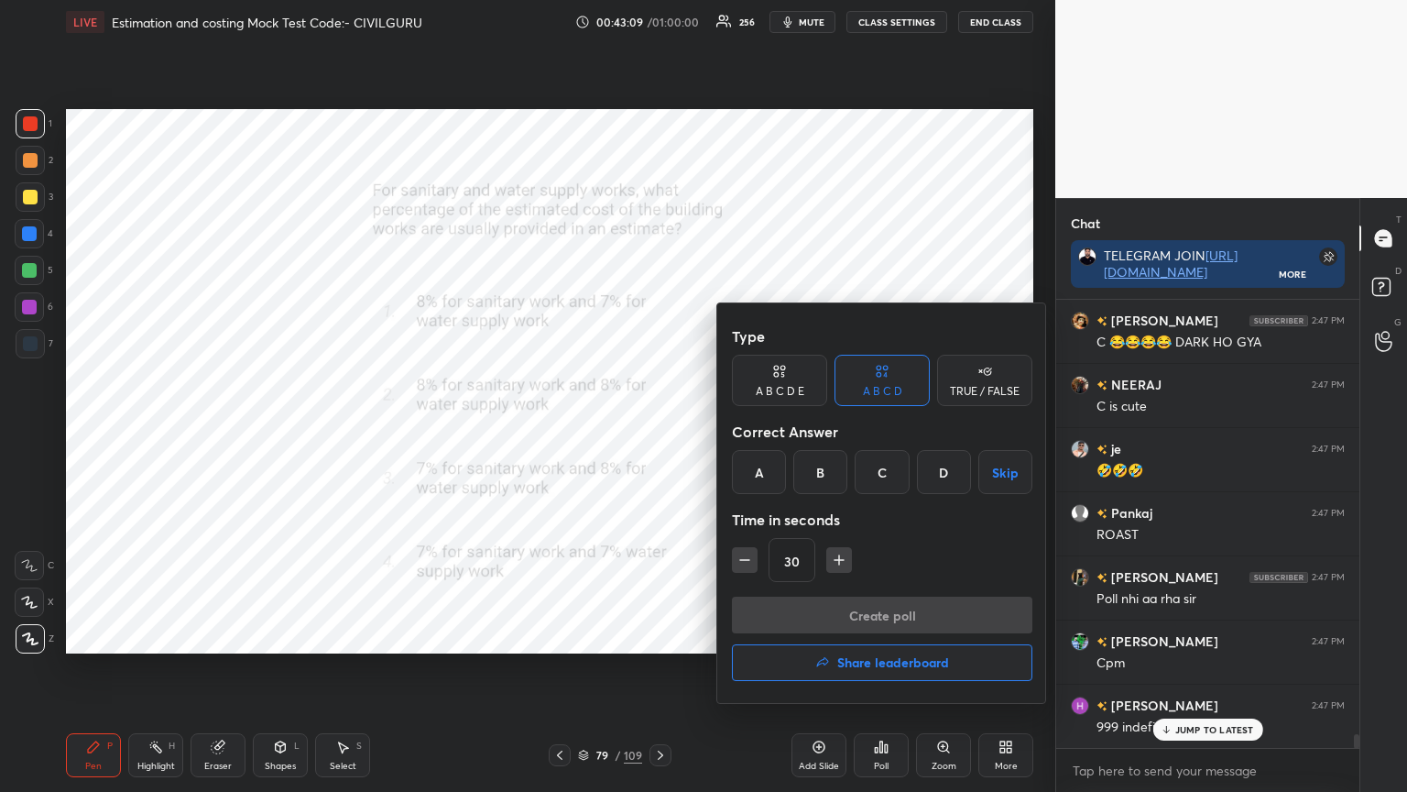
click at [821, 476] on div "B" at bounding box center [821, 472] width 54 height 44
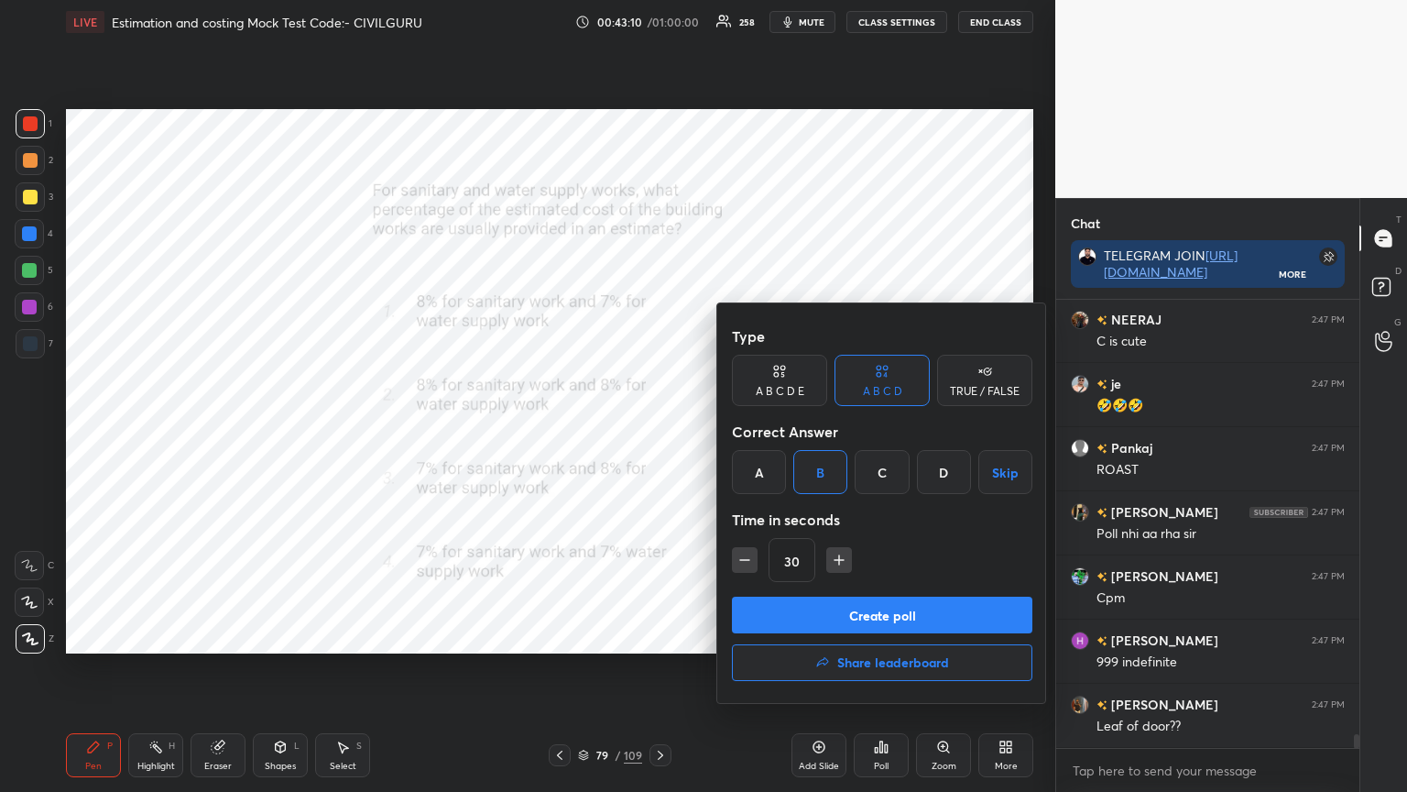
click at [827, 612] on button "Create poll" at bounding box center [882, 615] width 301 height 37
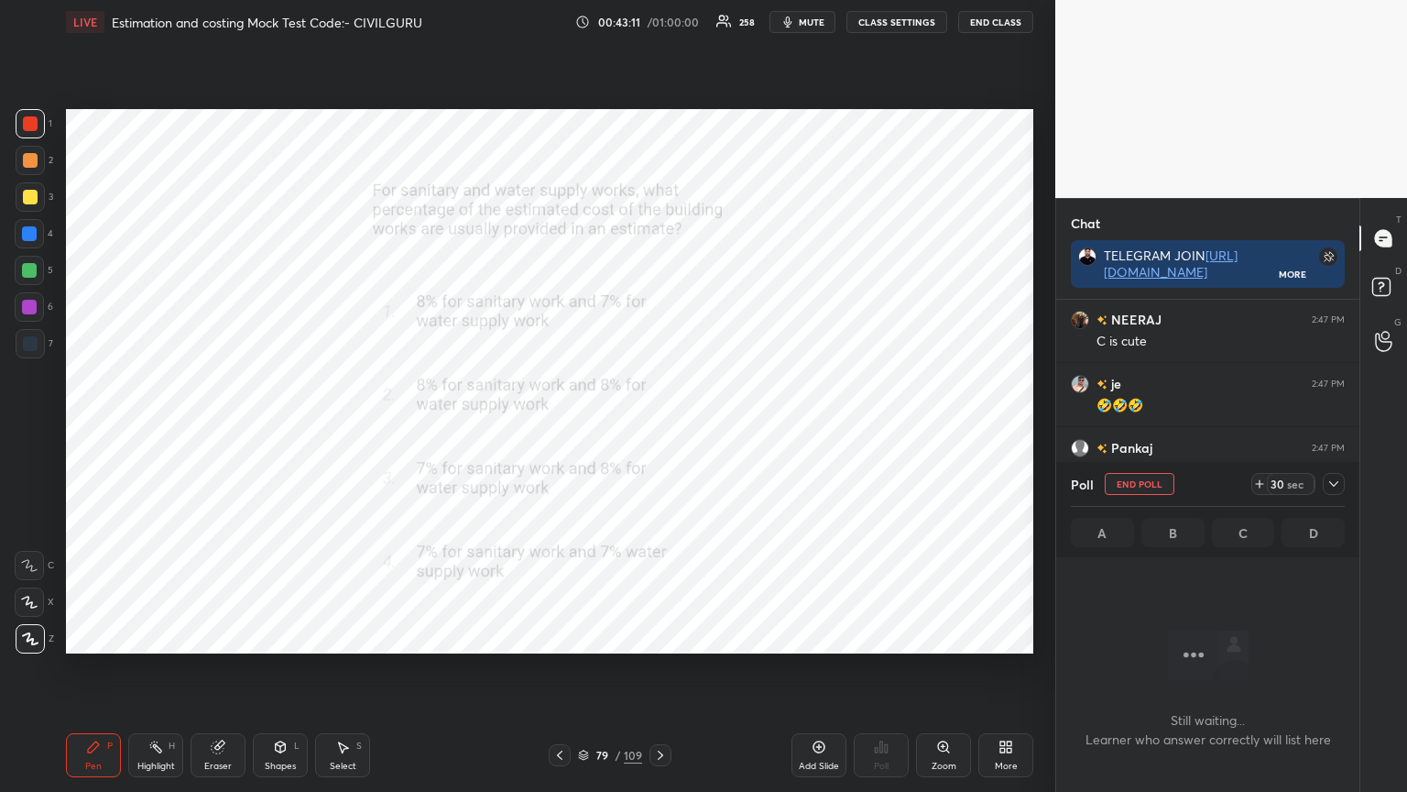
click at [1337, 481] on icon at bounding box center [1334, 483] width 15 height 15
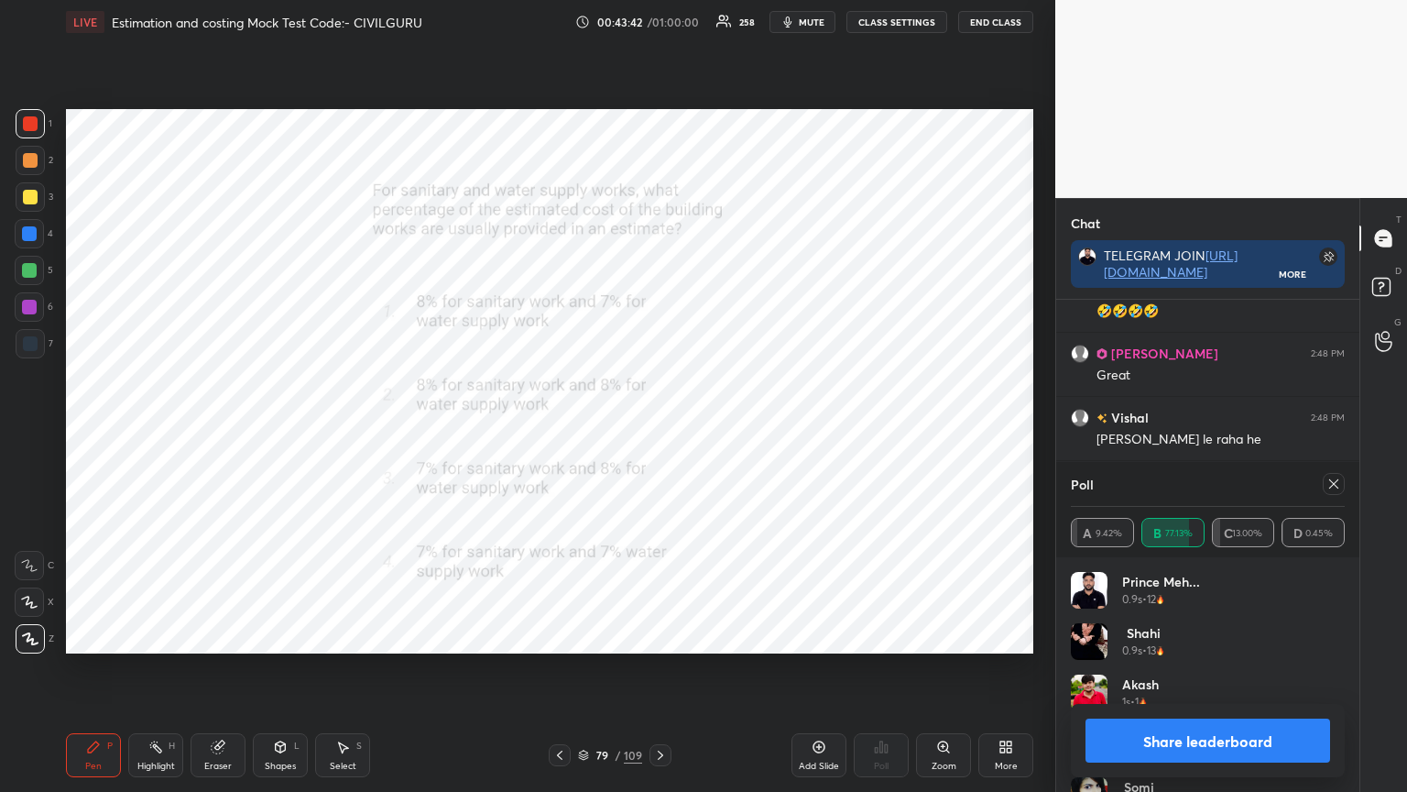
click at [1334, 492] on div at bounding box center [1334, 484] width 22 height 22
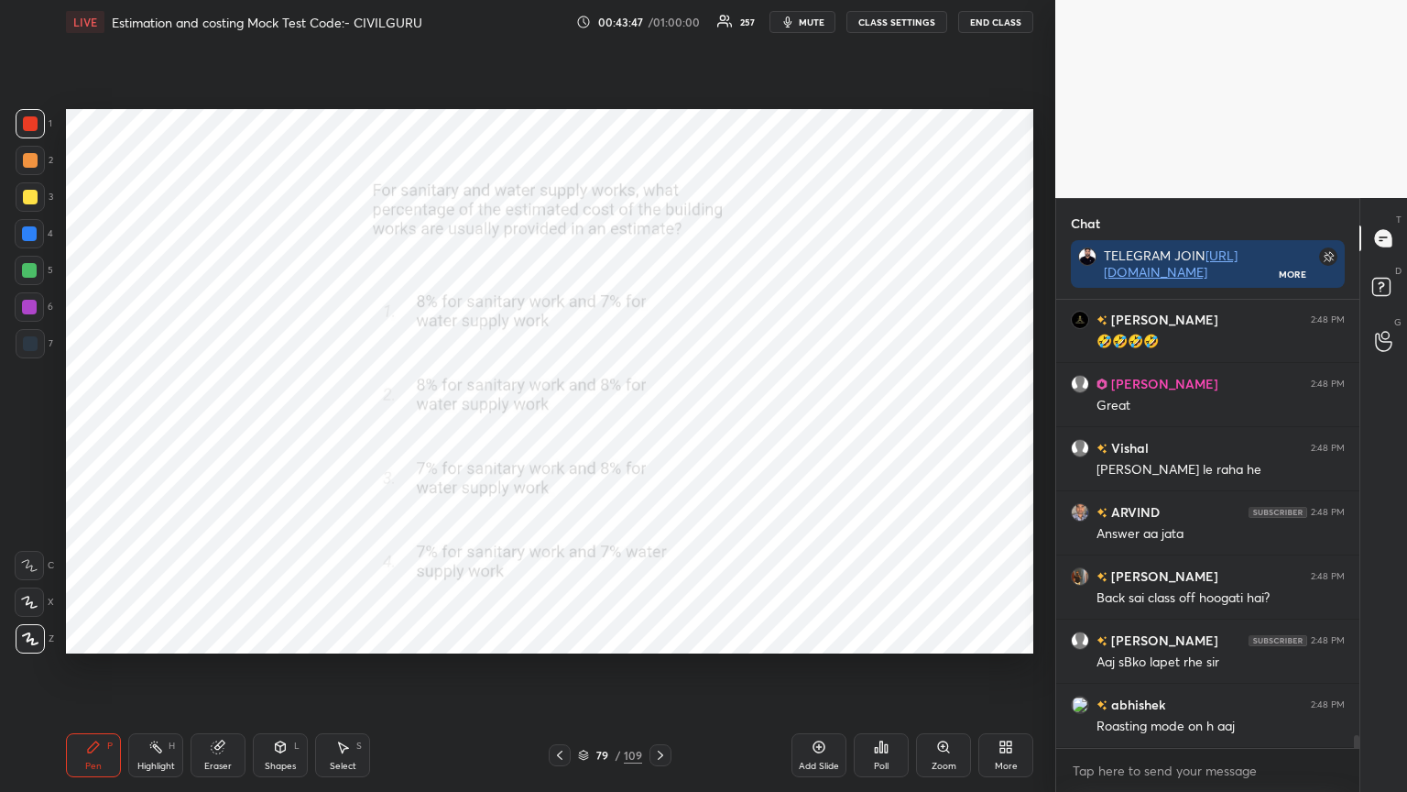
click at [583, 636] on icon at bounding box center [583, 755] width 11 height 11
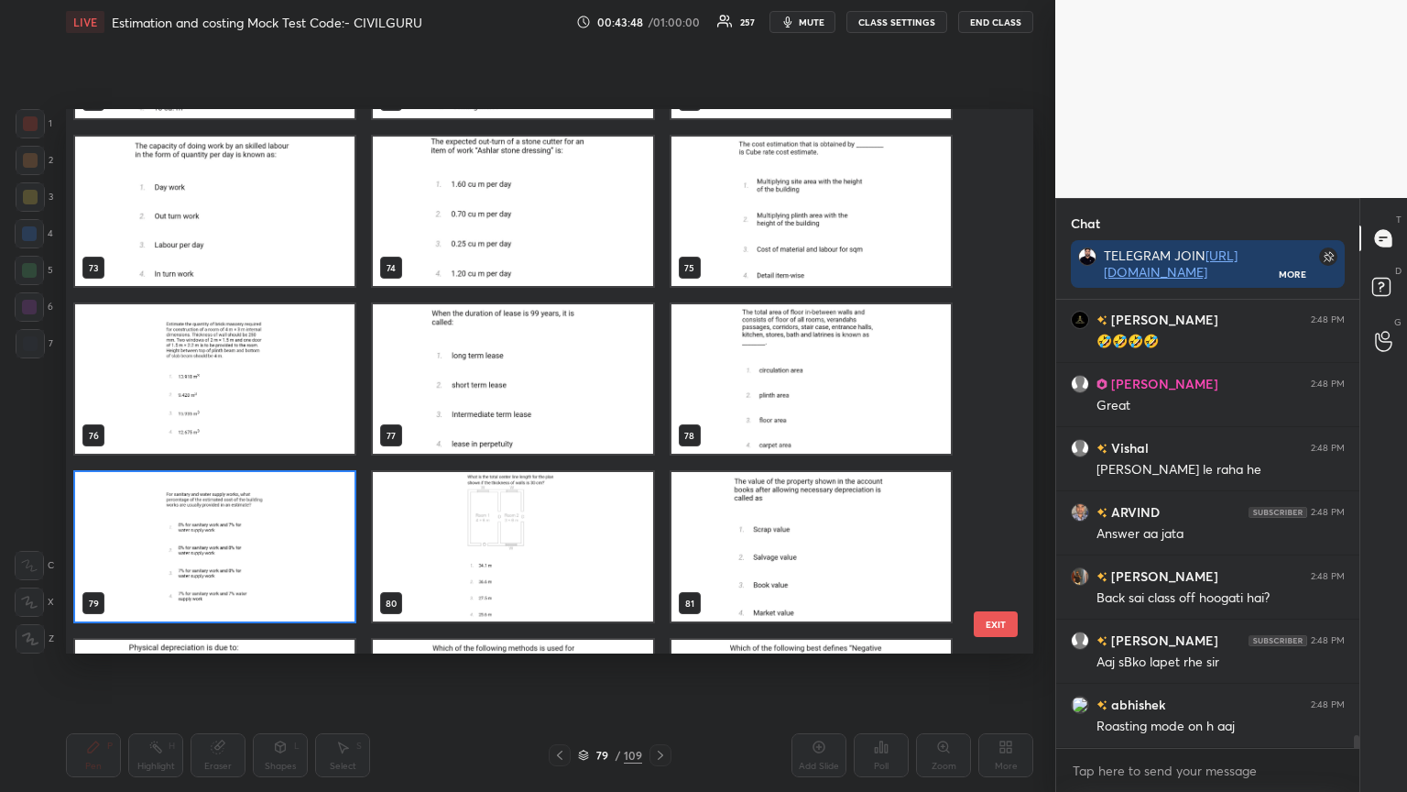
click at [784, 551] on img "grid" at bounding box center [811, 546] width 279 height 149
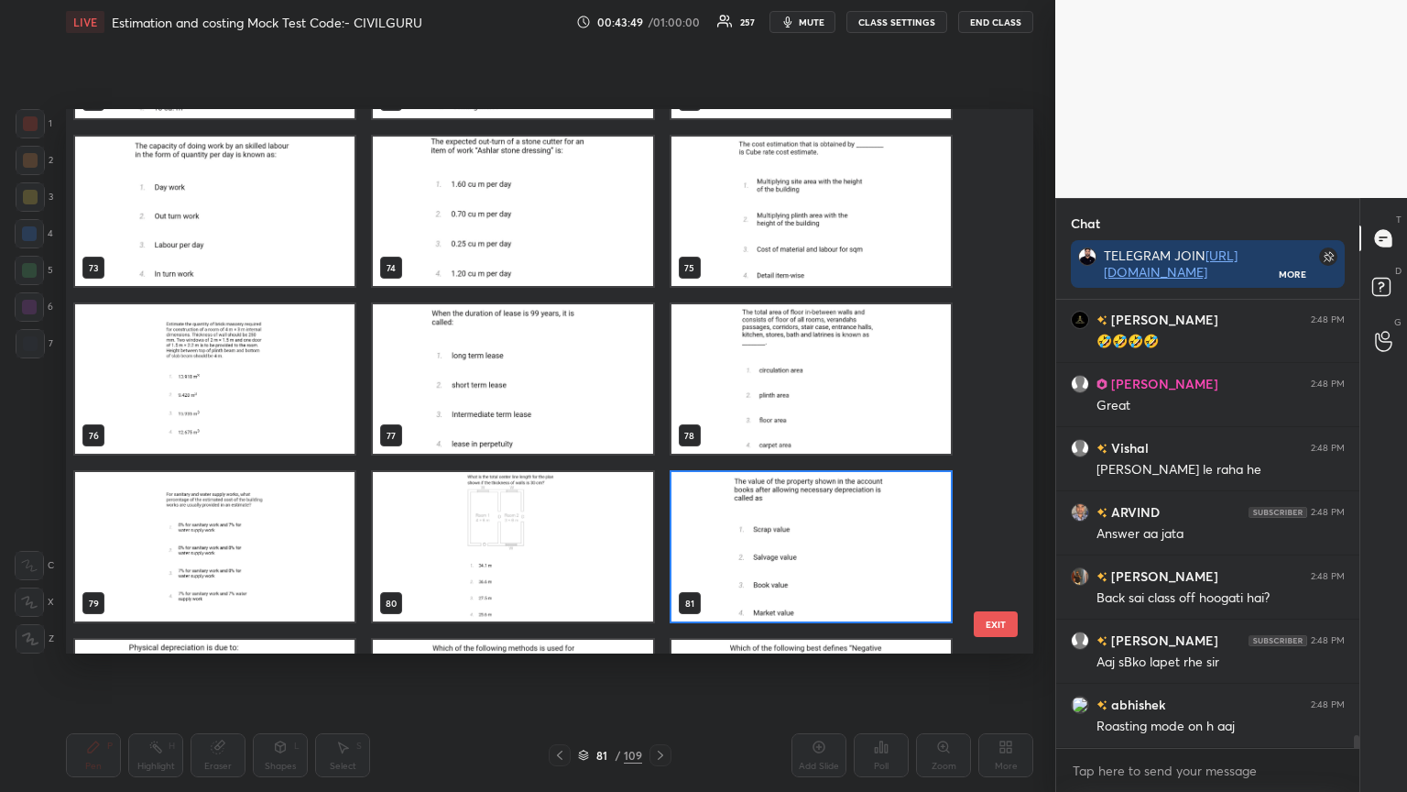
click at [786, 552] on img "grid" at bounding box center [811, 546] width 279 height 149
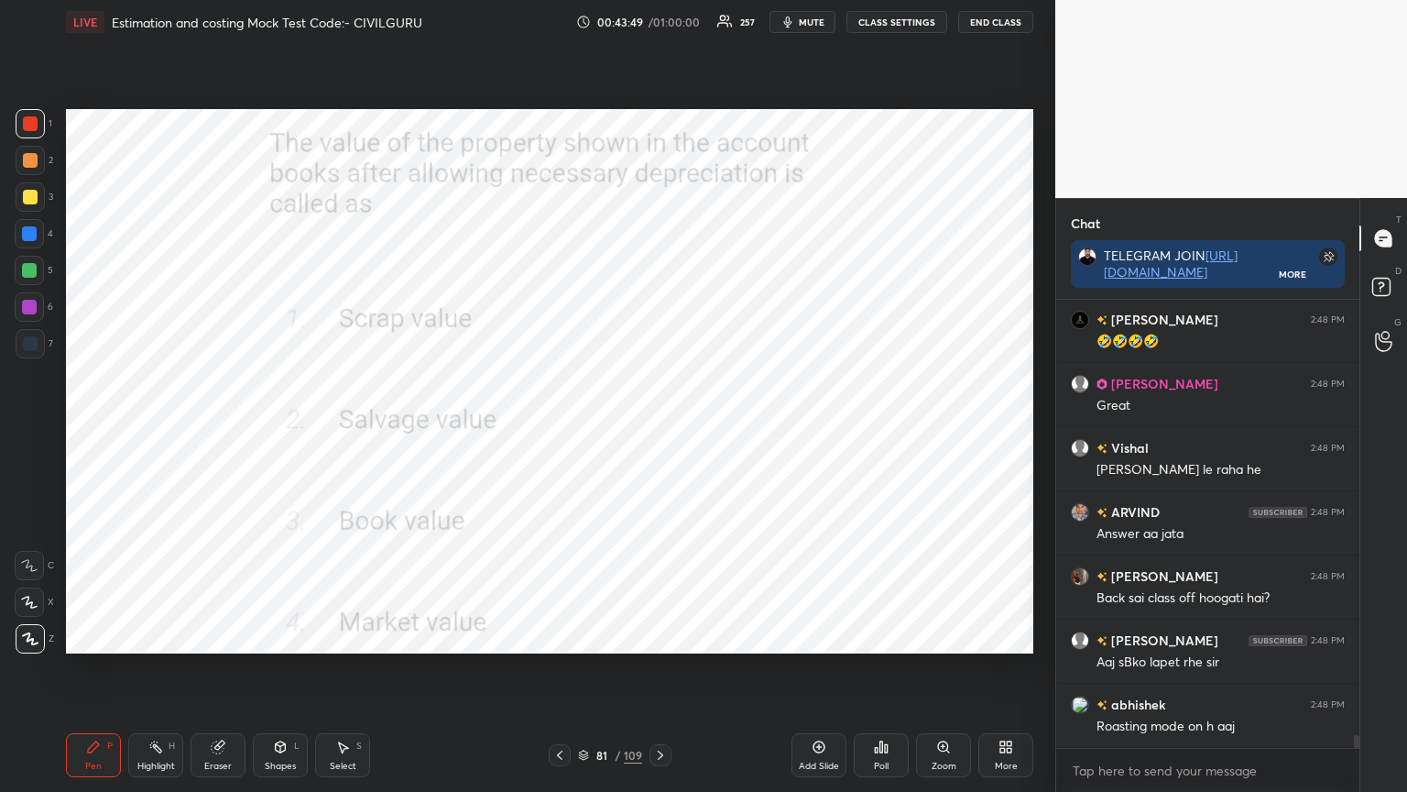
click at [789, 552] on img "grid" at bounding box center [811, 546] width 279 height 149
click at [883, 636] on div "Poll" at bounding box center [881, 765] width 15 height 9
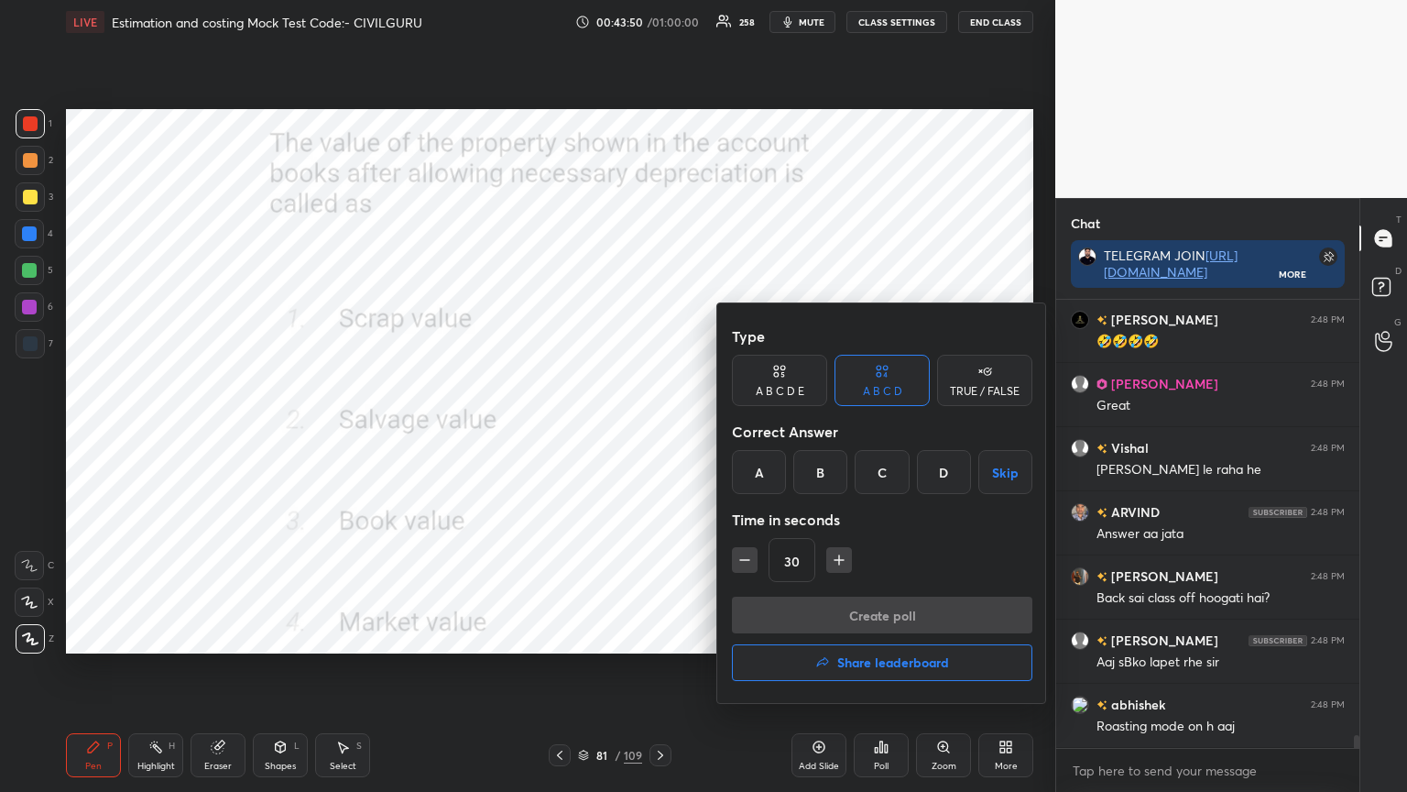
click at [885, 479] on div "C" at bounding box center [882, 472] width 54 height 44
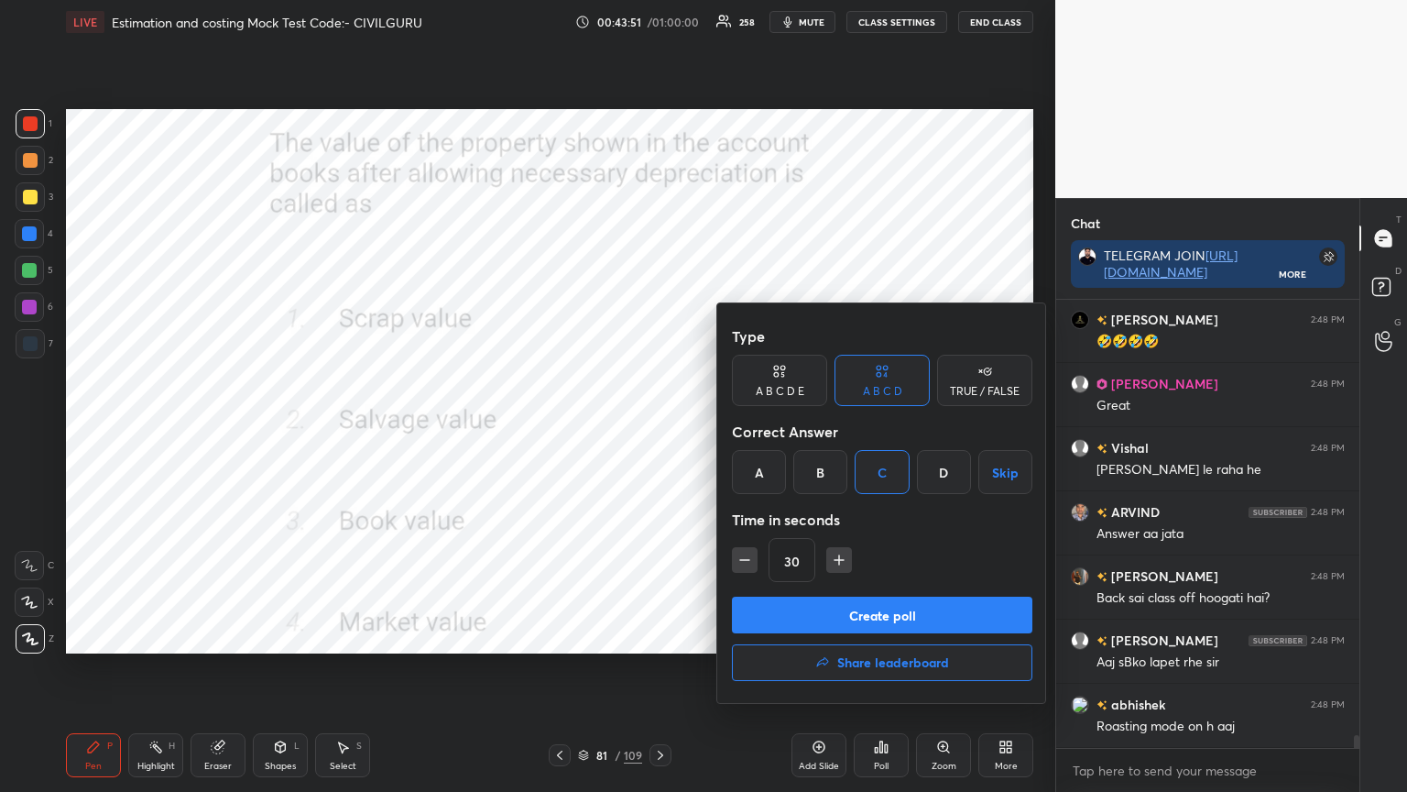
click at [868, 607] on button "Create poll" at bounding box center [882, 615] width 301 height 37
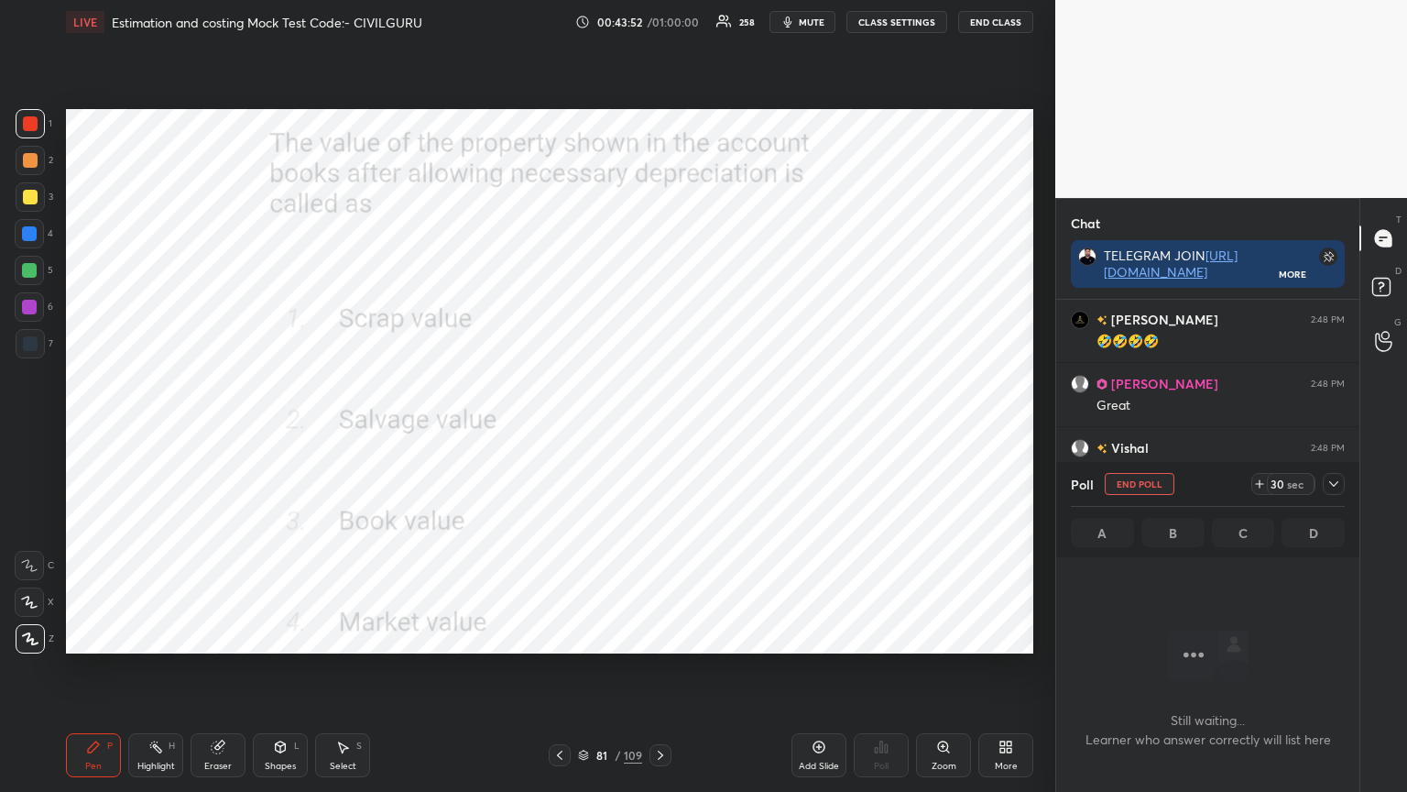
click at [1335, 484] on icon at bounding box center [1334, 483] width 9 height 5
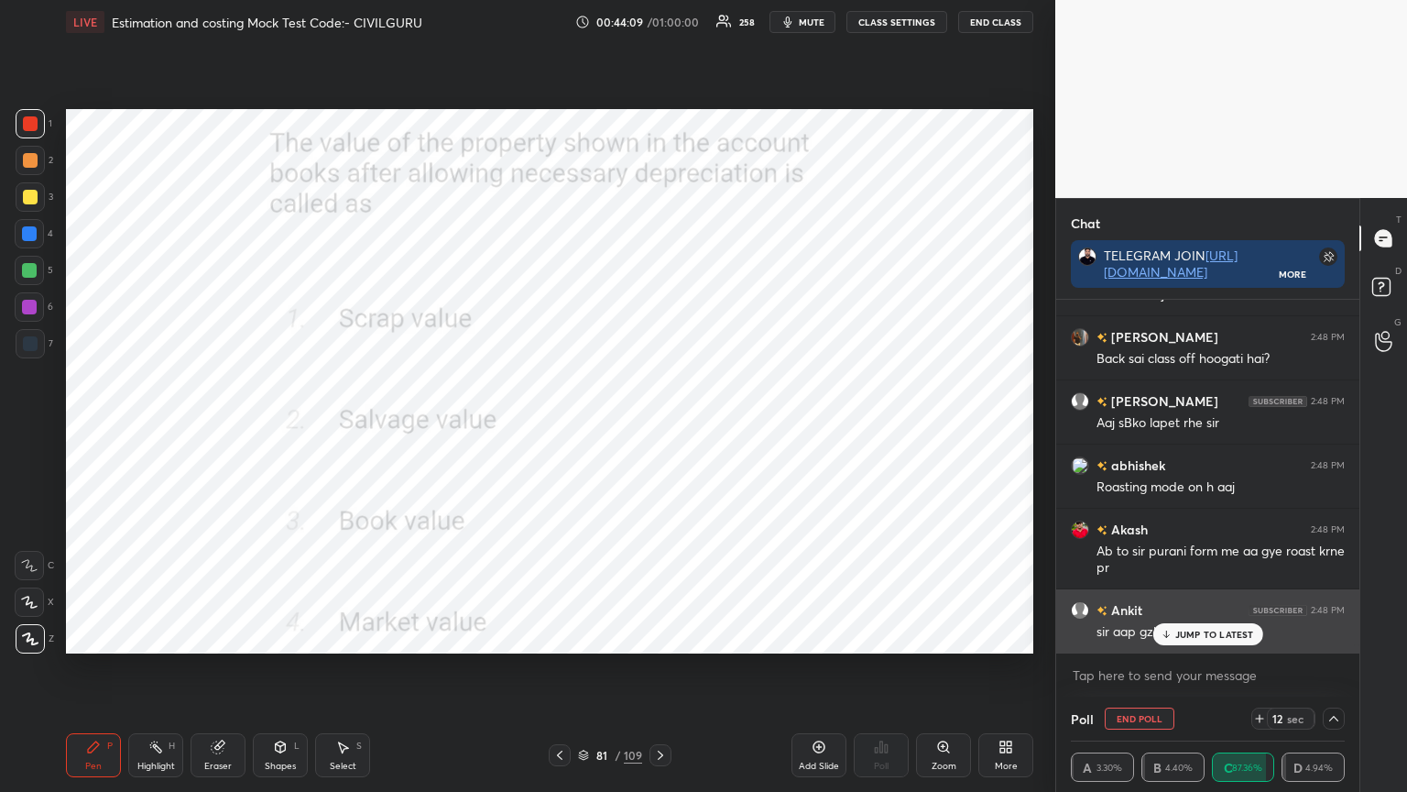
click at [1185, 632] on p "JUMP TO LATEST" at bounding box center [1215, 634] width 79 height 11
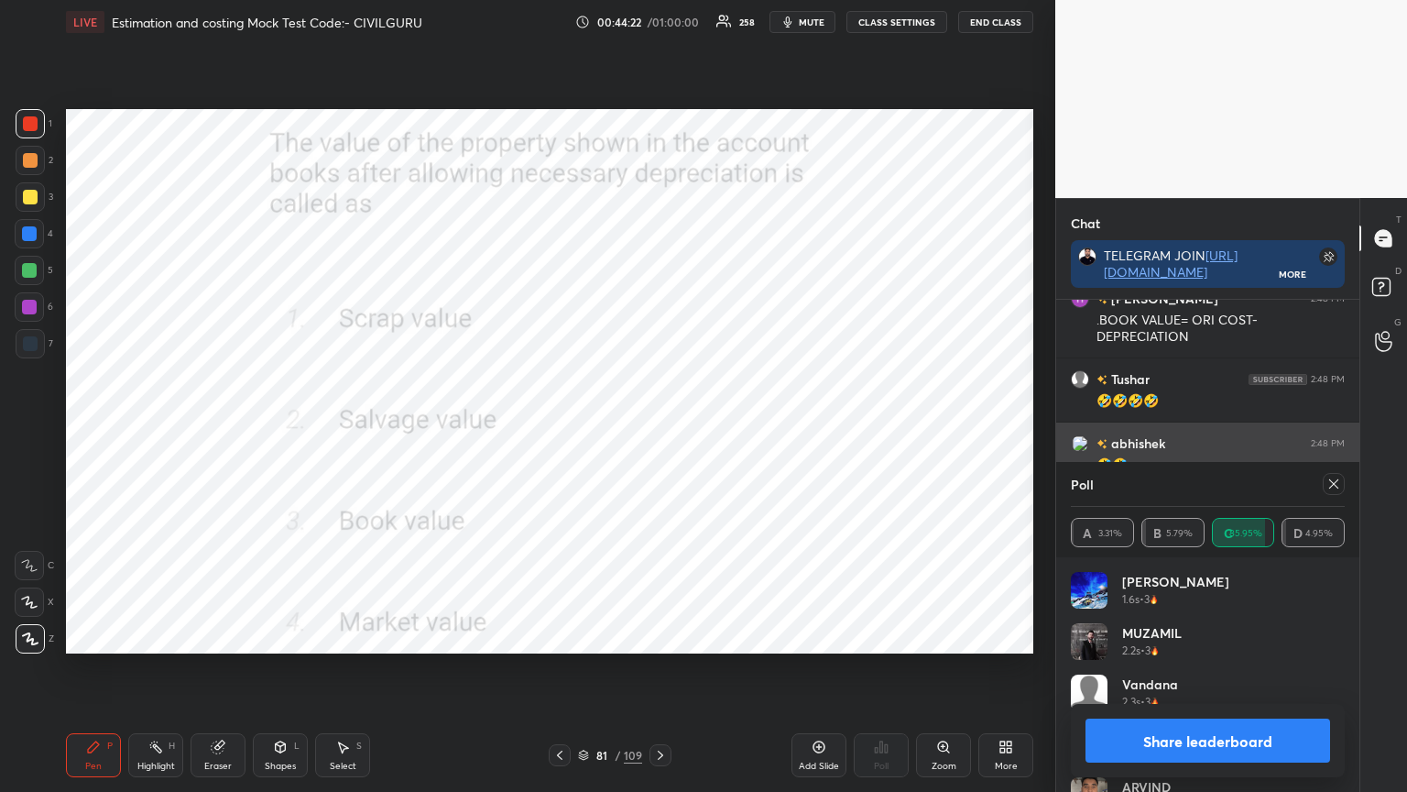
click at [1335, 480] on icon at bounding box center [1334, 483] width 15 height 15
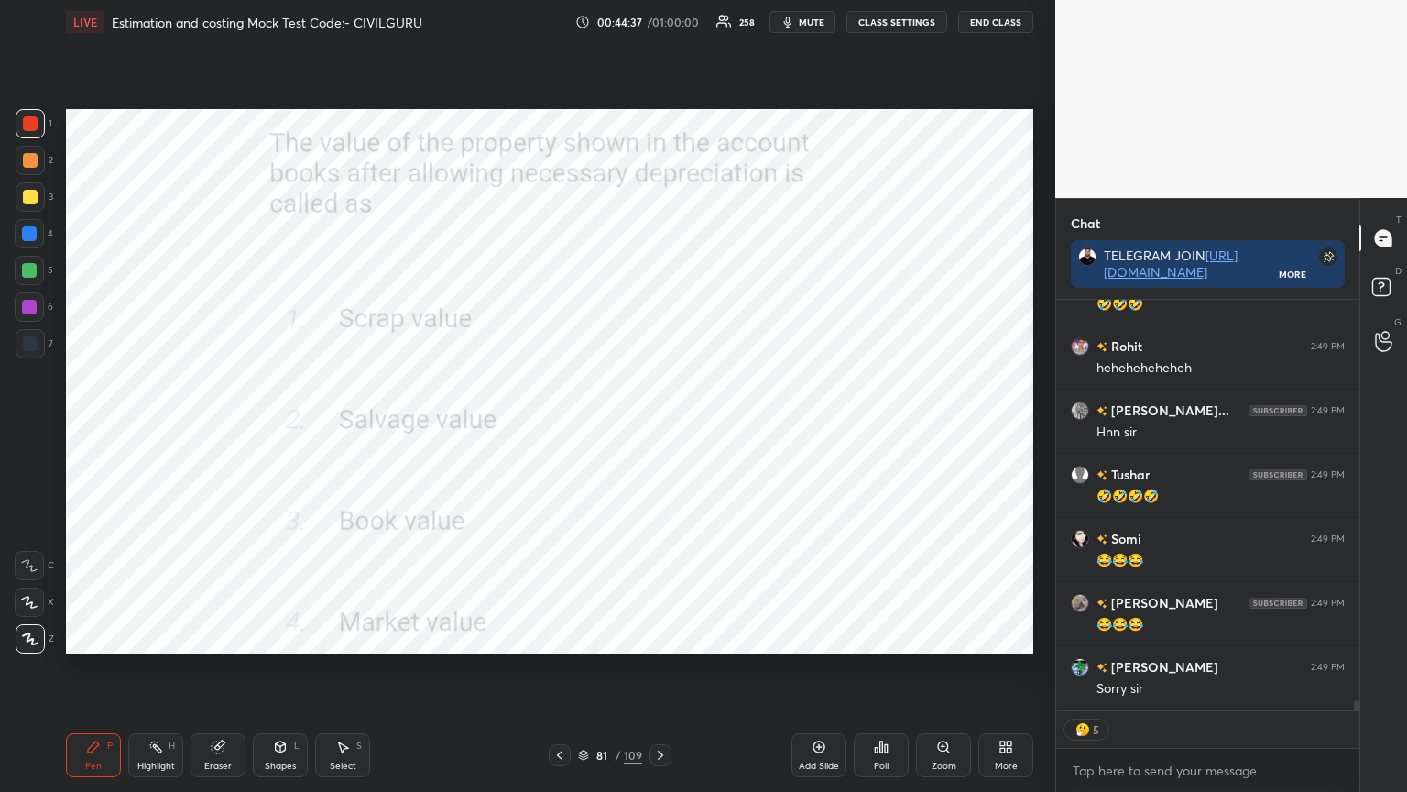
click at [661, 636] on div at bounding box center [661, 755] width 22 height 22
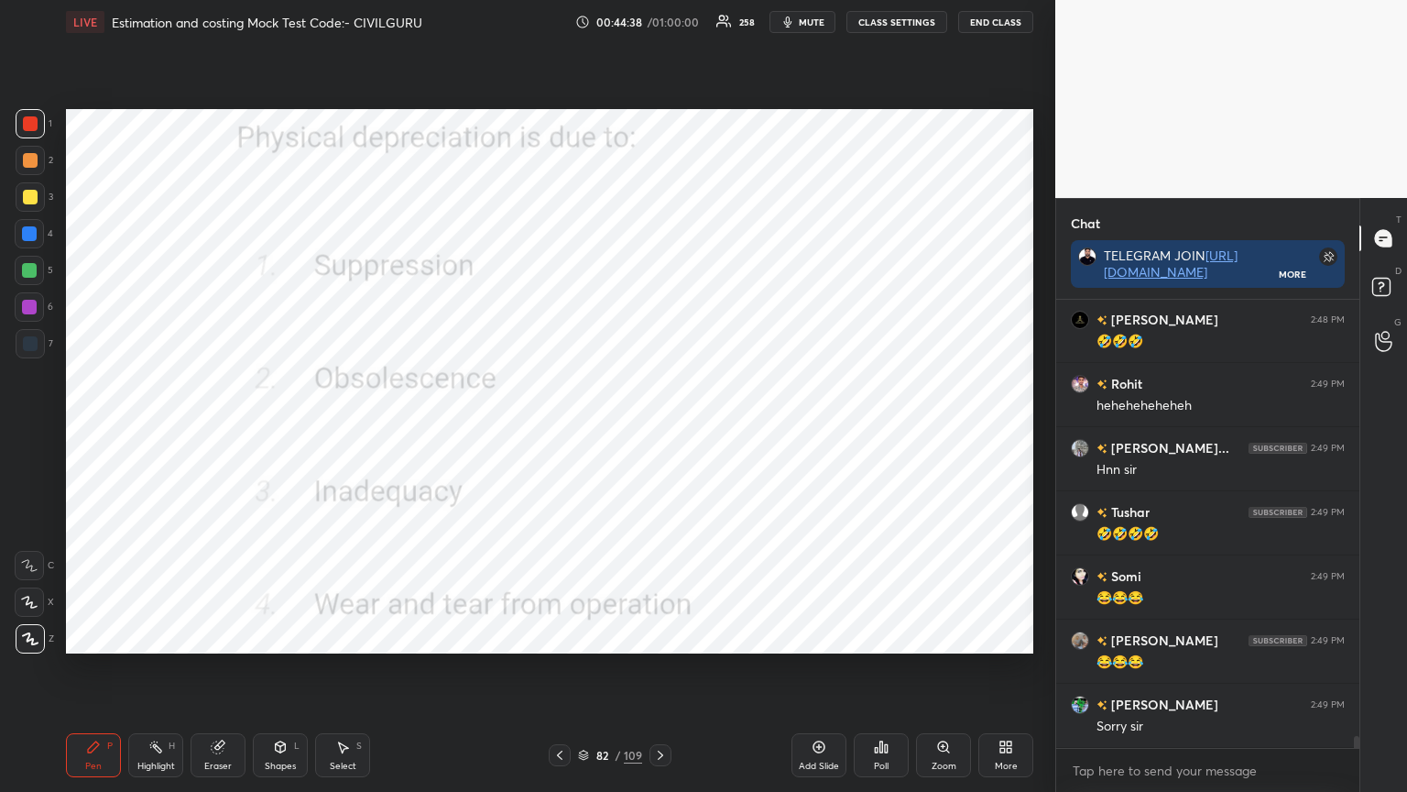
click at [882, 636] on div "Poll" at bounding box center [881, 755] width 55 height 44
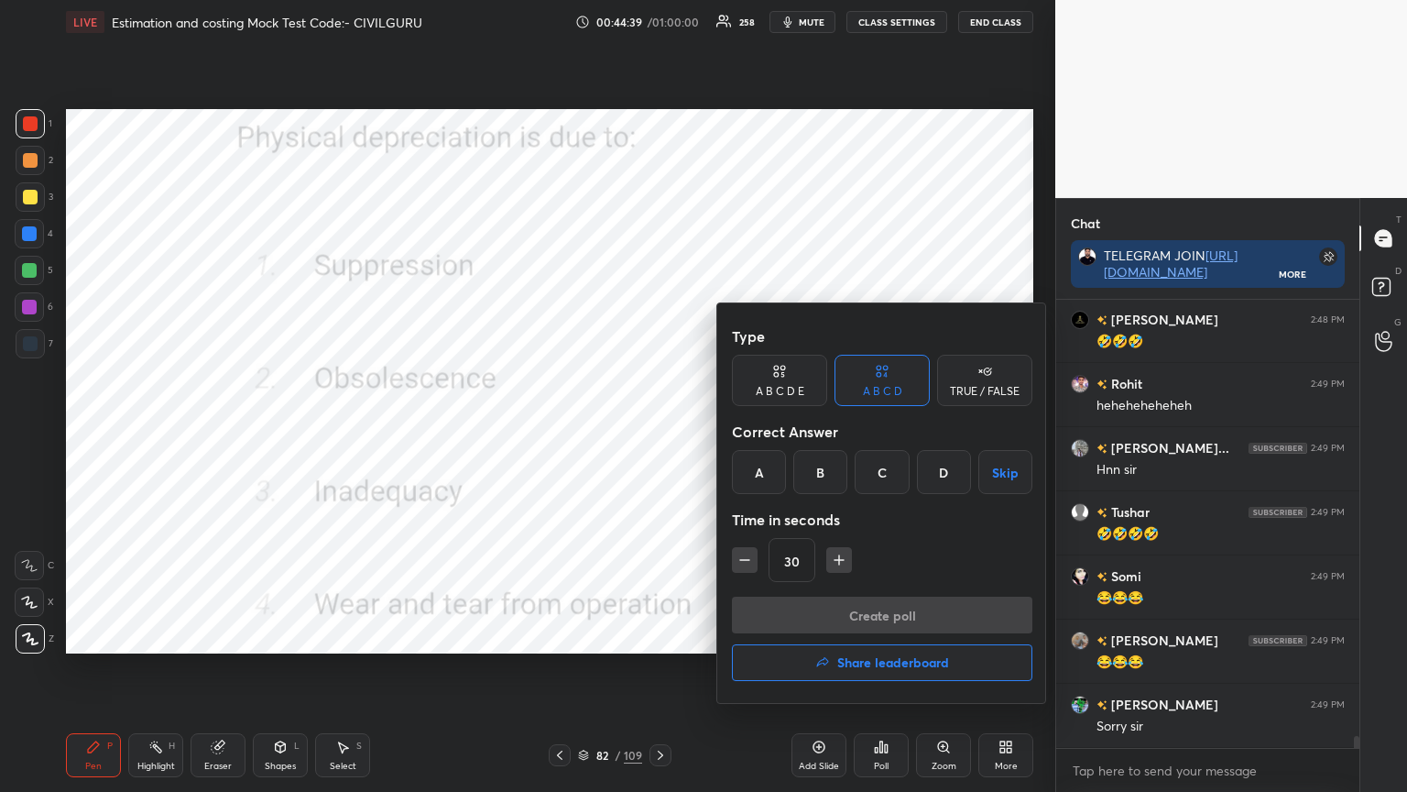
click at [938, 464] on div "D" at bounding box center [944, 472] width 54 height 44
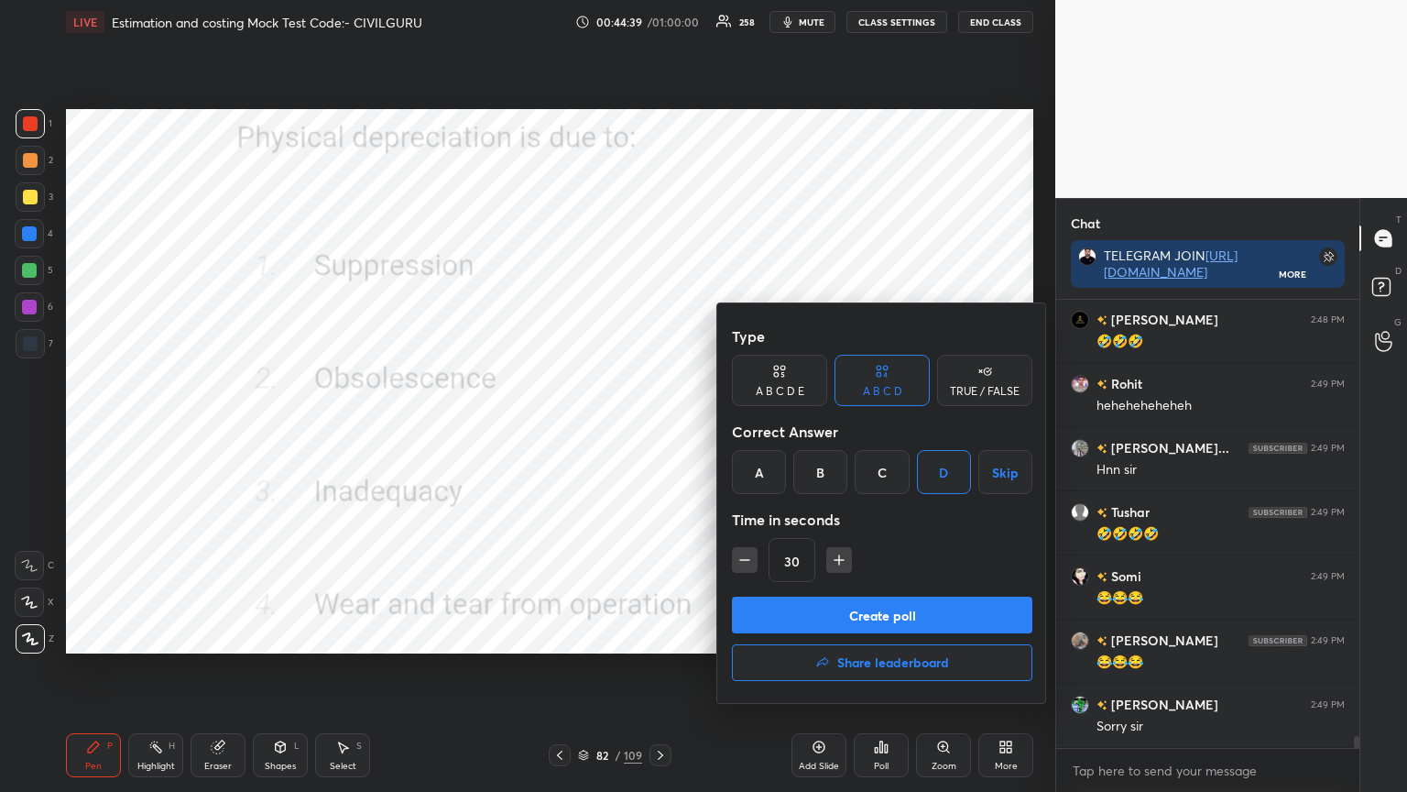
click at [870, 606] on button "Create poll" at bounding box center [882, 615] width 301 height 37
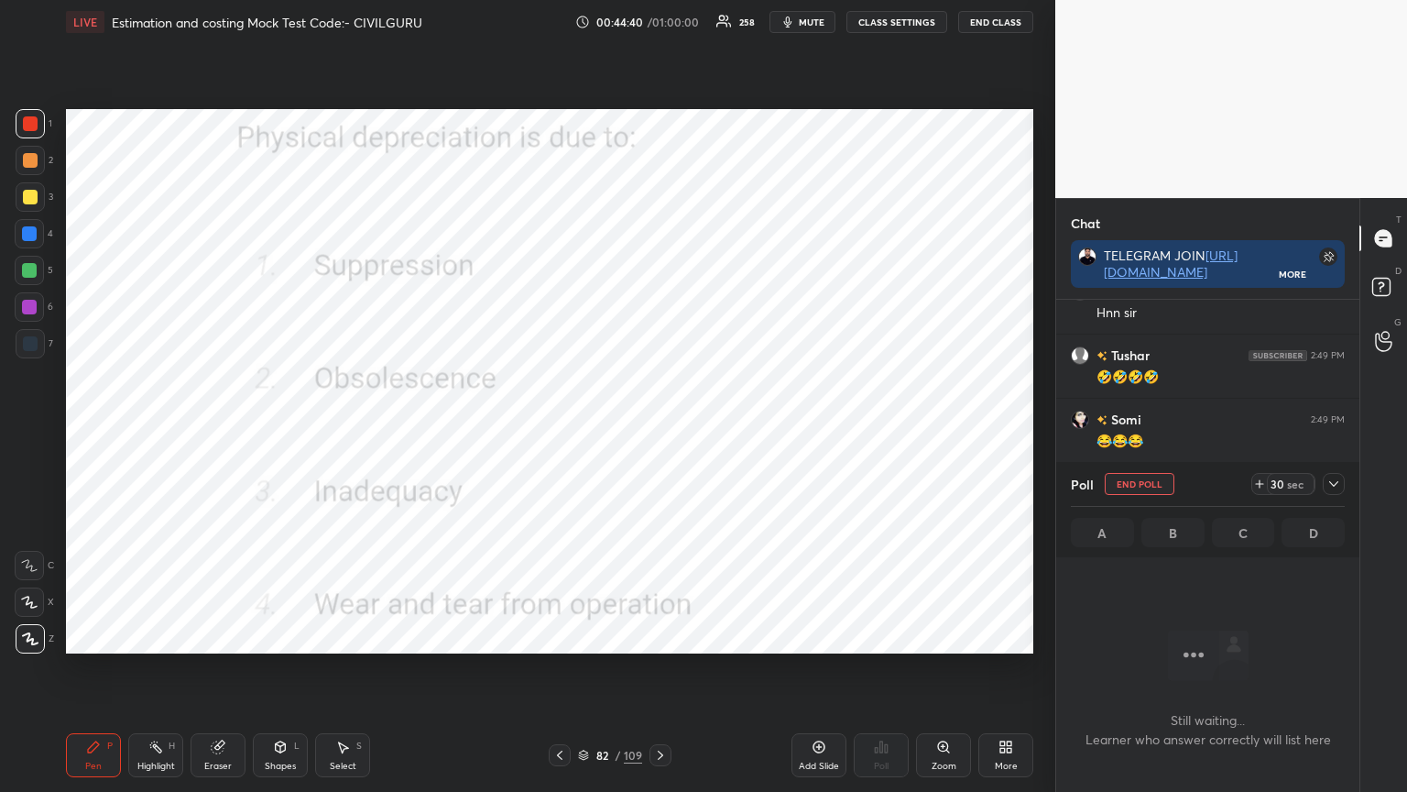
click at [1335, 485] on icon at bounding box center [1334, 483] width 15 height 15
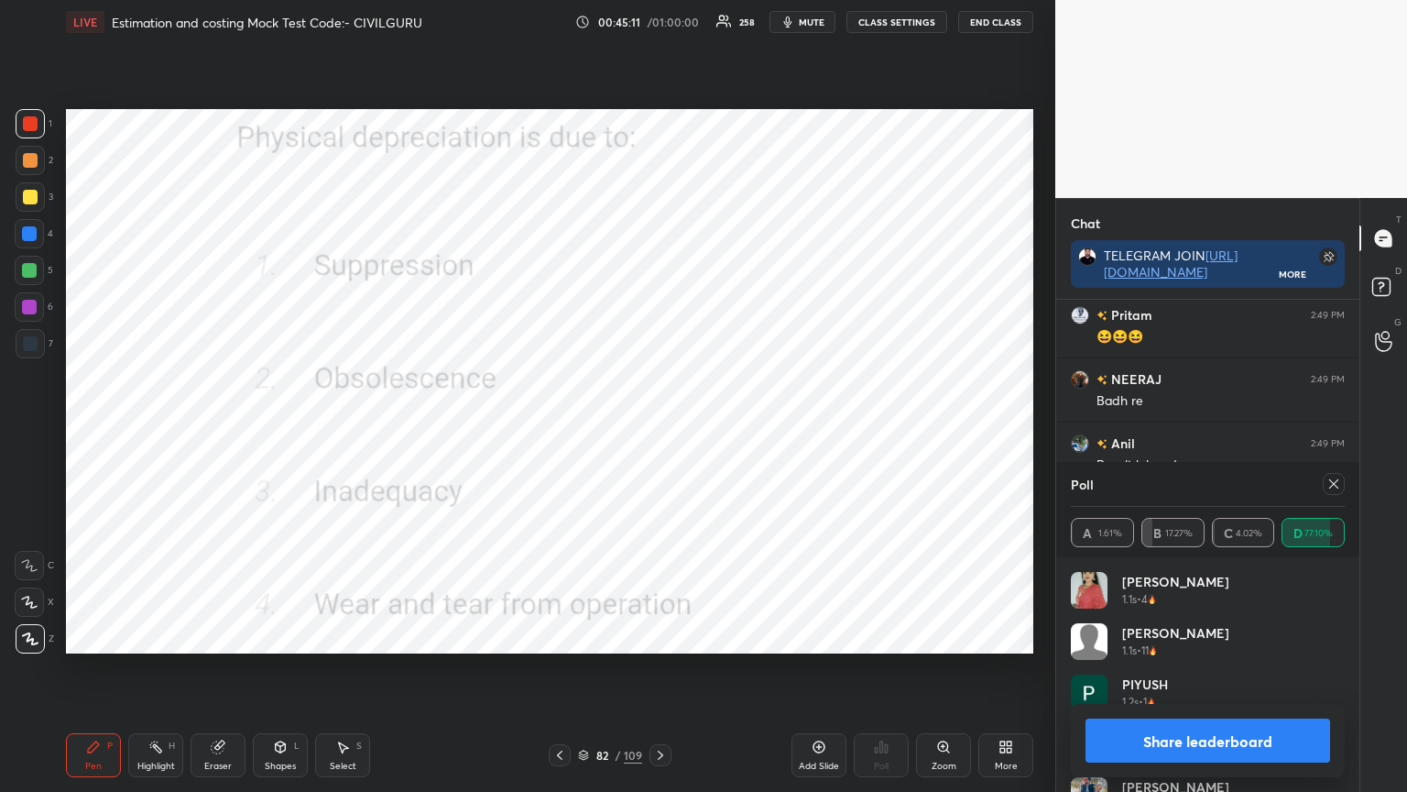
click at [1327, 486] on icon at bounding box center [1334, 483] width 15 height 15
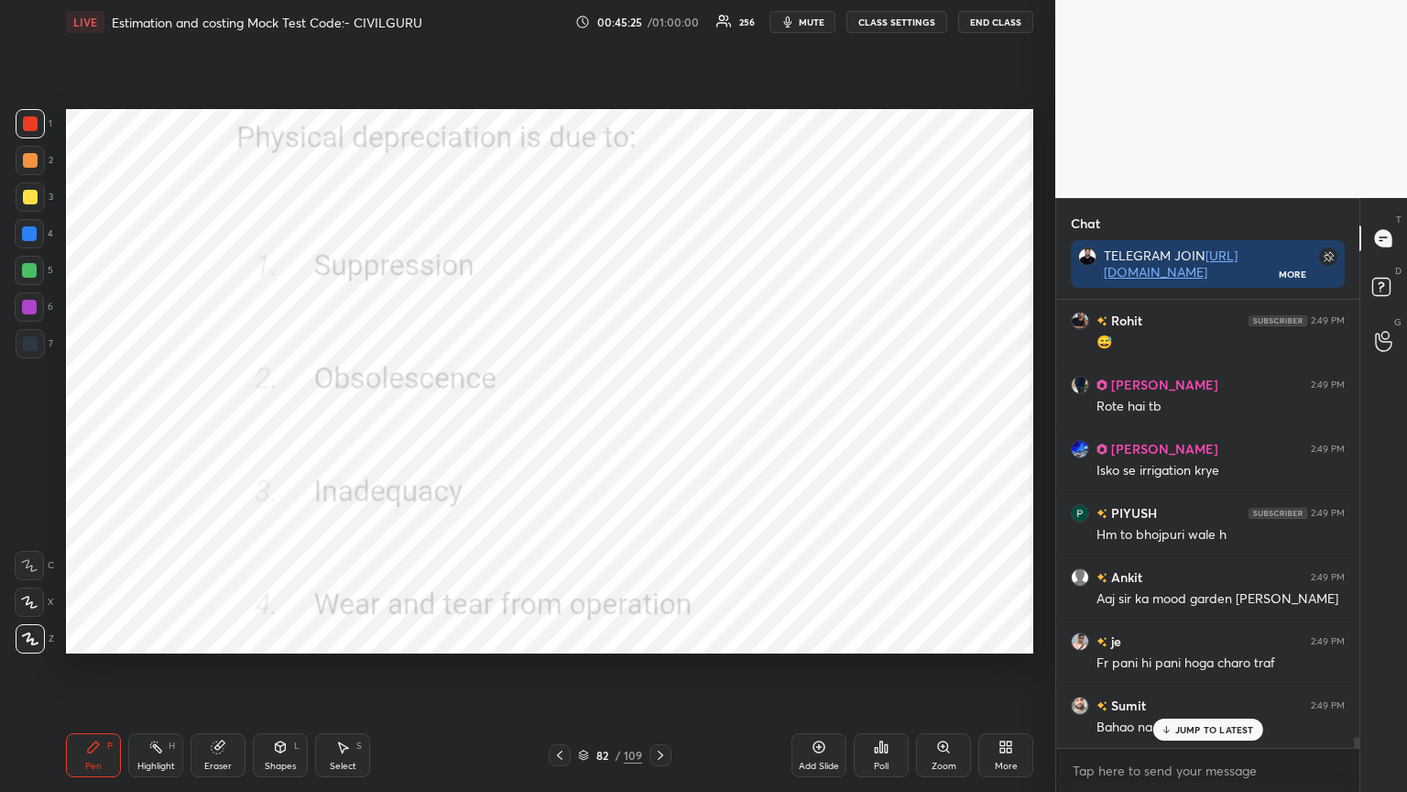
click at [586, 636] on icon at bounding box center [583, 755] width 11 height 11
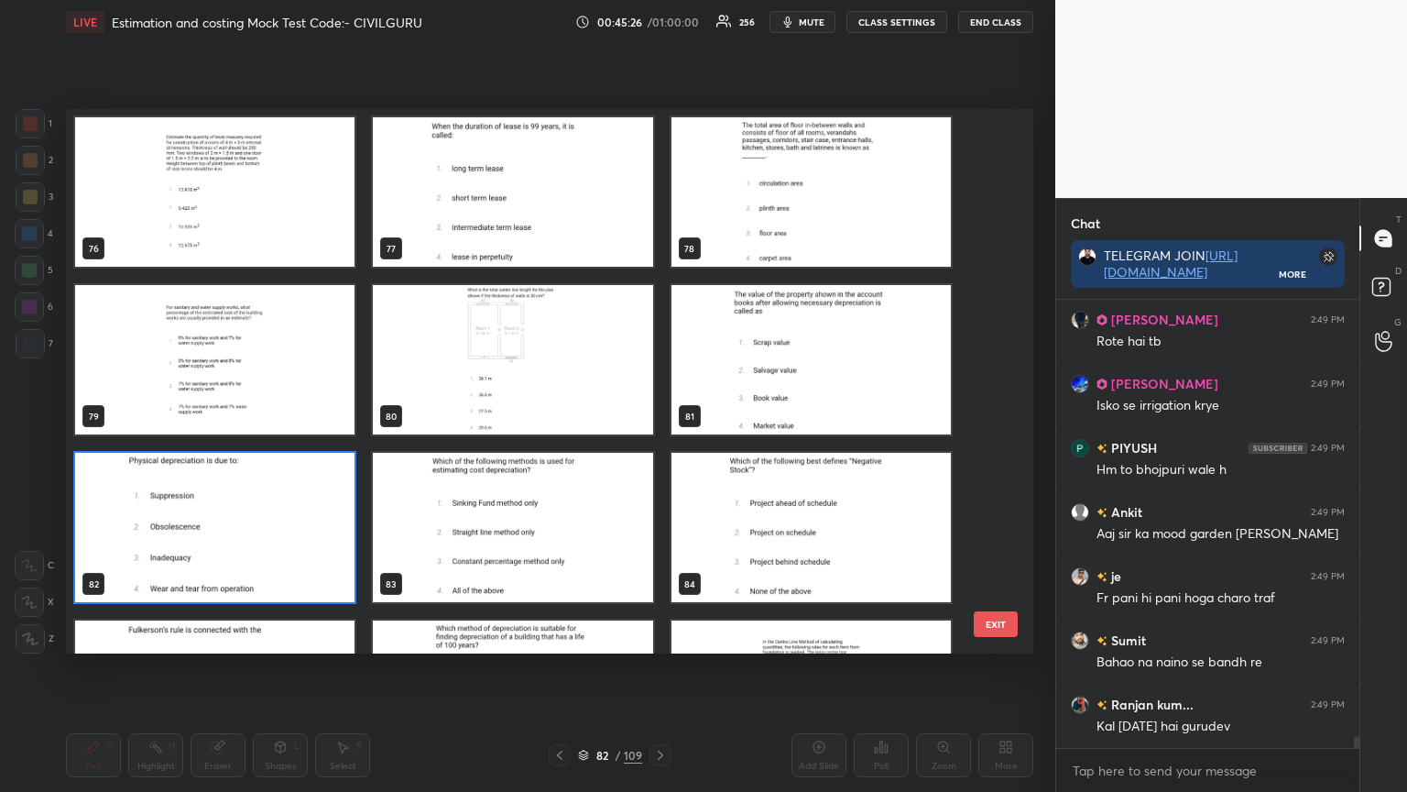
click at [795, 535] on img "grid" at bounding box center [811, 527] width 279 height 149
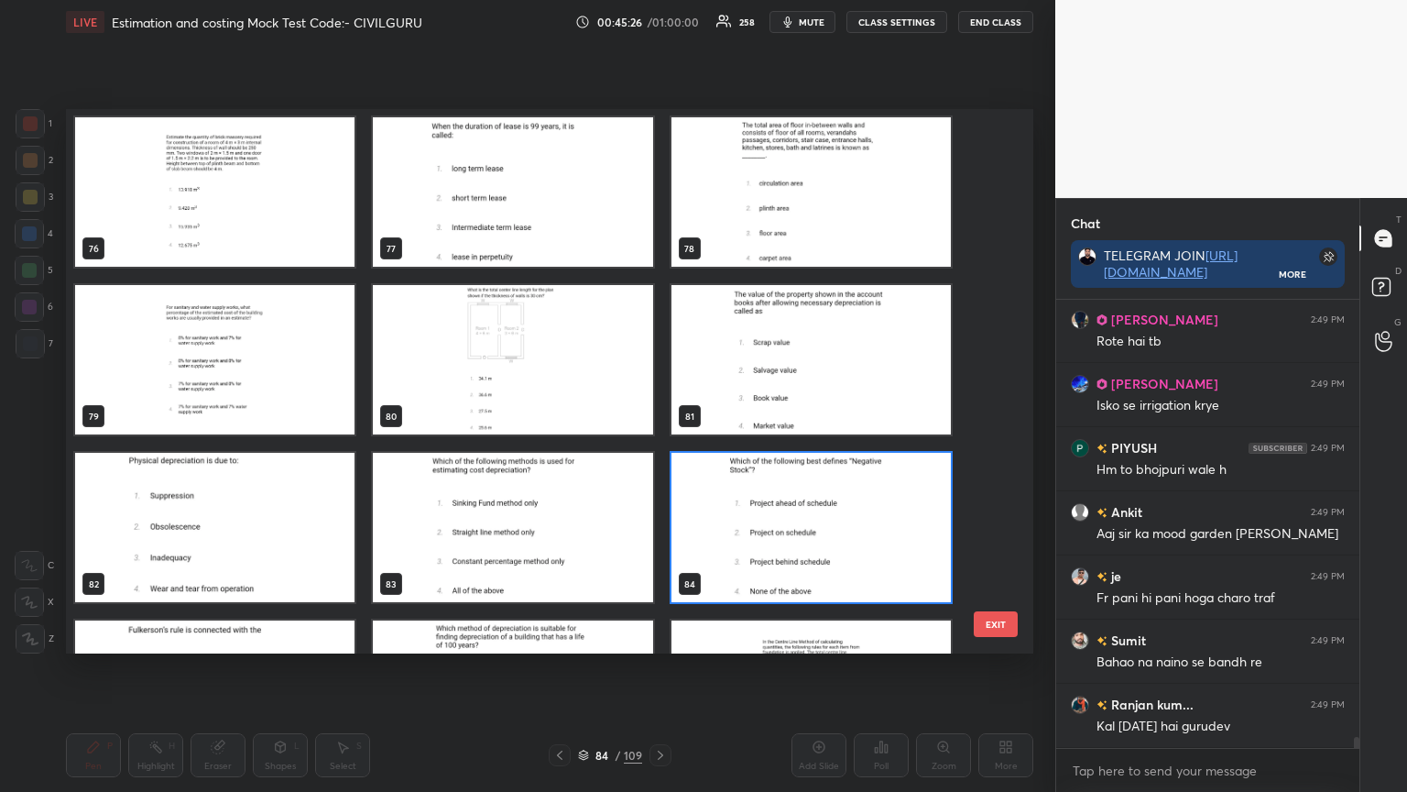
click at [795, 538] on img "grid" at bounding box center [811, 527] width 279 height 149
click at [795, 539] on img "grid" at bounding box center [811, 527] width 279 height 149
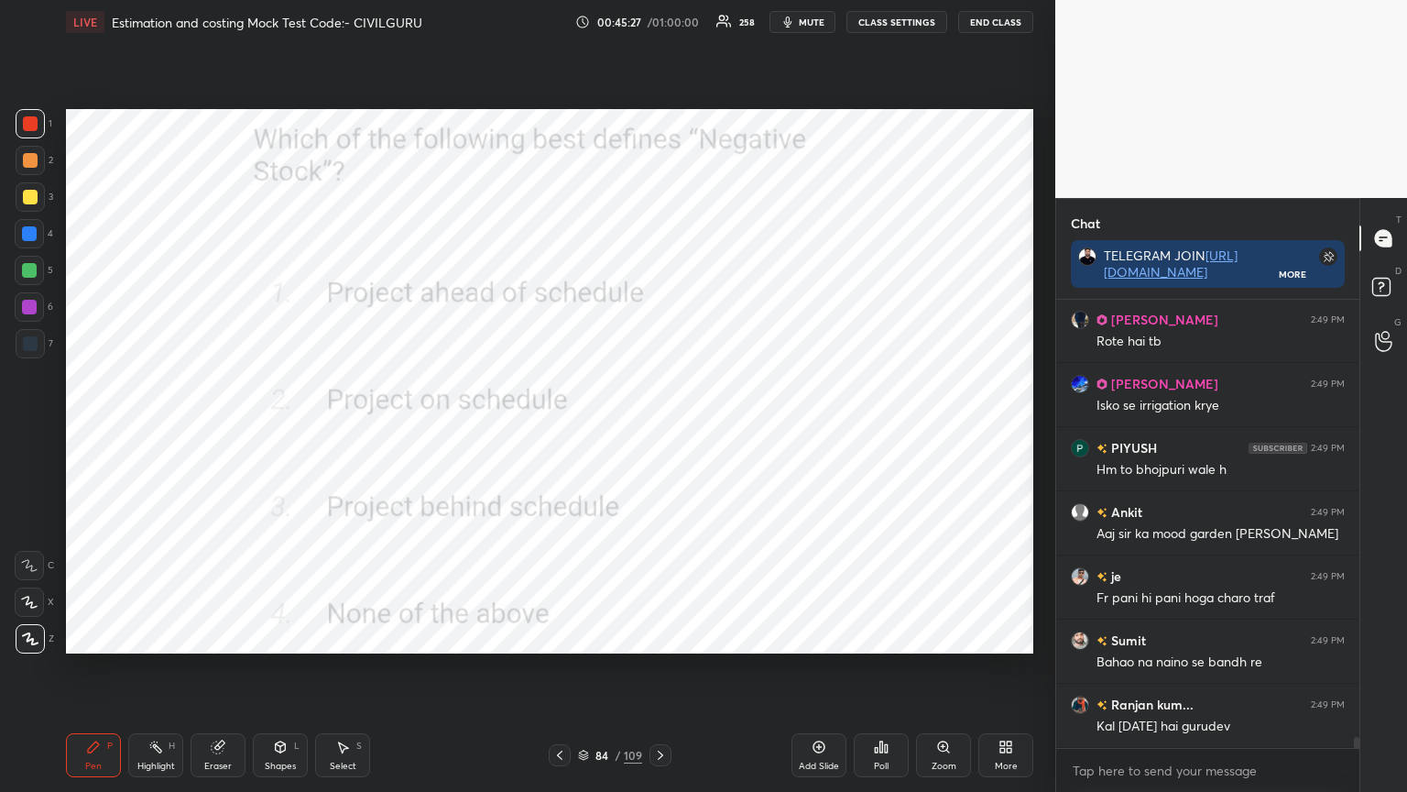
click at [879, 636] on icon at bounding box center [881, 746] width 15 height 15
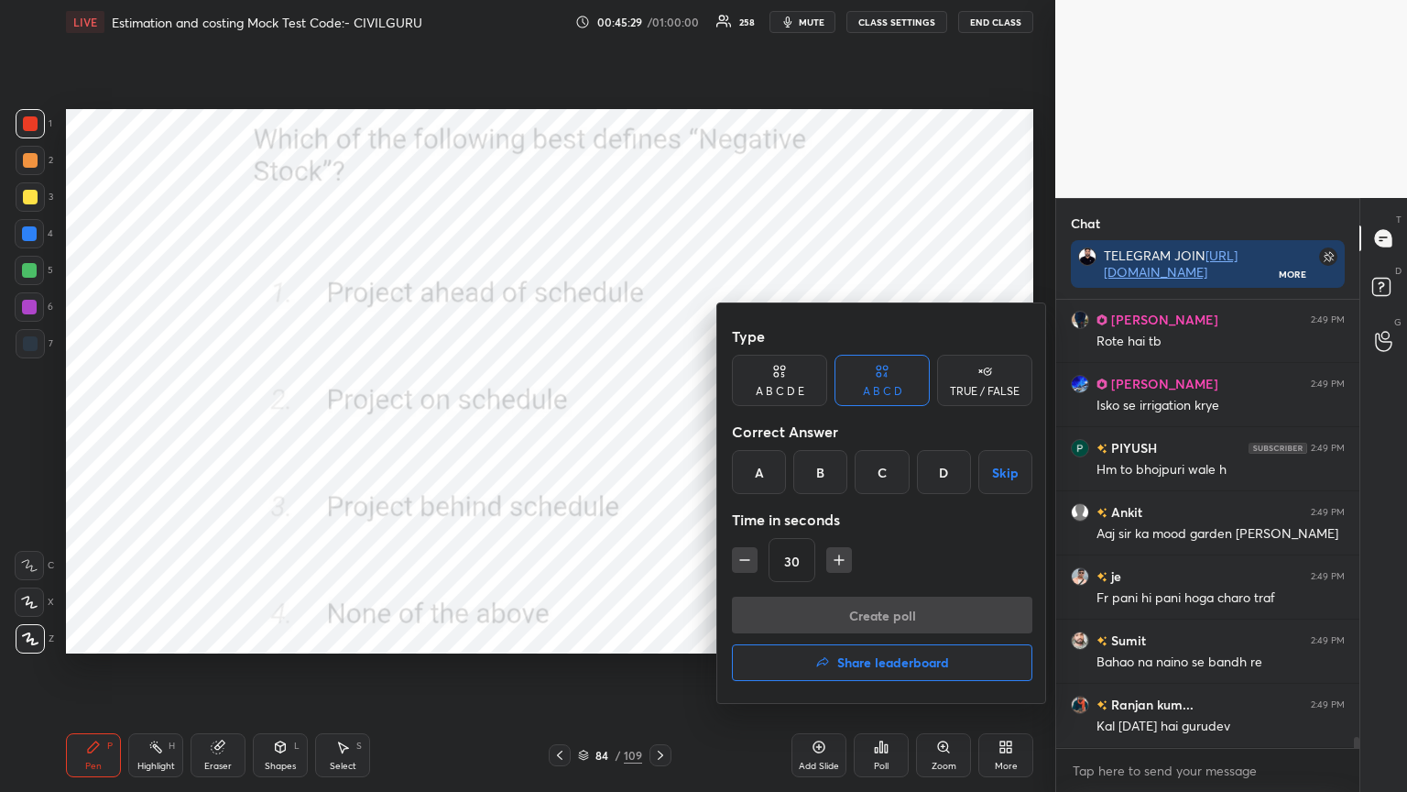
click at [883, 471] on div "C" at bounding box center [882, 472] width 54 height 44
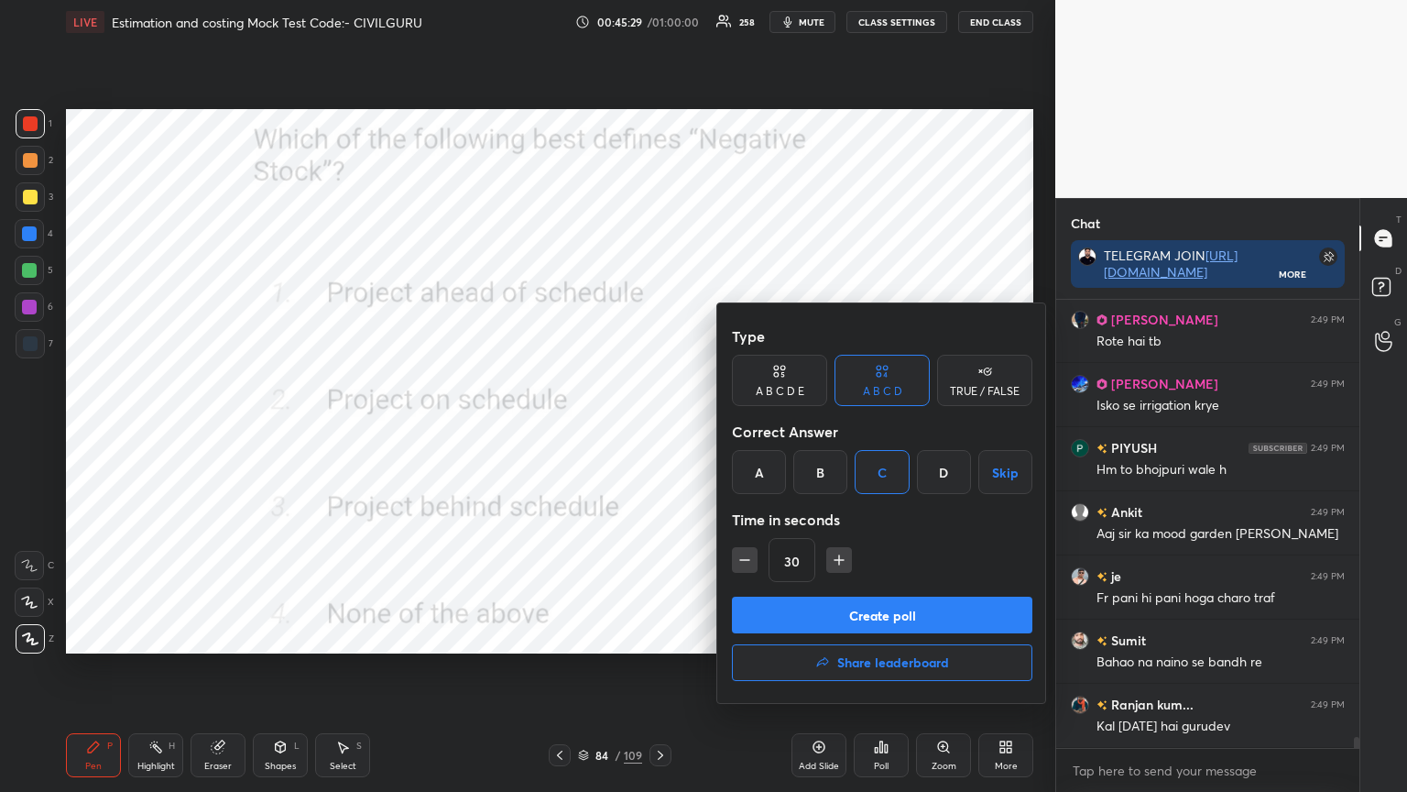
click at [859, 598] on button "Create poll" at bounding box center [882, 615] width 301 height 37
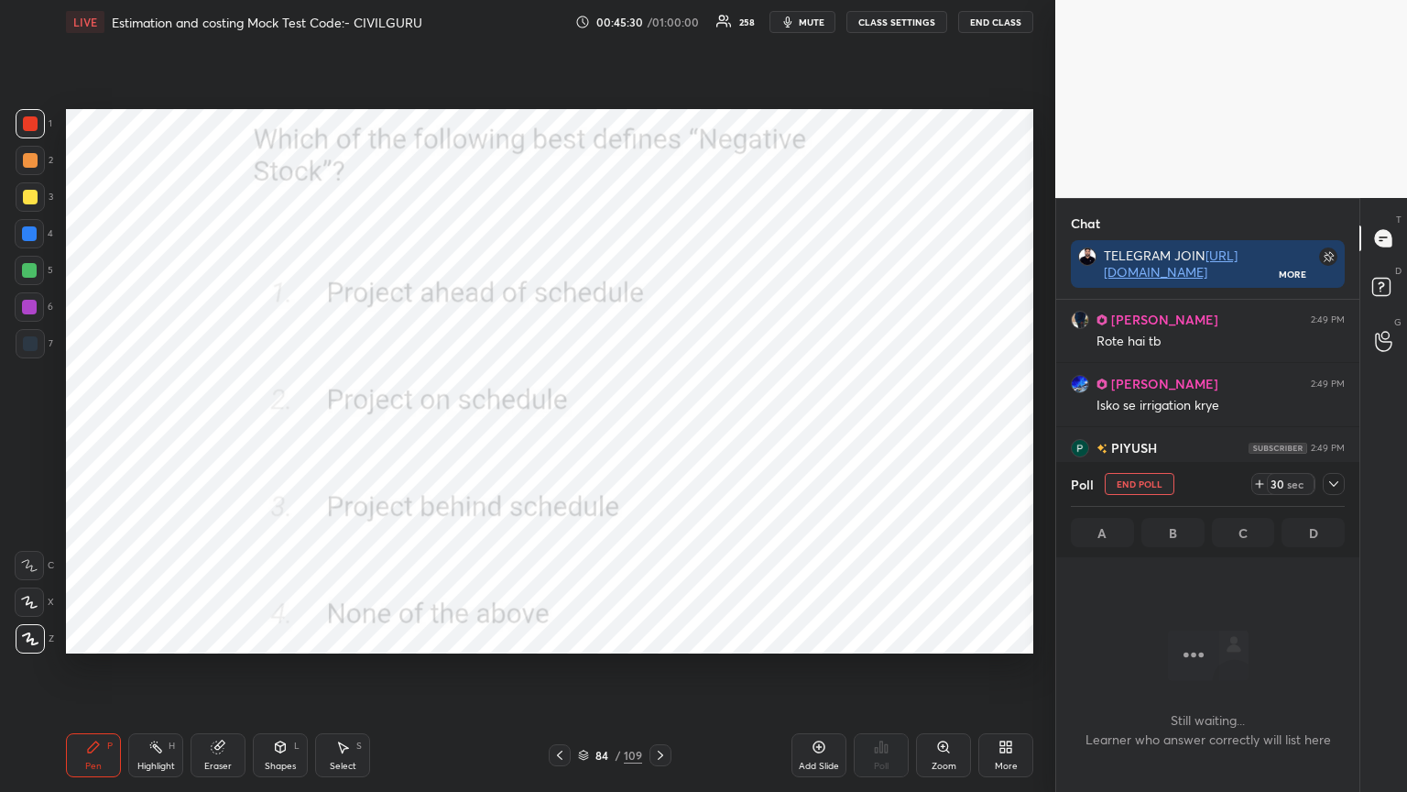
click at [1333, 487] on icon at bounding box center [1334, 483] width 15 height 15
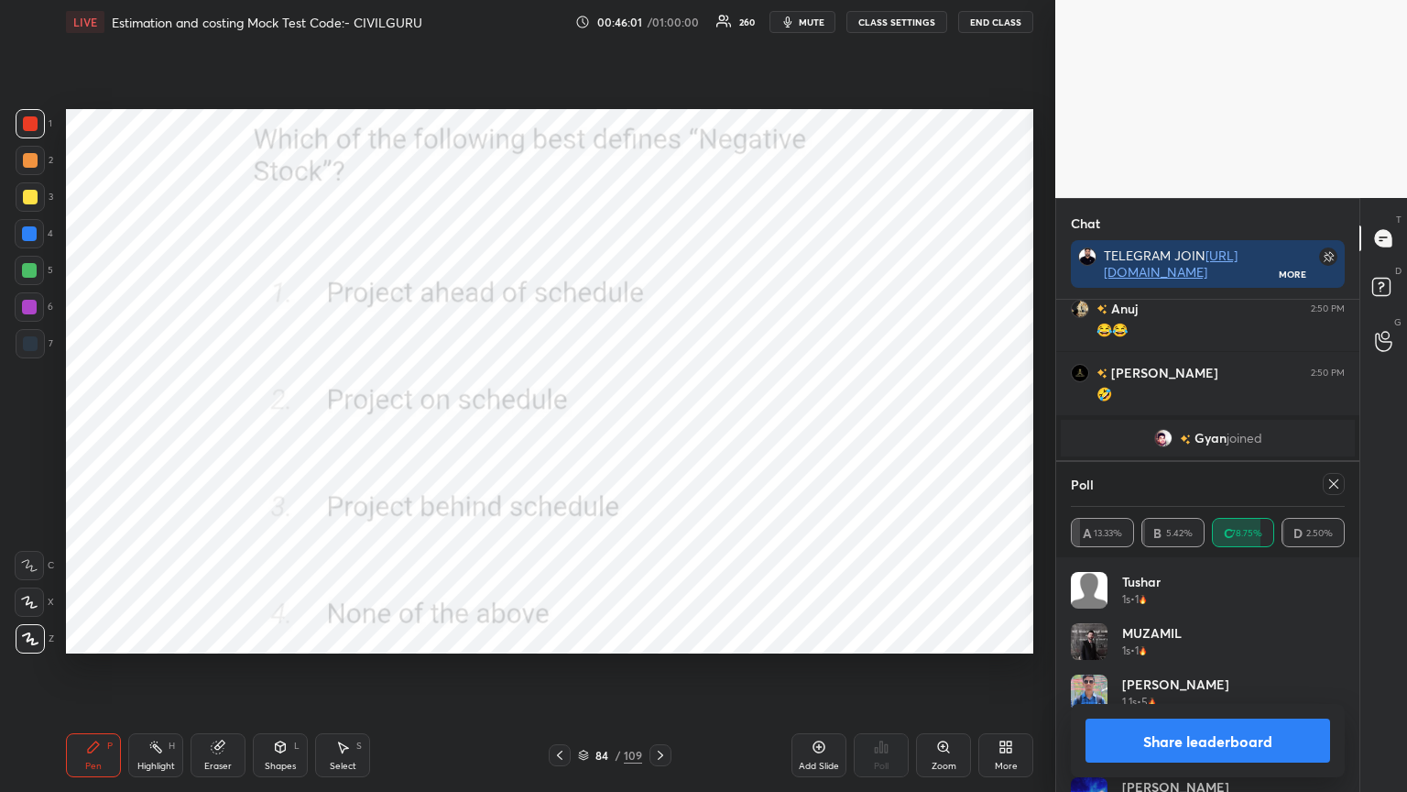
click at [1336, 484] on icon at bounding box center [1334, 483] width 15 height 15
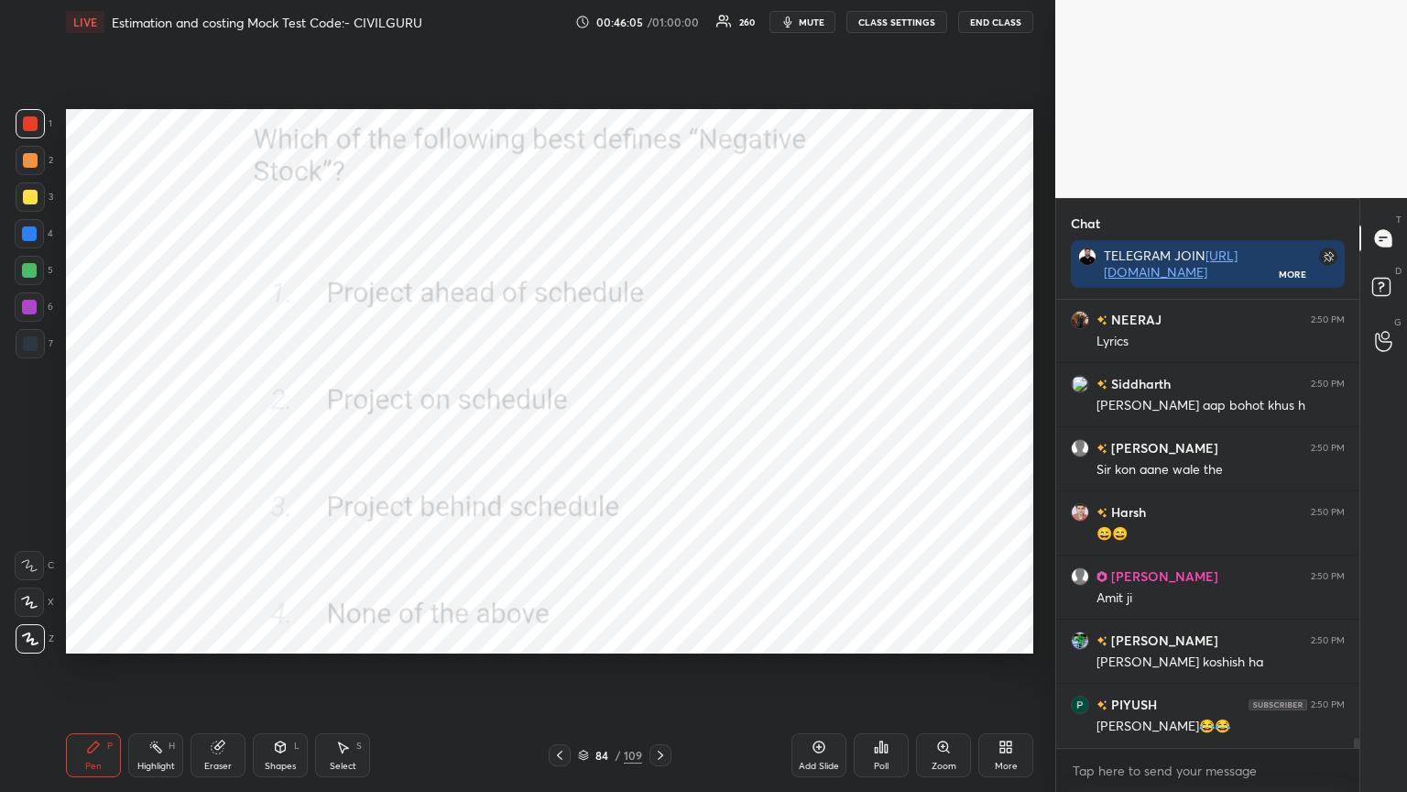
click at [661, 636] on icon at bounding box center [660, 755] width 15 height 15
click at [876, 636] on div "Poll" at bounding box center [881, 765] width 15 height 9
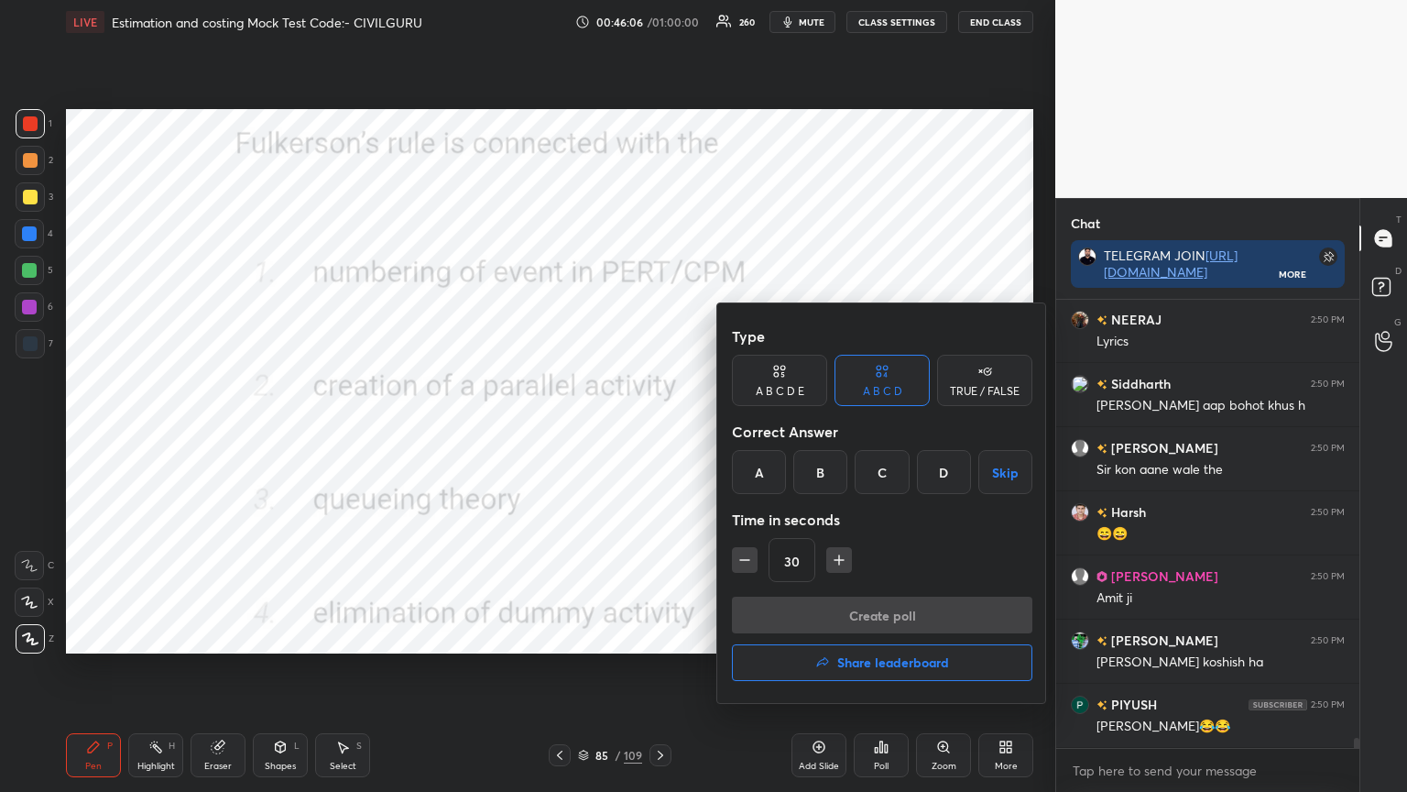
click at [761, 478] on div "A" at bounding box center [759, 472] width 54 height 44
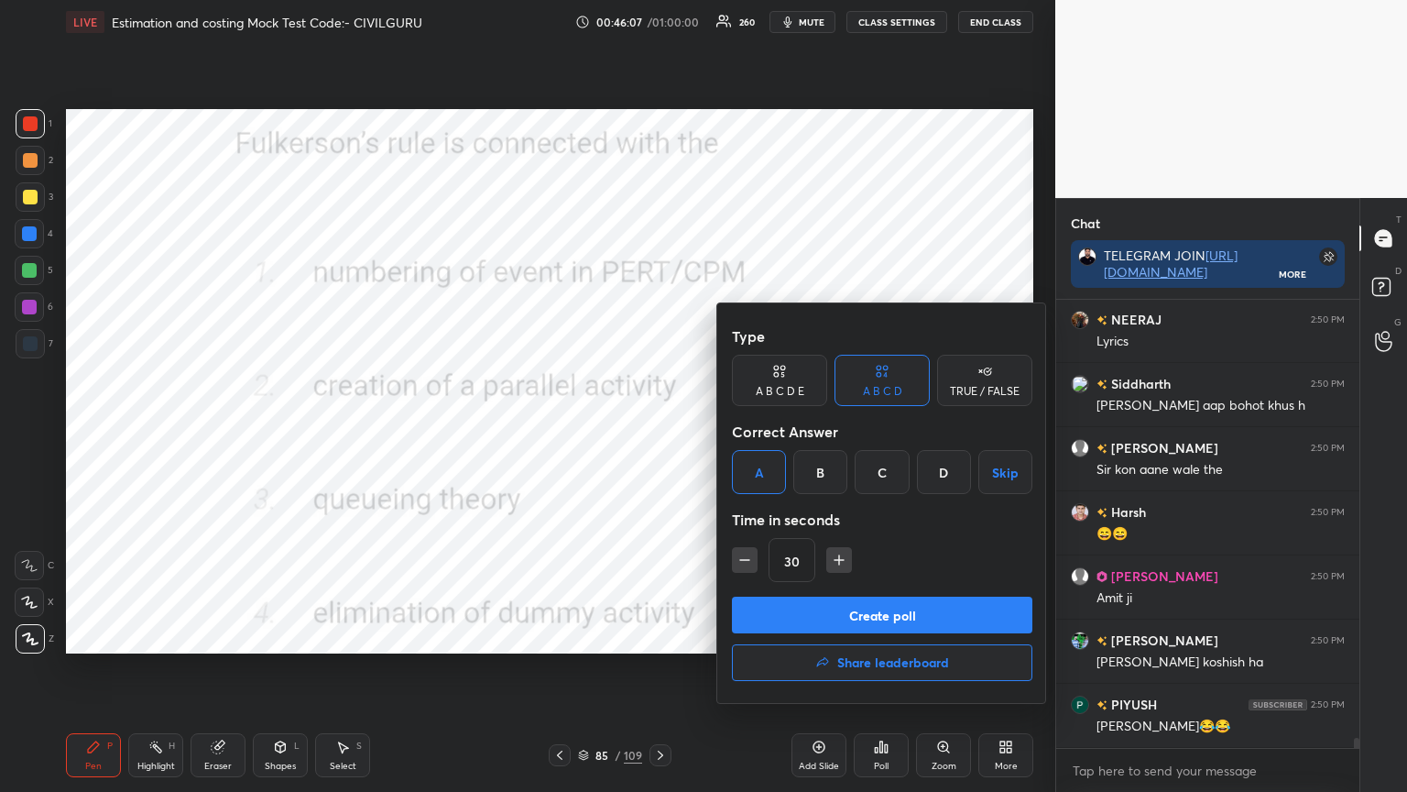
click at [797, 611] on button "Create poll" at bounding box center [882, 615] width 301 height 37
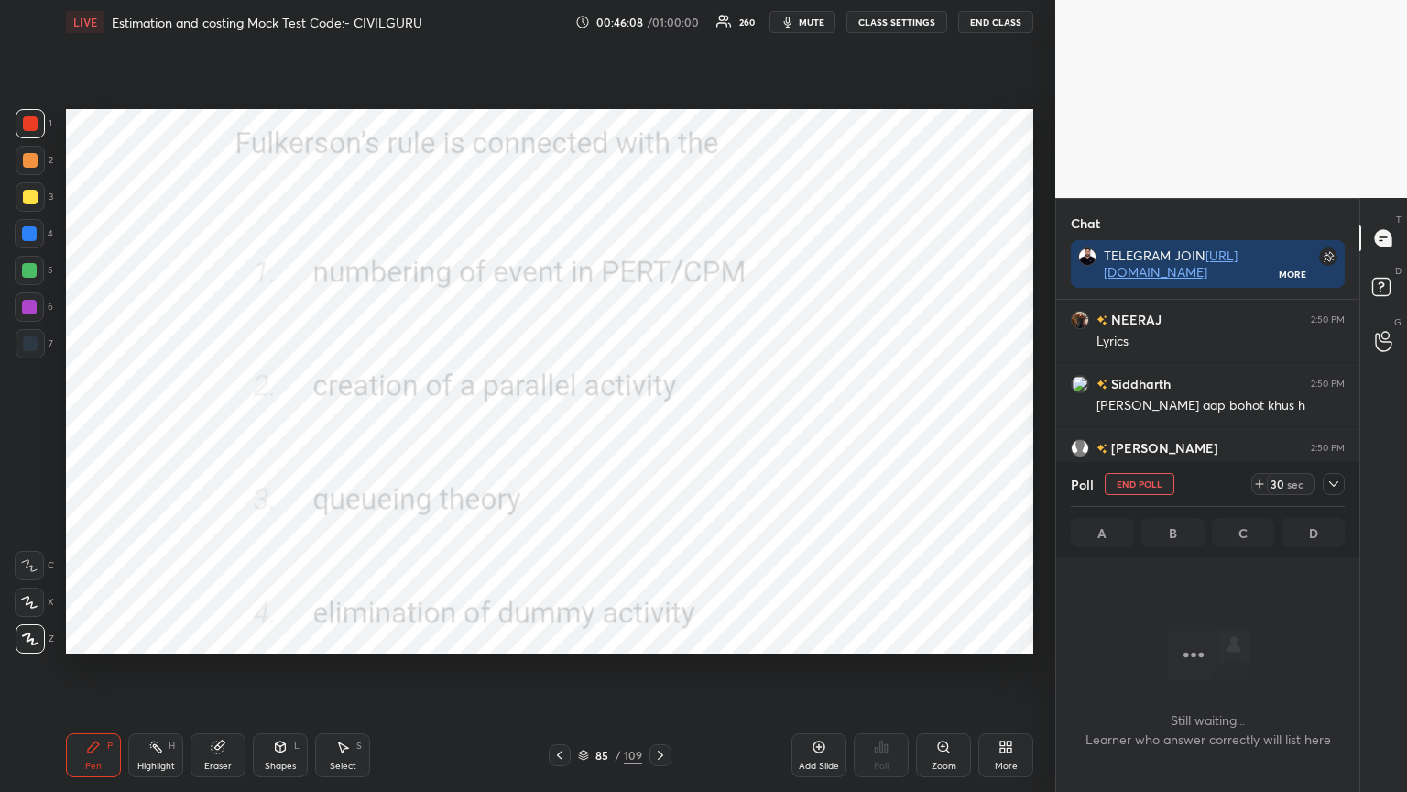
click at [1337, 495] on div "Poll End Poll 30 sec" at bounding box center [1208, 484] width 274 height 44
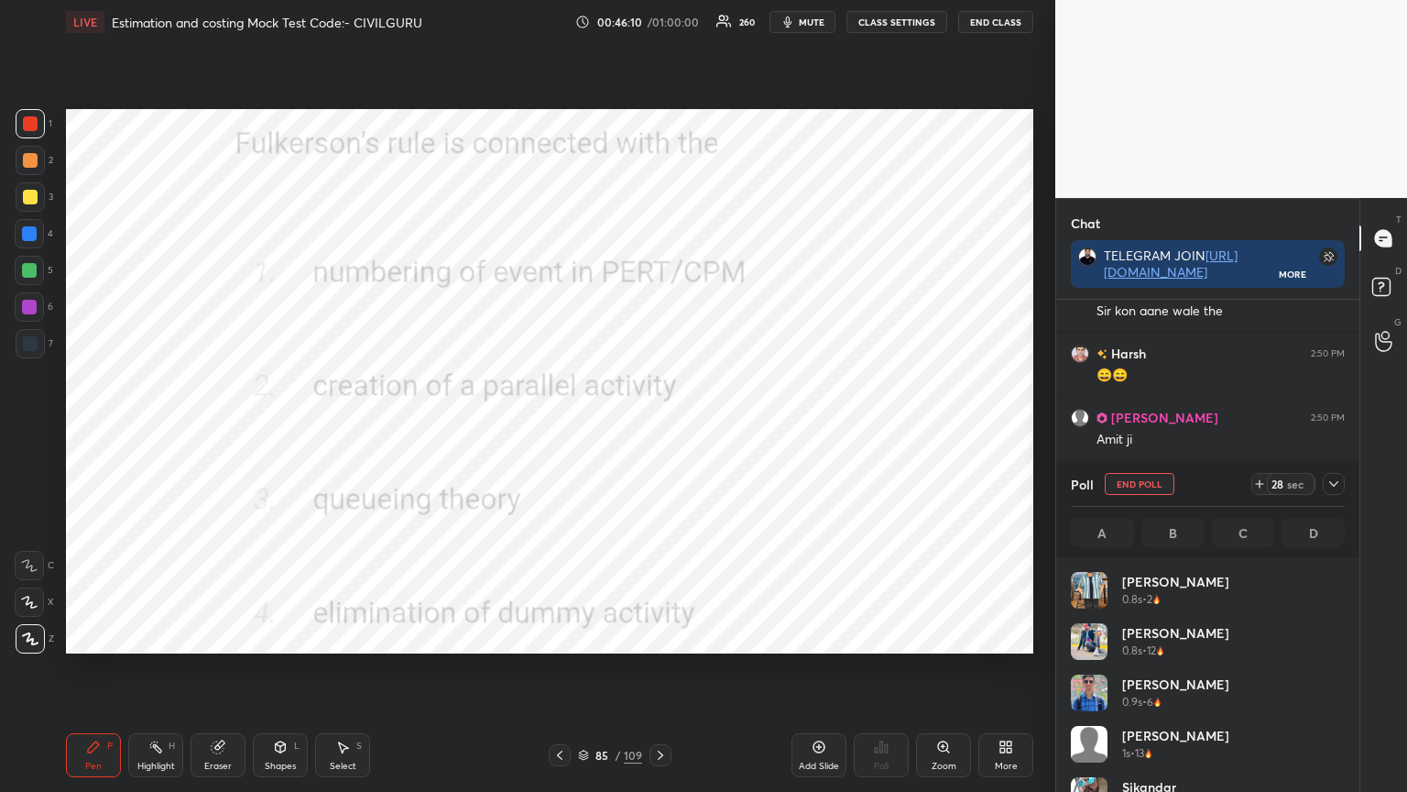
click at [1331, 485] on icon at bounding box center [1334, 483] width 15 height 15
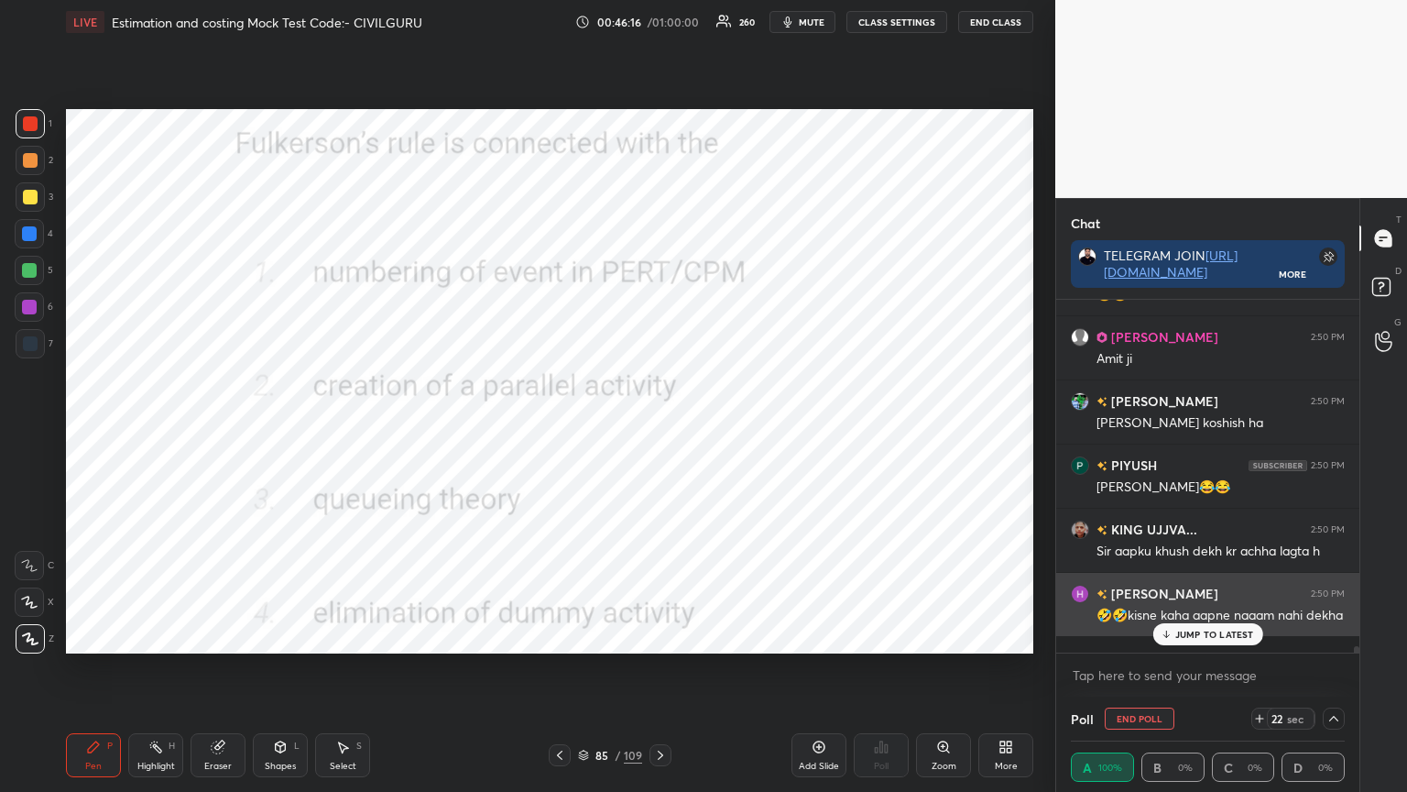
click at [1217, 635] on p "JUMP TO LATEST" at bounding box center [1215, 634] width 79 height 11
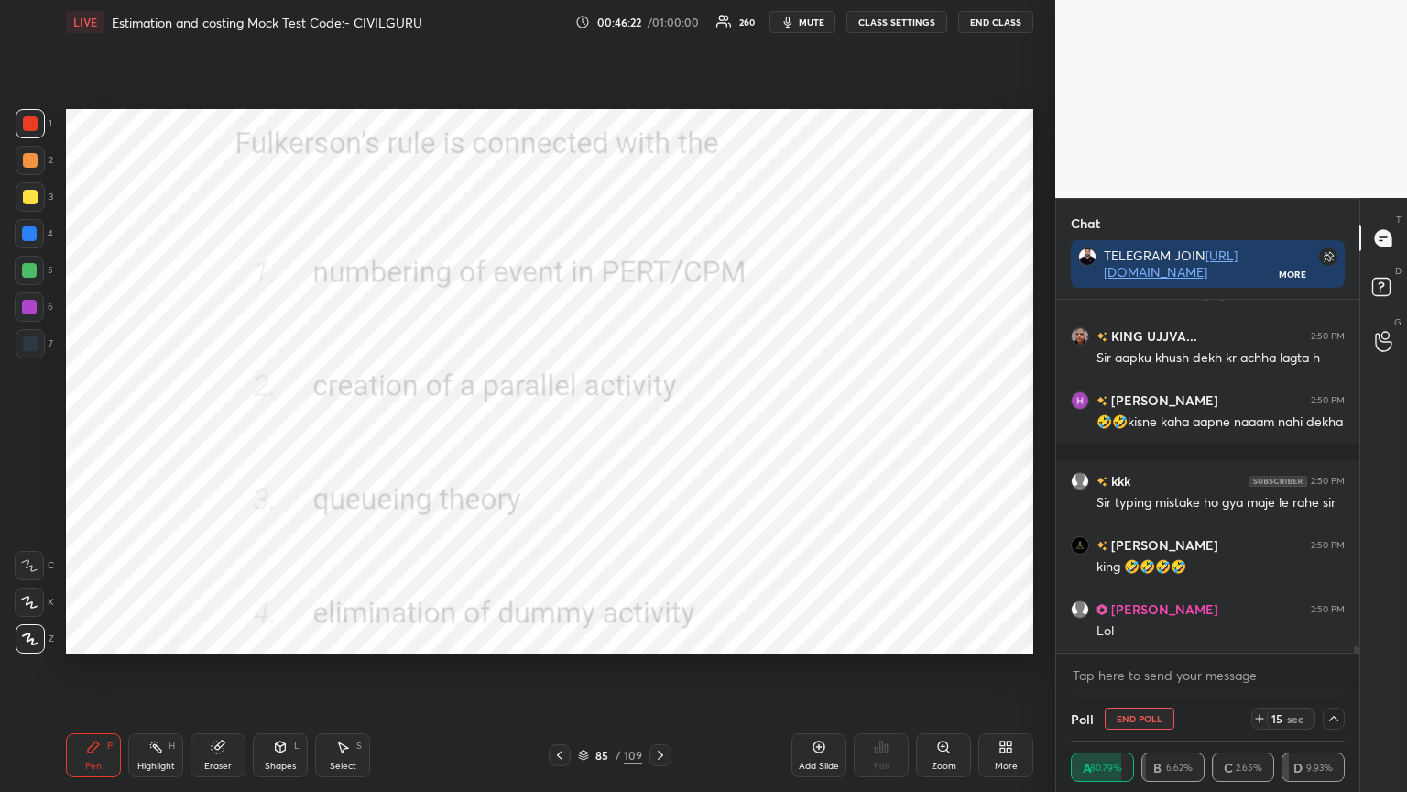
click at [1186, 630] on div "Anand 2:50 PM 🤣 Gyan joined Tushar 2:50 PM 🤣🤣 KARISHMA 2:50 PM 😂 NEERAJ 2:50 PM…" at bounding box center [1208, 476] width 303 height 353
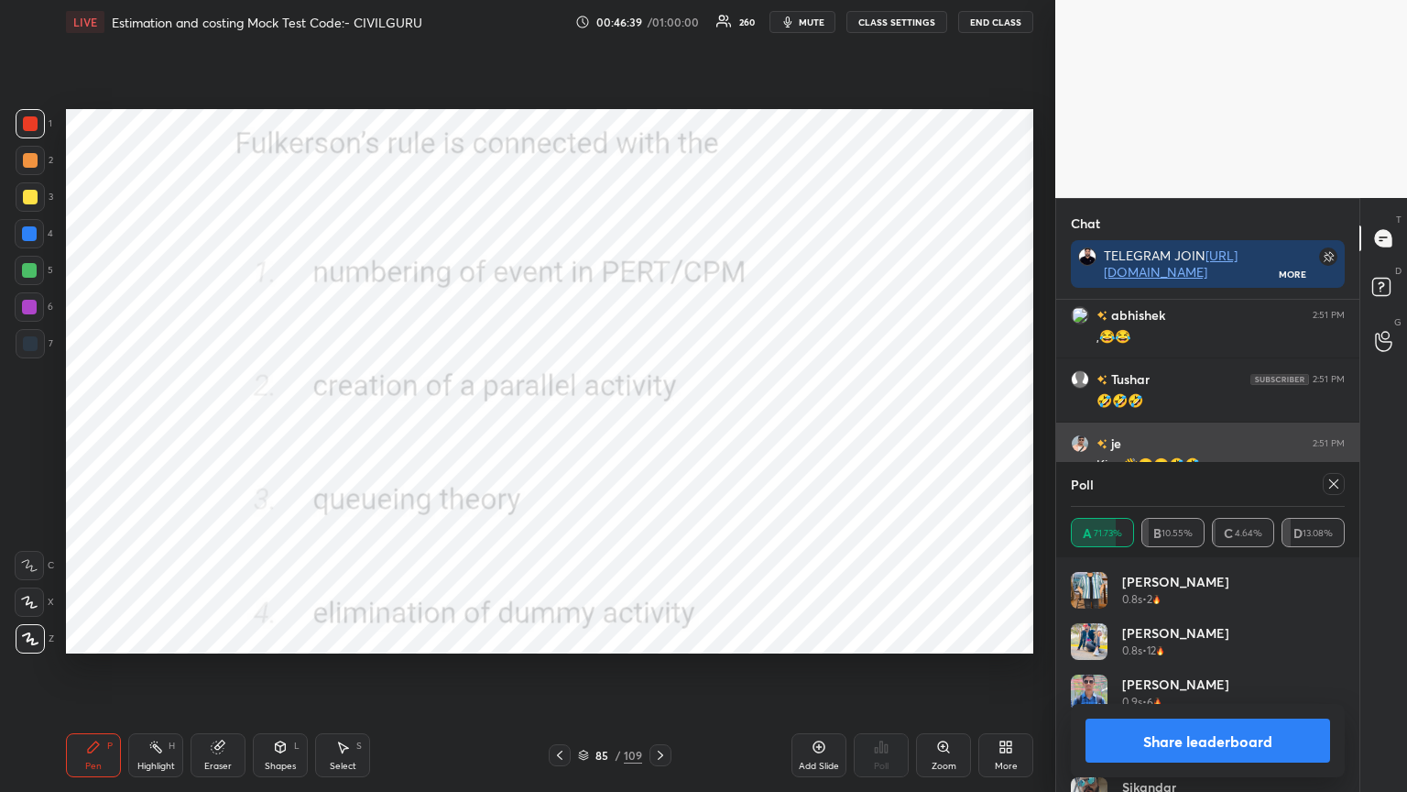
click at [1334, 483] on icon at bounding box center [1334, 483] width 15 height 15
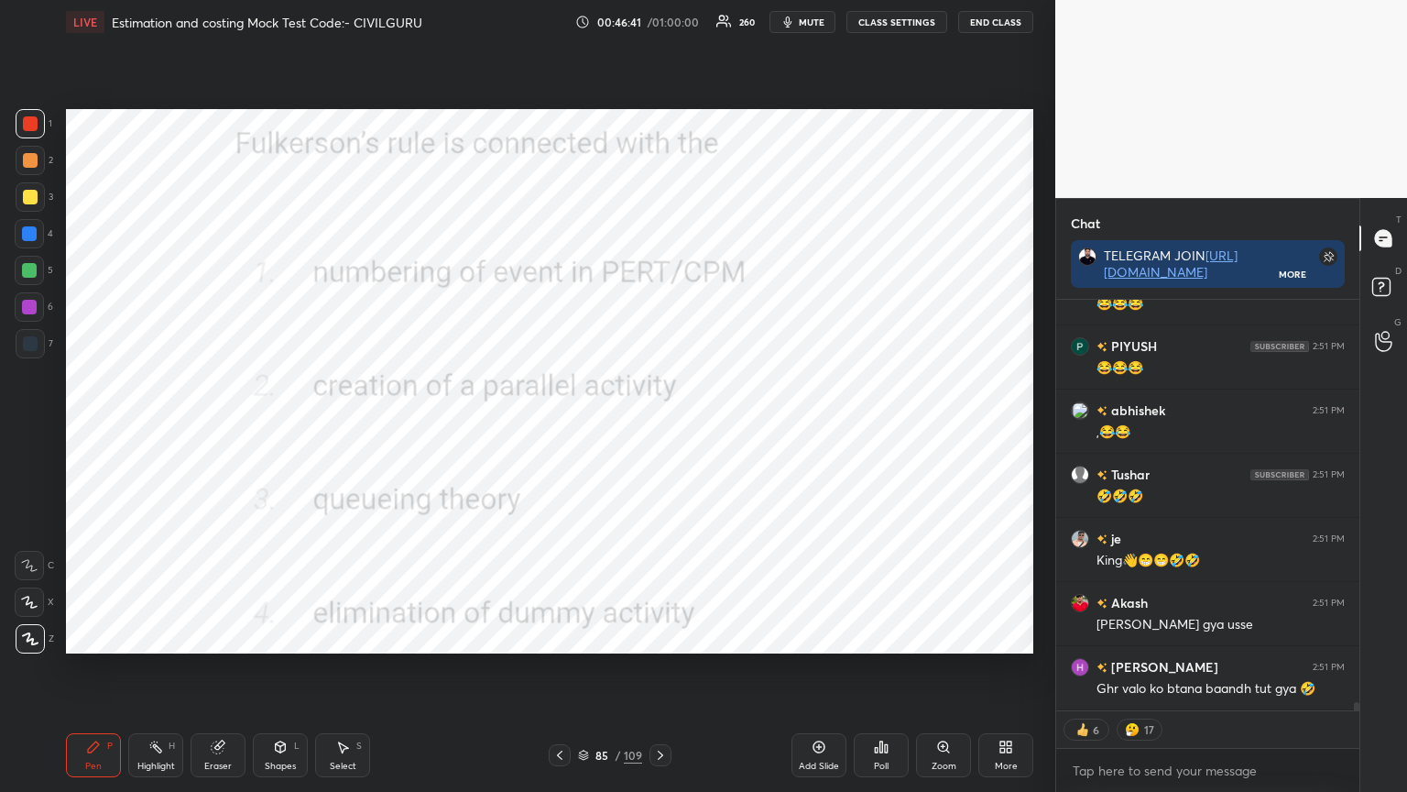
click at [658, 636] on icon at bounding box center [660, 755] width 15 height 15
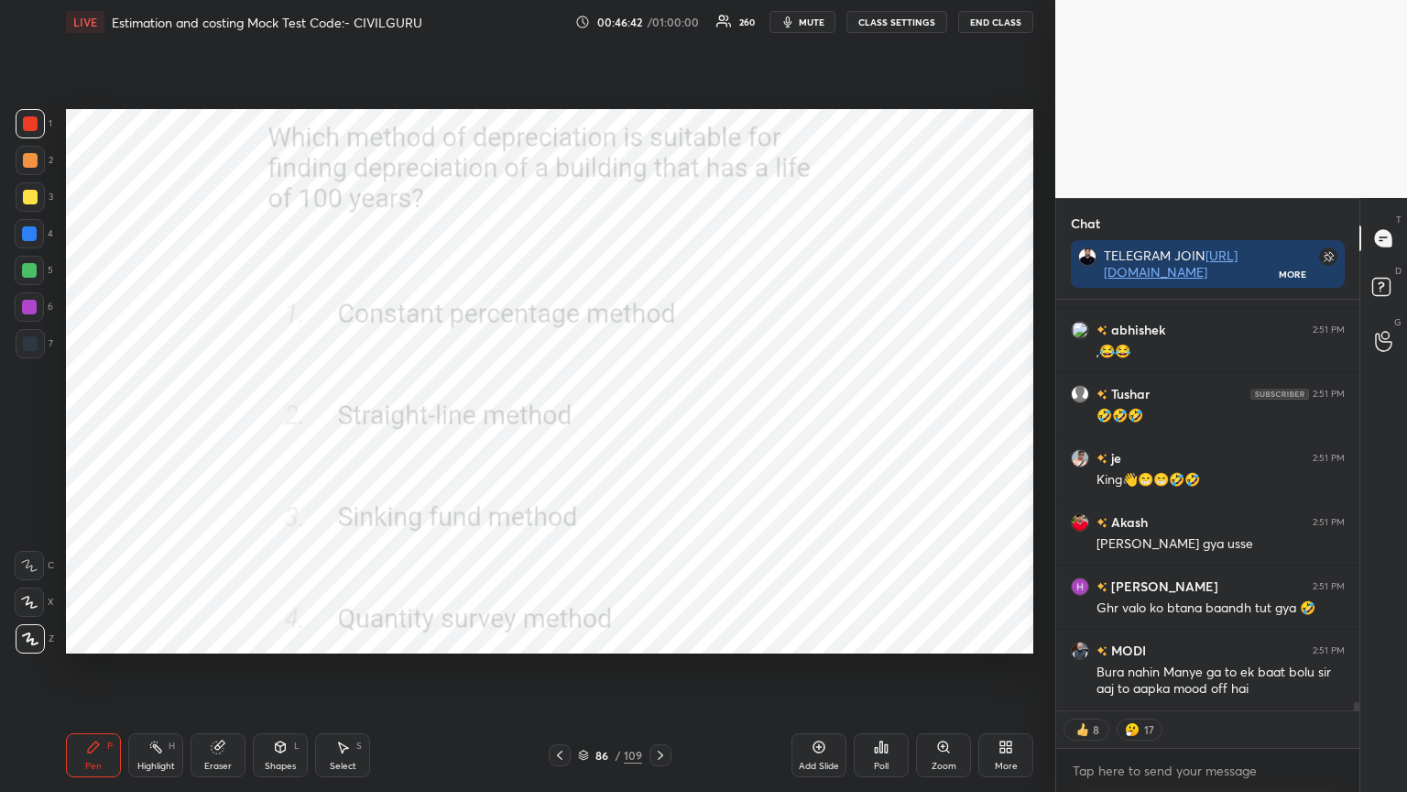
click at [885, 636] on div "Poll" at bounding box center [881, 765] width 15 height 9
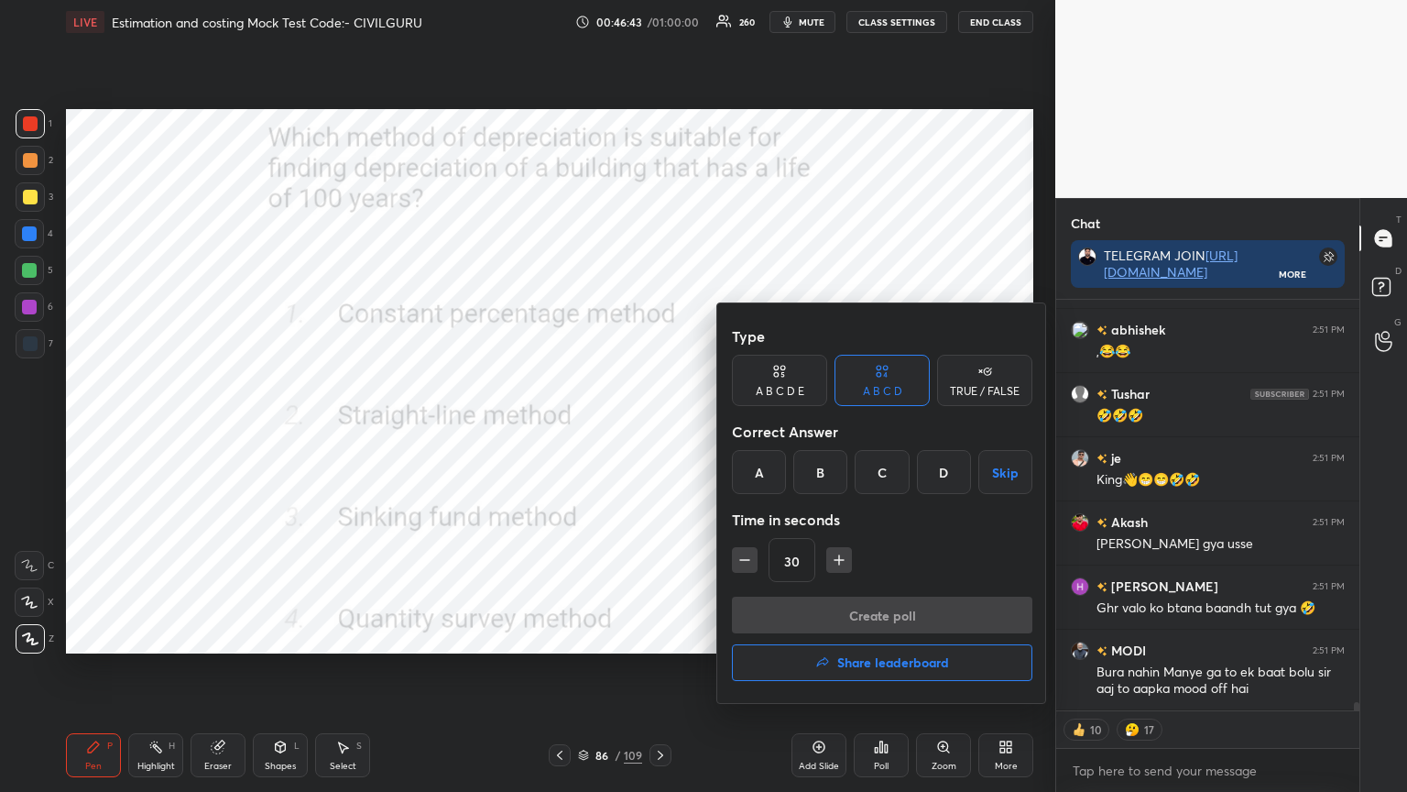
click at [820, 480] on div "B" at bounding box center [821, 472] width 54 height 44
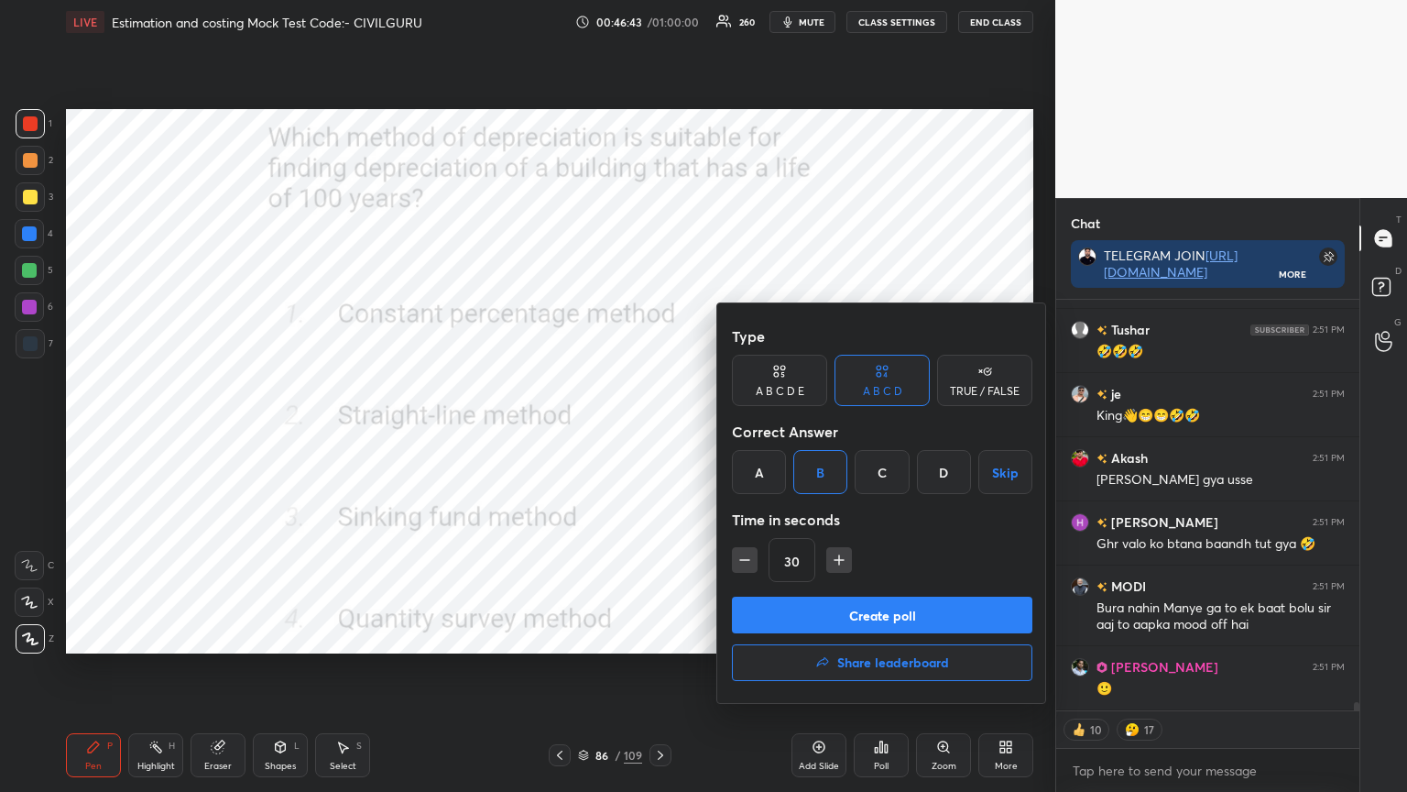
click at [816, 608] on button "Create poll" at bounding box center [882, 615] width 301 height 37
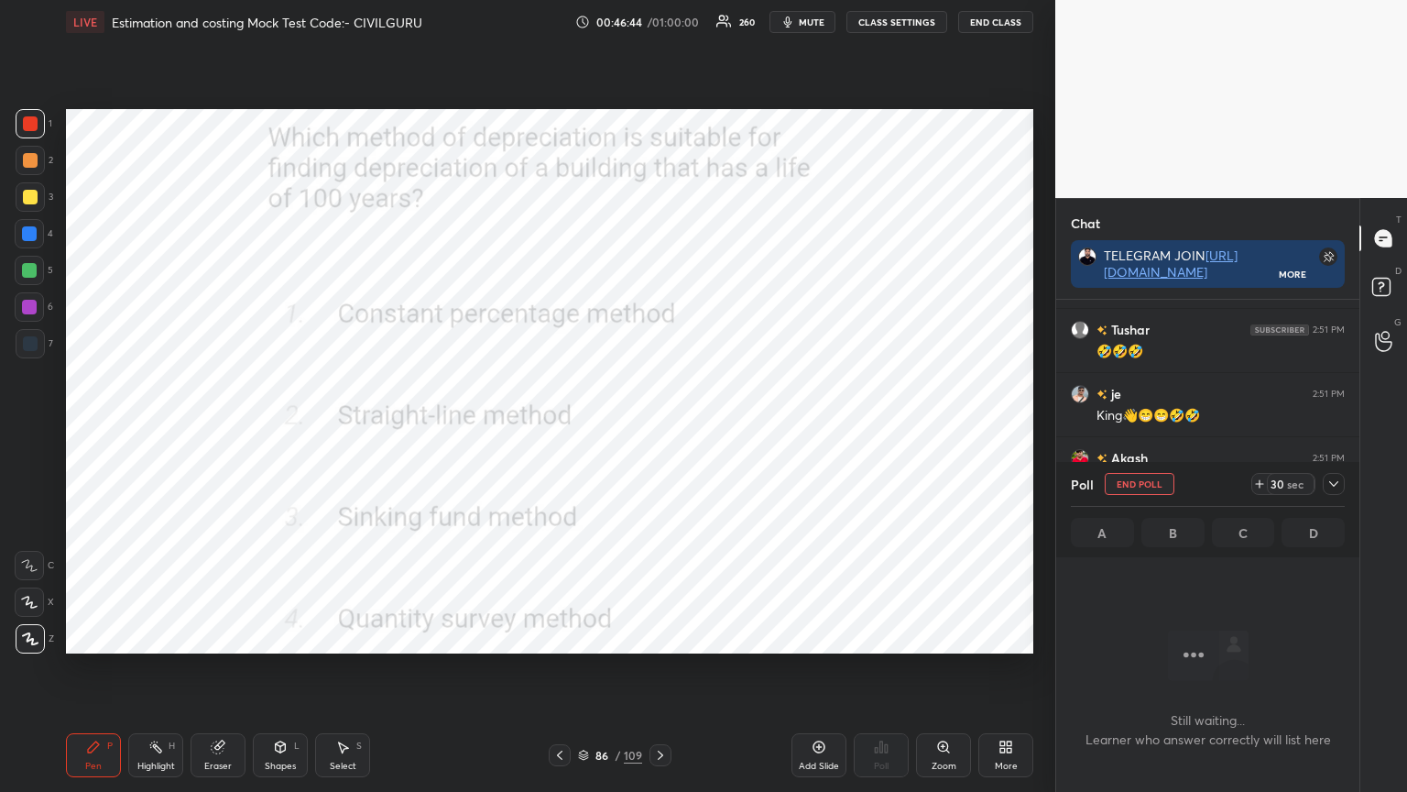
click at [1336, 487] on icon at bounding box center [1334, 483] width 15 height 15
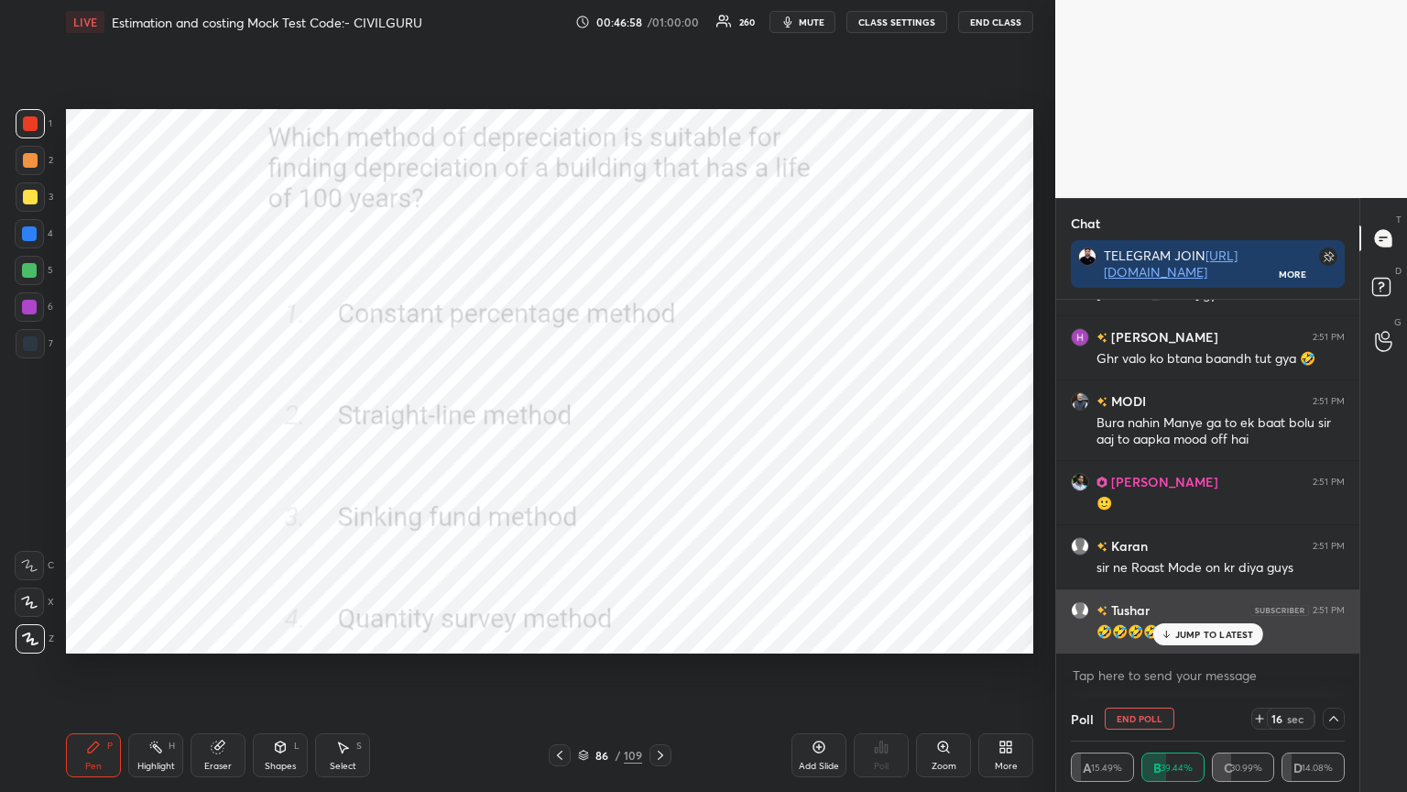
click at [1189, 635] on p "JUMP TO LATEST" at bounding box center [1215, 634] width 79 height 11
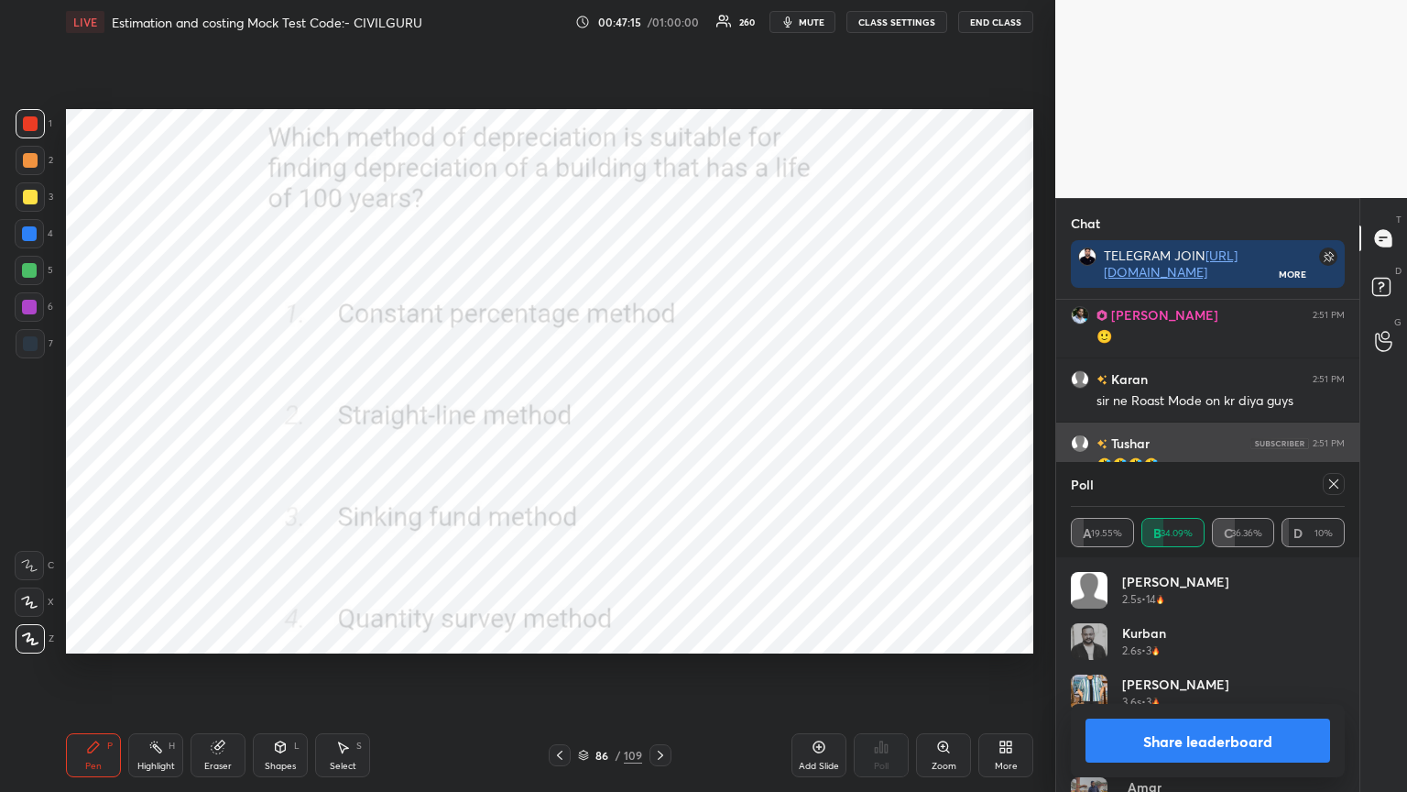
click at [1331, 486] on icon at bounding box center [1334, 483] width 15 height 15
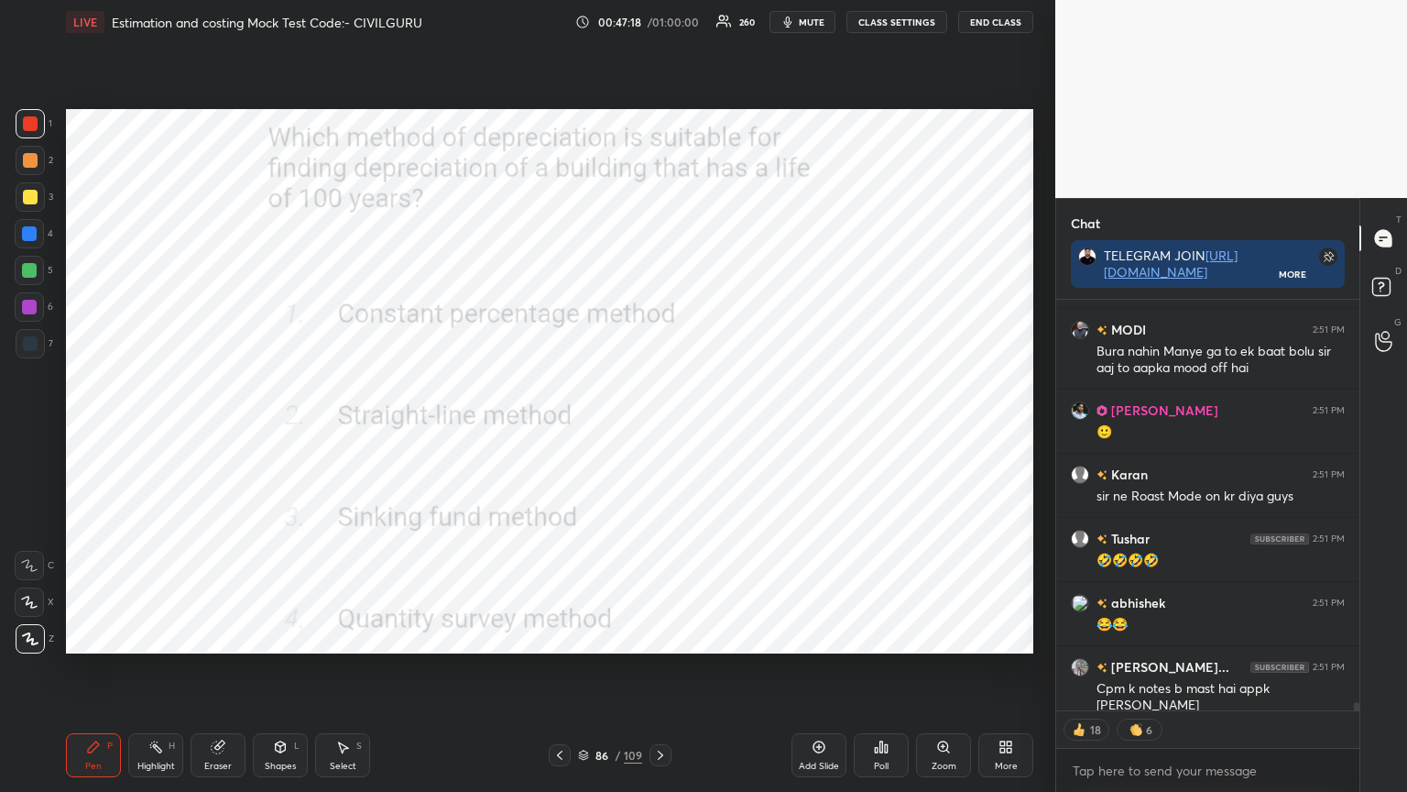
click at [656, 636] on icon at bounding box center [660, 755] width 15 height 15
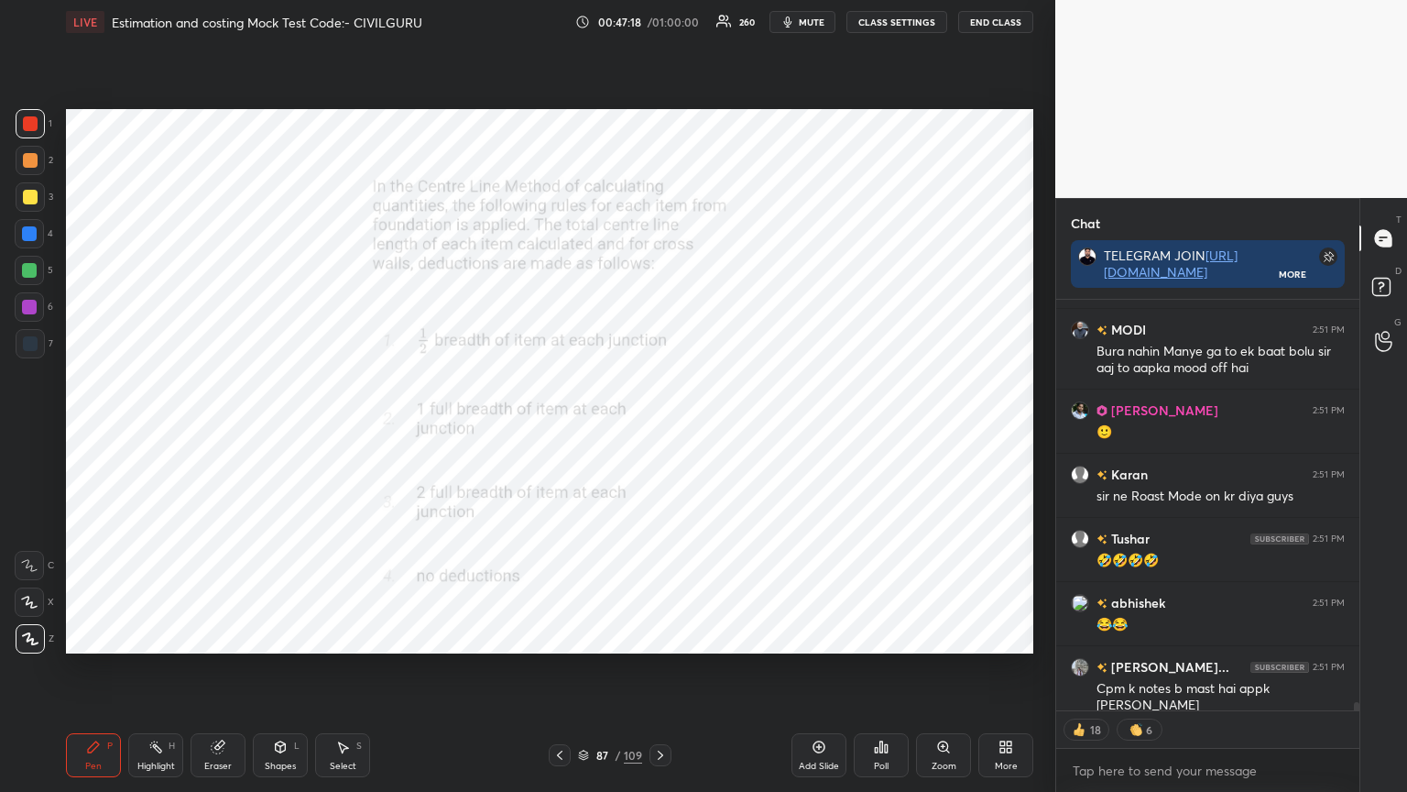
click at [856, 636] on div "Poll" at bounding box center [881, 755] width 55 height 103
click at [891, 636] on div "Poll" at bounding box center [881, 755] width 55 height 44
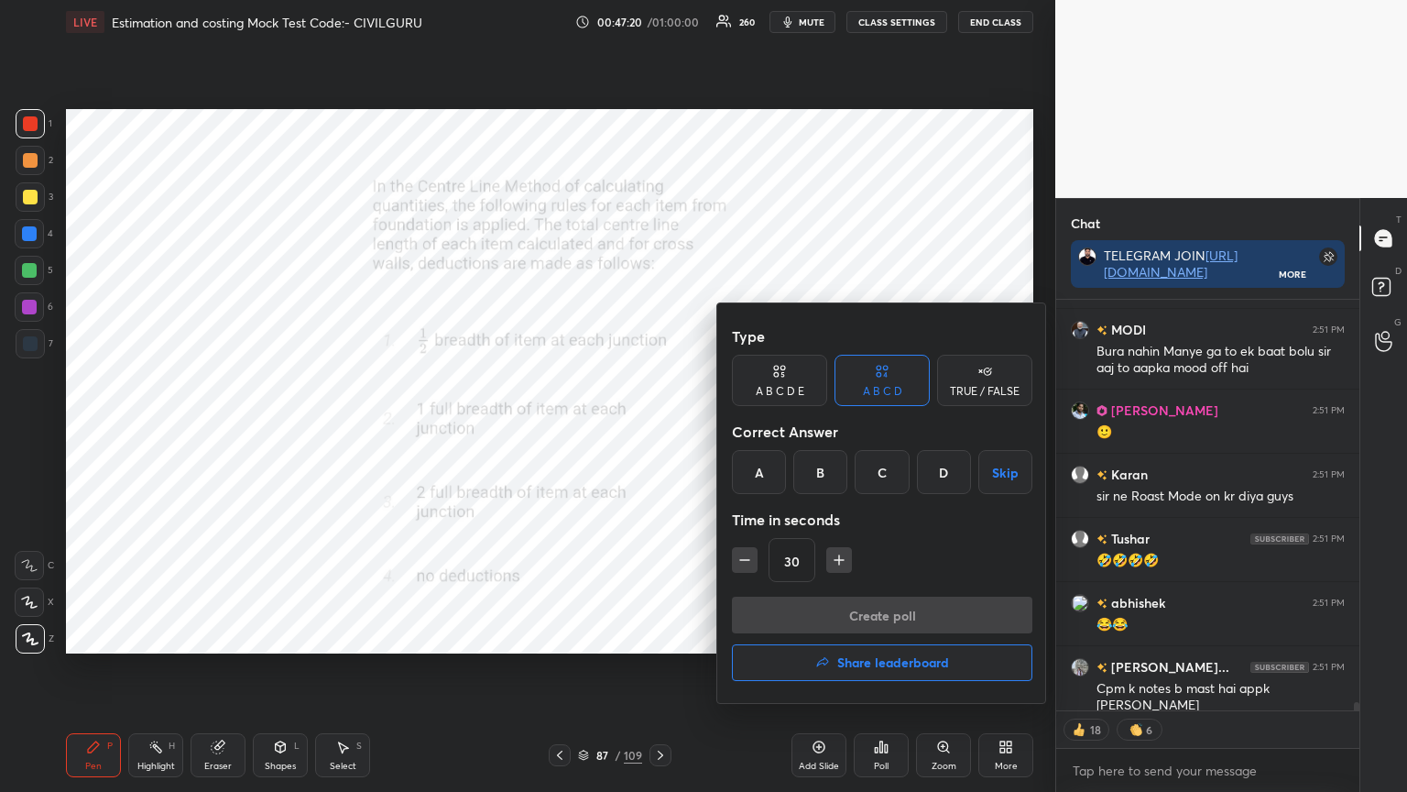
click at [758, 470] on div "A" at bounding box center [759, 472] width 54 height 44
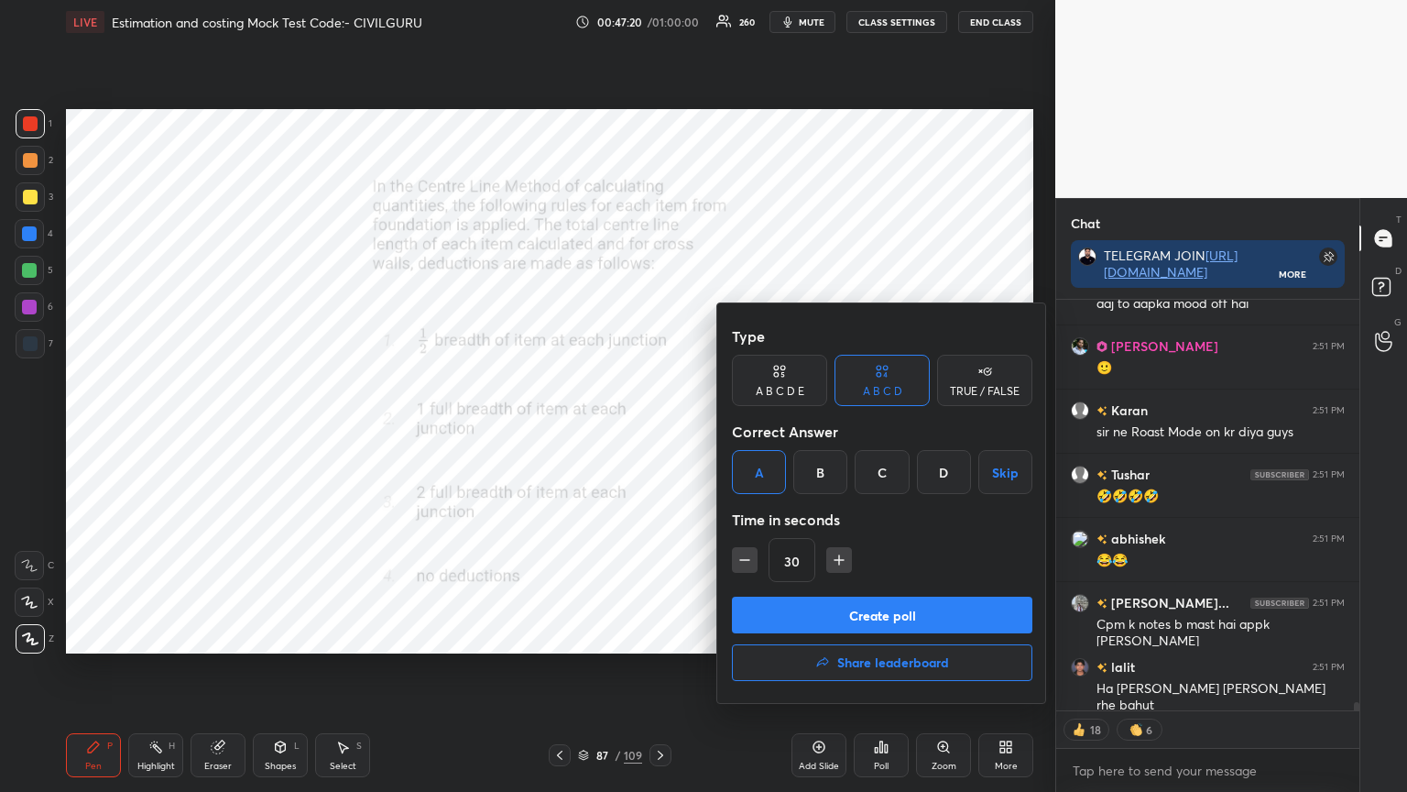
click at [783, 608] on button "Create poll" at bounding box center [882, 615] width 301 height 37
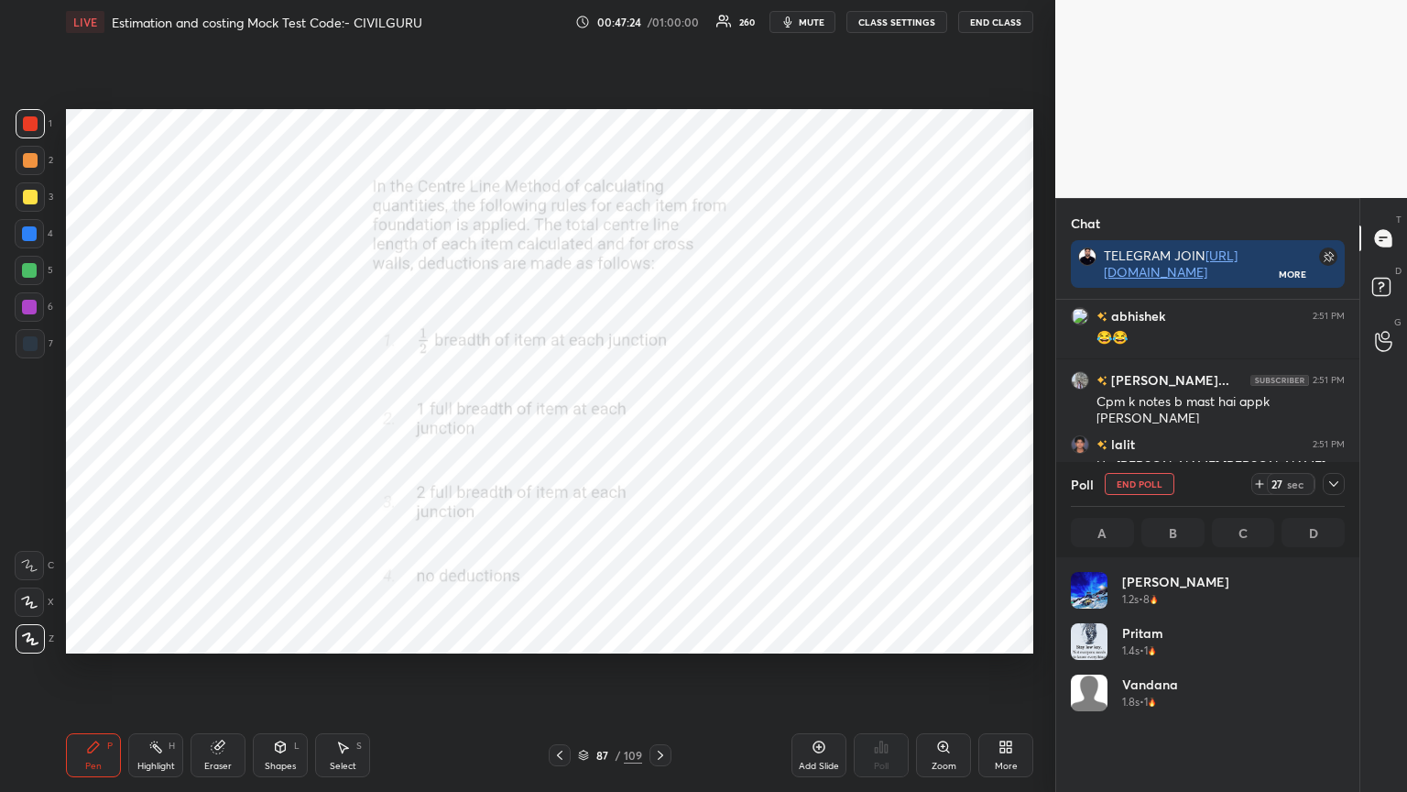
click at [1335, 486] on icon at bounding box center [1334, 483] width 15 height 15
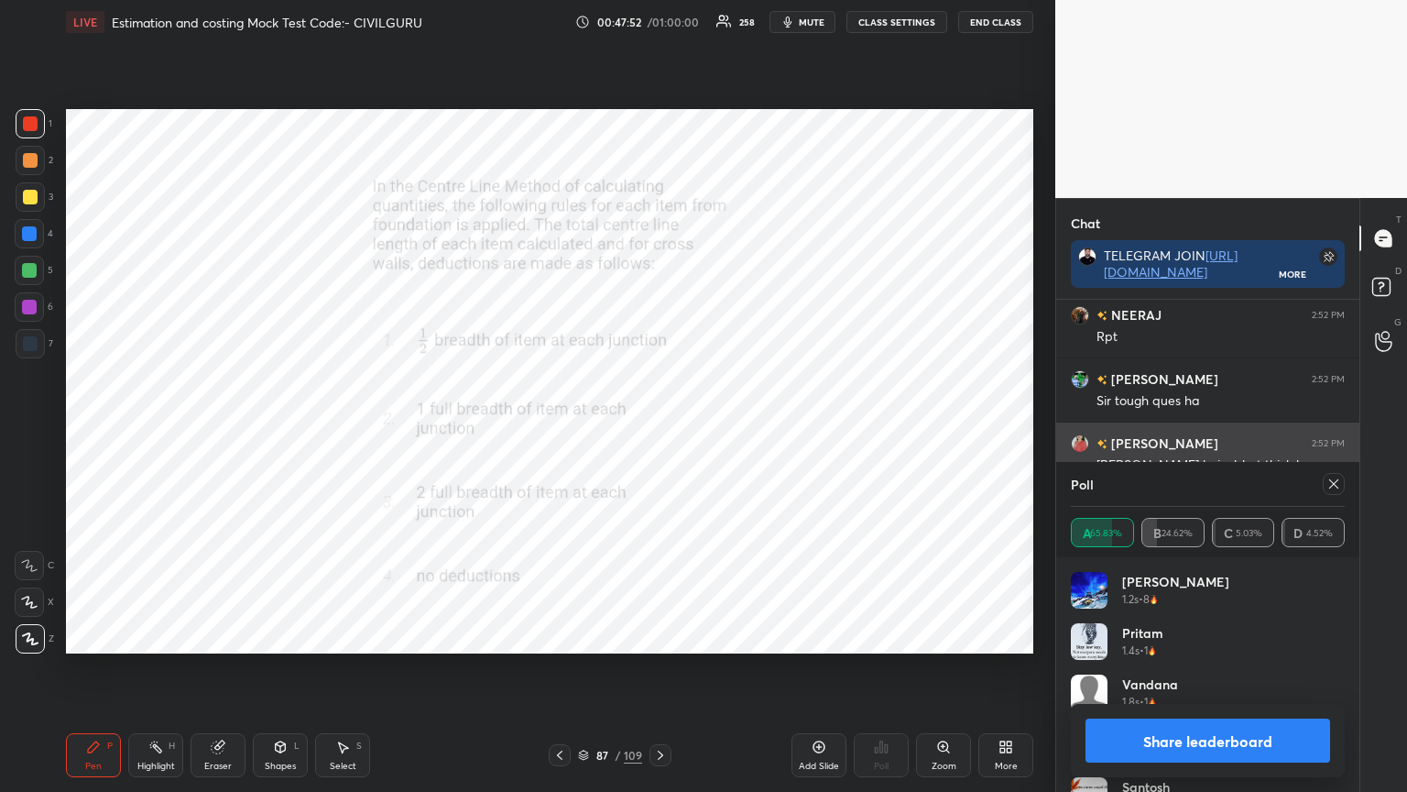
click at [1334, 484] on icon at bounding box center [1334, 483] width 9 height 9
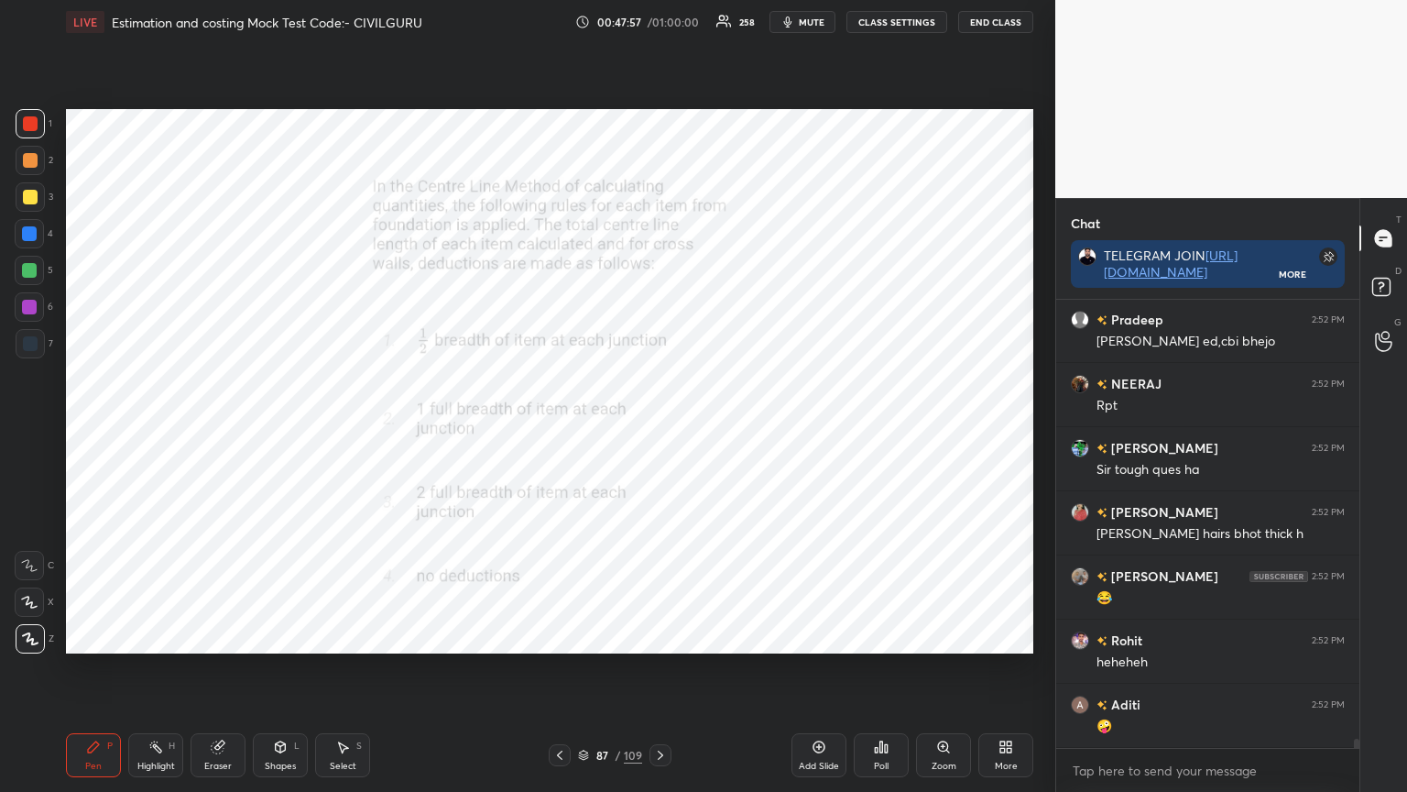
click at [579, 636] on icon at bounding box center [583, 755] width 11 height 11
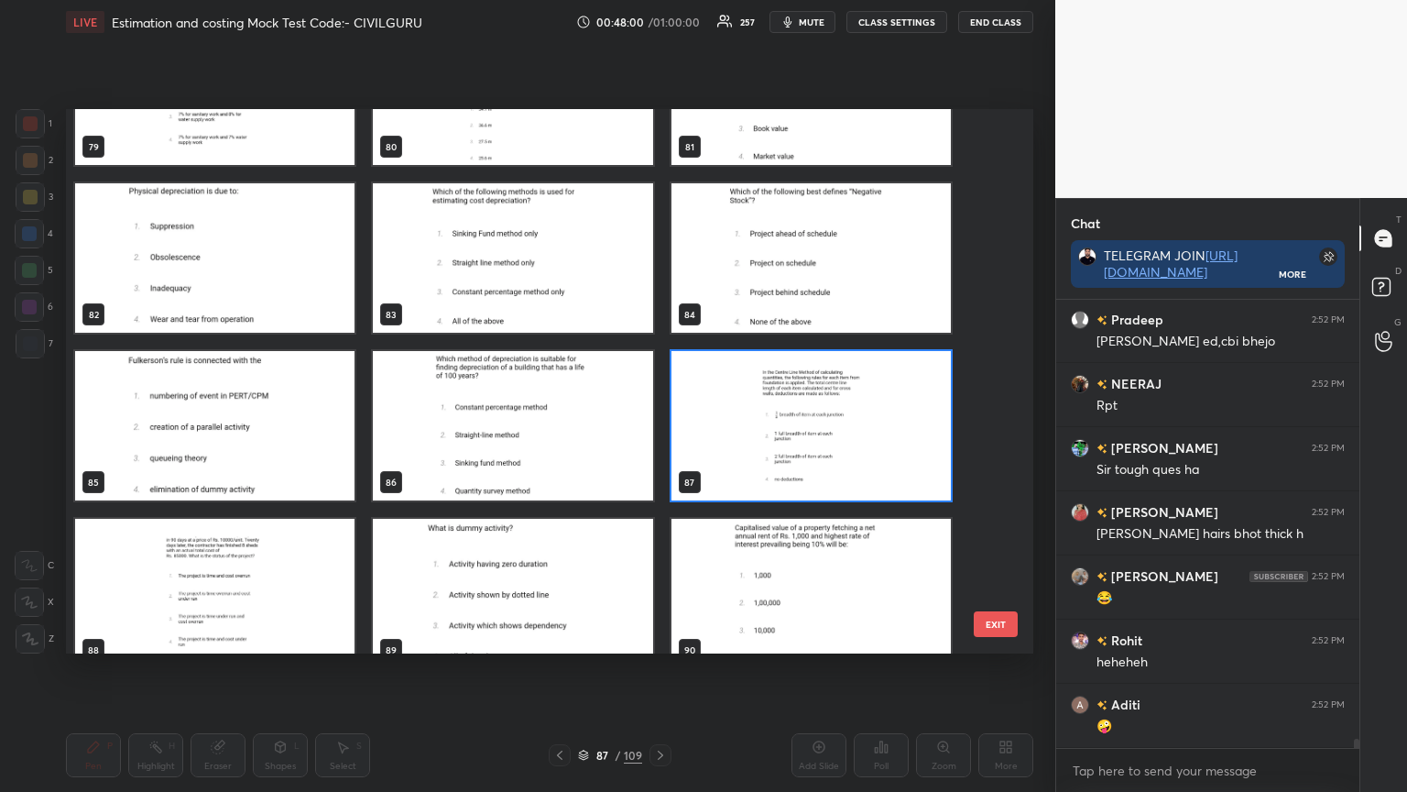
click at [547, 608] on img "grid" at bounding box center [512, 593] width 279 height 149
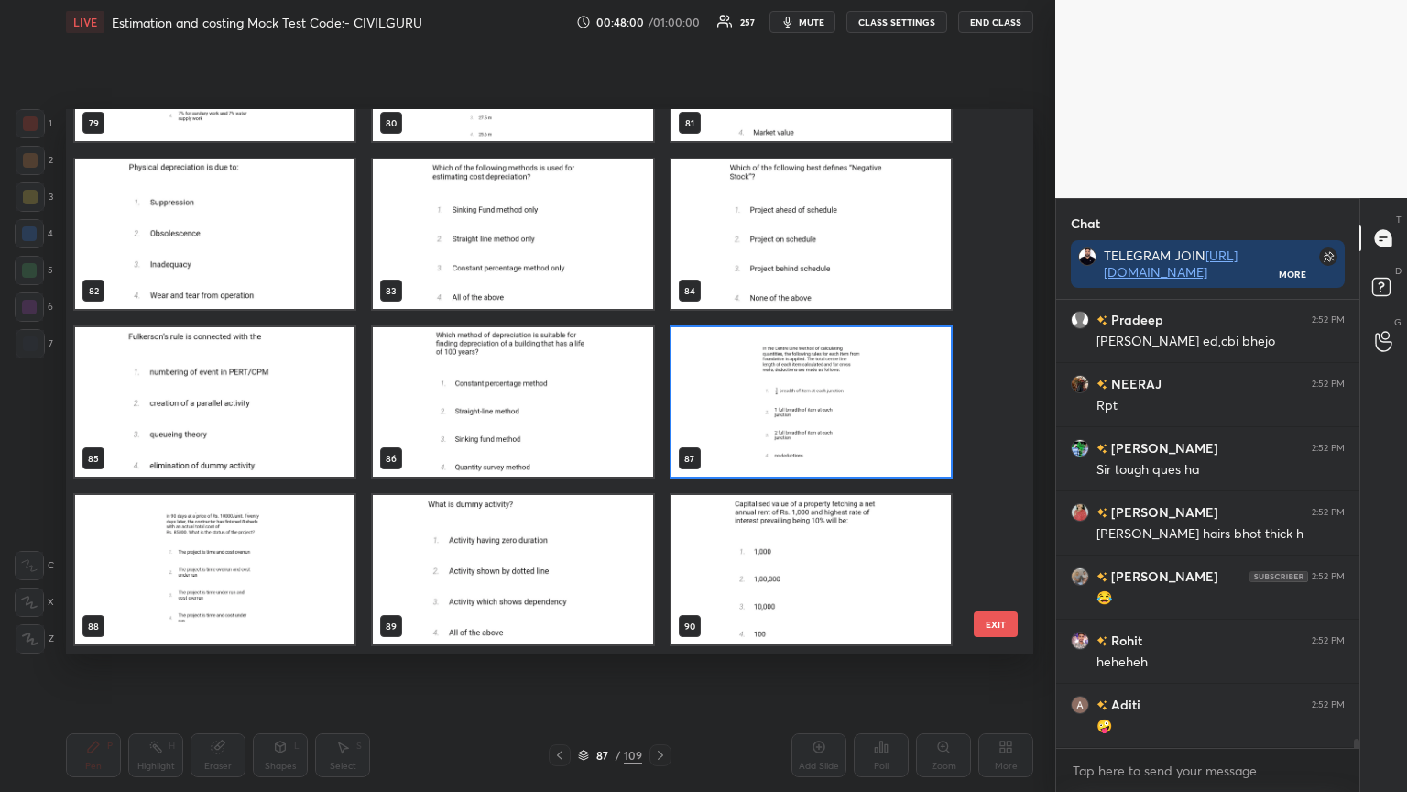
click at [544, 605] on img "grid" at bounding box center [512, 569] width 279 height 149
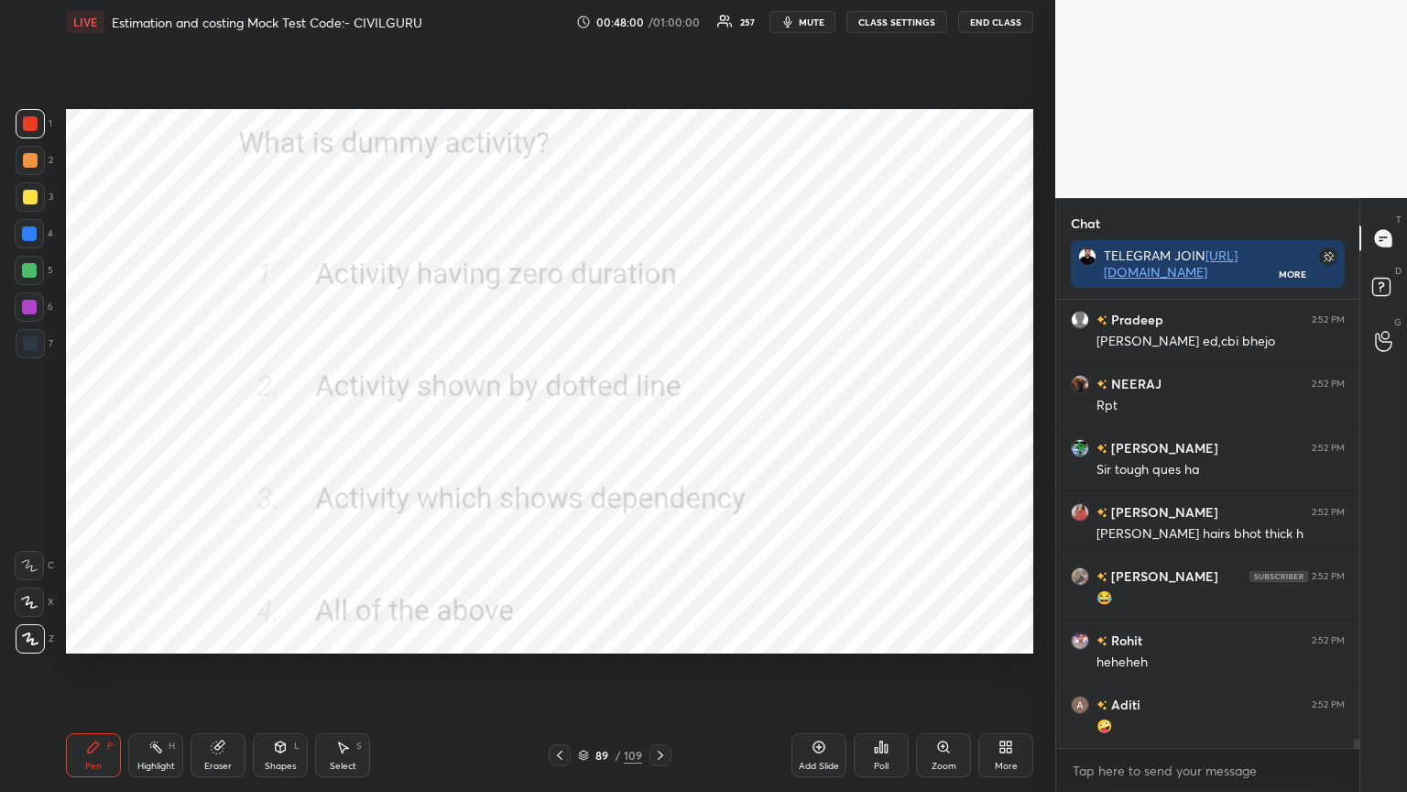
click at [546, 605] on img "grid" at bounding box center [512, 569] width 279 height 149
click at [868, 636] on div "Poll" at bounding box center [881, 755] width 55 height 44
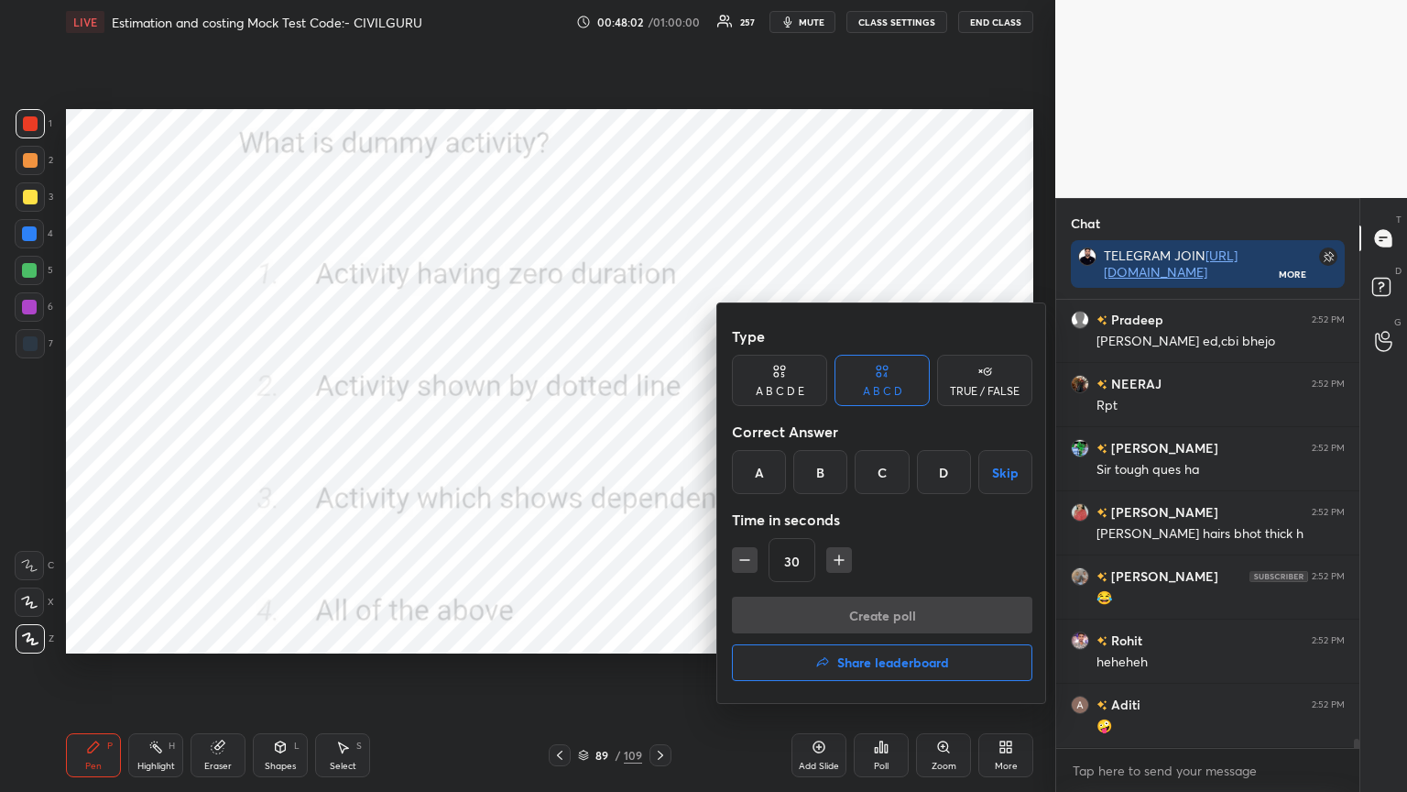
click at [938, 484] on div "D" at bounding box center [944, 472] width 54 height 44
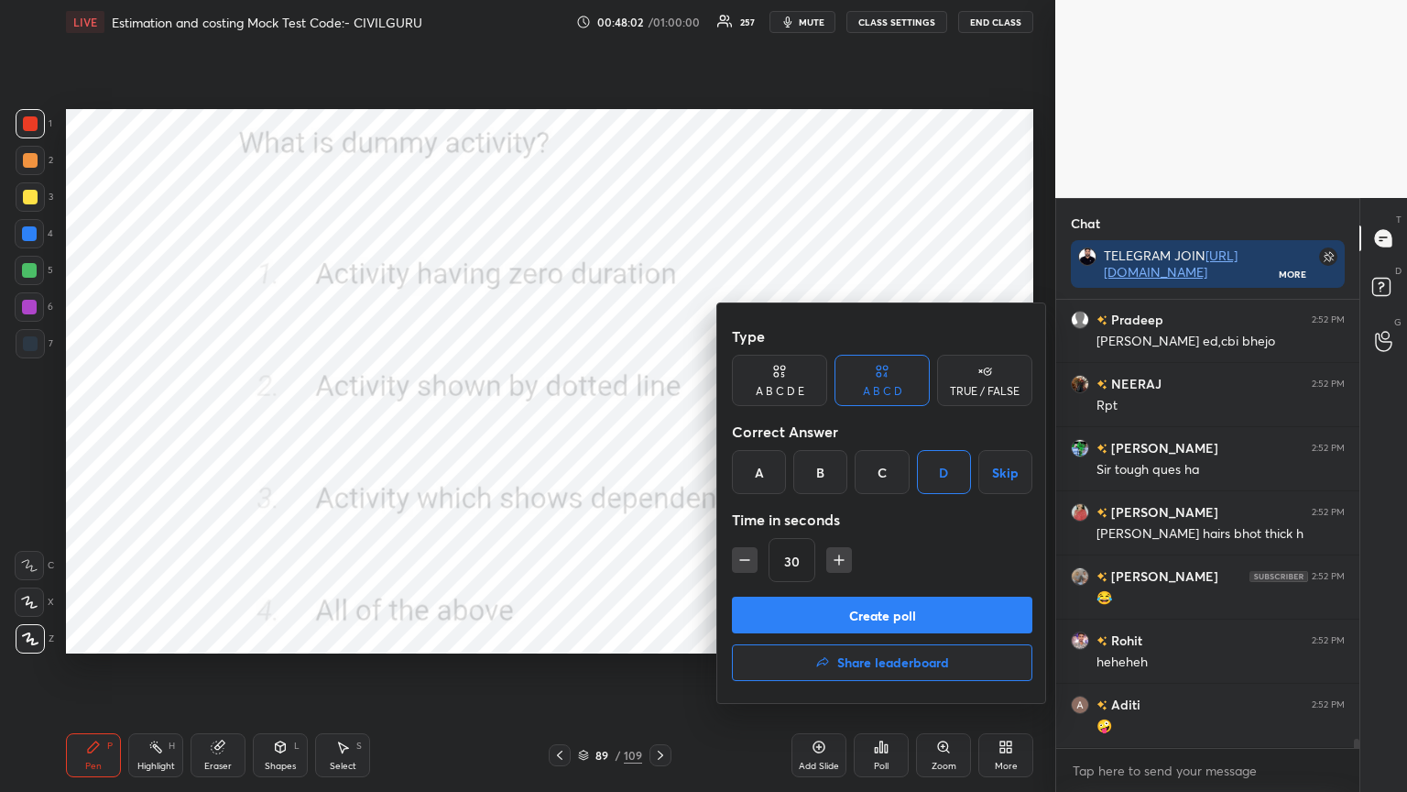
click at [902, 623] on button "Create poll" at bounding box center [882, 615] width 301 height 37
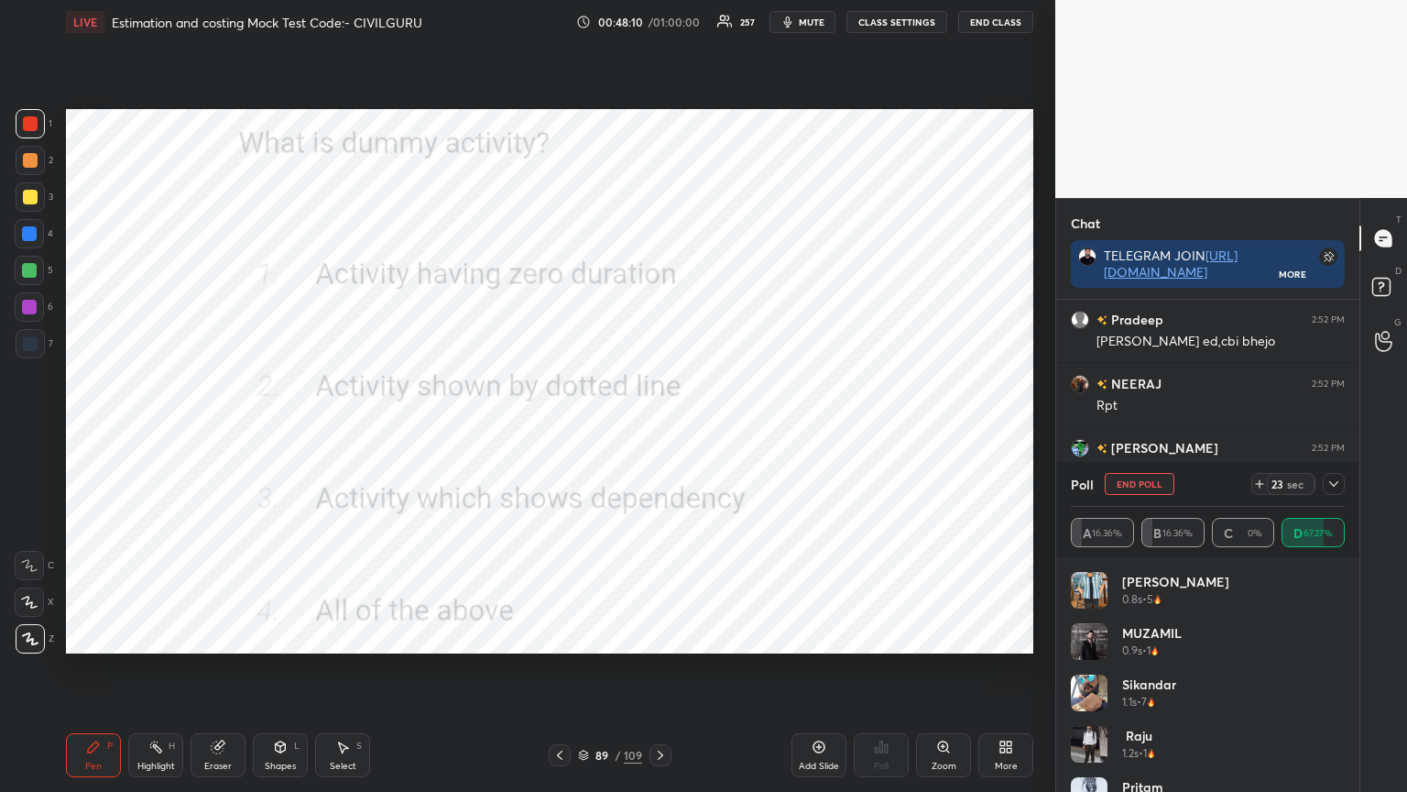
click at [1336, 483] on icon at bounding box center [1334, 483] width 9 height 5
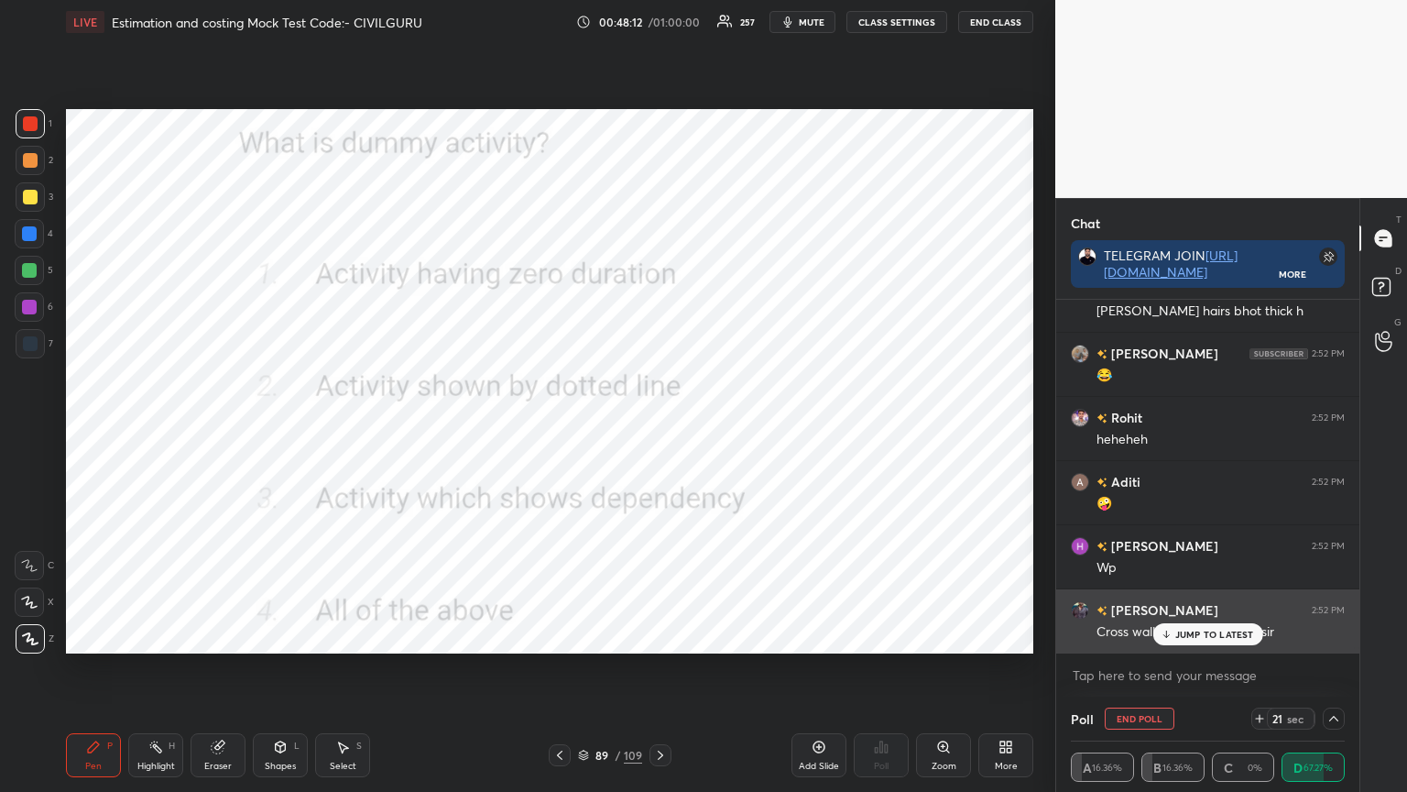
click at [1220, 623] on div "JUMP TO LATEST" at bounding box center [1208, 634] width 110 height 22
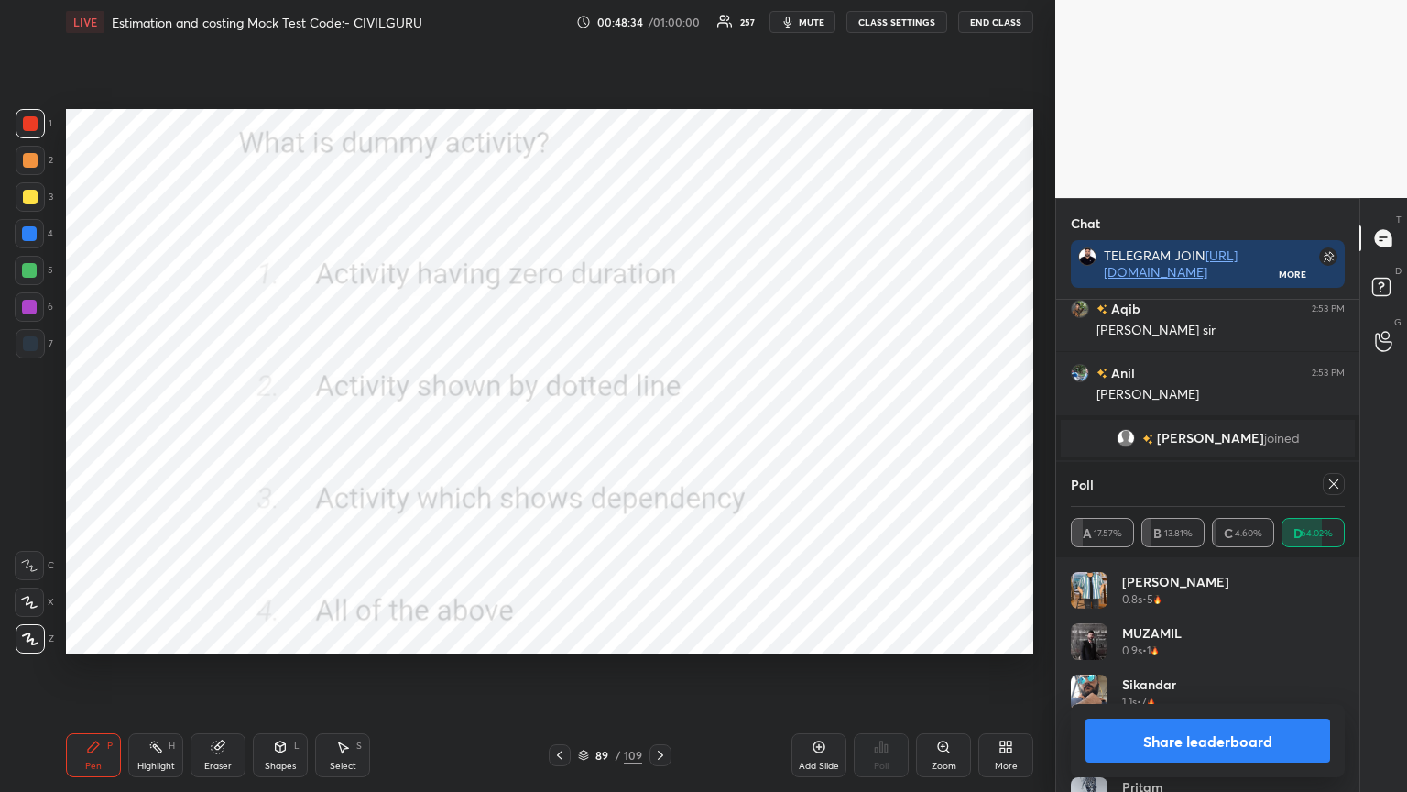
click at [1327, 486] on icon at bounding box center [1334, 483] width 15 height 15
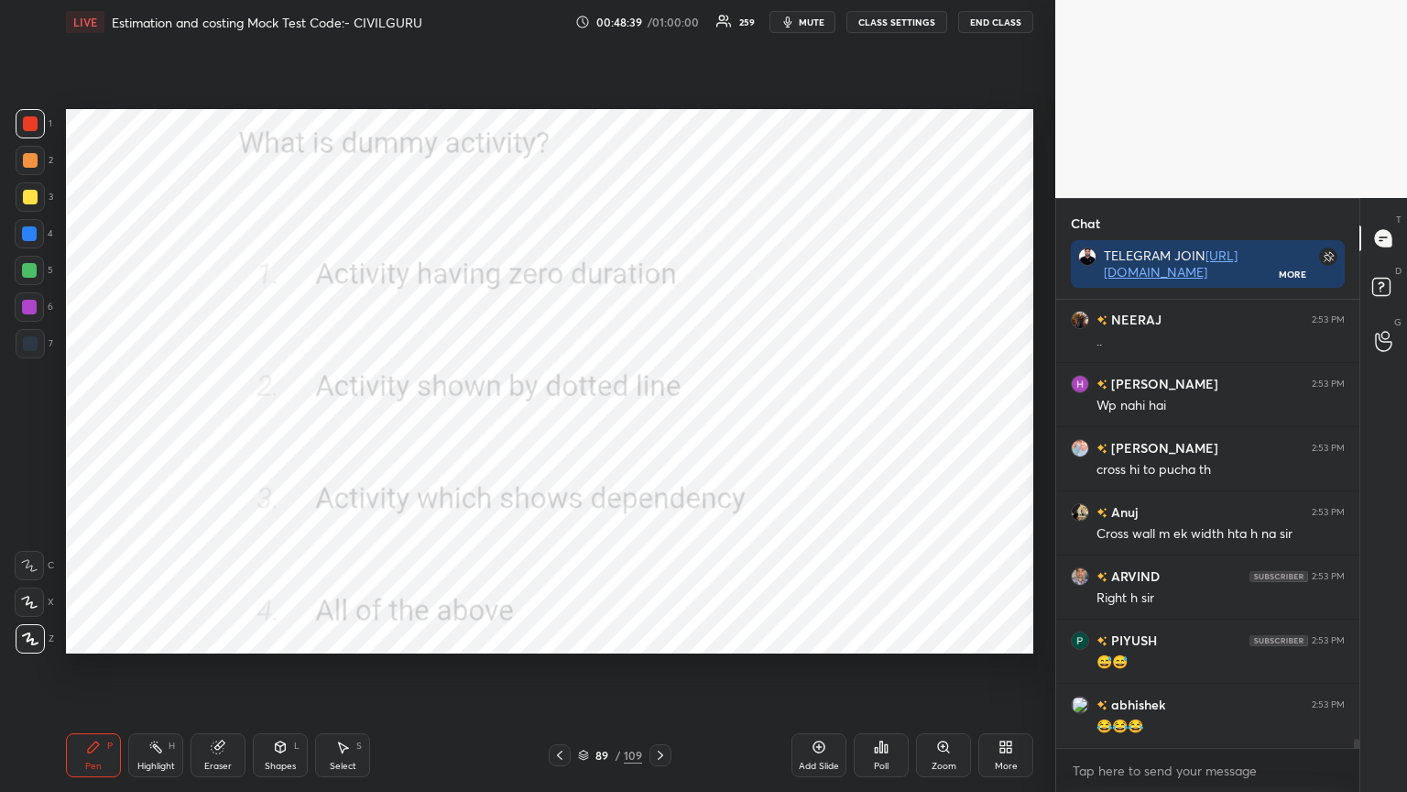
click at [660, 636] on icon at bounding box center [660, 754] width 5 height 9
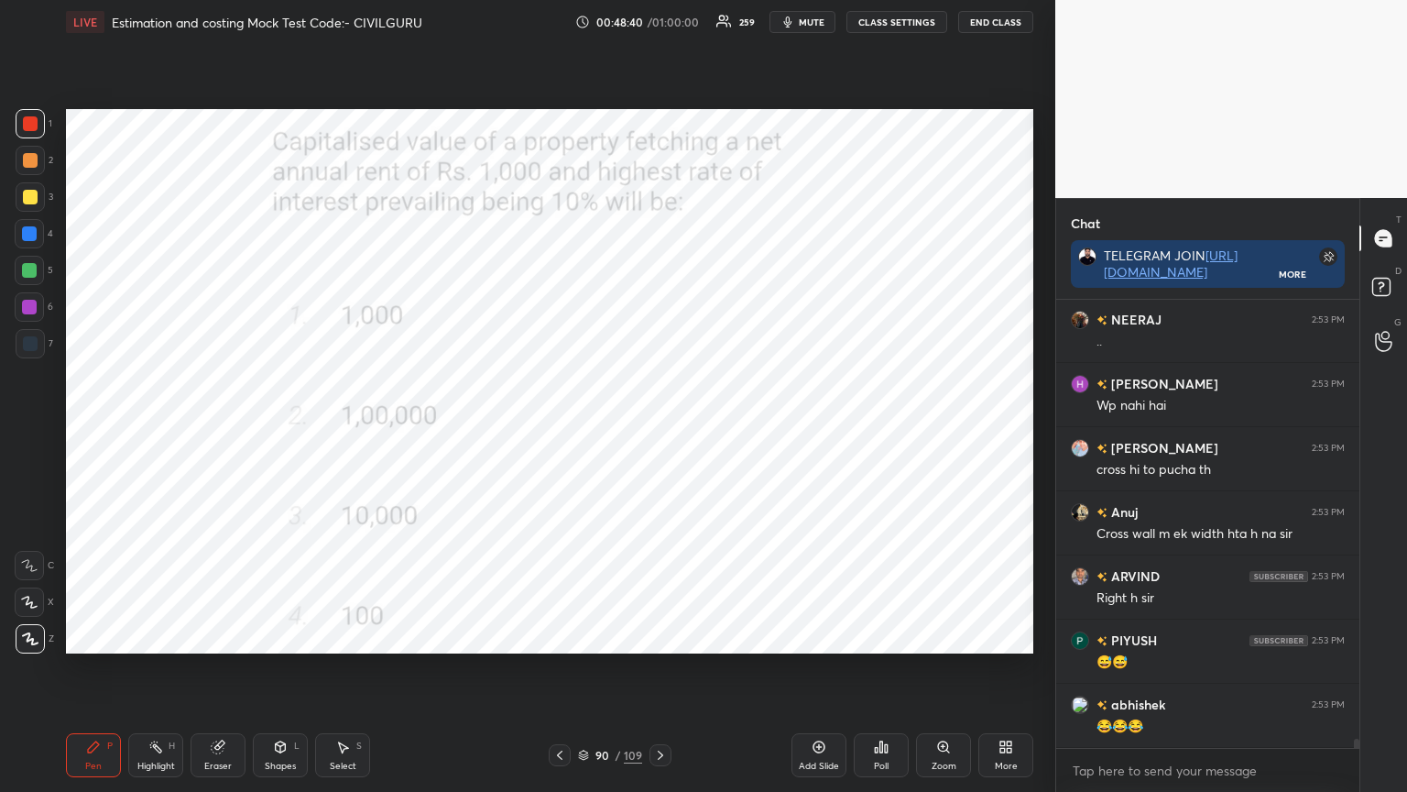
click at [663, 636] on icon at bounding box center [660, 755] width 15 height 15
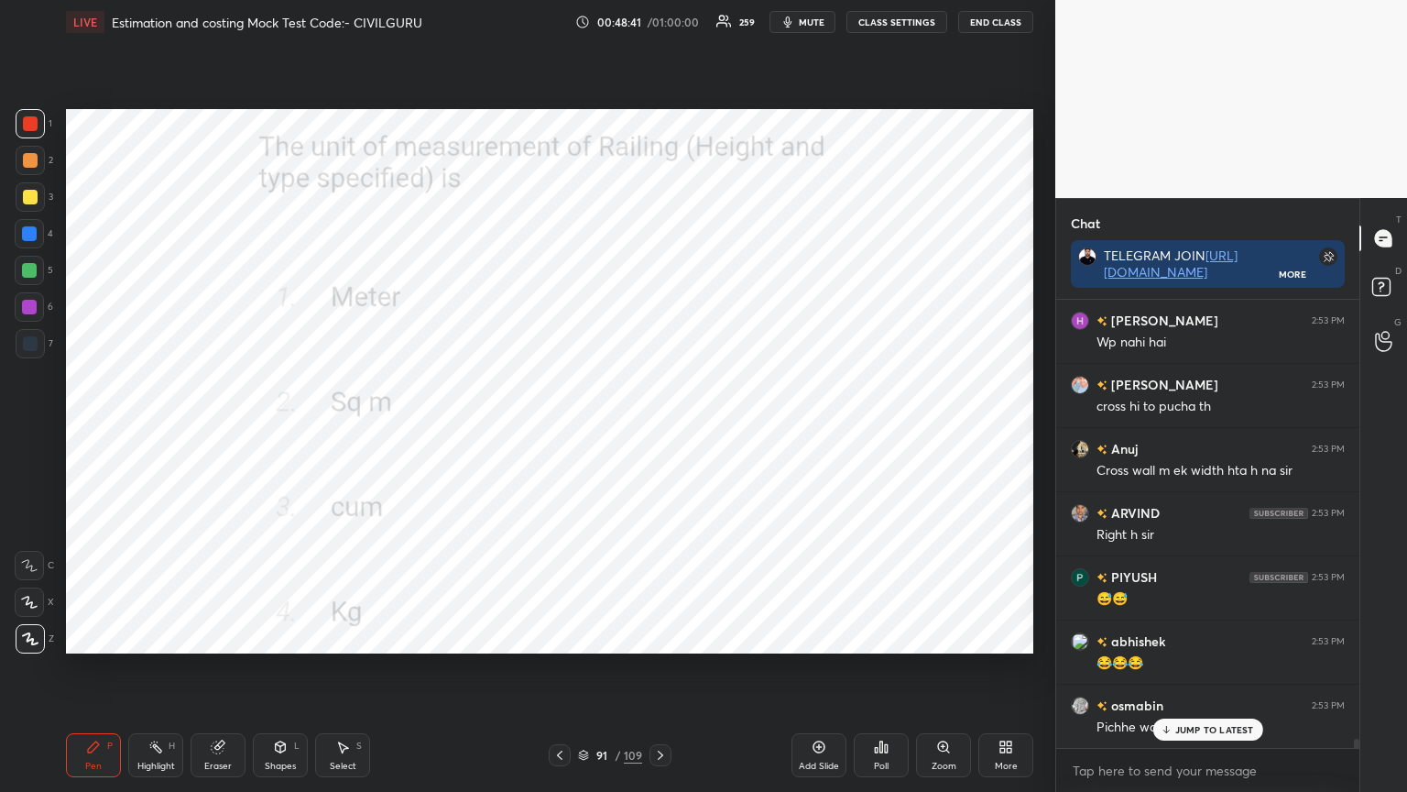
click at [880, 636] on icon at bounding box center [881, 746] width 15 height 15
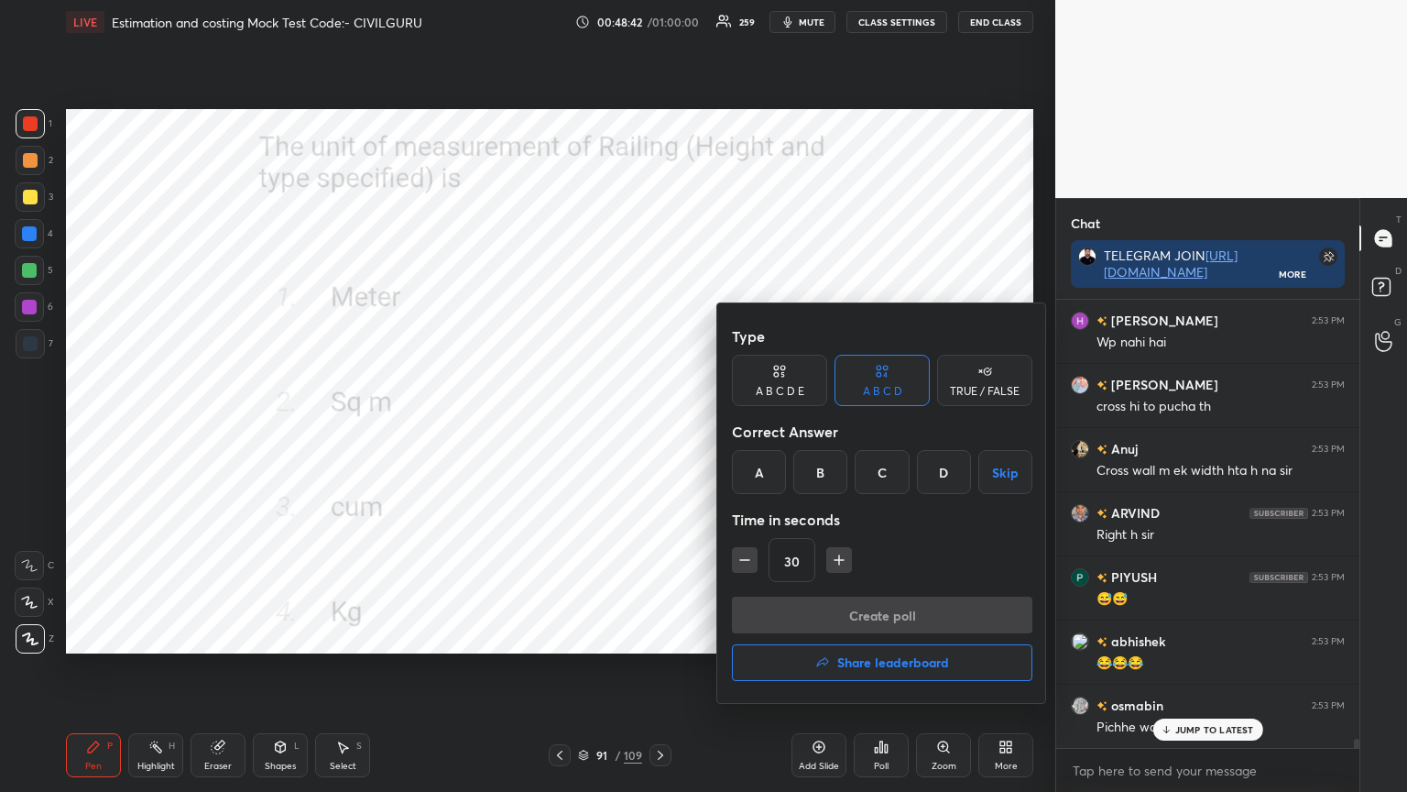
click at [754, 469] on div "A" at bounding box center [759, 472] width 54 height 44
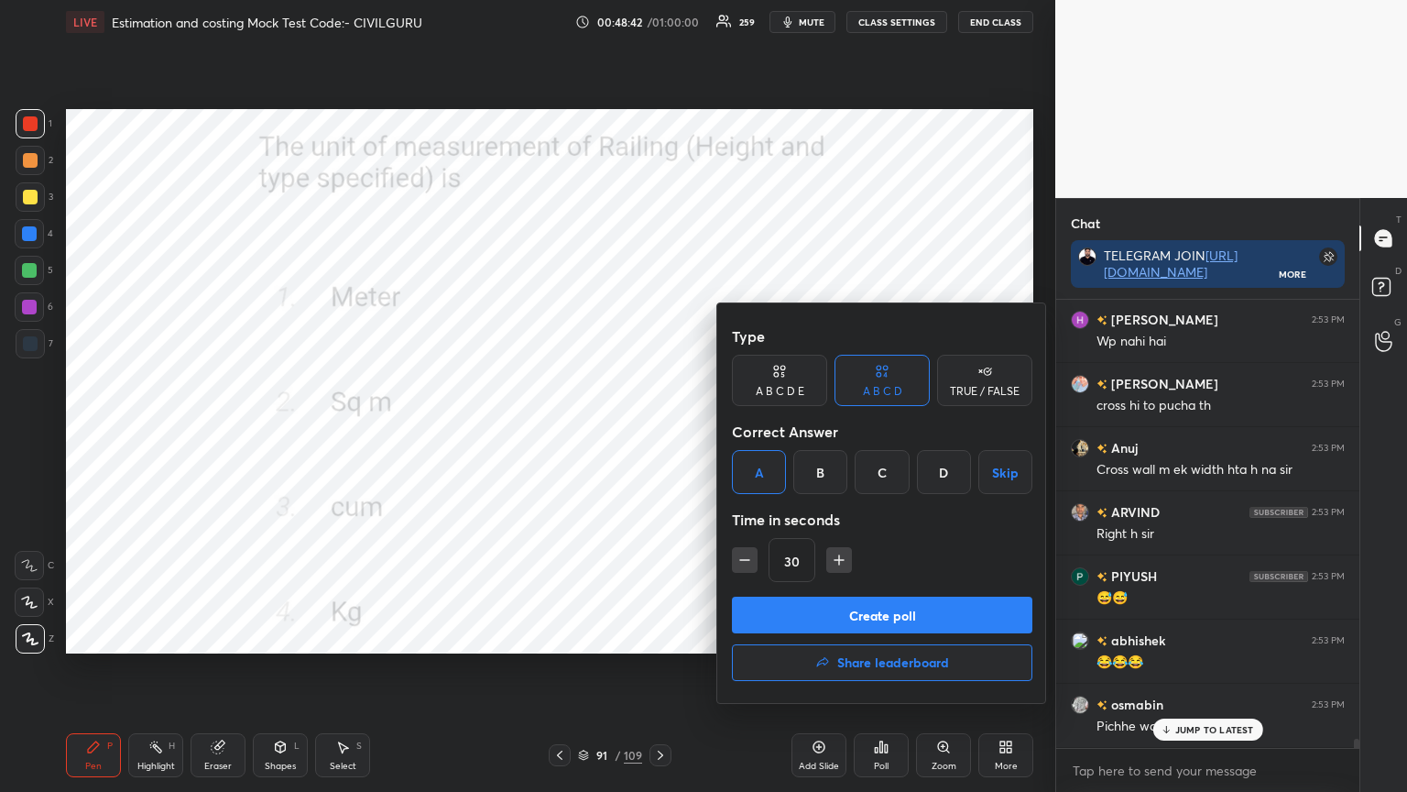
click at [788, 620] on button "Create poll" at bounding box center [882, 615] width 301 height 37
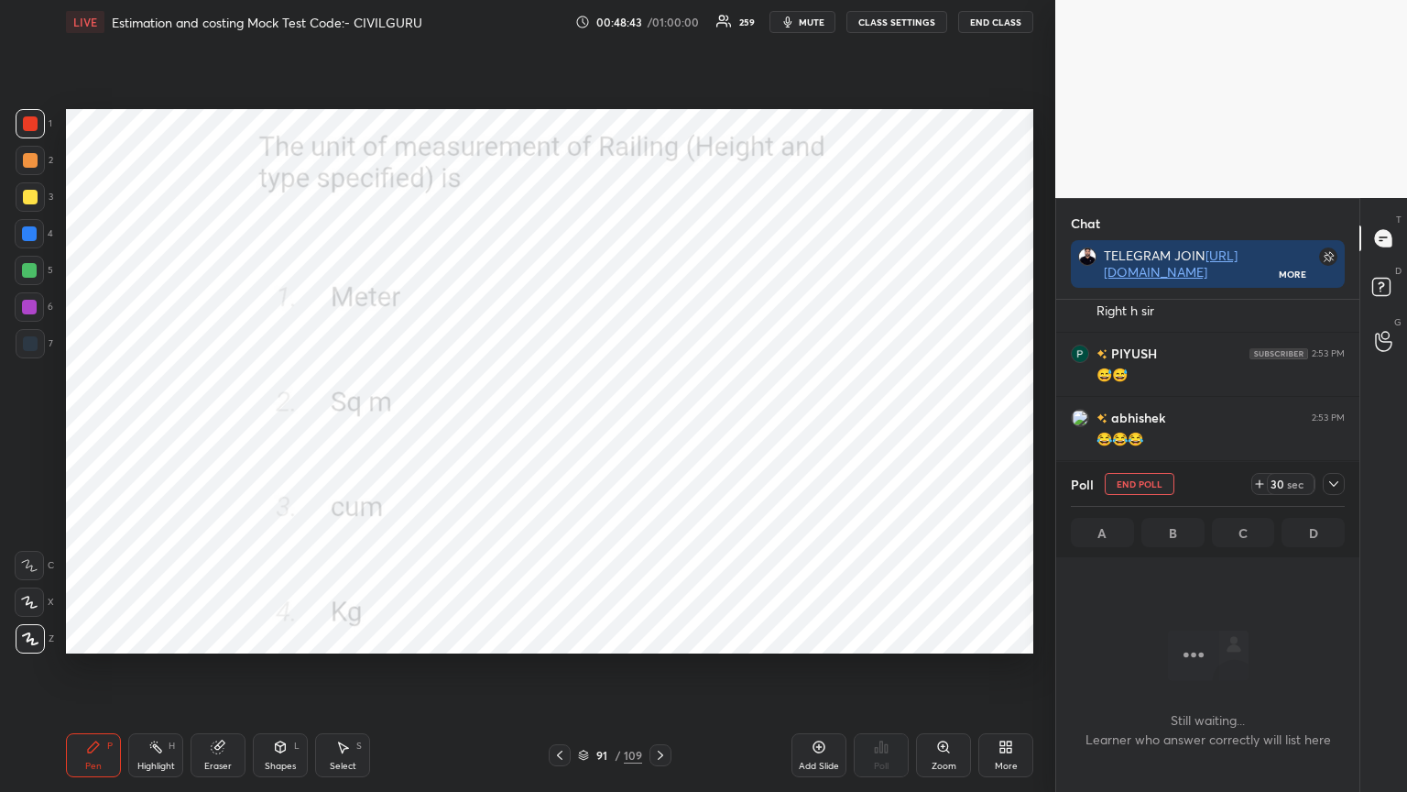
click at [1340, 487] on icon at bounding box center [1334, 483] width 15 height 15
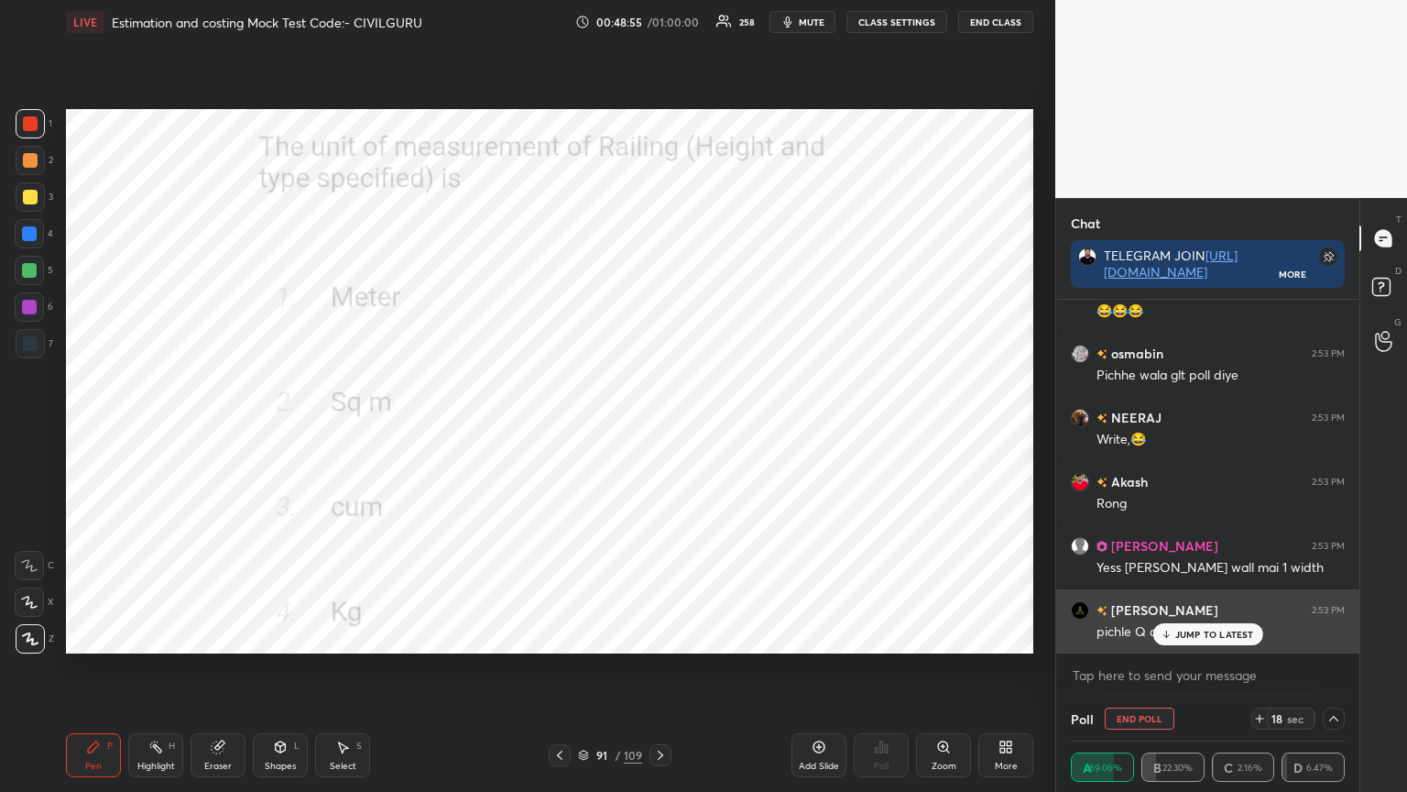
click at [1191, 636] on div "JUMP TO LATEST" at bounding box center [1208, 634] width 110 height 22
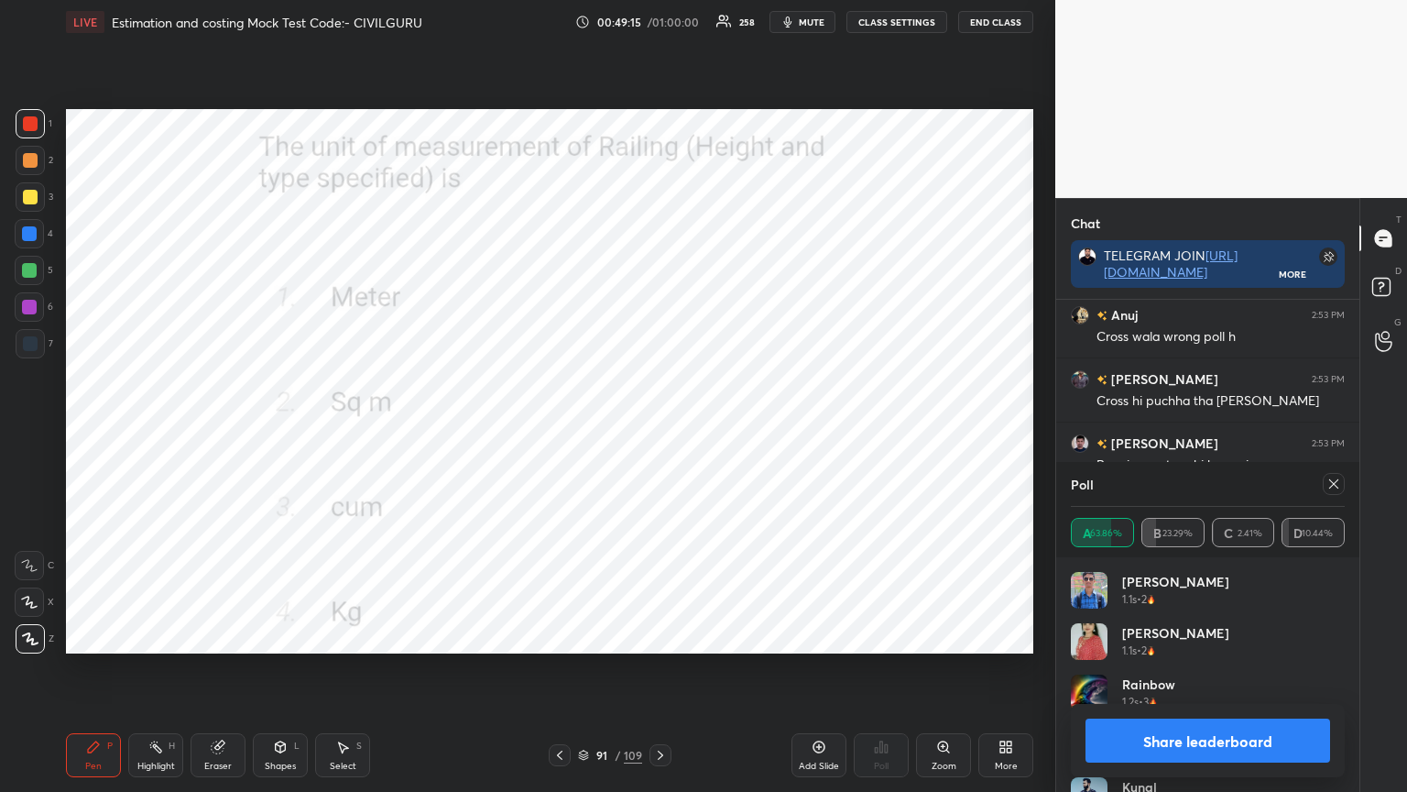
click at [1338, 485] on icon at bounding box center [1334, 483] width 15 height 15
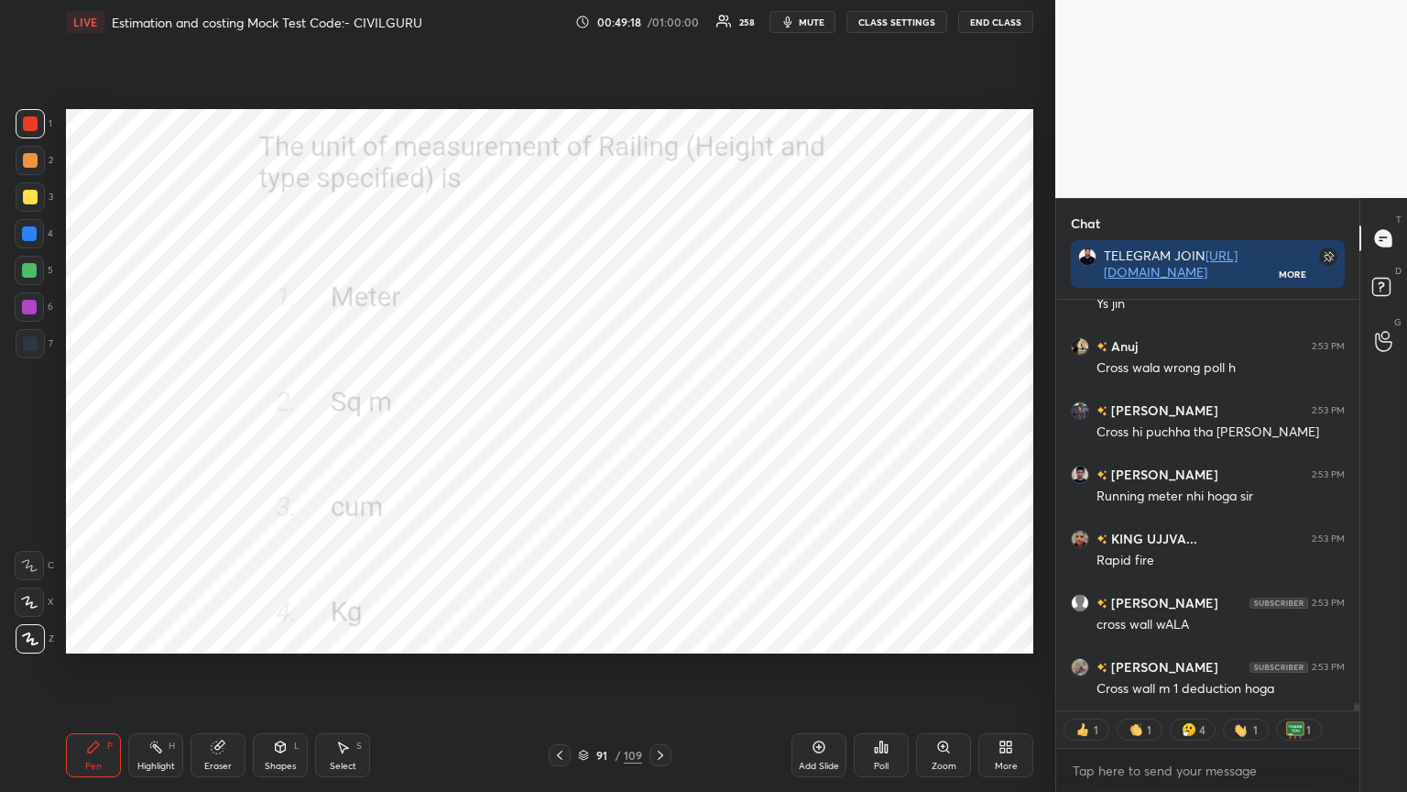
click at [659, 636] on icon at bounding box center [660, 755] width 15 height 15
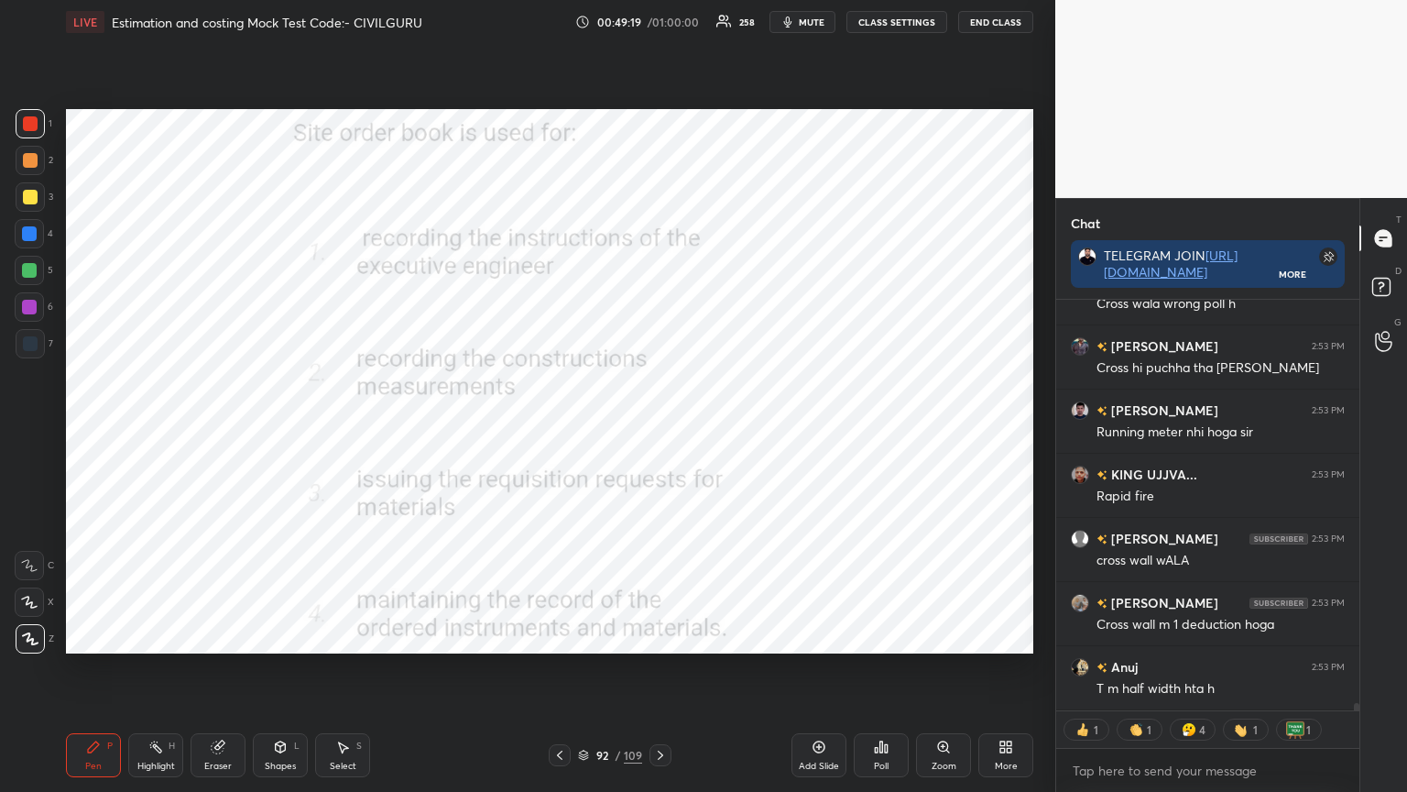
click at [887, 636] on div "Poll" at bounding box center [881, 755] width 55 height 44
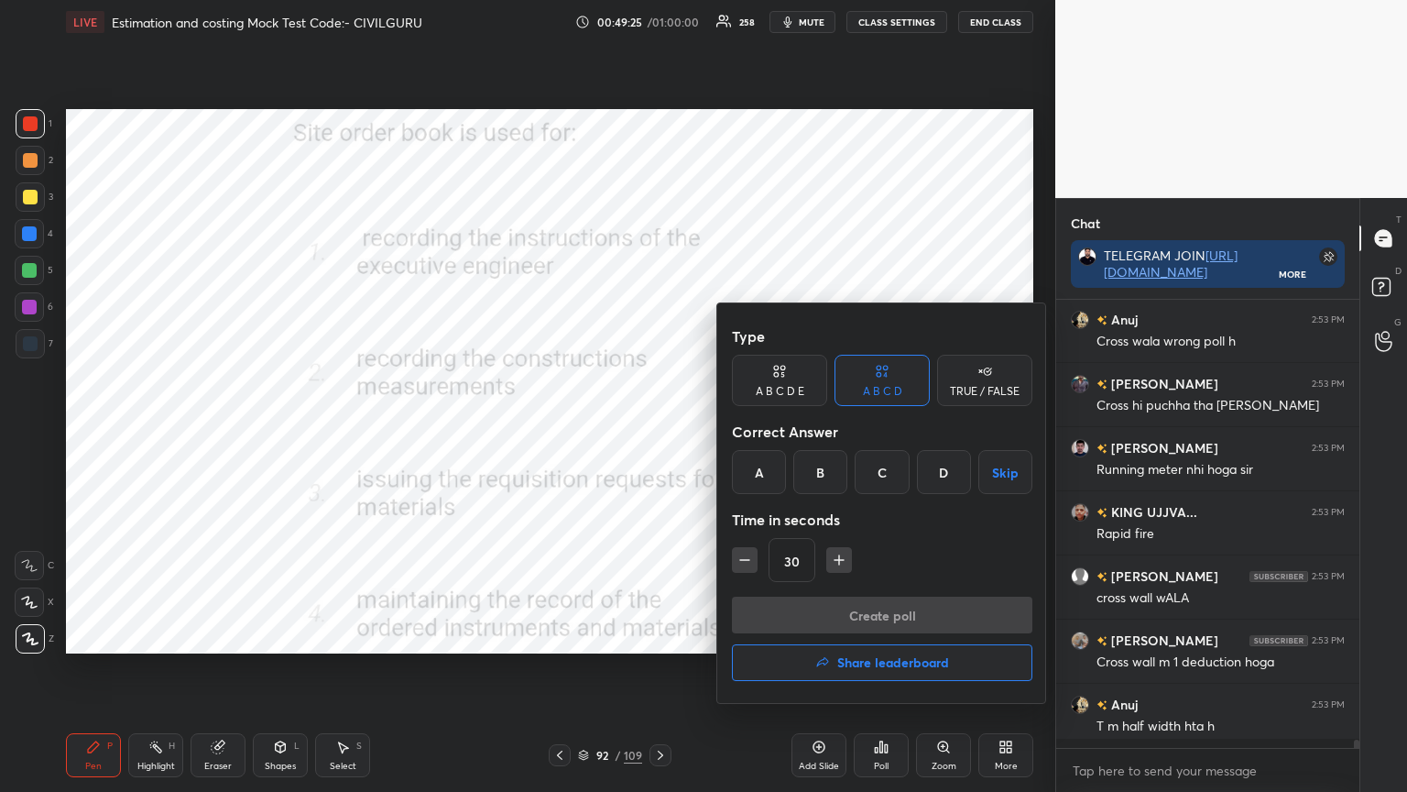
click at [772, 465] on div "A" at bounding box center [759, 472] width 54 height 44
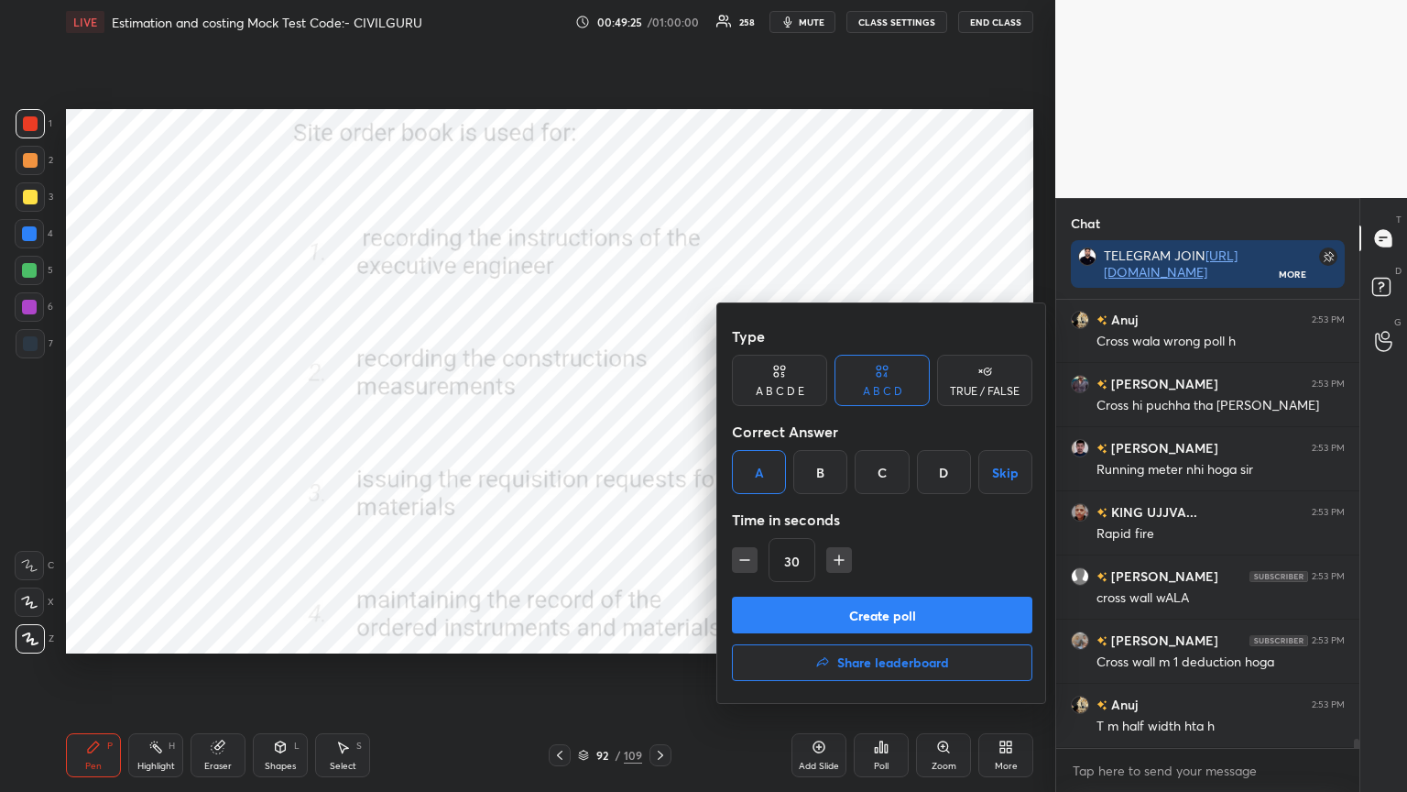
click at [788, 619] on button "Create poll" at bounding box center [882, 615] width 301 height 37
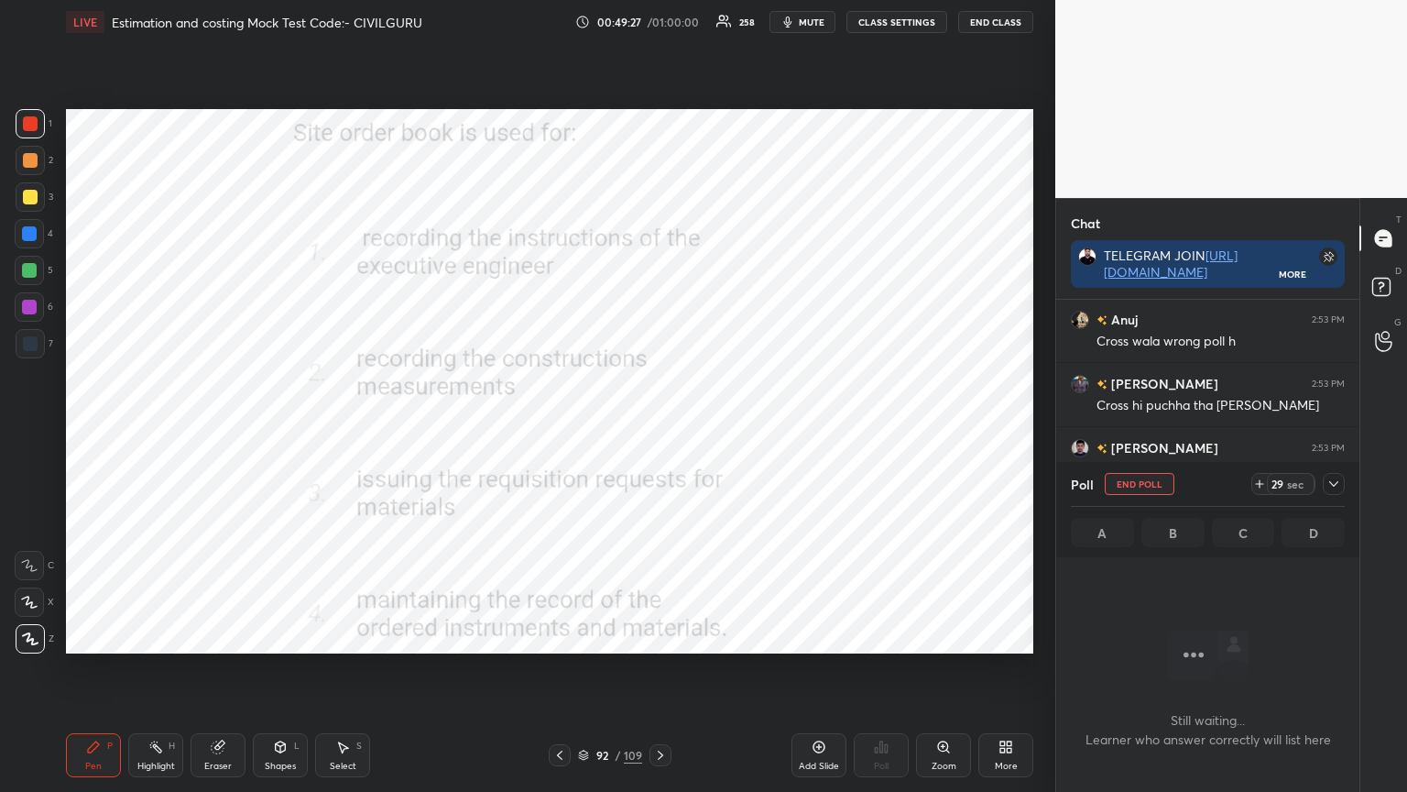
click at [1336, 485] on icon at bounding box center [1334, 483] width 15 height 15
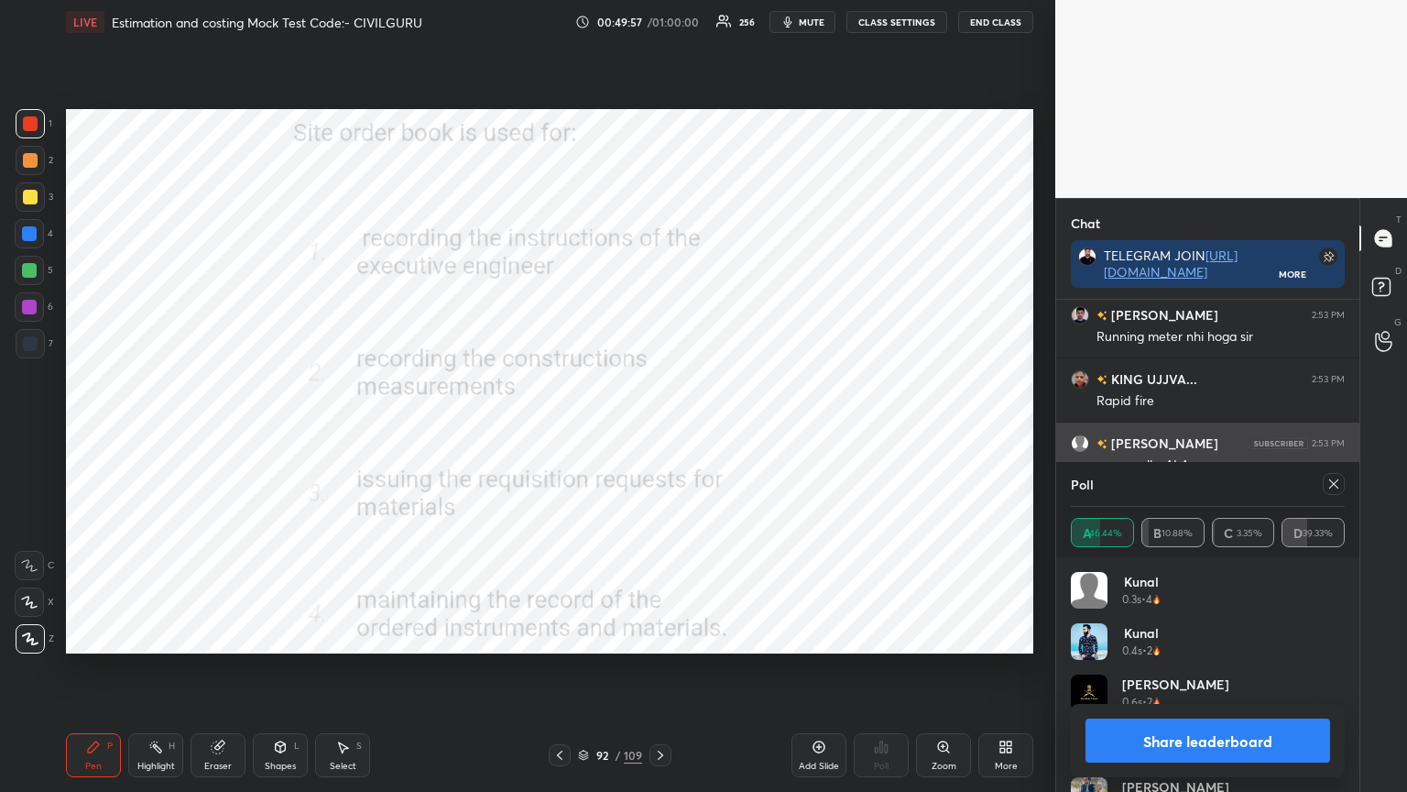
click at [1334, 482] on icon at bounding box center [1334, 483] width 15 height 15
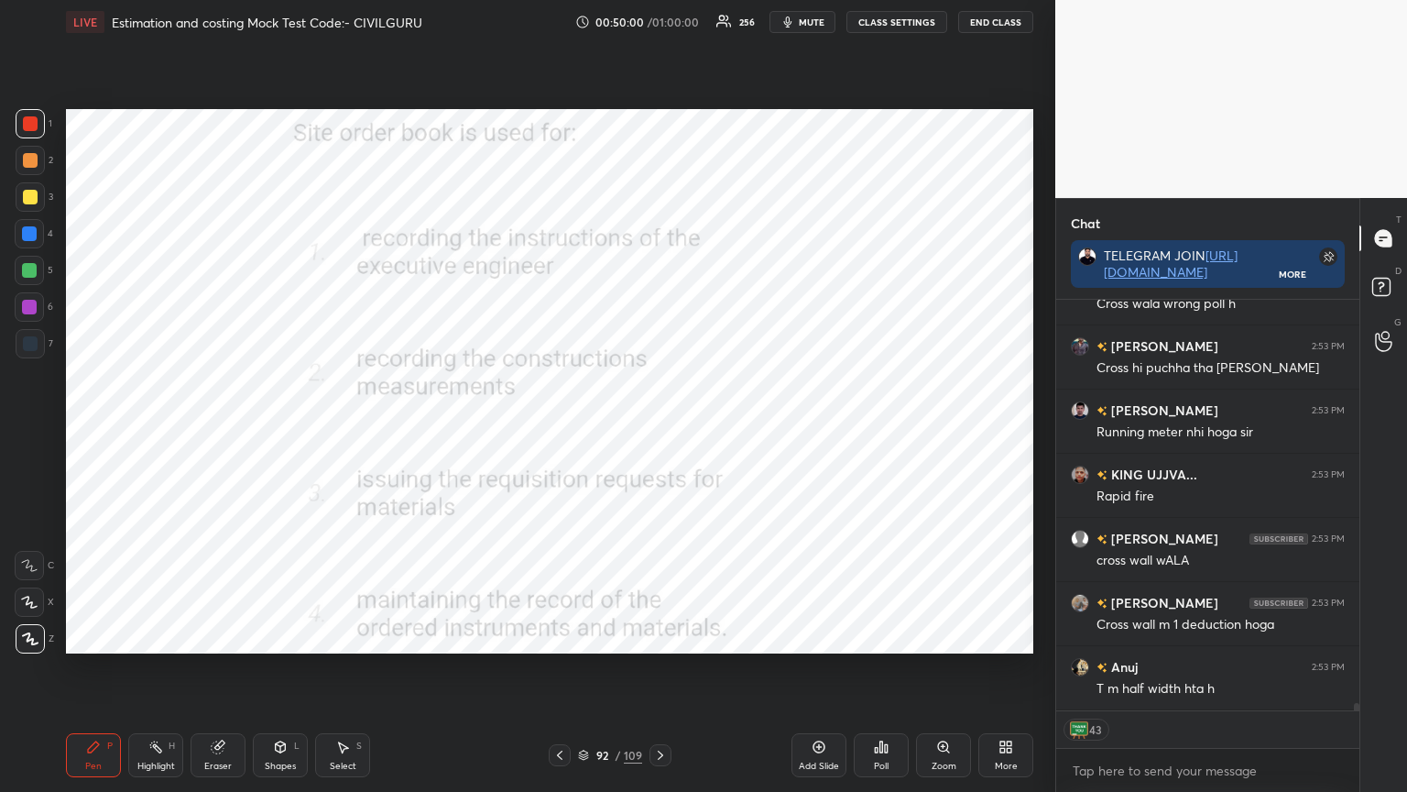
click at [656, 636] on icon at bounding box center [660, 755] width 15 height 15
click at [877, 636] on div "Poll" at bounding box center [881, 765] width 15 height 9
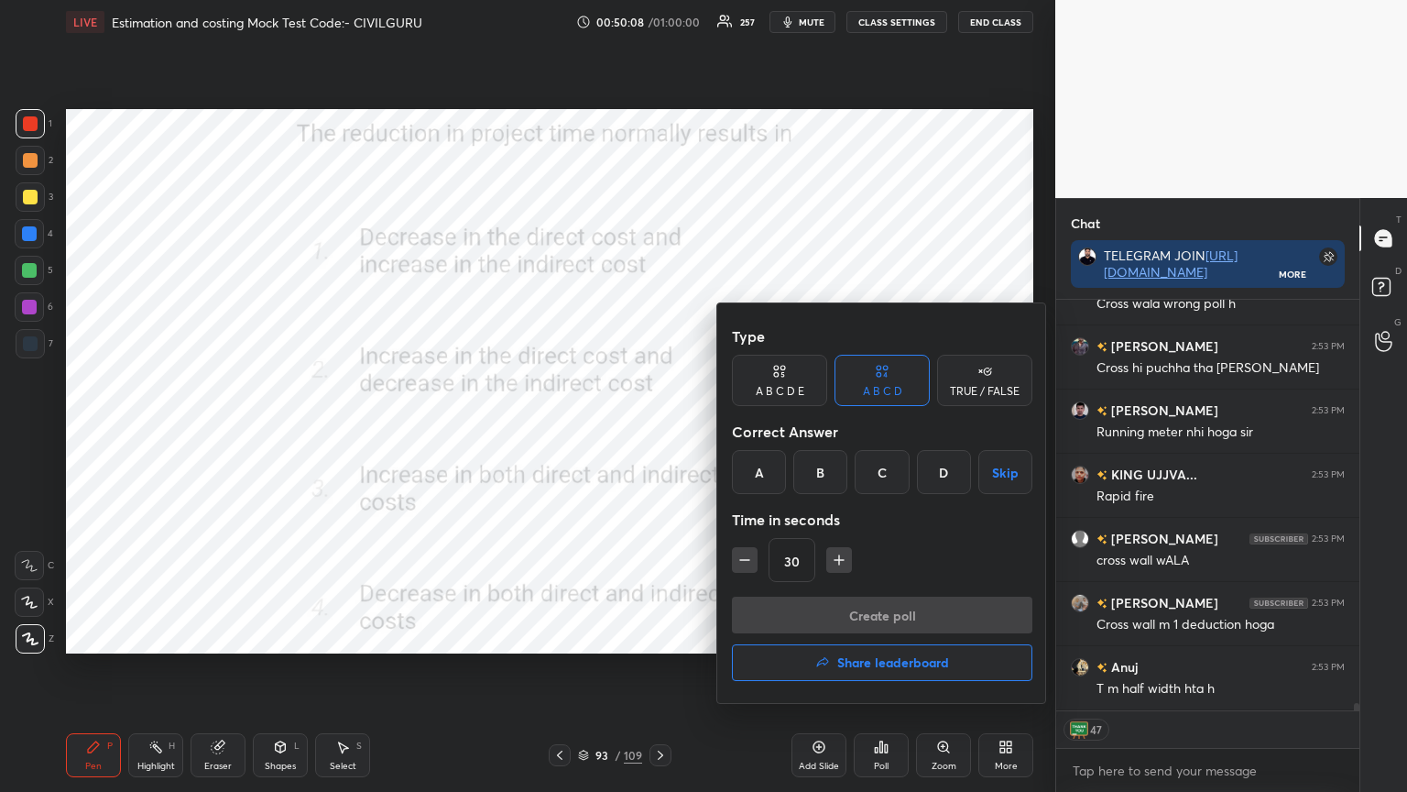
click at [829, 476] on div "B" at bounding box center [821, 472] width 54 height 44
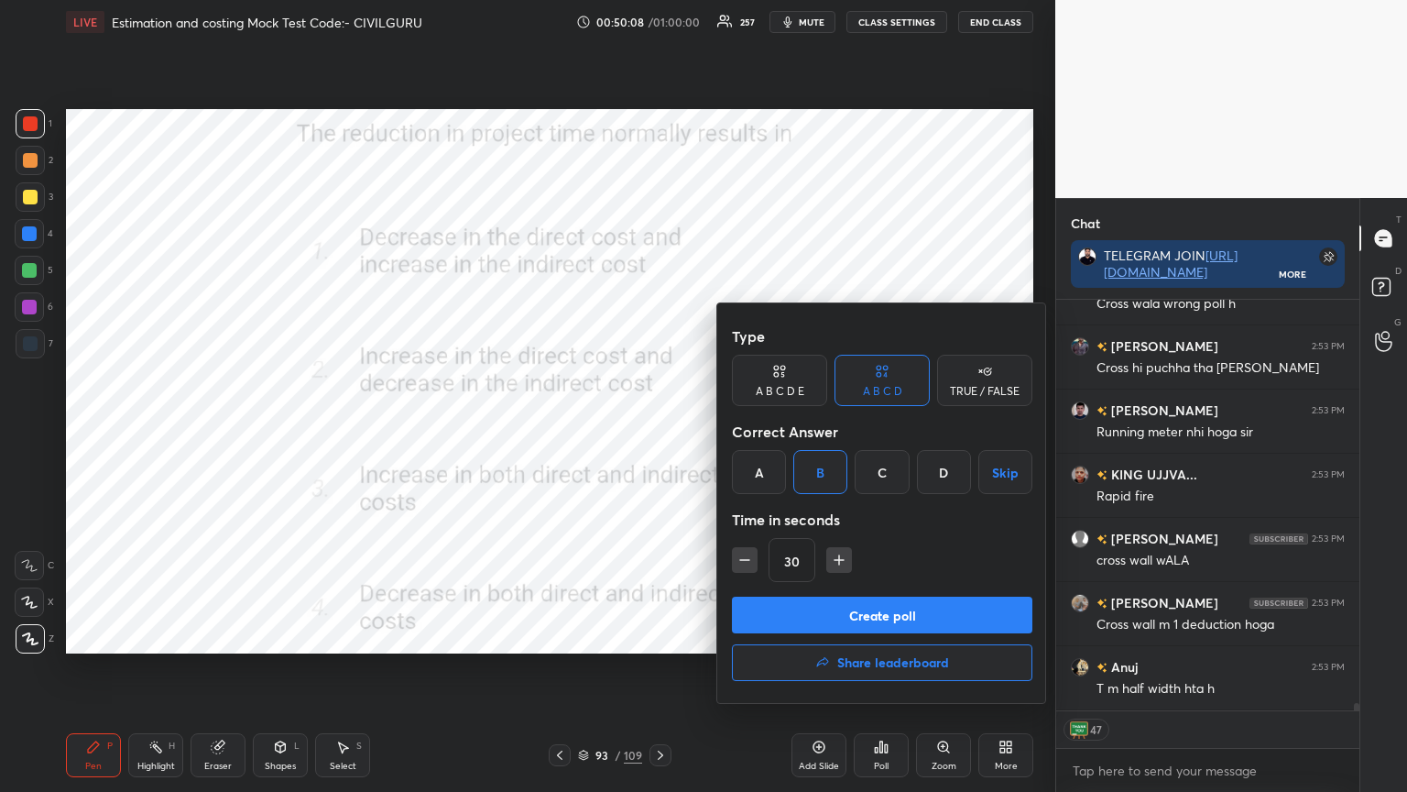
click at [832, 619] on button "Create poll" at bounding box center [882, 615] width 301 height 37
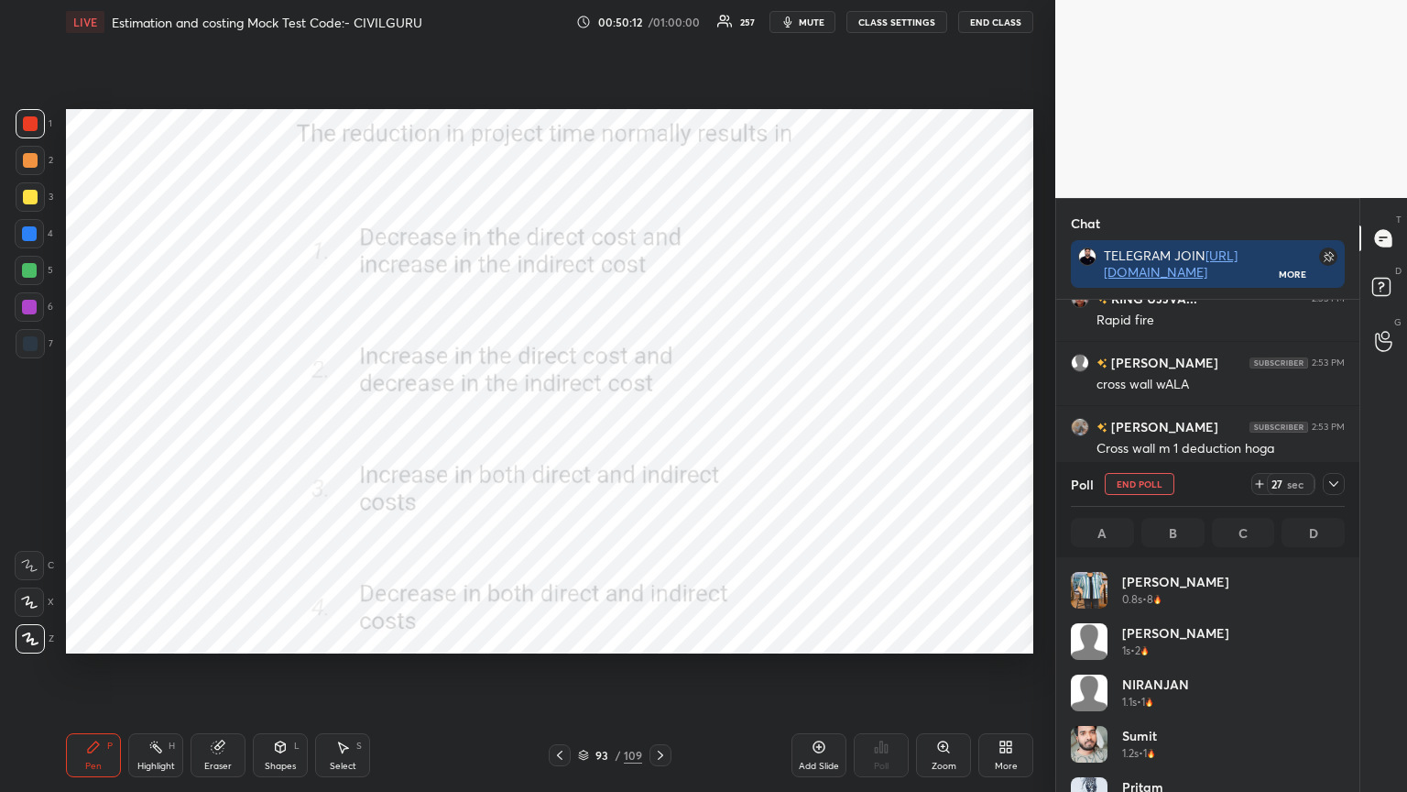
click at [1341, 483] on icon at bounding box center [1334, 483] width 15 height 15
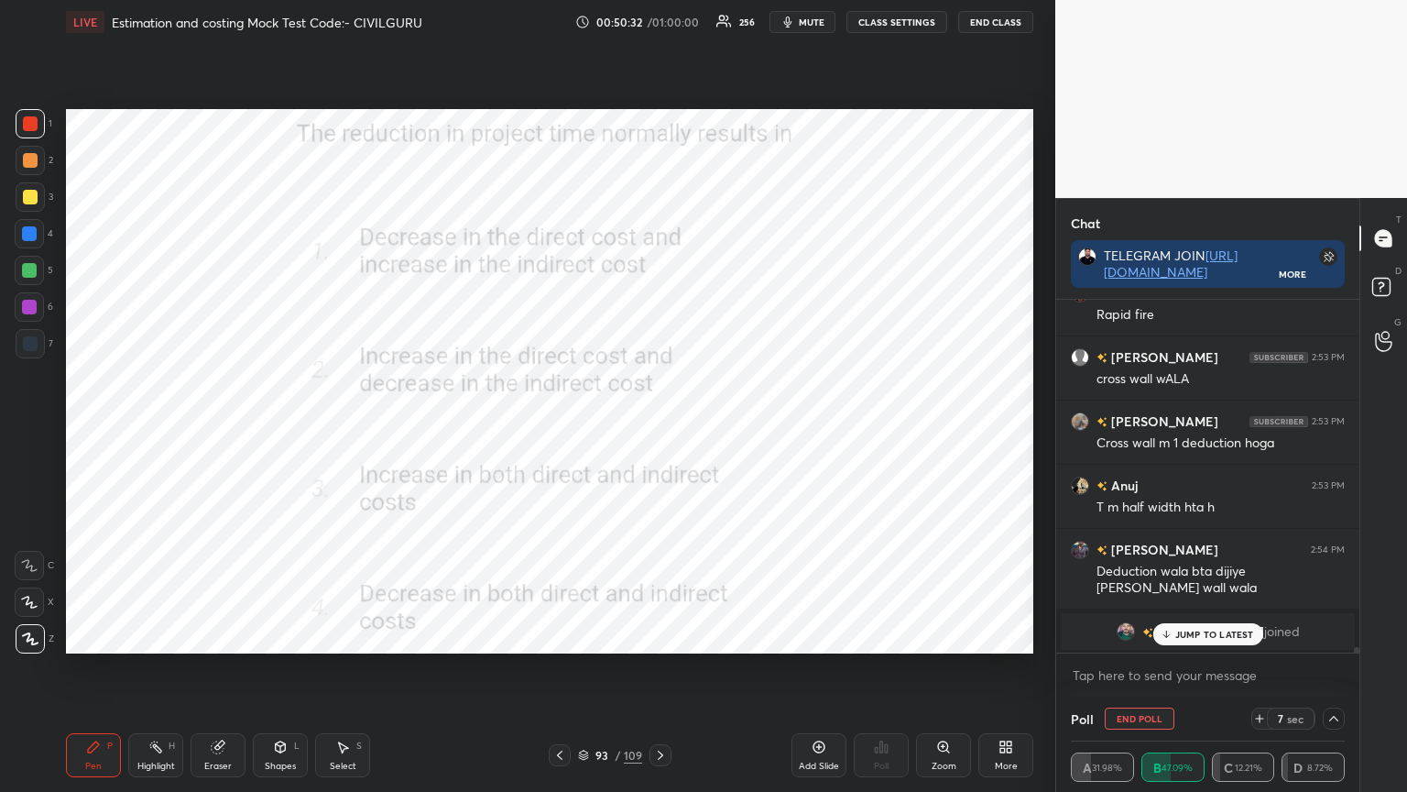
click at [1219, 633] on p "JUMP TO LATEST" at bounding box center [1215, 634] width 79 height 11
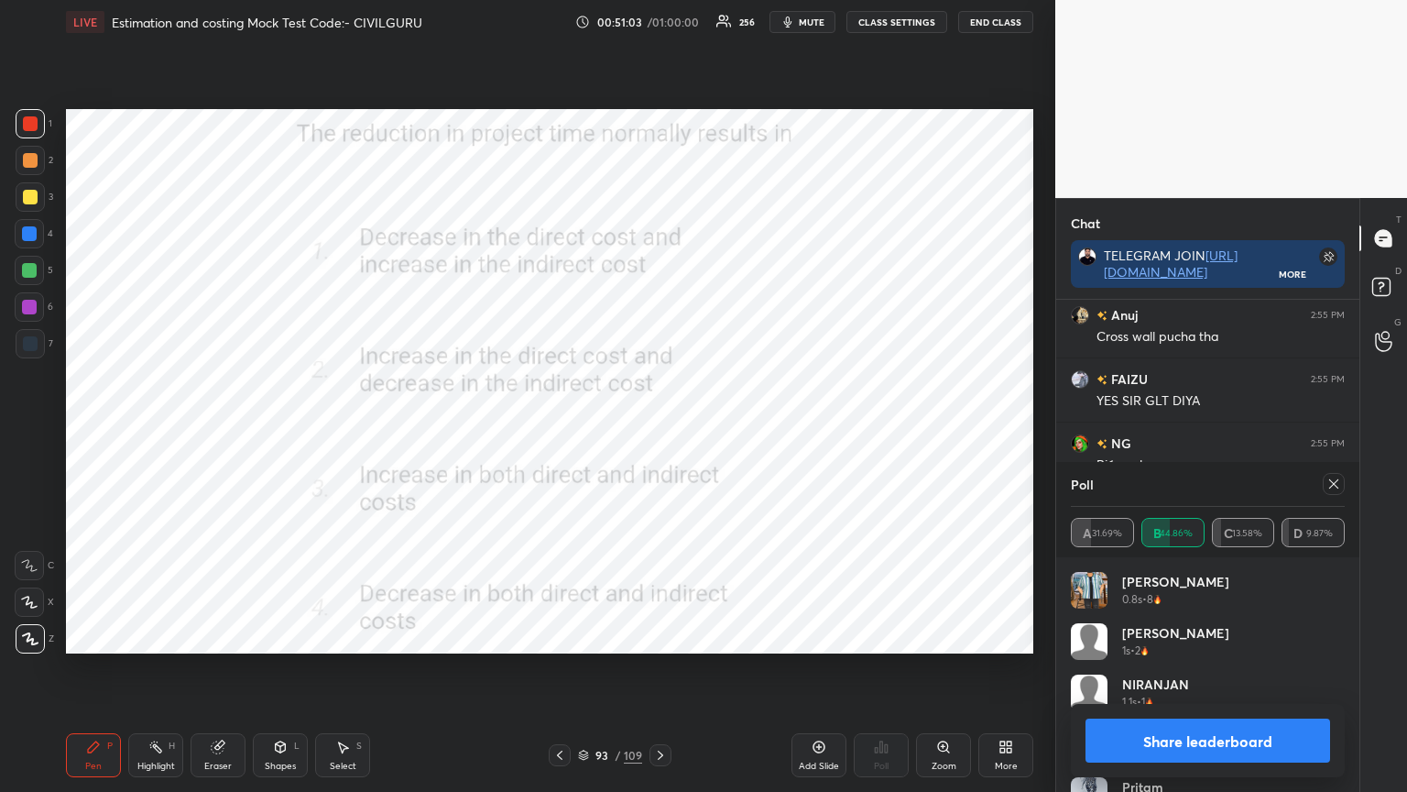
click at [1335, 484] on icon at bounding box center [1334, 483] width 15 height 15
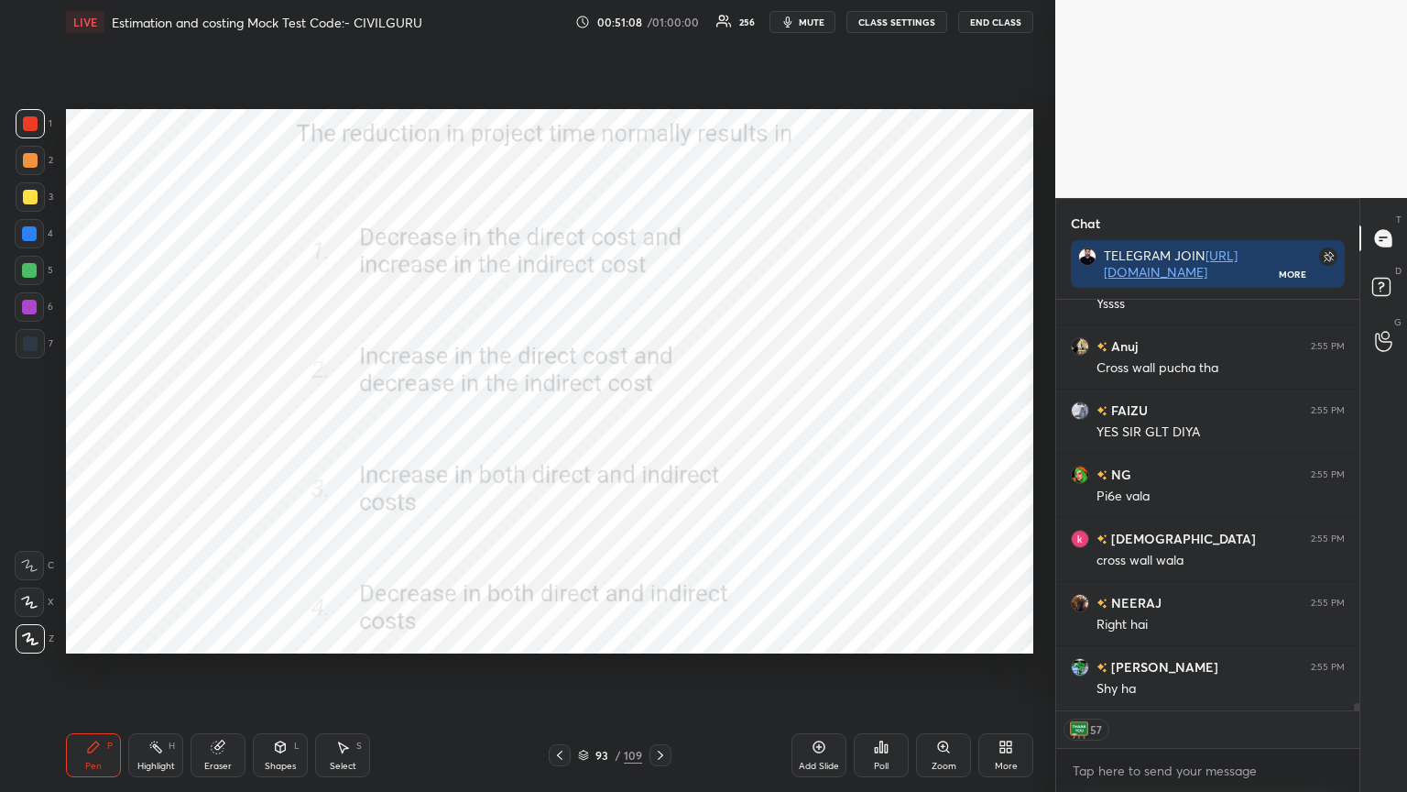
click at [577, 636] on div "93 / 109" at bounding box center [610, 755] width 123 height 22
click at [580, 636] on icon at bounding box center [583, 755] width 11 height 11
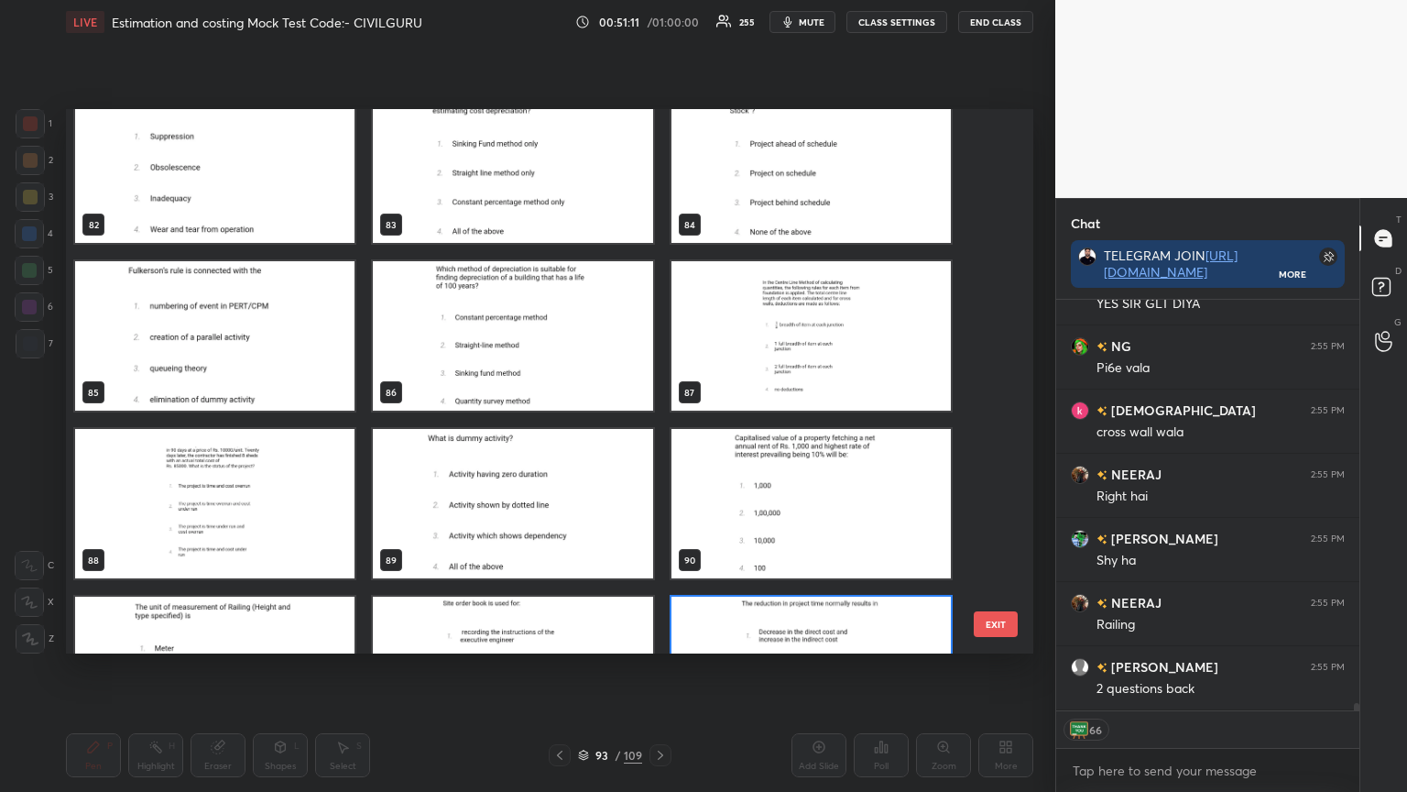
click at [823, 347] on img "grid" at bounding box center [811, 335] width 279 height 149
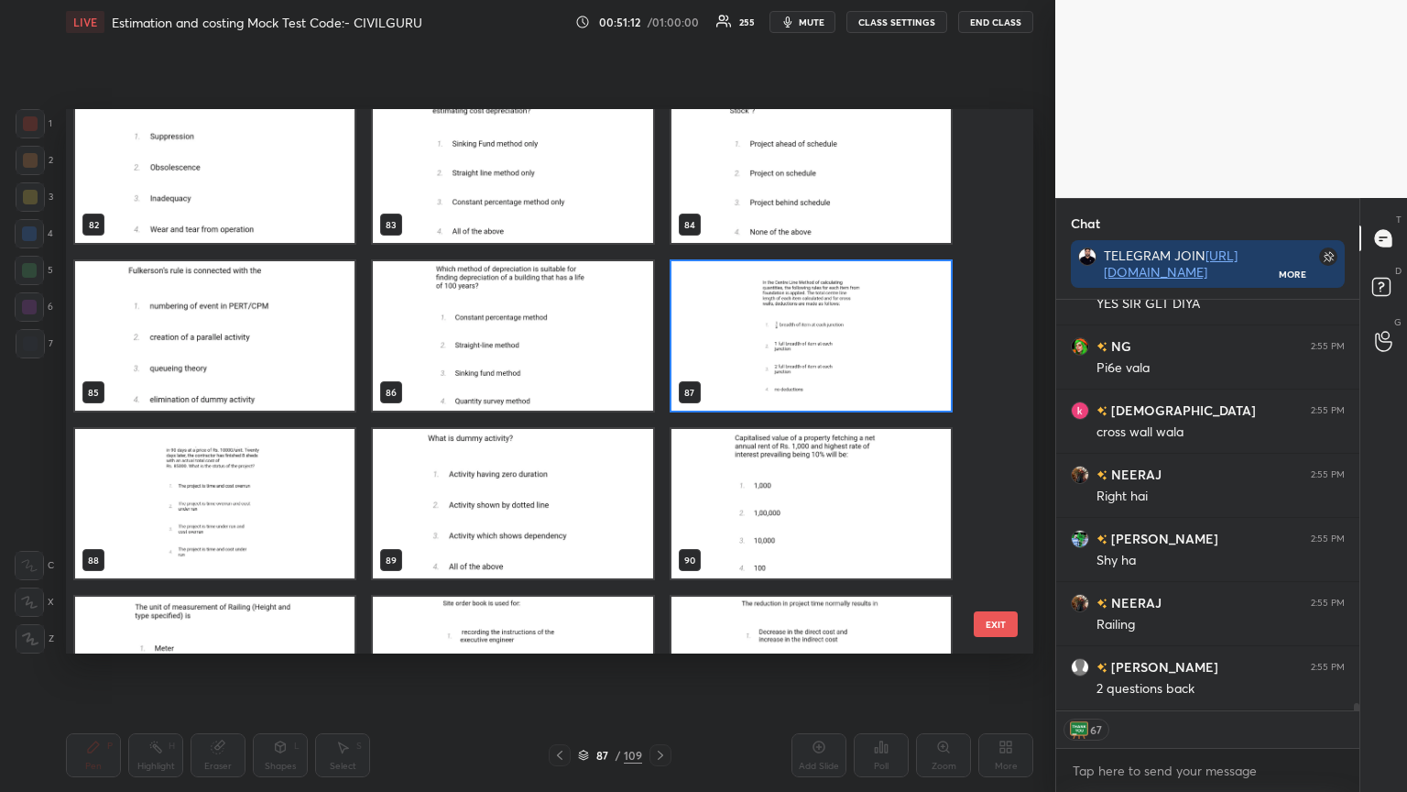
click at [825, 346] on img "grid" at bounding box center [811, 335] width 279 height 149
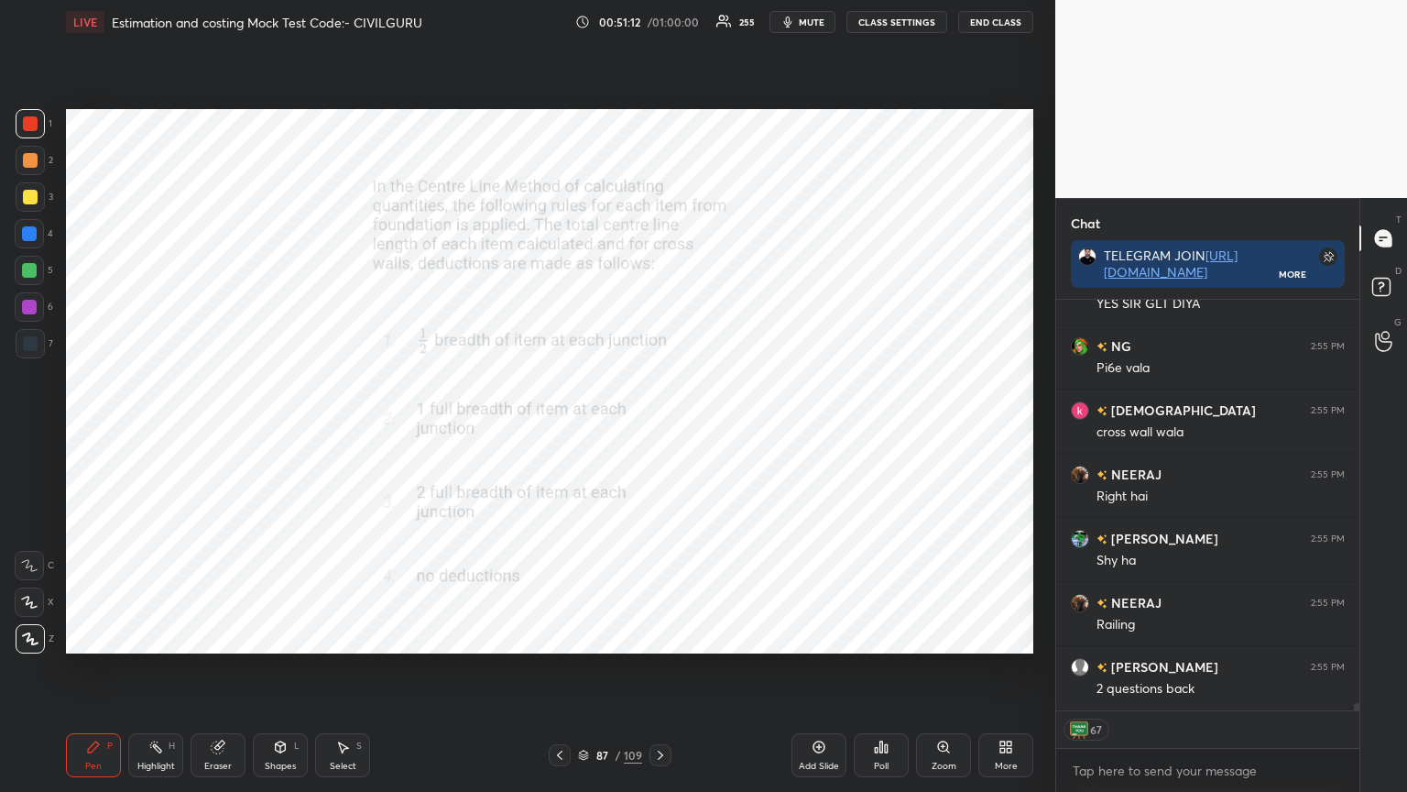
click at [827, 348] on img "grid" at bounding box center [811, 335] width 279 height 149
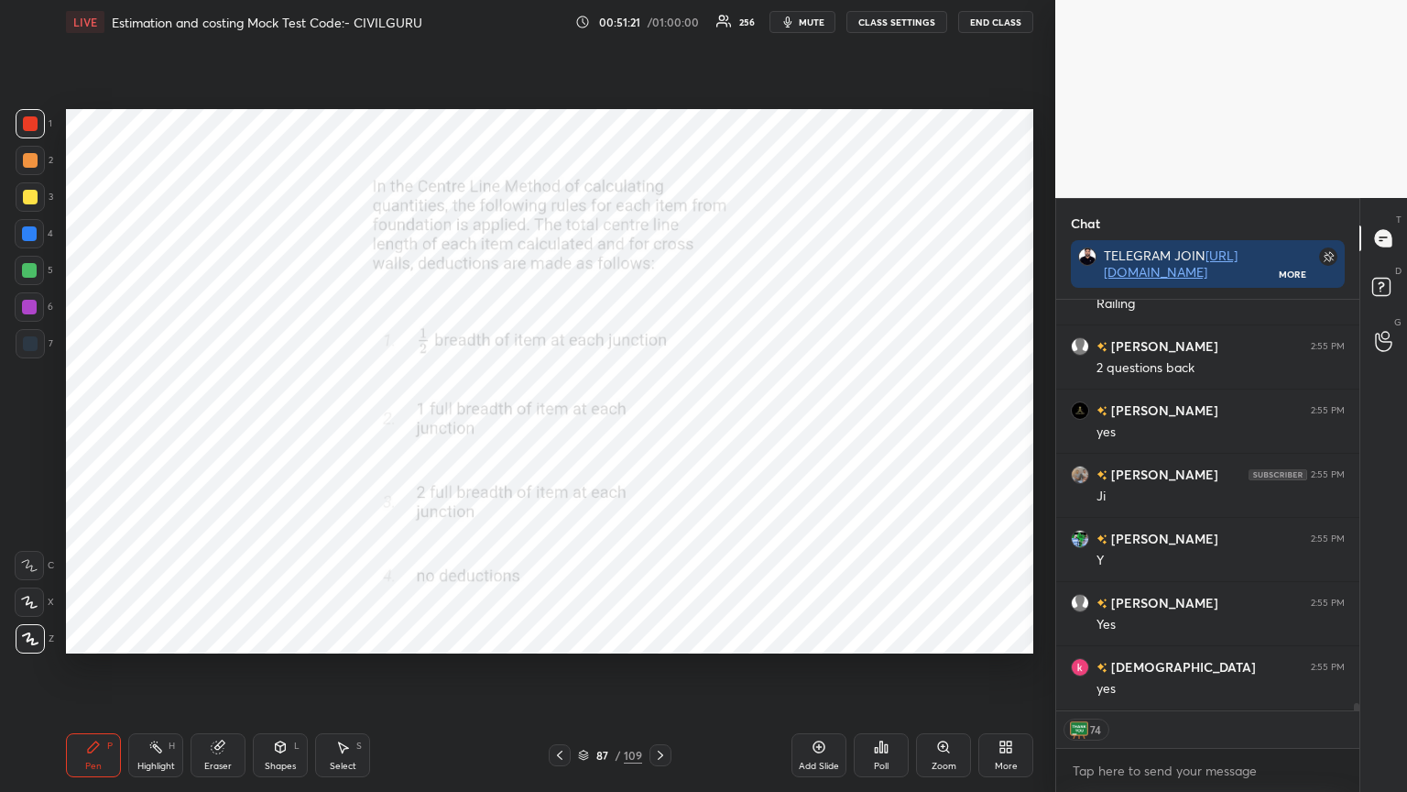
click at [958, 636] on div "Zoom" at bounding box center [943, 755] width 55 height 44
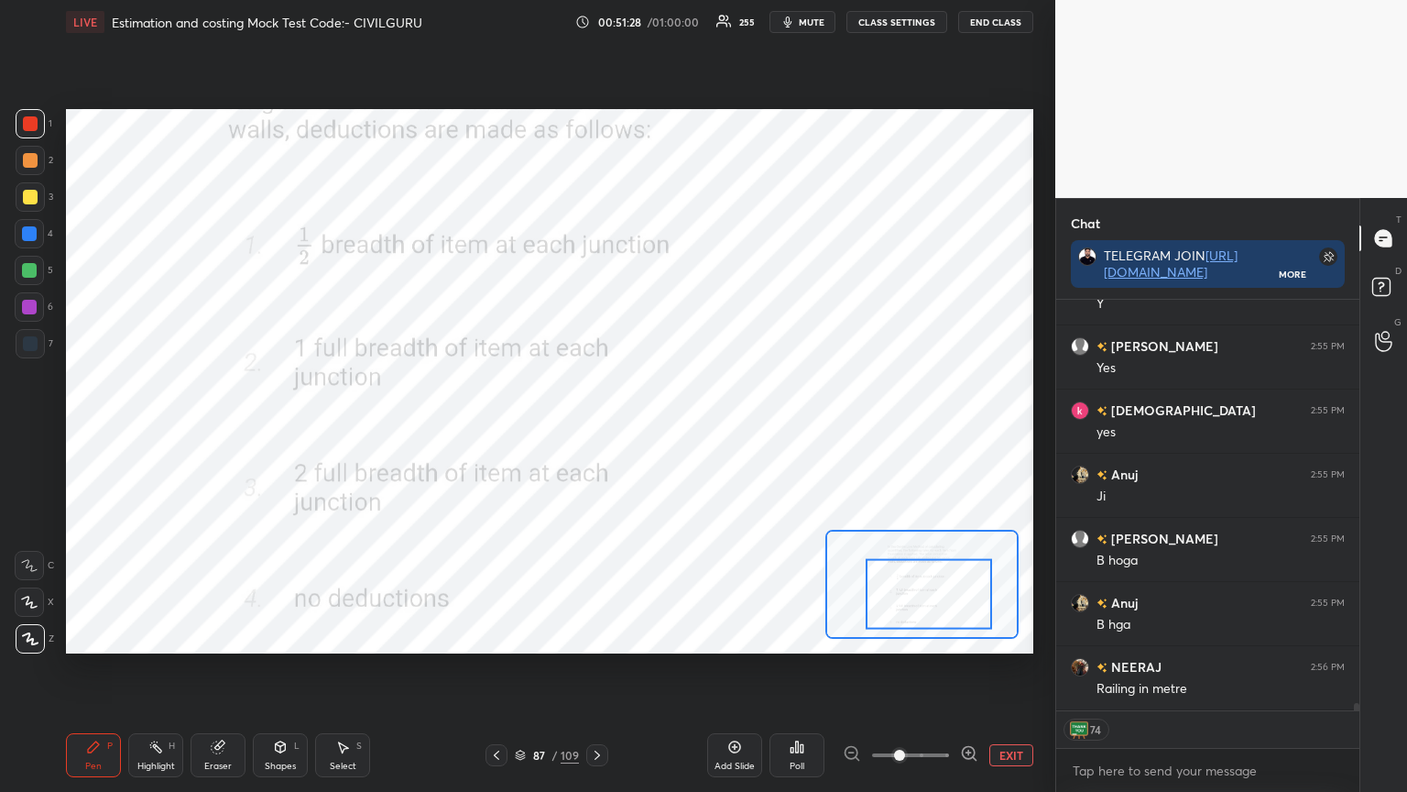
click at [1024, 636] on button "EXIT" at bounding box center [1012, 755] width 44 height 22
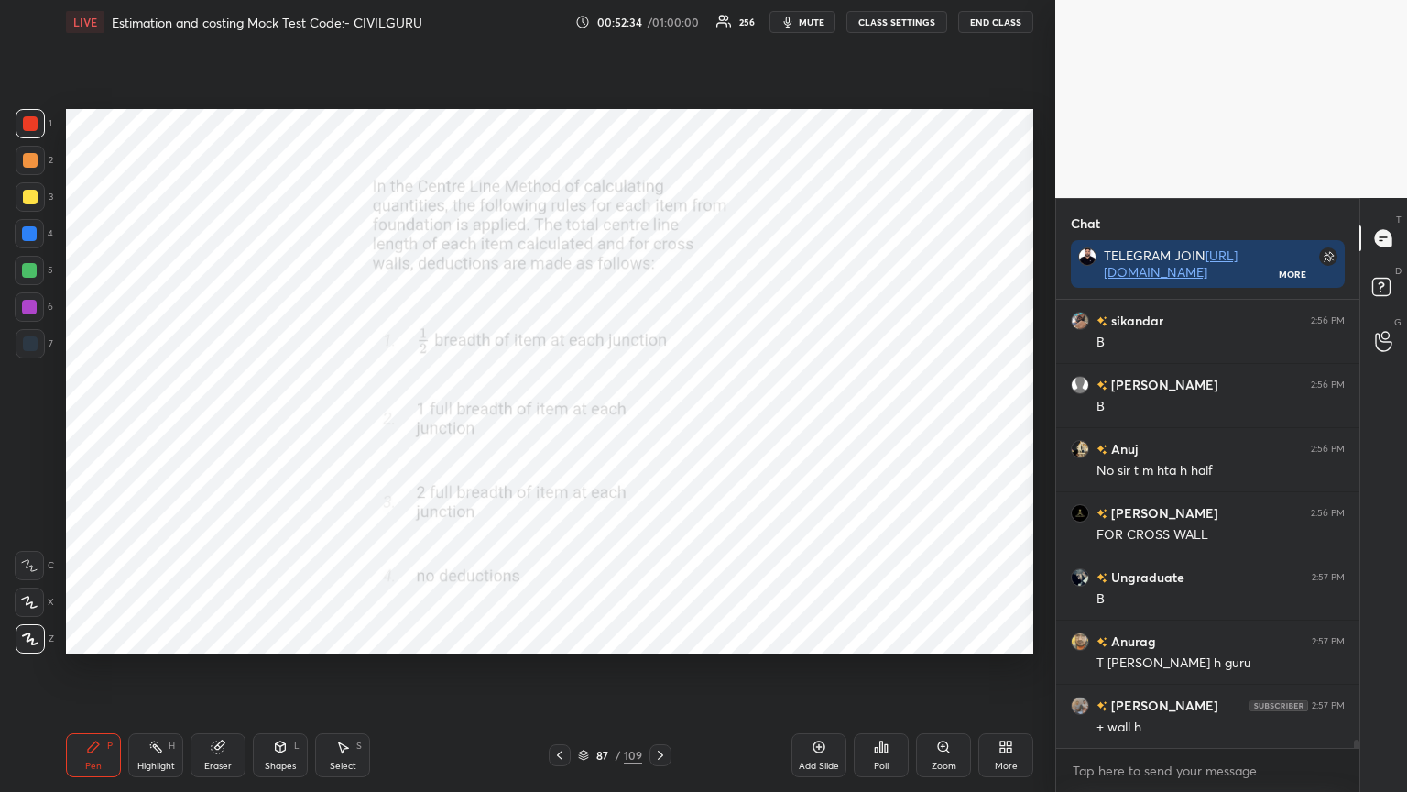
scroll to position [24755, 0]
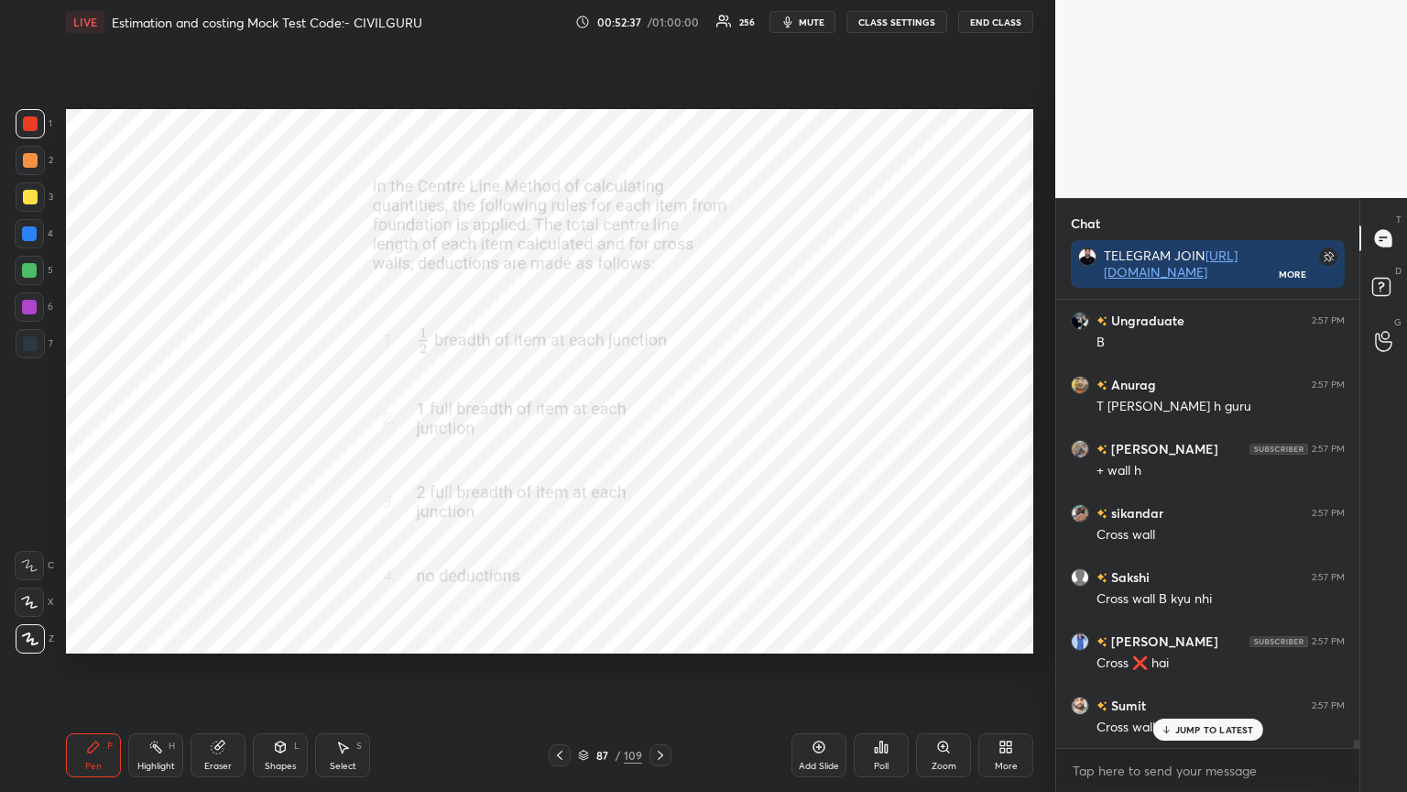
click at [293, 636] on div "Shapes L" at bounding box center [280, 755] width 55 height 44
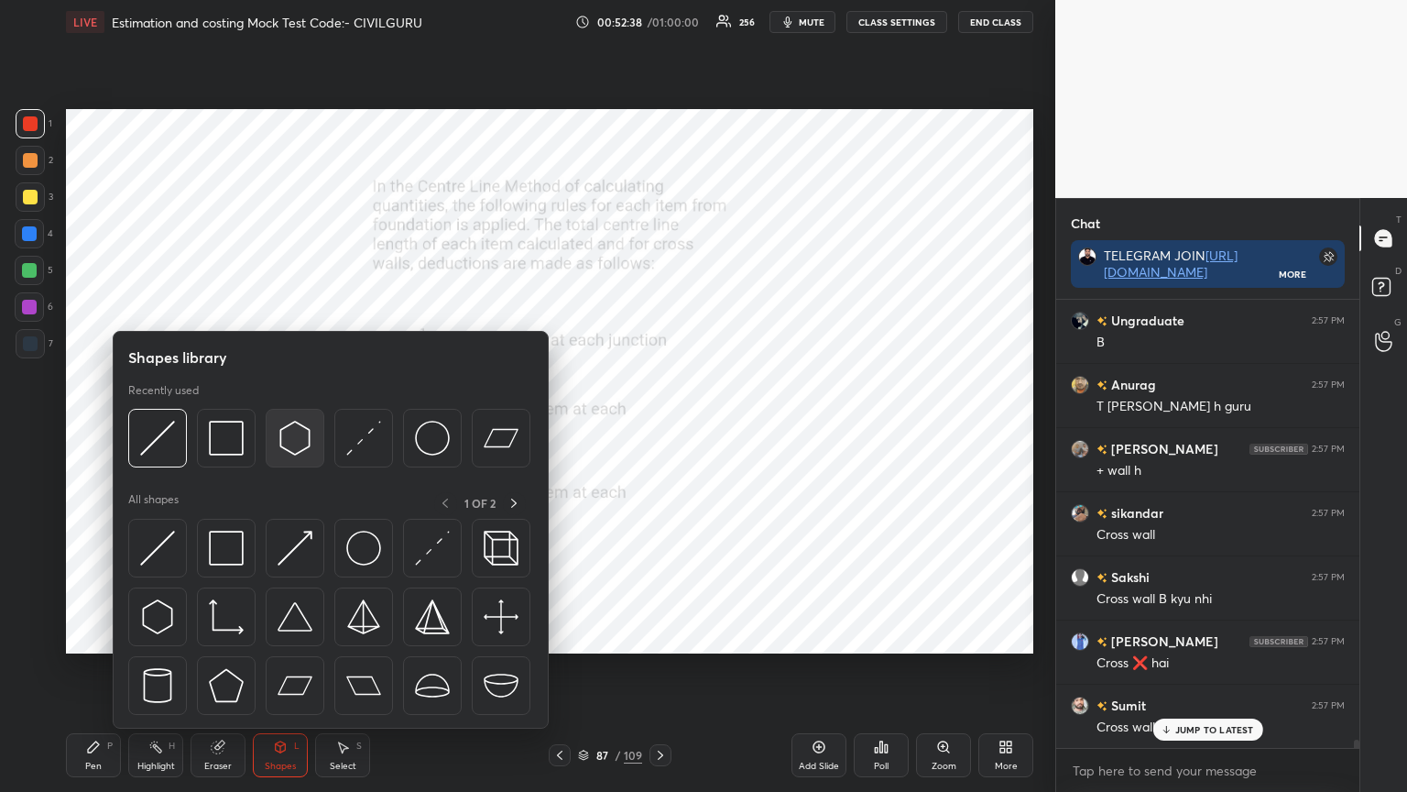
scroll to position [25074, 0]
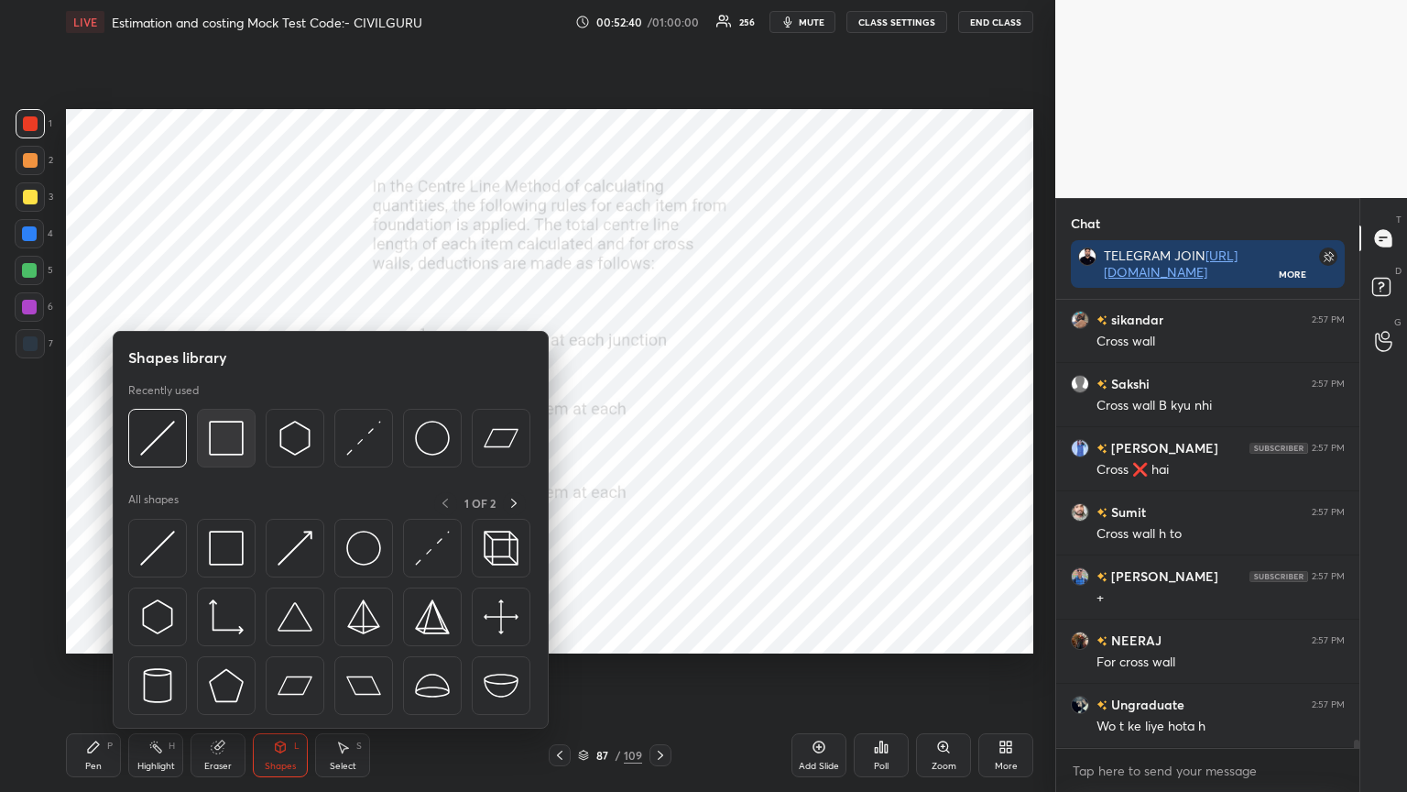
click at [226, 433] on img at bounding box center [226, 438] width 35 height 35
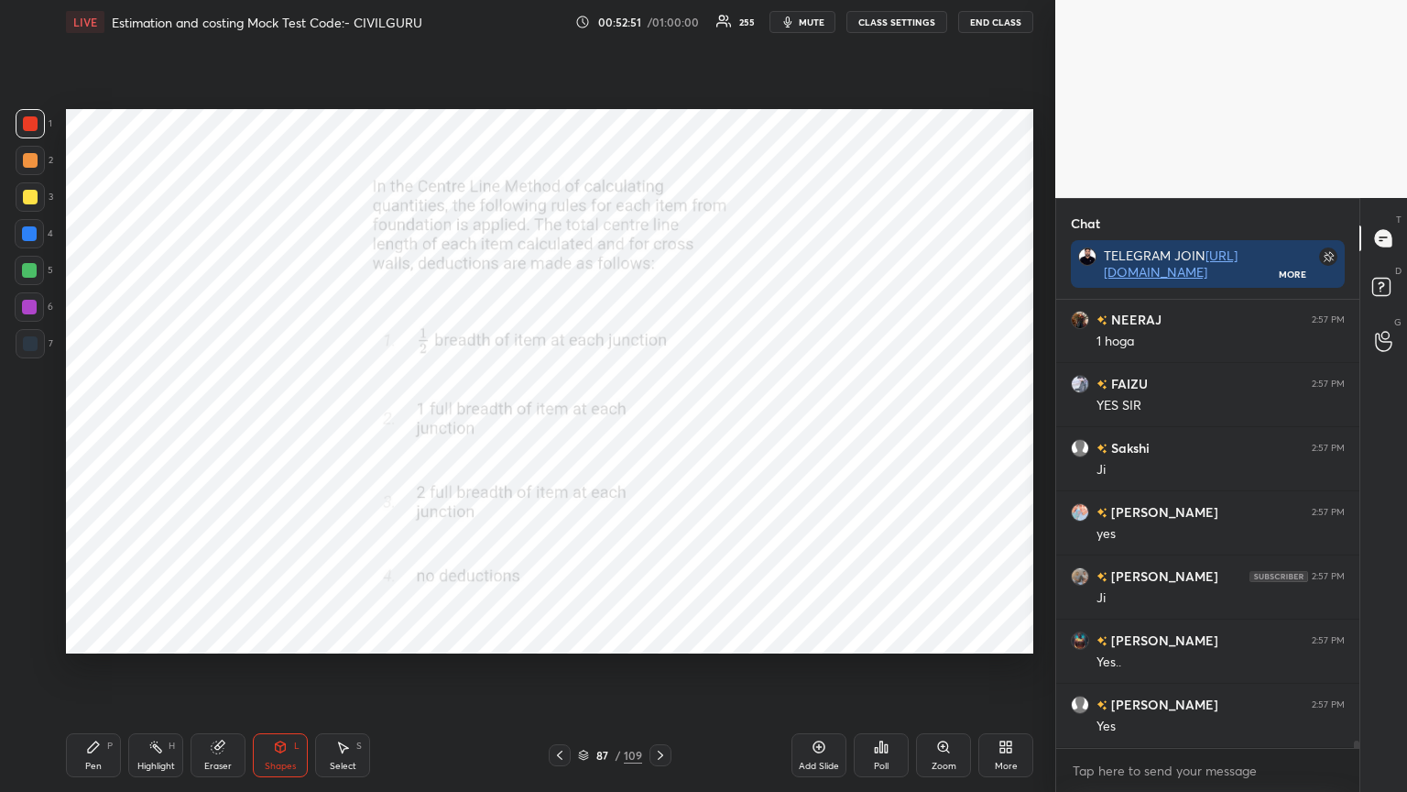
scroll to position [26551, 0]
click at [216, 636] on icon at bounding box center [218, 747] width 12 height 12
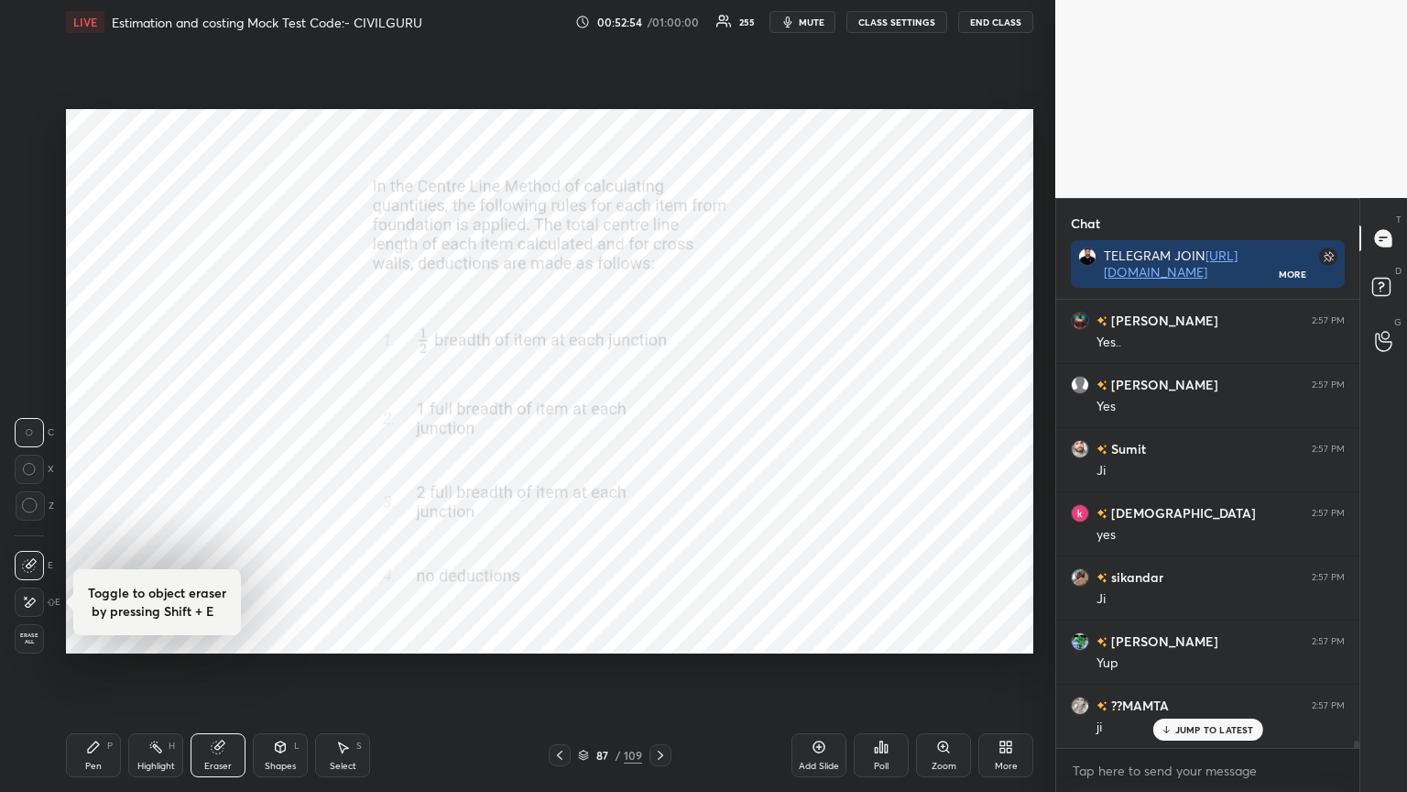
scroll to position [26888, 0]
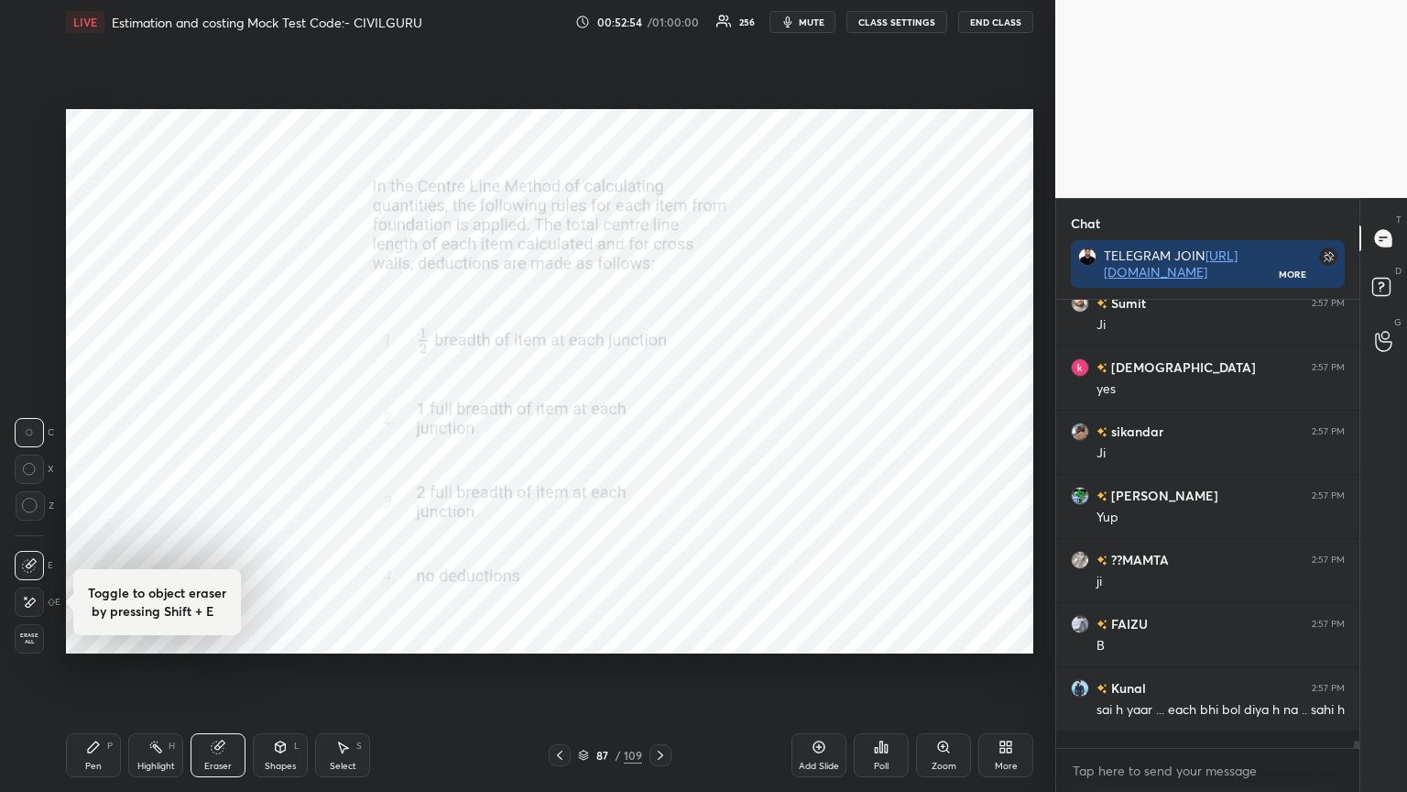
click at [224, 636] on icon at bounding box center [218, 746] width 15 height 15
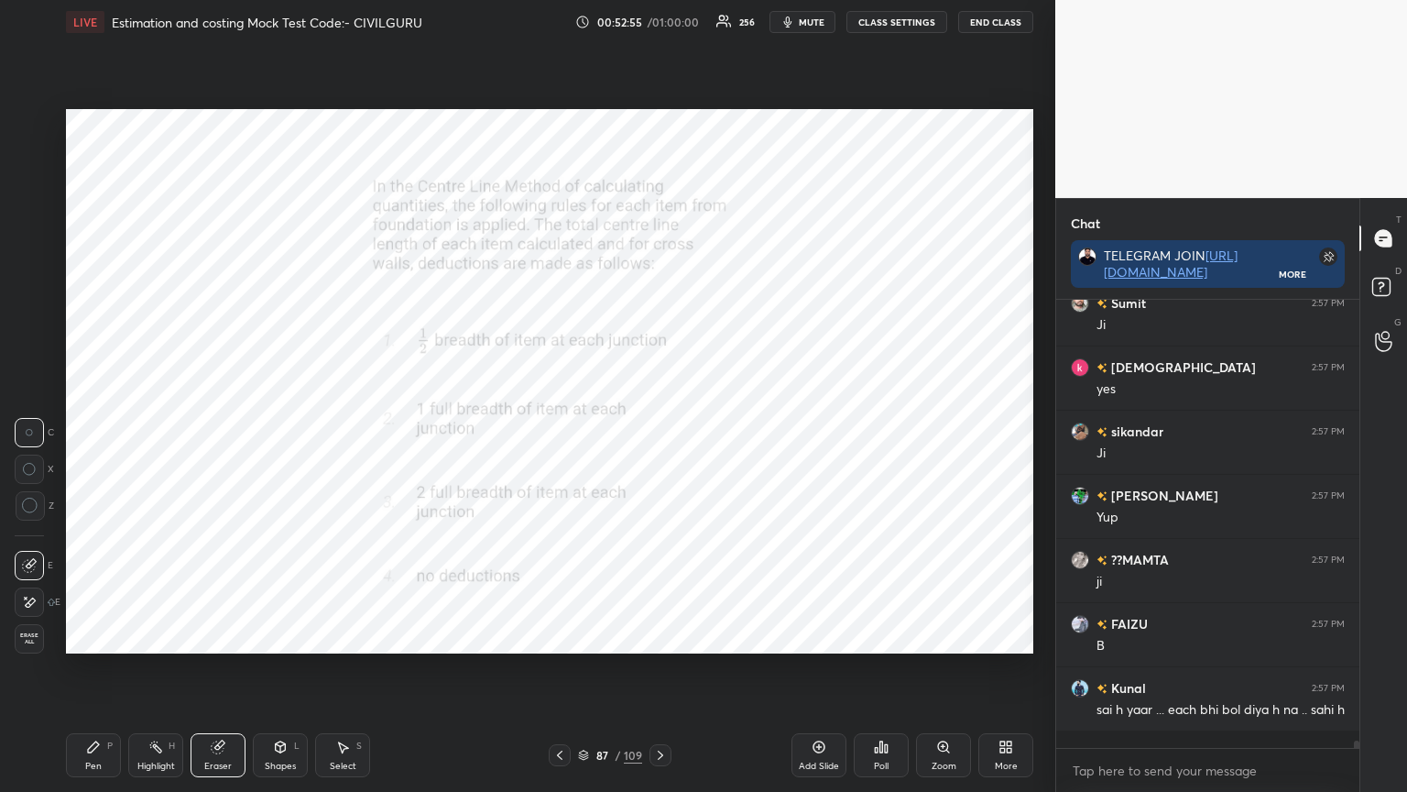
click at [26, 636] on div "Erase all" at bounding box center [29, 638] width 29 height 29
click at [250, 636] on div "Pen P Highlight H Eraser Shapes L Select S" at bounding box center [247, 755] width 363 height 44
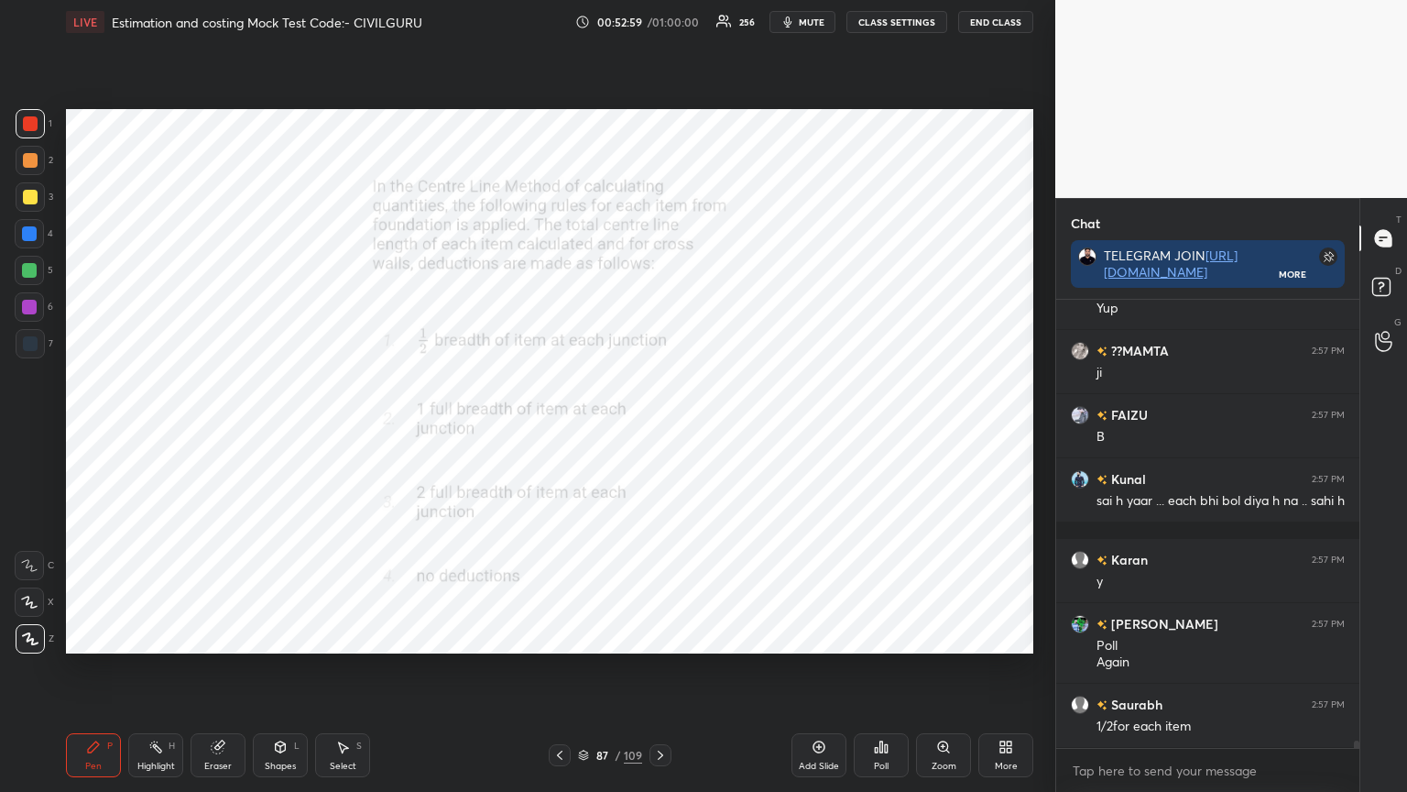
scroll to position [27177, 0]
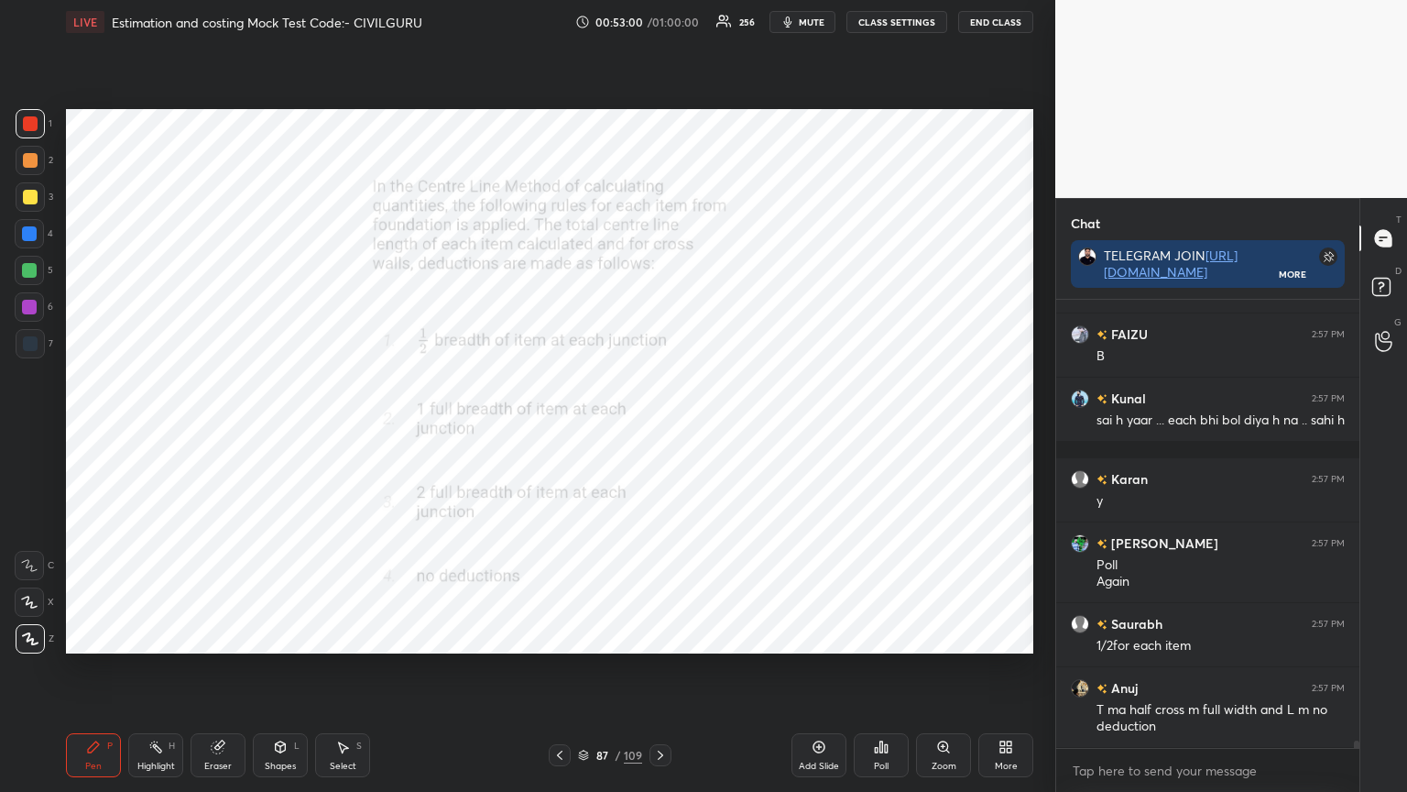
click at [289, 636] on div "Shapes L" at bounding box center [280, 755] width 55 height 44
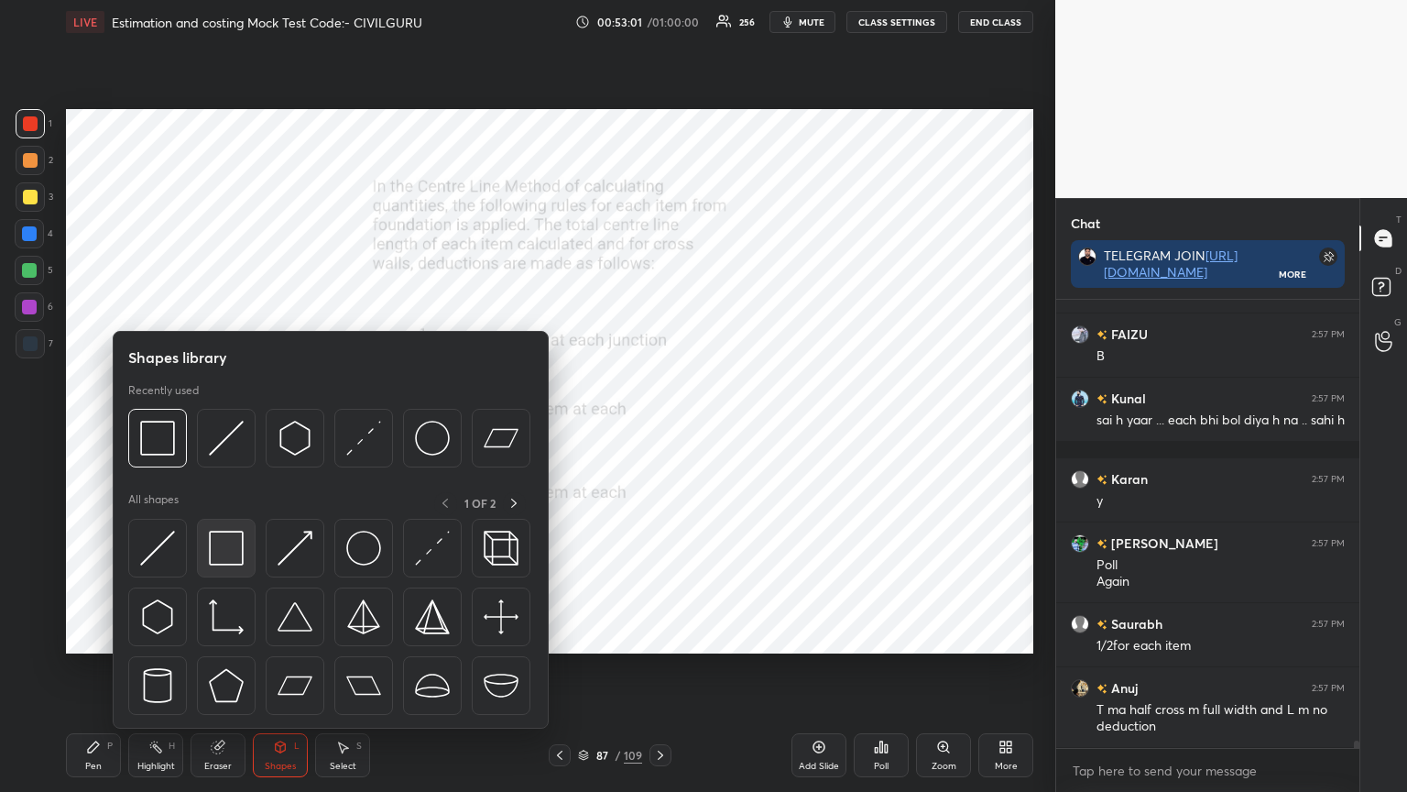
click at [225, 551] on img at bounding box center [226, 548] width 35 height 35
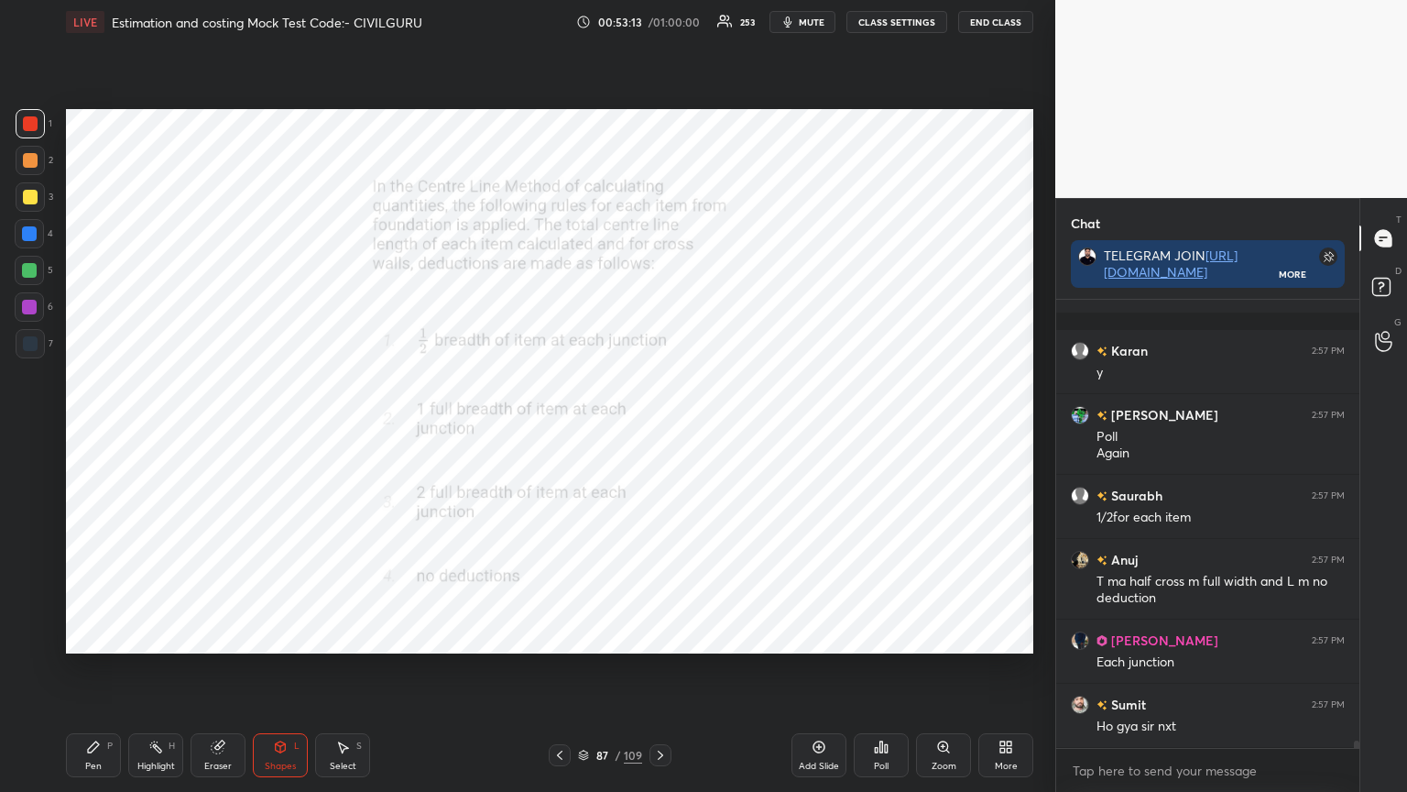
scroll to position [27369, 0]
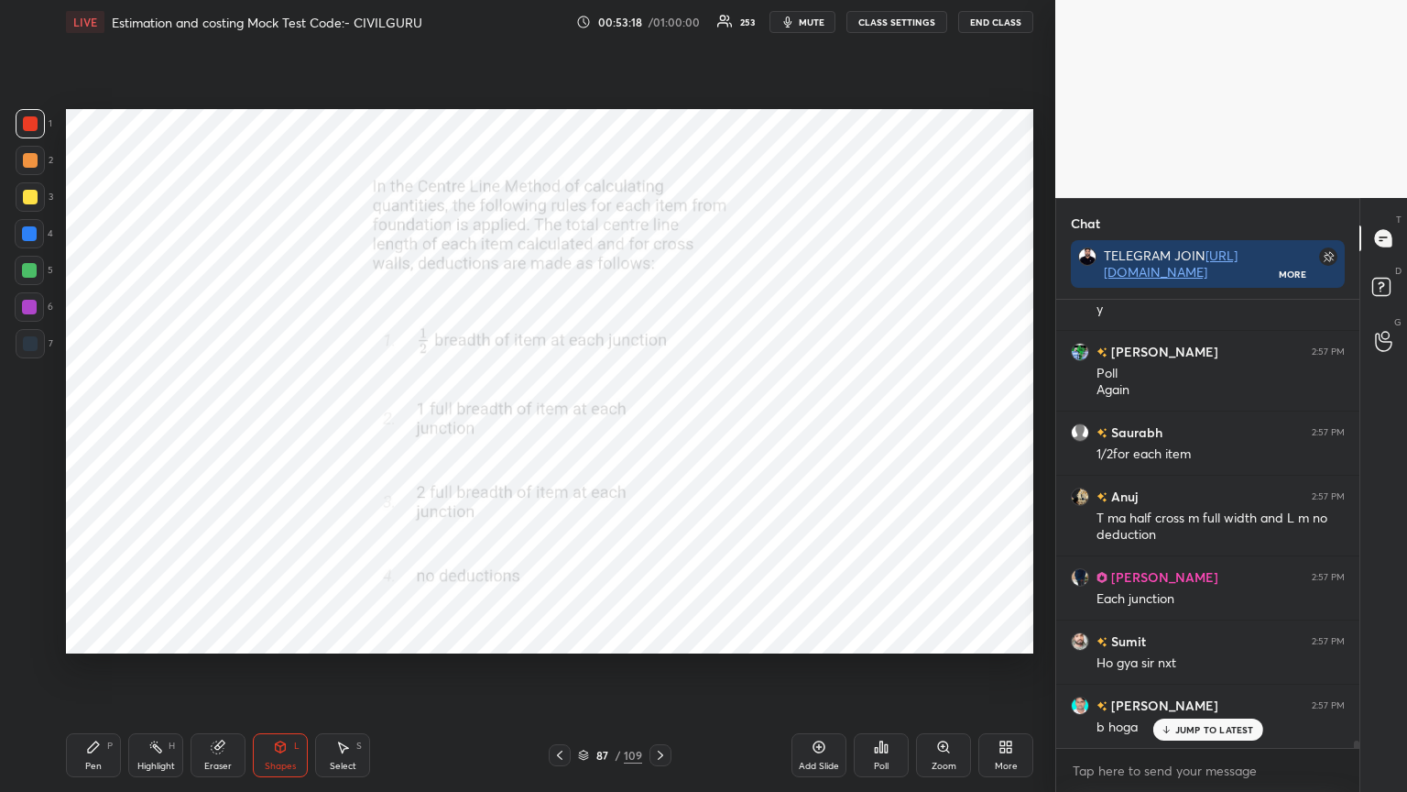
click at [285, 636] on icon at bounding box center [280, 746] width 15 height 15
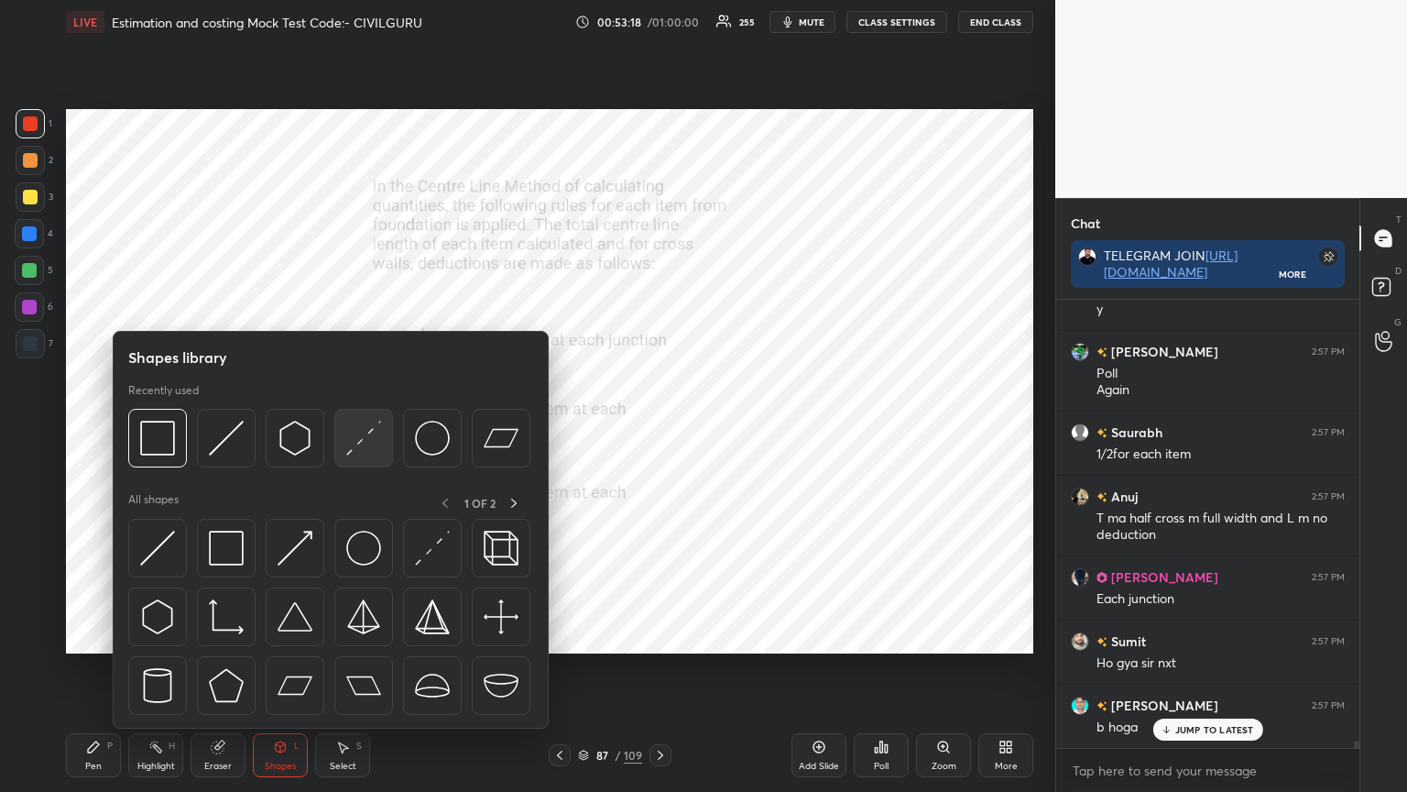
click at [379, 442] on img at bounding box center [363, 438] width 35 height 35
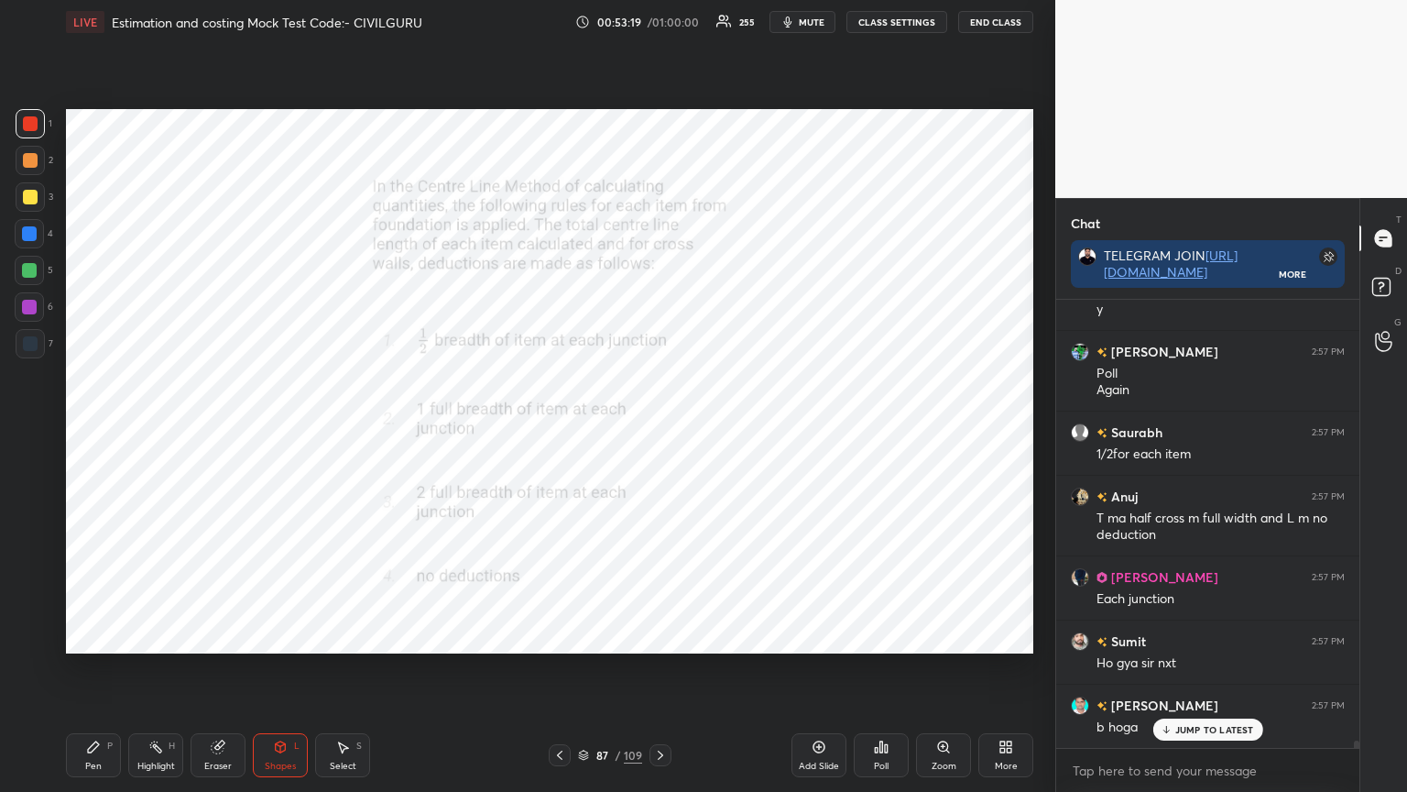
click at [31, 341] on div at bounding box center [30, 343] width 15 height 15
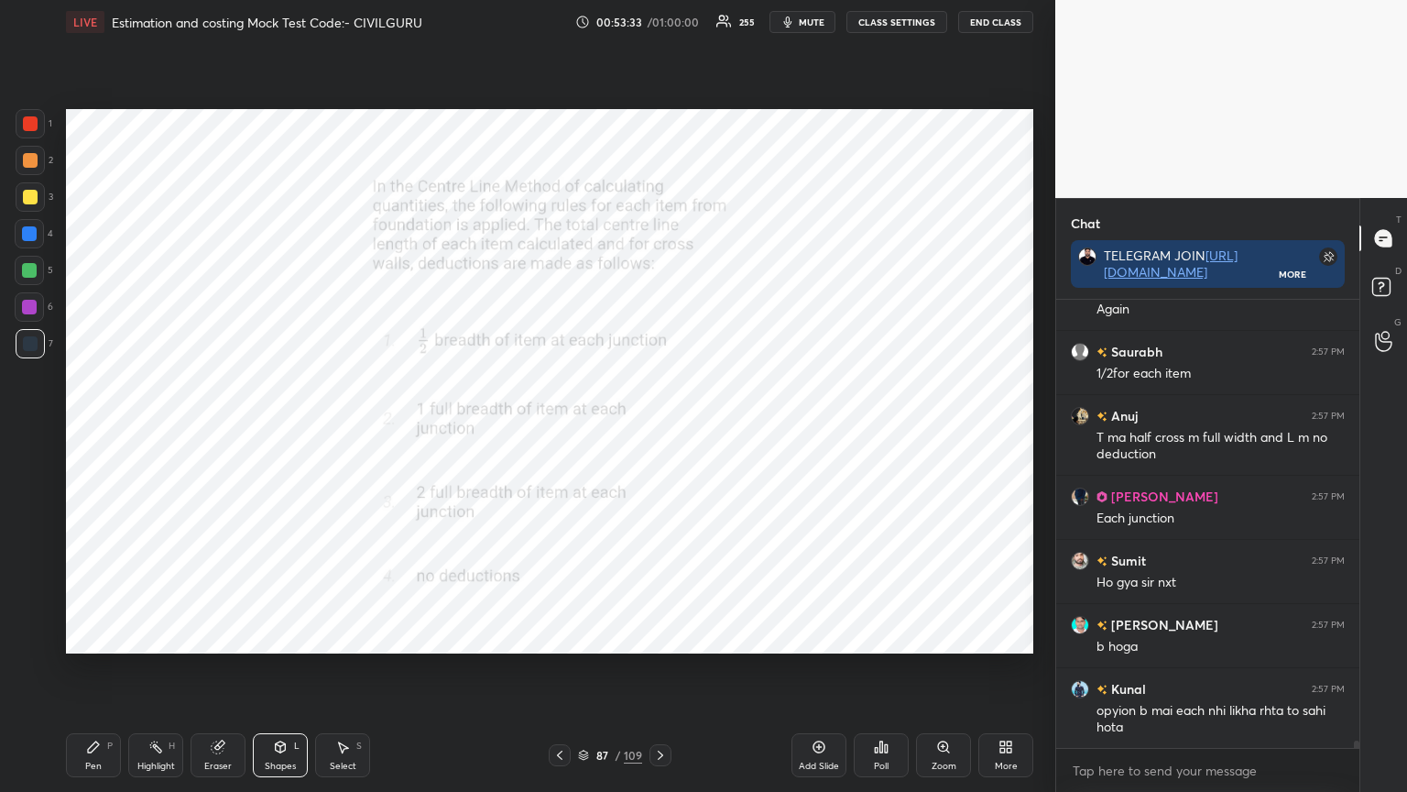
scroll to position [27515, 0]
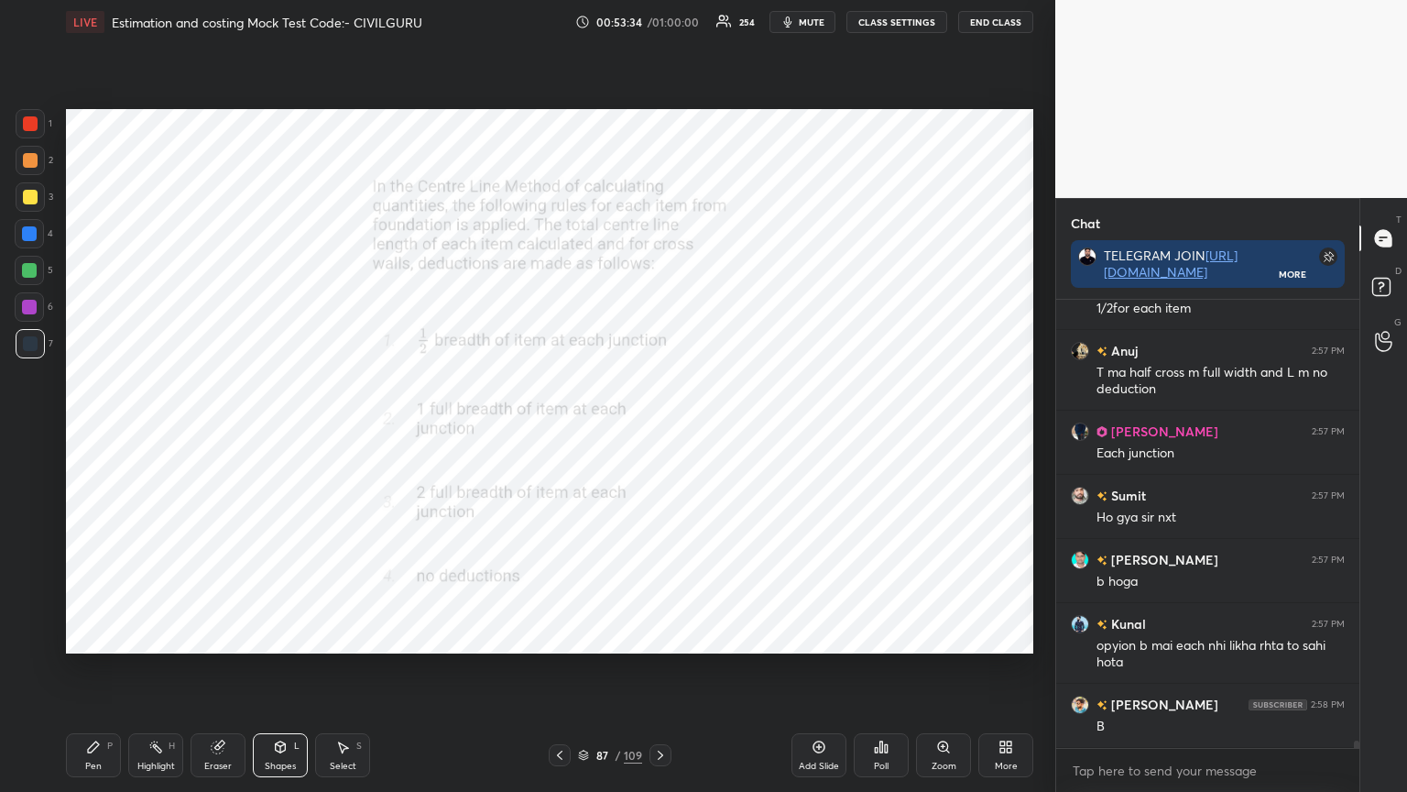
click at [275, 636] on div "Shapes L" at bounding box center [280, 755] width 55 height 44
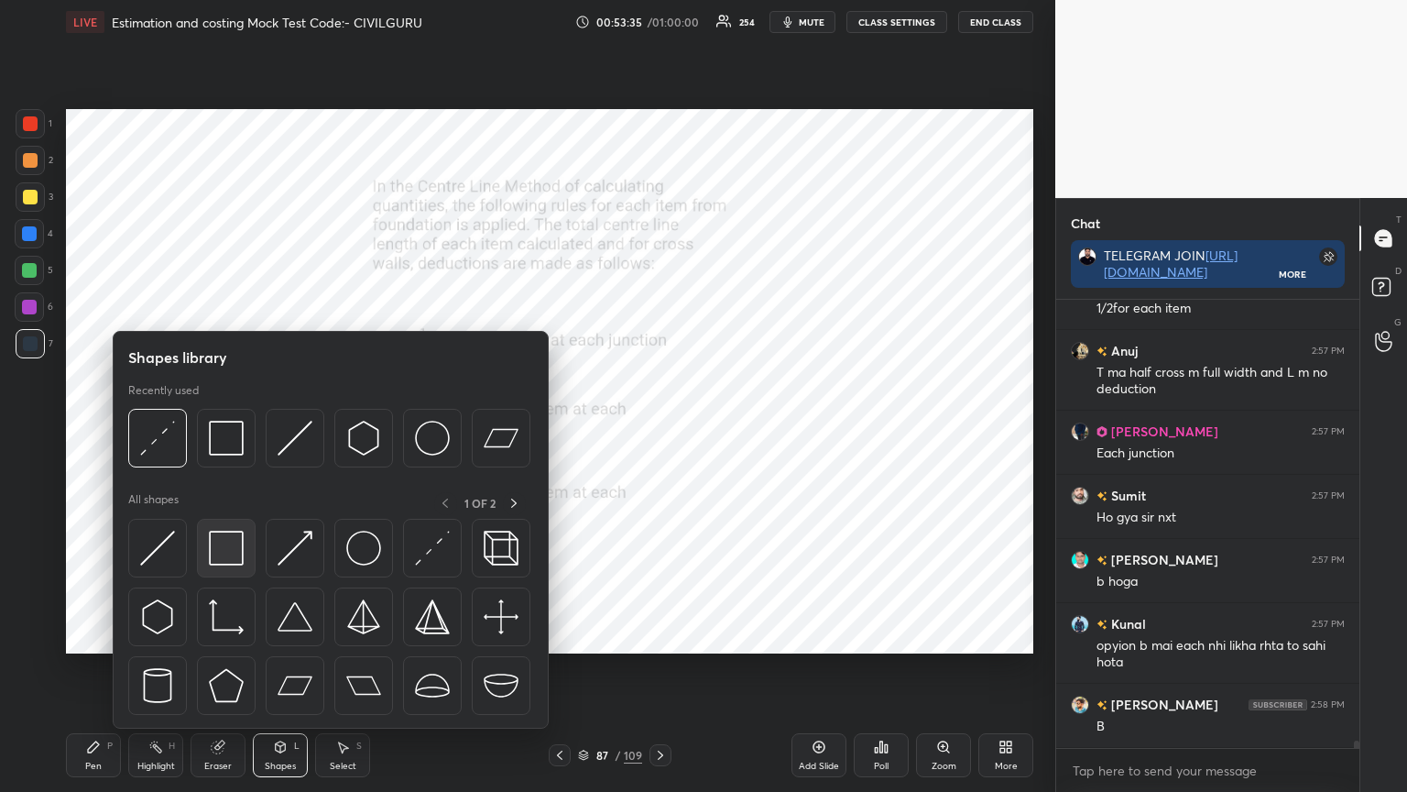
click at [231, 561] on img at bounding box center [226, 548] width 35 height 35
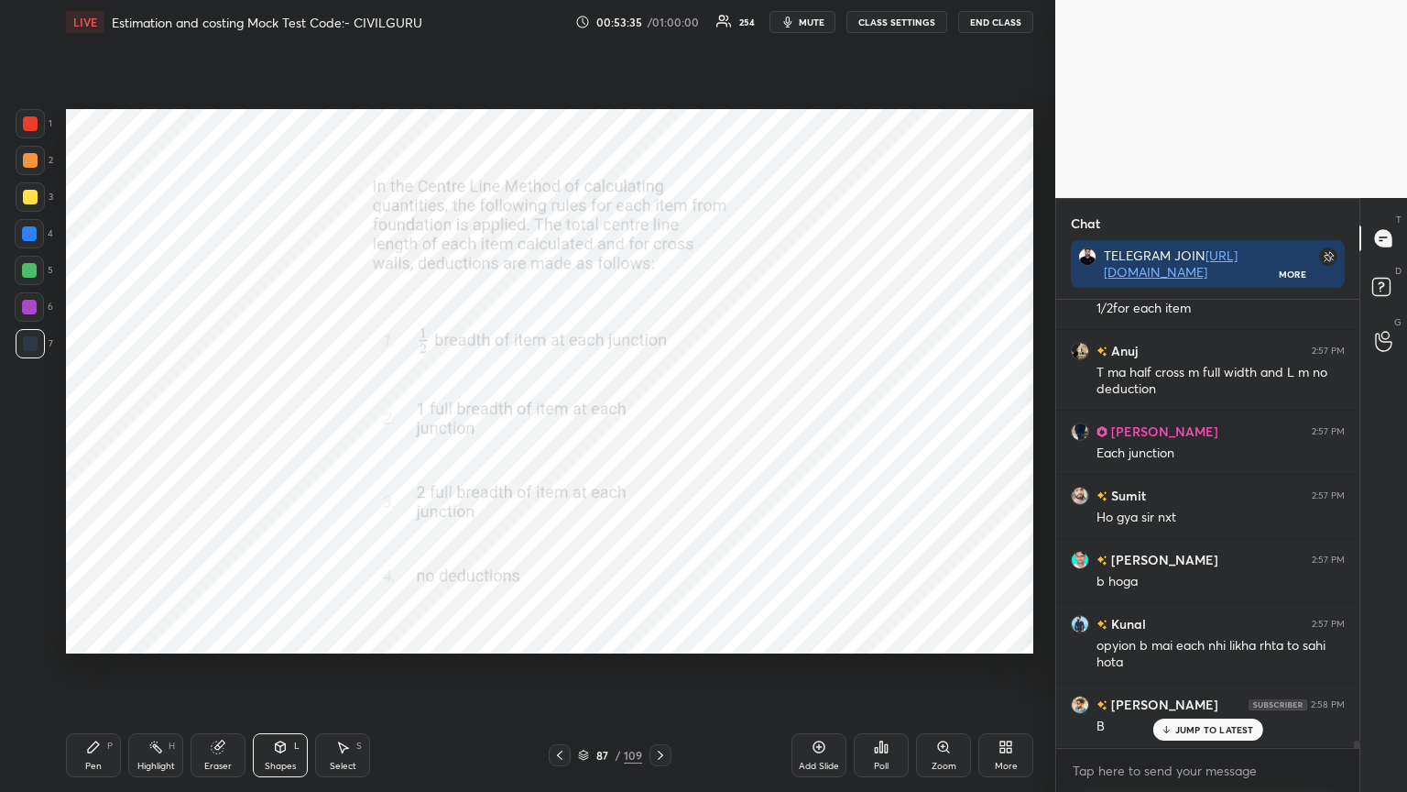
scroll to position [27578, 0]
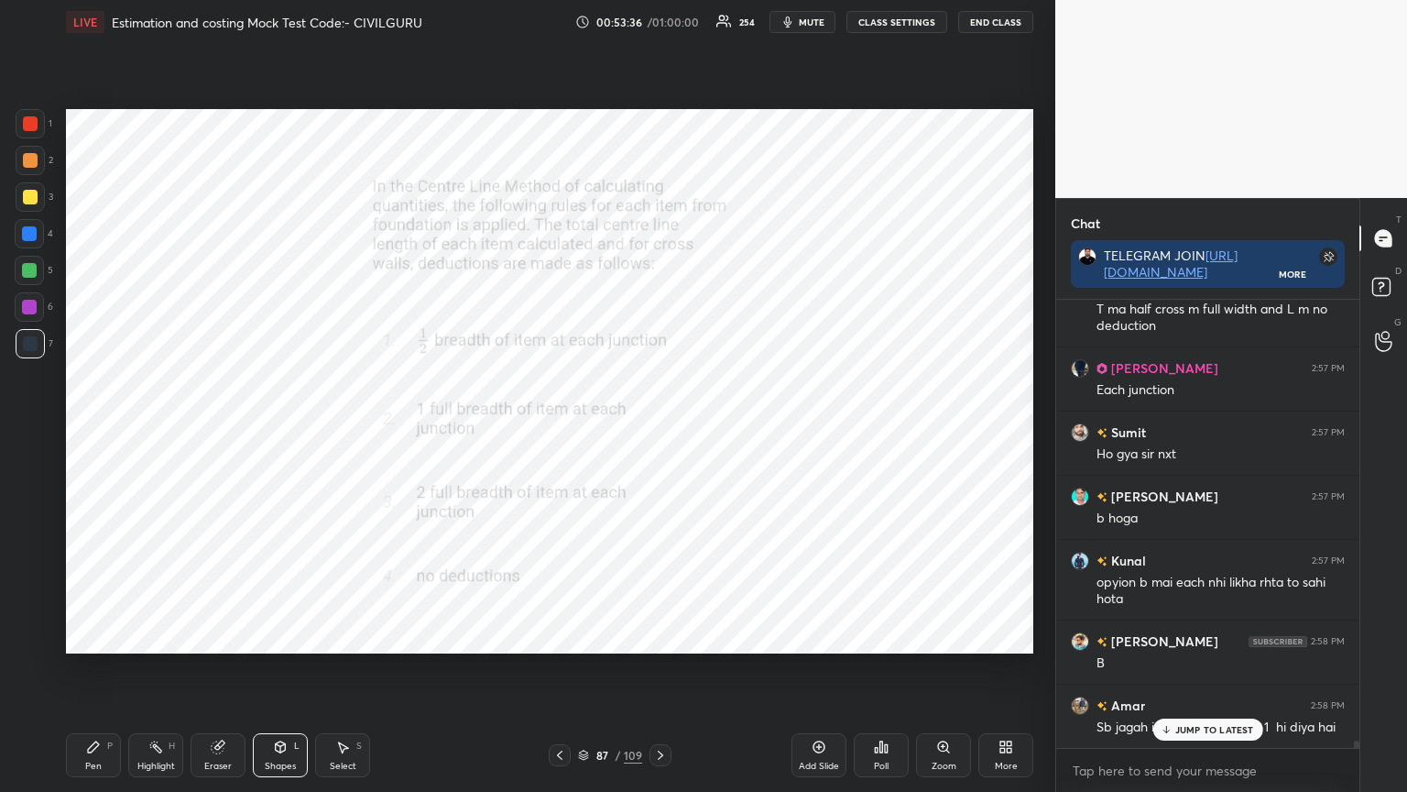
click at [17, 229] on div at bounding box center [29, 233] width 29 height 29
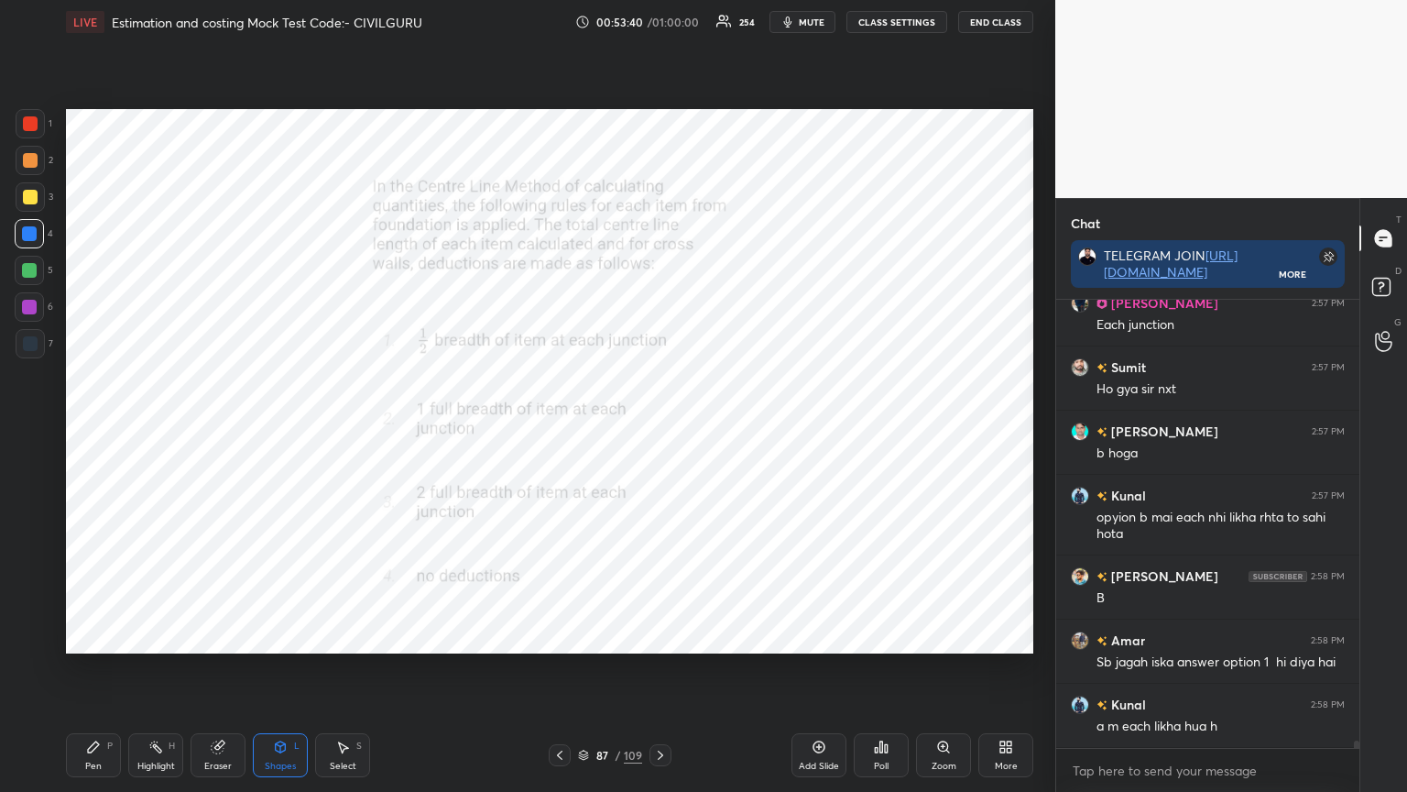
scroll to position [27706, 0]
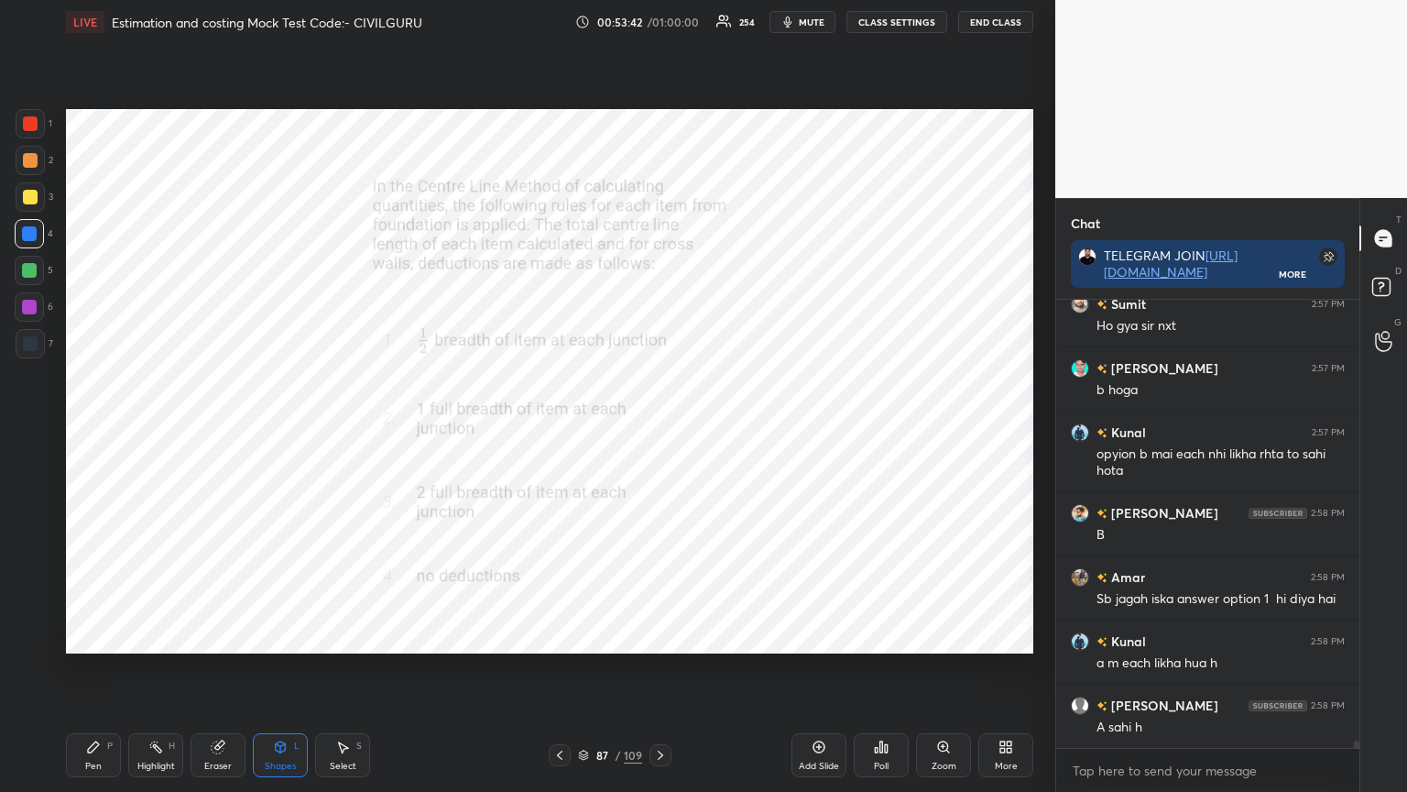
click at [102, 636] on div "Pen P" at bounding box center [93, 755] width 55 height 44
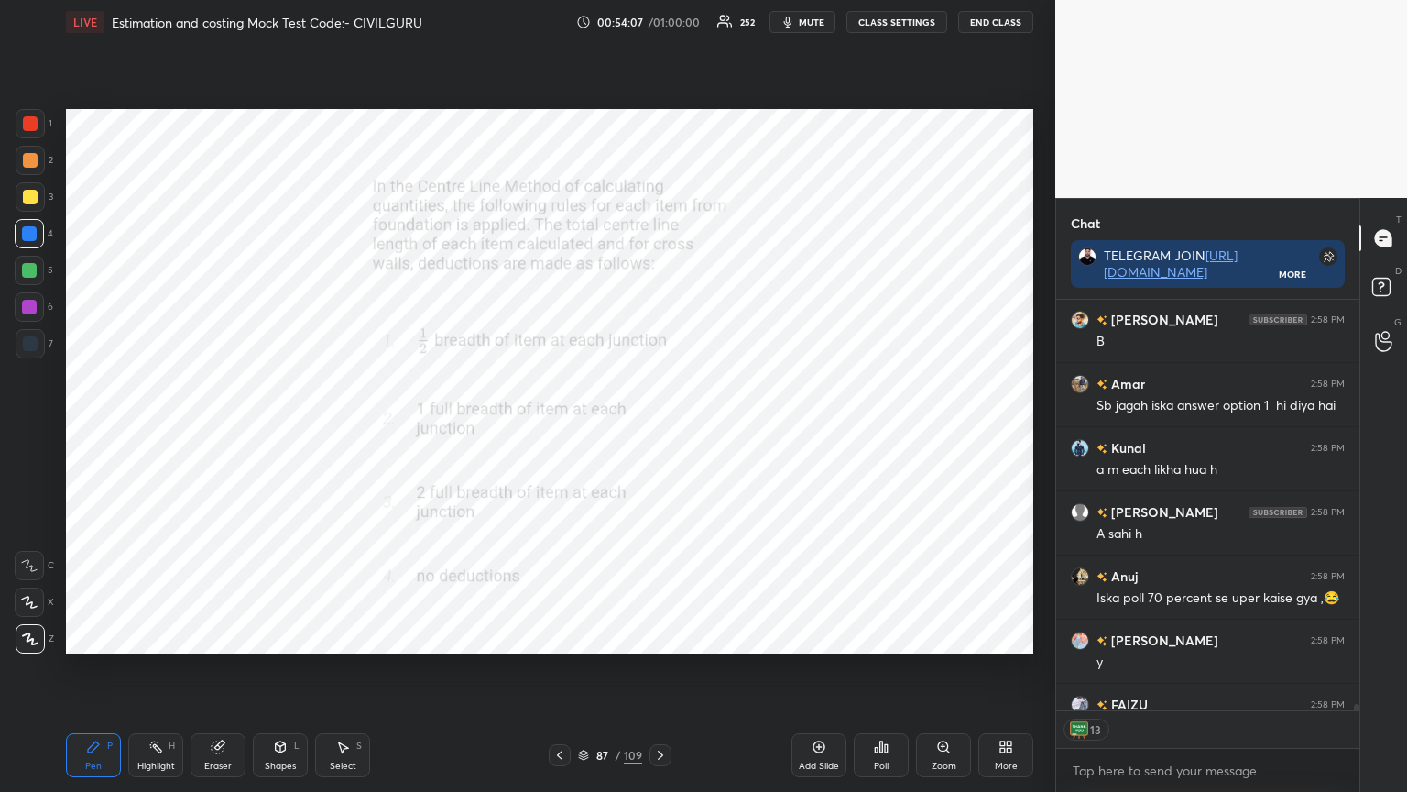
scroll to position [28018, 0]
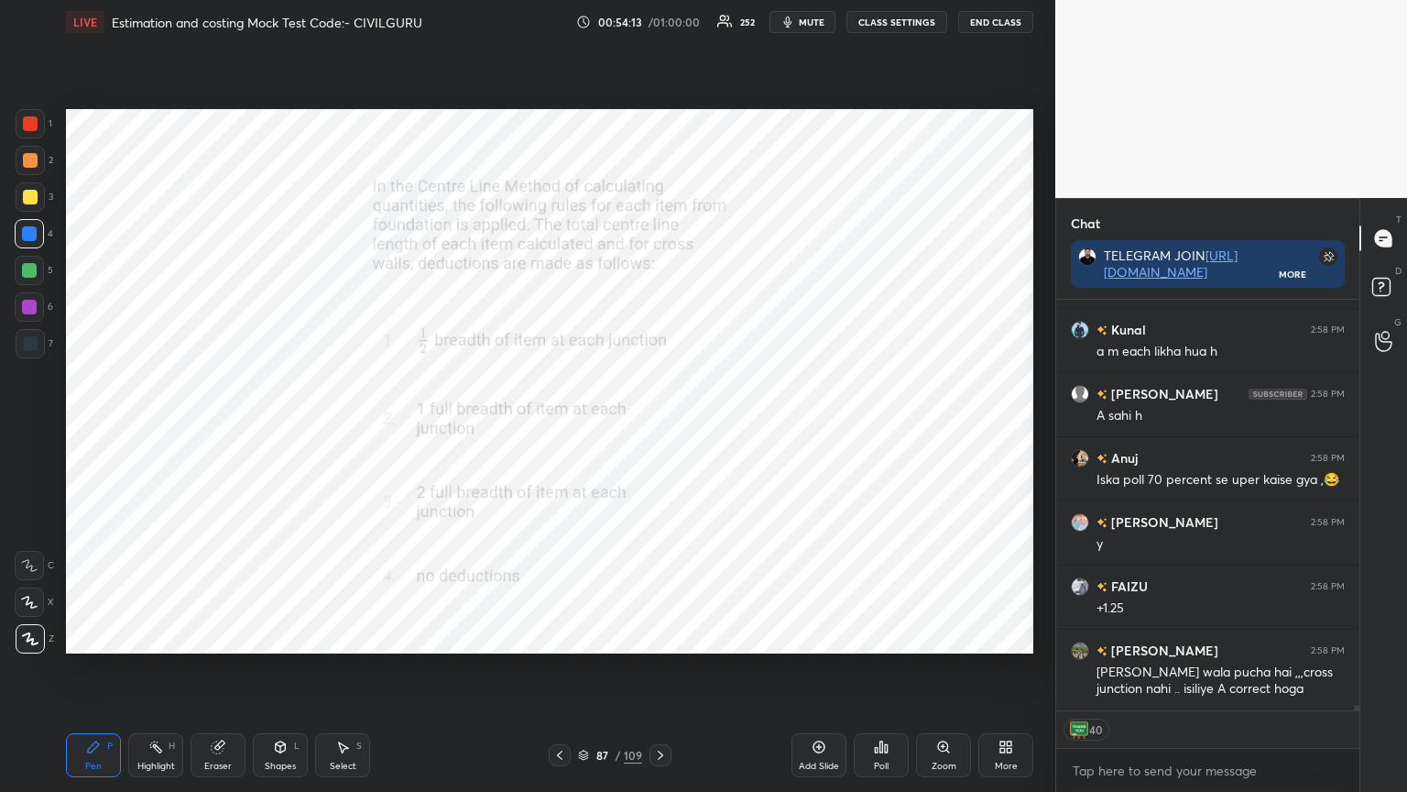
click at [93, 636] on div "Pen P" at bounding box center [93, 755] width 55 height 44
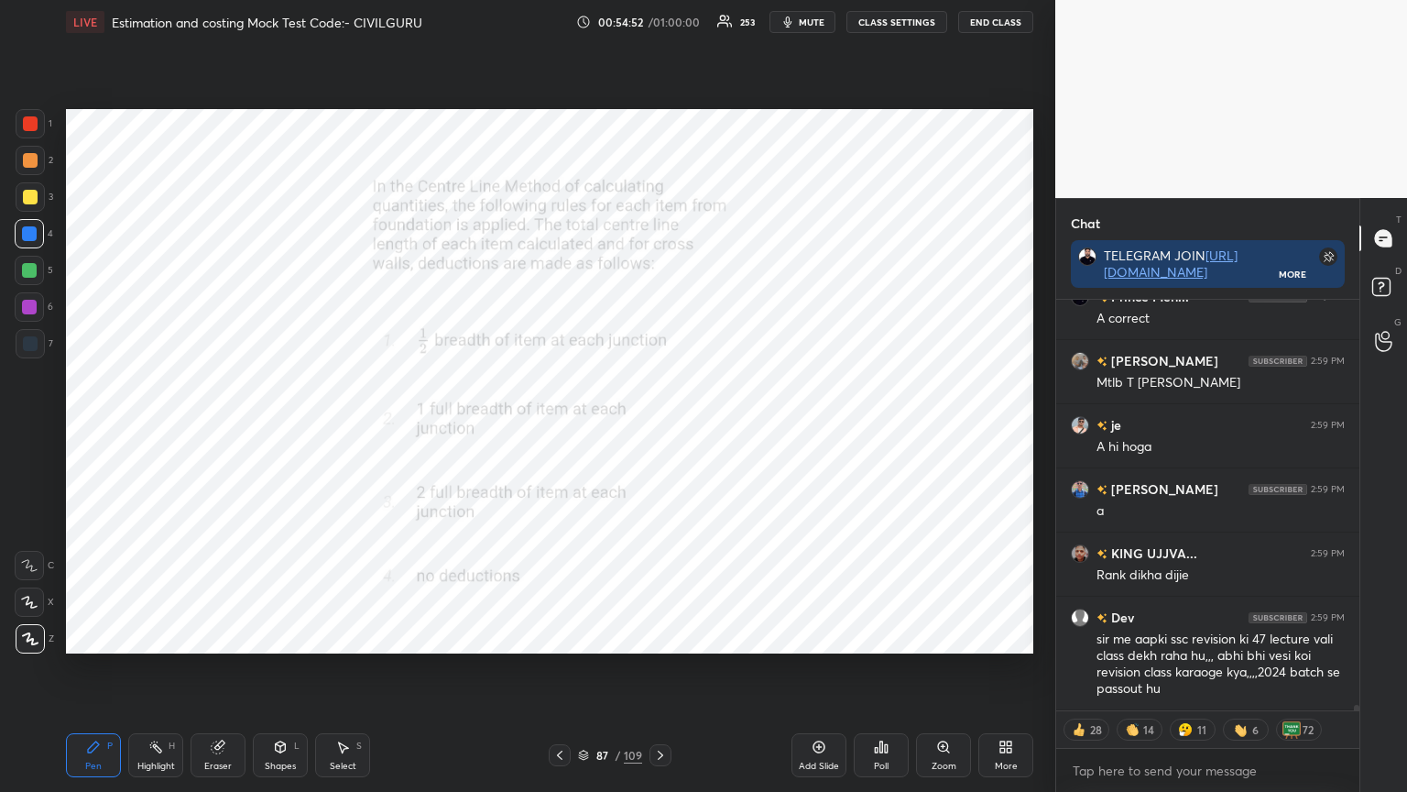
scroll to position [28837, 0]
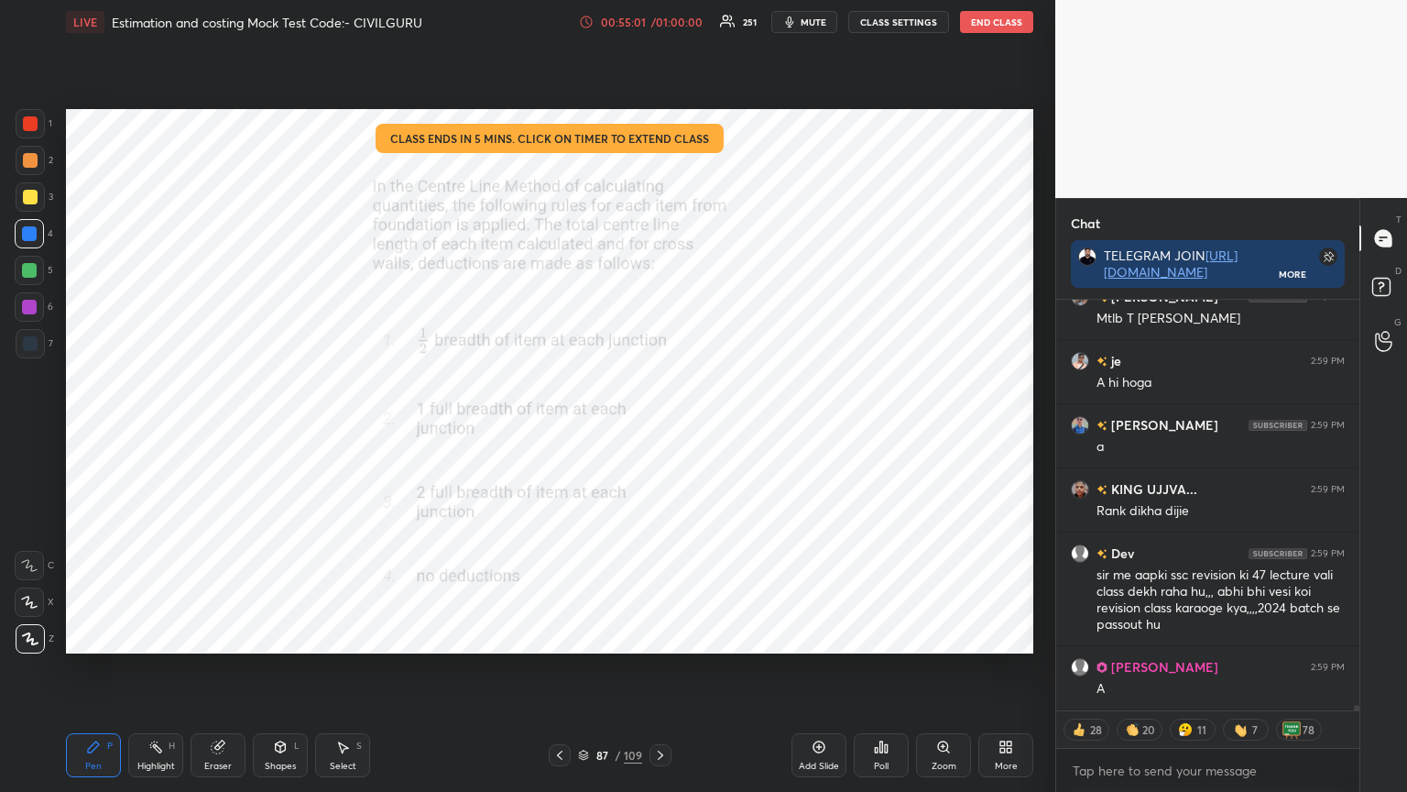
click at [583, 636] on icon at bounding box center [583, 755] width 11 height 11
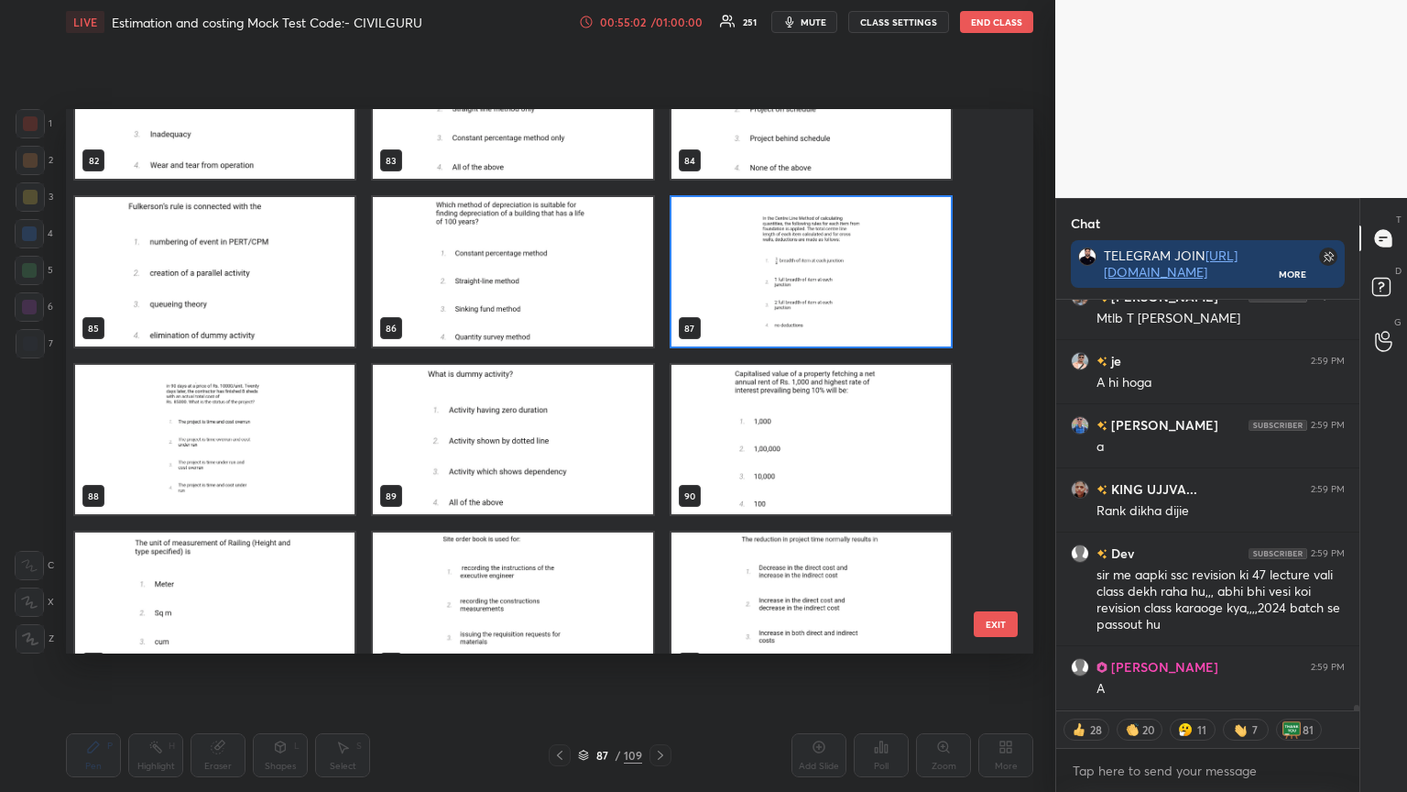
scroll to position [4617, 0]
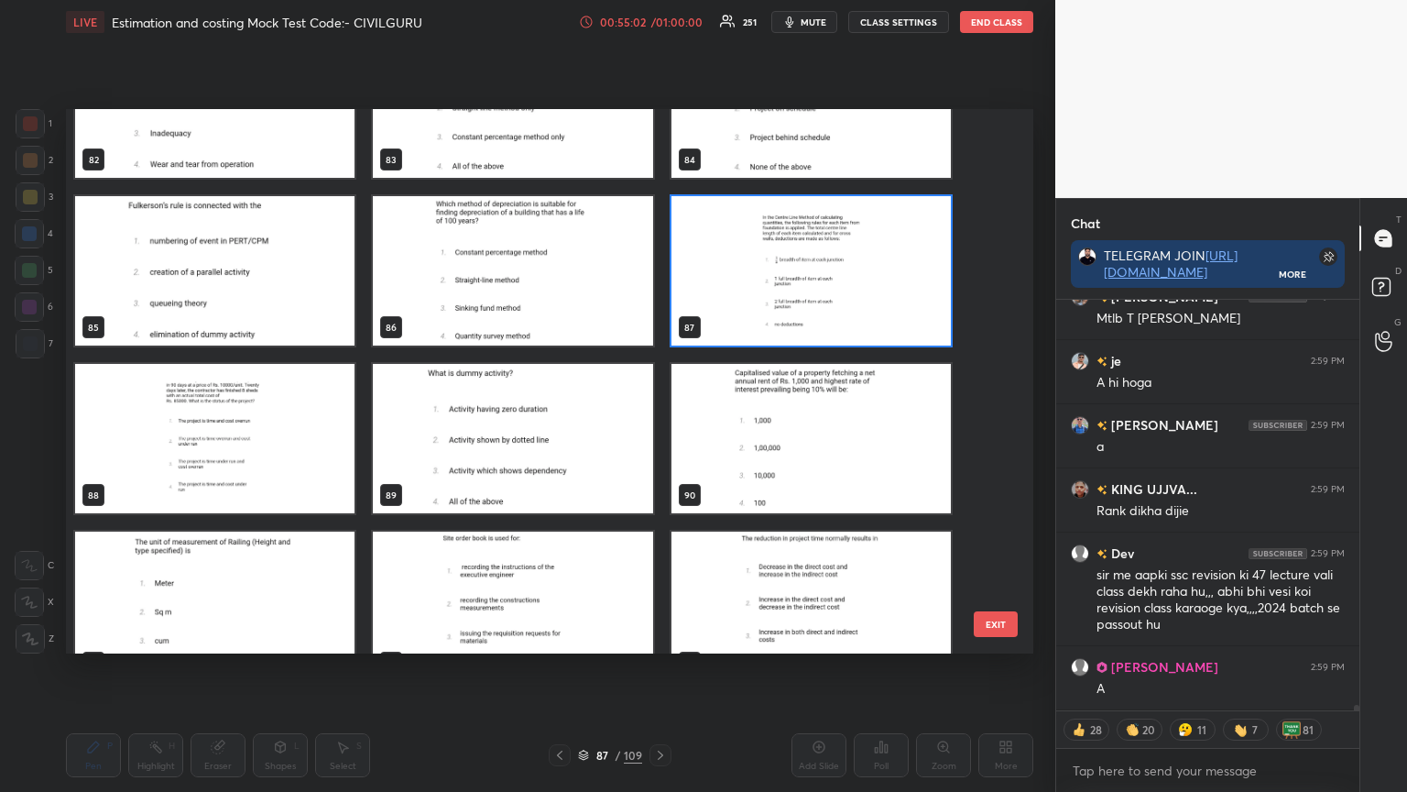
click at [734, 551] on div "82 83 84 85 86 87 88 89 90 91 92 93 94 95 96" at bounding box center [534, 381] width 936 height 544
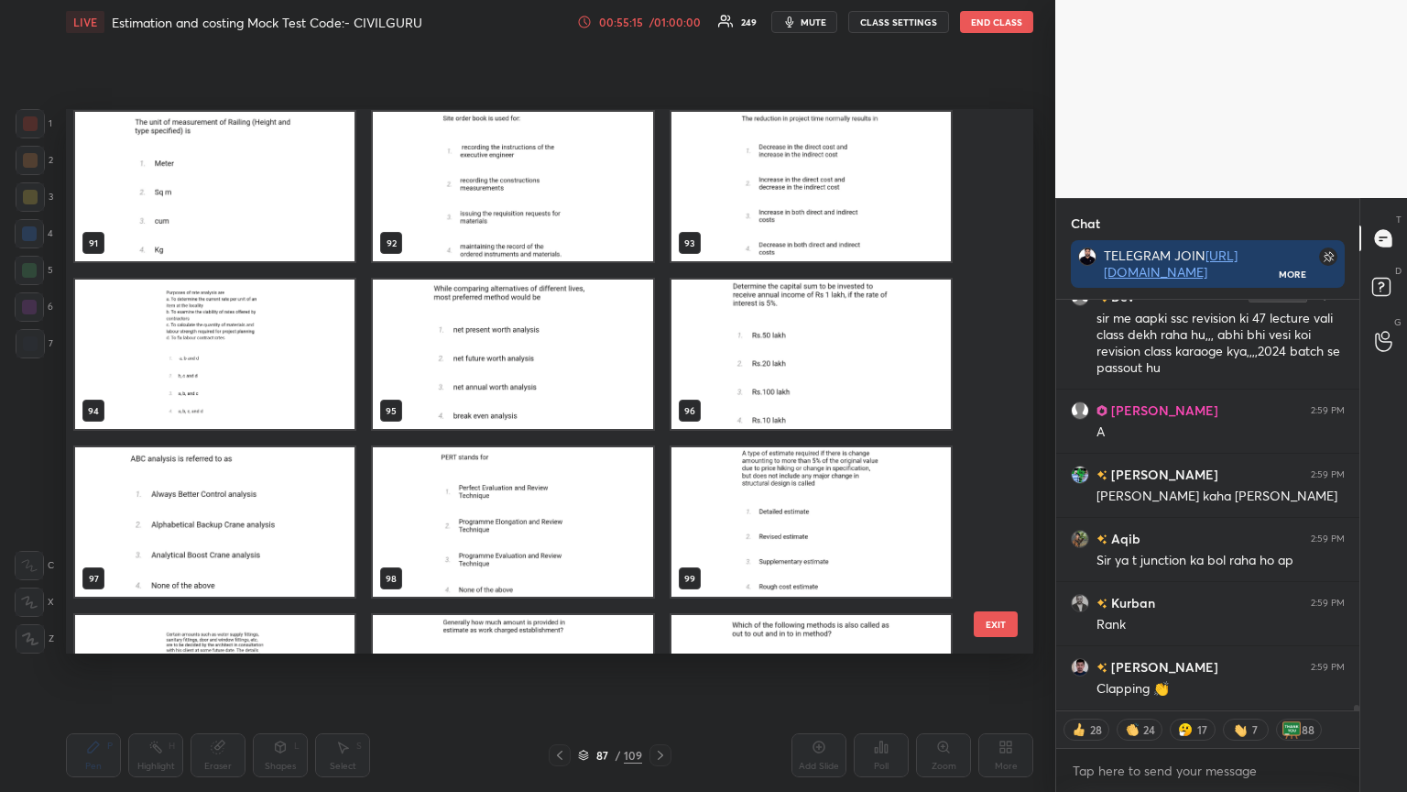
scroll to position [5038, 0]
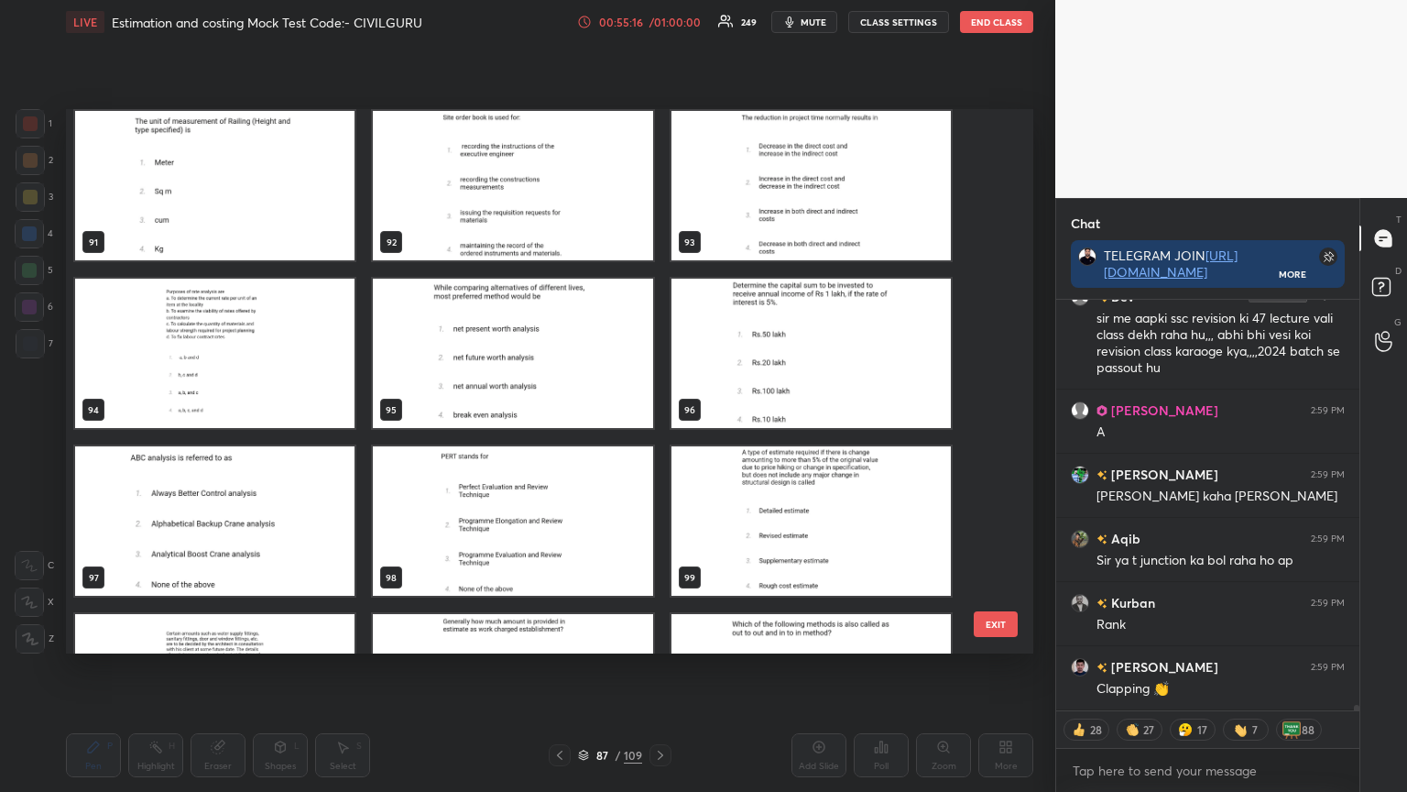
click at [225, 514] on img "grid" at bounding box center [214, 520] width 279 height 149
click at [223, 517] on img "grid" at bounding box center [214, 520] width 279 height 149
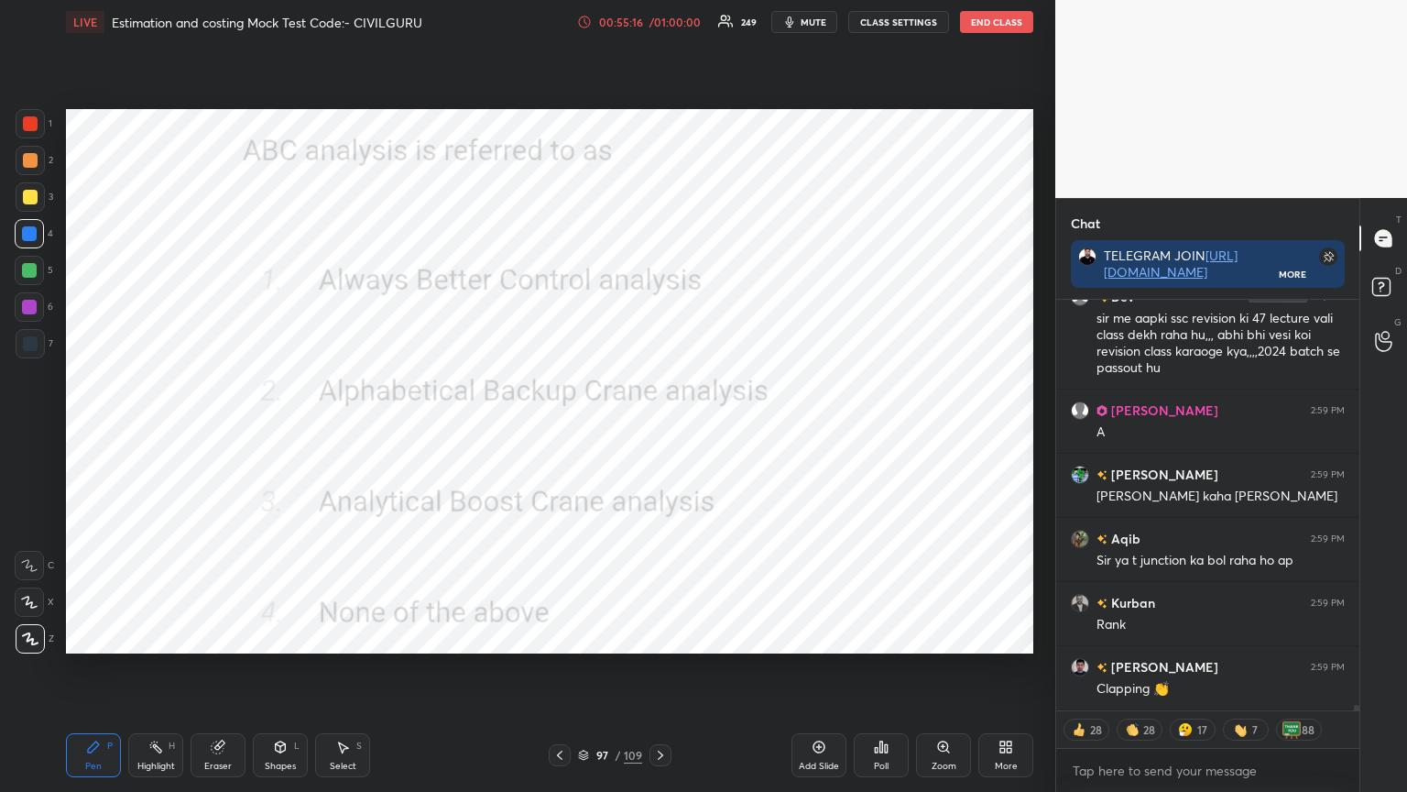
click at [227, 518] on img "grid" at bounding box center [214, 520] width 279 height 149
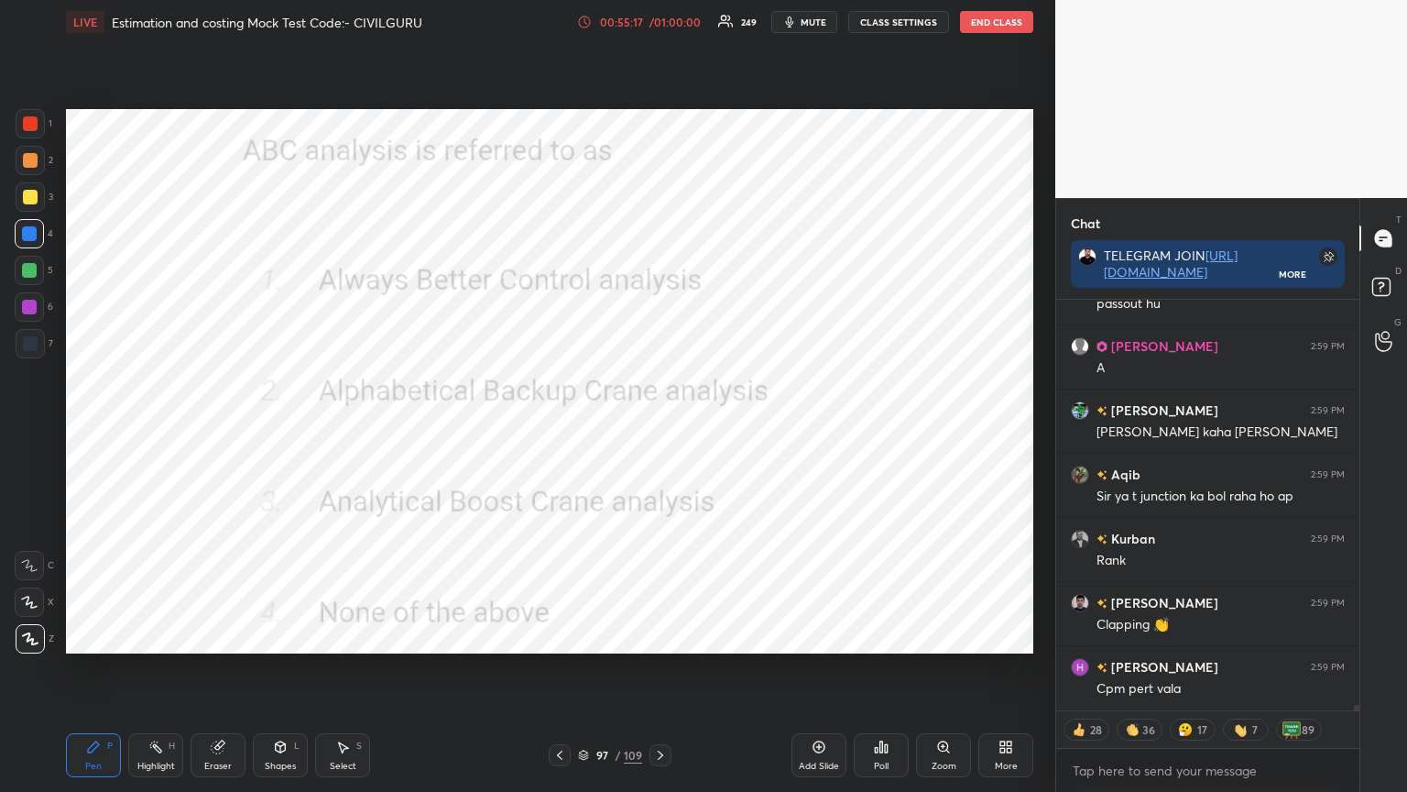
click at [884, 636] on div "Poll" at bounding box center [881, 765] width 15 height 9
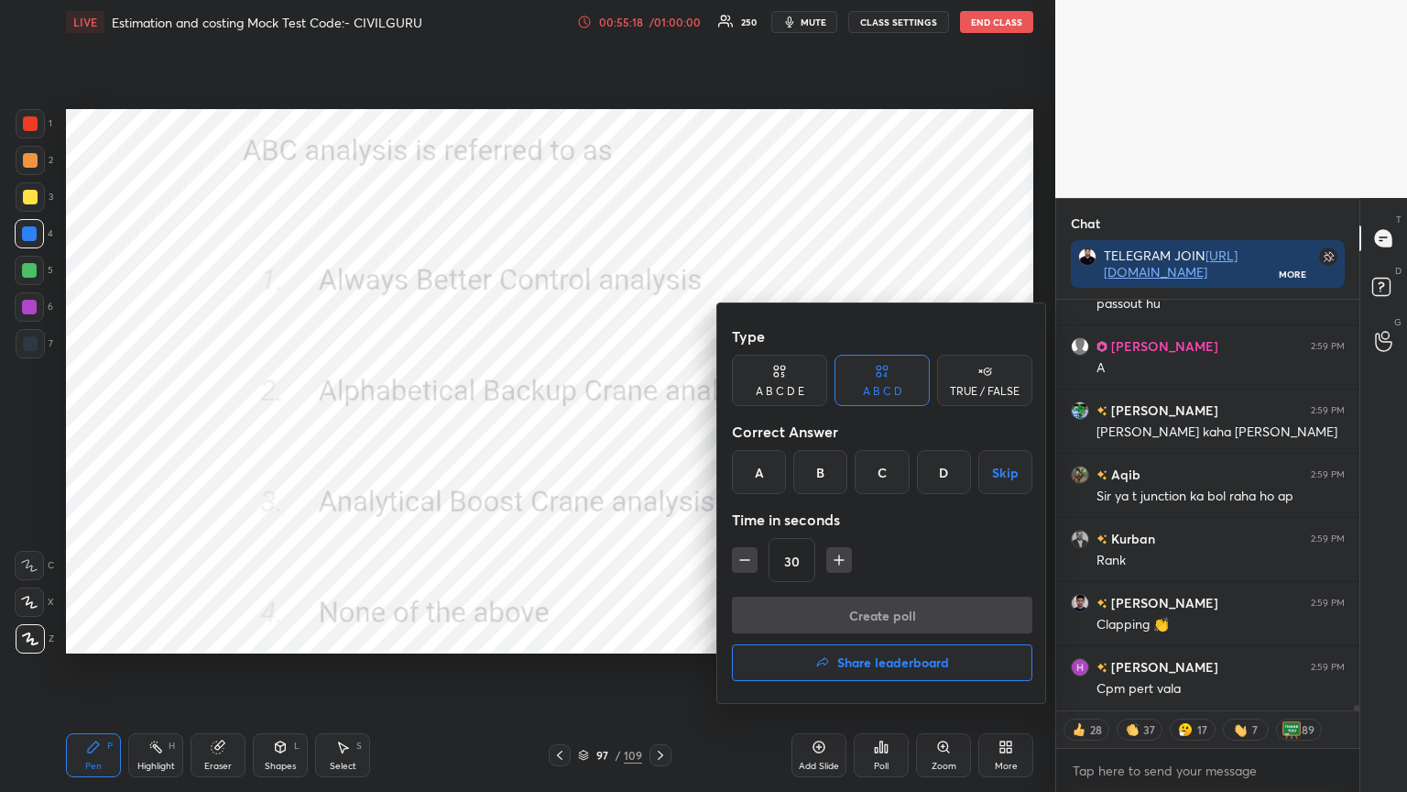
click at [762, 467] on div "A" at bounding box center [759, 472] width 54 height 44
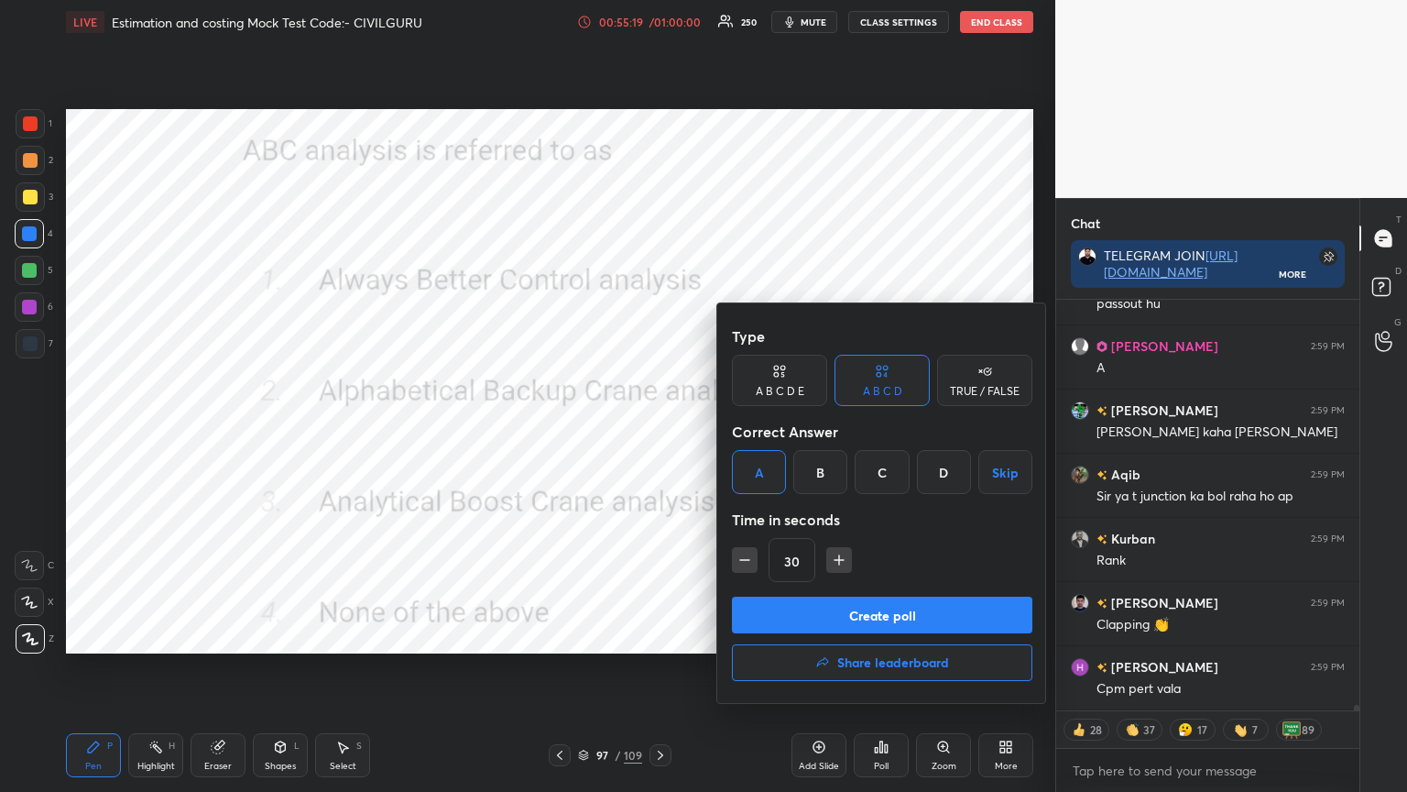
click at [774, 609] on button "Create poll" at bounding box center [882, 615] width 301 height 37
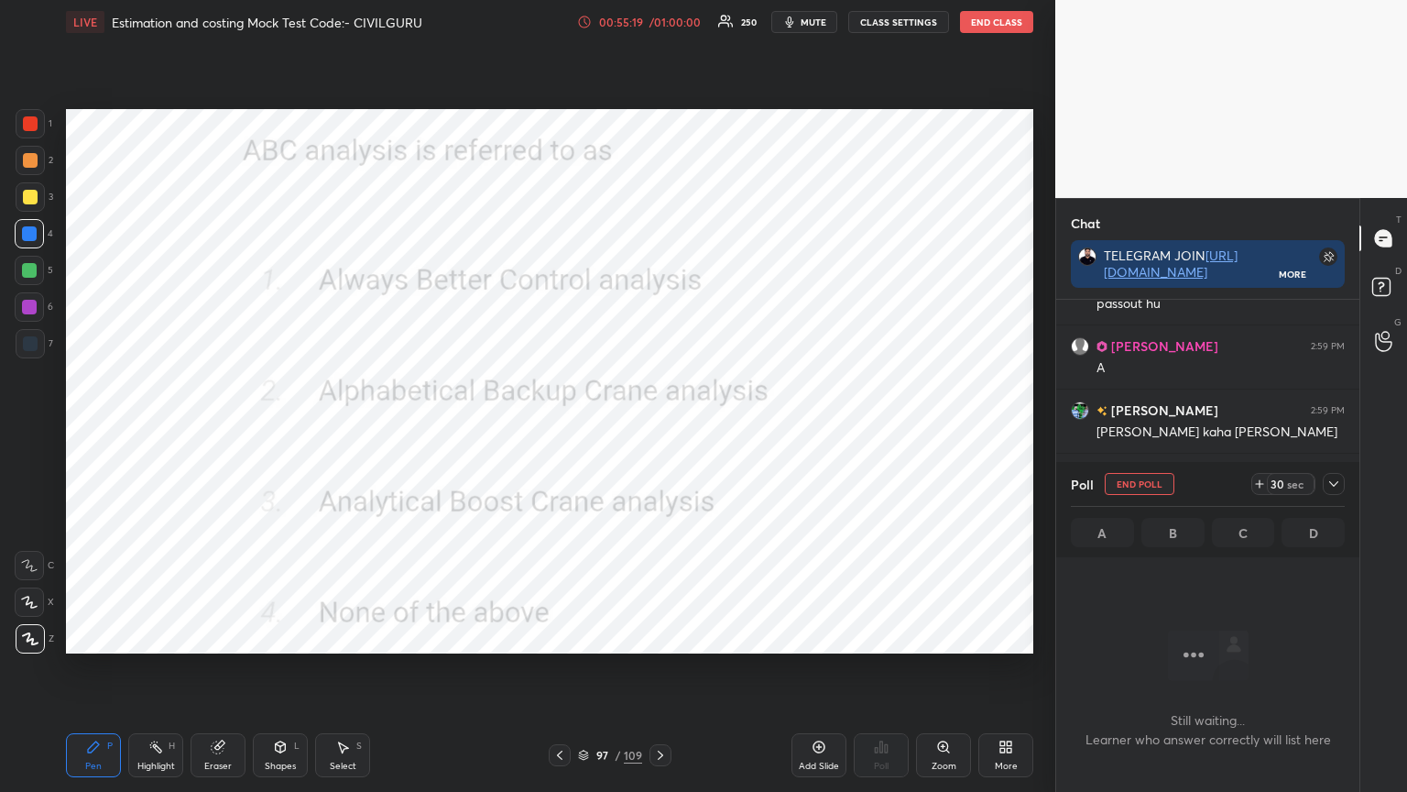
scroll to position [6, 5]
click at [1338, 489] on icon at bounding box center [1334, 483] width 15 height 15
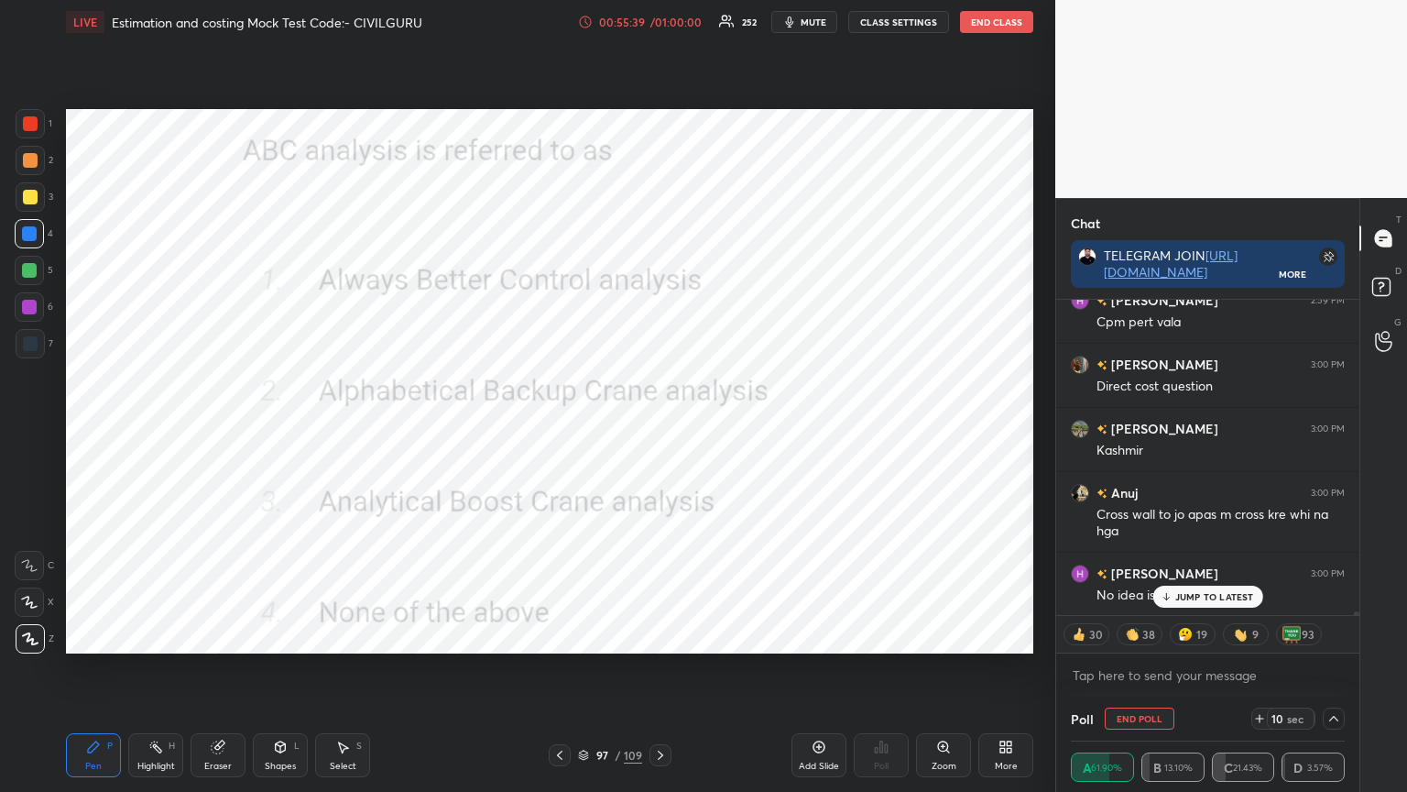
click at [38, 121] on div at bounding box center [30, 123] width 29 height 29
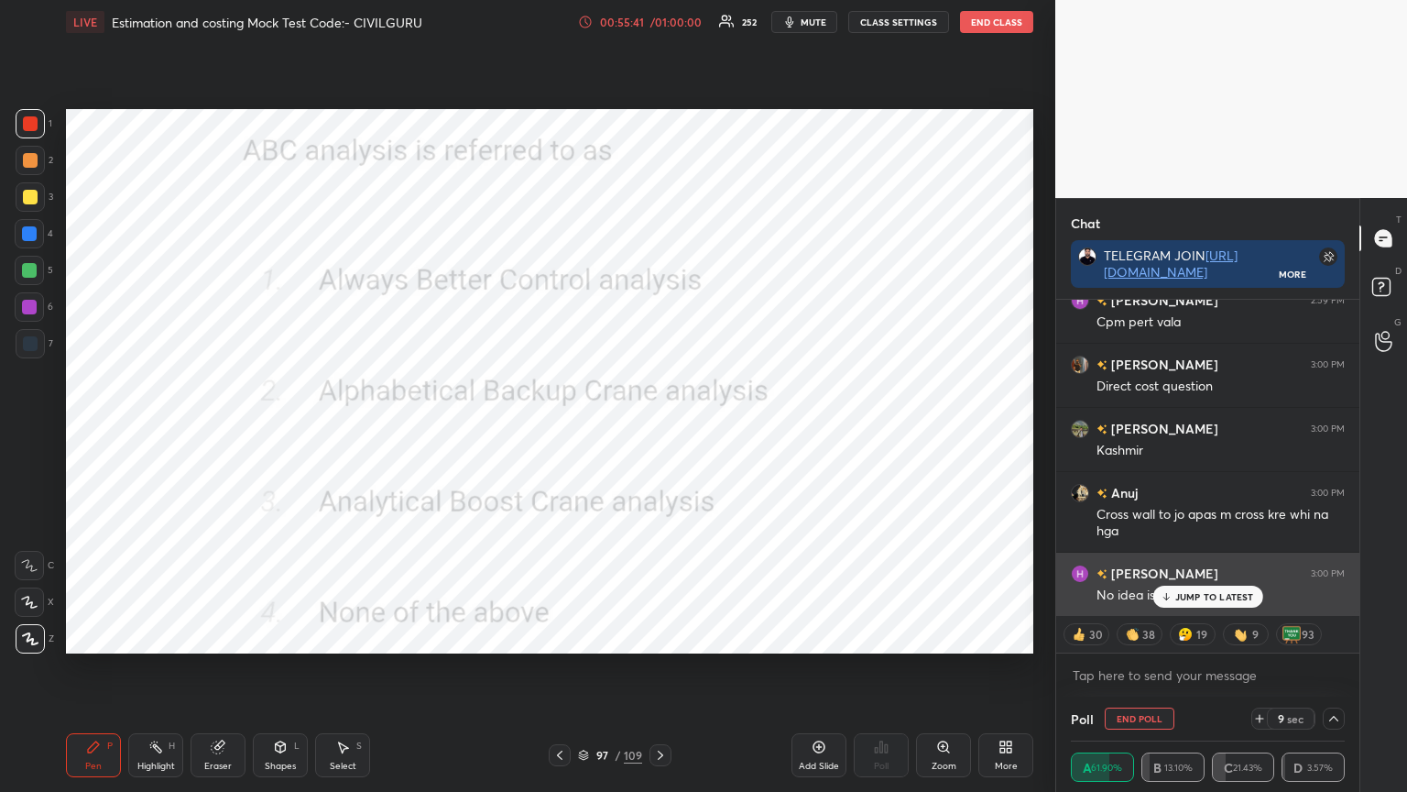
click at [1182, 602] on div "JUMP TO LATEST" at bounding box center [1208, 597] width 110 height 22
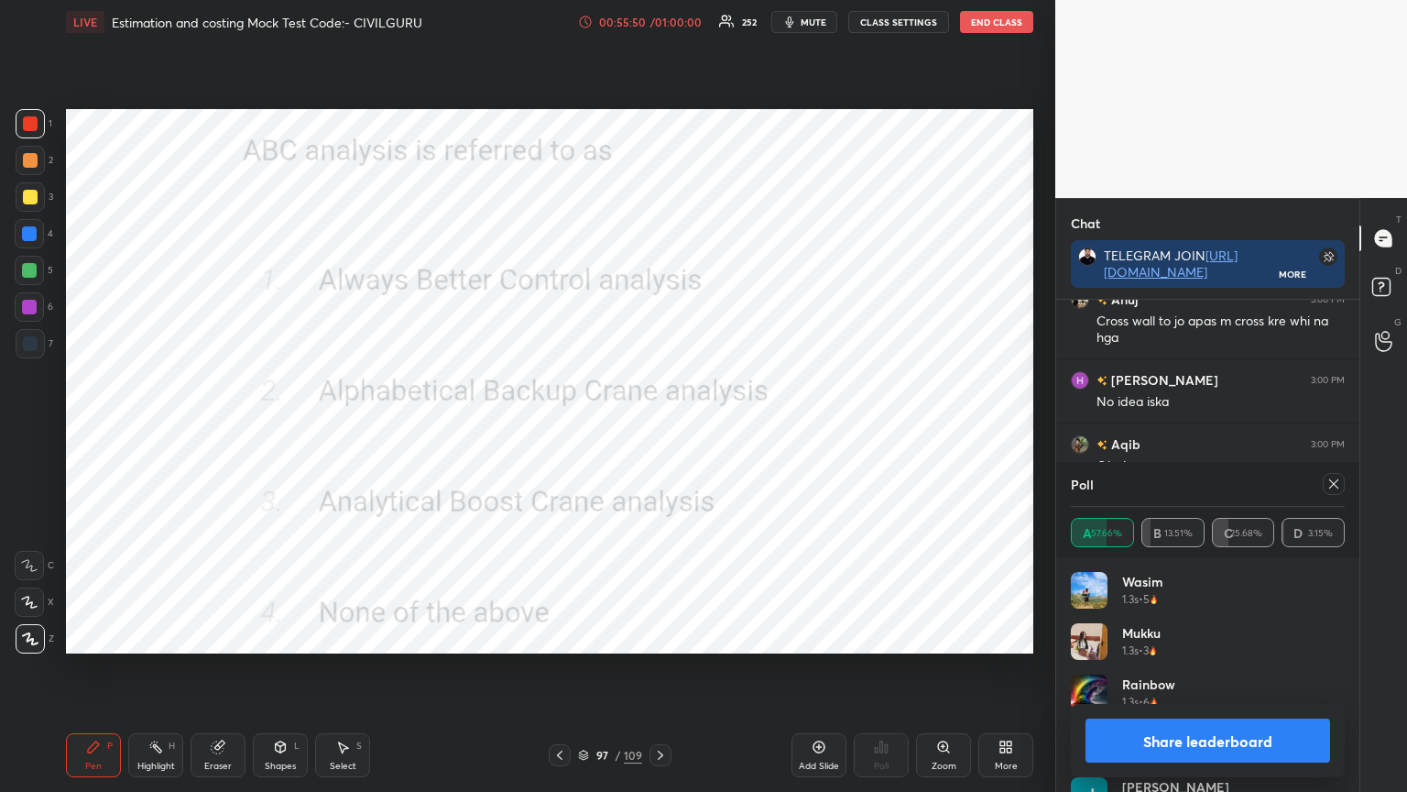
click at [1330, 479] on icon at bounding box center [1334, 483] width 9 height 9
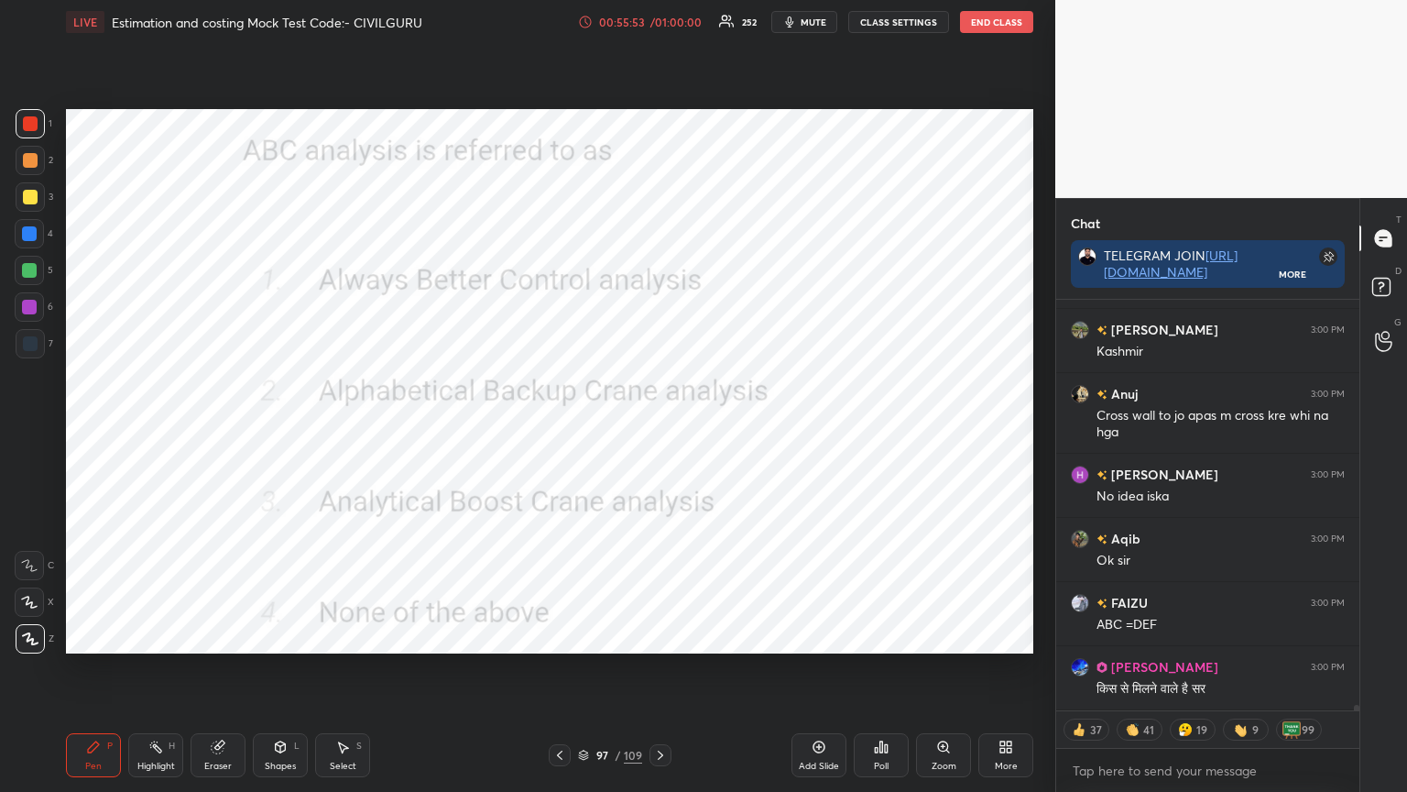
click at [663, 636] on icon at bounding box center [660, 755] width 15 height 15
click at [883, 636] on icon at bounding box center [881, 746] width 15 height 15
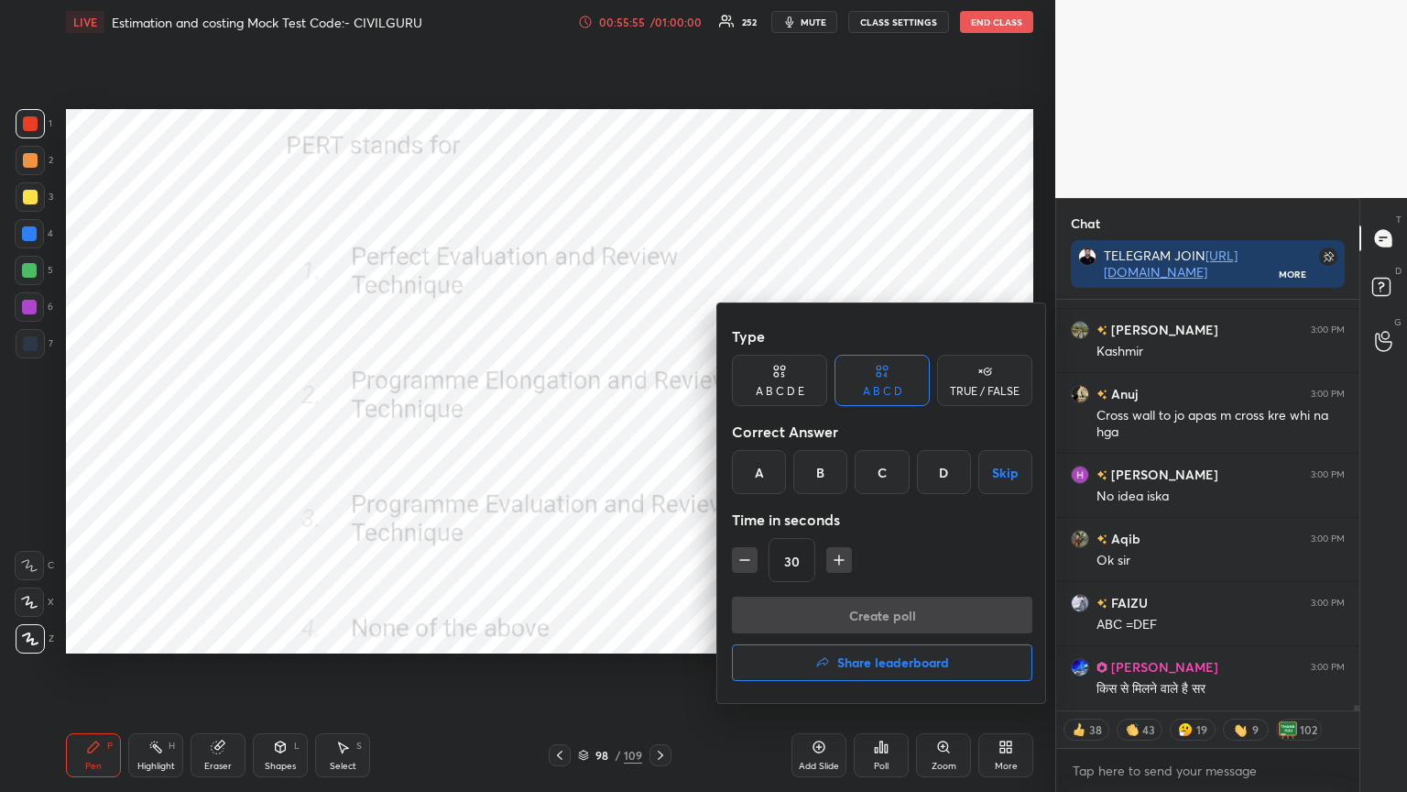
click at [892, 471] on div "C" at bounding box center [882, 472] width 54 height 44
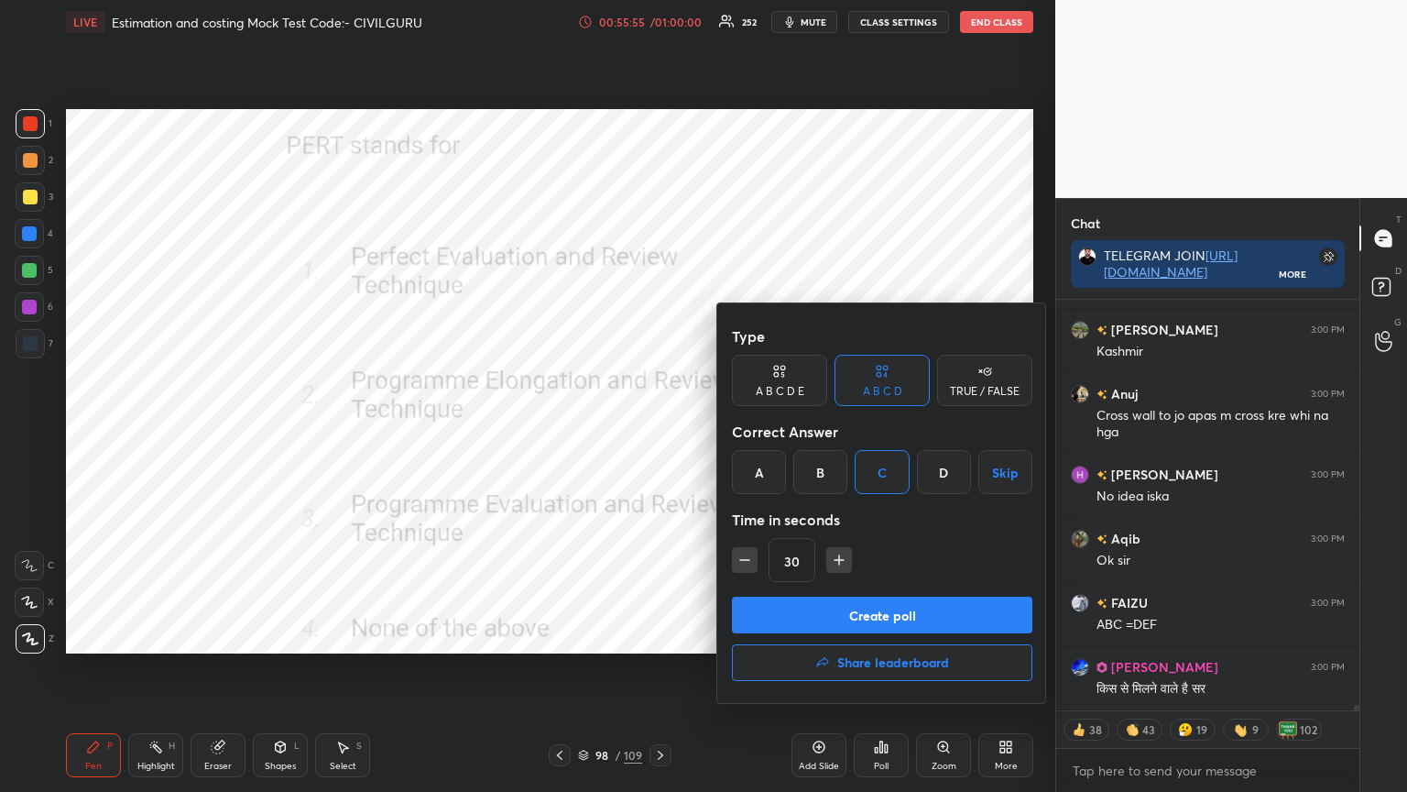
click at [850, 613] on button "Create poll" at bounding box center [882, 615] width 301 height 37
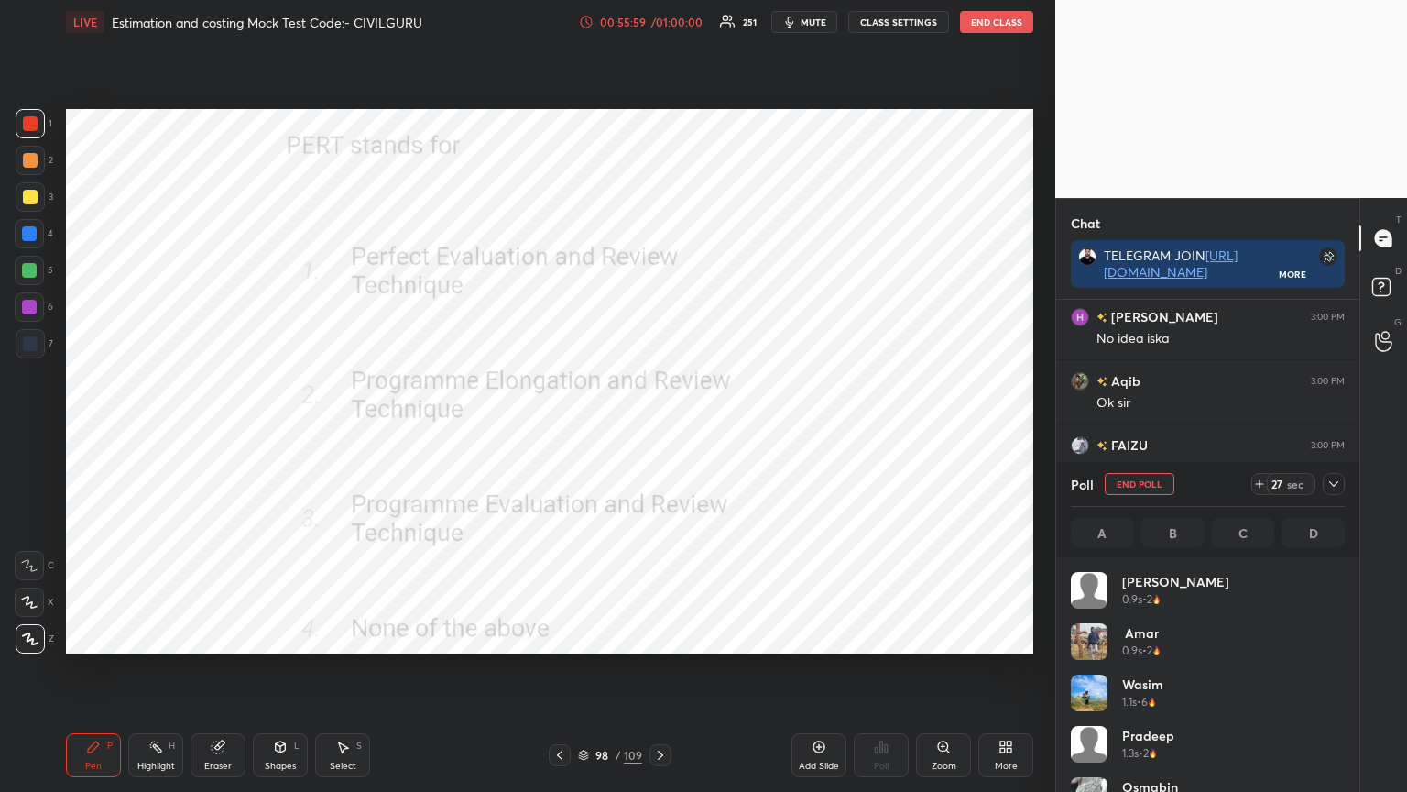
click at [1336, 484] on icon at bounding box center [1334, 483] width 9 height 5
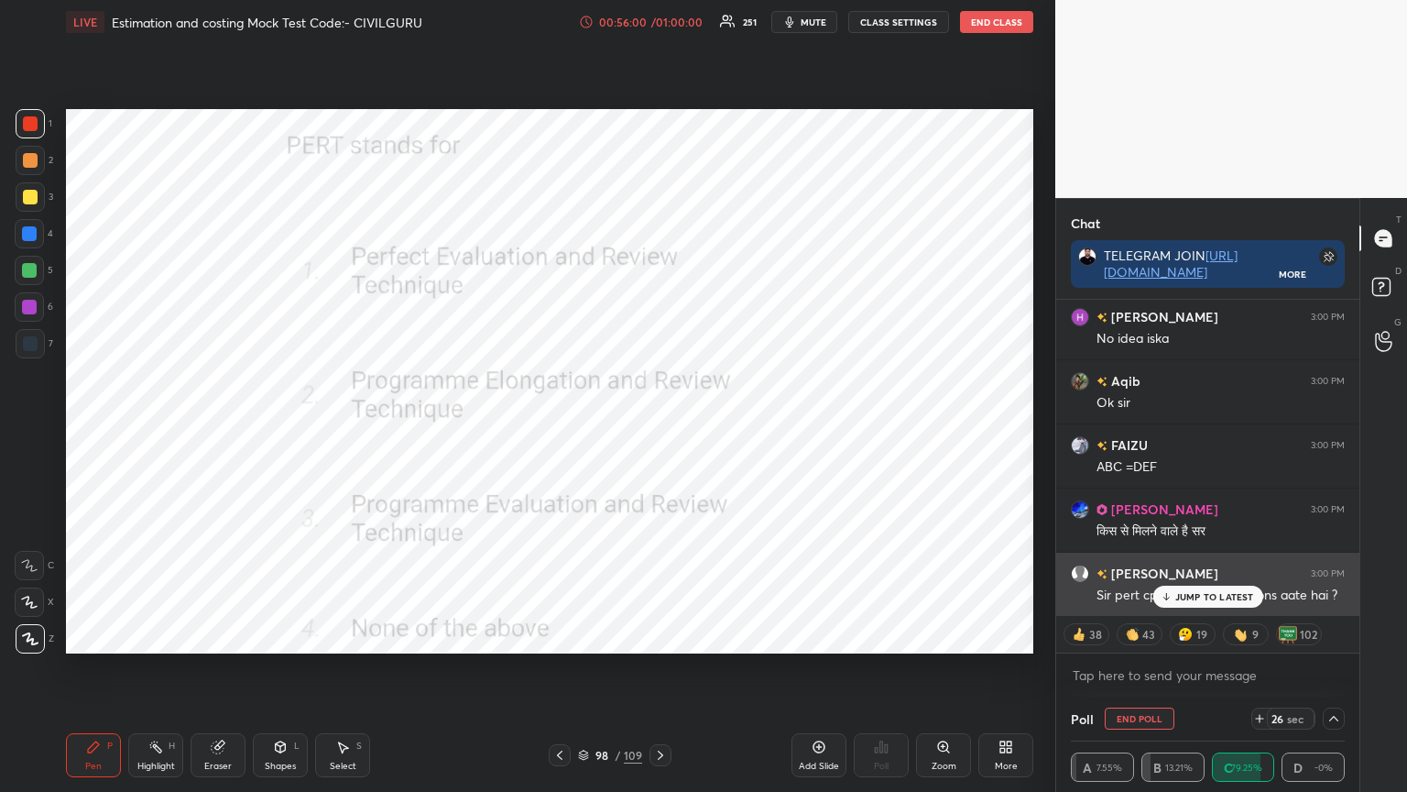
click at [1205, 592] on p "JUMP TO LATEST" at bounding box center [1215, 596] width 79 height 11
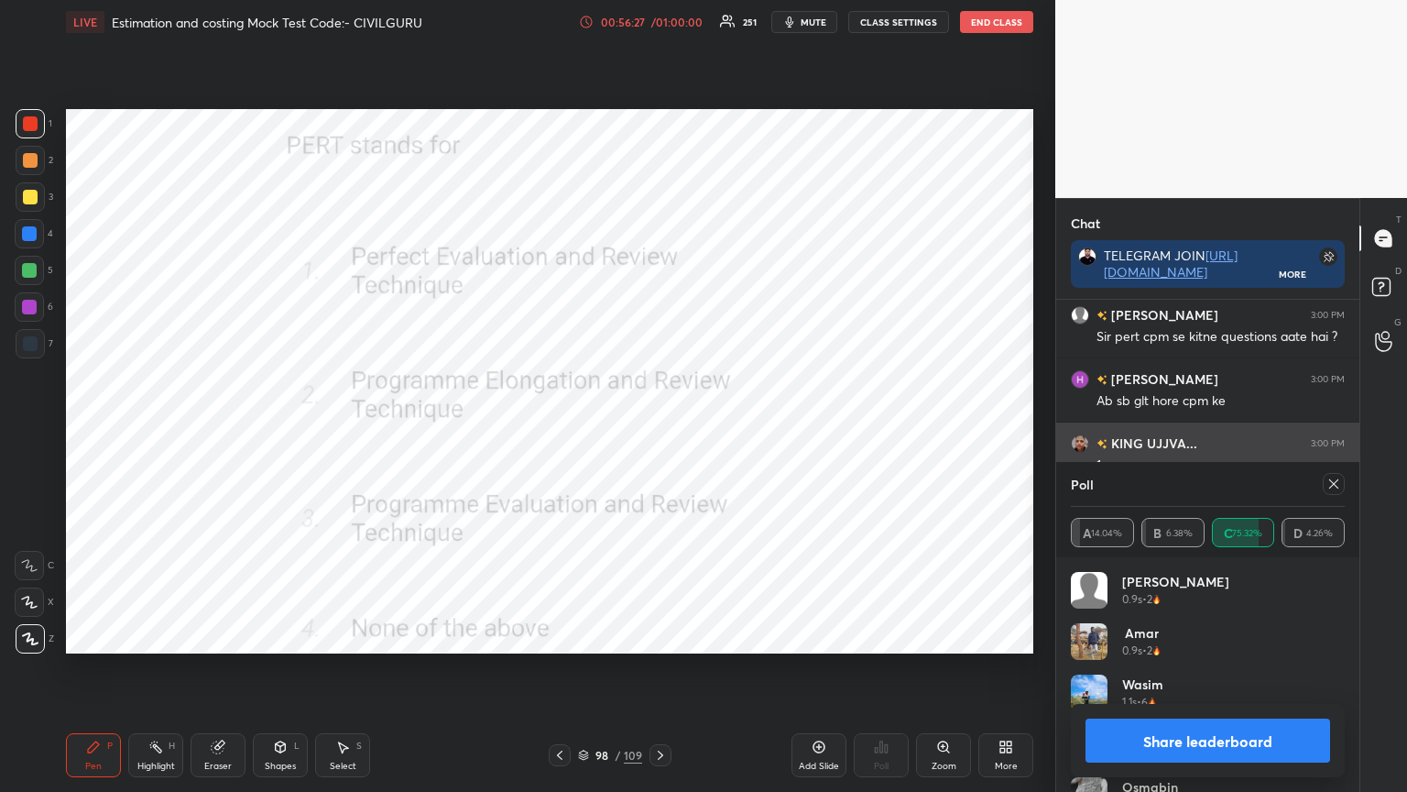
click at [1336, 483] on icon at bounding box center [1334, 483] width 15 height 15
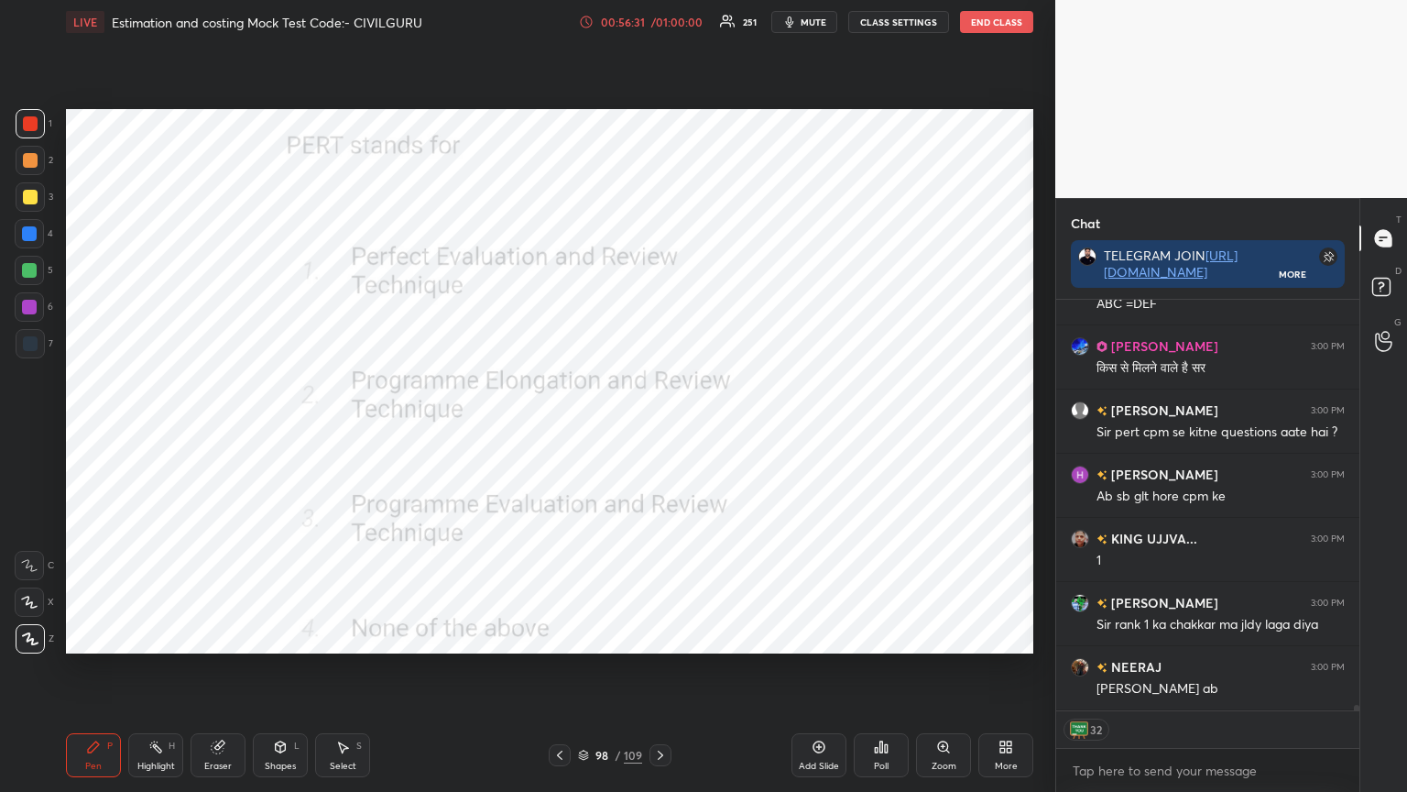
click at [586, 636] on icon at bounding box center [583, 755] width 11 height 11
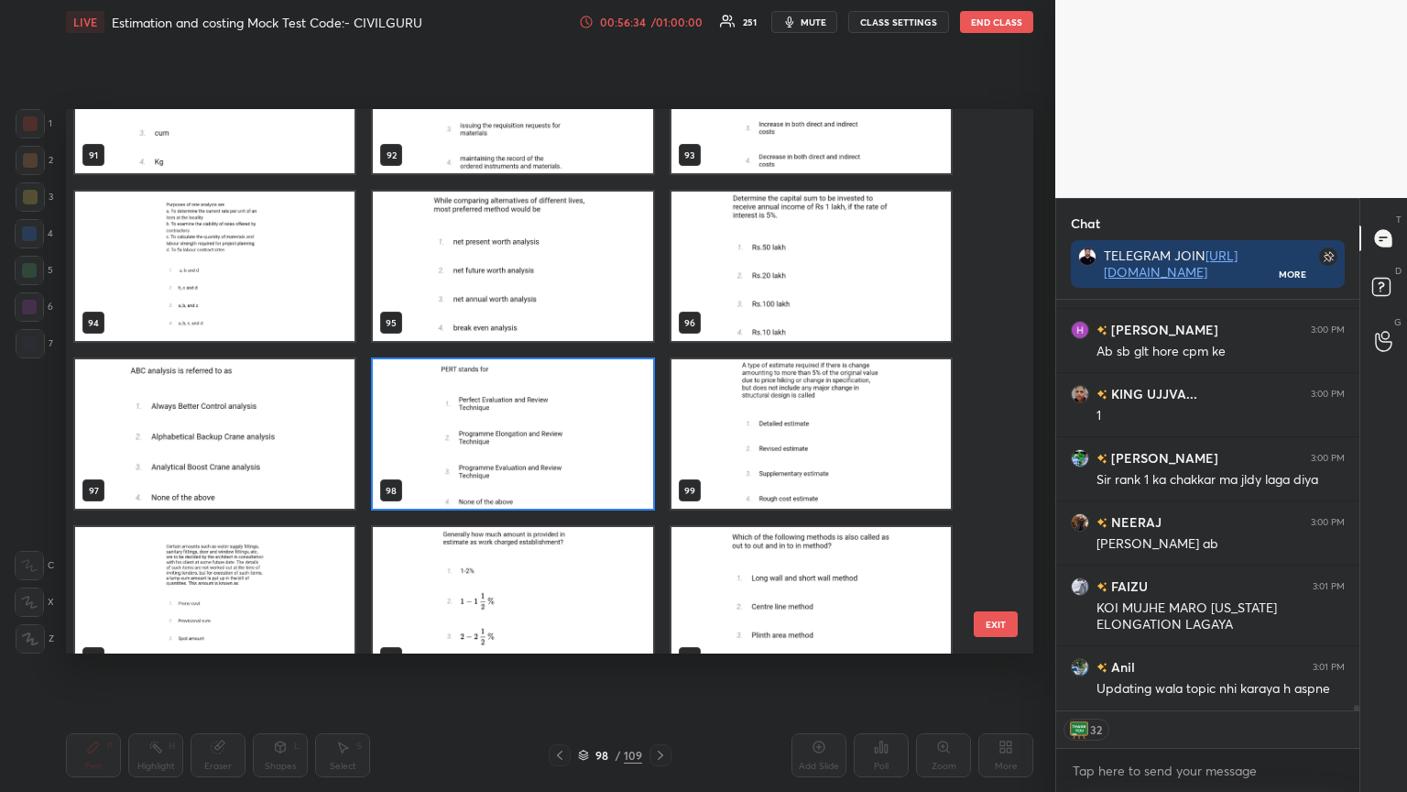
click at [766, 592] on img "grid" at bounding box center [811, 601] width 279 height 149
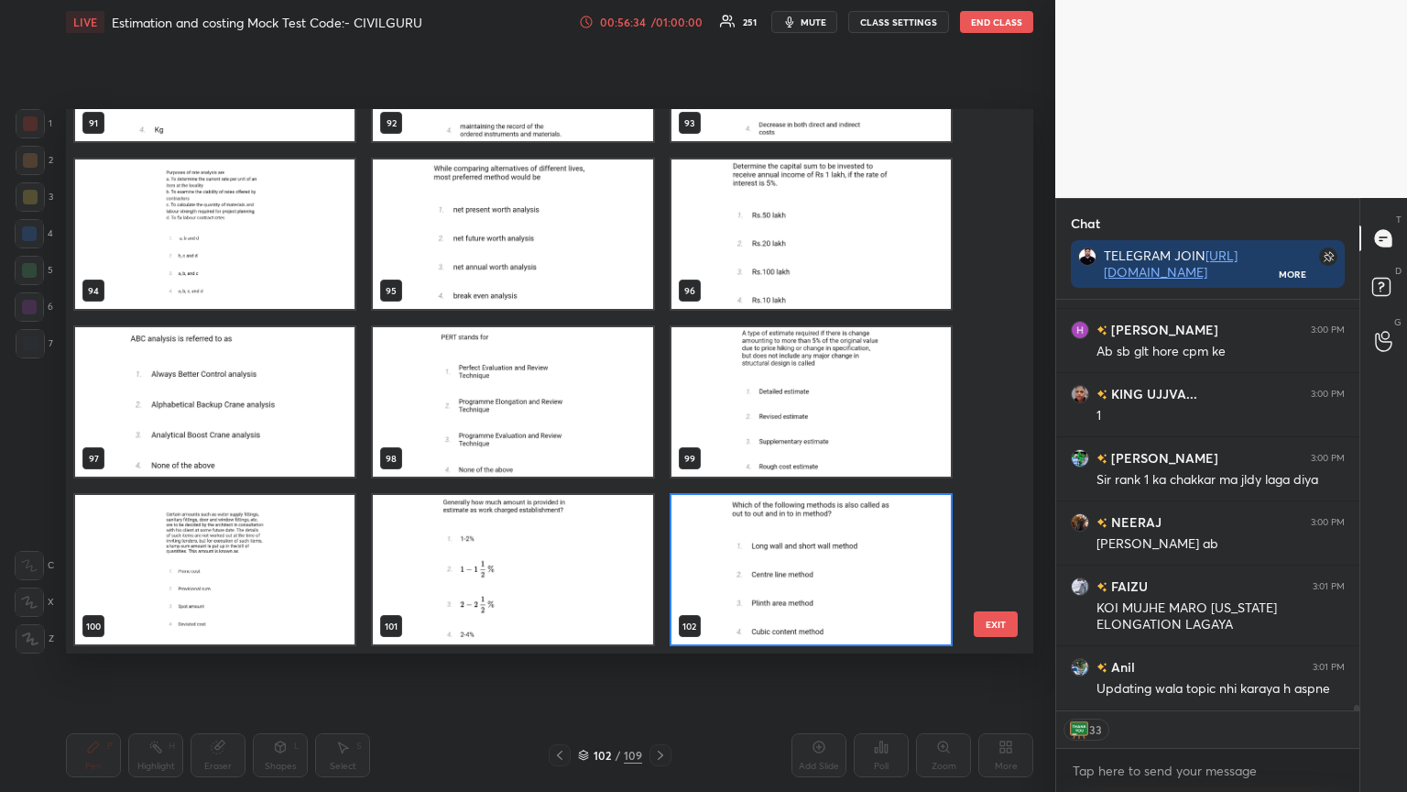
click at [765, 592] on img "grid" at bounding box center [811, 569] width 279 height 149
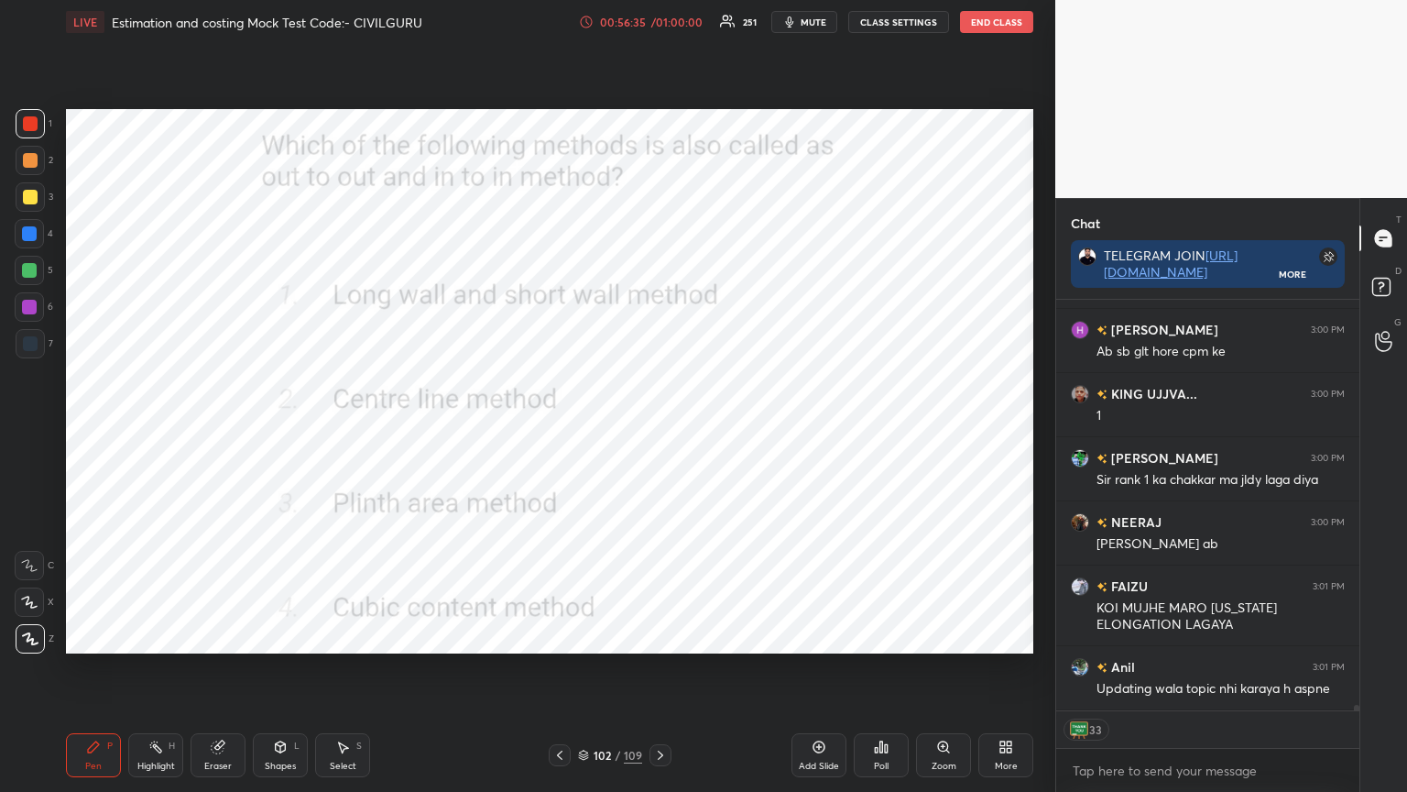
click at [765, 591] on img "grid" at bounding box center [811, 569] width 279 height 149
click at [875, 636] on icon at bounding box center [876, 750] width 3 height 5
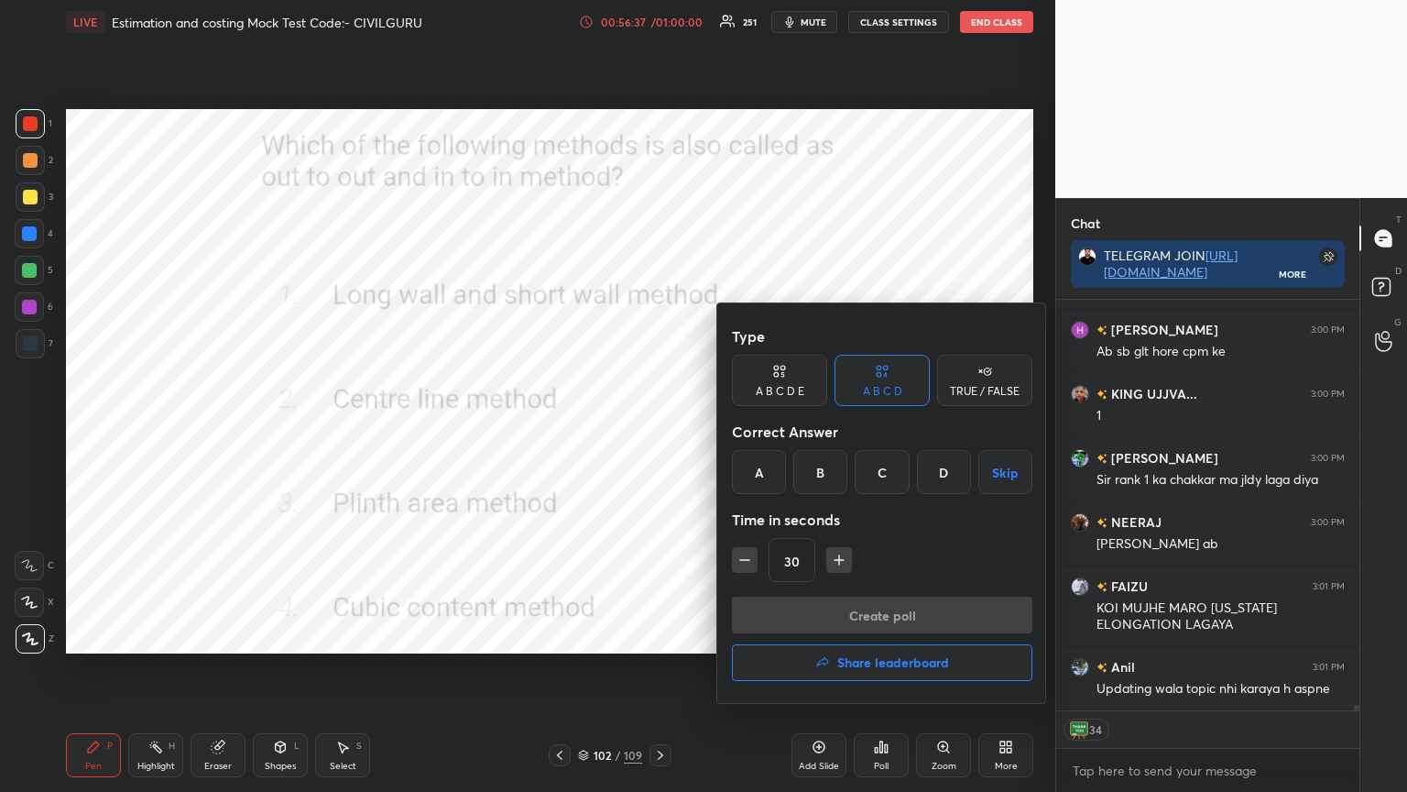
click at [759, 473] on div "A" at bounding box center [759, 472] width 54 height 44
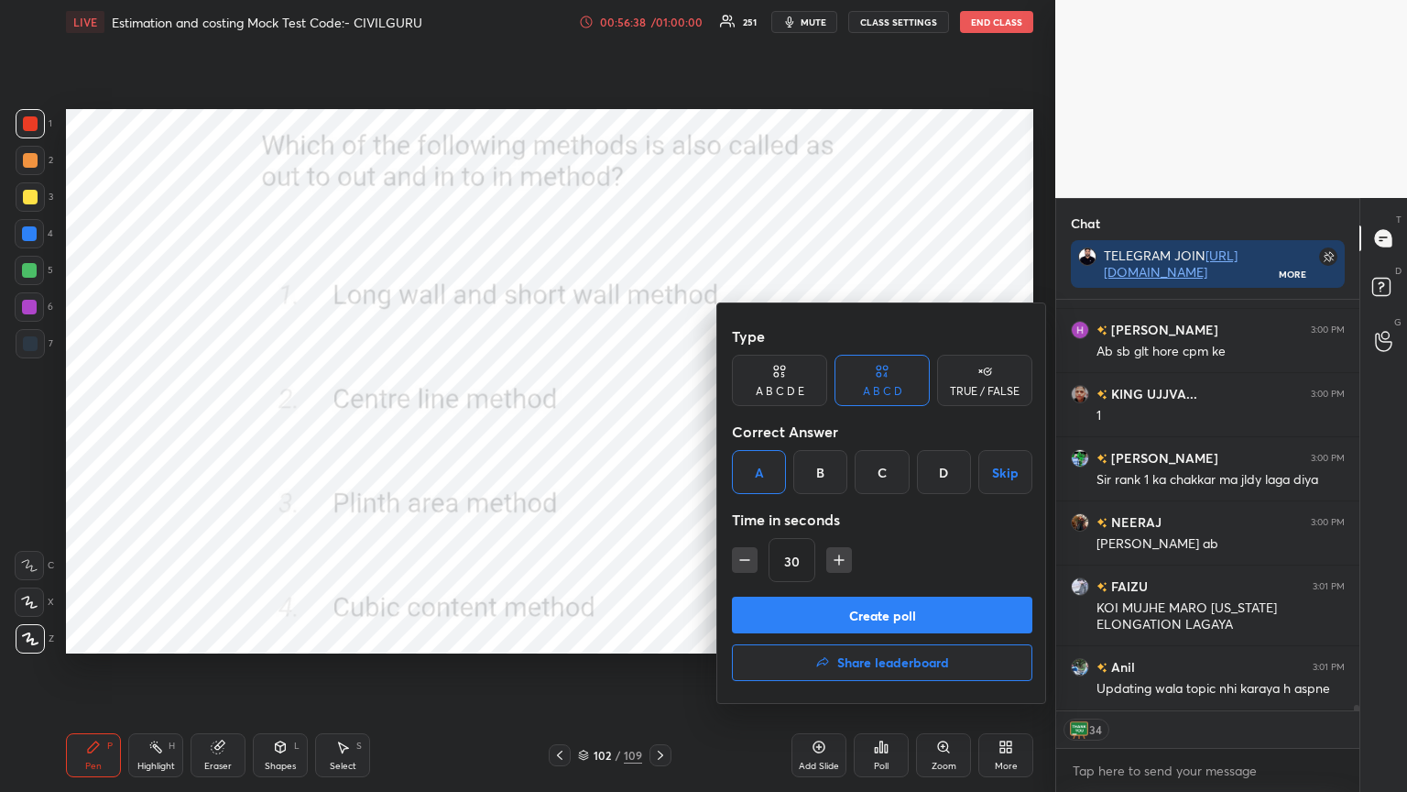
click at [795, 618] on button "Create poll" at bounding box center [882, 615] width 301 height 37
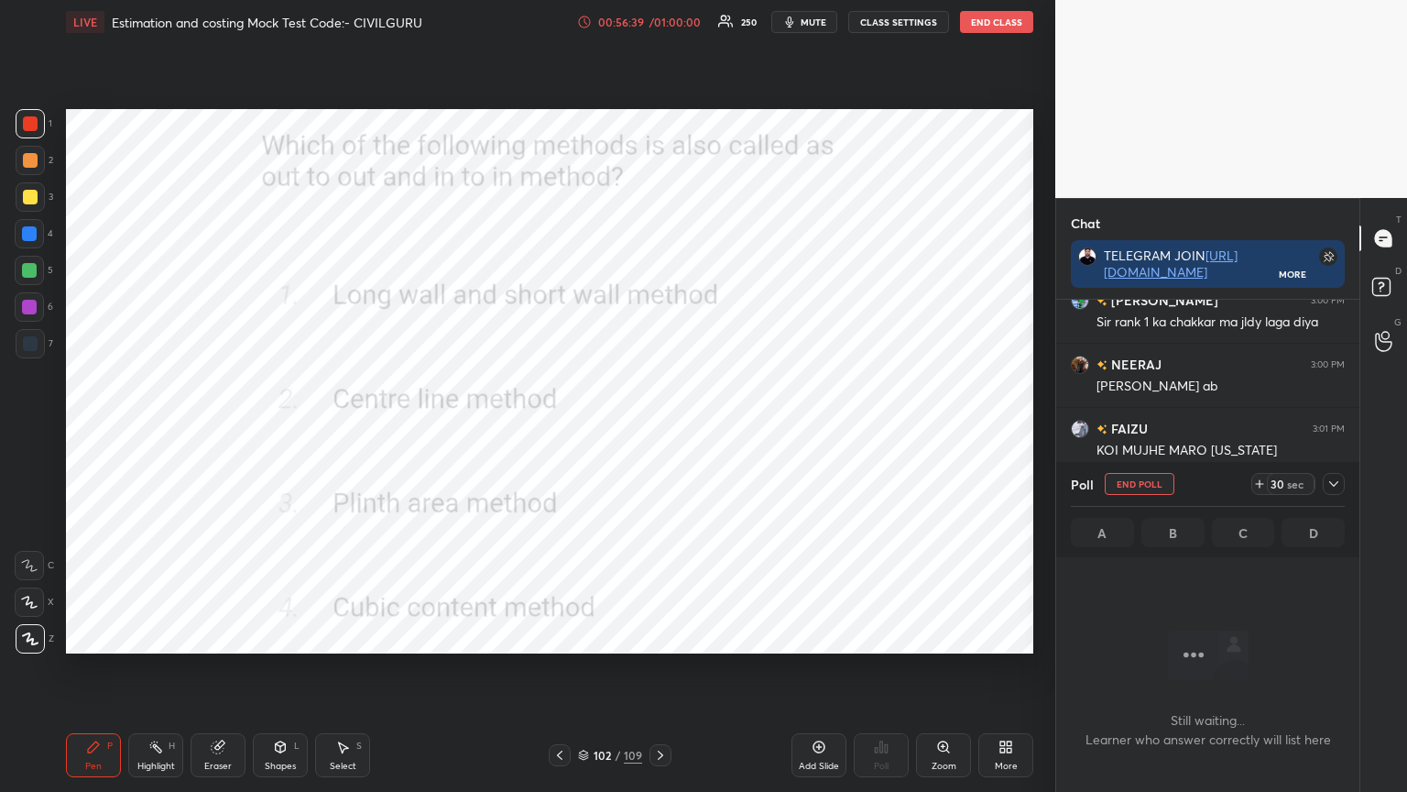
click at [1335, 486] on icon at bounding box center [1334, 483] width 15 height 15
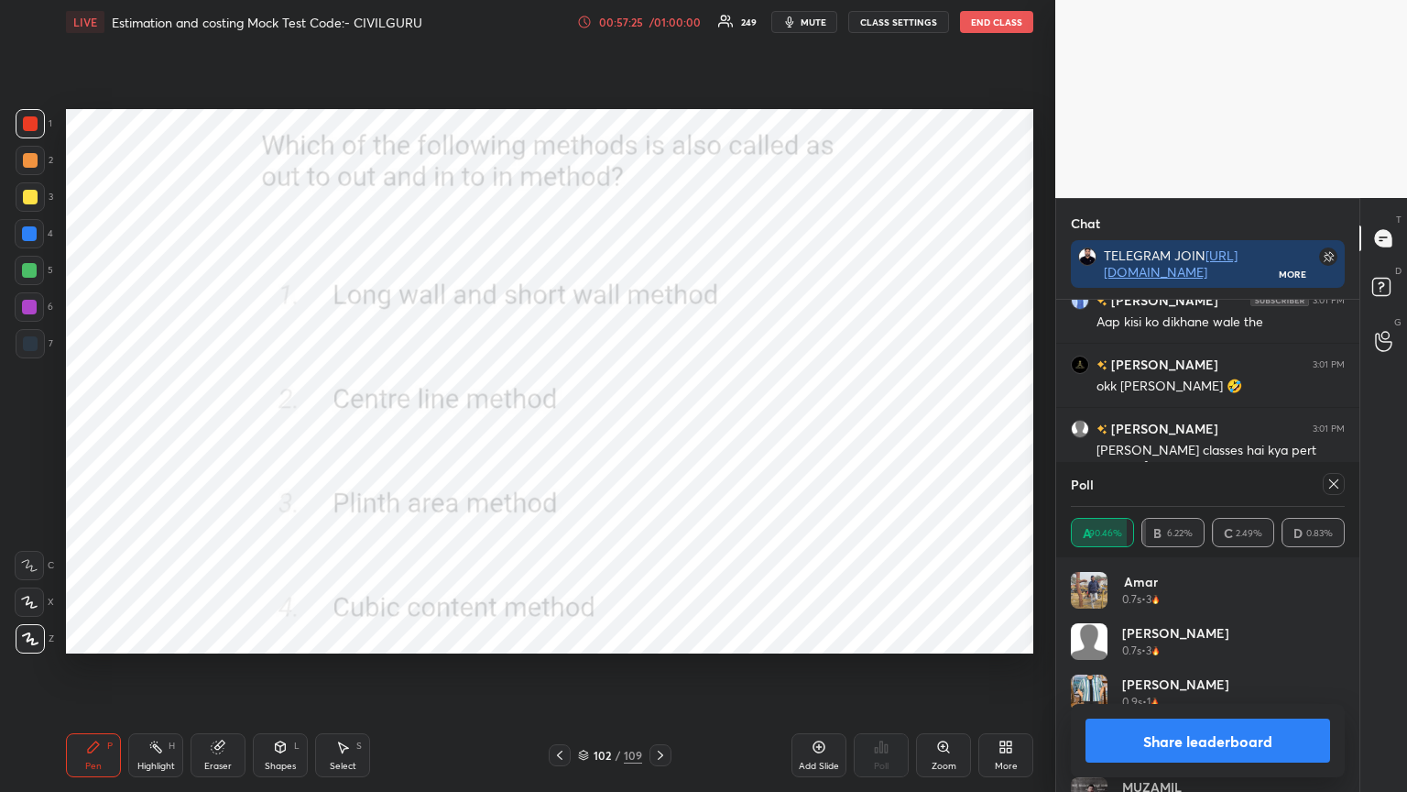
click at [1337, 483] on icon at bounding box center [1334, 483] width 15 height 15
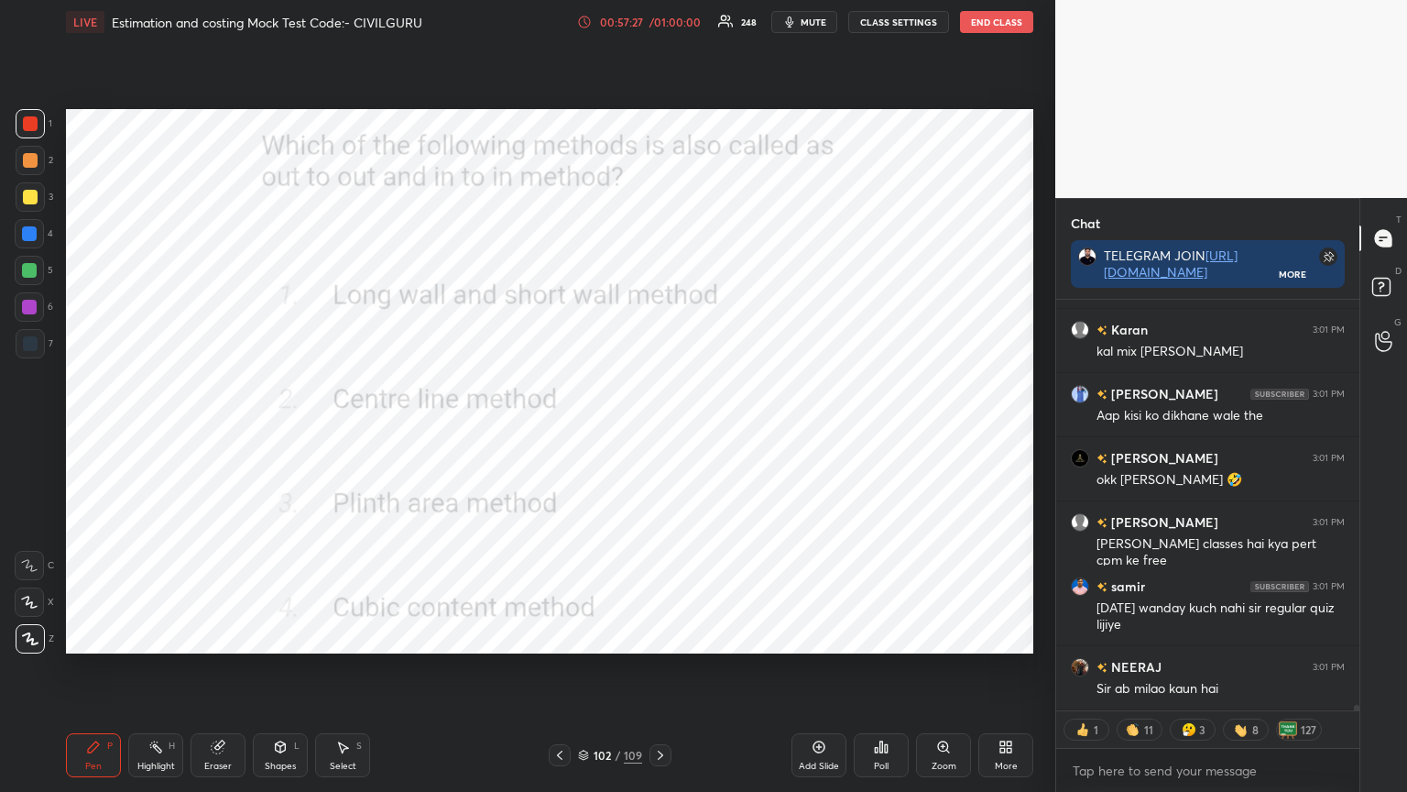
click at [584, 636] on icon at bounding box center [583, 755] width 11 height 11
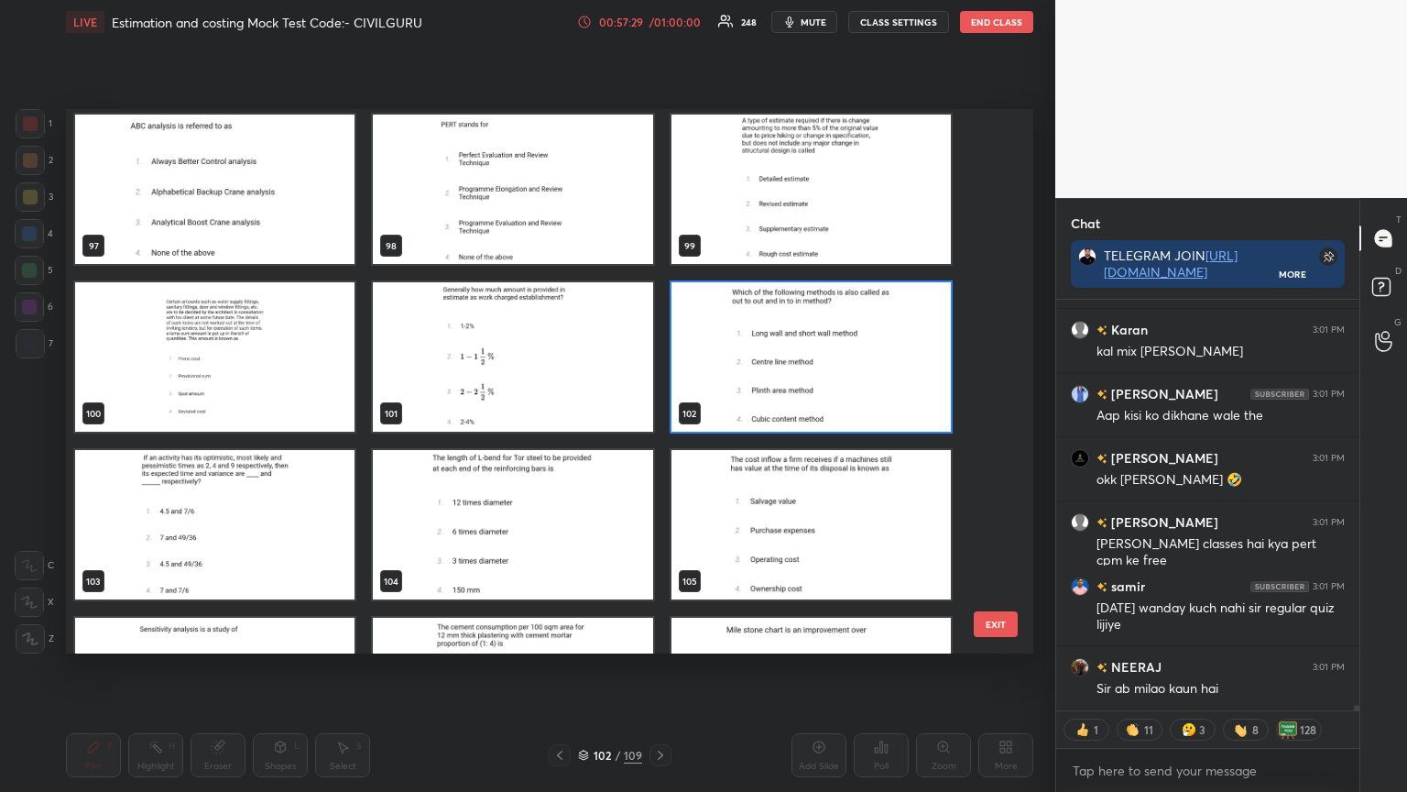
click at [242, 544] on img "grid" at bounding box center [214, 524] width 279 height 149
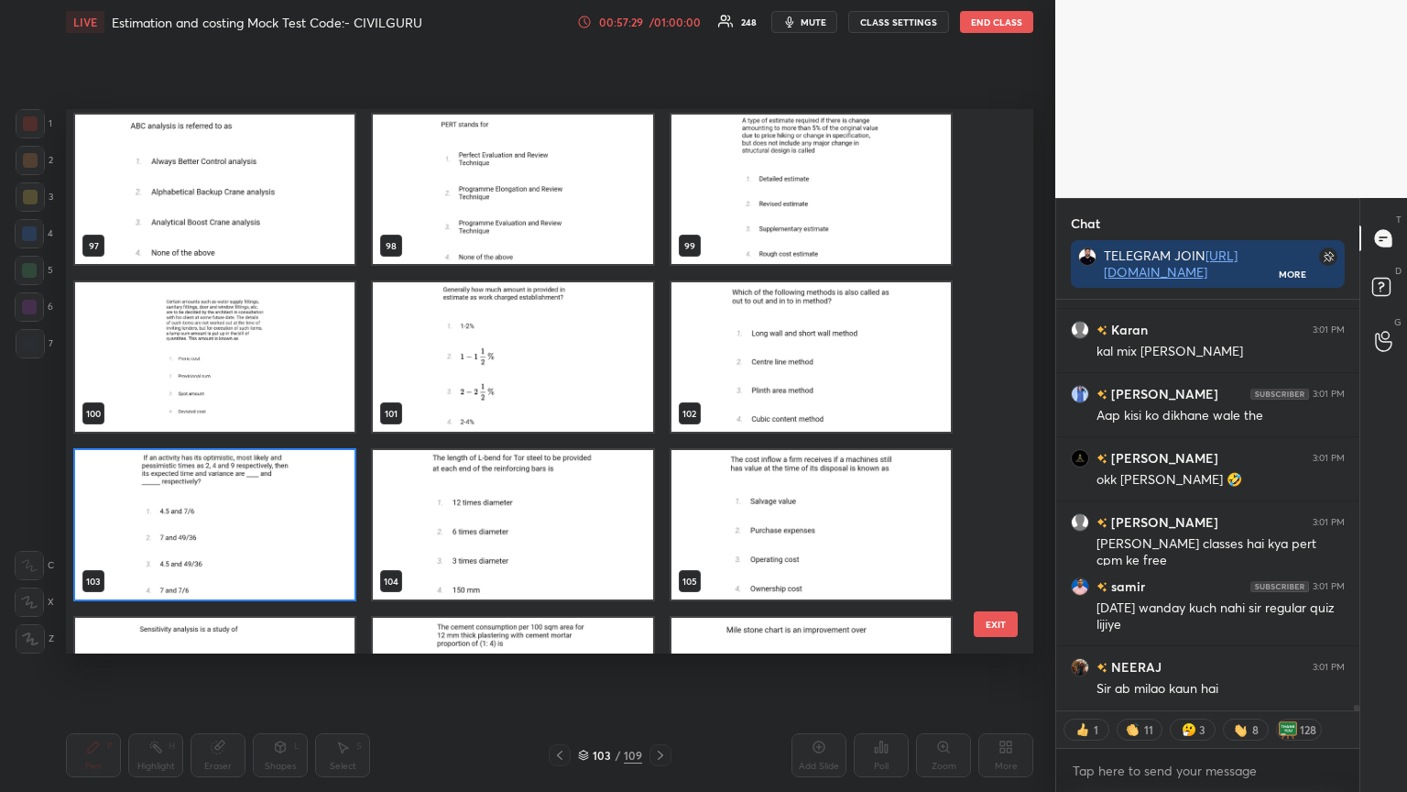
click at [246, 538] on img "grid" at bounding box center [214, 524] width 279 height 149
click at [251, 532] on img "grid" at bounding box center [214, 524] width 279 height 149
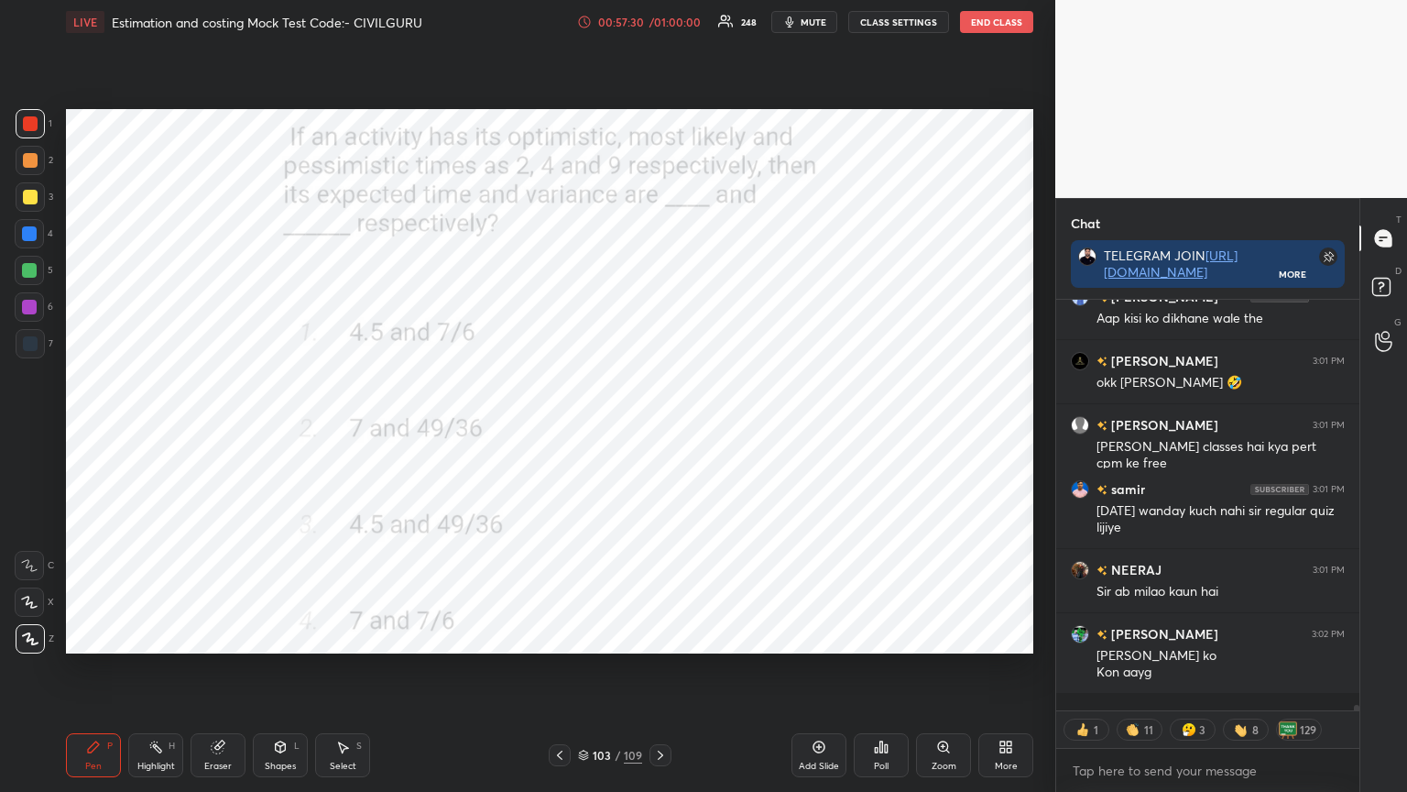
click at [895, 636] on div "Poll" at bounding box center [881, 755] width 55 height 44
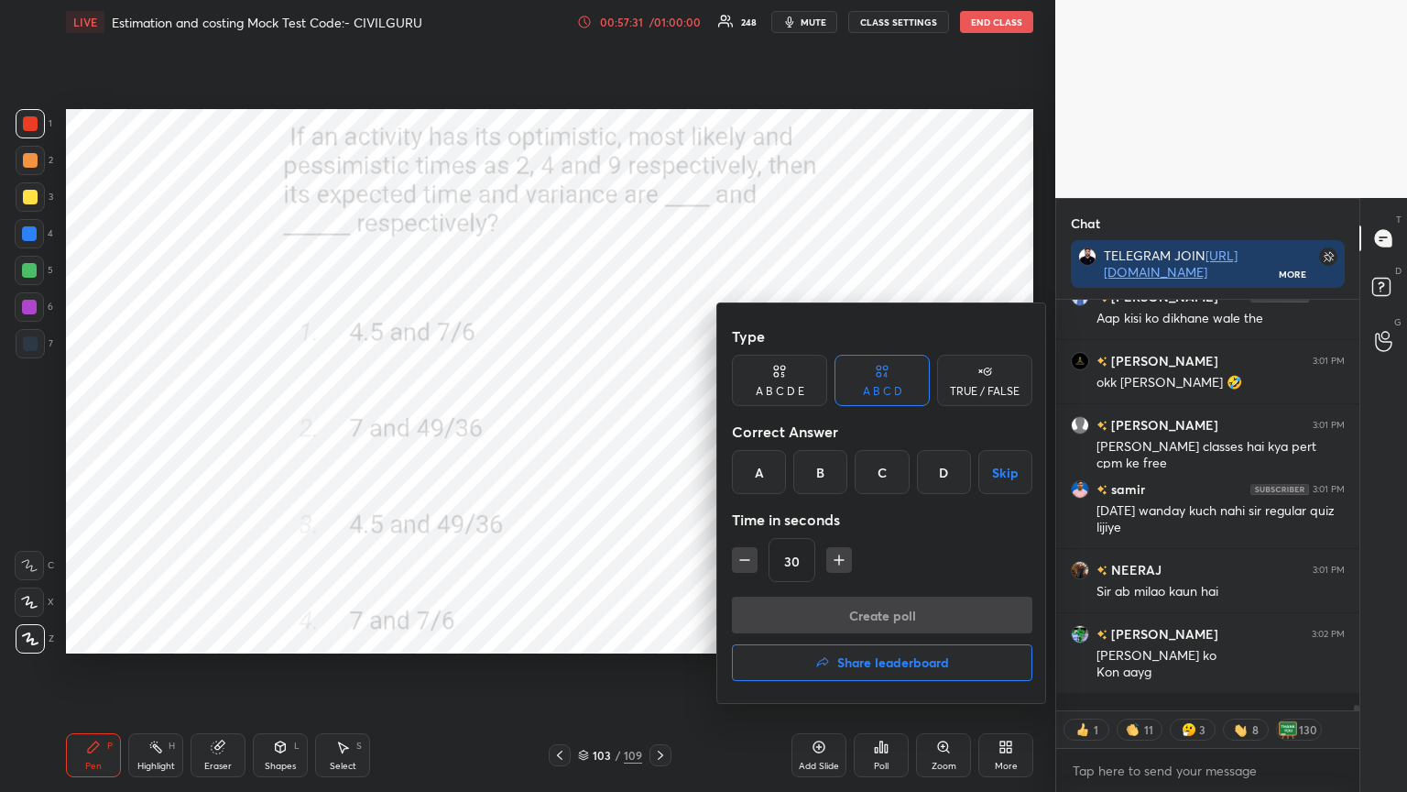
click at [887, 467] on div "C" at bounding box center [882, 472] width 54 height 44
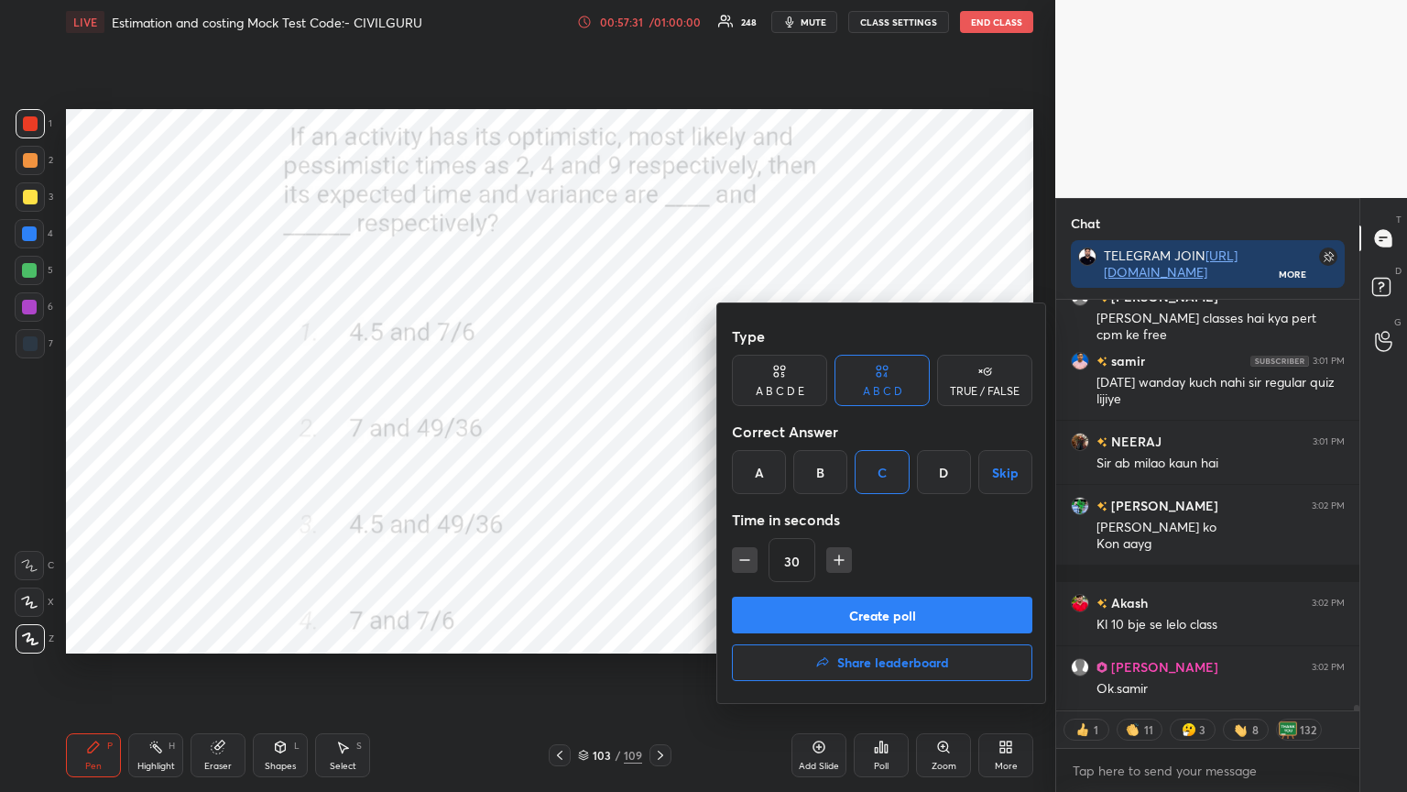
click at [839, 563] on icon "button" at bounding box center [839, 559] width 0 height 9
type textarea "x"
click at [839, 561] on icon "button" at bounding box center [839, 559] width 0 height 9
type input "60"
click at [843, 613] on button "Create poll" at bounding box center [882, 615] width 301 height 37
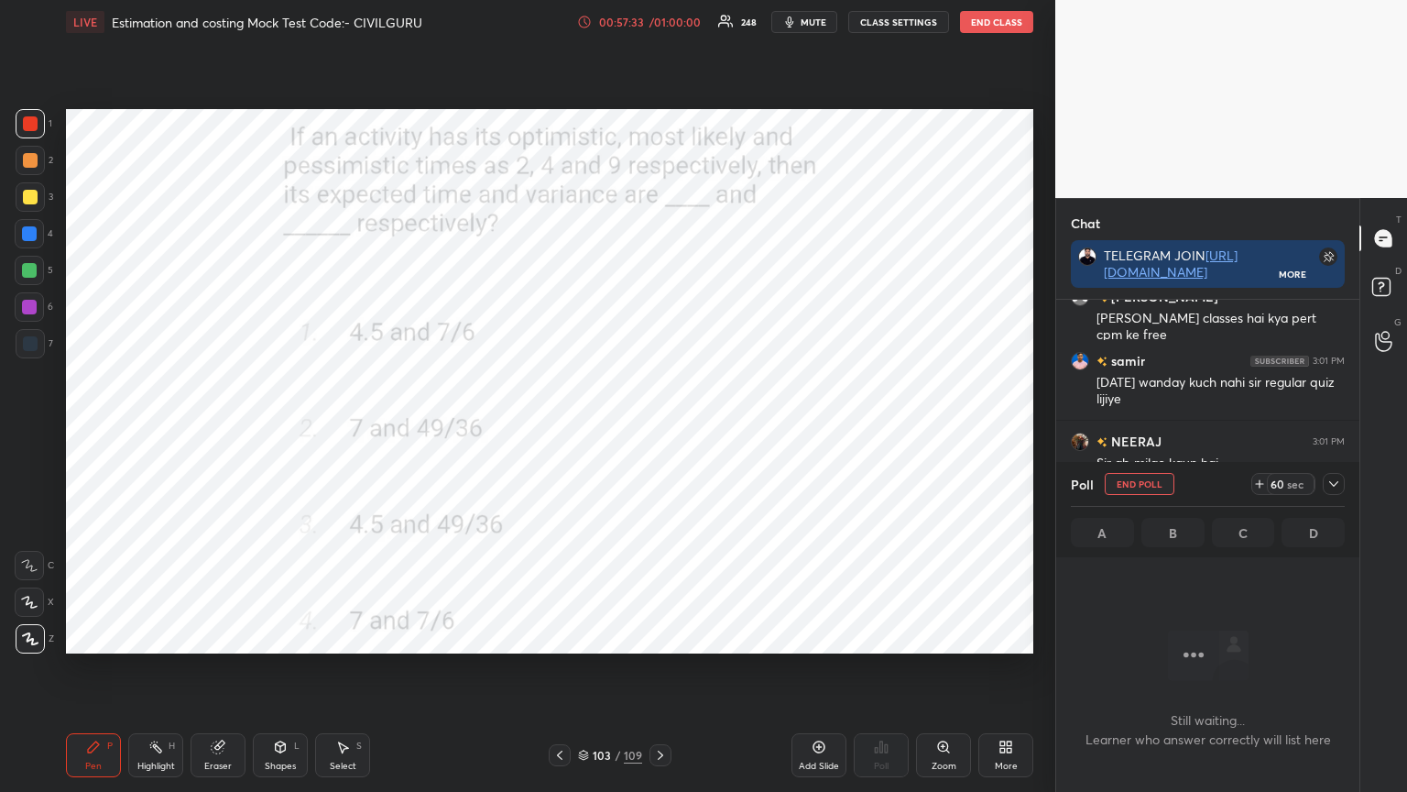
click at [1347, 487] on div "Poll End Poll 60 sec A B C D" at bounding box center [1208, 509] width 303 height 95
click at [1338, 481] on icon at bounding box center [1334, 483] width 9 height 5
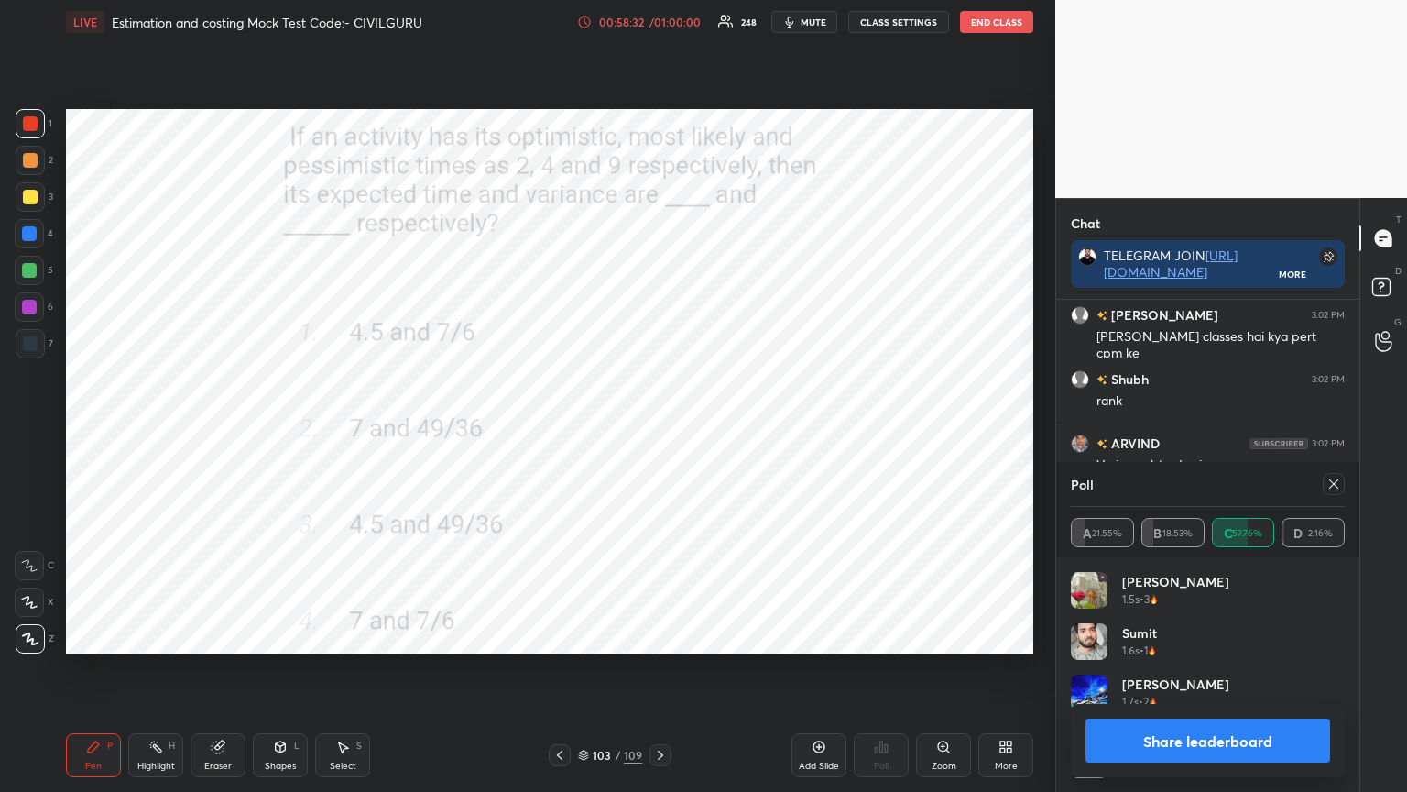
scroll to position [214, 268]
click at [1331, 480] on icon at bounding box center [1334, 483] width 15 height 15
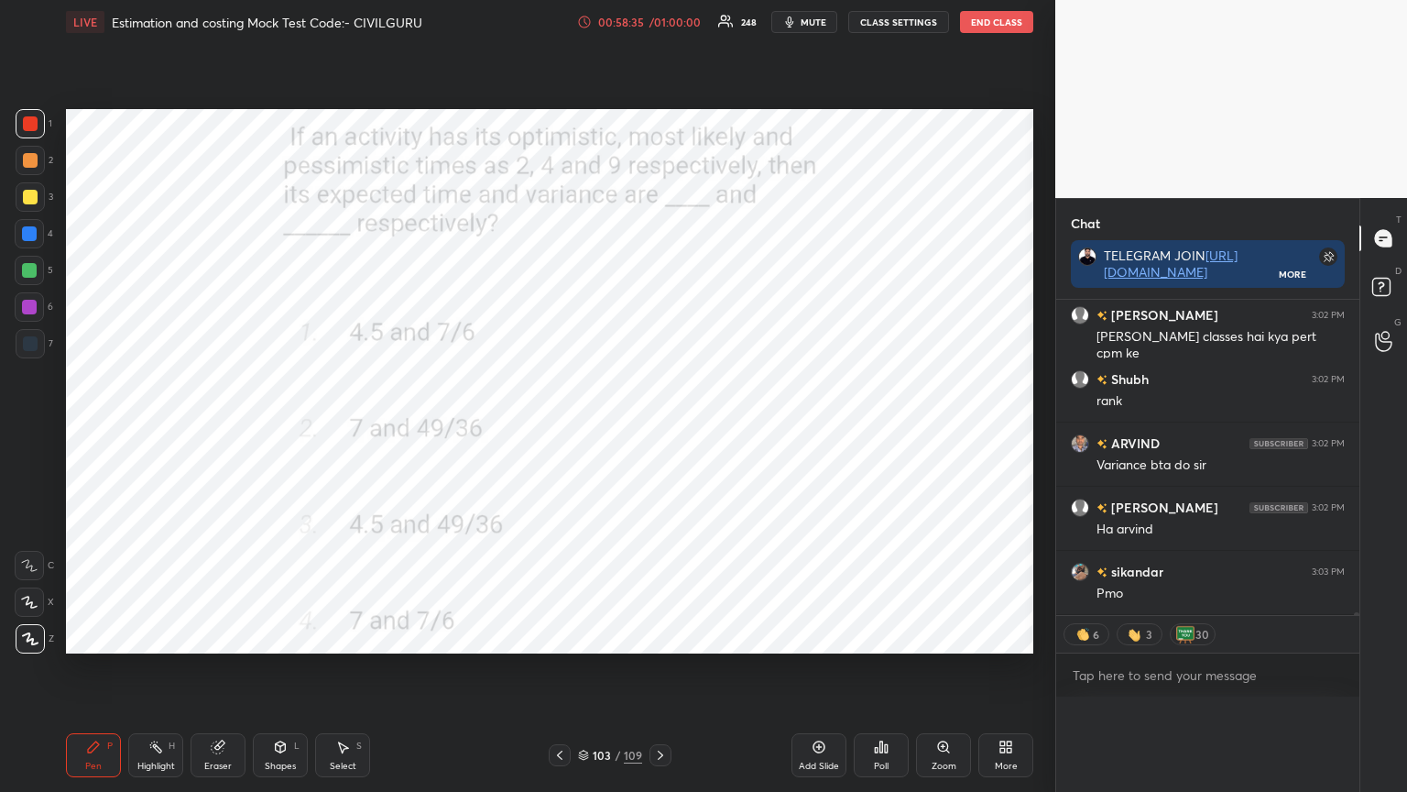
scroll to position [225, 298]
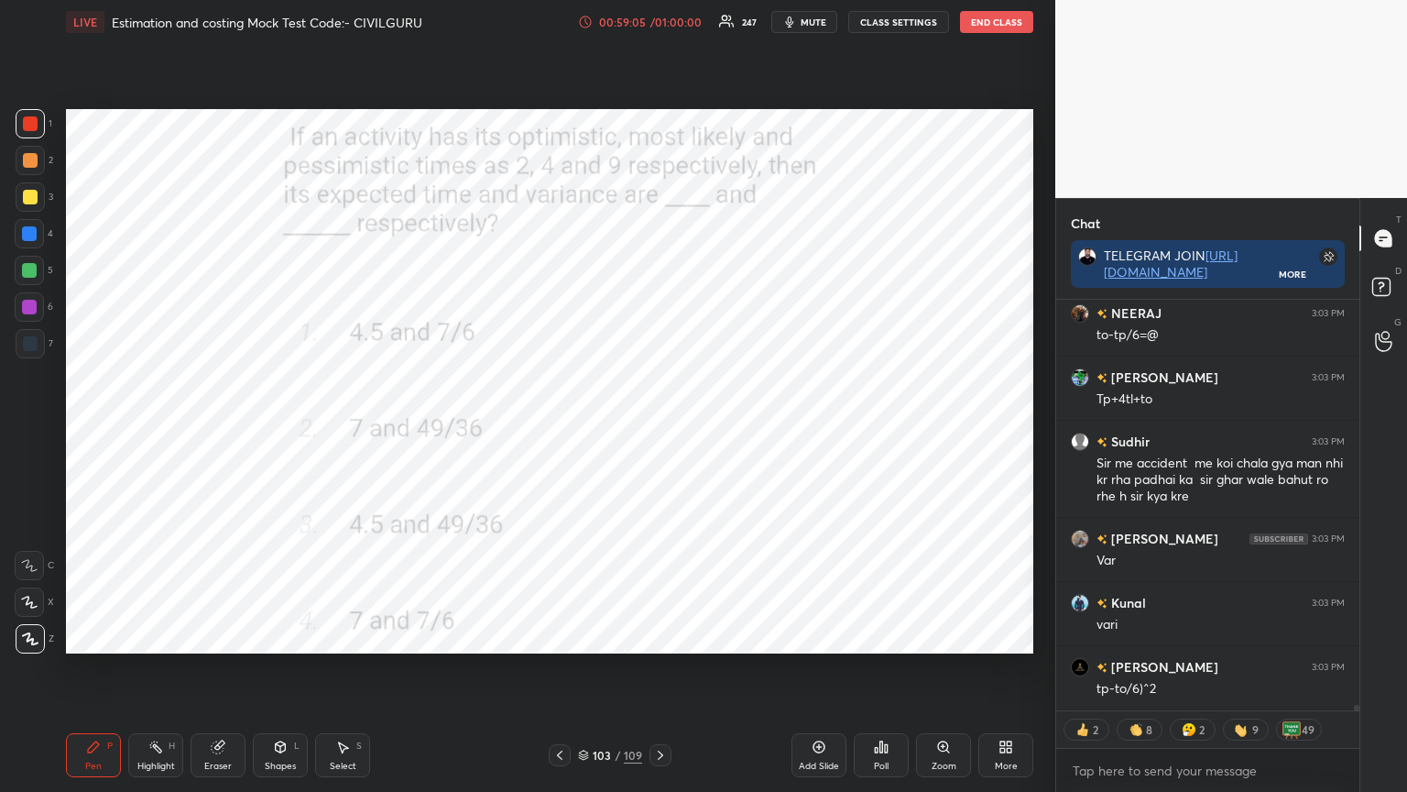
type textarea "x"
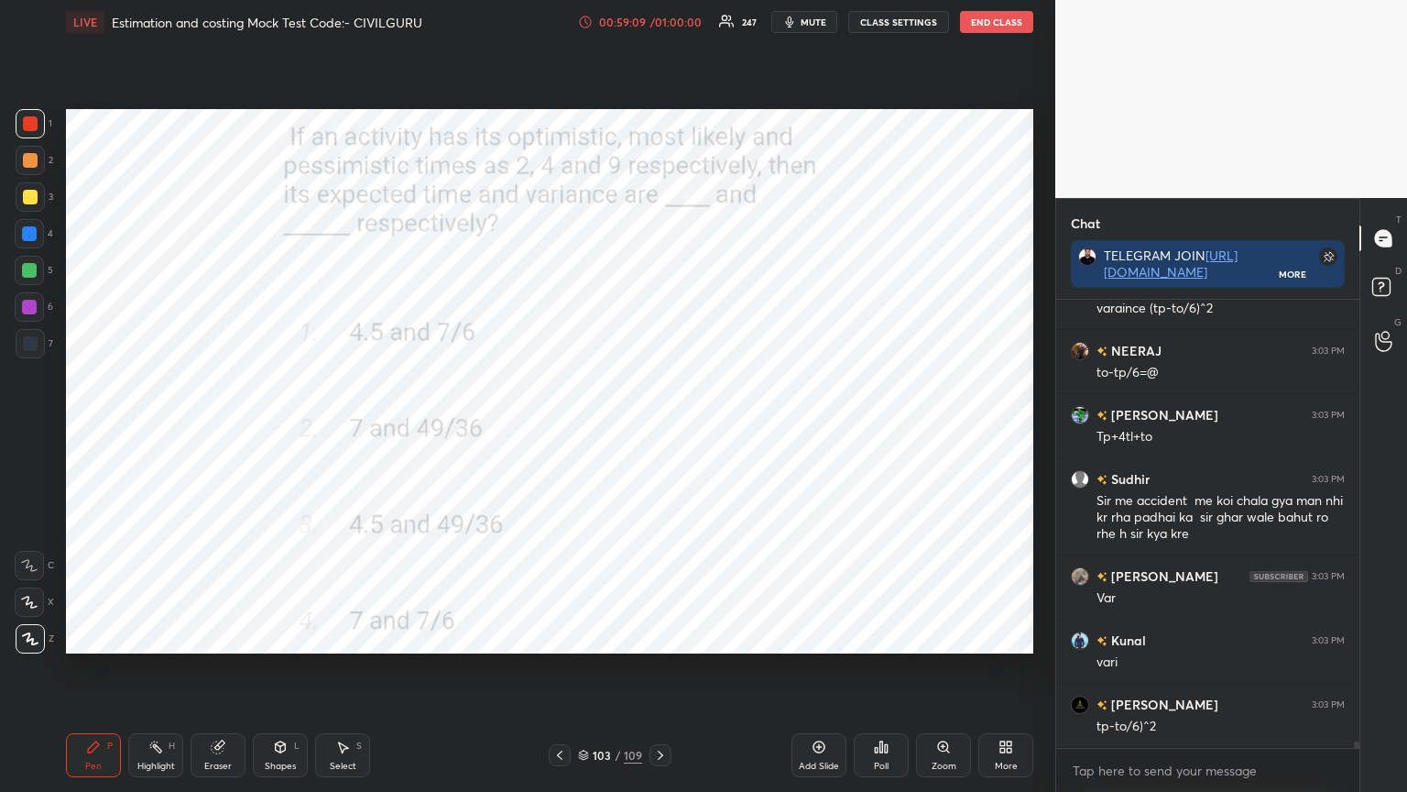
click at [584, 636] on icon at bounding box center [583, 755] width 11 height 11
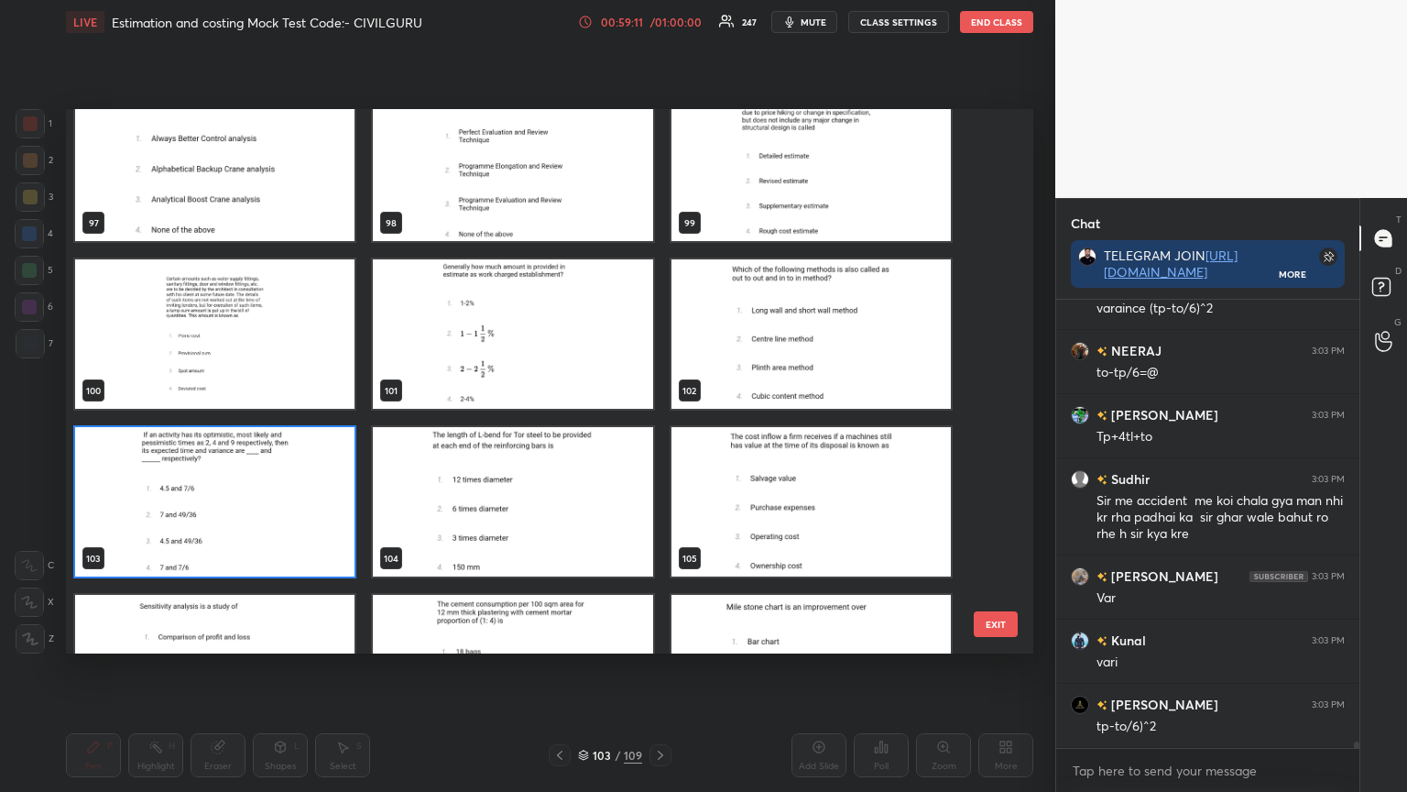
click at [774, 504] on img "grid" at bounding box center [811, 501] width 279 height 149
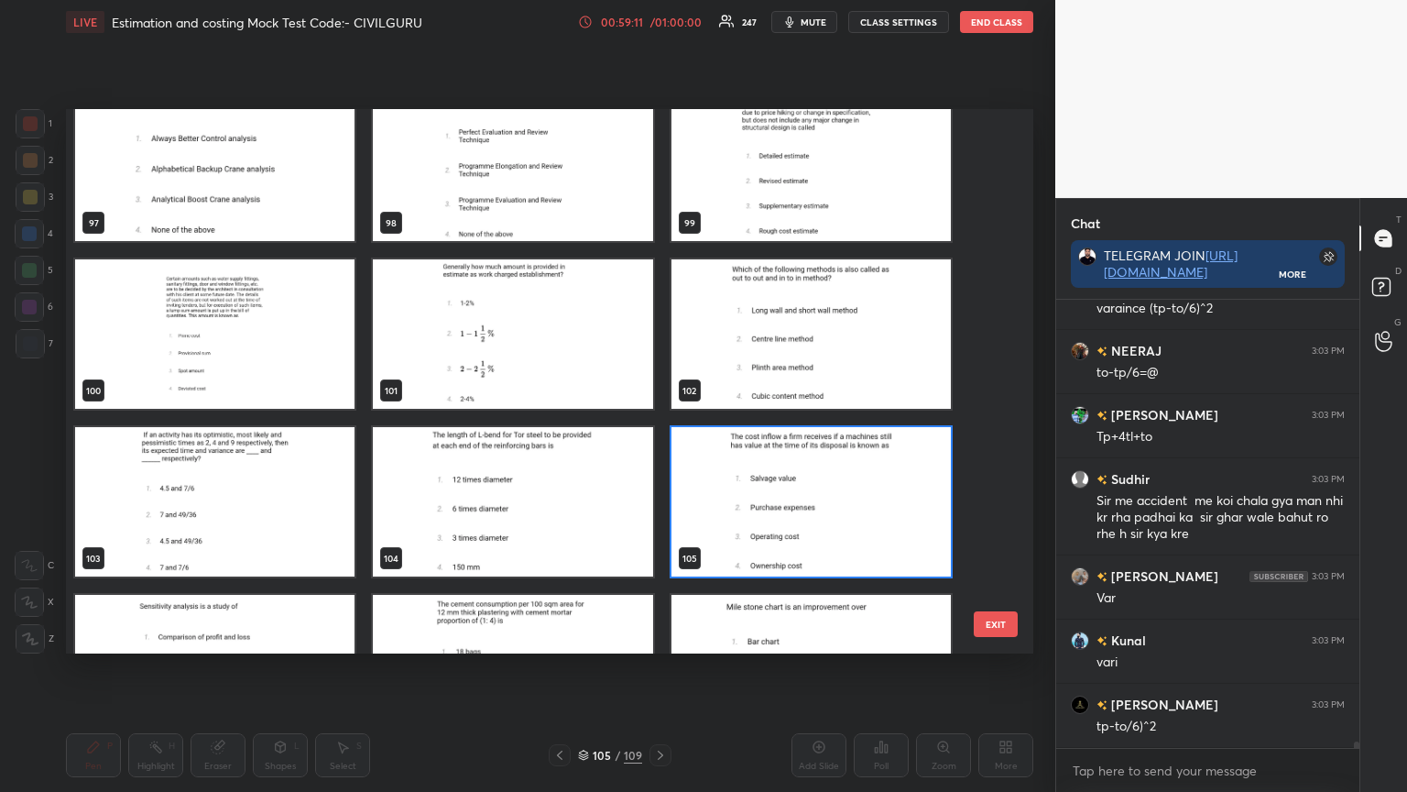
click at [780, 503] on img "grid" at bounding box center [811, 501] width 279 height 149
click at [781, 502] on img "grid" at bounding box center [811, 501] width 279 height 149
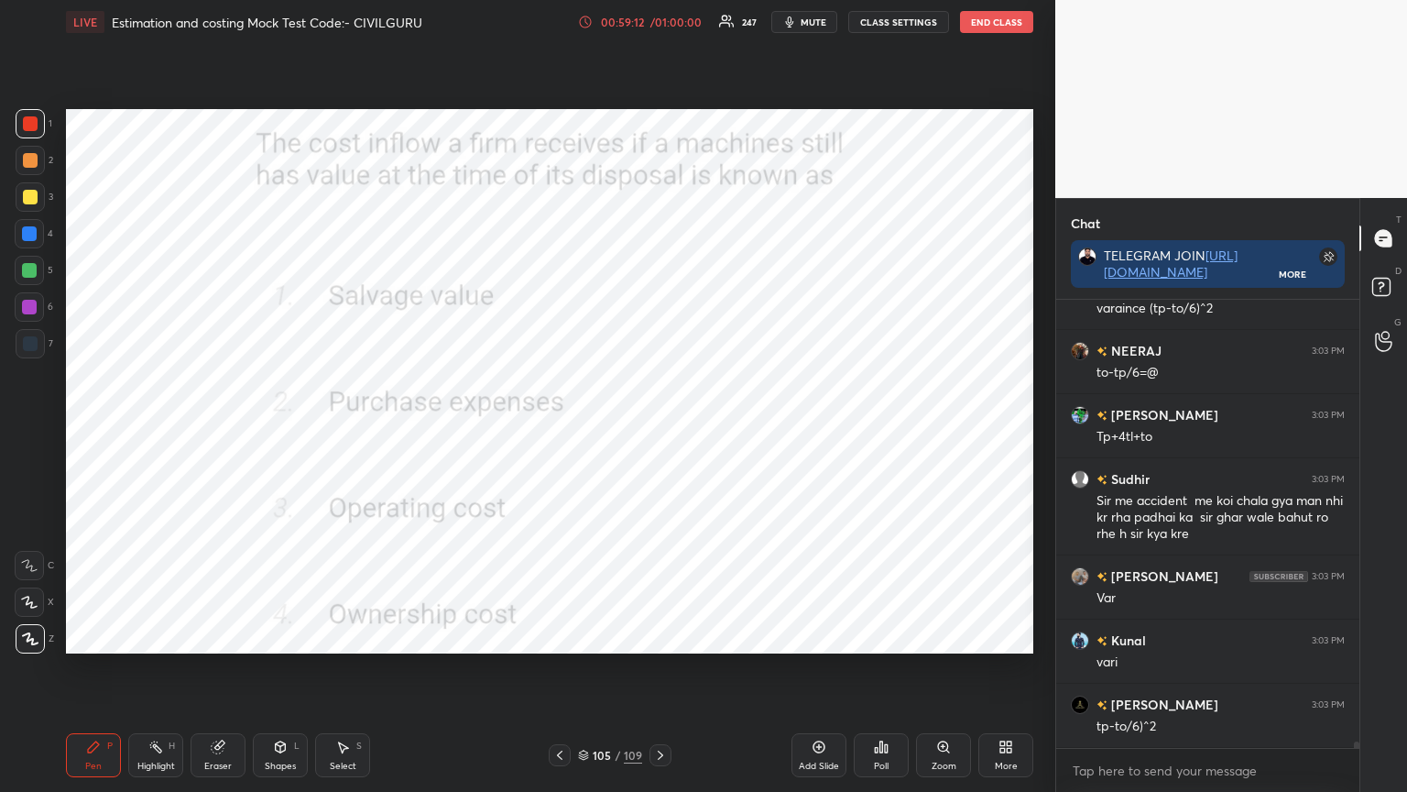
click at [872, 636] on div "Poll" at bounding box center [881, 755] width 55 height 44
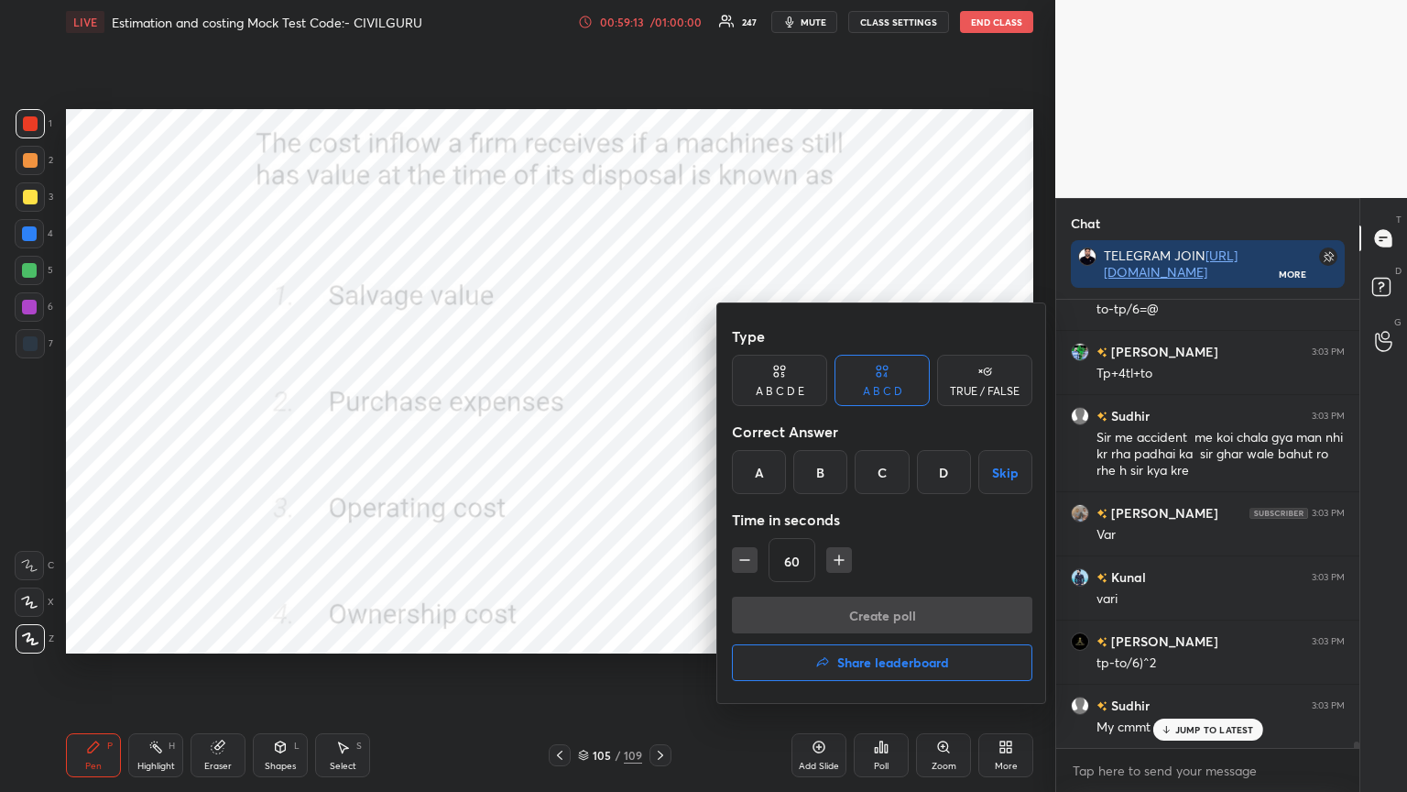
click at [760, 474] on div "A" at bounding box center [759, 472] width 54 height 44
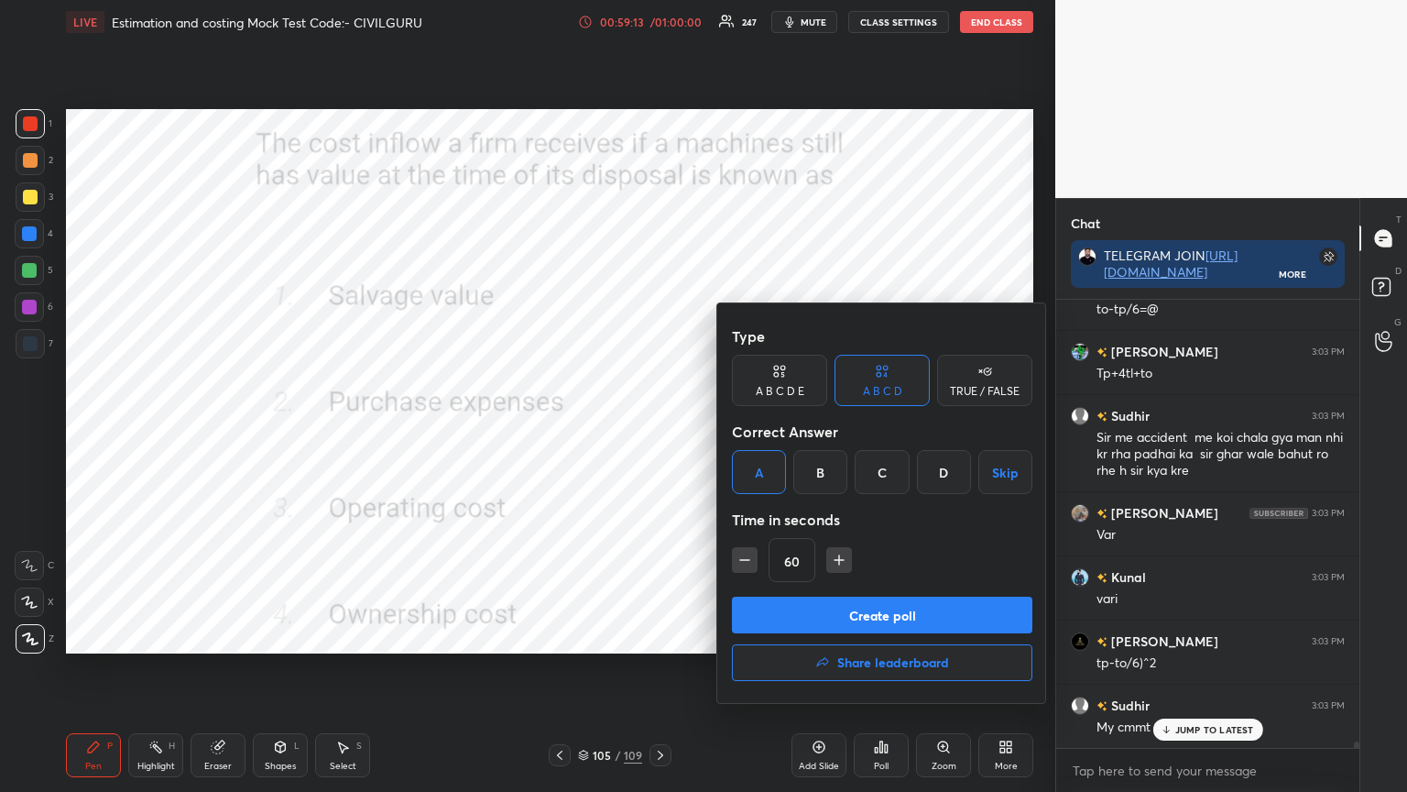
click at [746, 565] on icon "button" at bounding box center [745, 560] width 18 height 18
click at [747, 564] on icon "button" at bounding box center [745, 560] width 18 height 18
type input "30"
click at [784, 606] on button "Create poll" at bounding box center [882, 615] width 301 height 37
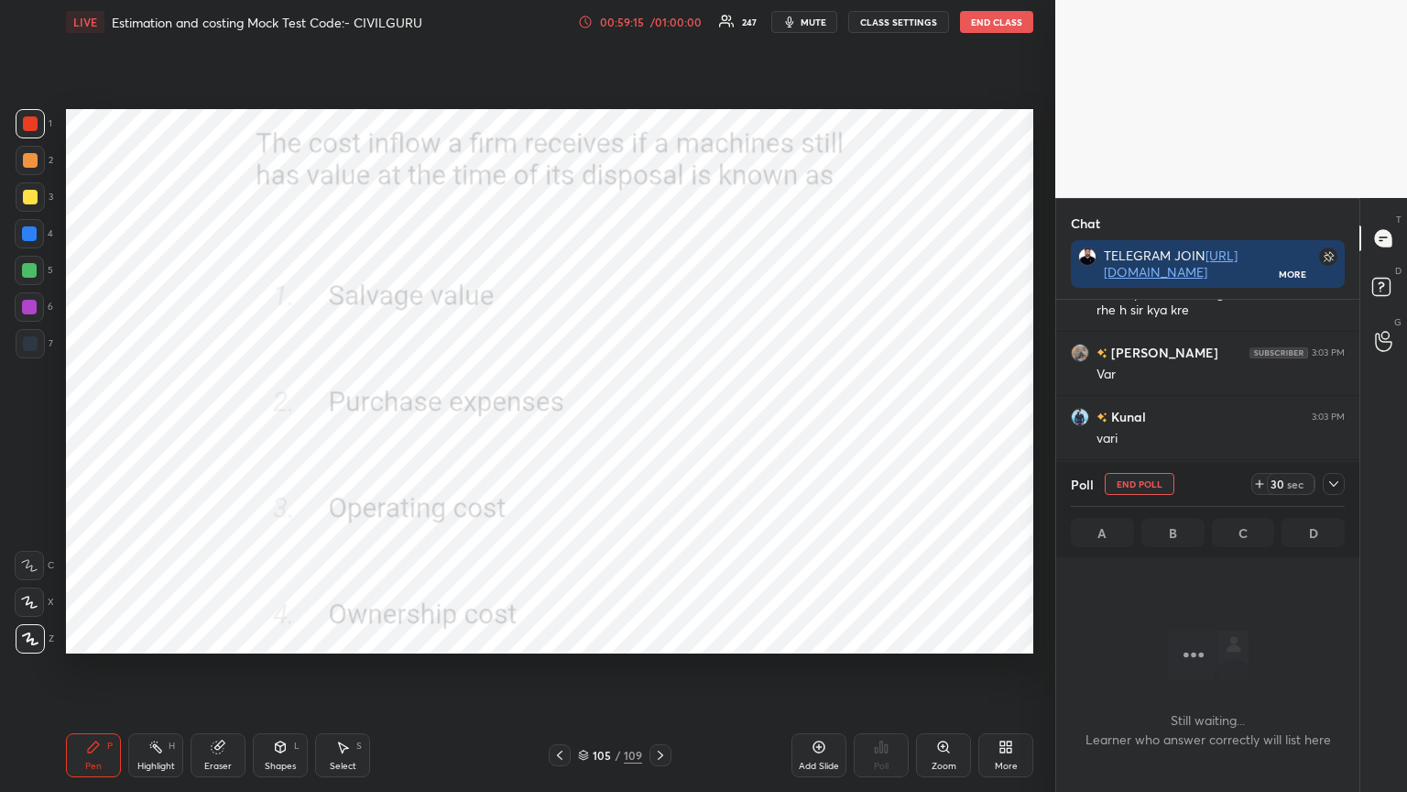
click at [1331, 483] on icon at bounding box center [1334, 483] width 15 height 15
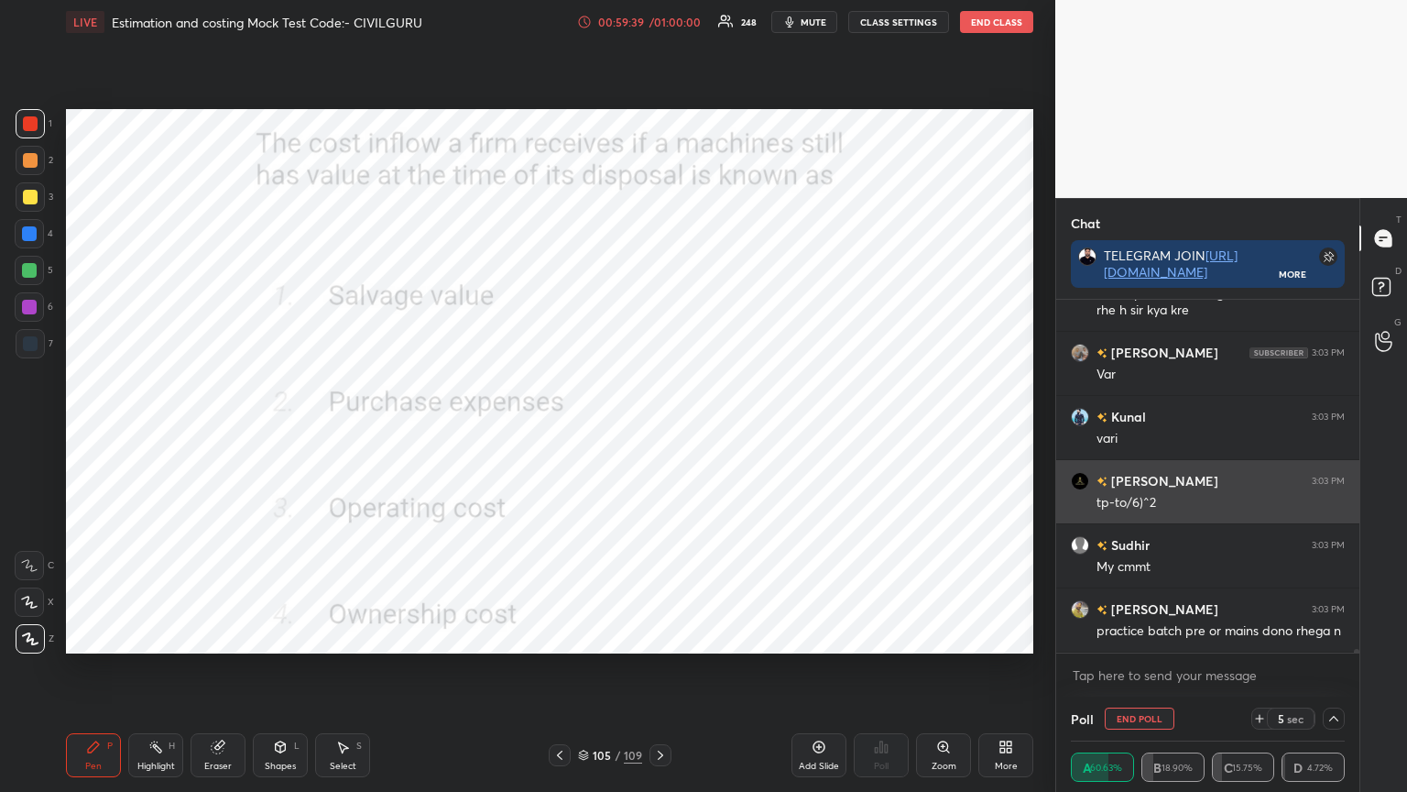
scroll to position [32635, 0]
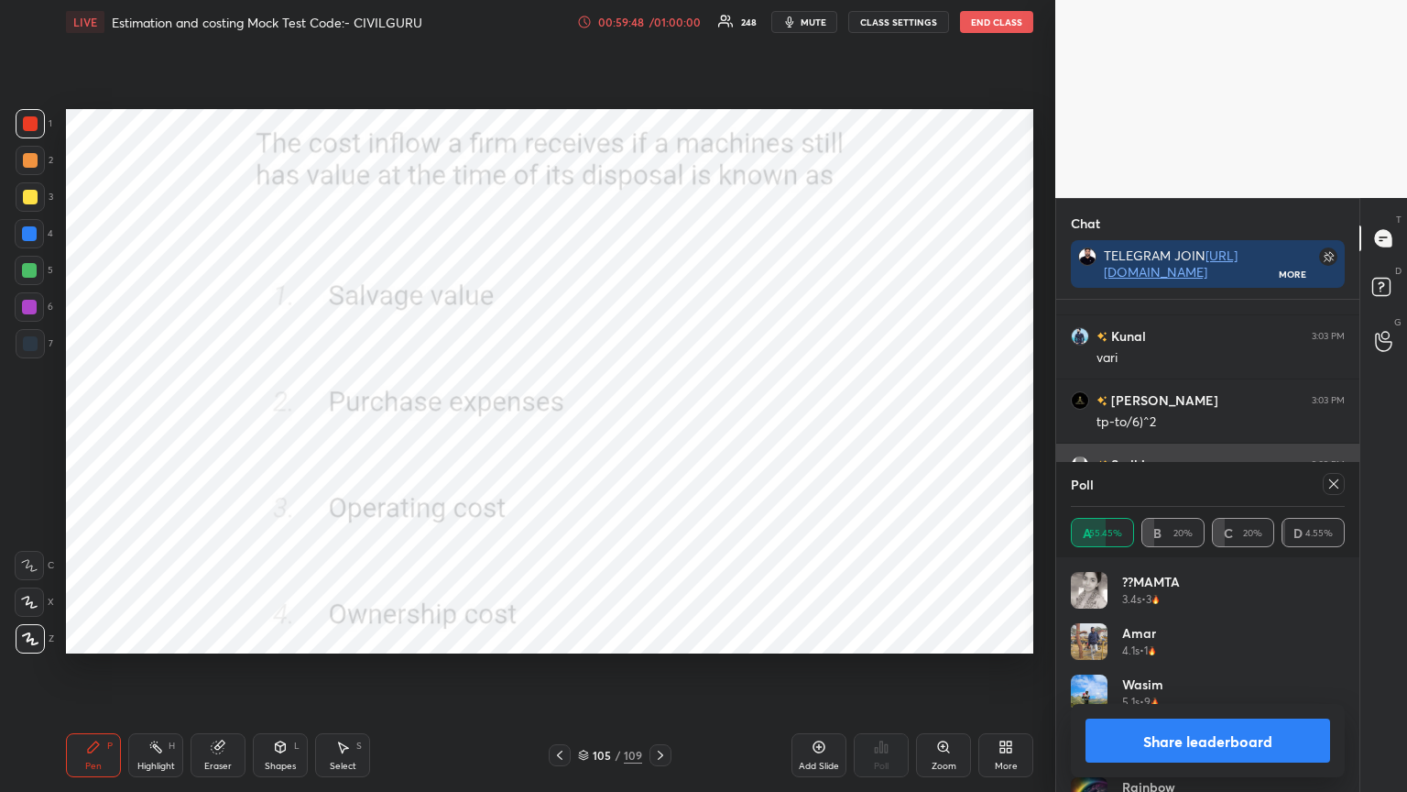
click at [1332, 482] on icon at bounding box center [1334, 483] width 9 height 9
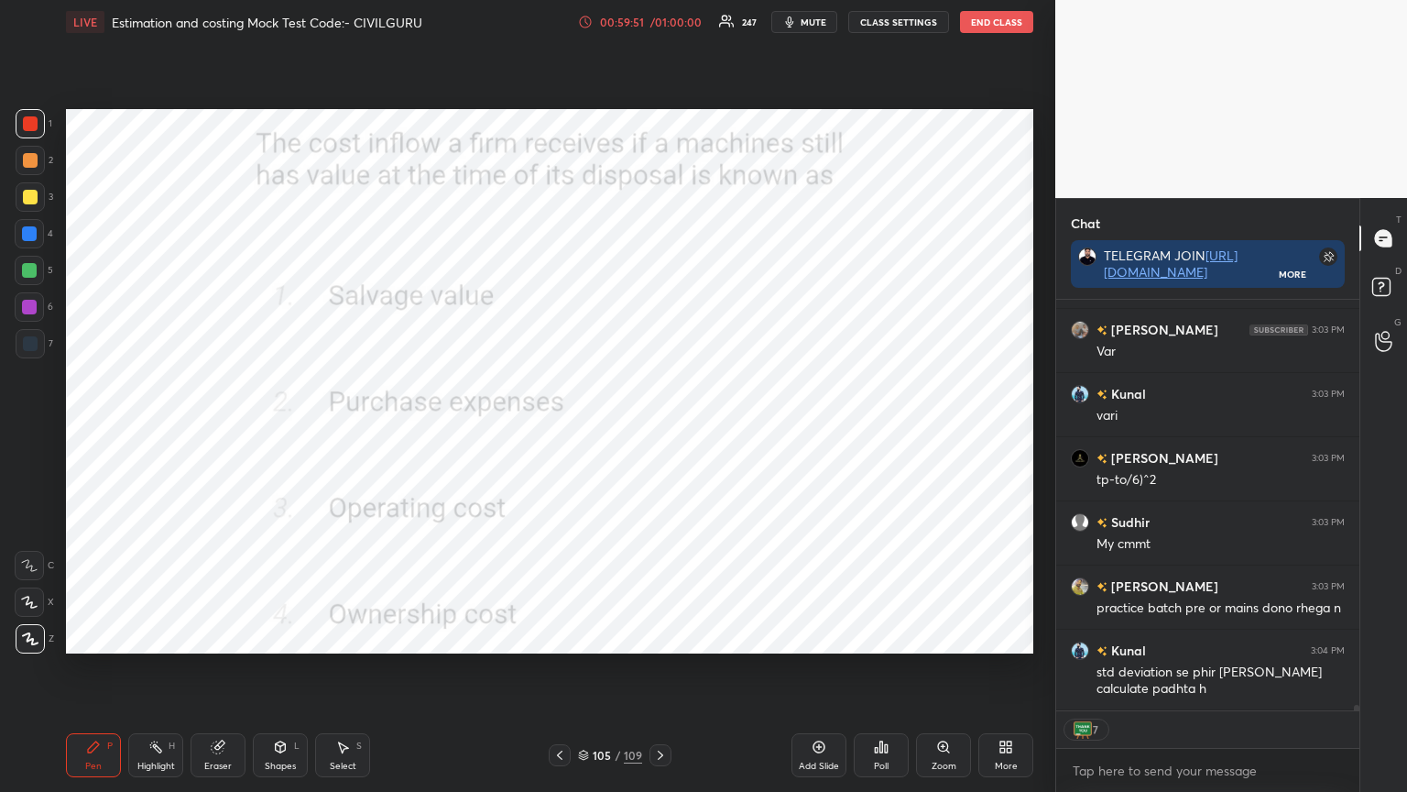
click at [583, 636] on icon at bounding box center [583, 755] width 11 height 11
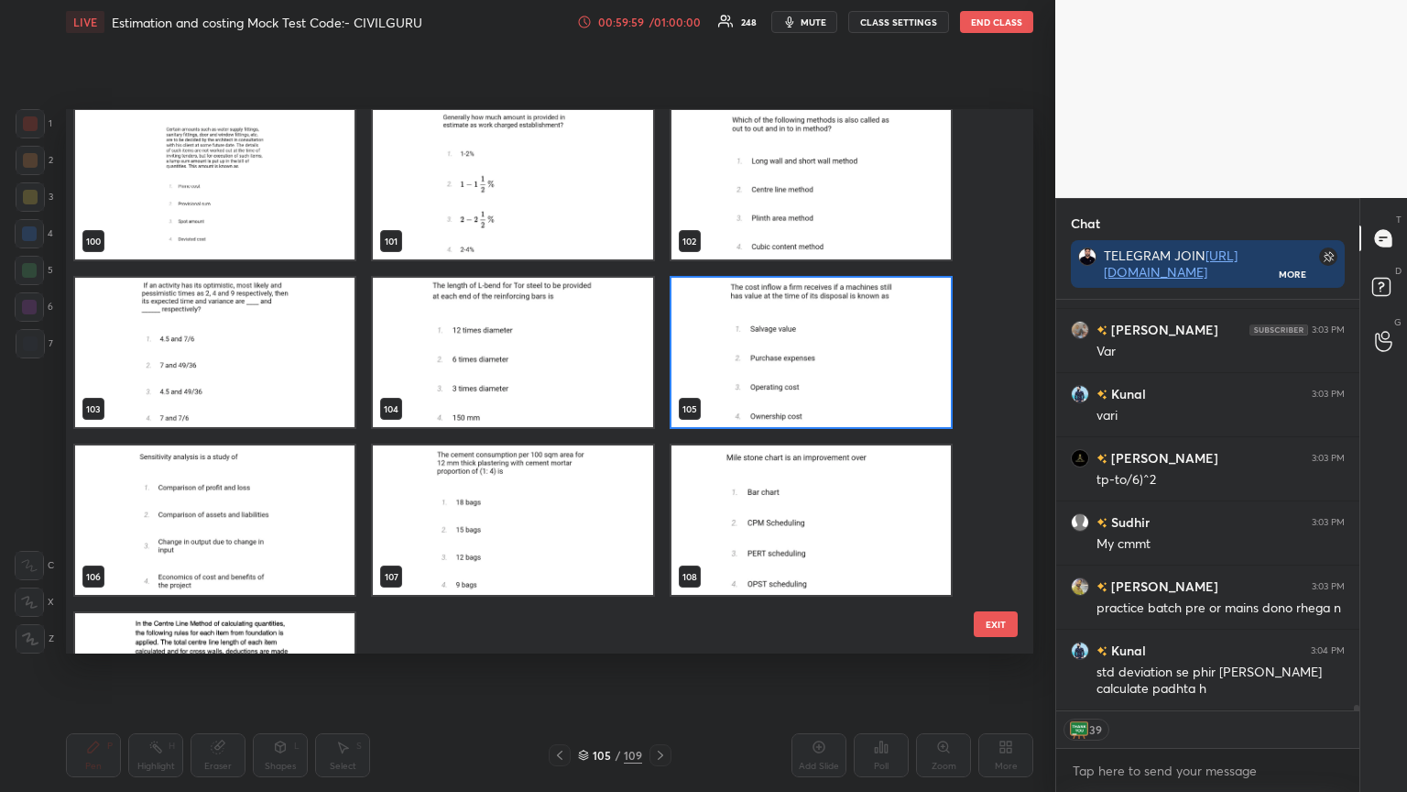
click at [817, 493] on img "grid" at bounding box center [811, 519] width 279 height 149
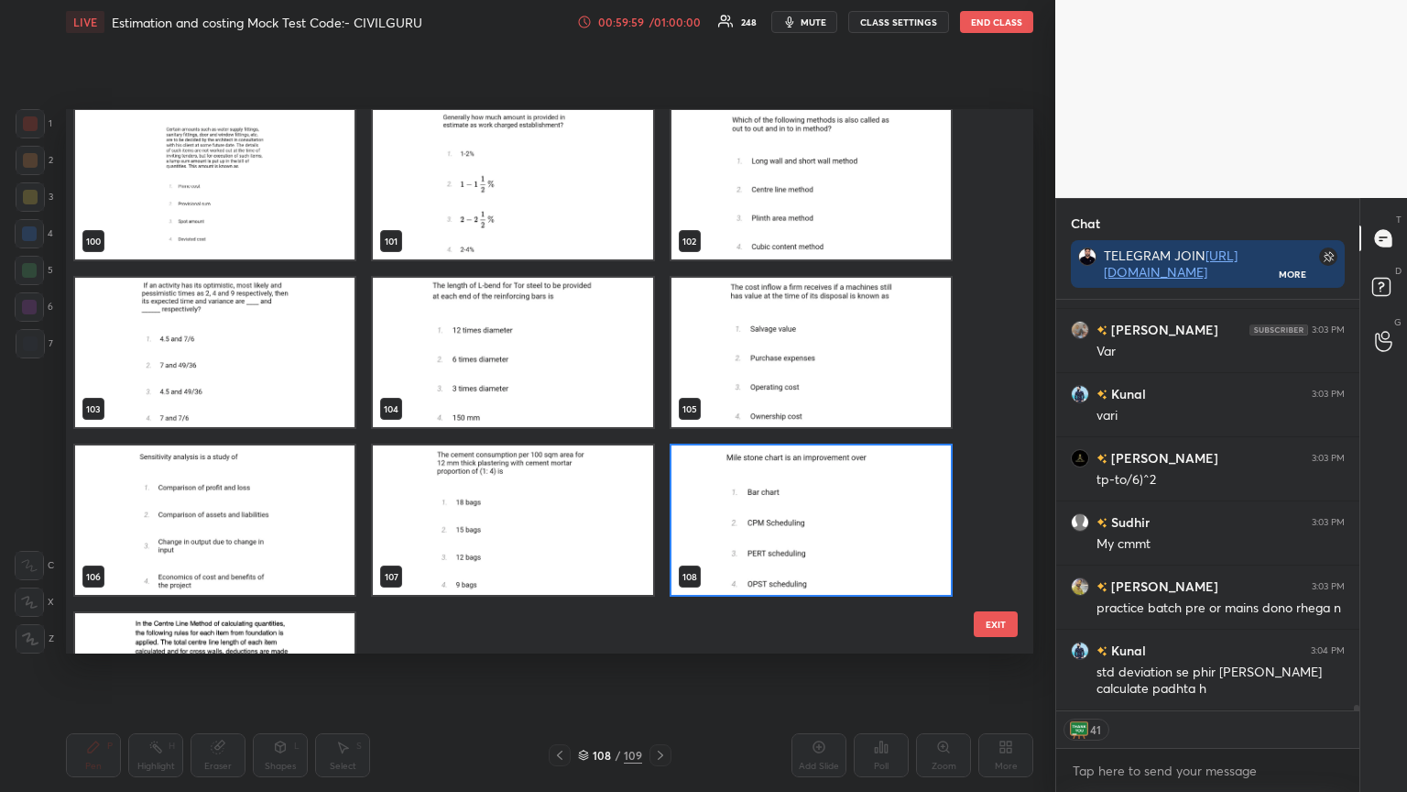
click at [817, 495] on img "grid" at bounding box center [811, 519] width 279 height 149
click at [821, 497] on img "grid" at bounding box center [811, 519] width 279 height 149
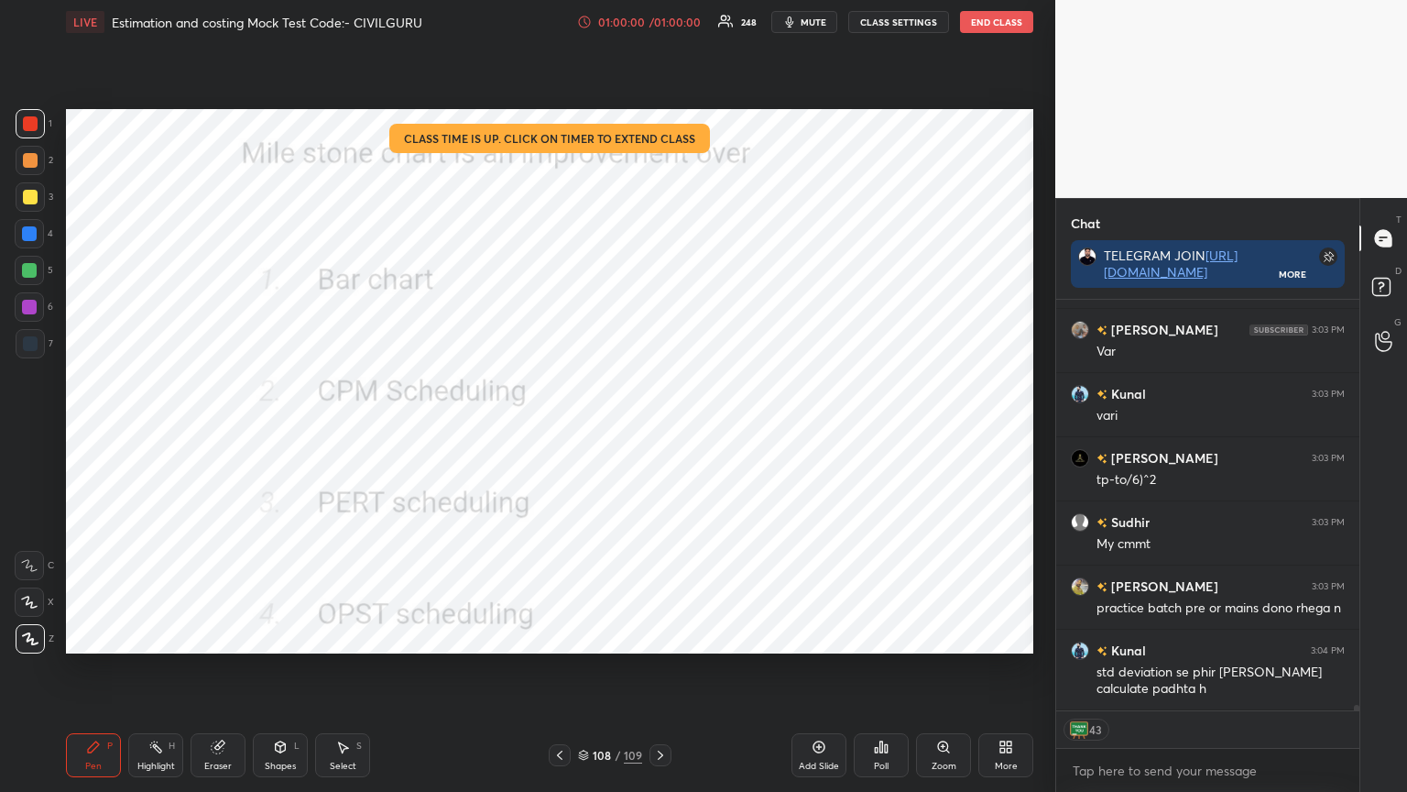
click at [883, 636] on div "Poll" at bounding box center [881, 765] width 15 height 9
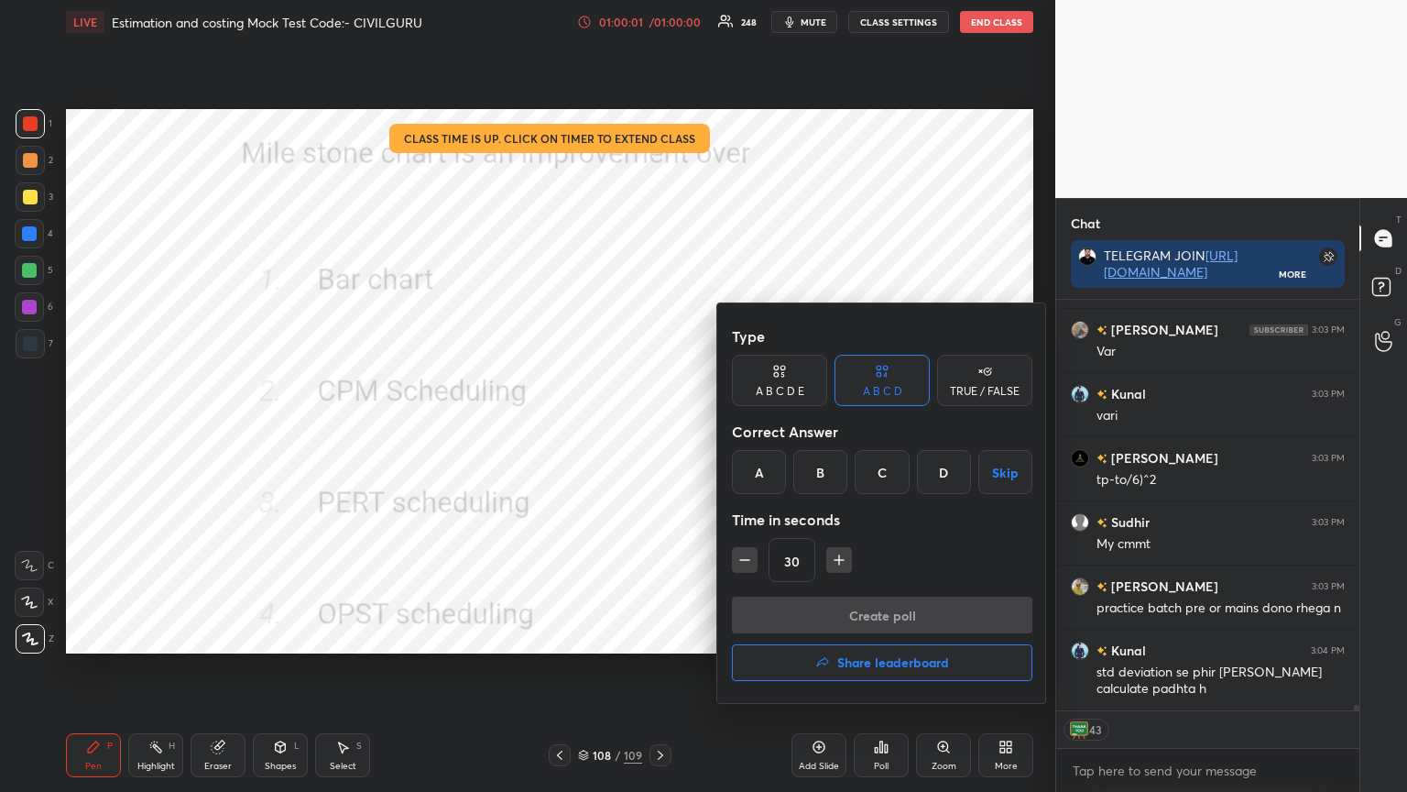
click at [764, 467] on div "A" at bounding box center [759, 472] width 54 height 44
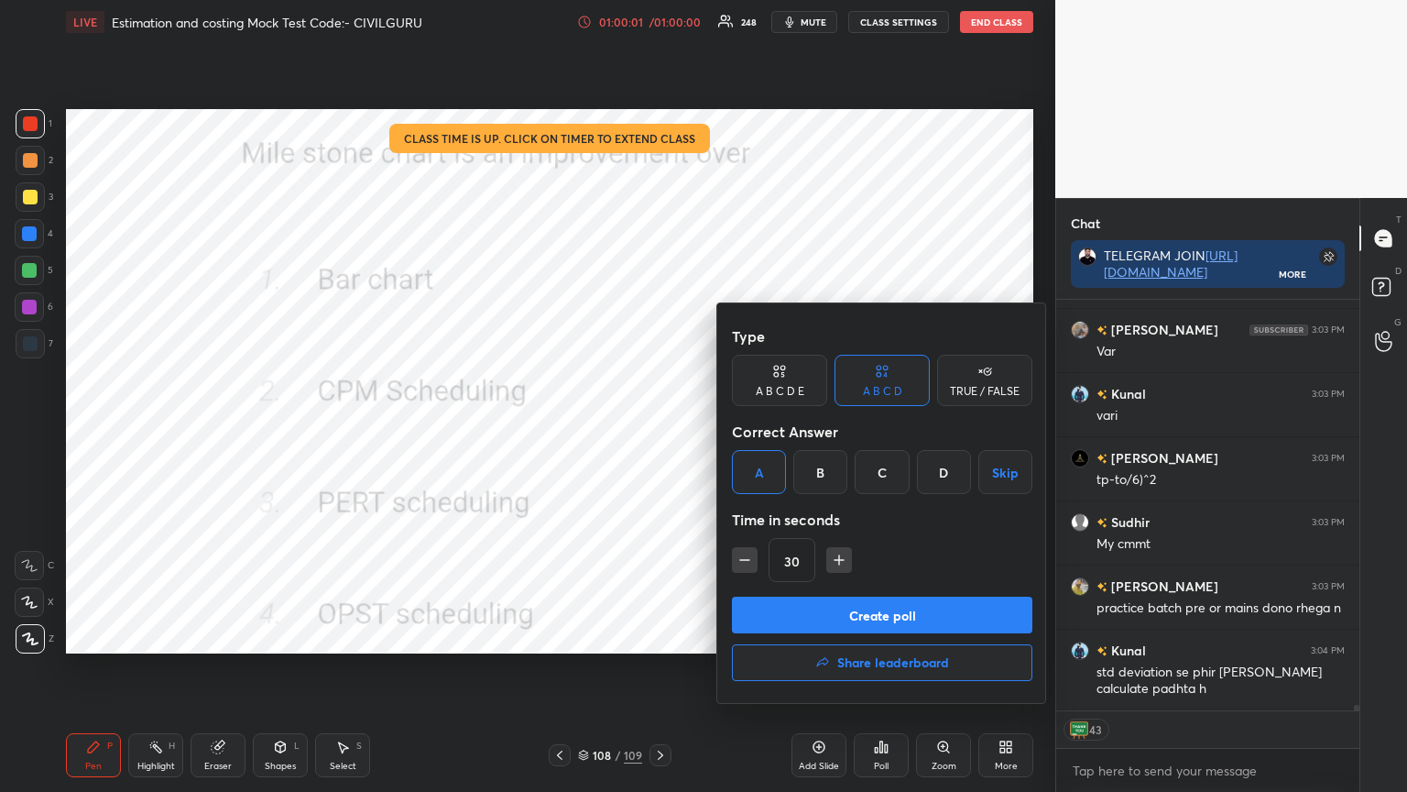
click at [816, 625] on button "Create poll" at bounding box center [882, 615] width 301 height 37
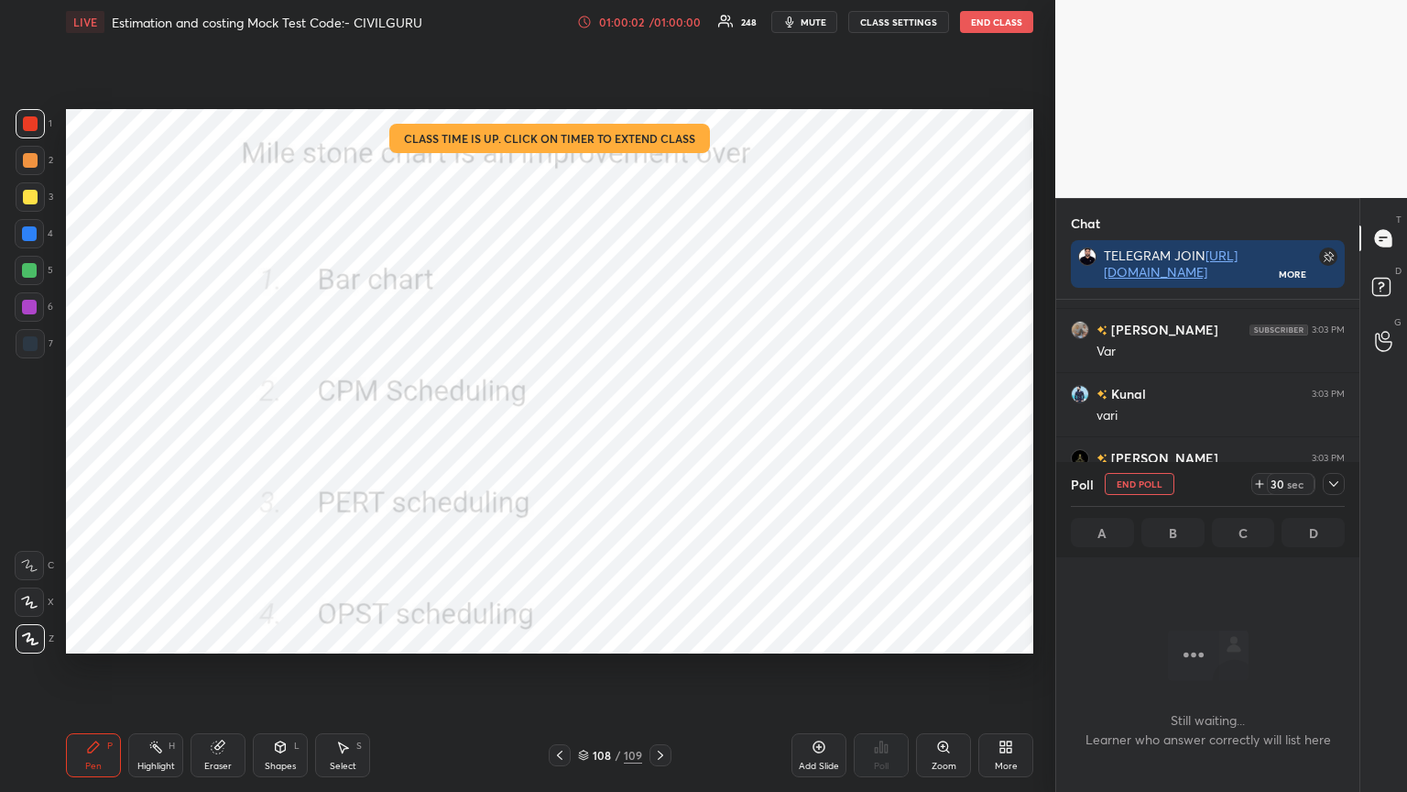
click at [1339, 486] on icon at bounding box center [1334, 483] width 15 height 15
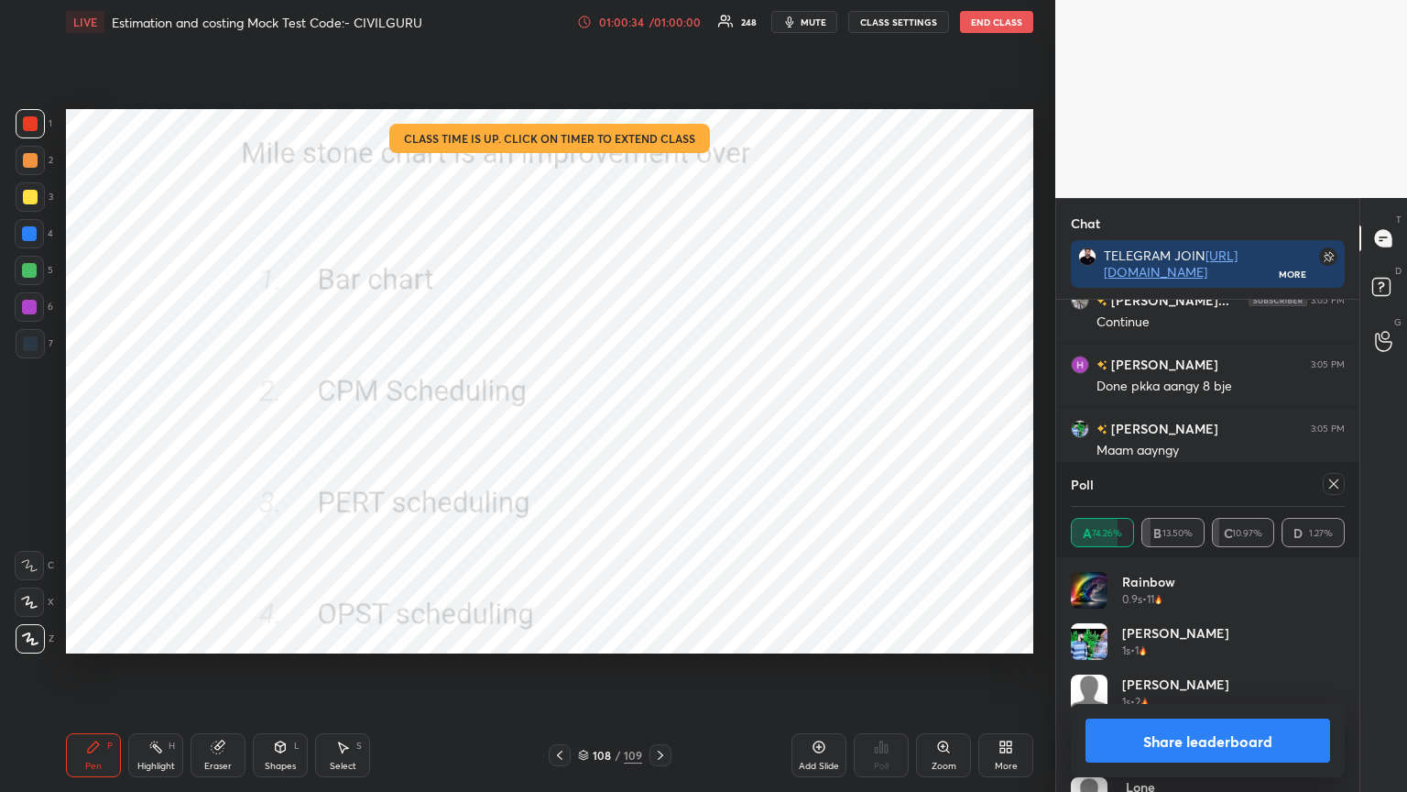
click at [1336, 484] on icon at bounding box center [1334, 483] width 15 height 15
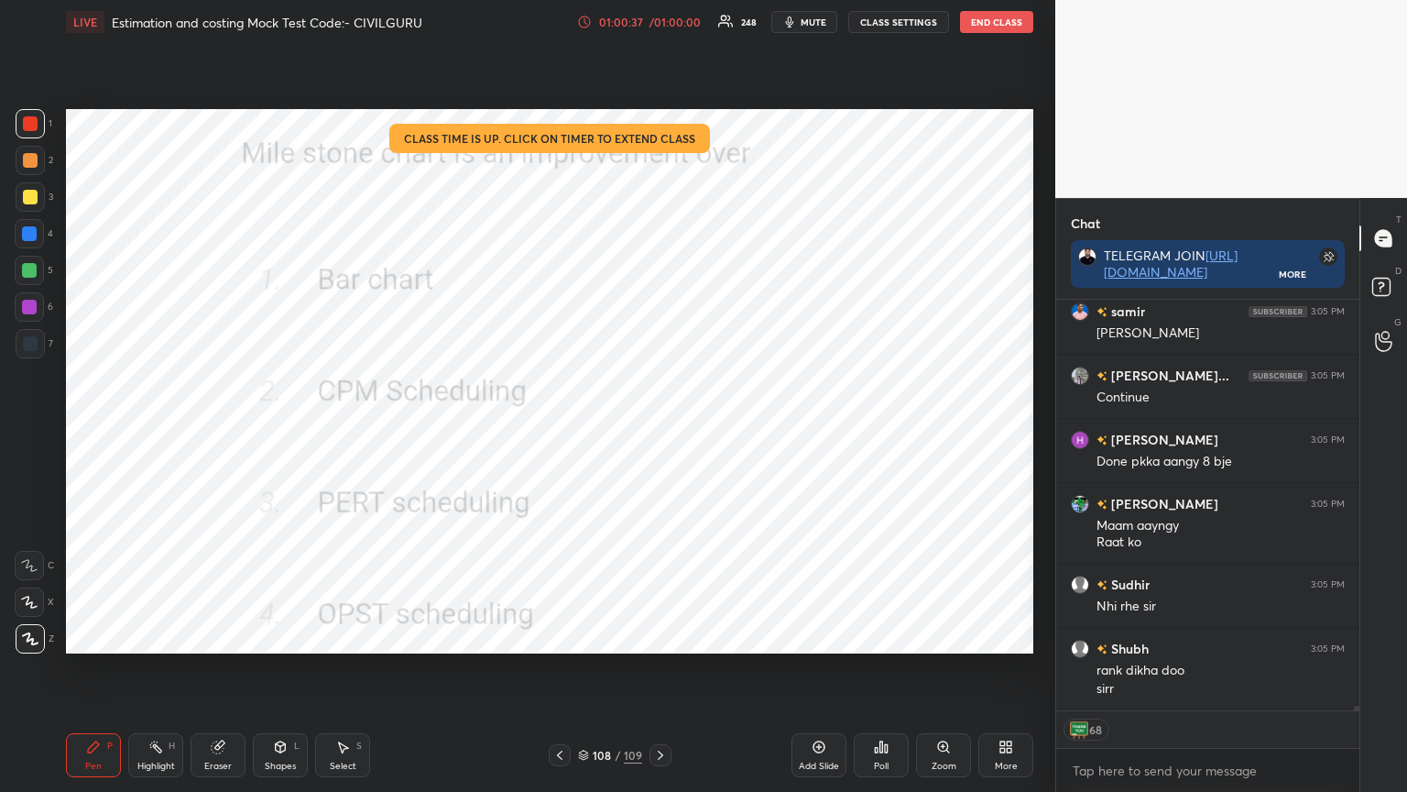
click at [886, 636] on div "Poll" at bounding box center [881, 755] width 55 height 44
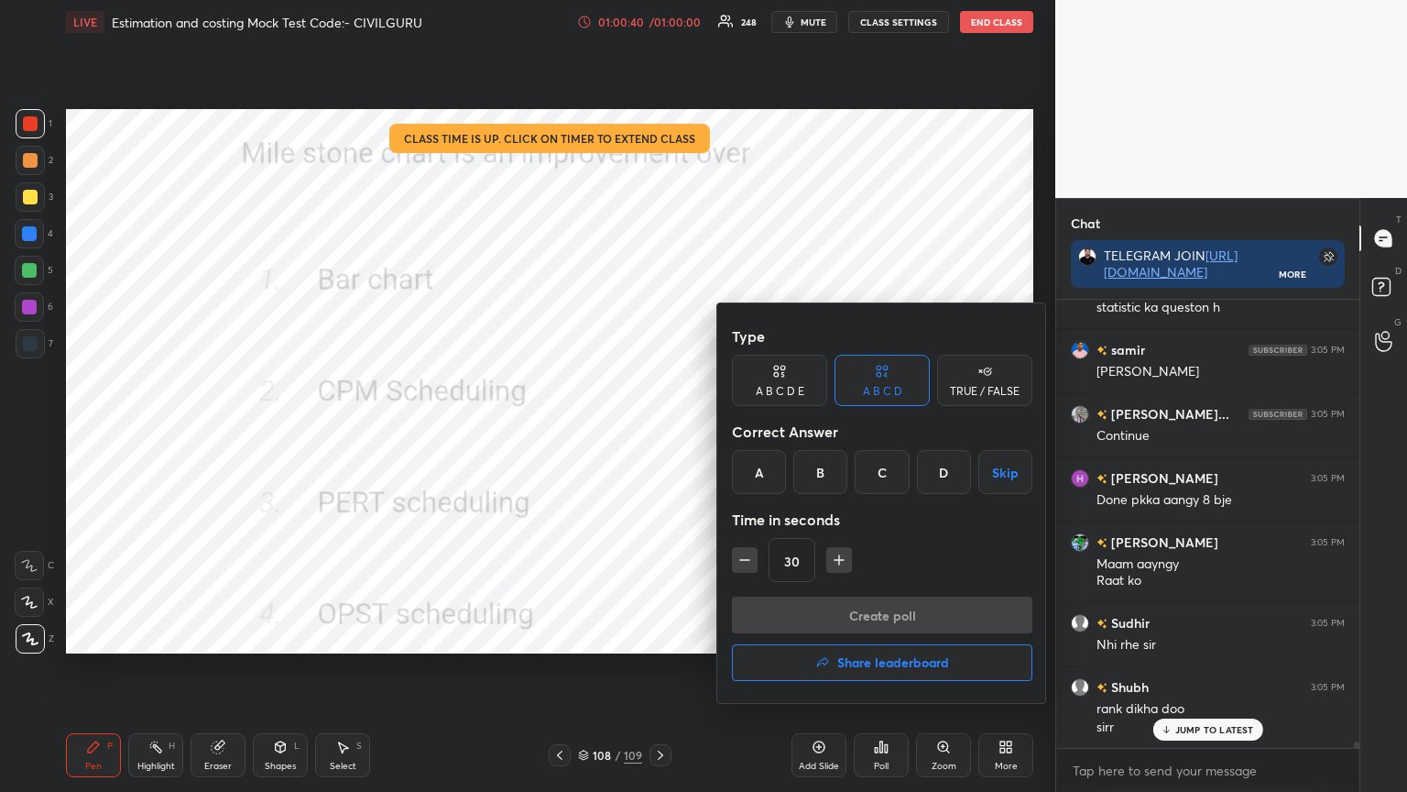
click at [875, 636] on h4 "Share leaderboard" at bounding box center [894, 662] width 112 height 13
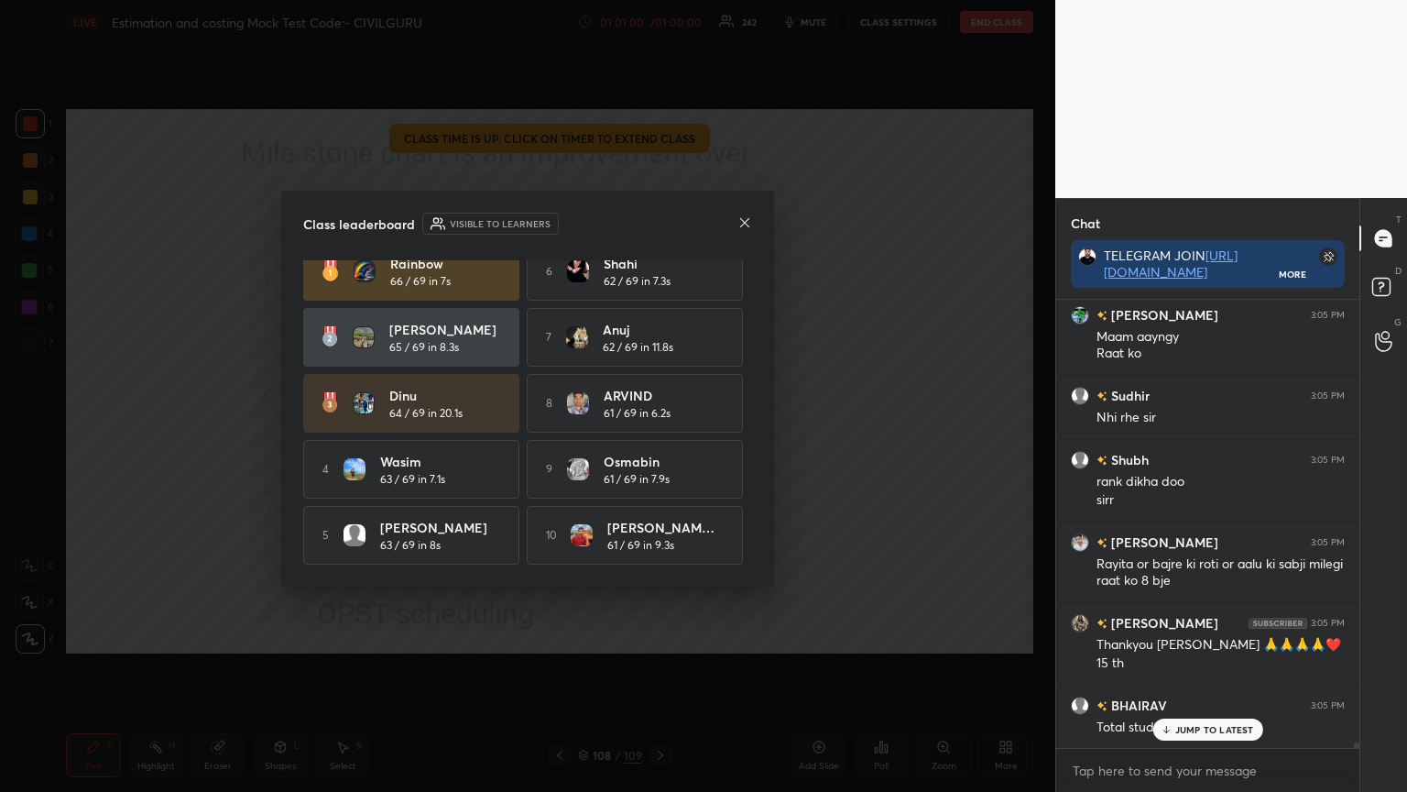
click at [743, 225] on icon at bounding box center [745, 222] width 15 height 15
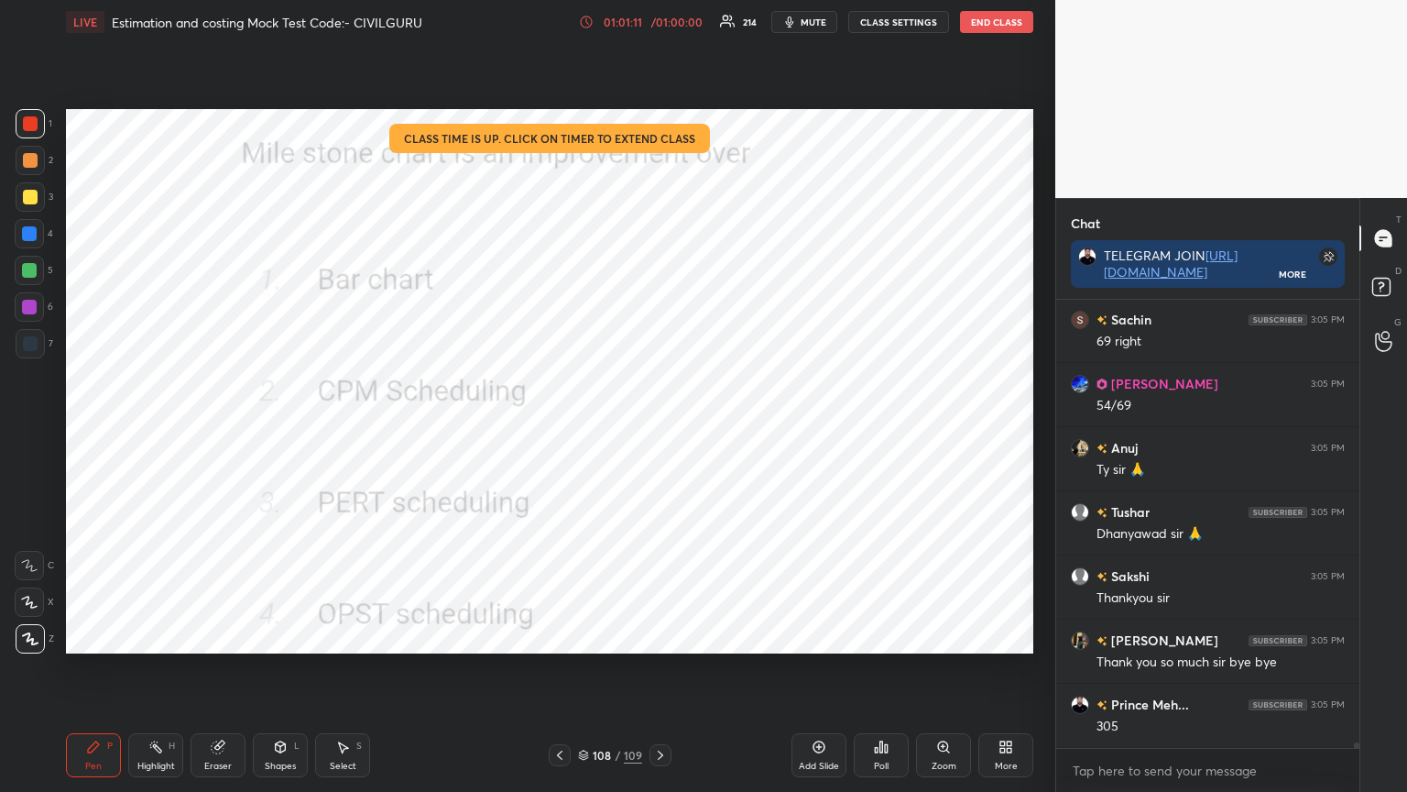
click at [1008, 26] on button "End Class" at bounding box center [996, 22] width 73 height 22
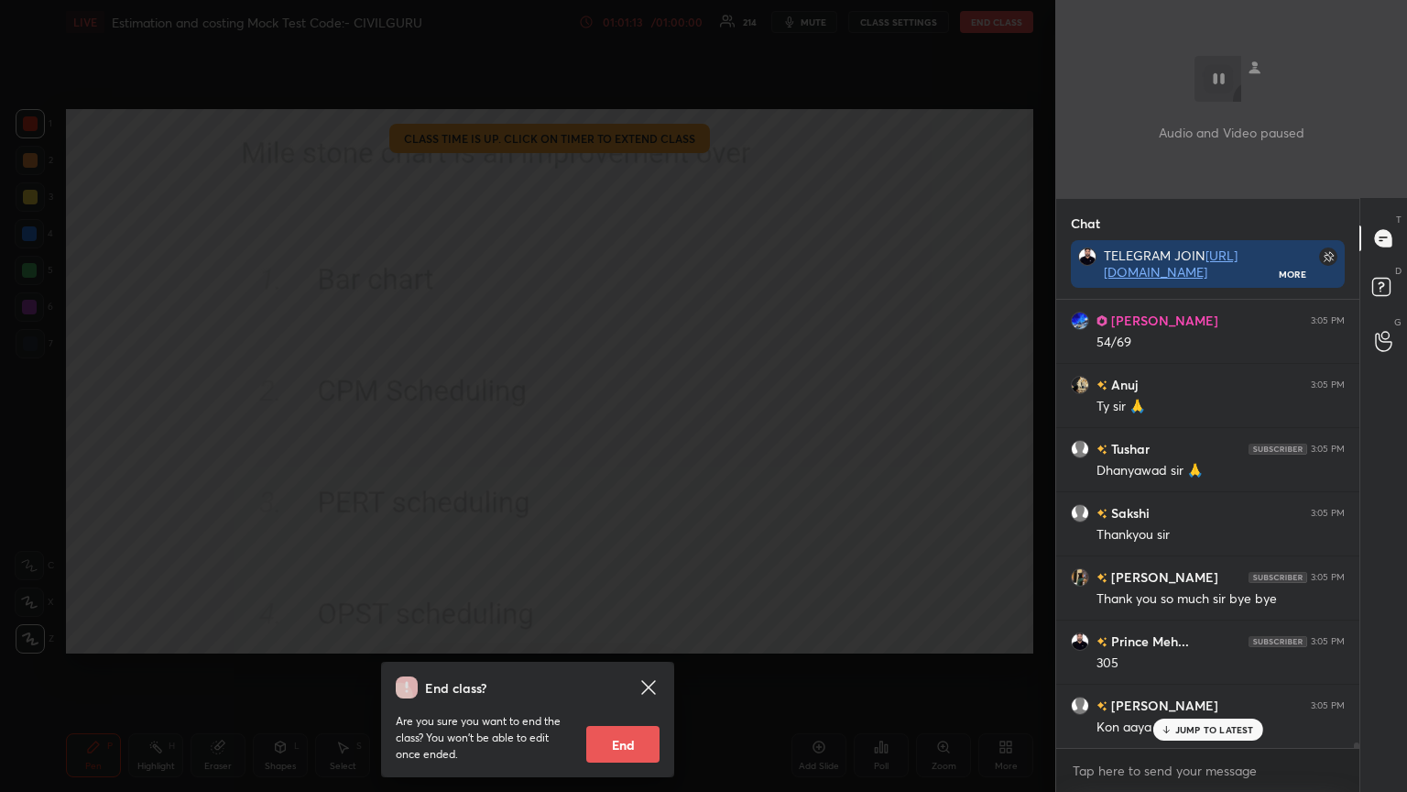
click at [634, 636] on button "End" at bounding box center [622, 744] width 73 height 37
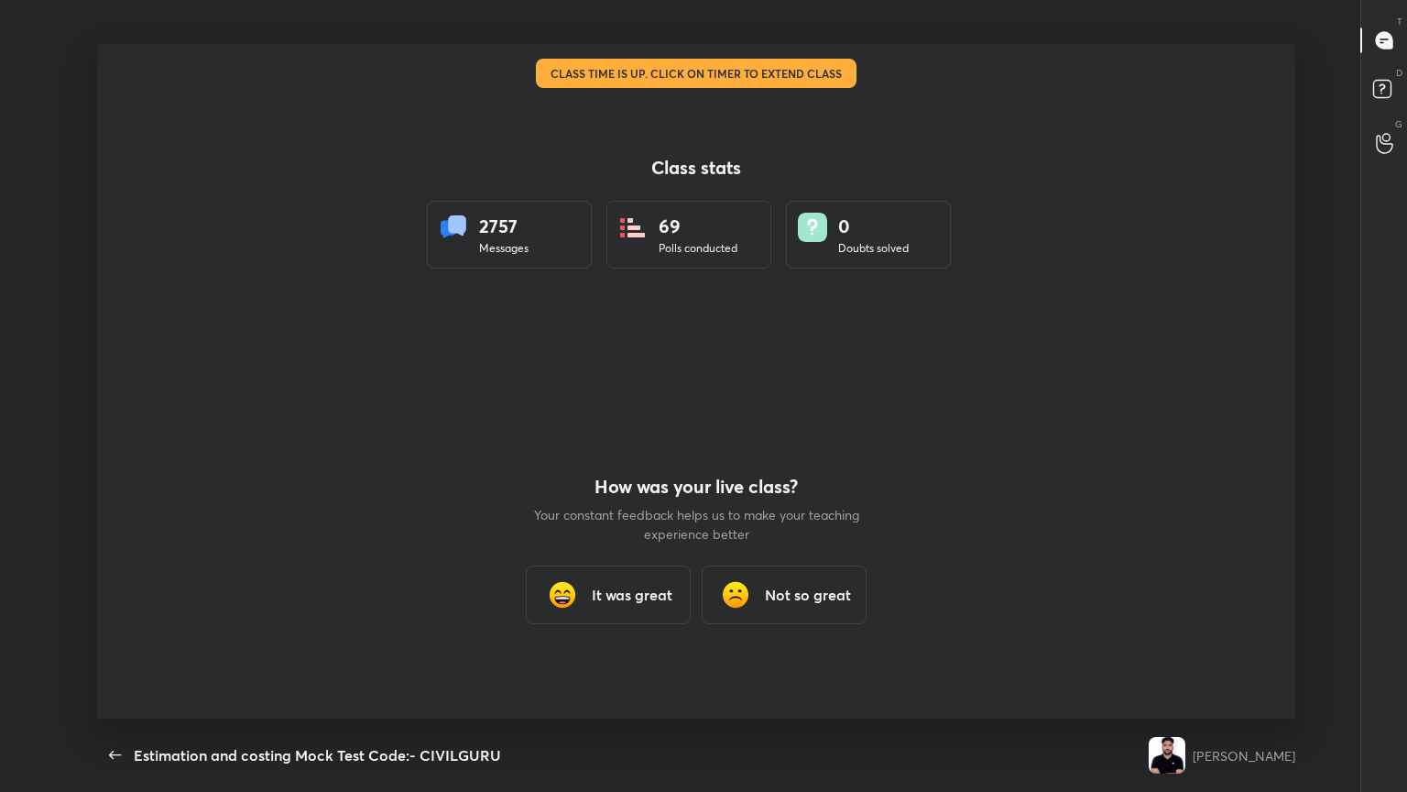
click at [1192, 228] on div at bounding box center [696, 381] width 1199 height 674
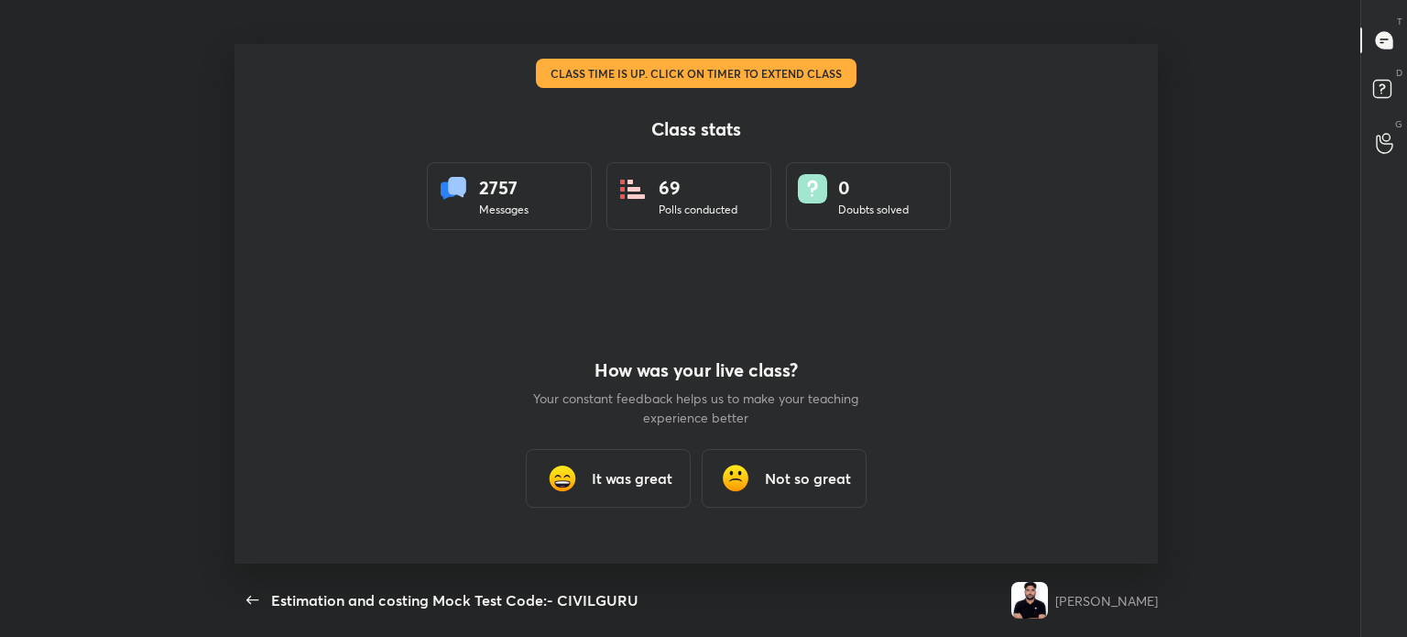
click at [625, 459] on div "It was great" at bounding box center [608, 478] width 165 height 59
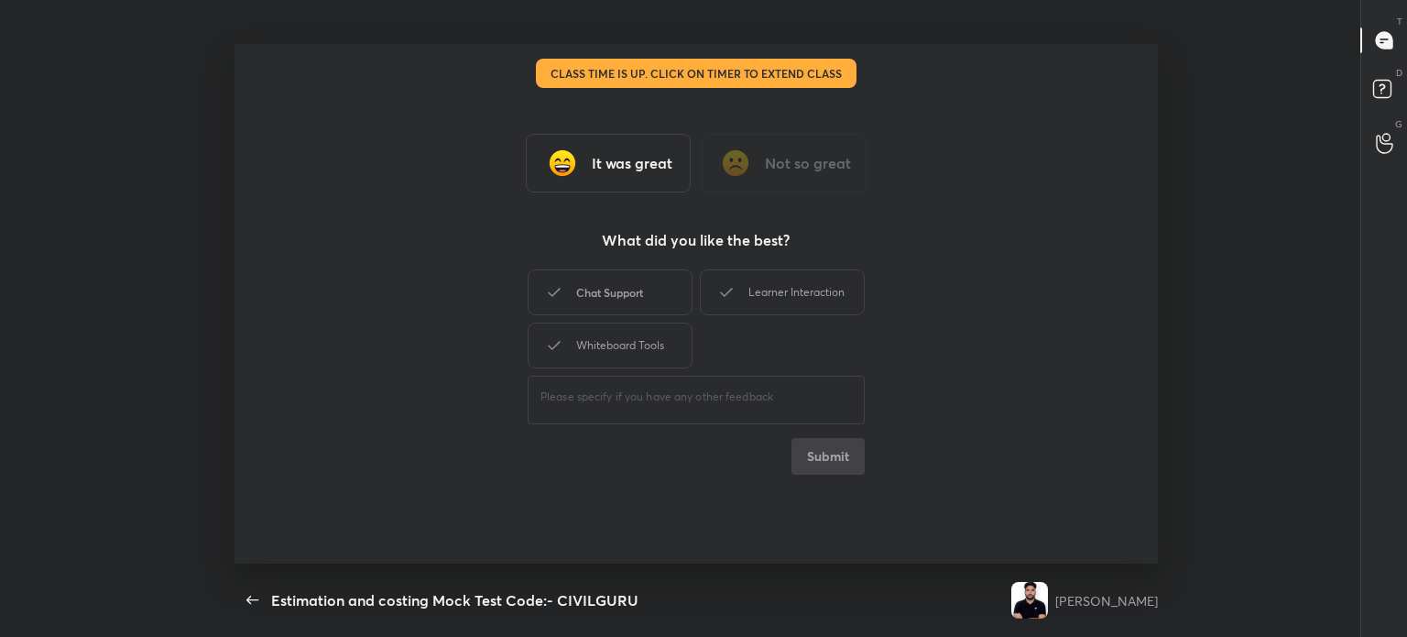
click at [639, 285] on div "Chat Support" at bounding box center [610, 292] width 165 height 46
click at [726, 286] on icon at bounding box center [727, 292] width 22 height 22
click at [624, 338] on div "Whiteboard Tools" at bounding box center [610, 346] width 165 height 46
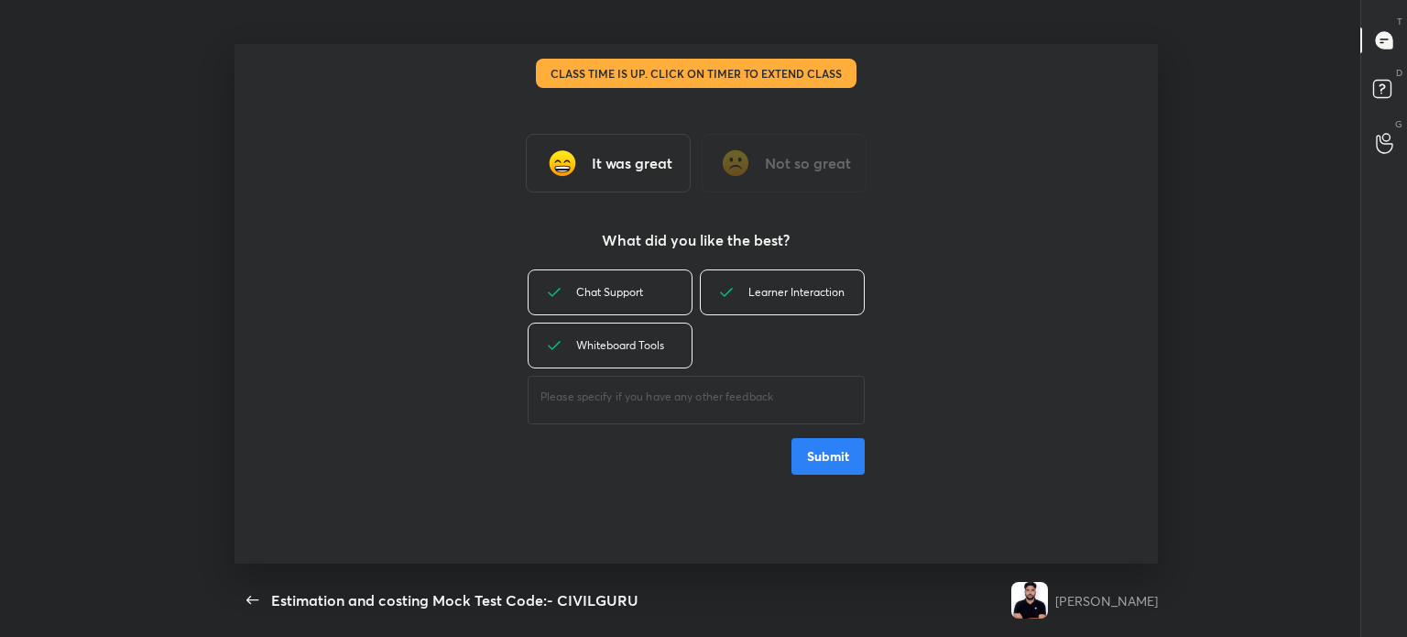
click at [818, 443] on button "Submit" at bounding box center [828, 456] width 73 height 37
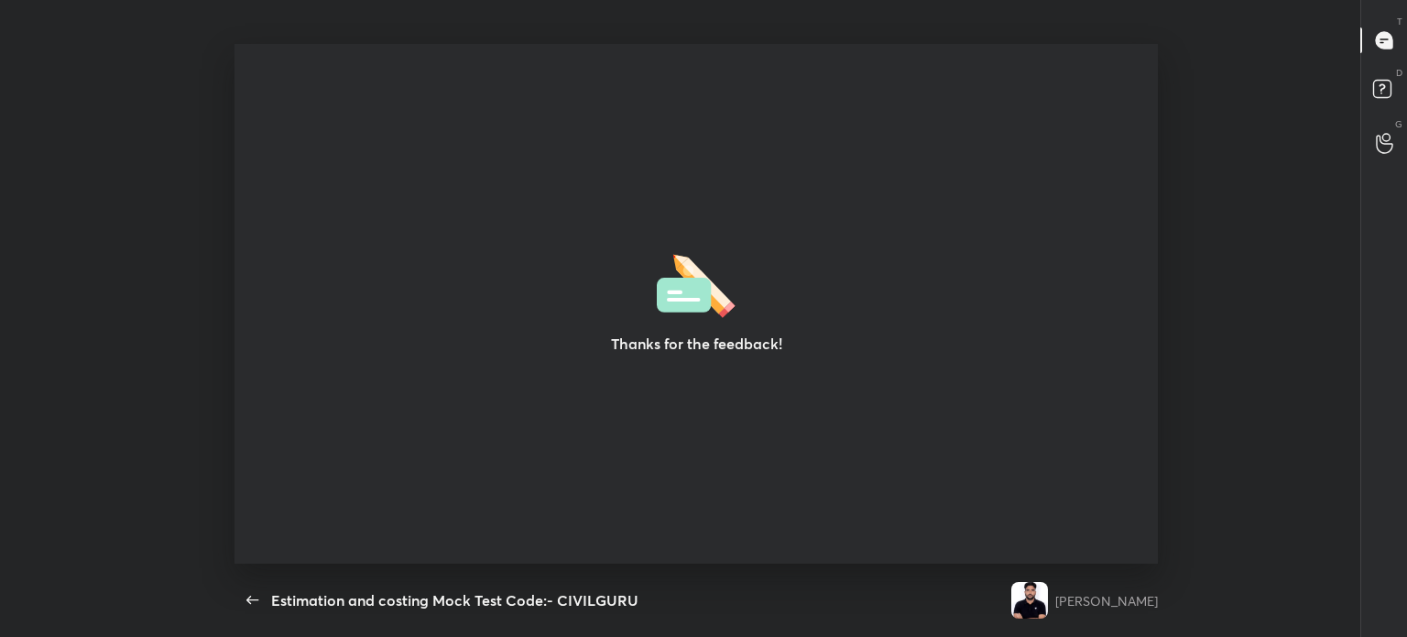
type textarea "x"
